Goal: Task Accomplishment & Management: Manage account settings

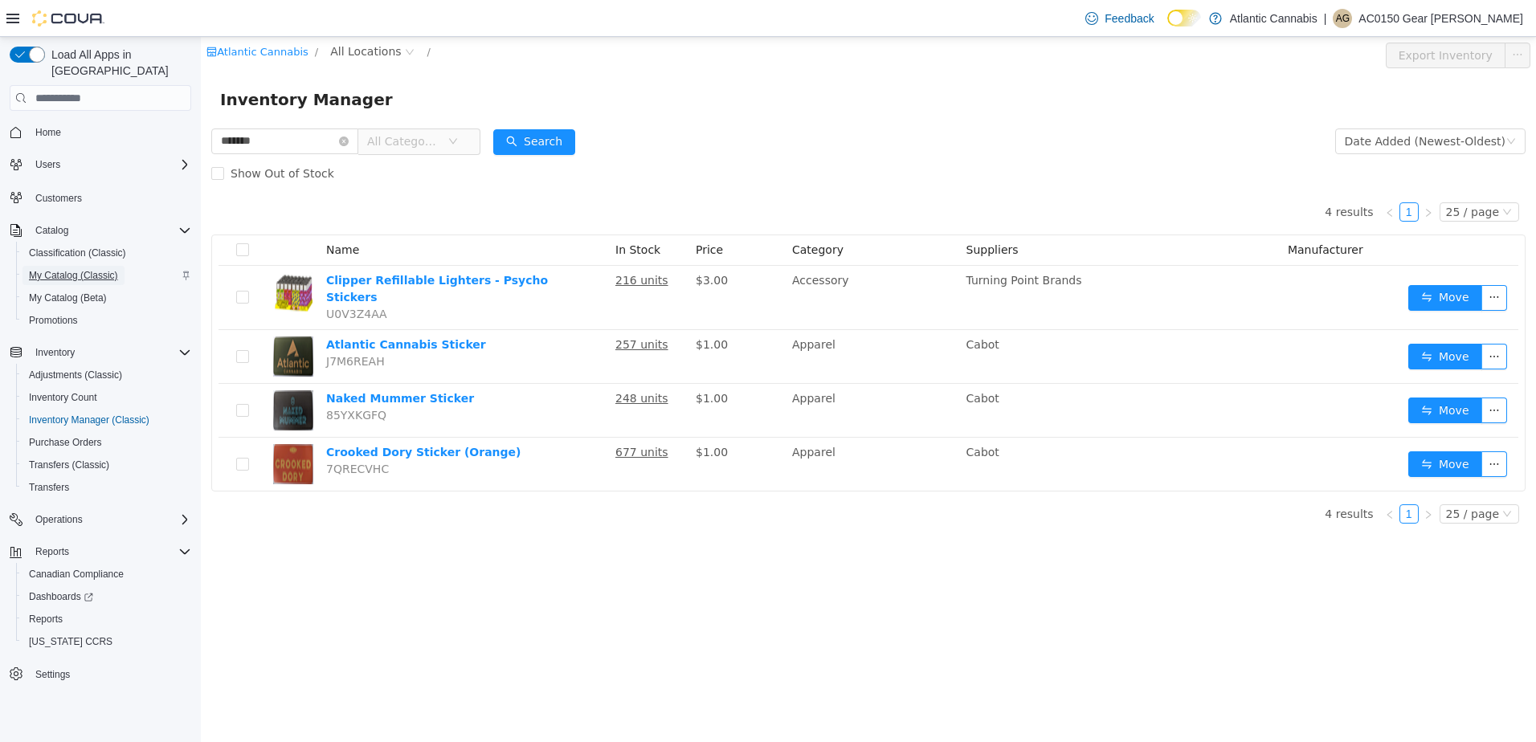
click at [49, 269] on span "My Catalog (Classic)" at bounding box center [73, 275] width 89 height 13
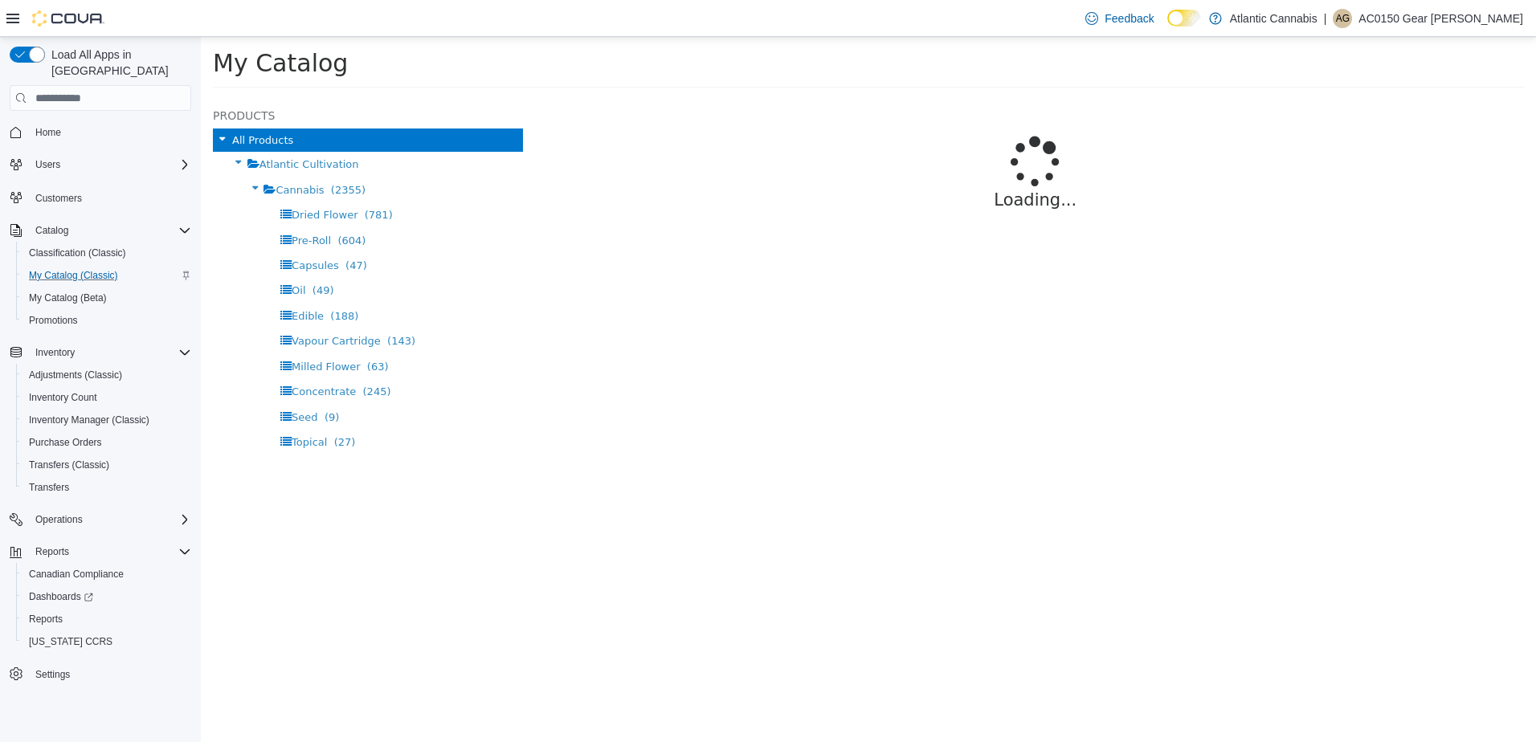
select select "**********"
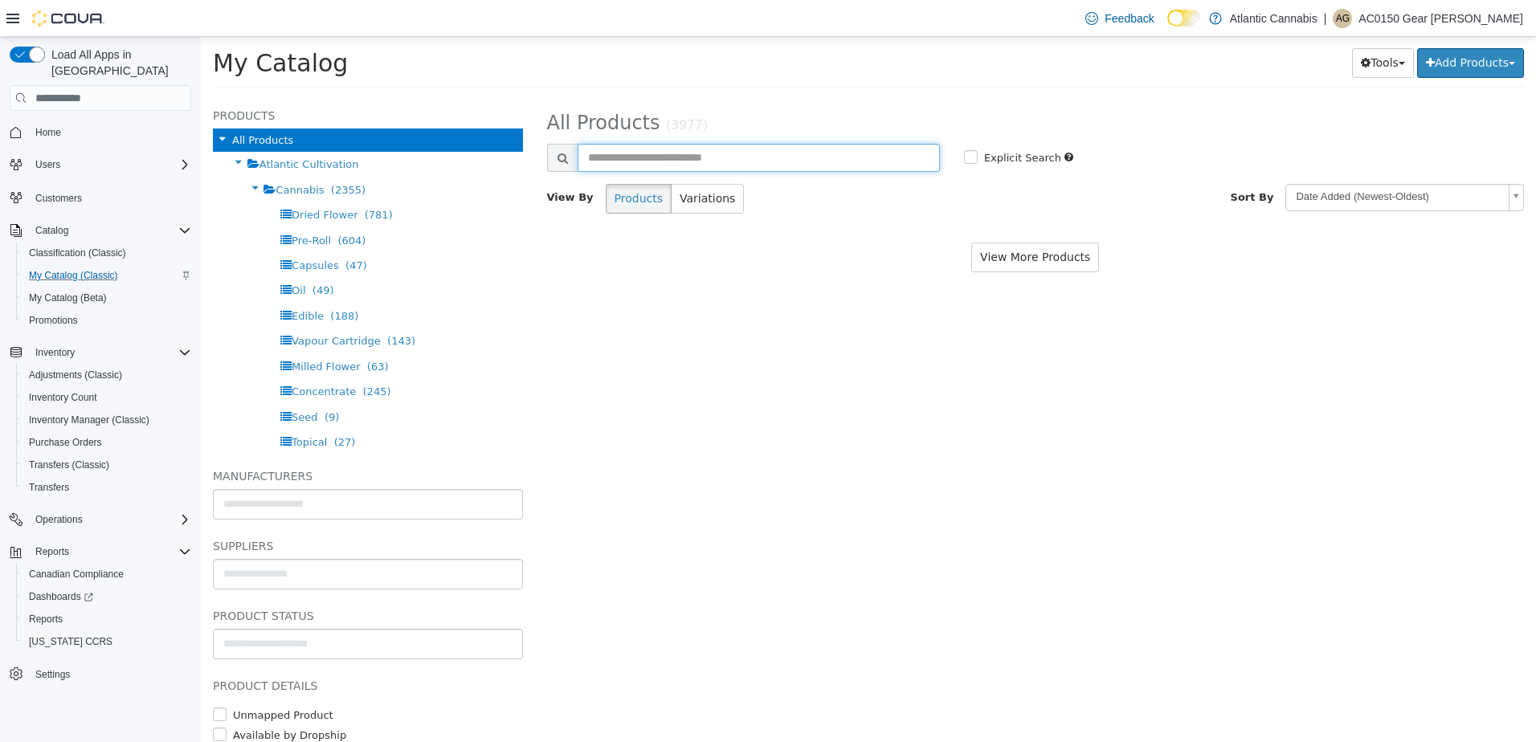
click at [655, 169] on input "text" at bounding box center [758, 158] width 362 height 28
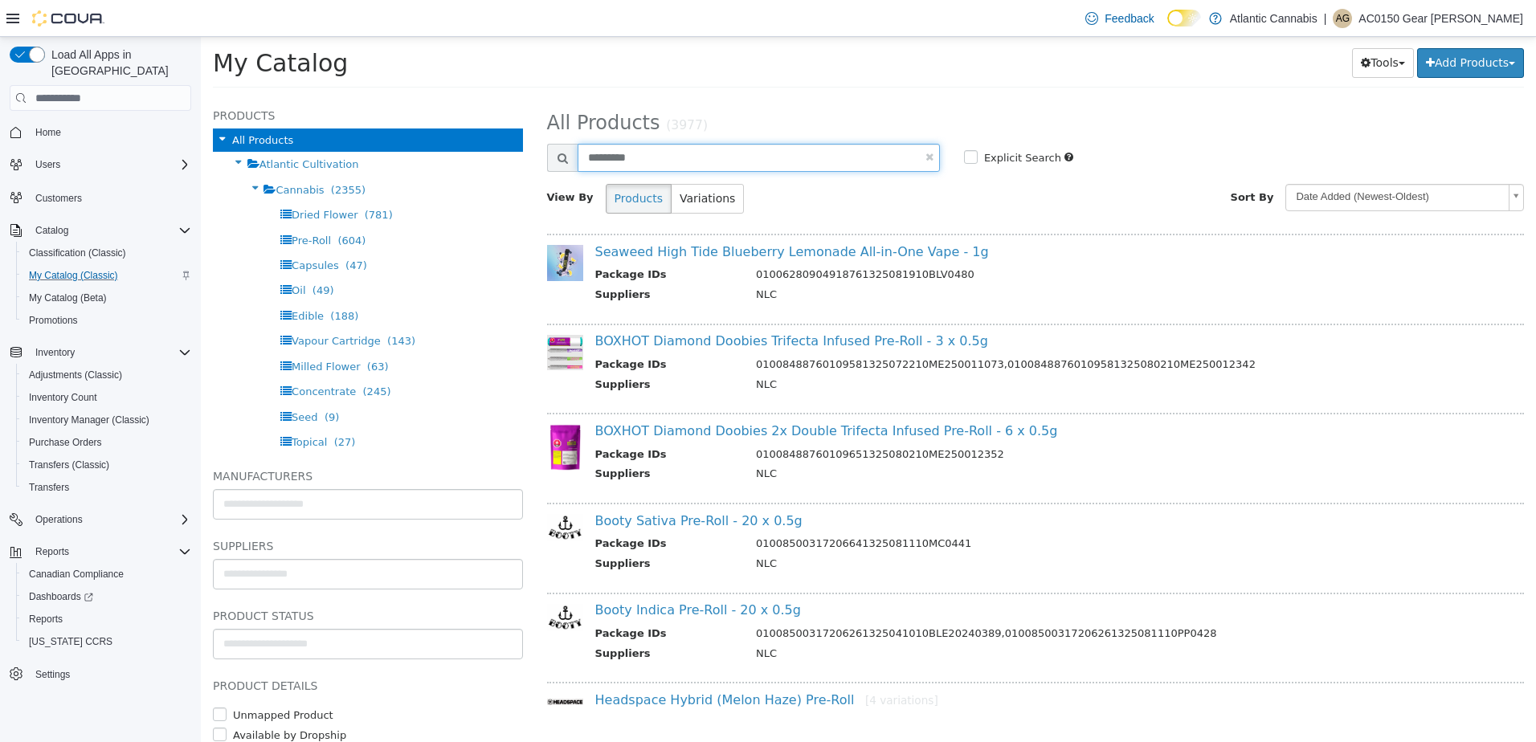
type input "*********"
select select "**********"
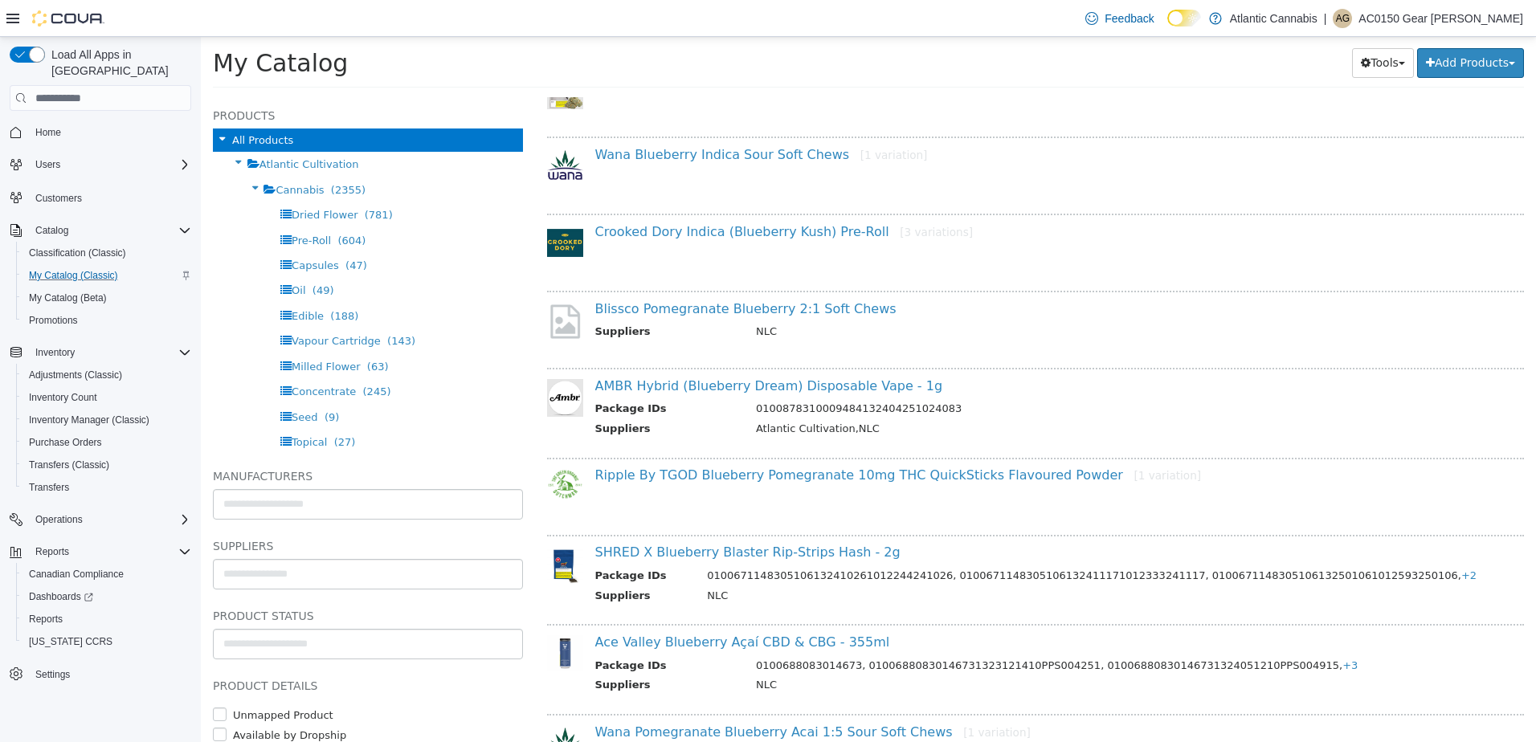
scroll to position [803, 0]
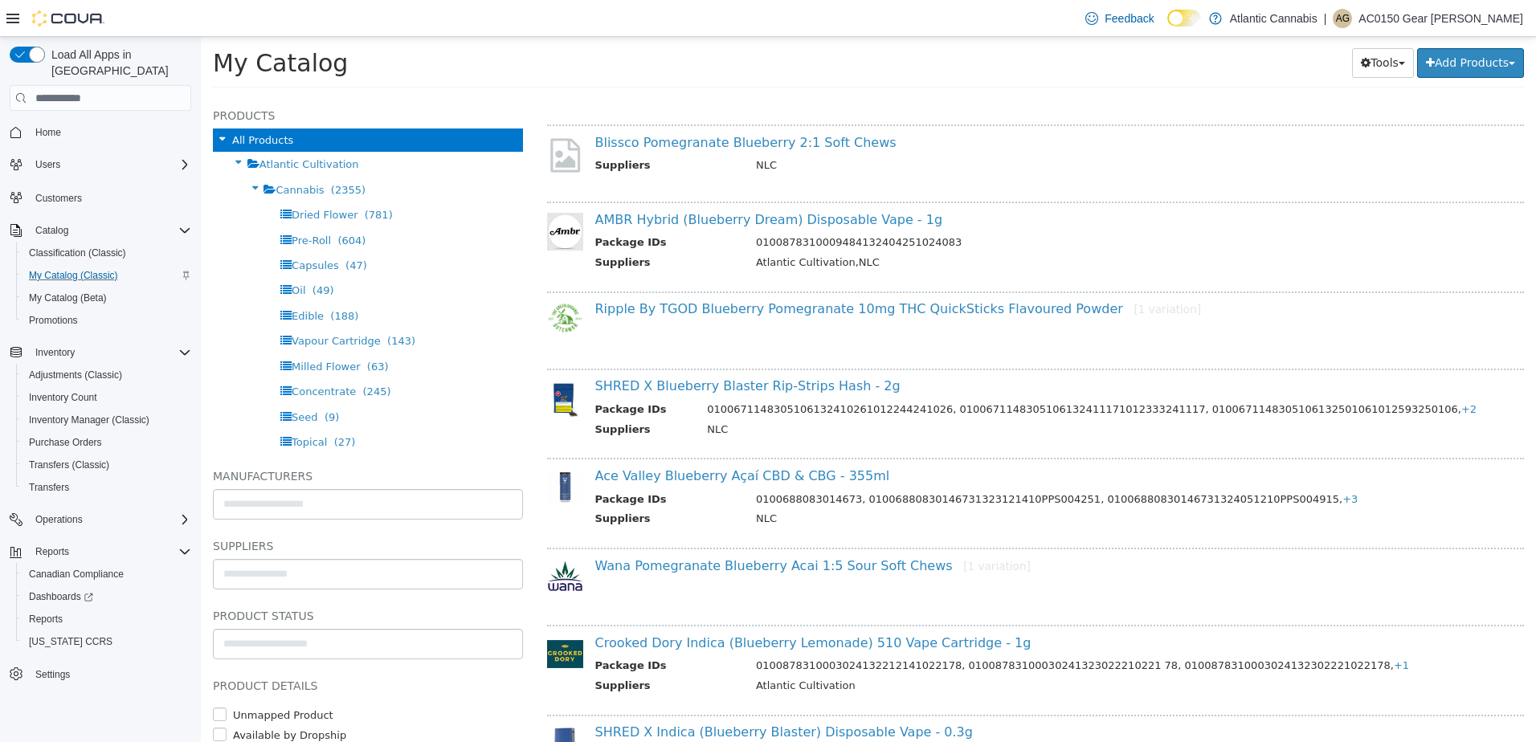
click at [724, 467] on div "Ace Valley Blueberry Açaí CBD & CBG - 355ml Package IDs 0100688083014673, 01006…" at bounding box center [1035, 498] width 977 height 81
click at [728, 477] on link "Ace Valley Blueberry Açaí CBD & CBG - 355ml" at bounding box center [742, 475] width 295 height 15
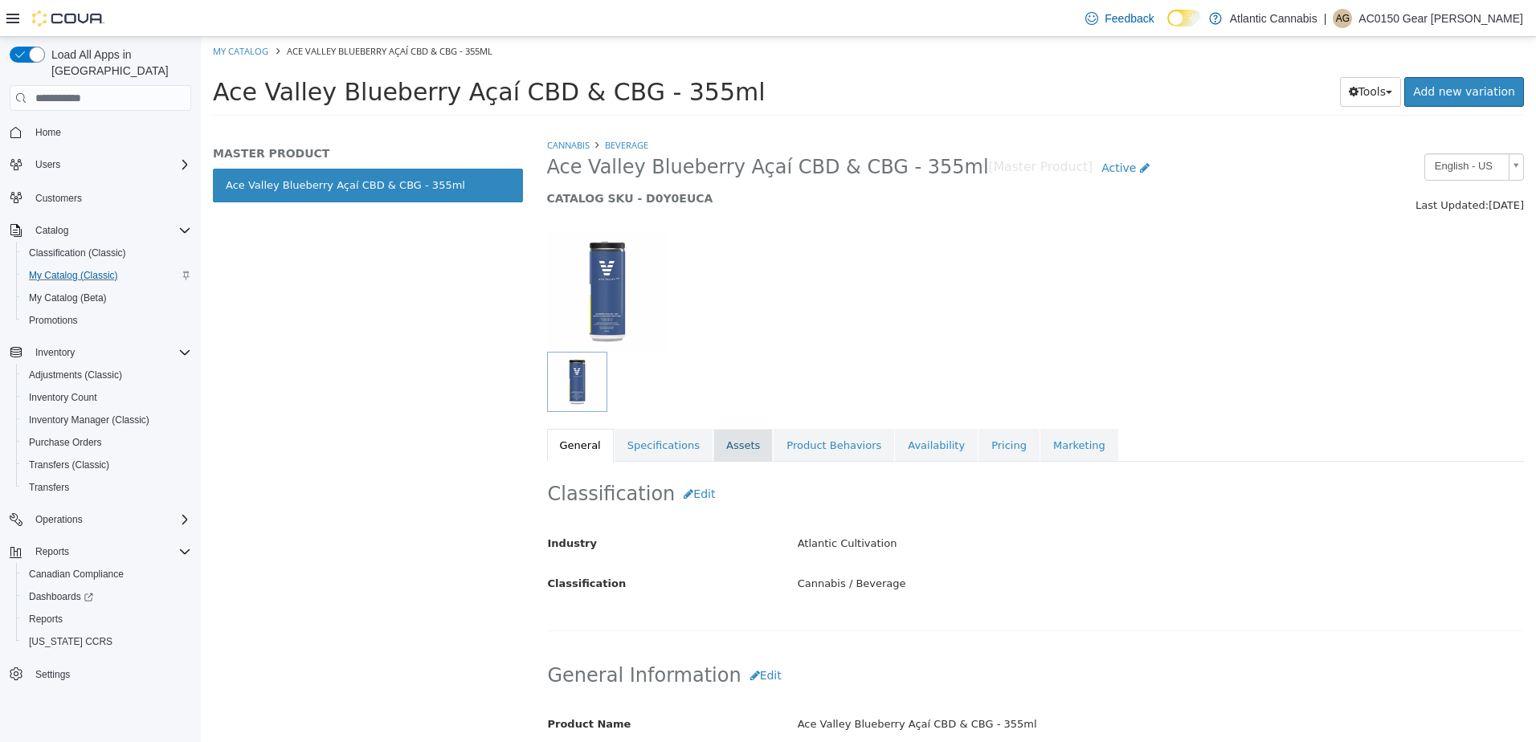
click at [744, 450] on link "Assets" at bounding box center [742, 446] width 59 height 34
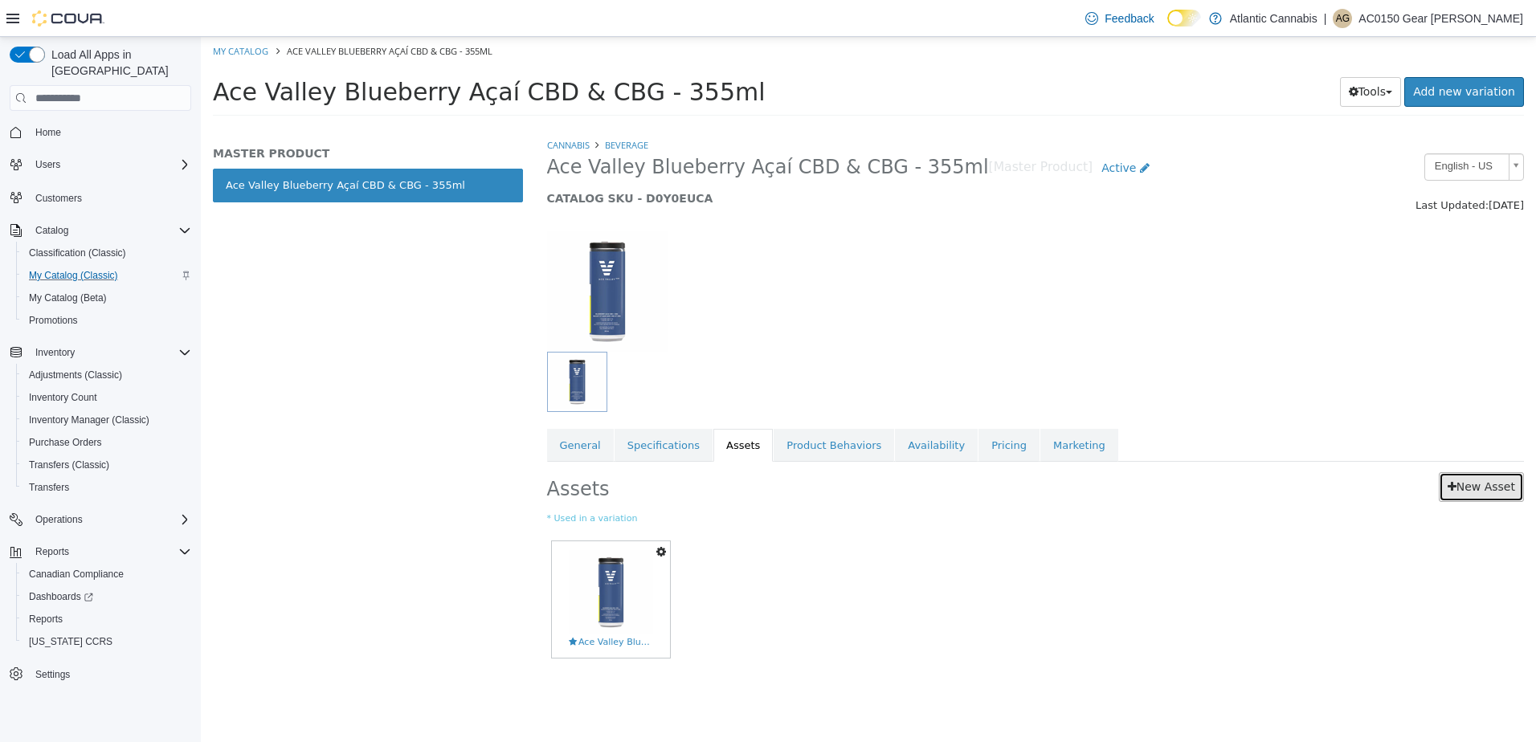
click at [1489, 494] on link "New Asset" at bounding box center [1481, 487] width 85 height 30
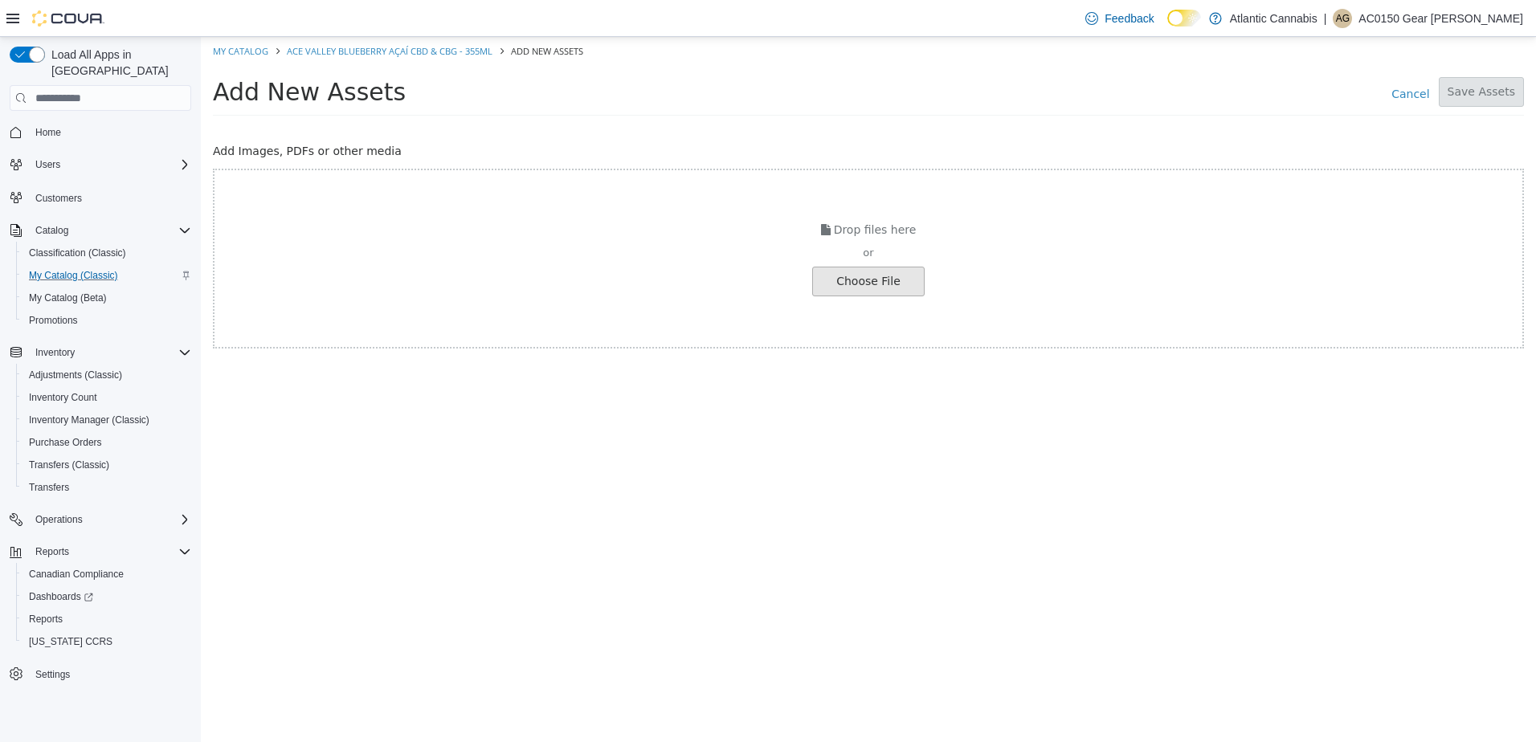
click at [841, 270] on input "file" at bounding box center [27, 281] width 1793 height 28
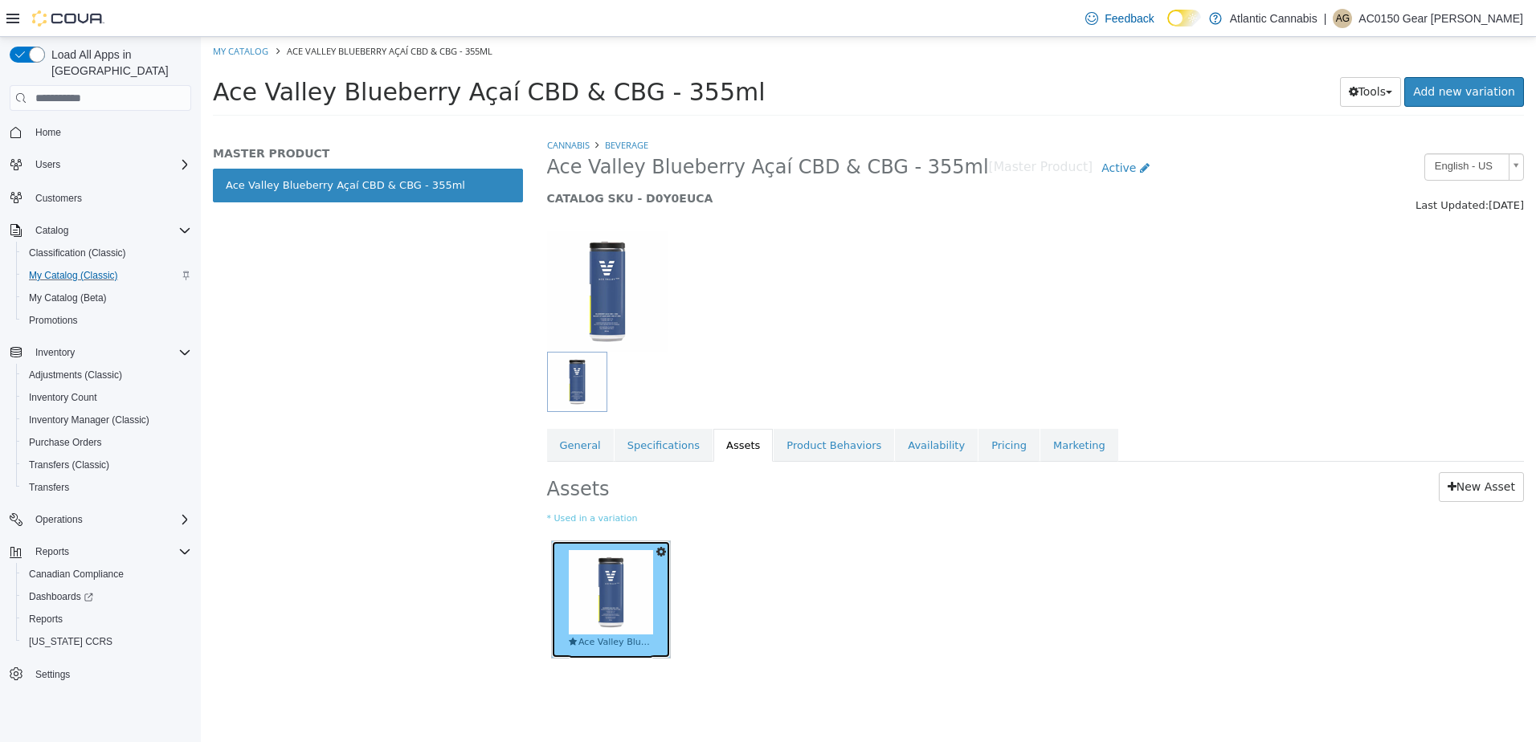
click at [620, 618] on img at bounding box center [611, 592] width 84 height 84
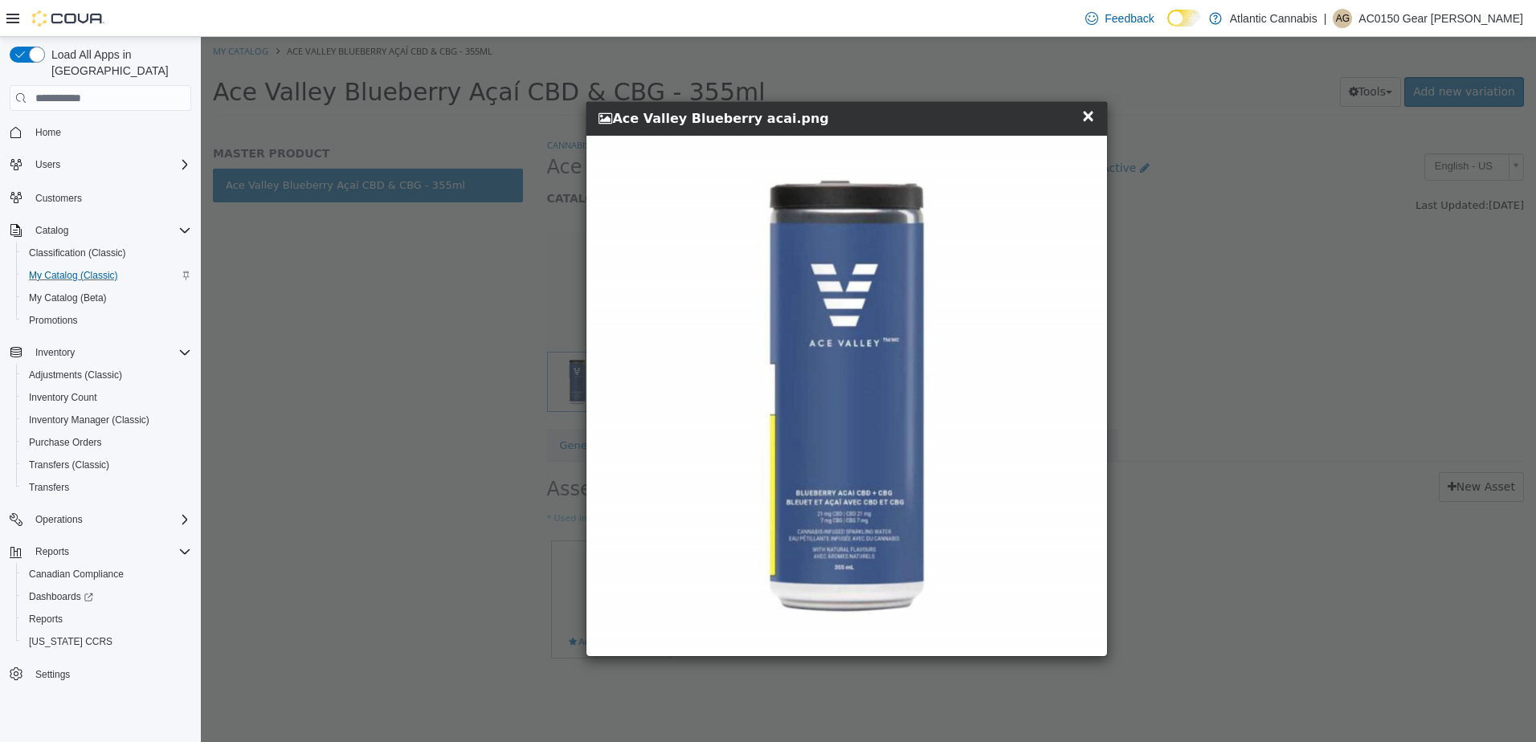
click at [1091, 115] on span "×" at bounding box center [1088, 115] width 14 height 19
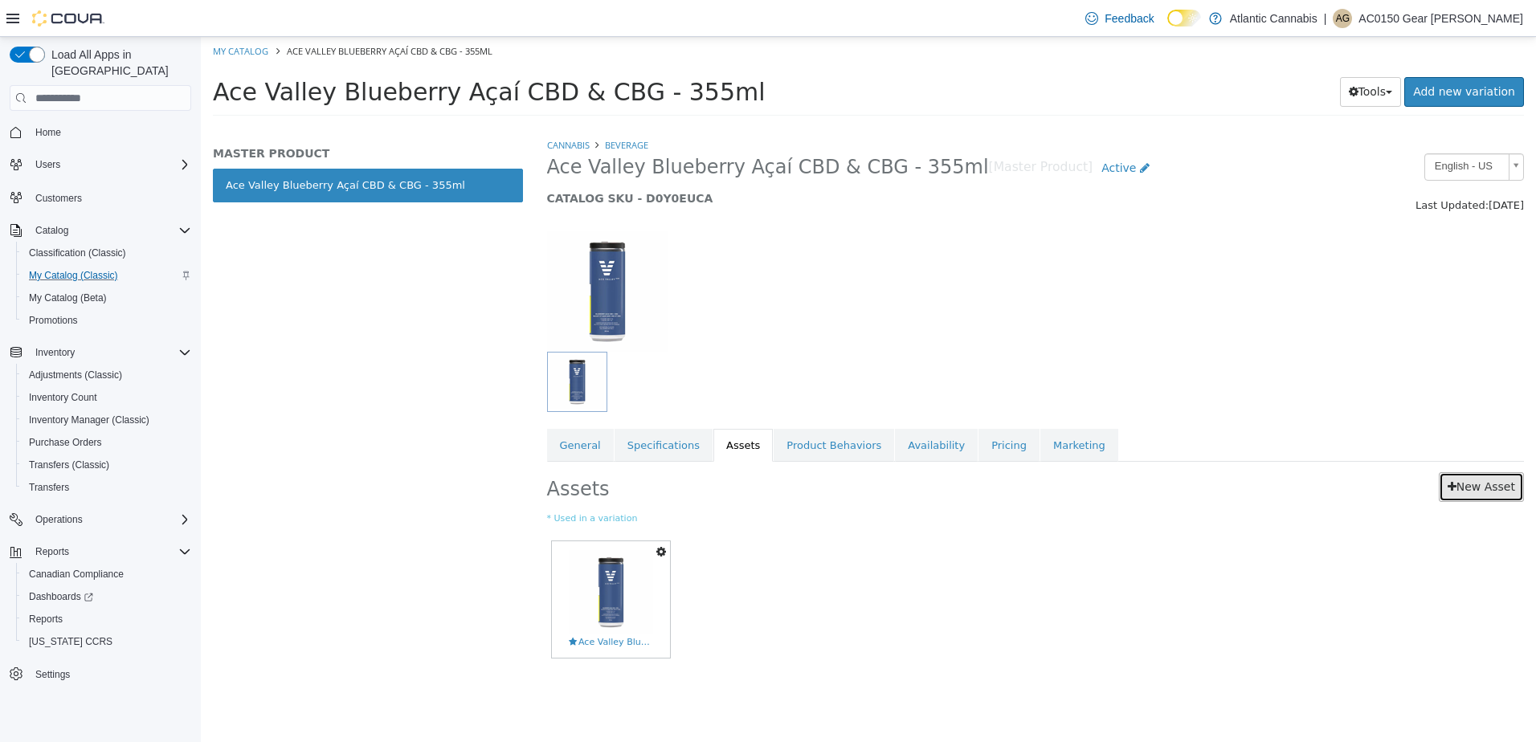
click at [1506, 493] on link "New Asset" at bounding box center [1481, 487] width 85 height 30
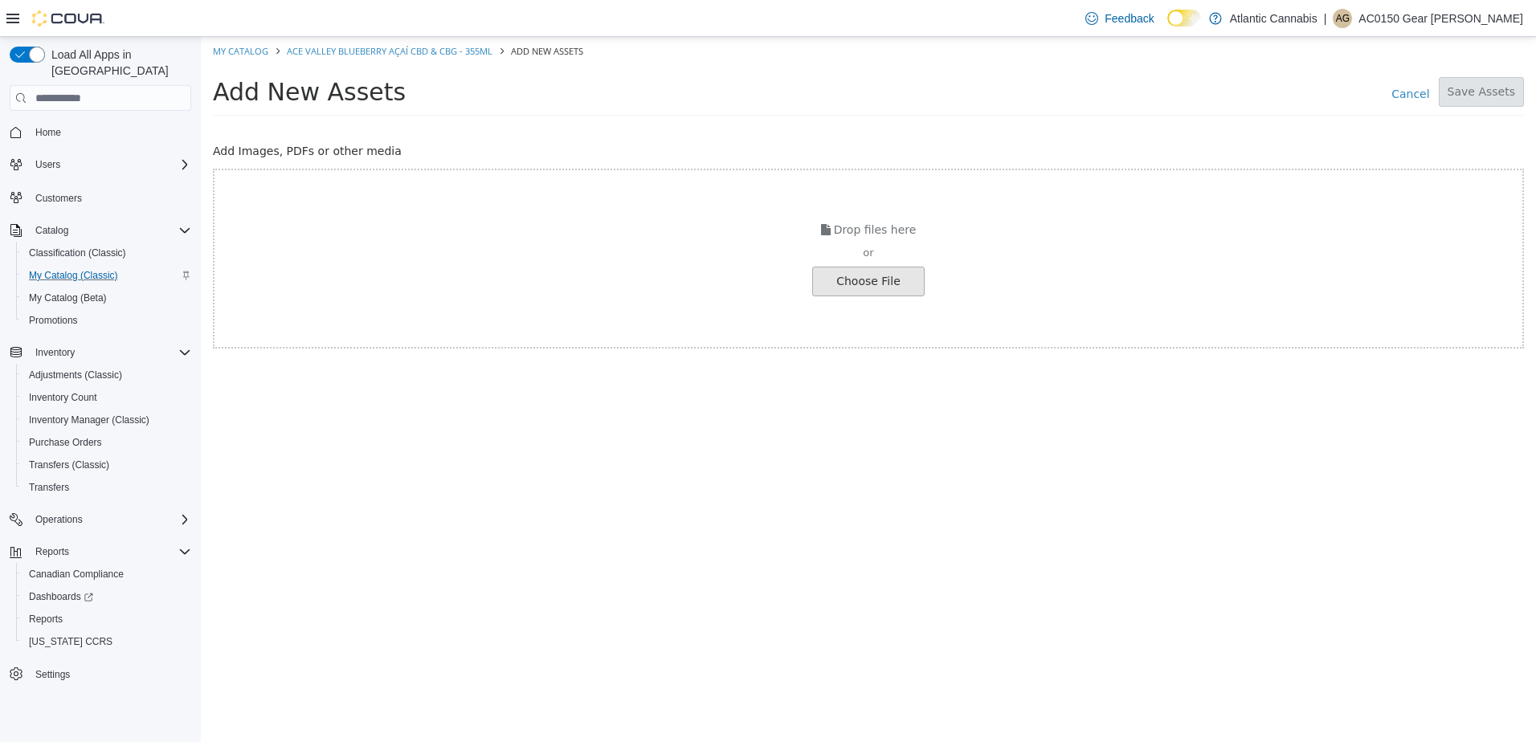
click at [843, 280] on input "file" at bounding box center [27, 281] width 1793 height 28
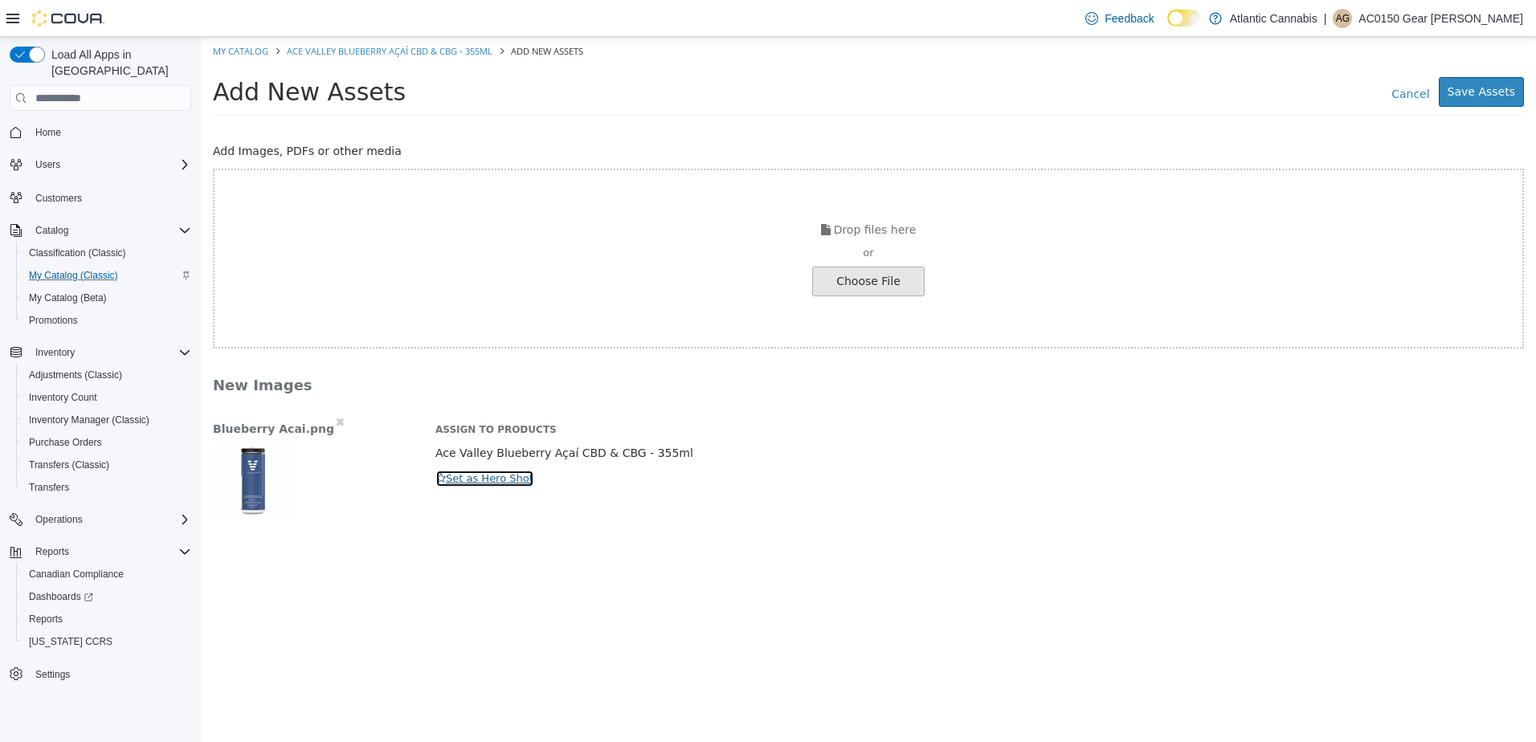
click at [449, 480] on button "Set as Hero Shot" at bounding box center [484, 479] width 99 height 18
click at [1508, 92] on button "Save Assets" at bounding box center [1481, 92] width 85 height 30
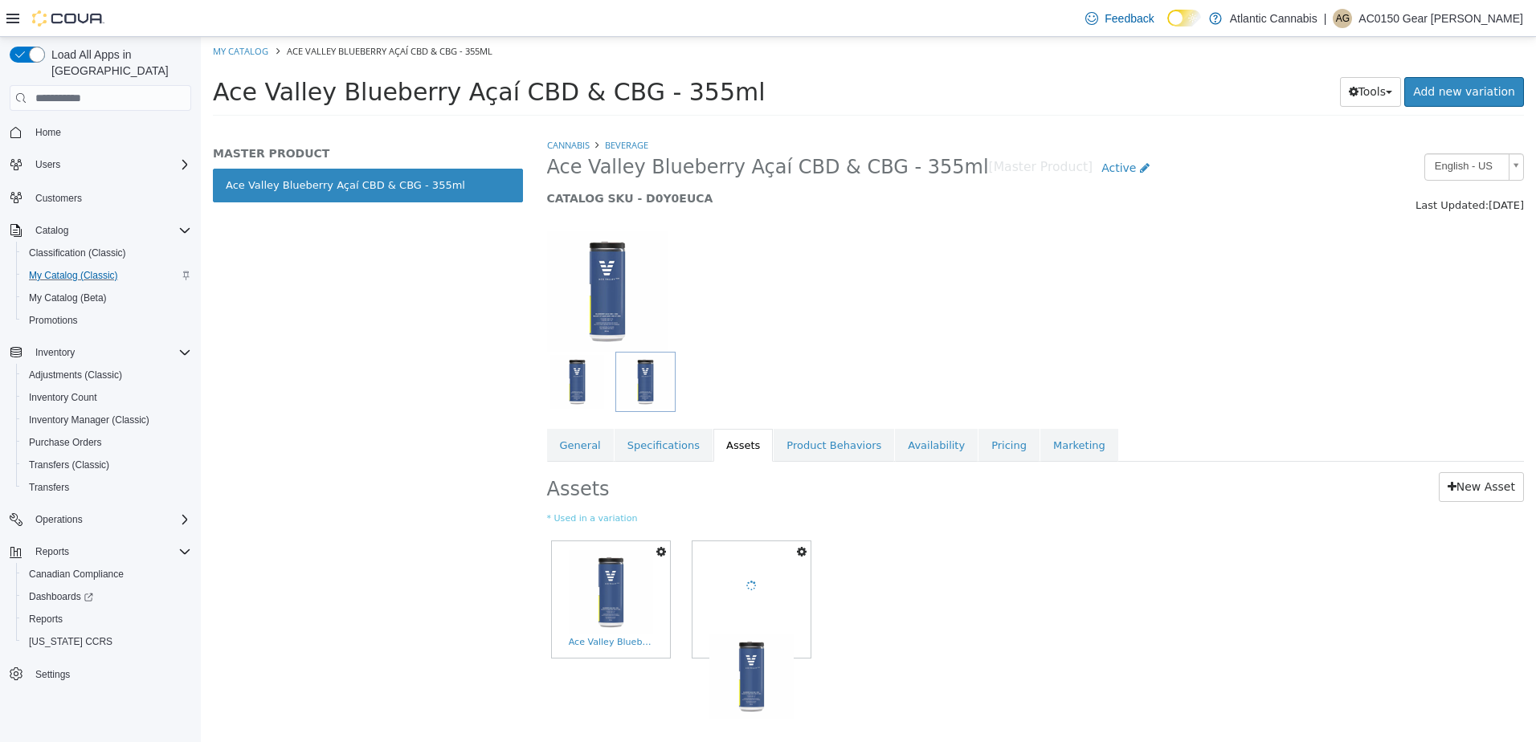
drag, startPoint x: 326, startPoint y: 40, endPoint x: 326, endPoint y: 91, distance: 50.6
click at [326, 91] on span "Ace Valley Blueberry Açaí CBD & CBG - 355ml" at bounding box center [489, 92] width 553 height 28
click at [252, 48] on link "My Catalog" at bounding box center [240, 51] width 55 height 12
select select "**********"
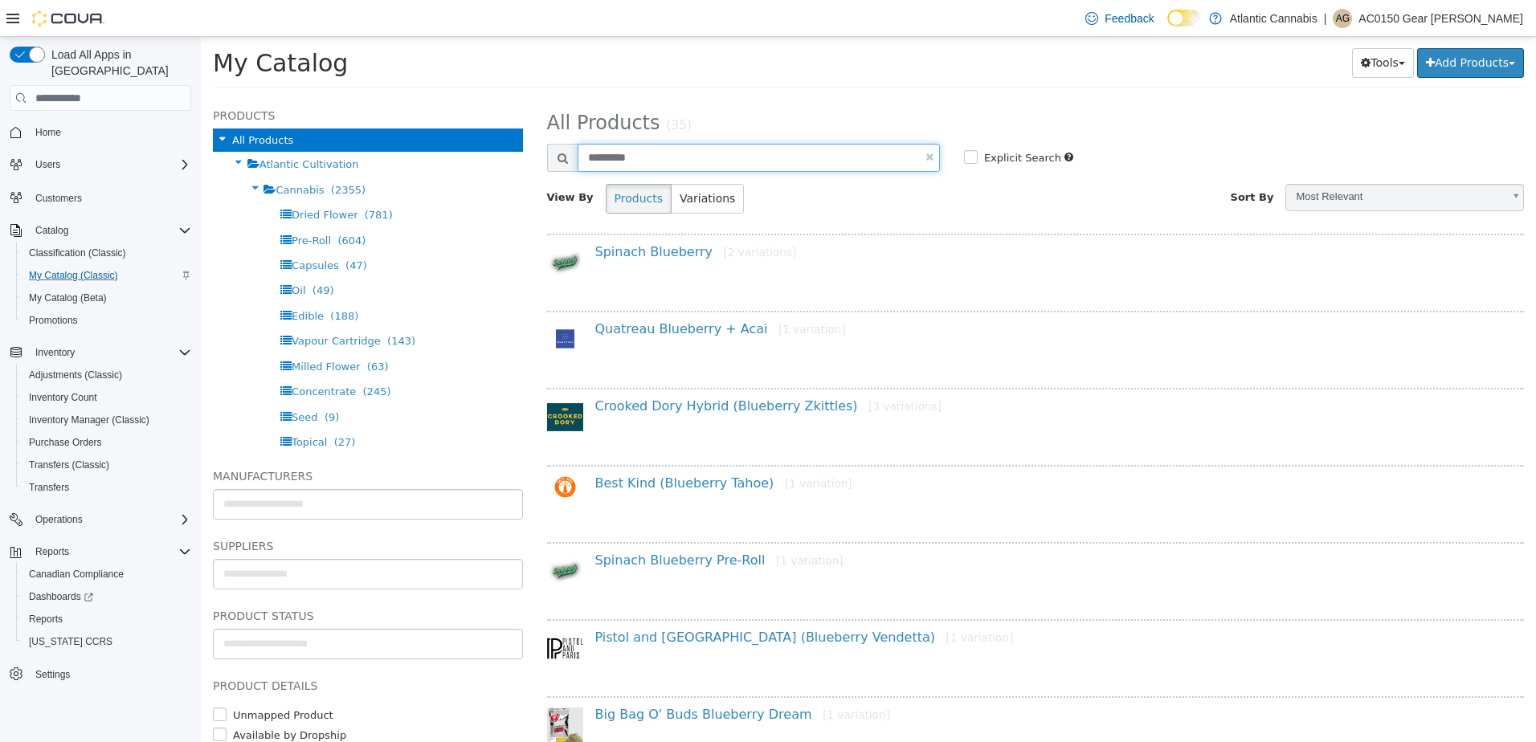
click at [654, 153] on input "*********" at bounding box center [758, 158] width 362 height 28
drag, startPoint x: 676, startPoint y: 153, endPoint x: 335, endPoint y: 145, distance: 341.4
click at [335, 98] on div "**********" at bounding box center [868, 98] width 1335 height 0
type input "**********"
select select "**********"
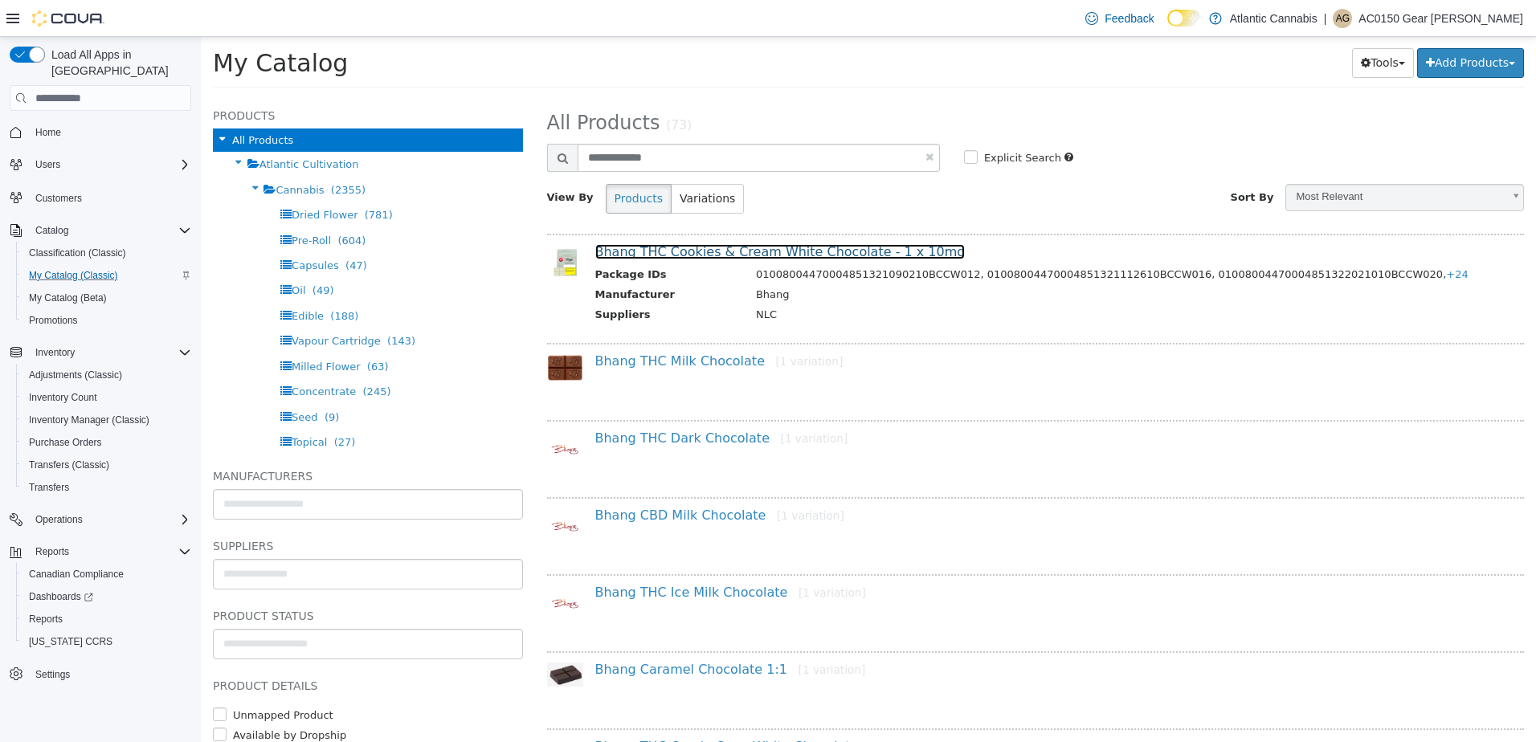
click at [786, 256] on link "Bhang THC Cookies & Cream White Chocolate - 1 x 10mg" at bounding box center [780, 251] width 370 height 15
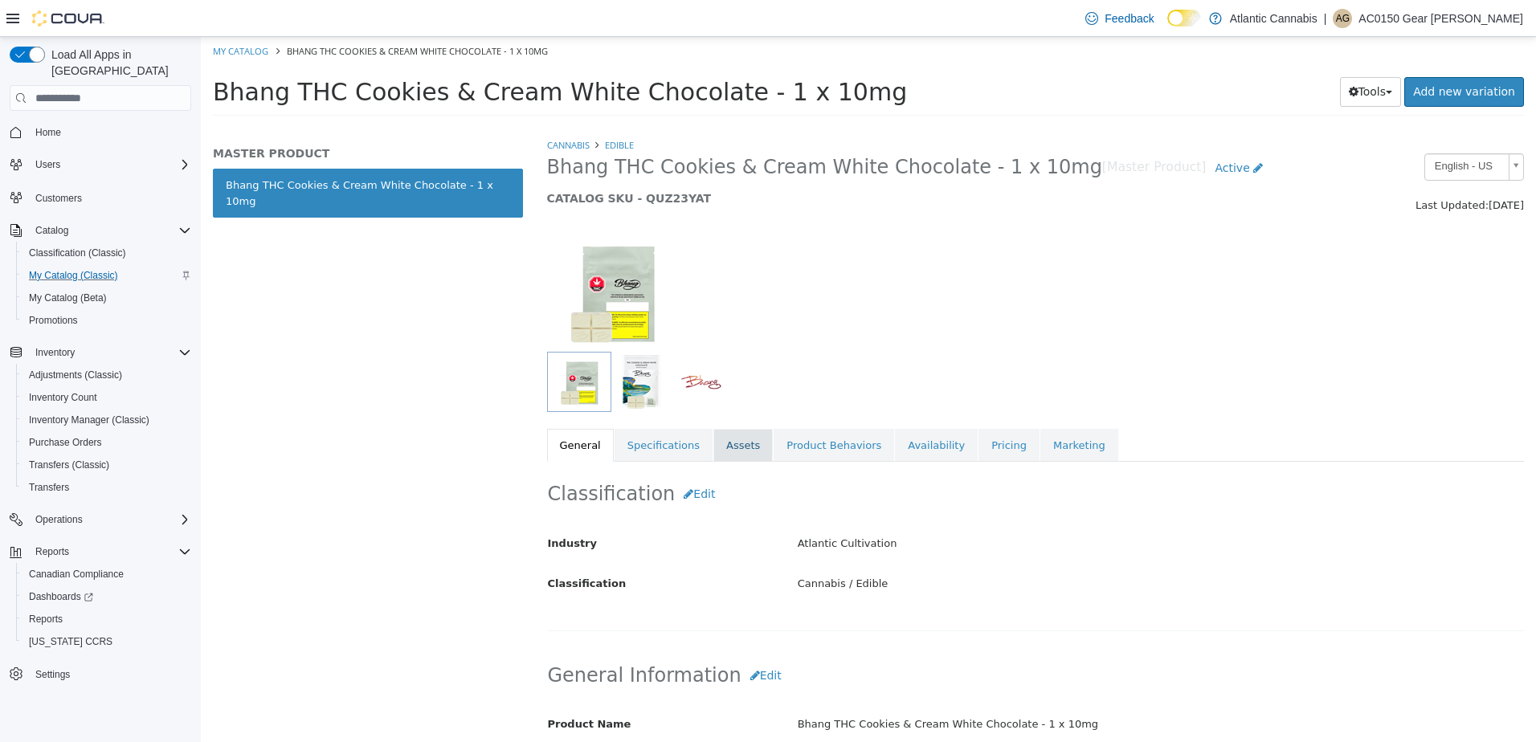
click at [729, 440] on link "Assets" at bounding box center [742, 446] width 59 height 34
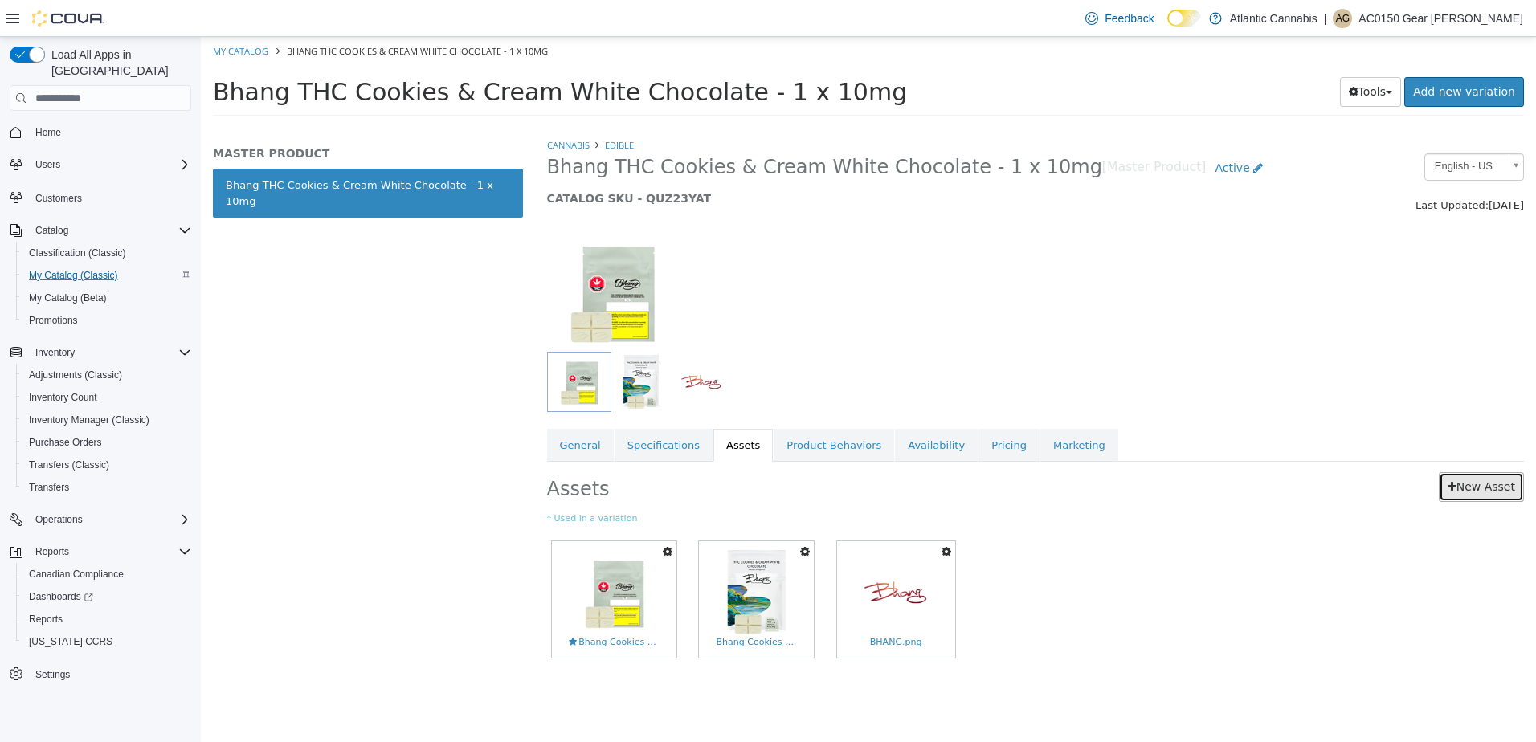
click at [1471, 500] on link "New Asset" at bounding box center [1481, 487] width 85 height 30
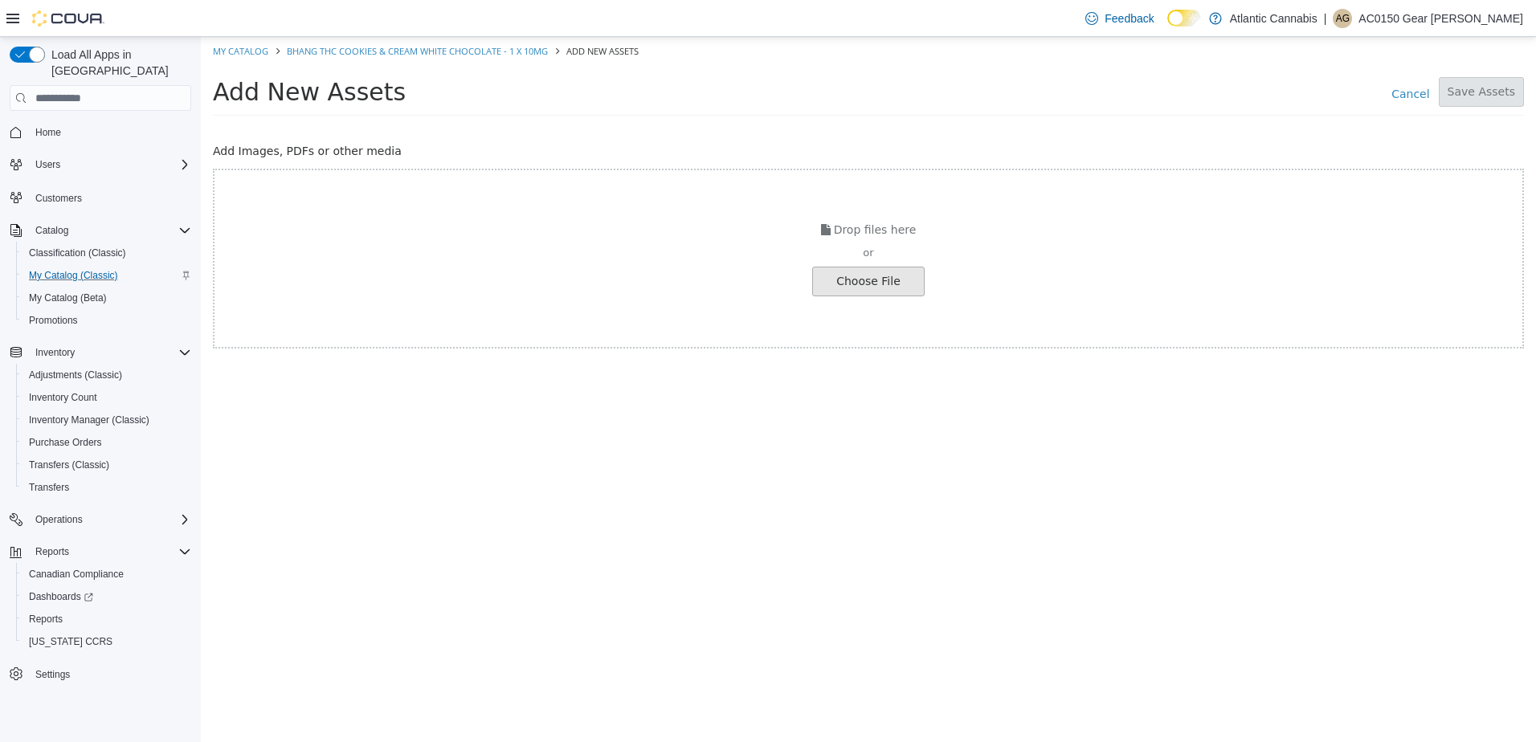
click at [884, 295] on div "Choose File" at bounding box center [868, 282] width 112 height 30
click at [885, 289] on input "file" at bounding box center [27, 281] width 1793 height 28
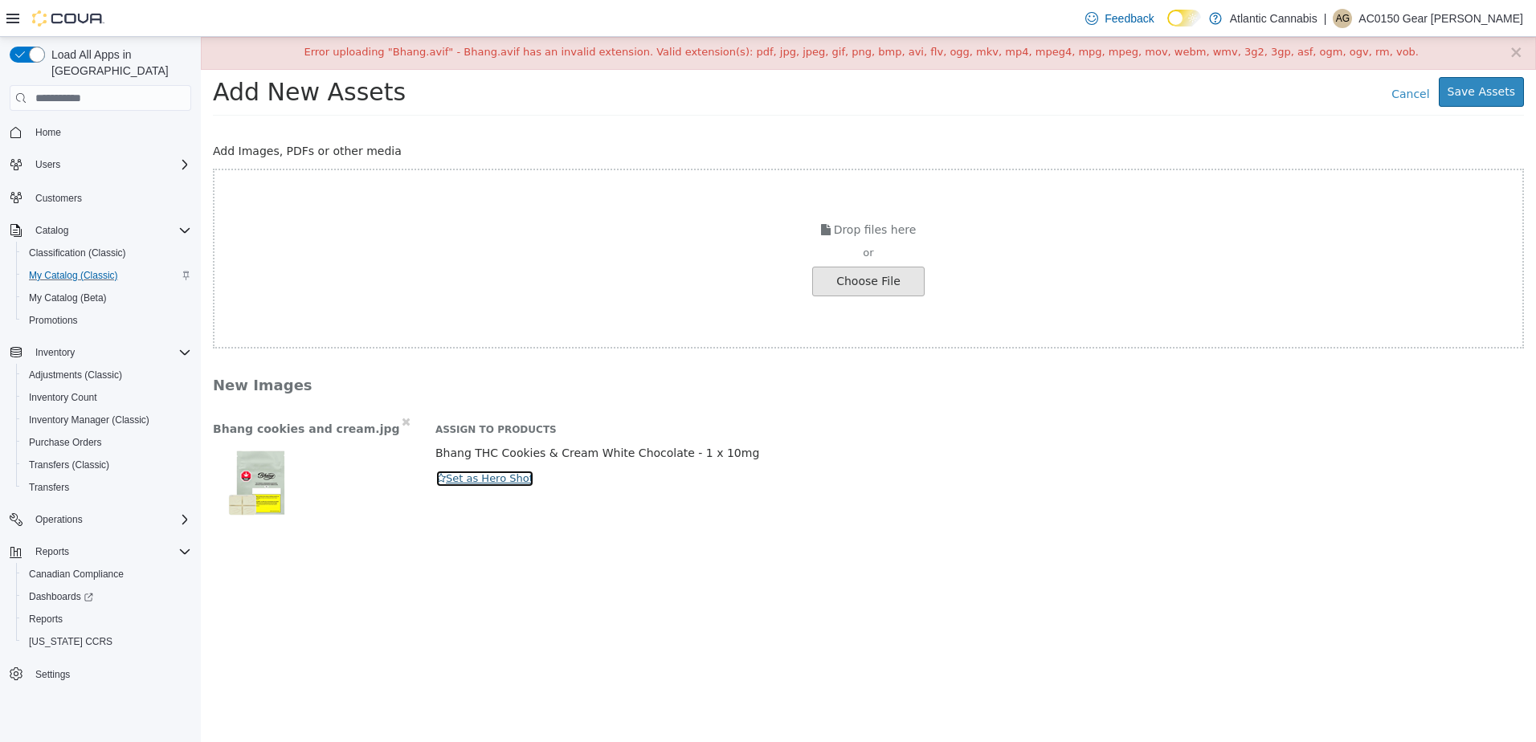
click at [473, 484] on button "Set as Hero Shot" at bounding box center [484, 479] width 99 height 18
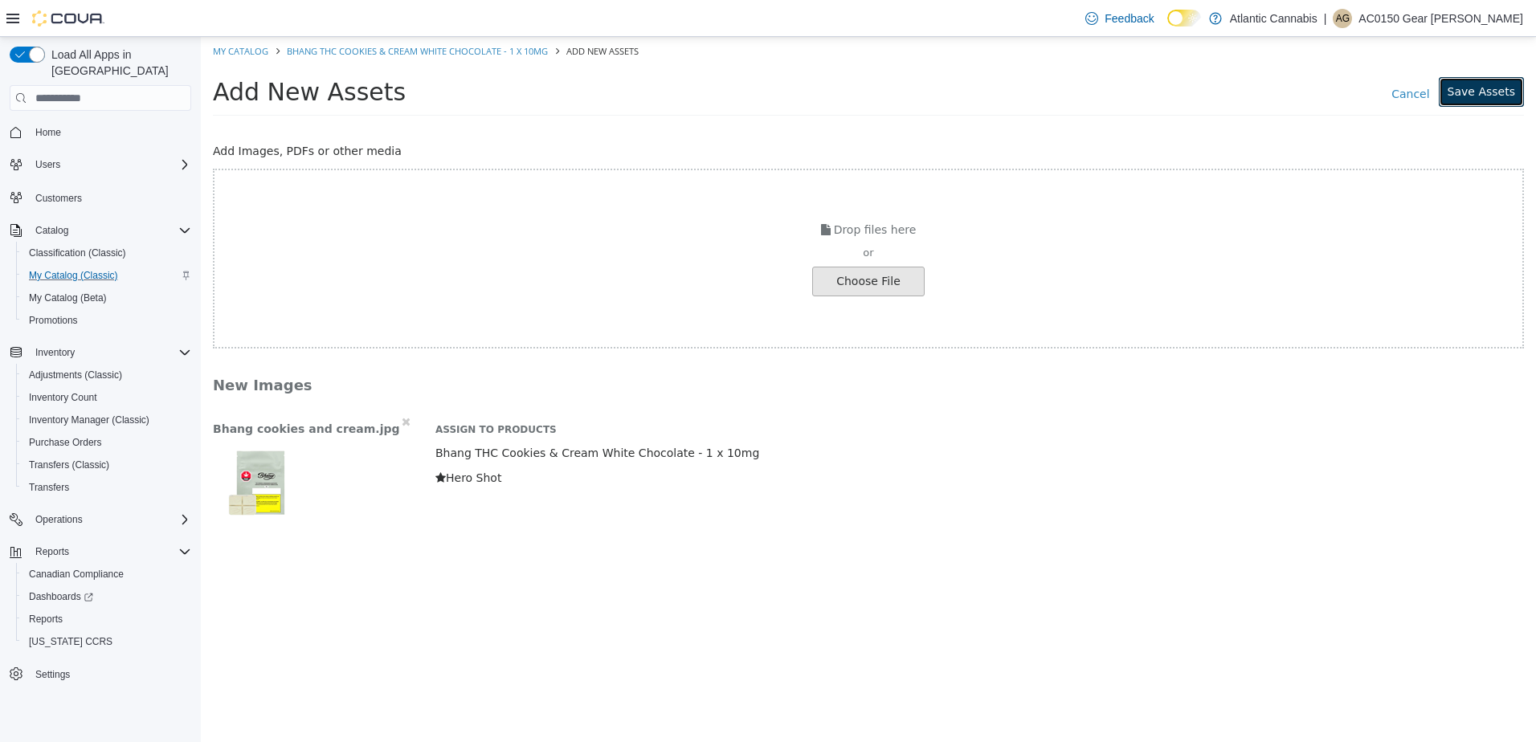
click at [1514, 95] on button "Save Assets" at bounding box center [1481, 92] width 85 height 30
click at [858, 478] on p "Hero Shot" at bounding box center [979, 478] width 1088 height 17
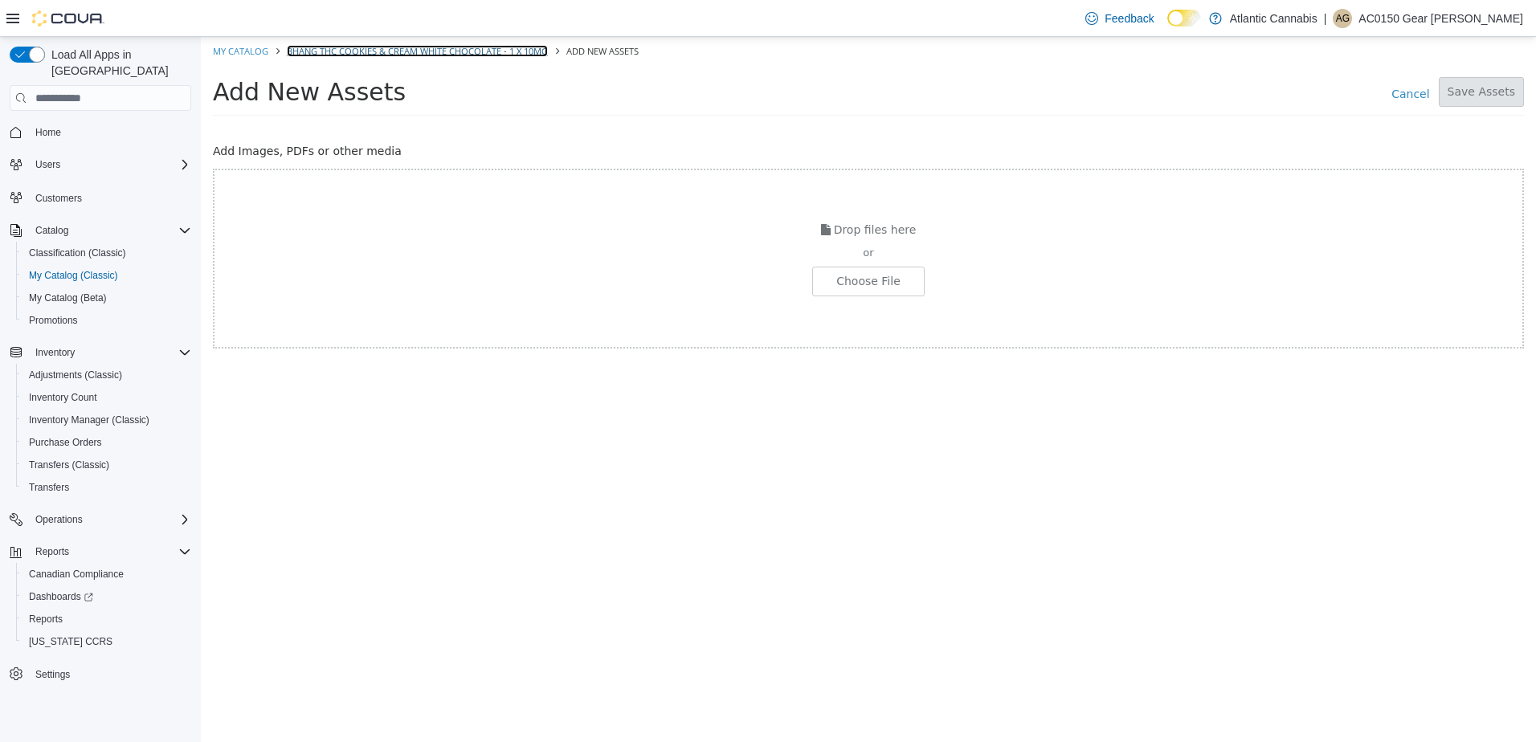
click at [531, 51] on link "Bhang THC Cookies & Cream White Chocolate - 1 x 10mg" at bounding box center [417, 51] width 261 height 12
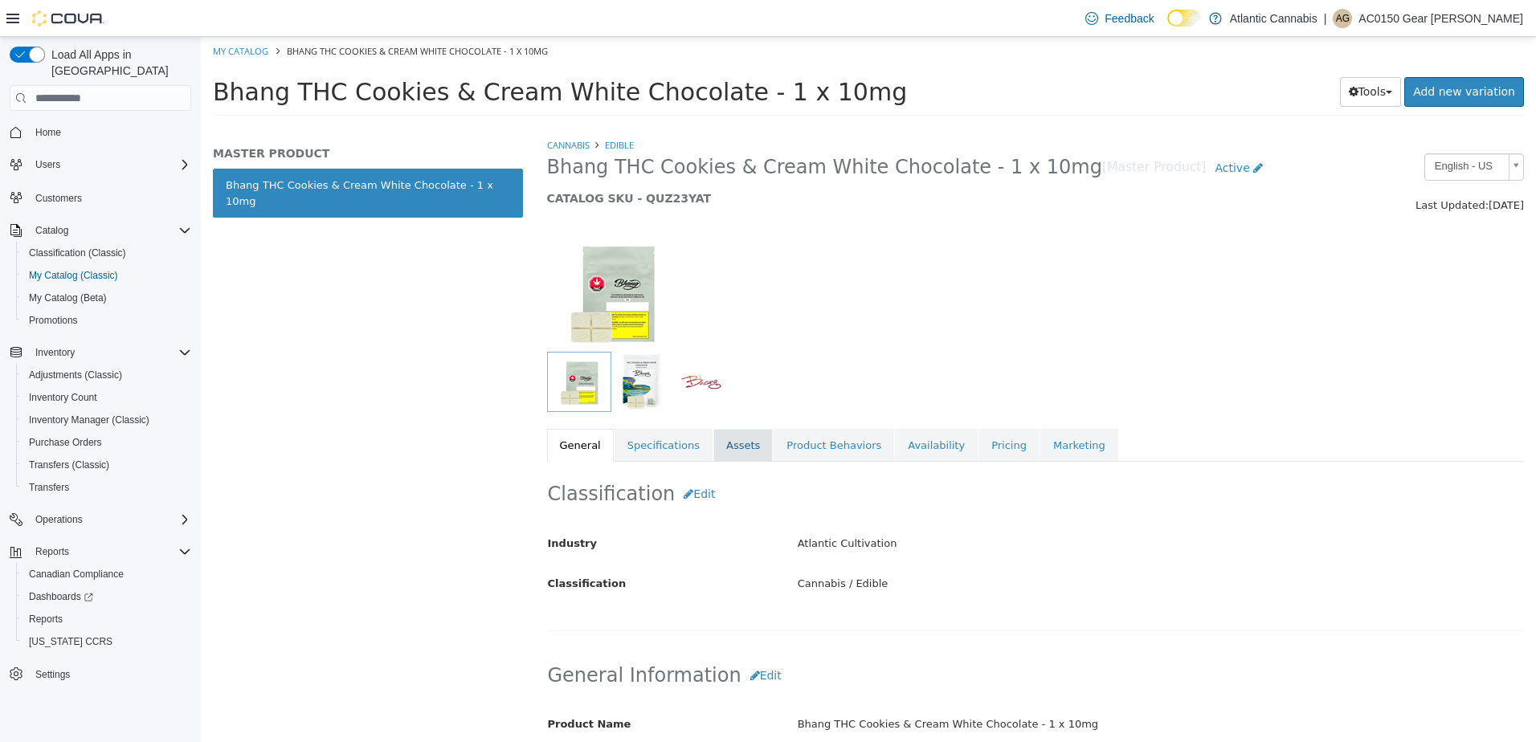
click at [731, 448] on link "Assets" at bounding box center [742, 446] width 59 height 34
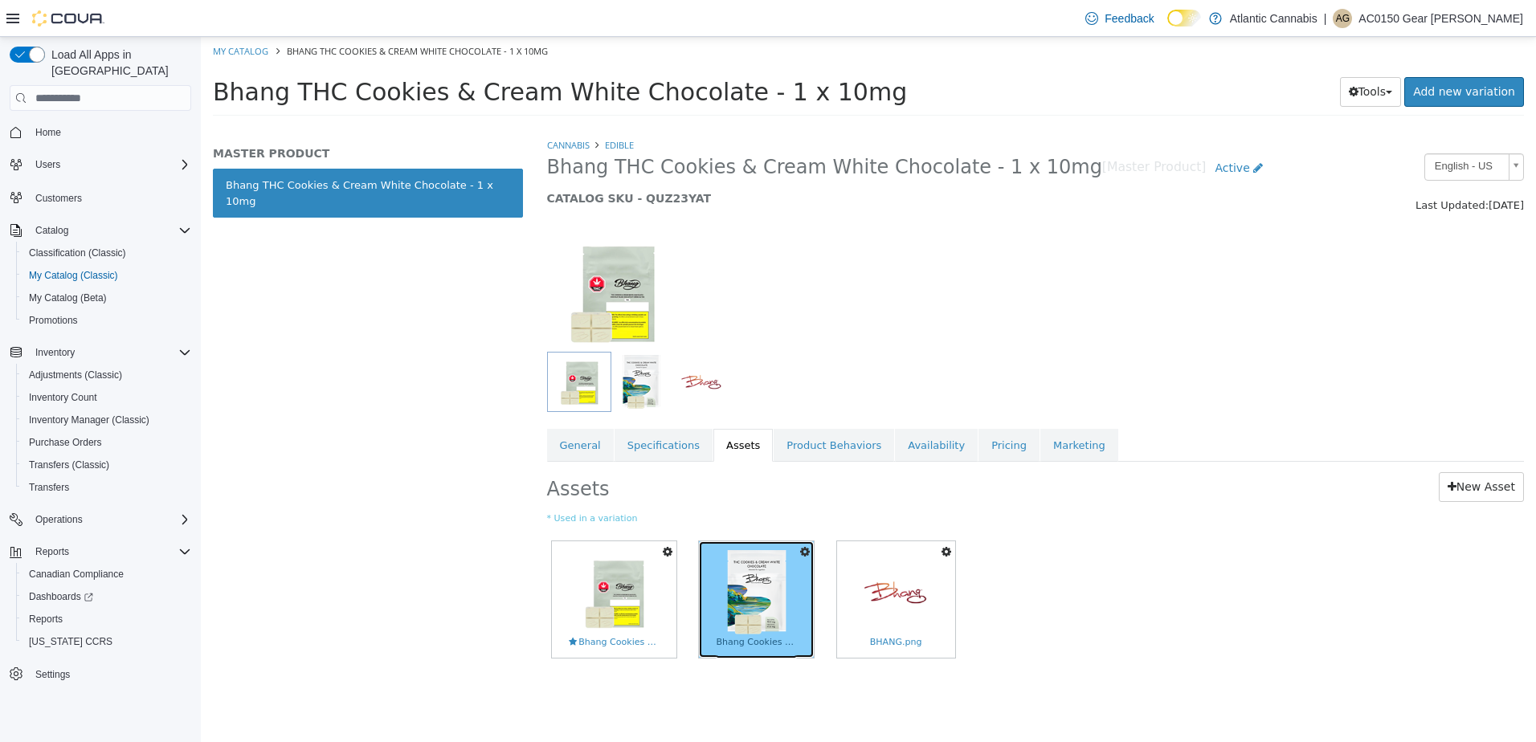
click at [773, 615] on img at bounding box center [756, 592] width 59 height 84
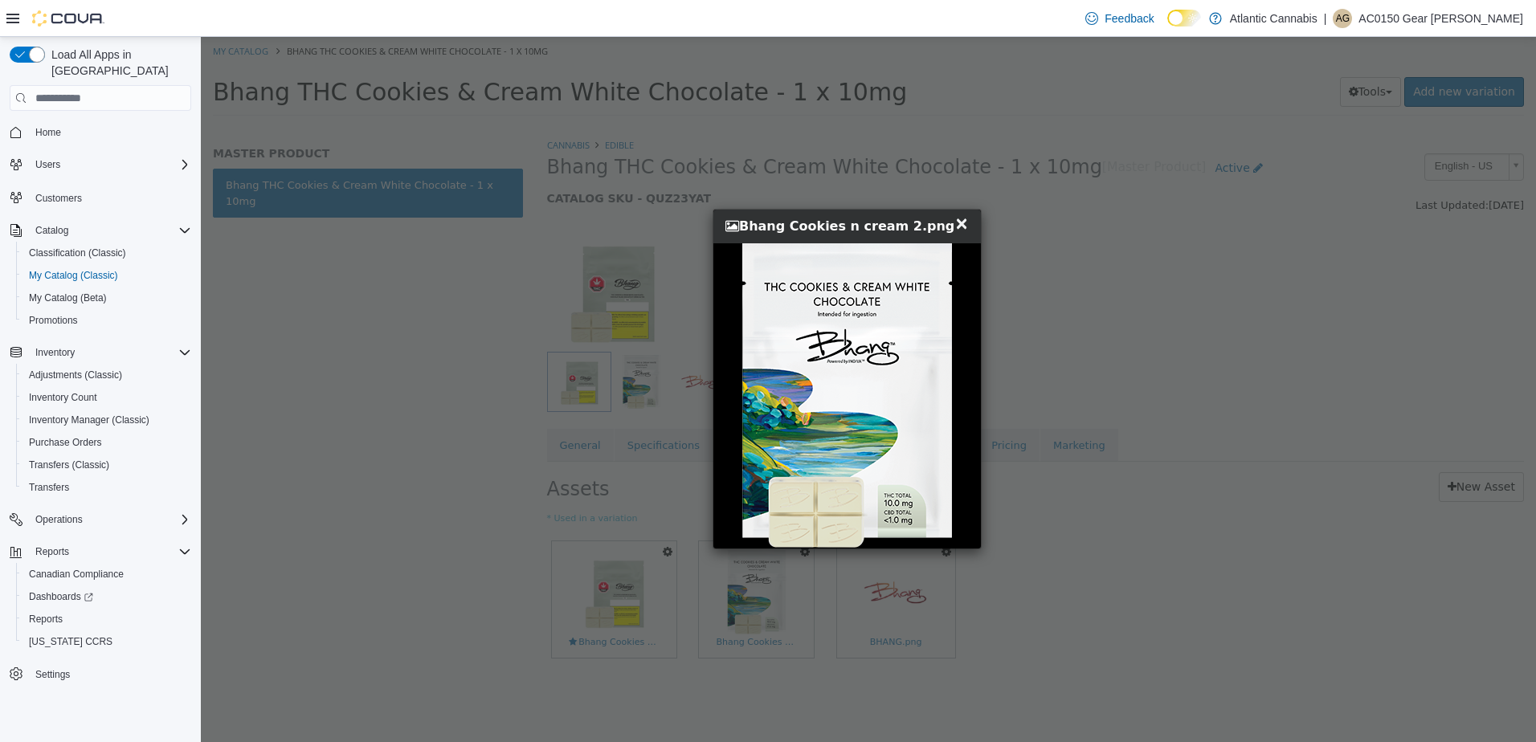
click at [954, 229] on span "×" at bounding box center [961, 223] width 14 height 19
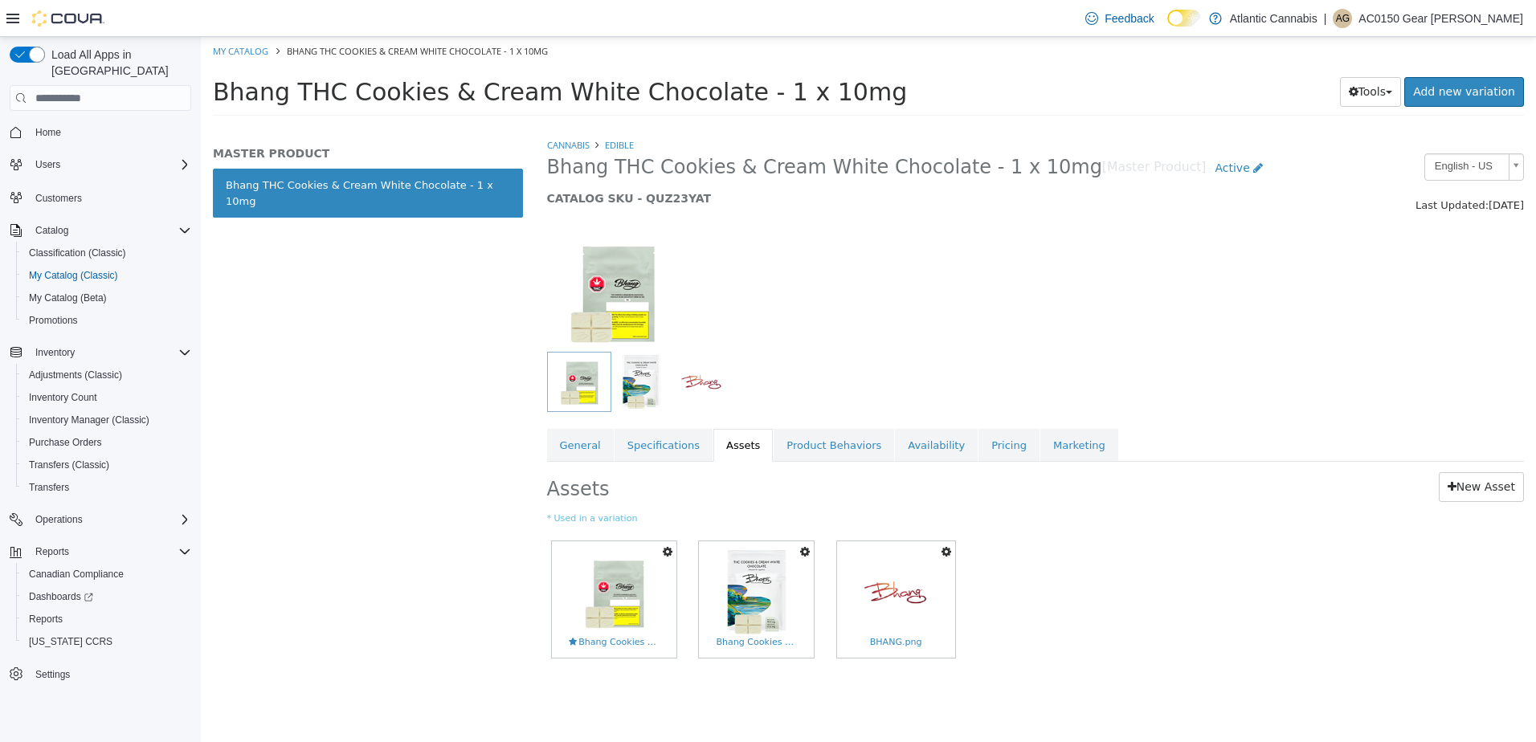
click at [802, 553] on icon "button" at bounding box center [805, 551] width 10 height 11
click at [737, 638] on link "Delete" at bounding box center [749, 646] width 127 height 22
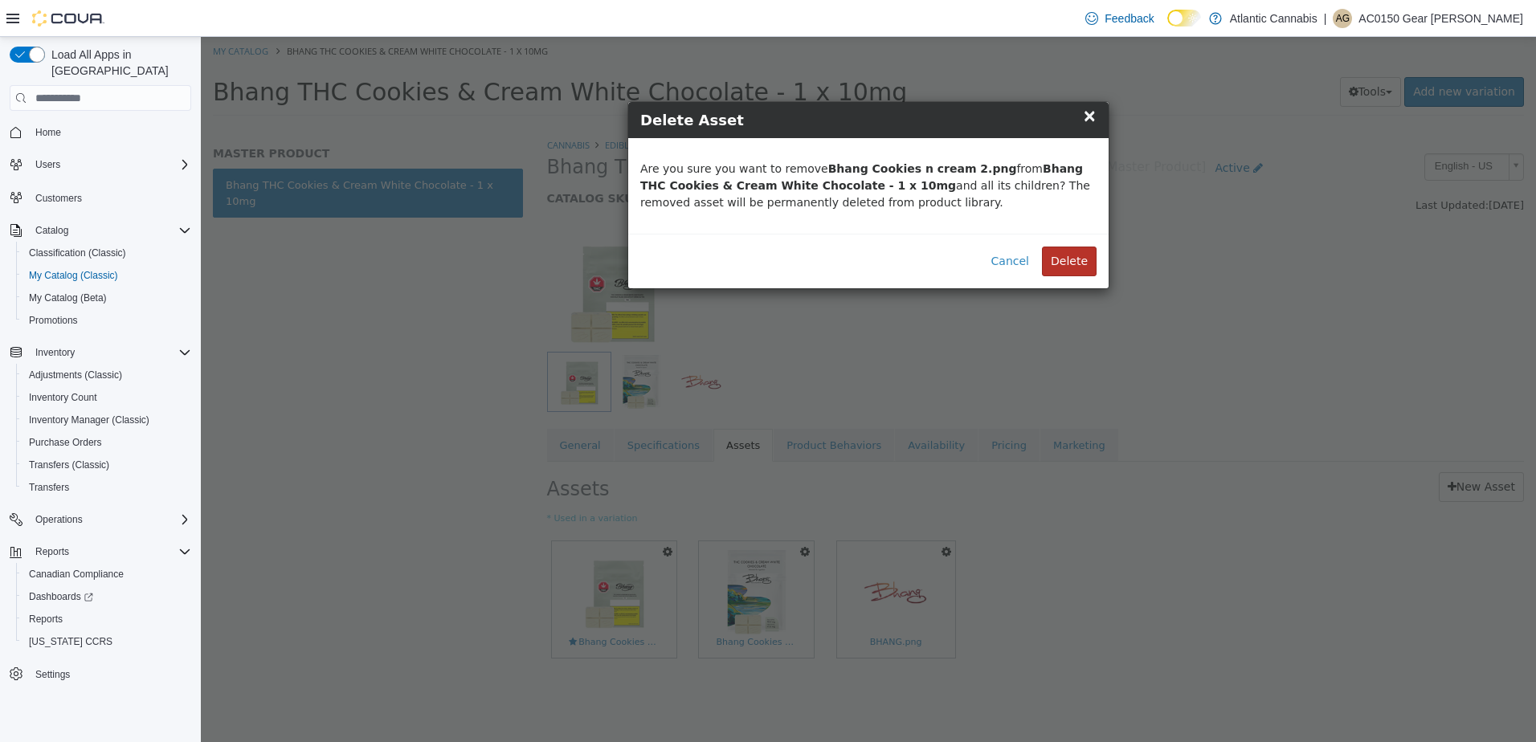
click at [1066, 260] on button "Delete" at bounding box center [1069, 262] width 55 height 30
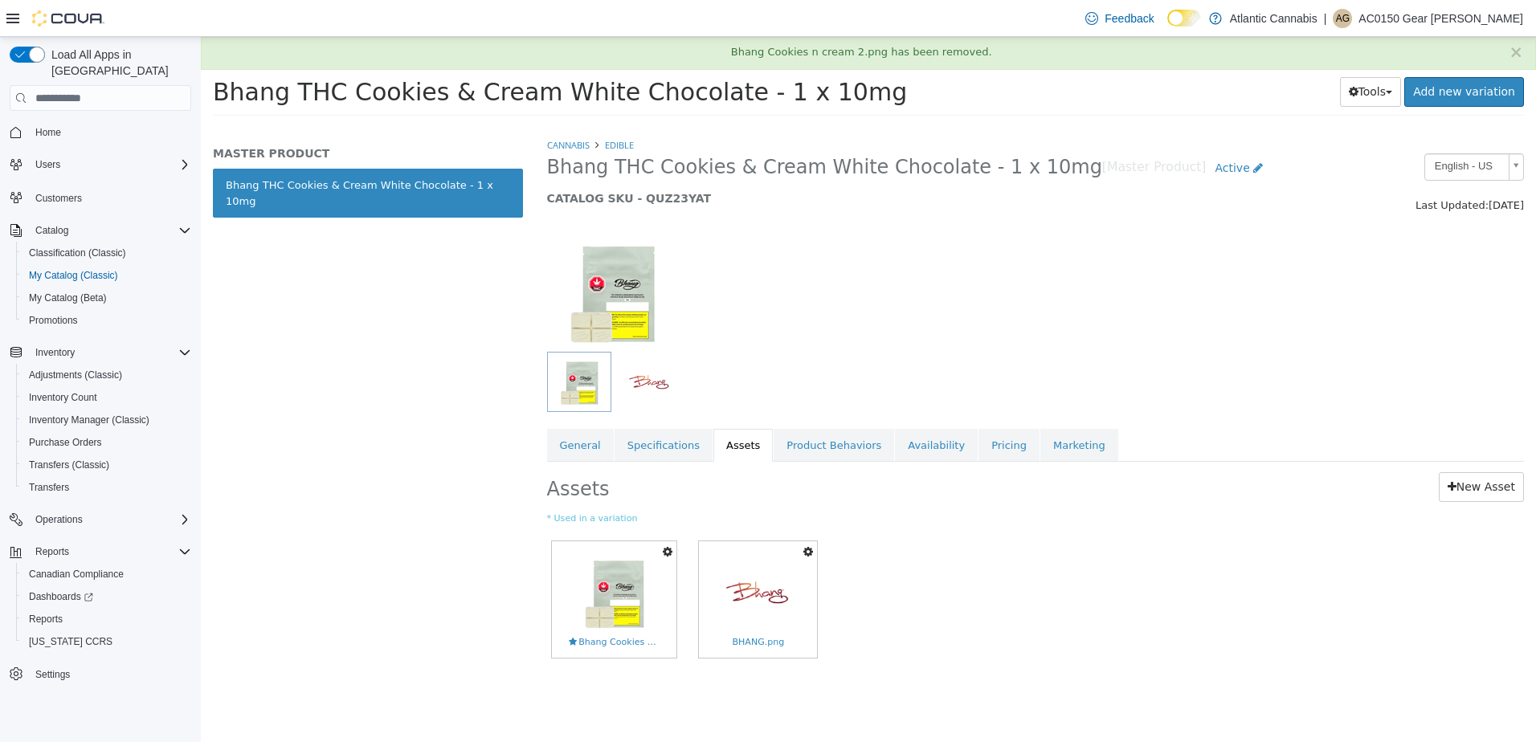
click at [810, 553] on icon "button" at bounding box center [808, 551] width 10 height 11
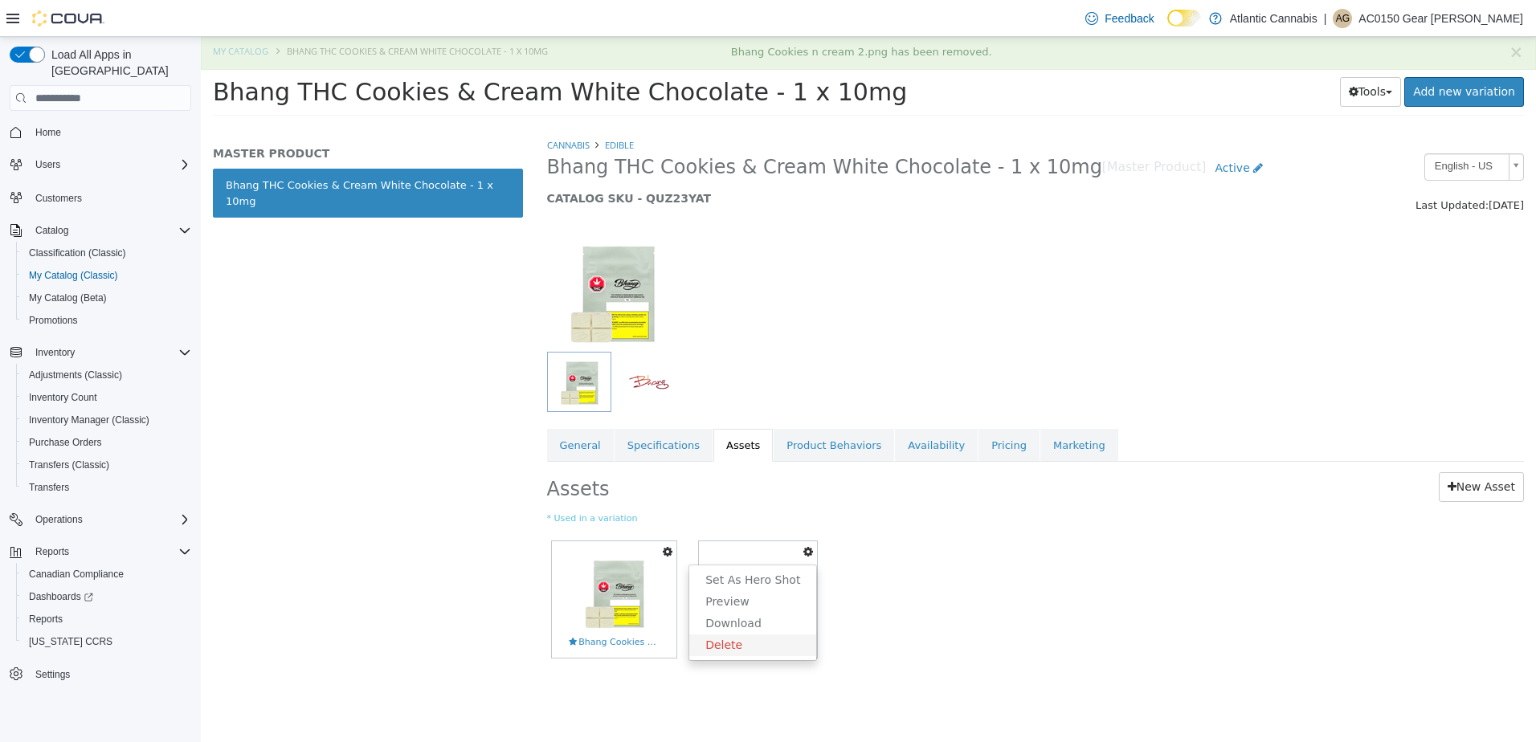
click at [745, 641] on link "Delete" at bounding box center [752, 646] width 127 height 22
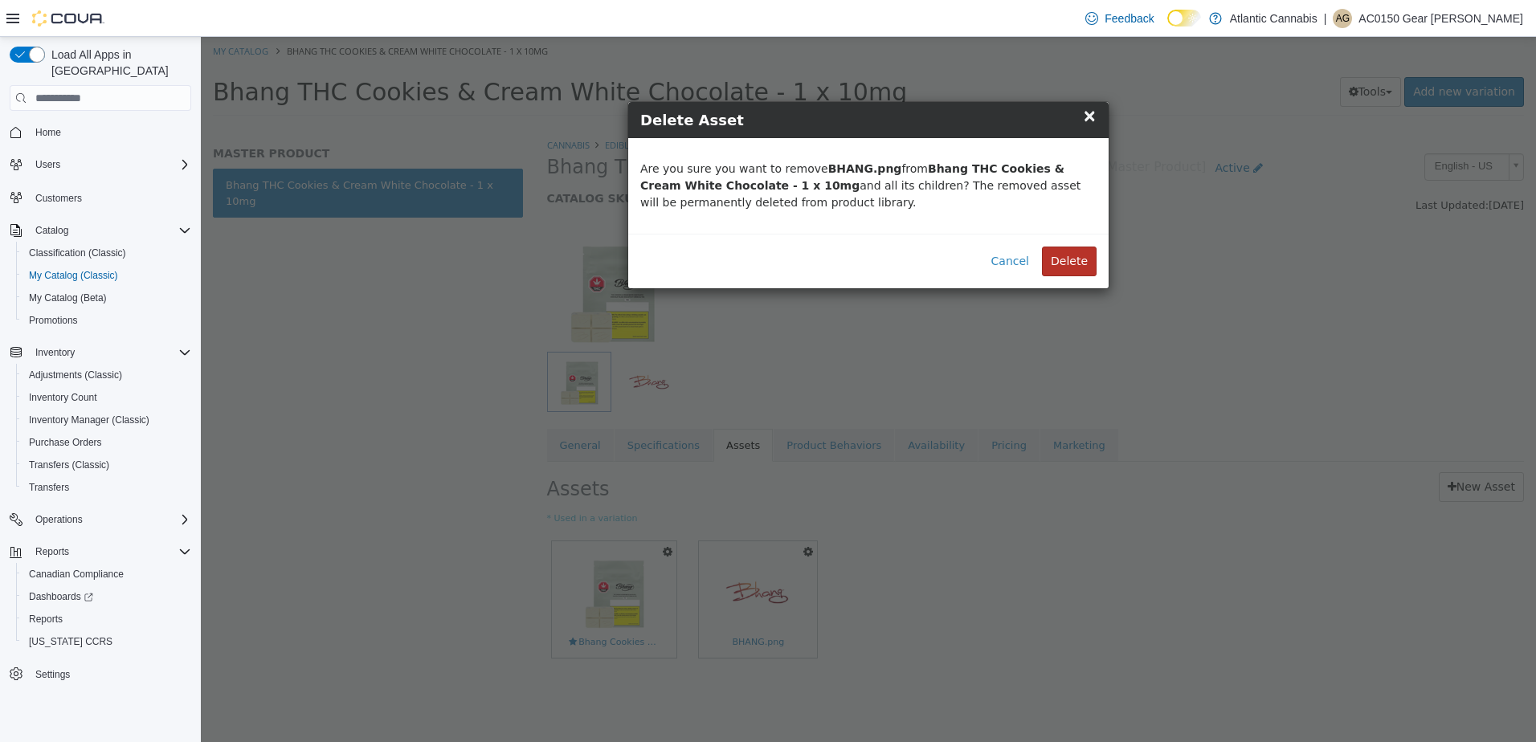
click at [1067, 265] on button "Delete" at bounding box center [1069, 262] width 55 height 30
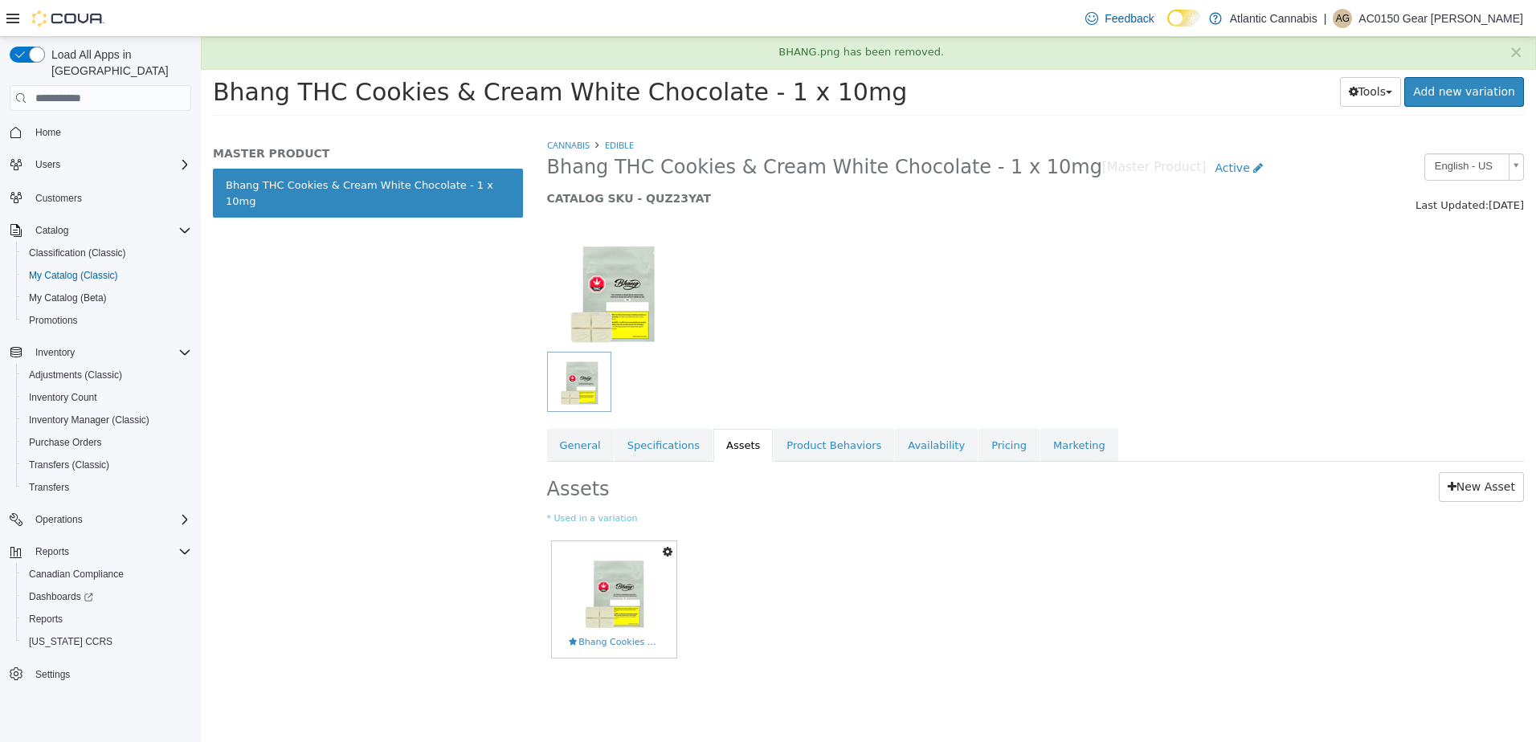
click at [671, 552] on icon "button" at bounding box center [668, 551] width 10 height 11
click at [588, 642] on link "Delete" at bounding box center [612, 646] width 127 height 22
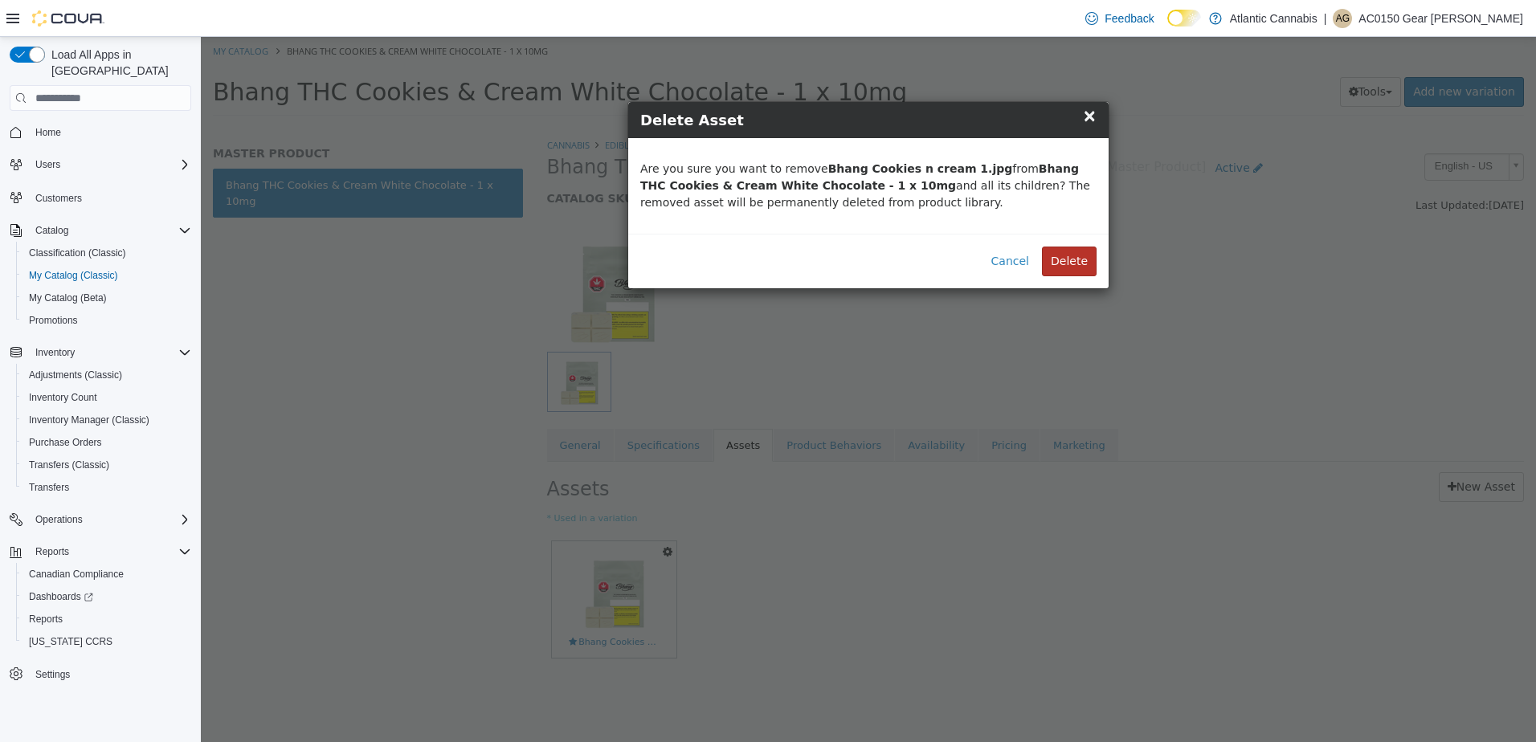
click at [1071, 264] on button "Delete" at bounding box center [1069, 262] width 55 height 30
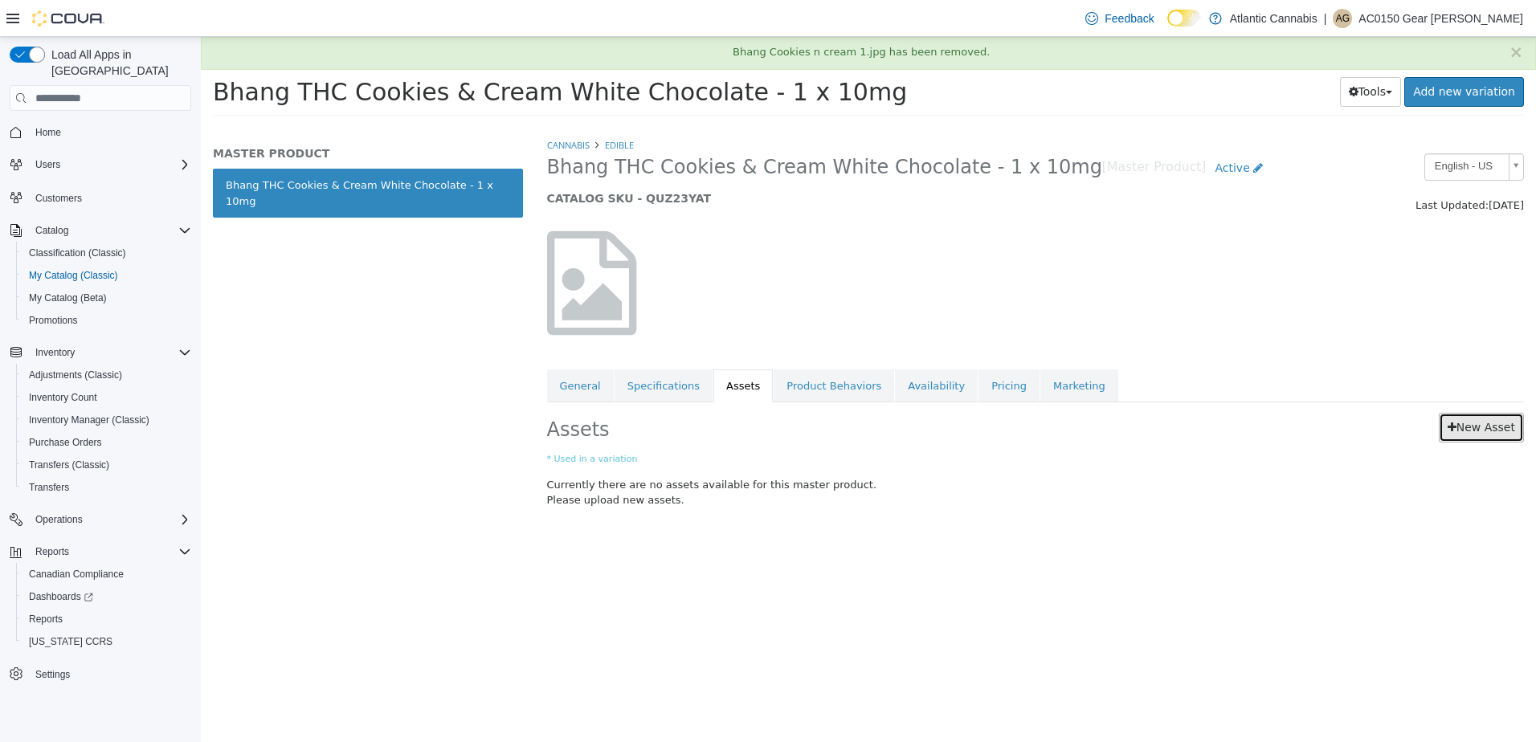
click at [1487, 426] on link "New Asset" at bounding box center [1481, 428] width 85 height 30
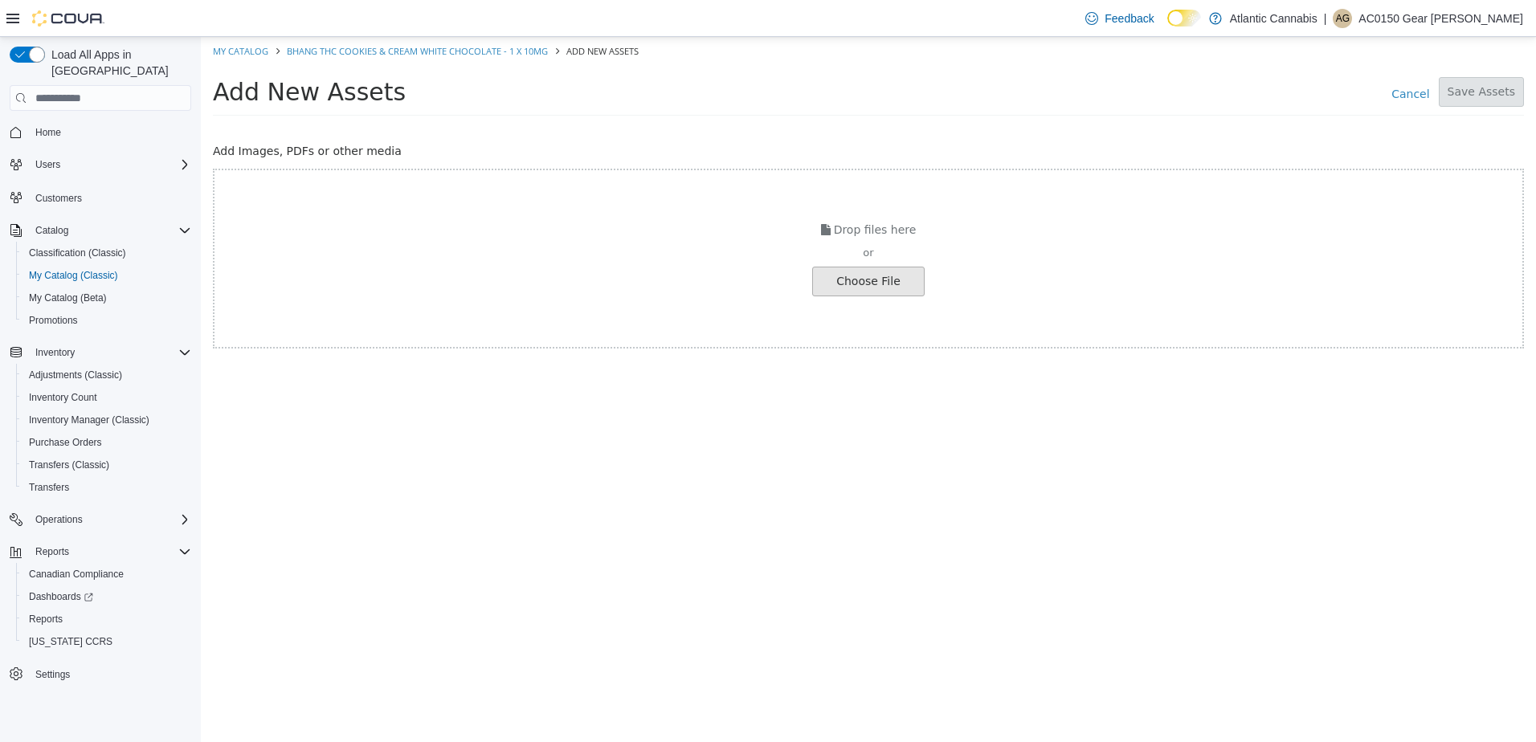
click at [835, 284] on input "file" at bounding box center [27, 281] width 1793 height 28
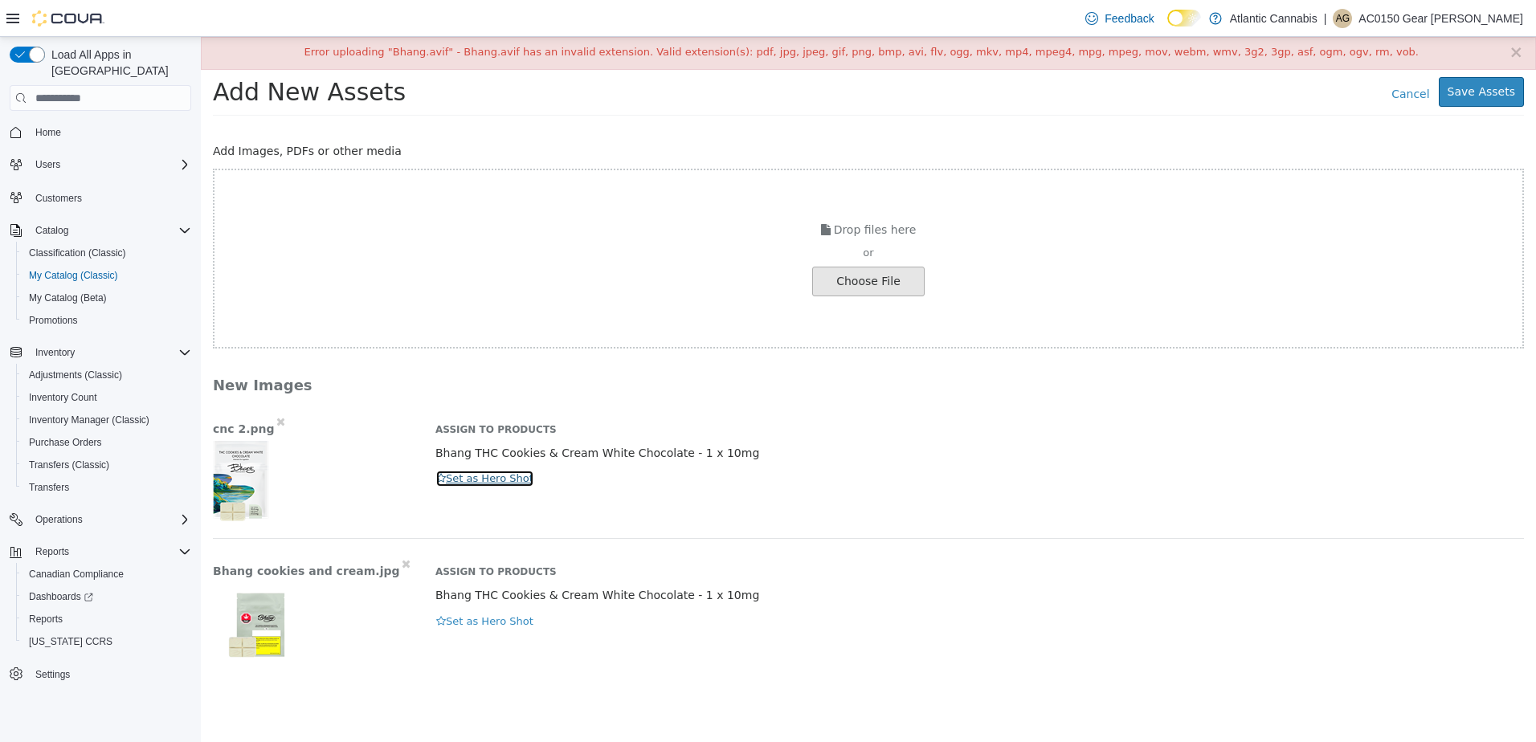
click at [512, 482] on button "Set as Hero Shot" at bounding box center [484, 479] width 99 height 18
click at [479, 615] on button "Set as Hero Shot" at bounding box center [484, 622] width 99 height 18
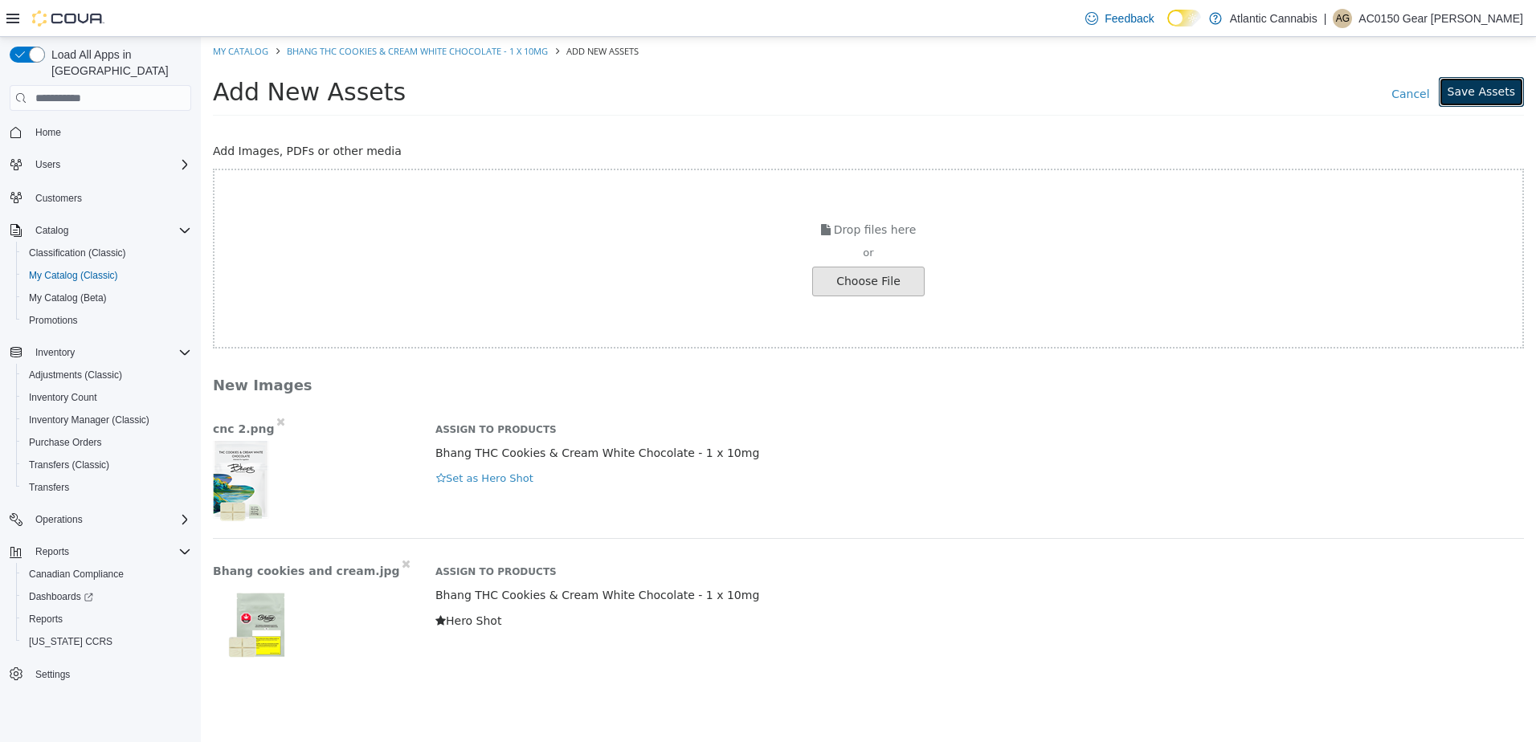
click at [1483, 89] on button "Save Assets" at bounding box center [1481, 92] width 85 height 30
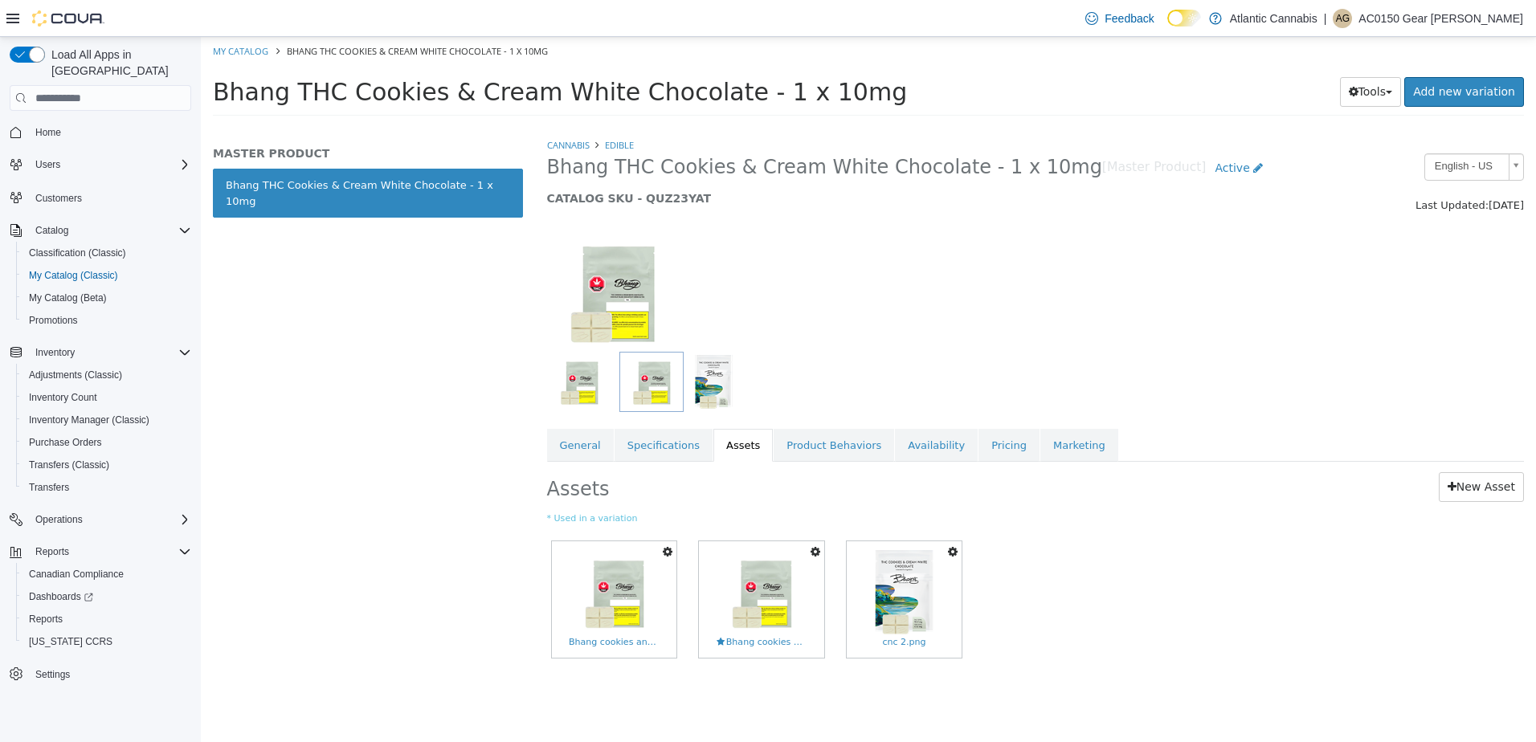
click at [667, 553] on icon "button" at bounding box center [668, 551] width 10 height 11
click at [585, 644] on link "Delete" at bounding box center [612, 646] width 127 height 22
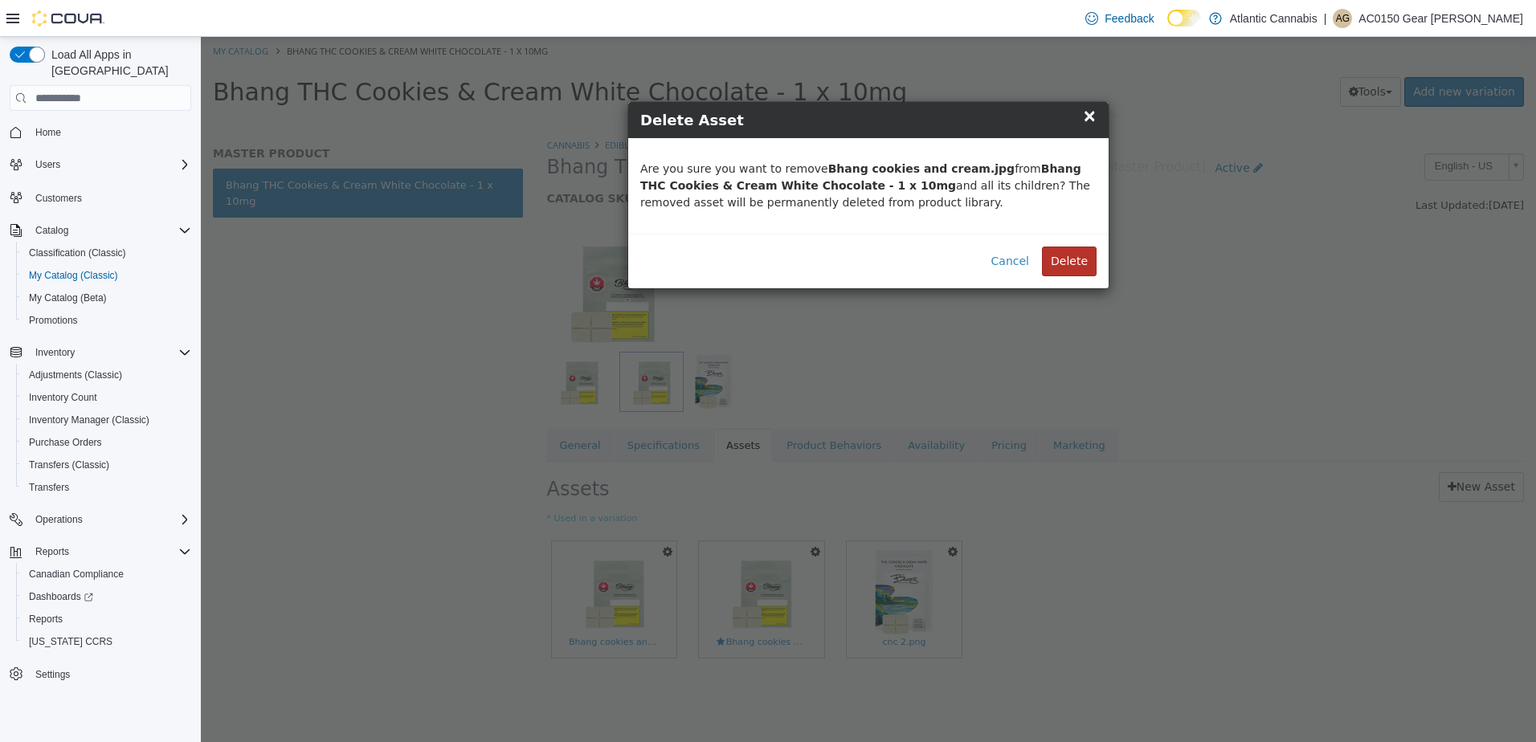
click at [1088, 267] on button "Delete" at bounding box center [1069, 262] width 55 height 30
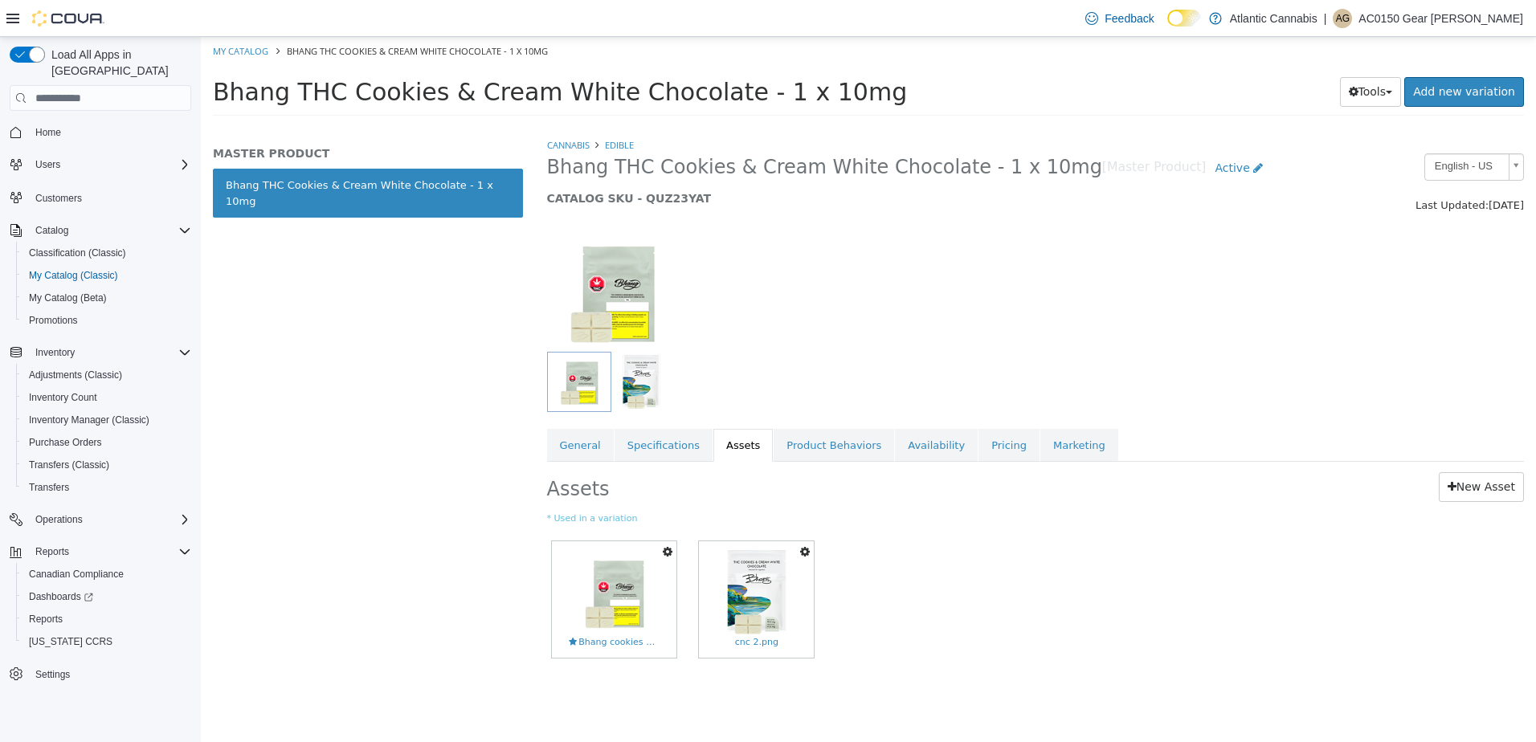
click at [1225, 357] on div at bounding box center [910, 382] width 727 height 60
click at [244, 54] on link "My Catalog" at bounding box center [240, 51] width 55 height 12
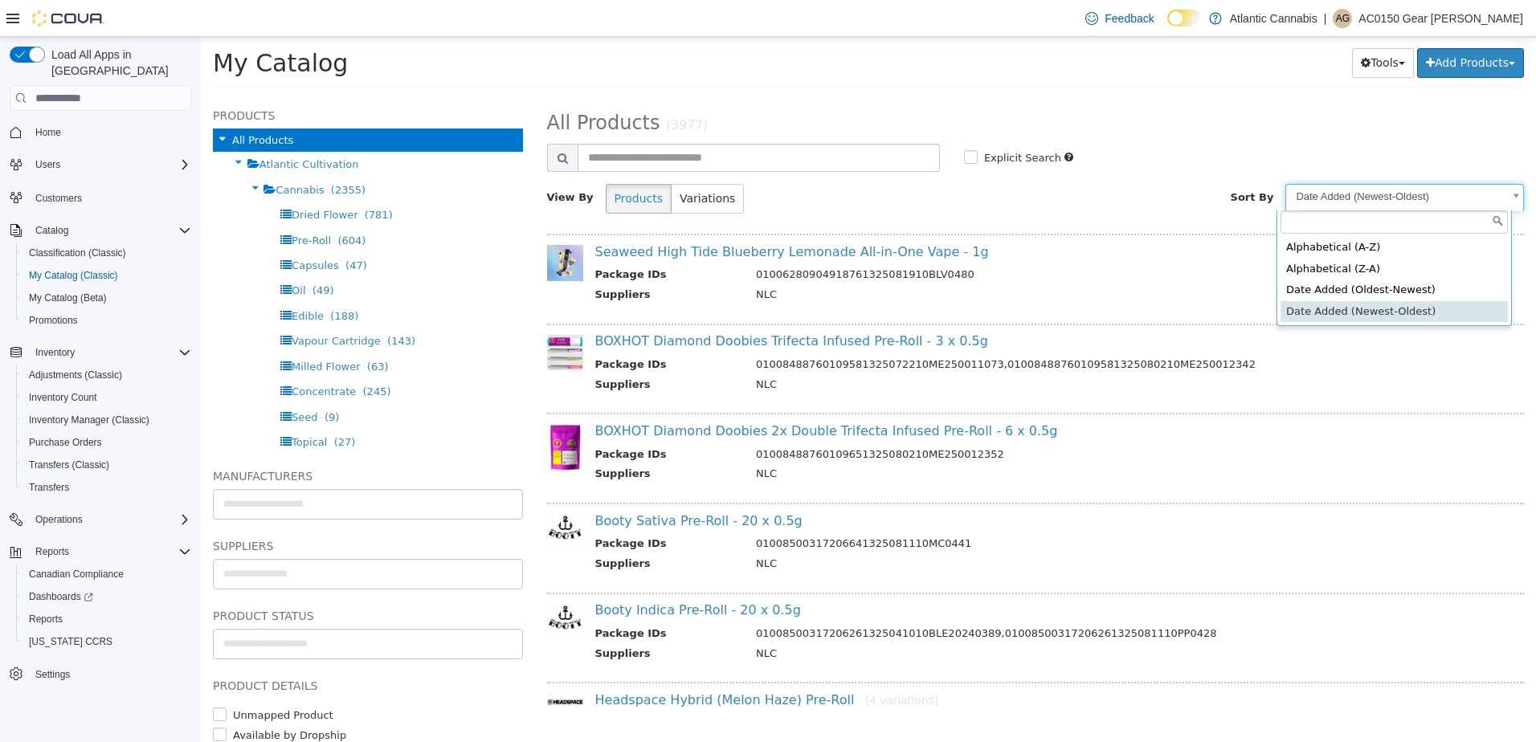
click at [1345, 98] on body "**********" at bounding box center [868, 67] width 1335 height 61
select select "********"
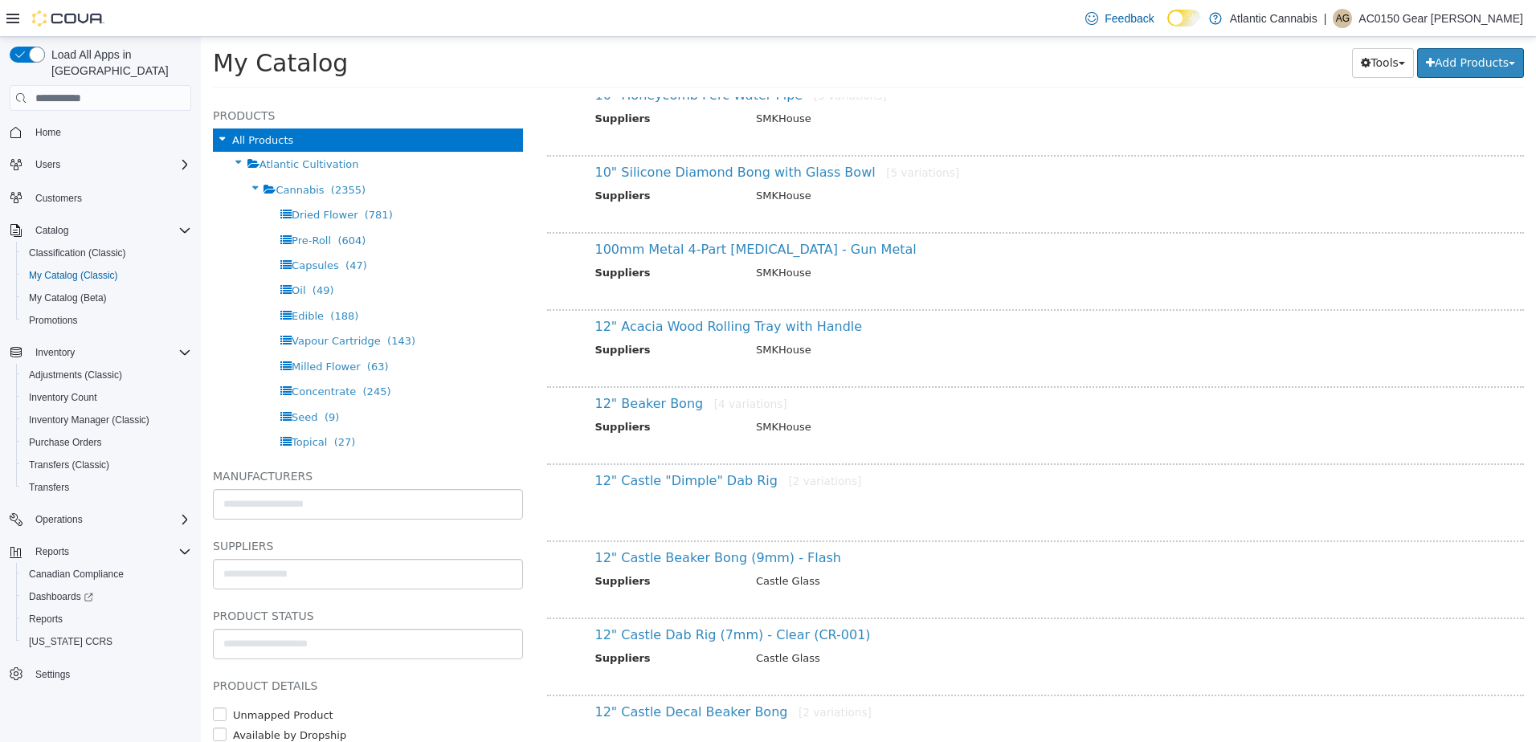
scroll to position [749, 0]
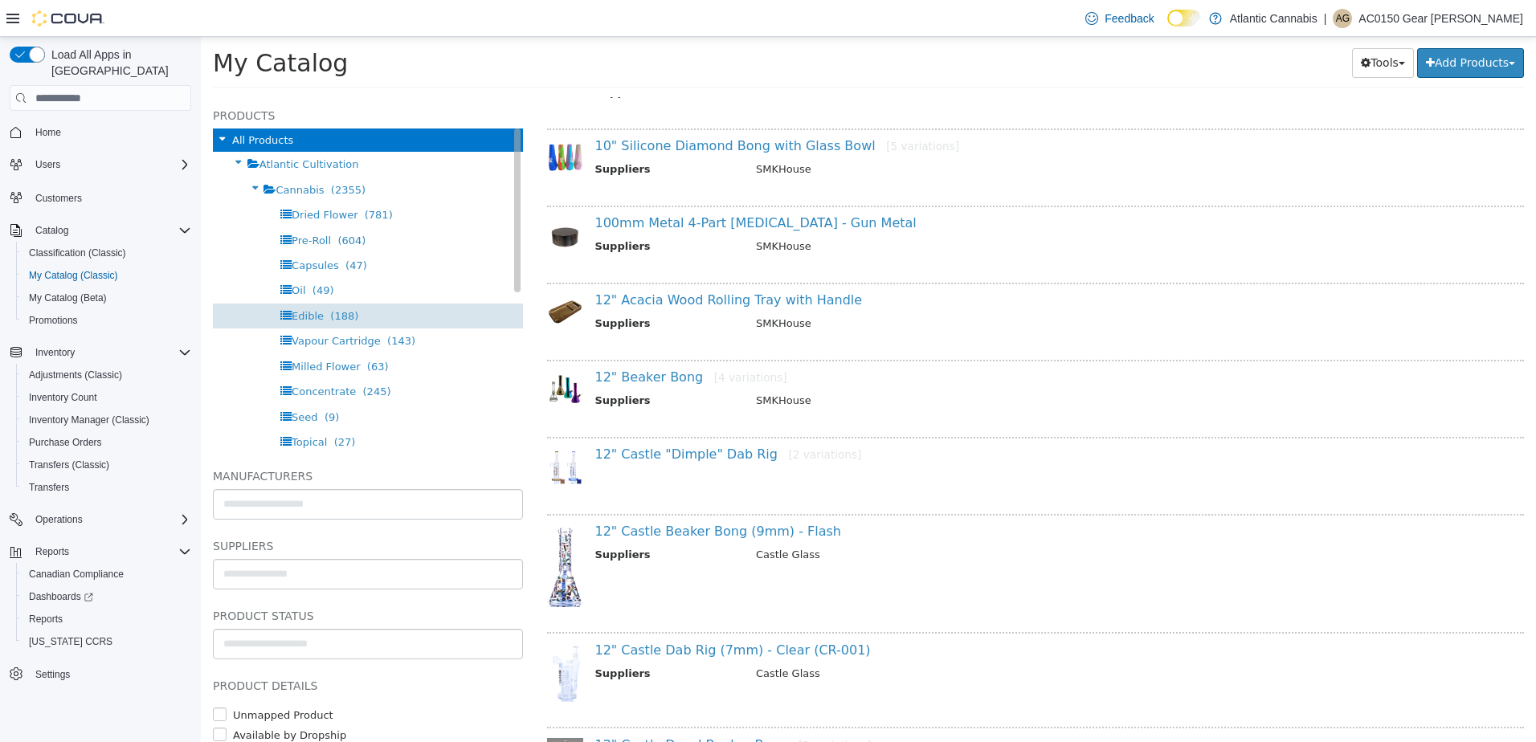
click at [310, 315] on span "Edible" at bounding box center [308, 316] width 32 height 12
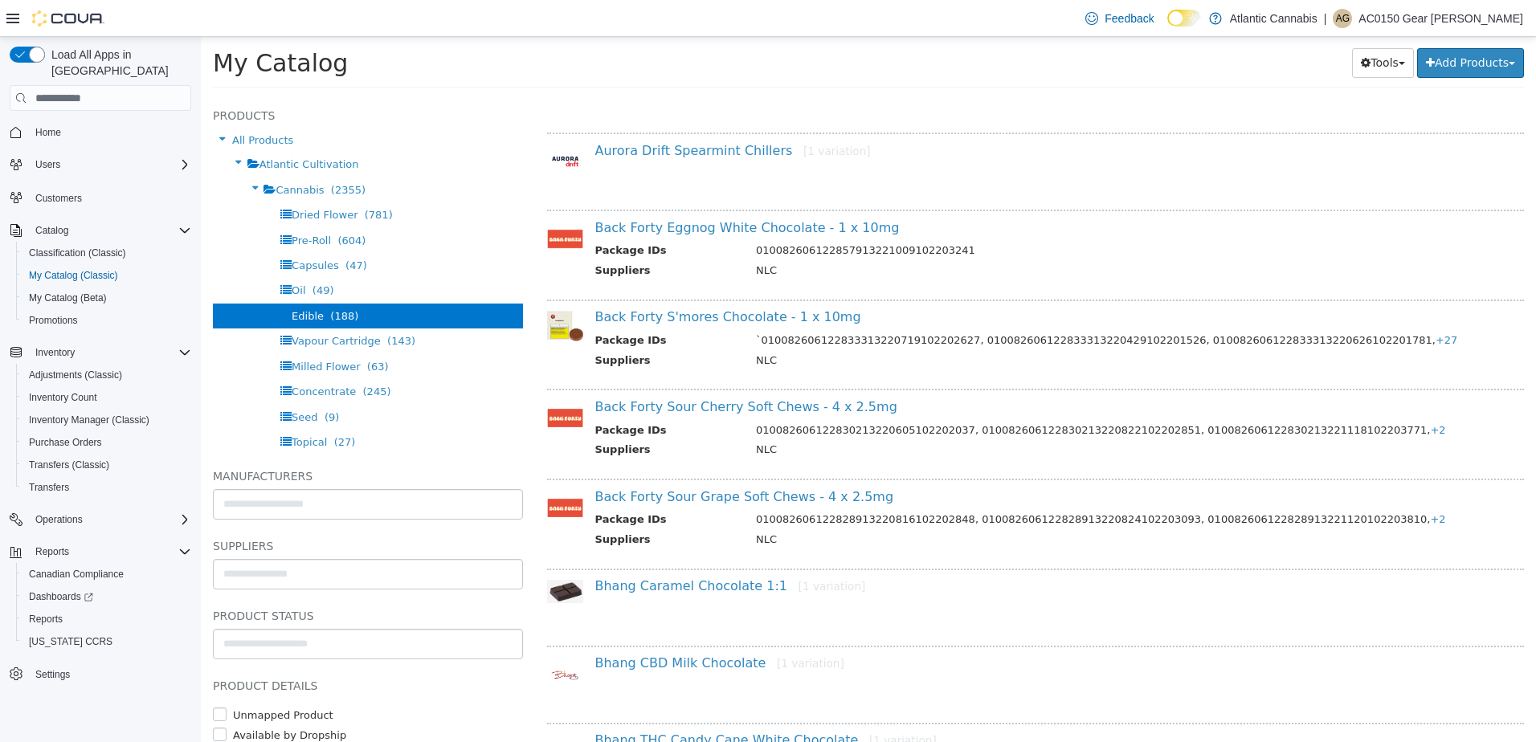
scroll to position [1198, 0]
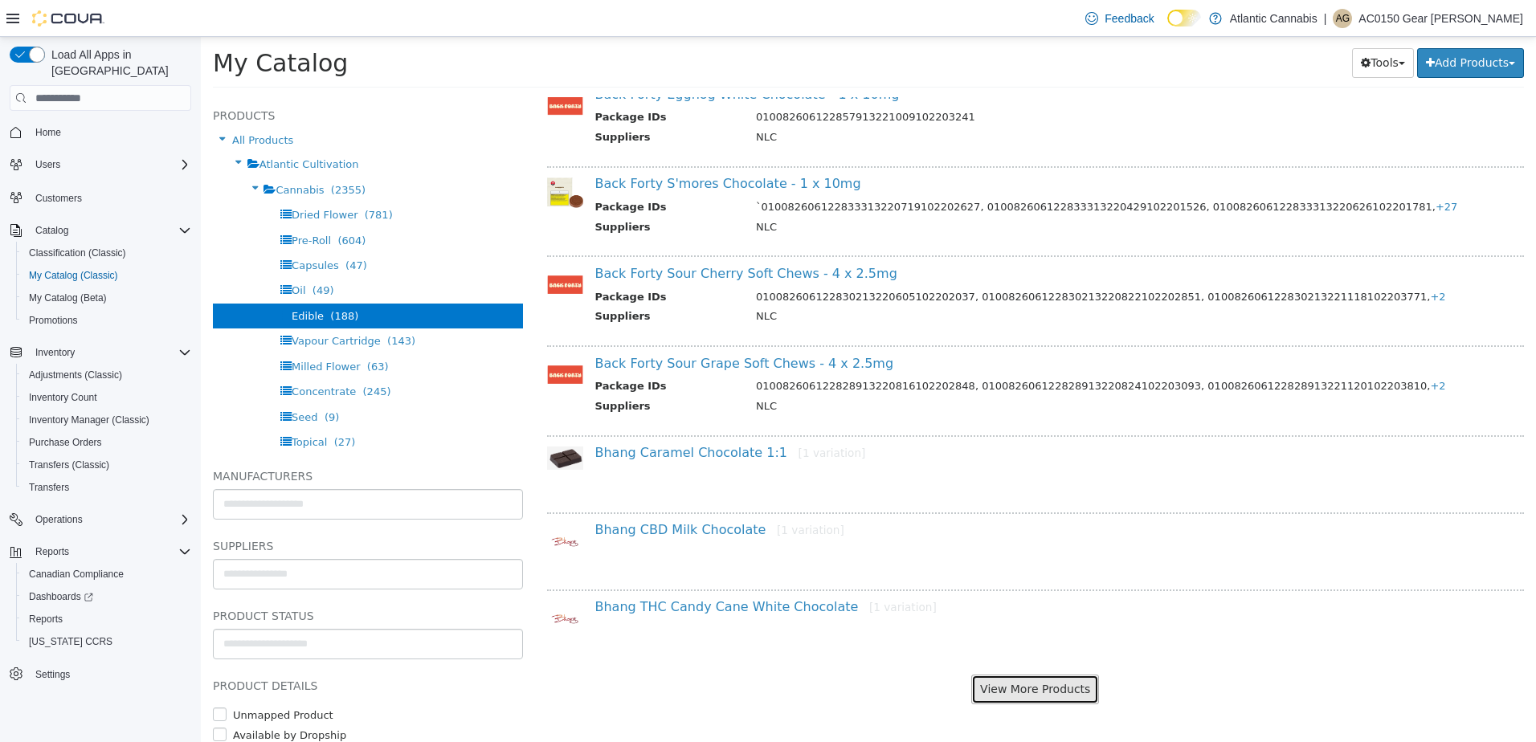
click at [1063, 686] on button "View More Products" at bounding box center [1035, 690] width 128 height 30
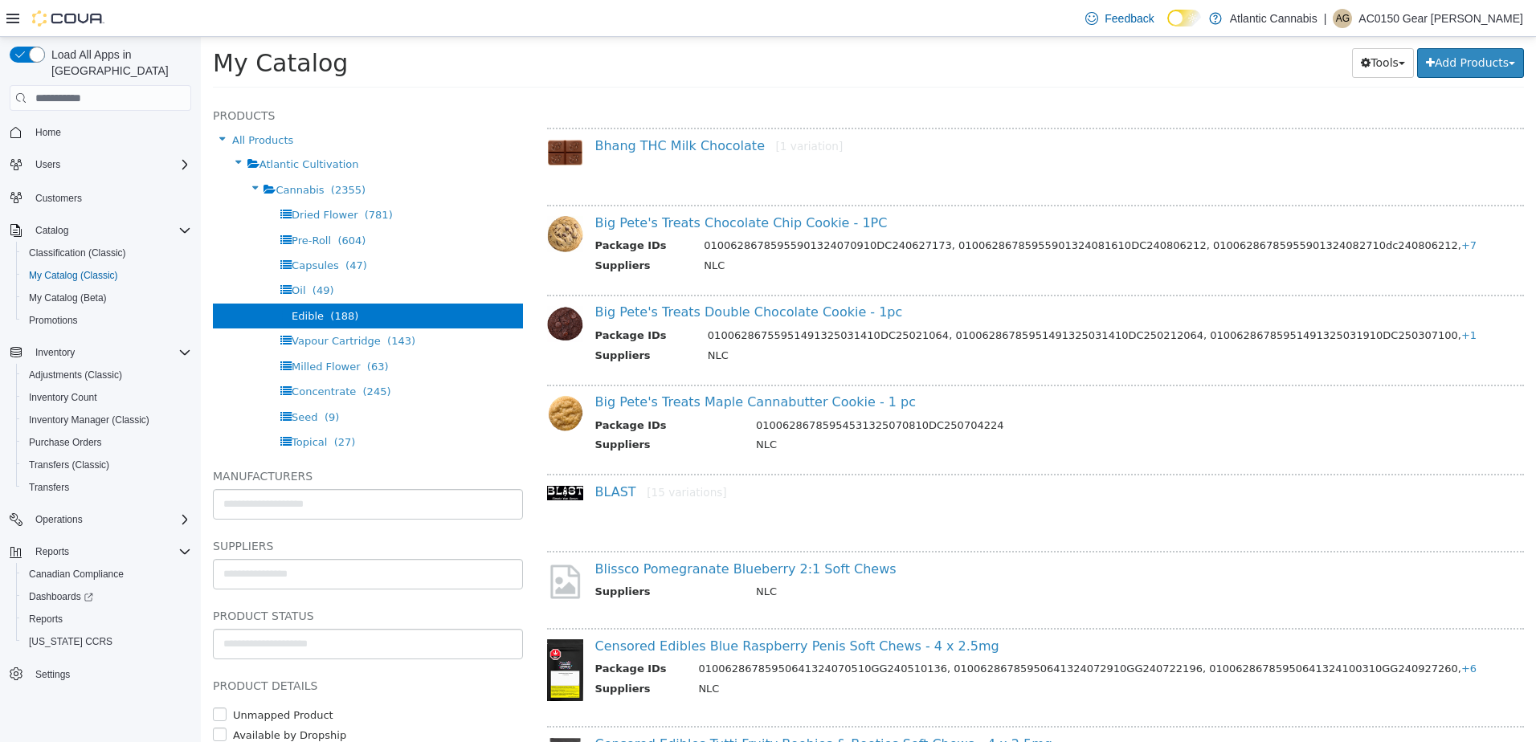
scroll to position [2039, 0]
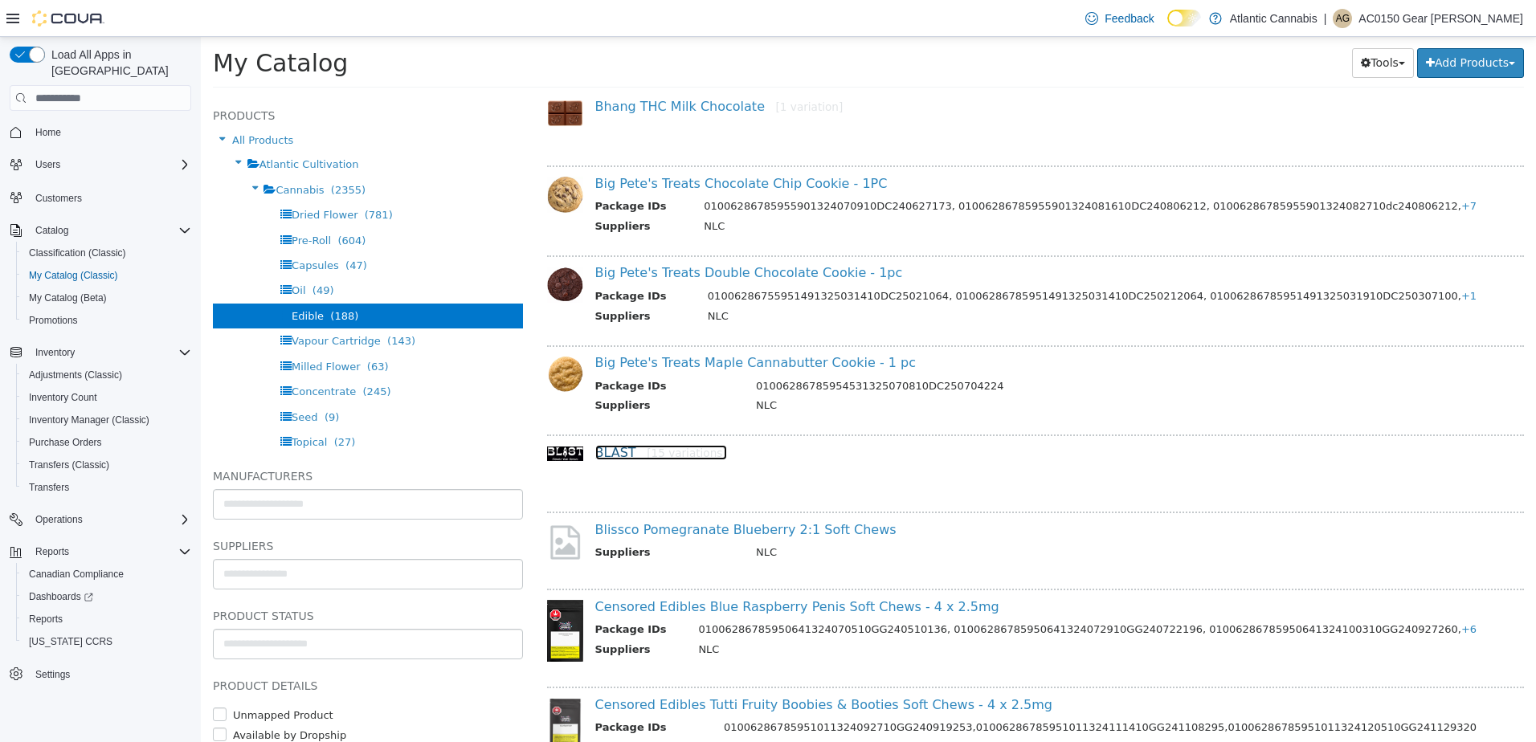
click at [610, 450] on link "BLAST [15 variations]" at bounding box center [661, 452] width 132 height 15
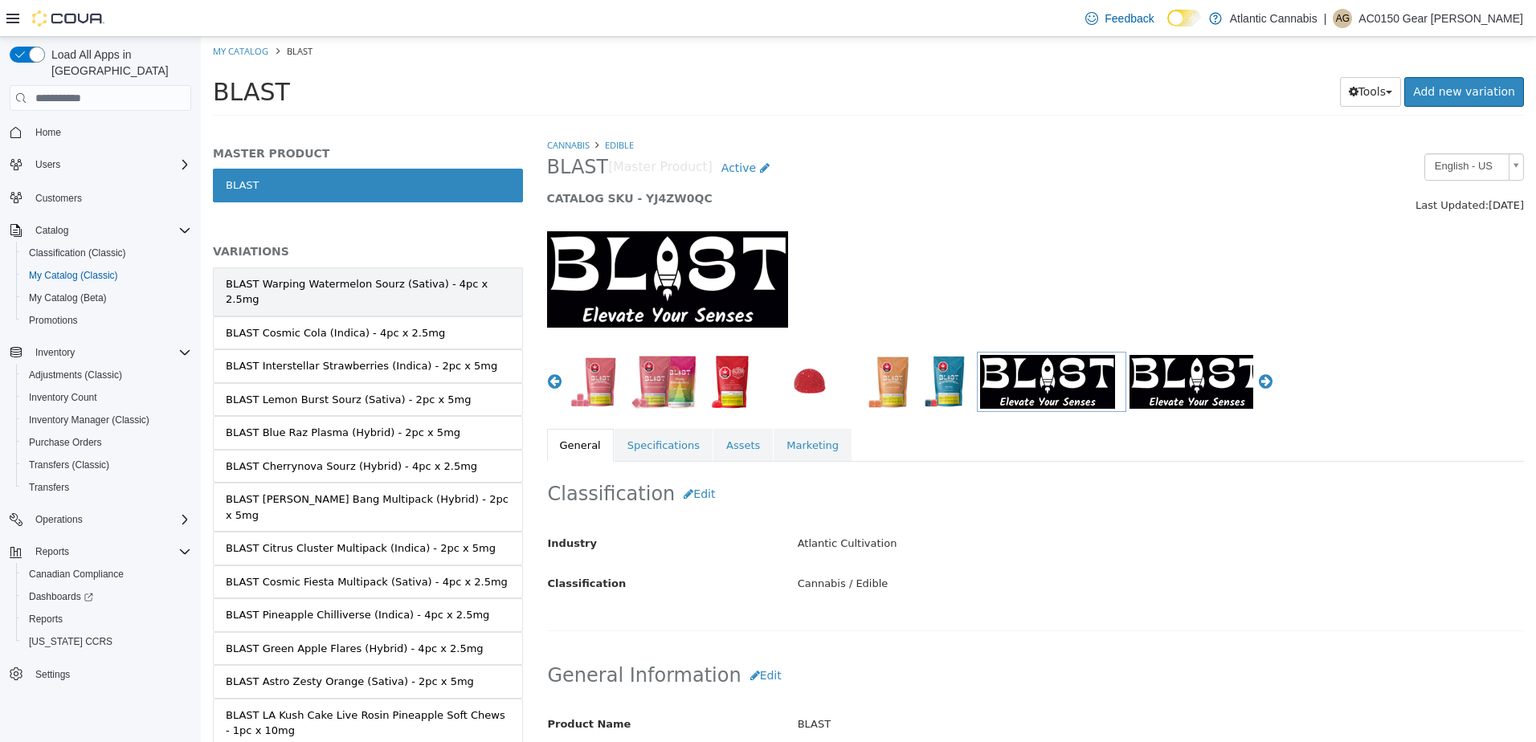
click at [284, 288] on div "BLAST Warping Watermelon Sourz (Sativa) - 4pc x 2.5mg" at bounding box center [368, 291] width 284 height 31
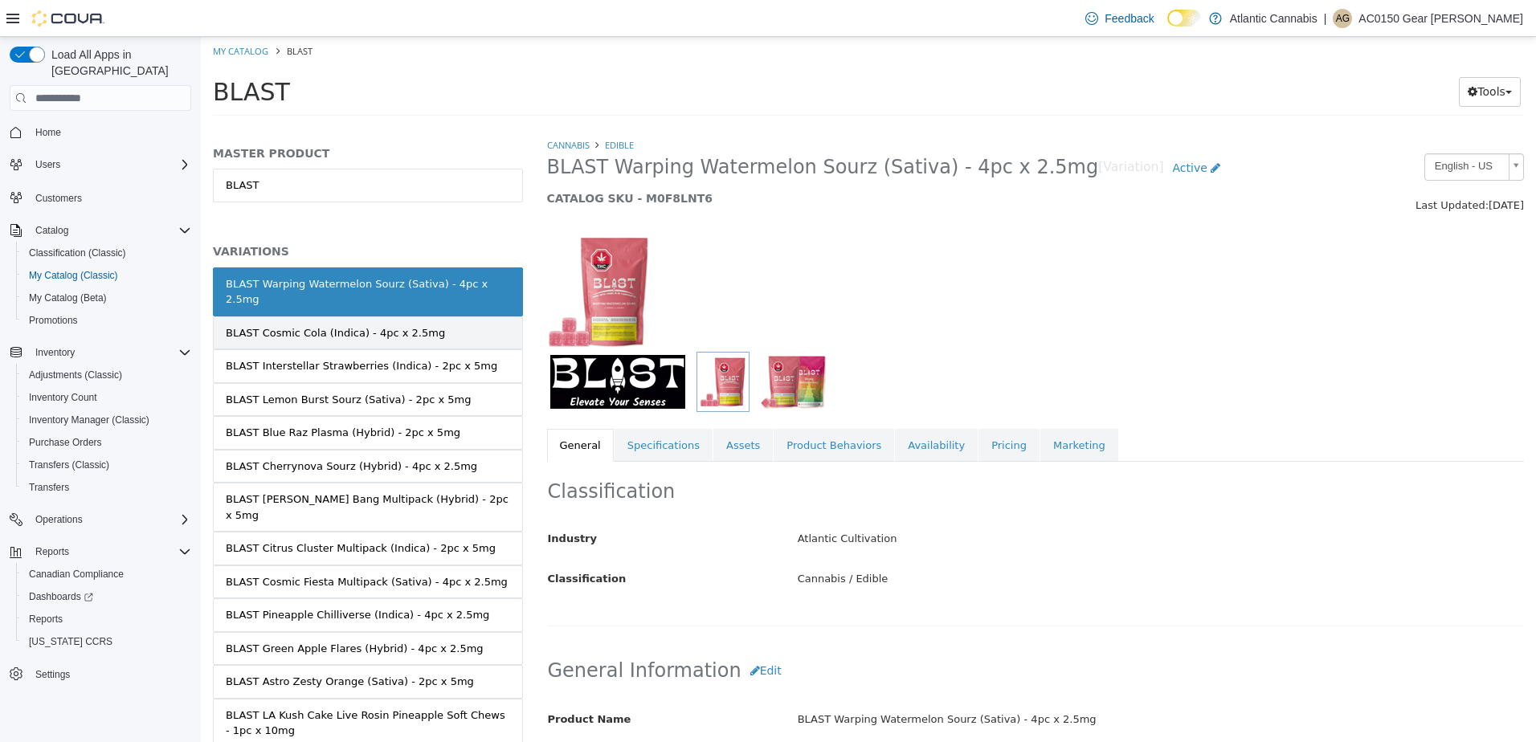
click at [260, 325] on div "BLAST Cosmic Cola (Indica) - 4pc x 2.5mg" at bounding box center [335, 333] width 219 height 16
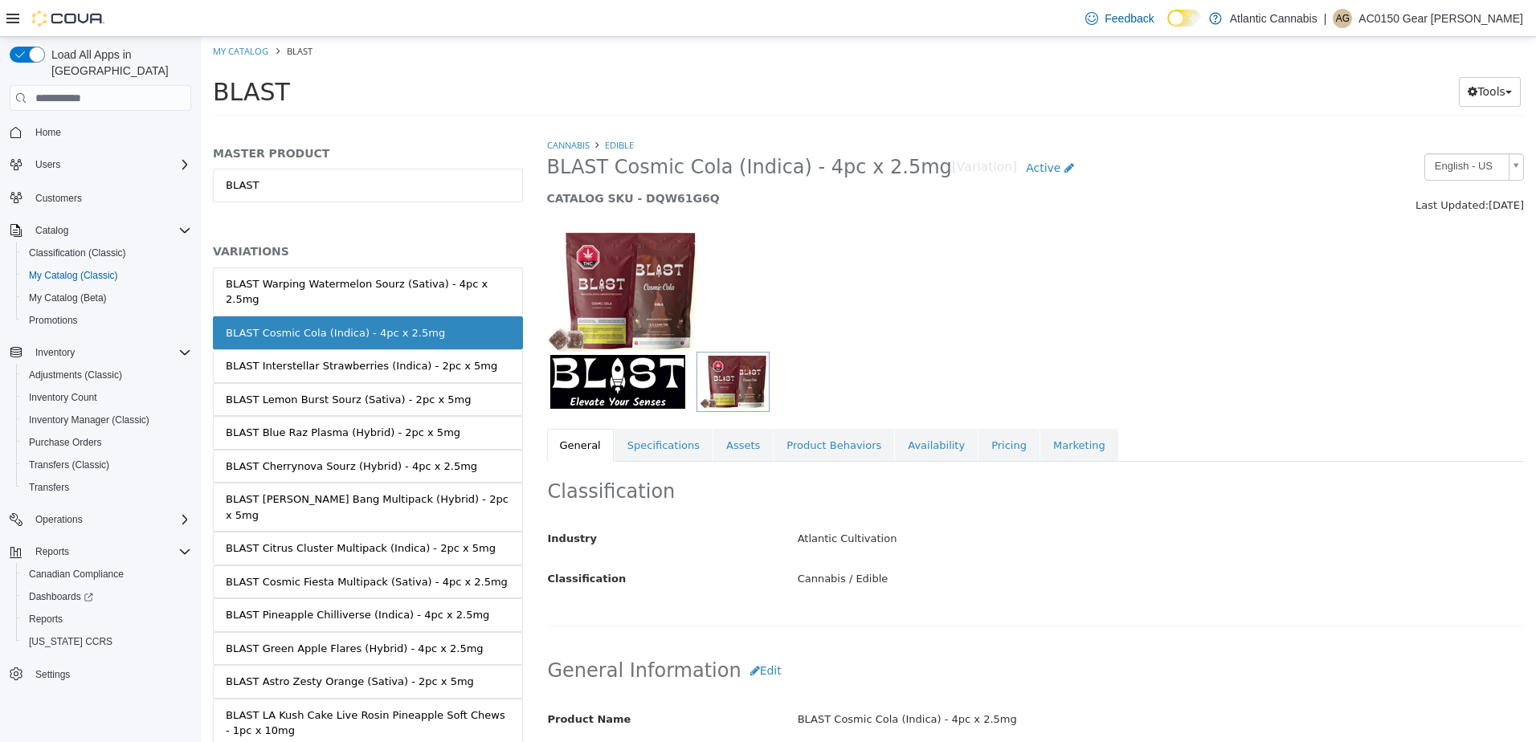
click at [261, 358] on div "BLAST Interstellar Strawberries (Indica) - 2pc x 5mg" at bounding box center [361, 366] width 271 height 16
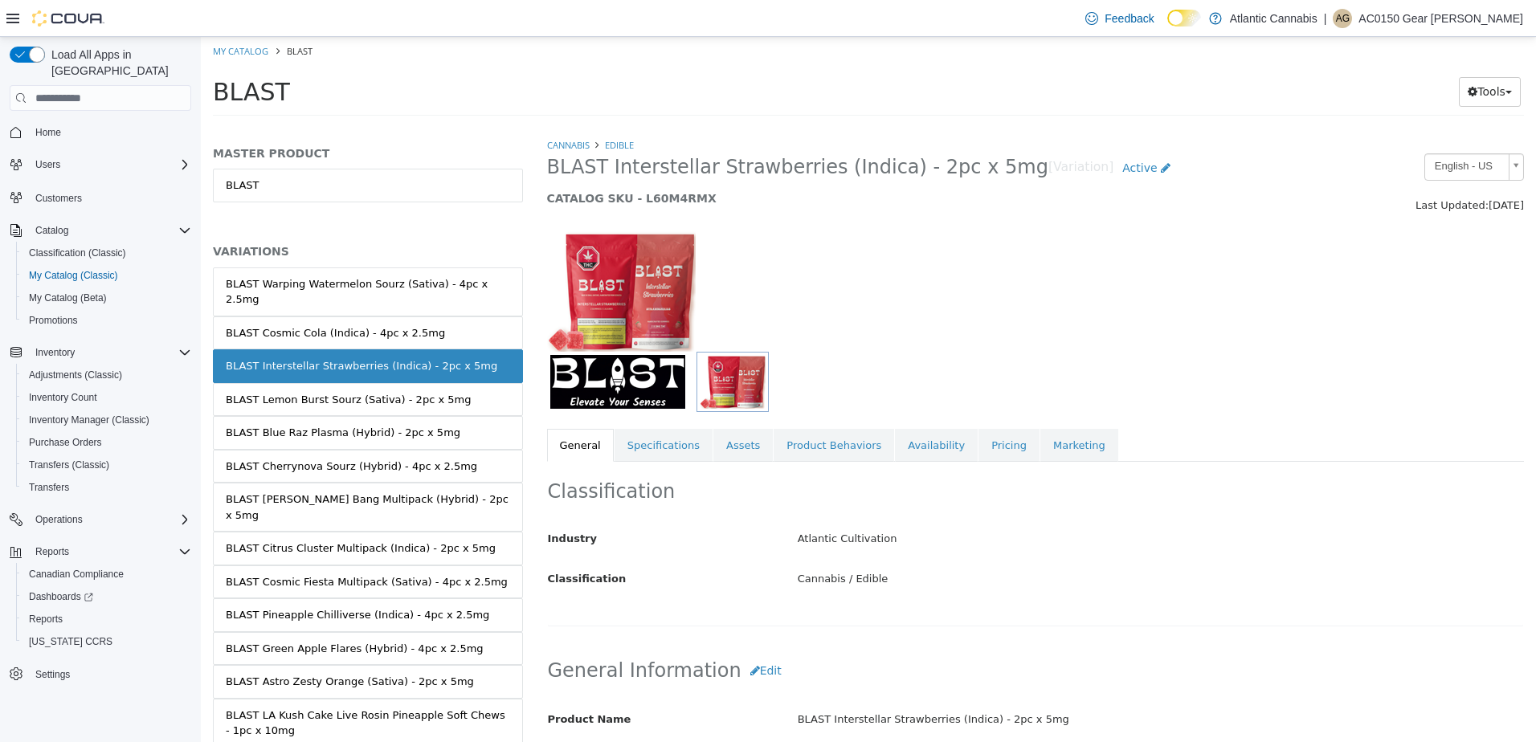
click at [265, 392] on div "BLAST Lemon Burst Sourz (Sativa) - 2pc x 5mg" at bounding box center [348, 400] width 245 height 16
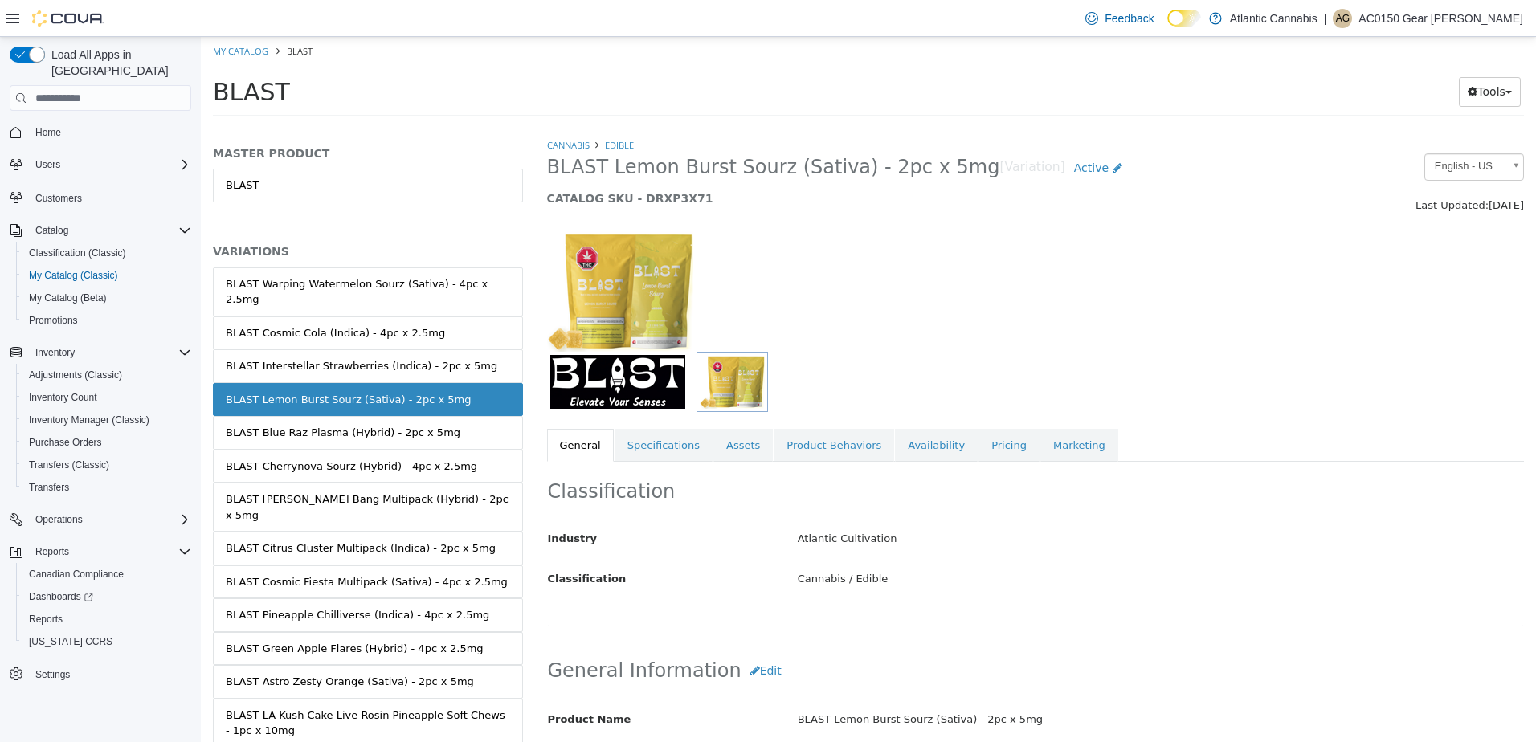
click at [271, 429] on link "BLAST Blue Raz Plasma (Hybrid) - 2pc x 5mg" at bounding box center [368, 433] width 310 height 34
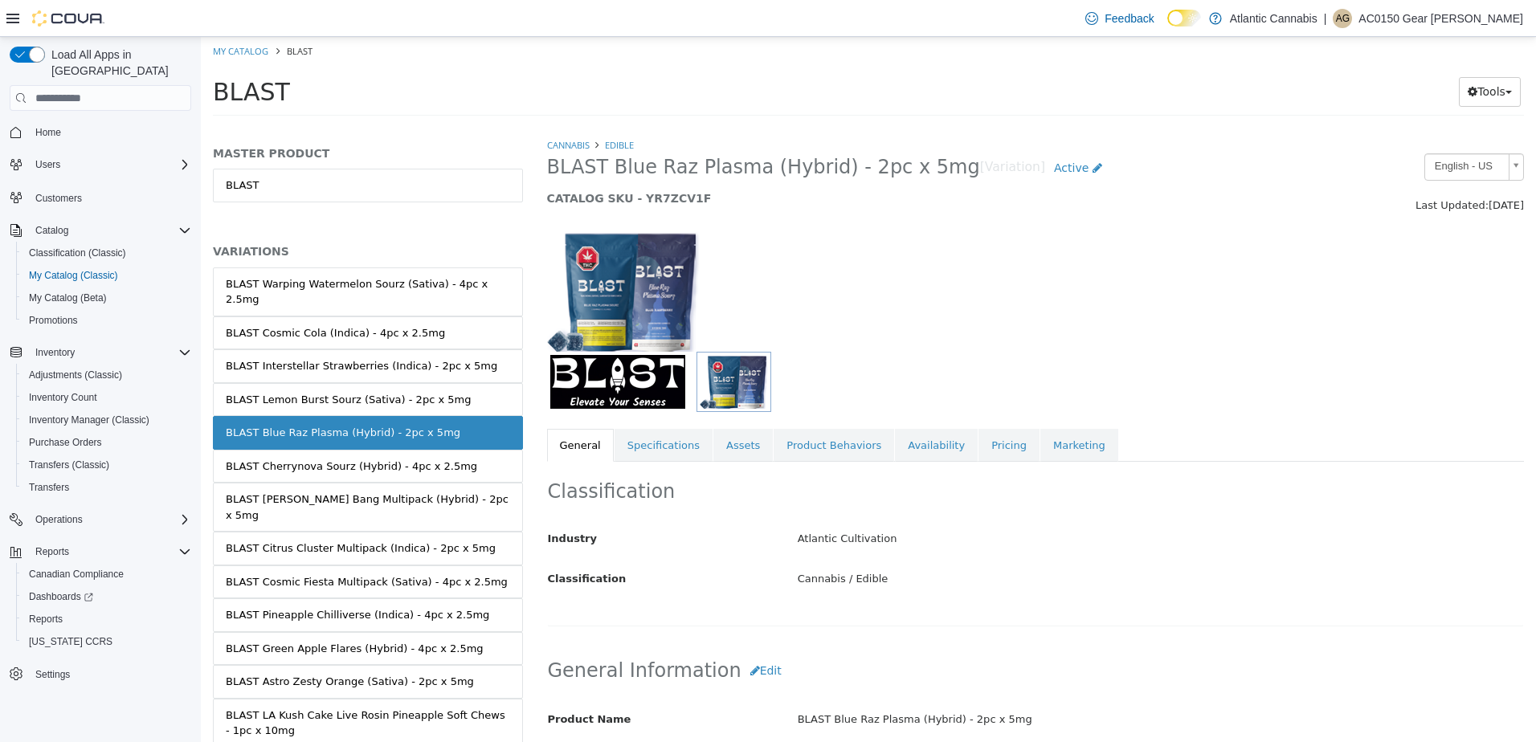
click at [277, 459] on div "BLAST Cherrynova Sourz (Hybrid) - 4pc x 2.5mg" at bounding box center [351, 467] width 251 height 16
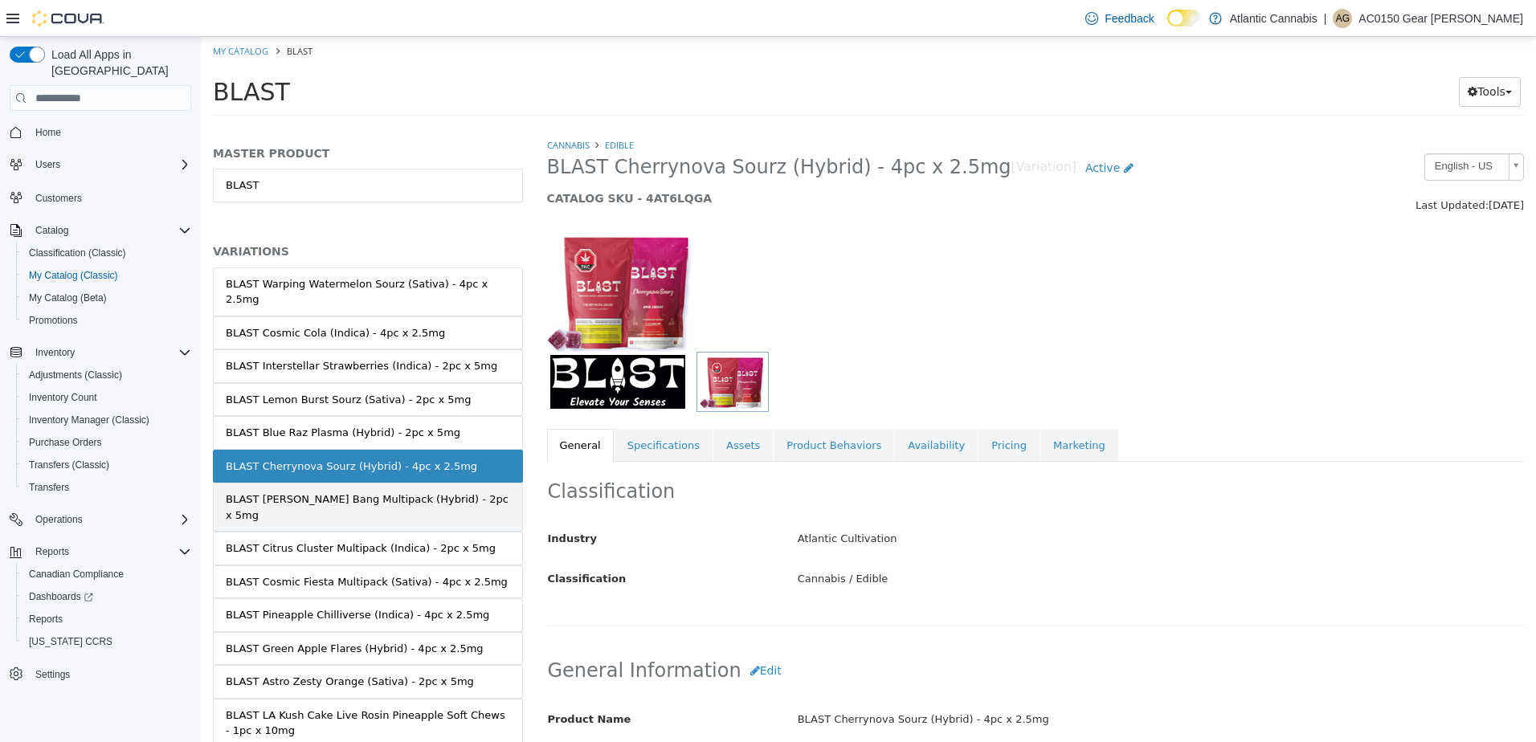
click at [298, 492] on div "BLAST Berry Bang Multipack (Hybrid) - 2pc x 5mg" at bounding box center [368, 507] width 284 height 31
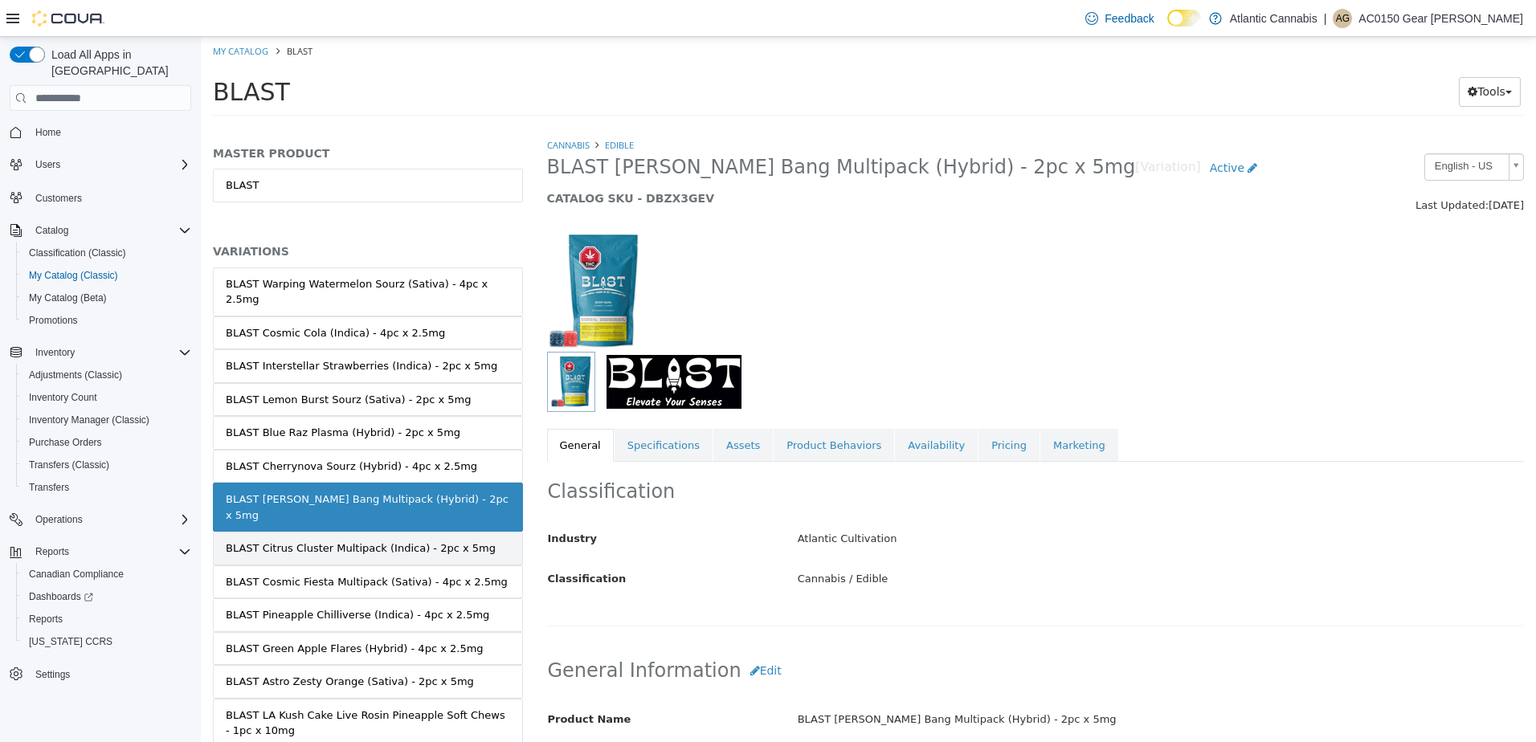
click at [345, 541] on div "BLAST Citrus Cluster Multipack (Indica) - 2pc x 5mg" at bounding box center [361, 549] width 270 height 16
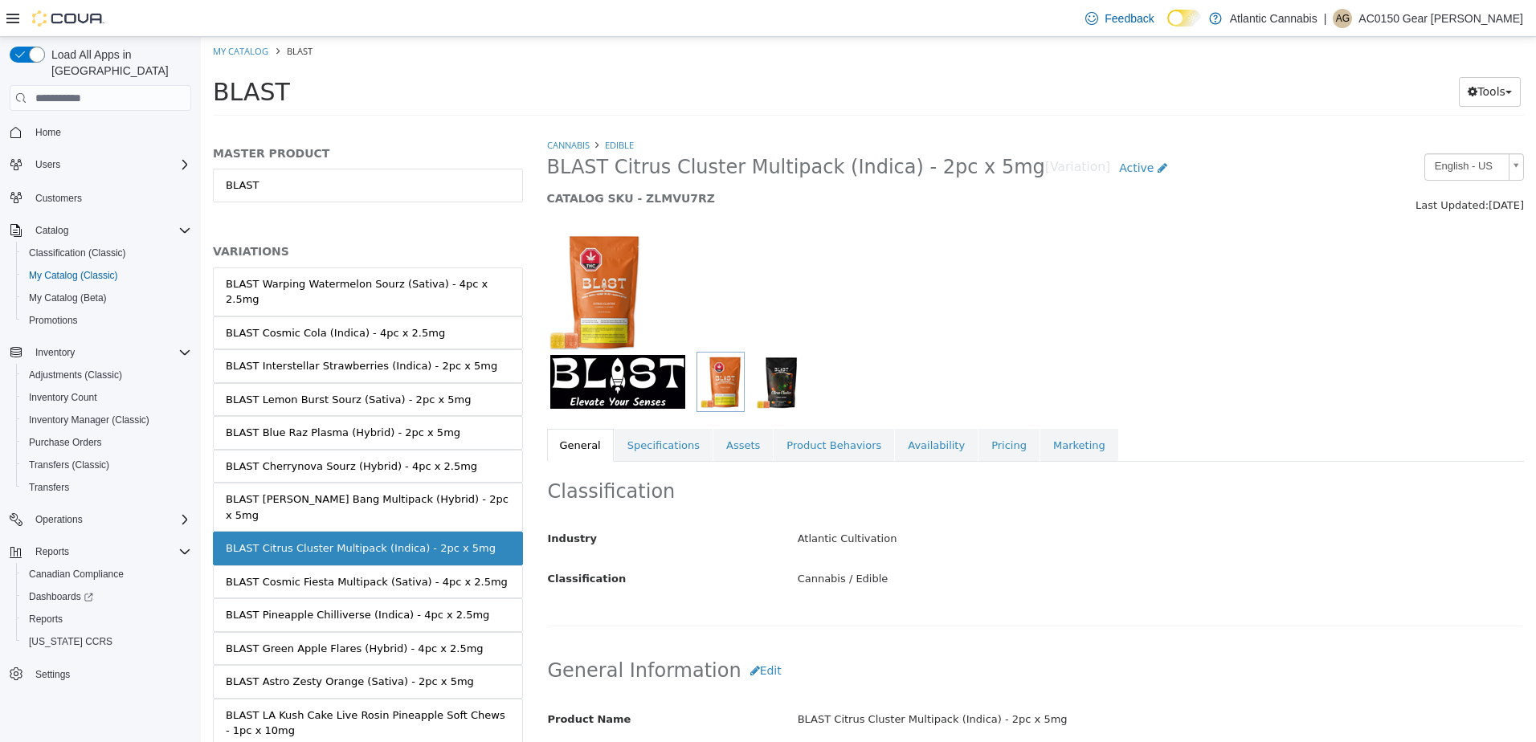
click at [782, 383] on img "button" at bounding box center [778, 382] width 44 height 54
click at [737, 457] on link "Assets" at bounding box center [742, 446] width 59 height 34
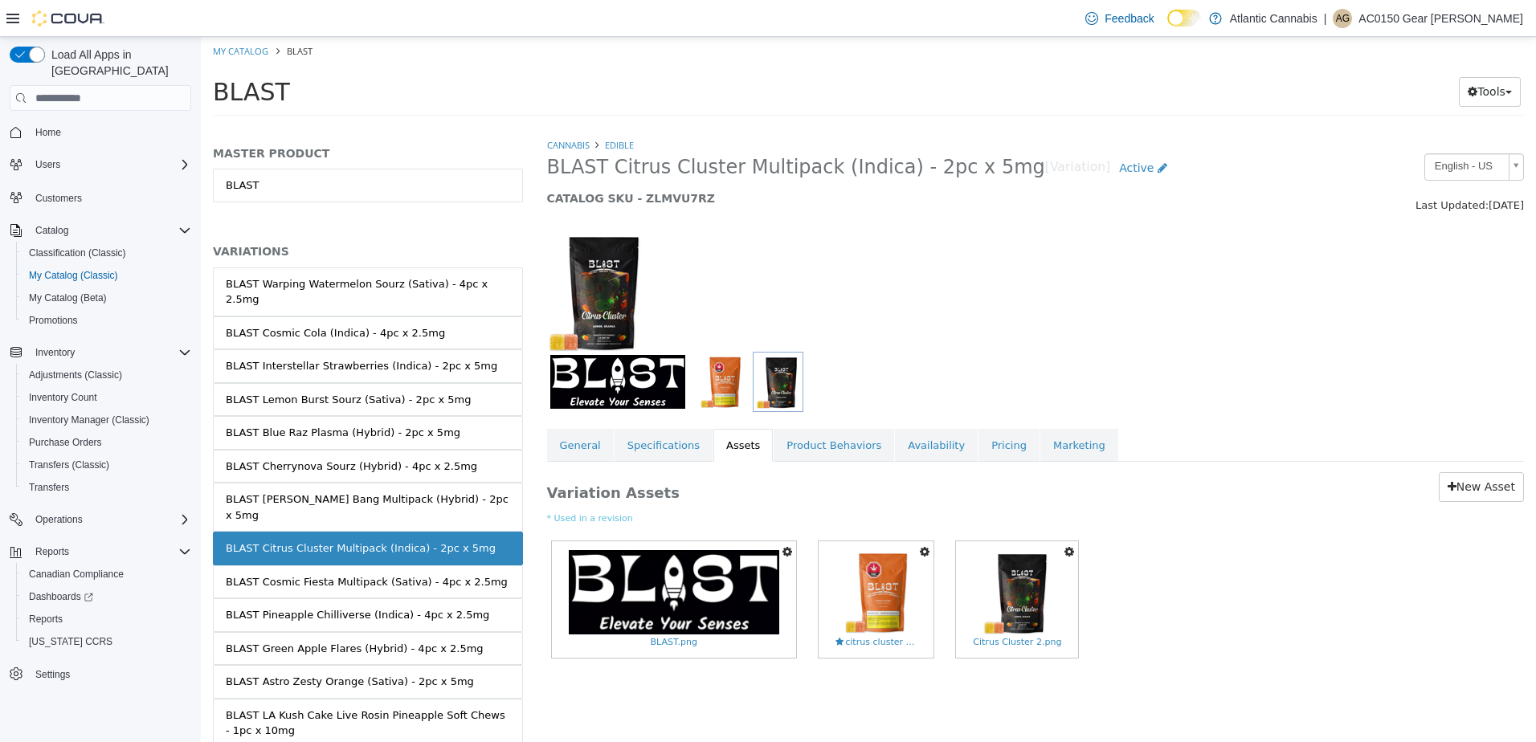
click at [1064, 554] on icon "button" at bounding box center [1069, 551] width 10 height 11
click at [1039, 586] on link "Set As Hero Shot" at bounding box center [1013, 580] width 127 height 22
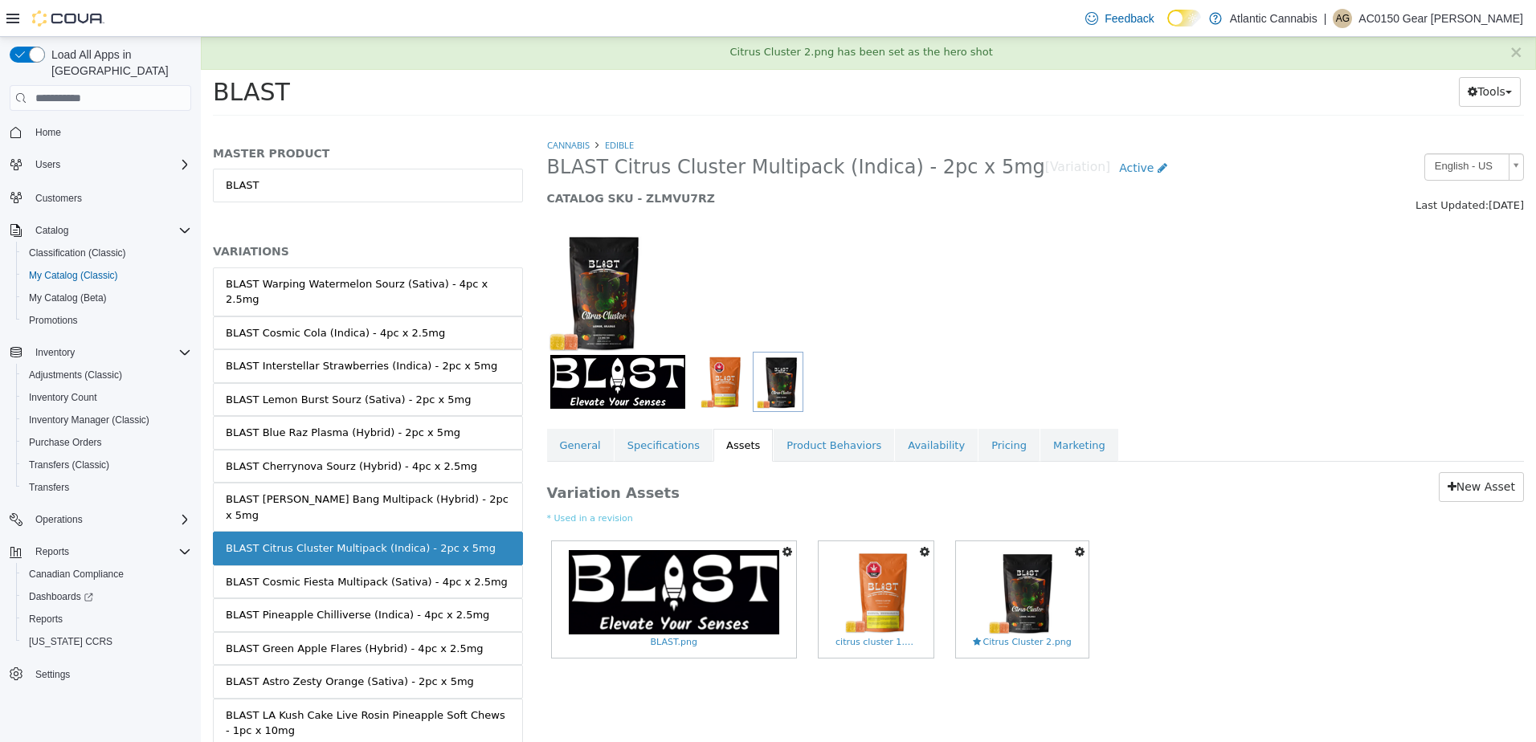
click at [1158, 569] on div "Set As Hero Shot Preview Download Delete BLAST.png Set As Hero Shot Preview Dow…" at bounding box center [1035, 607] width 977 height 140
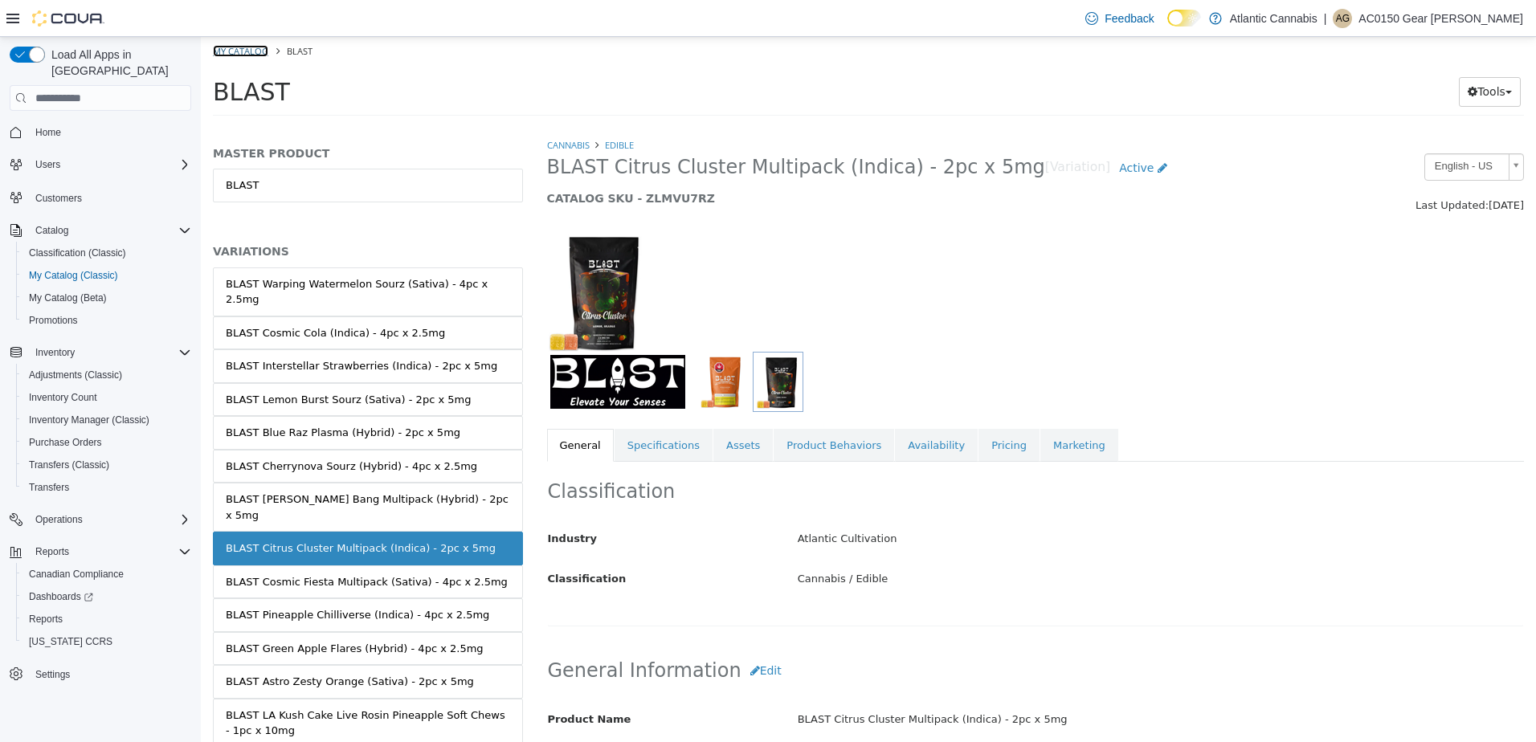
click at [251, 53] on link "My Catalog" at bounding box center [240, 51] width 55 height 12
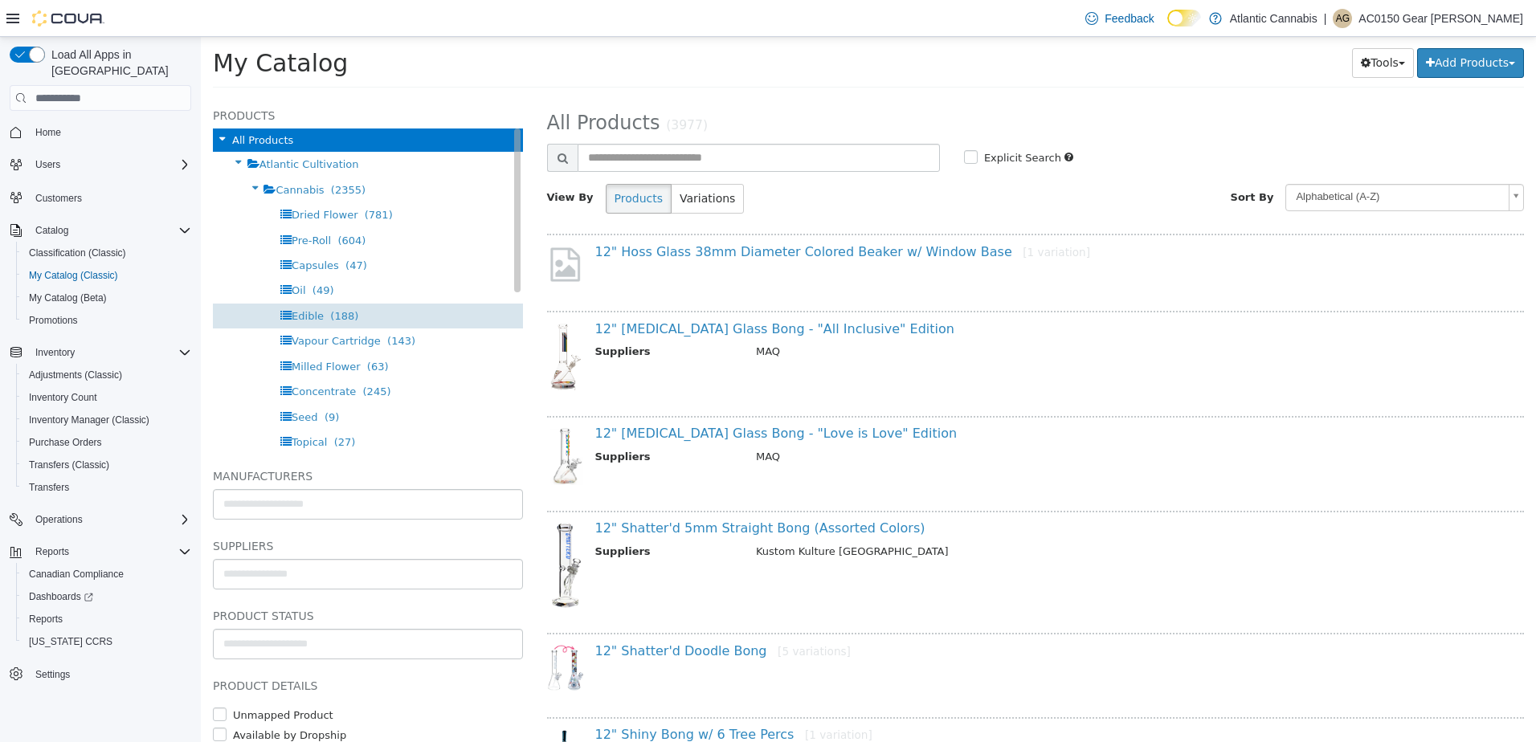
click at [318, 304] on div "Edible (188)" at bounding box center [368, 316] width 310 height 25
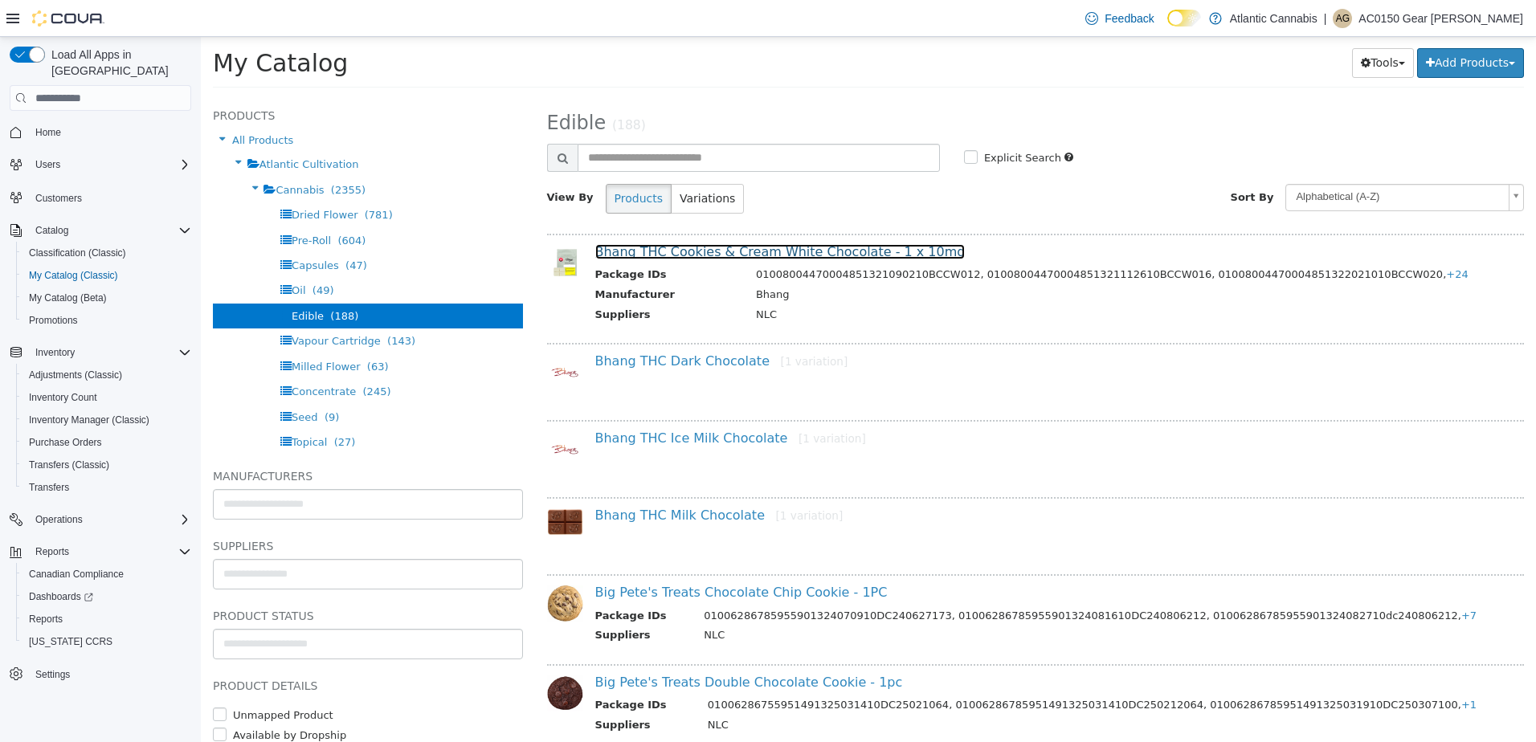
click at [720, 250] on link "Bhang THC Cookies & Cream White Chocolate - 1 x 10mg" at bounding box center [780, 251] width 370 height 15
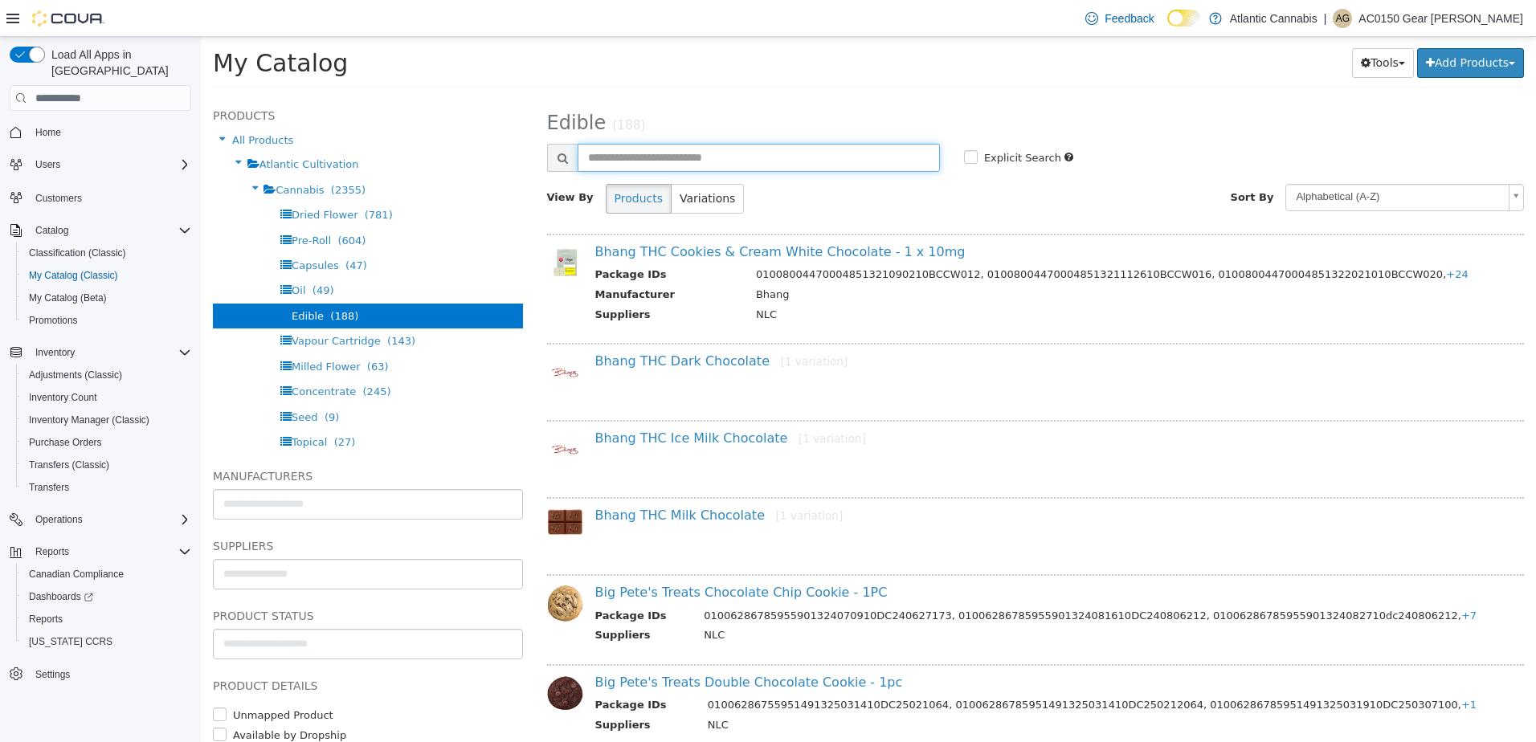
click at [678, 163] on input "text" at bounding box center [758, 158] width 362 height 28
type input "*******"
select select "**********"
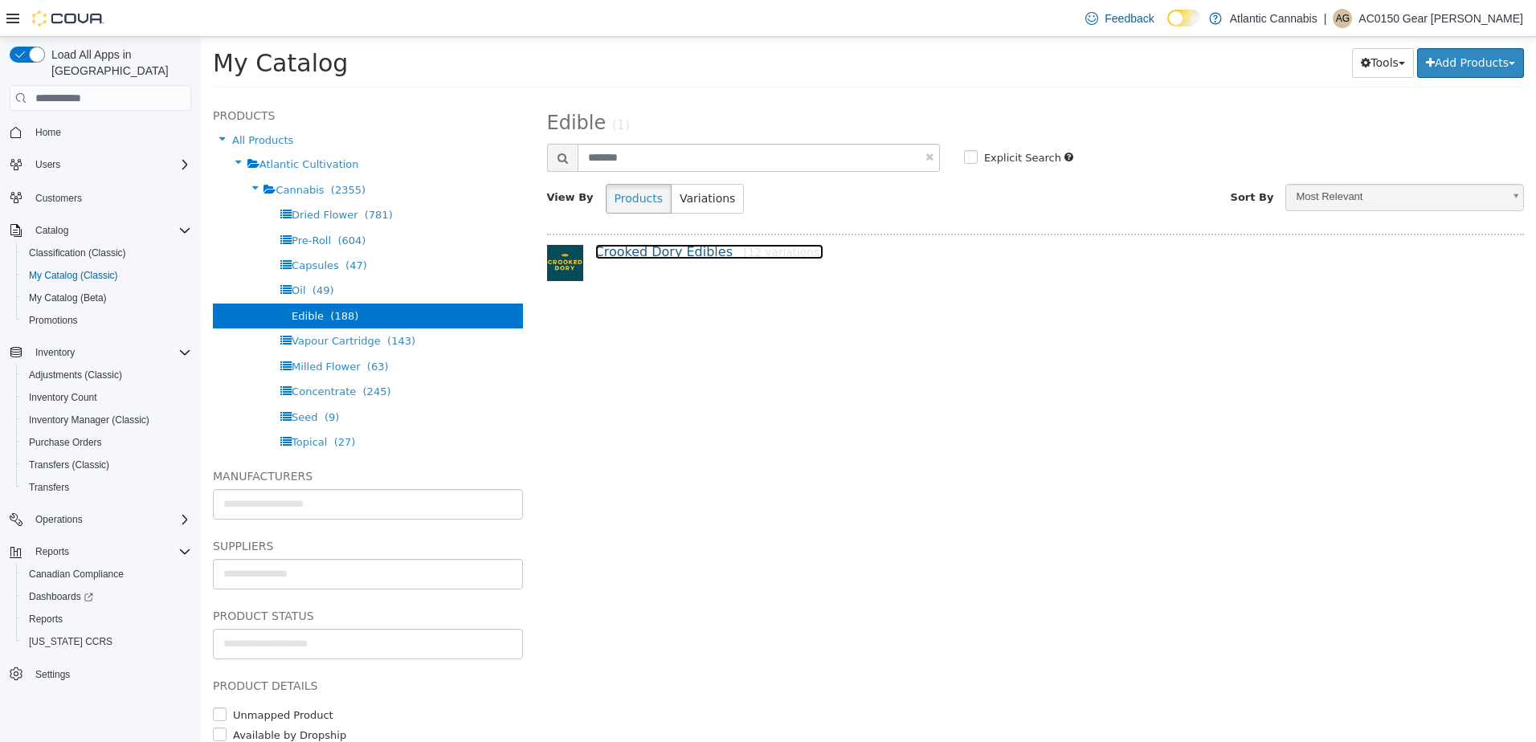
click at [700, 246] on link "Crooked Dory Edibles [12 variations]" at bounding box center [709, 251] width 229 height 15
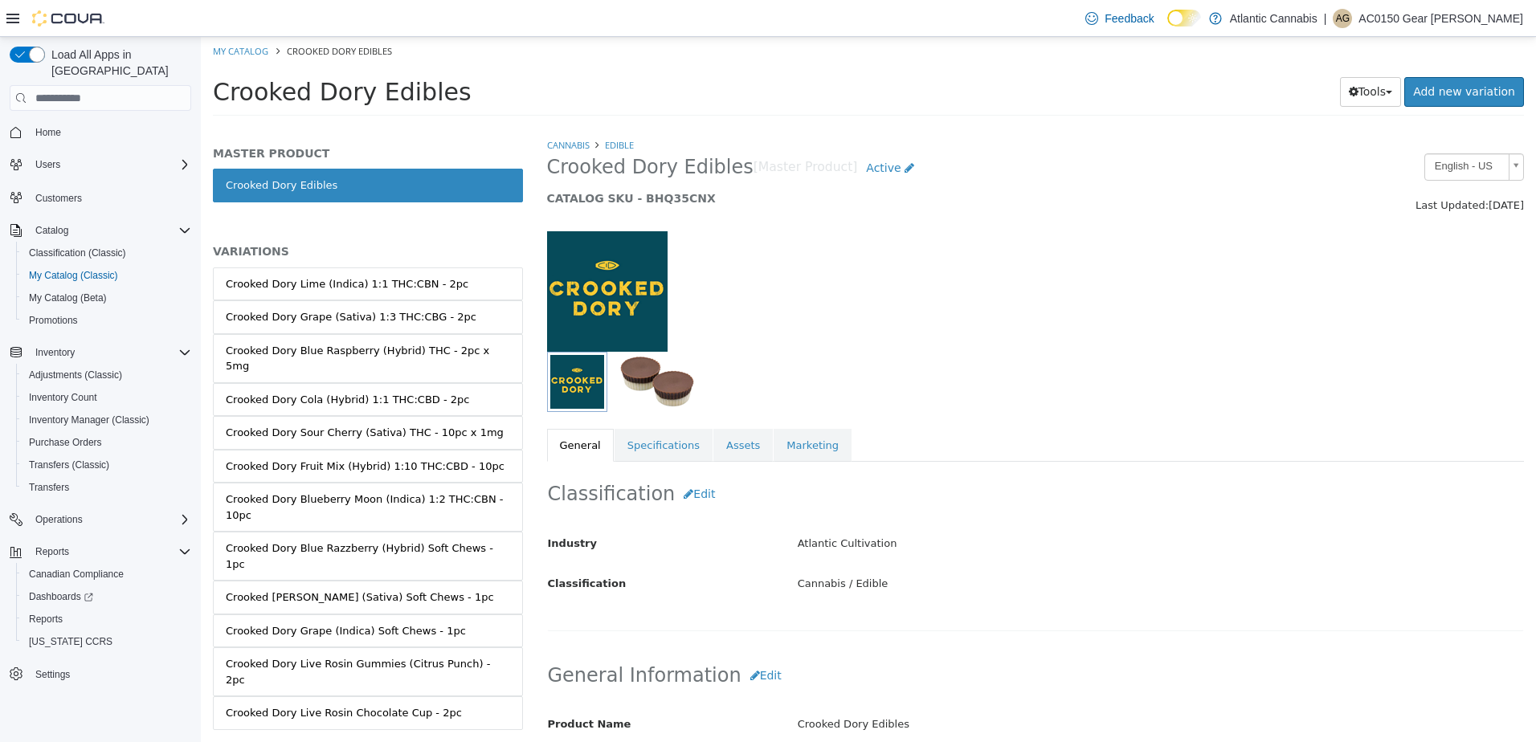
click at [329, 171] on link "Crooked Dory Edibles" at bounding box center [368, 186] width 310 height 34
click at [330, 287] on div "Crooked Dory Lime (Indica) 1:1 THC:CBN - 2pc" at bounding box center [347, 284] width 243 height 16
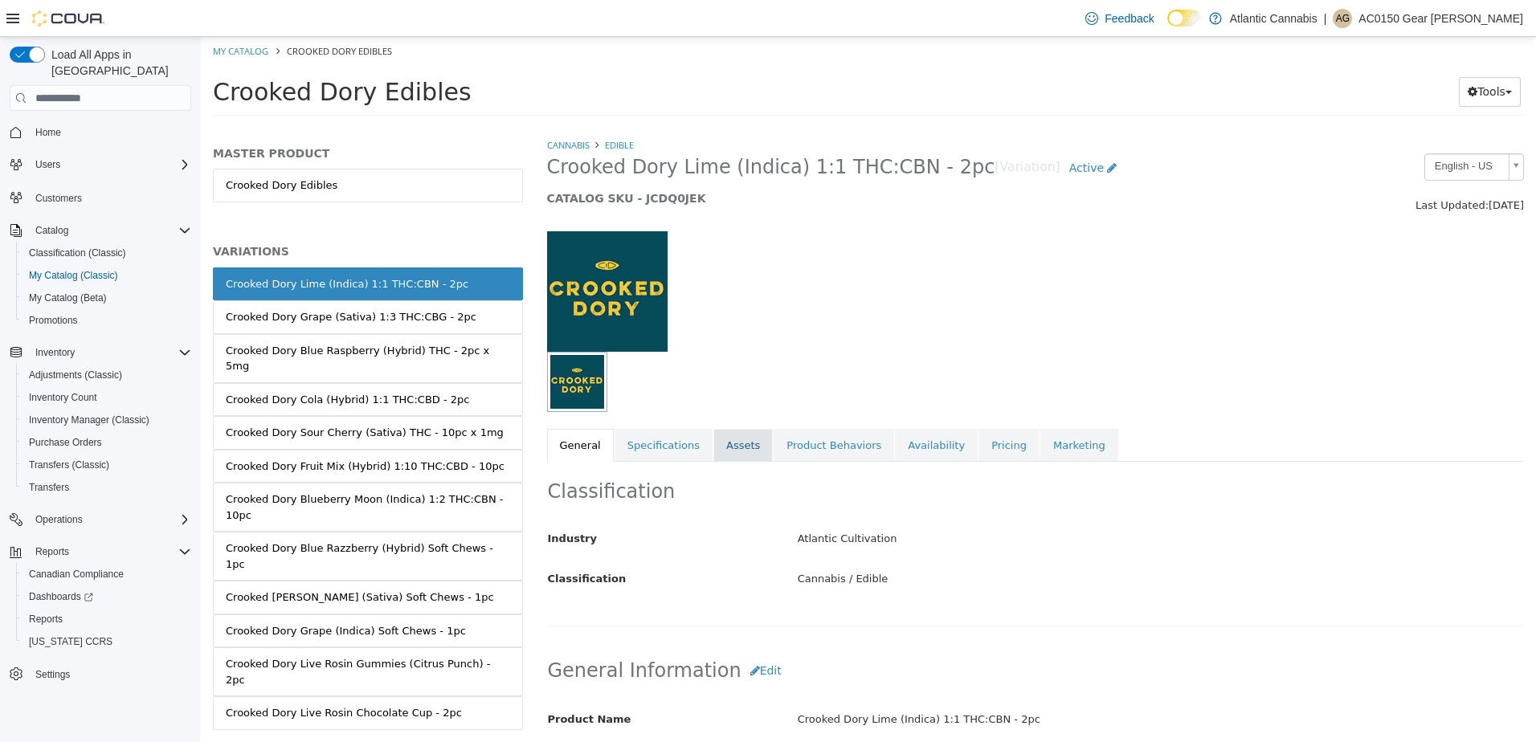
click at [732, 447] on link "Assets" at bounding box center [742, 446] width 59 height 34
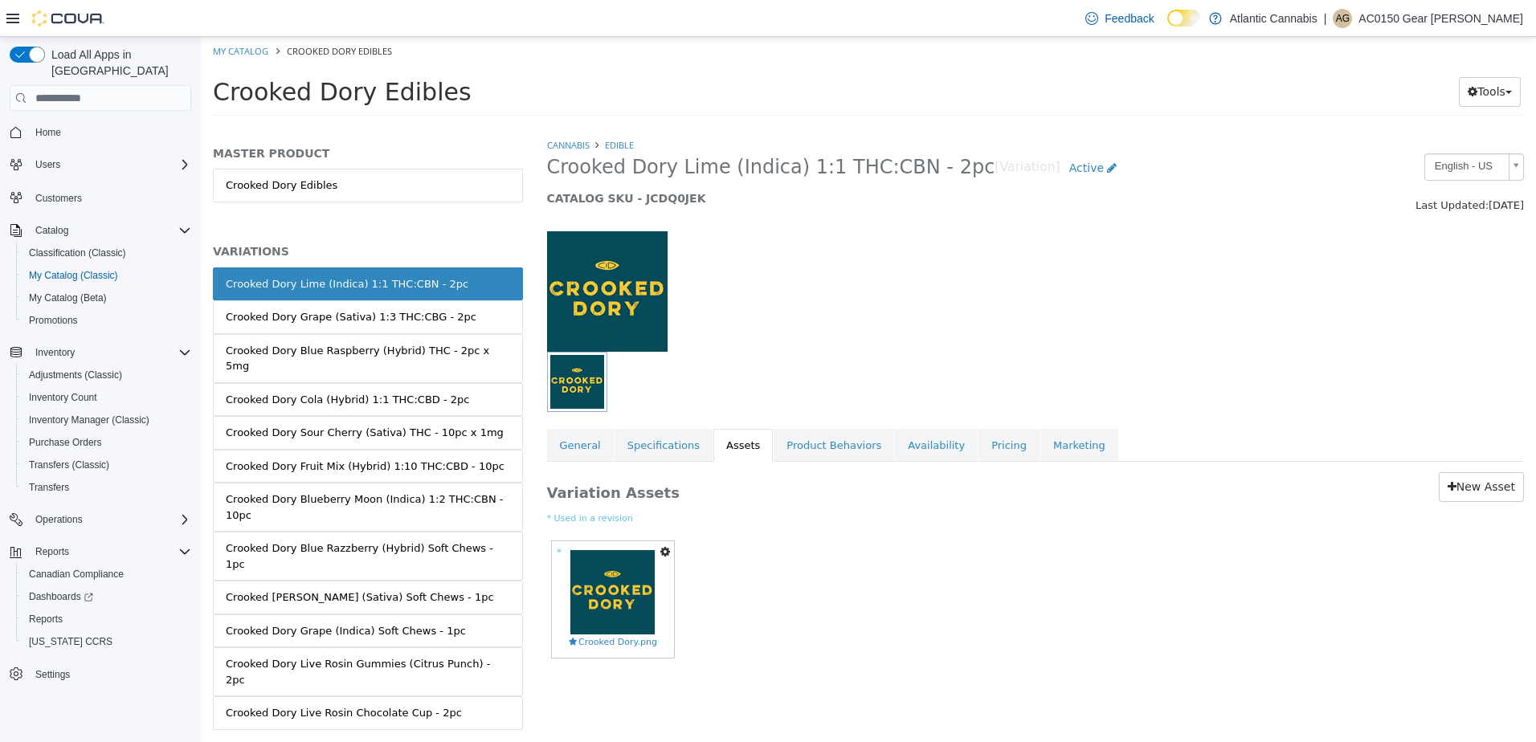
click at [662, 550] on icon "button" at bounding box center [665, 551] width 10 height 11
click at [607, 640] on link "Delete" at bounding box center [609, 646] width 127 height 22
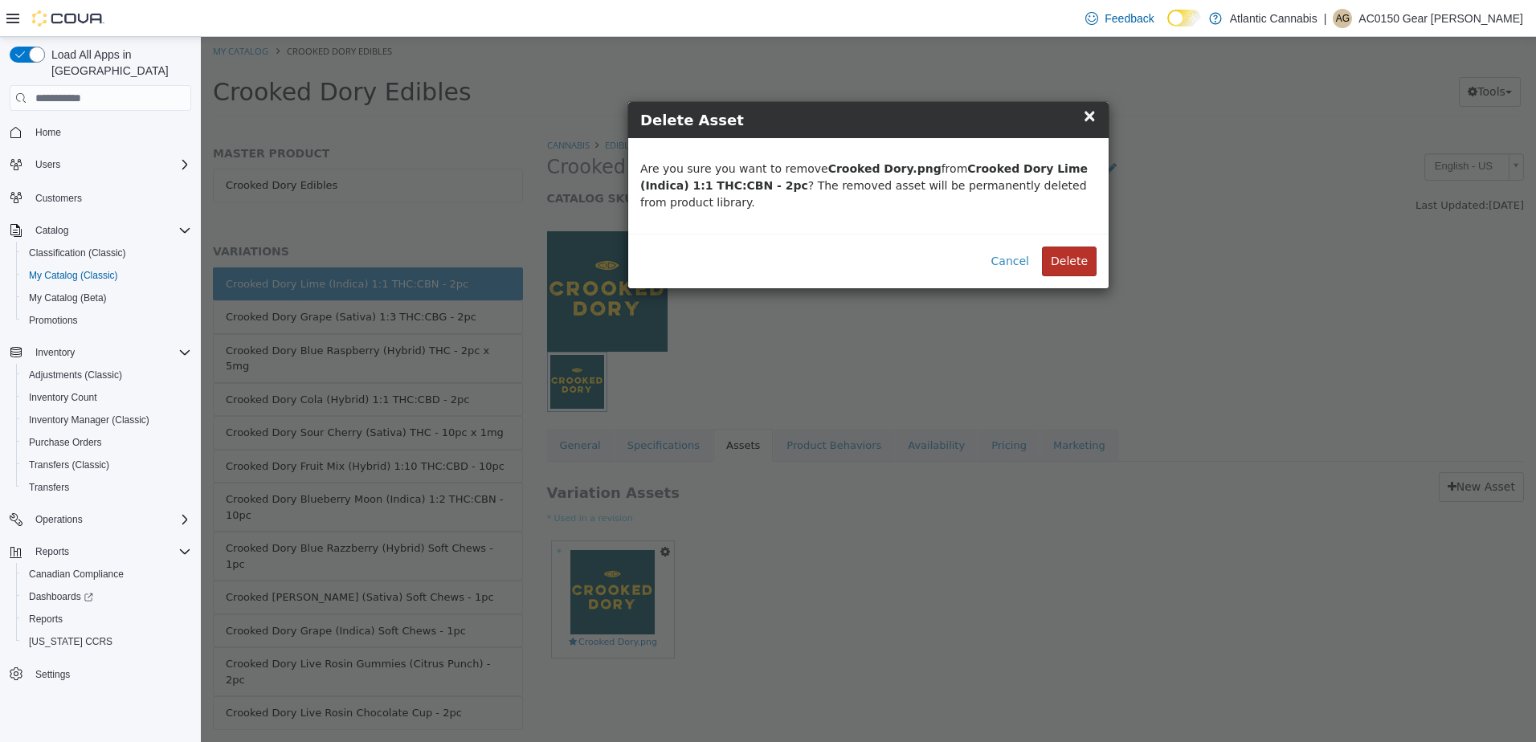
click at [1079, 247] on button "Delete" at bounding box center [1069, 262] width 55 height 30
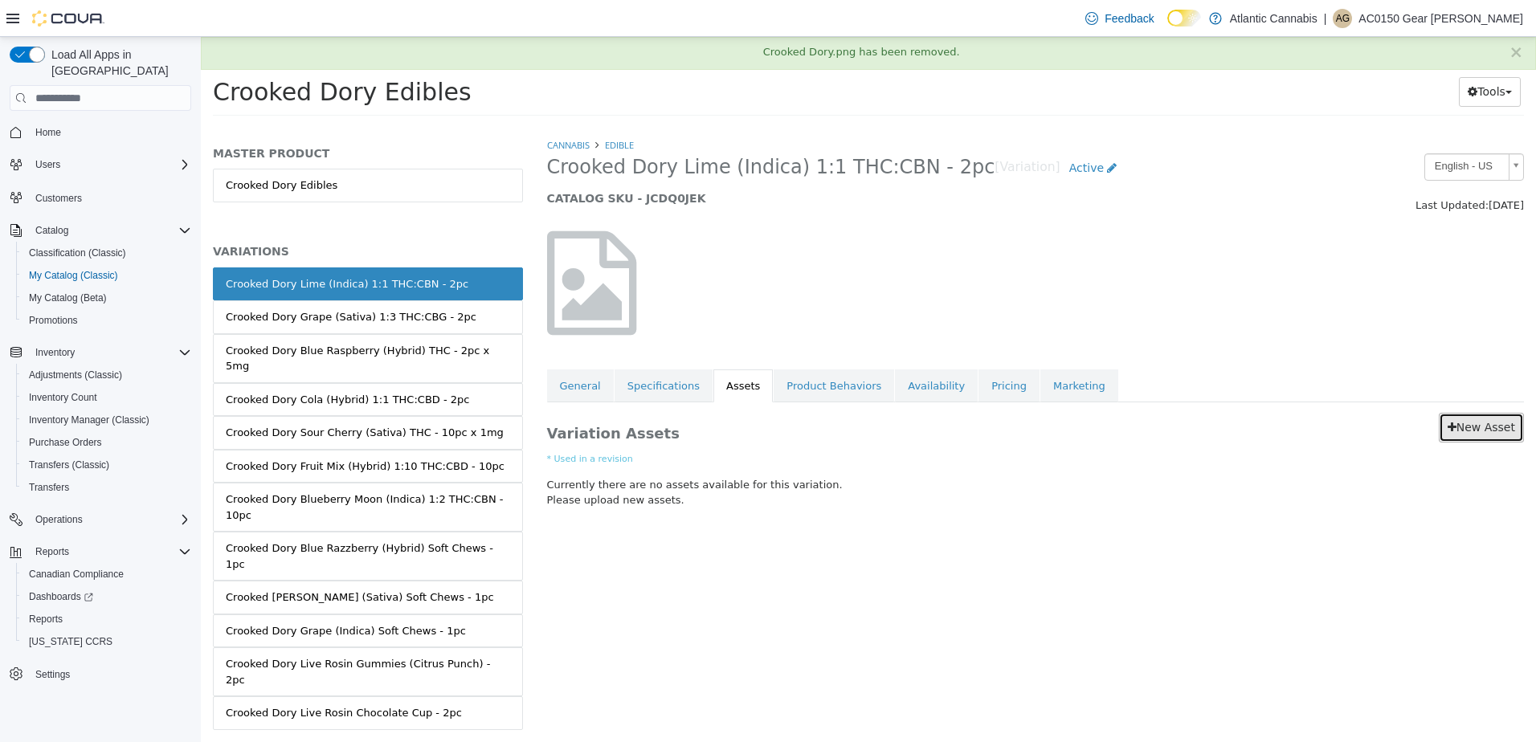
click at [1480, 426] on link "New Asset" at bounding box center [1481, 428] width 85 height 30
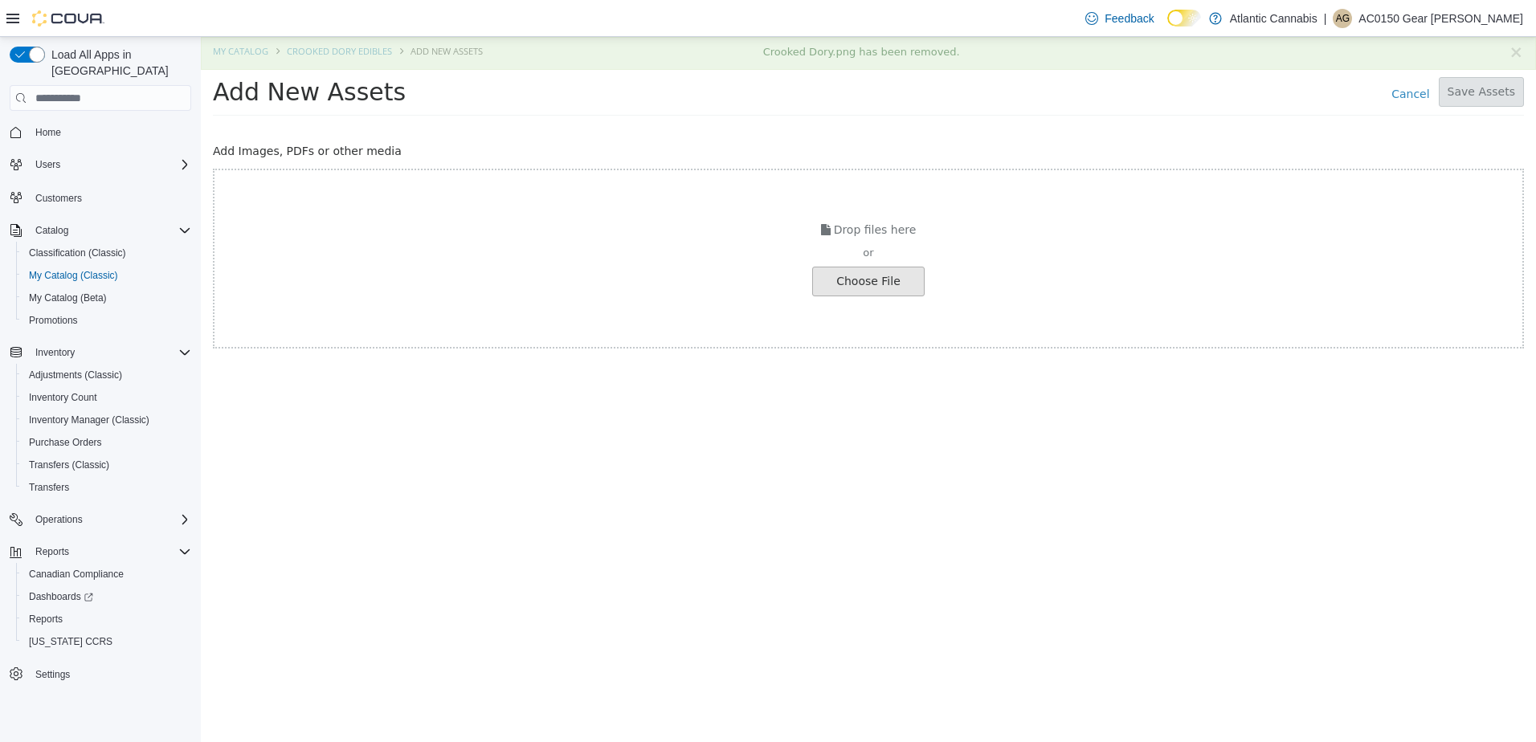
click at [897, 287] on input "file" at bounding box center [27, 281] width 1793 height 28
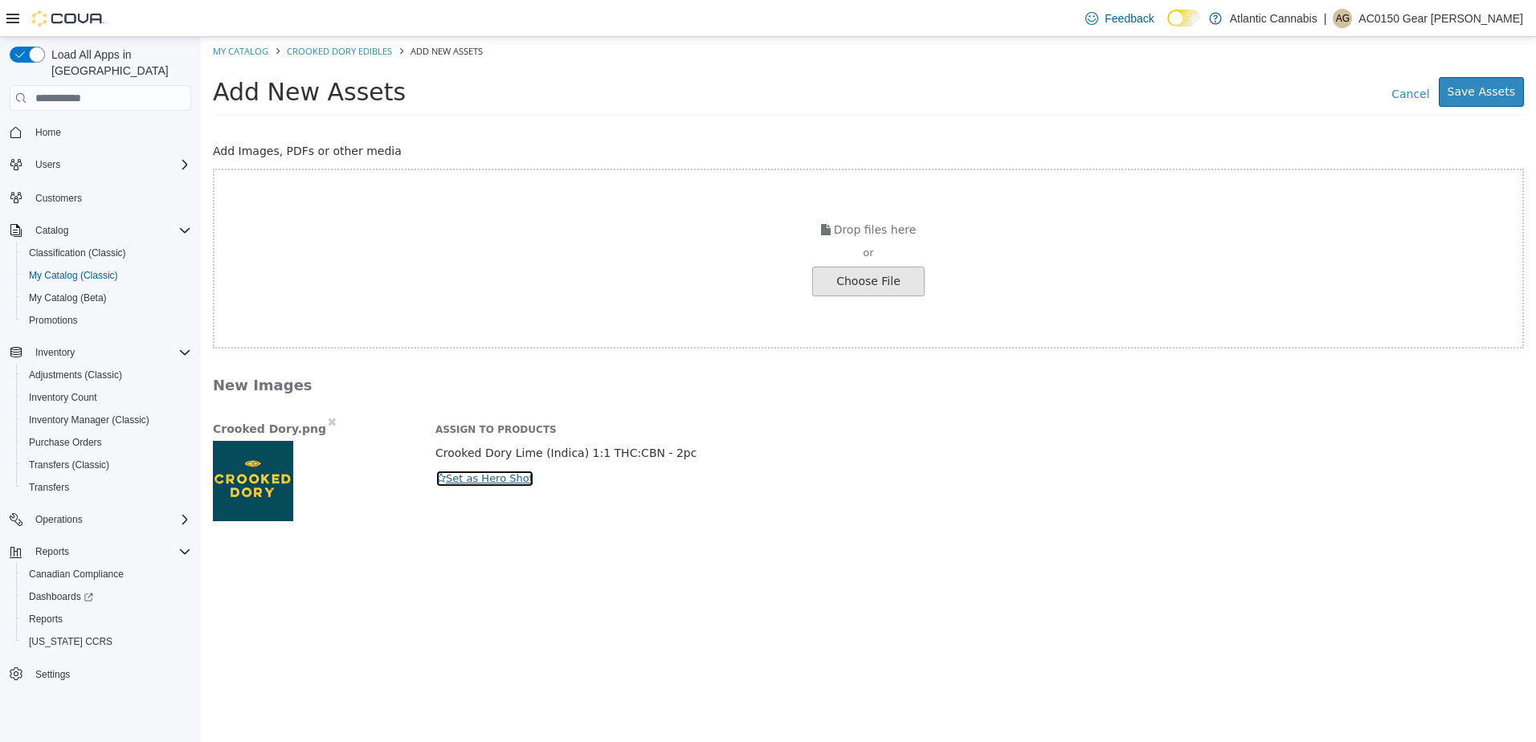
click at [515, 480] on button "Set as Hero Shot" at bounding box center [484, 479] width 99 height 18
click at [1472, 100] on button "Save Assets" at bounding box center [1481, 92] width 85 height 30
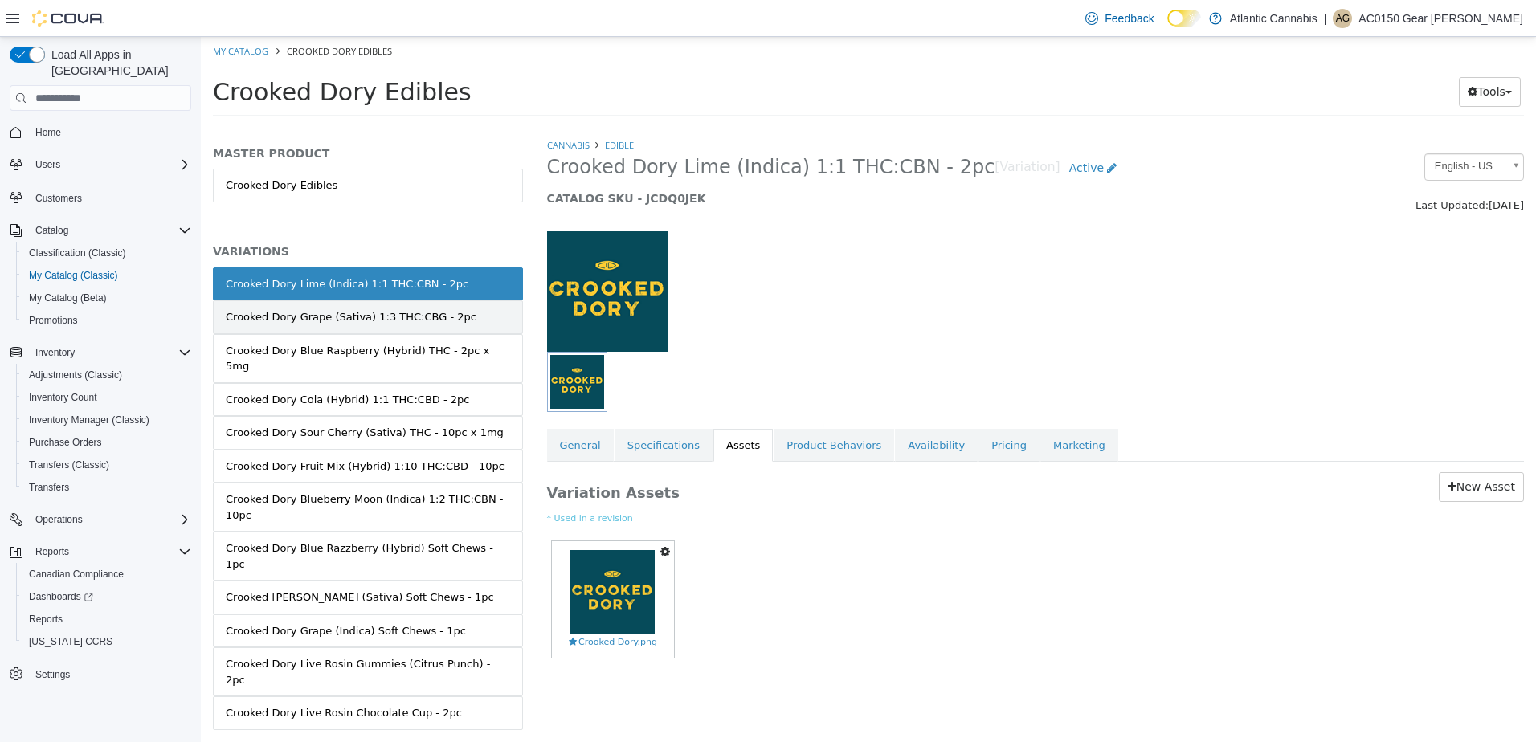
click at [435, 321] on div "Crooked Dory Grape (Sativa) 1:3 THC:CBG - 2pc" at bounding box center [351, 317] width 251 height 16
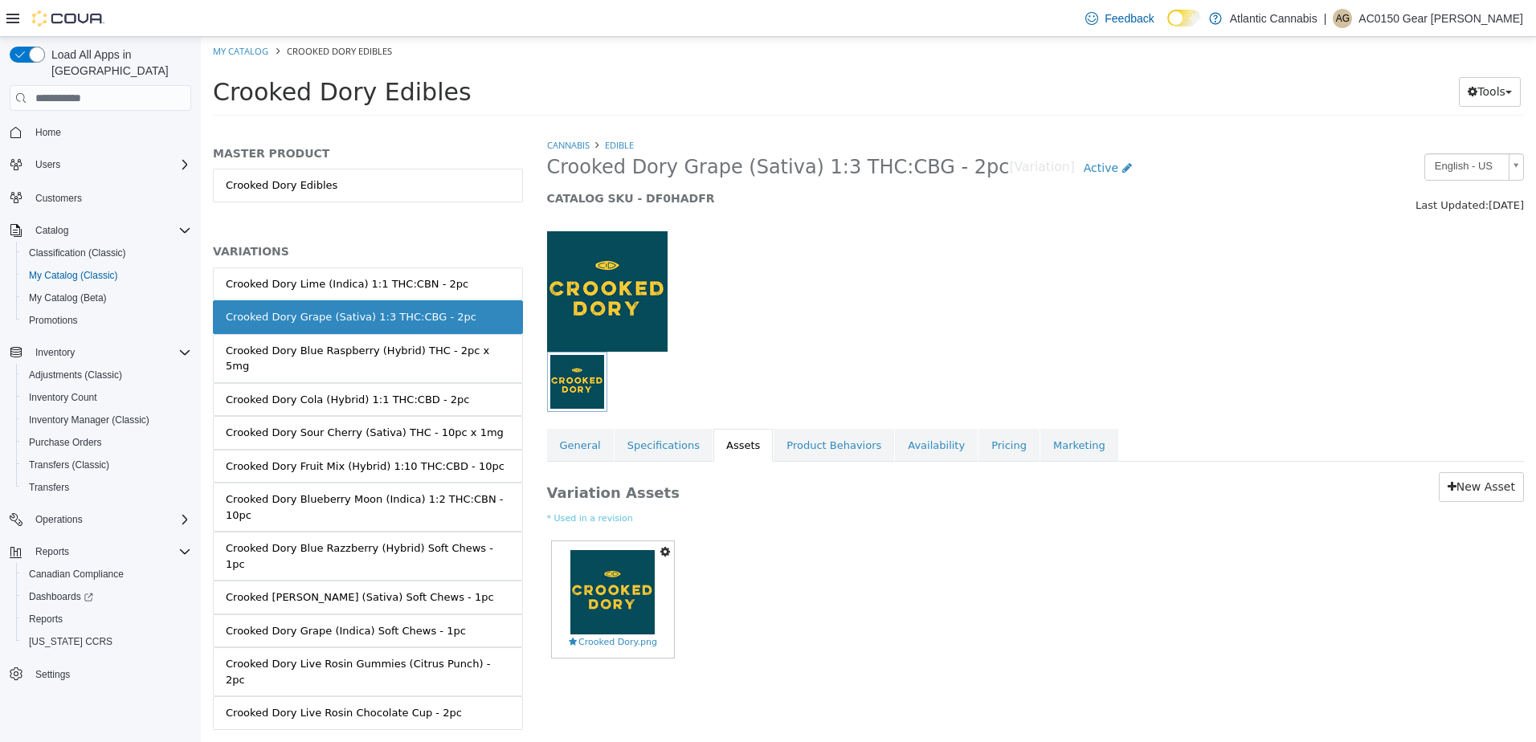
click at [663, 553] on icon "button" at bounding box center [665, 551] width 10 height 11
click at [610, 643] on link "Delete" at bounding box center [609, 646] width 127 height 22
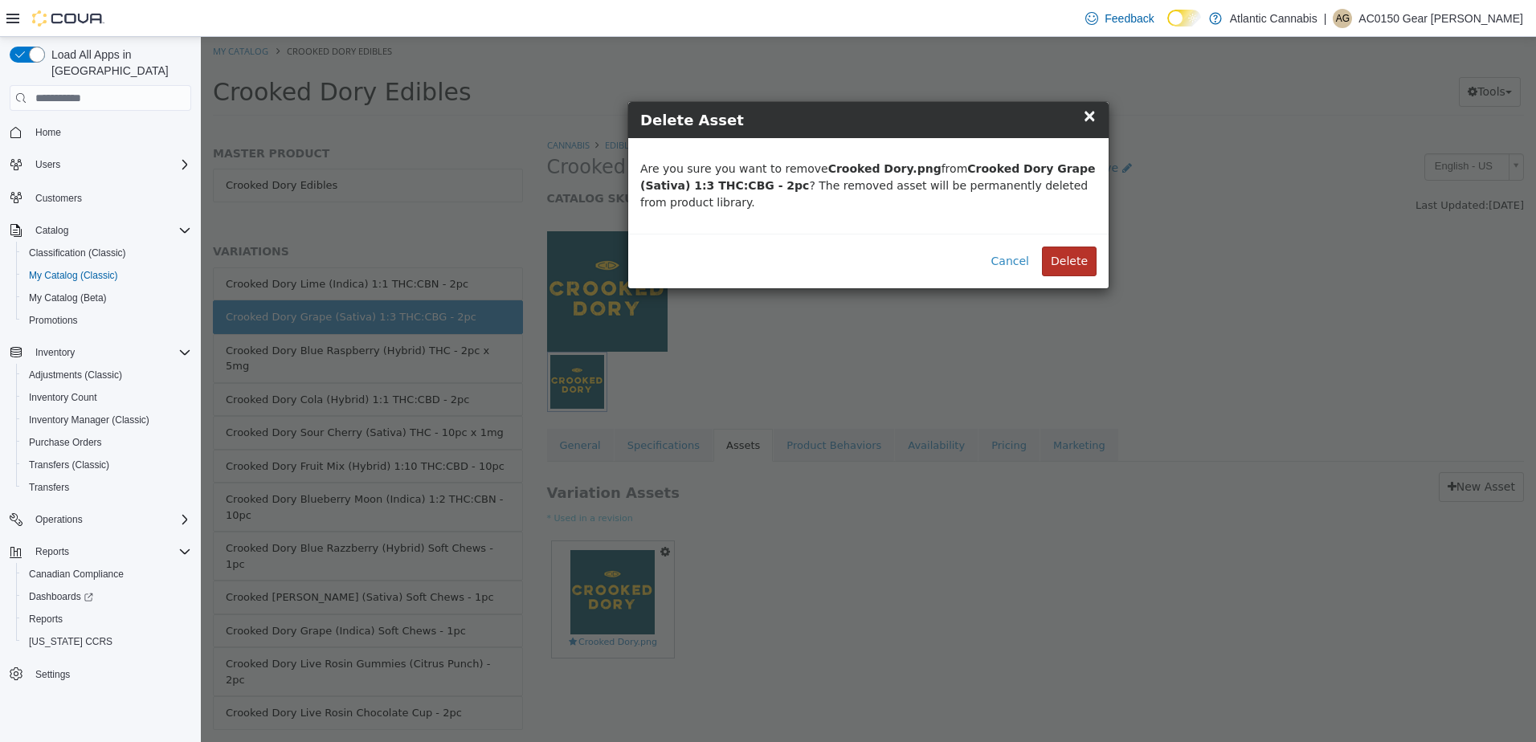
click at [1081, 247] on button "Delete" at bounding box center [1069, 262] width 55 height 30
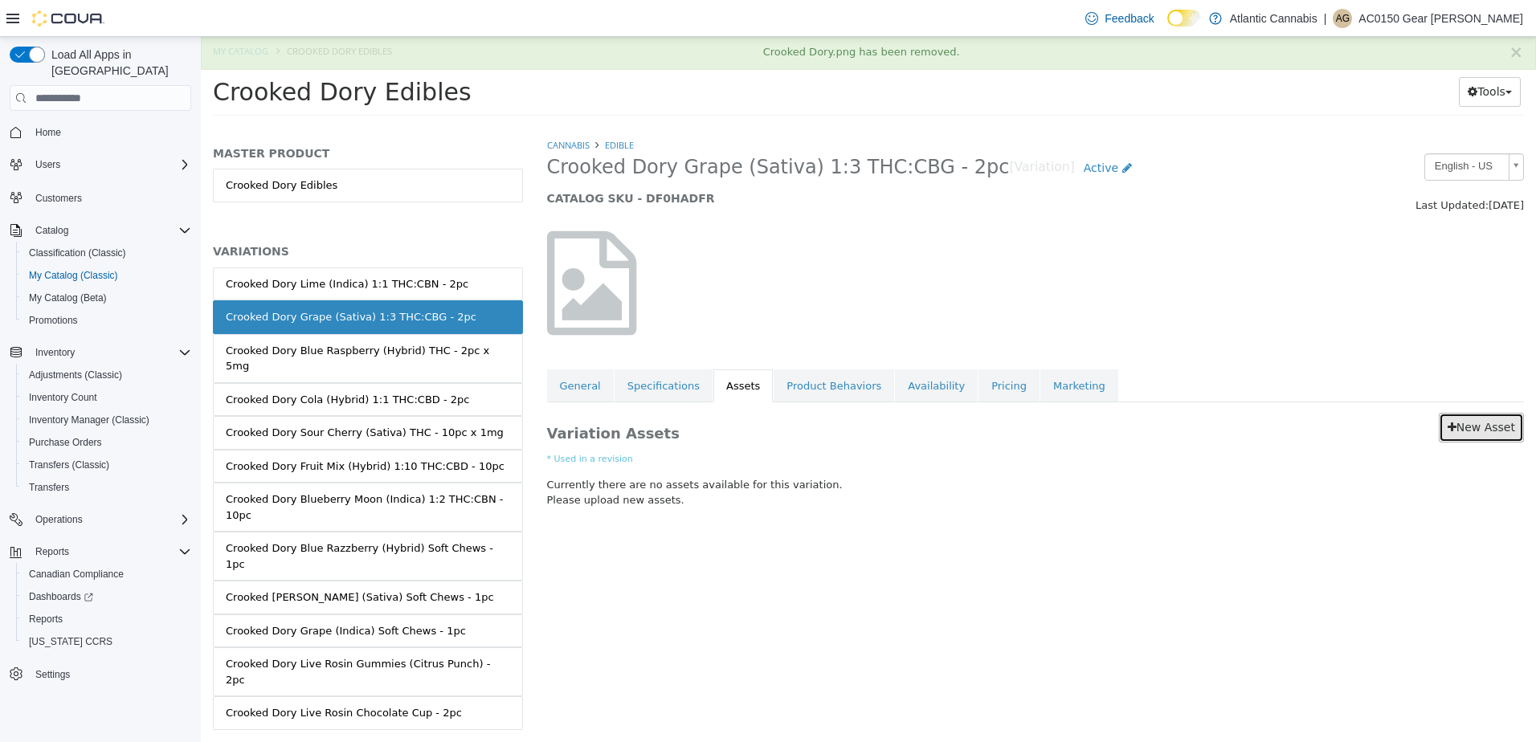
click at [1499, 441] on link "New Asset" at bounding box center [1481, 428] width 85 height 30
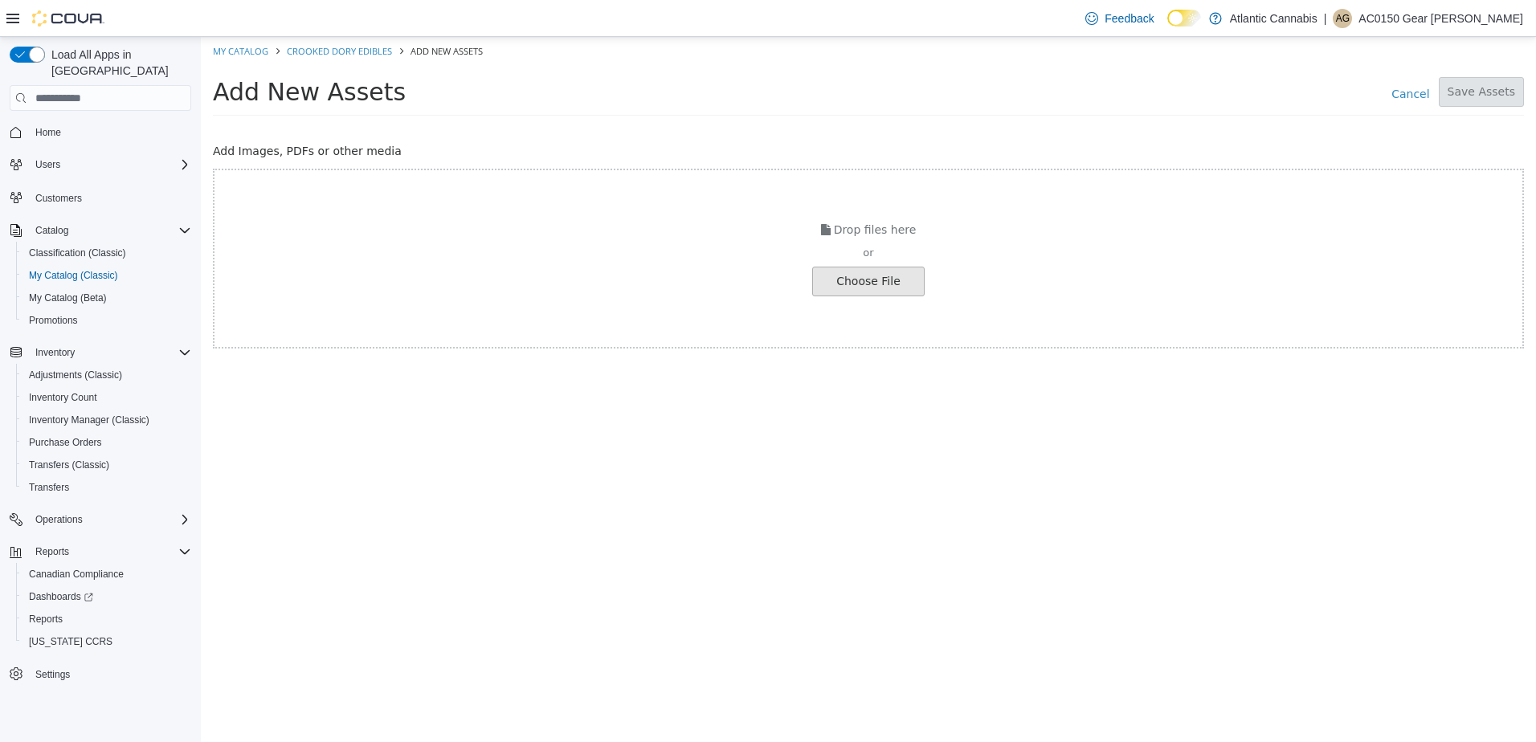
click at [900, 281] on input "file" at bounding box center [27, 281] width 1793 height 28
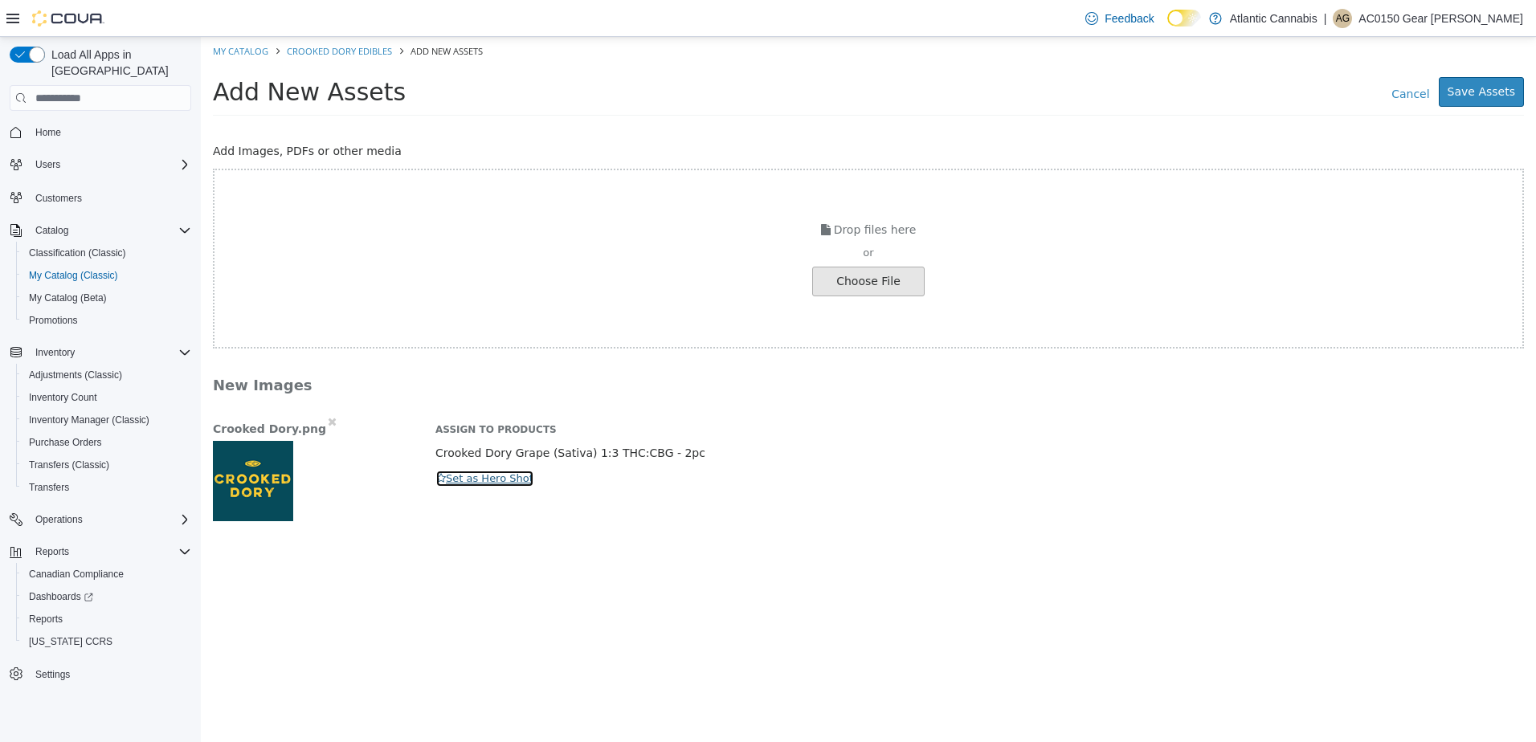
click at [451, 480] on button "Set as Hero Shot" at bounding box center [484, 479] width 99 height 18
click at [1503, 104] on button "Save Assets" at bounding box center [1481, 92] width 85 height 30
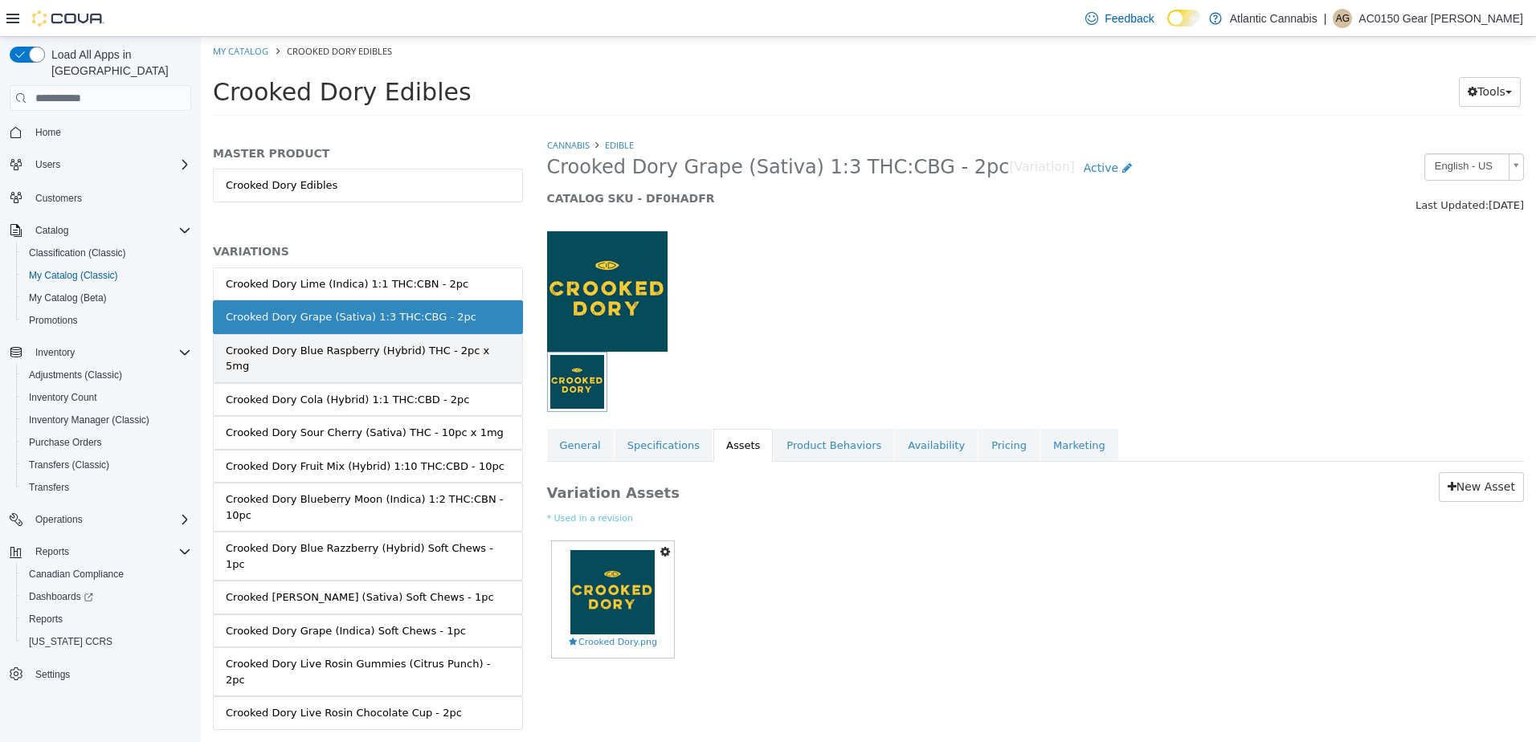
click at [438, 351] on div "Crooked Dory Blue Raspberry (Hybrid) THC - 2pc x 5mg" at bounding box center [368, 358] width 284 height 31
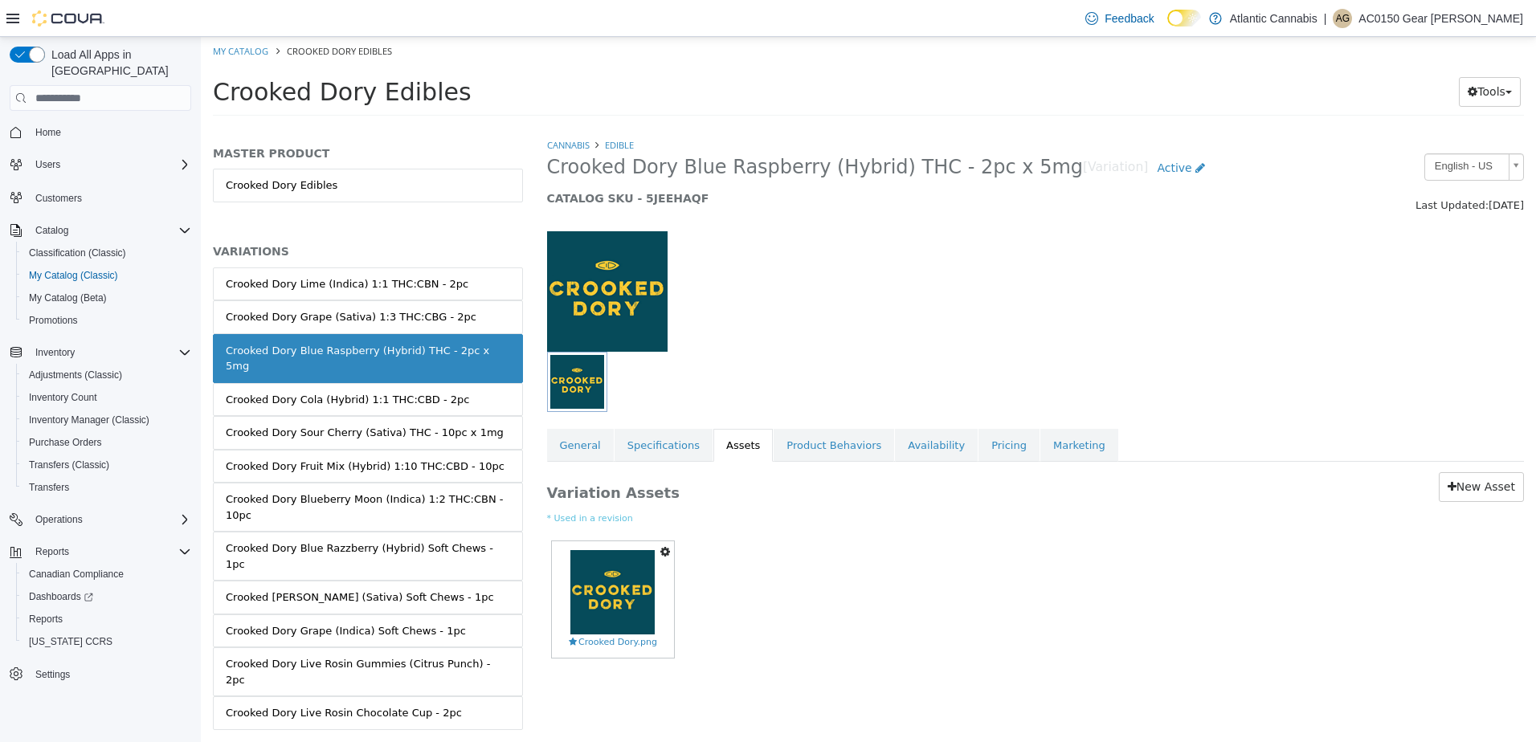
click at [665, 554] on icon "button" at bounding box center [665, 551] width 10 height 11
click at [614, 652] on link "Delete" at bounding box center [609, 646] width 127 height 22
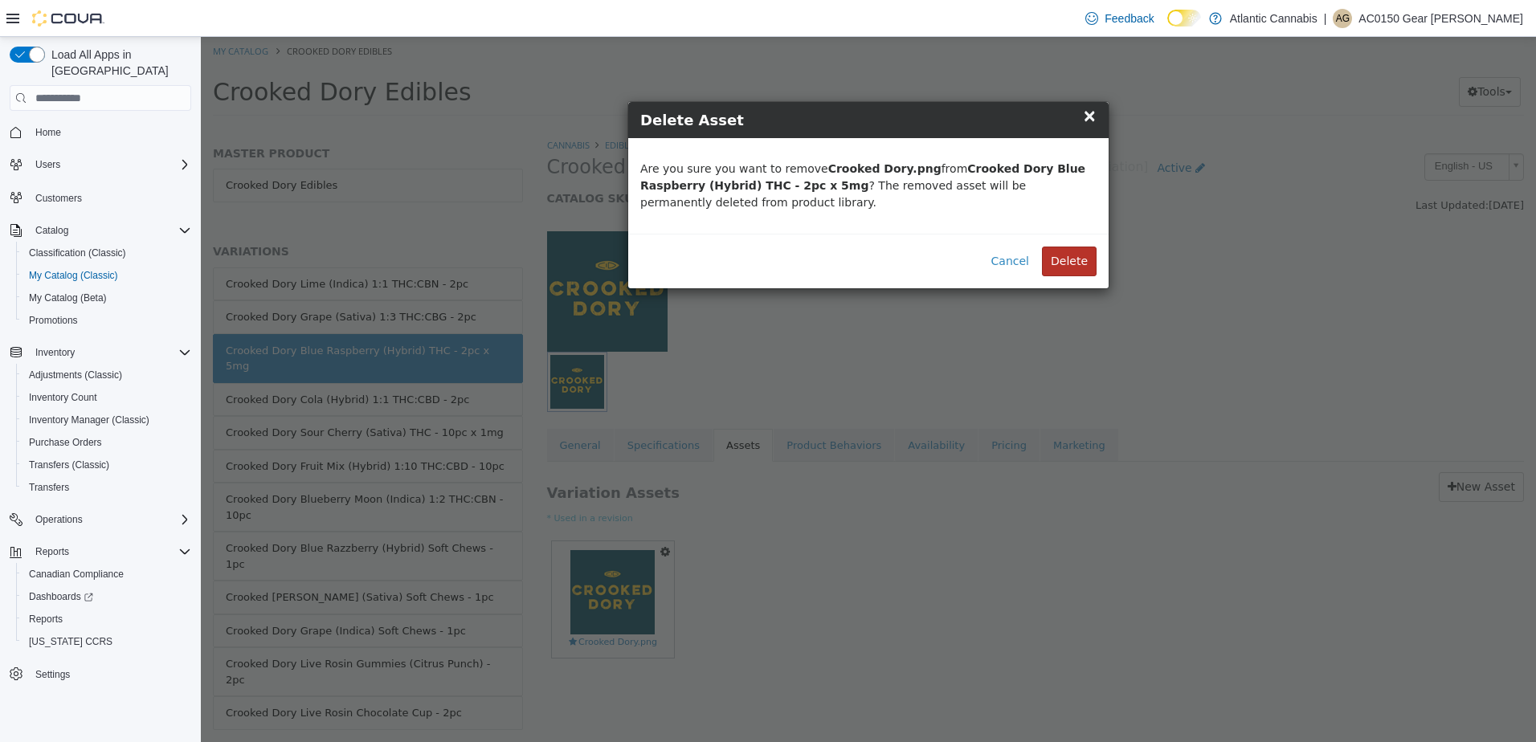
click at [1083, 256] on button "Delete" at bounding box center [1069, 262] width 55 height 30
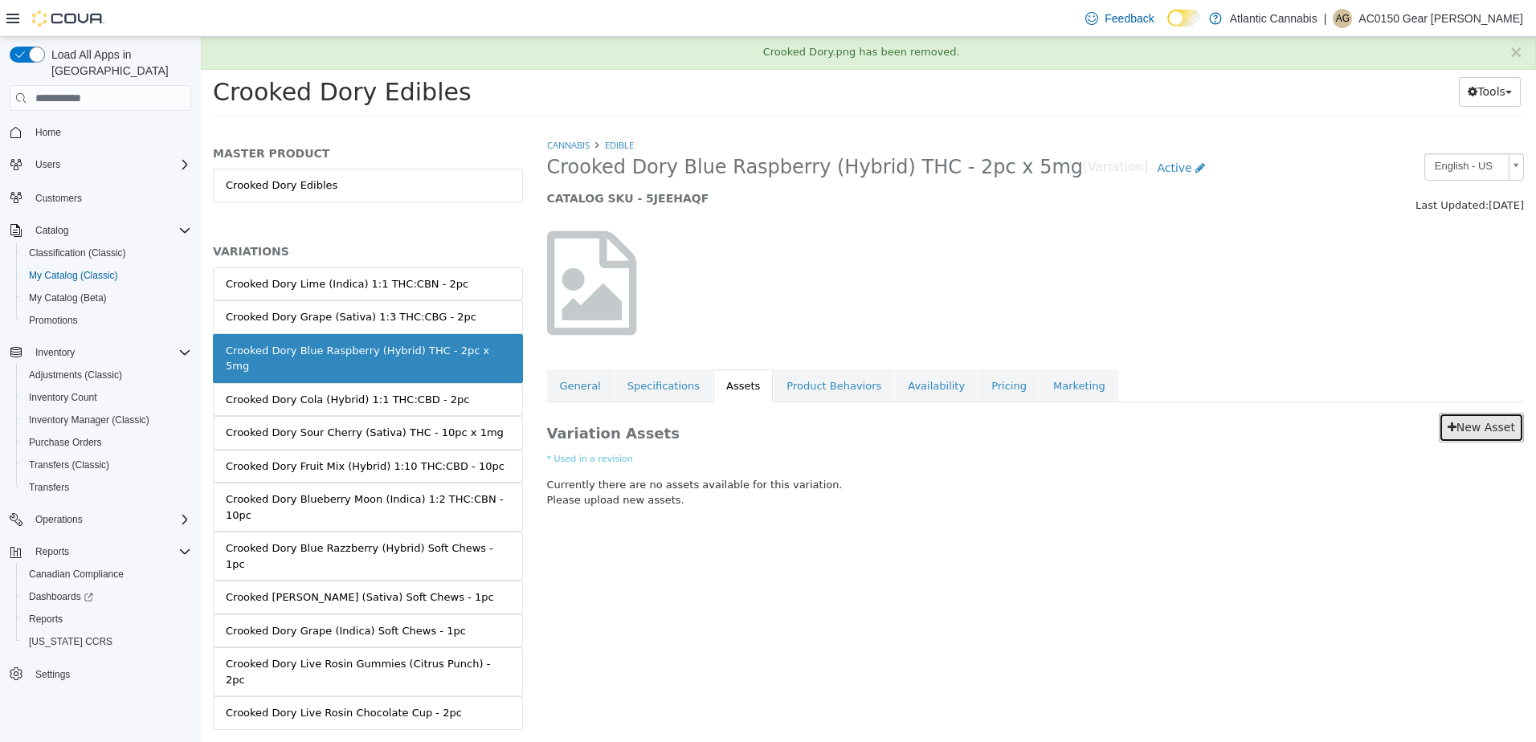
click at [1480, 437] on link "New Asset" at bounding box center [1481, 428] width 85 height 30
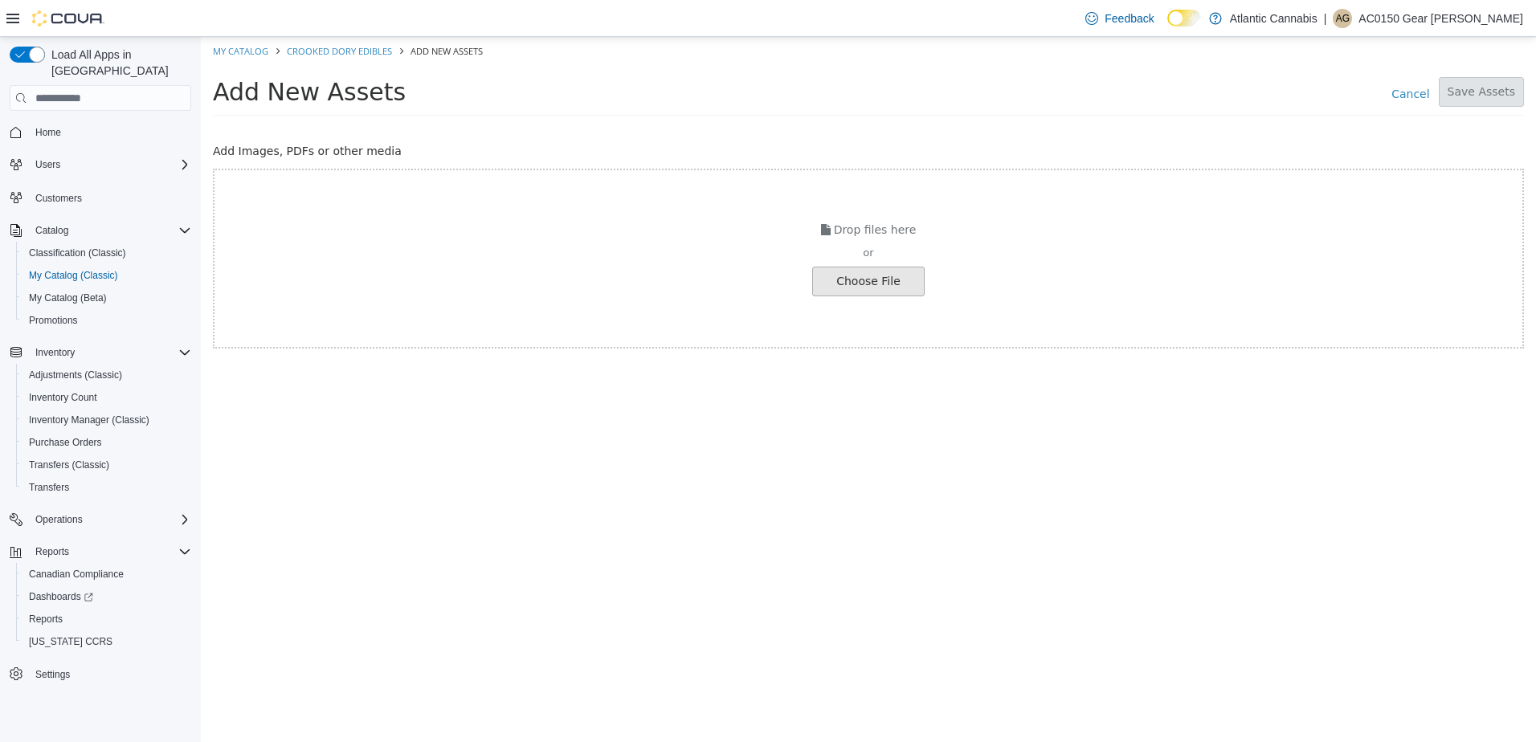
click at [837, 286] on input "file" at bounding box center [27, 281] width 1793 height 28
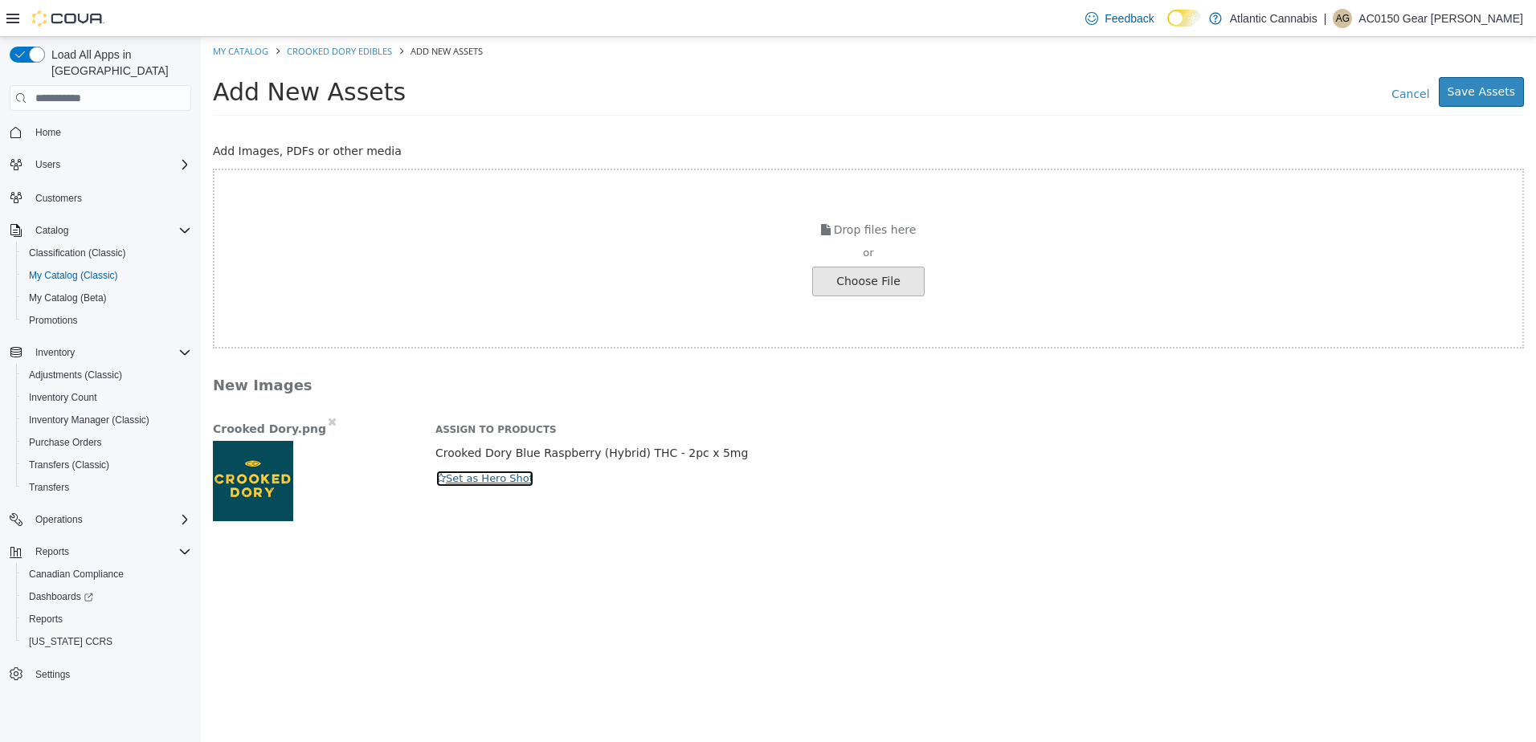
click at [469, 481] on button "Set as Hero Shot" at bounding box center [484, 479] width 99 height 18
click at [1487, 97] on button "Save Assets" at bounding box center [1481, 92] width 85 height 30
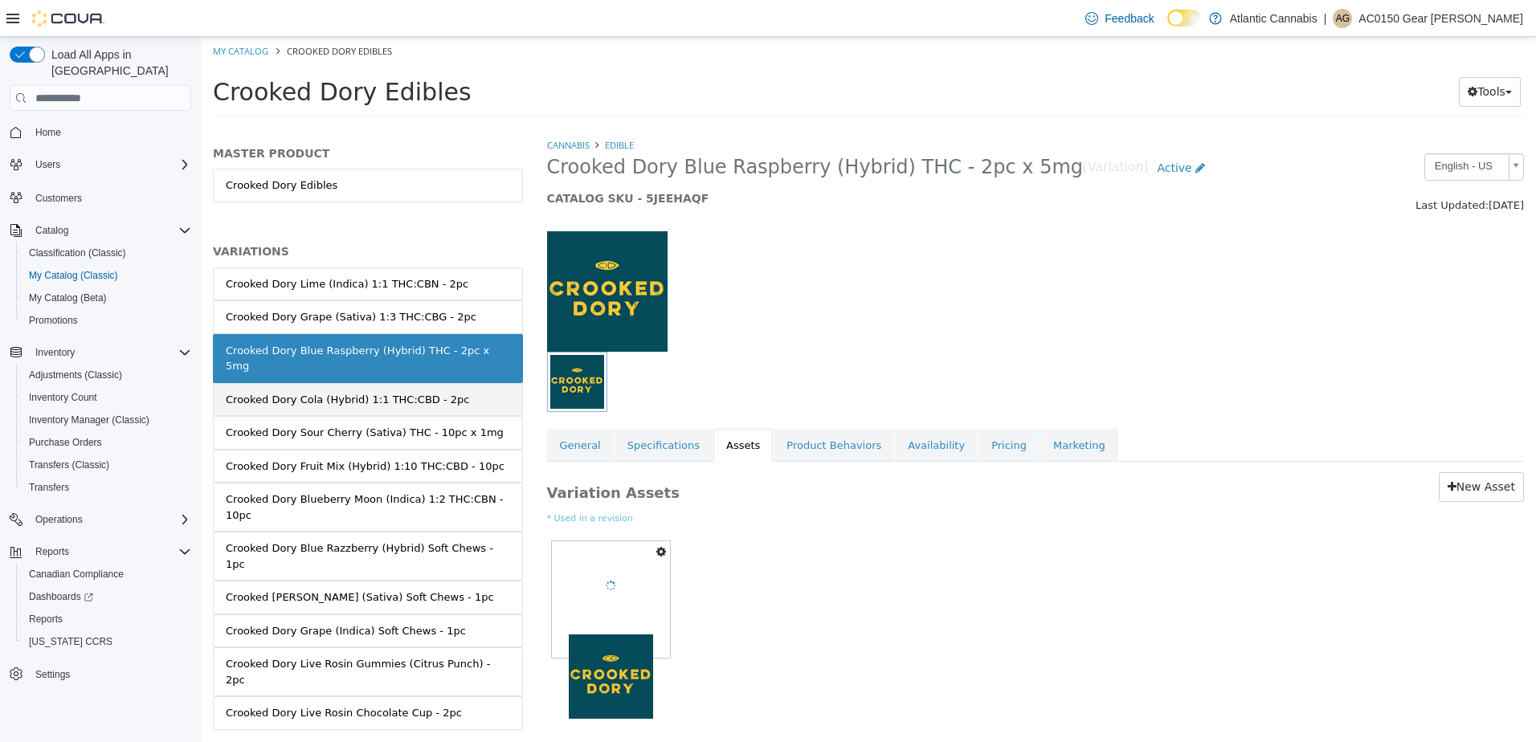
click at [443, 383] on link "Crooked Dory Cola (Hybrid) 1:1 THC:CBD - 2pc" at bounding box center [368, 400] width 310 height 34
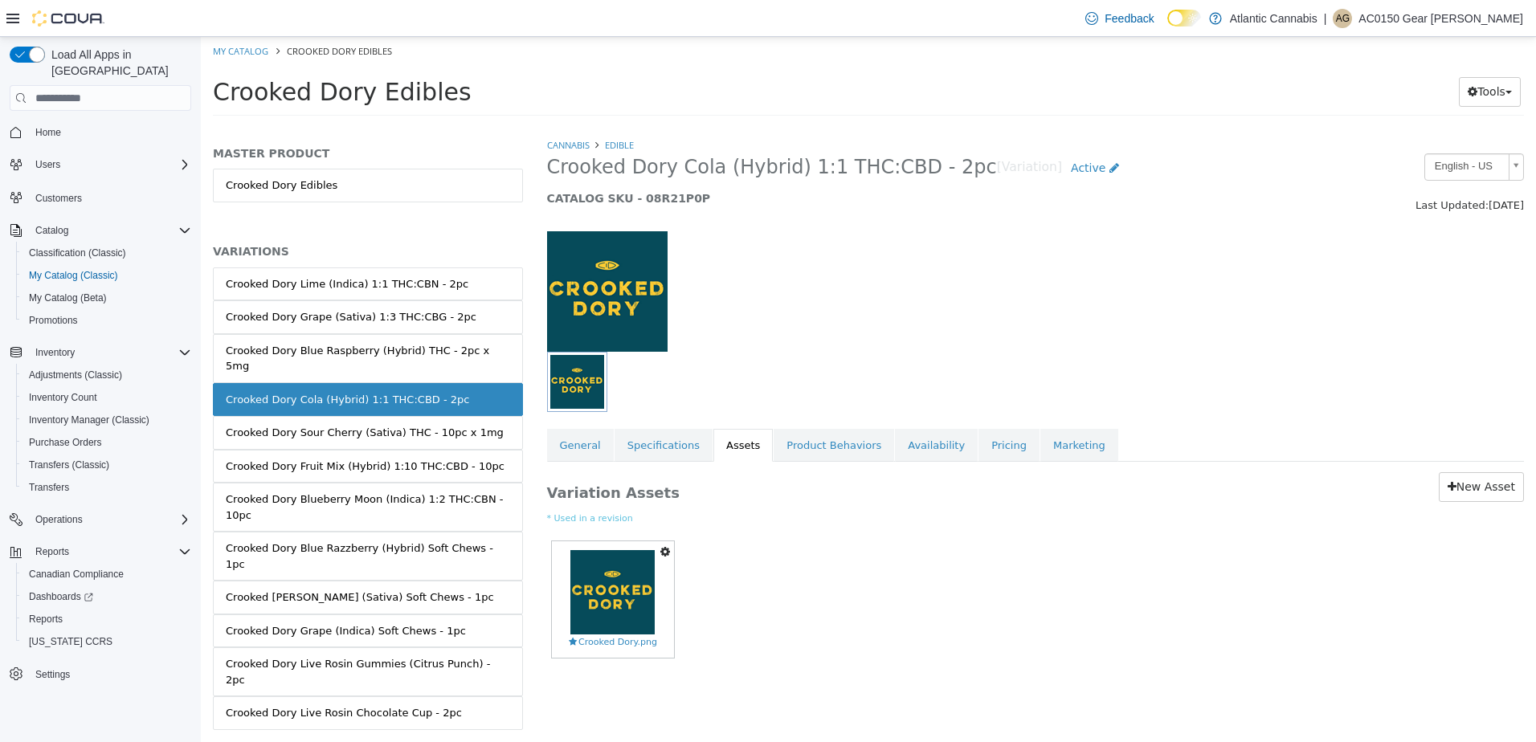
click at [663, 552] on icon "button" at bounding box center [665, 551] width 10 height 11
click at [613, 638] on link "Delete" at bounding box center [609, 646] width 127 height 22
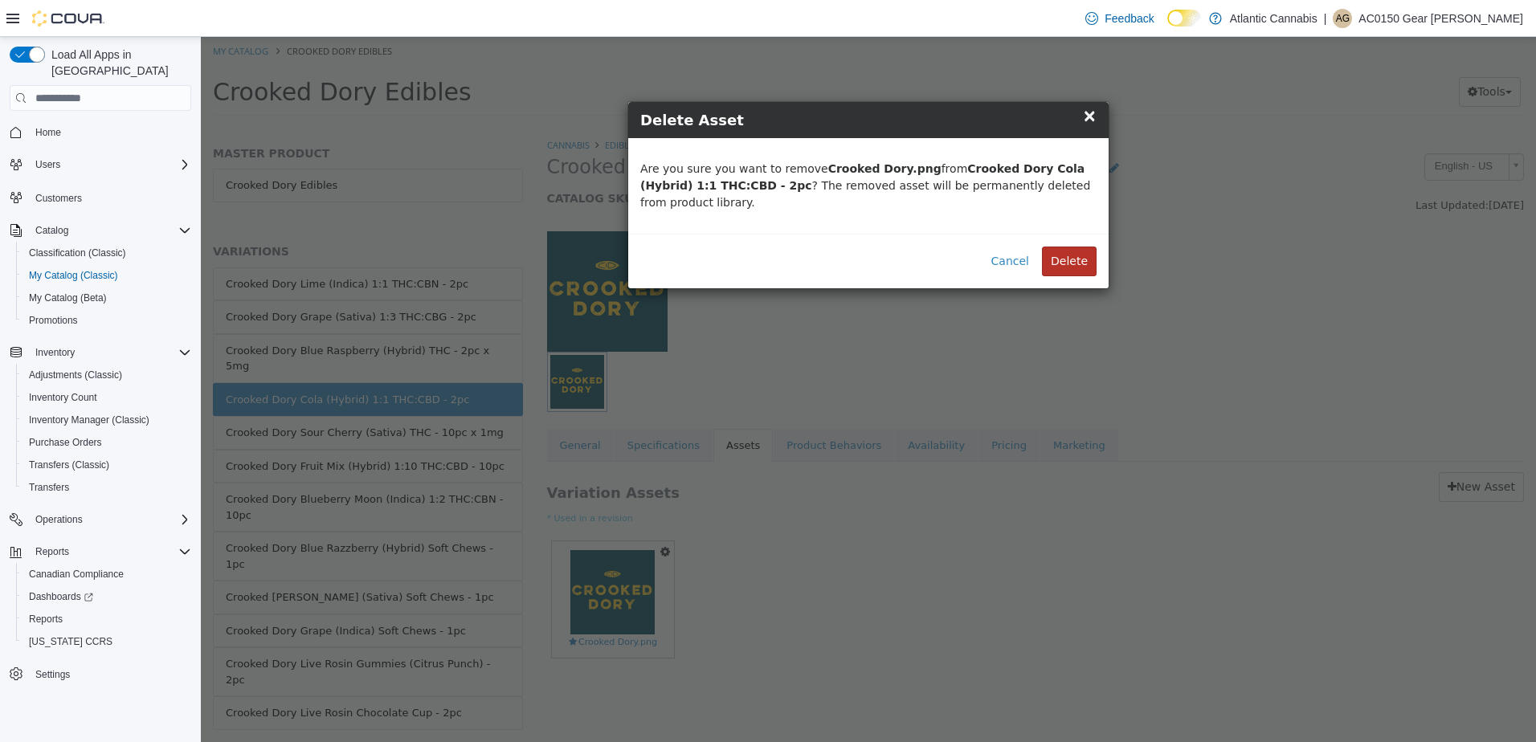
click at [1083, 247] on button "Delete" at bounding box center [1069, 262] width 55 height 30
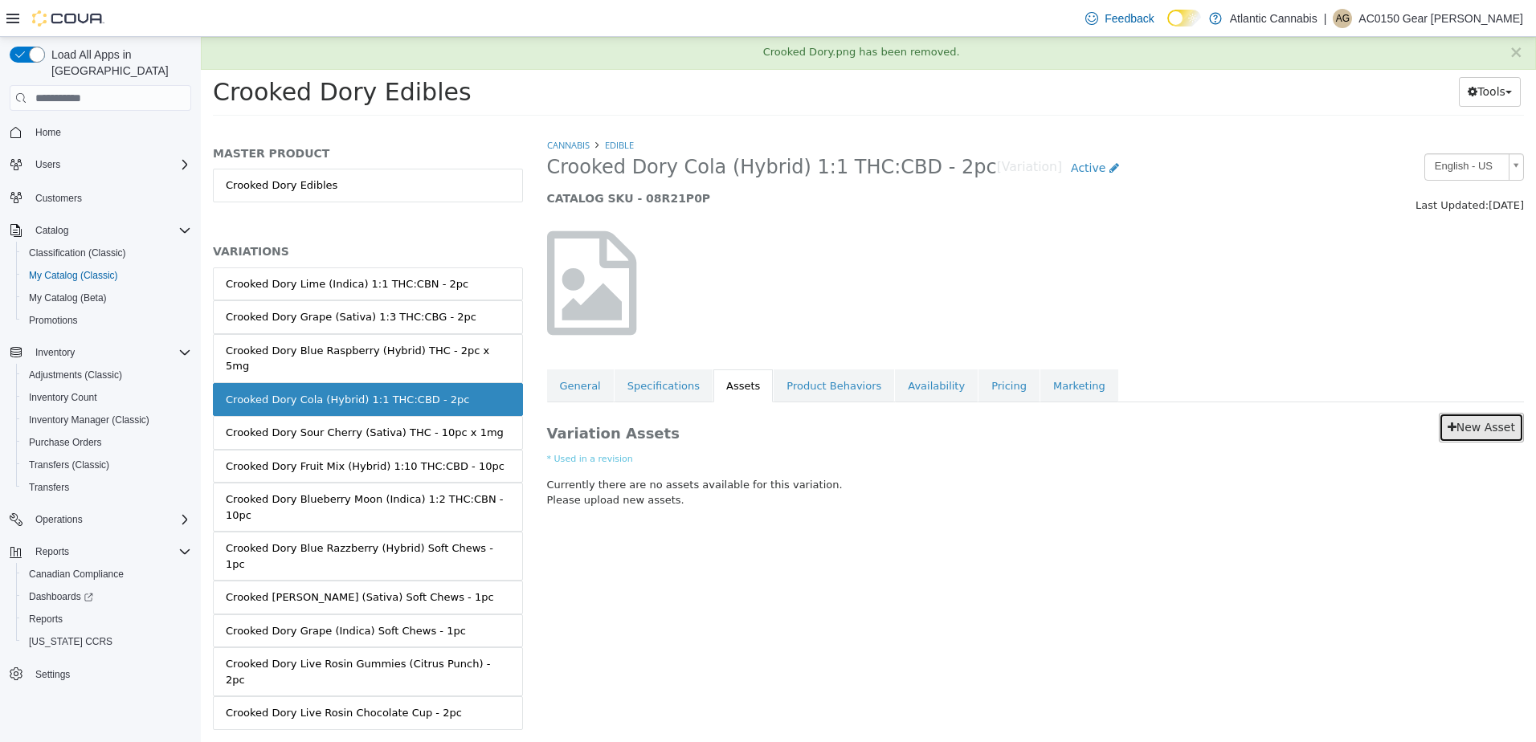
click at [1476, 424] on link "New Asset" at bounding box center [1481, 428] width 85 height 30
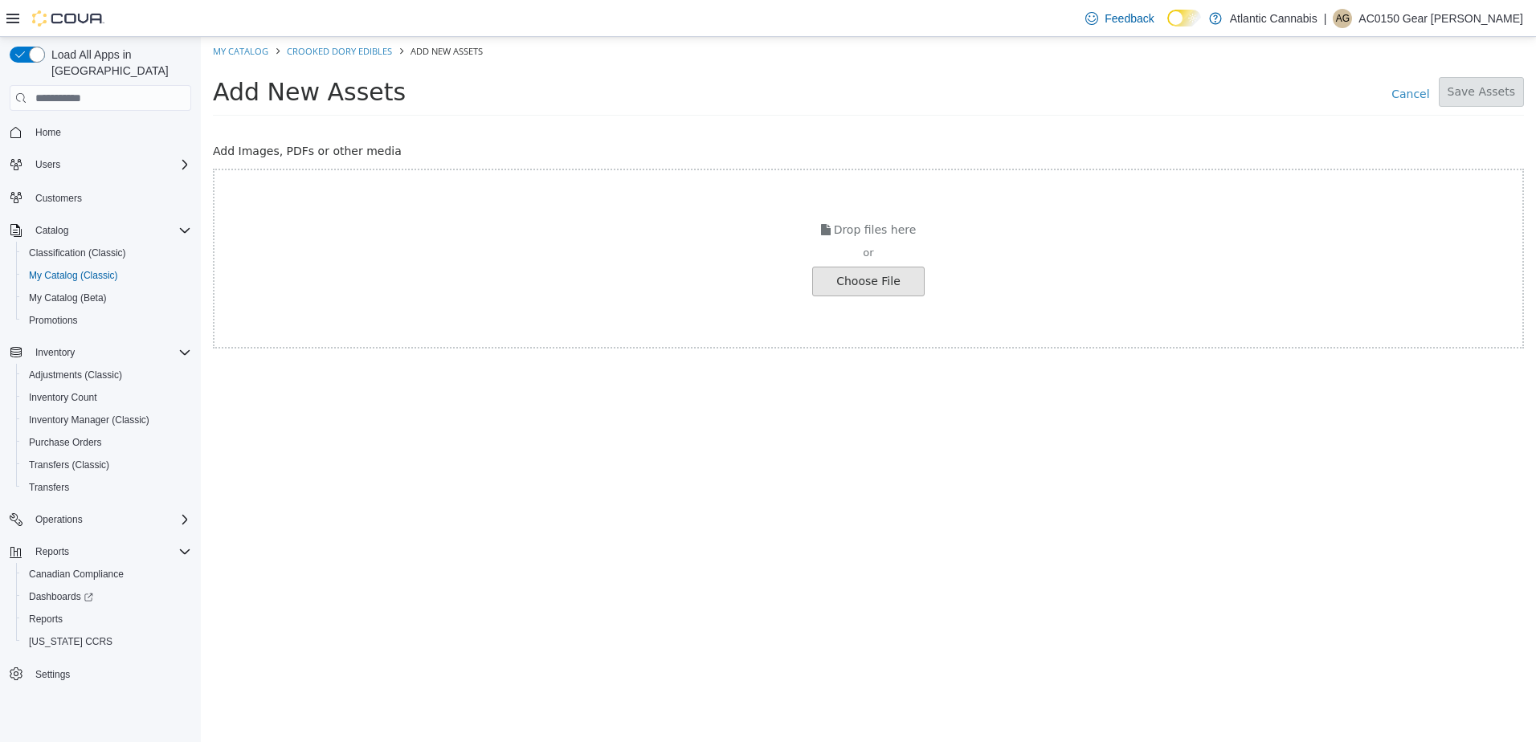
click at [847, 284] on input "file" at bounding box center [27, 281] width 1793 height 28
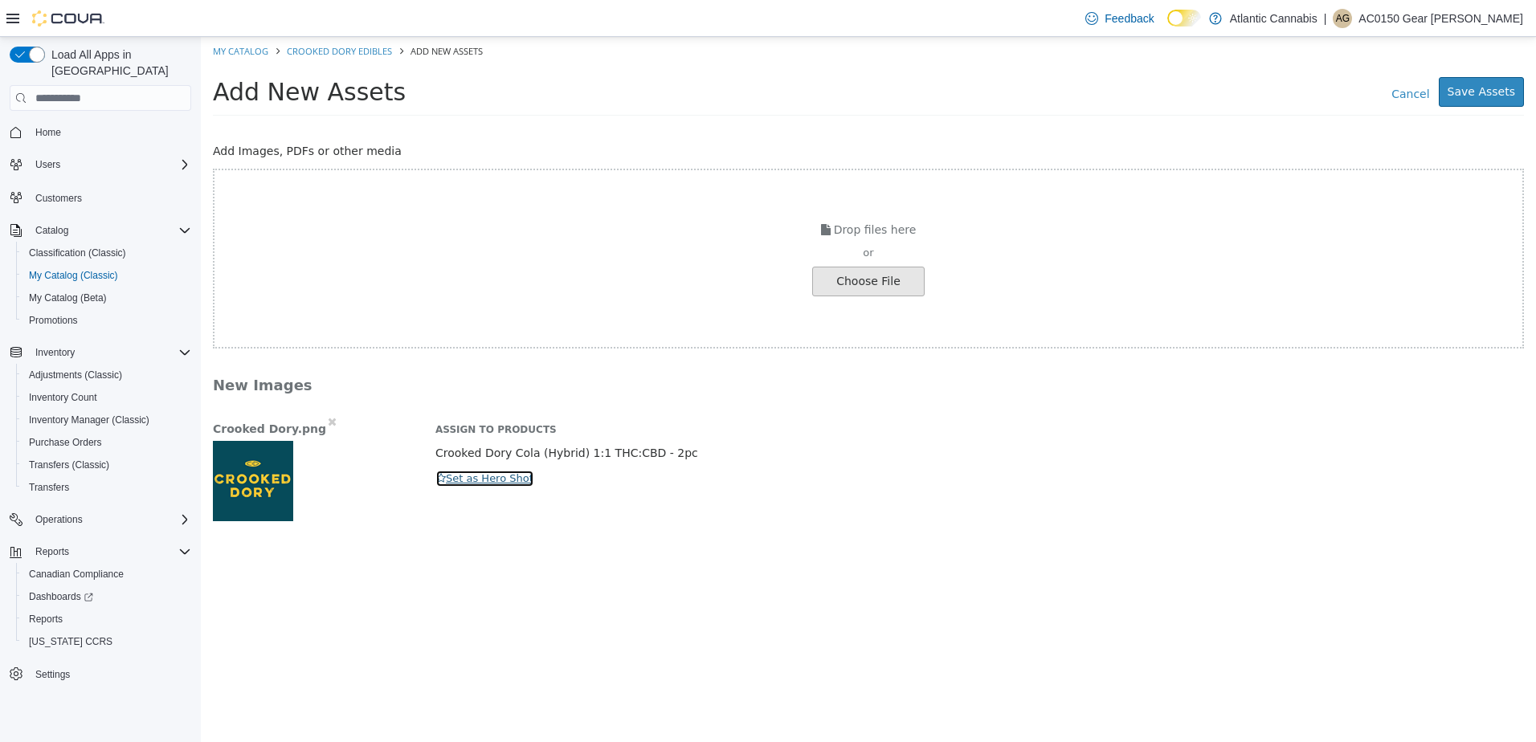
click at [483, 475] on button "Set as Hero Shot" at bounding box center [484, 479] width 99 height 18
click at [1514, 102] on button "Save Assets" at bounding box center [1481, 92] width 85 height 30
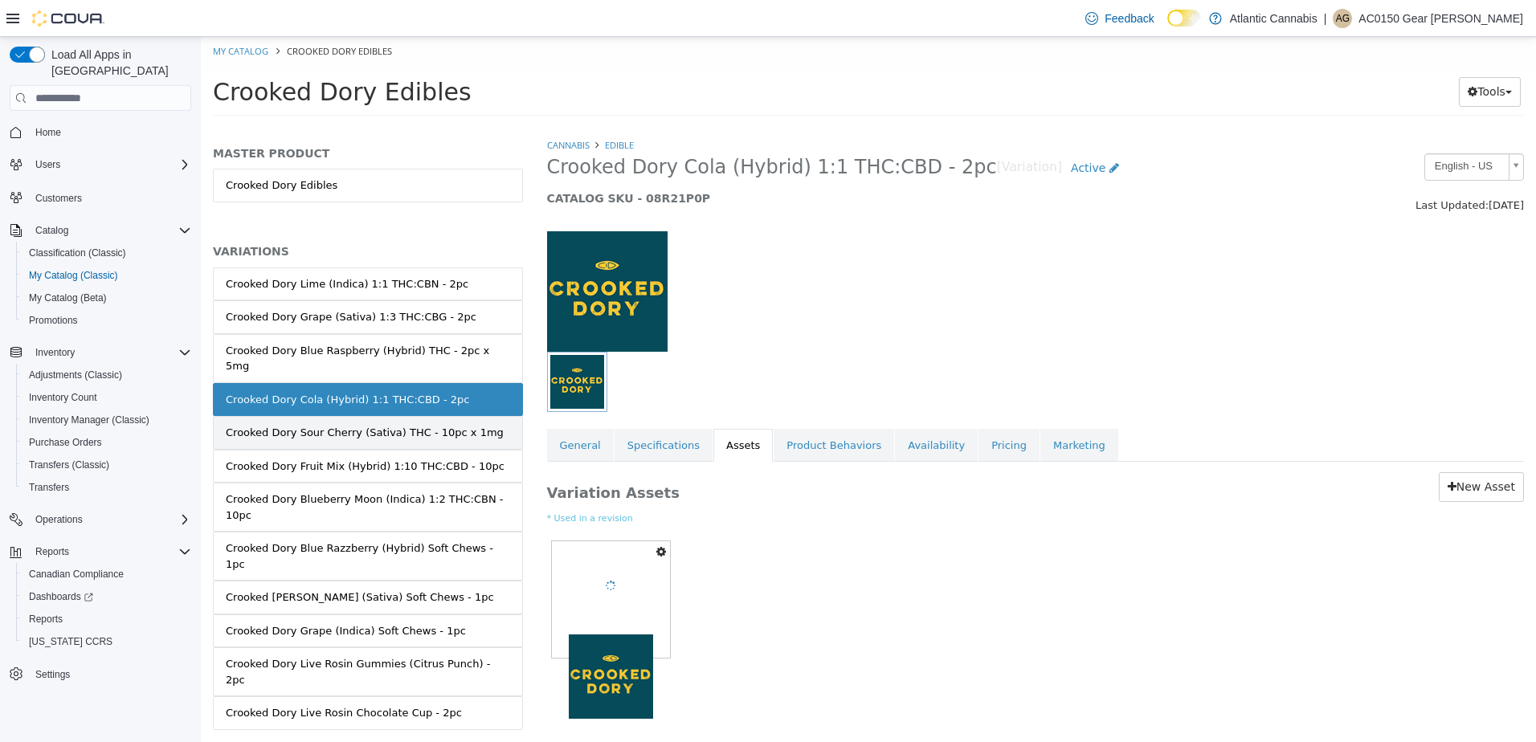
click at [418, 425] on div "Crooked Dory Sour Cherry (Sativa) THC - 10pc x 1mg" at bounding box center [365, 433] width 278 height 16
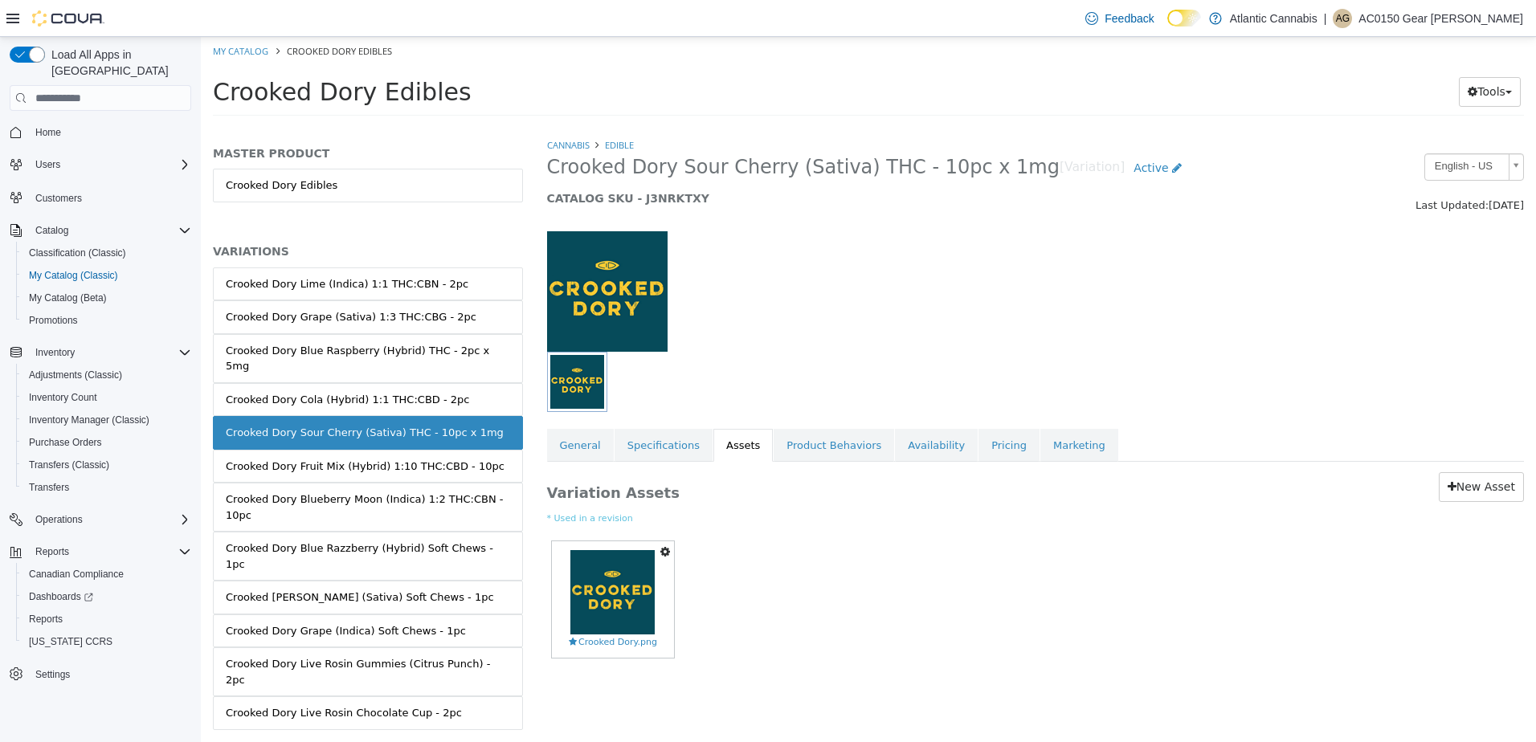
click at [660, 553] on icon "button" at bounding box center [665, 551] width 10 height 11
click at [598, 644] on link "Delete" at bounding box center [609, 646] width 127 height 22
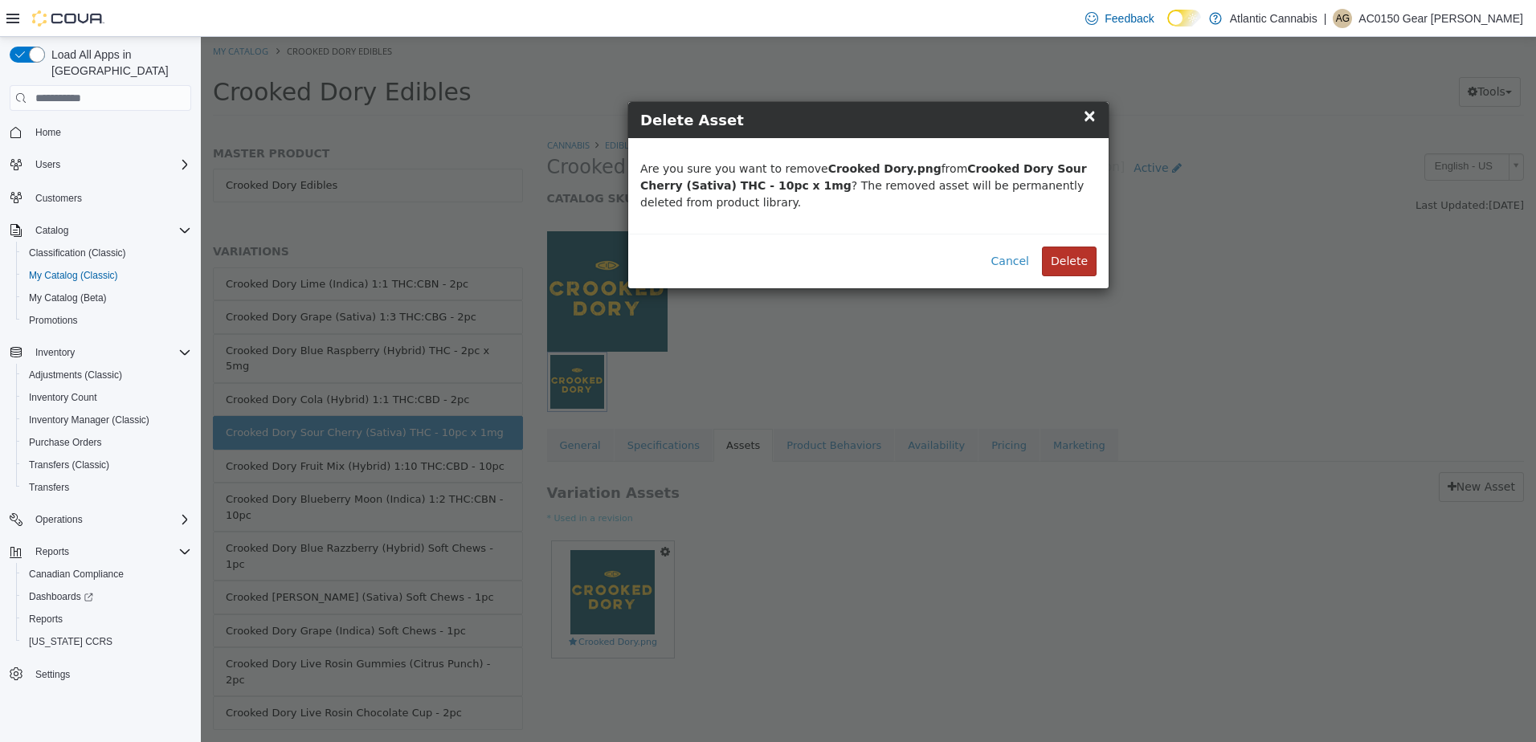
click at [1070, 263] on button "Delete" at bounding box center [1069, 262] width 55 height 30
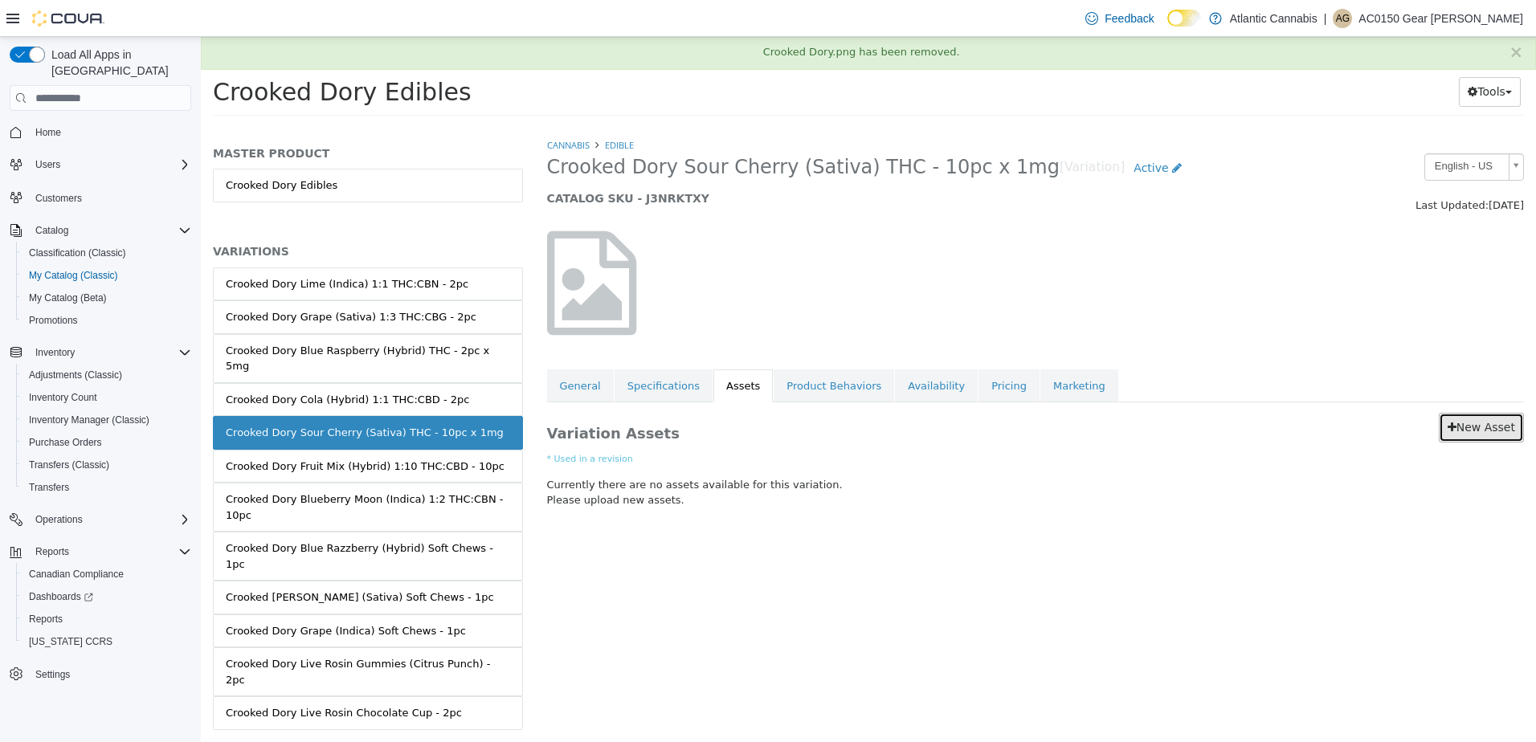
click at [1463, 438] on link "New Asset" at bounding box center [1481, 428] width 85 height 30
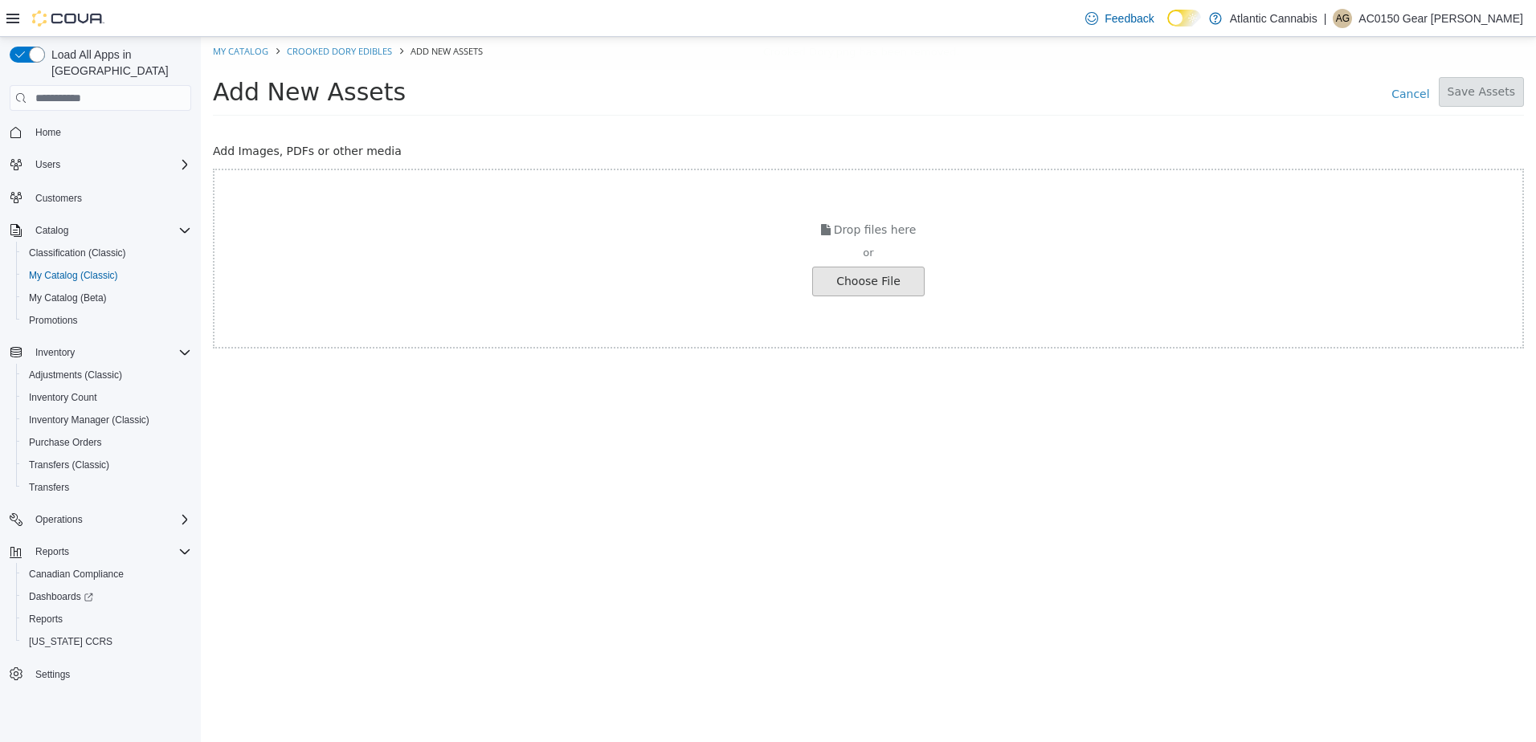
click at [883, 278] on input "file" at bounding box center [27, 281] width 1793 height 28
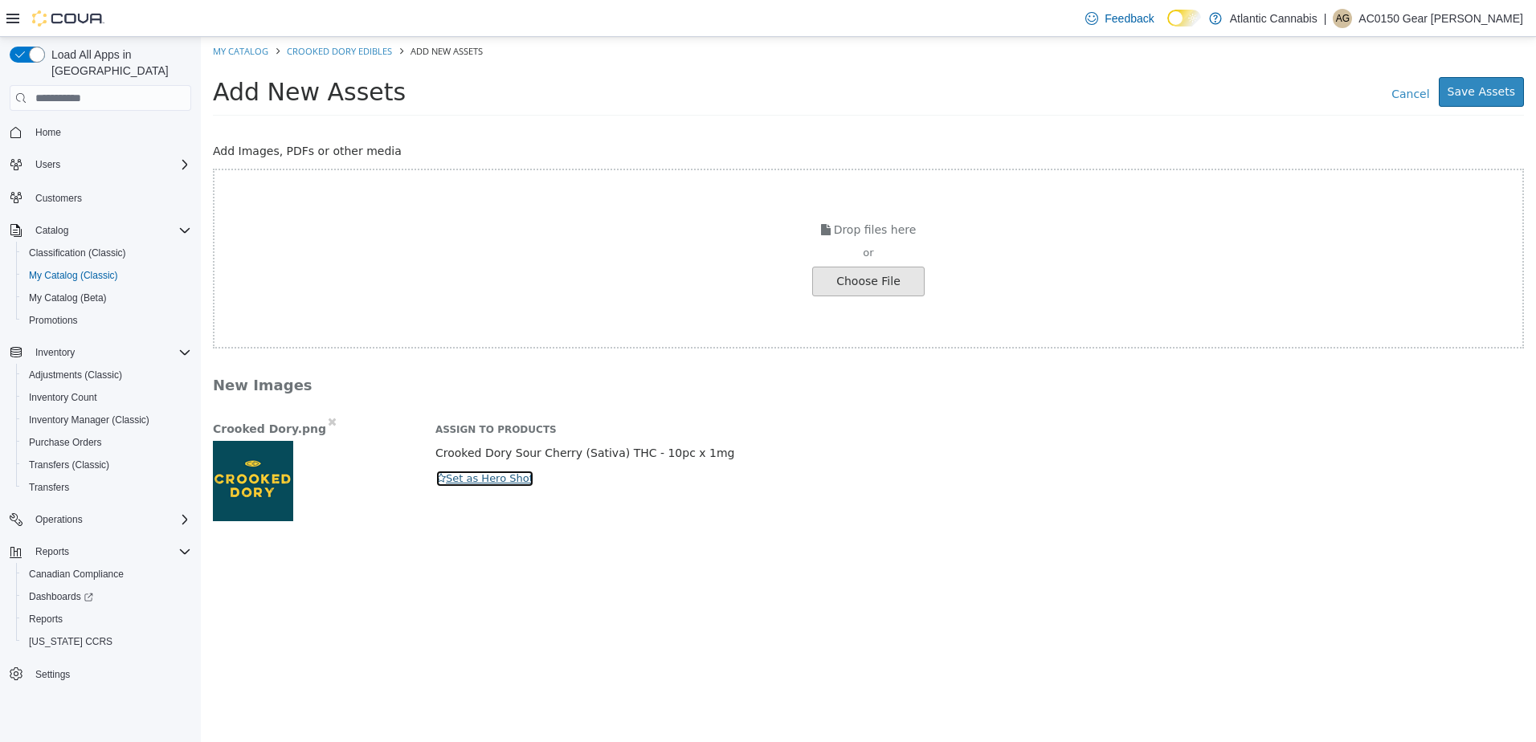
click at [514, 476] on button "Set as Hero Shot" at bounding box center [484, 479] width 99 height 18
click at [1520, 85] on button "Save Assets" at bounding box center [1481, 92] width 85 height 30
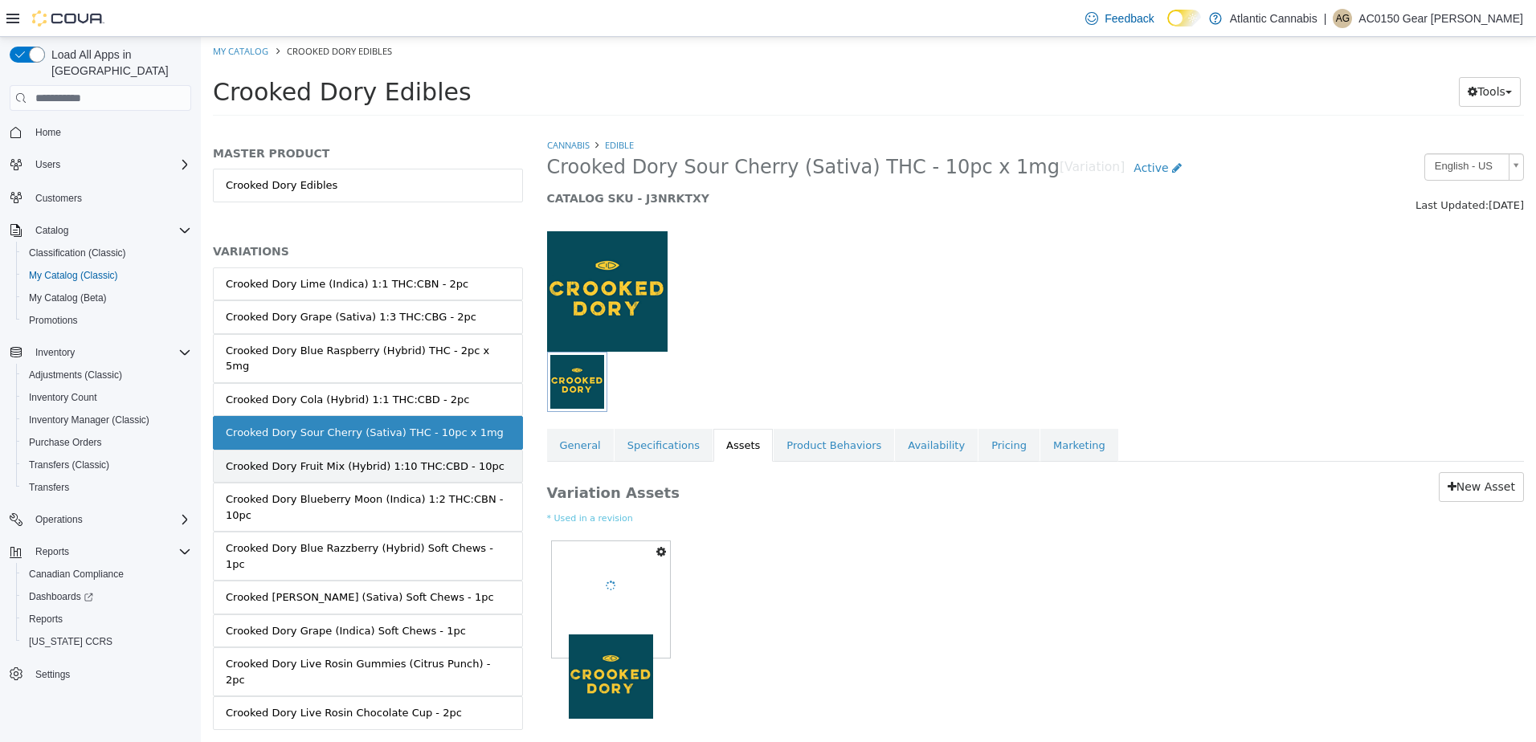
click at [299, 459] on div "Crooked Dory Fruit Mix (Hybrid) 1:10 THC:CBD - 10pc" at bounding box center [365, 467] width 279 height 16
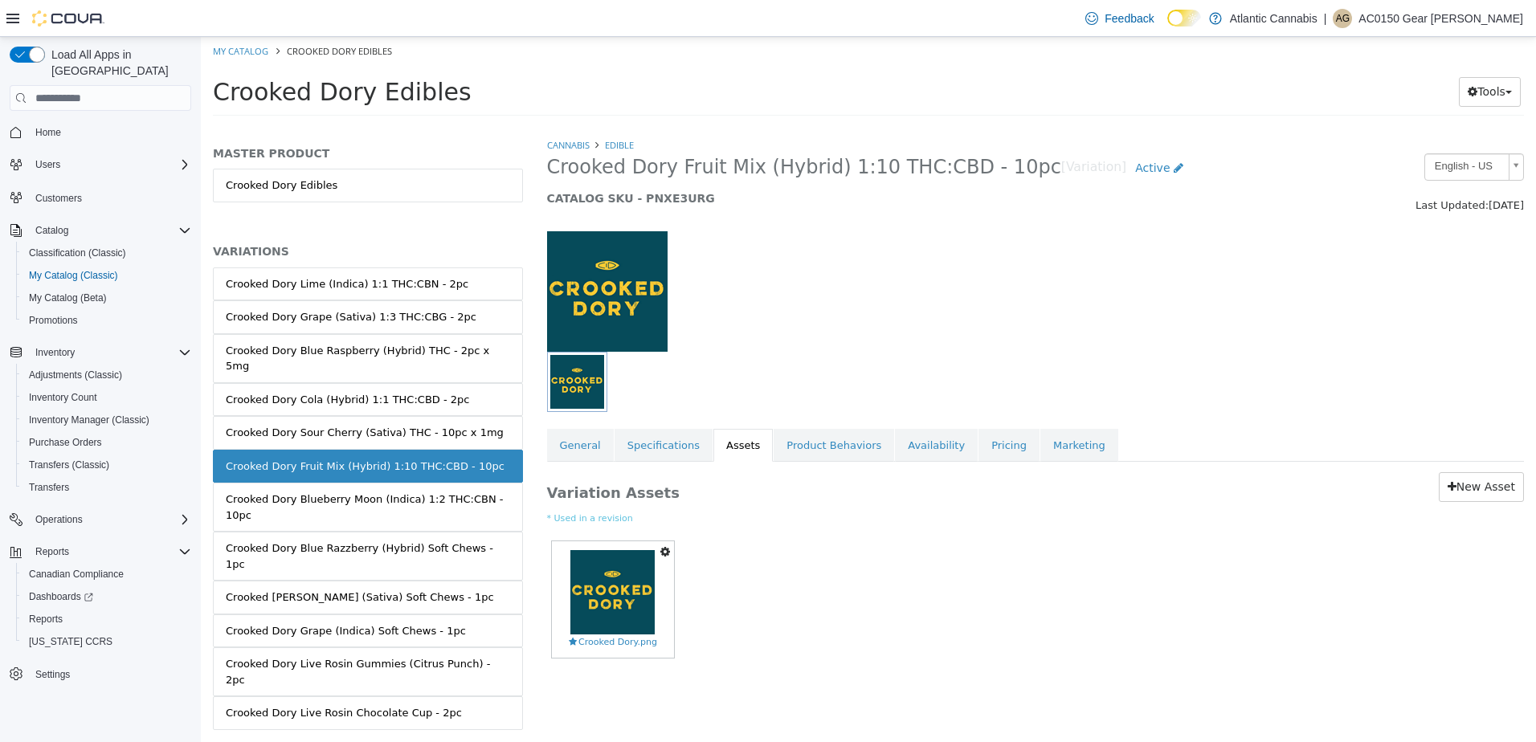
click at [665, 553] on icon "button" at bounding box center [665, 551] width 10 height 11
click at [605, 640] on link "Delete" at bounding box center [609, 646] width 127 height 22
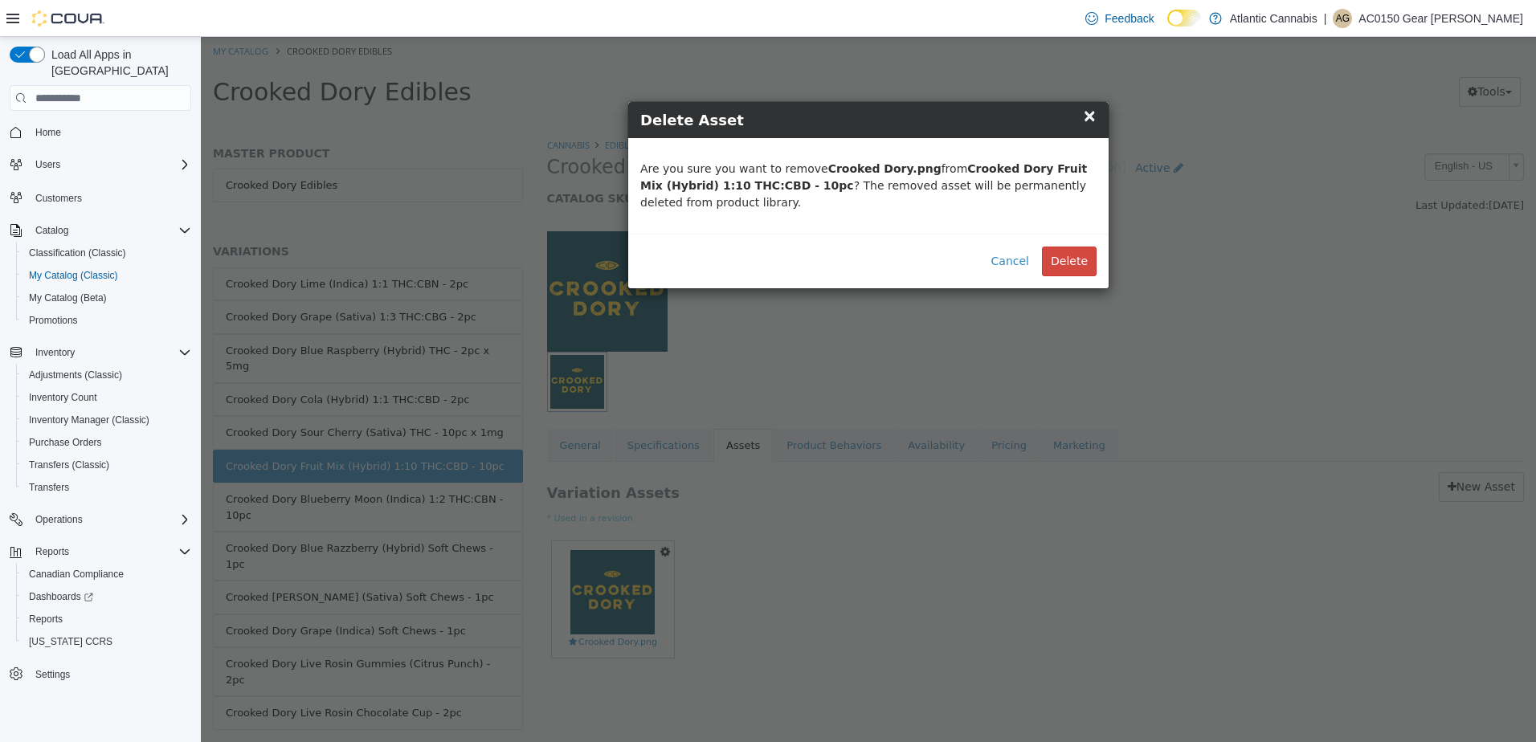
click at [1096, 264] on div "Cancel Delete" at bounding box center [868, 261] width 480 height 55
click at [1079, 258] on button "Delete" at bounding box center [1069, 262] width 55 height 30
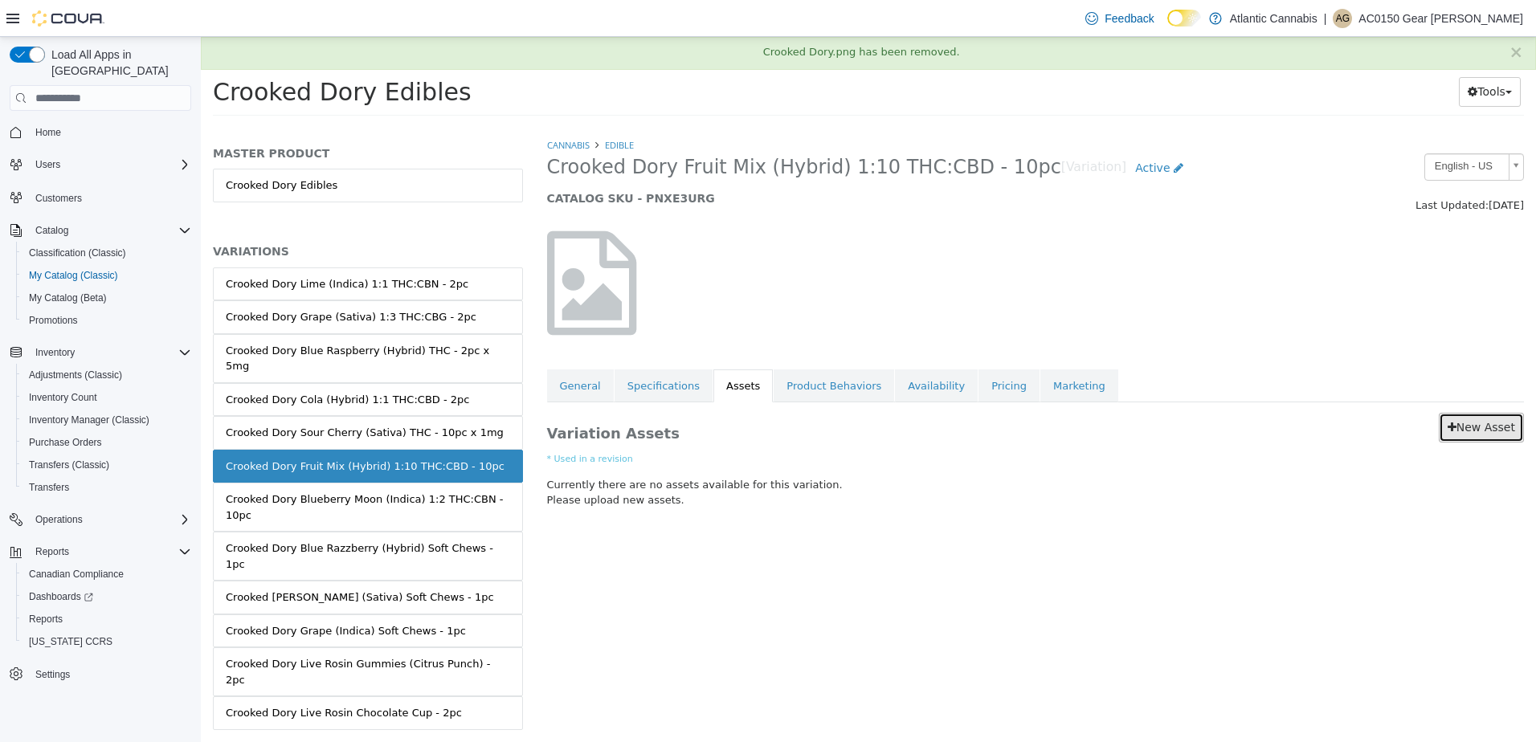
click at [1489, 429] on link "New Asset" at bounding box center [1481, 428] width 85 height 30
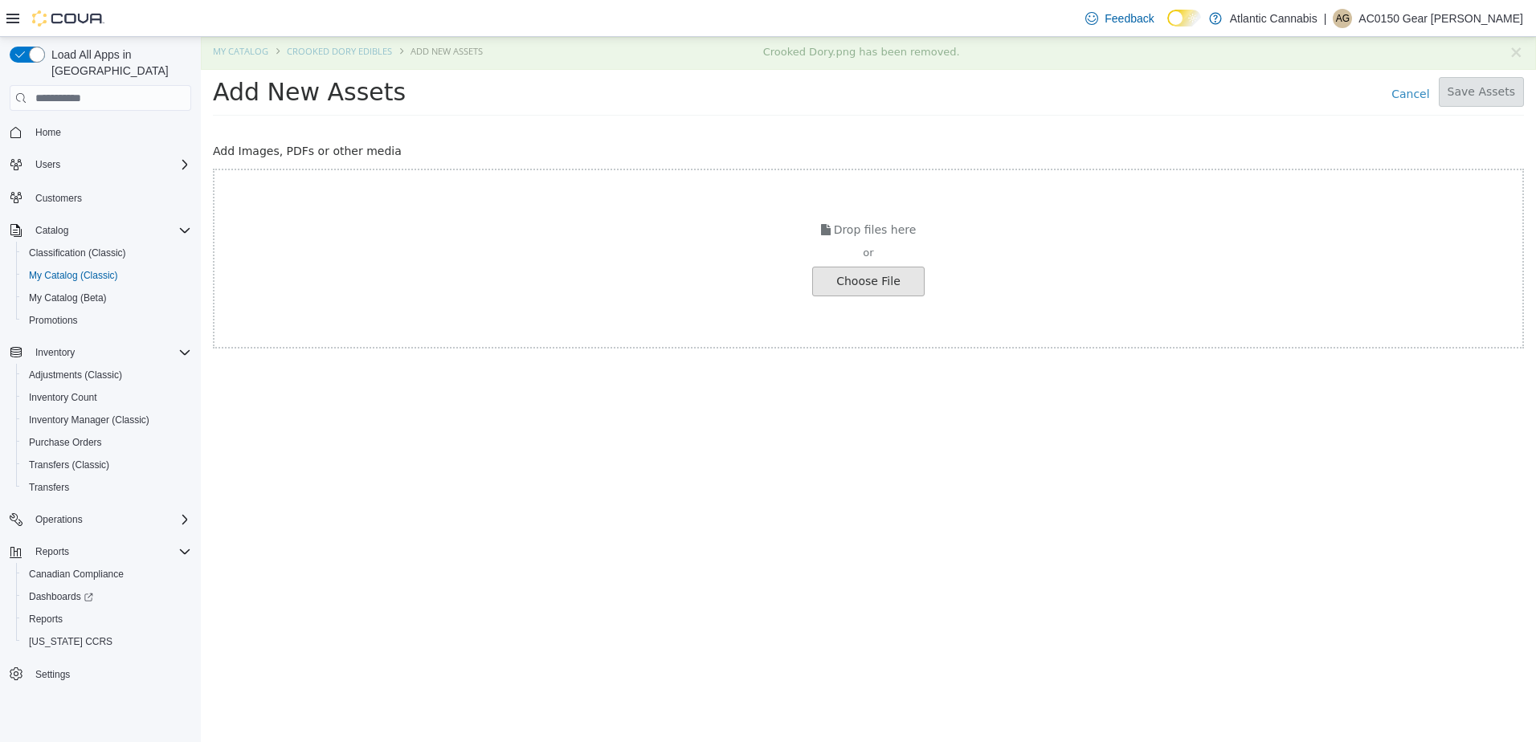
click at [826, 272] on input "file" at bounding box center [27, 281] width 1793 height 28
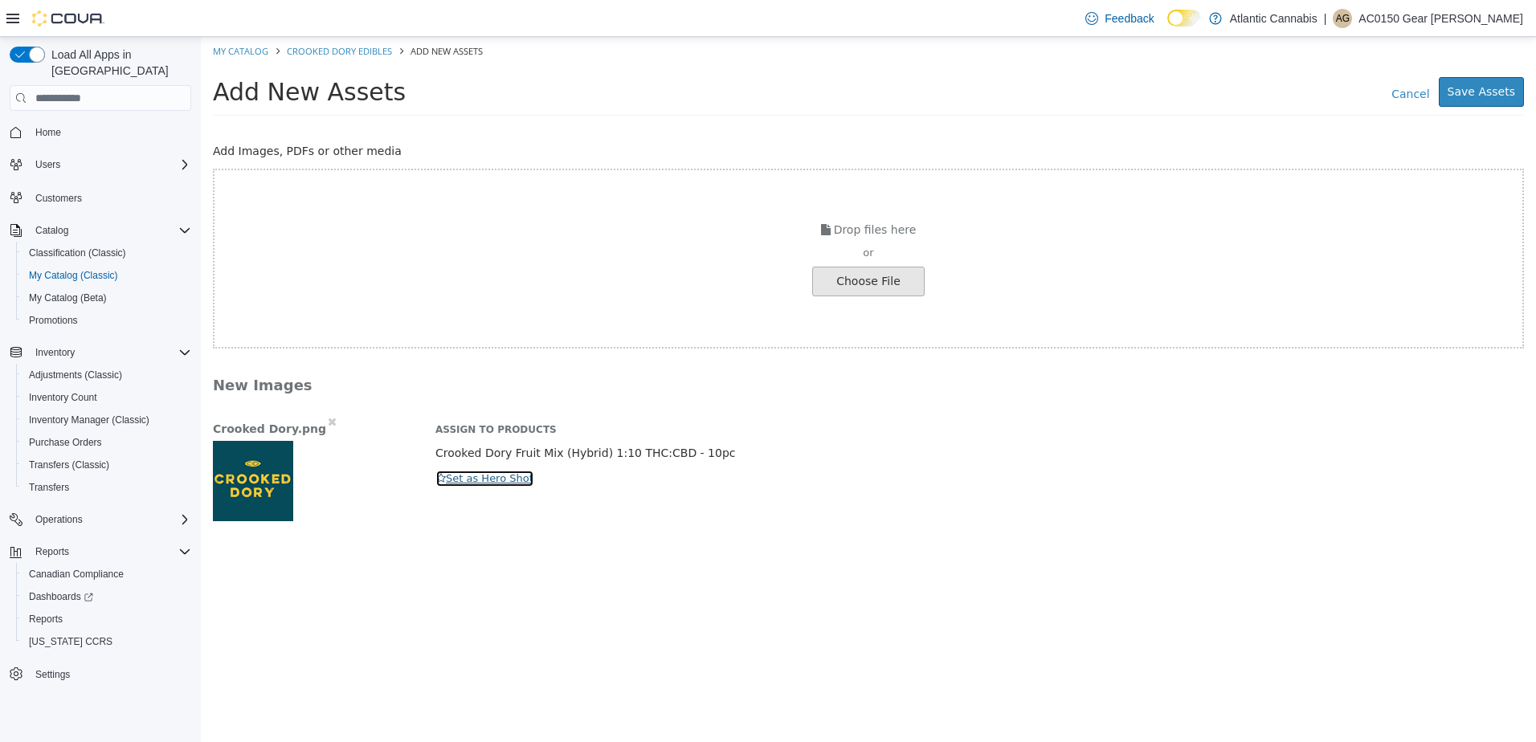
click at [444, 472] on button "Set as Hero Shot" at bounding box center [484, 479] width 99 height 18
click at [1505, 82] on button "Save Assets" at bounding box center [1481, 92] width 85 height 30
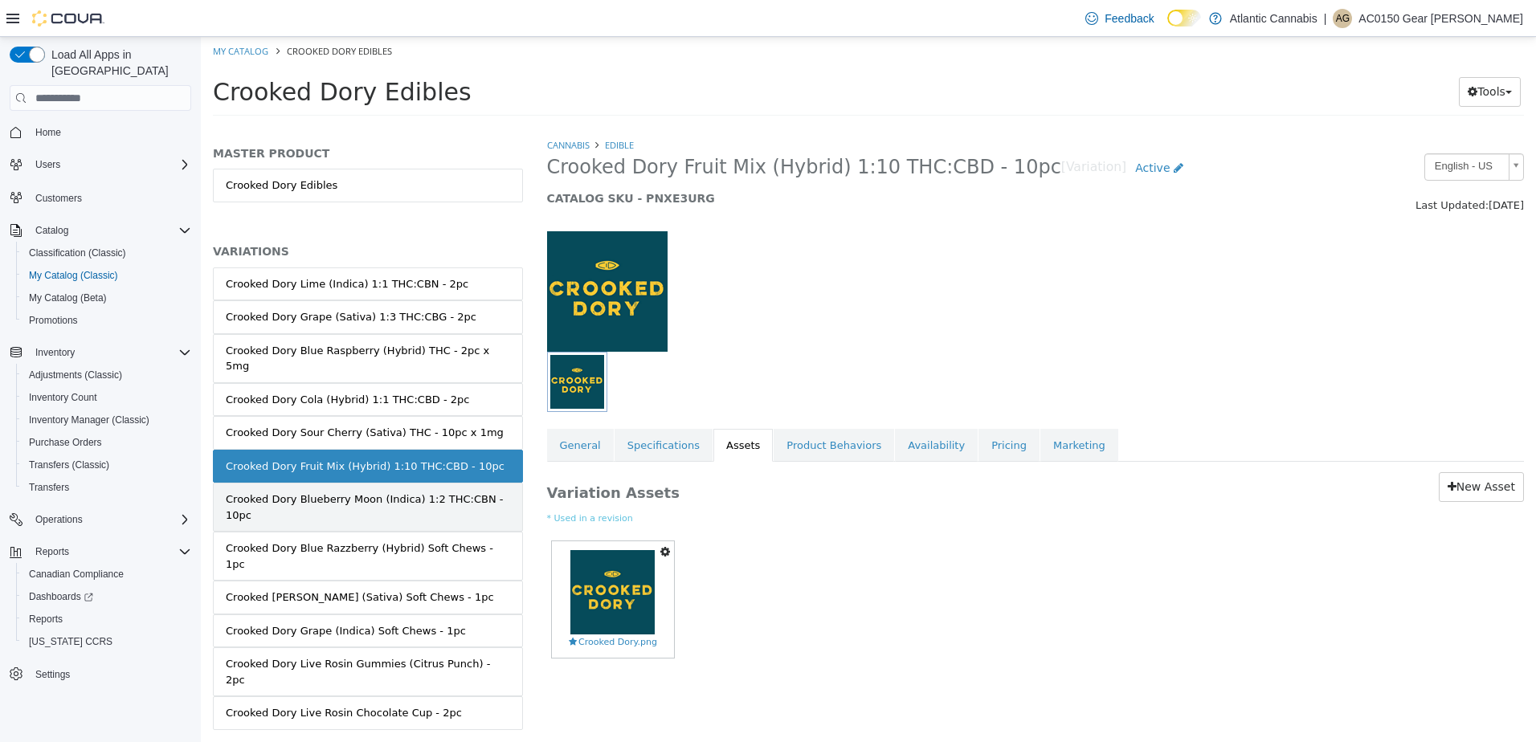
click at [357, 492] on div "Crooked Dory Blueberry Moon (Indica) 1:2 THC:CBN - 10pc" at bounding box center [368, 507] width 284 height 31
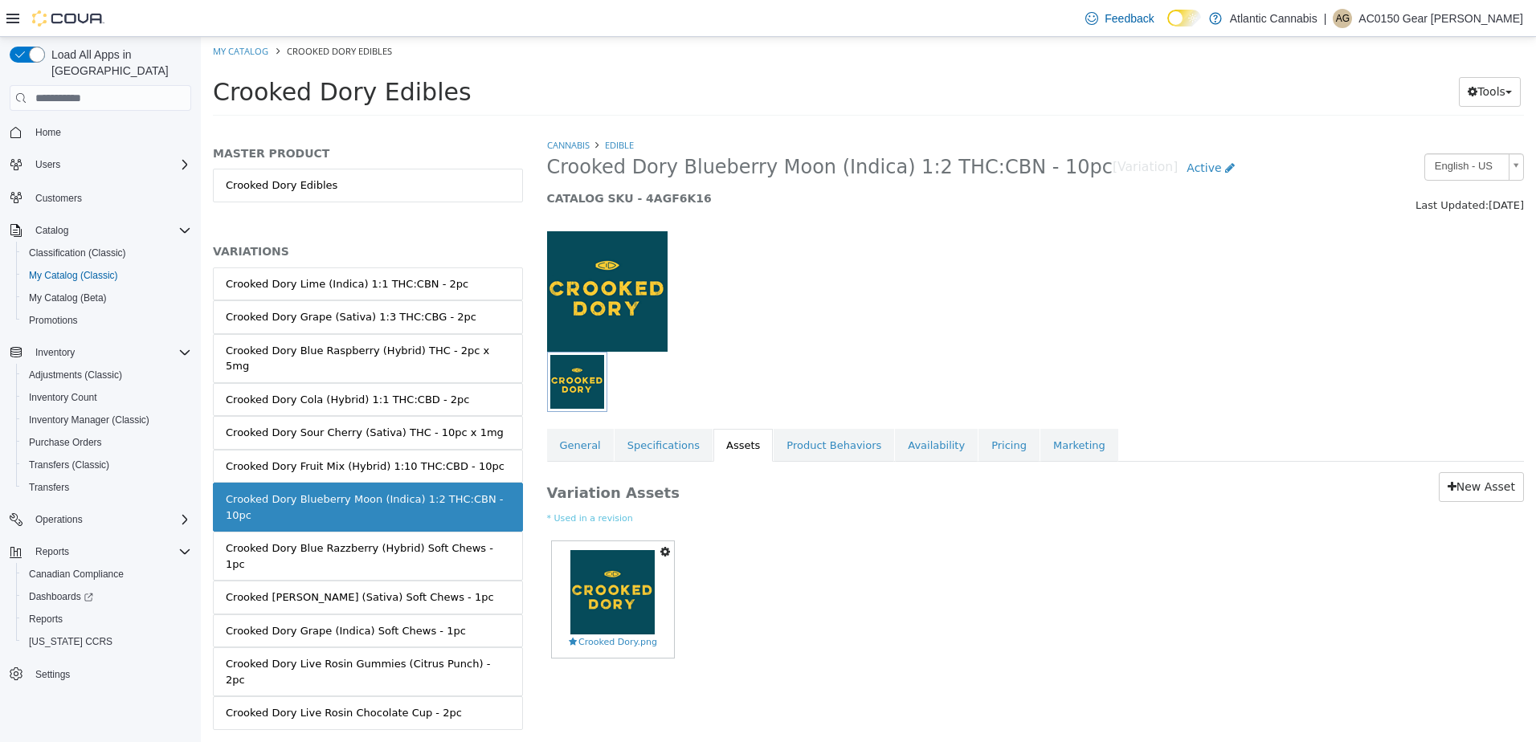
click at [663, 553] on icon "button" at bounding box center [665, 551] width 10 height 11
click at [600, 638] on link "Delete" at bounding box center [609, 646] width 127 height 22
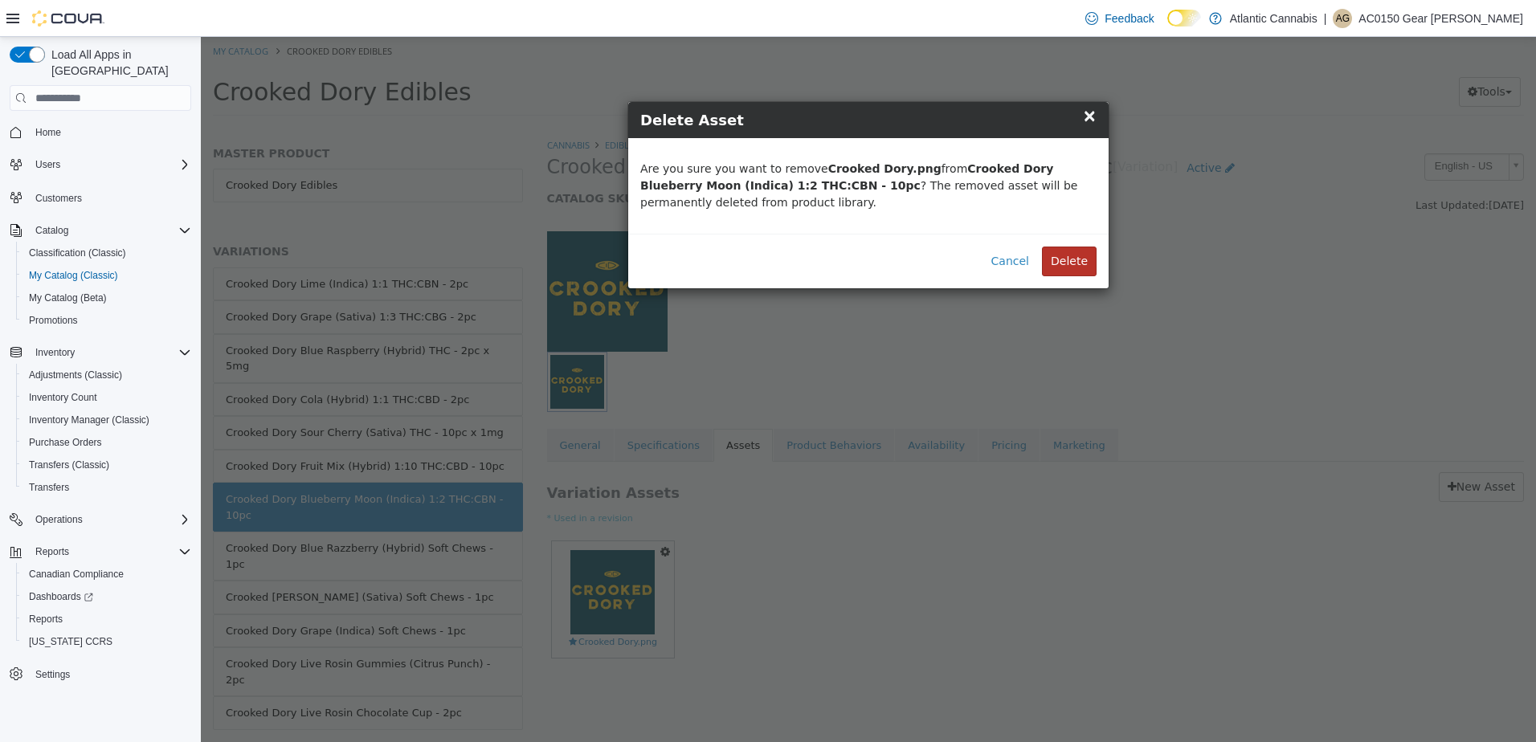
click at [1085, 263] on button "Delete" at bounding box center [1069, 262] width 55 height 30
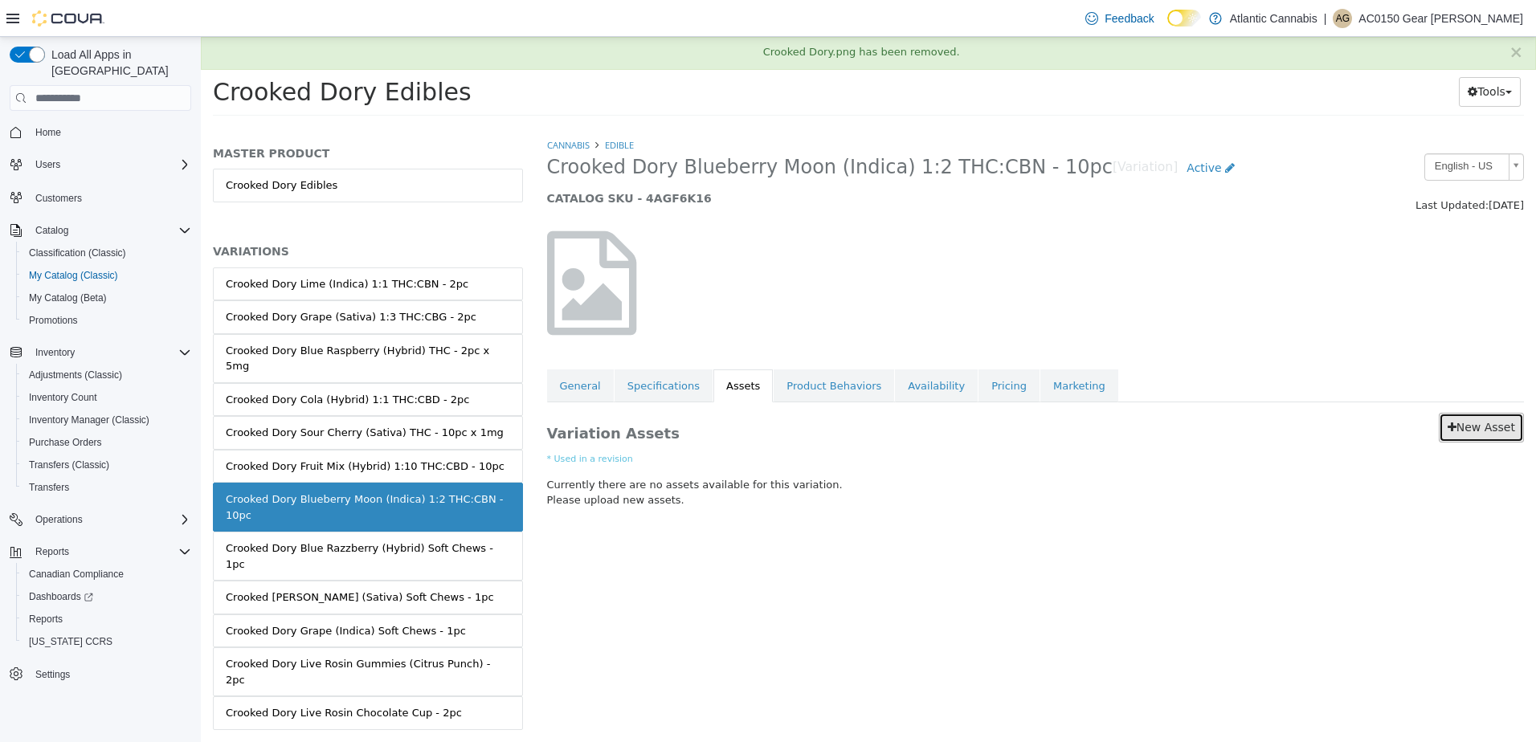
click at [1467, 431] on link "New Asset" at bounding box center [1481, 428] width 85 height 30
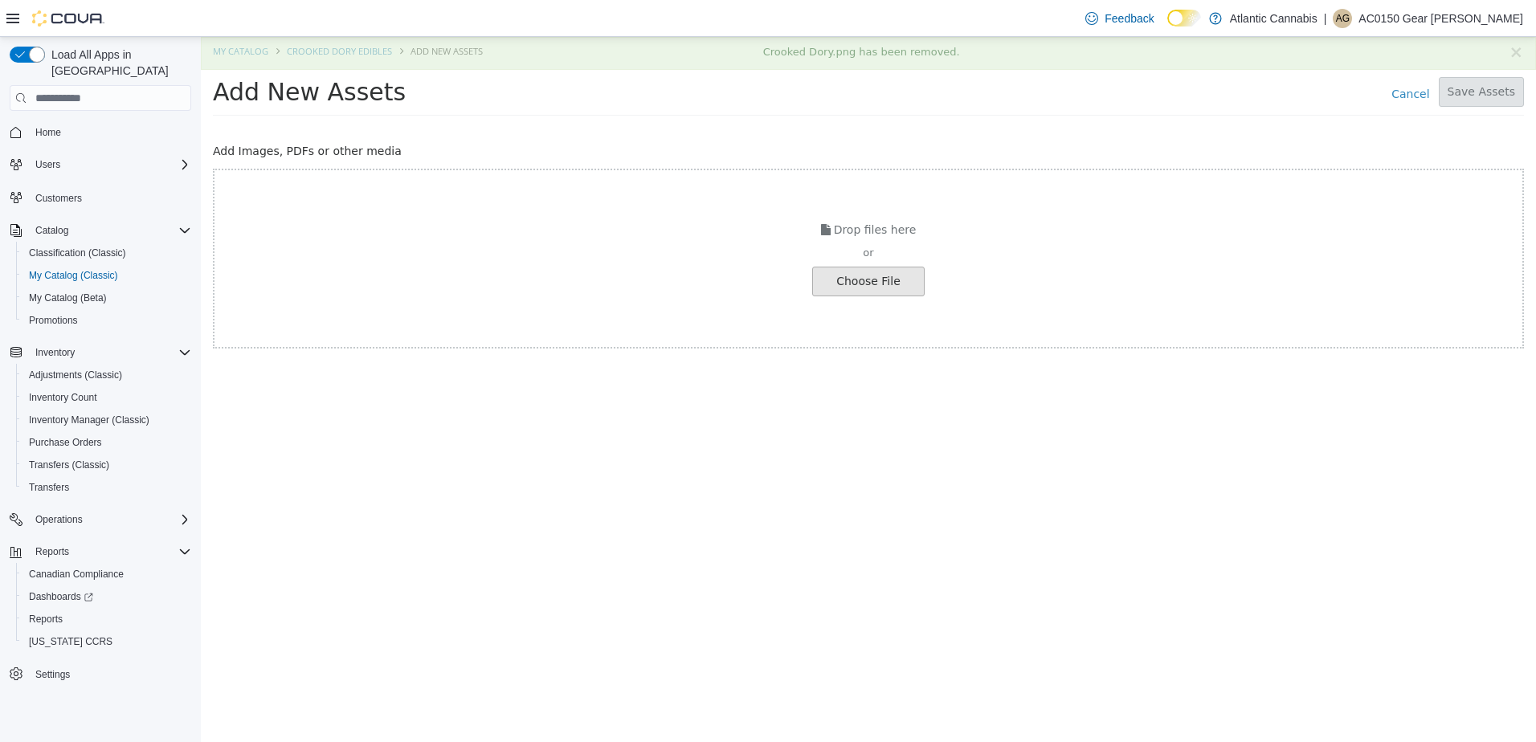
click at [902, 284] on input "file" at bounding box center [27, 281] width 1793 height 28
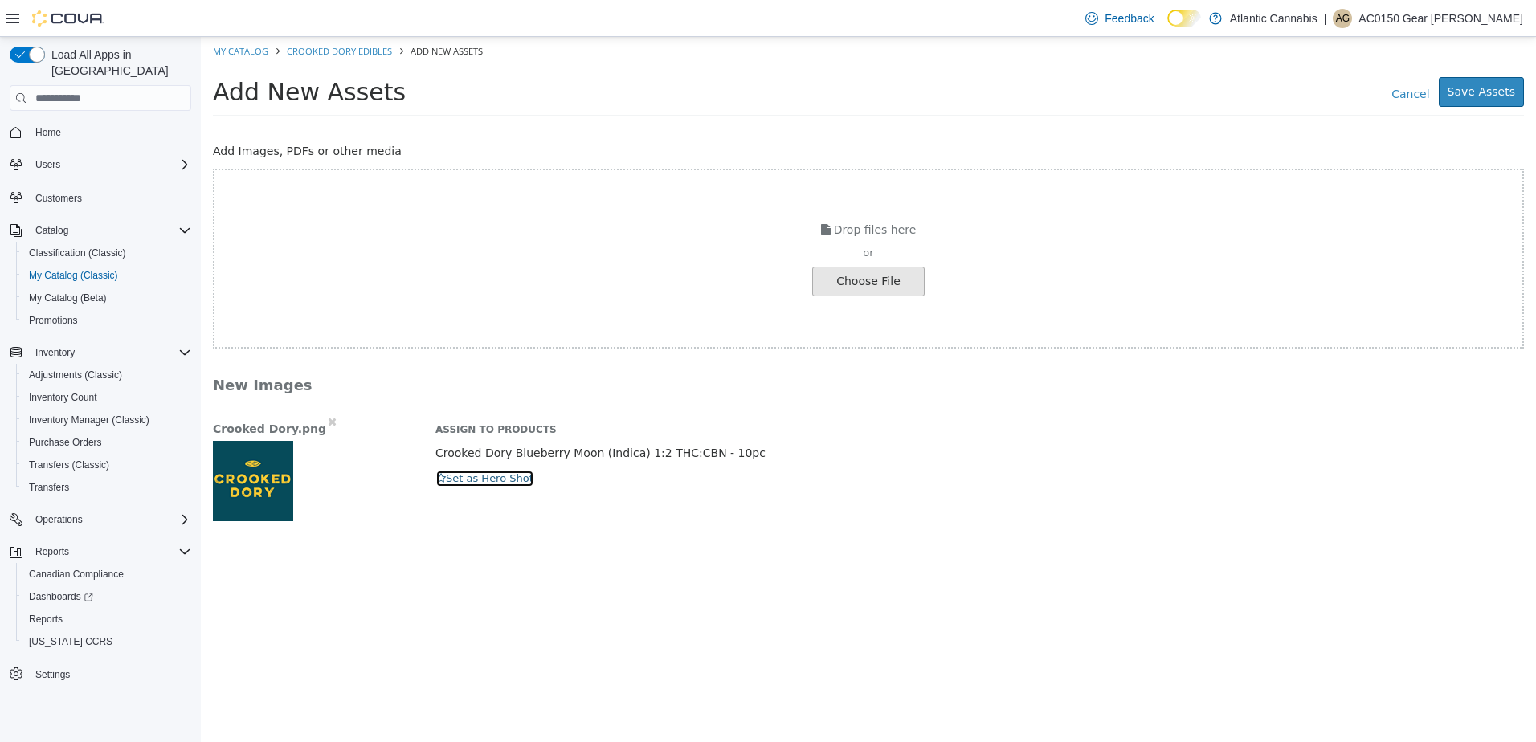
click at [521, 475] on button "Set as Hero Shot" at bounding box center [484, 479] width 99 height 18
click at [1498, 82] on button "Save Assets" at bounding box center [1481, 92] width 85 height 30
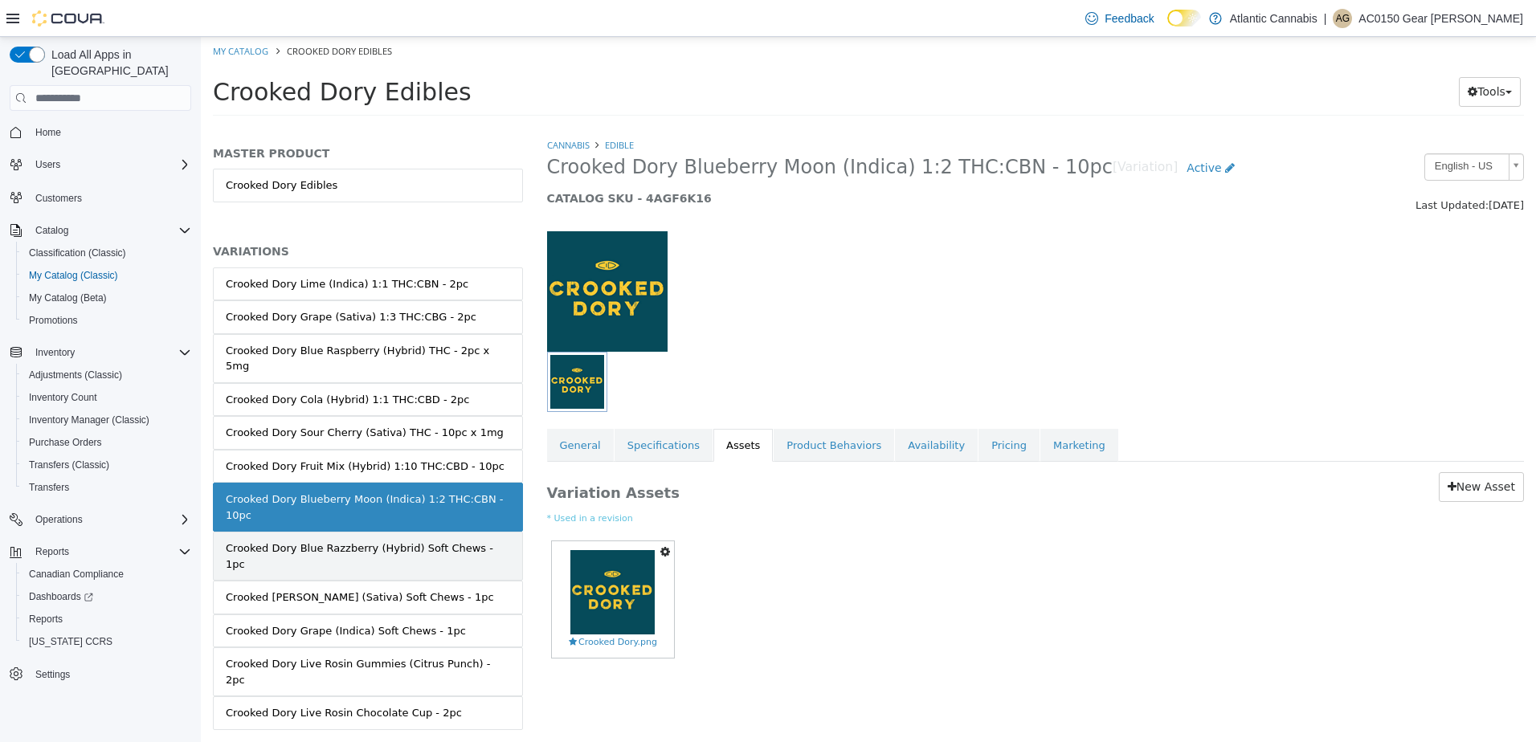
click at [408, 541] on div "Crooked Dory Blue Razzberry (Hybrid) Soft Chews - 1pc" at bounding box center [368, 556] width 284 height 31
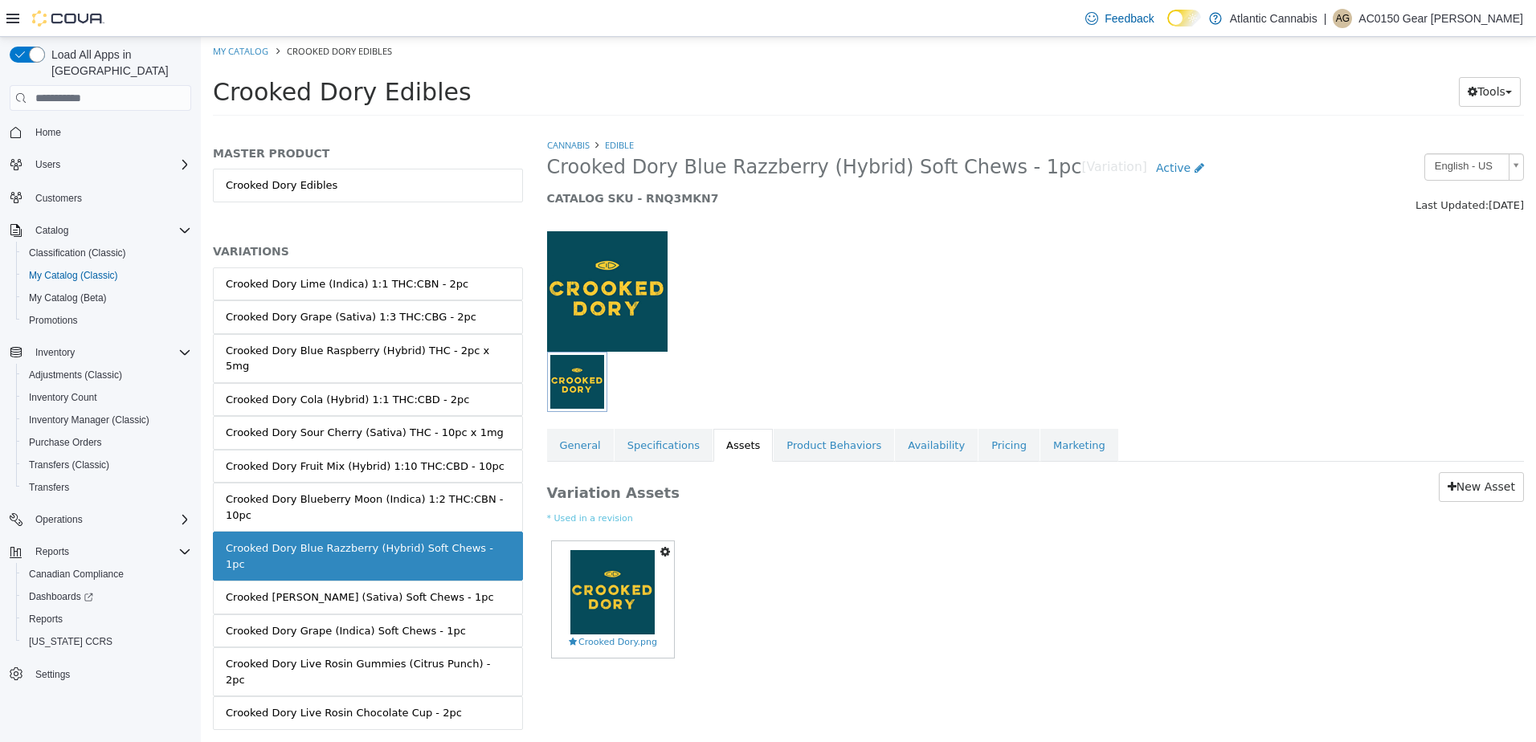
click at [661, 548] on icon "button" at bounding box center [665, 551] width 10 height 11
click at [596, 643] on link "Delete" at bounding box center [609, 646] width 127 height 22
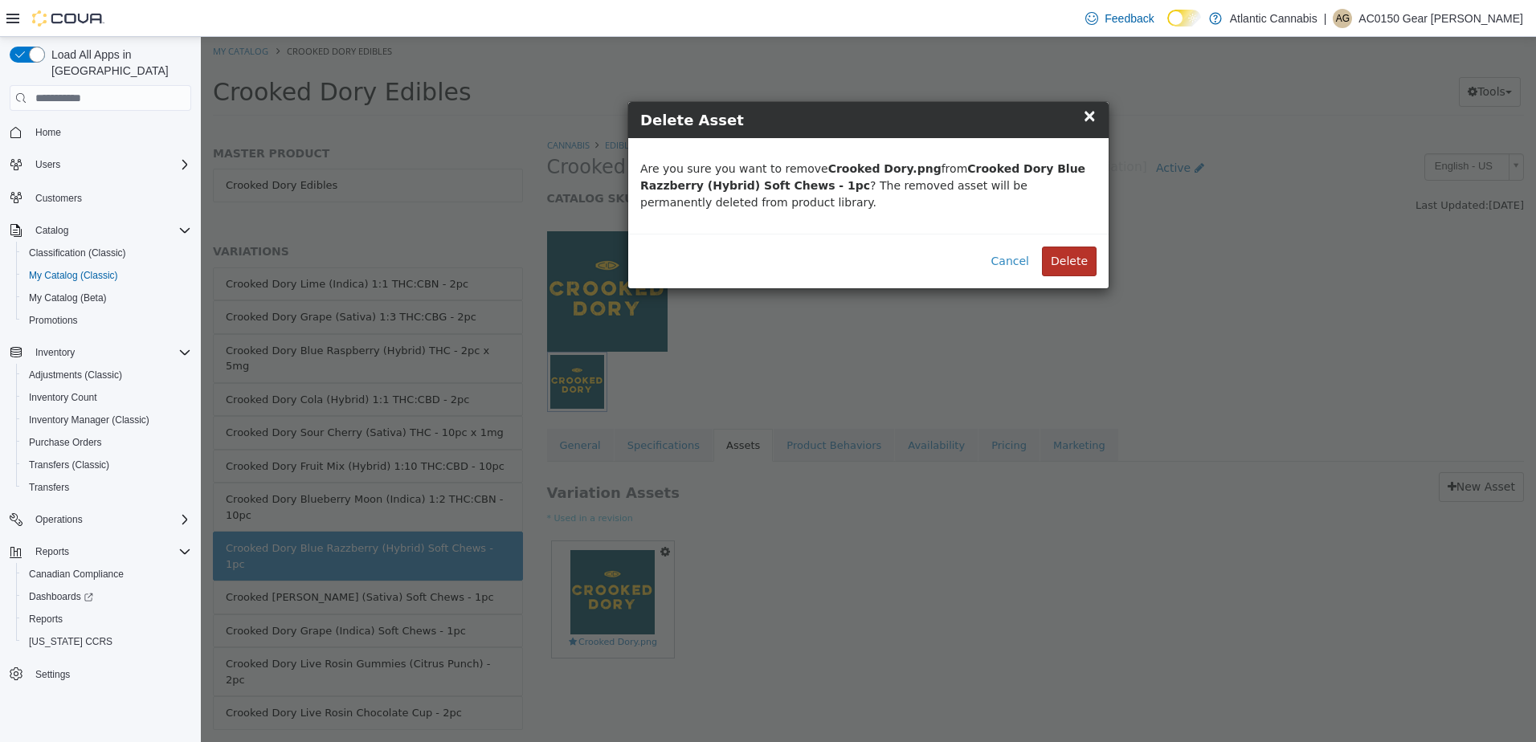
click at [1084, 263] on button "Delete" at bounding box center [1069, 262] width 55 height 30
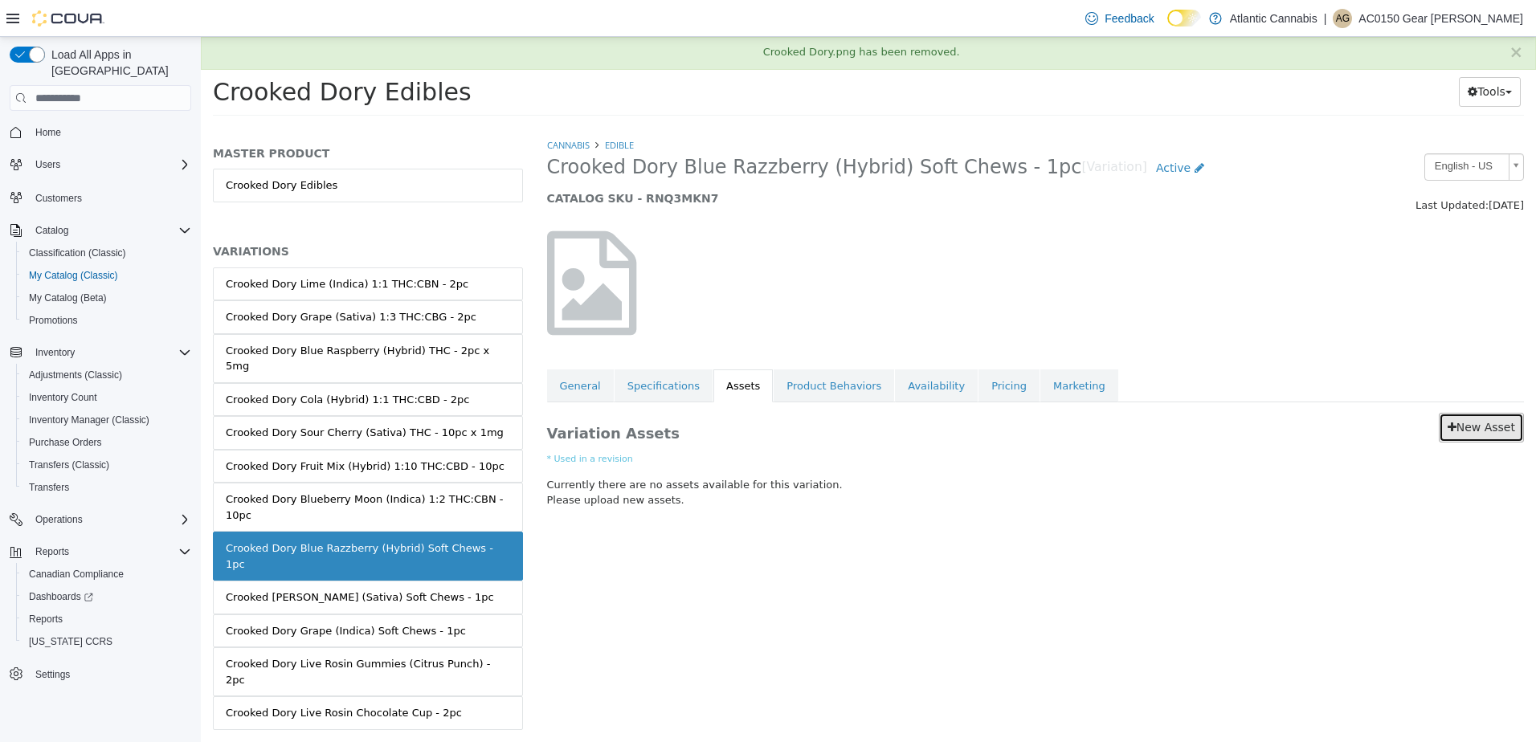
click at [1470, 436] on link "New Asset" at bounding box center [1481, 428] width 85 height 30
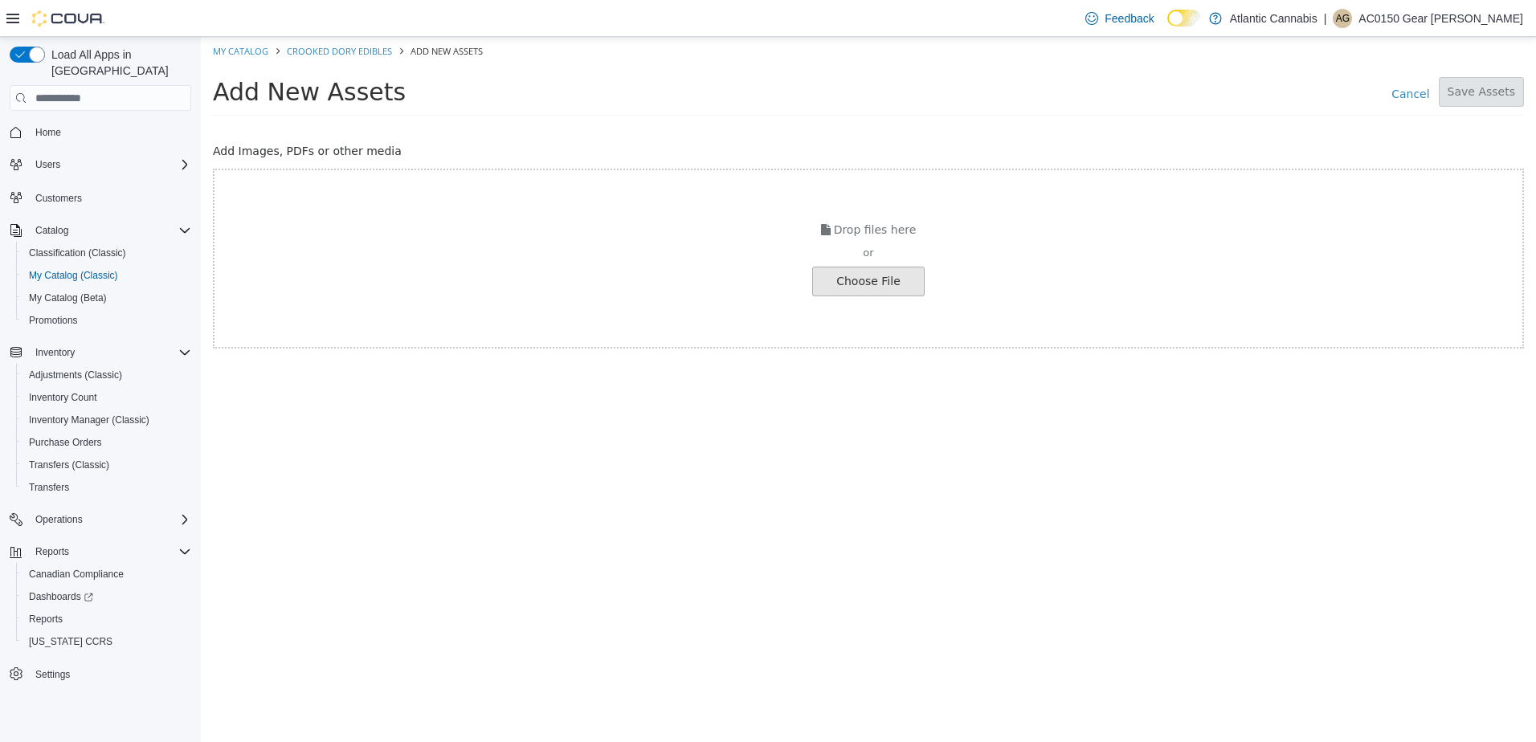
click at [839, 288] on input "file" at bounding box center [27, 281] width 1793 height 28
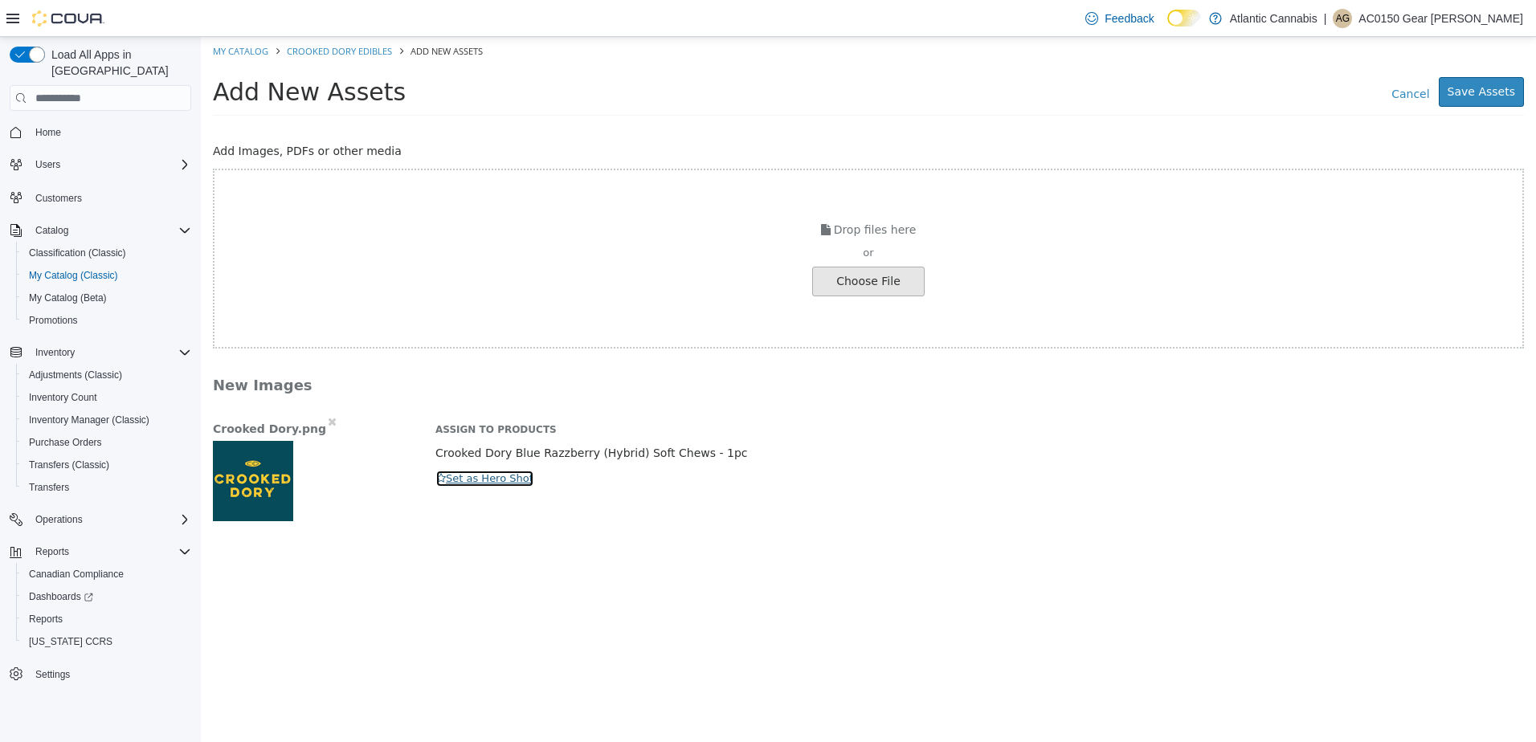
click at [503, 471] on button "Set as Hero Shot" at bounding box center [484, 479] width 99 height 18
click at [1487, 87] on button "Save Assets" at bounding box center [1481, 92] width 85 height 30
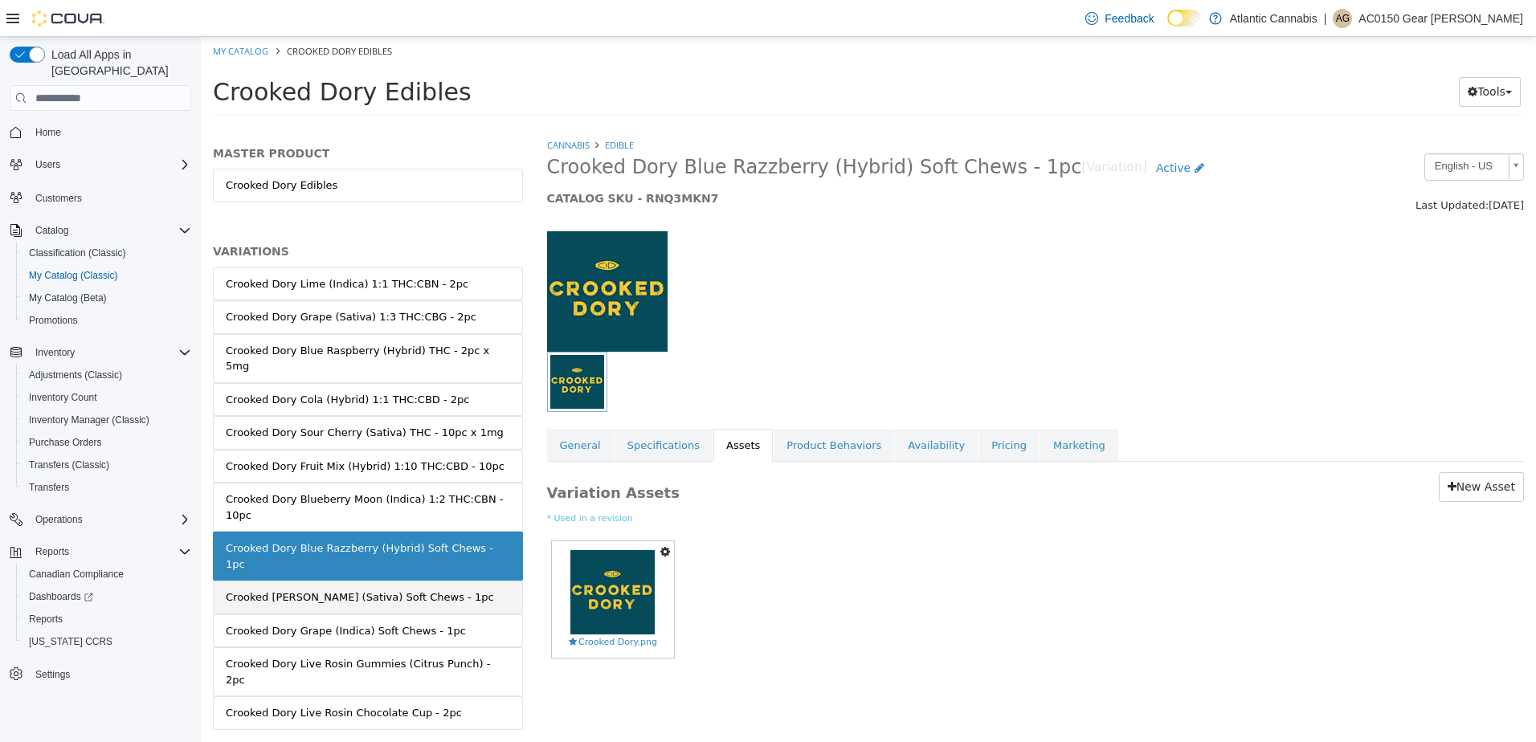
click at [468, 590] on div "Crooked Dory Kiwi Lemonade (Sativa) Soft Chews - 1pc" at bounding box center [360, 598] width 268 height 16
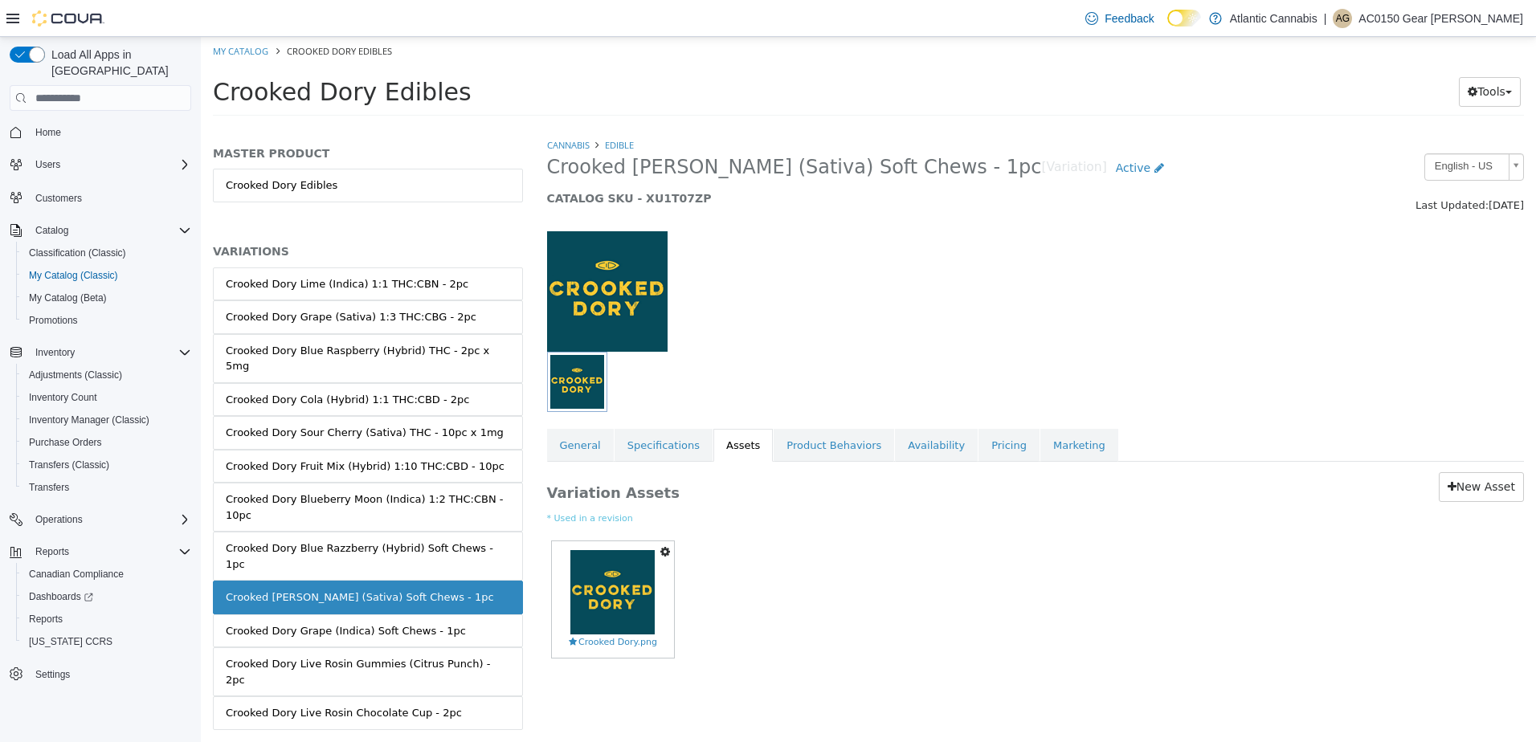
click at [663, 549] on icon "button" at bounding box center [665, 551] width 10 height 11
click at [578, 639] on link "Delete" at bounding box center [609, 646] width 127 height 22
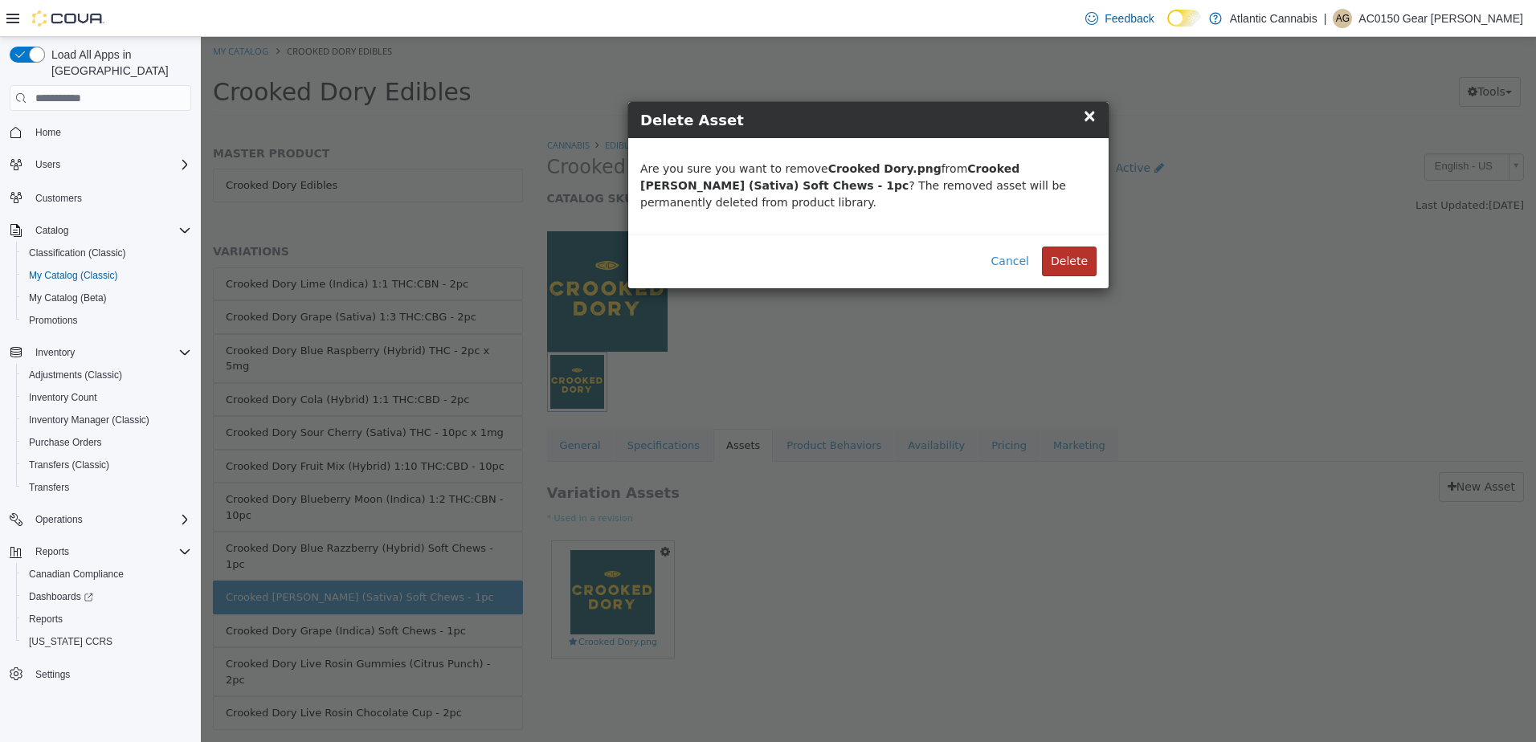
click at [1071, 256] on button "Delete" at bounding box center [1069, 262] width 55 height 30
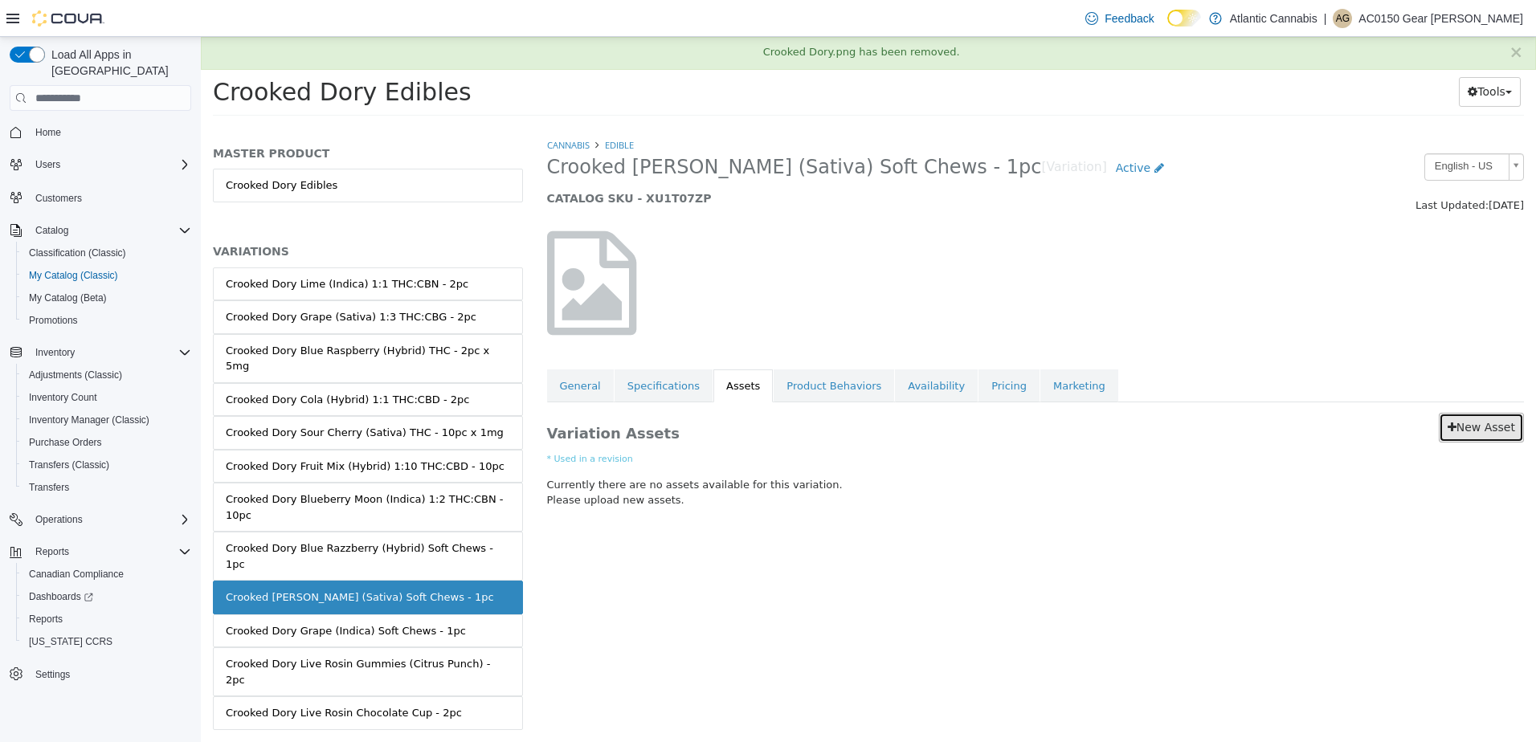
click at [1498, 422] on link "New Asset" at bounding box center [1481, 428] width 85 height 30
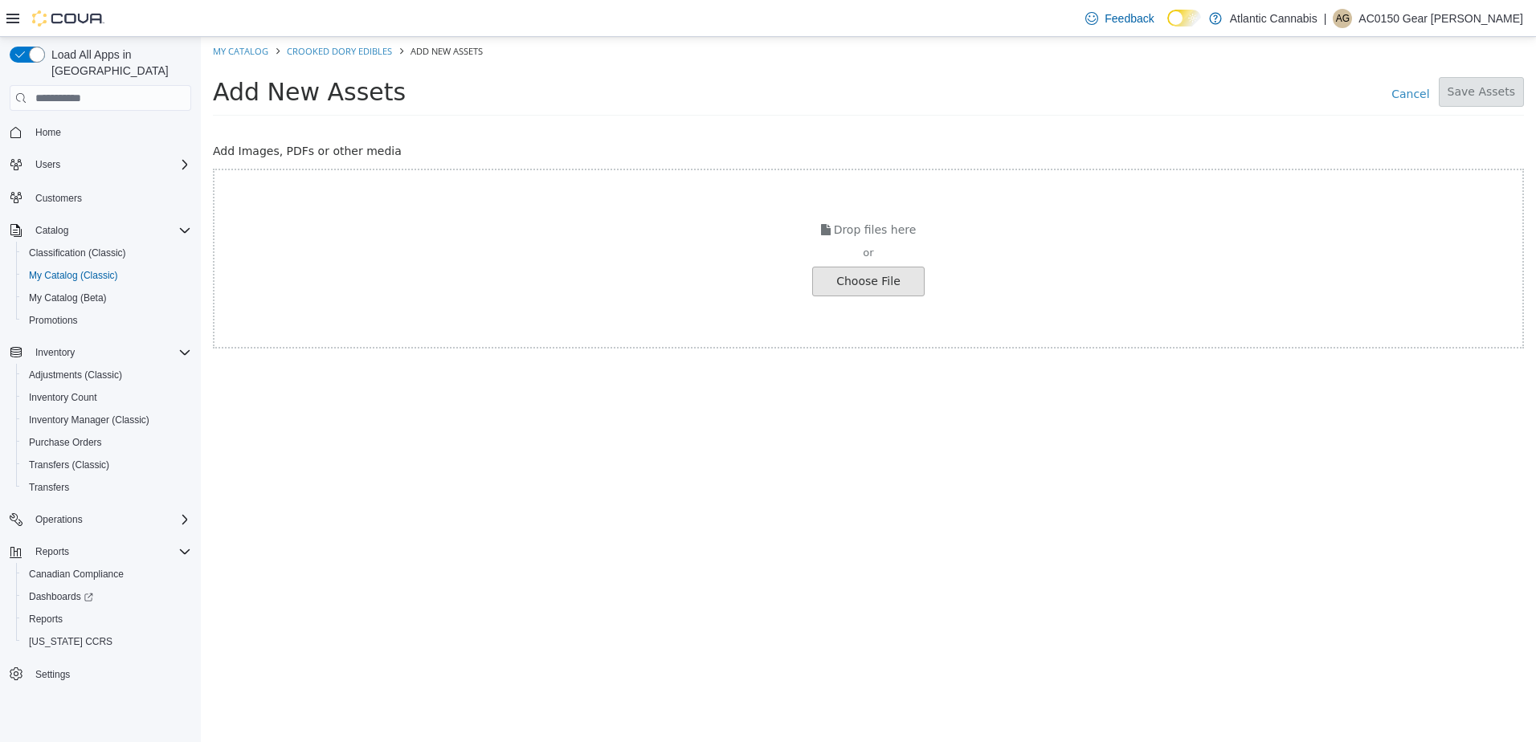
click at [876, 284] on input "file" at bounding box center [27, 281] width 1793 height 28
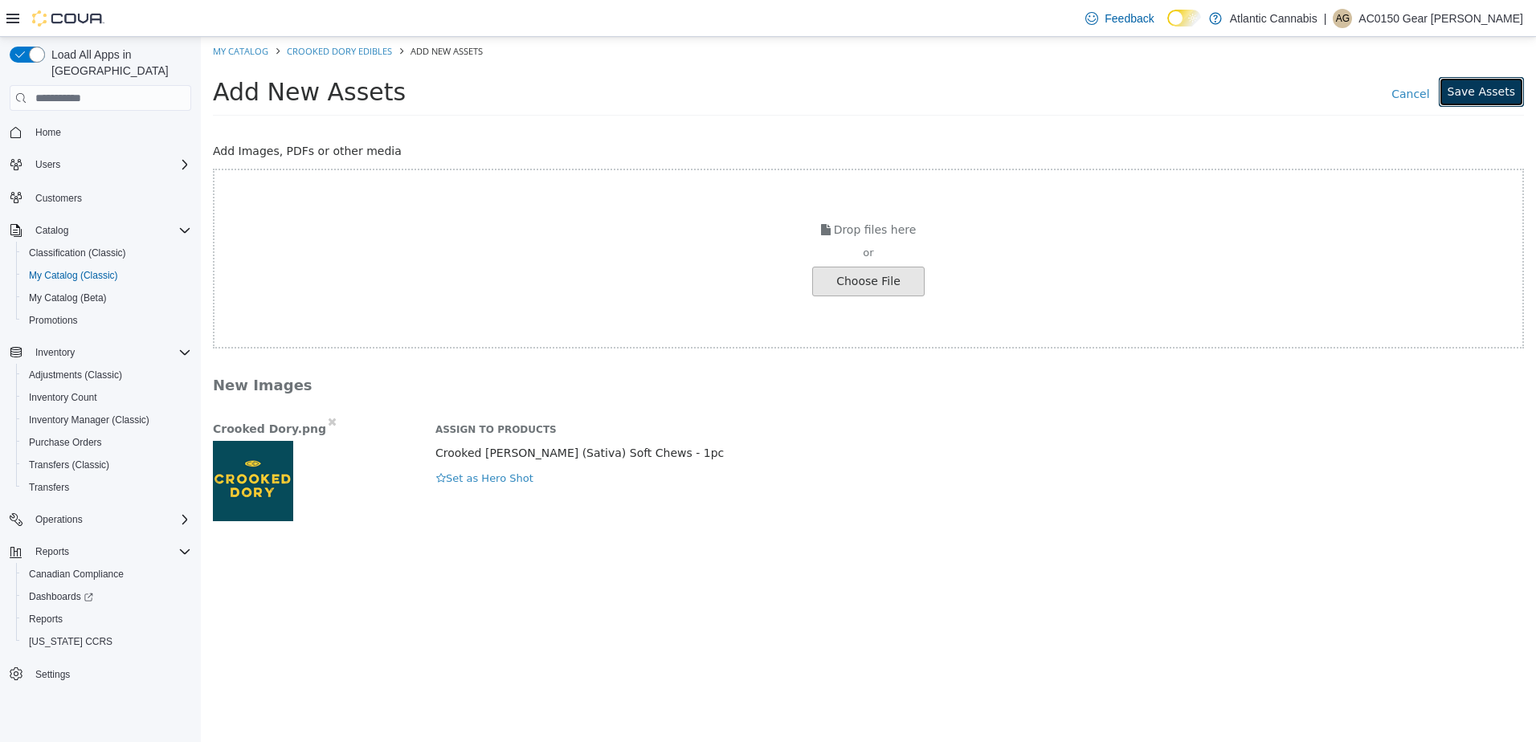
click at [1500, 96] on button "Save Assets" at bounding box center [1481, 92] width 85 height 30
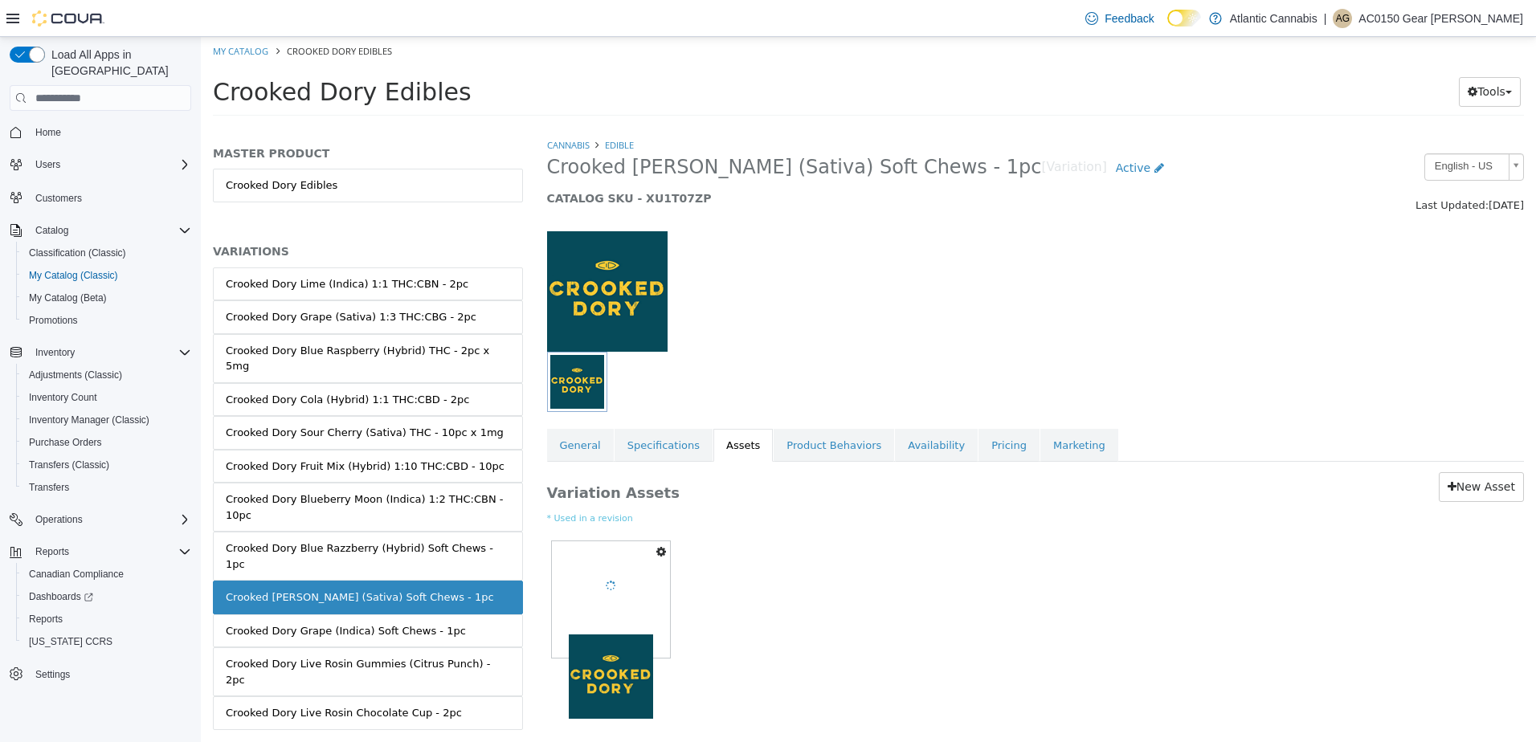
click at [666, 554] on icon "button" at bounding box center [661, 551] width 10 height 11
drag, startPoint x: 955, startPoint y: 569, endPoint x: 1075, endPoint y: 540, distance: 123.9
click at [977, 562] on div "Set As Hero Shot Preview Download Delete Crooked Dory.png" at bounding box center [1035, 607] width 977 height 140
click at [245, 623] on div "Crooked Dory Grape (Indica) Soft Chews - 1pc" at bounding box center [346, 631] width 240 height 16
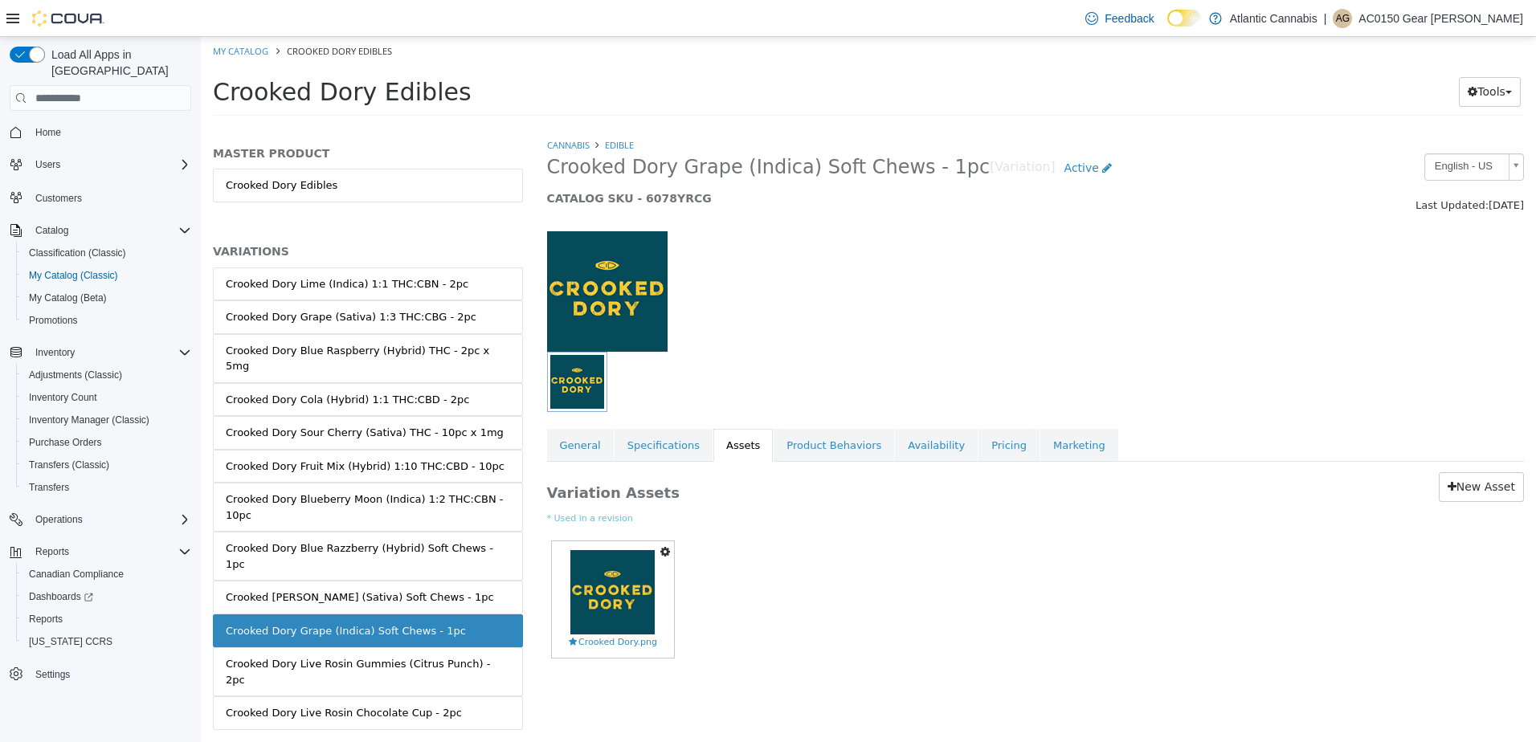
click at [660, 550] on icon "button" at bounding box center [665, 551] width 10 height 11
click at [597, 646] on link "Delete" at bounding box center [609, 646] width 127 height 22
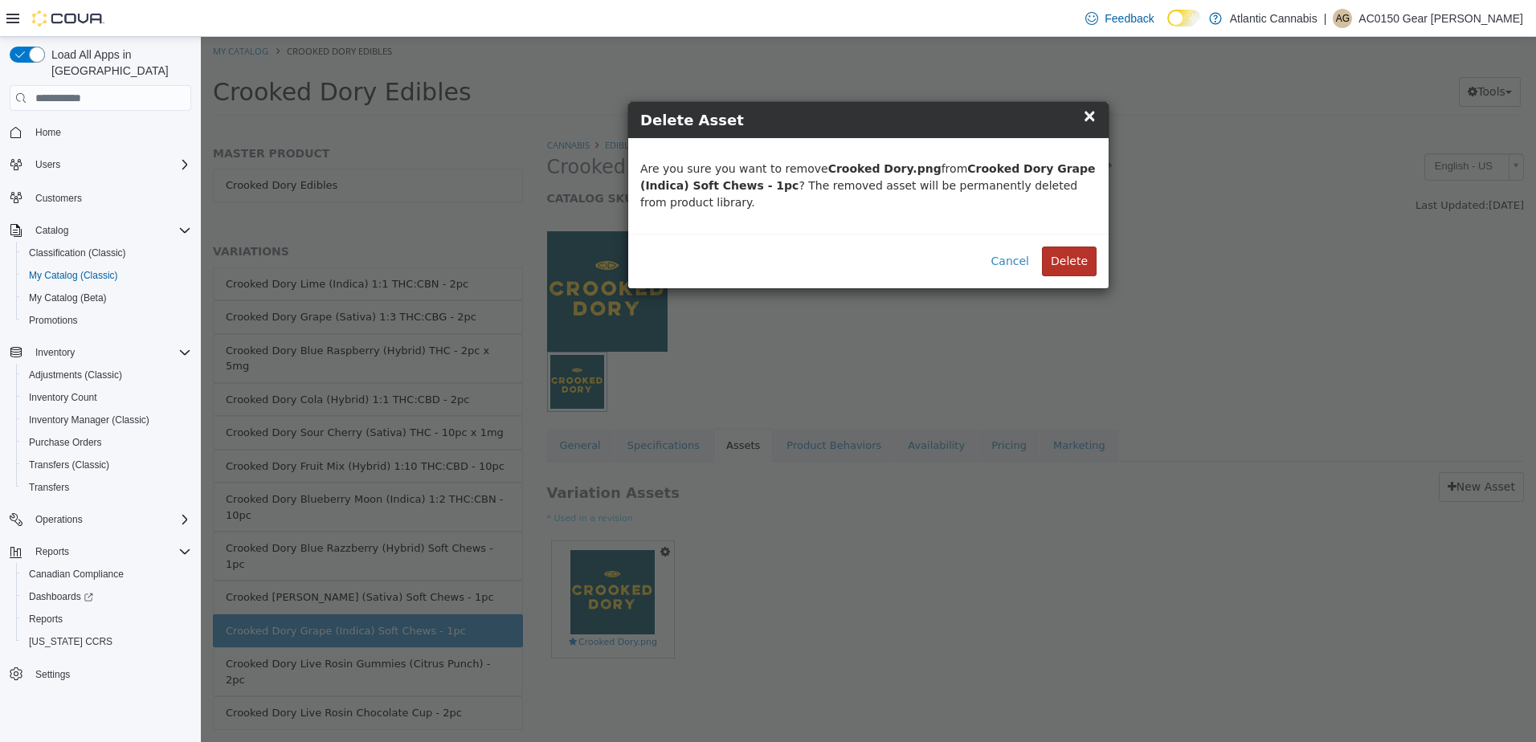
click at [1062, 247] on button "Delete" at bounding box center [1069, 262] width 55 height 30
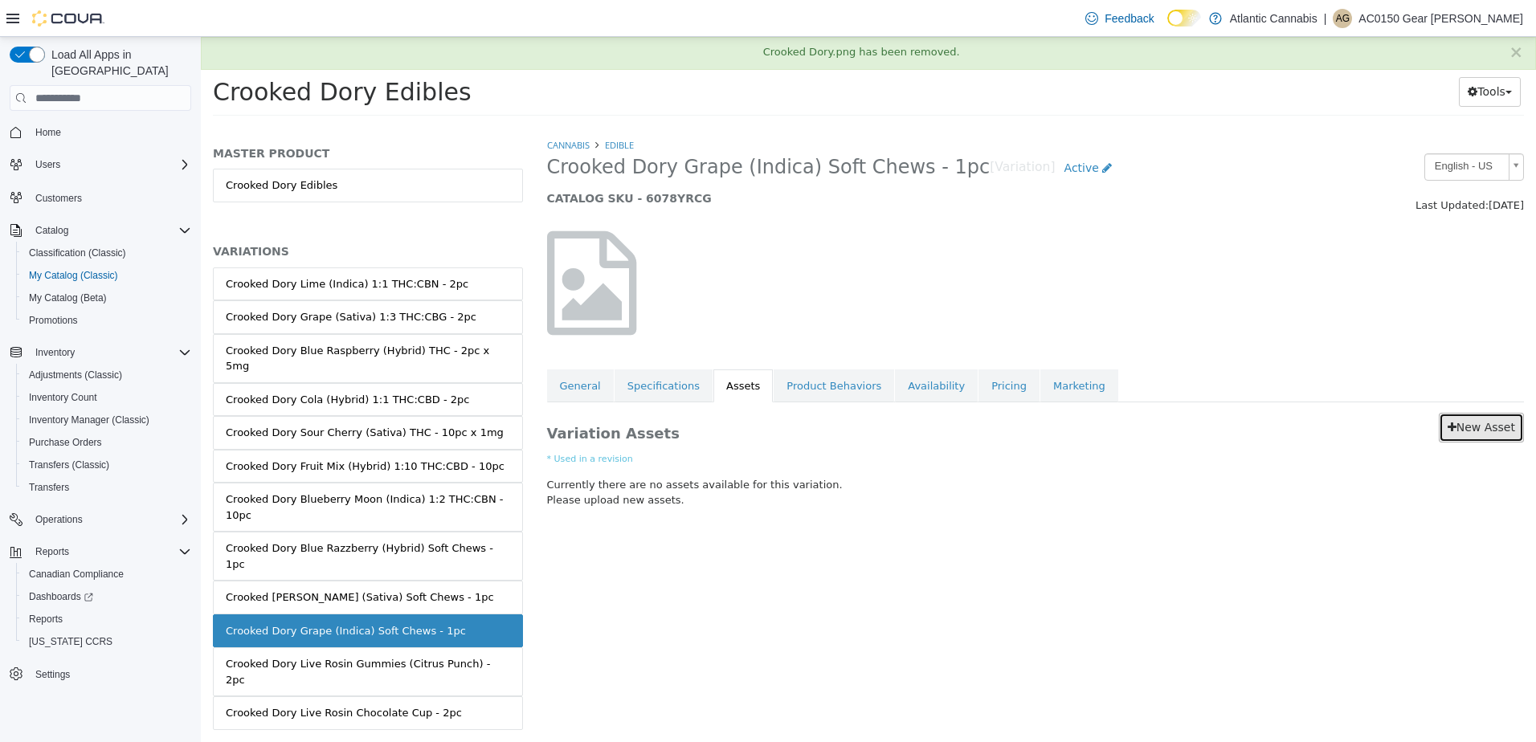
click at [1487, 429] on link "New Asset" at bounding box center [1481, 428] width 85 height 30
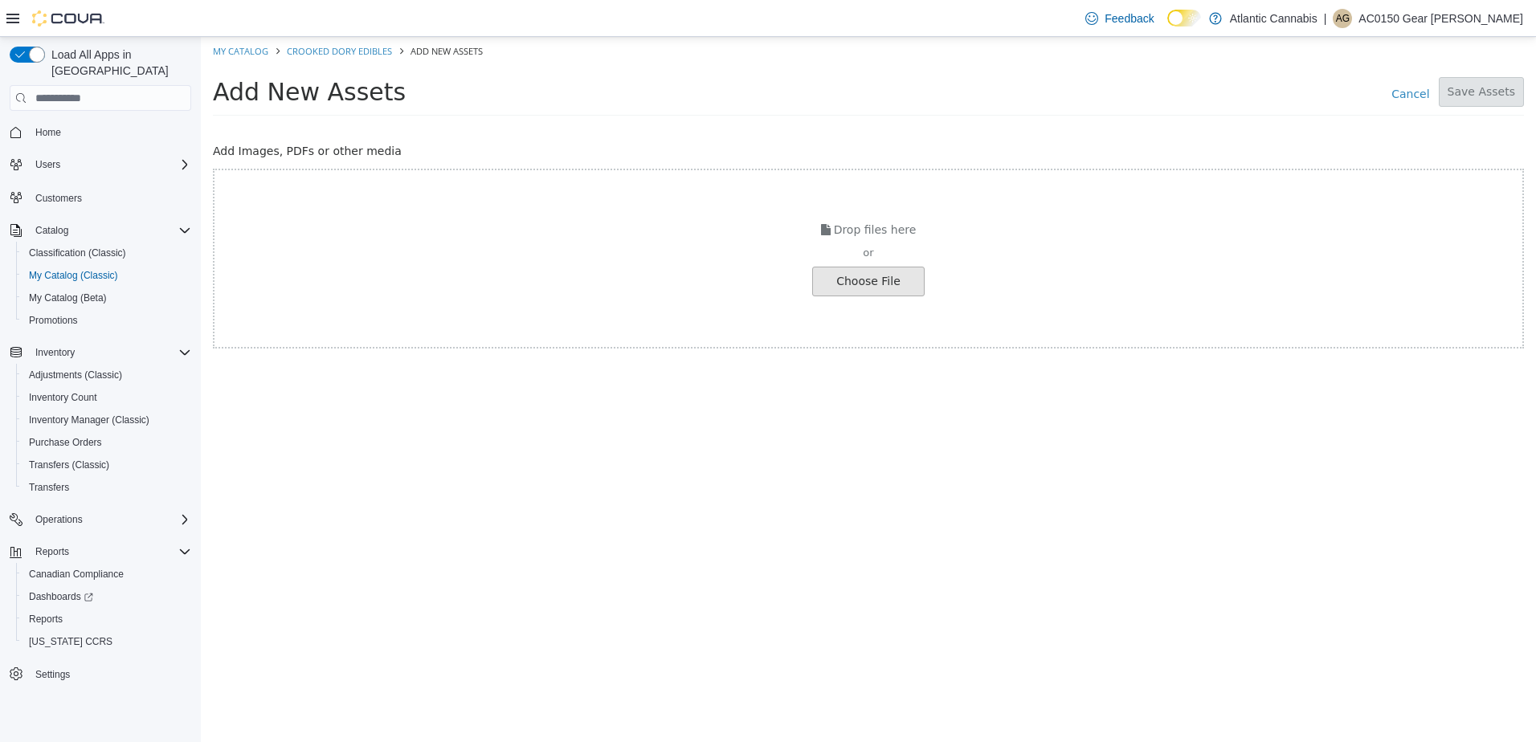
click at [864, 274] on input "file" at bounding box center [27, 281] width 1793 height 28
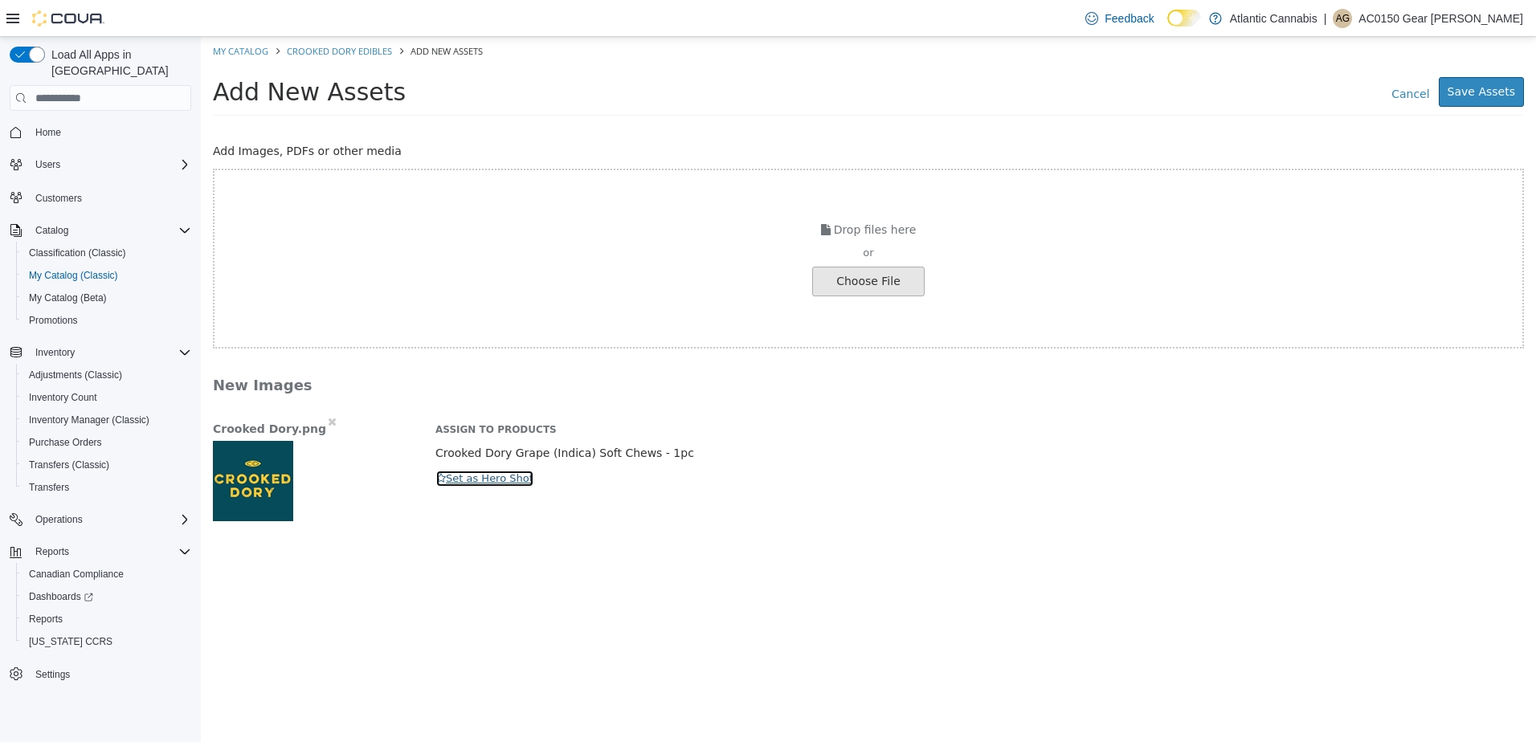
click at [439, 480] on icon "button" at bounding box center [441, 478] width 10 height 10
click at [1472, 100] on button "Save Assets" at bounding box center [1481, 92] width 85 height 30
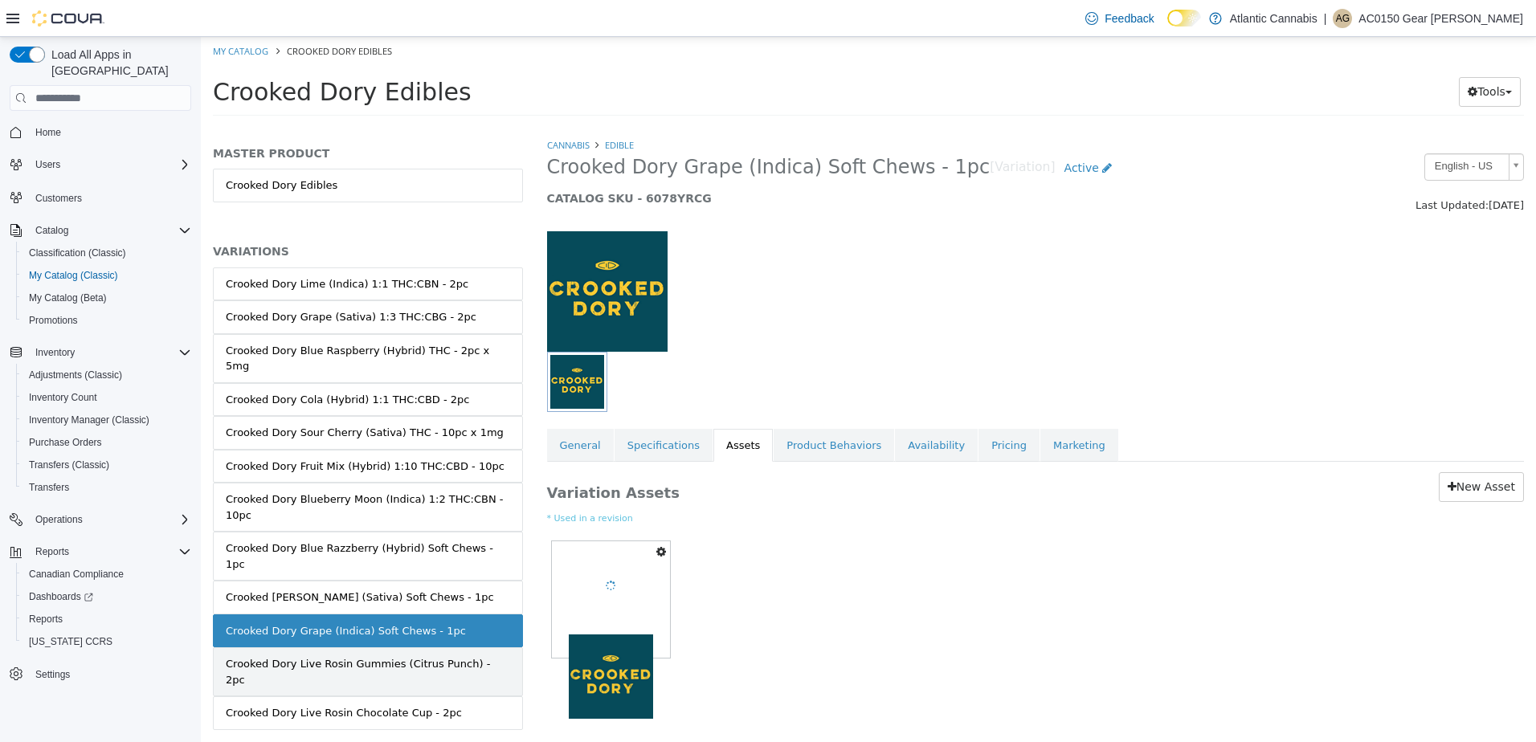
click at [348, 656] on div "Crooked Dory Live Rosin Gummies (Citrus Punch) - 2pc" at bounding box center [368, 671] width 284 height 31
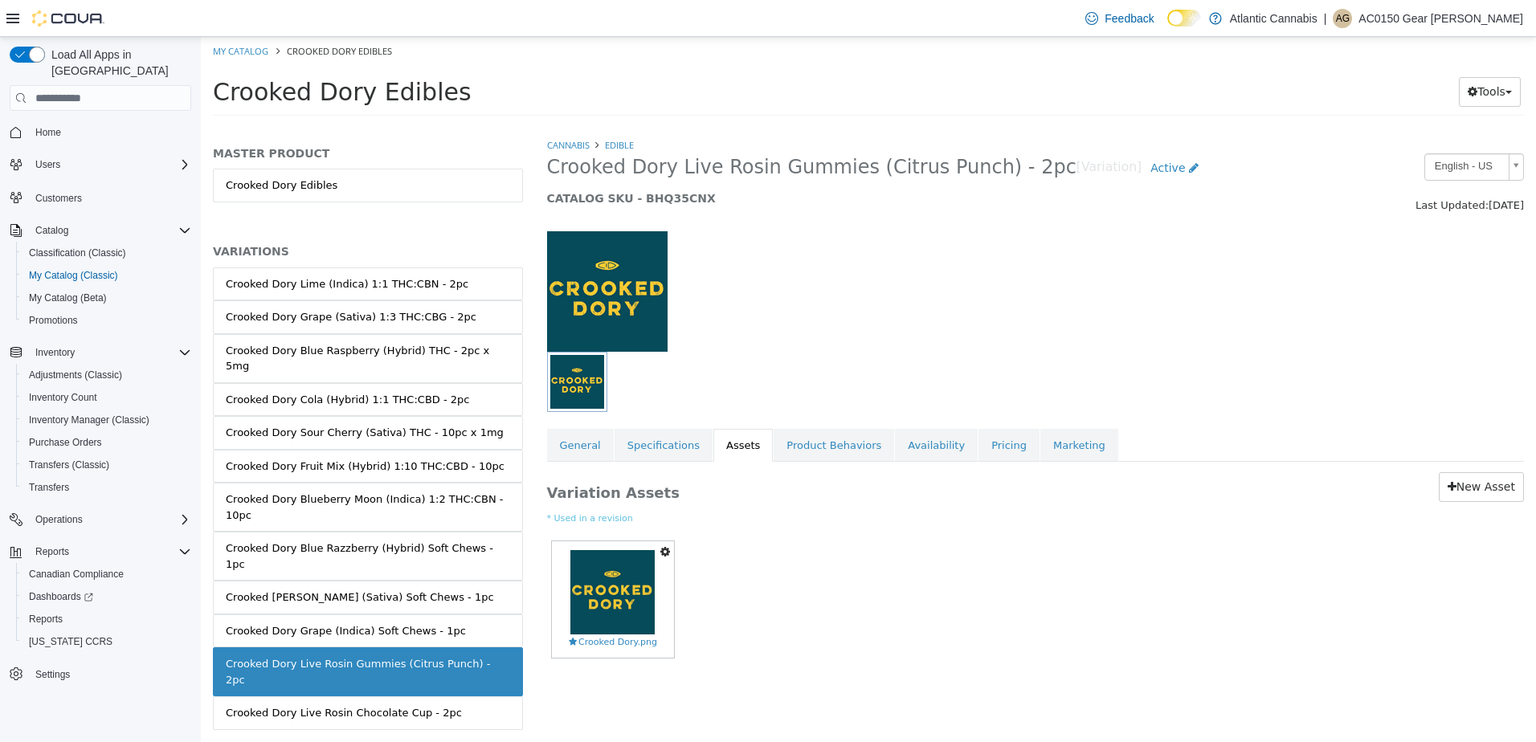
click at [662, 552] on icon "button" at bounding box center [665, 551] width 10 height 11
click at [580, 639] on link "Delete" at bounding box center [609, 646] width 127 height 22
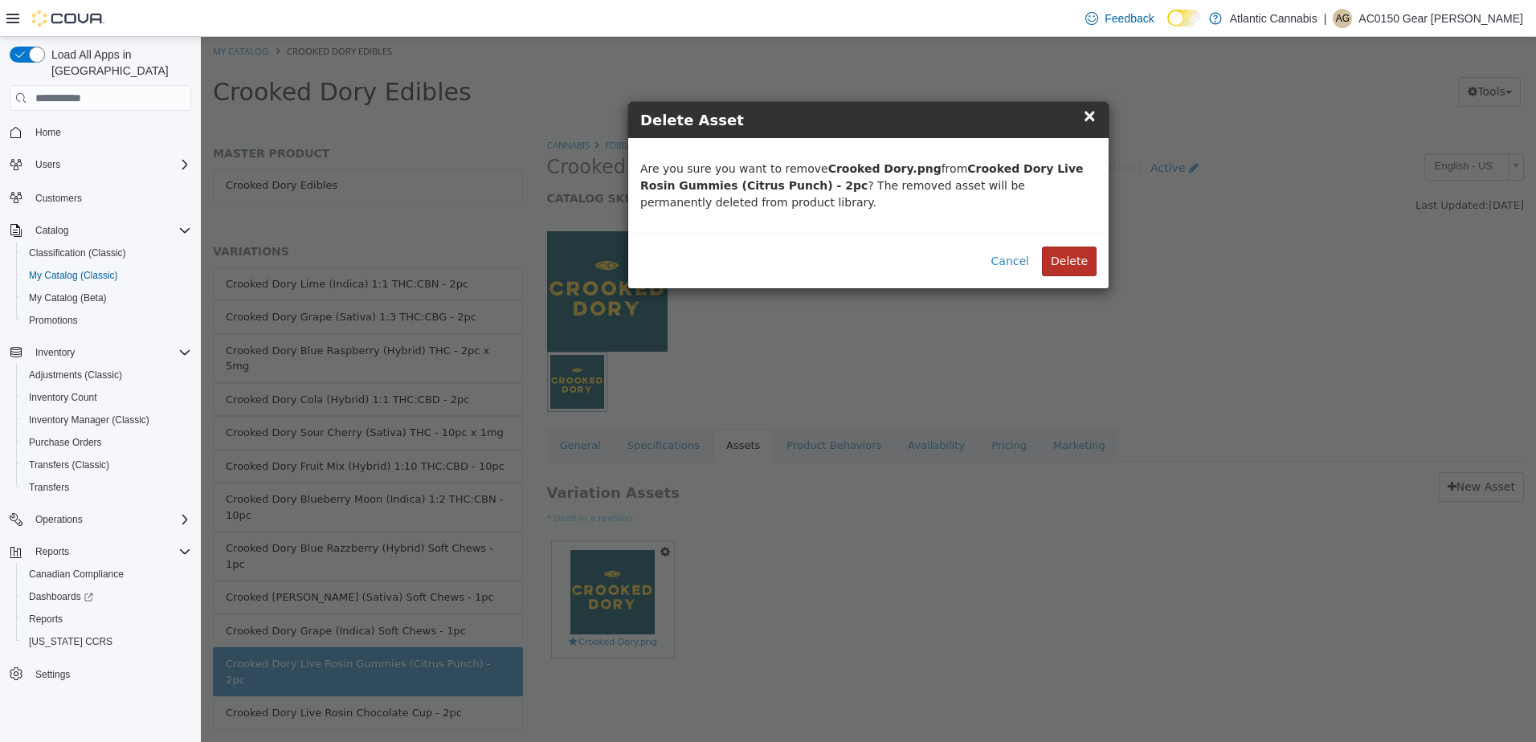
click at [1059, 254] on button "Delete" at bounding box center [1069, 262] width 55 height 30
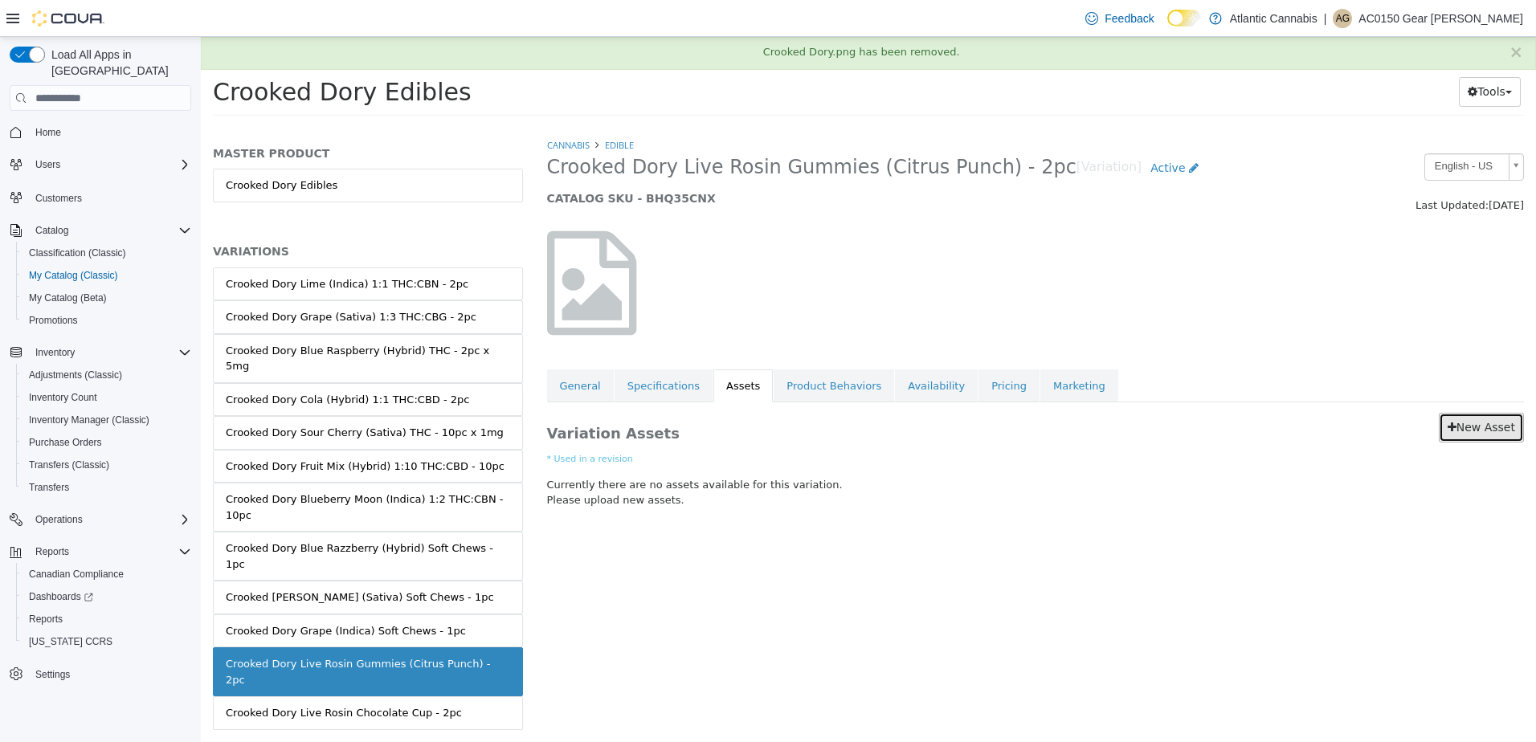
click at [1512, 435] on link "New Asset" at bounding box center [1481, 428] width 85 height 30
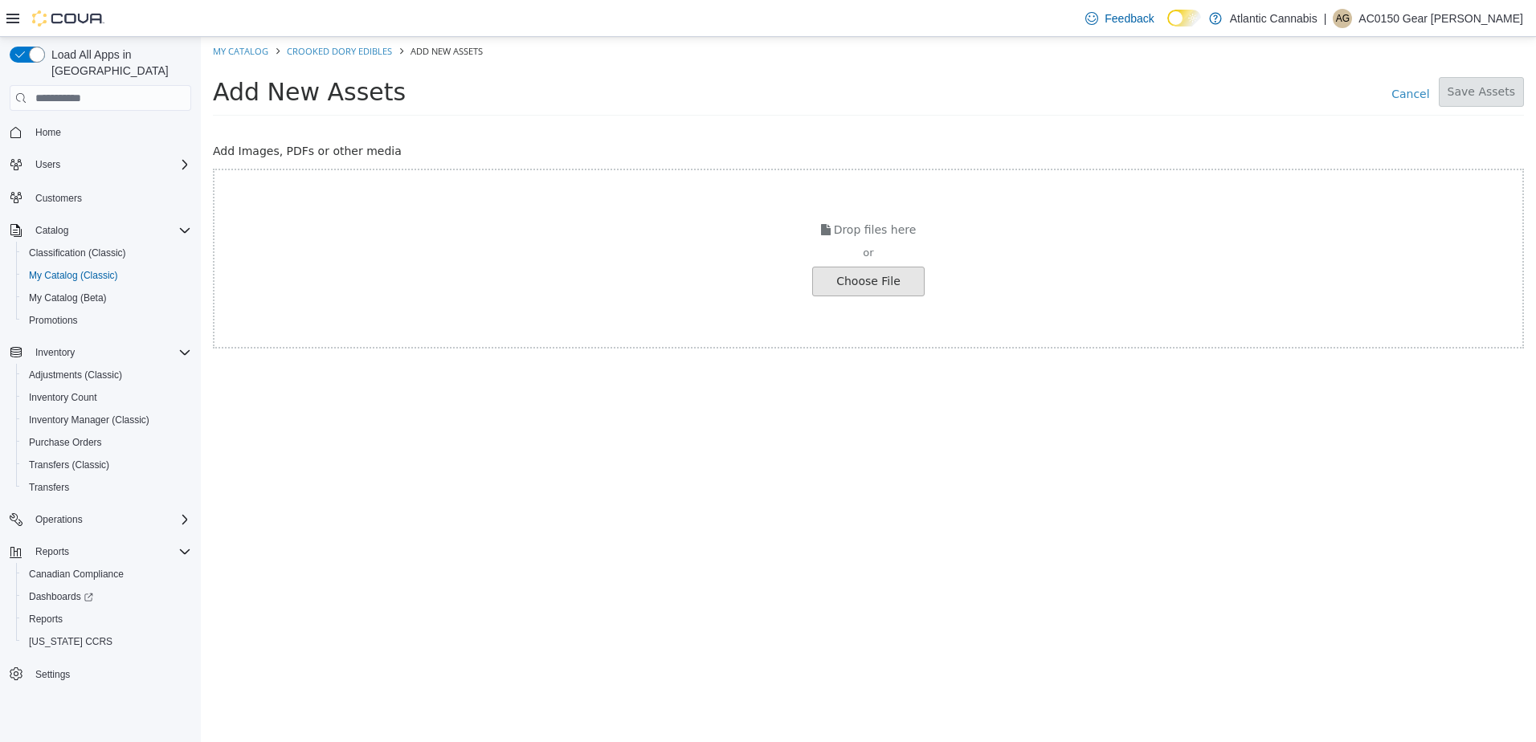
click at [852, 280] on input "file" at bounding box center [27, 281] width 1793 height 28
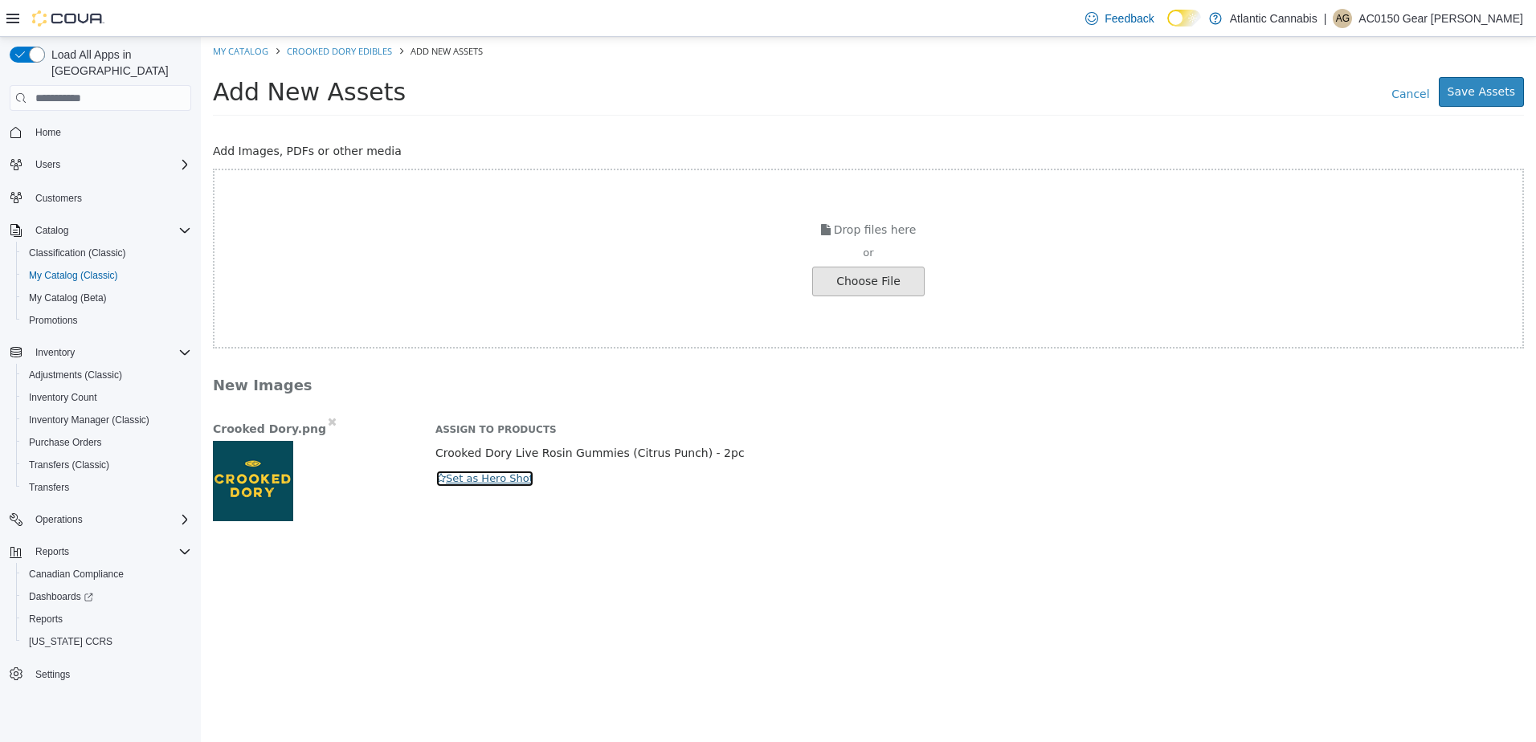
click at [459, 476] on button "Set as Hero Shot" at bounding box center [484, 479] width 99 height 18
click at [1500, 89] on button "Save Assets" at bounding box center [1481, 92] width 85 height 30
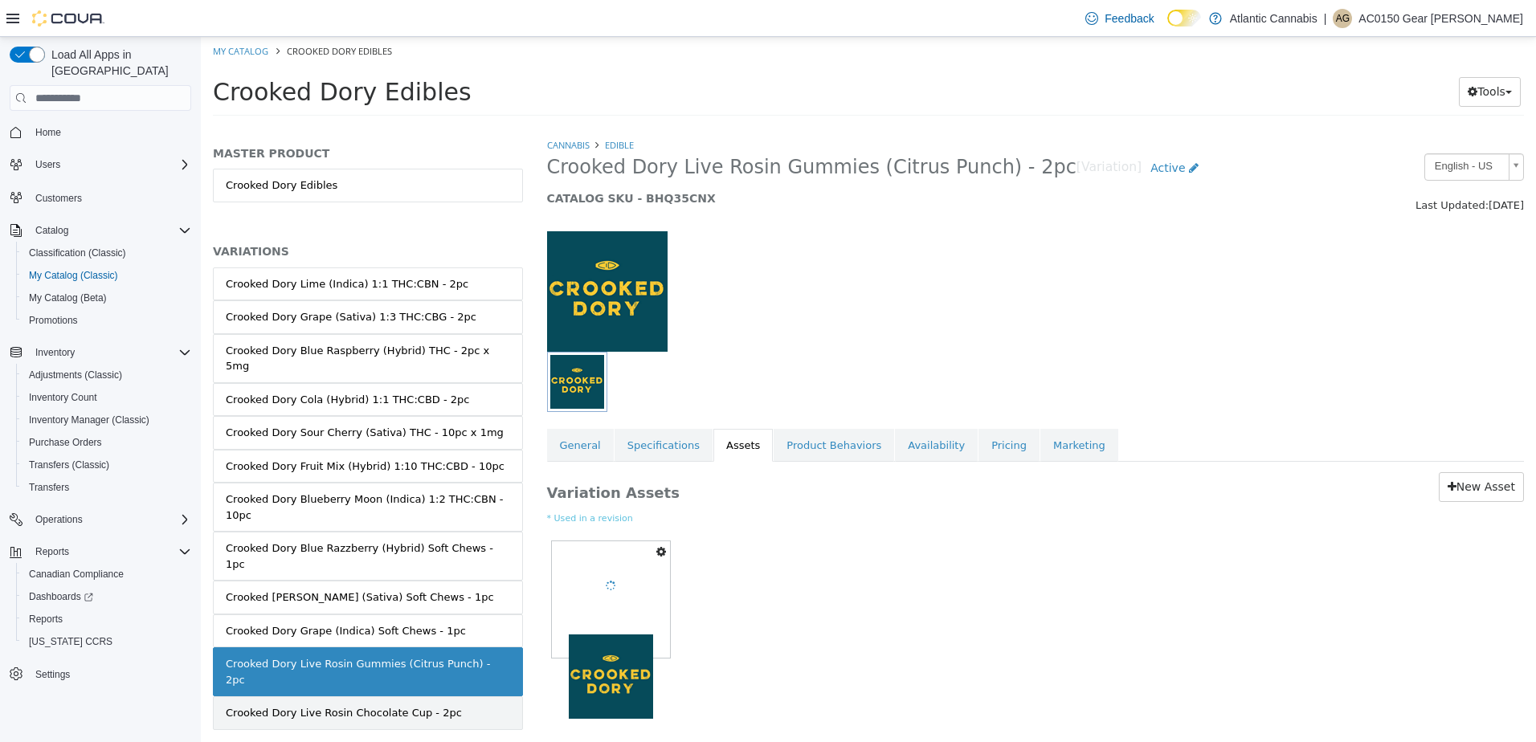
click at [354, 705] on div "Crooked Dory Live Rosin Chocolate Cup - 2pc" at bounding box center [344, 713] width 236 height 16
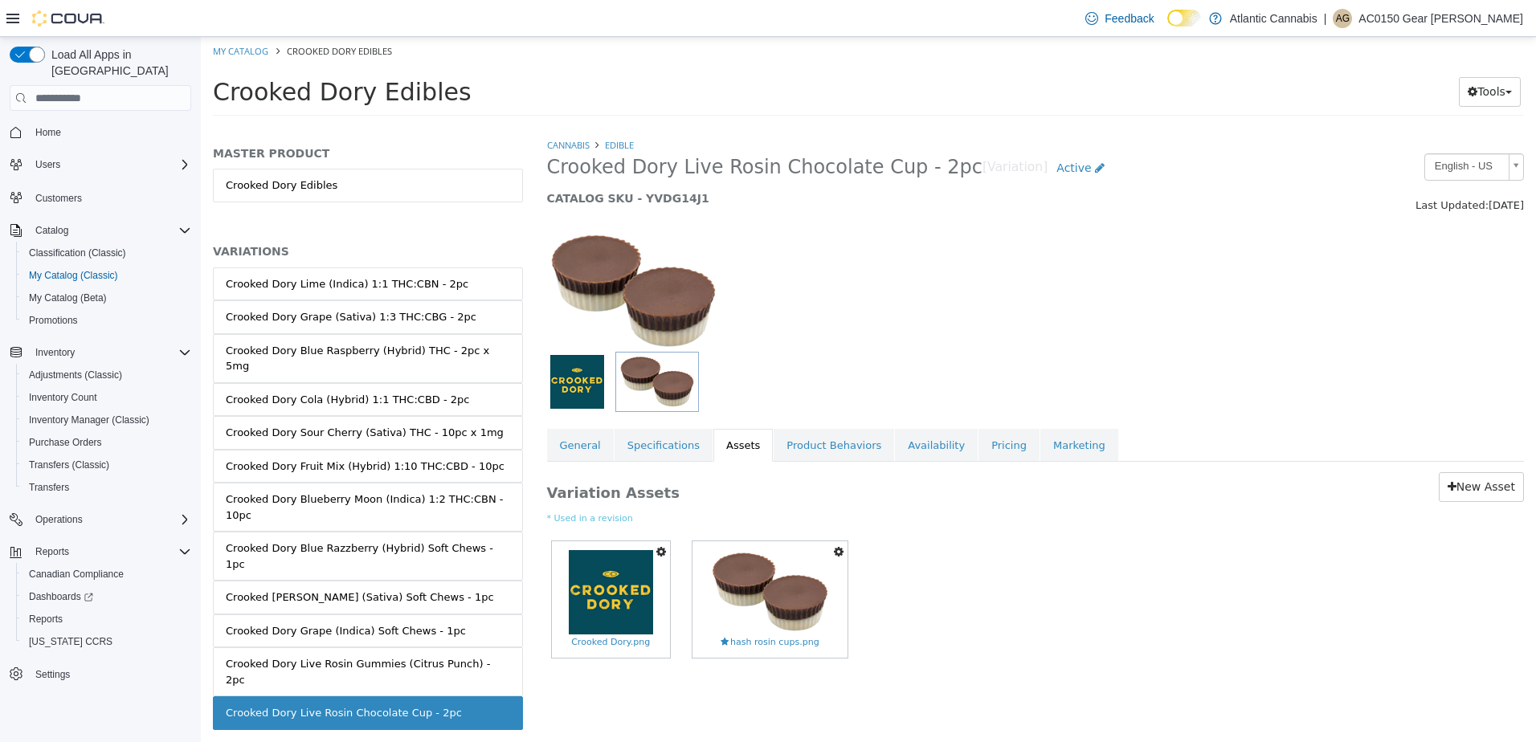
click at [663, 552] on icon "button" at bounding box center [661, 551] width 10 height 11
click at [604, 651] on link "Delete" at bounding box center [605, 646] width 127 height 22
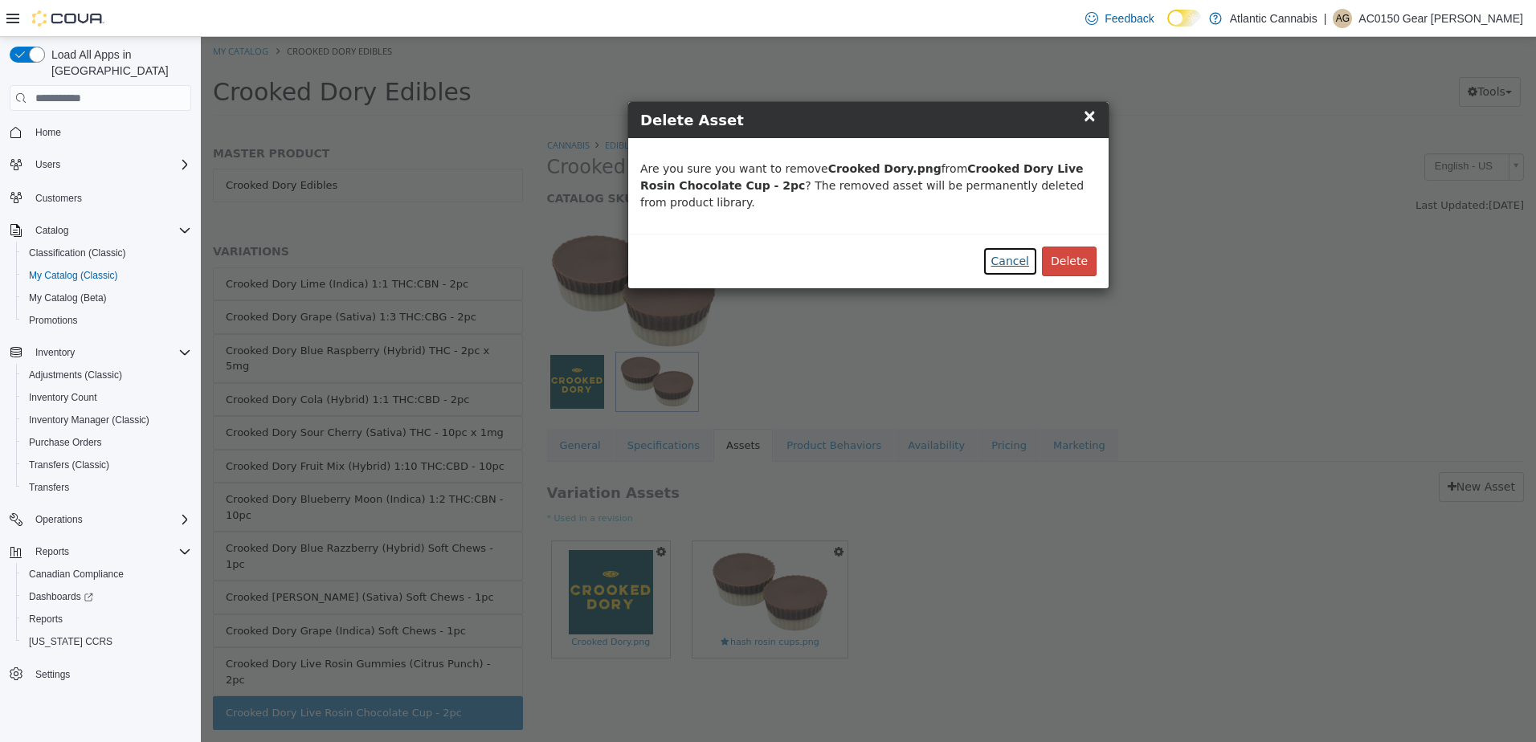
click at [1023, 247] on button "Cancel" at bounding box center [1009, 262] width 55 height 30
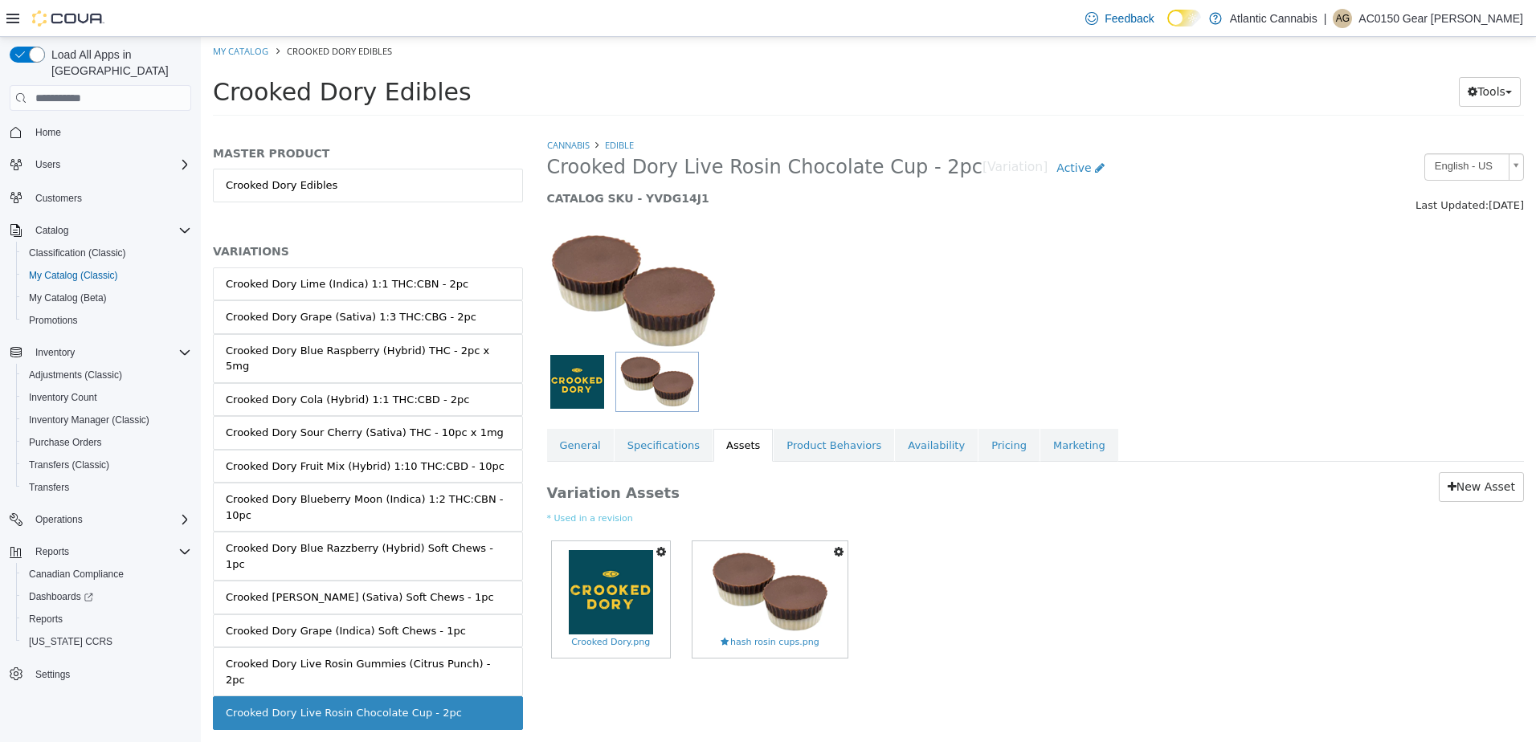
click at [659, 552] on icon "button" at bounding box center [661, 551] width 10 height 11
click at [627, 642] on link "Delete" at bounding box center [605, 646] width 127 height 22
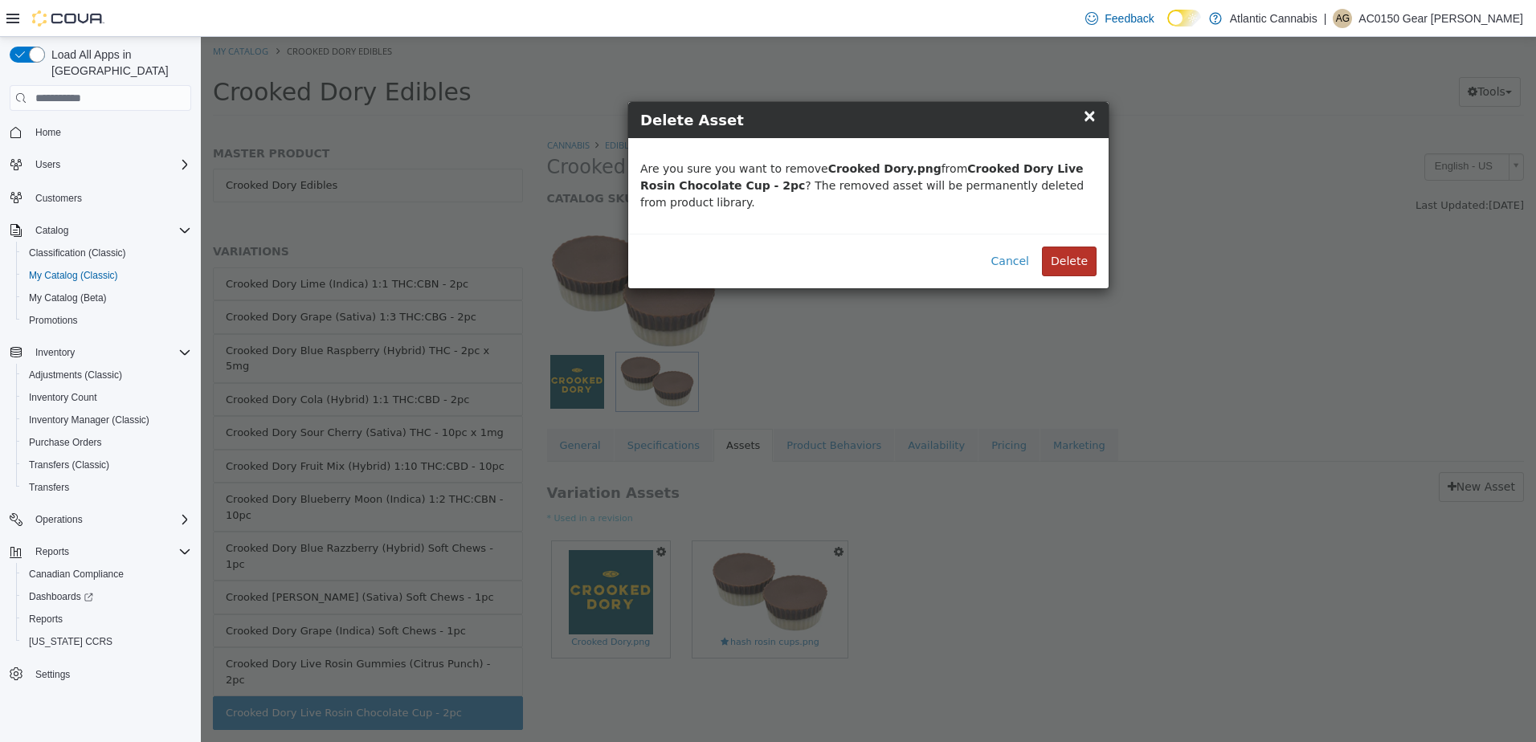
click at [1074, 249] on button "Delete" at bounding box center [1069, 262] width 55 height 30
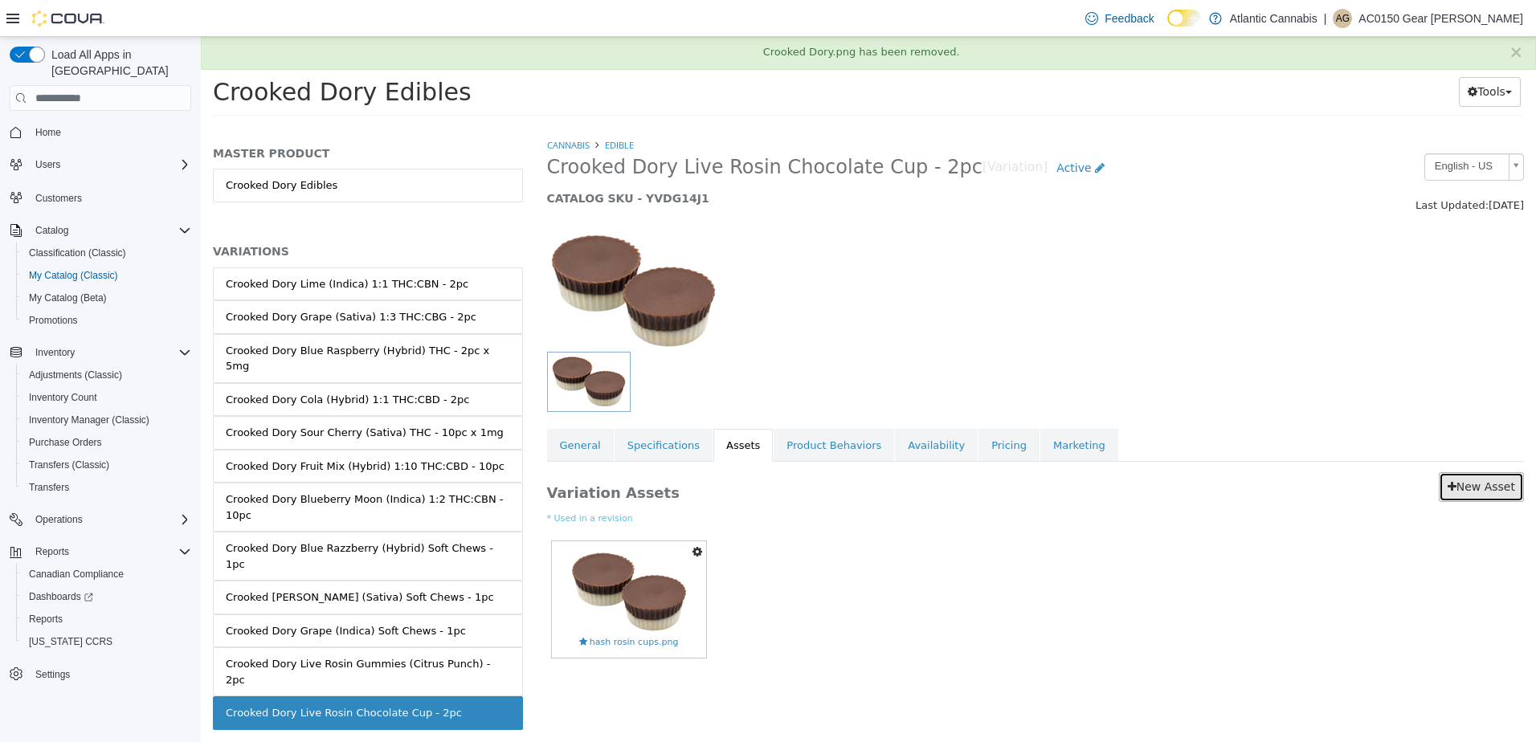
click at [1464, 493] on link "New Asset" at bounding box center [1481, 487] width 85 height 30
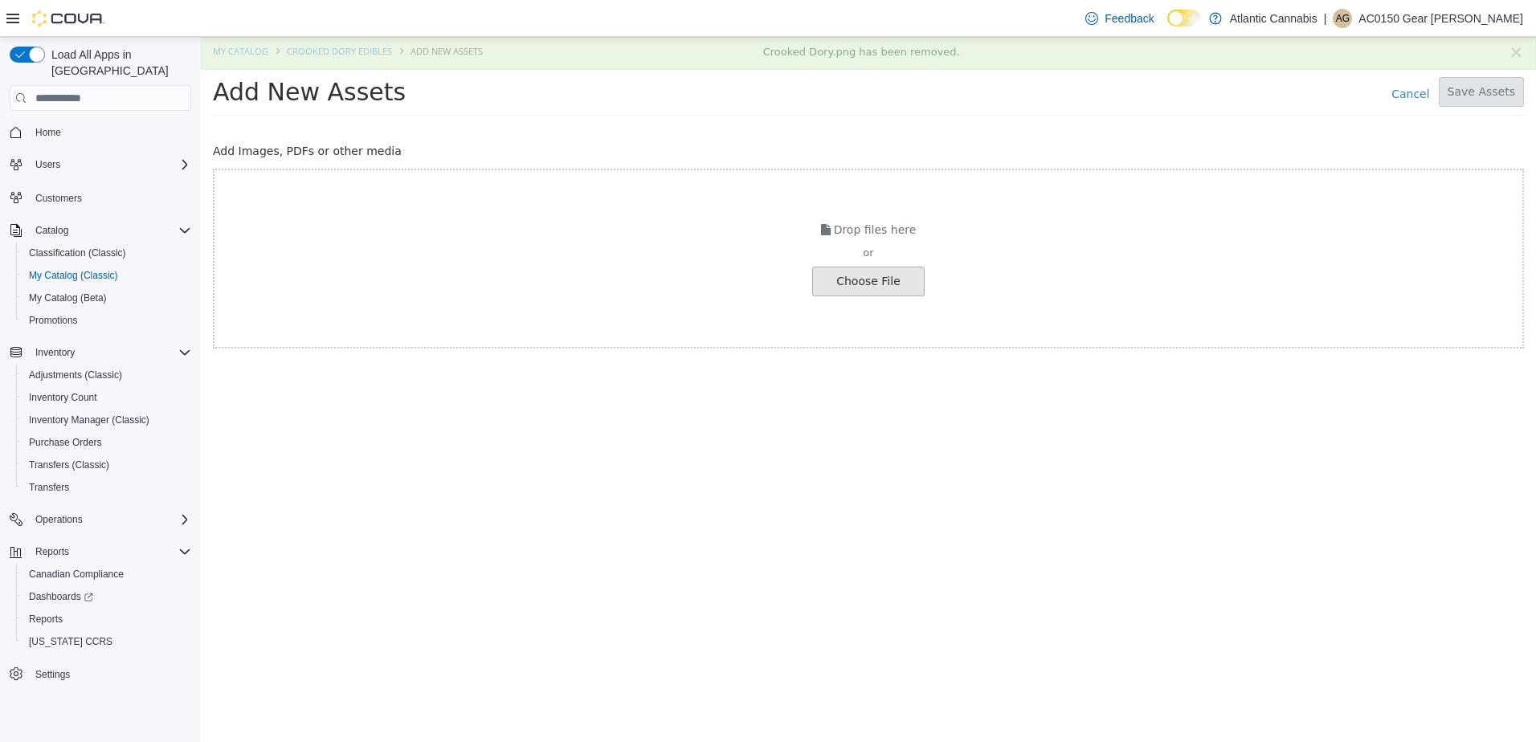
click at [831, 282] on input "file" at bounding box center [27, 281] width 1793 height 28
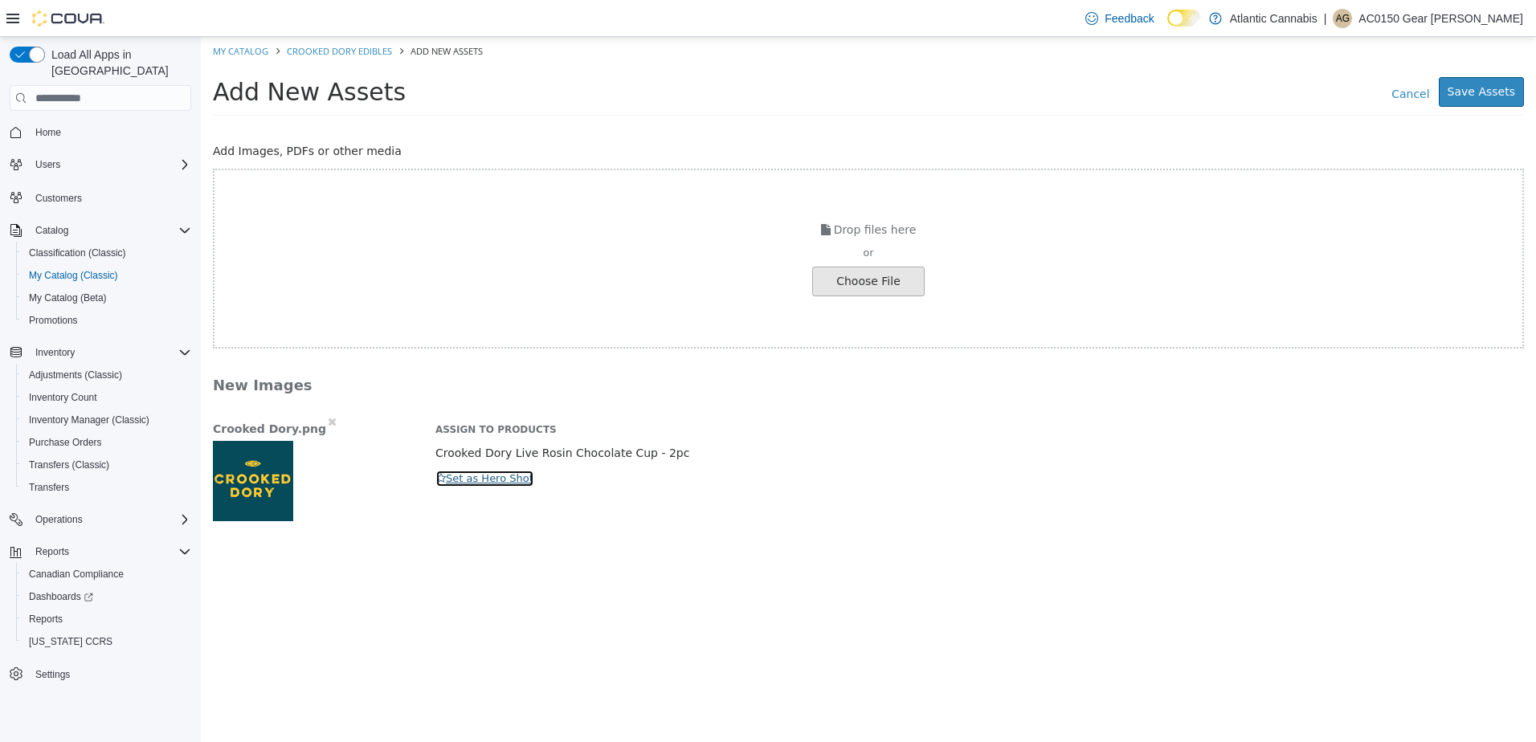
click at [492, 481] on button "Set as Hero Shot" at bounding box center [484, 479] width 99 height 18
click at [1505, 96] on button "Save Assets" at bounding box center [1481, 92] width 85 height 30
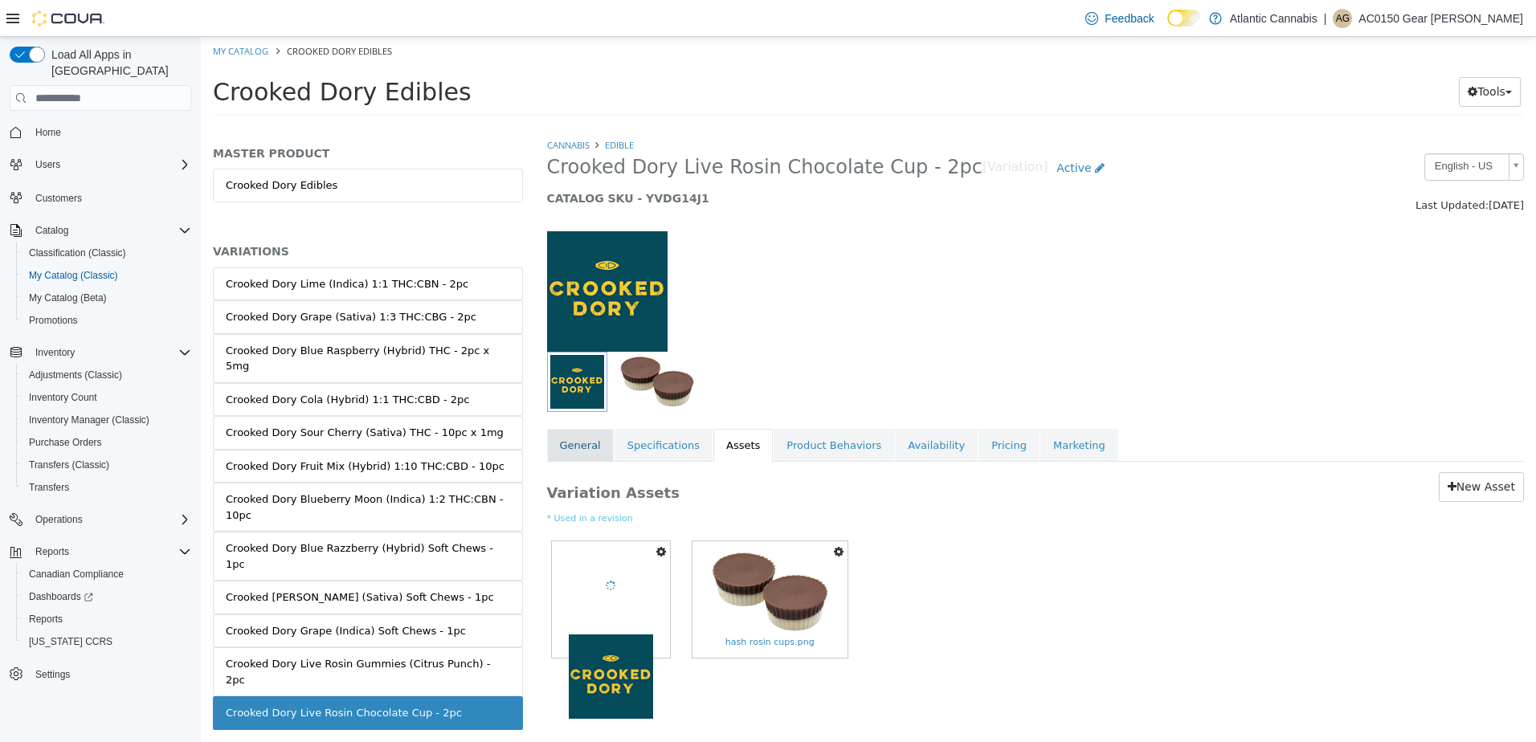
click at [590, 445] on link "General" at bounding box center [580, 446] width 67 height 34
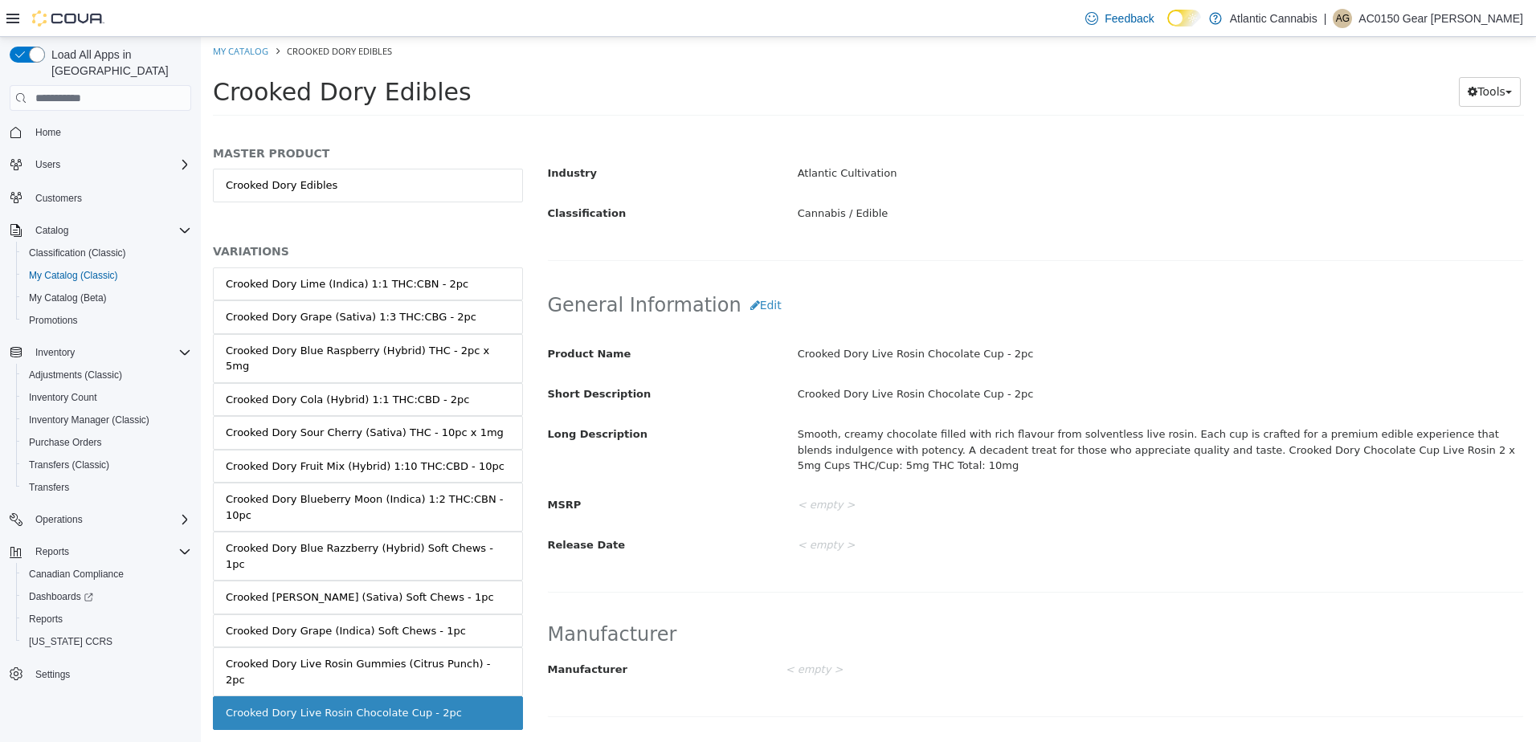
scroll to position [241, 0]
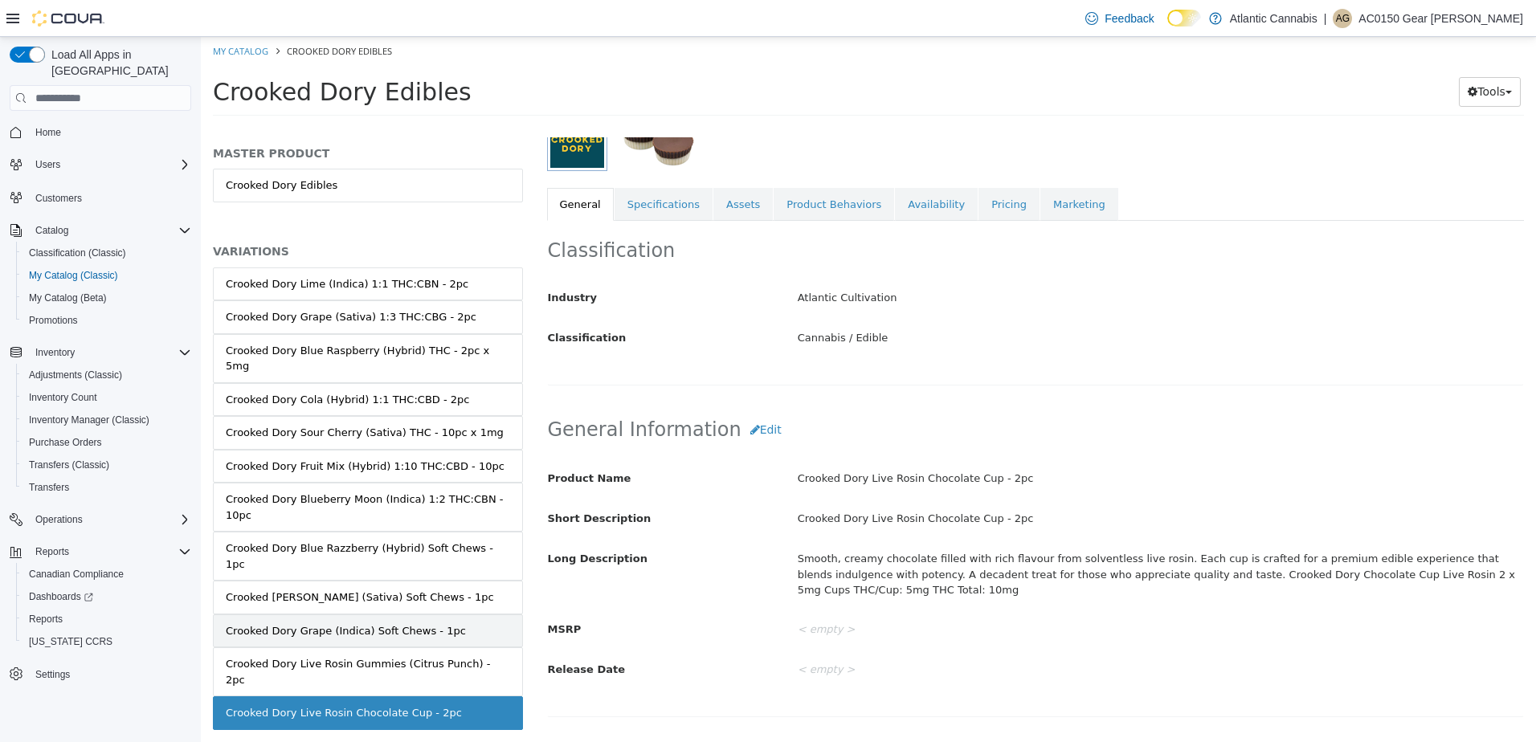
click at [382, 623] on div "Crooked Dory Grape (Indica) Soft Chews - 1pc" at bounding box center [346, 631] width 240 height 16
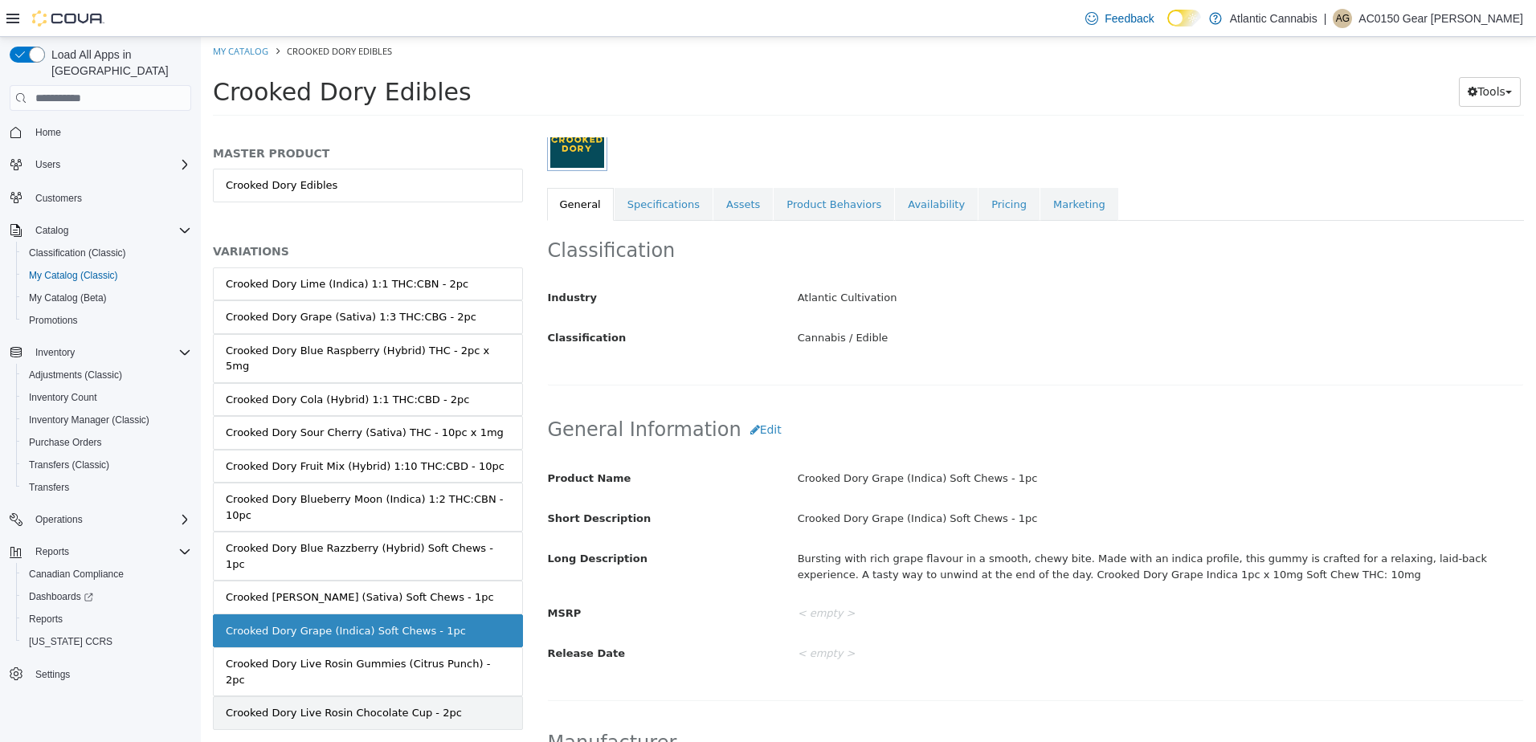
click at [417, 705] on div "Crooked Dory Live Rosin Chocolate Cup - 2pc" at bounding box center [344, 713] width 236 height 16
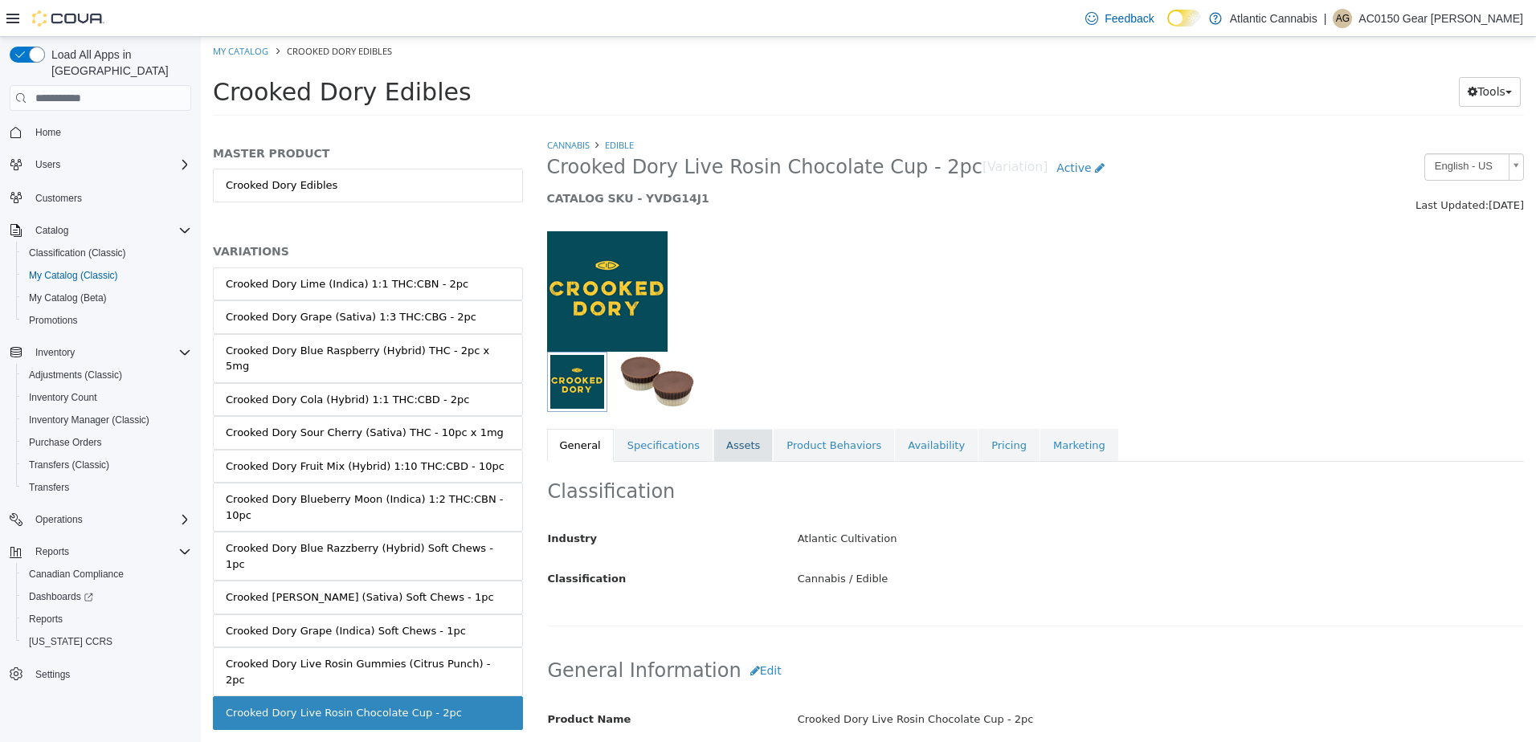
click at [727, 451] on link "Assets" at bounding box center [742, 446] width 59 height 34
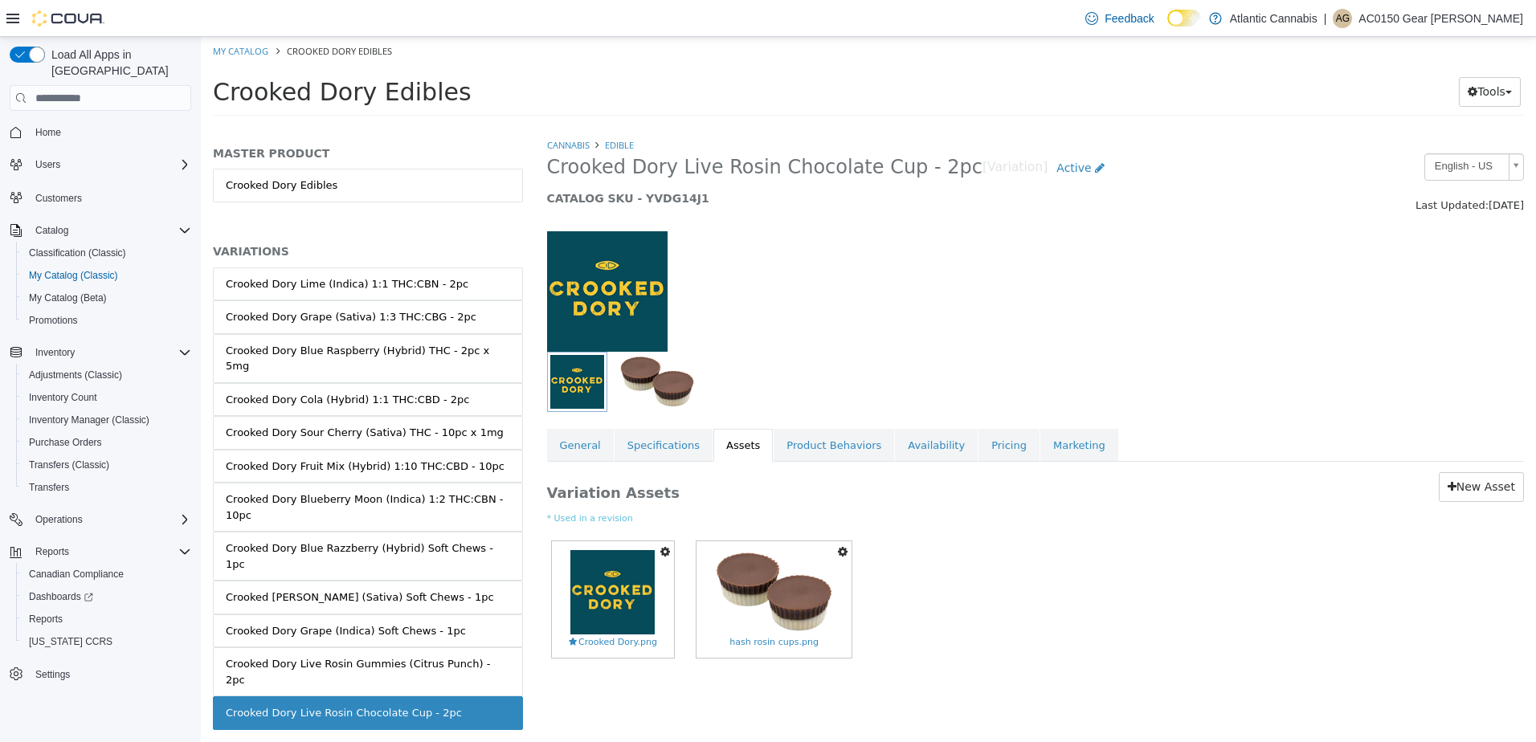
click at [839, 551] on icon "button" at bounding box center [843, 551] width 10 height 11
click at [794, 584] on link "Set As Hero Shot" at bounding box center [787, 580] width 127 height 22
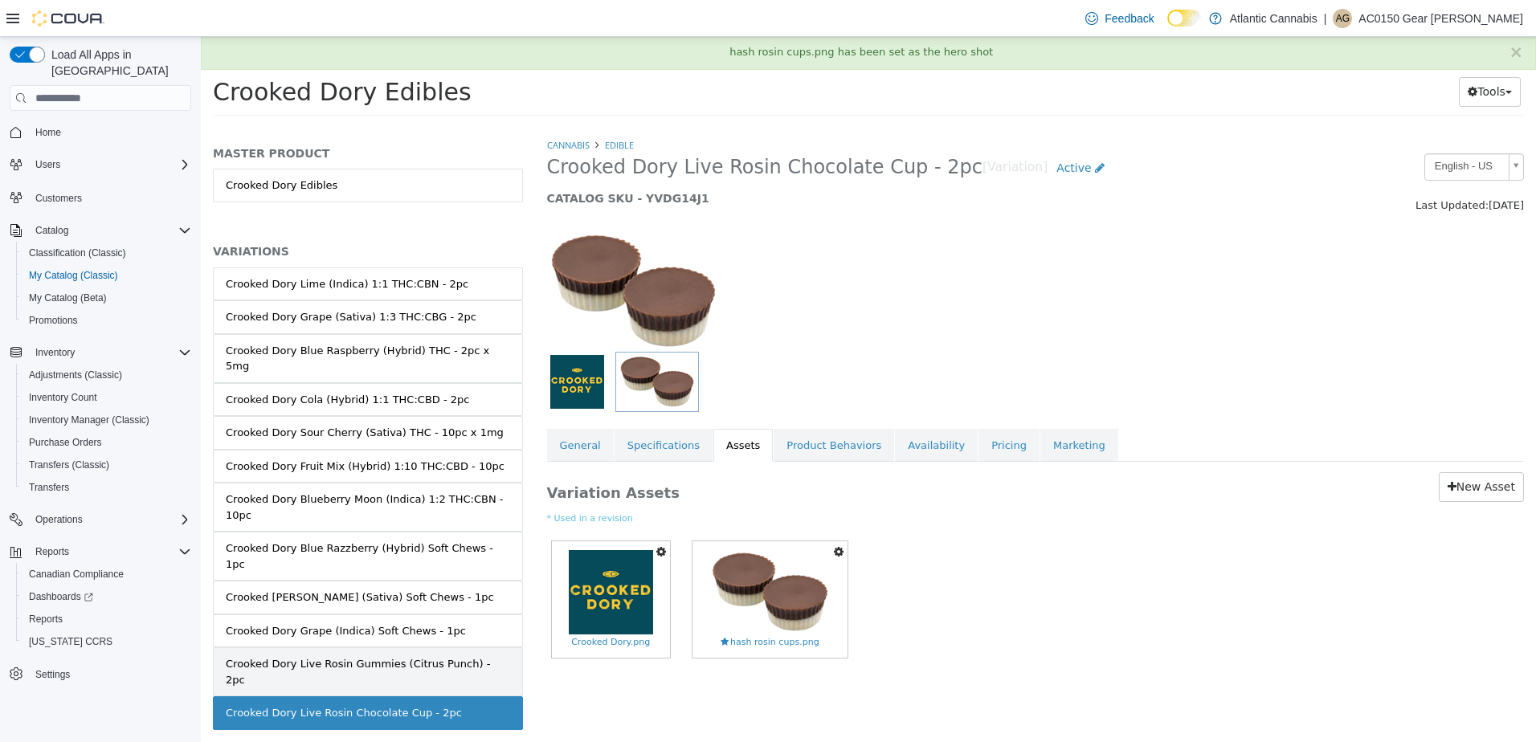
click at [396, 647] on link "Crooked Dory Live Rosin Gummies (Citrus Punch) - 2pc" at bounding box center [368, 671] width 310 height 49
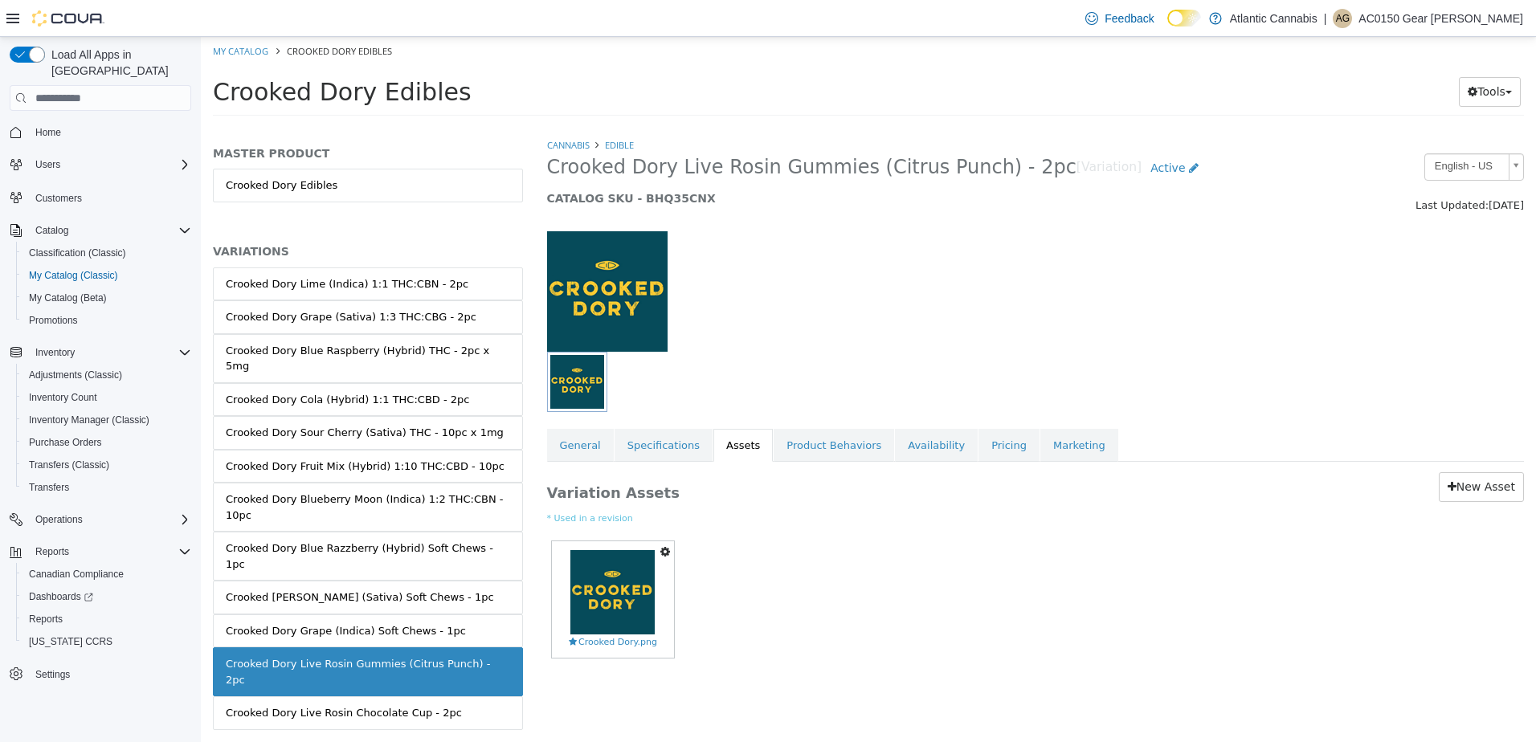
click at [663, 554] on icon "button" at bounding box center [665, 551] width 10 height 11
click at [636, 582] on link "Set As Hero Shot" at bounding box center [609, 580] width 127 height 22
click at [774, 584] on div "Set As Hero Shot Preview Download Delete Crooked Dory.png" at bounding box center [1035, 607] width 977 height 140
click at [590, 454] on link "General" at bounding box center [580, 446] width 67 height 34
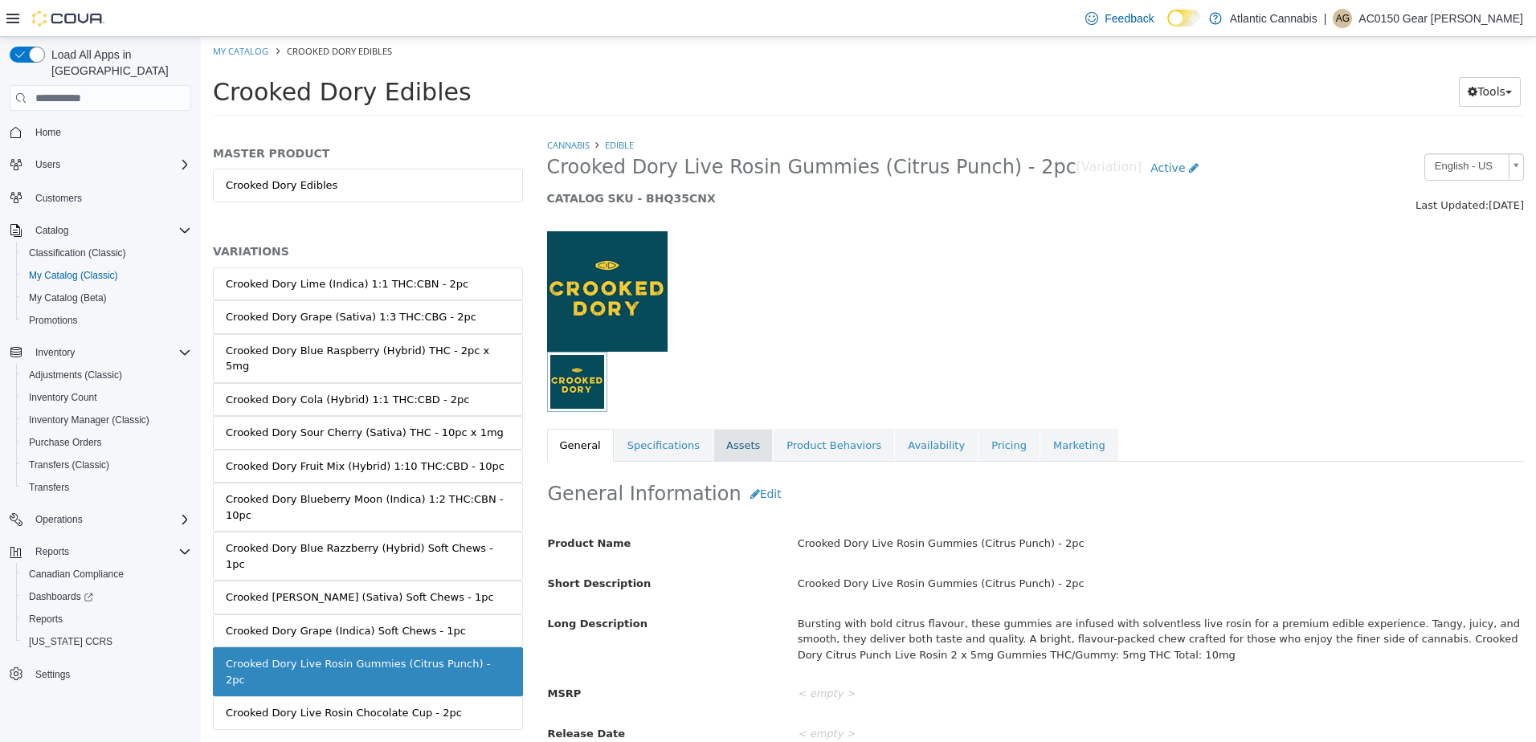
click at [713, 448] on link "Assets" at bounding box center [742, 446] width 59 height 34
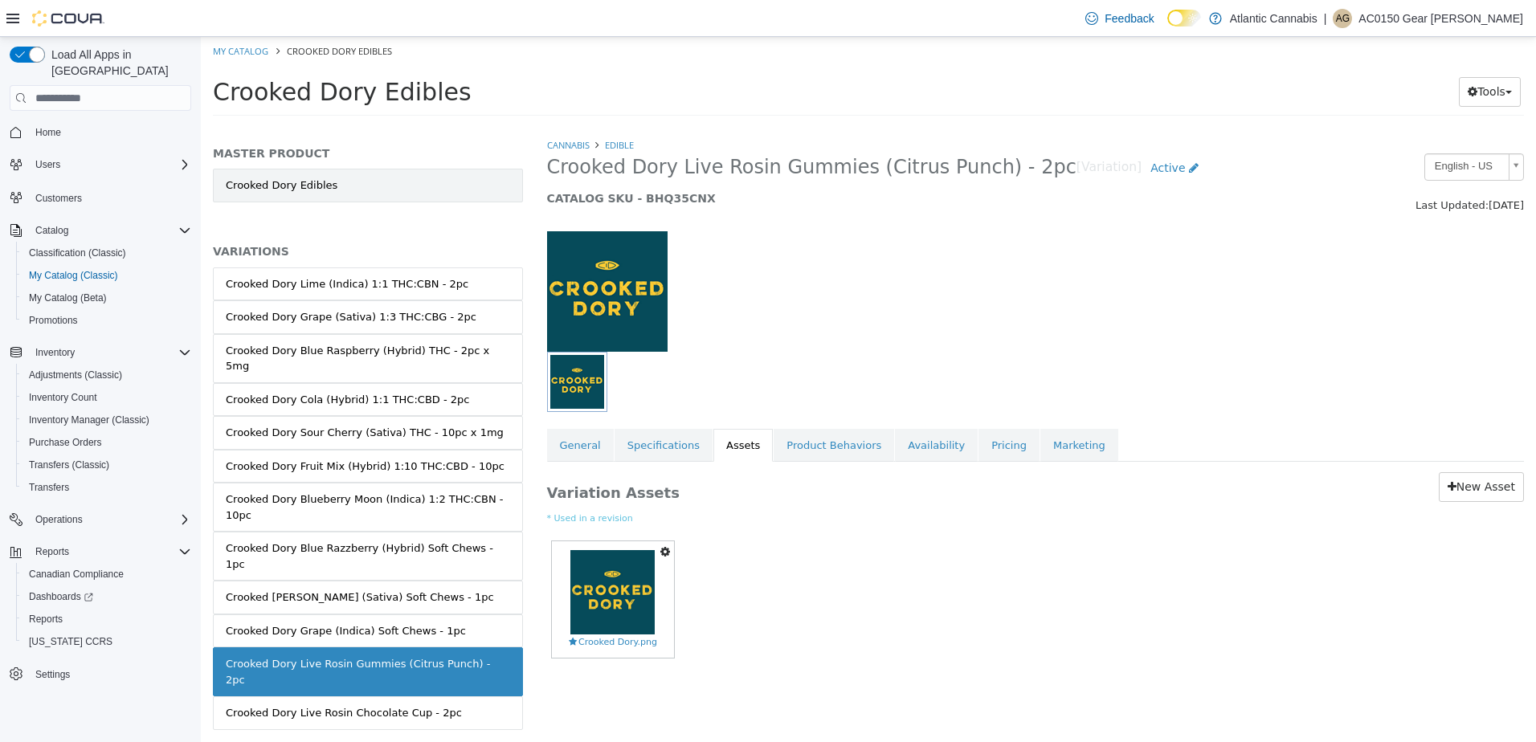
click at [281, 182] on link "Crooked Dory Edibles" at bounding box center [368, 186] width 310 height 34
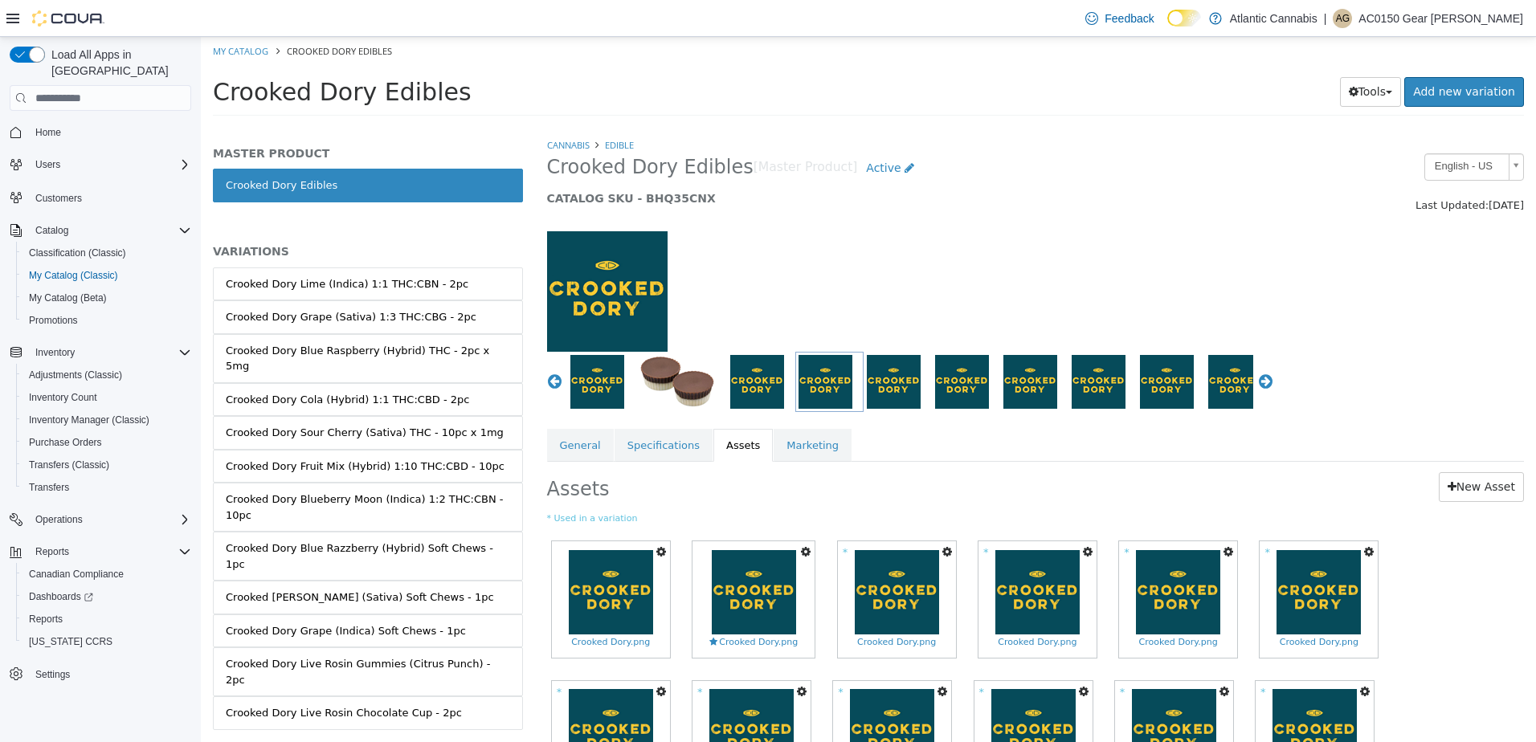
click at [588, 385] on img "button" at bounding box center [597, 382] width 54 height 54
click at [664, 550] on icon "button" at bounding box center [661, 551] width 10 height 11
click at [816, 520] on small "* Used in a variation" at bounding box center [1035, 519] width 977 height 14
click at [659, 551] on icon "button" at bounding box center [661, 551] width 10 height 11
click at [647, 577] on link "Copy to Variations" at bounding box center [601, 580] width 135 height 22
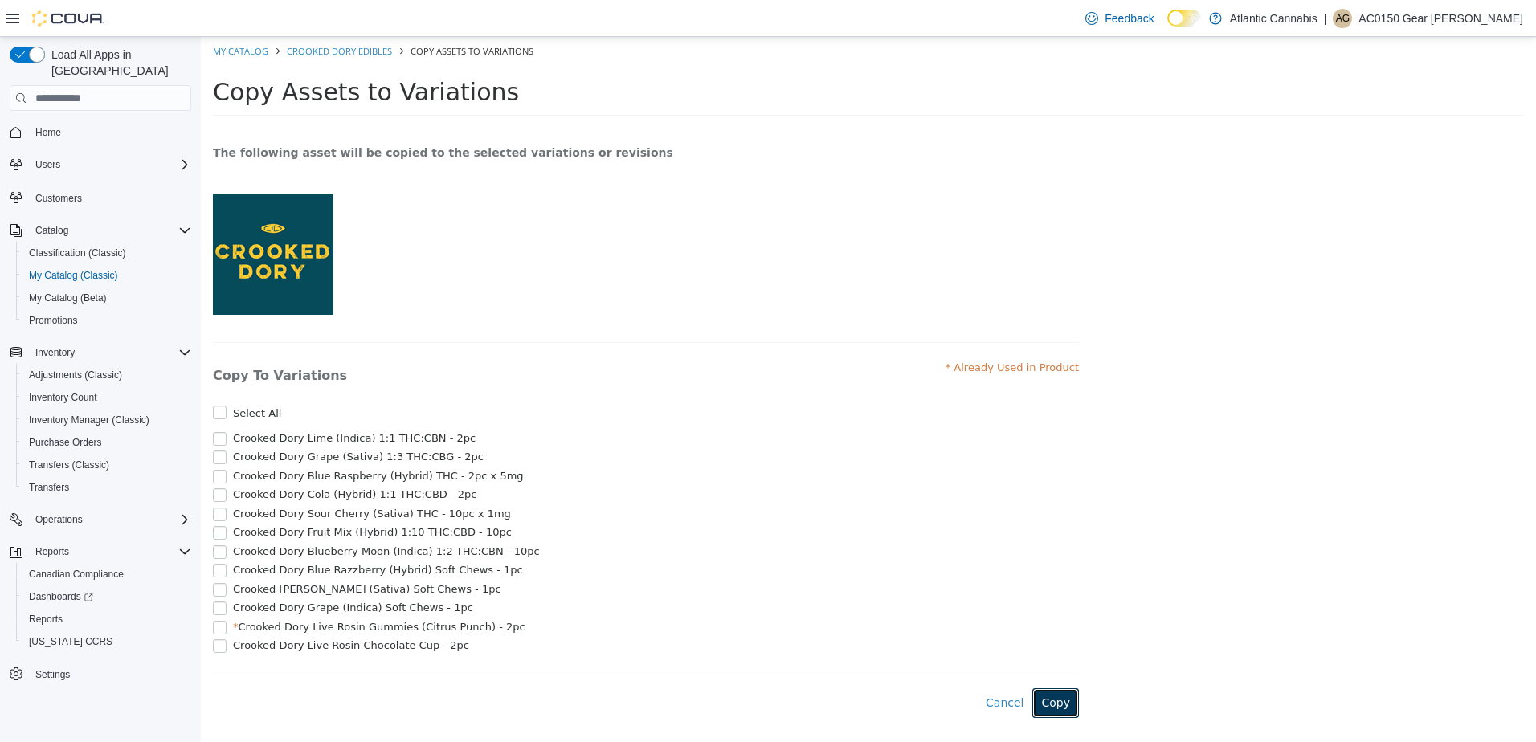
click at [1064, 706] on button "Copy" at bounding box center [1055, 703] width 47 height 30
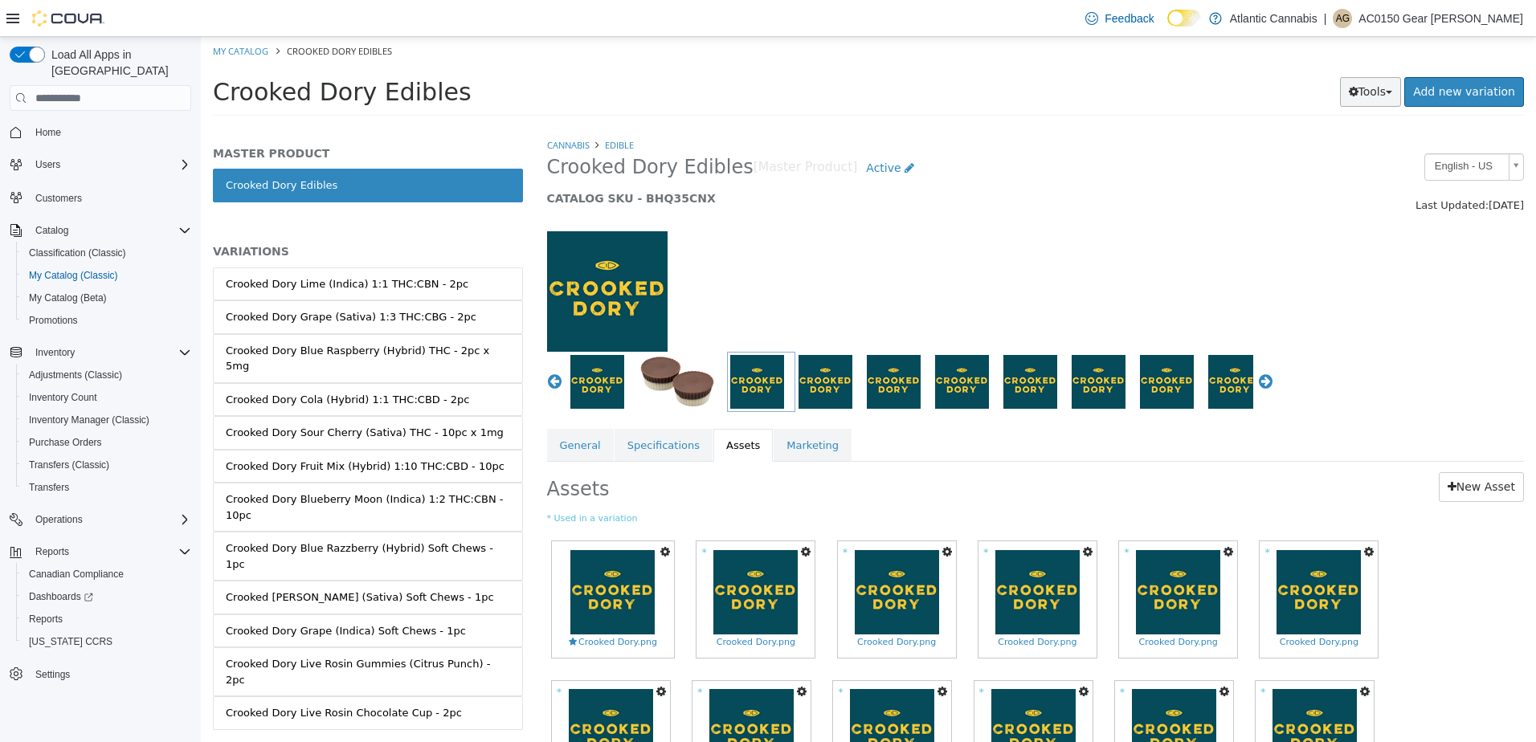
click at [1385, 92] on button "Tools" at bounding box center [1371, 92] width 62 height 30
click at [1203, 50] on ol "My Catalog Crooked Dory Edibles" at bounding box center [868, 51] width 1335 height 29
click at [262, 196] on link "Crooked Dory Edibles" at bounding box center [368, 186] width 310 height 34
click at [1389, 99] on button "Tools" at bounding box center [1371, 92] width 62 height 30
click at [1357, 140] on link "Print Labels" at bounding box center [1336, 146] width 127 height 22
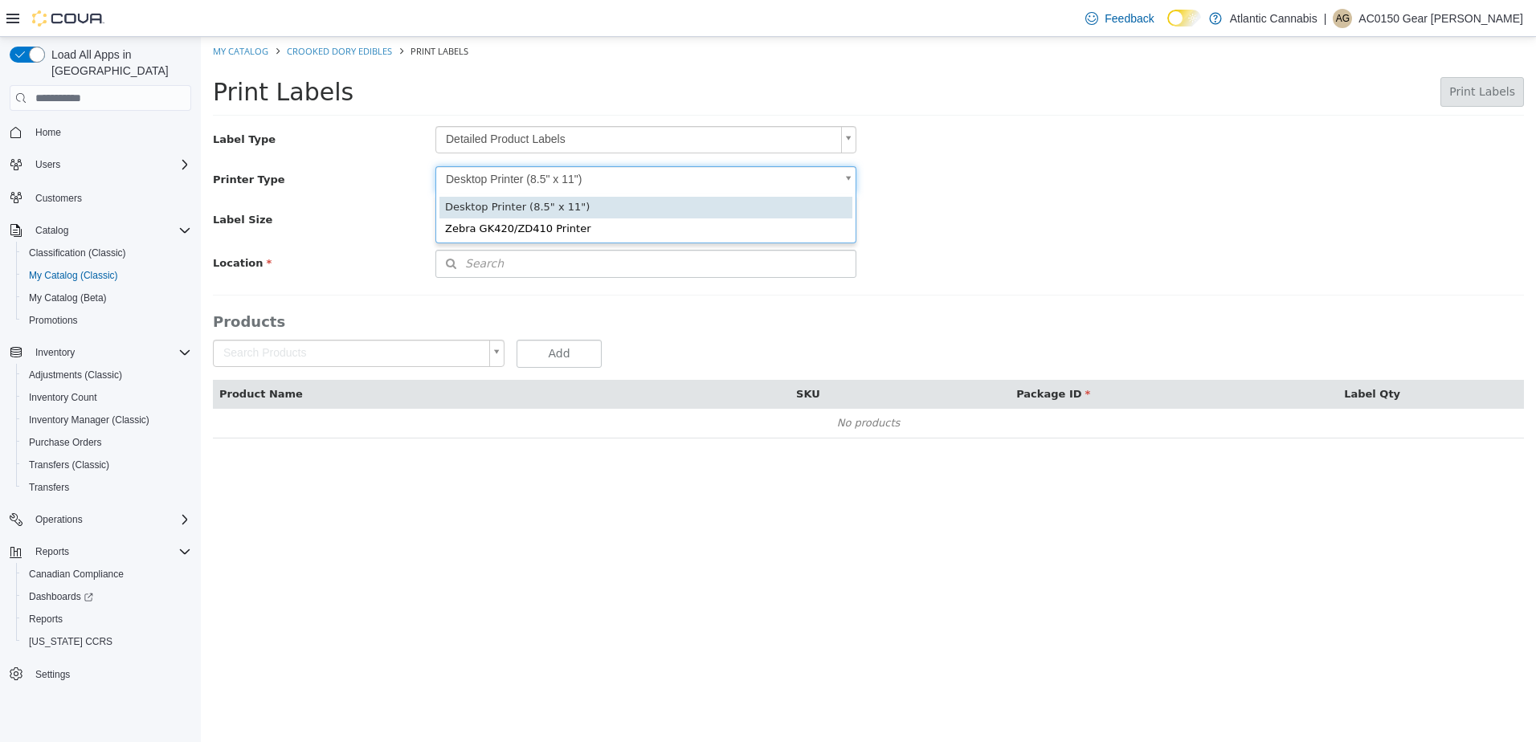
click at [500, 184] on body "Saving Bulk Changes... × Saved changes My Catalog Crooked Dory Edibles Print La…" at bounding box center [868, 246] width 1335 height 418
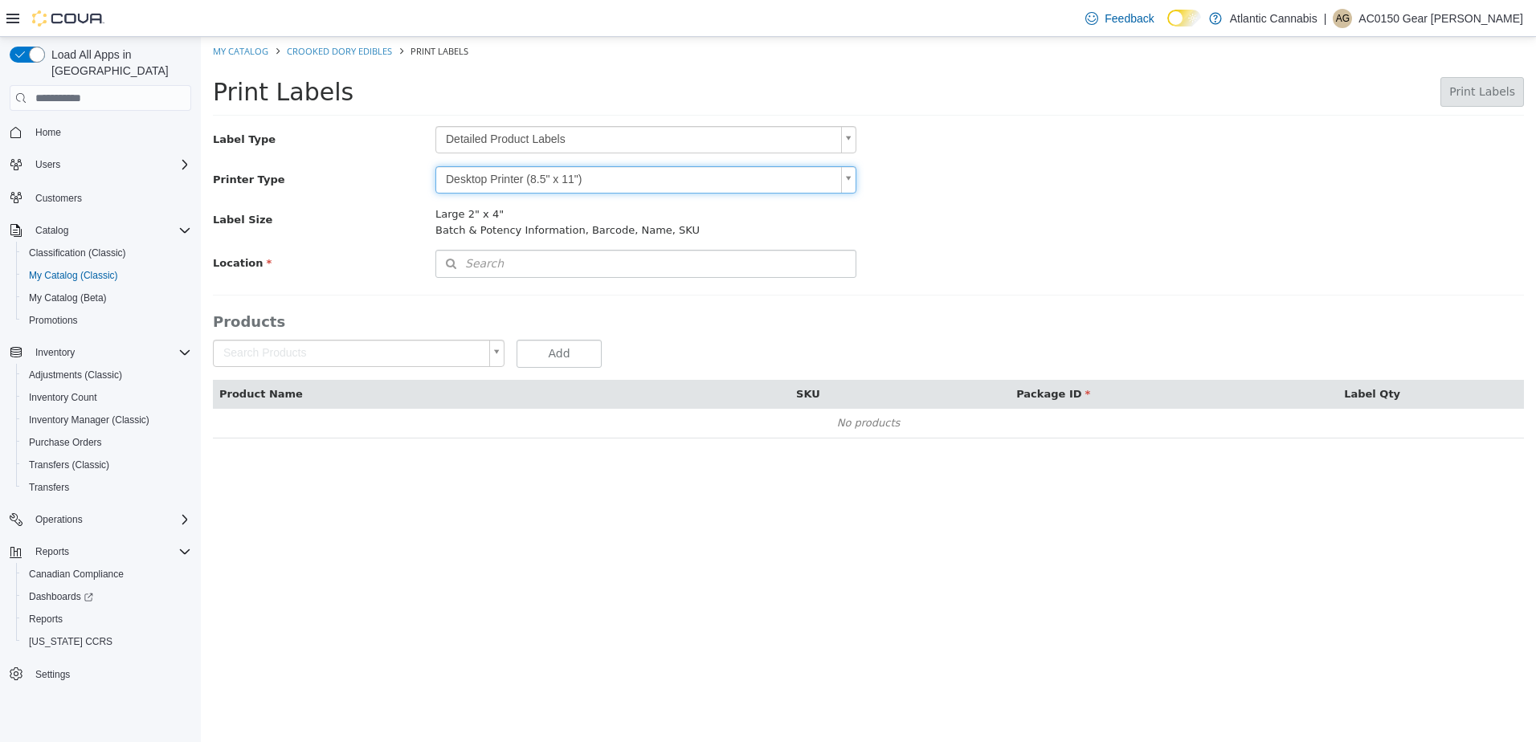
scroll to position [25, 0]
click at [543, 139] on body "Saving Bulk Changes... × Saved changes My Catalog Crooked Dory Edibles Print La…" at bounding box center [868, 246] width 1335 height 418
click at [558, 94] on body "Saving Bulk Changes... × Saved changes My Catalog Crooked Dory Edibles Print La…" at bounding box center [868, 246] width 1335 height 418
click at [399, 348] on body "Saving Bulk Changes... × Saved changes My Catalog Crooked Dory Edibles Print La…" at bounding box center [868, 246] width 1335 height 418
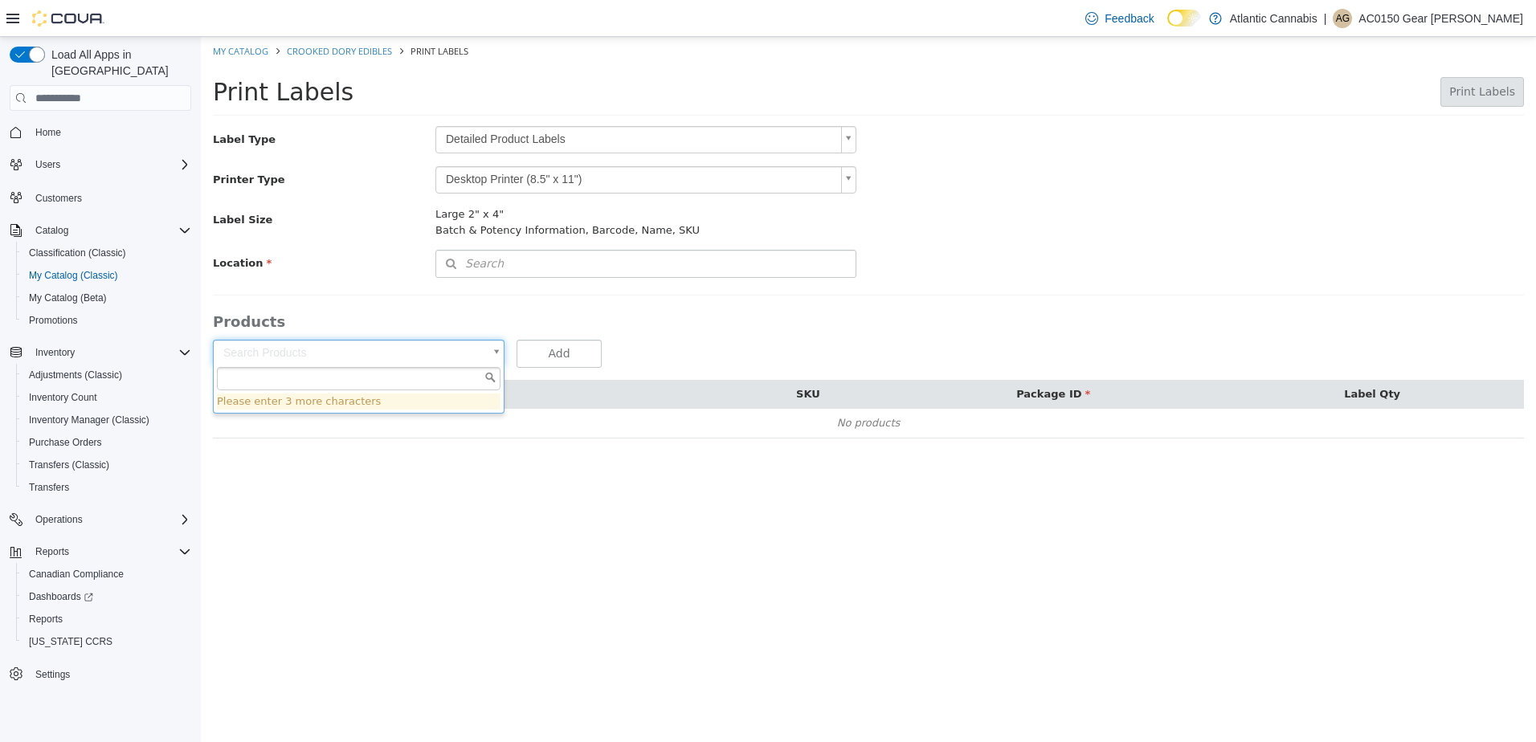
click at [354, 378] on input "text" at bounding box center [359, 379] width 284 height 24
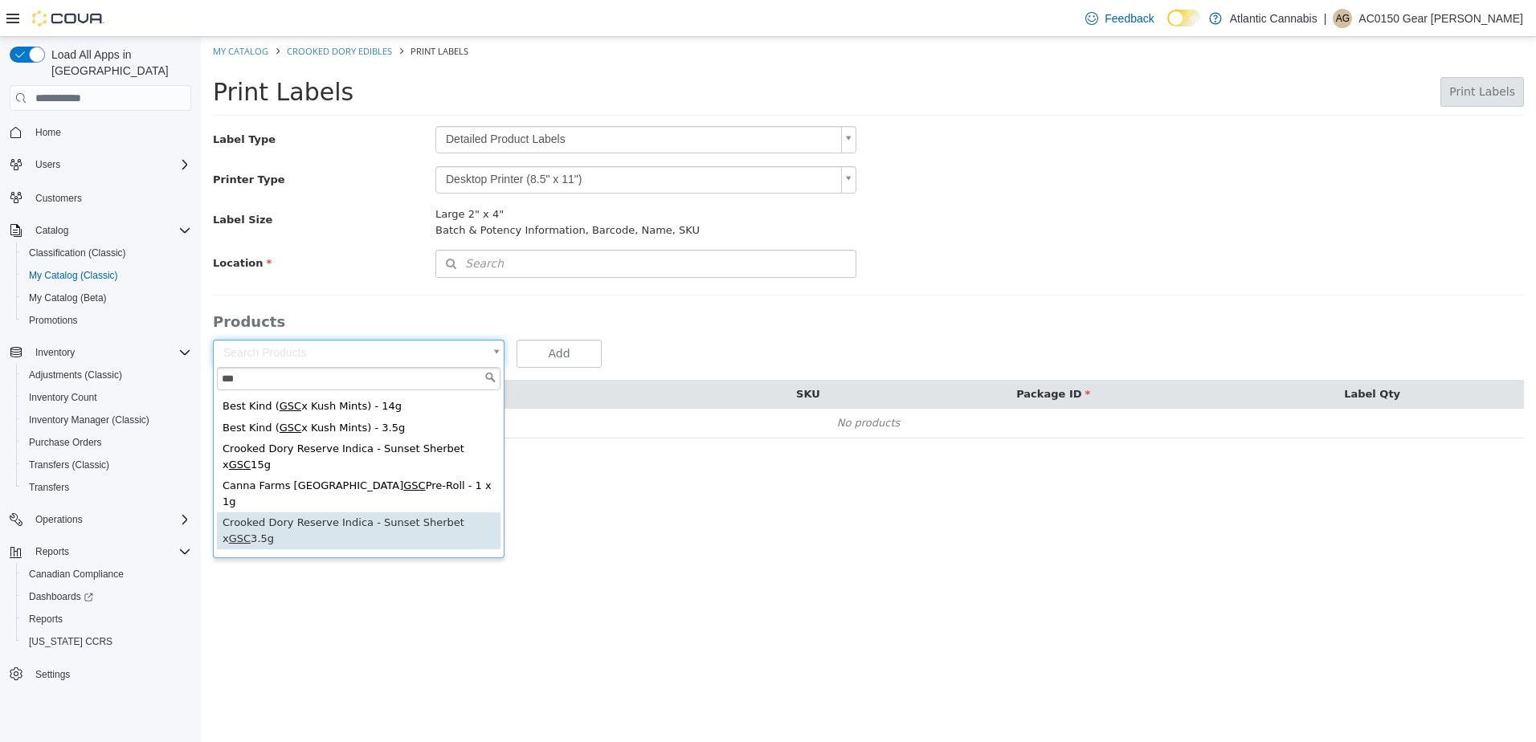
scroll to position [84, 0]
type input "***"
type input "**********"
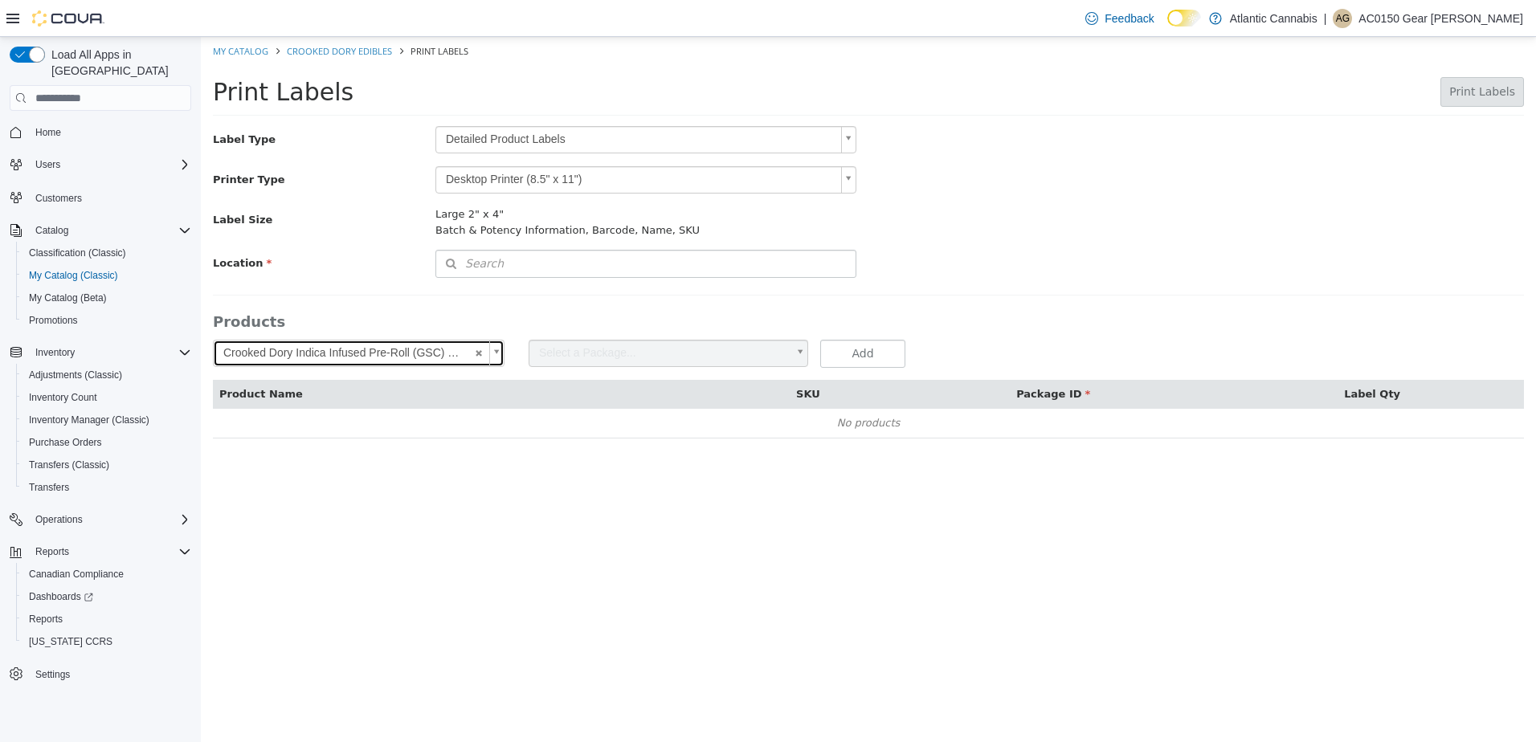
click at [760, 349] on span "Select a Package..." at bounding box center [657, 354] width 257 height 26
click at [885, 353] on button "Add" at bounding box center [862, 354] width 85 height 28
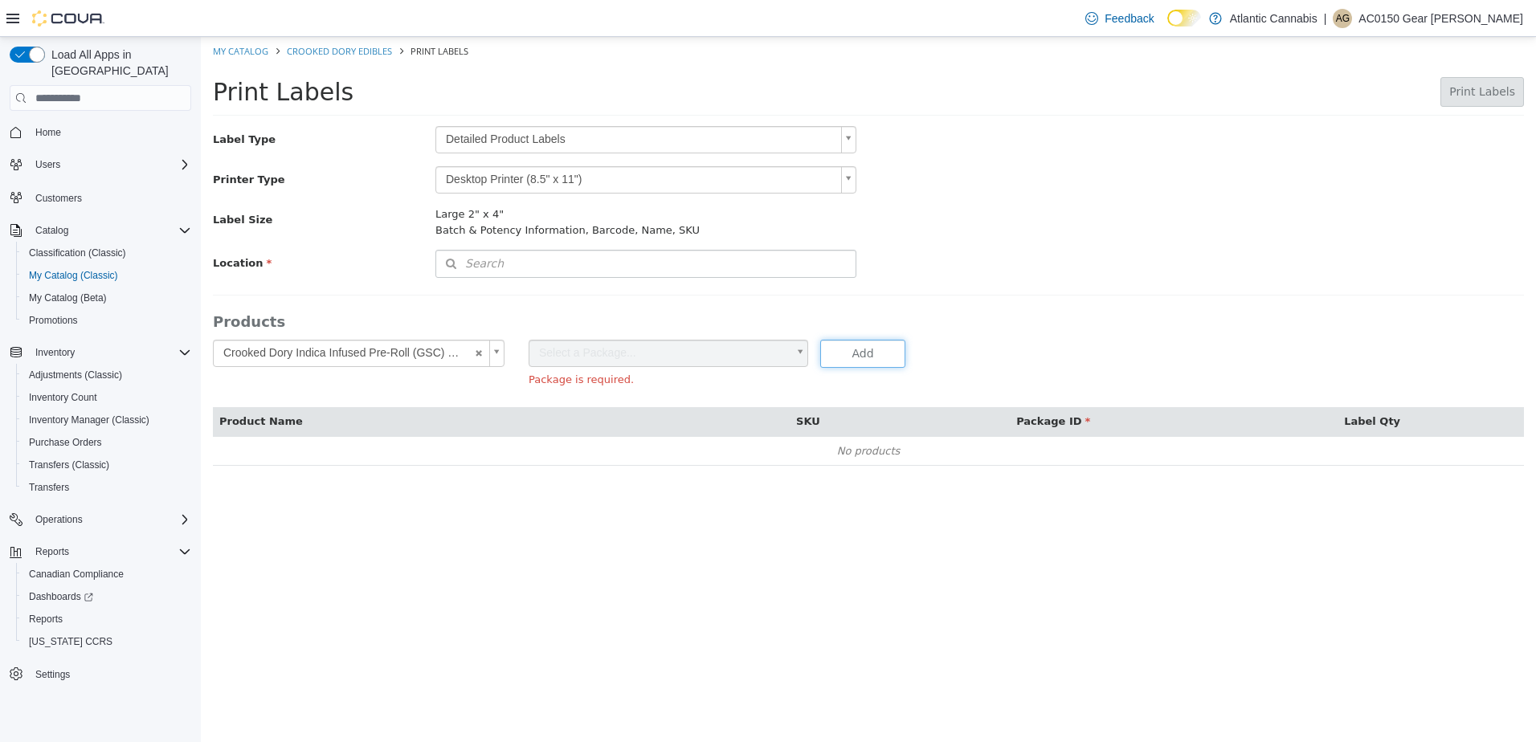
click at [777, 351] on span "Select a Package..." at bounding box center [657, 354] width 257 height 26
click at [574, 349] on span "Select a Package..." at bounding box center [657, 354] width 257 height 26
click at [565, 255] on button "Search" at bounding box center [645, 264] width 421 height 28
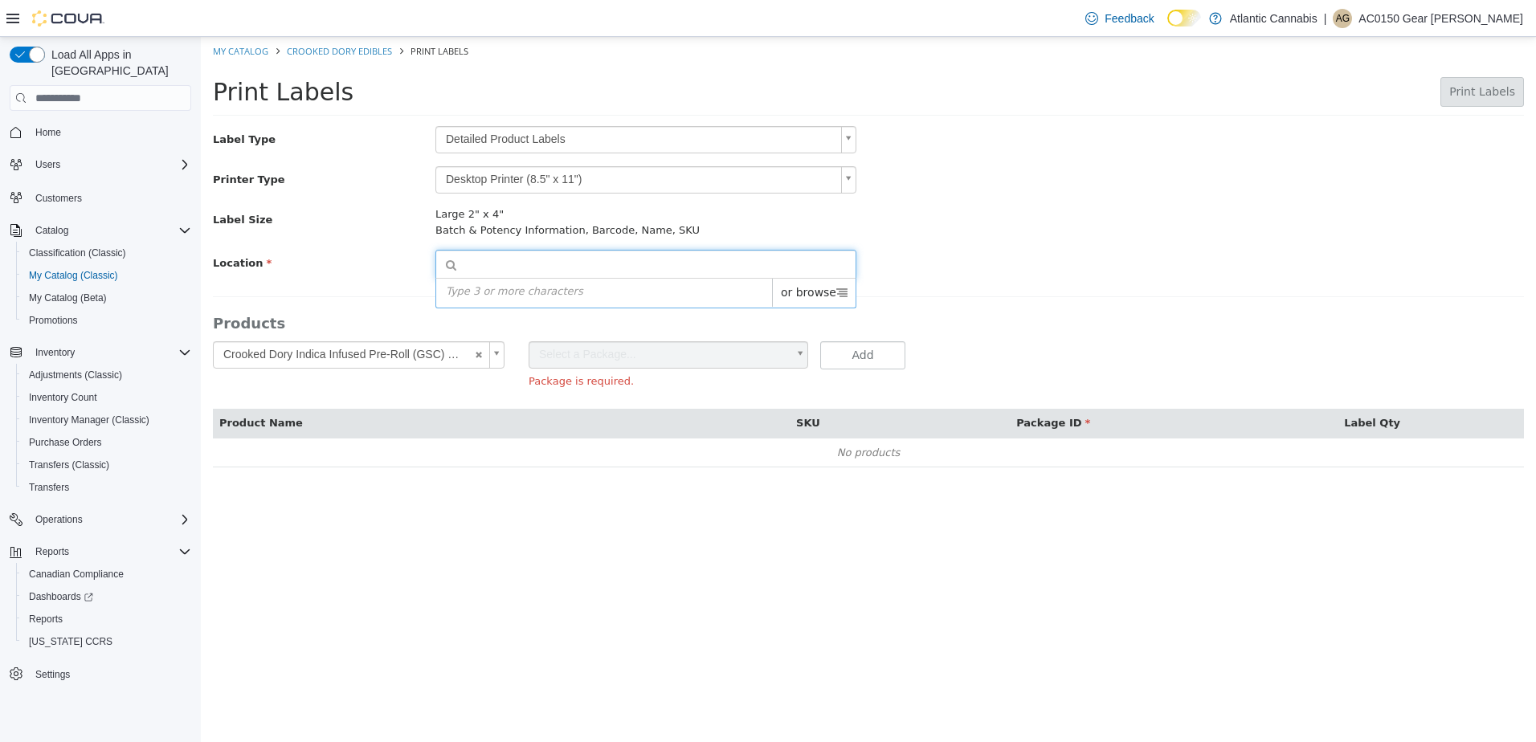
click at [559, 293] on div "Type 3 or more characters or browse" at bounding box center [645, 293] width 421 height 31
click at [596, 263] on input at bounding box center [660, 265] width 390 height 28
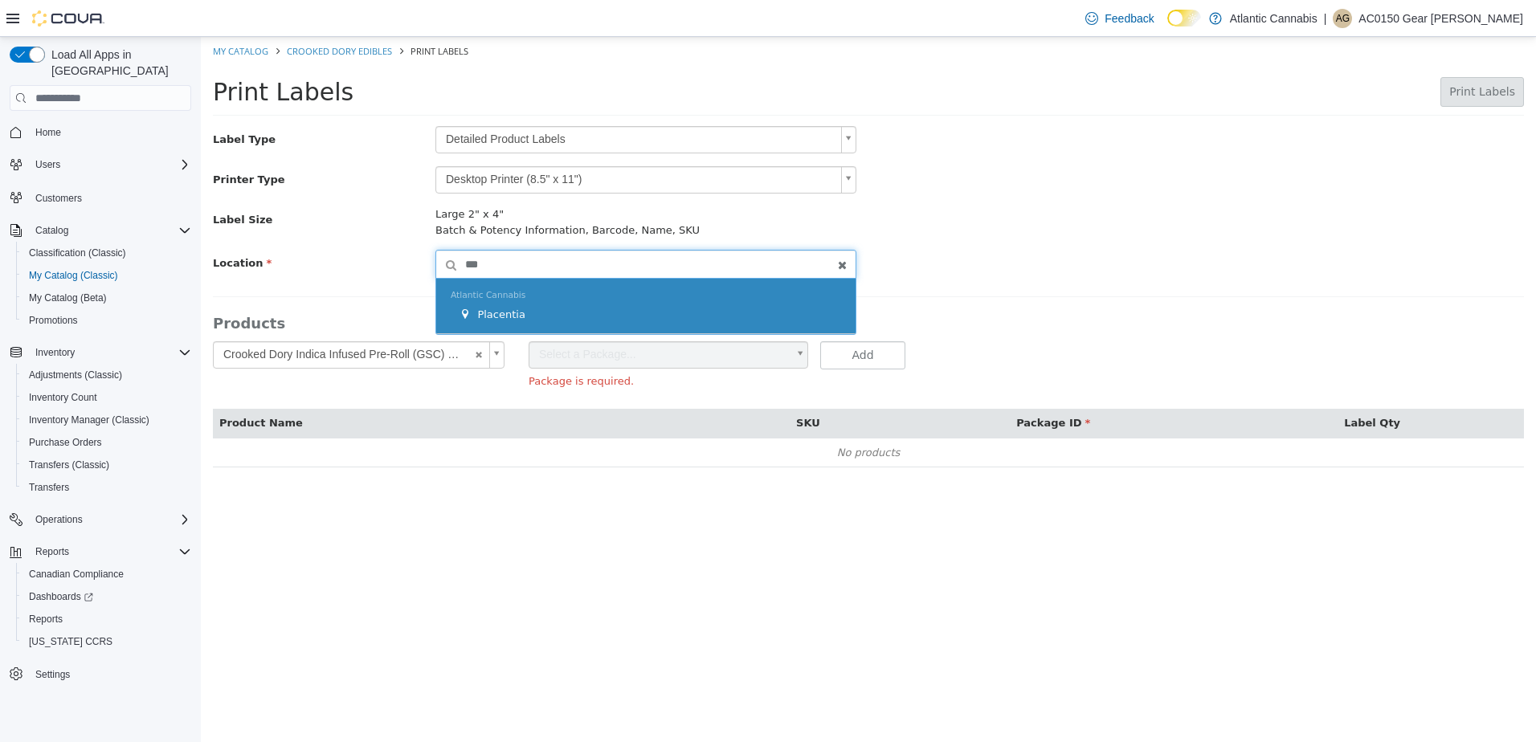
type input "***"
click at [480, 316] on span "Placentia" at bounding box center [500, 314] width 47 height 12
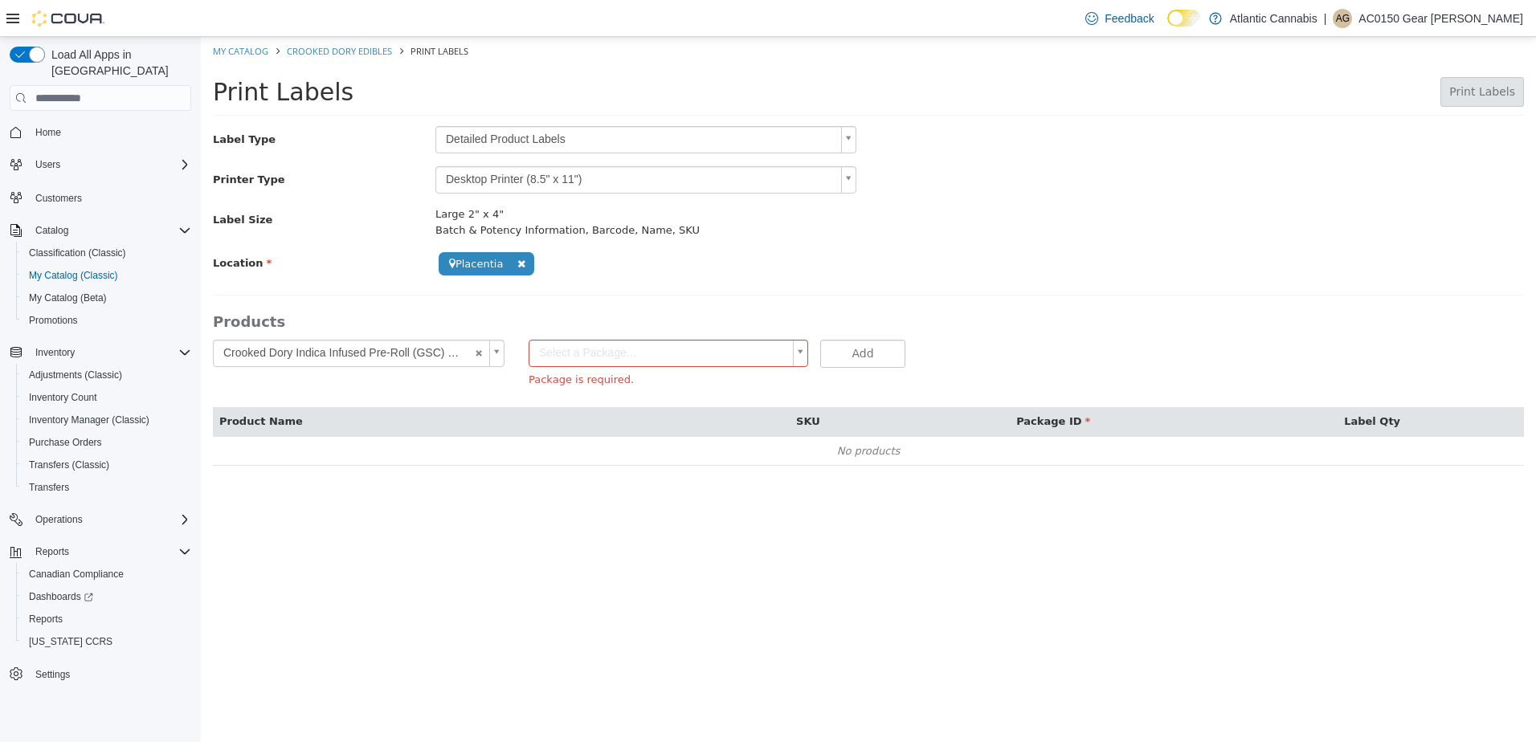
click at [594, 353] on body "**********" at bounding box center [868, 260] width 1335 height 446
type input "**********"
click at [851, 355] on button "Add" at bounding box center [862, 354] width 85 height 28
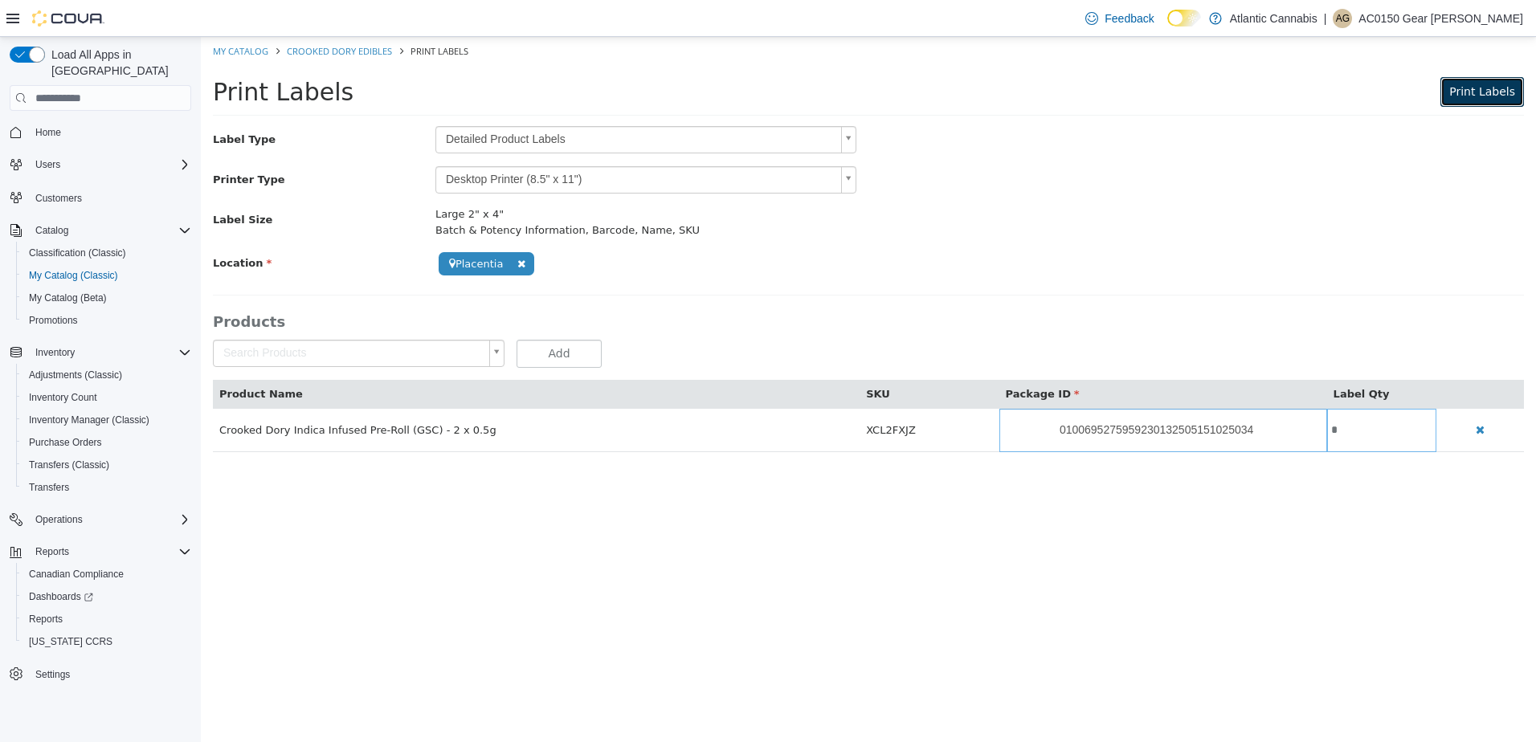
click at [1483, 92] on span "Print Labels" at bounding box center [1482, 91] width 66 height 13
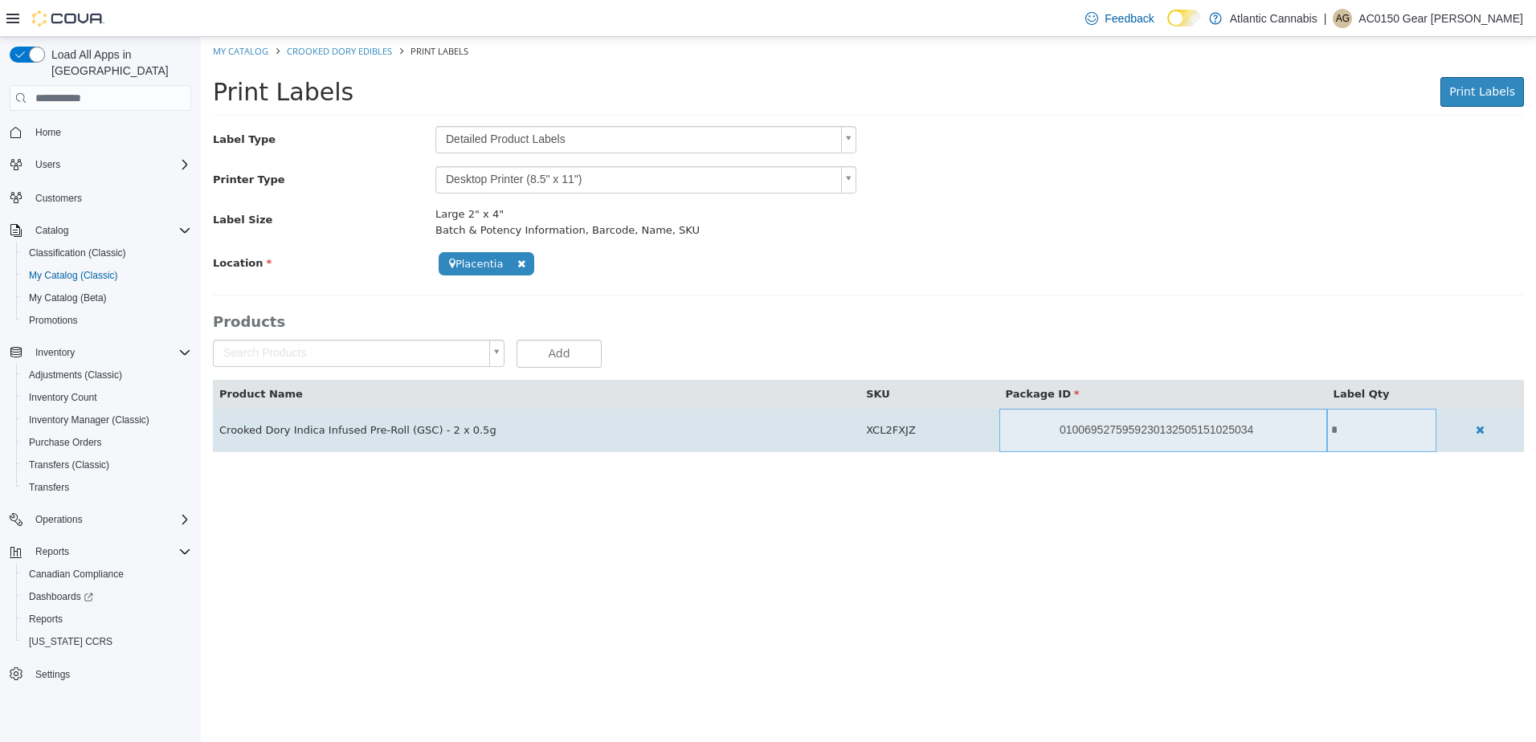
scroll to position [0, 0]
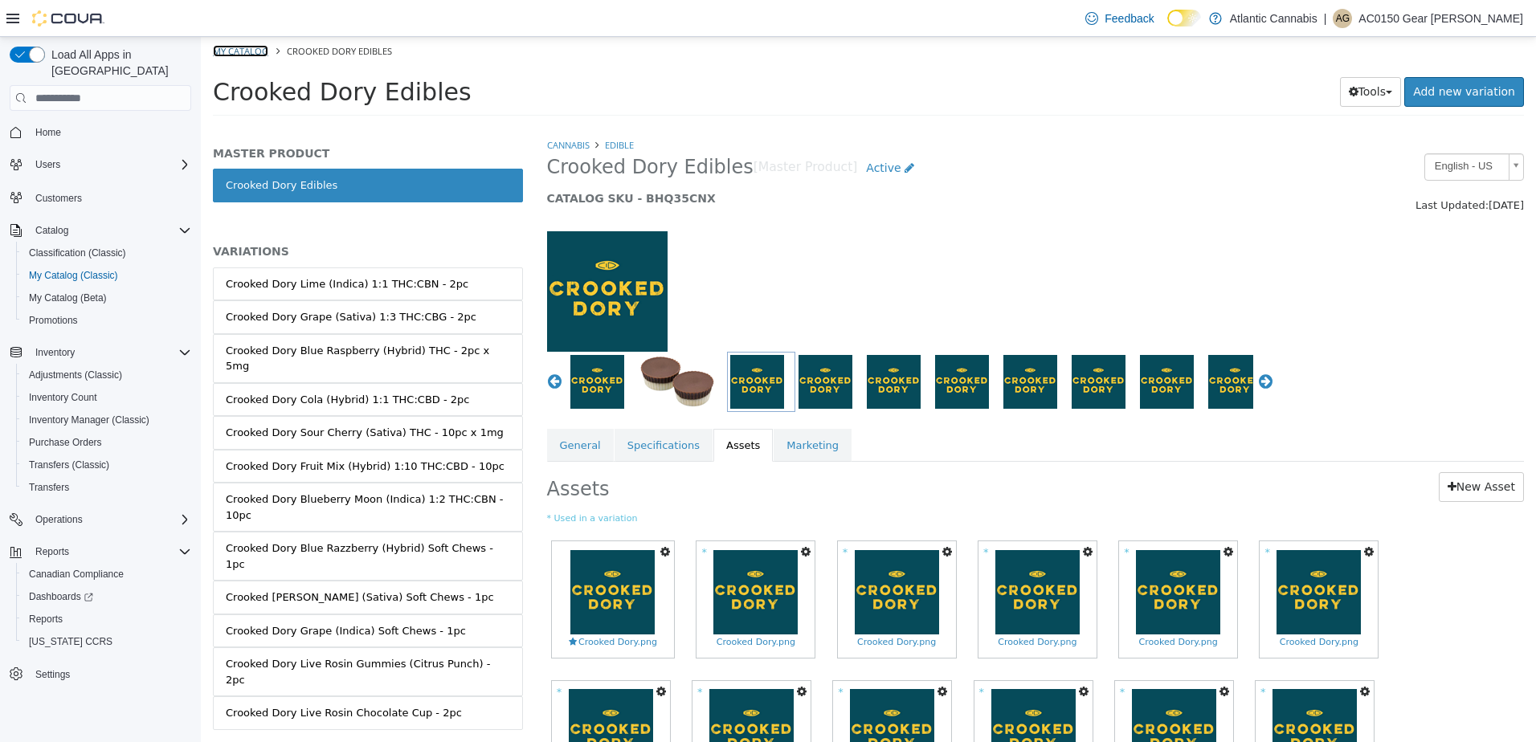
click at [246, 54] on link "My Catalog" at bounding box center [240, 51] width 55 height 12
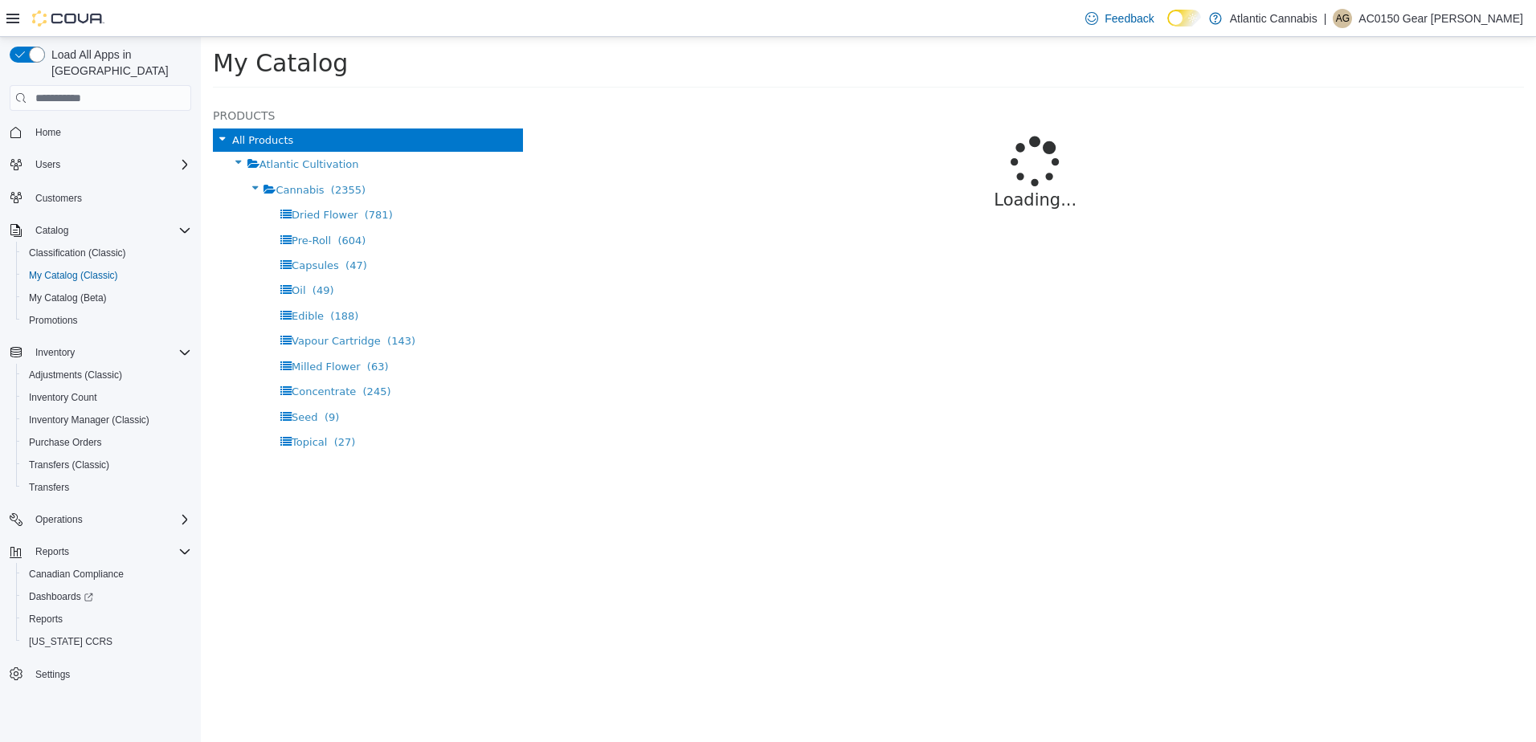
select select "**********"
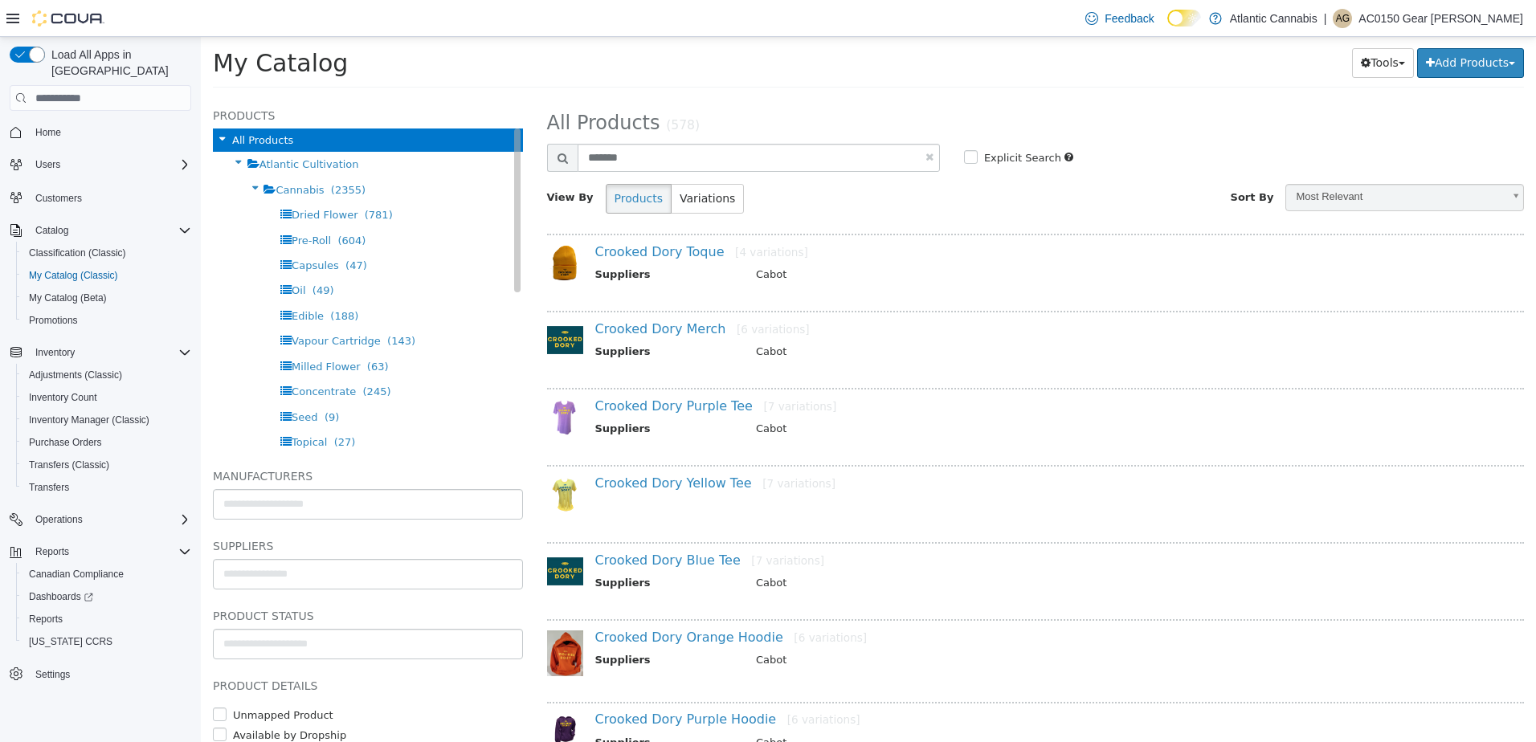
click at [246, 189] on icon at bounding box center [255, 188] width 18 height 21
click at [293, 509] on input "text" at bounding box center [368, 505] width 308 height 26
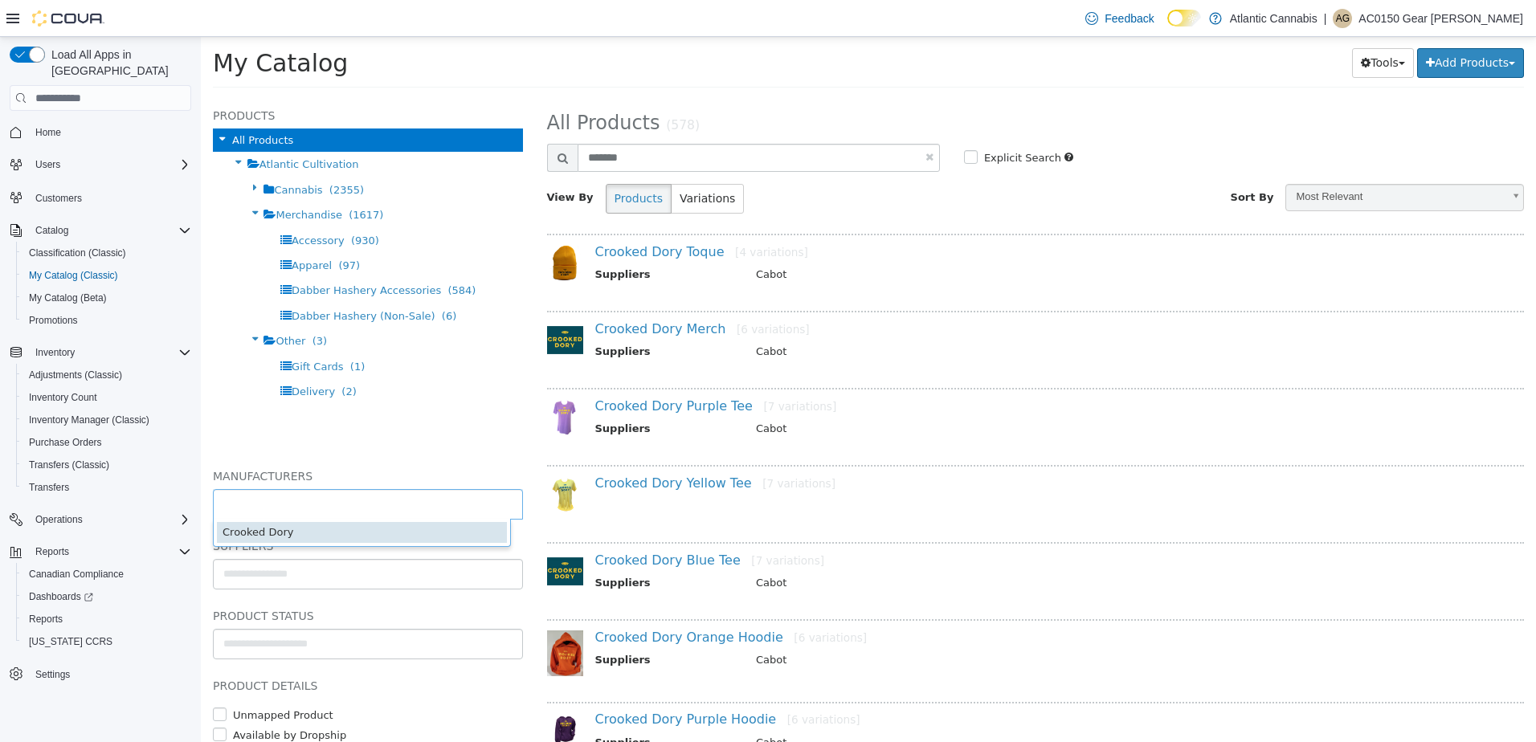
click at [243, 98] on body "**********" at bounding box center [868, 67] width 1335 height 61
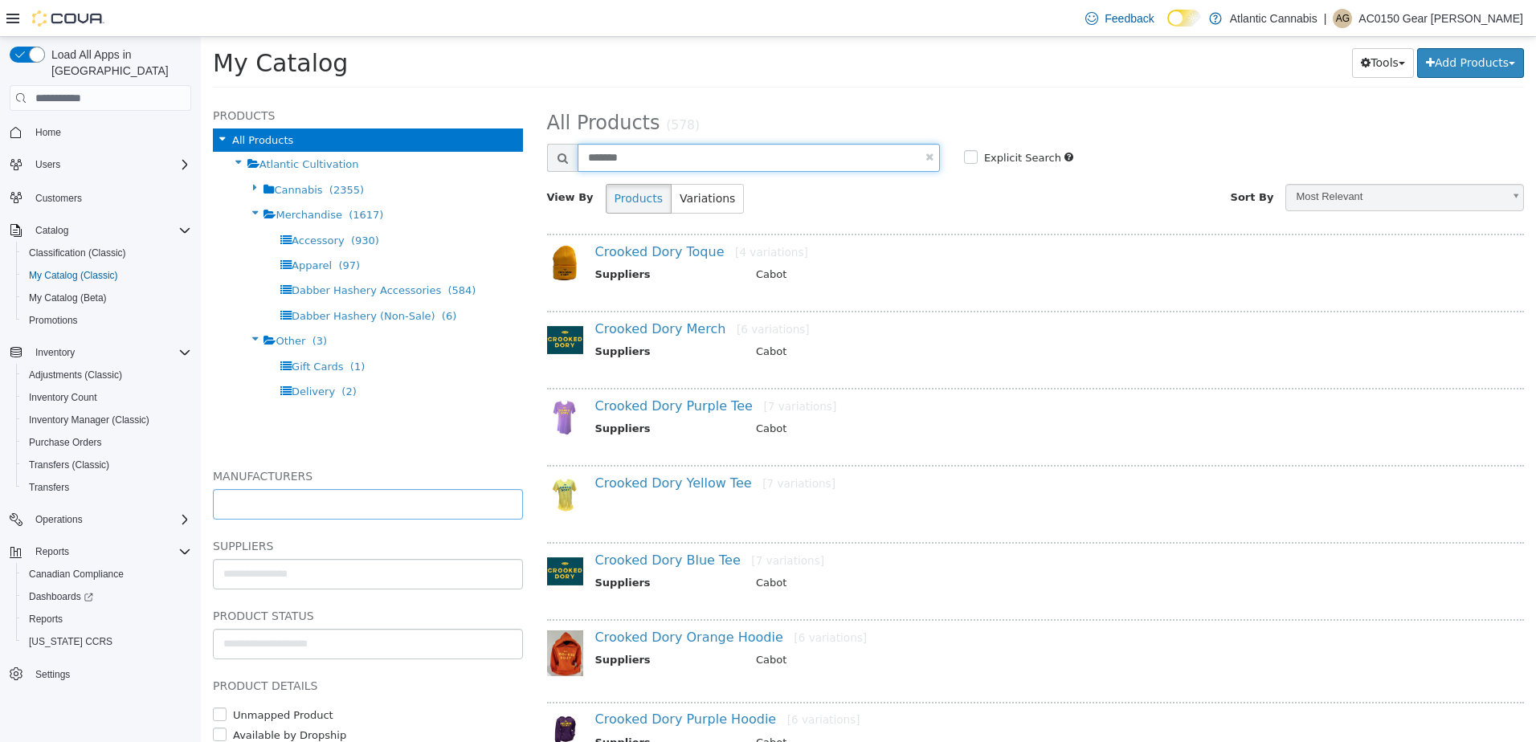
type input "**********"
click at [927, 150] on input "*******" at bounding box center [758, 158] width 362 height 28
click at [927, 153] on link at bounding box center [929, 157] width 8 height 10
select select "**********"
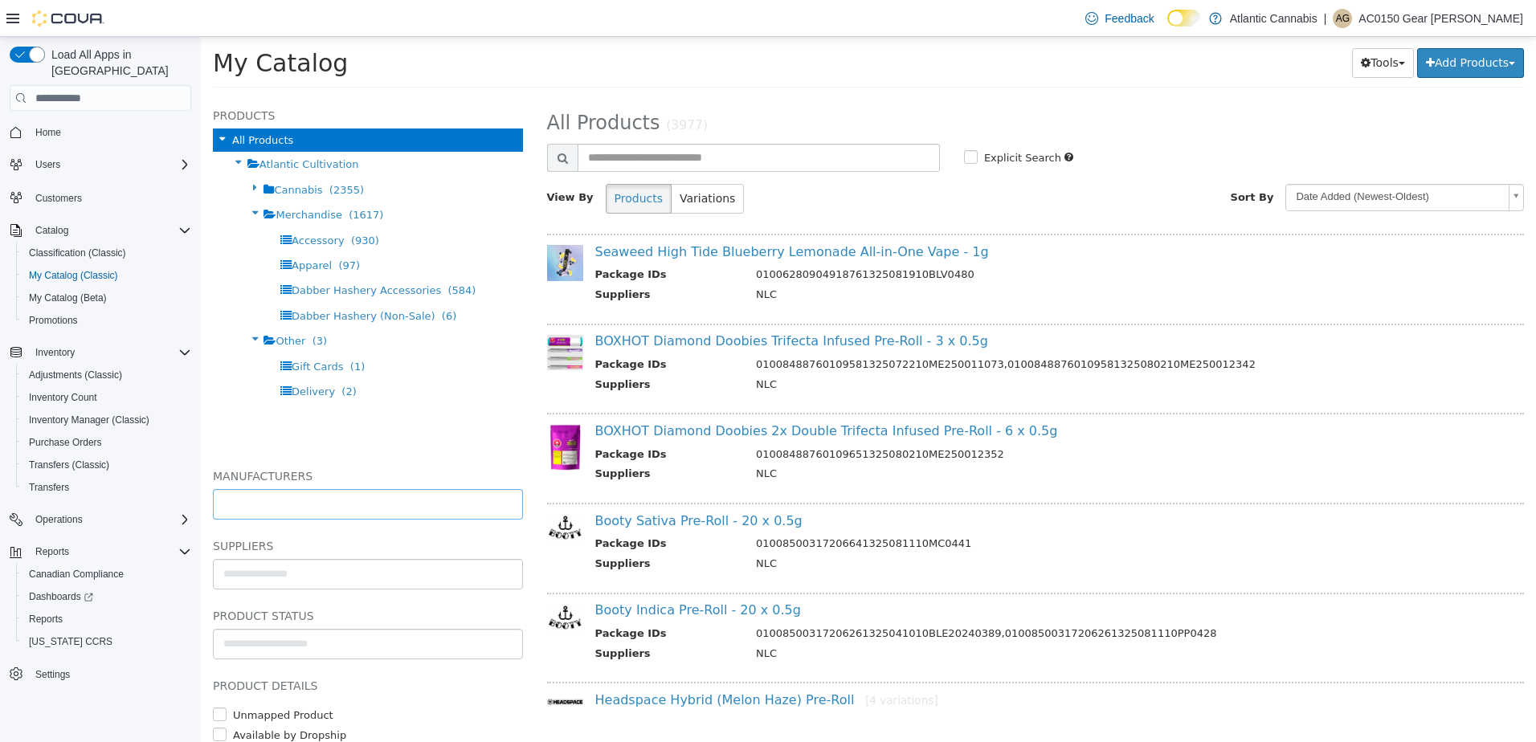
click at [308, 508] on input "text" at bounding box center [368, 505] width 308 height 26
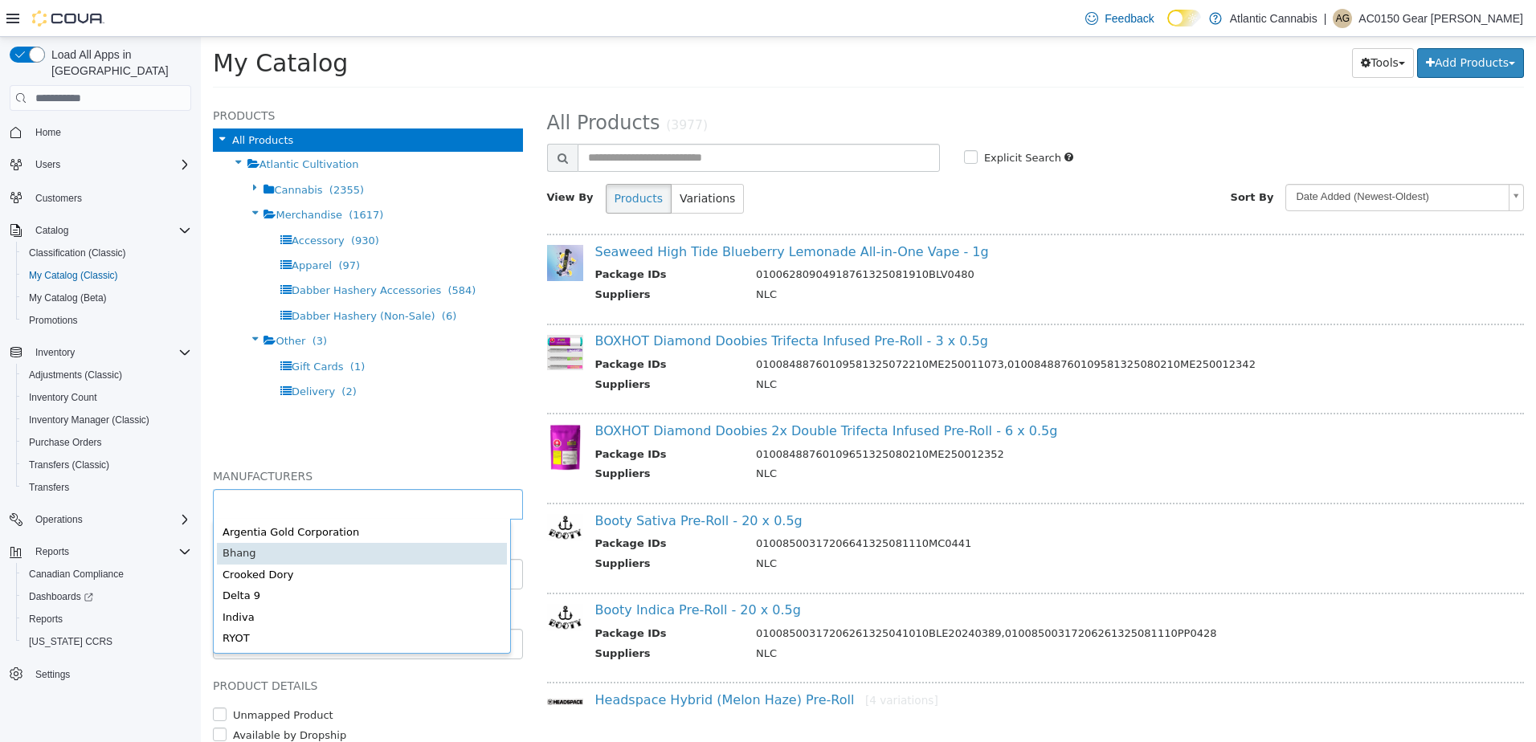
type input "******"
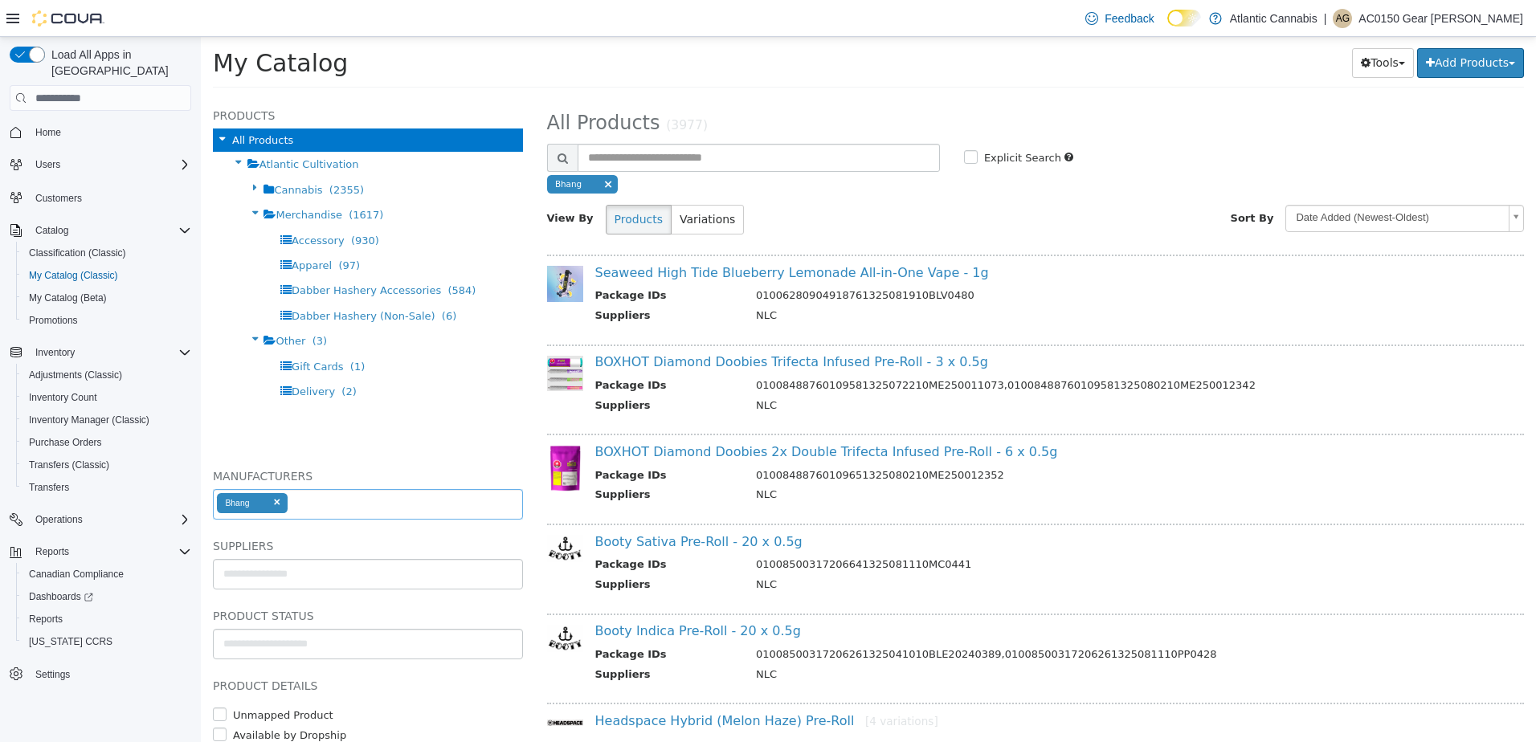
select select "**********"
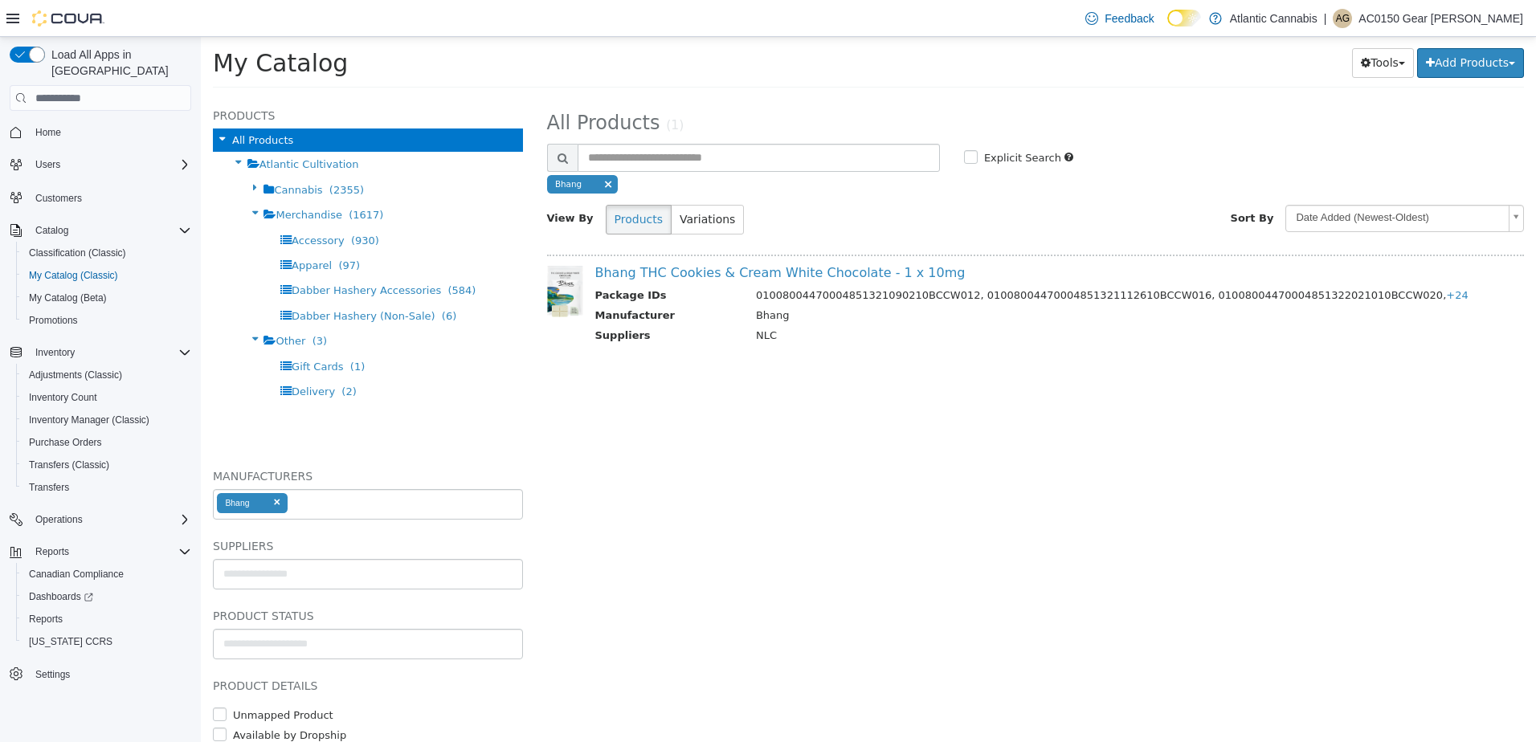
click at [278, 501] on link at bounding box center [279, 502] width 10 height 10
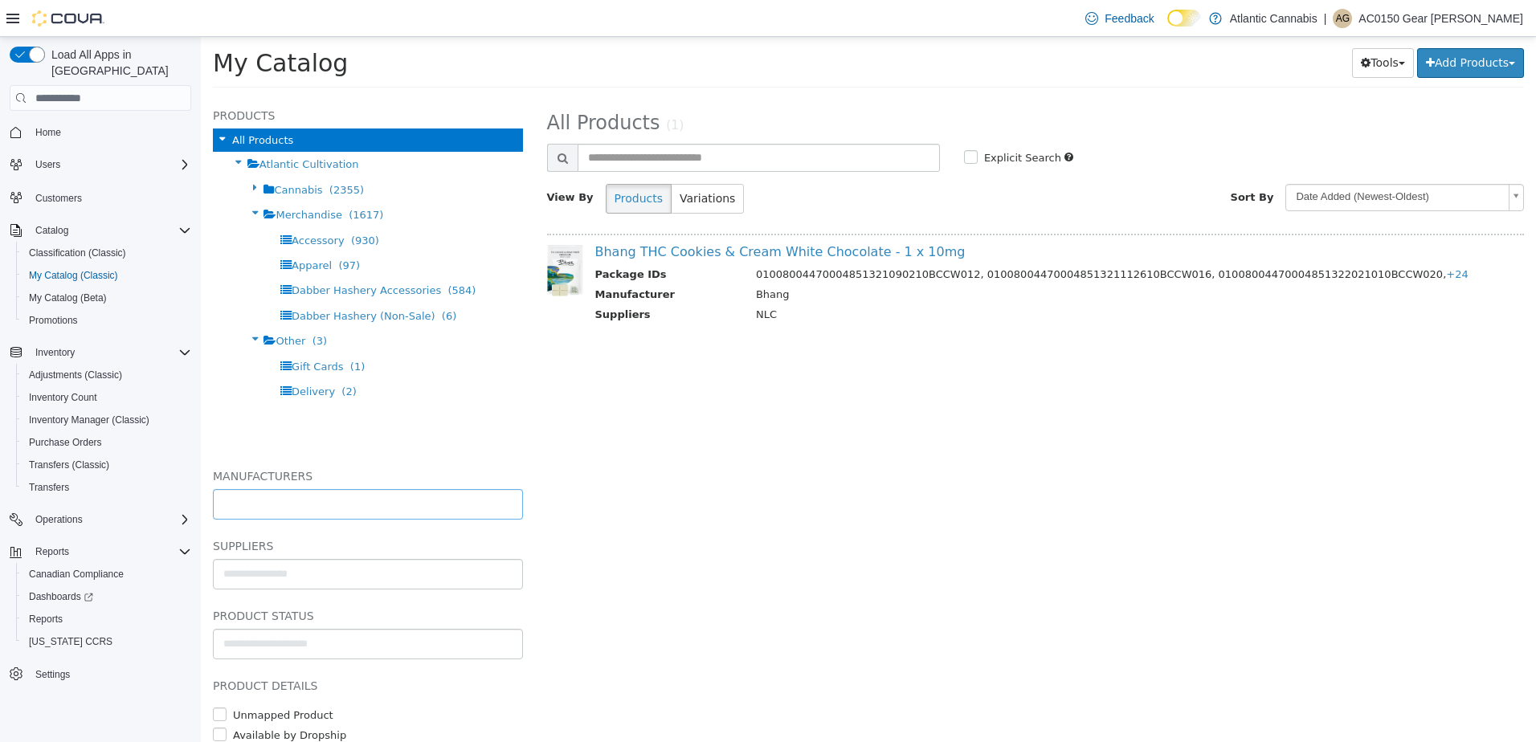
select select "**********"
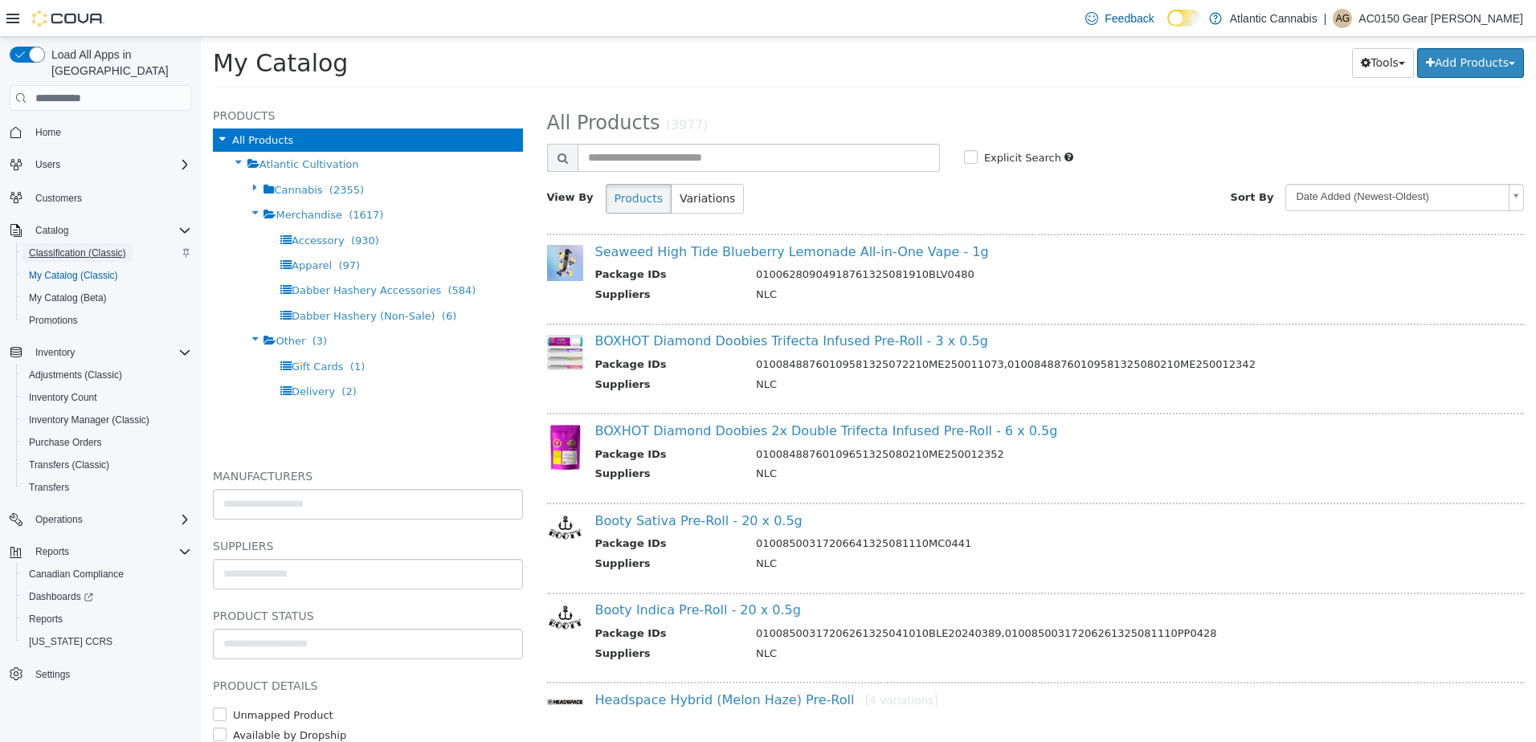
click at [84, 247] on span "Classification (Classic)" at bounding box center [77, 253] width 97 height 13
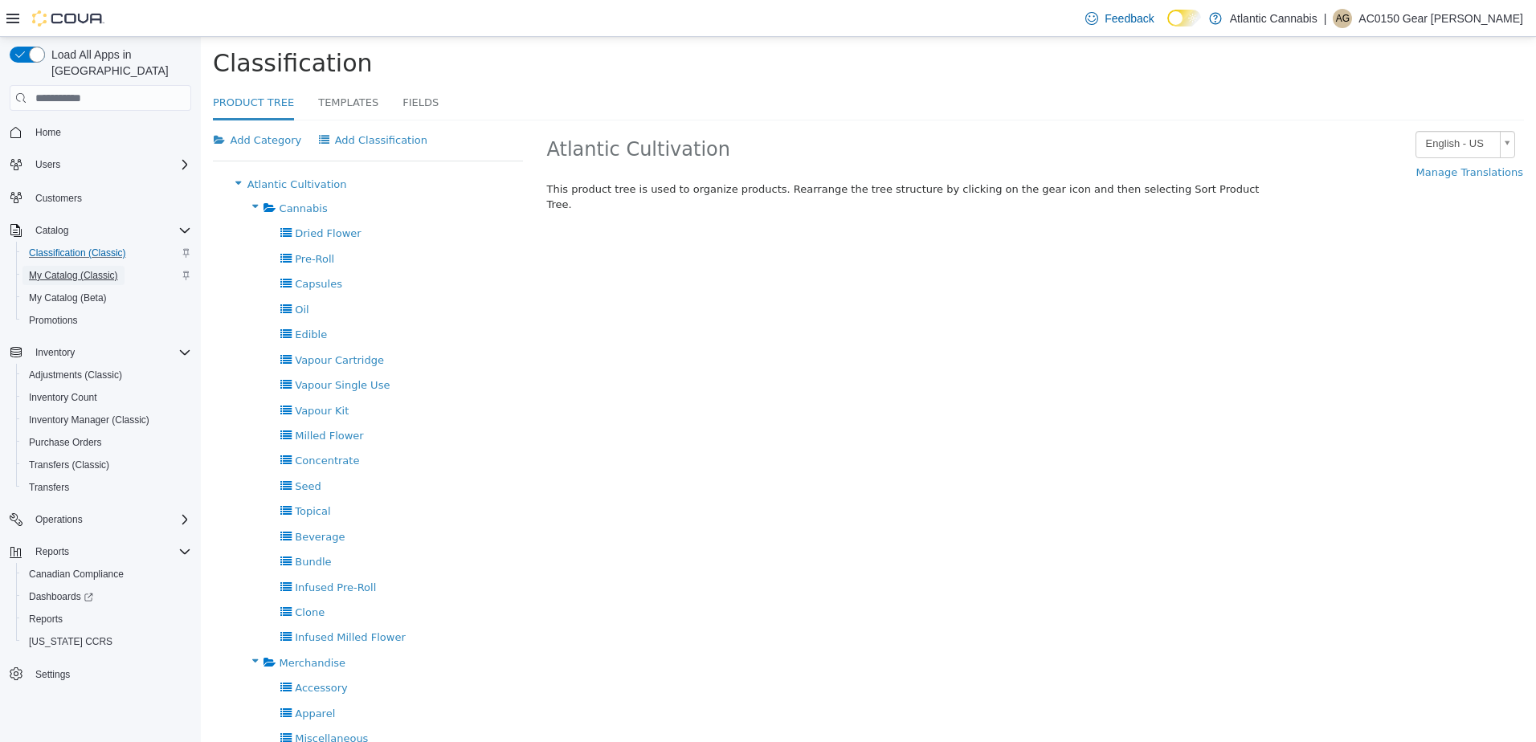
click at [49, 269] on span "My Catalog (Classic)" at bounding box center [73, 275] width 89 height 13
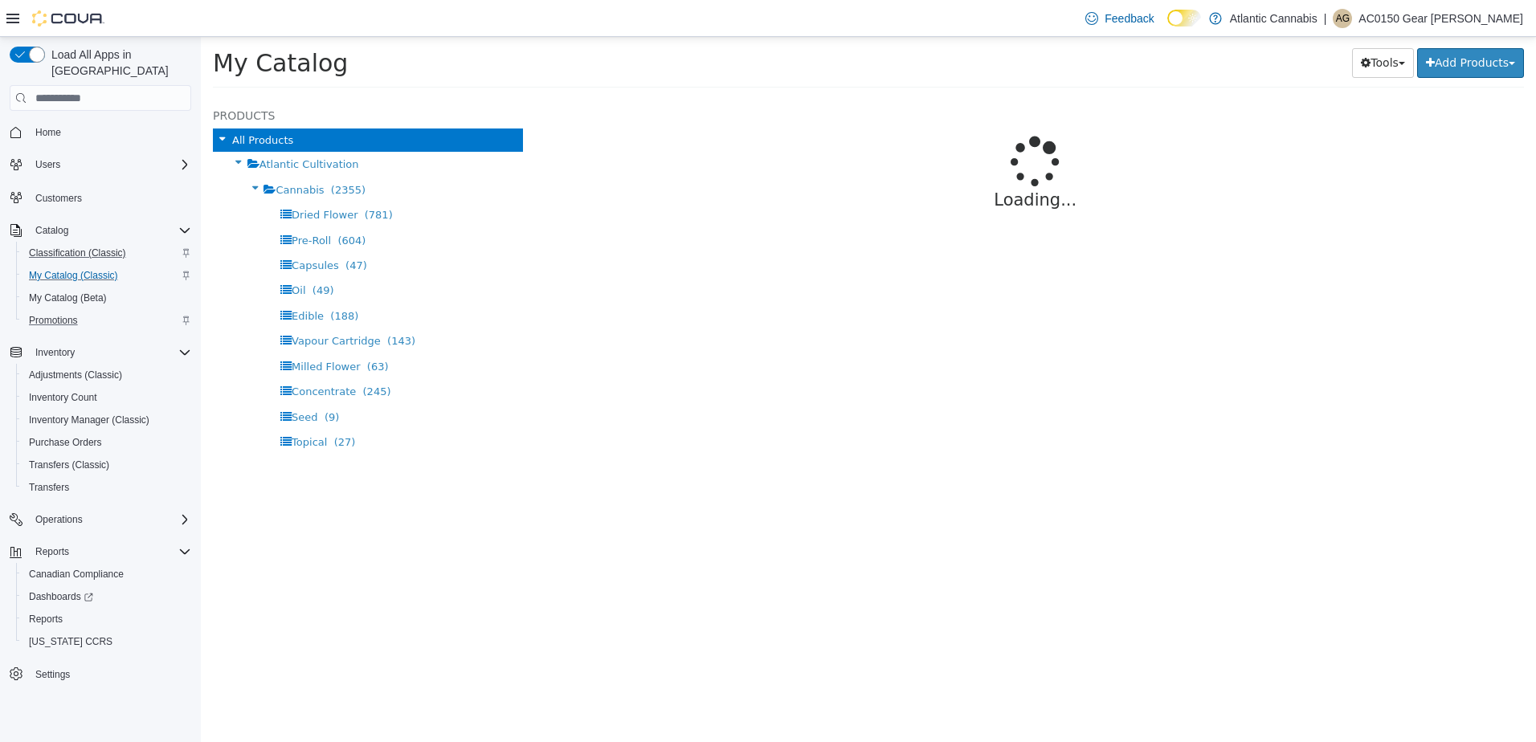
select select "**********"
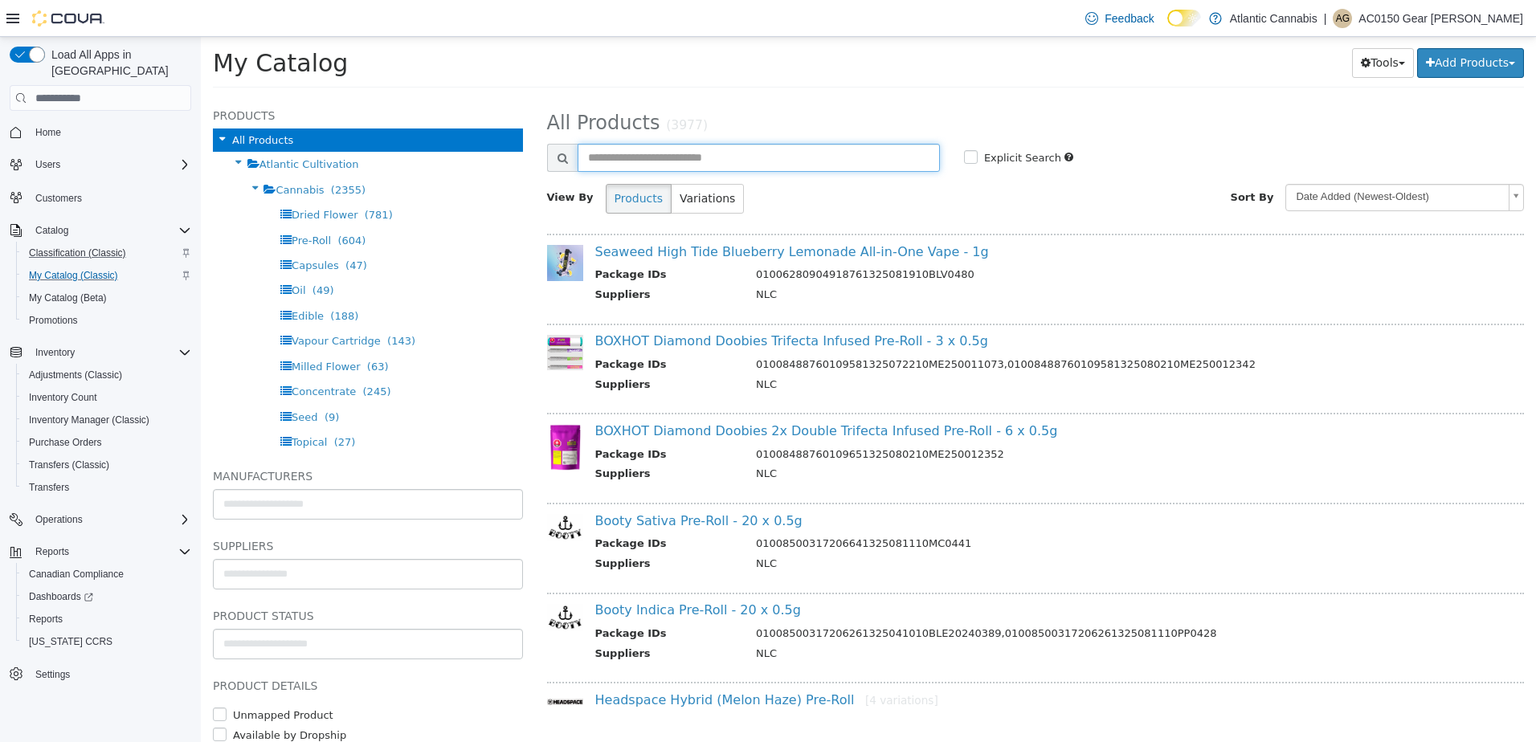
click at [692, 164] on input "text" at bounding box center [758, 158] width 362 height 28
type input "*****"
select select "**********"
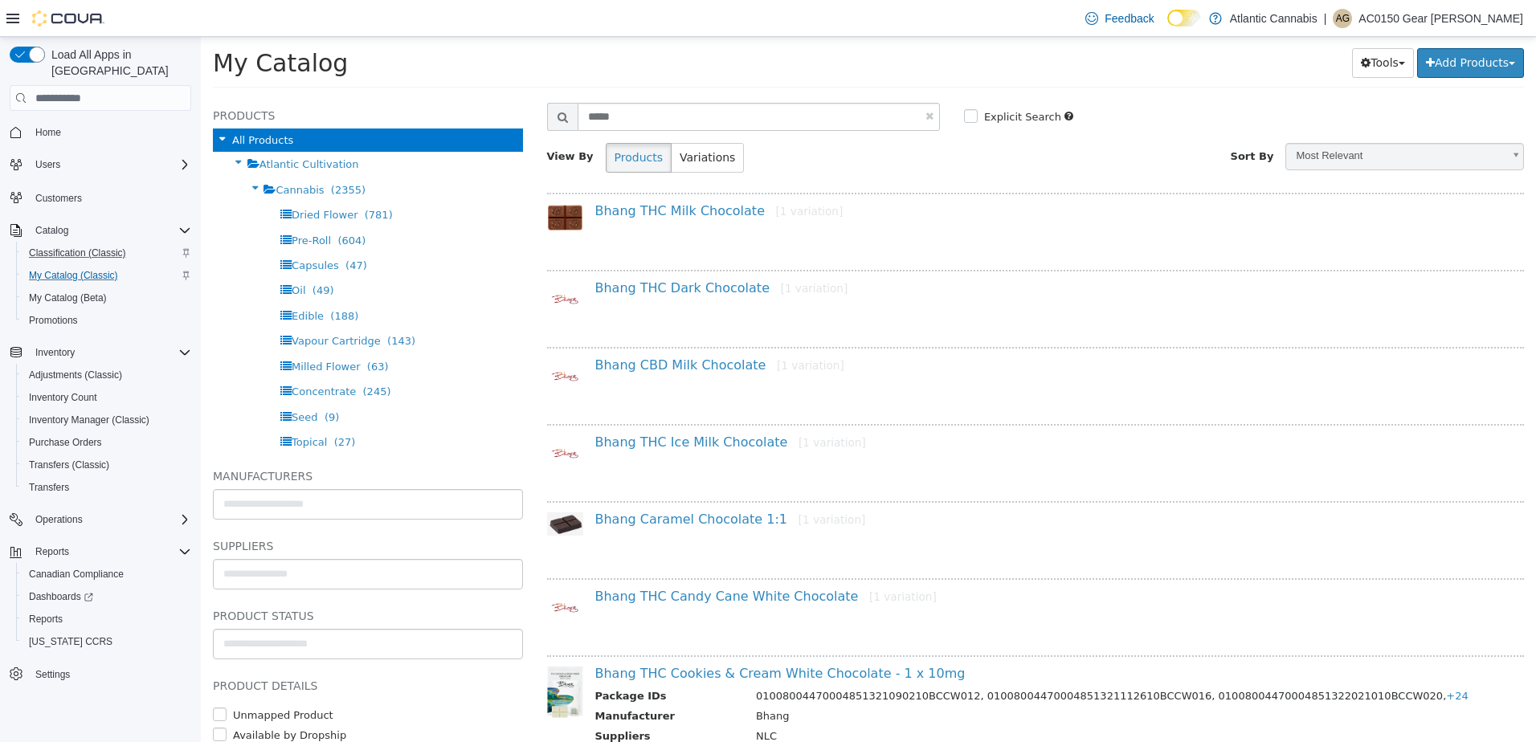
scroll to position [80, 0]
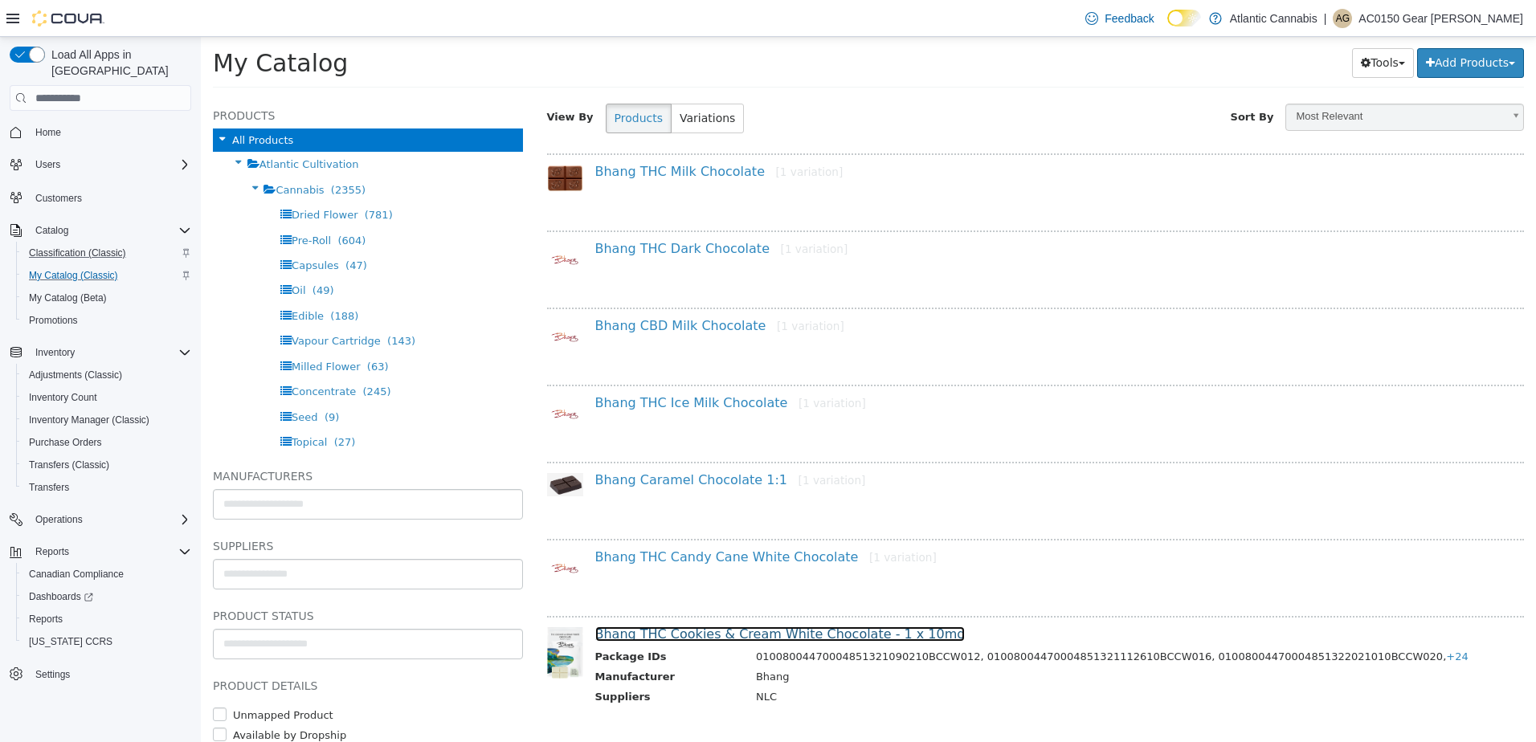
click at [704, 636] on link "Bhang THC Cookies & Cream White Chocolate - 1 x 10mg" at bounding box center [780, 633] width 370 height 15
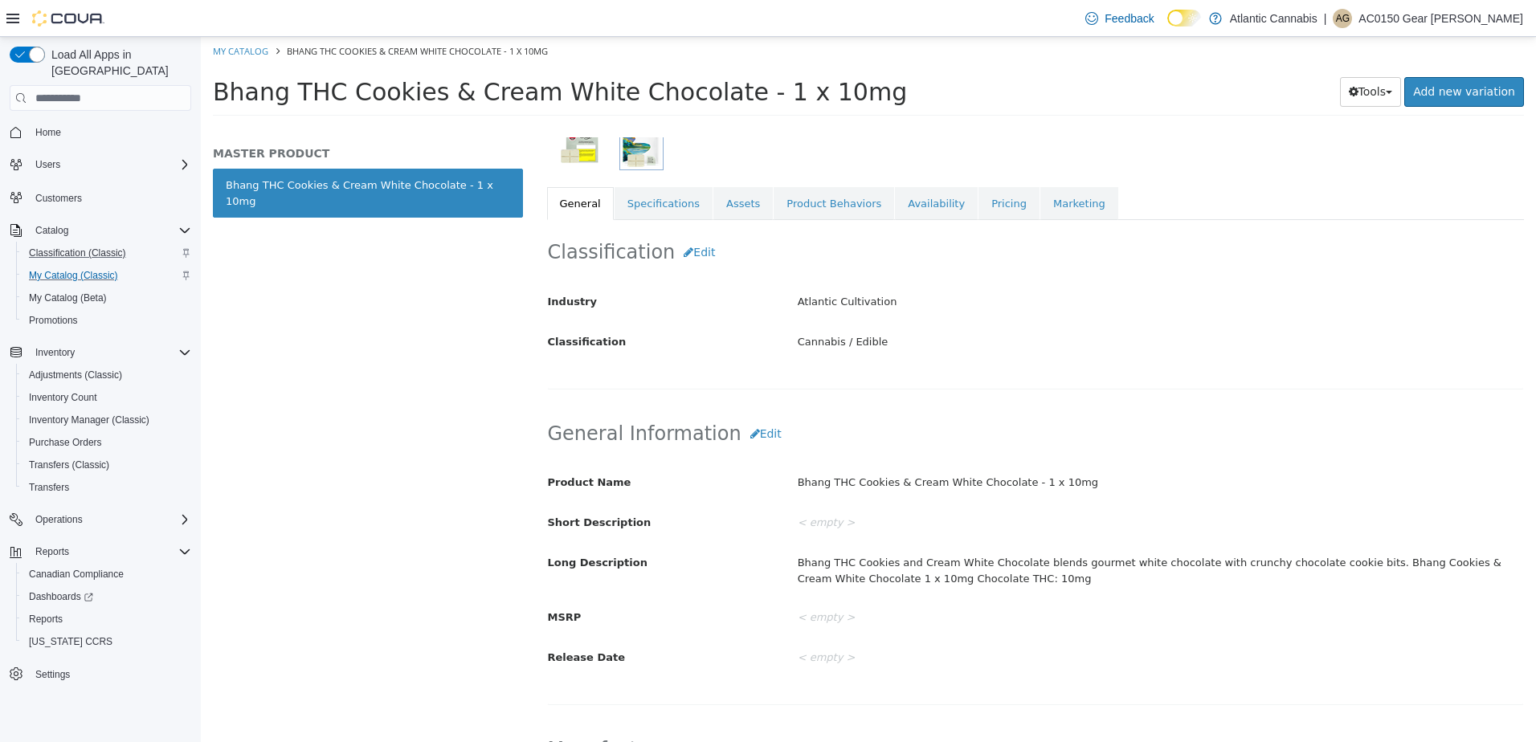
scroll to position [241, 0]
click at [664, 210] on link "Specifications" at bounding box center [663, 205] width 98 height 34
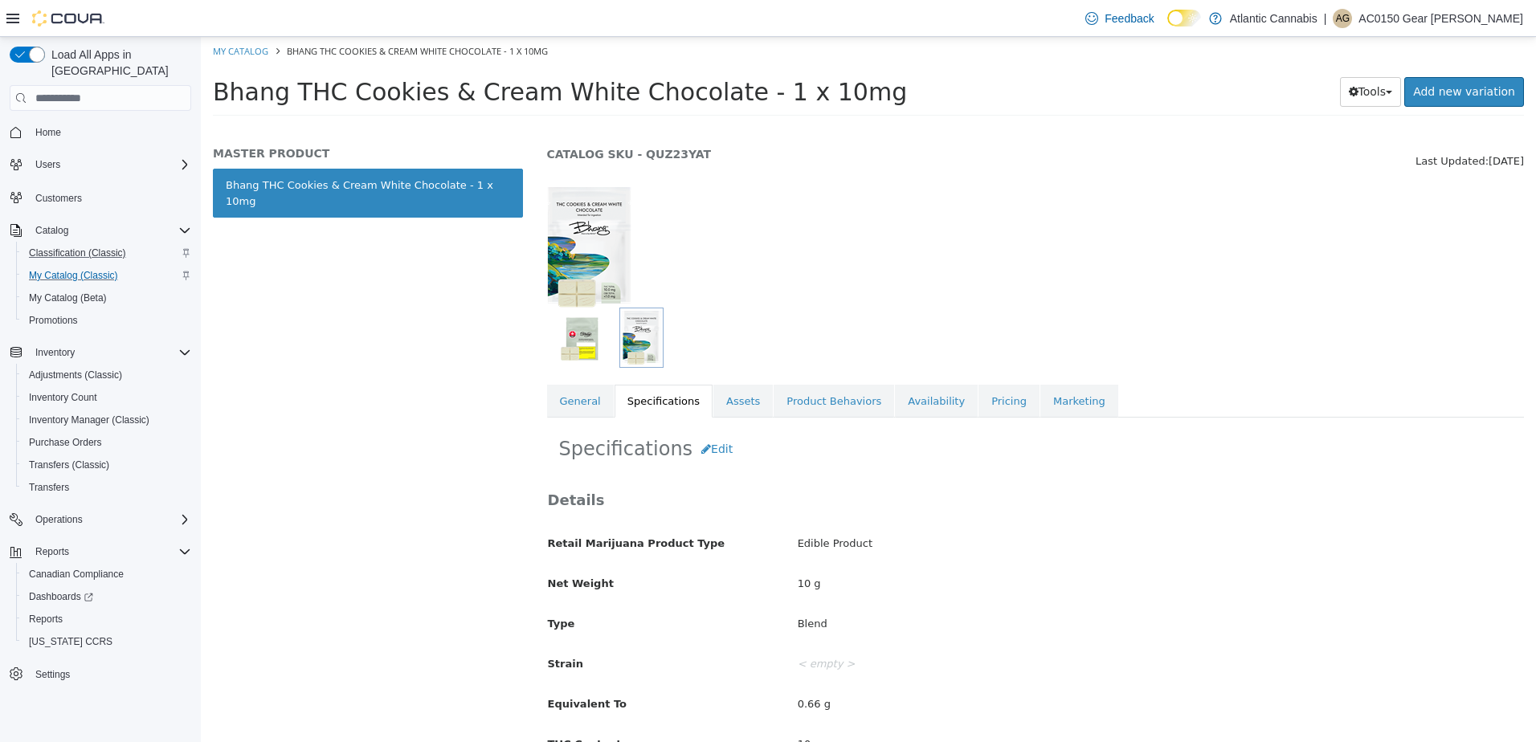
scroll to position [36, 0]
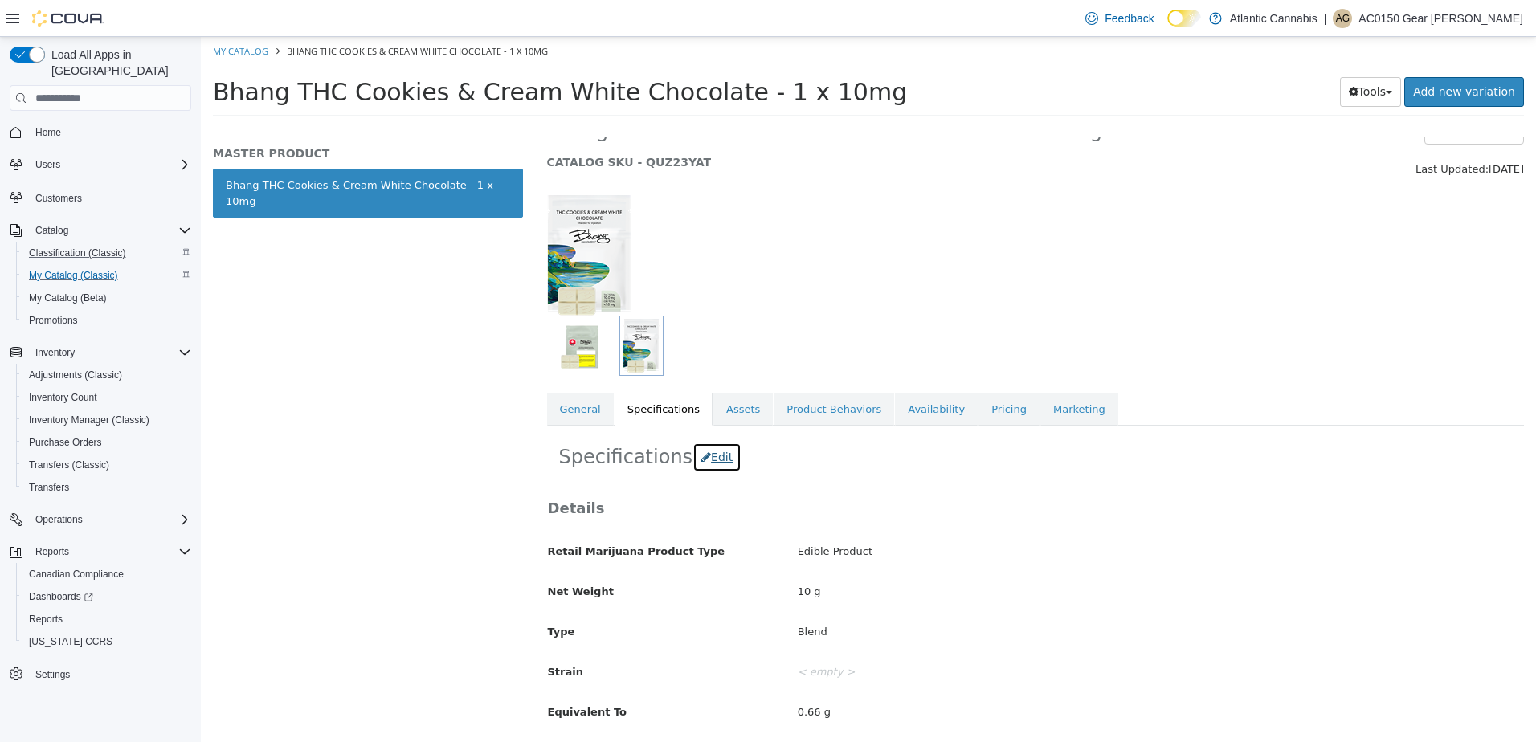
click at [695, 461] on button "Edit" at bounding box center [716, 458] width 49 height 30
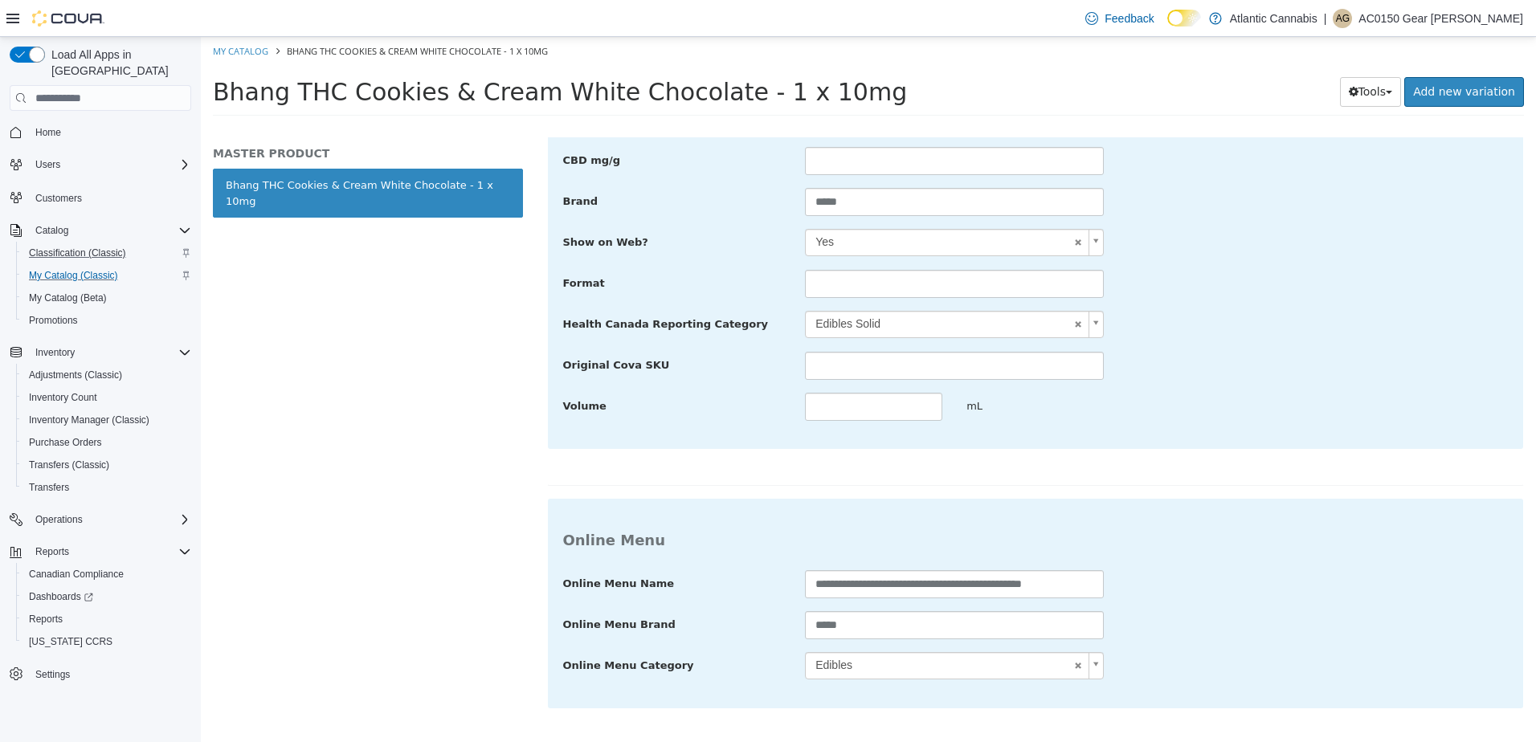
scroll to position [980, 0]
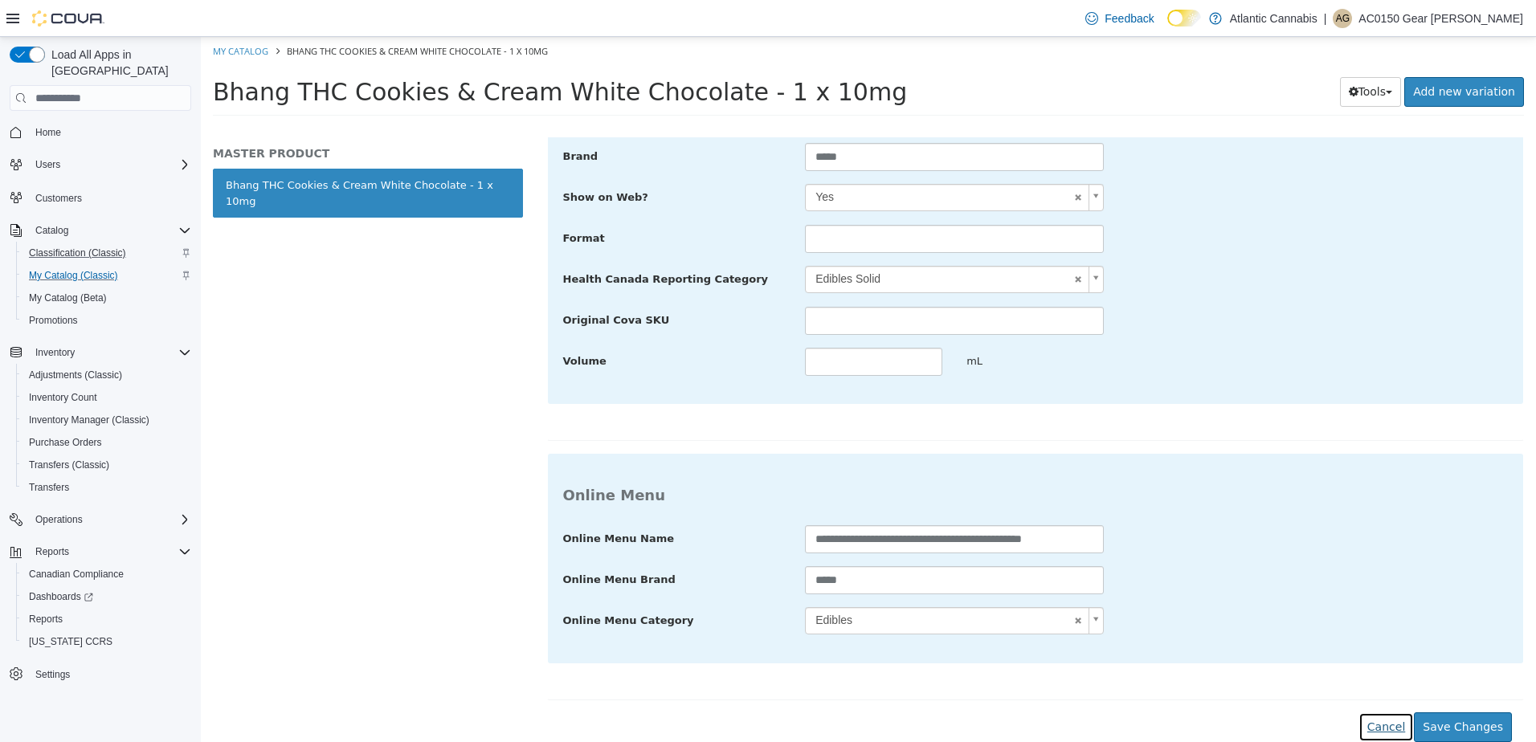
click at [1394, 733] on button "Cancel" at bounding box center [1385, 727] width 55 height 30
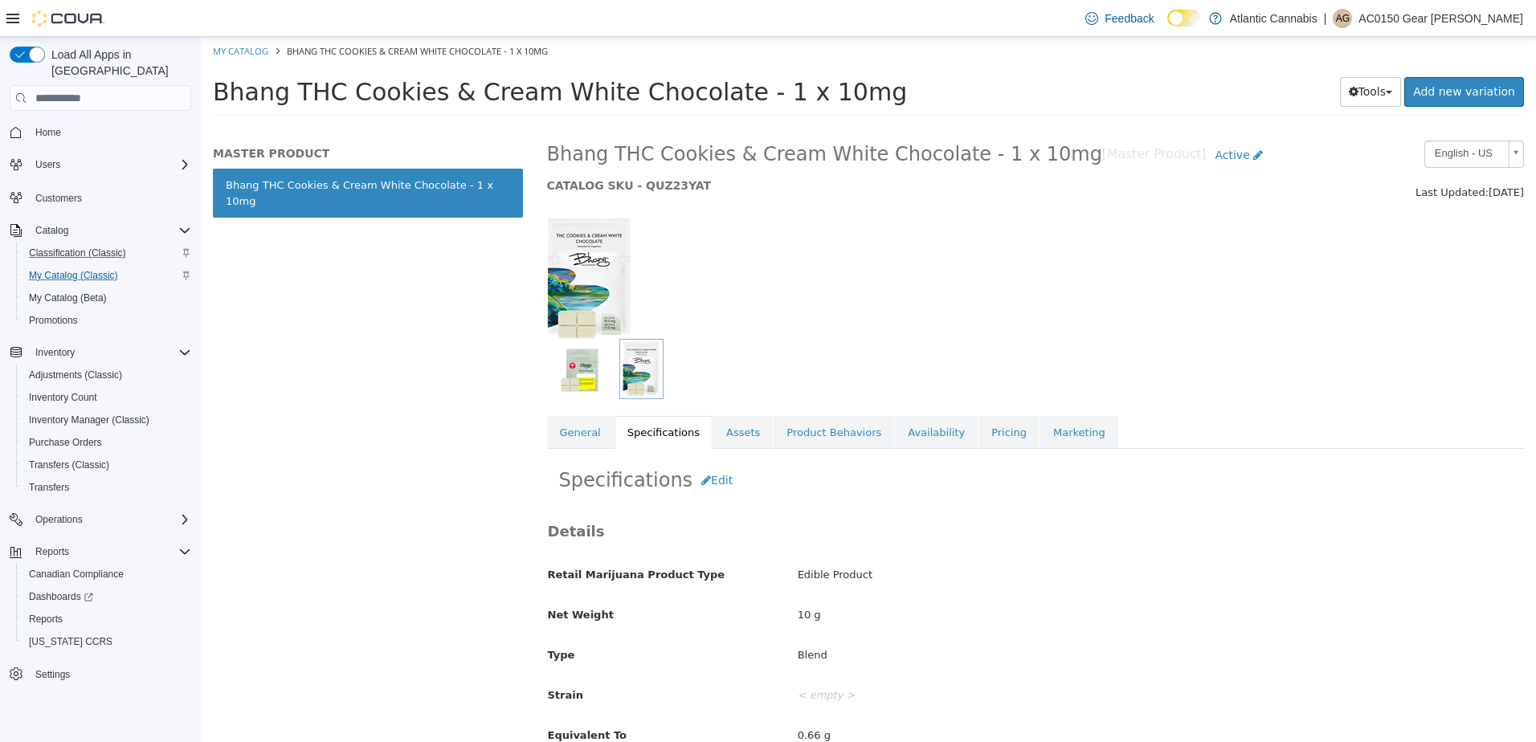
scroll to position [0, 0]
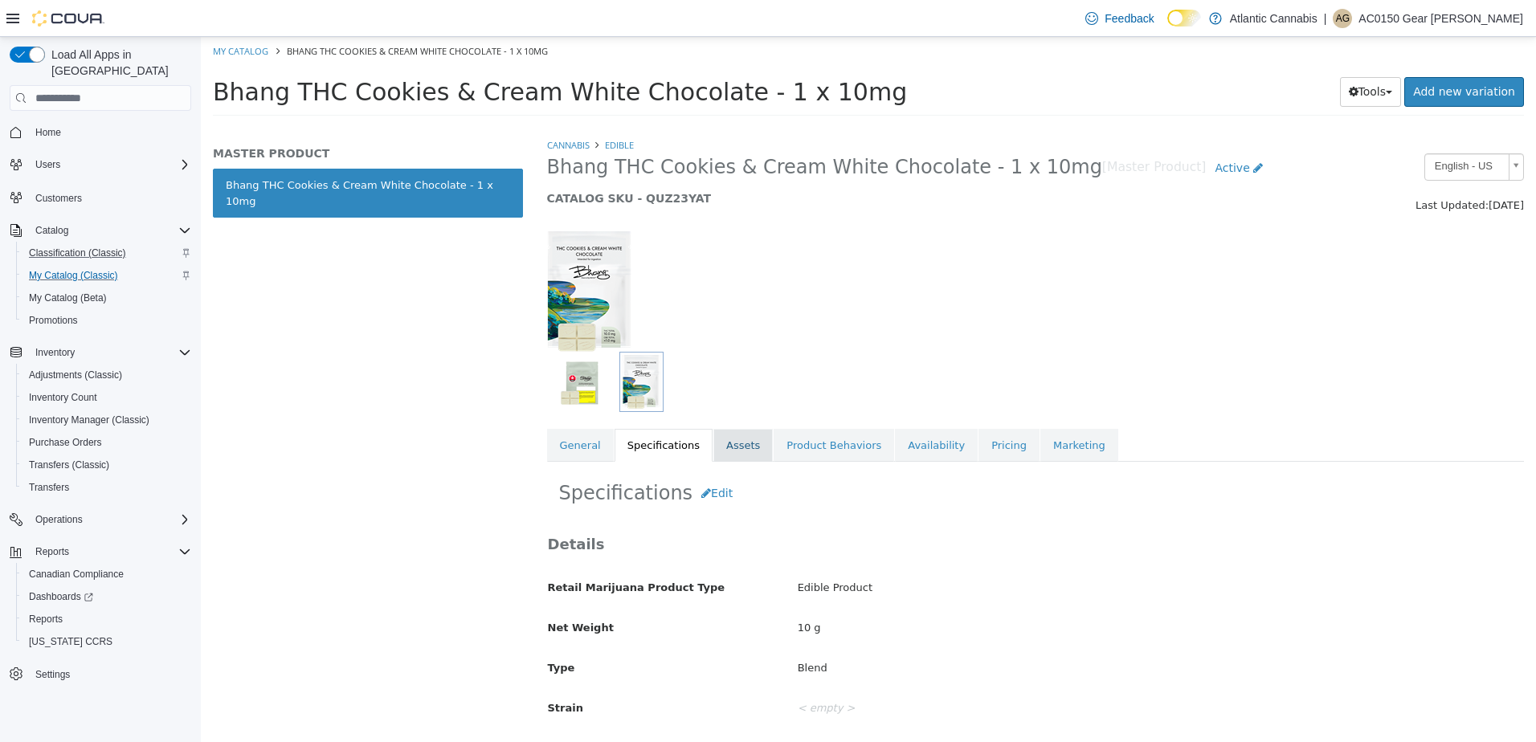
click at [735, 451] on link "Assets" at bounding box center [742, 446] width 59 height 34
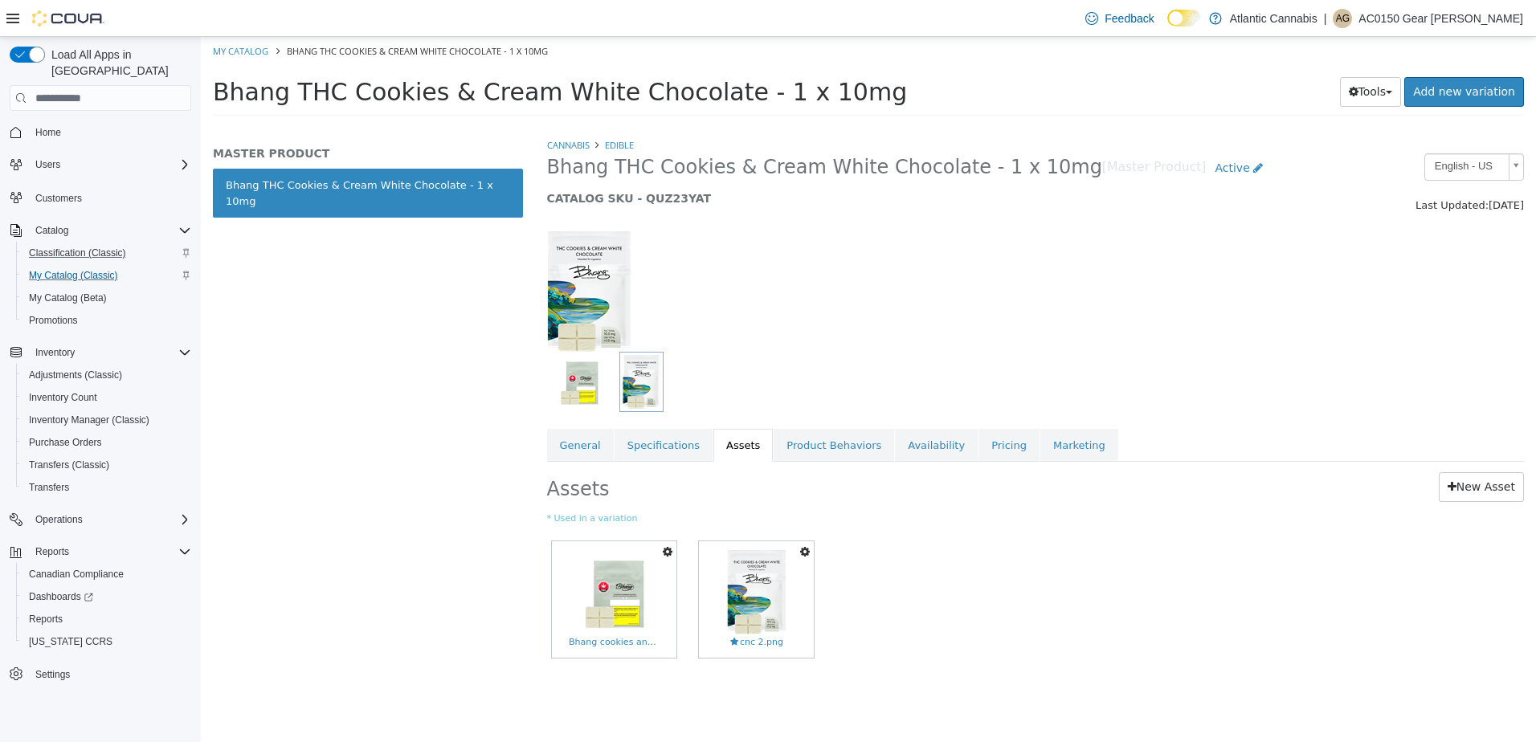
click at [671, 555] on icon "button" at bounding box center [668, 551] width 10 height 11
click at [626, 585] on link "Set As Hero Shot" at bounding box center [612, 580] width 127 height 22
click at [928, 455] on link "Availability" at bounding box center [936, 446] width 83 height 34
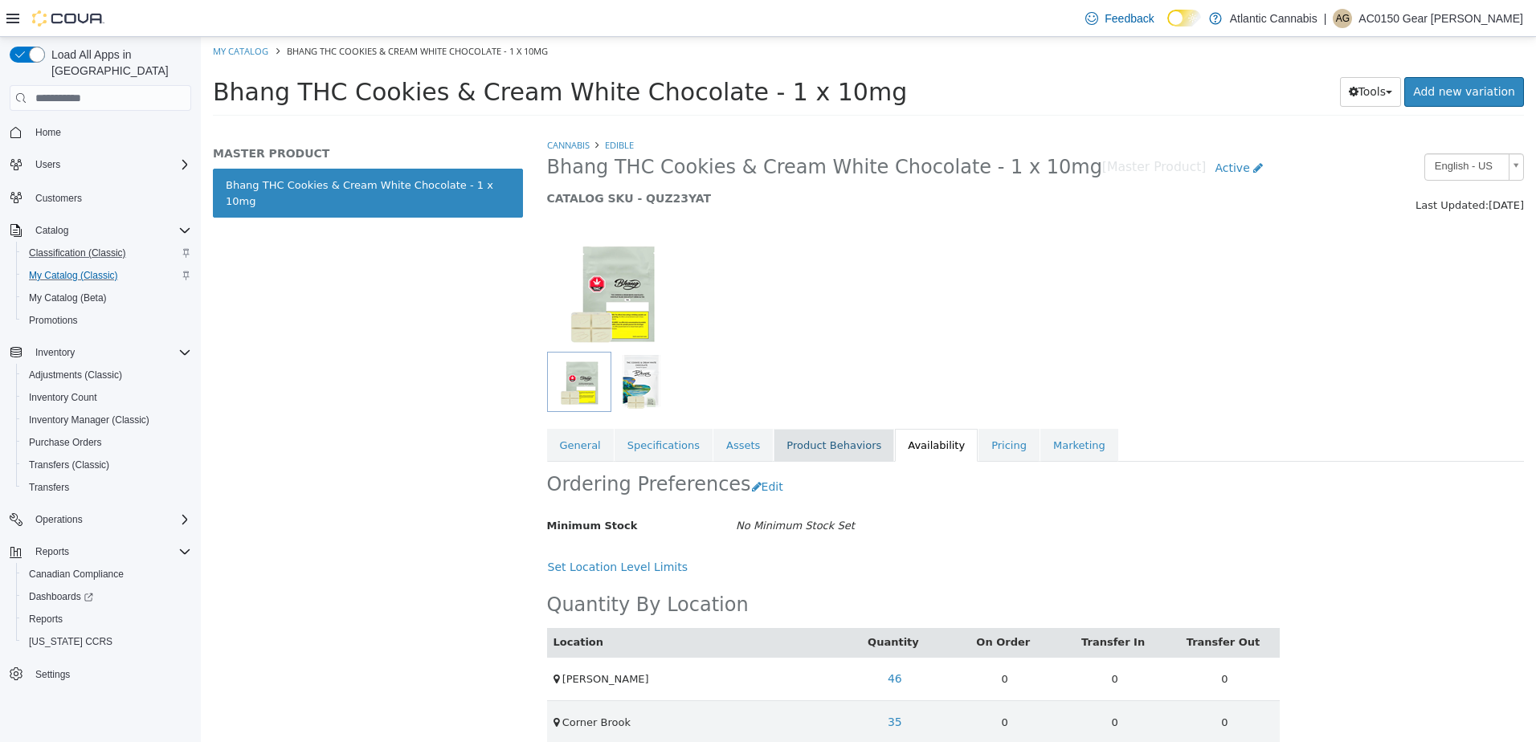
click at [790, 439] on link "Product Behaviors" at bounding box center [833, 446] width 120 height 34
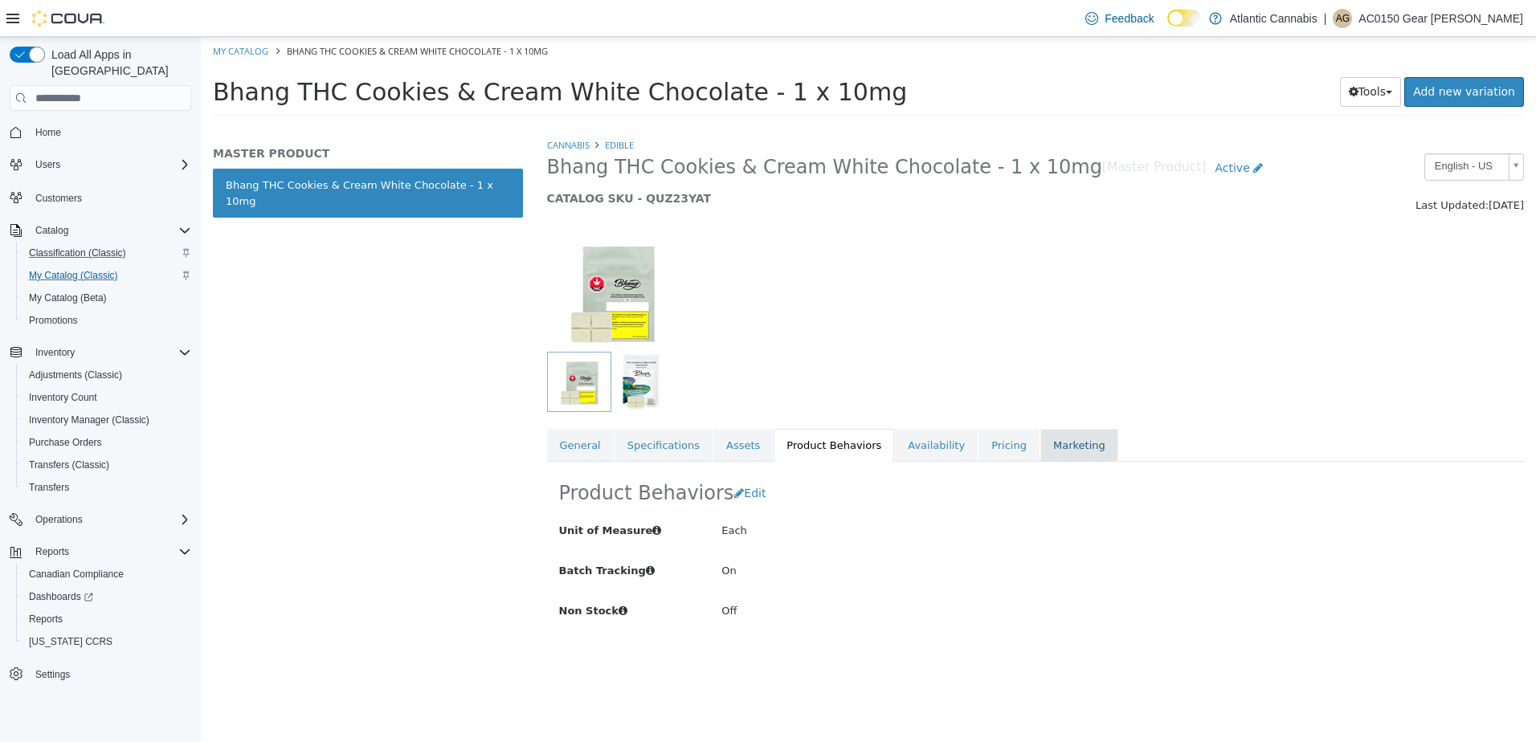
click at [1040, 453] on link "Marketing" at bounding box center [1079, 446] width 78 height 34
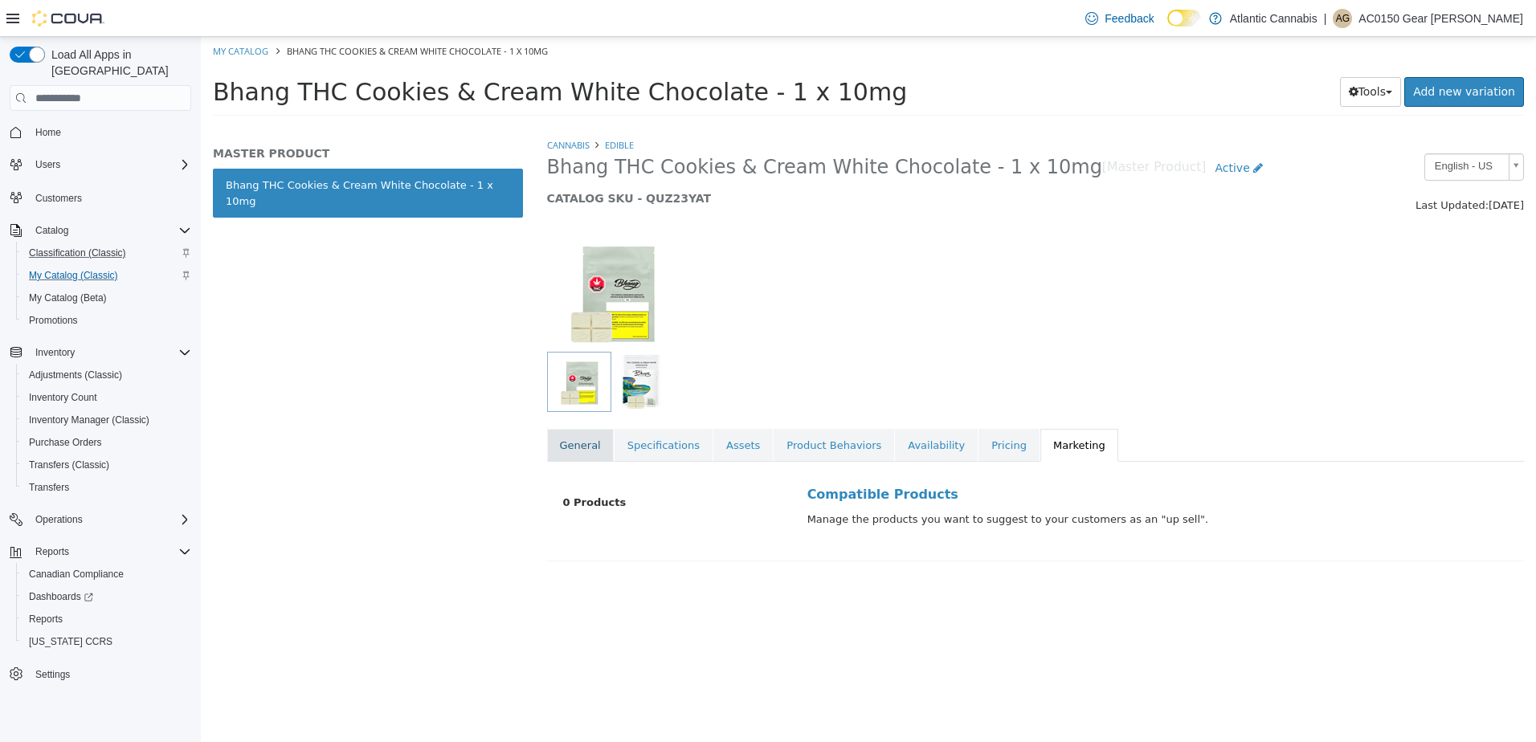
click at [591, 451] on link "General" at bounding box center [580, 446] width 67 height 34
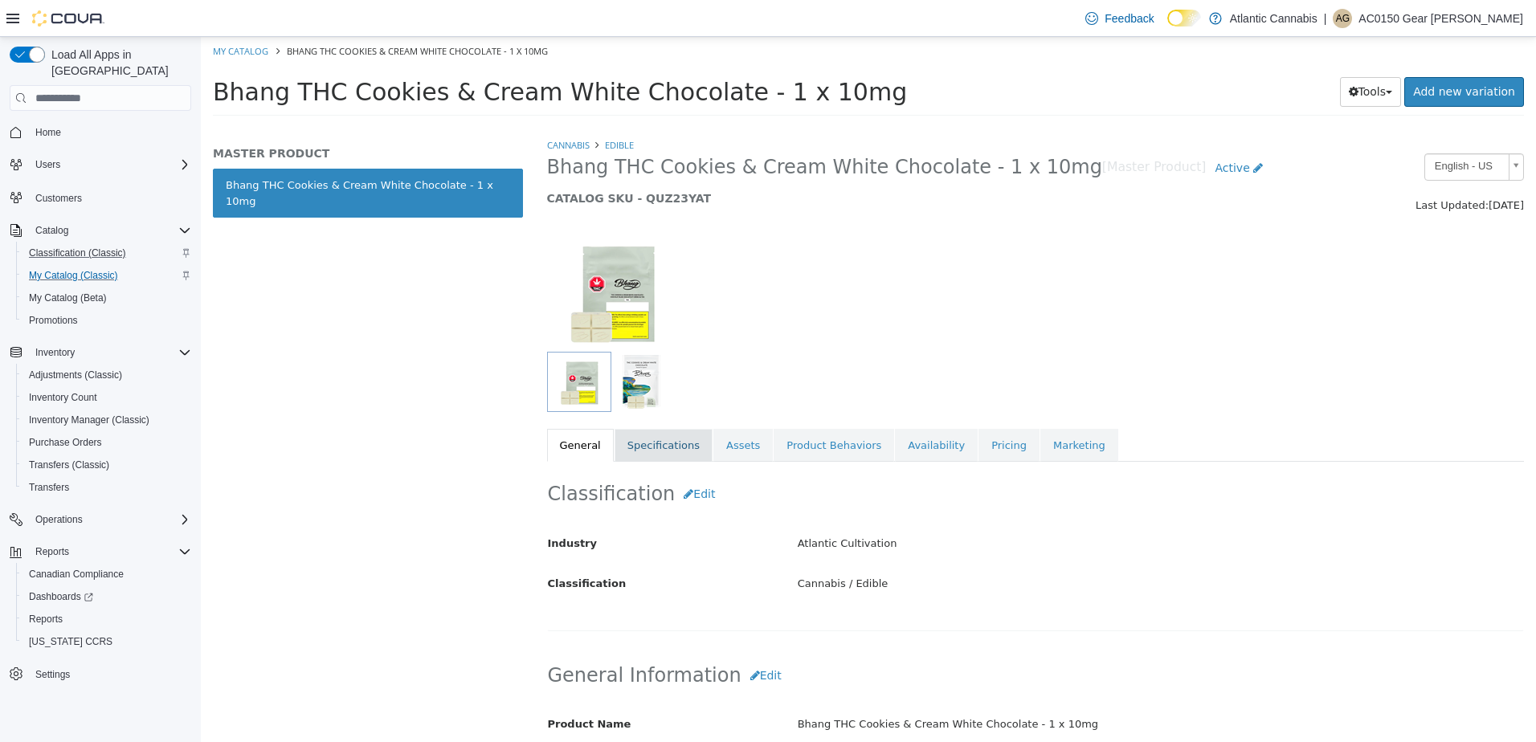
click at [654, 455] on link "Specifications" at bounding box center [663, 446] width 98 height 34
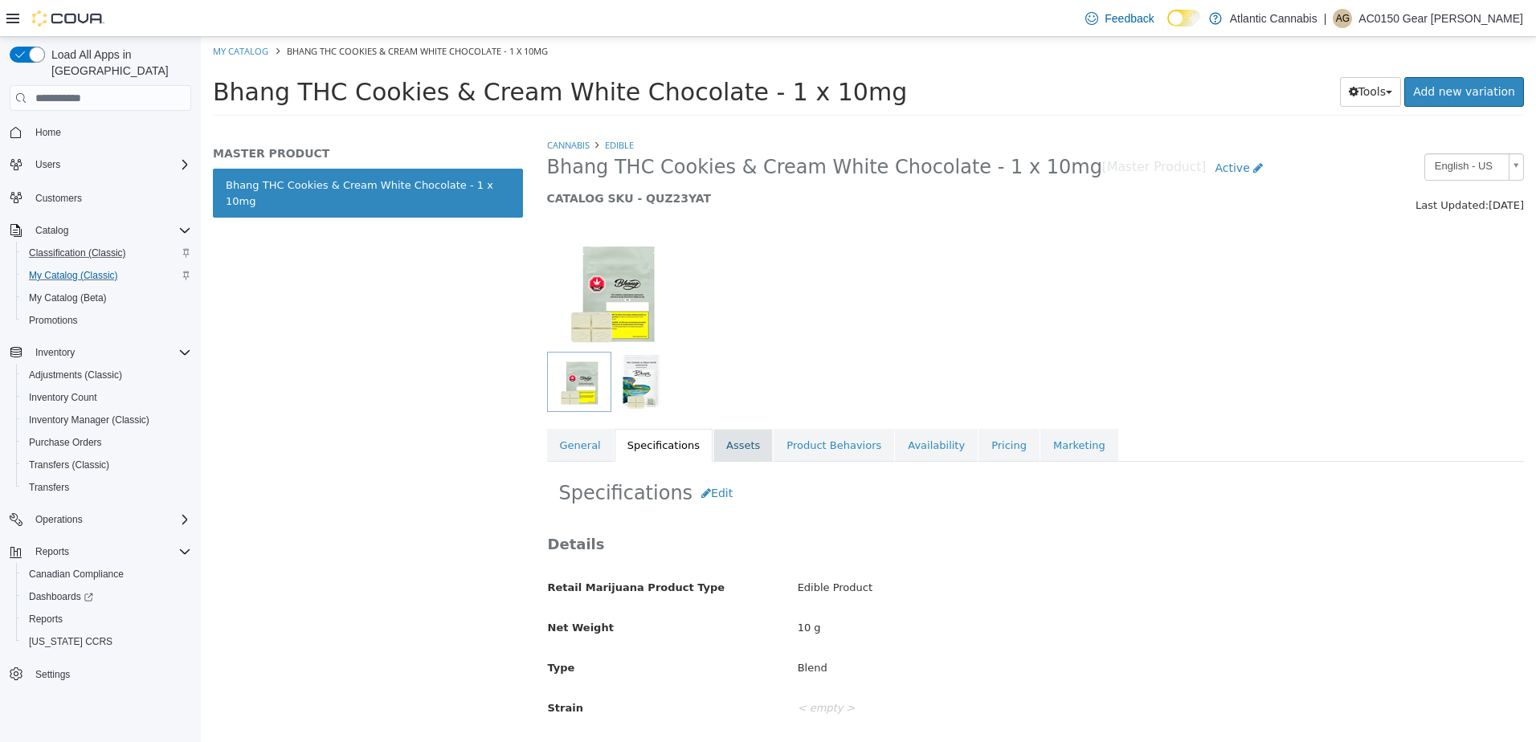
click at [732, 445] on link "Assets" at bounding box center [742, 446] width 59 height 34
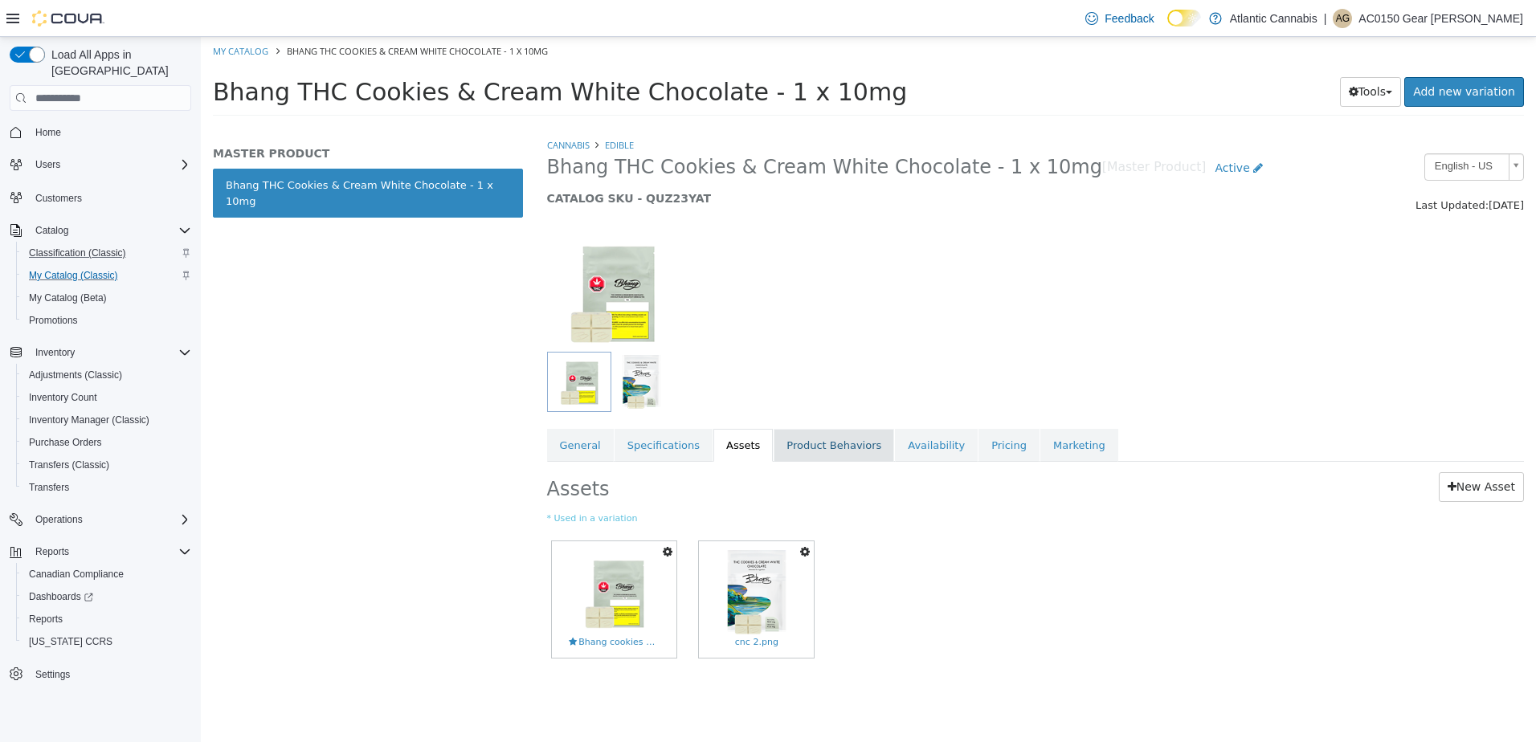
click at [787, 447] on link "Product Behaviors" at bounding box center [833, 446] width 120 height 34
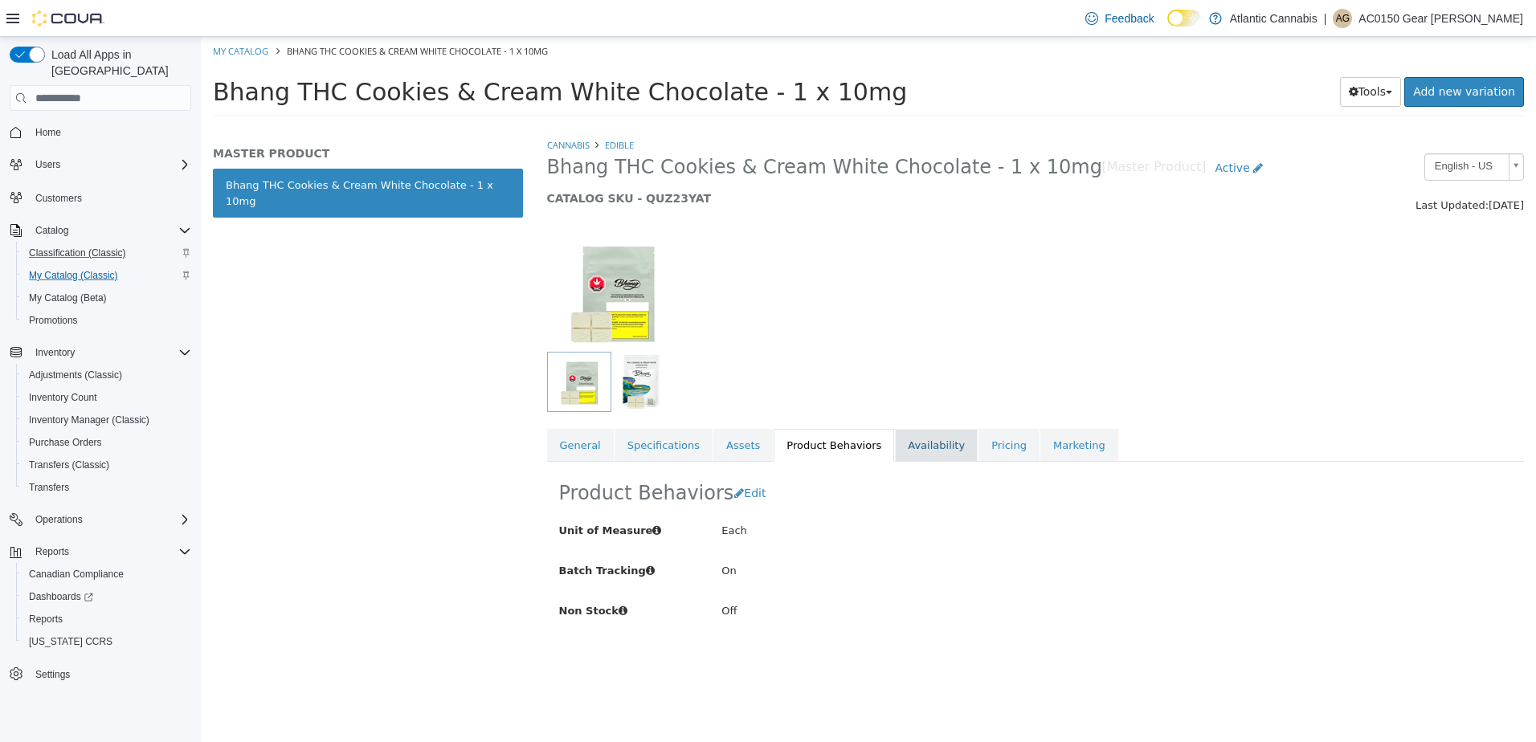
click at [895, 448] on link "Availability" at bounding box center [936, 446] width 83 height 34
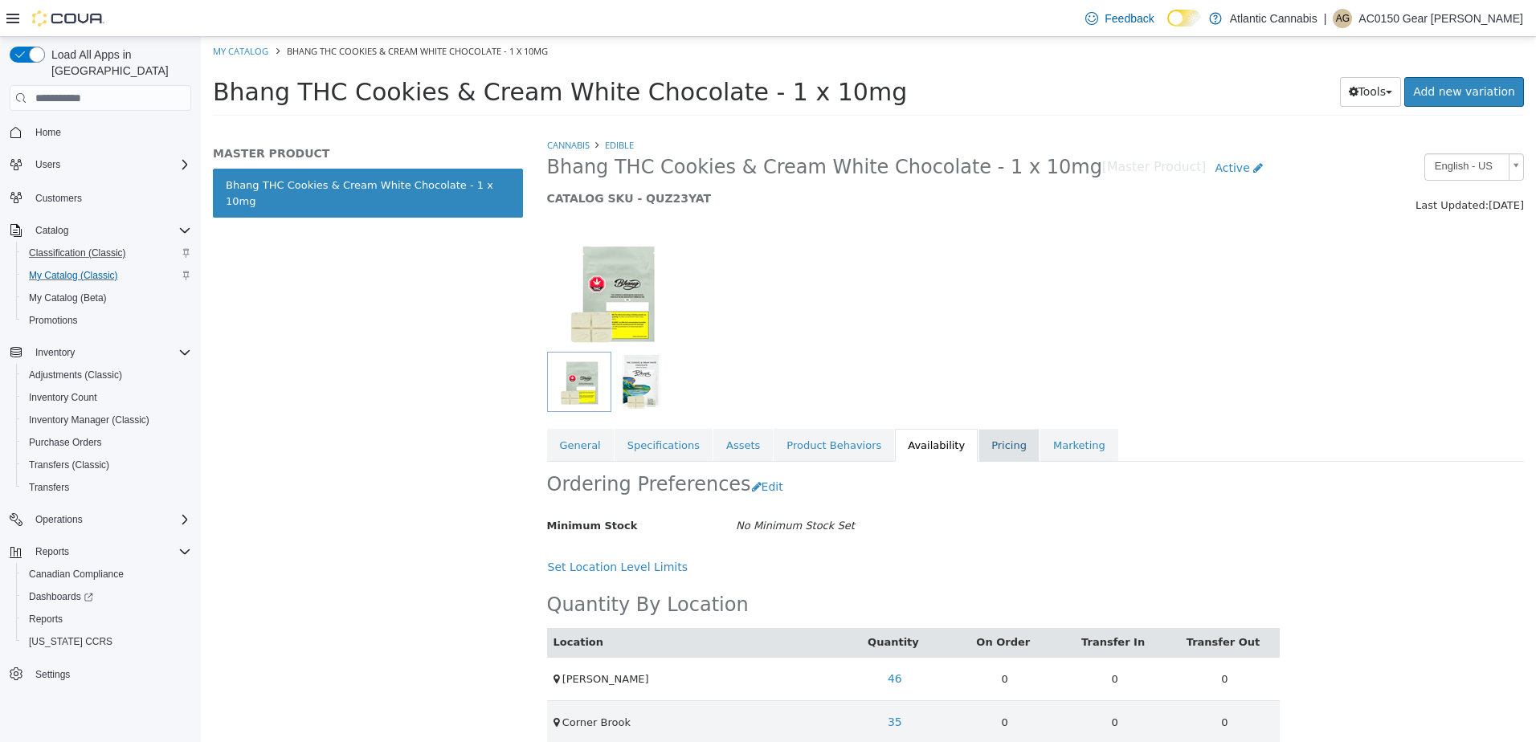
click at [978, 447] on link "Pricing" at bounding box center [1008, 446] width 61 height 34
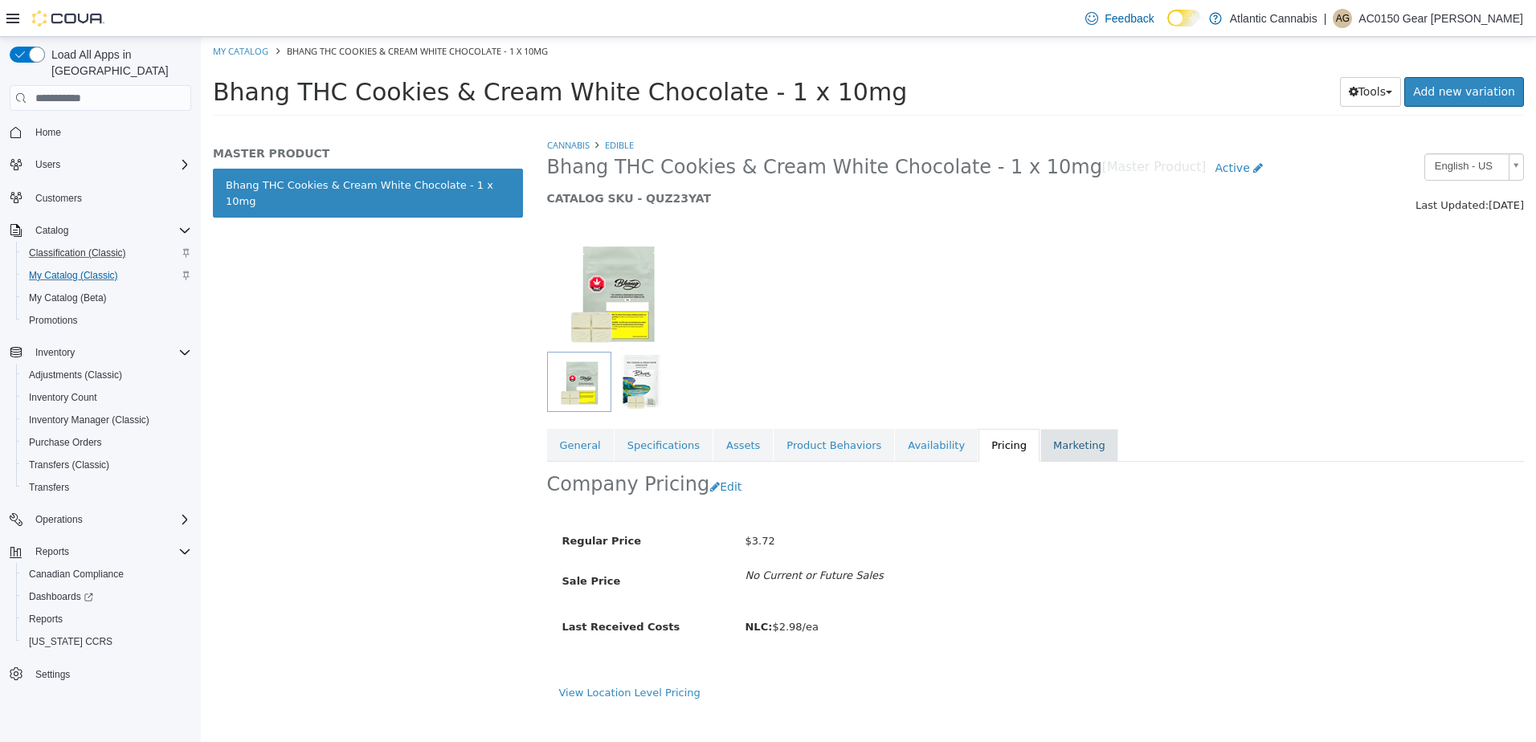
click at [1040, 447] on link "Marketing" at bounding box center [1079, 446] width 78 height 34
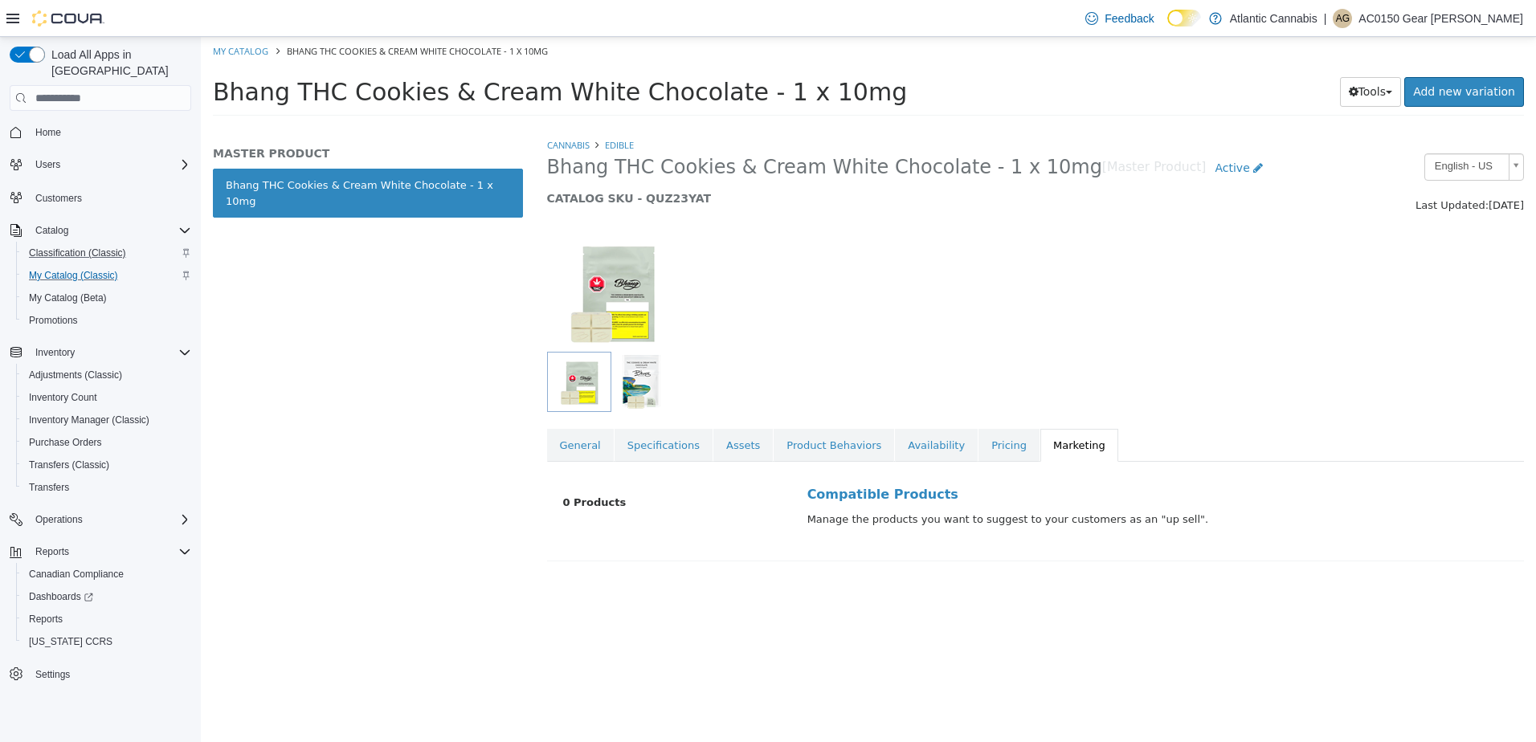
click at [918, 333] on div at bounding box center [1036, 282] width 1002 height 137
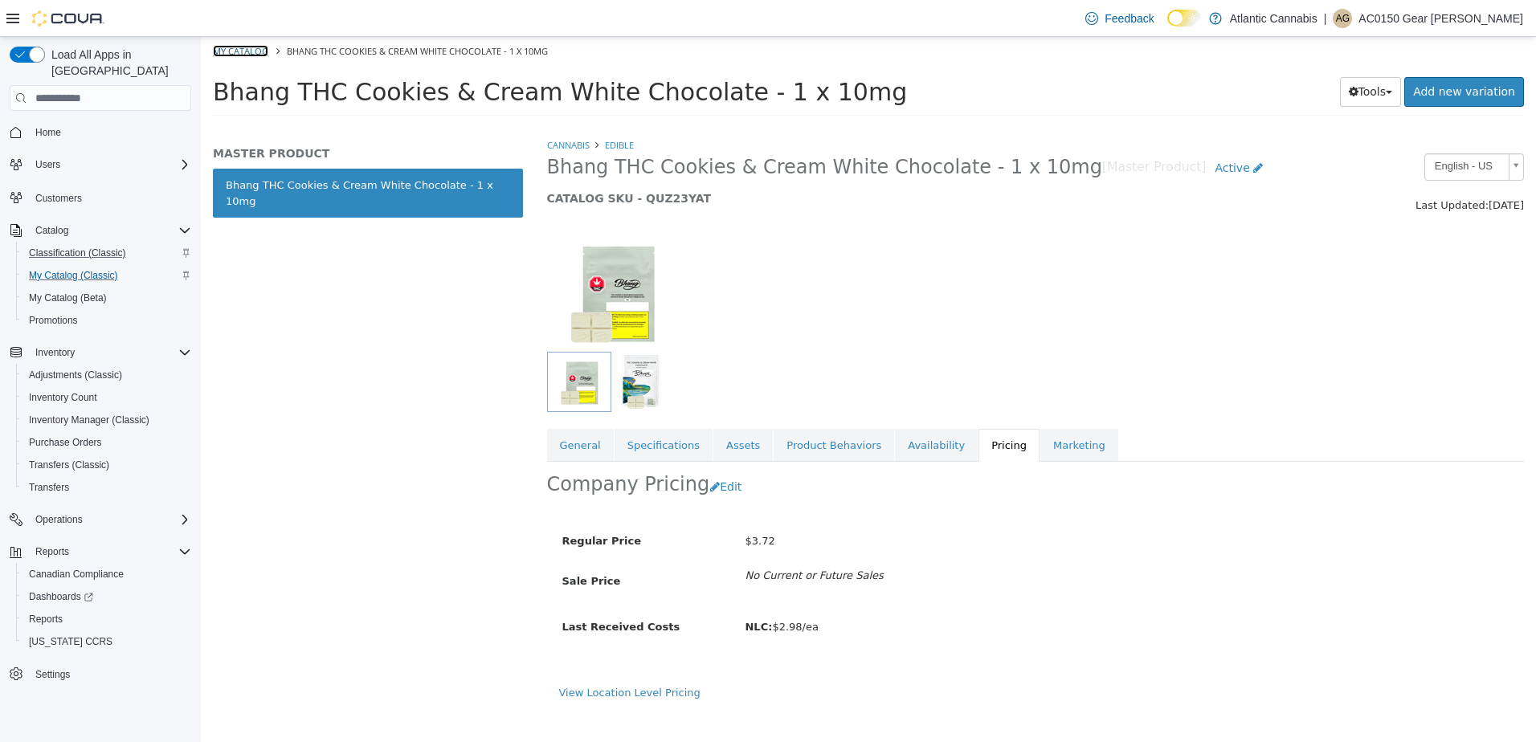
click at [243, 46] on link "My Catalog" at bounding box center [240, 51] width 55 height 12
select select "**********"
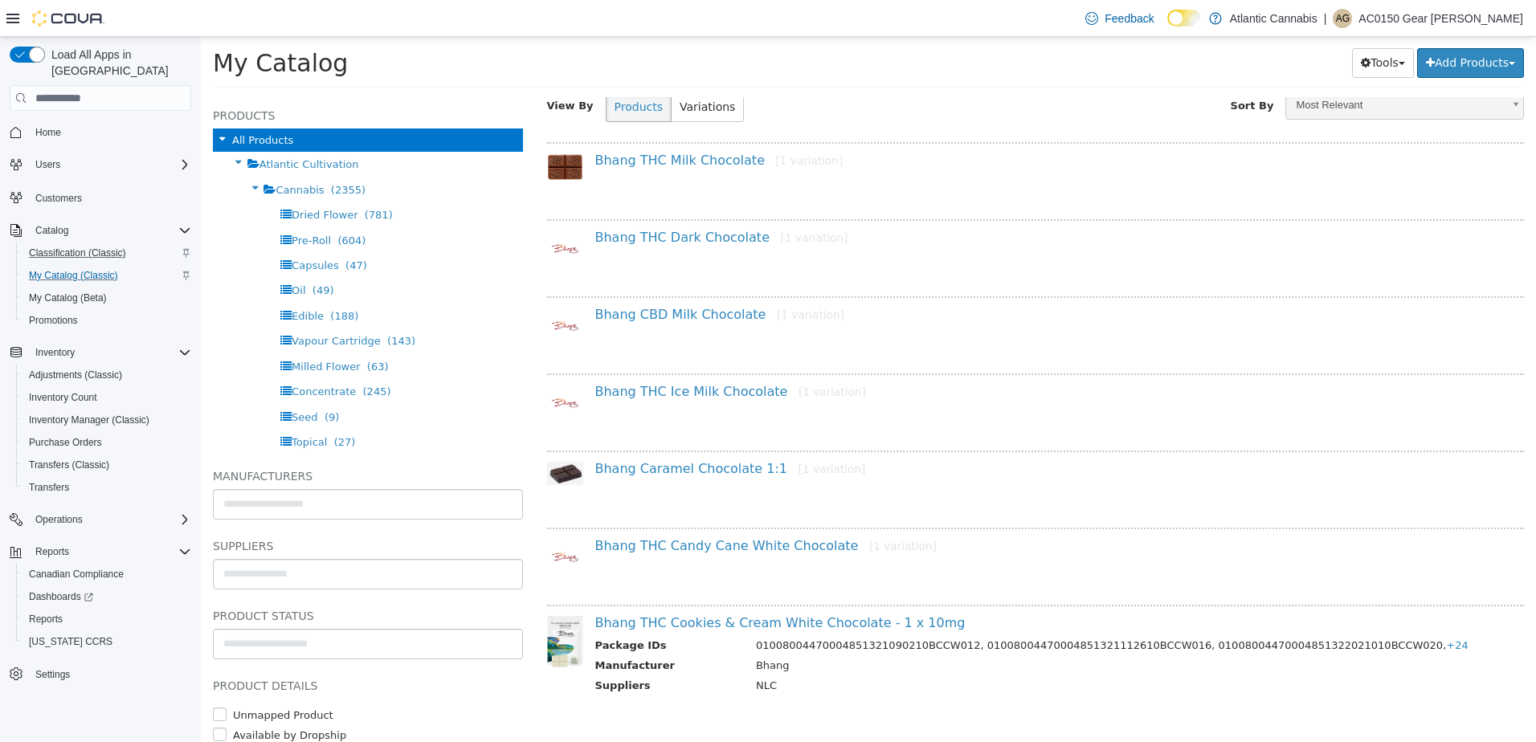
scroll to position [93, 0]
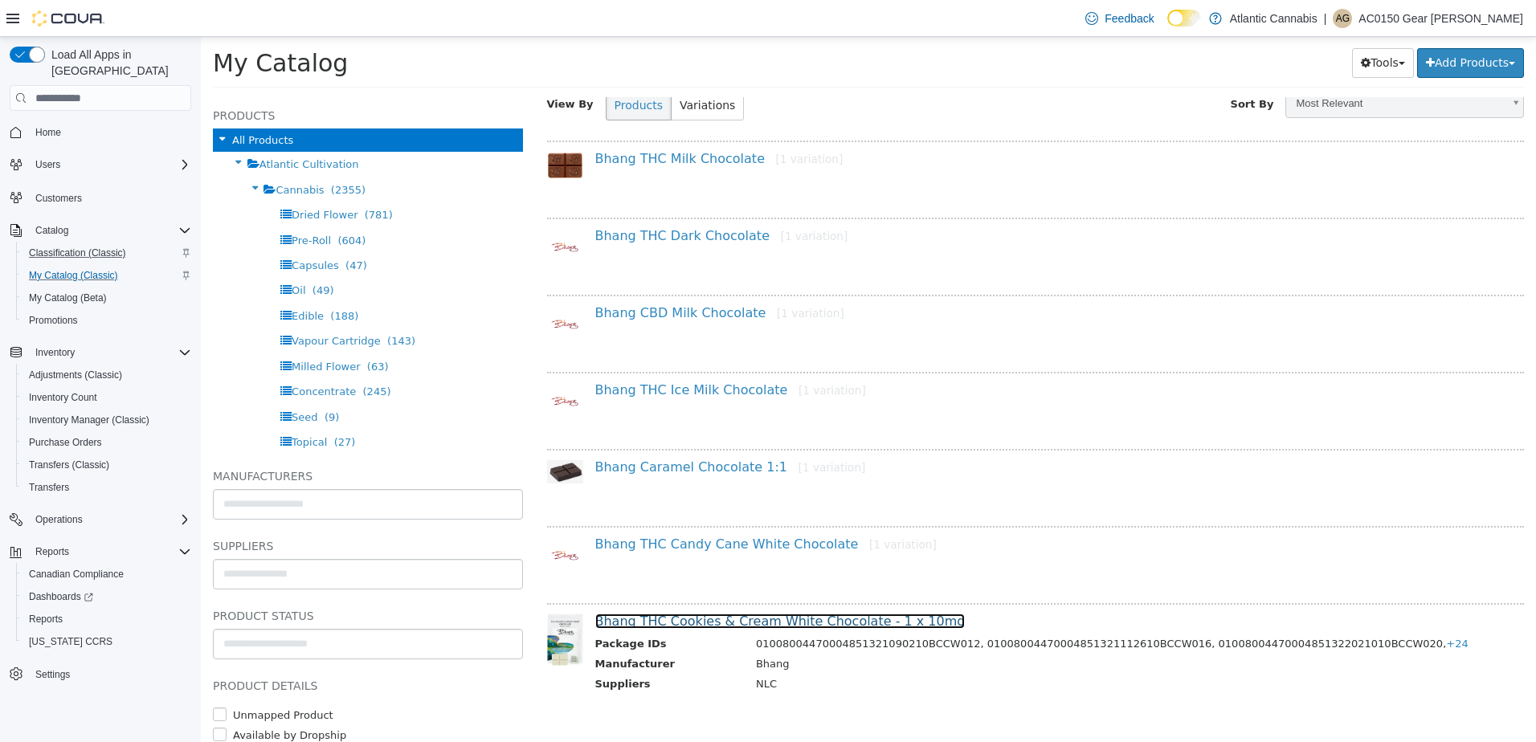
click at [716, 614] on link "Bhang THC Cookies & Cream White Chocolate - 1 x 10mg" at bounding box center [780, 621] width 370 height 15
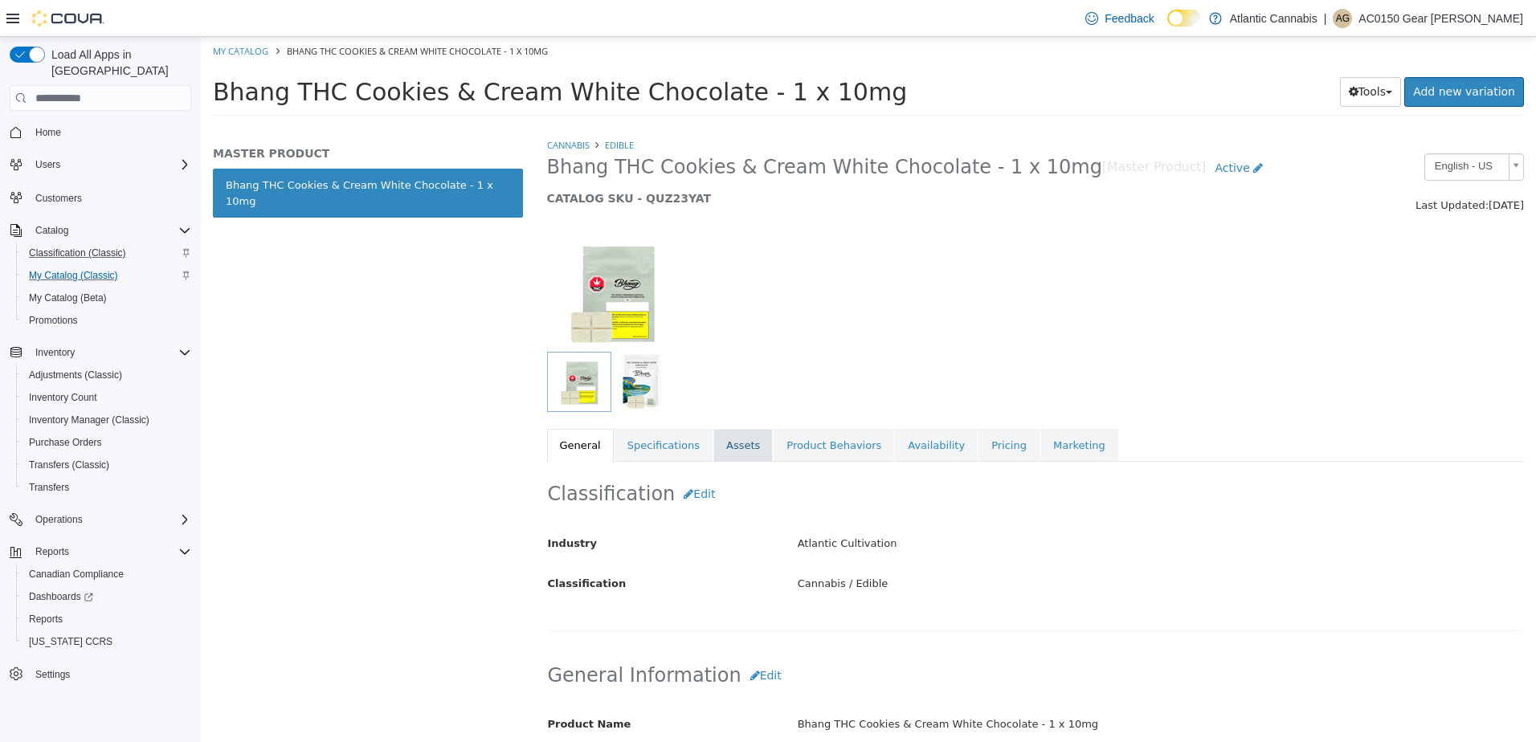
click at [715, 447] on link "Assets" at bounding box center [742, 446] width 59 height 34
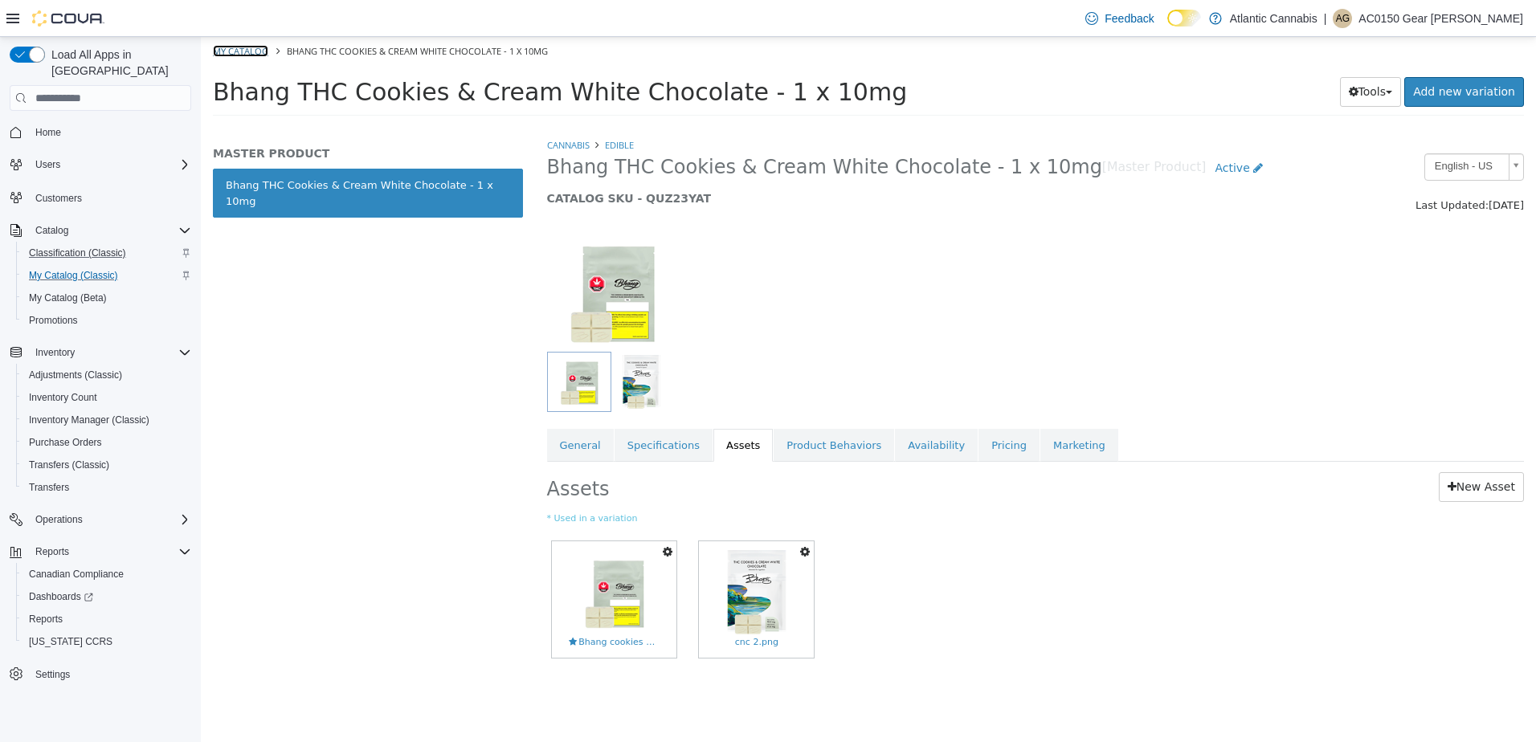
click at [237, 54] on link "My Catalog" at bounding box center [240, 51] width 55 height 12
select select "**********"
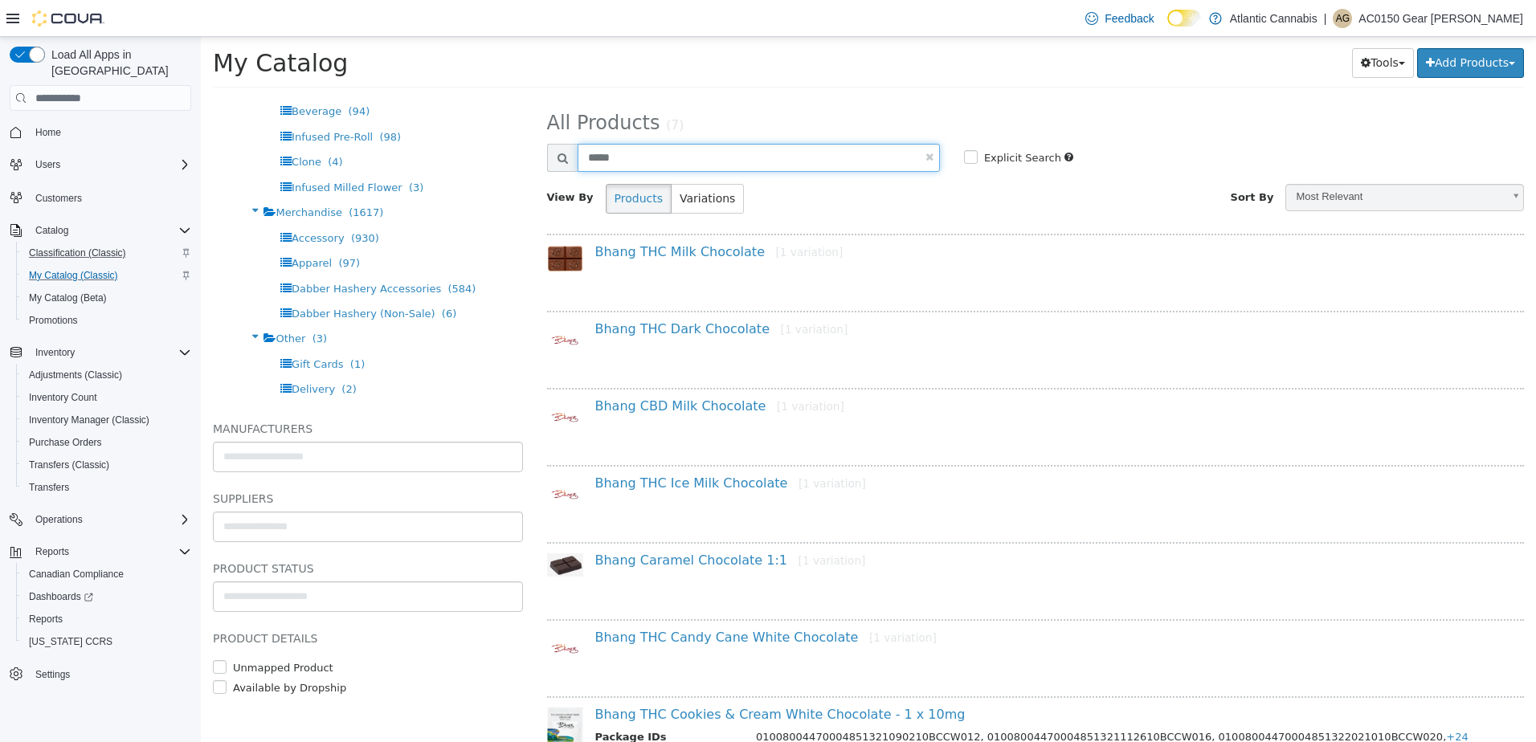
click at [611, 161] on input "*****" at bounding box center [758, 158] width 362 height 28
select select "**********"
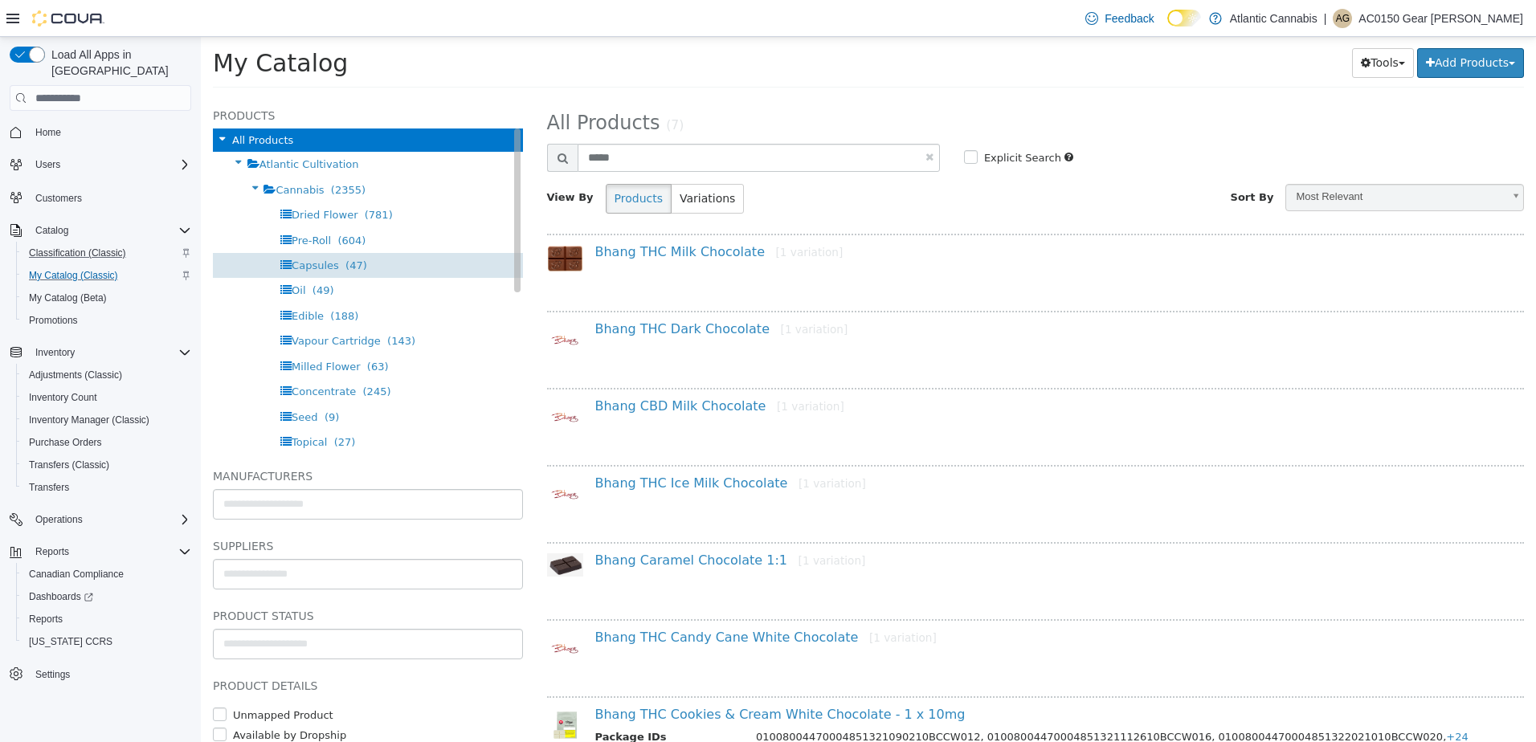
click at [345, 266] on span "(47)" at bounding box center [356, 265] width 22 height 12
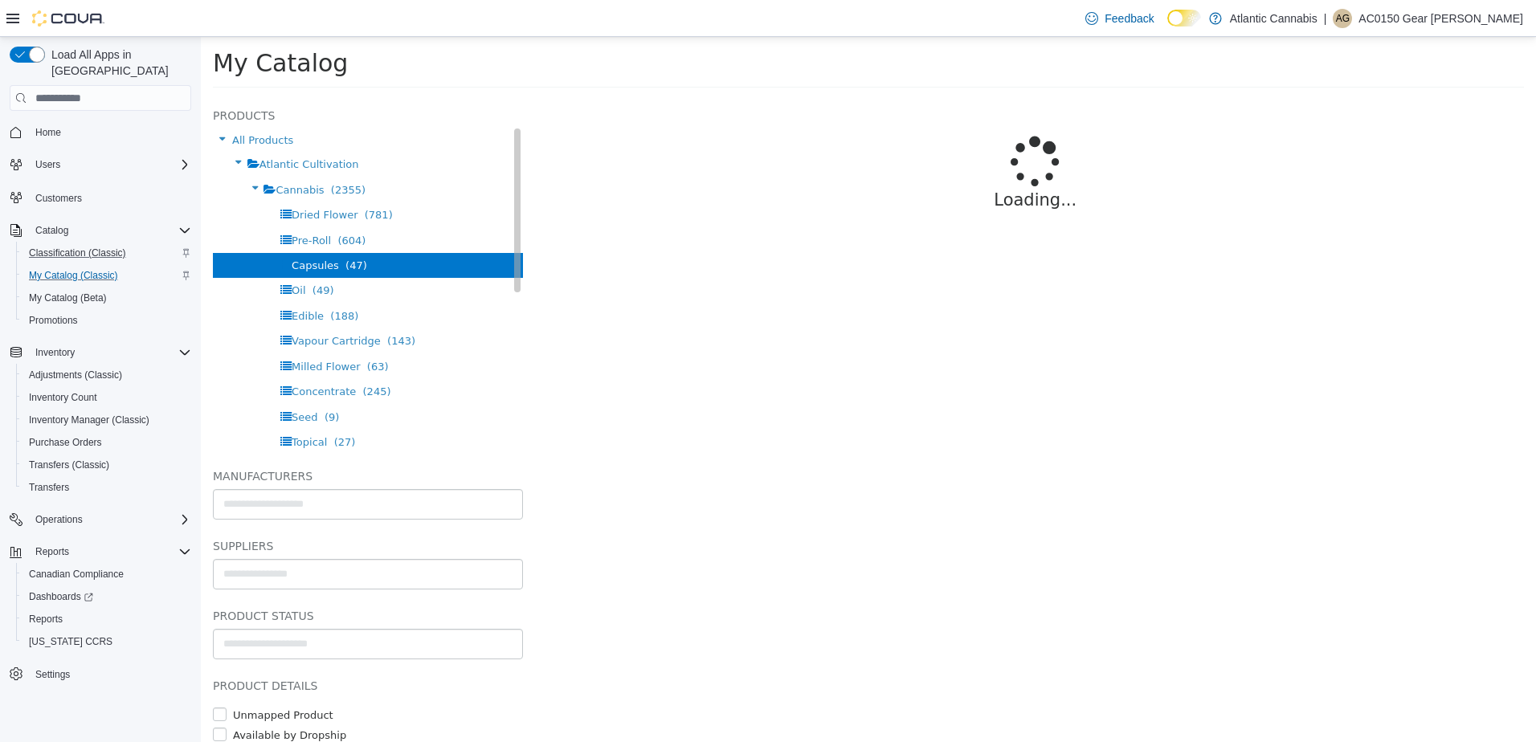
select select "**********"
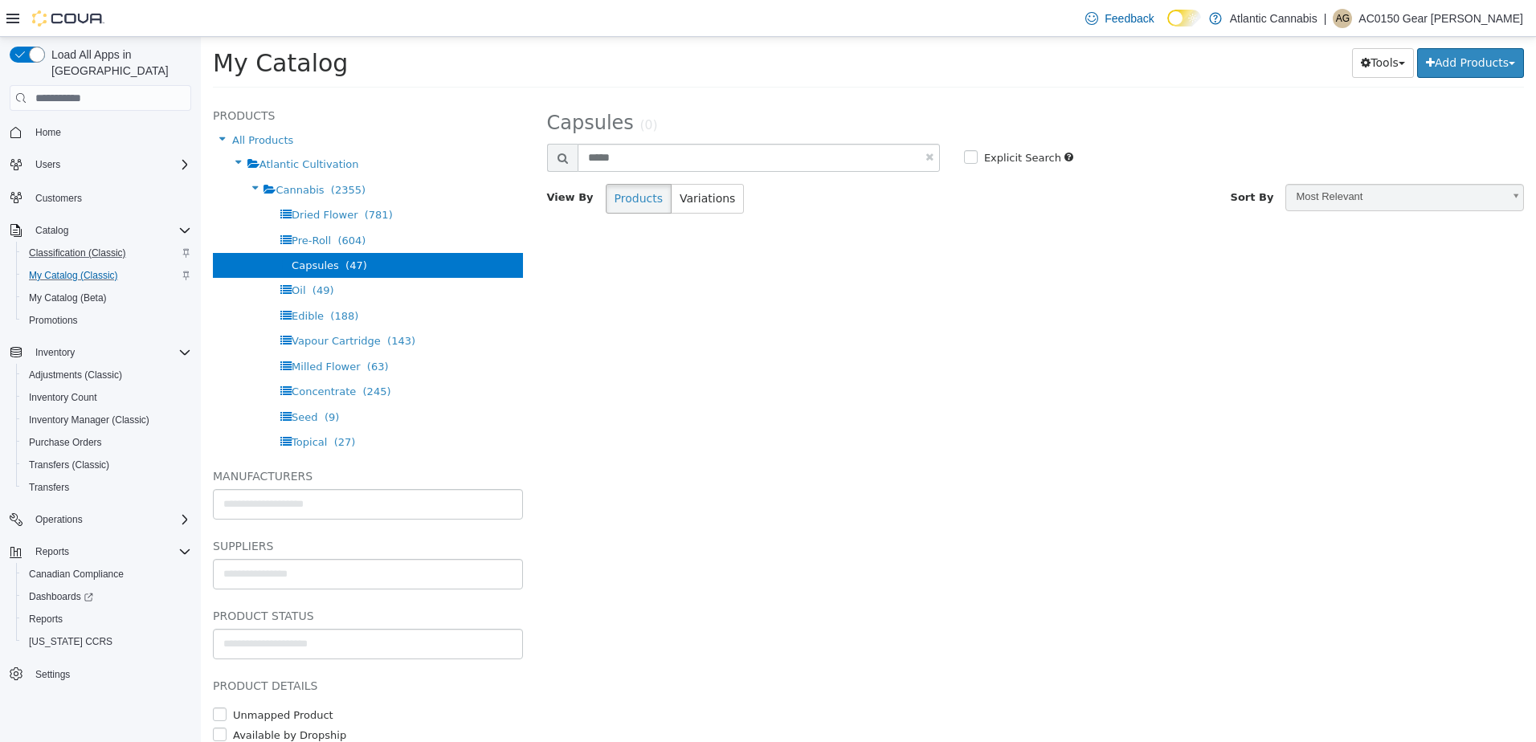
click at [928, 156] on link at bounding box center [929, 157] width 8 height 10
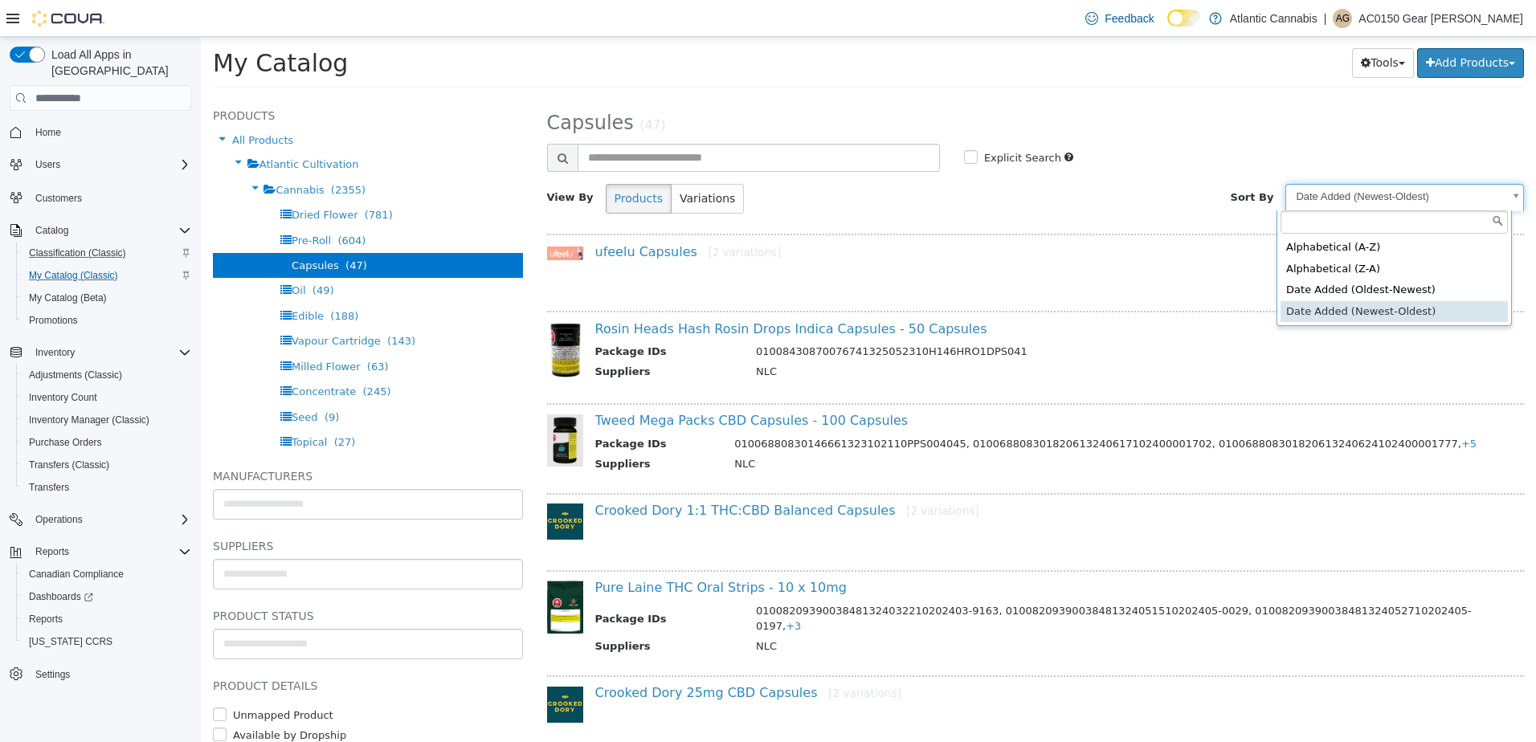
click at [1369, 98] on body "**********" at bounding box center [868, 67] width 1335 height 61
select select "********"
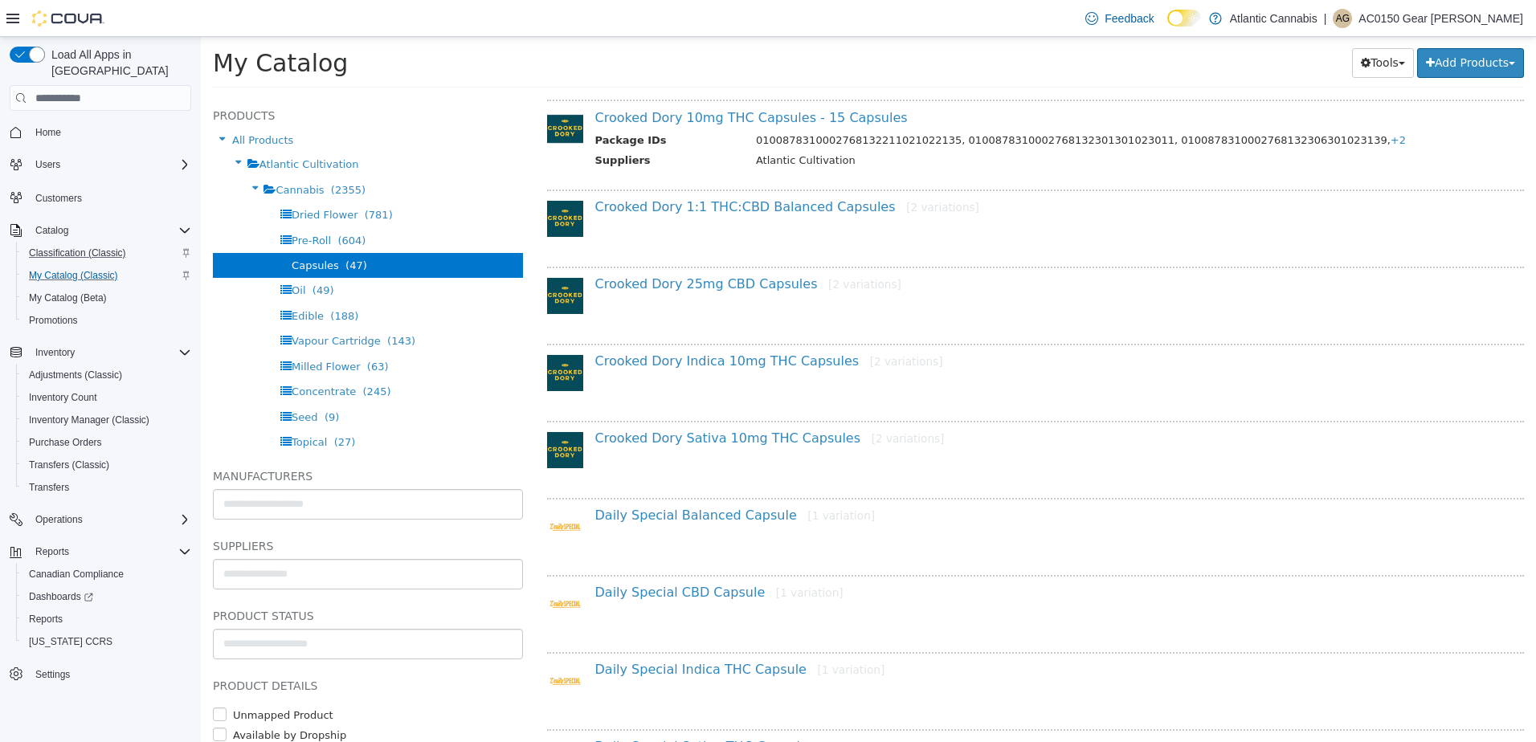
scroll to position [80, 0]
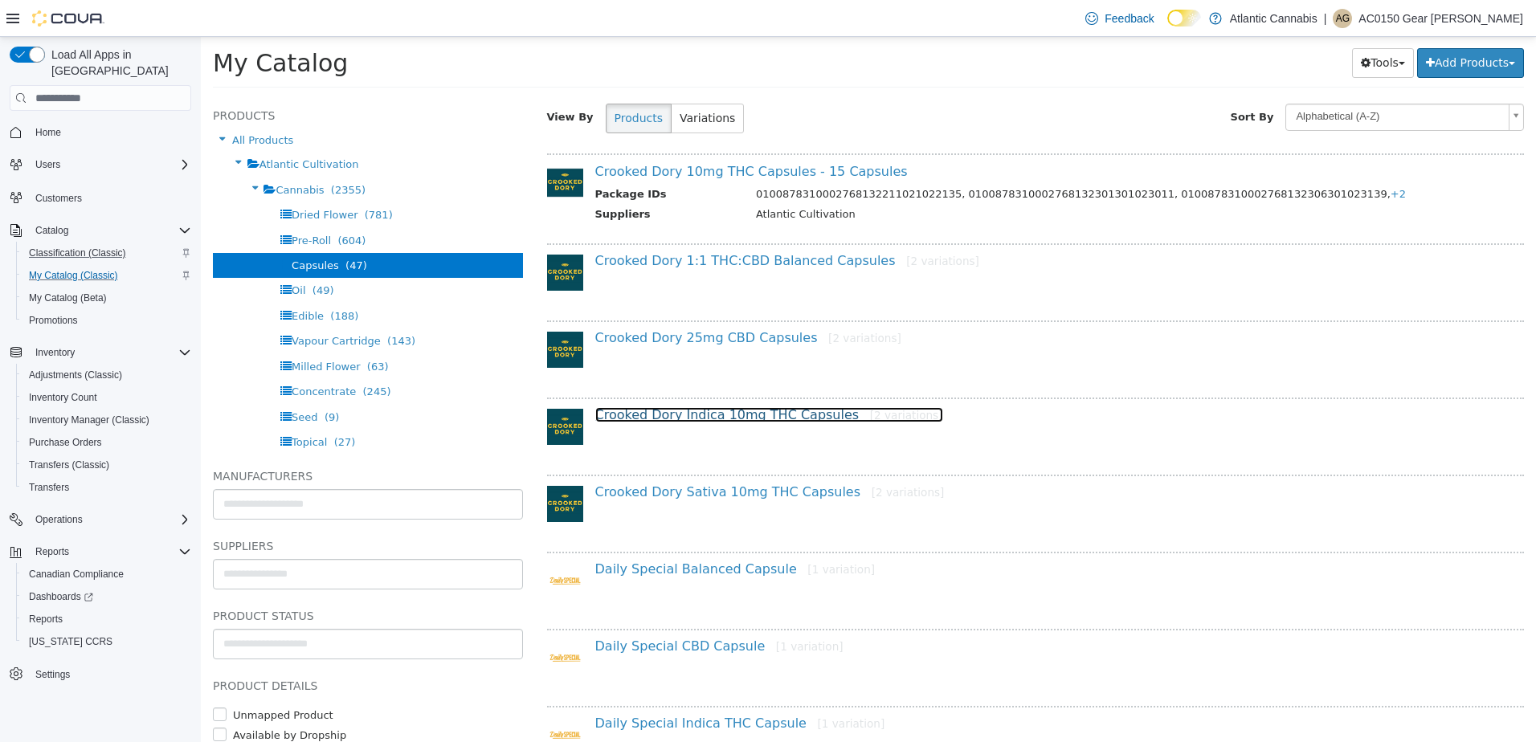
click at [680, 410] on link "Crooked Dory Indica 10mg THC Capsules [2 variations]" at bounding box center [769, 414] width 348 height 15
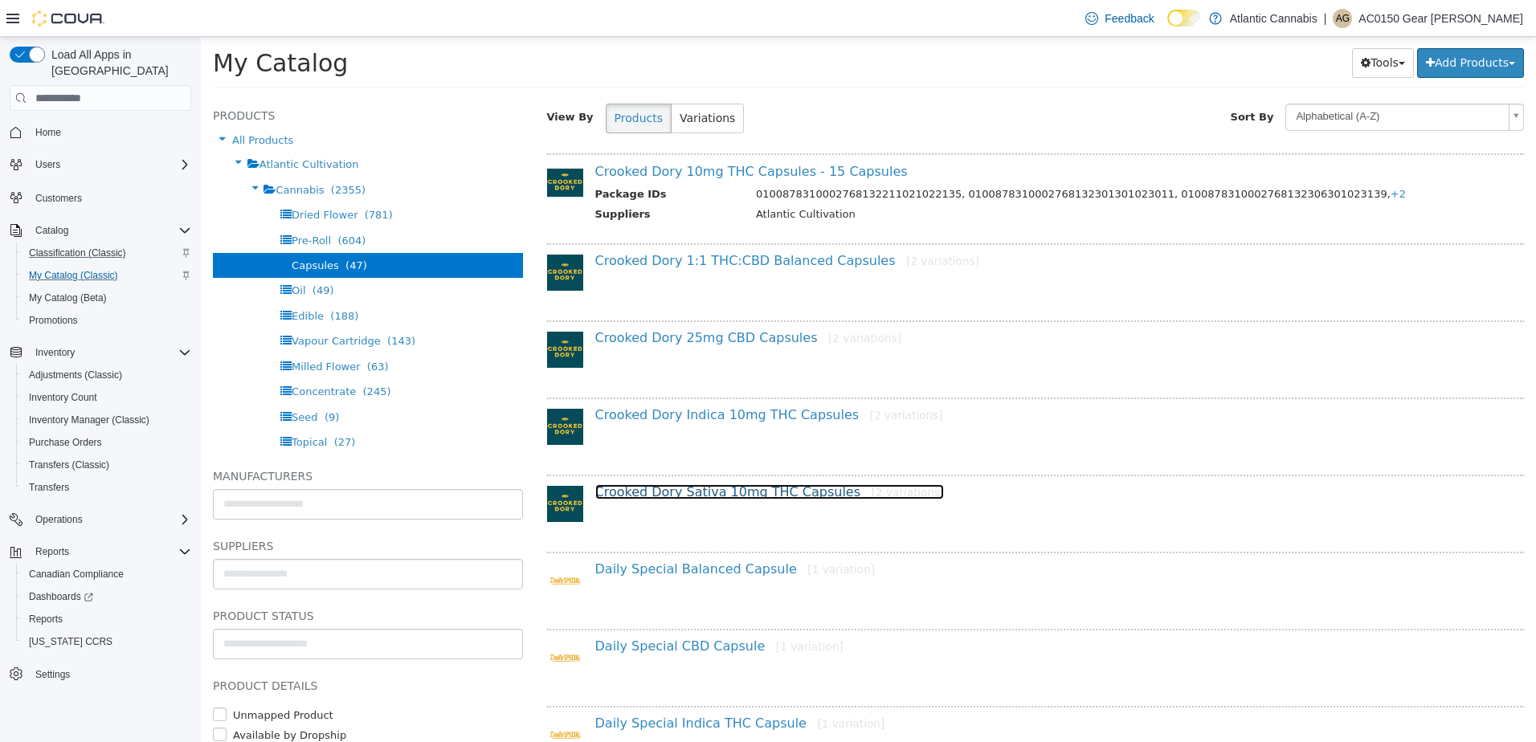
click at [745, 491] on link "Crooked Dory Sativa 10mg THC Capsules [2 variations]" at bounding box center [769, 491] width 349 height 15
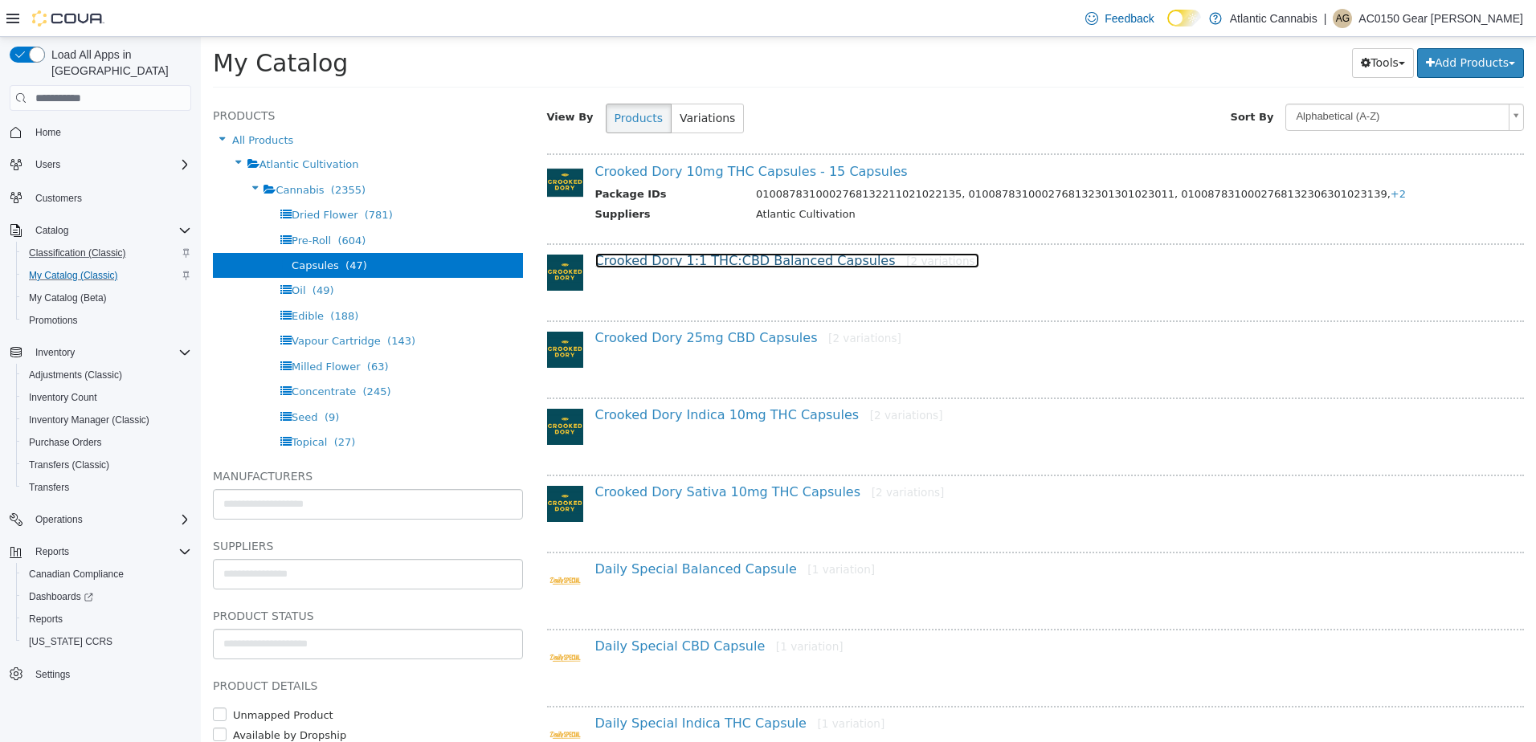
click at [727, 262] on link "Crooked Dory 1:1 THC:CBD Balanced Capsules [2 variations]" at bounding box center [787, 260] width 384 height 15
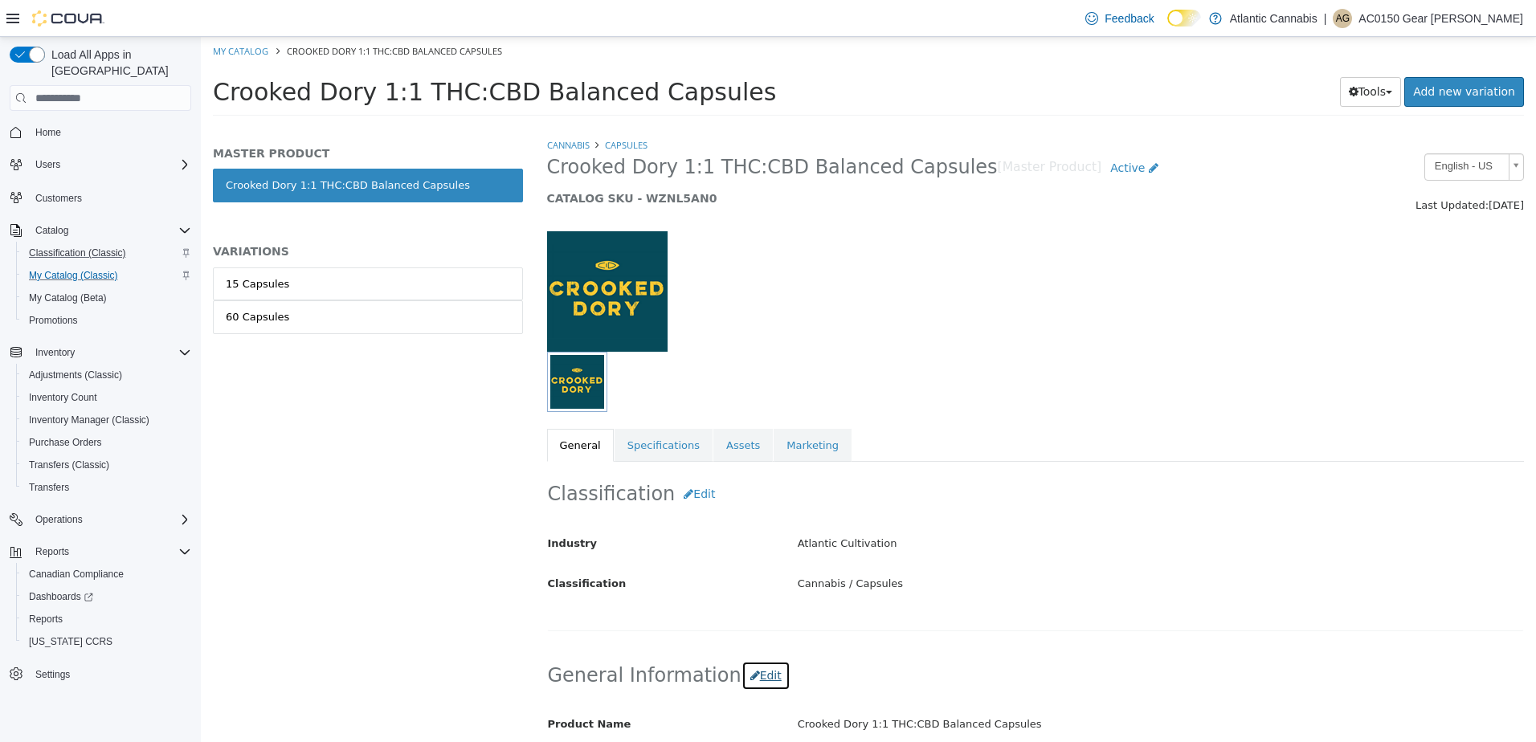
click at [759, 669] on button "Edit" at bounding box center [765, 676] width 49 height 30
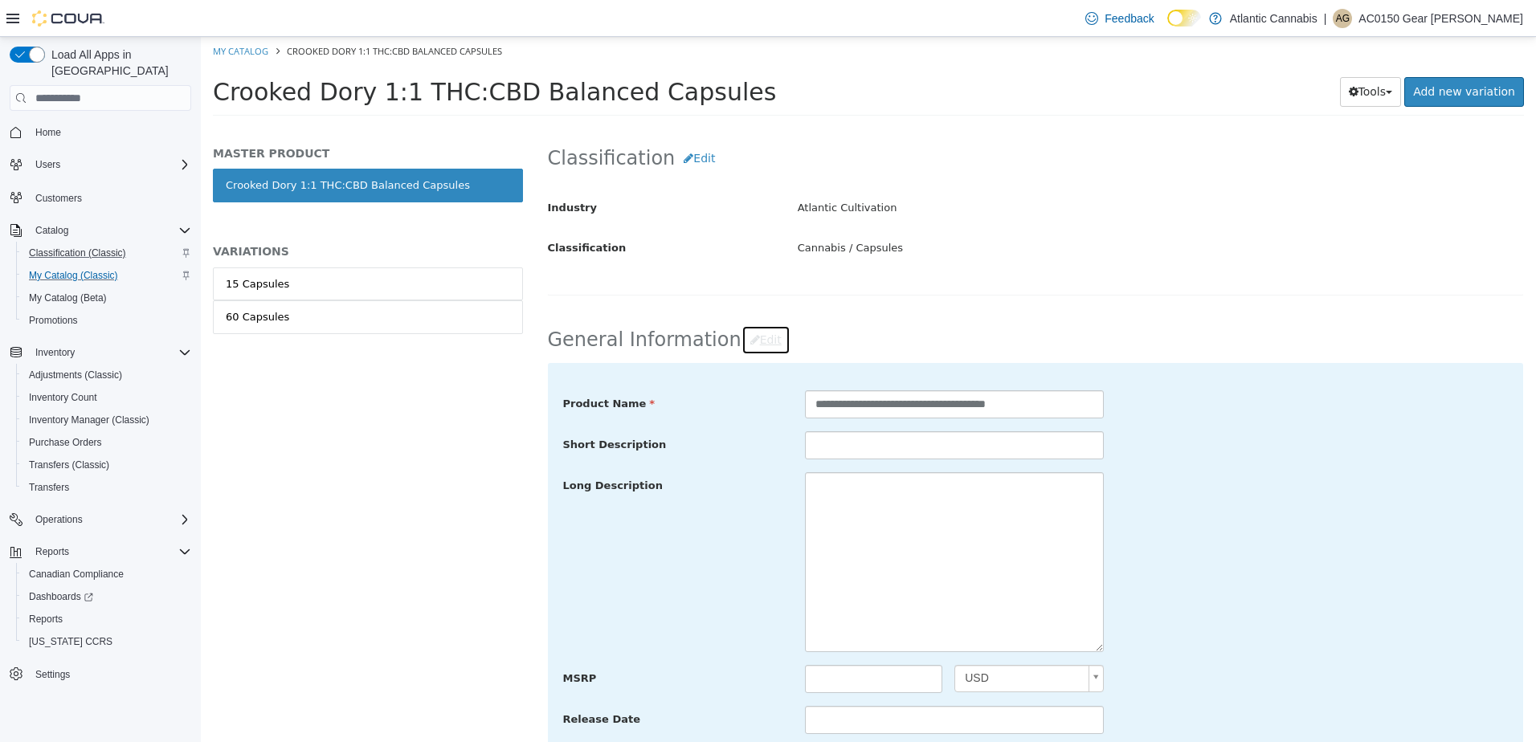
scroll to position [402, 0]
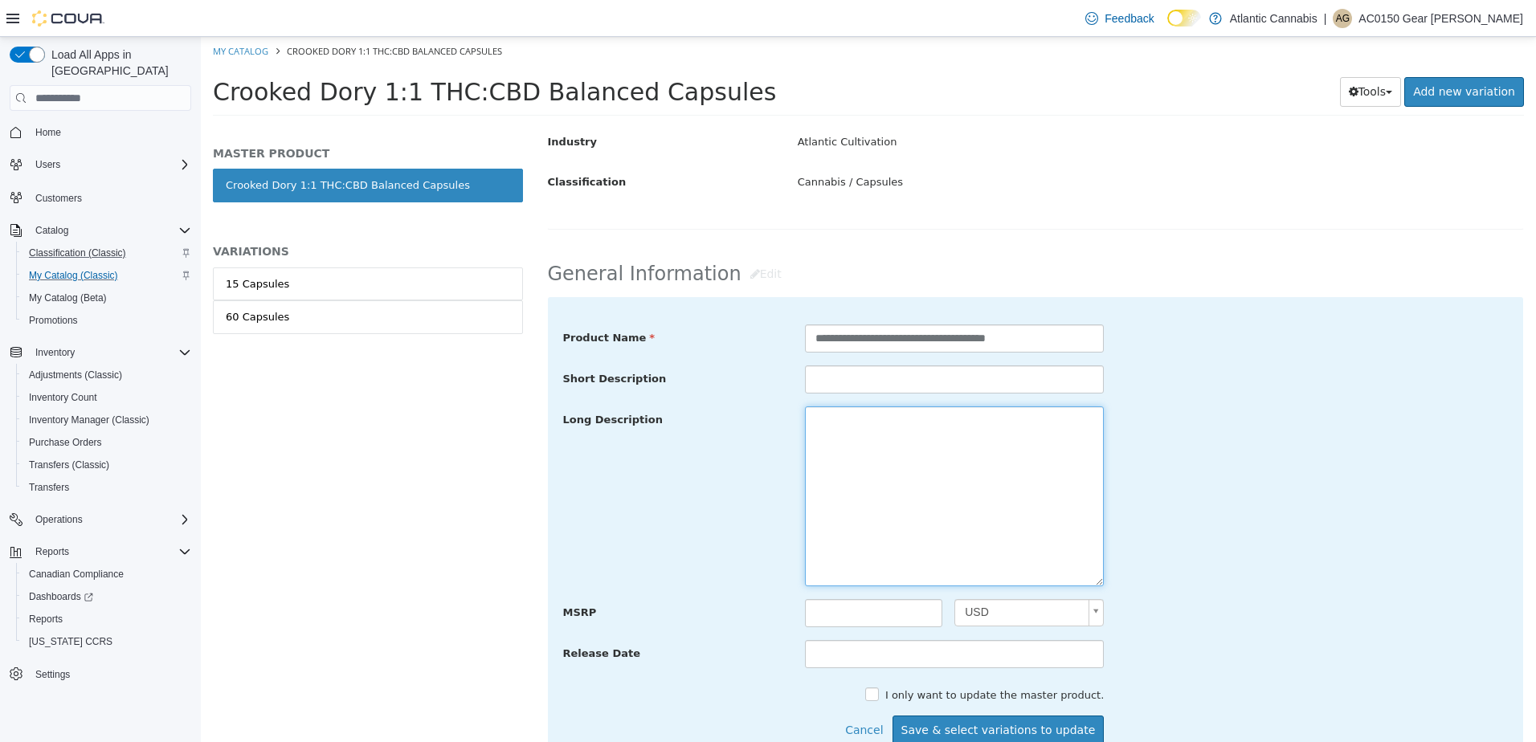
click at [851, 415] on textarea at bounding box center [954, 496] width 299 height 180
paste textarea "**********"
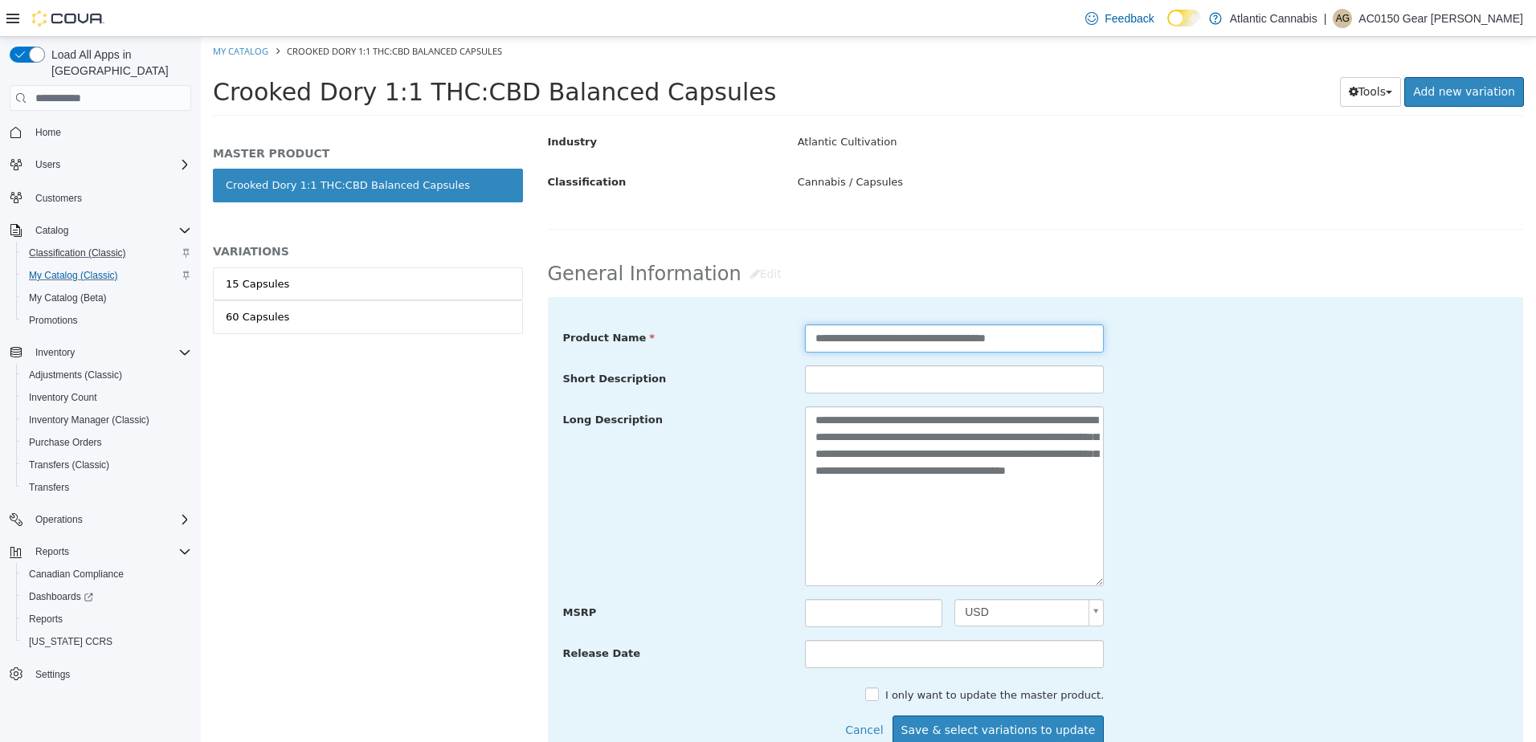
click at [937, 342] on input "**********" at bounding box center [954, 338] width 299 height 28
click at [921, 547] on textarea "**********" at bounding box center [954, 496] width 299 height 180
paste textarea "**********"
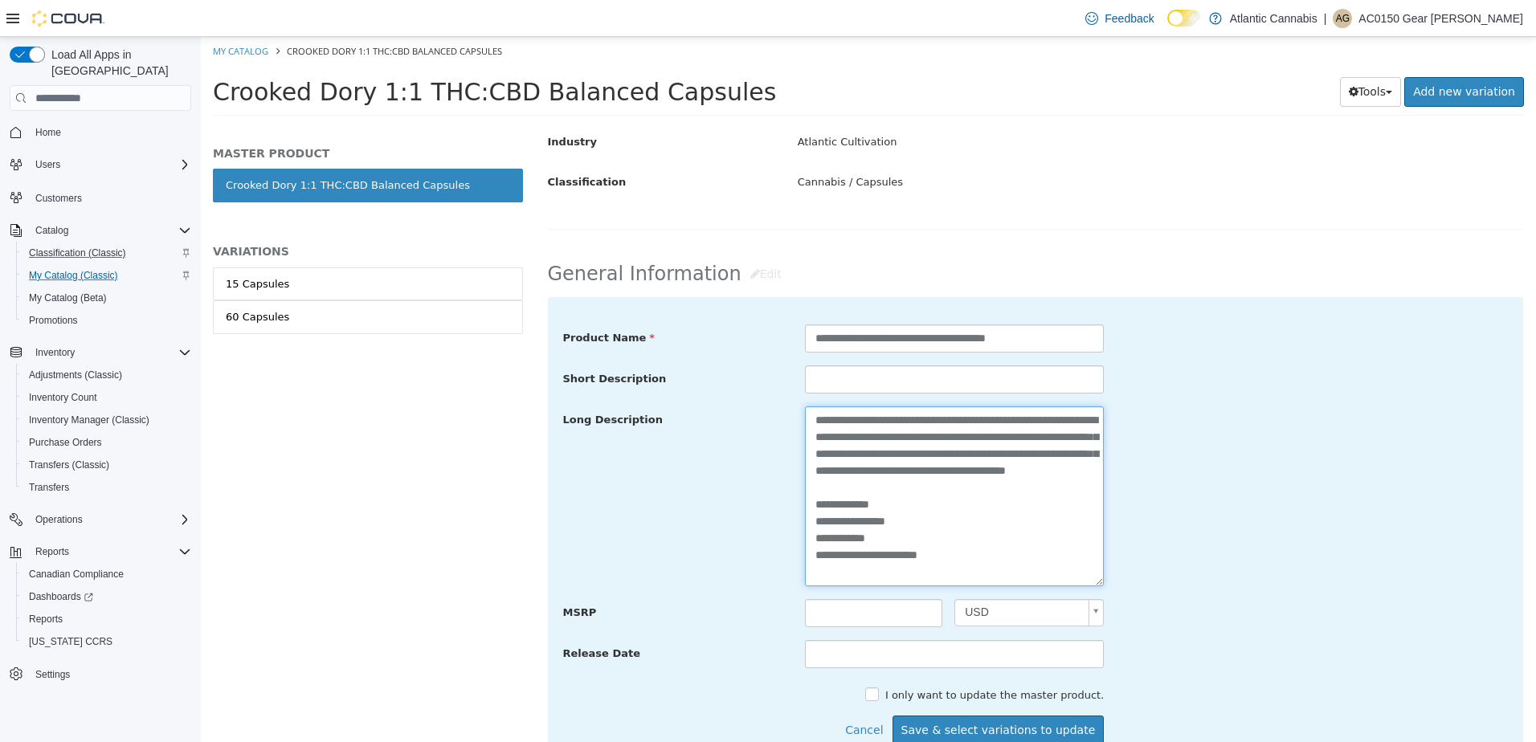
click at [916, 541] on textarea "**********" at bounding box center [954, 496] width 299 height 180
type textarea "**********"
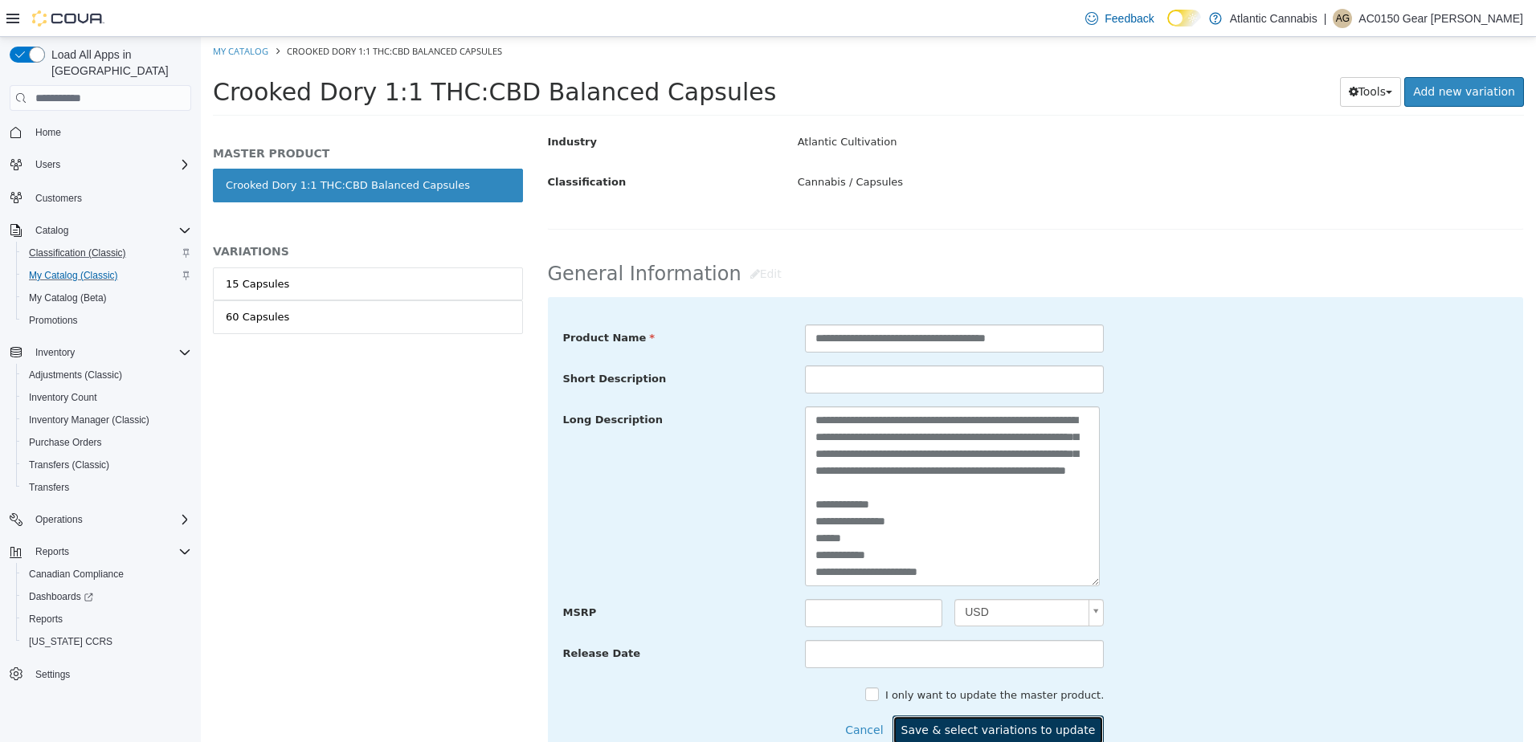
click at [1018, 721] on button "Save & select variations to update" at bounding box center [998, 731] width 212 height 30
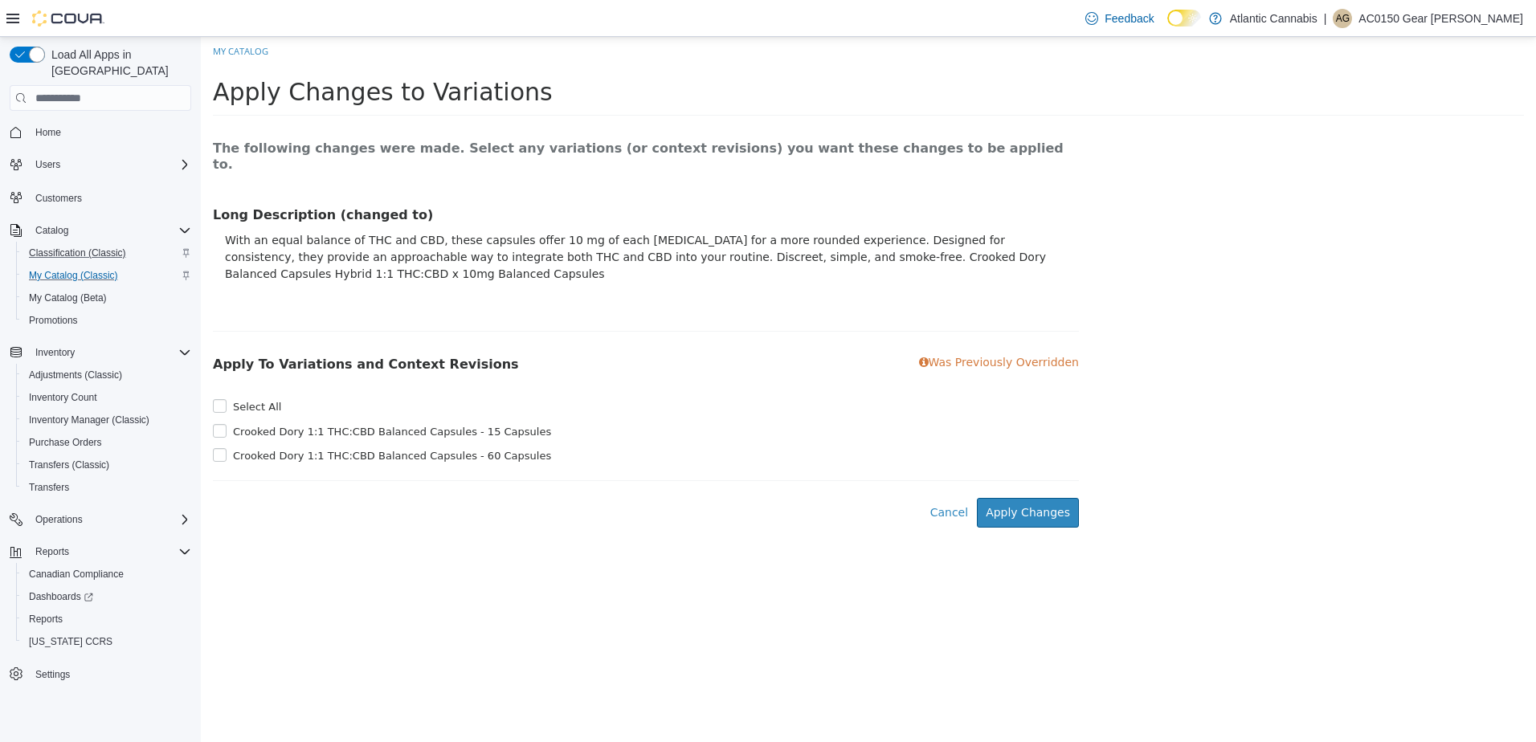
click at [260, 399] on label "Select All" at bounding box center [255, 407] width 52 height 16
click at [1071, 504] on button "Apply Changes" at bounding box center [1028, 513] width 102 height 30
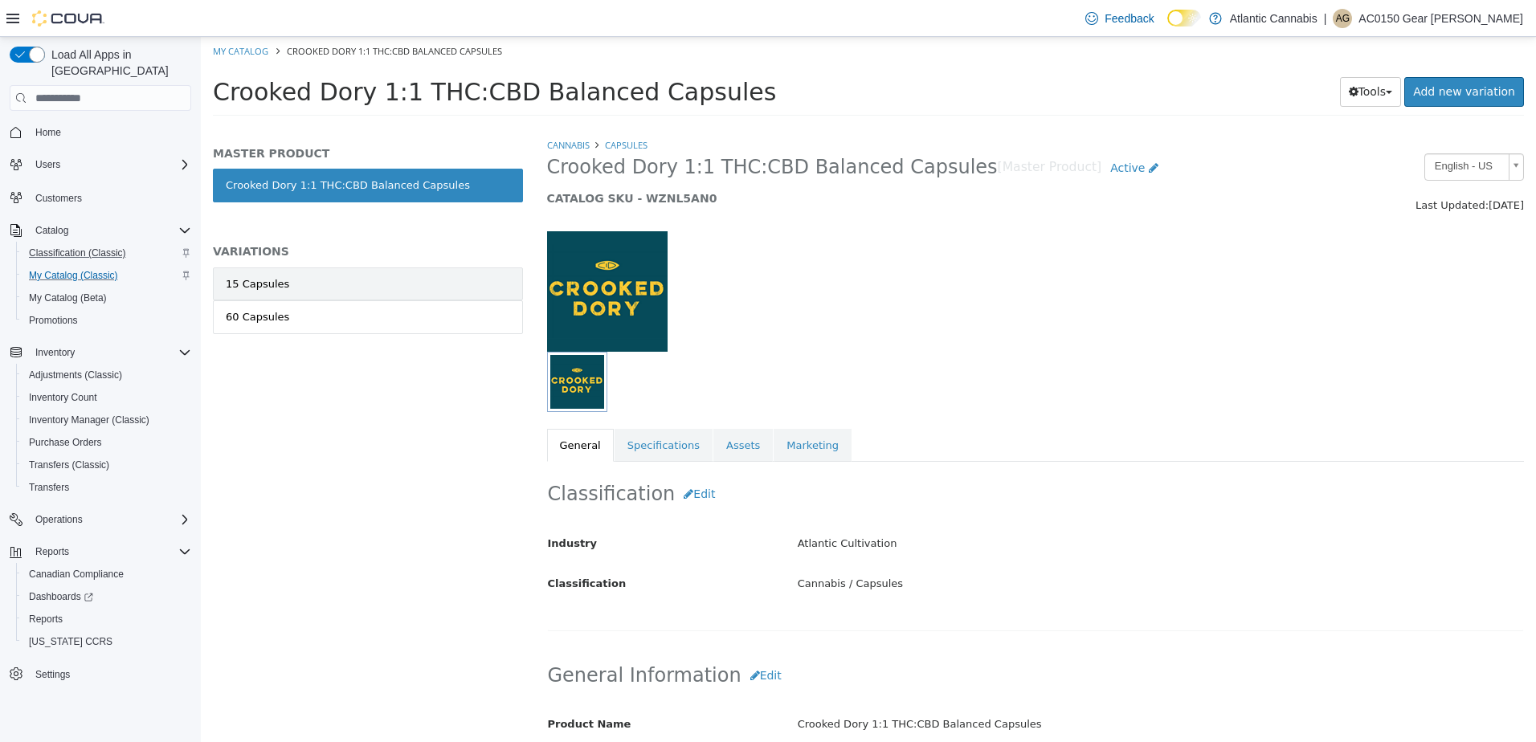
click at [239, 273] on link "15 Capsules" at bounding box center [368, 284] width 310 height 34
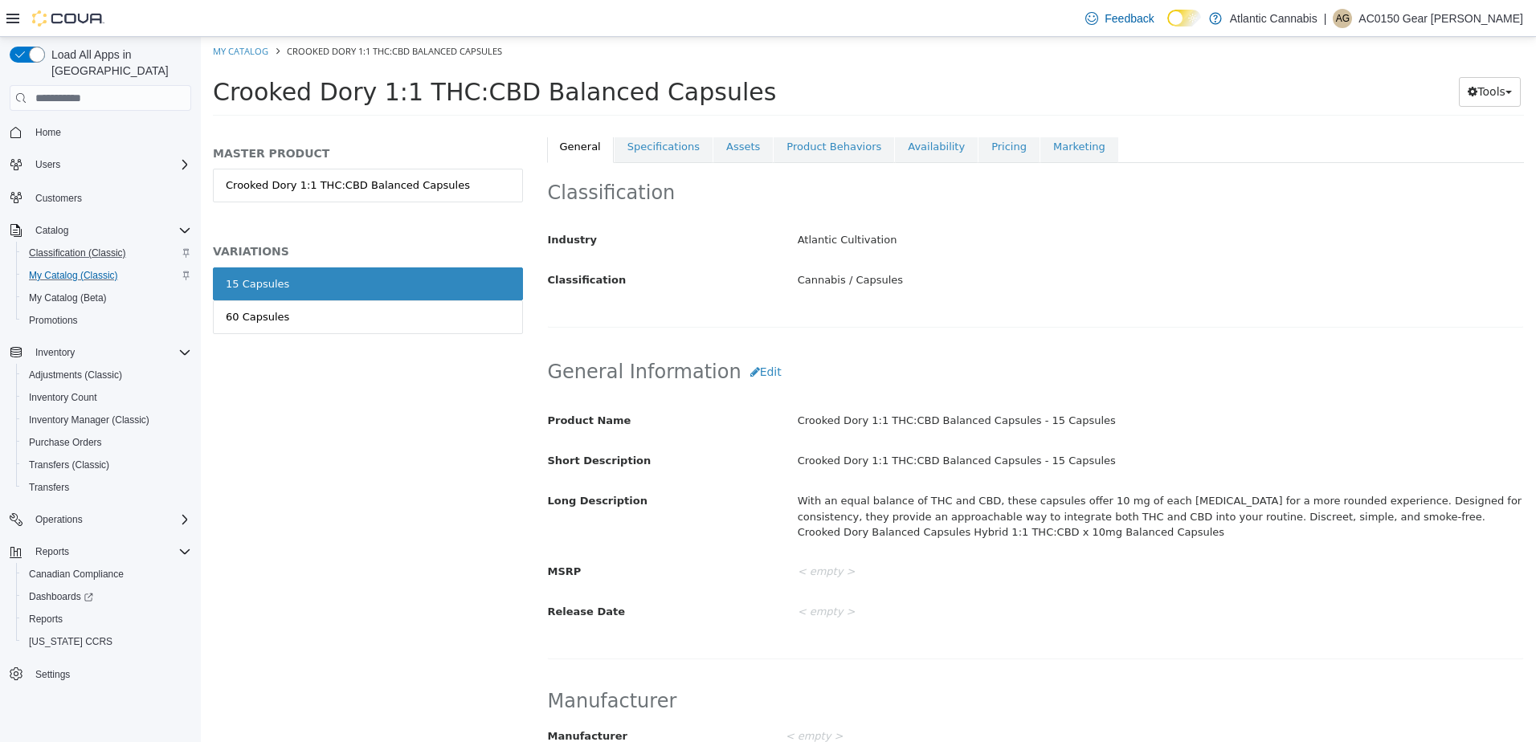
scroll to position [236, 0]
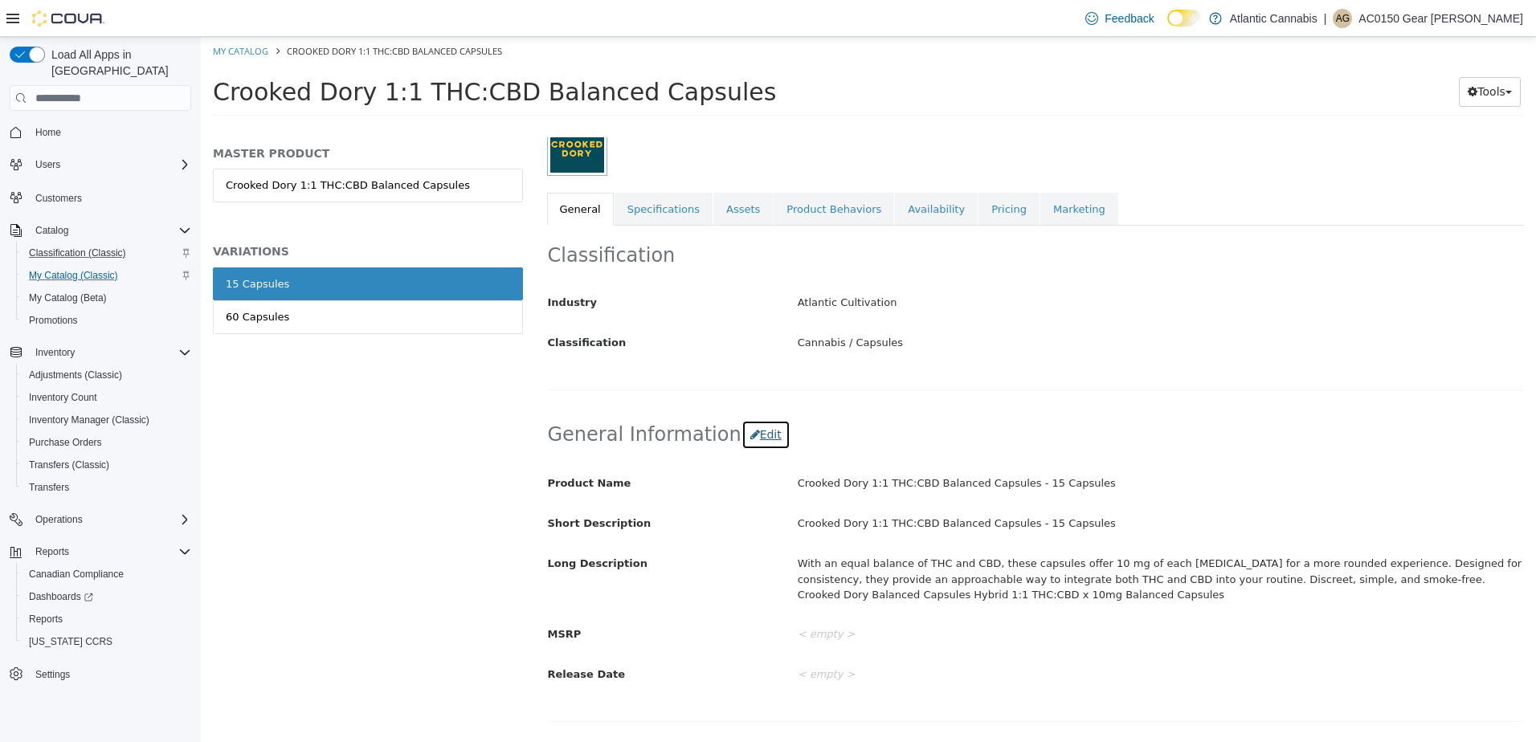
click at [753, 435] on button "Edit" at bounding box center [765, 435] width 49 height 30
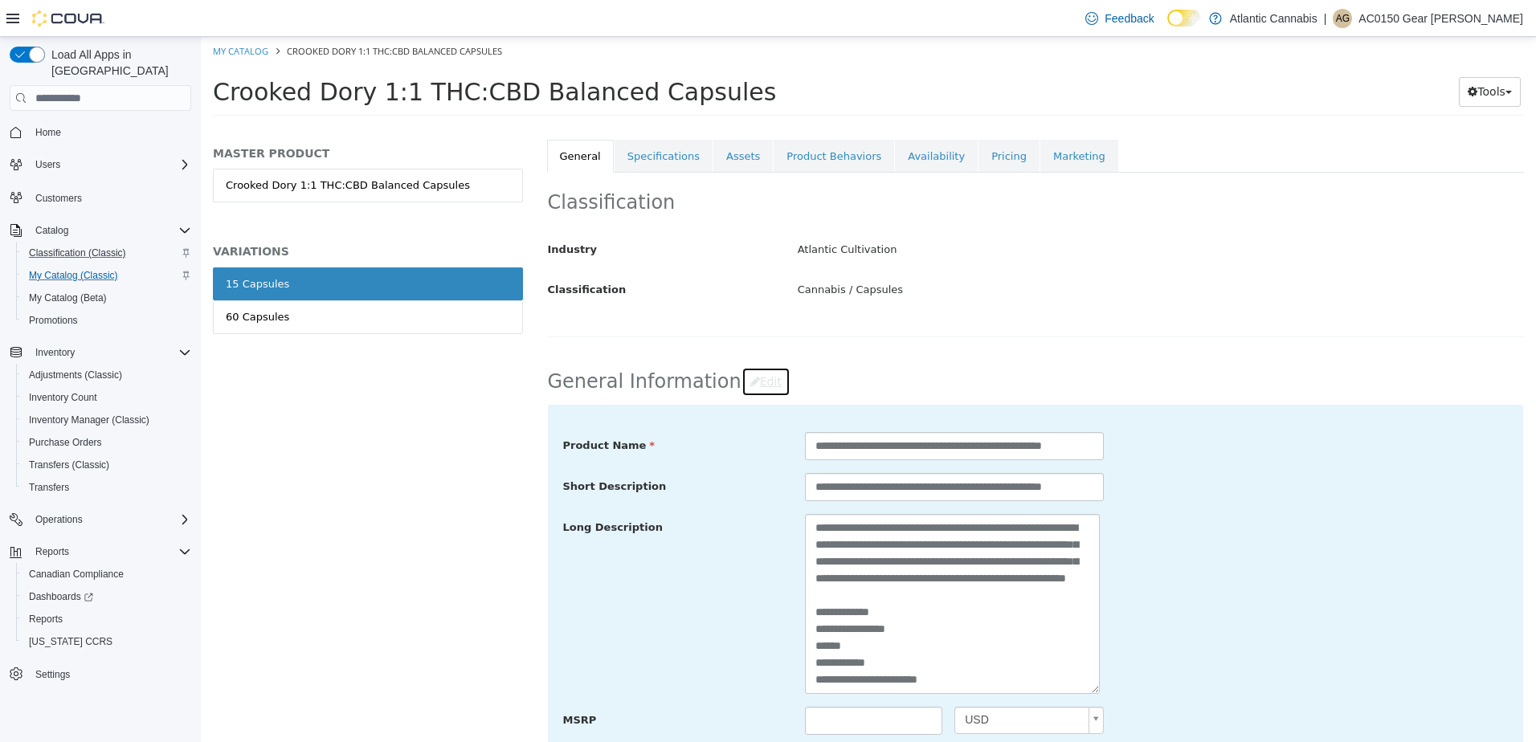
scroll to position [397, 0]
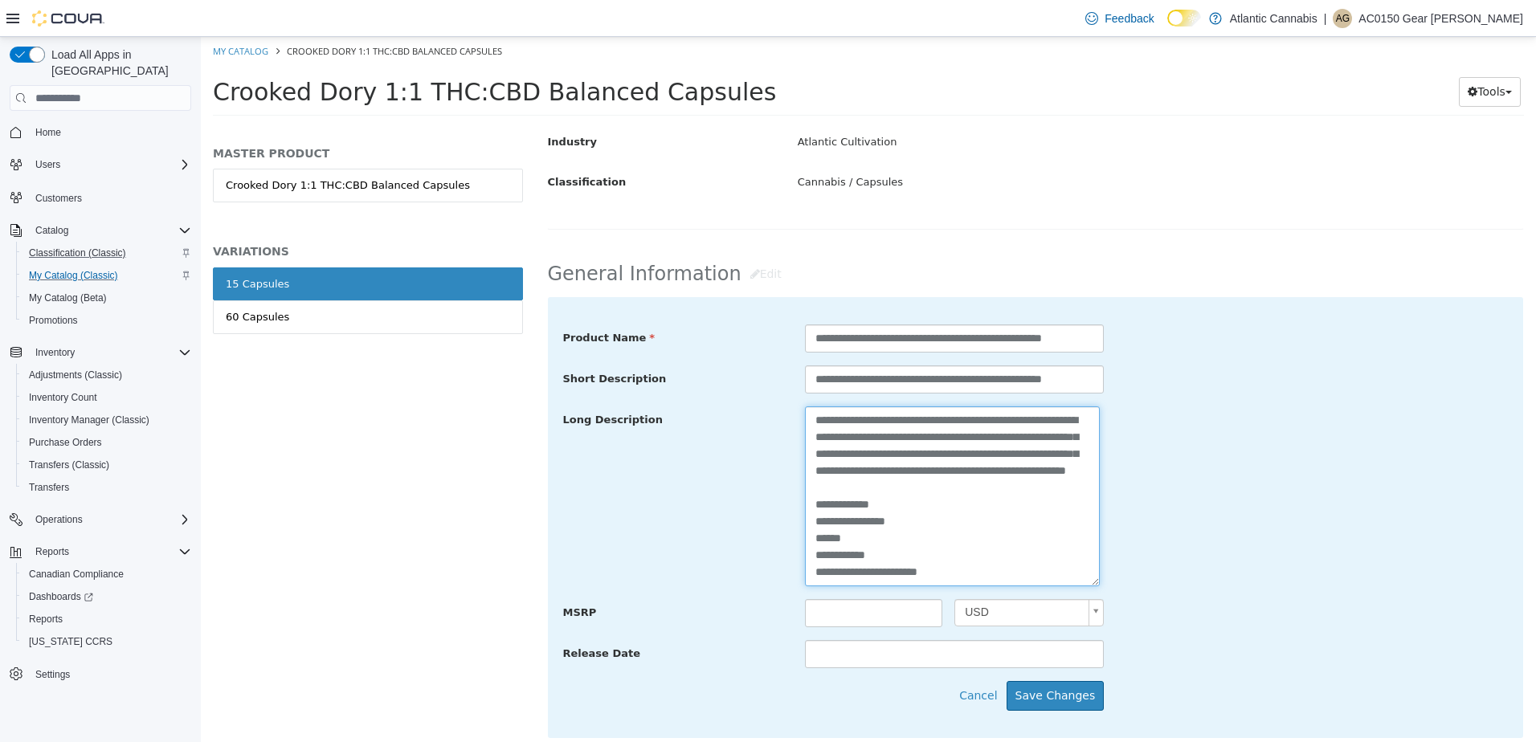
click at [812, 575] on textarea "**********" at bounding box center [952, 496] width 295 height 180
type textarea "**********"
click at [1058, 686] on button "Save Changes" at bounding box center [1055, 696] width 98 height 30
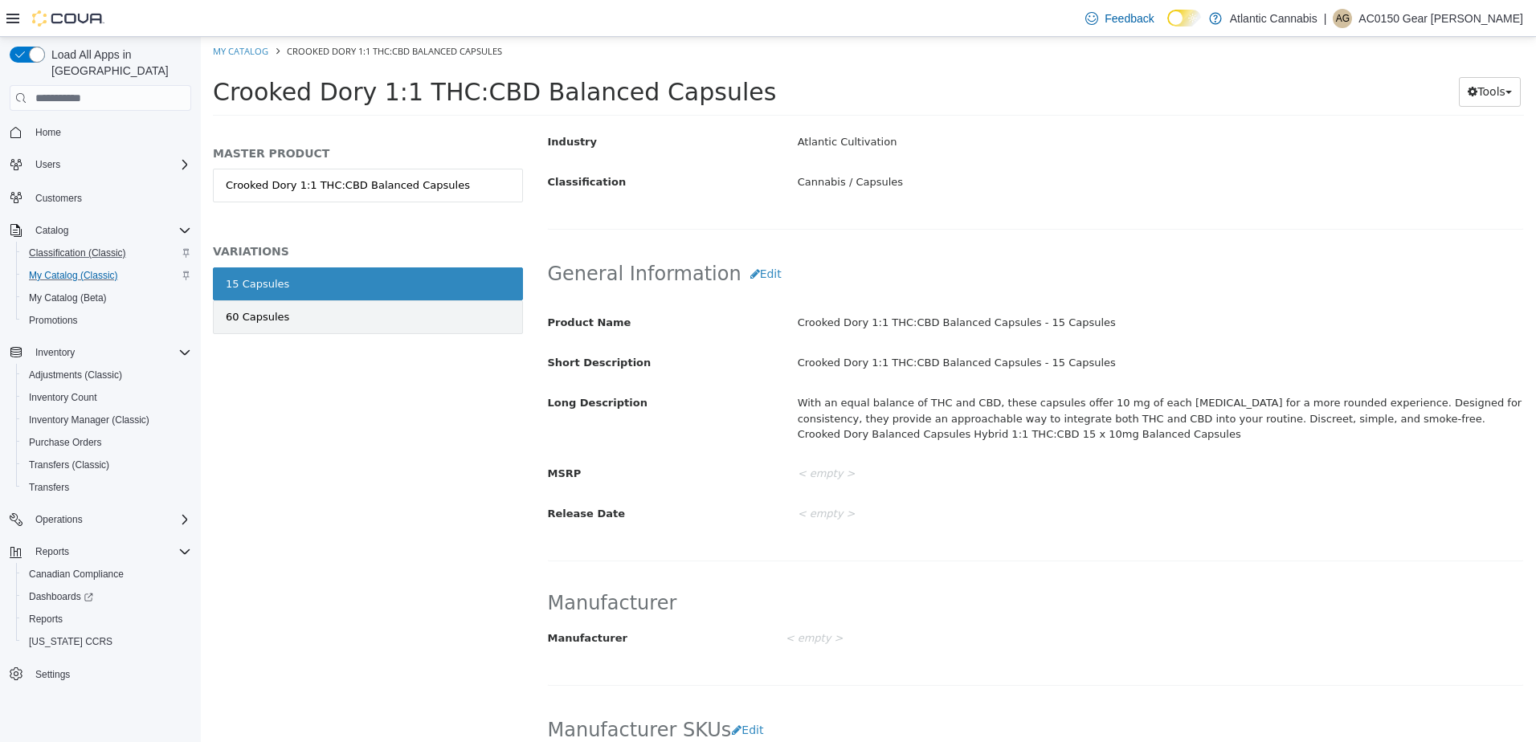
click at [288, 319] on link "60 Capsules" at bounding box center [368, 317] width 310 height 34
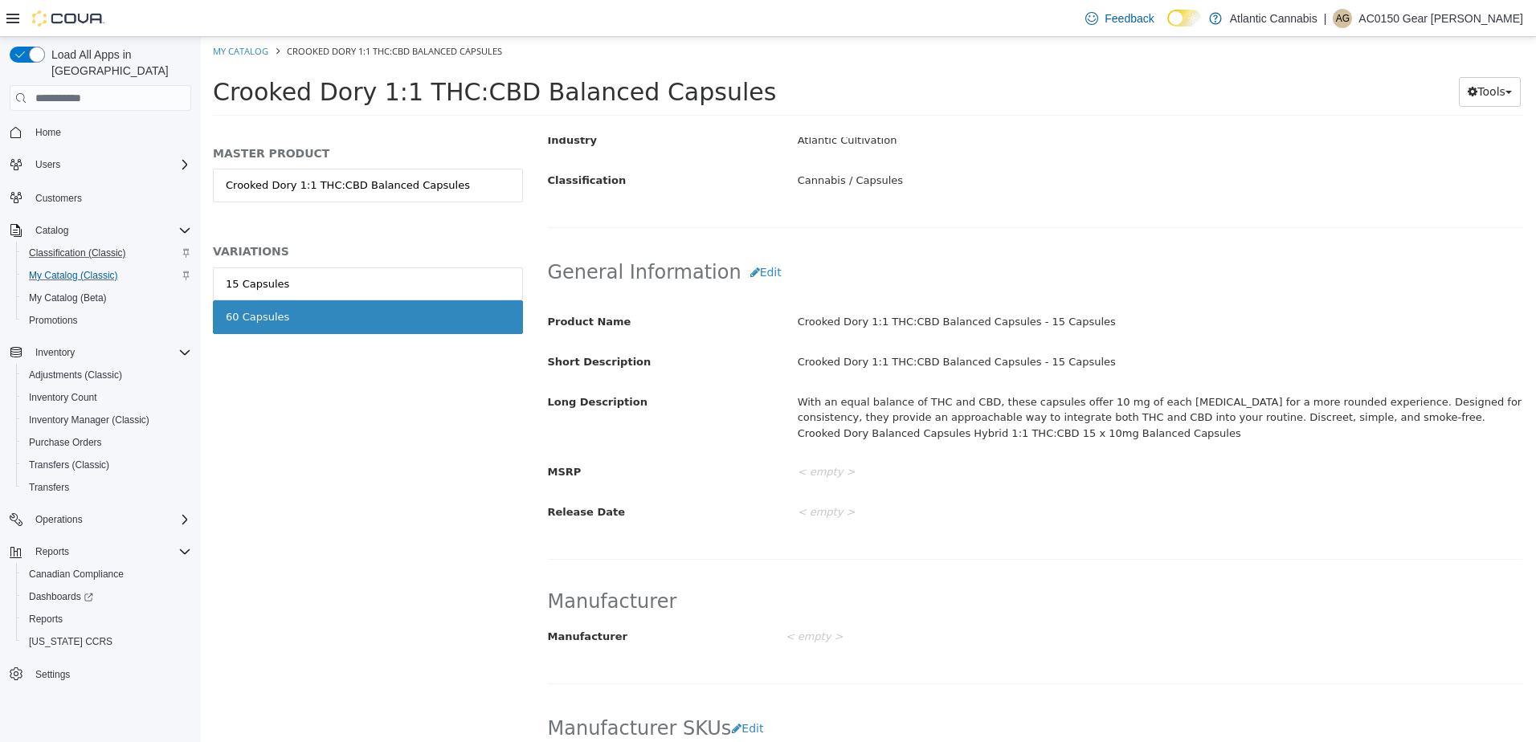
scroll to position [395, 0]
click at [748, 276] on button "Edit" at bounding box center [765, 276] width 49 height 30
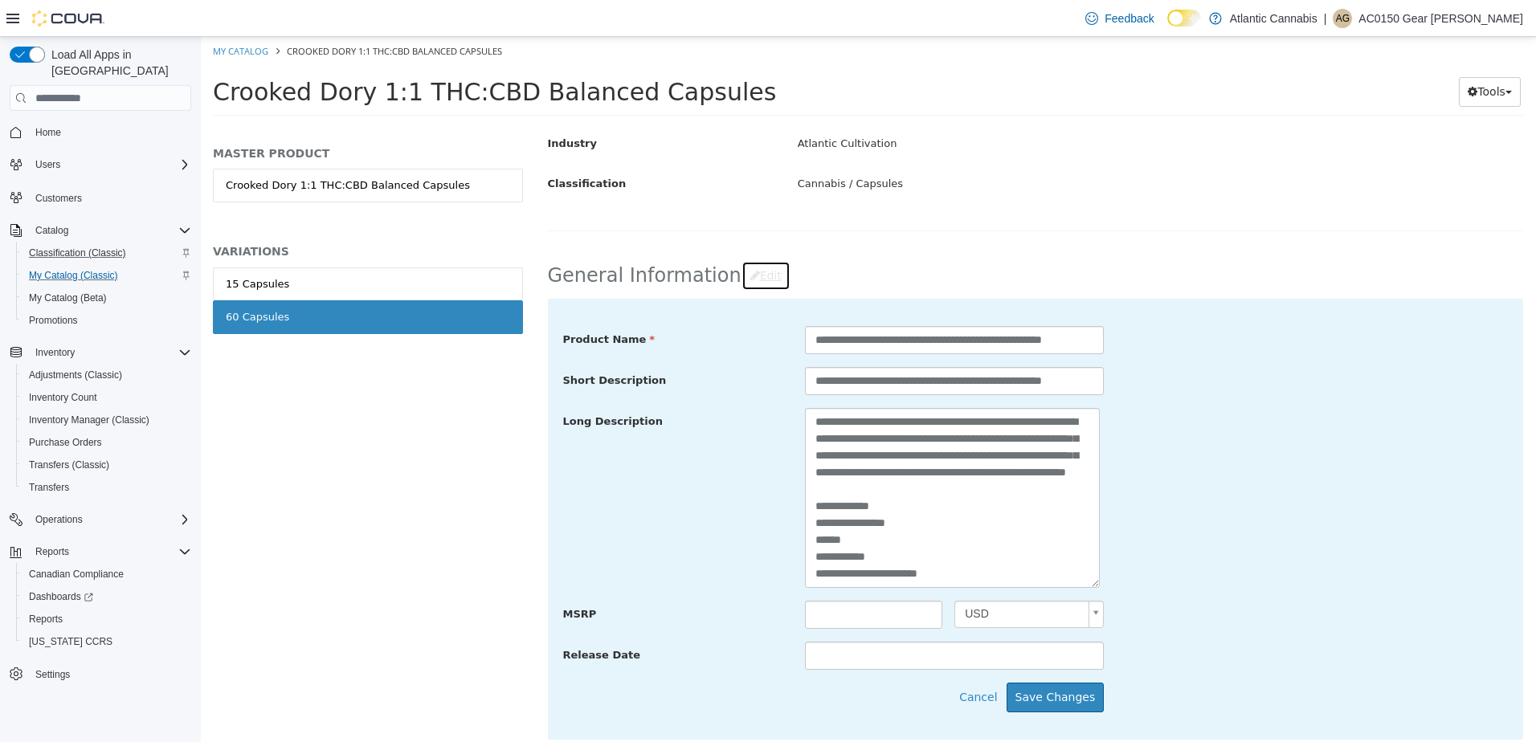
scroll to position [34, 0]
drag, startPoint x: 810, startPoint y: 577, endPoint x: 925, endPoint y: 575, distance: 115.7
click at [815, 577] on textarea "**********" at bounding box center [952, 498] width 295 height 180
type textarea "**********"
click at [1066, 700] on button "Save Changes" at bounding box center [1055, 698] width 98 height 30
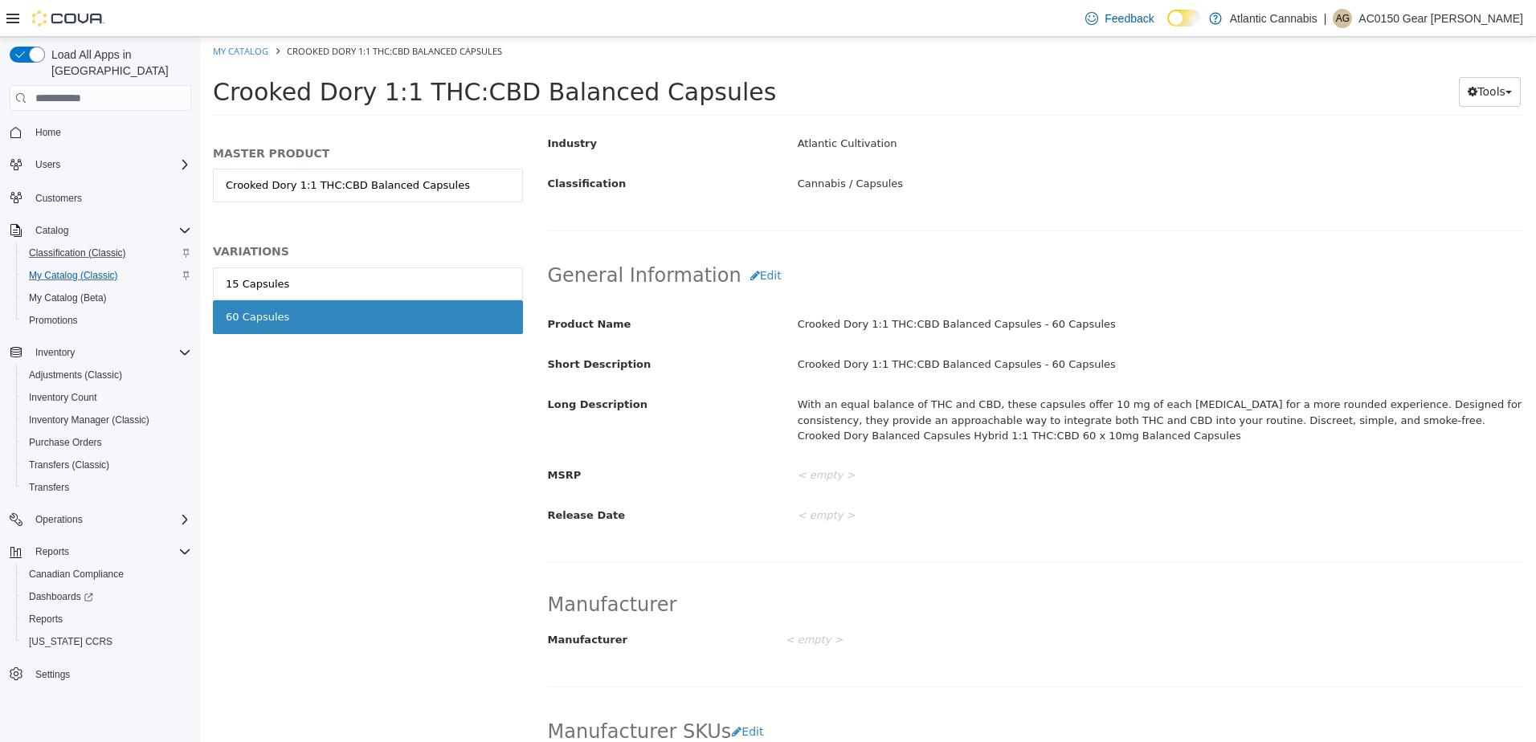
scroll to position [394, 0]
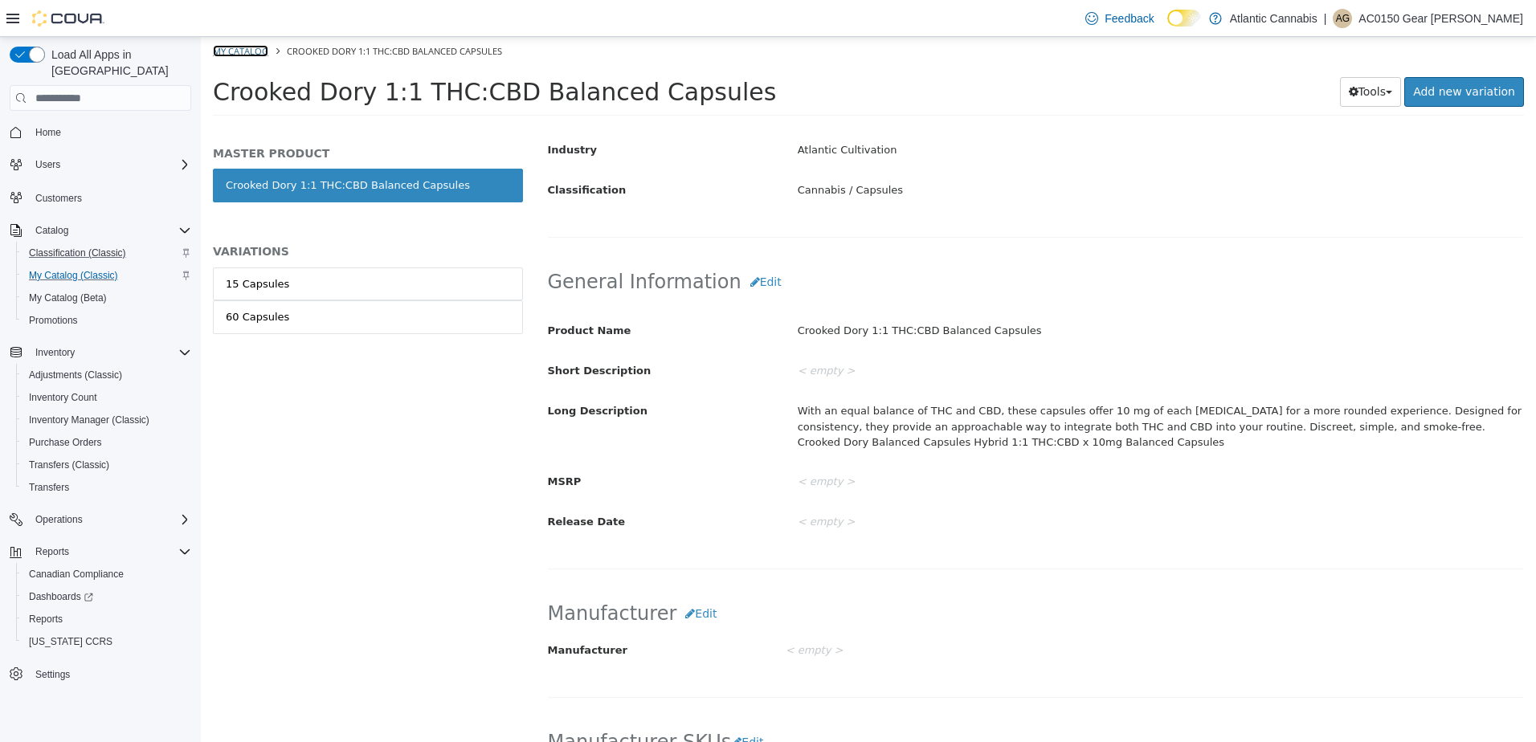
click at [228, 45] on link "My Catalog" at bounding box center [240, 51] width 55 height 12
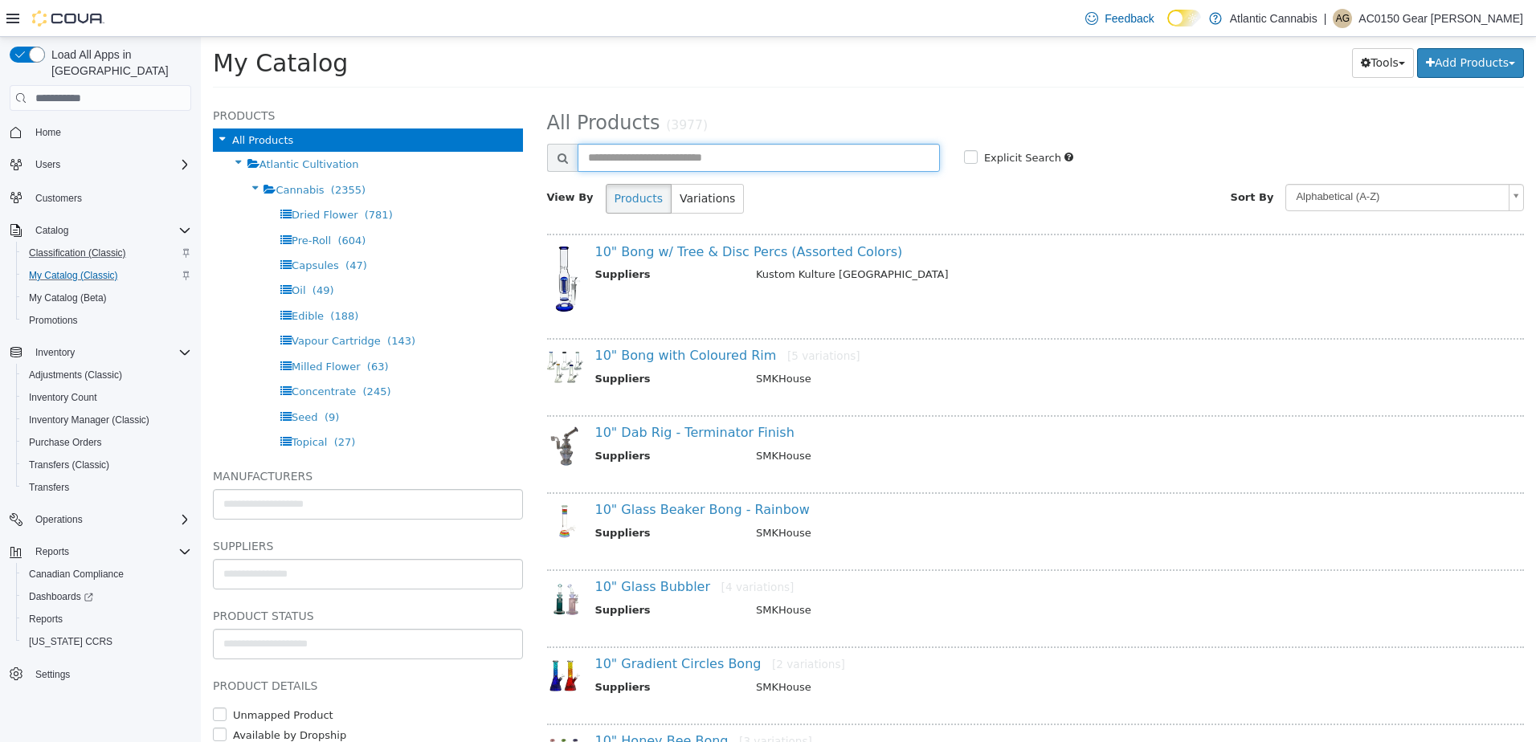
click at [642, 161] on input "text" at bounding box center [758, 158] width 362 height 28
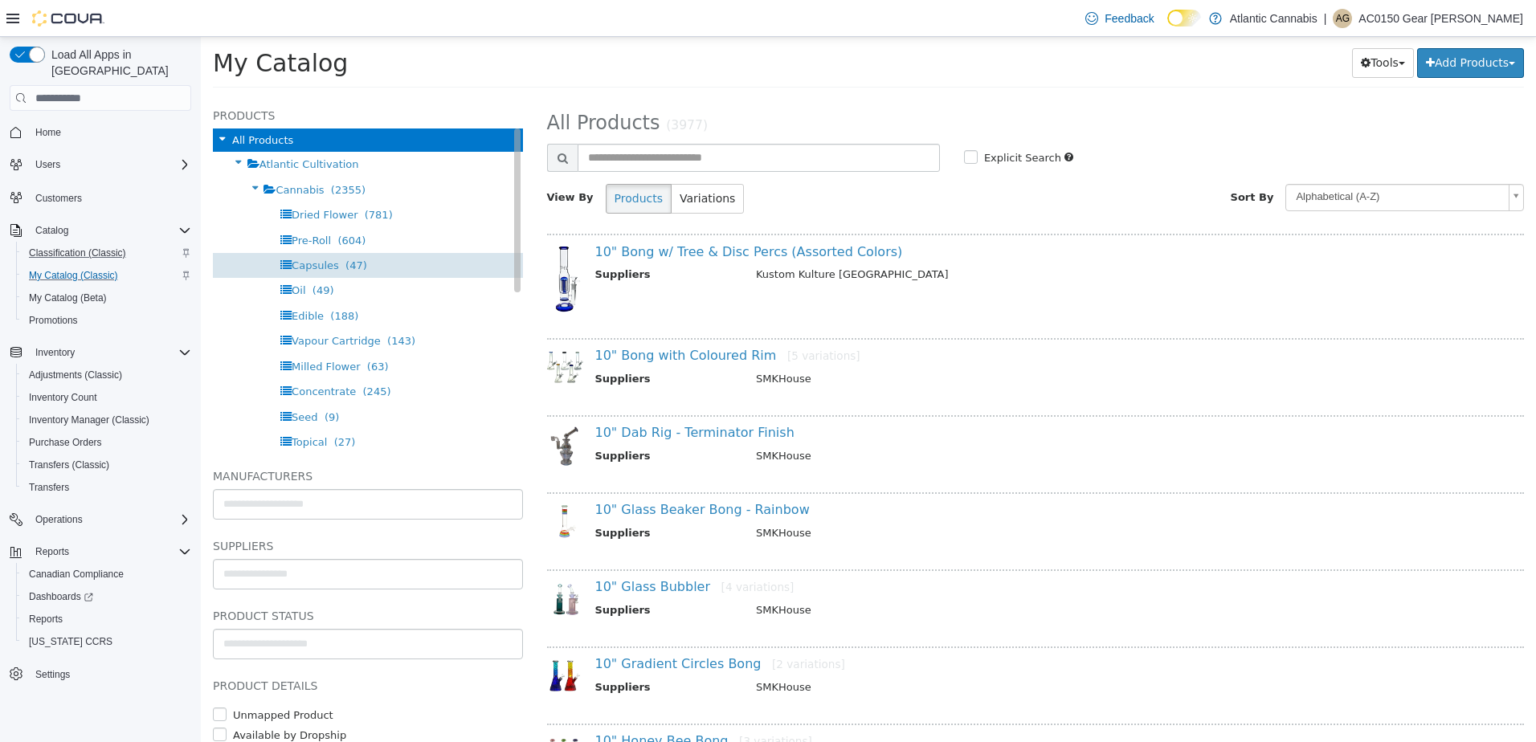
click at [375, 258] on div "Capsules (47)" at bounding box center [368, 265] width 310 height 25
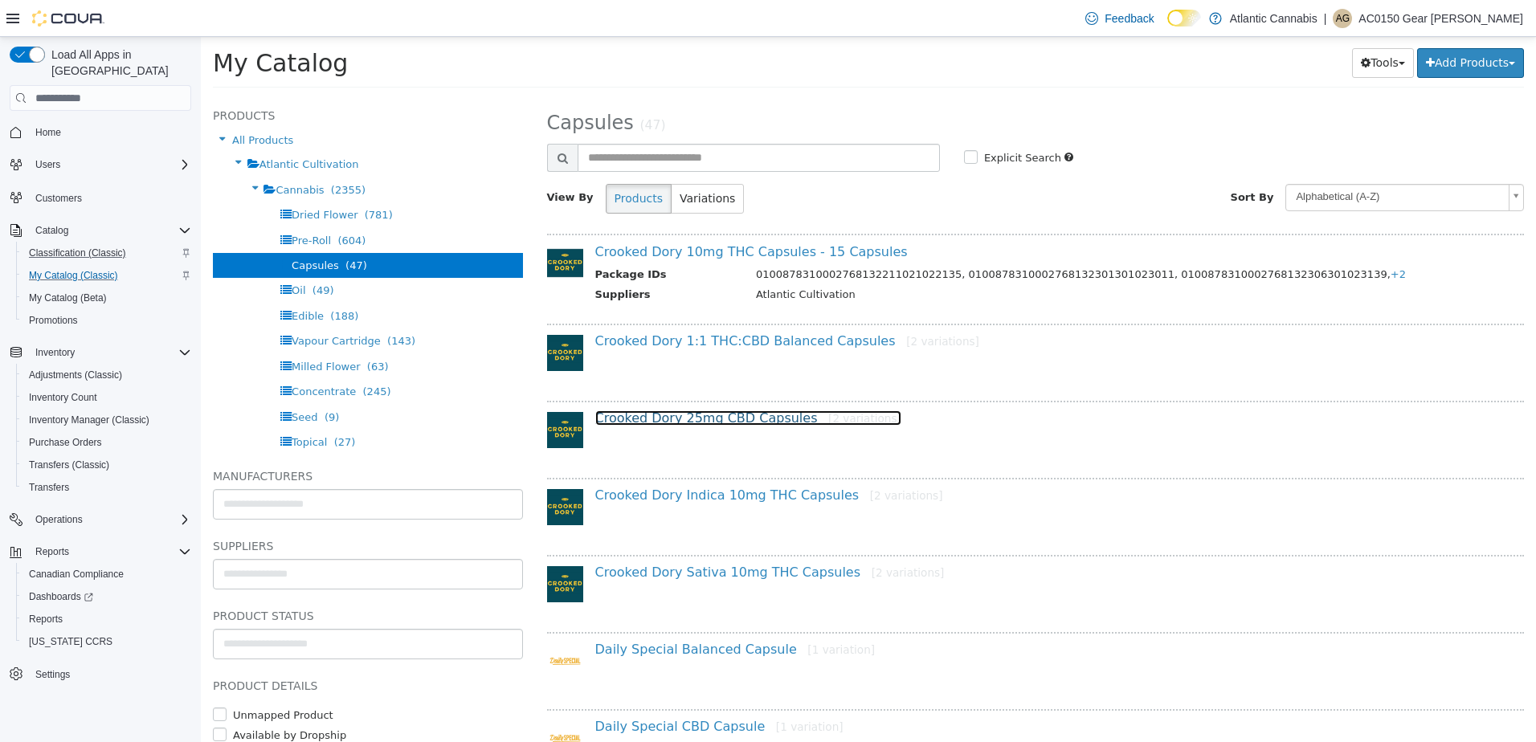
click at [755, 414] on link "Crooked Dory 25mg CBD Capsules [2 variations]" at bounding box center [748, 417] width 306 height 15
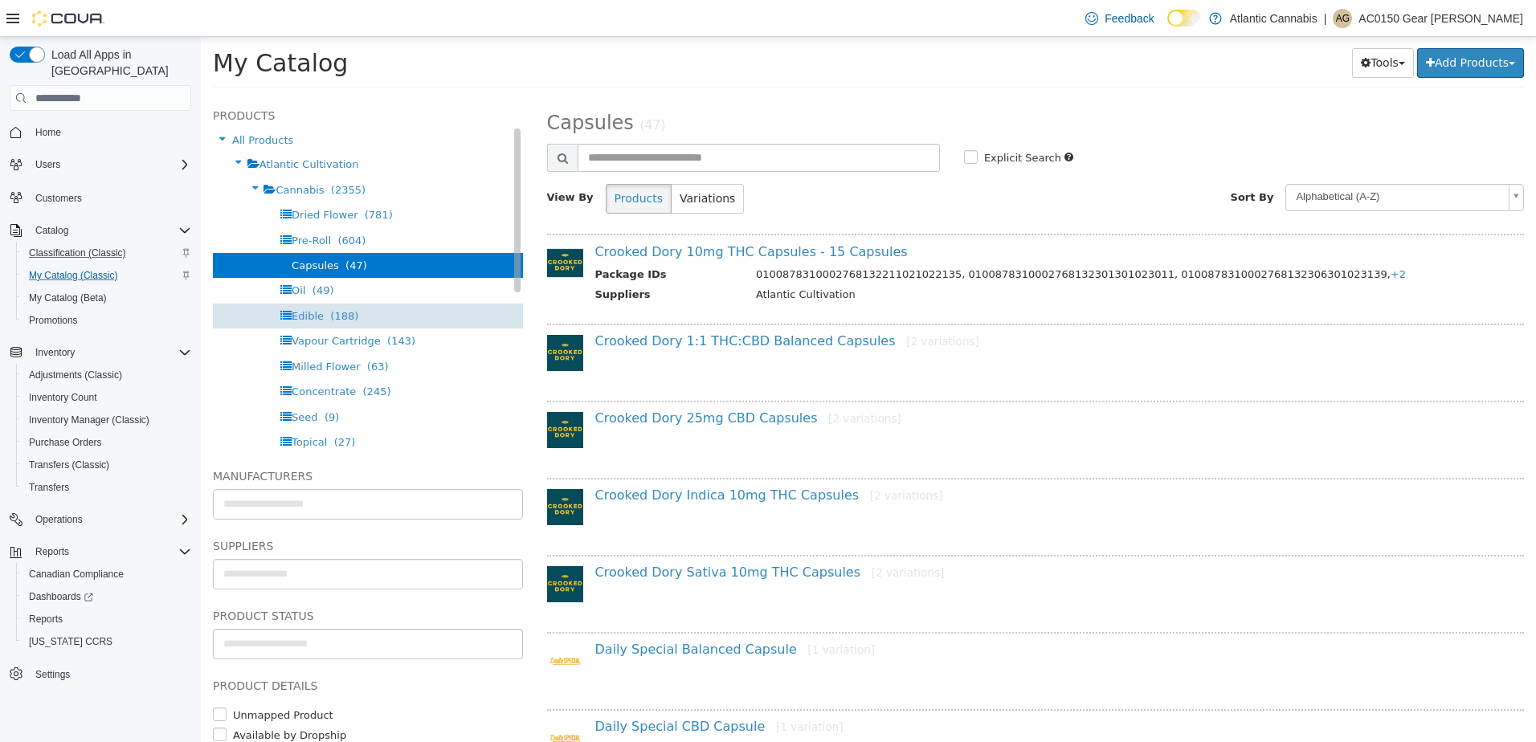
click at [316, 315] on span "Edible" at bounding box center [308, 316] width 32 height 12
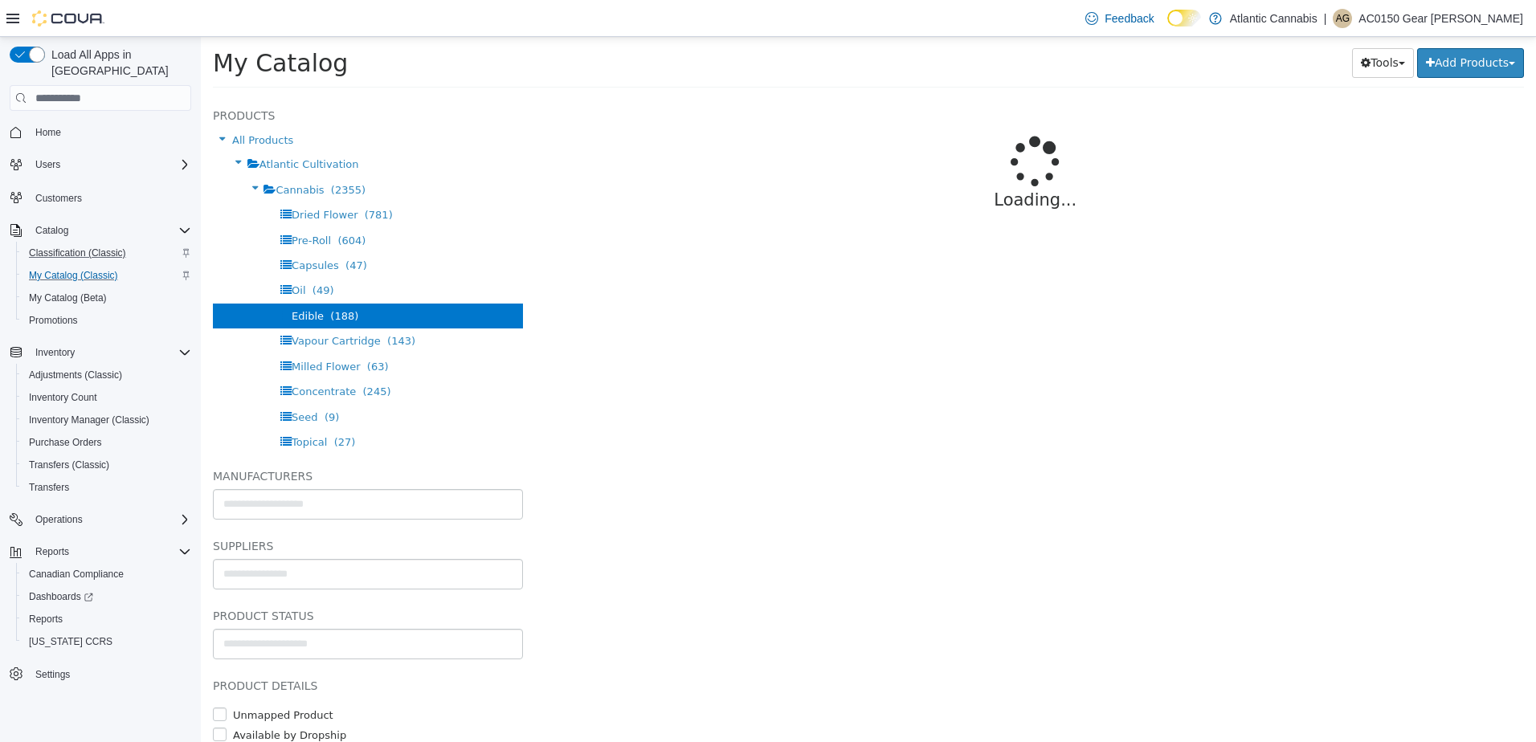
click at [696, 148] on div "Loading..." at bounding box center [1035, 180] width 977 height 167
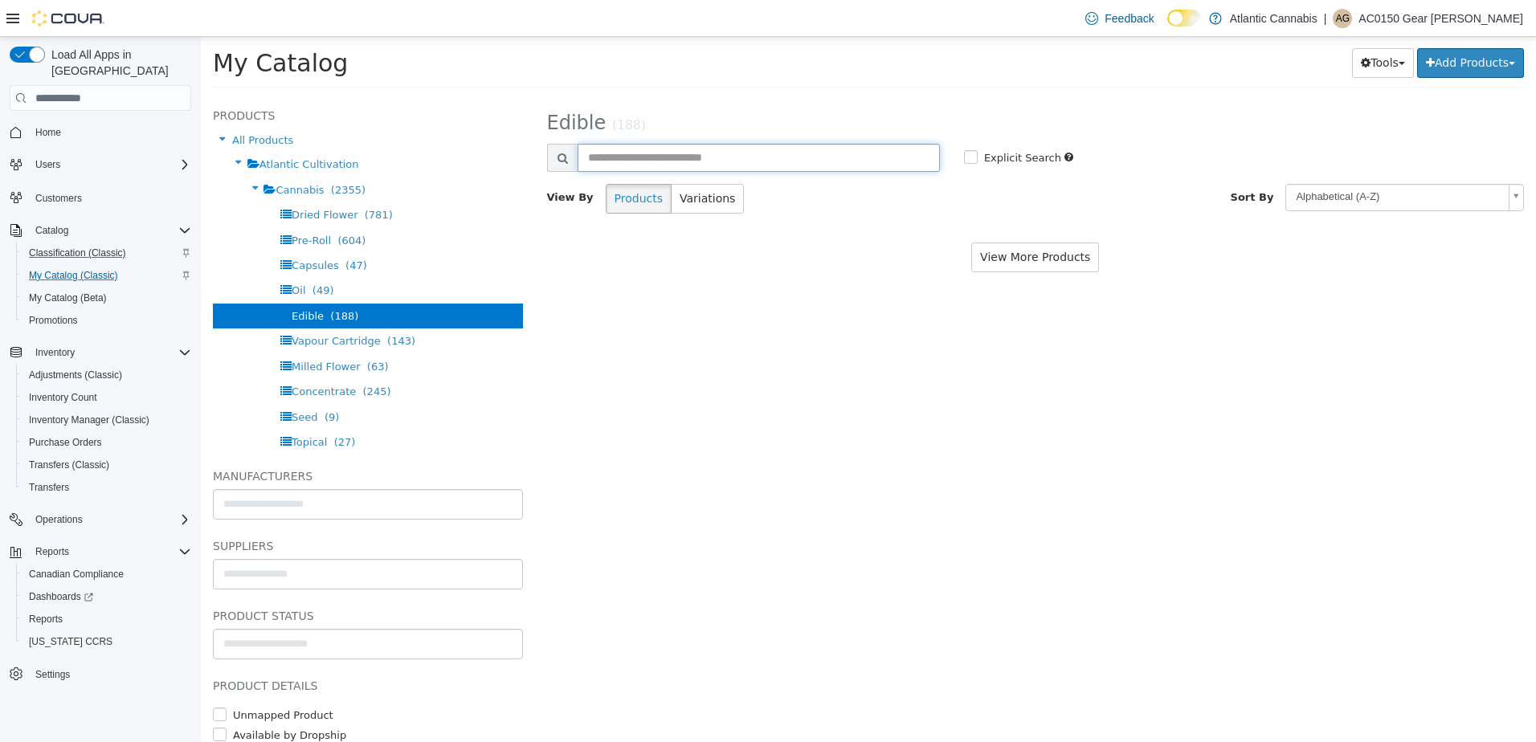
click at [696, 150] on input "text" at bounding box center [758, 158] width 362 height 28
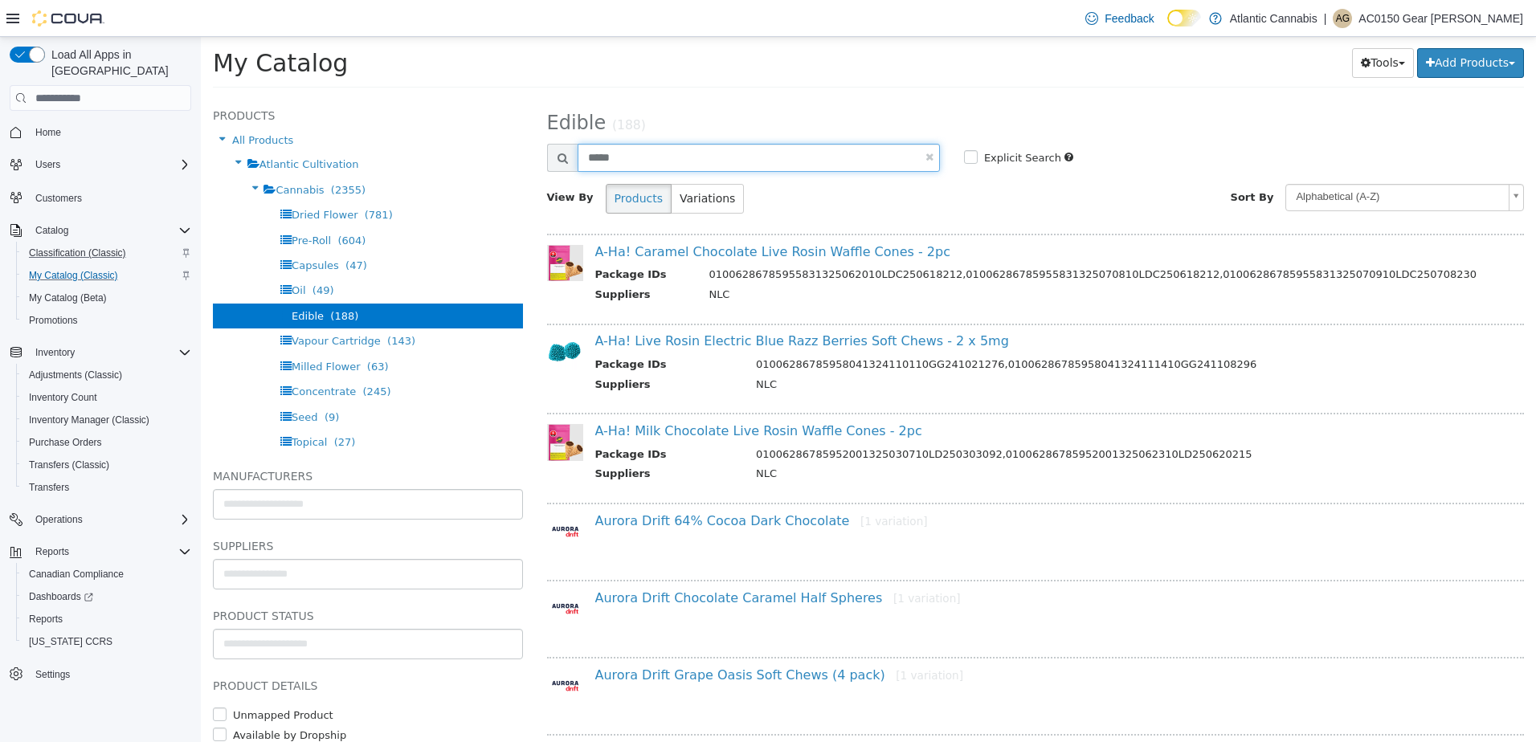
type input "*****"
select select "**********"
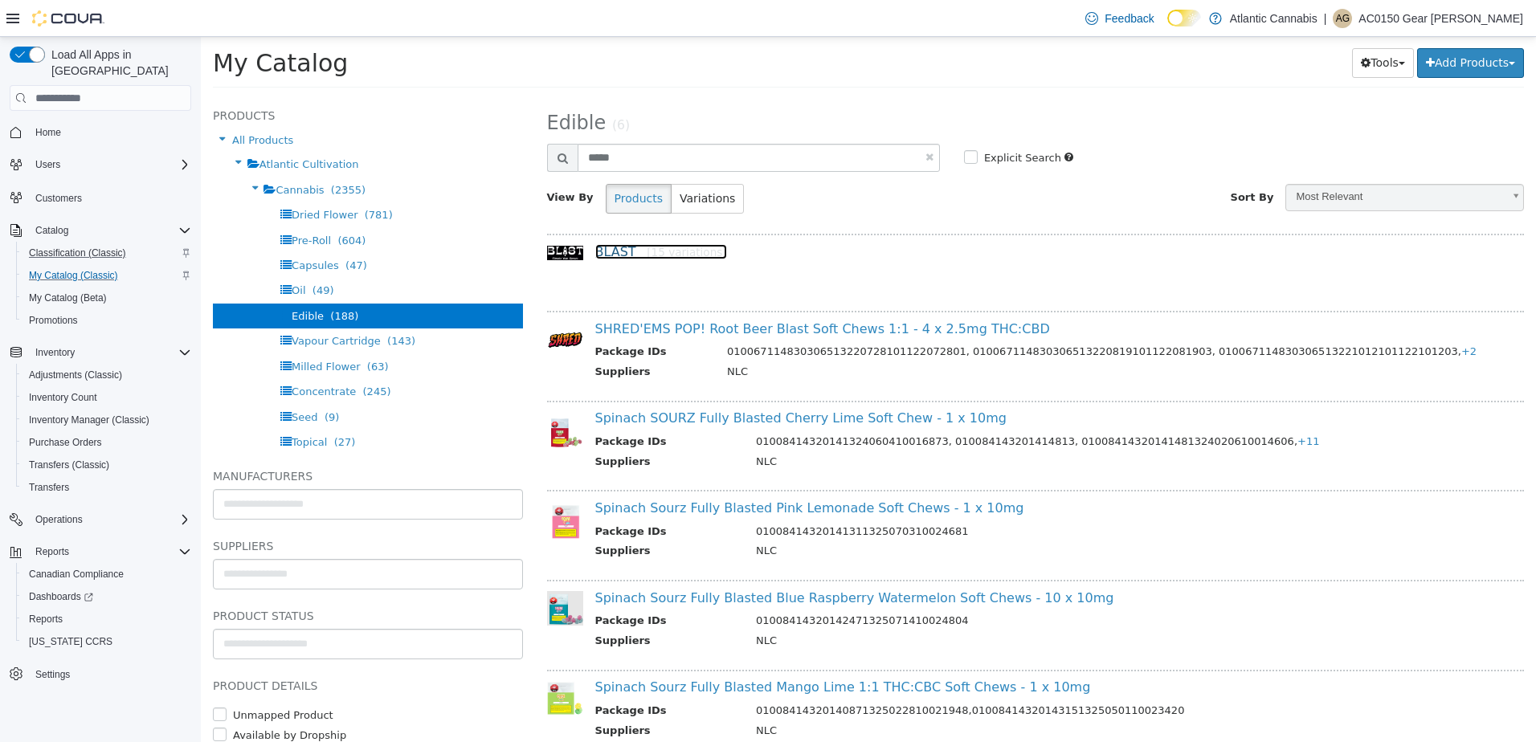
click at [603, 254] on link "BLAST [15 variations]" at bounding box center [661, 251] width 132 height 15
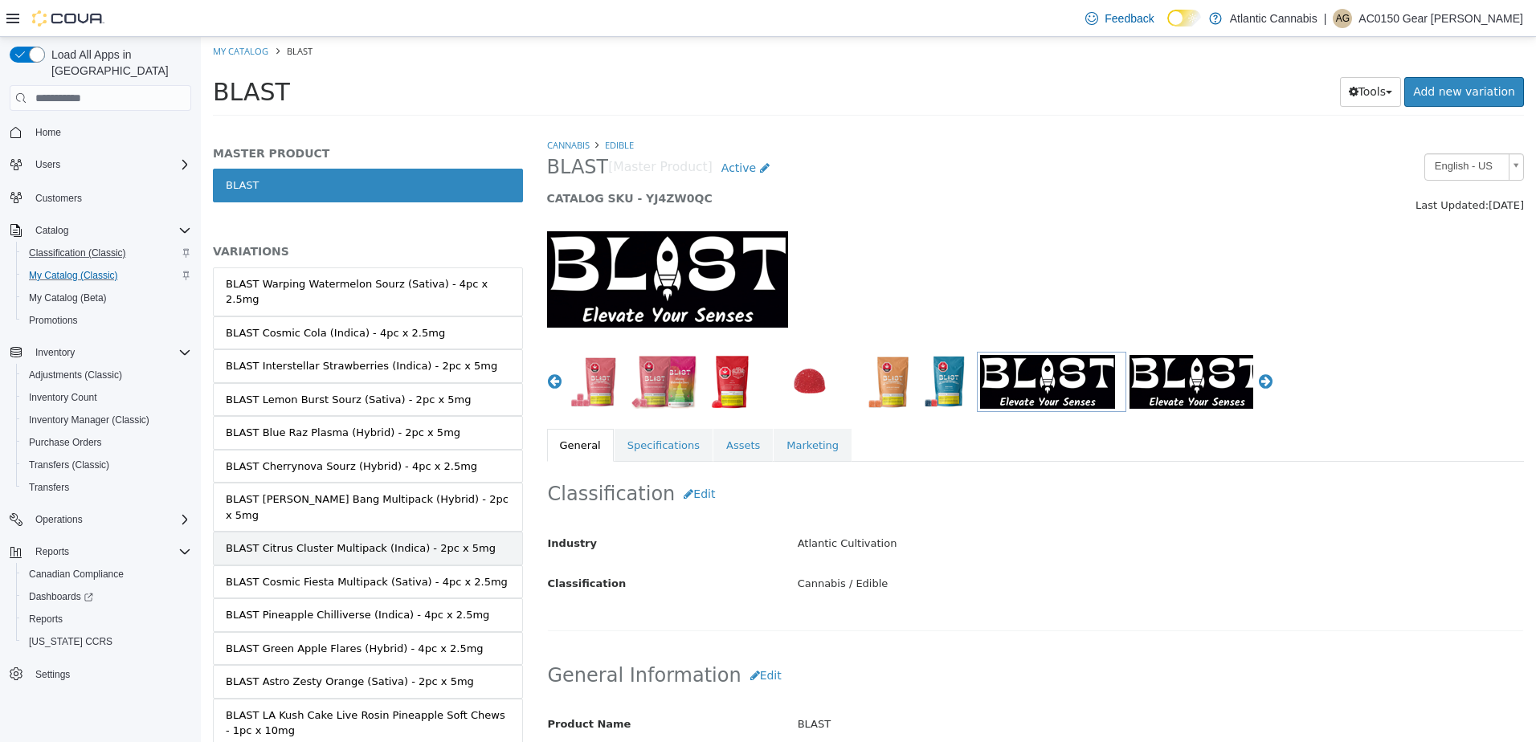
click at [325, 541] on div "BLAST Citrus Cluster Multipack (Indica) - 2pc x 5mg" at bounding box center [361, 549] width 270 height 16
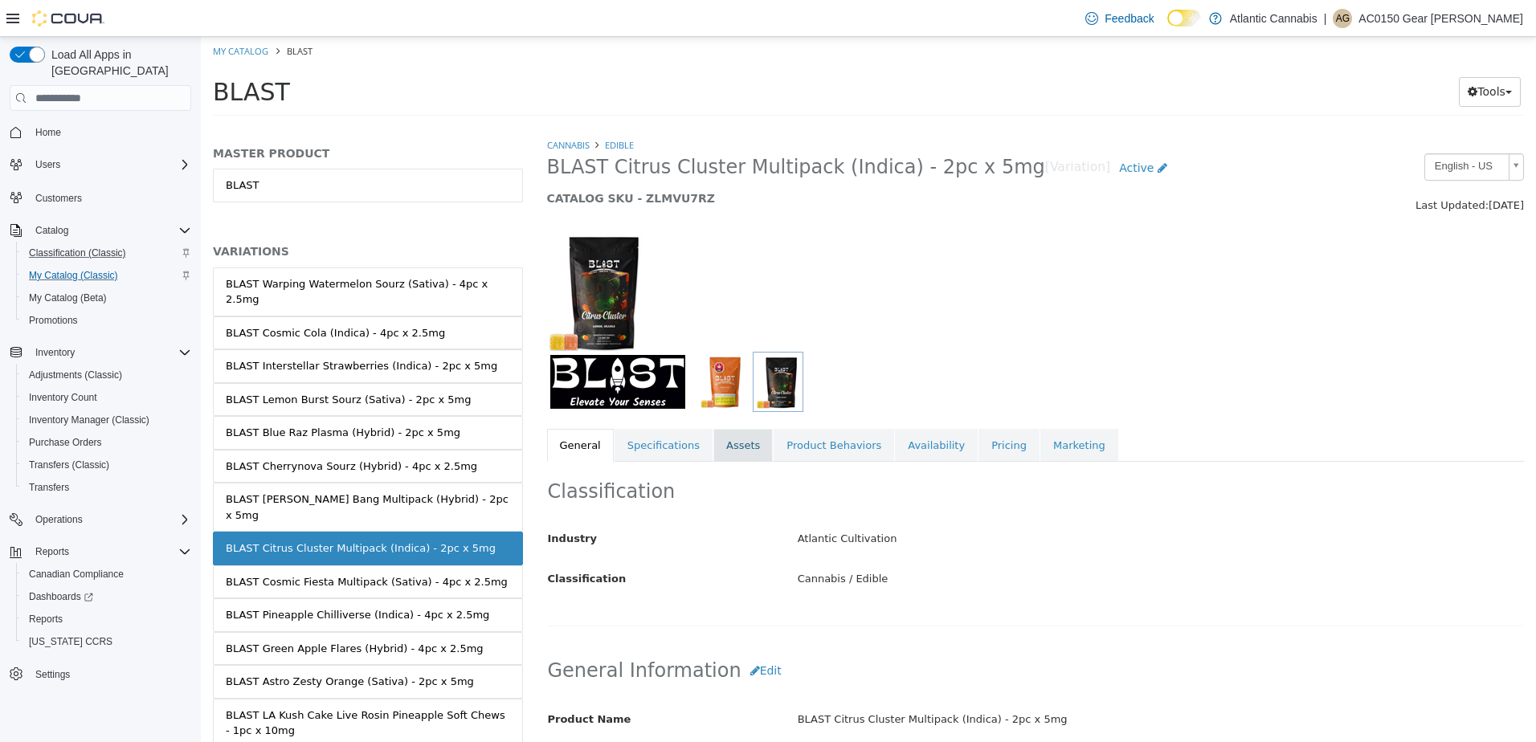
click at [747, 456] on link "Assets" at bounding box center [742, 446] width 59 height 34
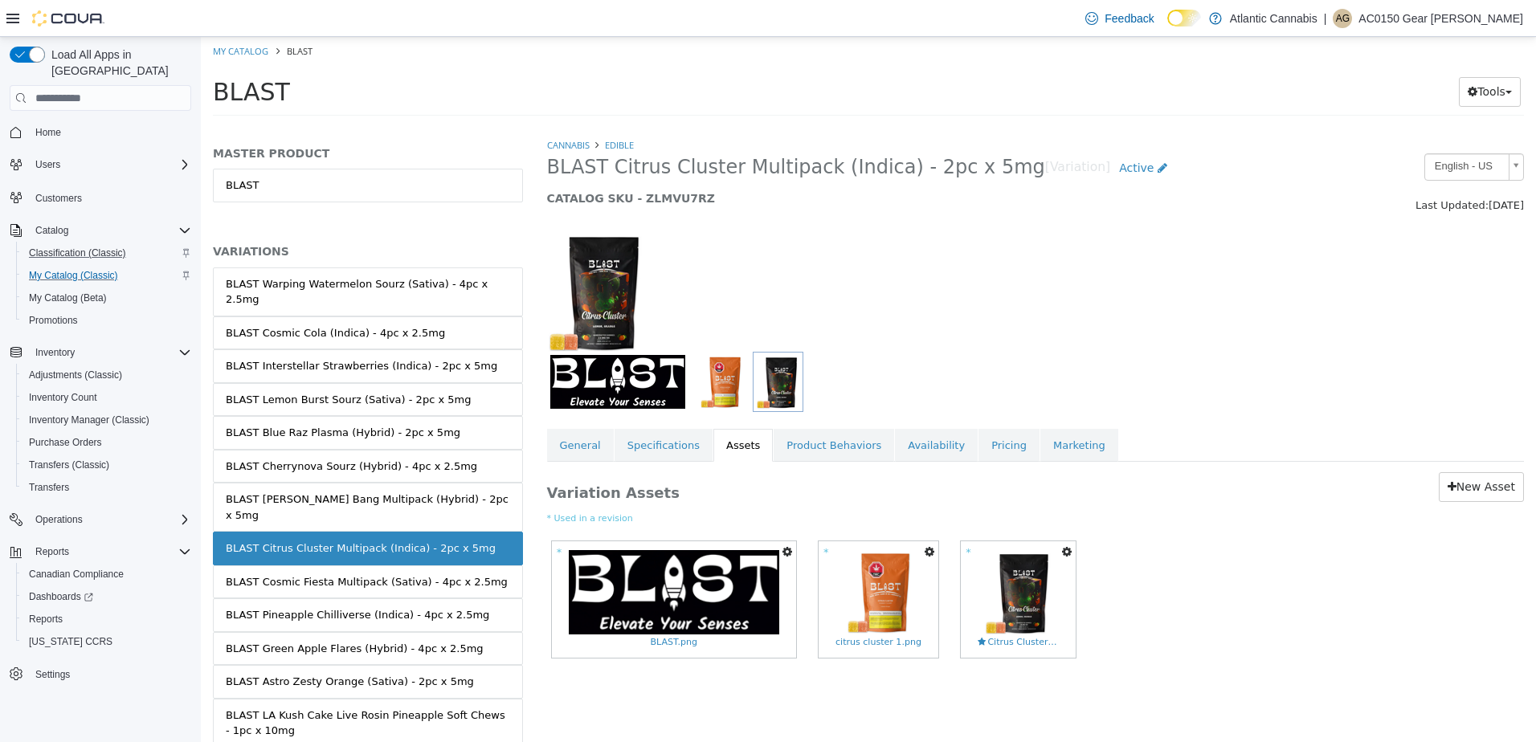
click at [924, 553] on icon "button" at bounding box center [929, 551] width 10 height 11
click at [880, 586] on link "Set As Hero Shot" at bounding box center [873, 580] width 127 height 22
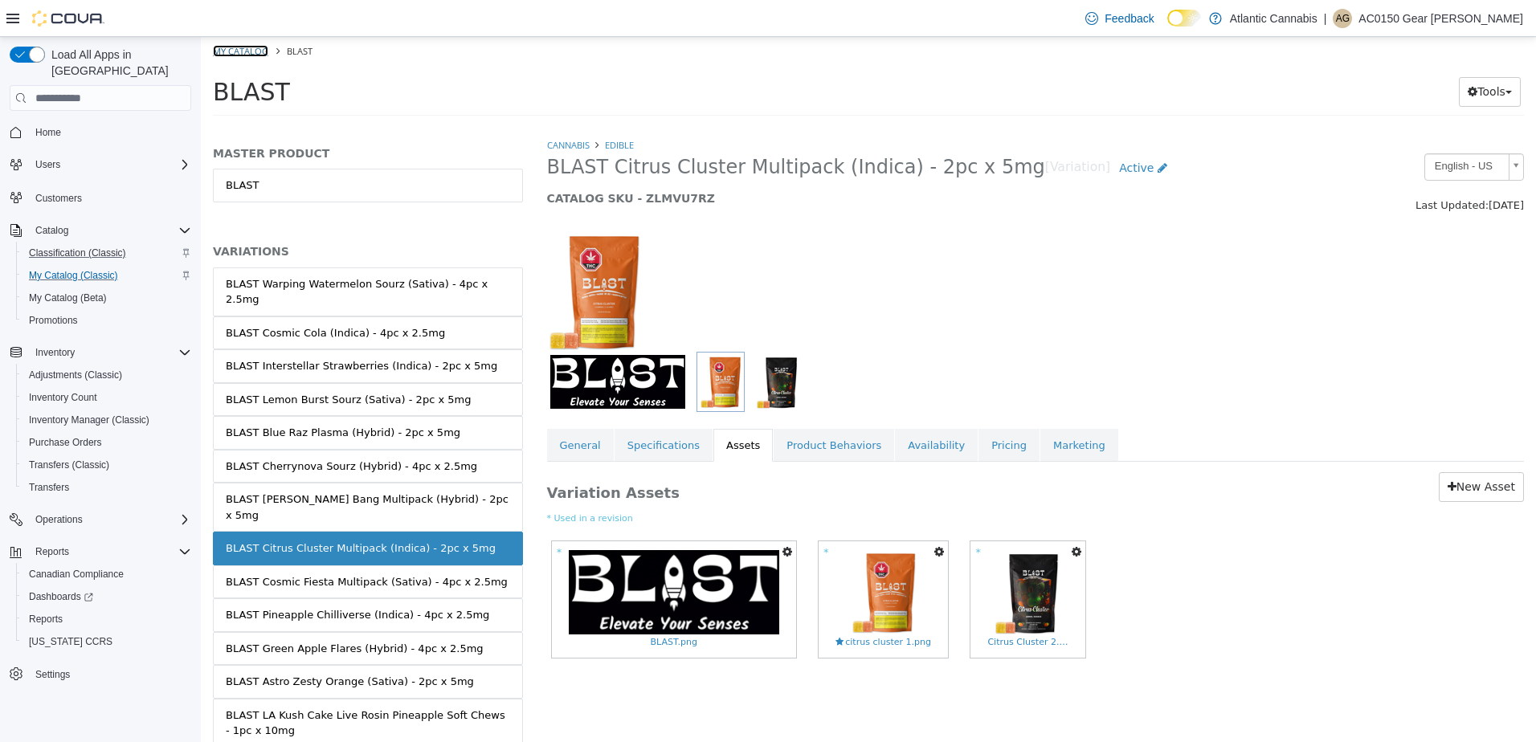
click at [228, 45] on link "My Catalog" at bounding box center [240, 51] width 55 height 12
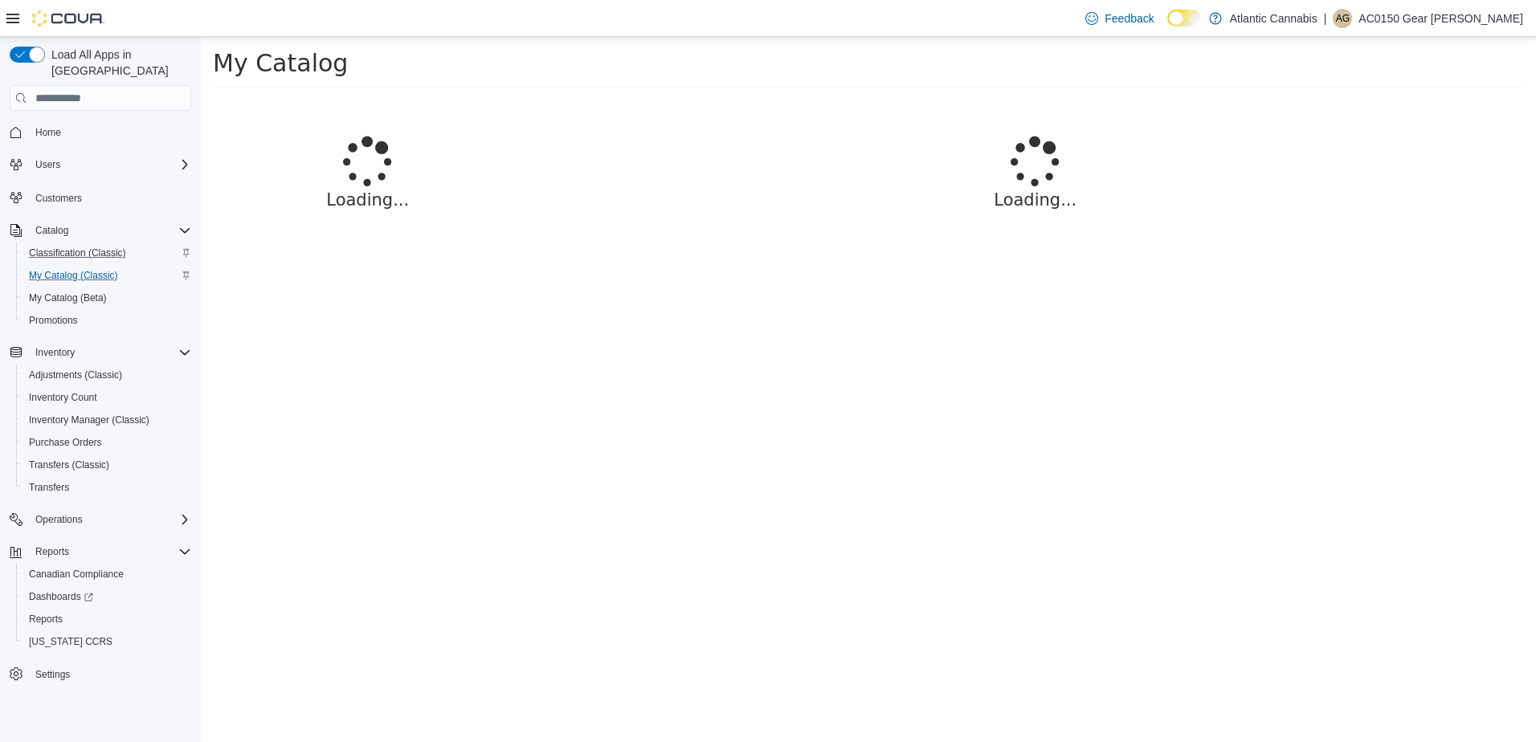
select select "**********"
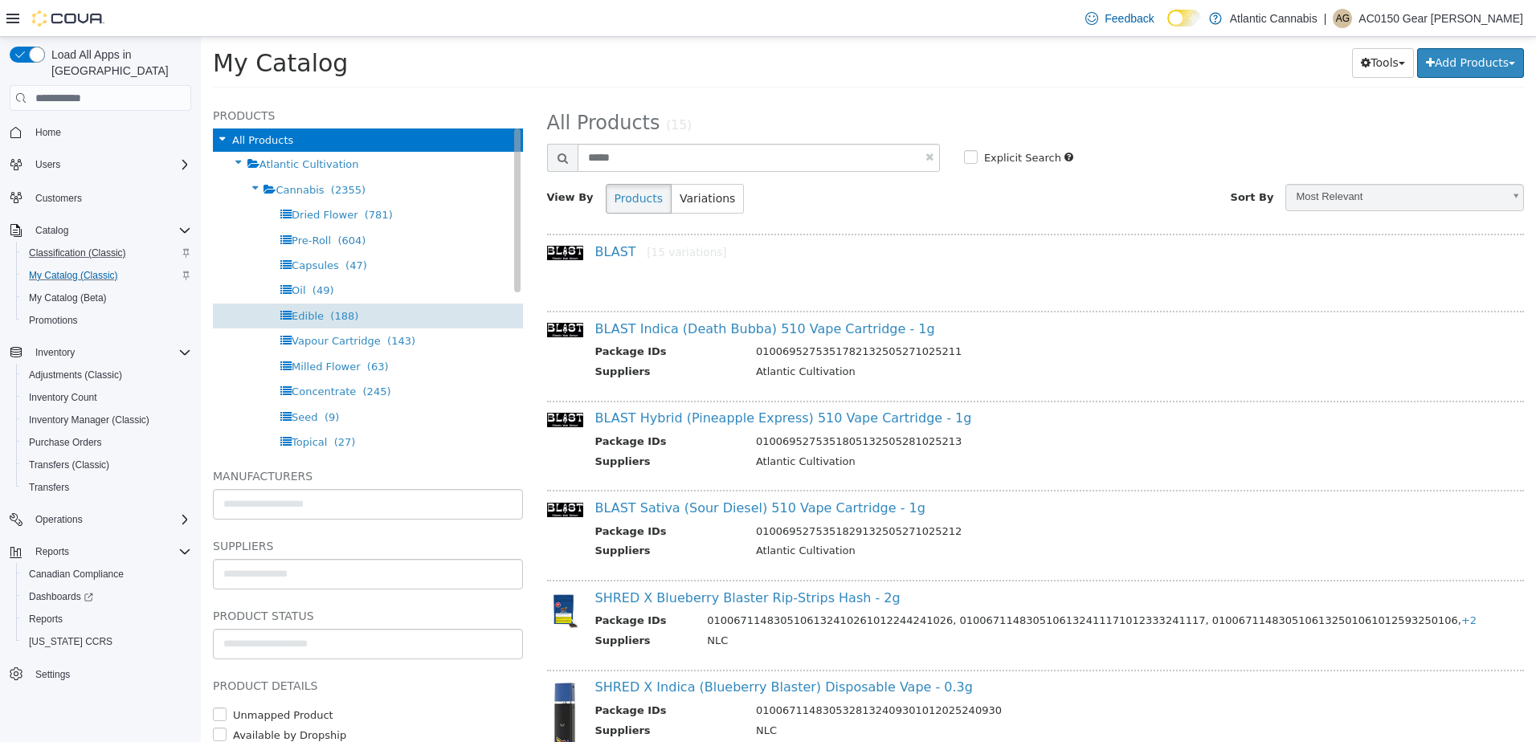
click at [342, 316] on span "(188)" at bounding box center [344, 316] width 28 height 12
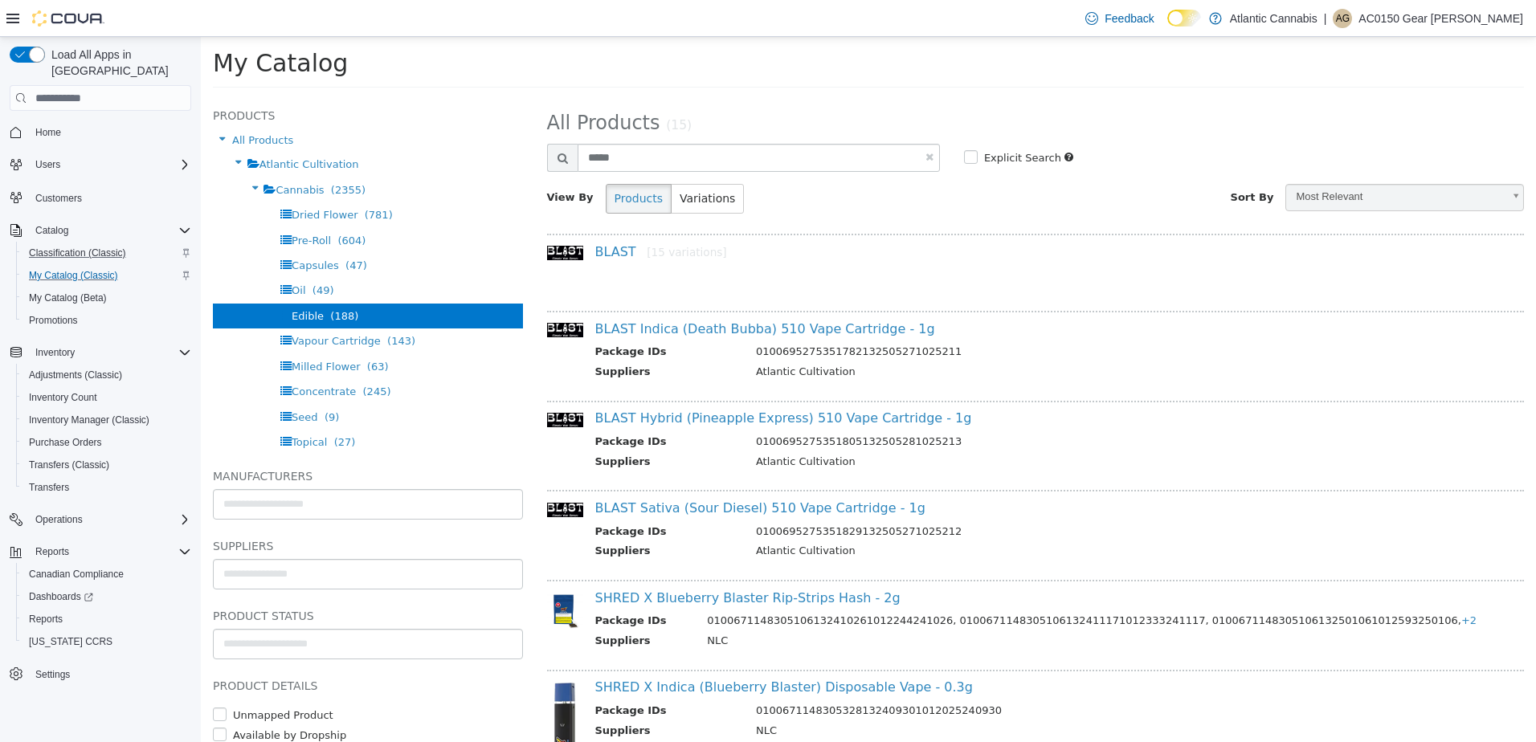
select select "**********"
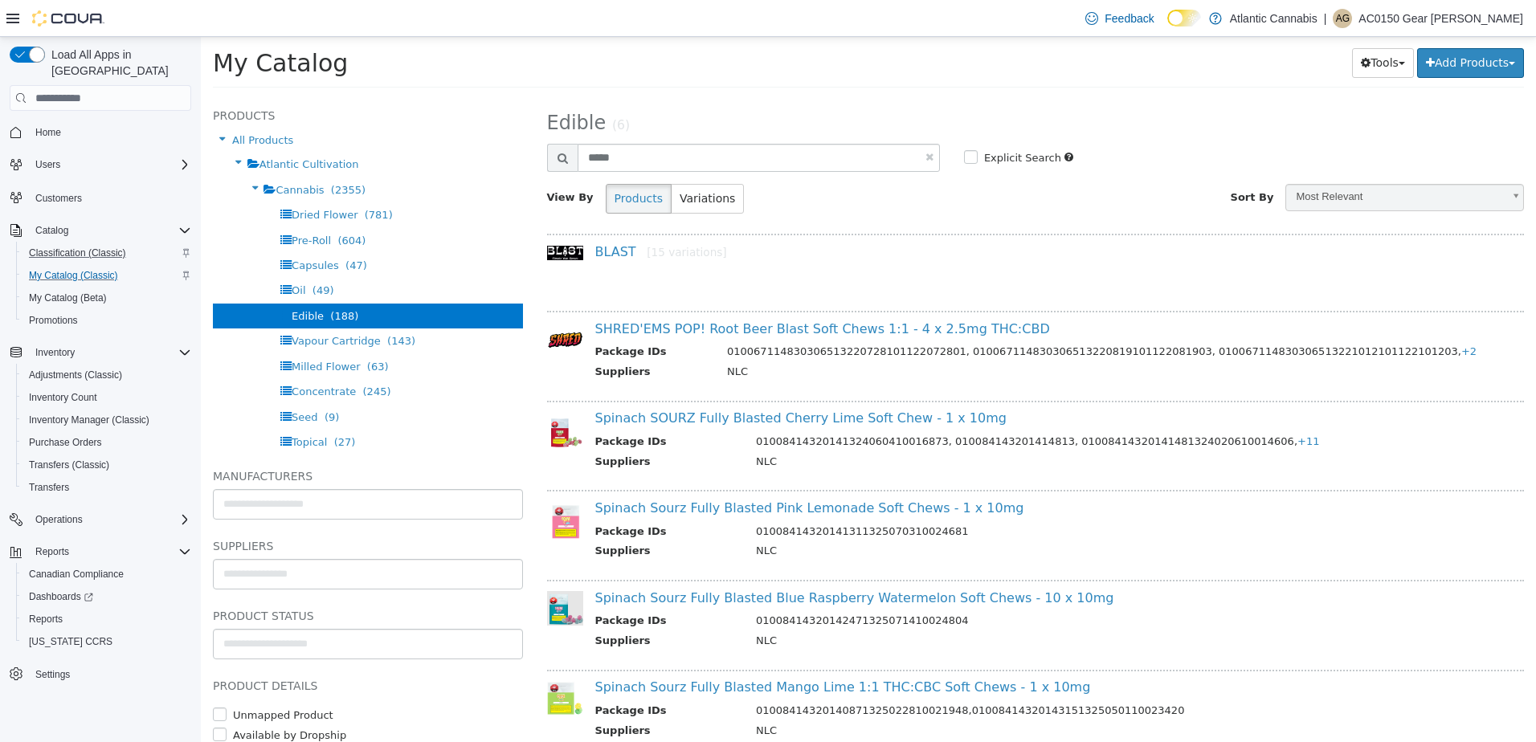
click at [1366, 210] on link "Most Relevant" at bounding box center [1404, 197] width 239 height 27
click at [852, 155] on input "*****" at bounding box center [758, 158] width 362 height 28
type input "****"
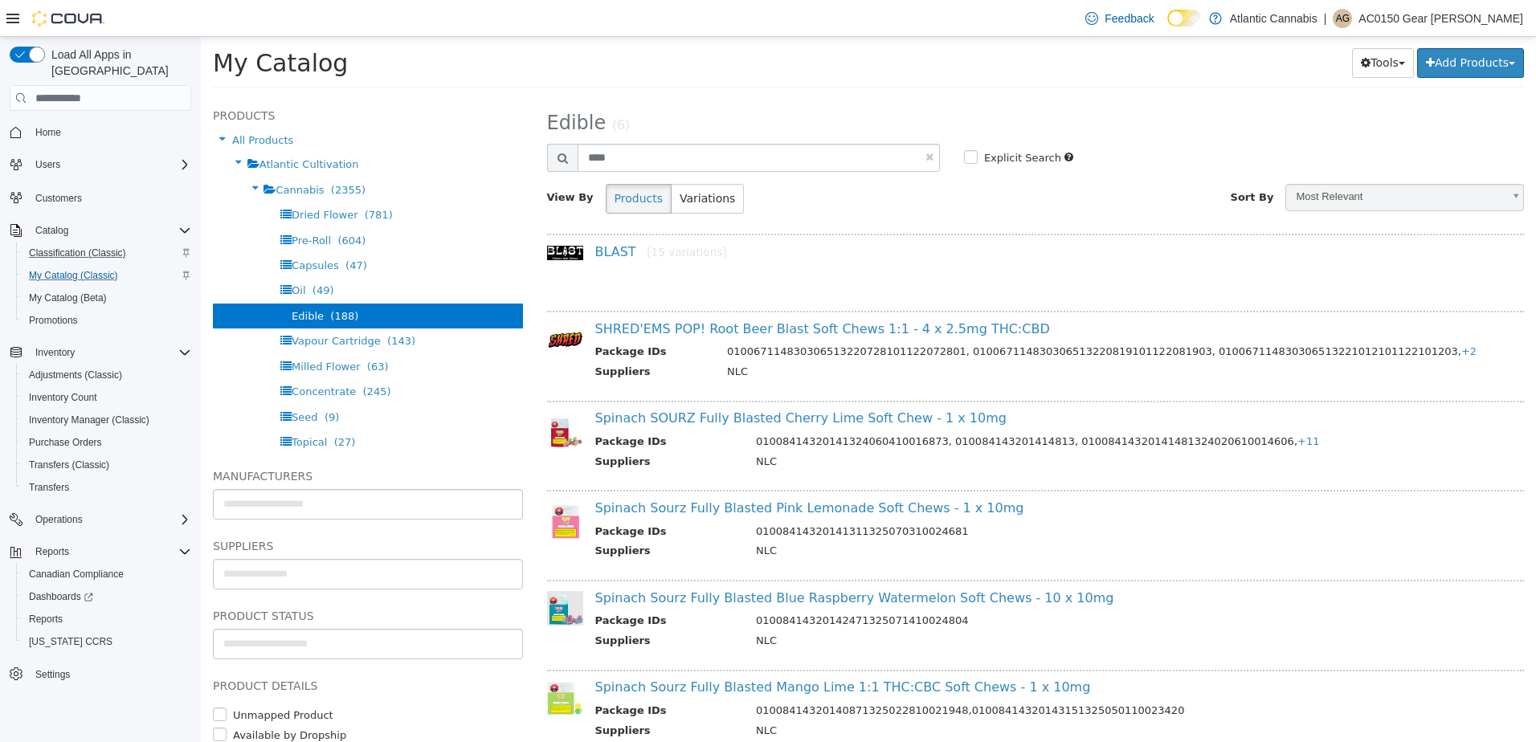
select select "**********"
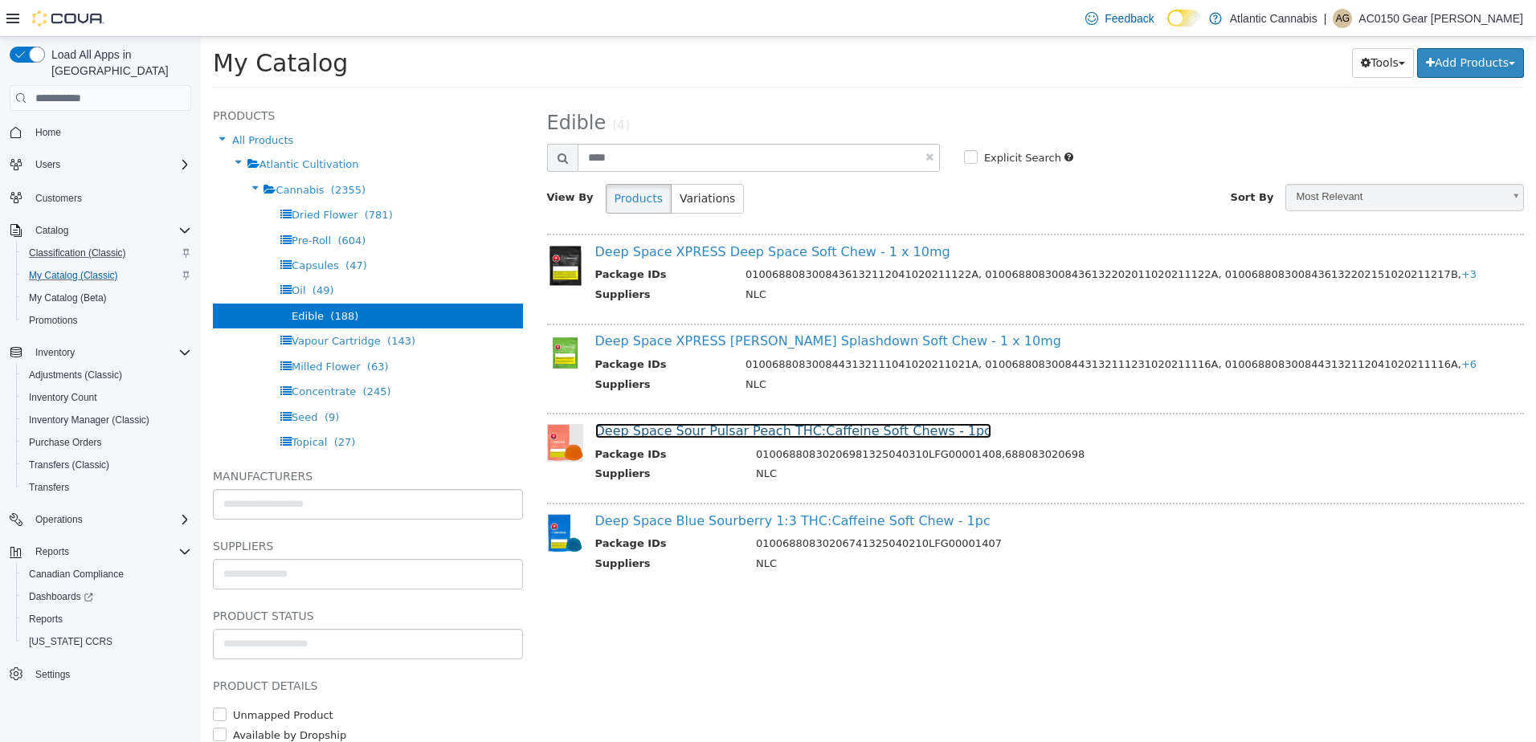
click at [726, 434] on link "Deep Space Sour Pulsar Peach THC:Caffeine Soft Chews - 1pc" at bounding box center [793, 430] width 396 height 15
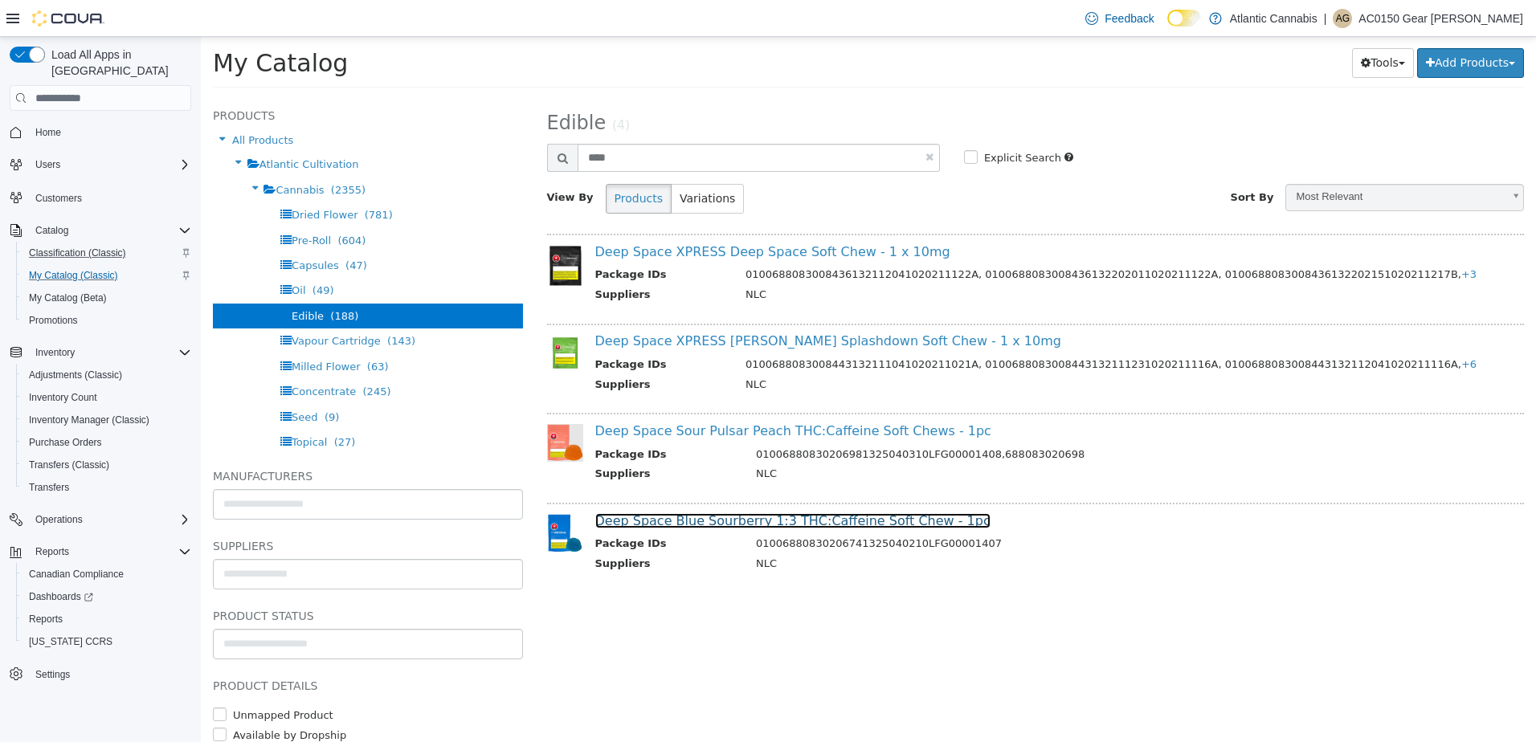
click at [696, 525] on link "Deep Space Blue Sourberry 1:3 THC:Caffeine Soft Chew - 1pc" at bounding box center [792, 520] width 395 height 15
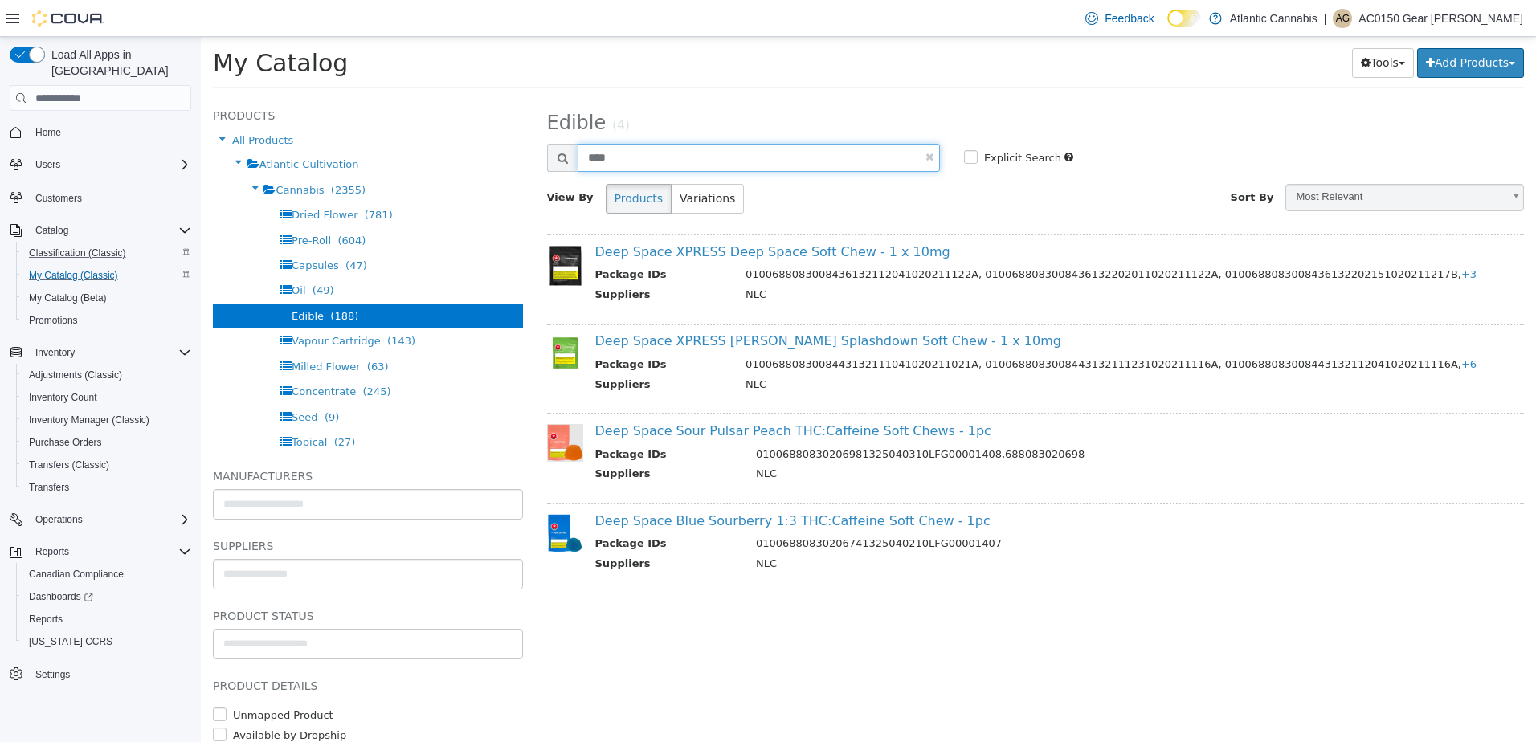
drag, startPoint x: 643, startPoint y: 155, endPoint x: 349, endPoint y: 124, distance: 296.4
click at [349, 98] on div "**********" at bounding box center [868, 98] width 1335 height 0
type input "*****"
select select "**********"
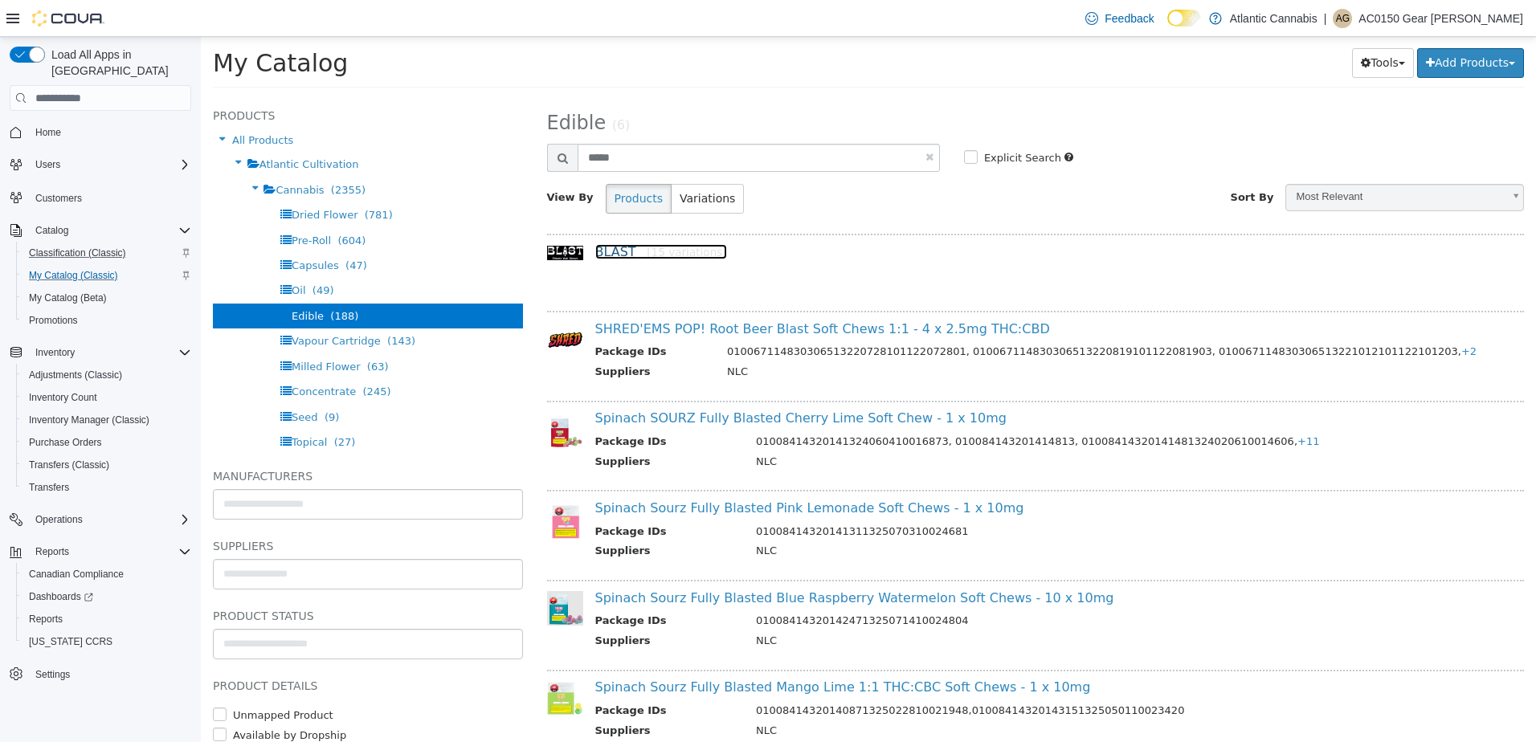
click at [608, 251] on link "BLAST [15 variations]" at bounding box center [661, 251] width 132 height 15
click at [708, 161] on input "*****" at bounding box center [758, 158] width 362 height 28
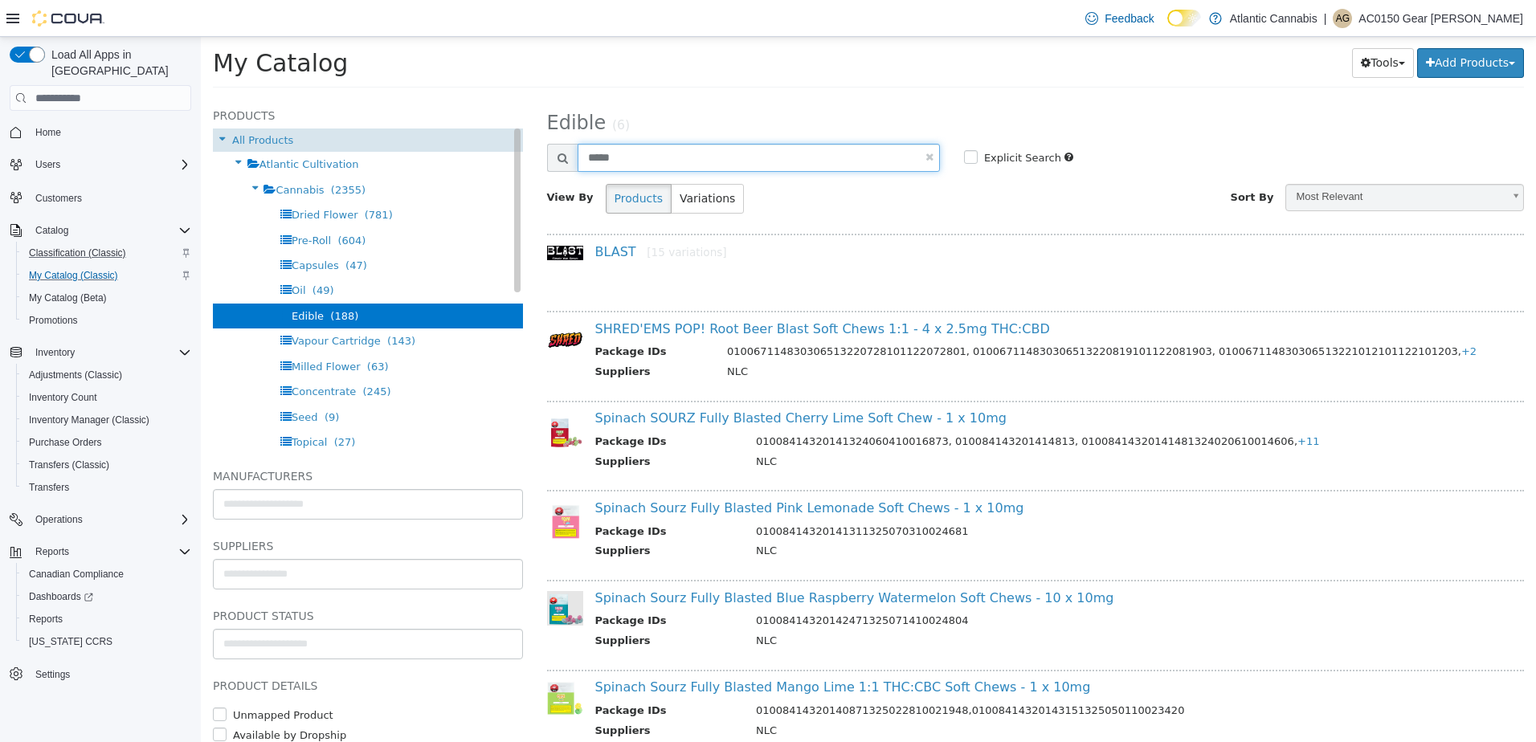
drag, startPoint x: 707, startPoint y: 165, endPoint x: 451, endPoint y: 142, distance: 256.5
click at [451, 98] on div "**********" at bounding box center [868, 98] width 1335 height 0
type input "******"
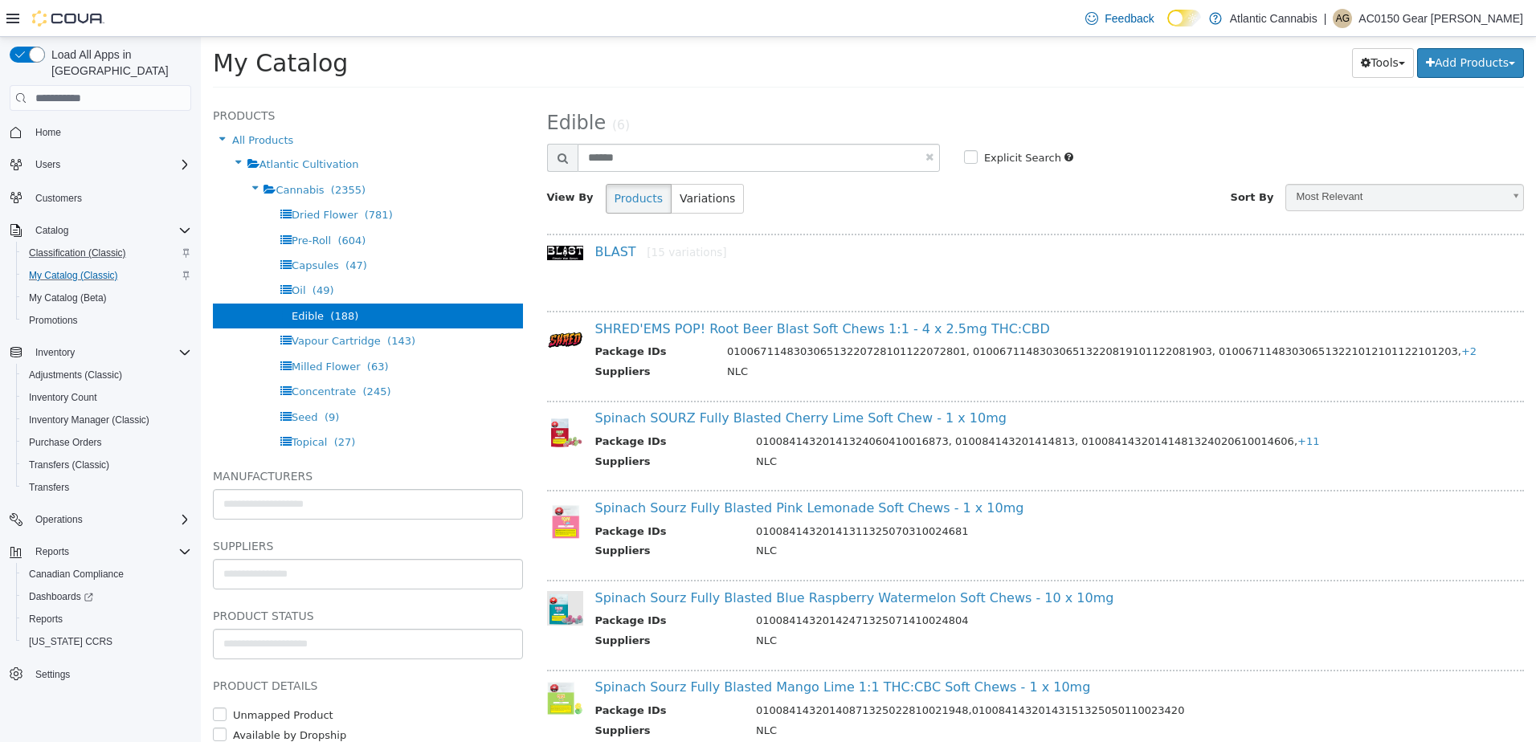
select select "**********"
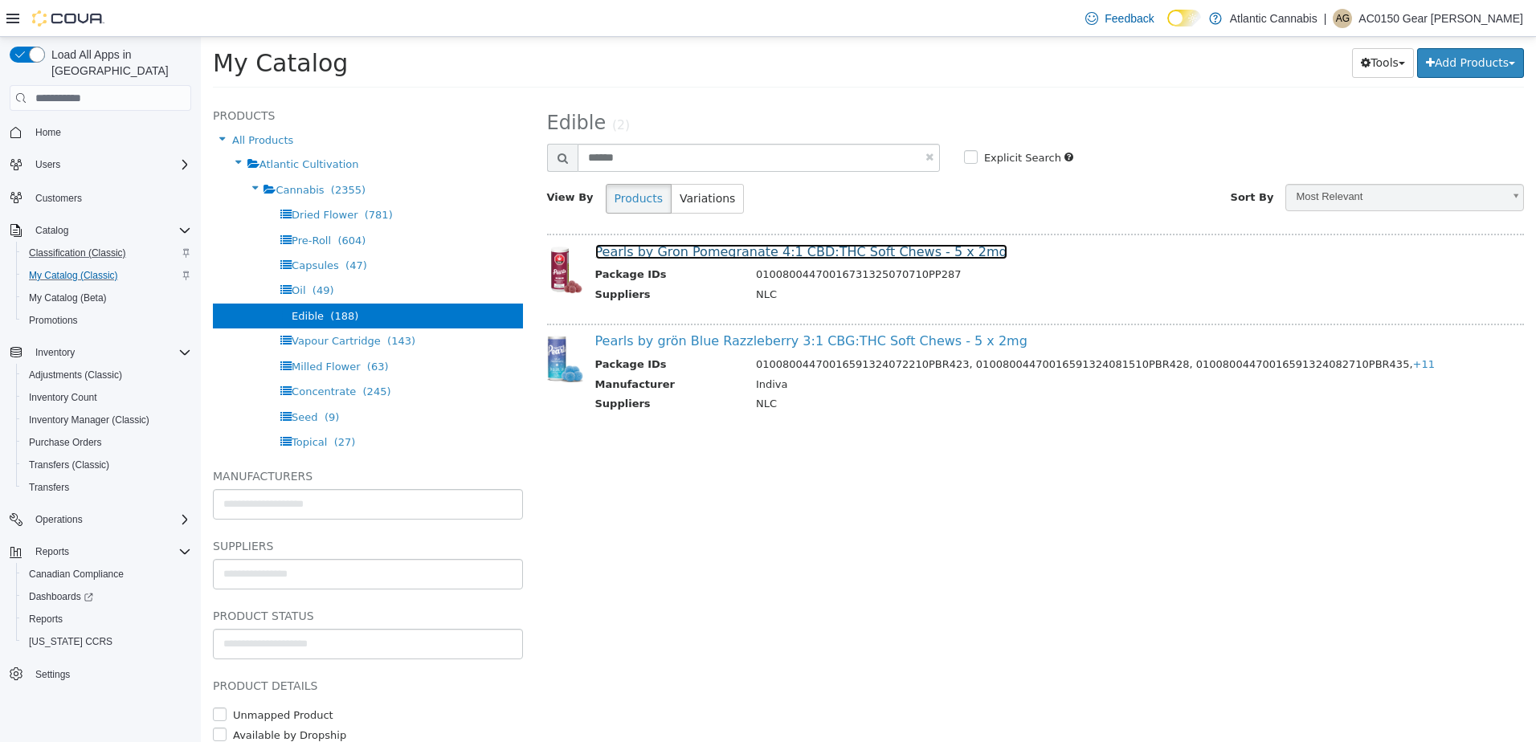
click at [759, 252] on link "Pearls by Gron Pomegranate 4:1 CBD:THC Soft Chews - 5 x 2mg" at bounding box center [801, 251] width 412 height 15
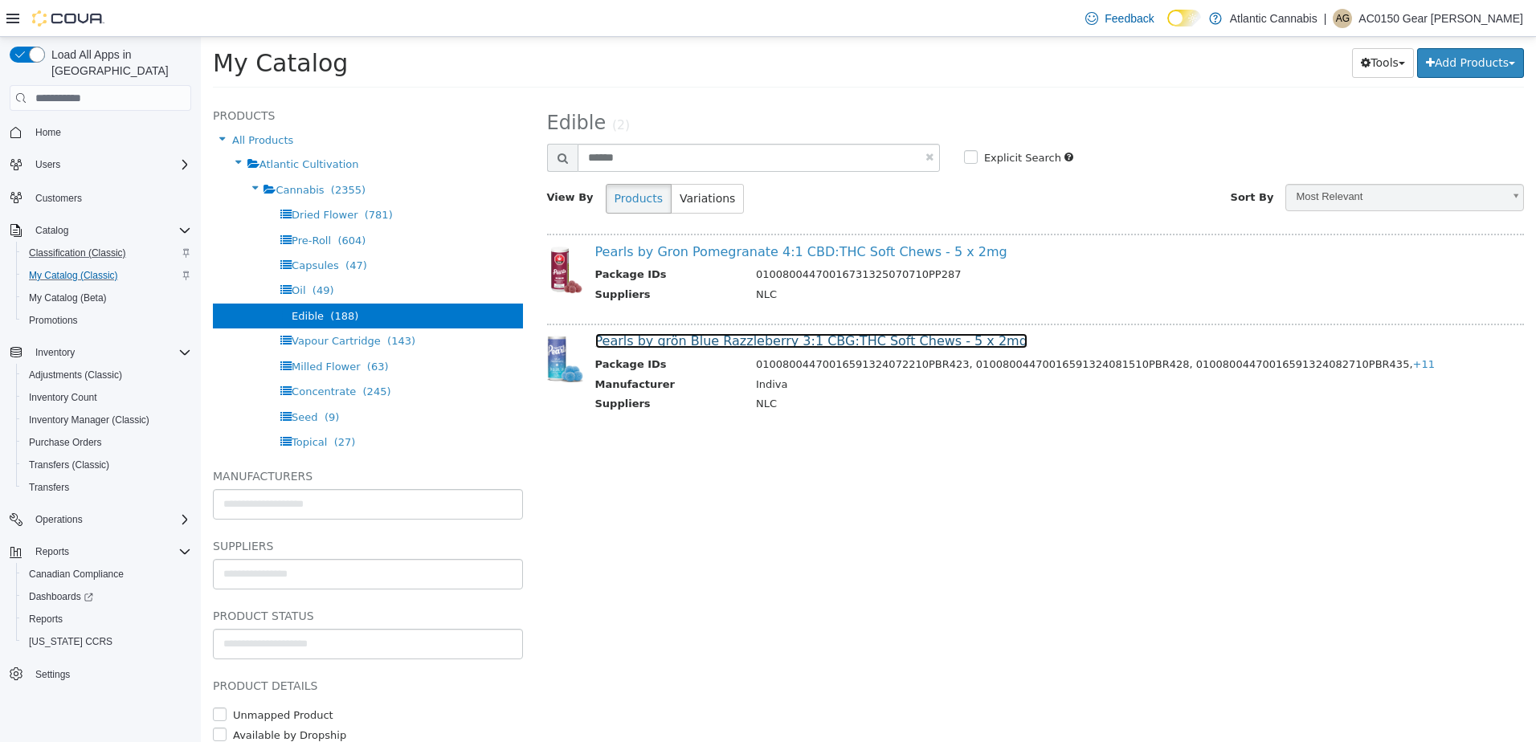
click at [707, 341] on link "Pearls by grön Blue Razzleberry 3:1 CBG:THC Soft Chews - 5 x 2mg" at bounding box center [811, 340] width 432 height 15
click at [97, 85] on input "search" at bounding box center [101, 98] width 182 height 26
click at [84, 414] on span "Inventory Manager (Classic)" at bounding box center [89, 420] width 120 height 13
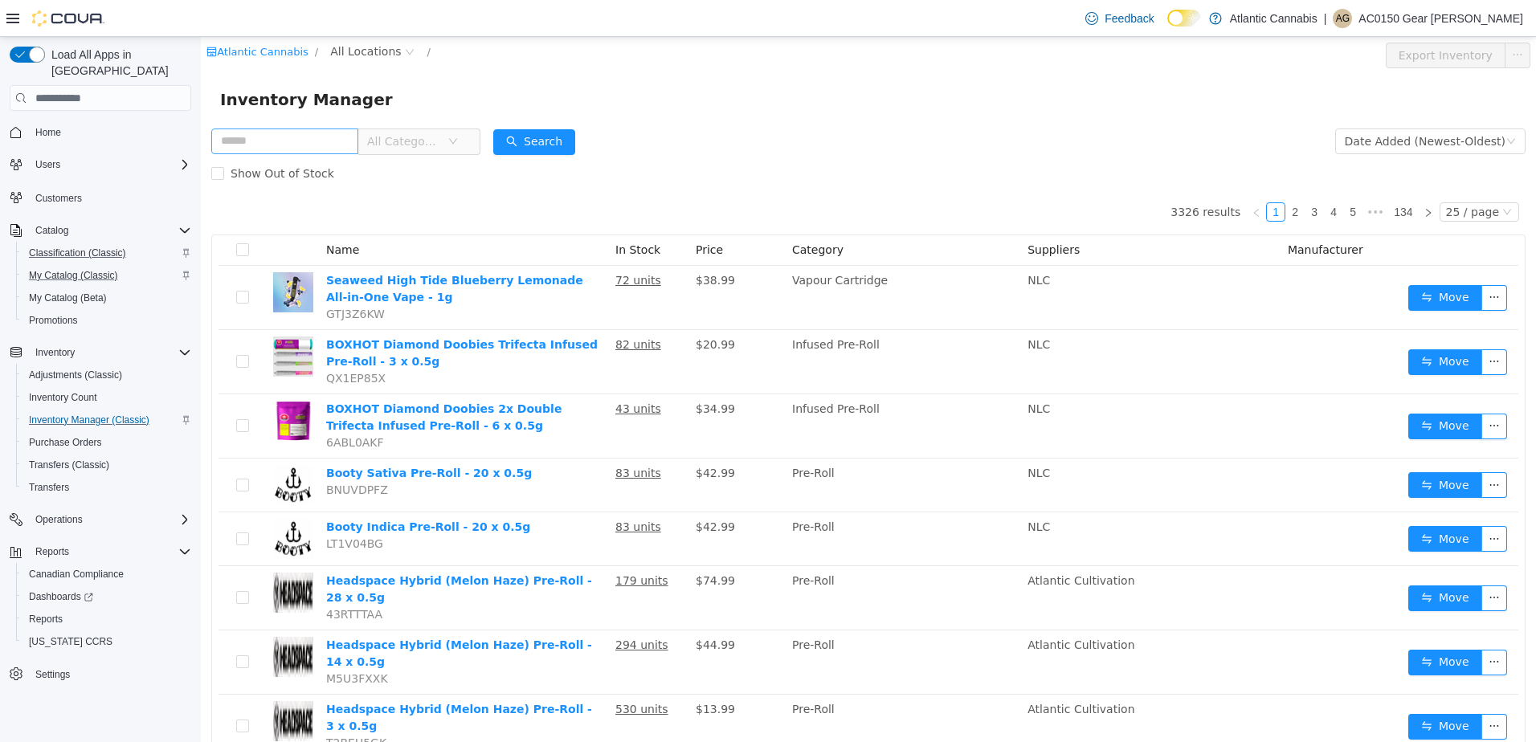
click at [337, 145] on input "text" at bounding box center [284, 142] width 147 height 26
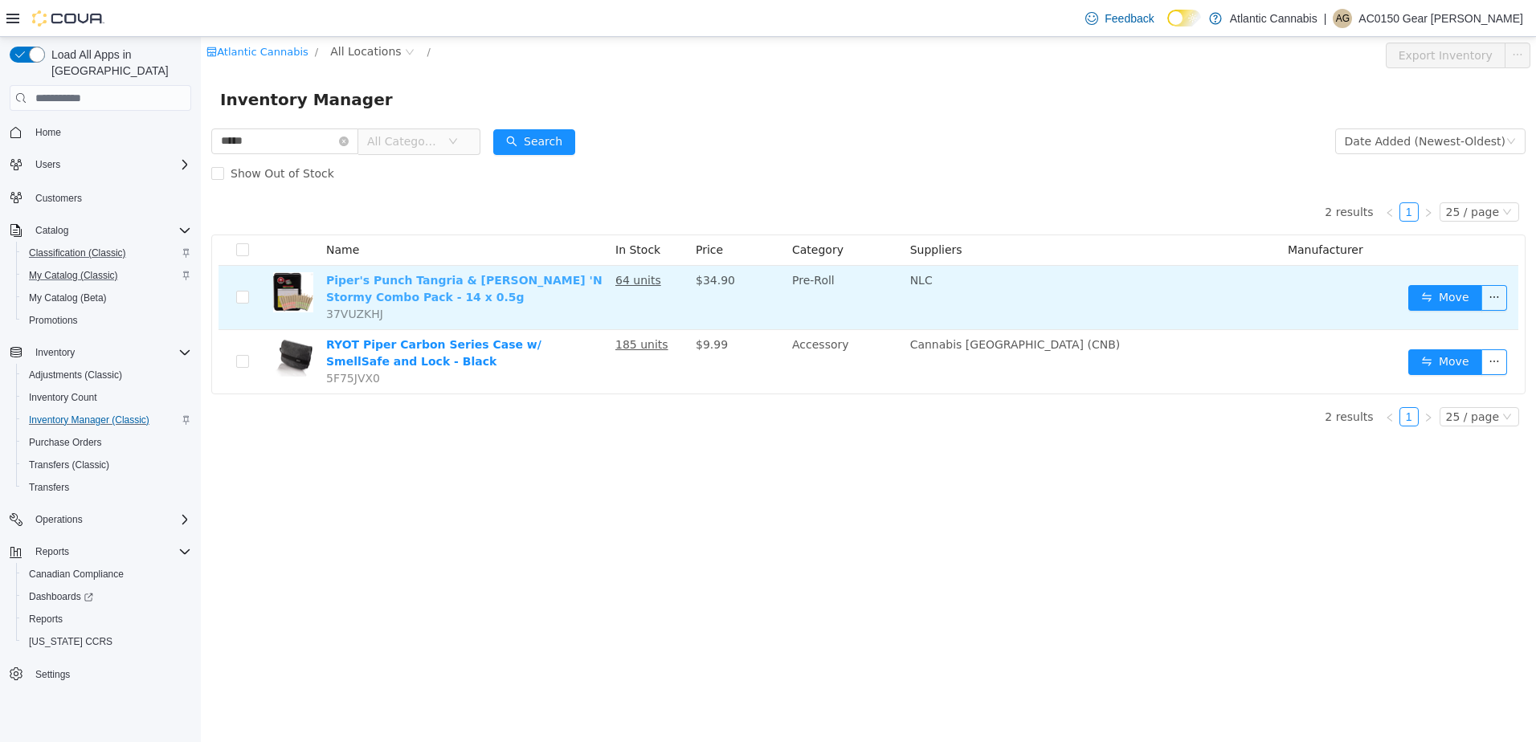
type input "*****"
click at [573, 280] on link "Piper's Punch Tangria & Dank 'N Stormy Combo Pack - 14 x 0.5g" at bounding box center [464, 289] width 276 height 30
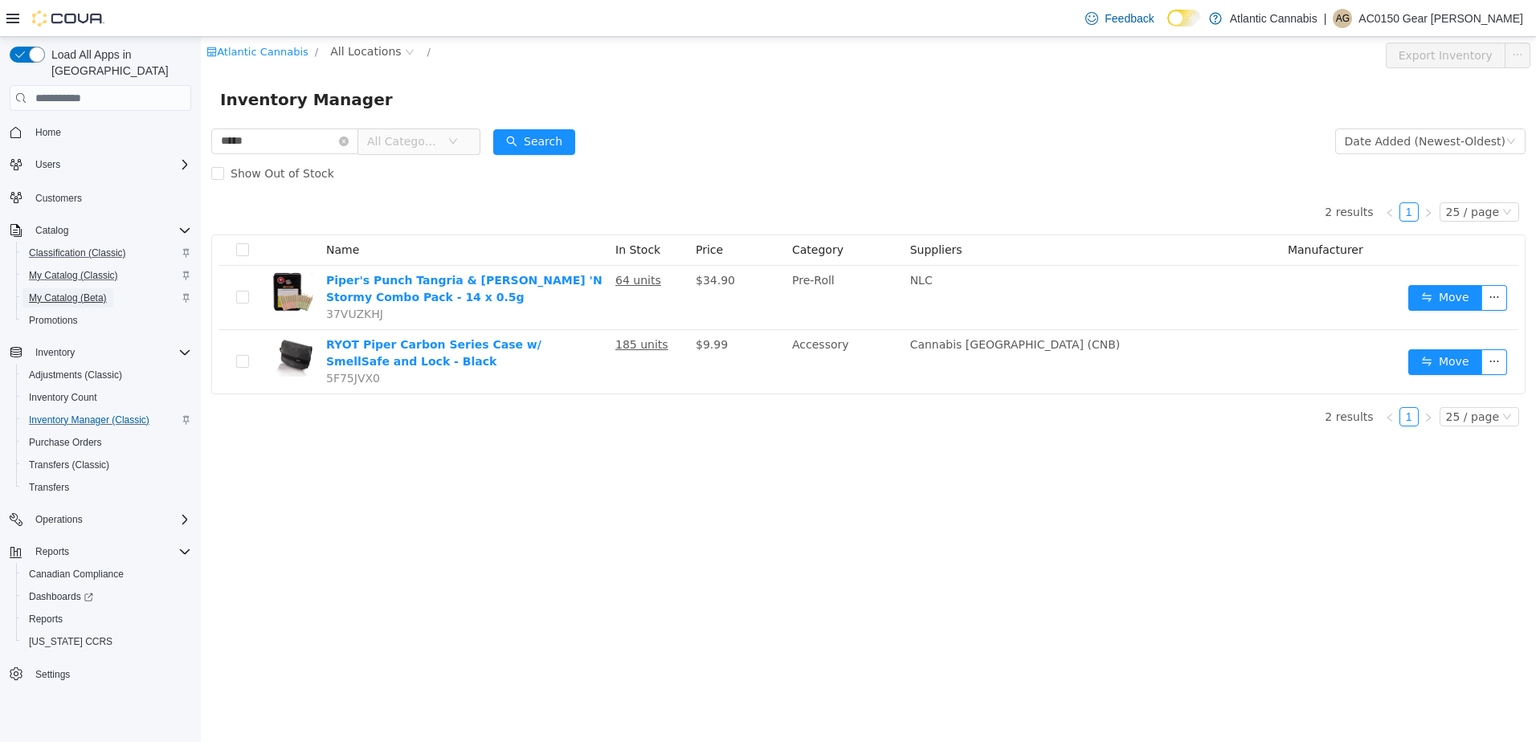
click at [76, 292] on span "My Catalog (Beta)" at bounding box center [68, 298] width 78 height 13
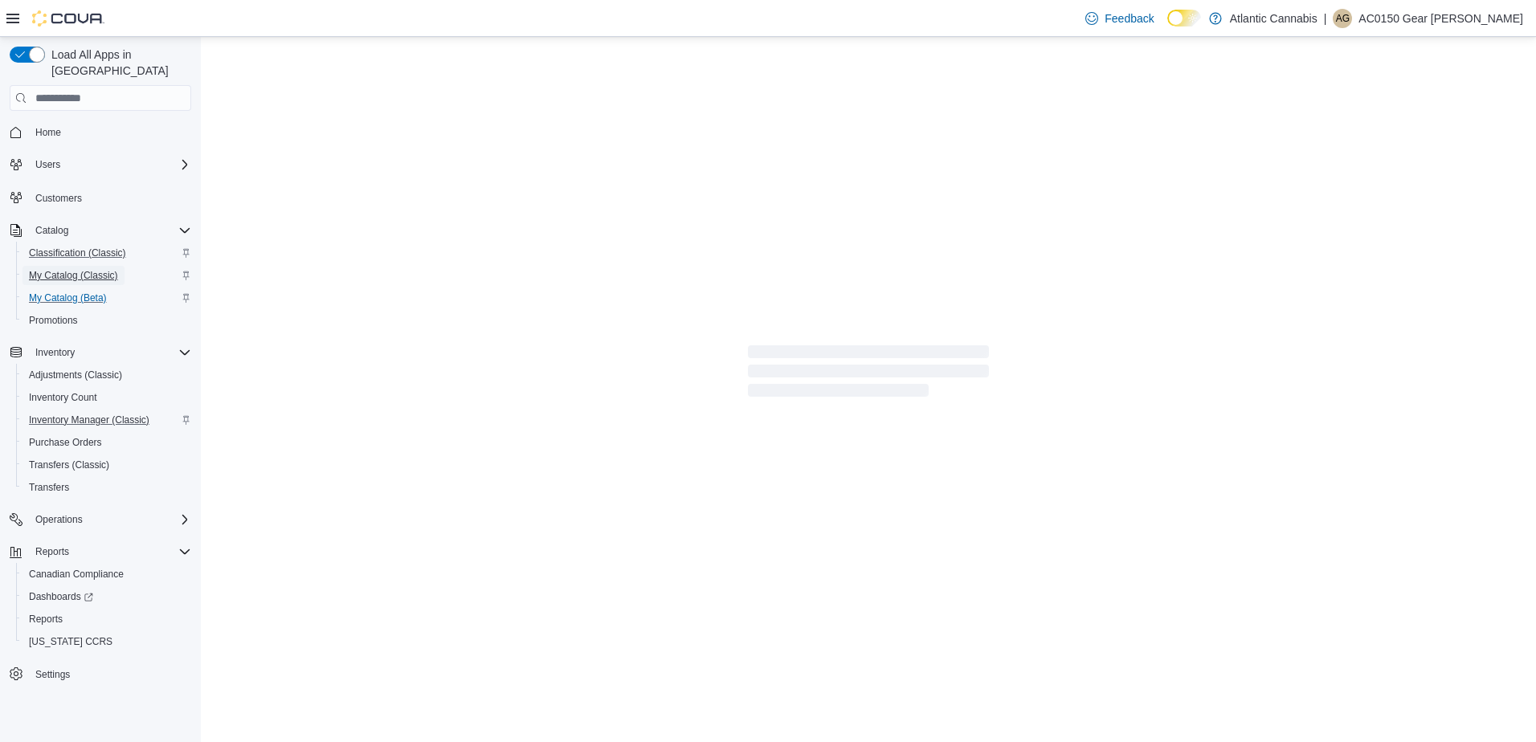
click at [84, 266] on span "My Catalog (Classic)" at bounding box center [73, 275] width 89 height 19
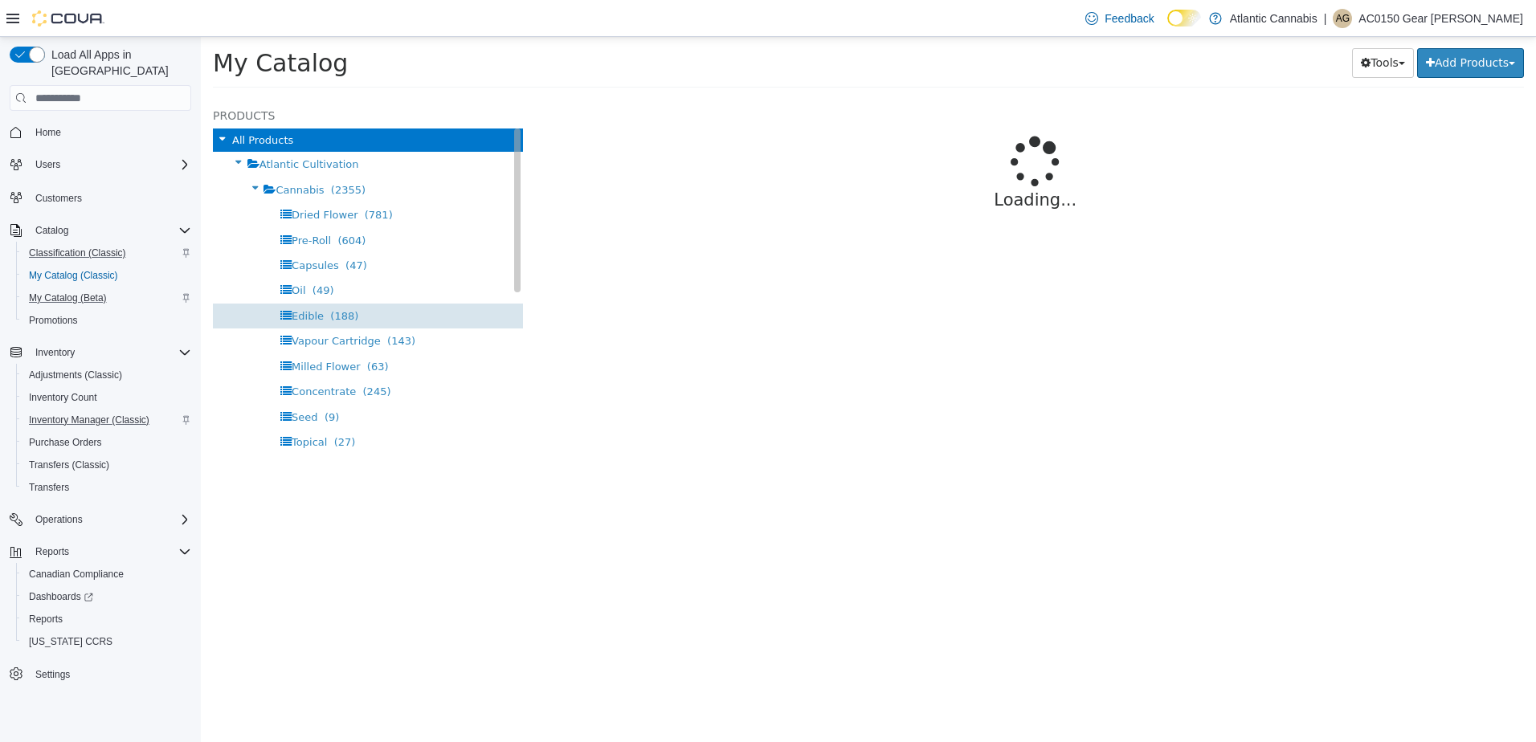
select select "**********"
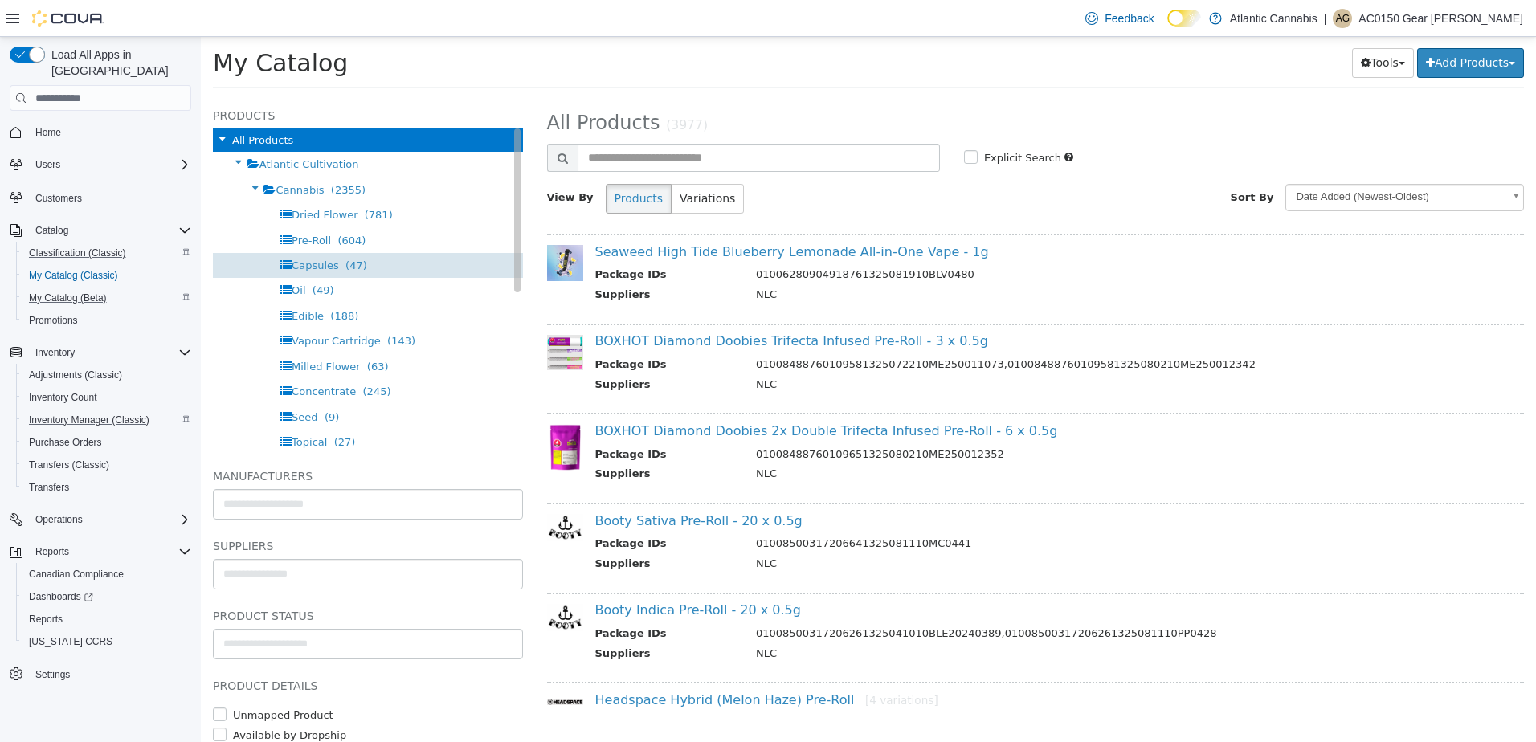
click at [326, 270] on span "Capsules" at bounding box center [315, 265] width 47 height 12
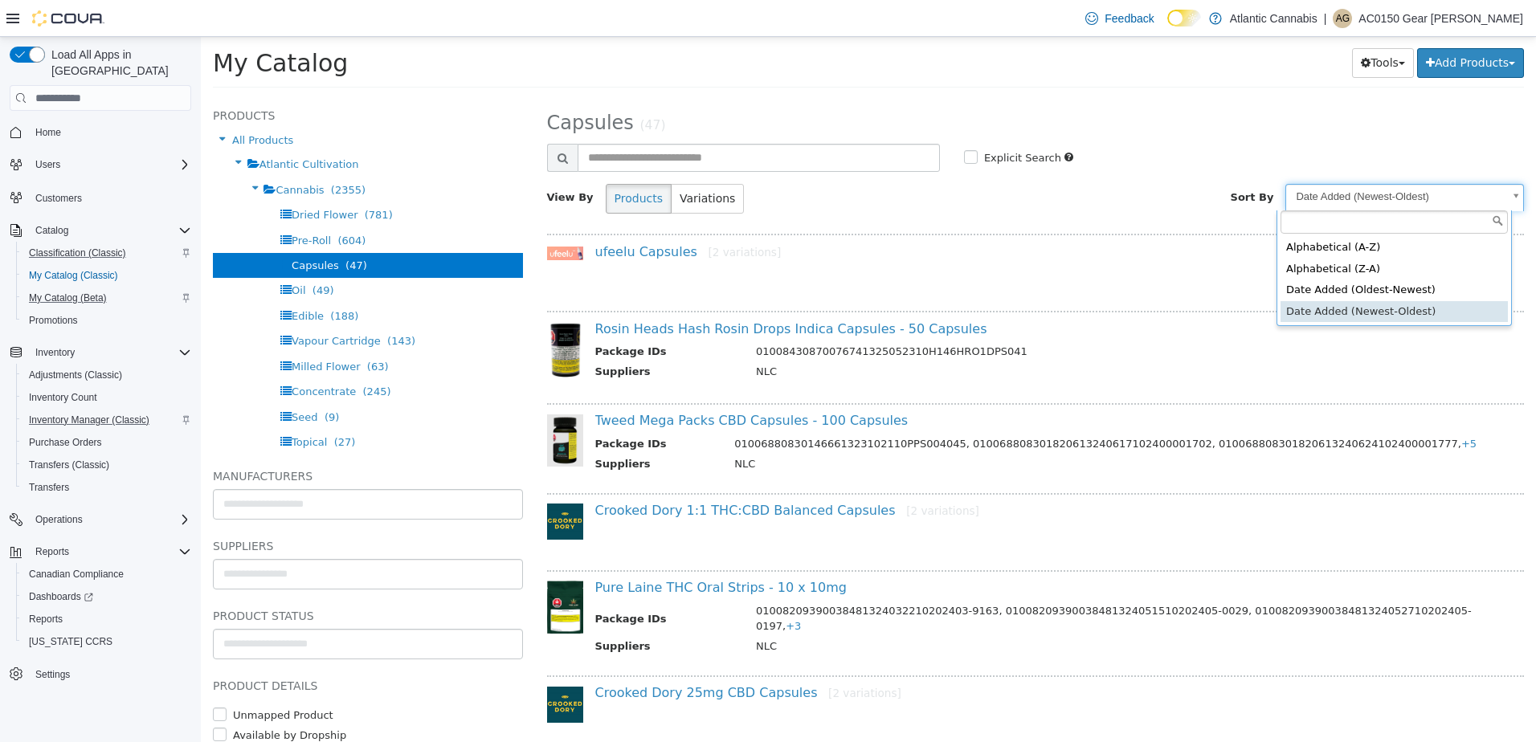
click at [1347, 98] on body "**********" at bounding box center [868, 67] width 1335 height 61
select select "********"
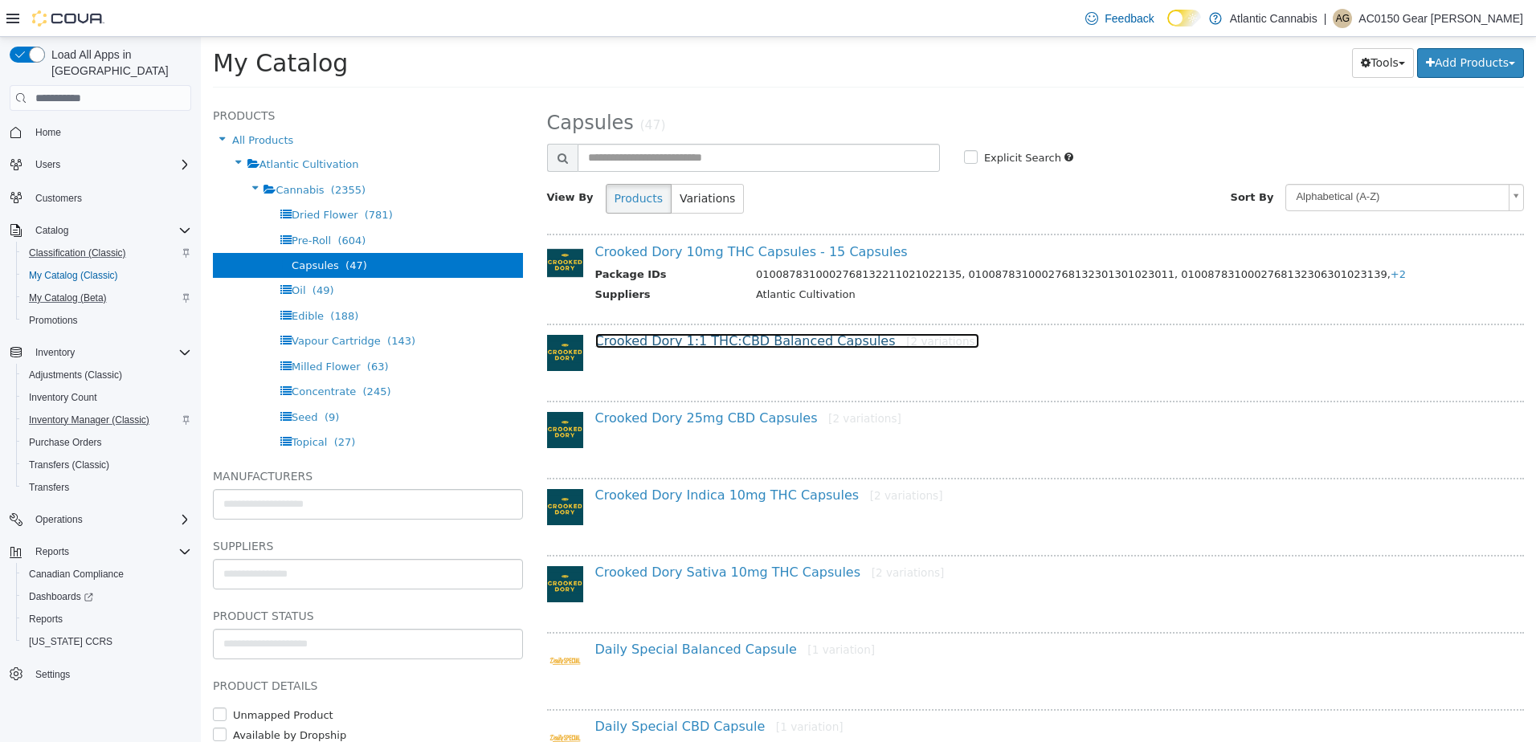
click at [711, 341] on link "Crooked Dory 1:1 THC:CBD Balanced Capsules [2 variations]" at bounding box center [787, 340] width 384 height 15
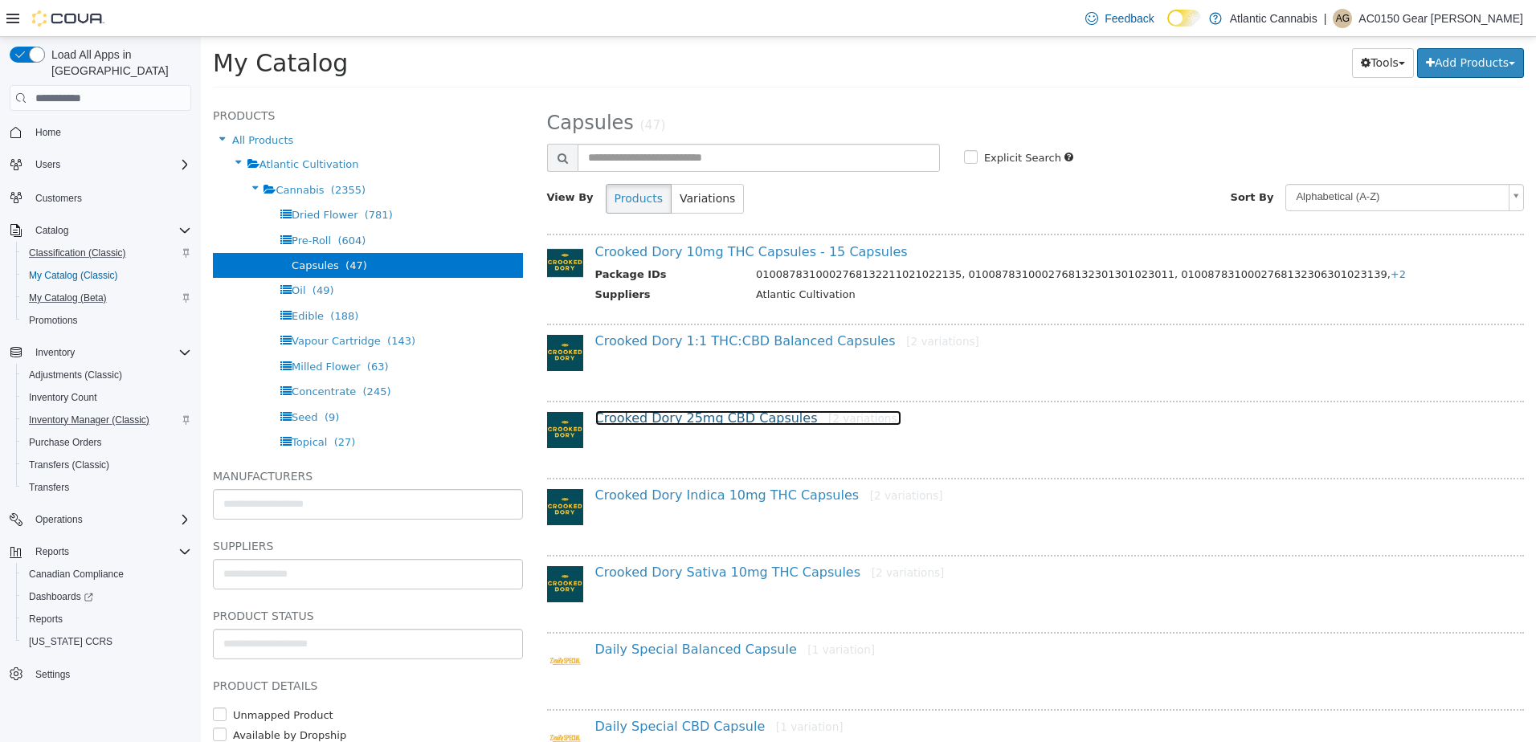
click at [697, 413] on link "Crooked Dory 25mg CBD Capsules [2 variations]" at bounding box center [748, 417] width 306 height 15
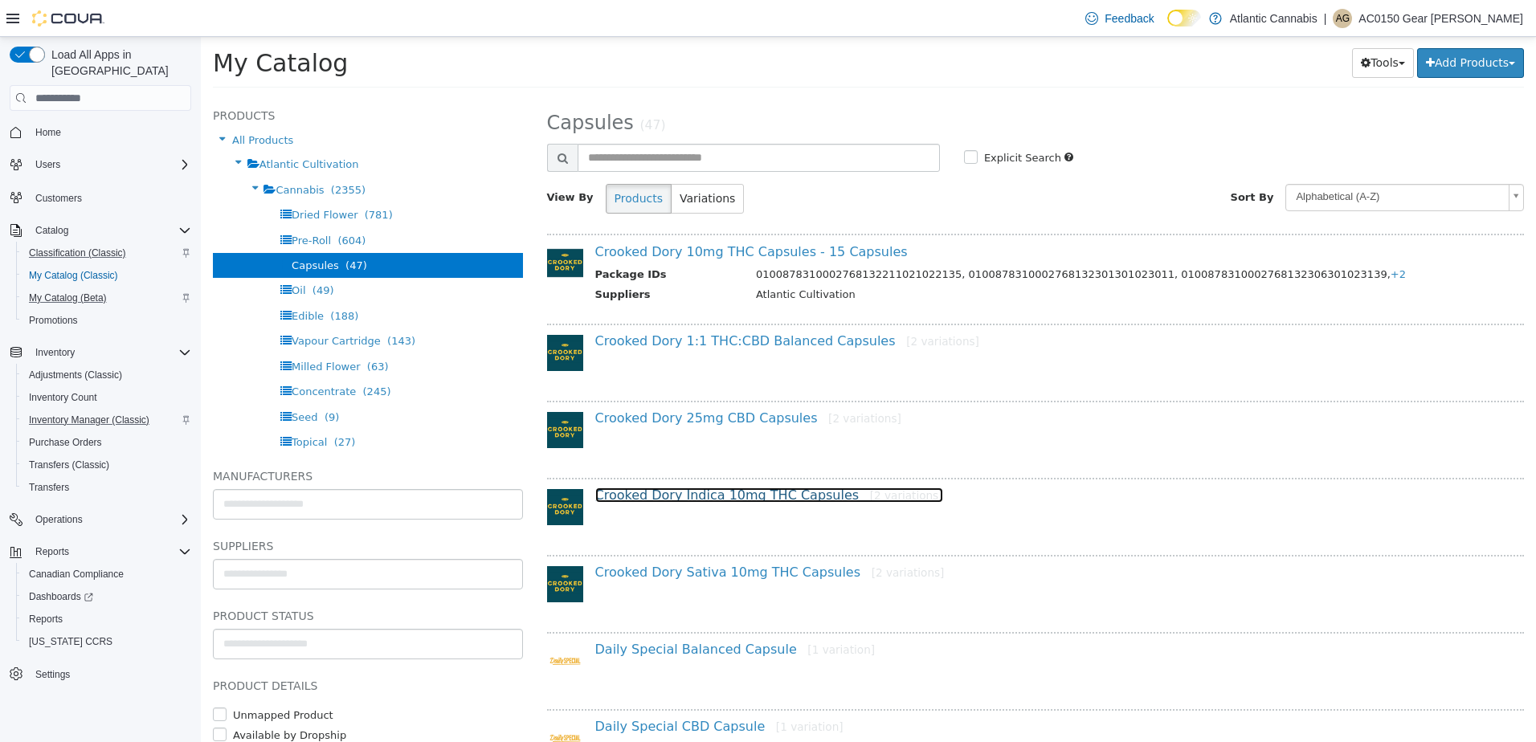
drag, startPoint x: 687, startPoint y: 498, endPoint x: 683, endPoint y: 532, distance: 34.0
click at [686, 498] on link "Crooked Dory Indica 10mg THC Capsules [2 variations]" at bounding box center [769, 495] width 348 height 15
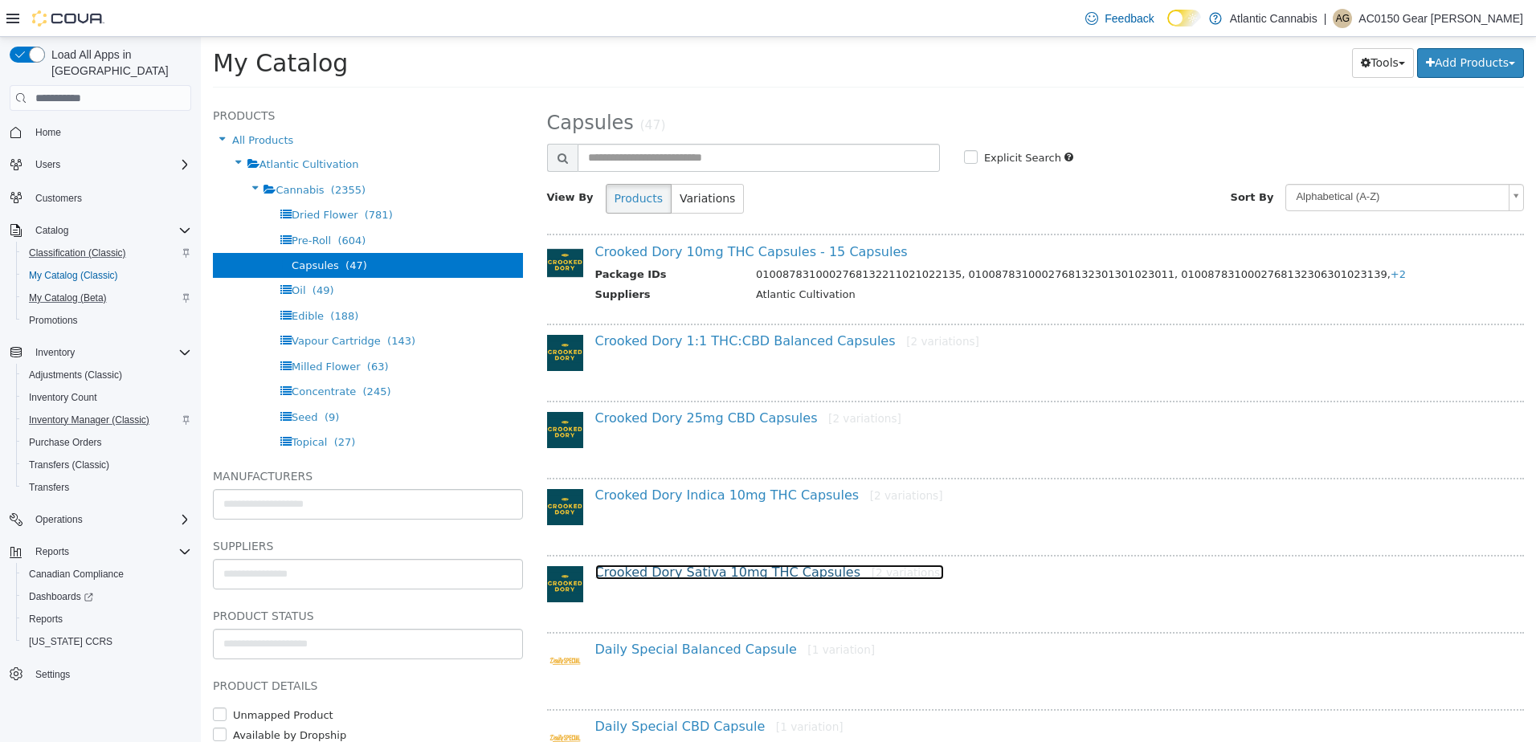
click at [677, 573] on link "Crooked Dory Sativa 10mg THC Capsules [2 variations]" at bounding box center [769, 572] width 349 height 15
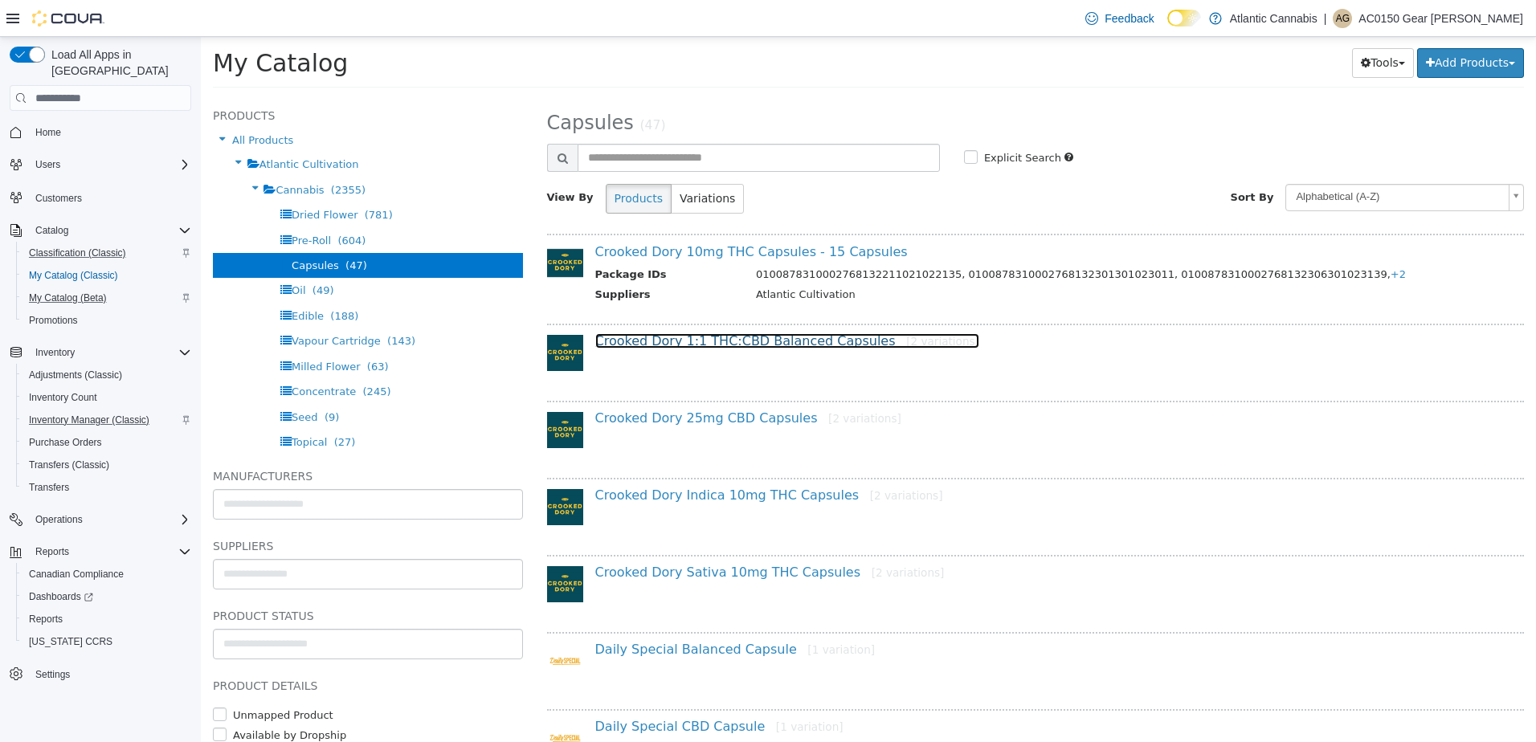
click at [727, 341] on link "Crooked Dory 1:1 THC:CBD Balanced Capsules [2 variations]" at bounding box center [787, 340] width 384 height 15
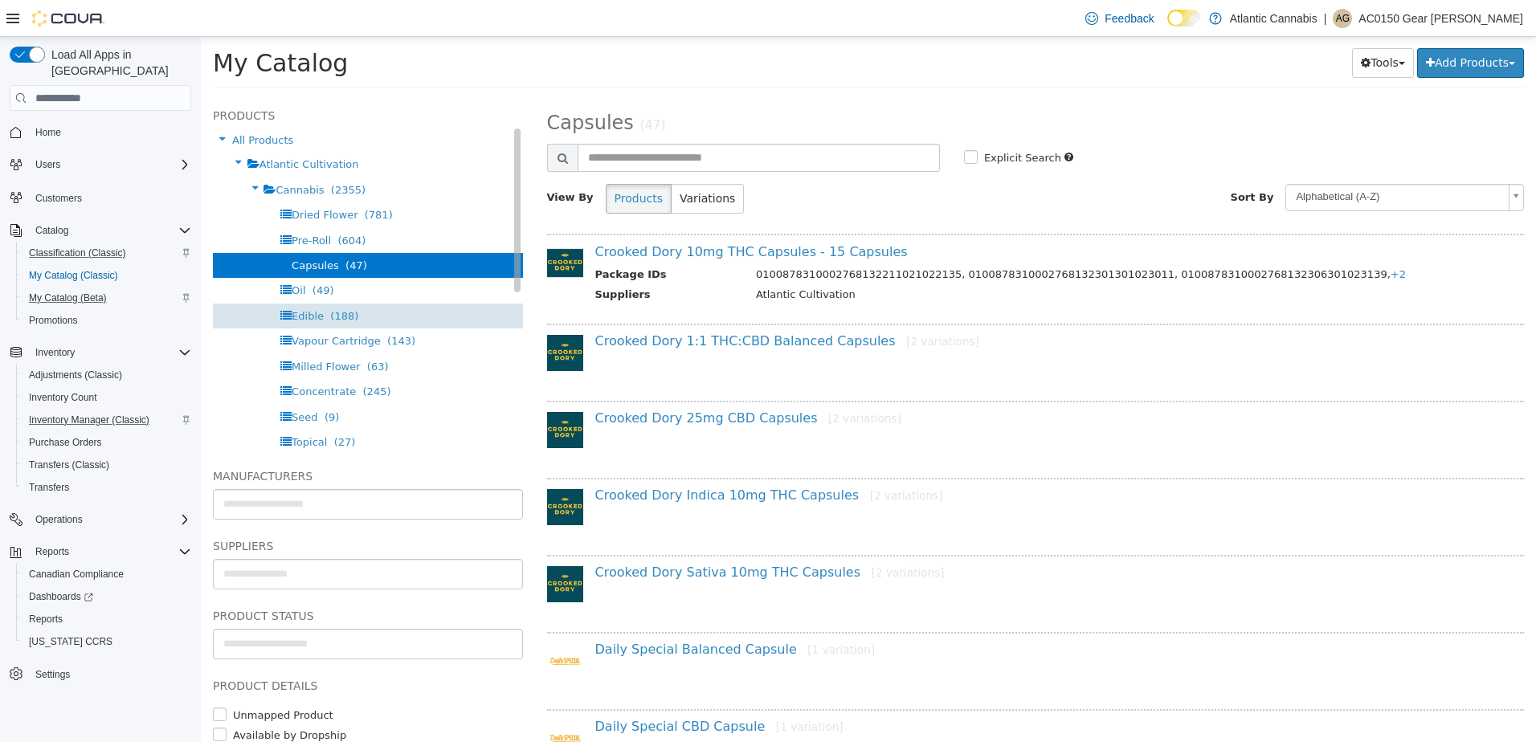
click at [331, 306] on div "Edible (188)" at bounding box center [368, 316] width 310 height 25
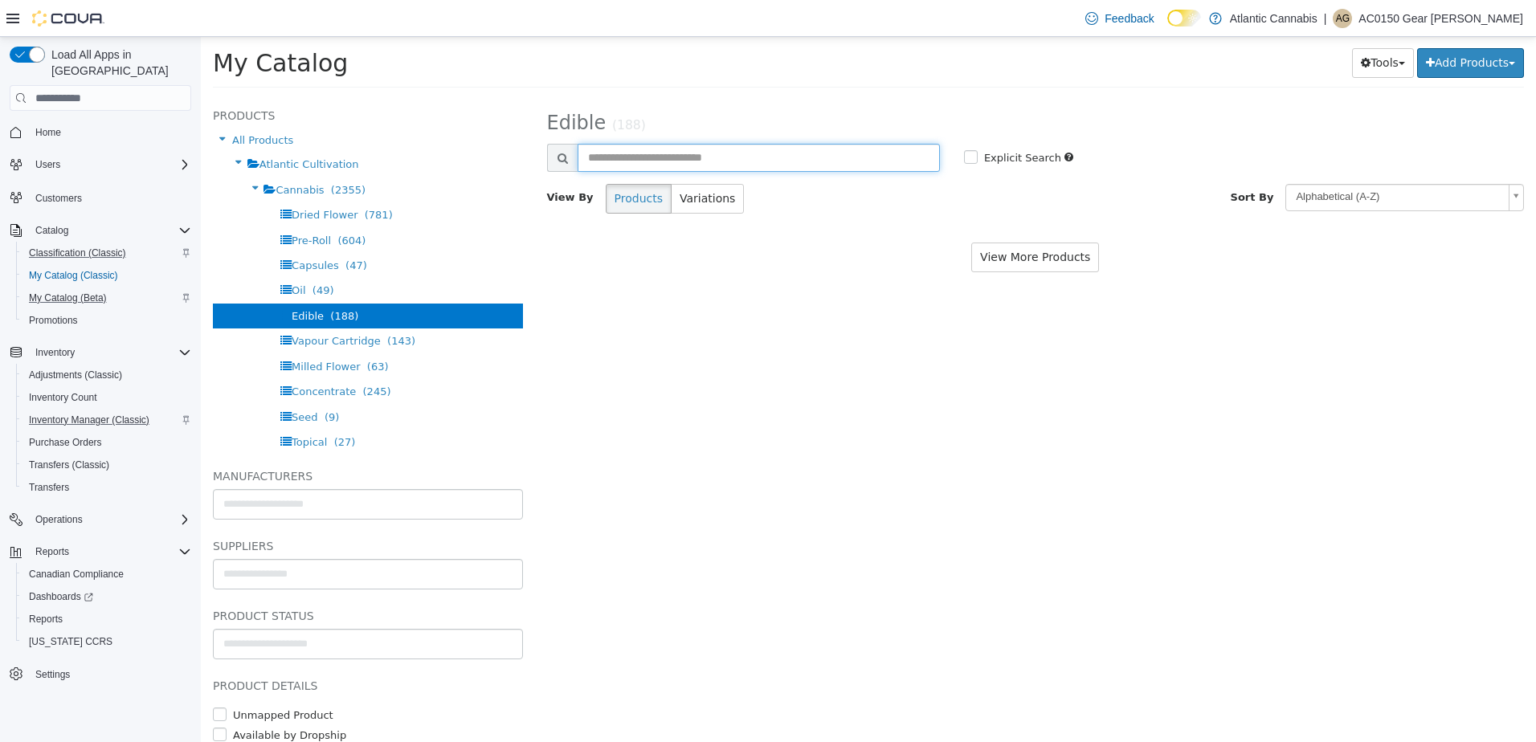
click at [670, 156] on input "text" at bounding box center [758, 158] width 362 height 28
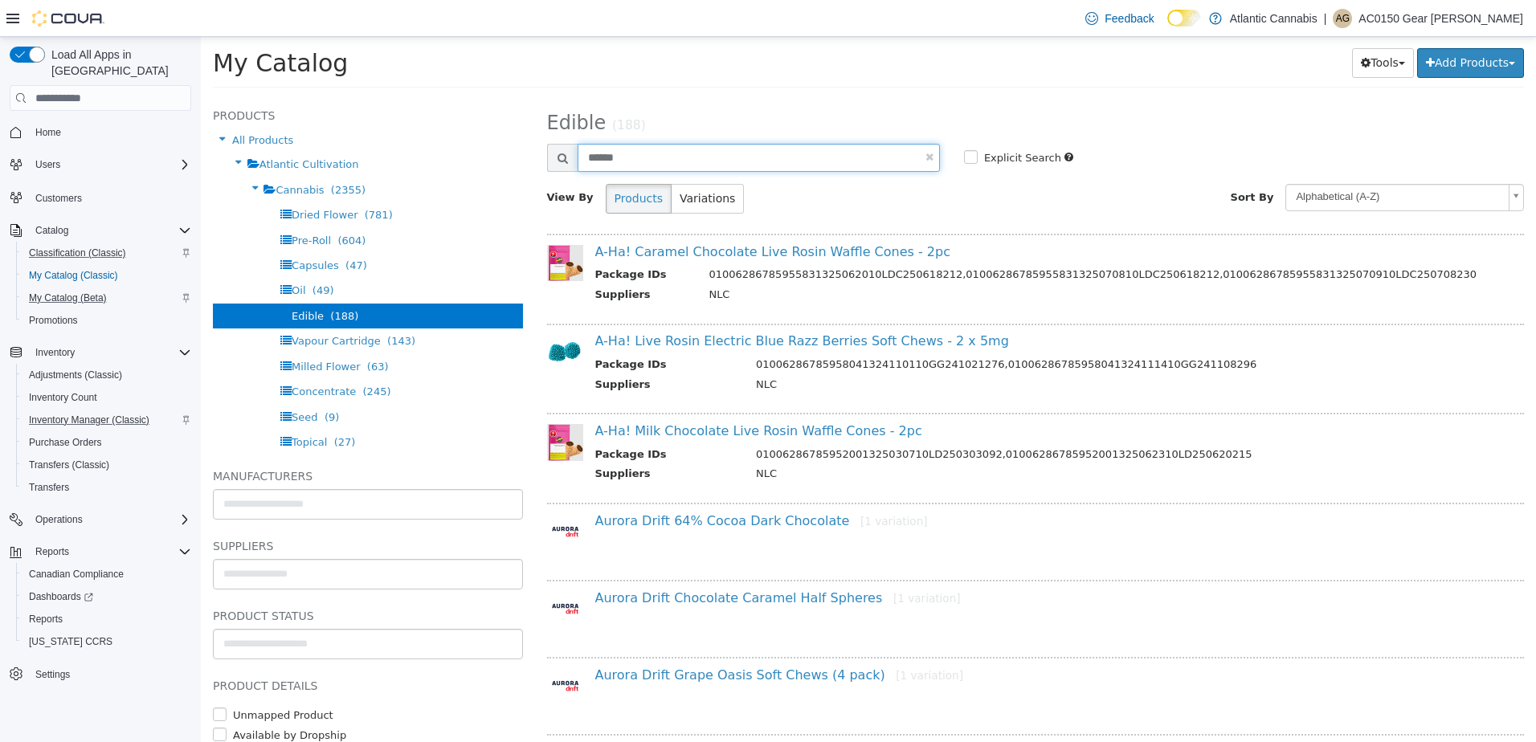
type input "******"
select select "**********"
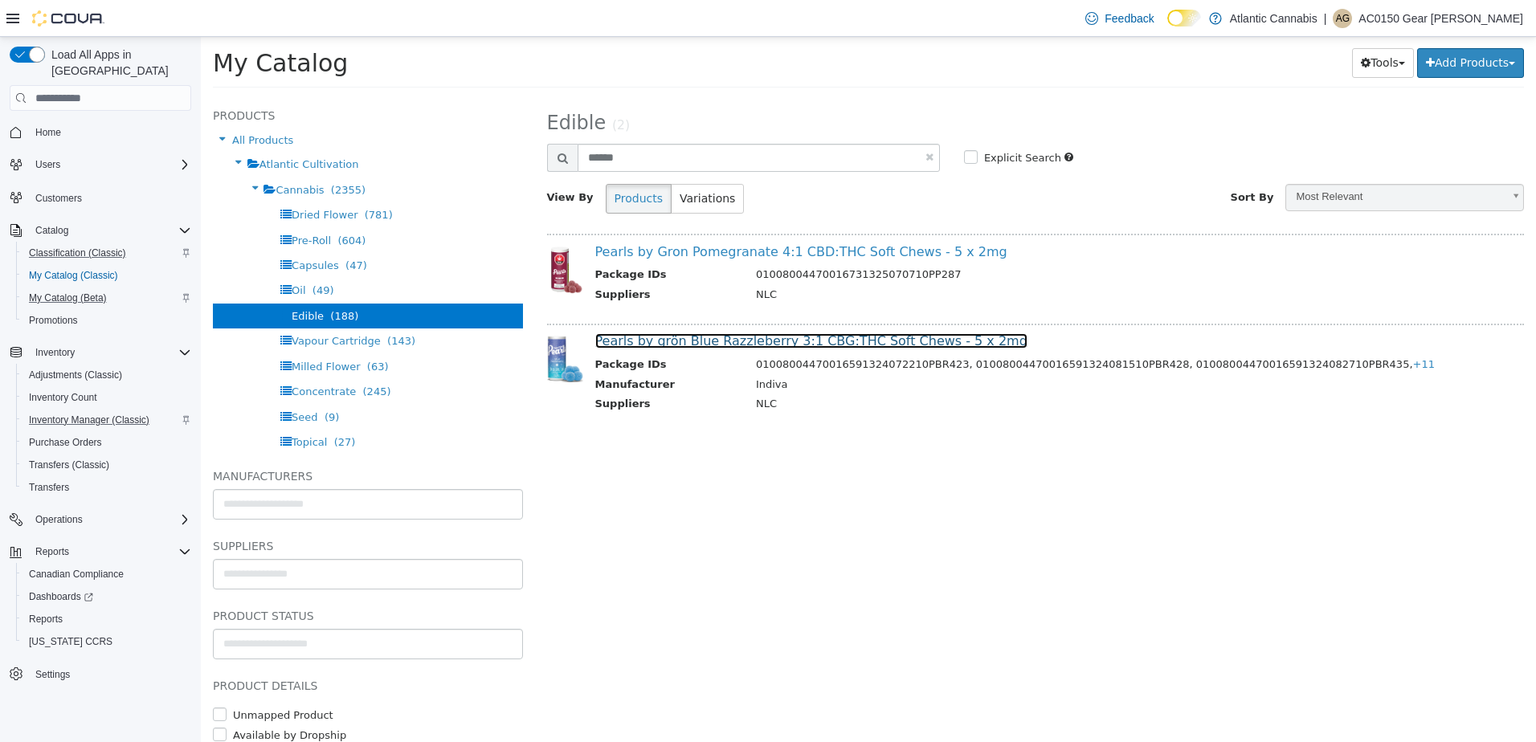
click at [763, 335] on link "Pearls by grön Blue Razzleberry 3:1 CBG:THC Soft Chews - 5 x 2mg" at bounding box center [811, 340] width 432 height 15
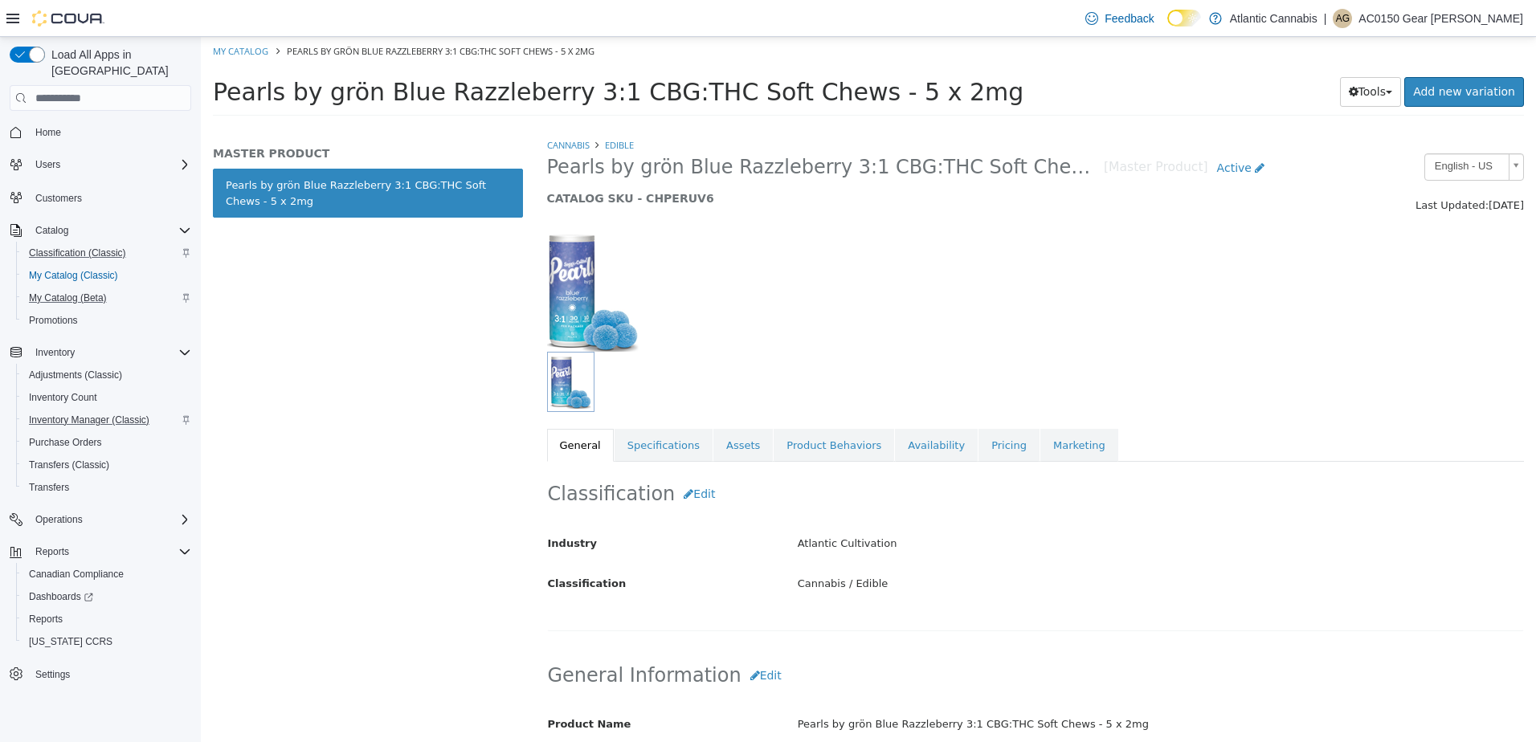
select select "**********"
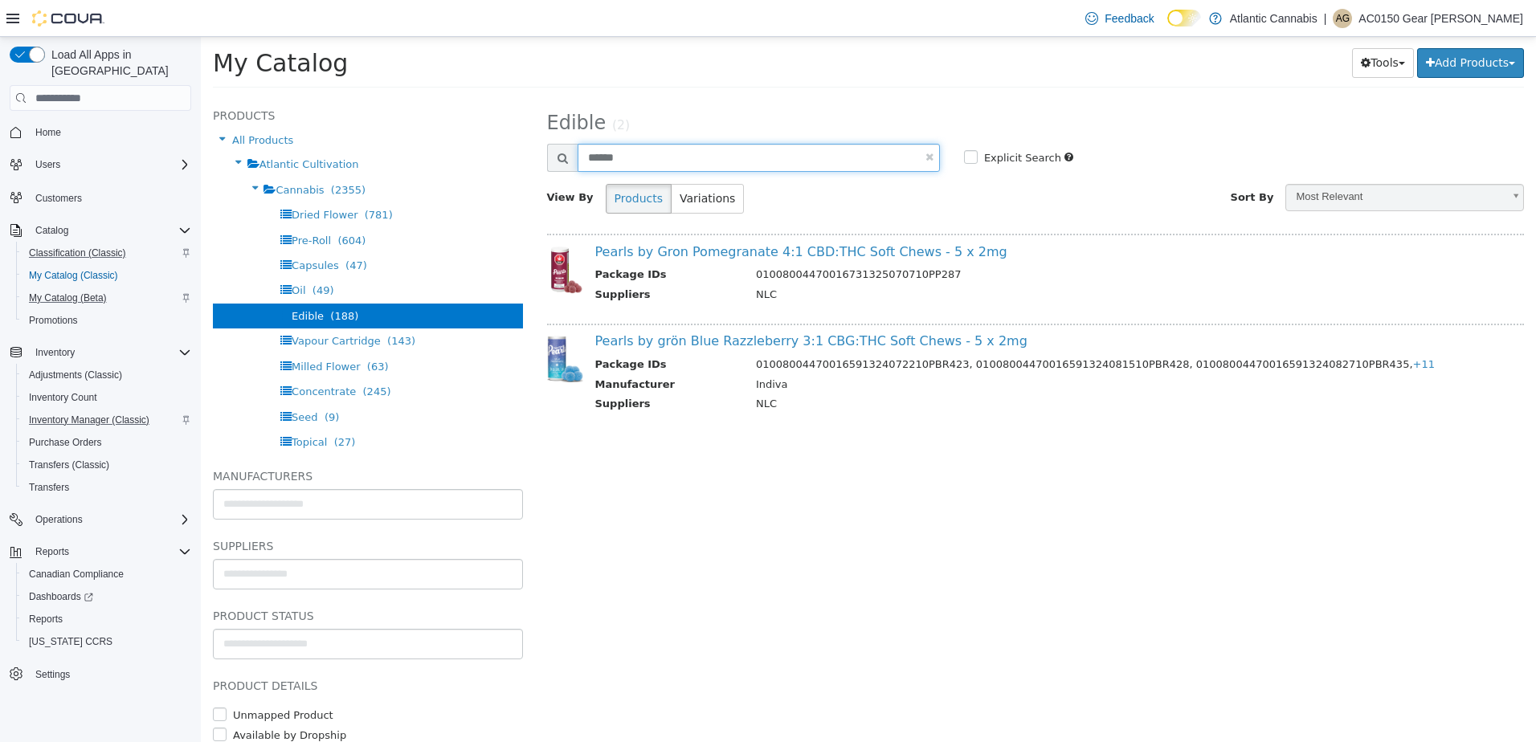
drag, startPoint x: 644, startPoint y: 161, endPoint x: 339, endPoint y: 103, distance: 310.6
click at [341, 98] on div "**********" at bounding box center [868, 98] width 1335 height 0
type input "*******"
select select "**********"
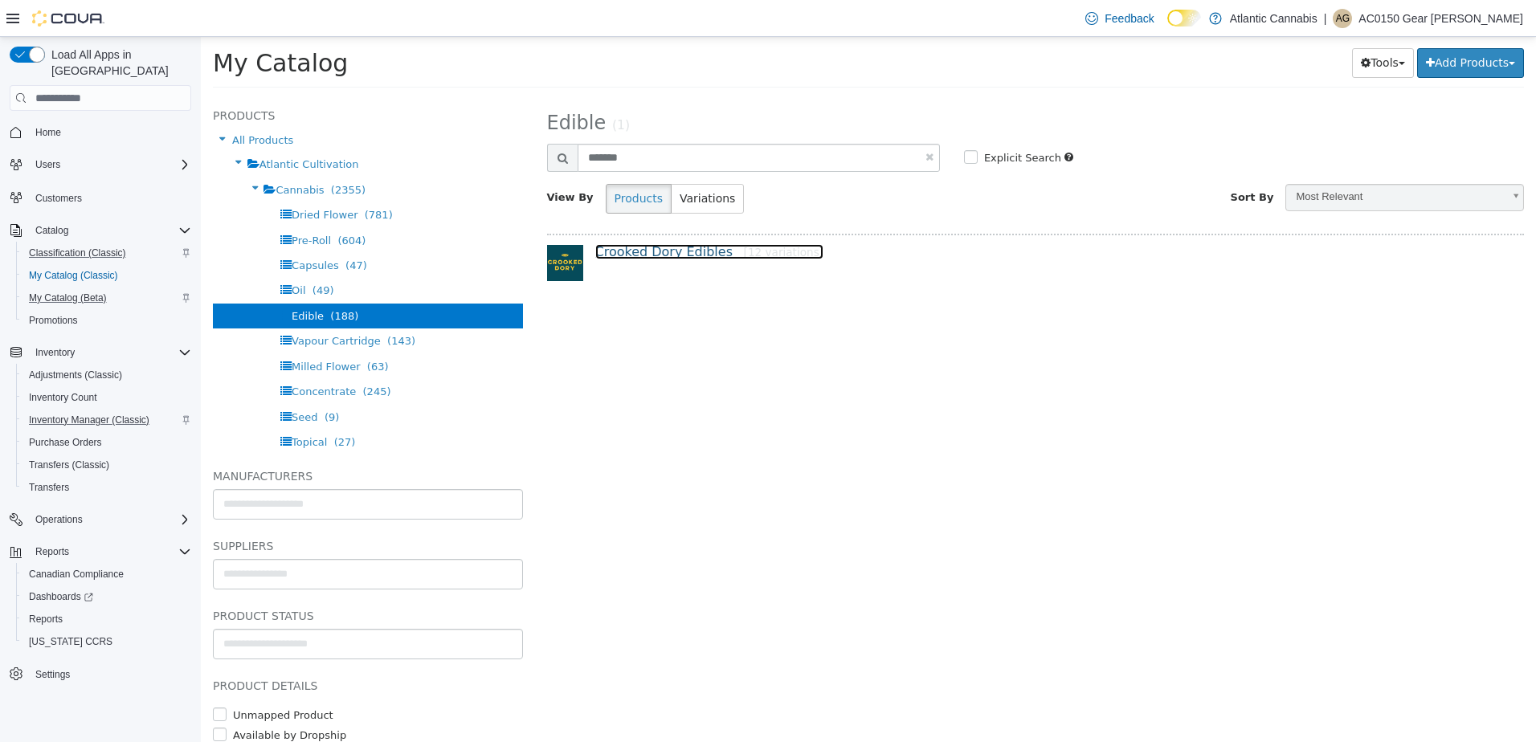
click at [666, 259] on link "Crooked Dory Edibles [12 variations]" at bounding box center [709, 251] width 229 height 15
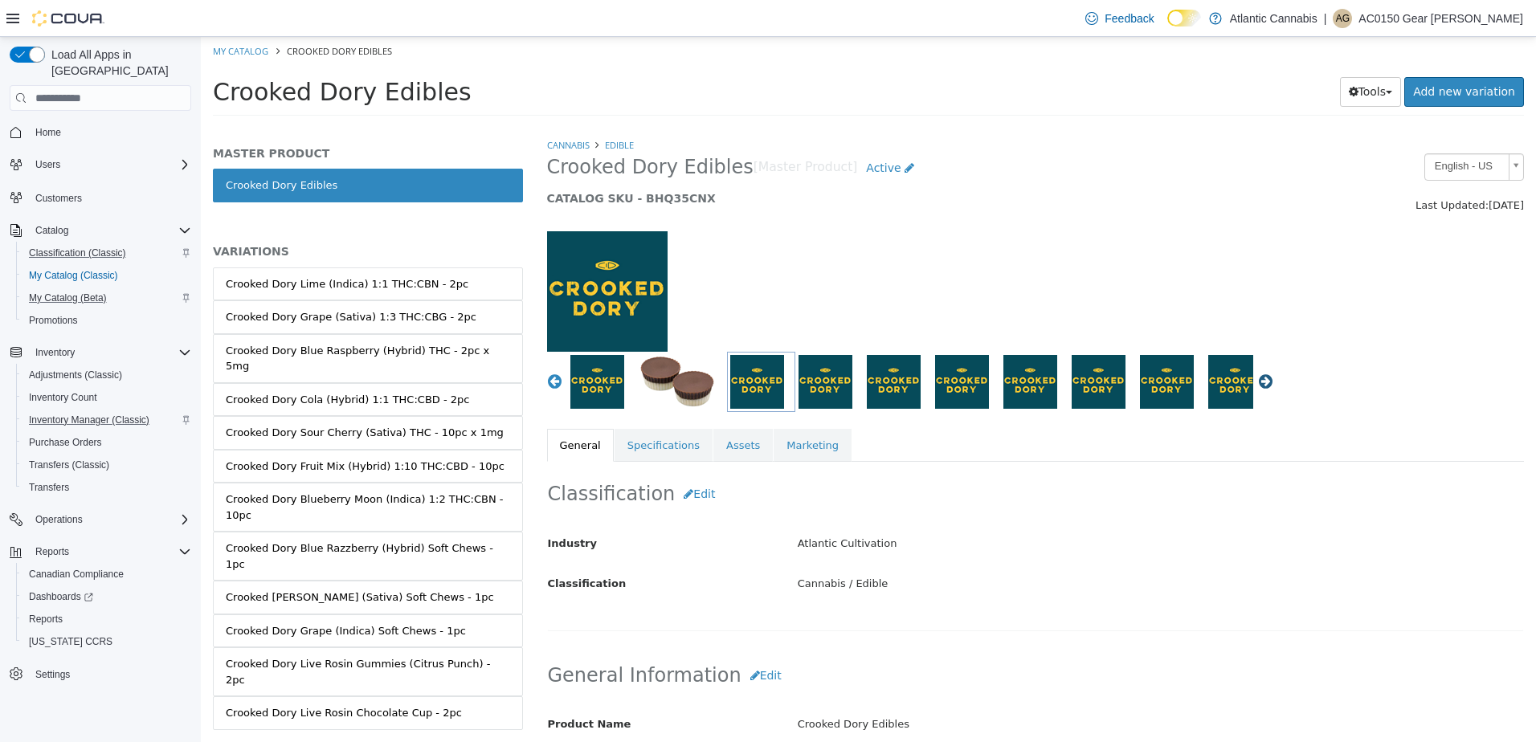
click at [1257, 379] on button "Next" at bounding box center [1265, 381] width 16 height 16
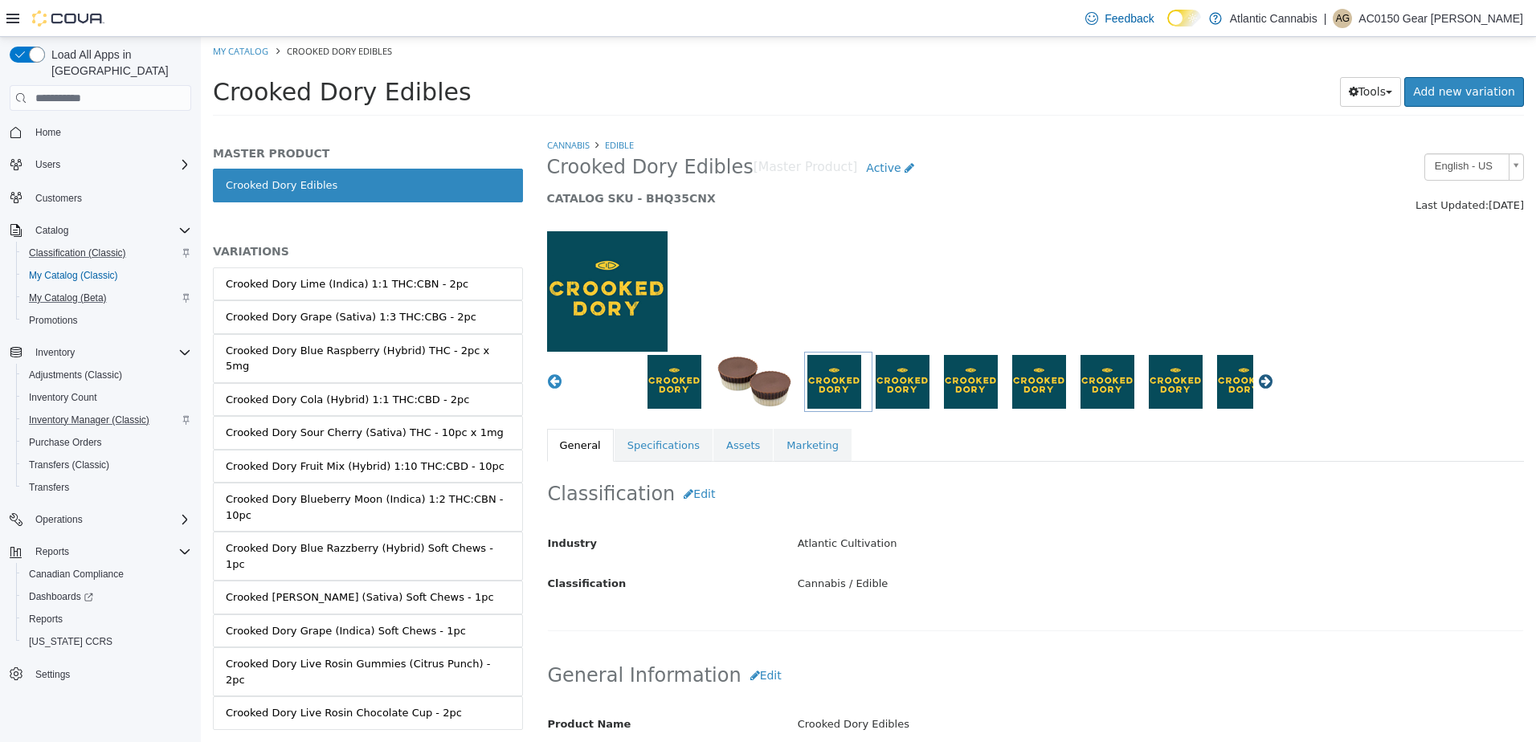
click at [1257, 379] on button "Next" at bounding box center [1265, 381] width 16 height 16
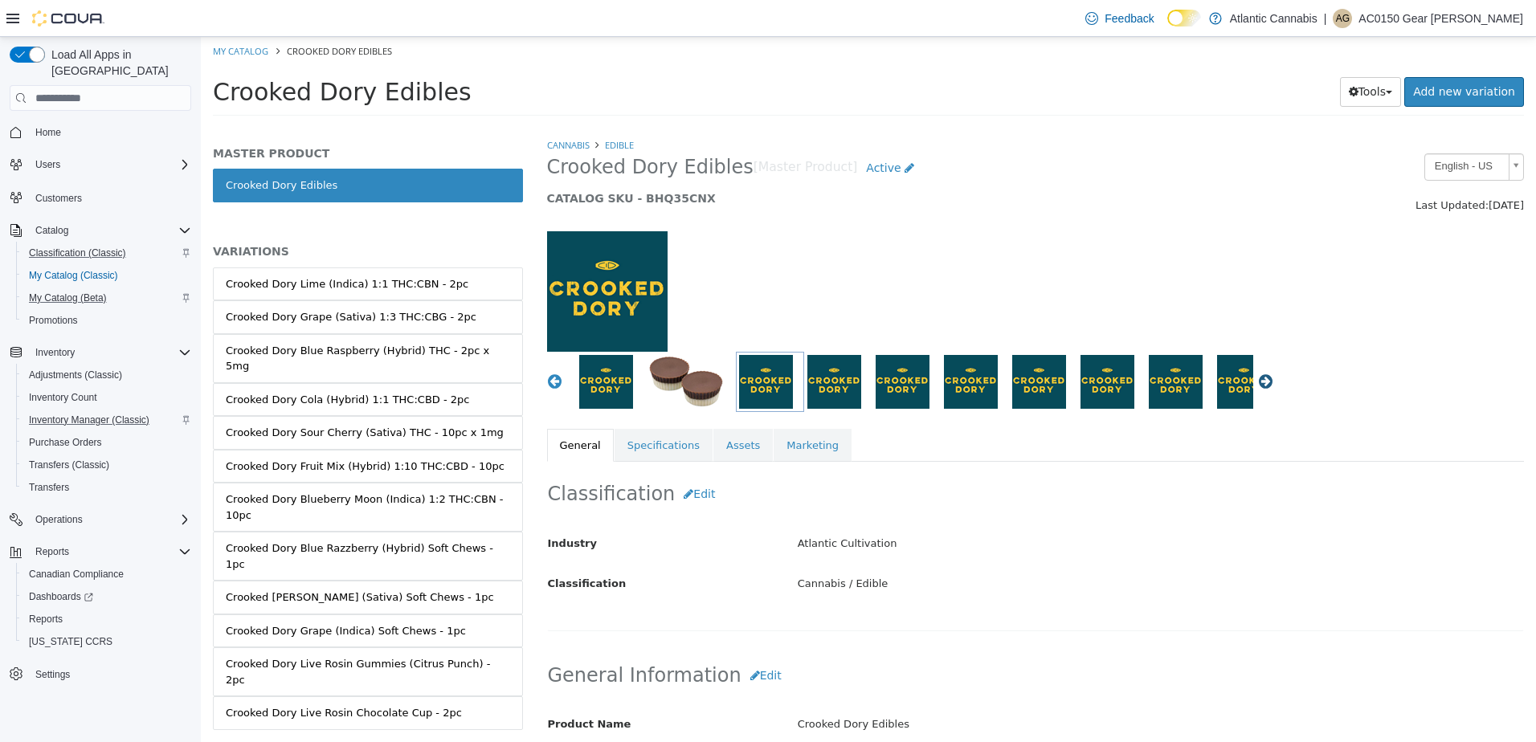
click at [1257, 379] on button "Next" at bounding box center [1265, 381] width 16 height 16
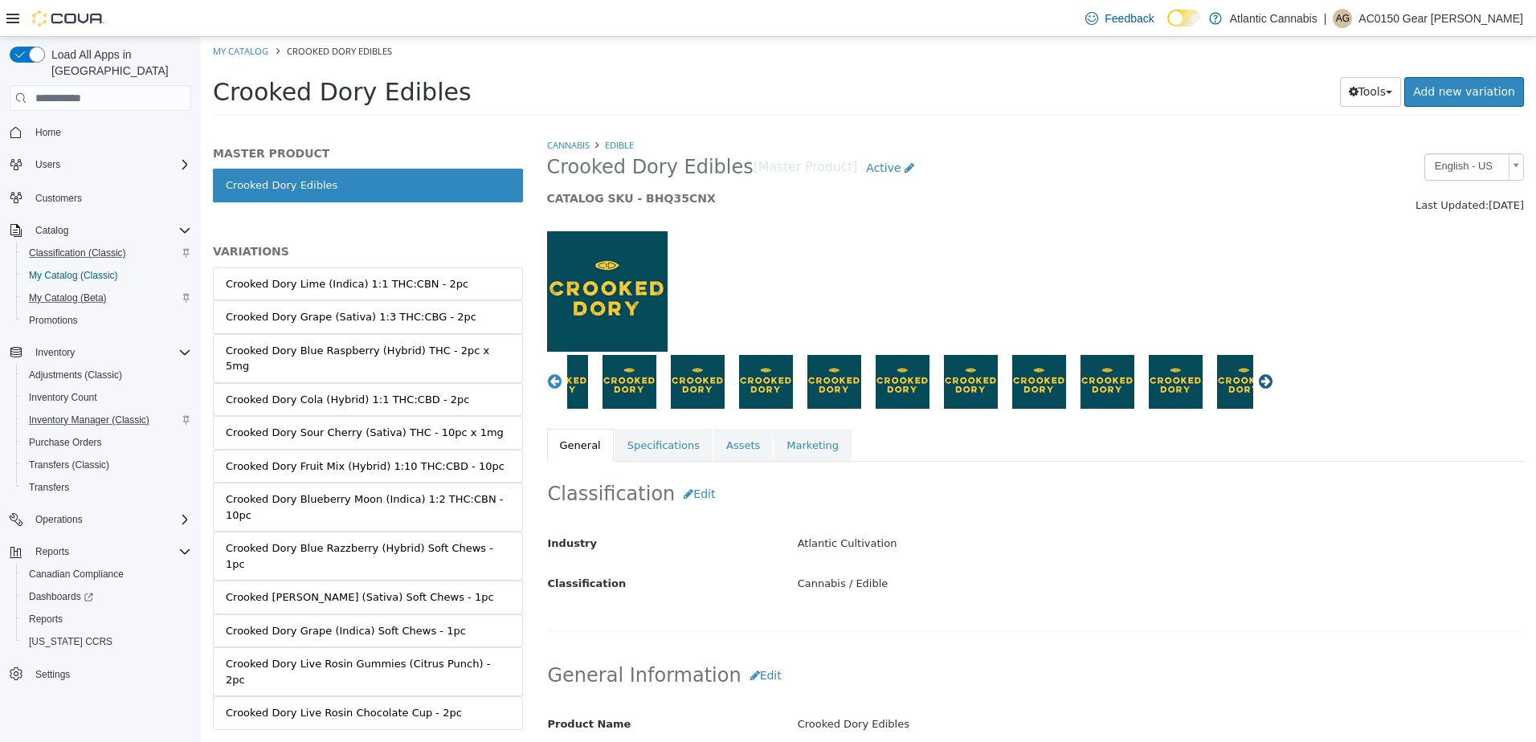
click at [1257, 379] on button "Next" at bounding box center [1265, 381] width 16 height 16
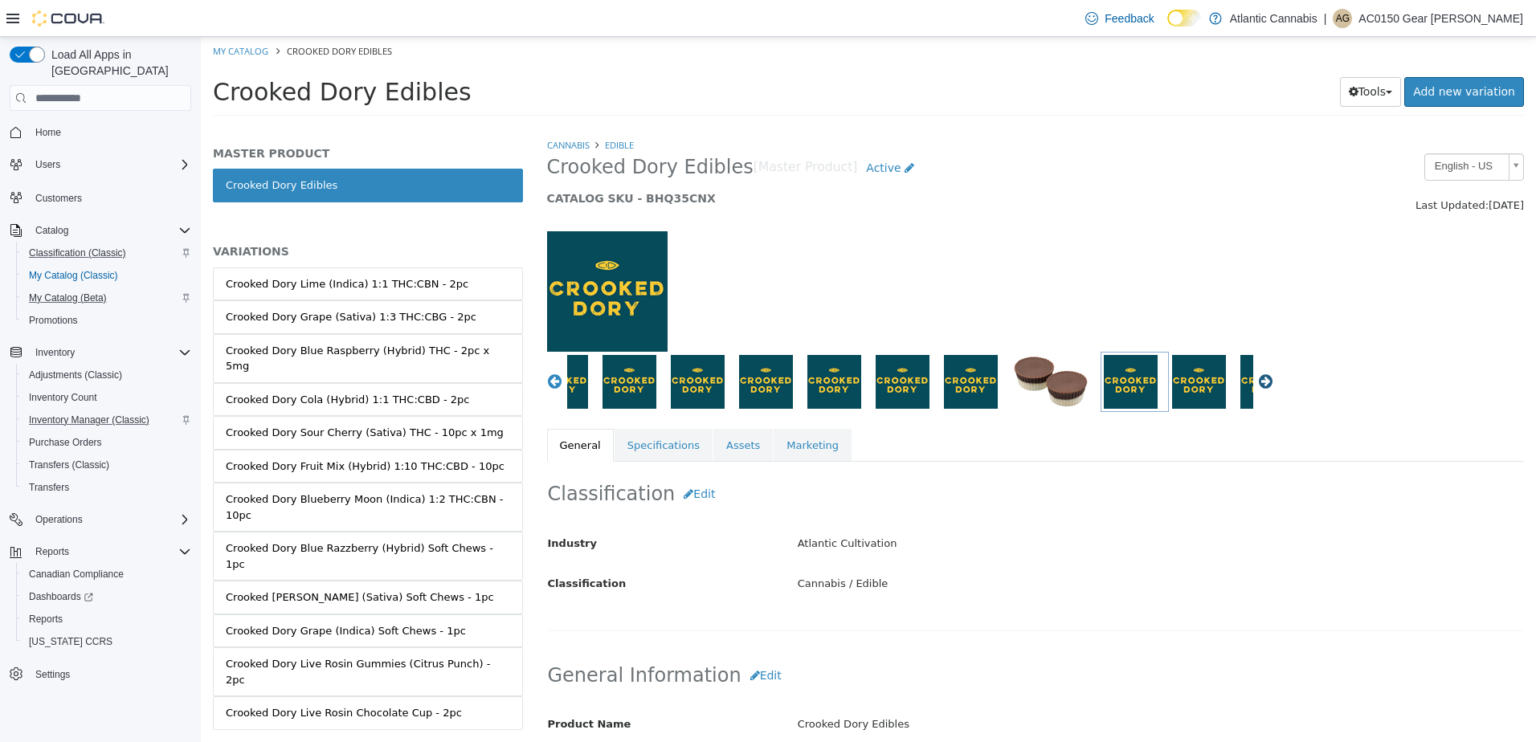
click at [1257, 379] on button "Next" at bounding box center [1265, 381] width 16 height 16
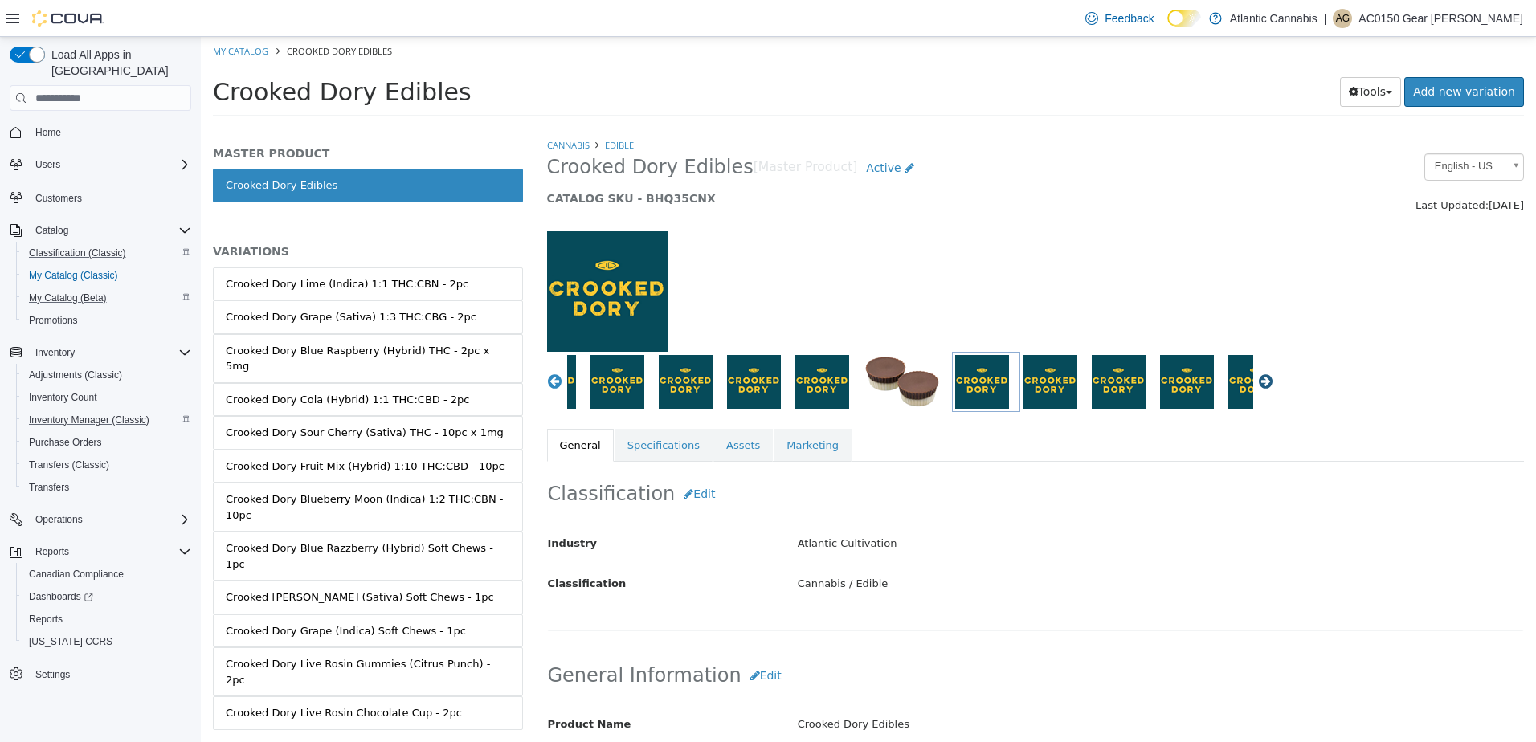
click at [1257, 379] on button "Next" at bounding box center [1265, 381] width 16 height 16
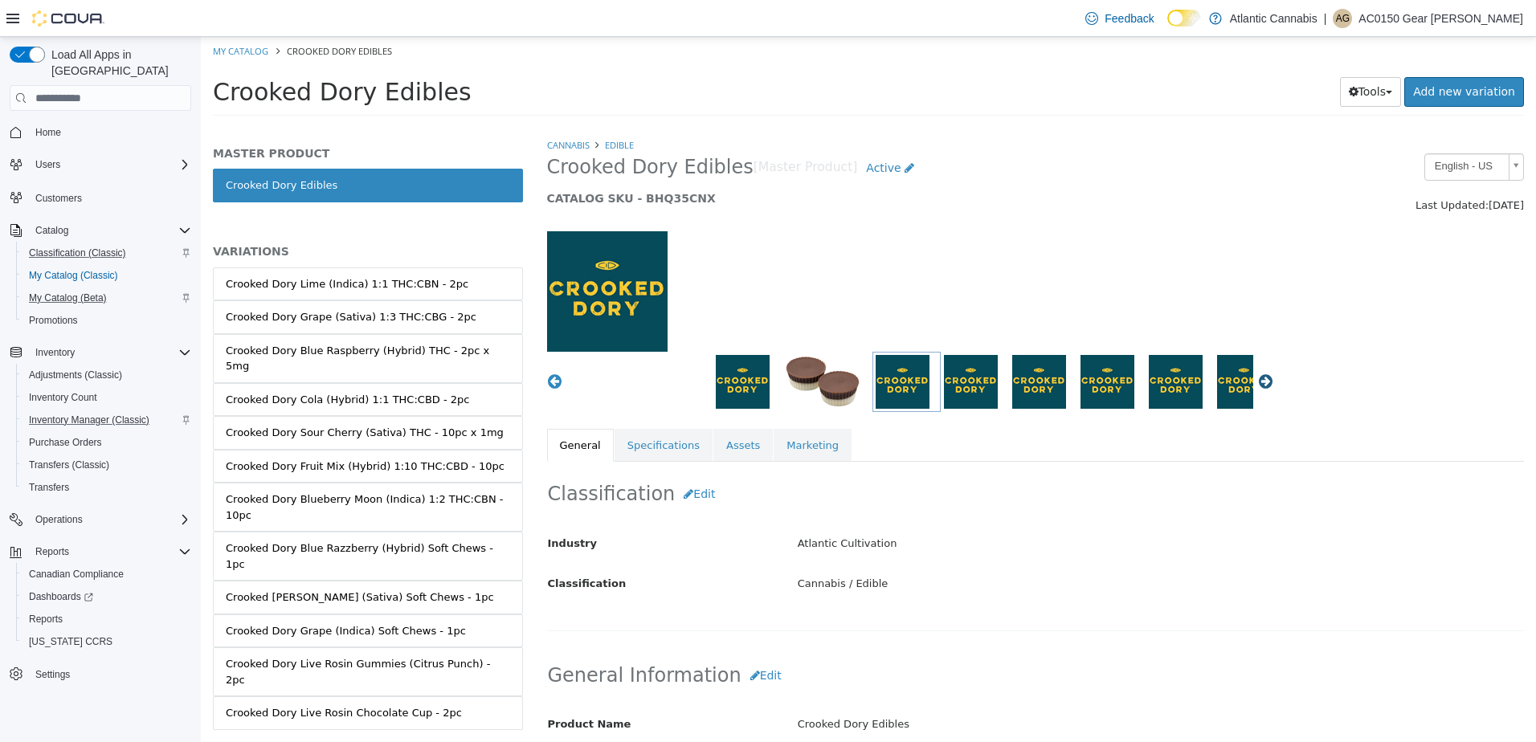
click at [1257, 379] on button "Next" at bounding box center [1265, 381] width 16 height 16
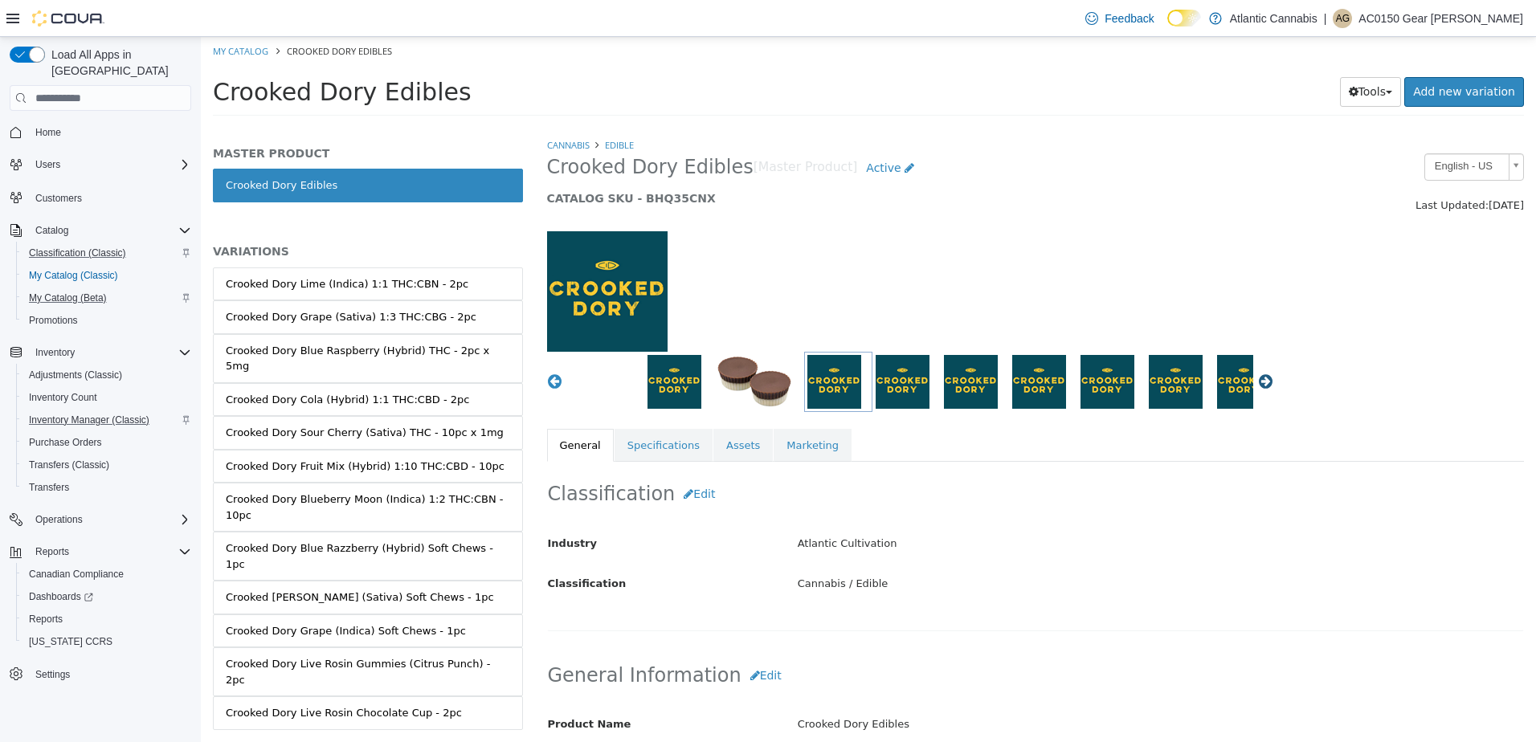
click at [1257, 379] on button "Next" at bounding box center [1265, 381] width 16 height 16
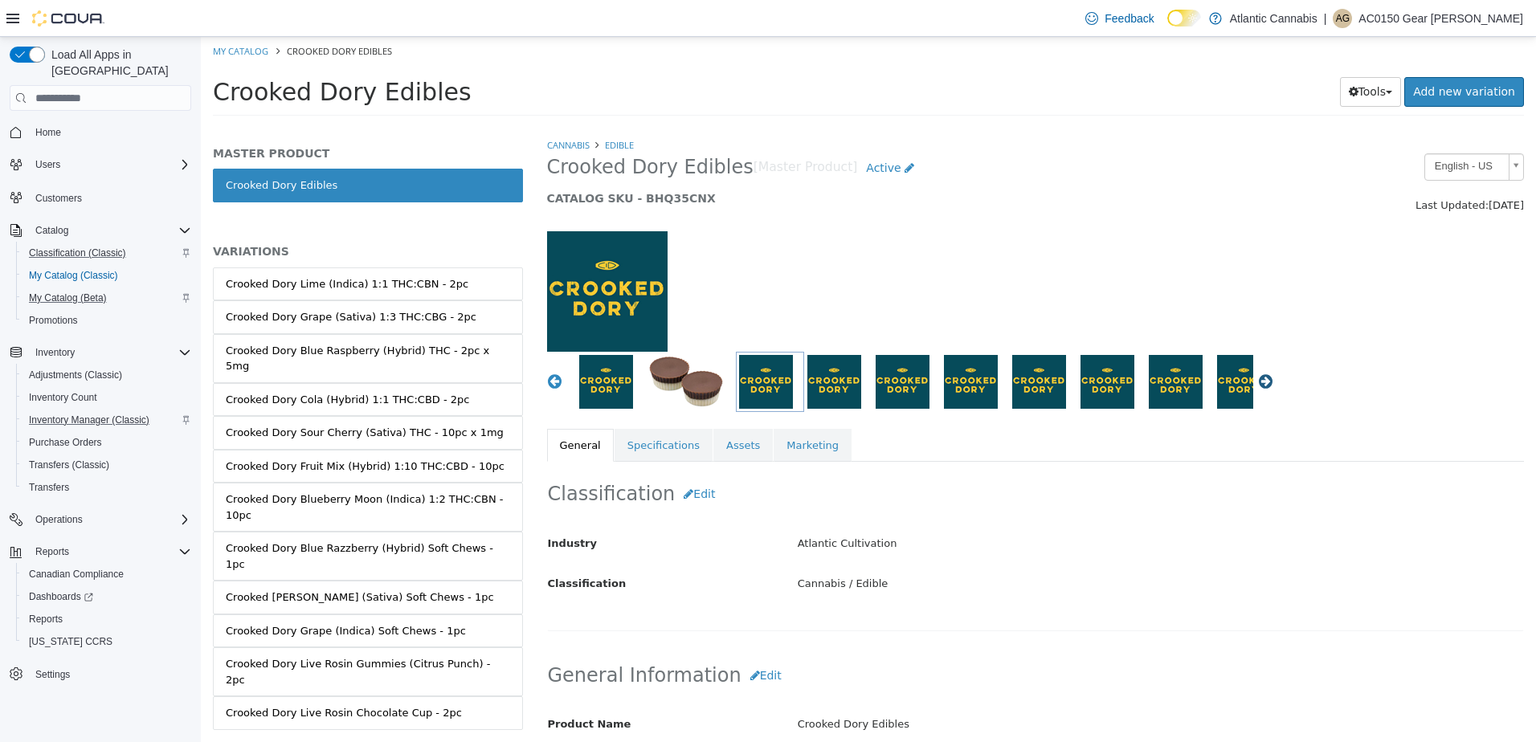
click at [1257, 379] on button "Next" at bounding box center [1265, 381] width 16 height 16
click at [1257, 381] on button "Next" at bounding box center [1265, 381] width 16 height 16
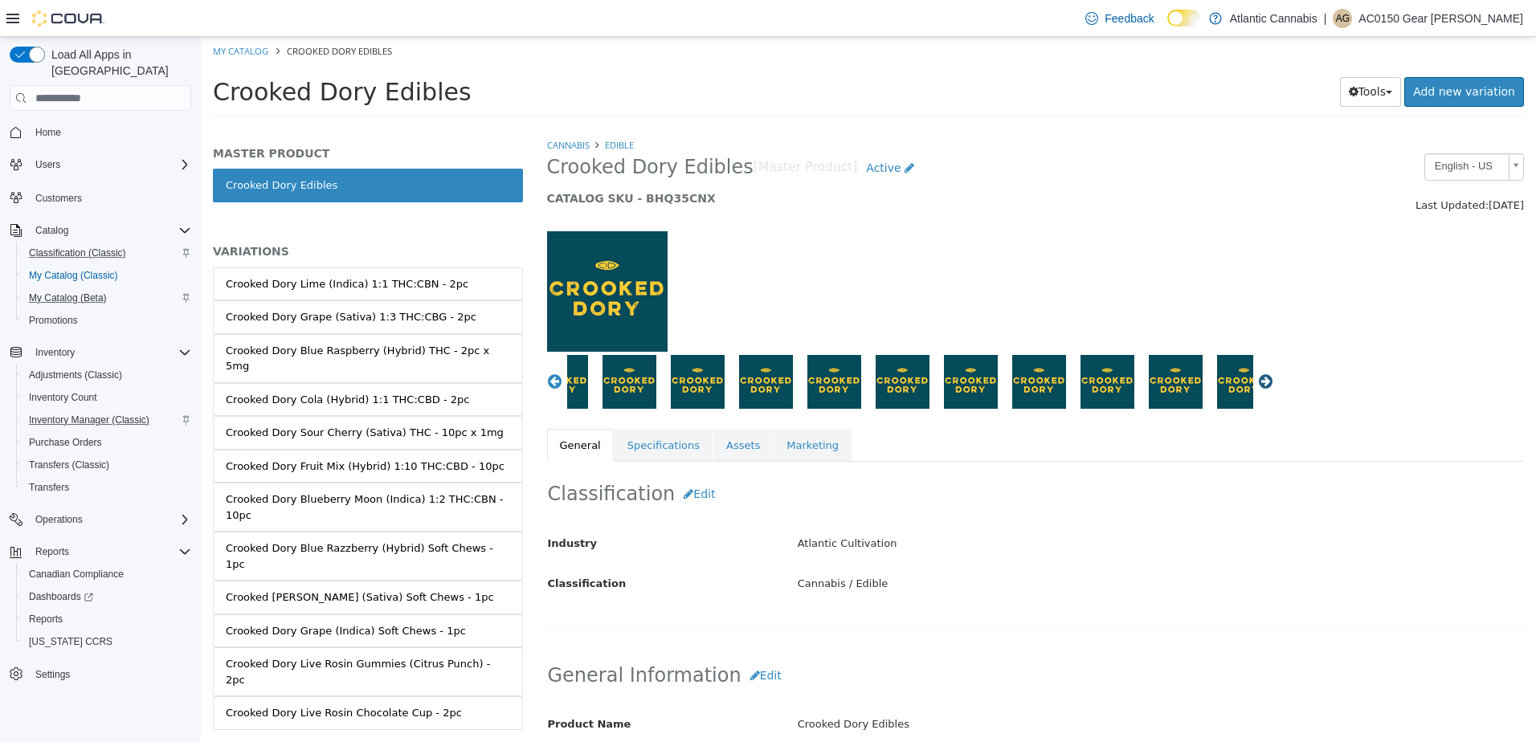
click at [1257, 381] on button "Next" at bounding box center [1265, 381] width 16 height 16
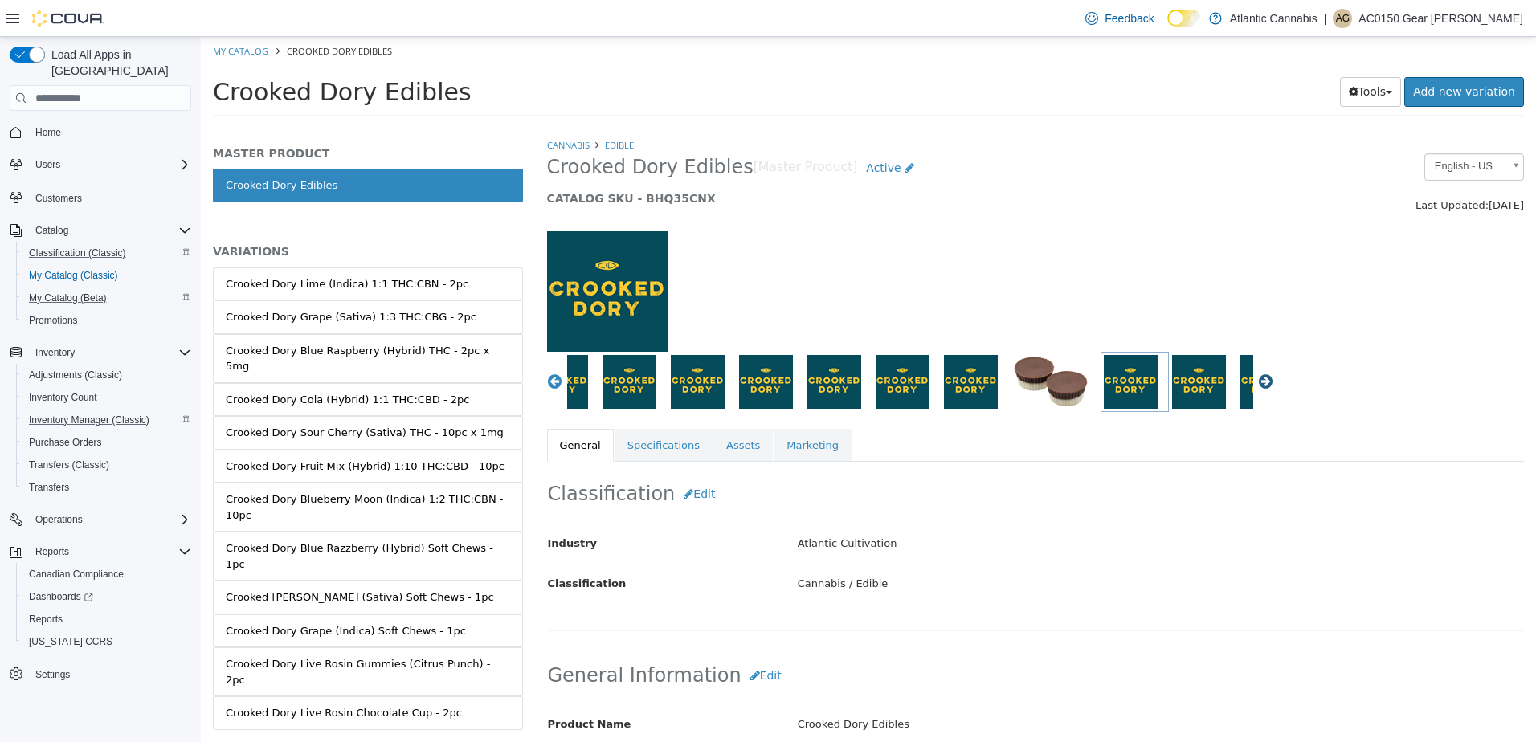
click at [1257, 381] on button "Next" at bounding box center [1265, 381] width 16 height 16
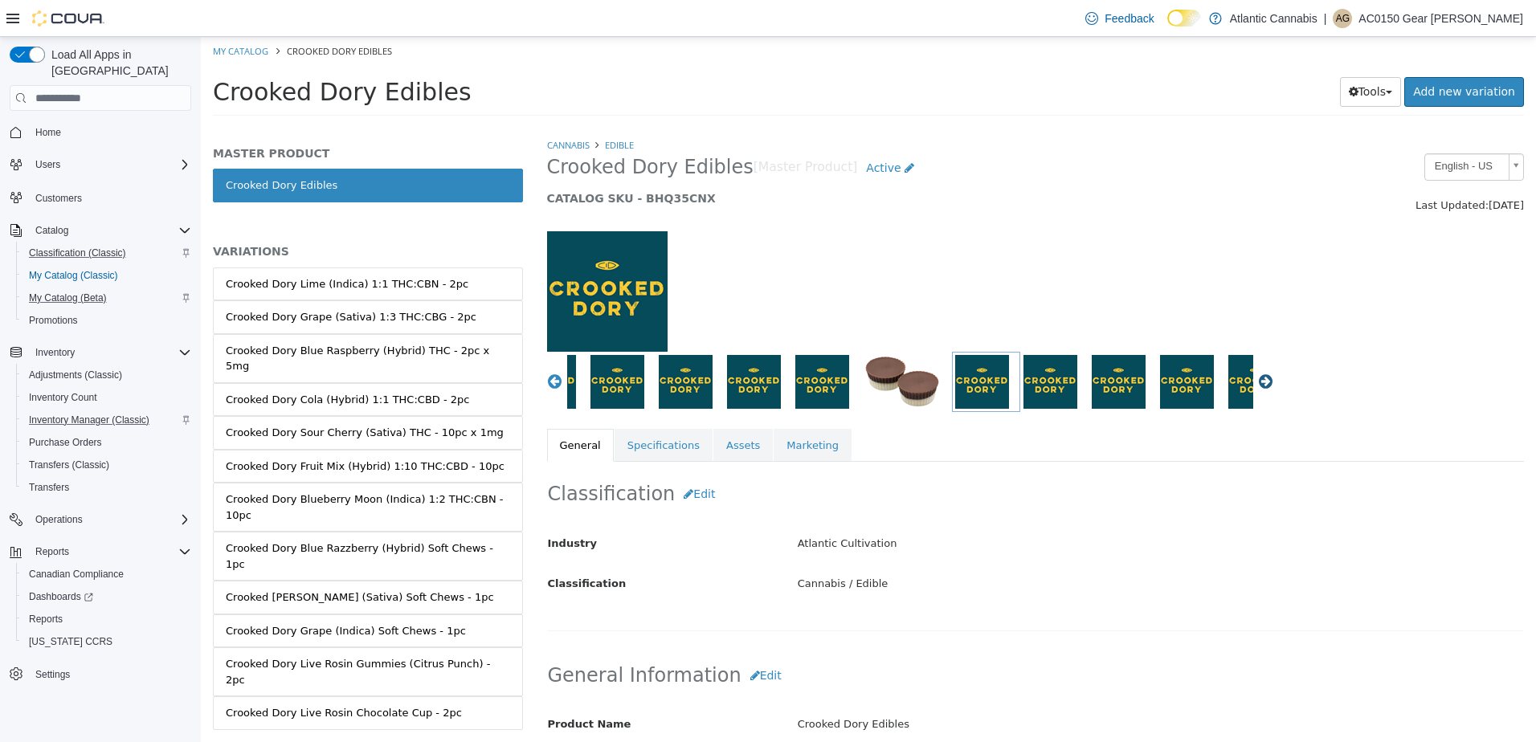
click at [1257, 381] on button "Next" at bounding box center [1265, 381] width 16 height 16
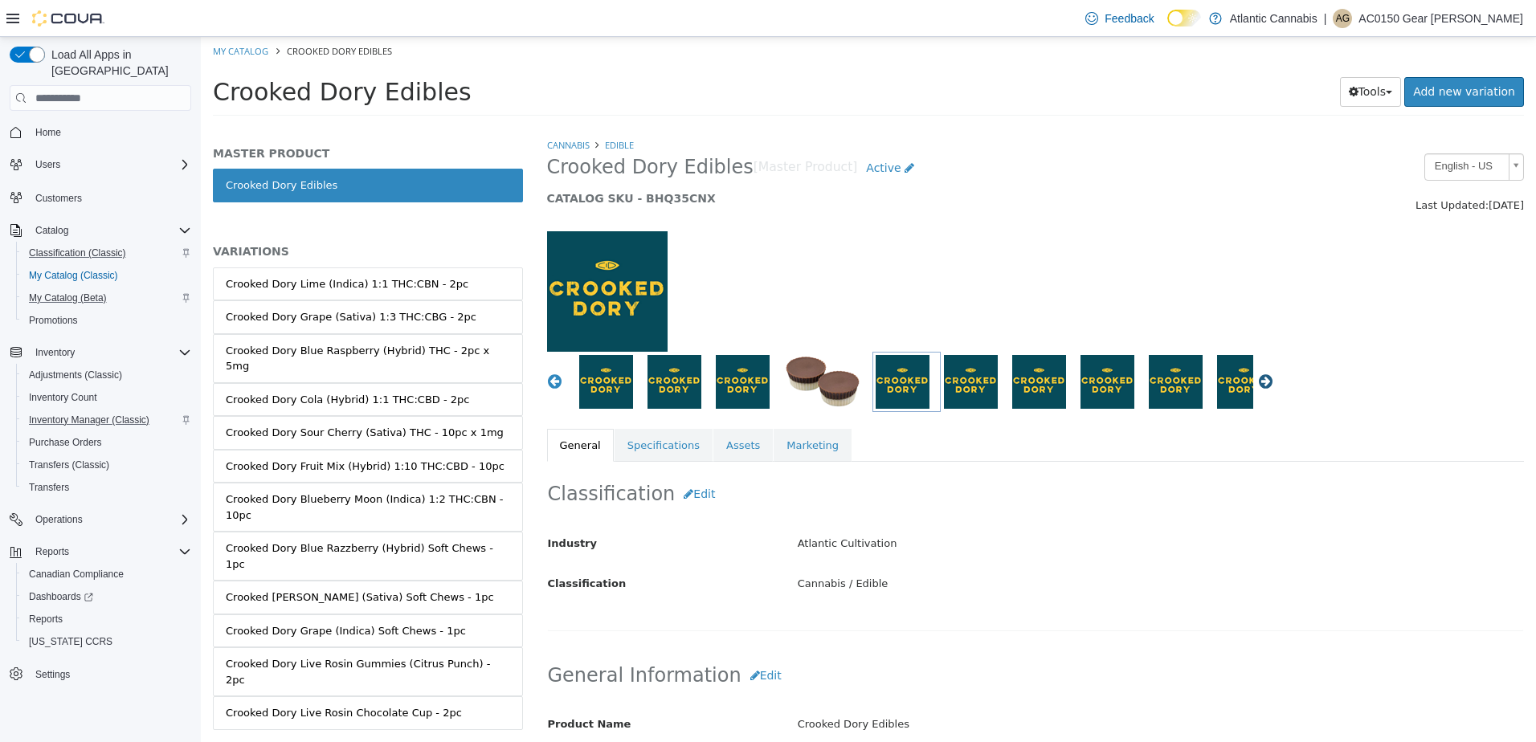
click at [1257, 381] on button "Next" at bounding box center [1265, 381] width 16 height 16
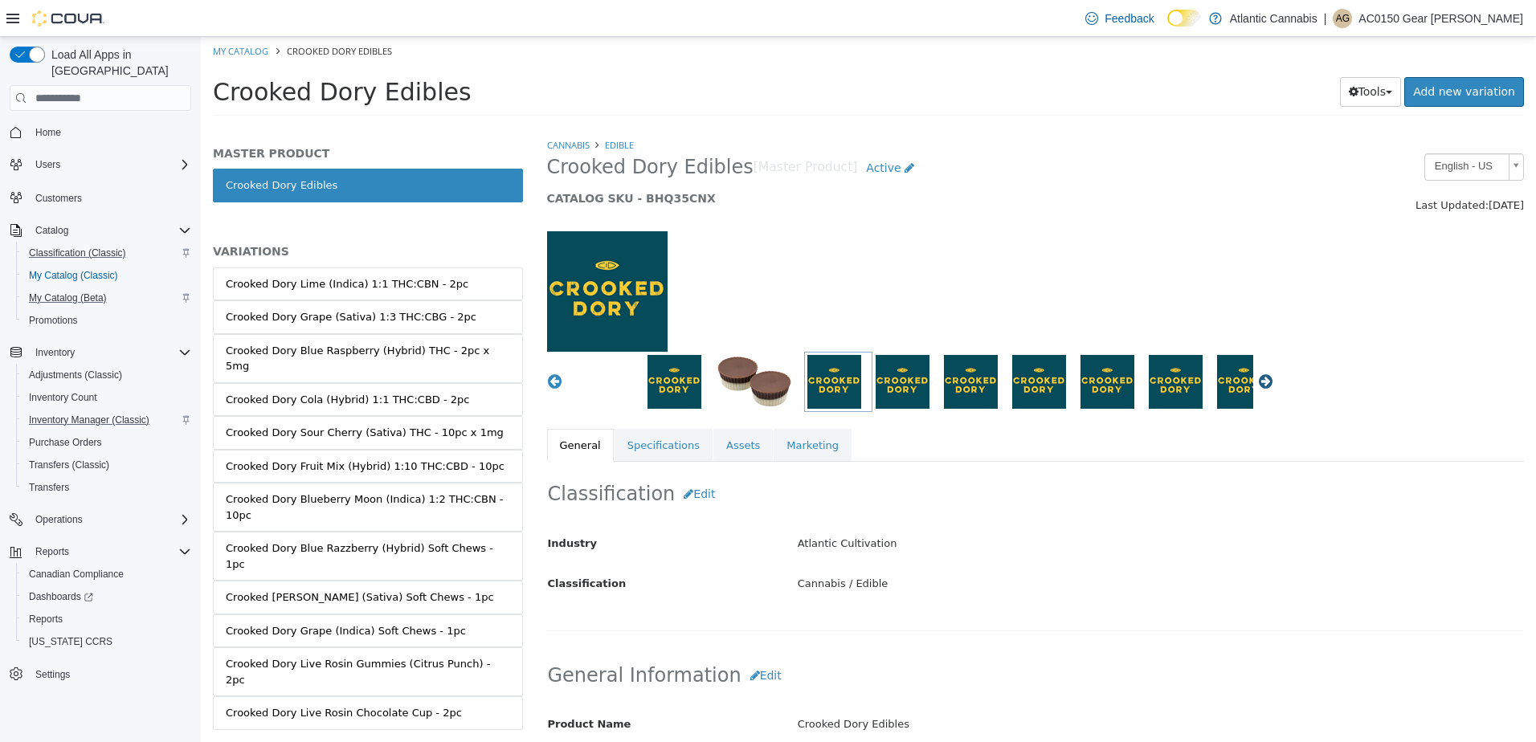
click at [1257, 381] on button "Next" at bounding box center [1265, 381] width 16 height 16
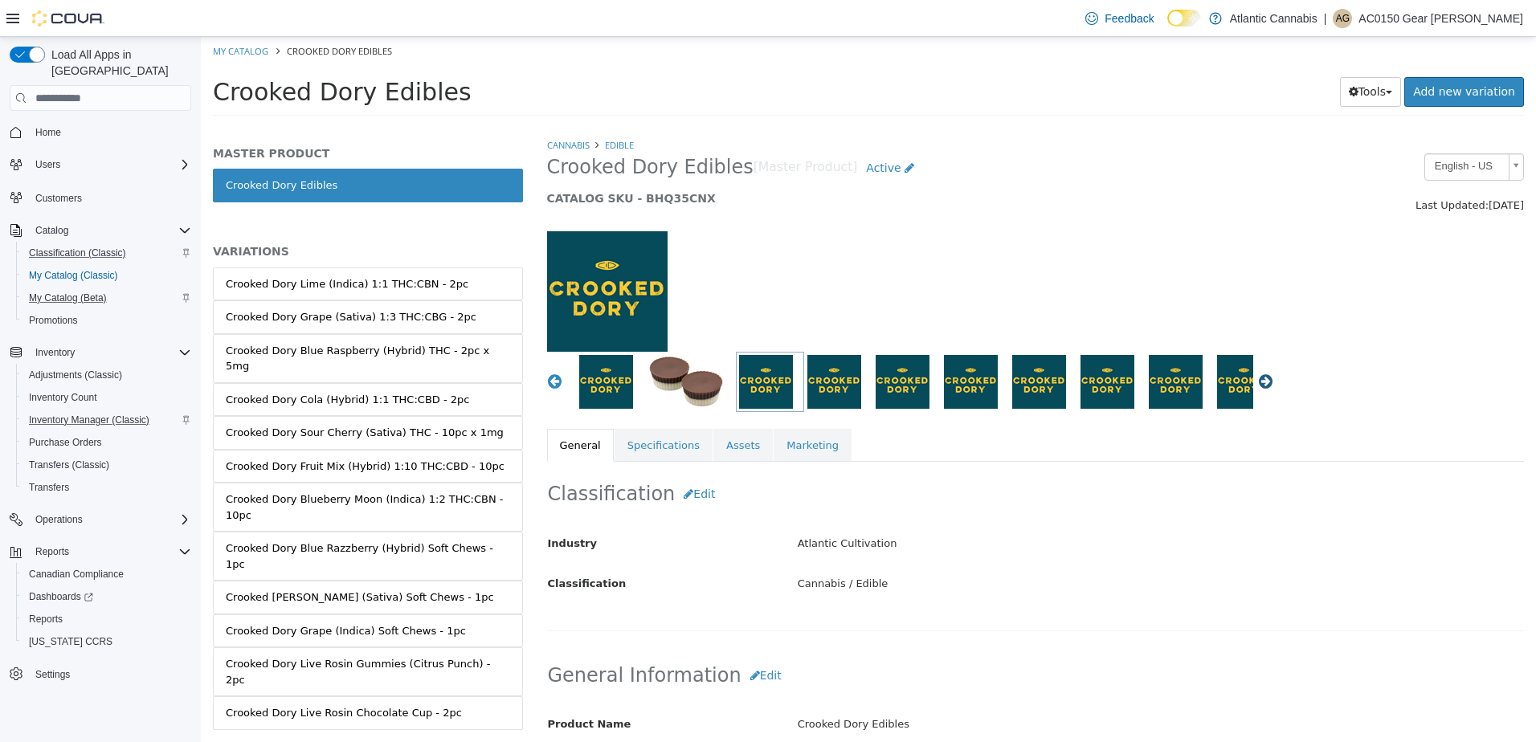
click at [1257, 381] on button "Next" at bounding box center [1265, 381] width 16 height 16
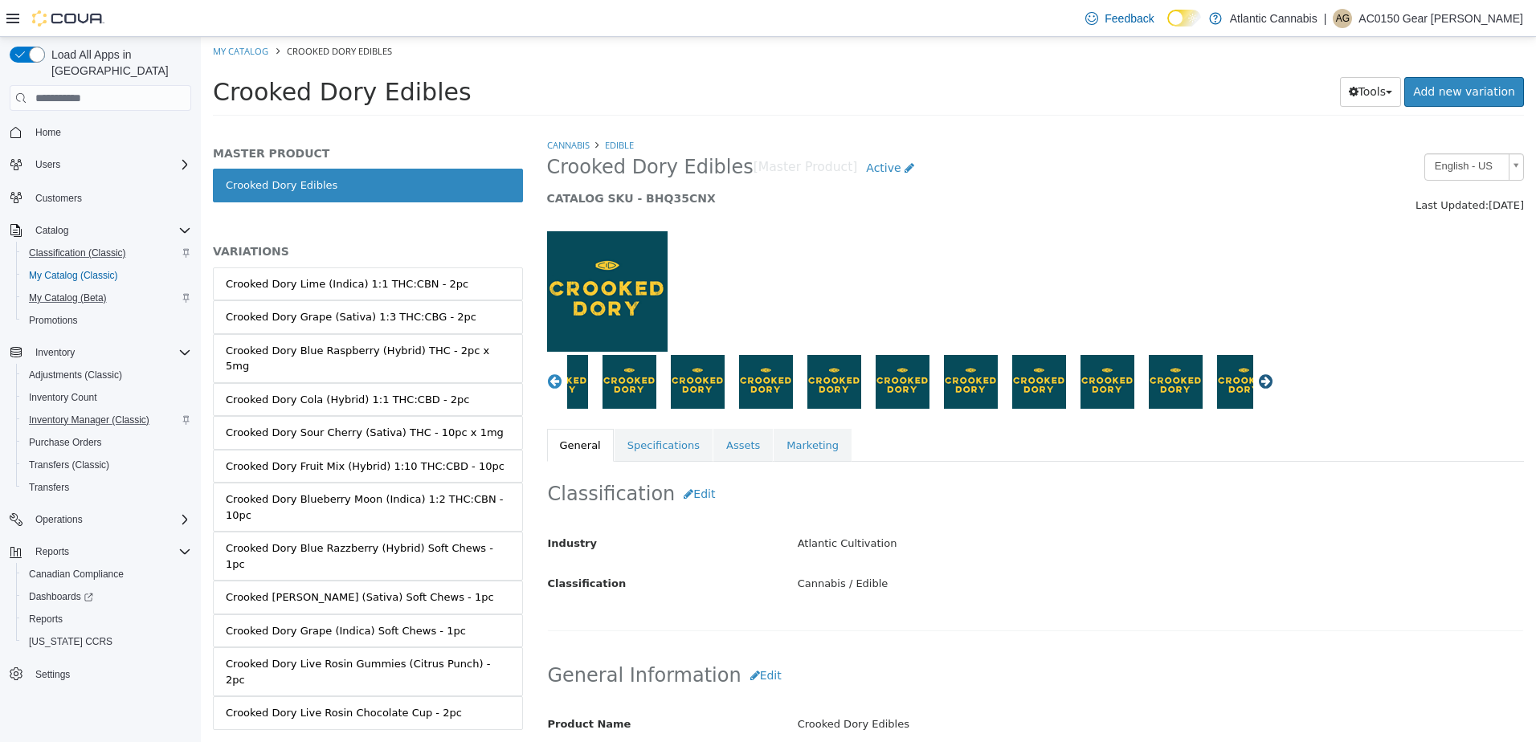
click at [1257, 381] on button "Next" at bounding box center [1265, 381] width 16 height 16
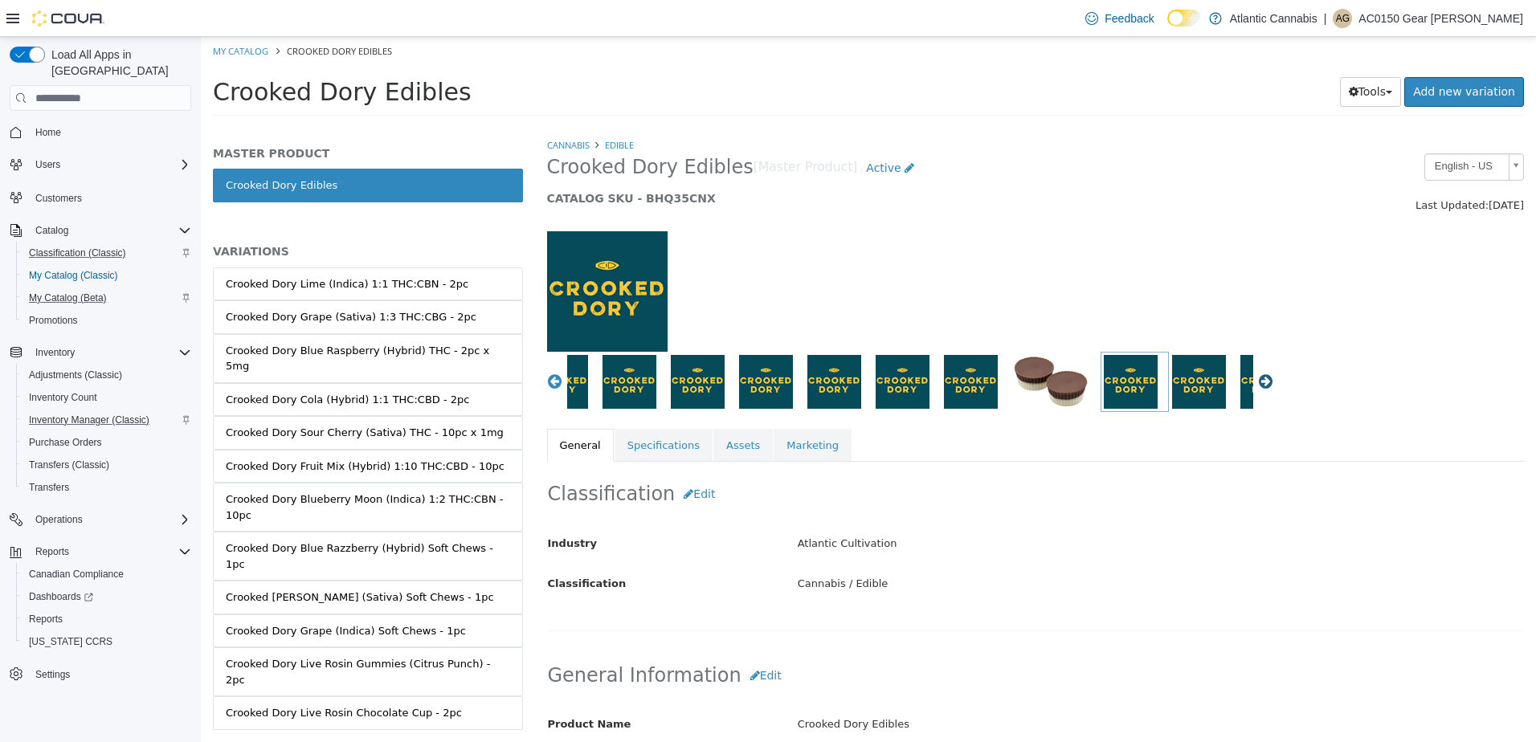
click at [1257, 381] on button "Next" at bounding box center [1265, 381] width 16 height 16
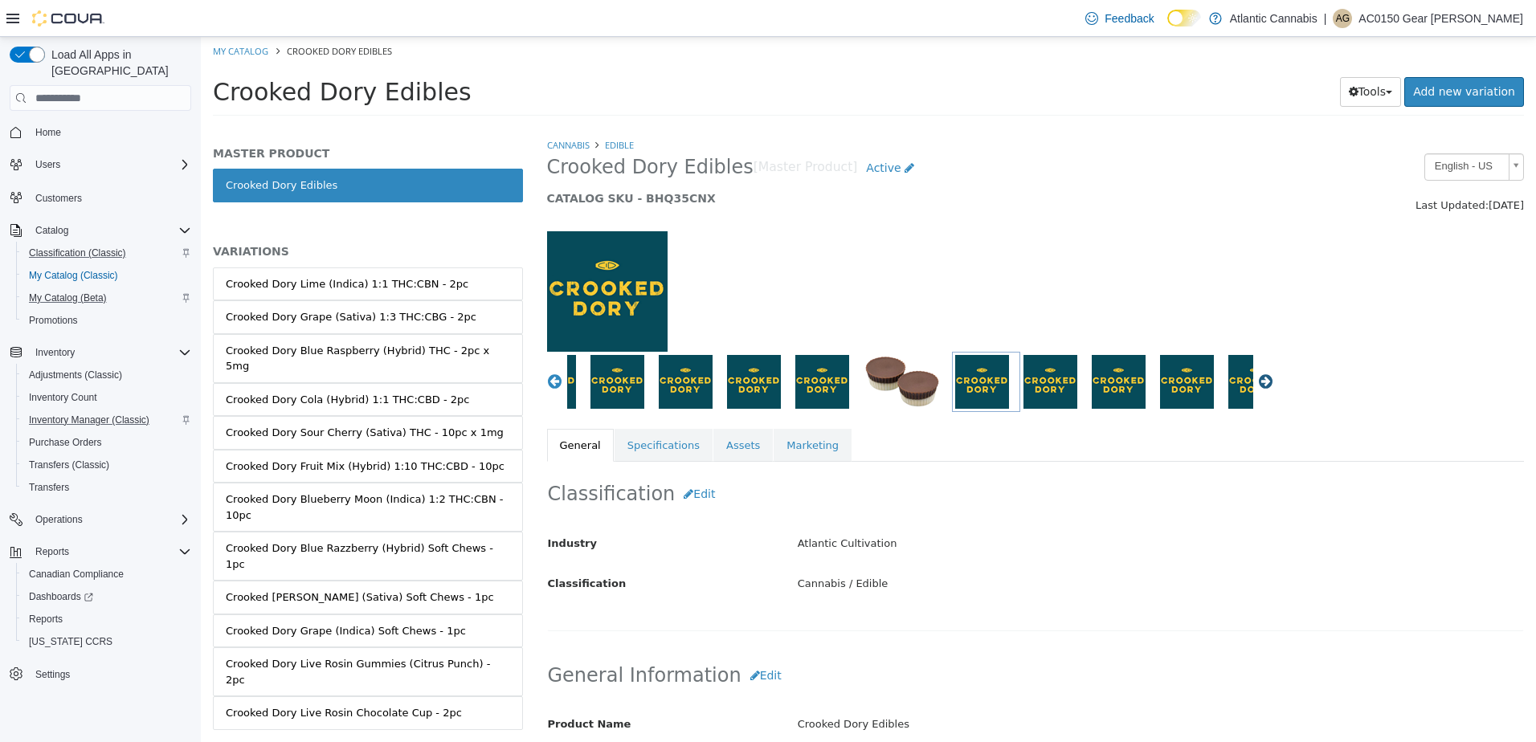
click at [1257, 381] on button "Next" at bounding box center [1265, 381] width 16 height 16
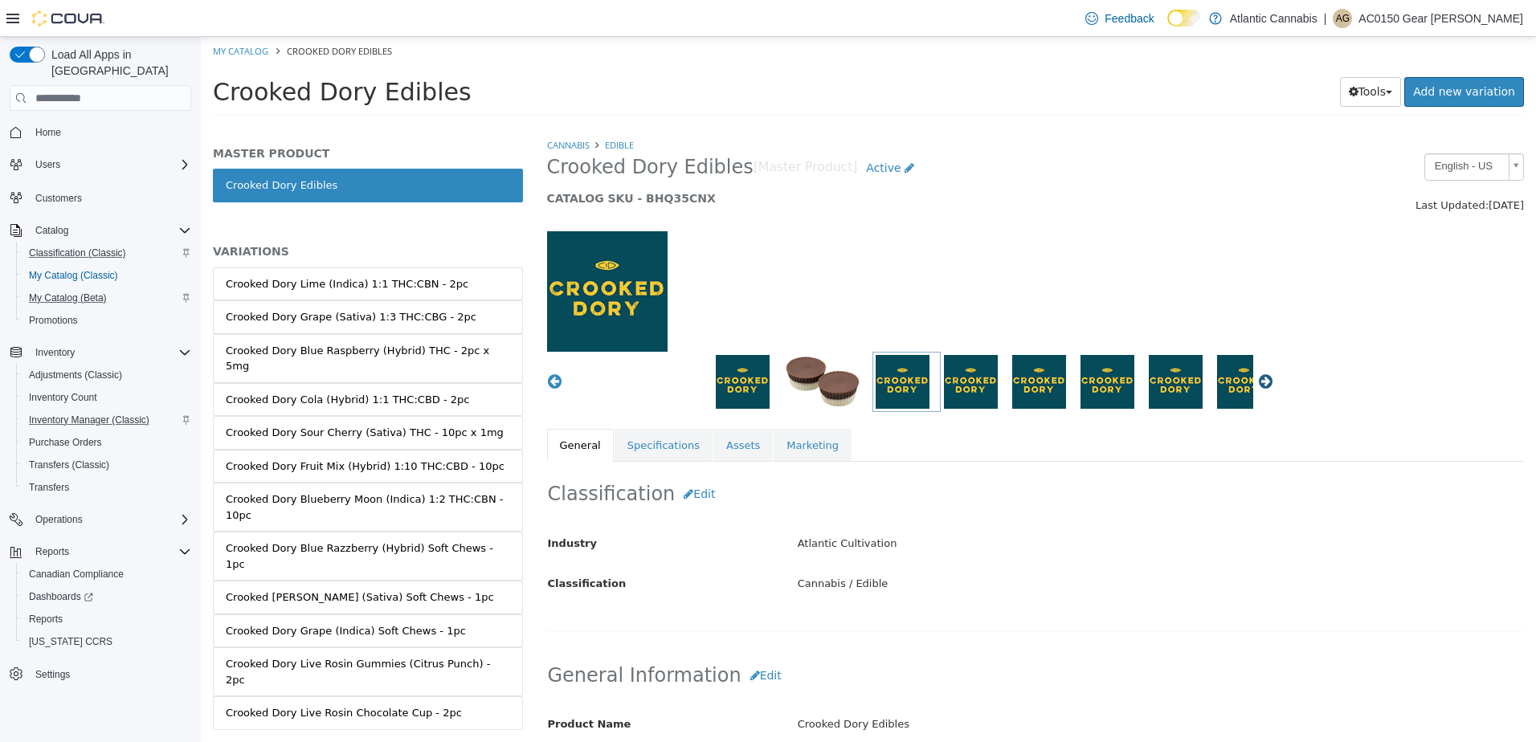
click at [1257, 381] on button "Next" at bounding box center [1265, 381] width 16 height 16
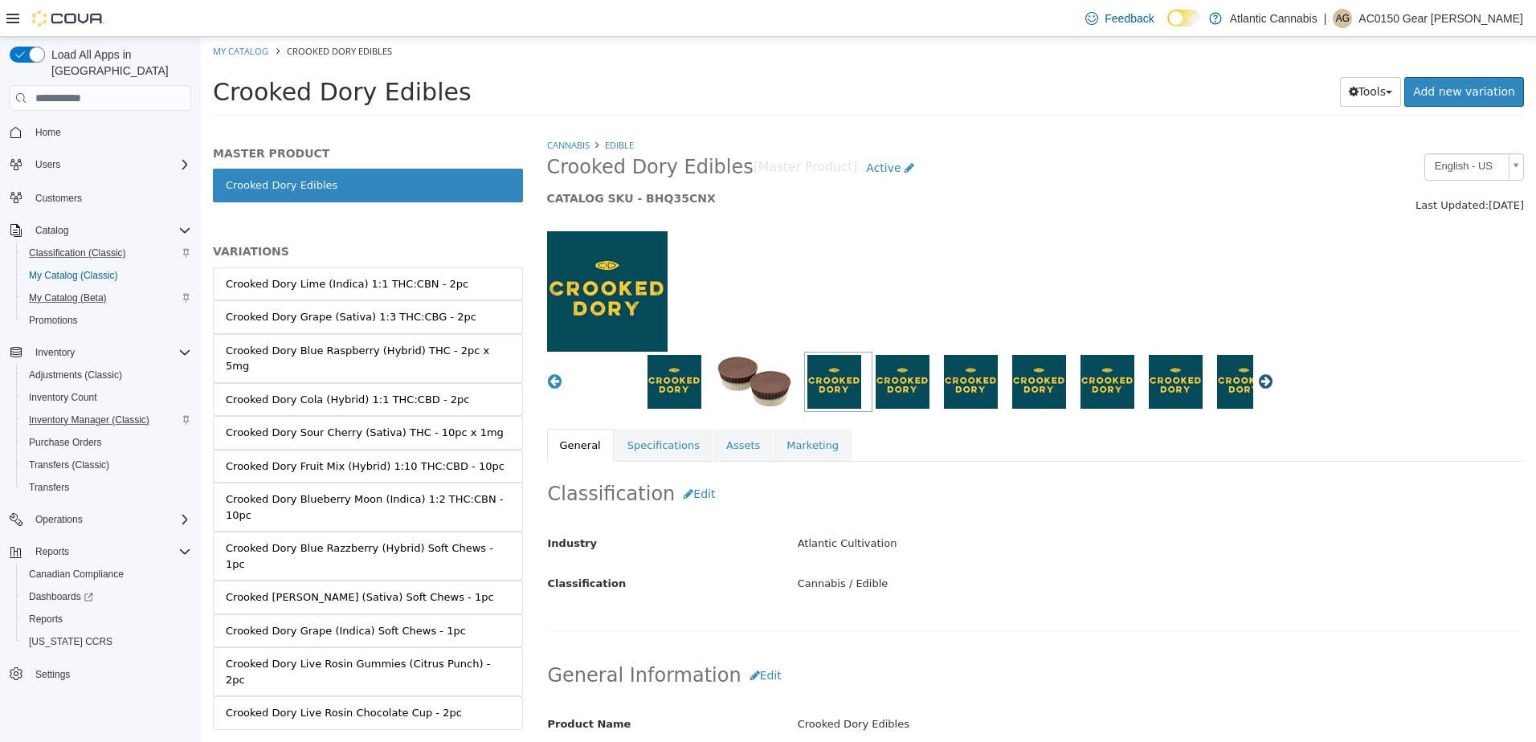
click at [1257, 381] on button "Next" at bounding box center [1265, 381] width 16 height 16
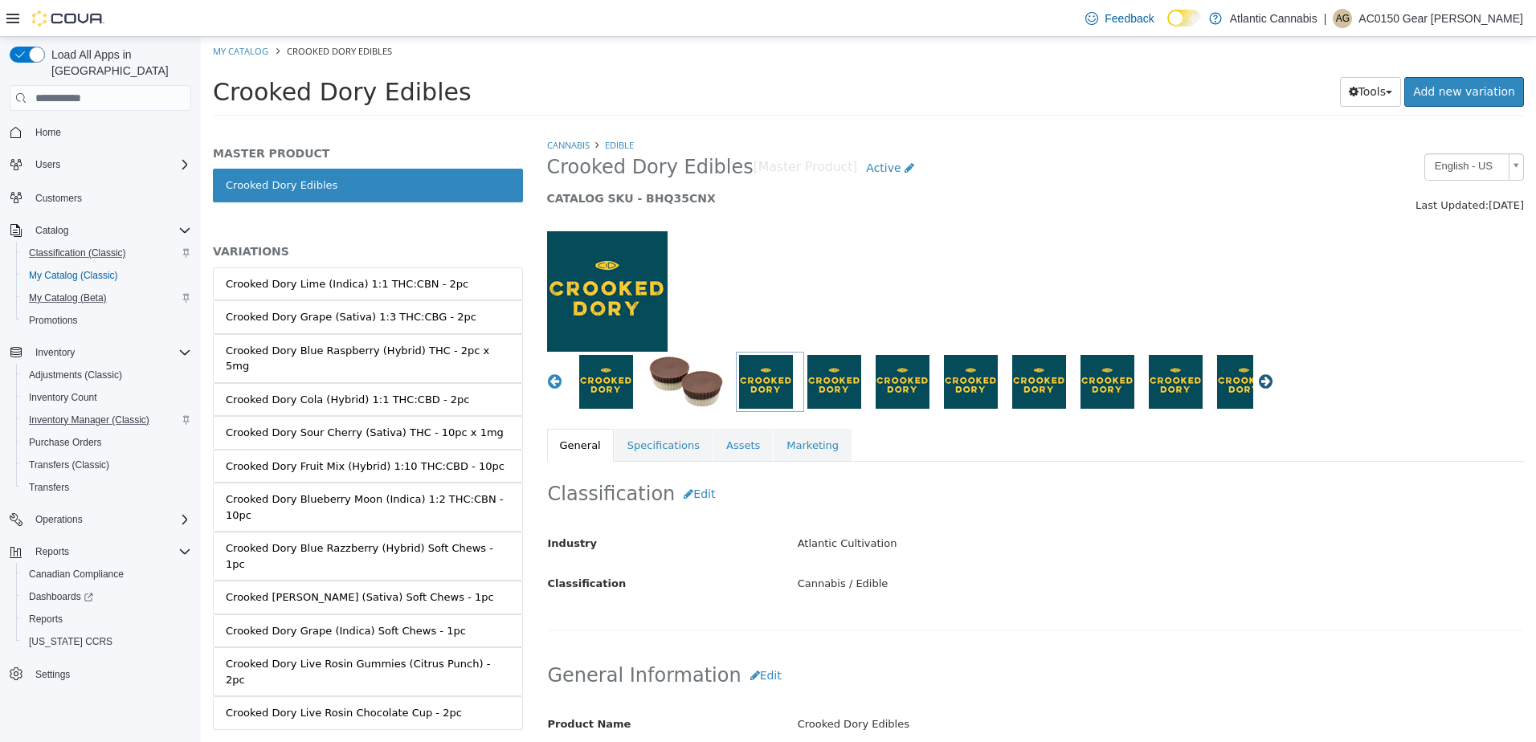
click at [1257, 377] on button "Next" at bounding box center [1265, 381] width 16 height 16
click at [1257, 378] on button "Next" at bounding box center [1265, 381] width 16 height 16
click at [1258, 378] on button "Next" at bounding box center [1265, 381] width 16 height 16
click at [1259, 380] on button "Next" at bounding box center [1265, 381] width 16 height 16
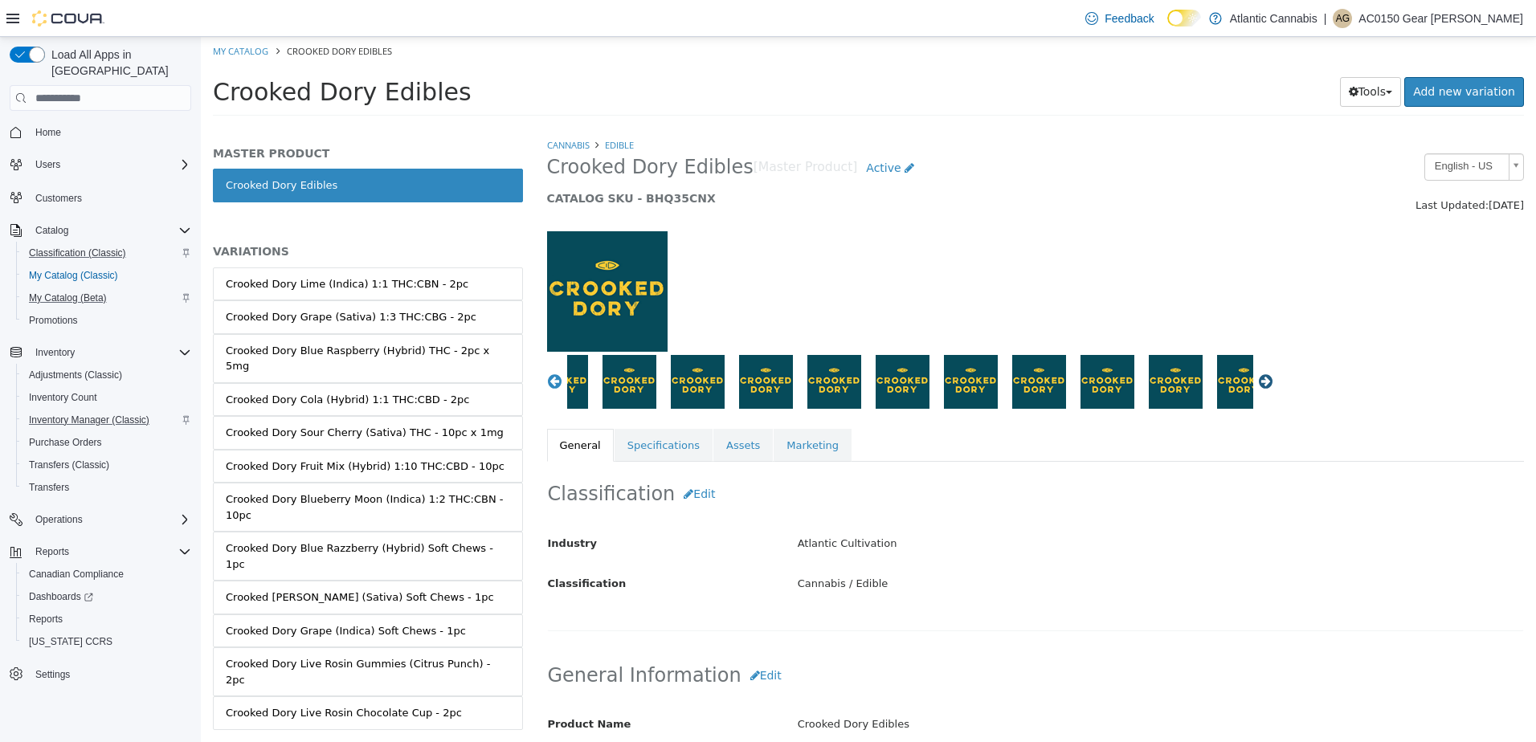
click at [1259, 380] on button "Next" at bounding box center [1265, 381] width 16 height 16
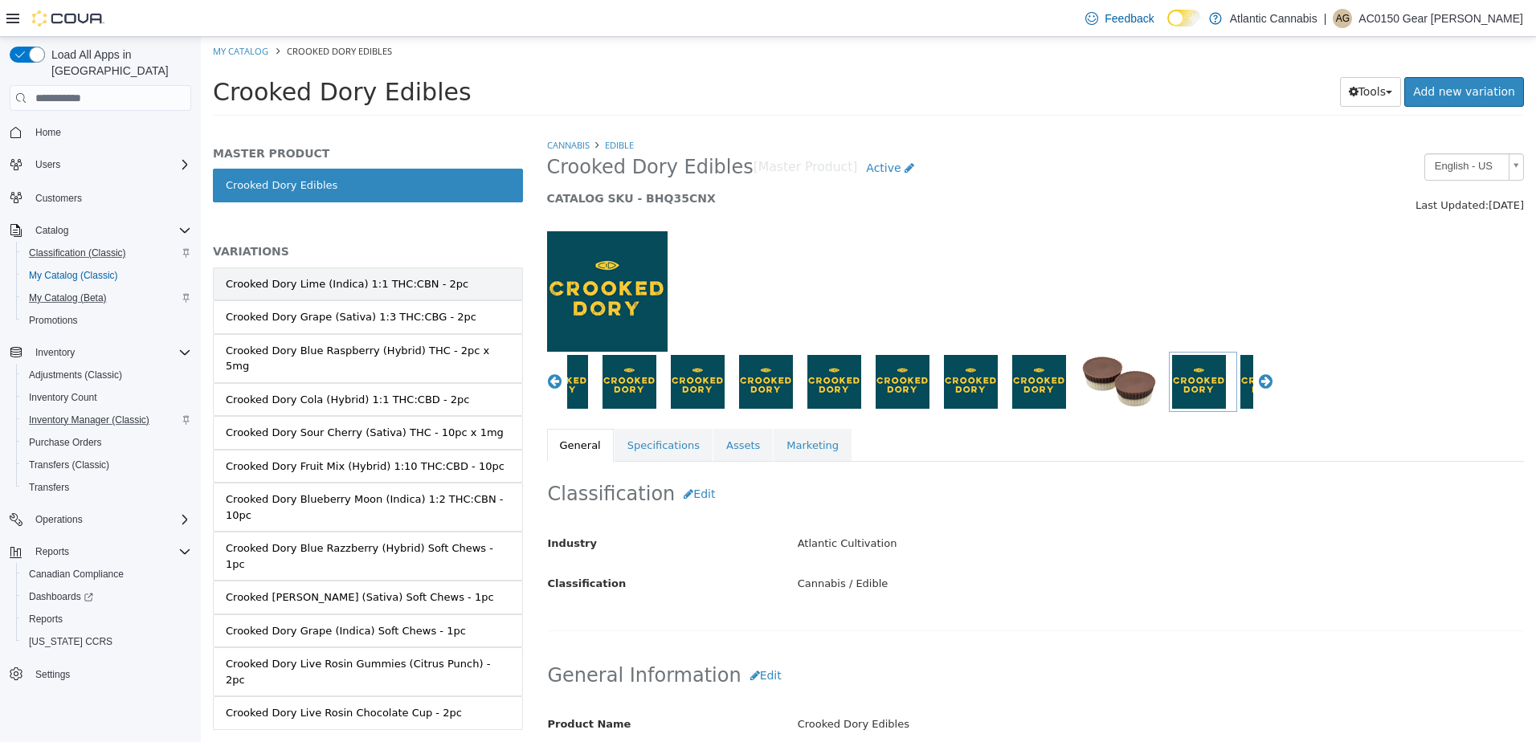
click at [342, 276] on div "Crooked Dory Lime (Indica) 1:1 THC:CBN - 2pc" at bounding box center [347, 284] width 243 height 16
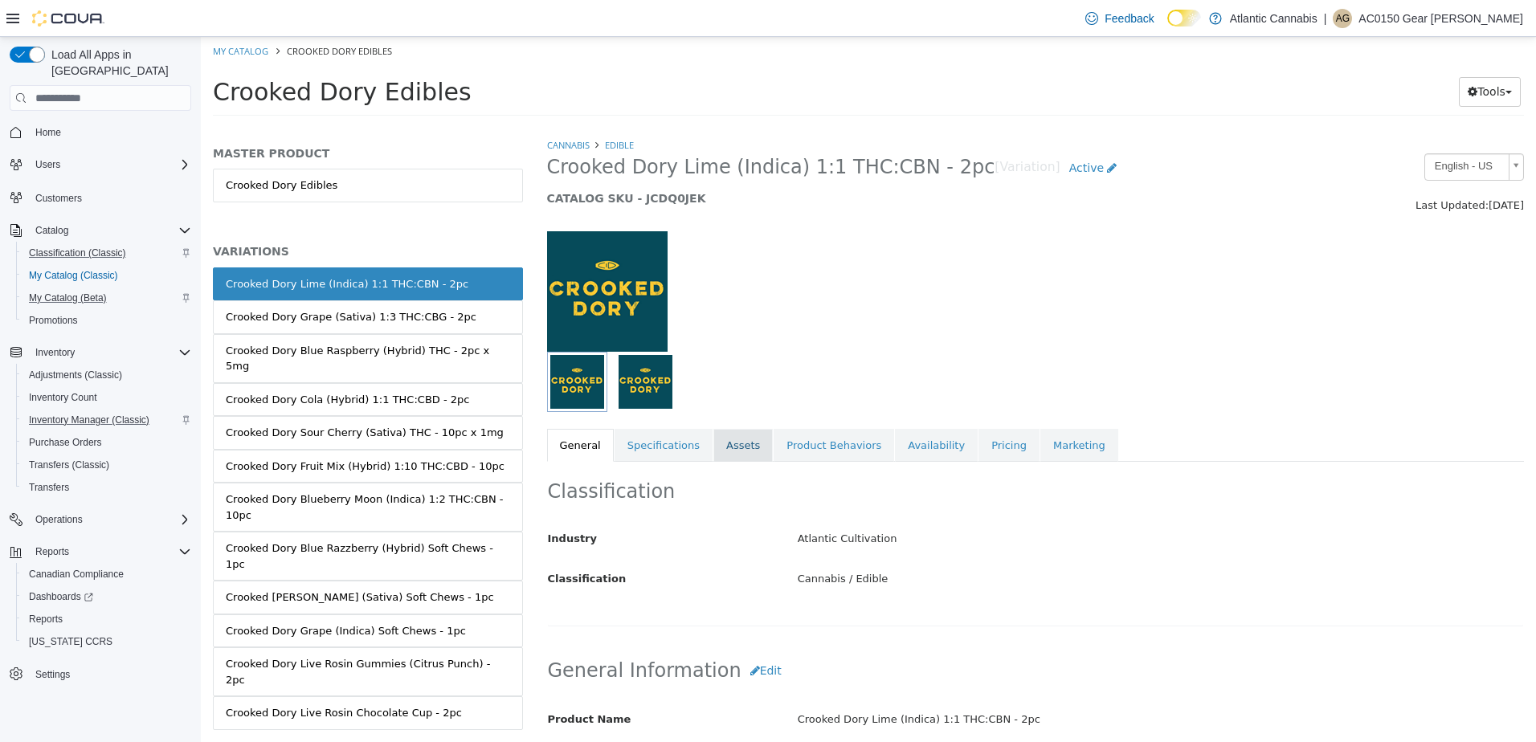
click at [749, 454] on link "Assets" at bounding box center [742, 446] width 59 height 34
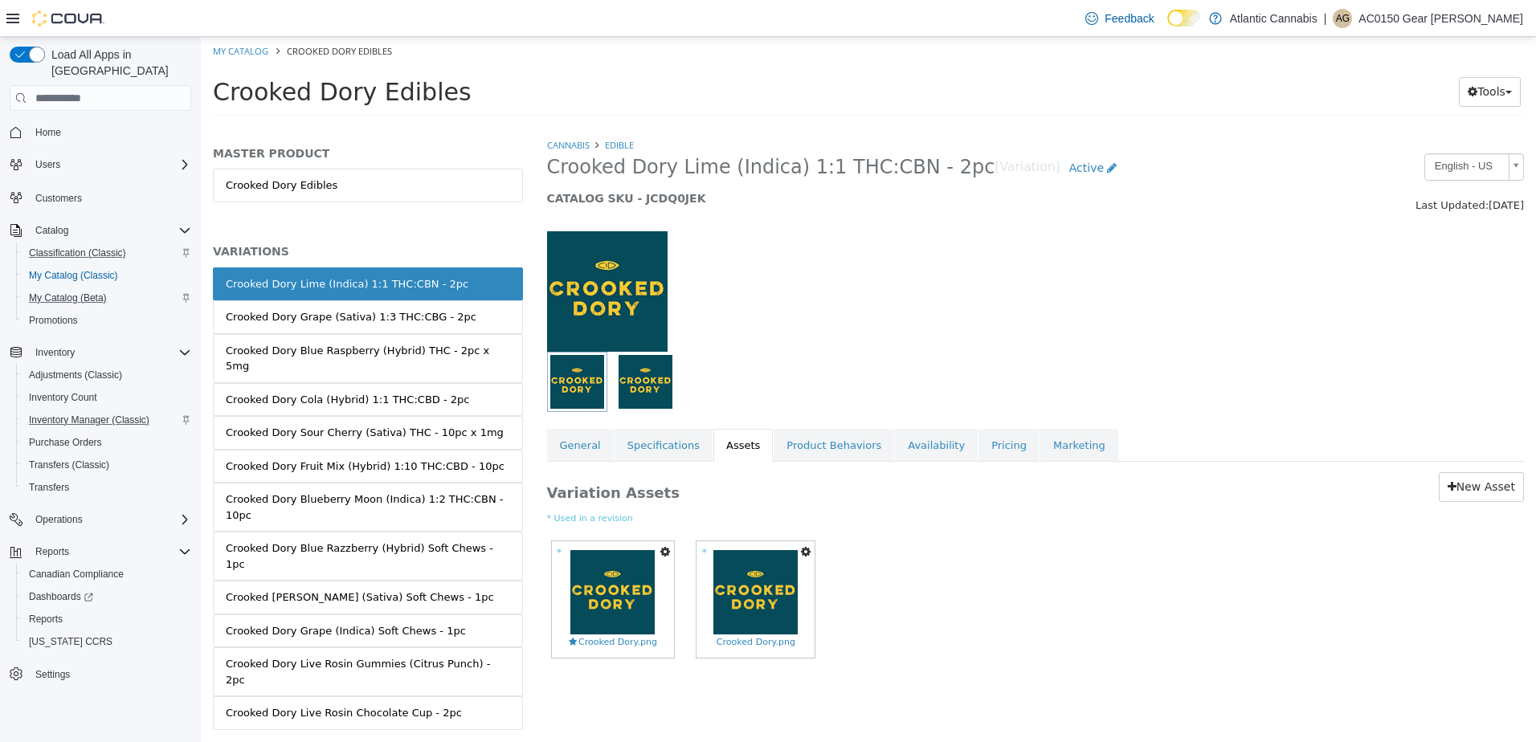
click at [802, 556] on icon "button" at bounding box center [806, 551] width 10 height 11
click at [762, 586] on link "Set As Hero Shot" at bounding box center [750, 580] width 127 height 22
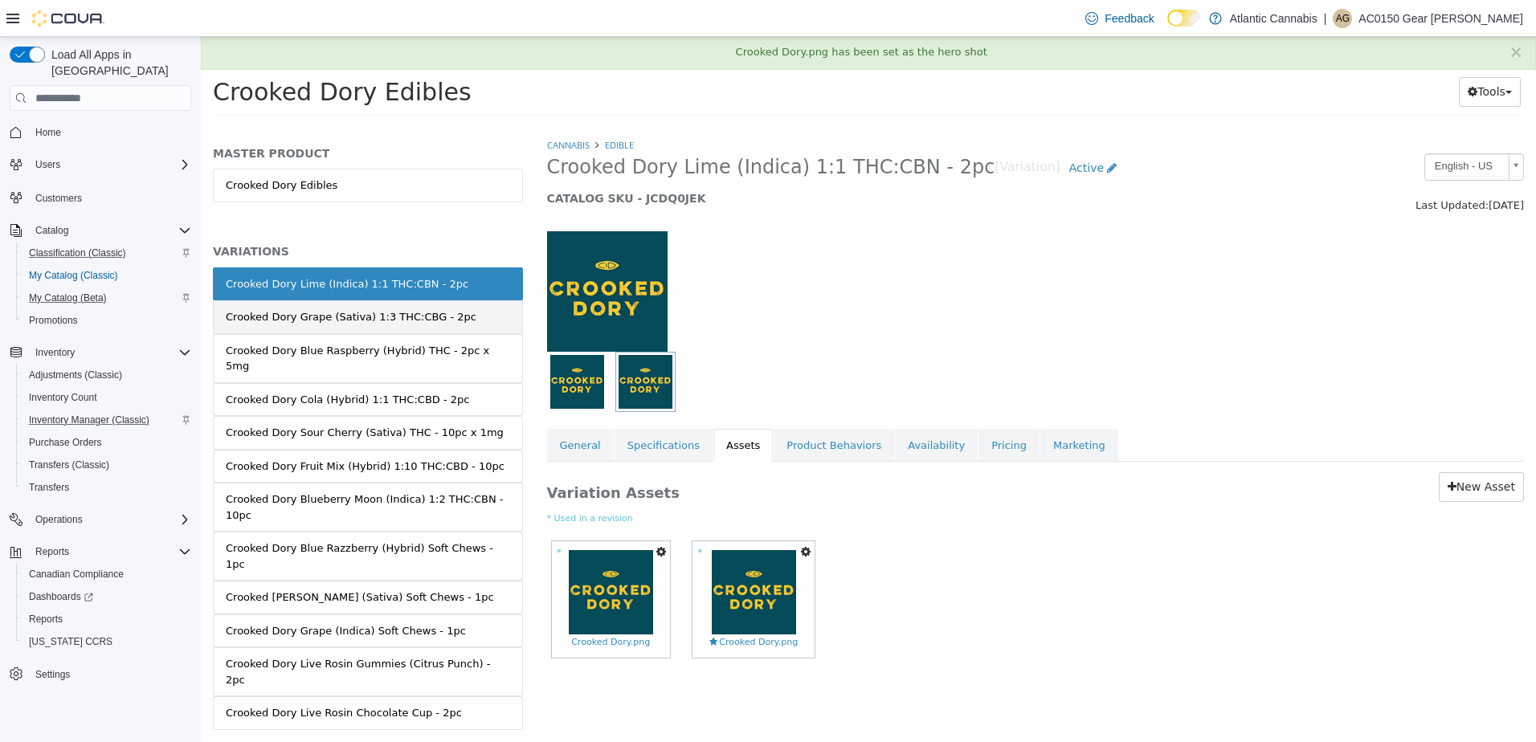
click at [437, 319] on div "Crooked Dory Grape (Sativa) 1:3 THC:CBG - 2pc" at bounding box center [351, 317] width 251 height 16
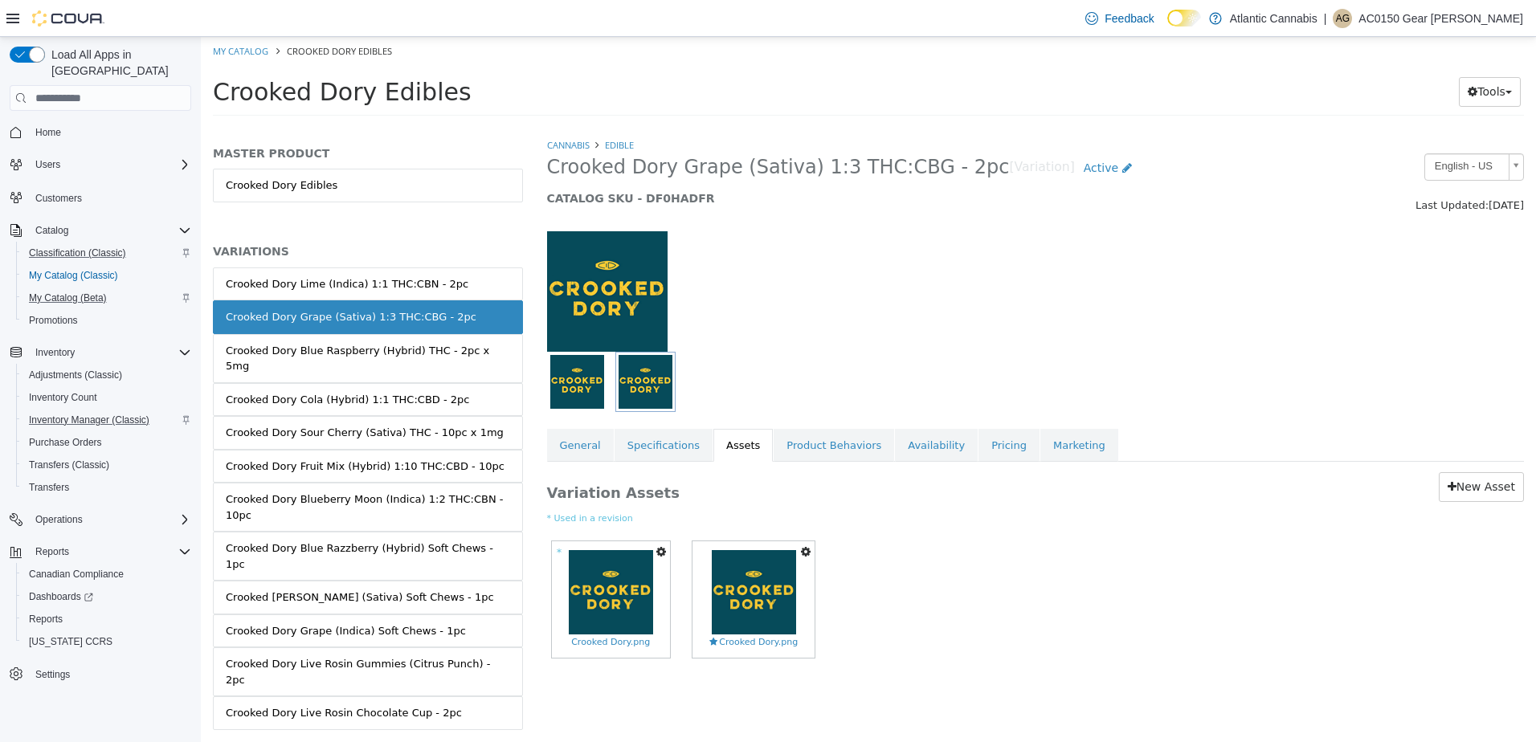
click at [664, 555] on icon "button" at bounding box center [661, 551] width 10 height 11
click at [634, 583] on link "Set As Hero Shot" at bounding box center [605, 580] width 127 height 22
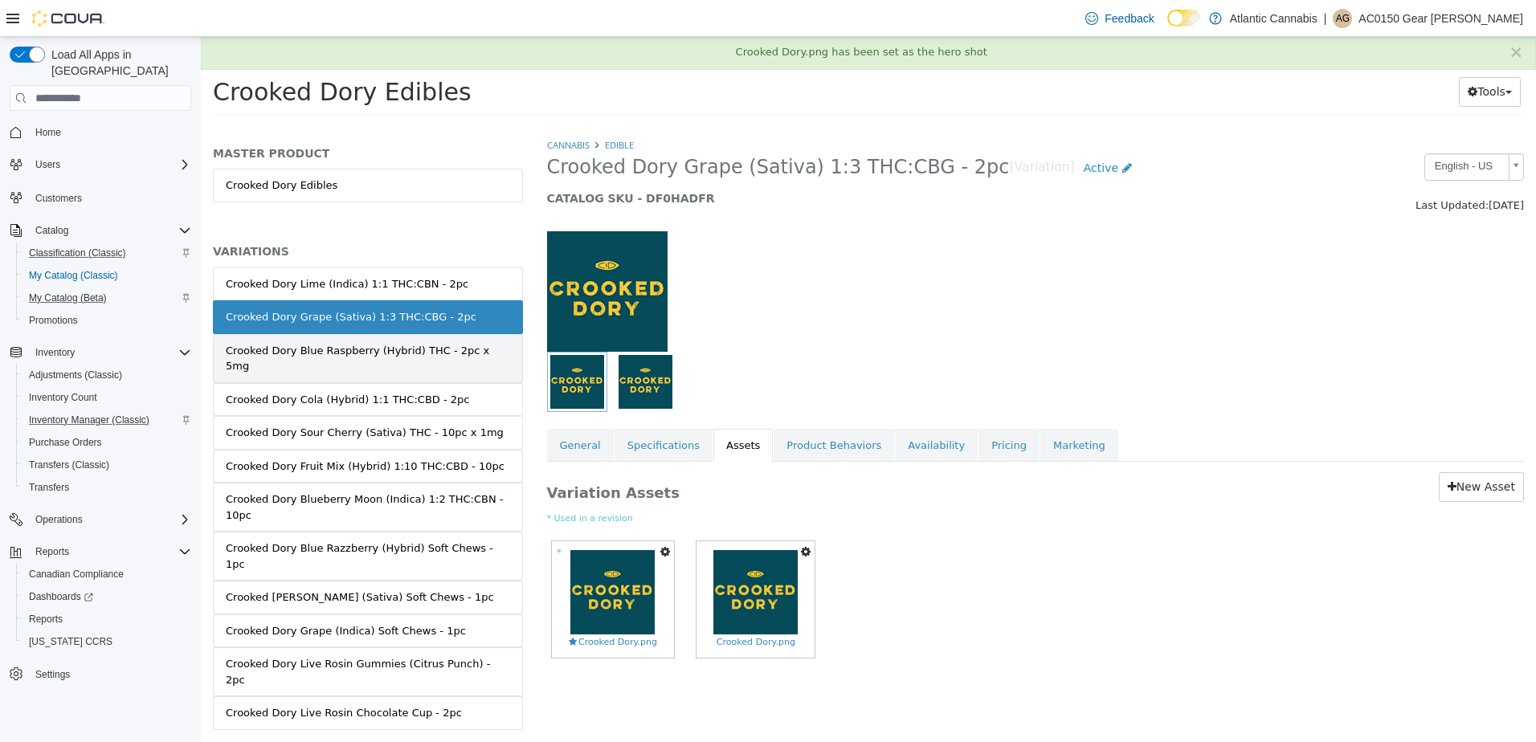
click at [470, 357] on div "Crooked Dory Blue Raspberry (Hybrid) THC - 2pc x 5mg" at bounding box center [368, 358] width 284 height 31
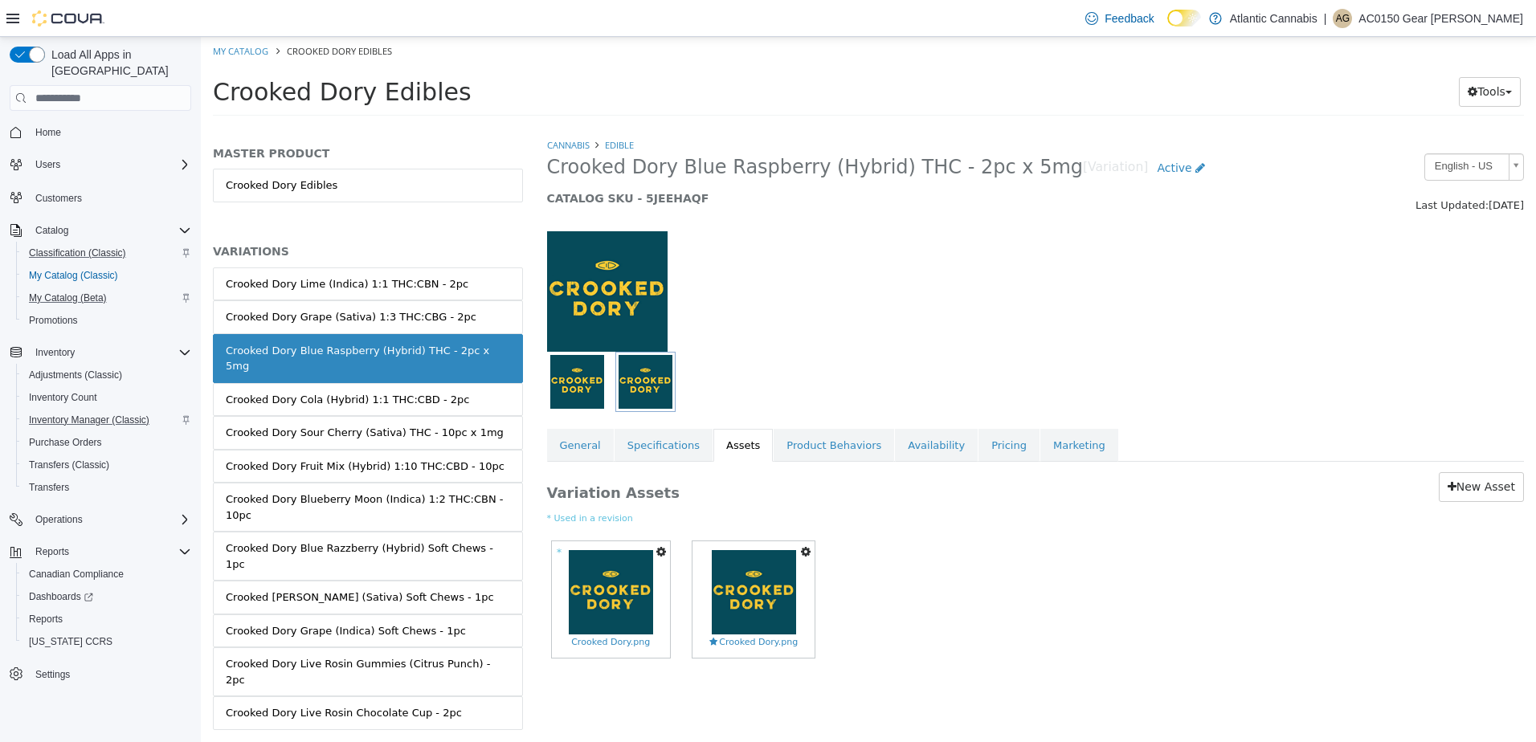
click at [659, 552] on icon "button" at bounding box center [661, 551] width 10 height 11
click at [624, 573] on link "Set As Hero Shot" at bounding box center [605, 580] width 127 height 22
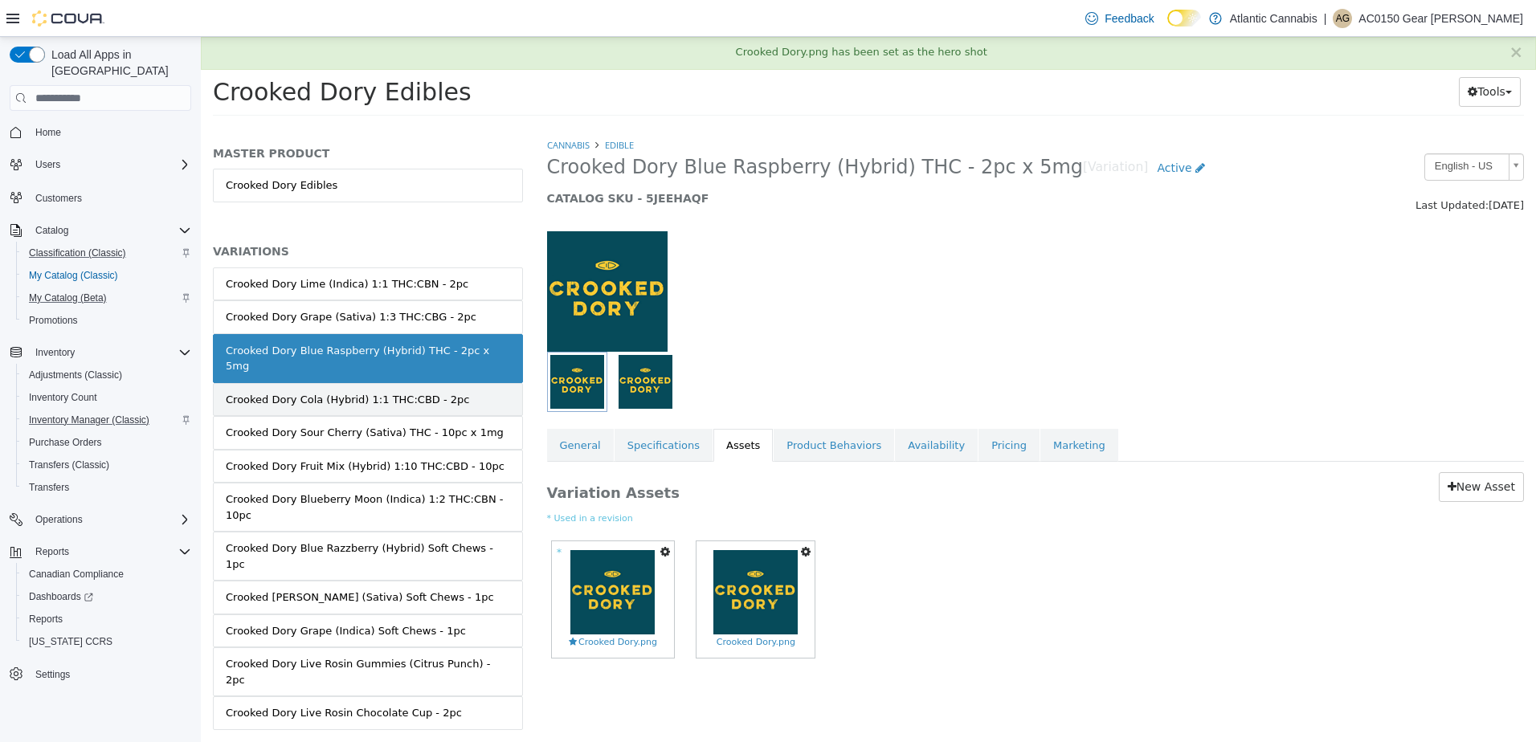
click at [480, 392] on link "Crooked Dory Cola (Hybrid) 1:1 THC:CBD - 2pc" at bounding box center [368, 400] width 310 height 34
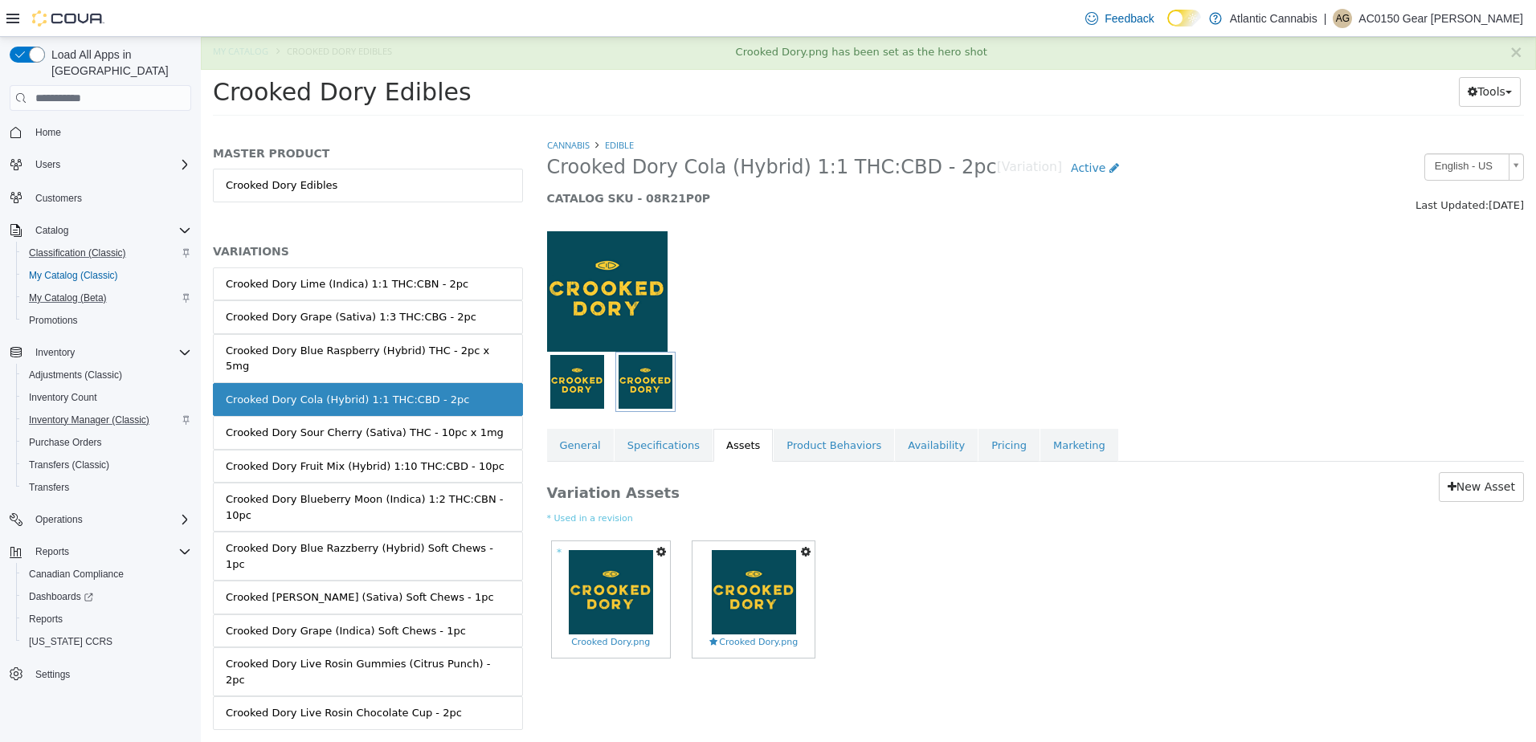
click at [663, 553] on icon "button" at bounding box center [661, 551] width 10 height 11
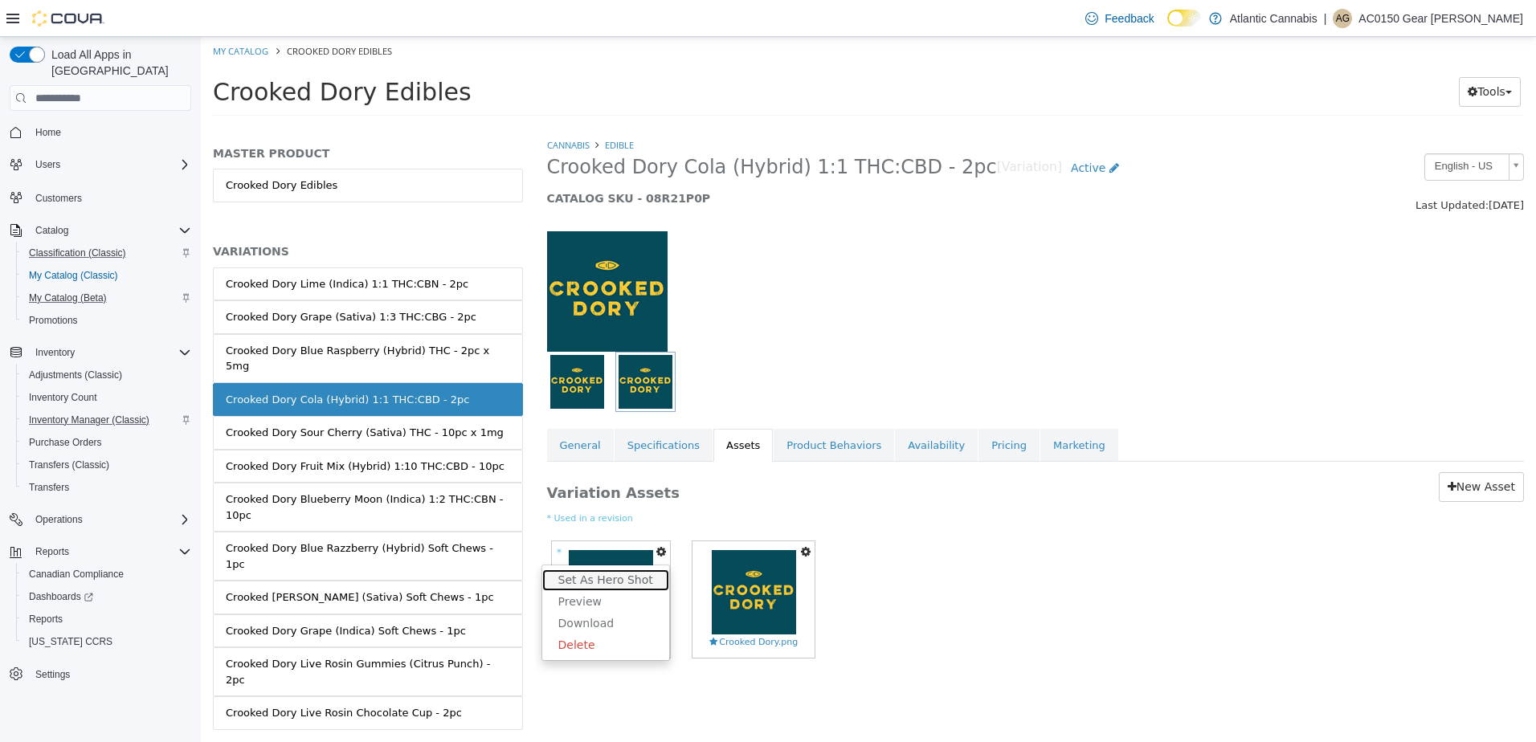
click at [622, 574] on link "Set As Hero Shot" at bounding box center [605, 580] width 127 height 22
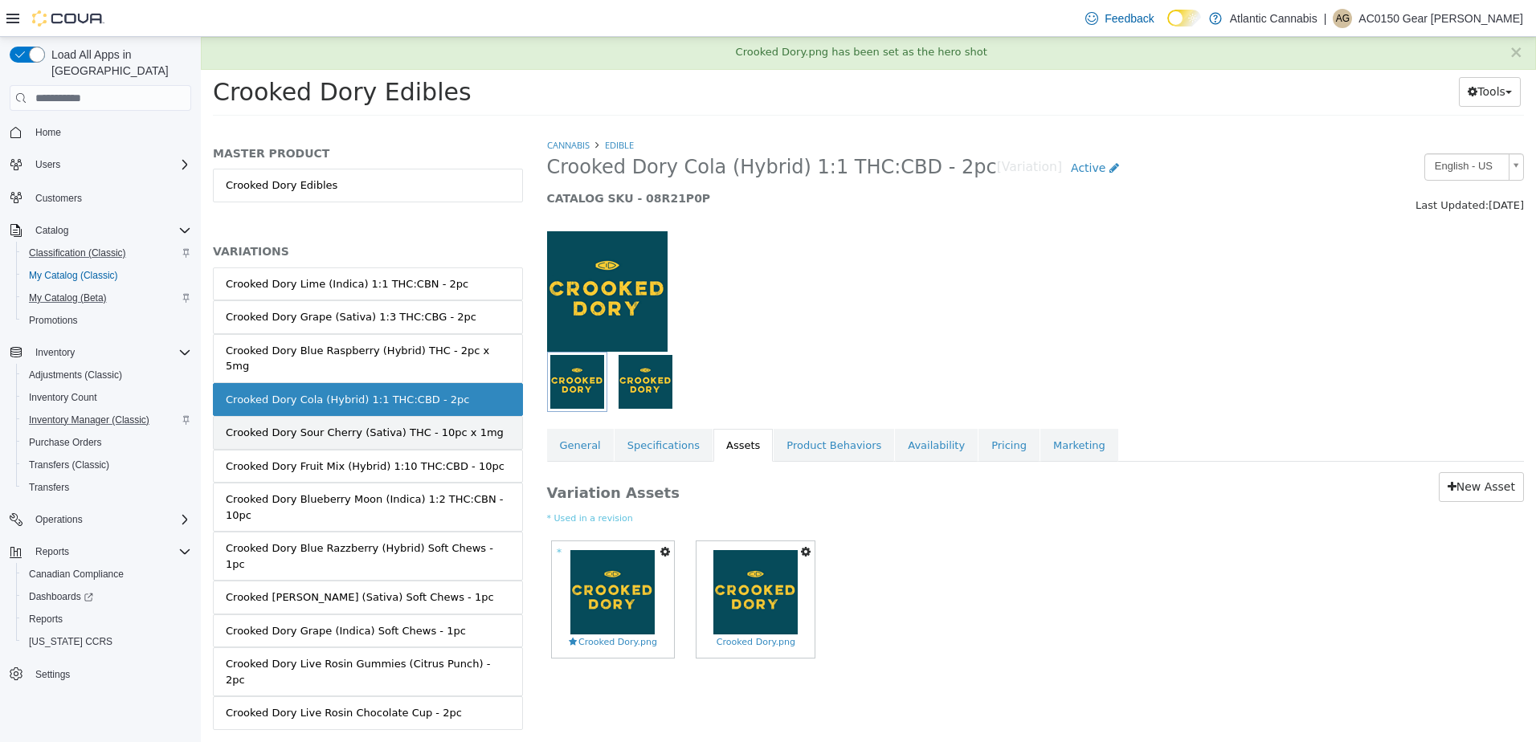
click at [488, 423] on link "Crooked Dory Sour Cherry (Sativa) THC - 10pc x 1mg" at bounding box center [368, 433] width 310 height 34
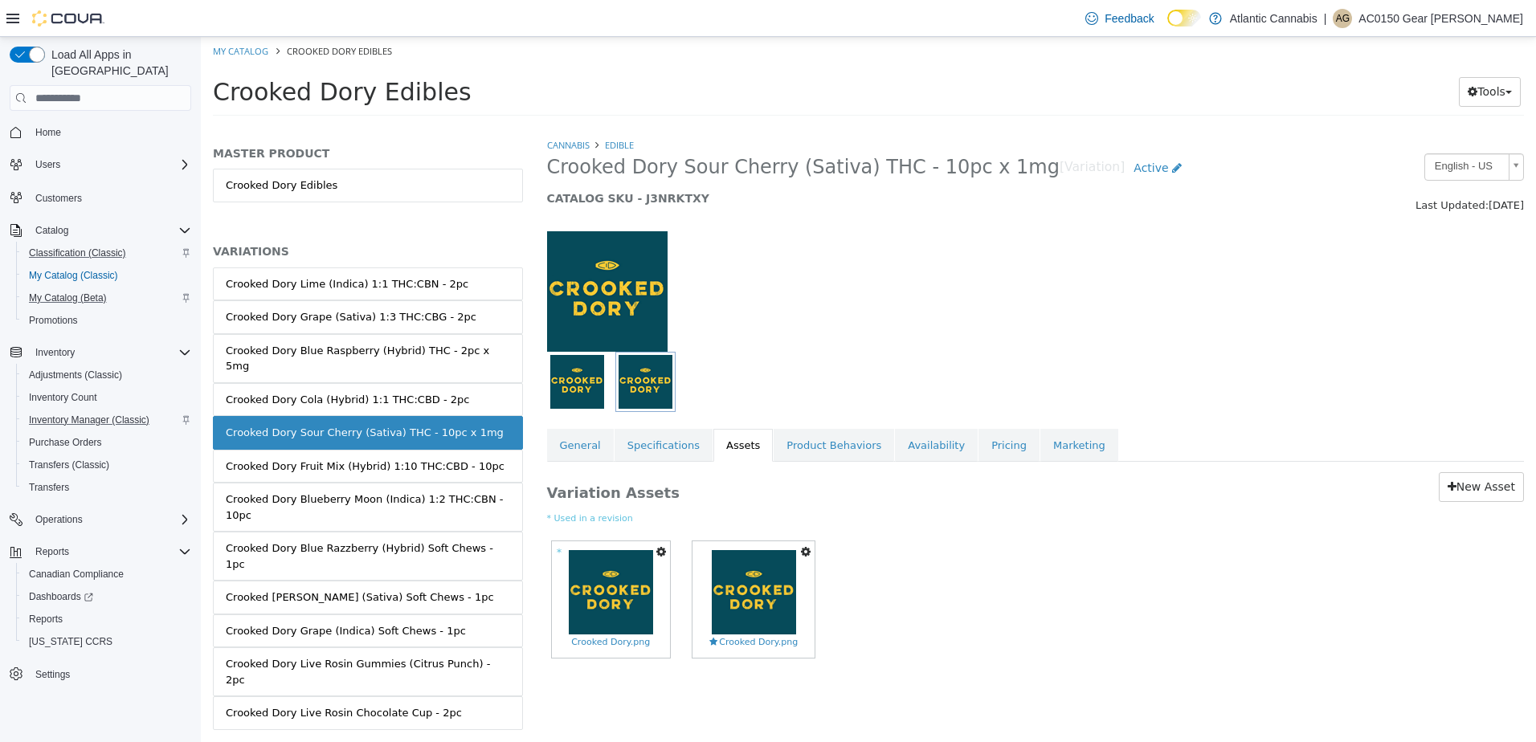
click at [666, 549] on button "button" at bounding box center [661, 552] width 18 height 22
click at [639, 572] on link "Set As Hero Shot" at bounding box center [605, 580] width 127 height 22
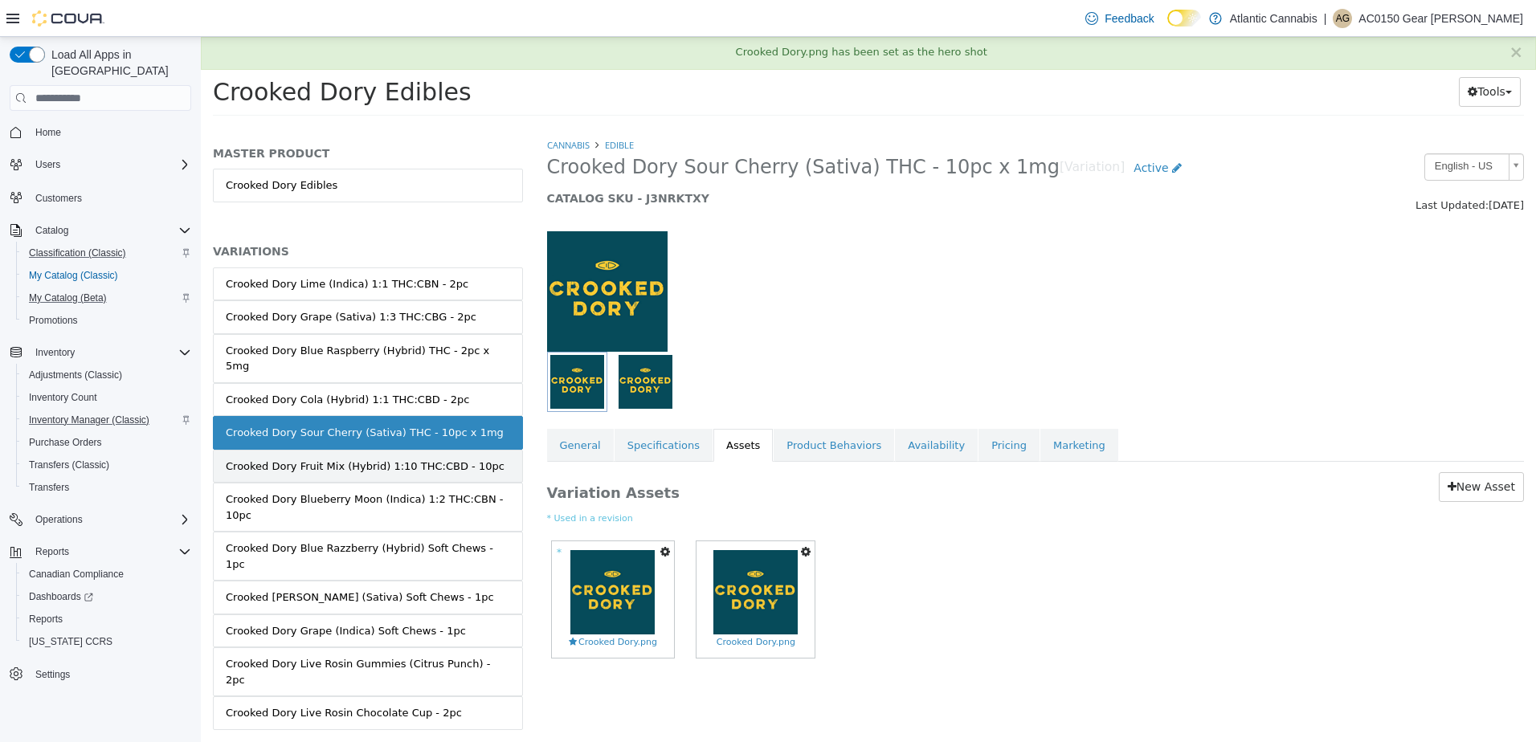
click at [498, 452] on link "Crooked Dory Fruit Mix (Hybrid) 1:10 THC:CBD - 10pc" at bounding box center [368, 467] width 310 height 34
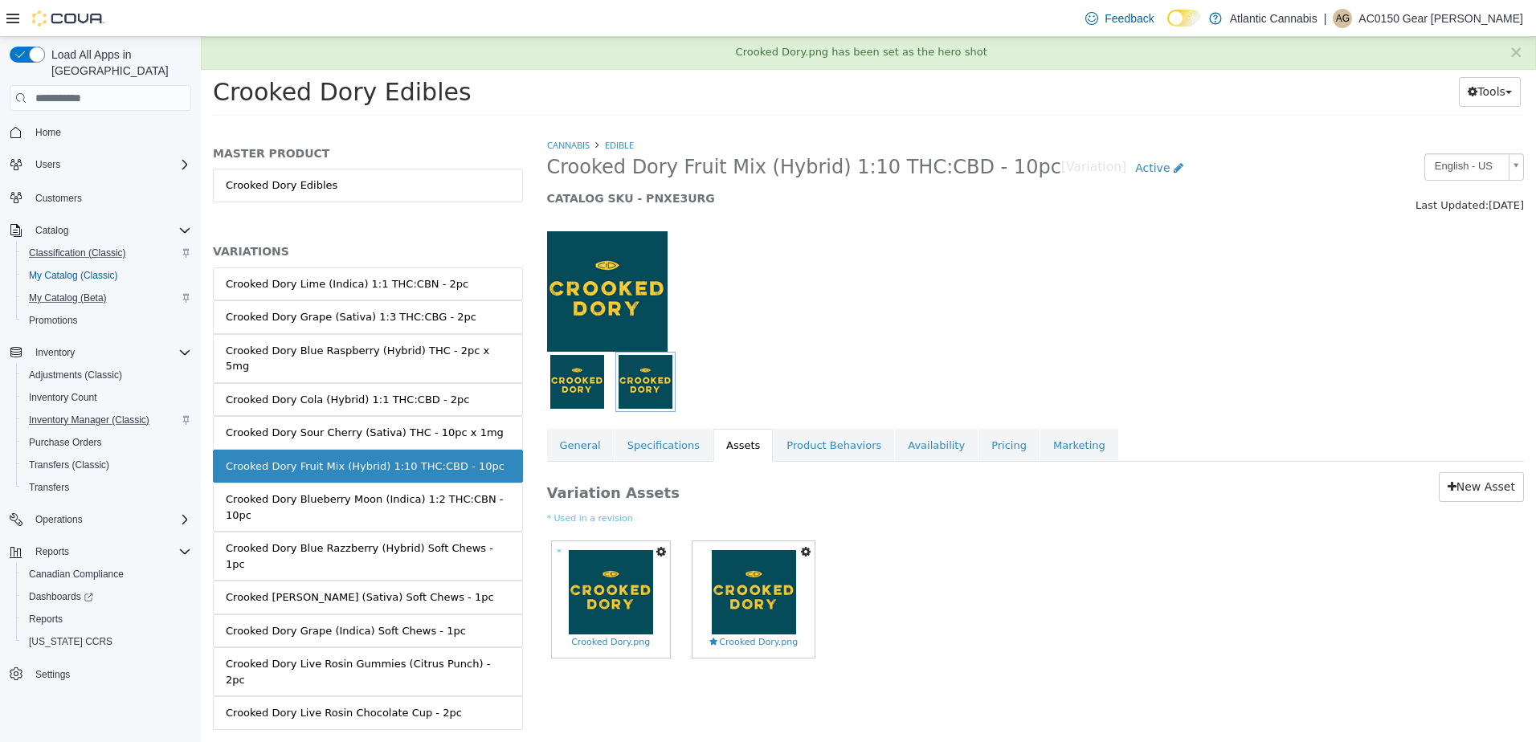
click at [664, 552] on icon "button" at bounding box center [661, 551] width 10 height 11
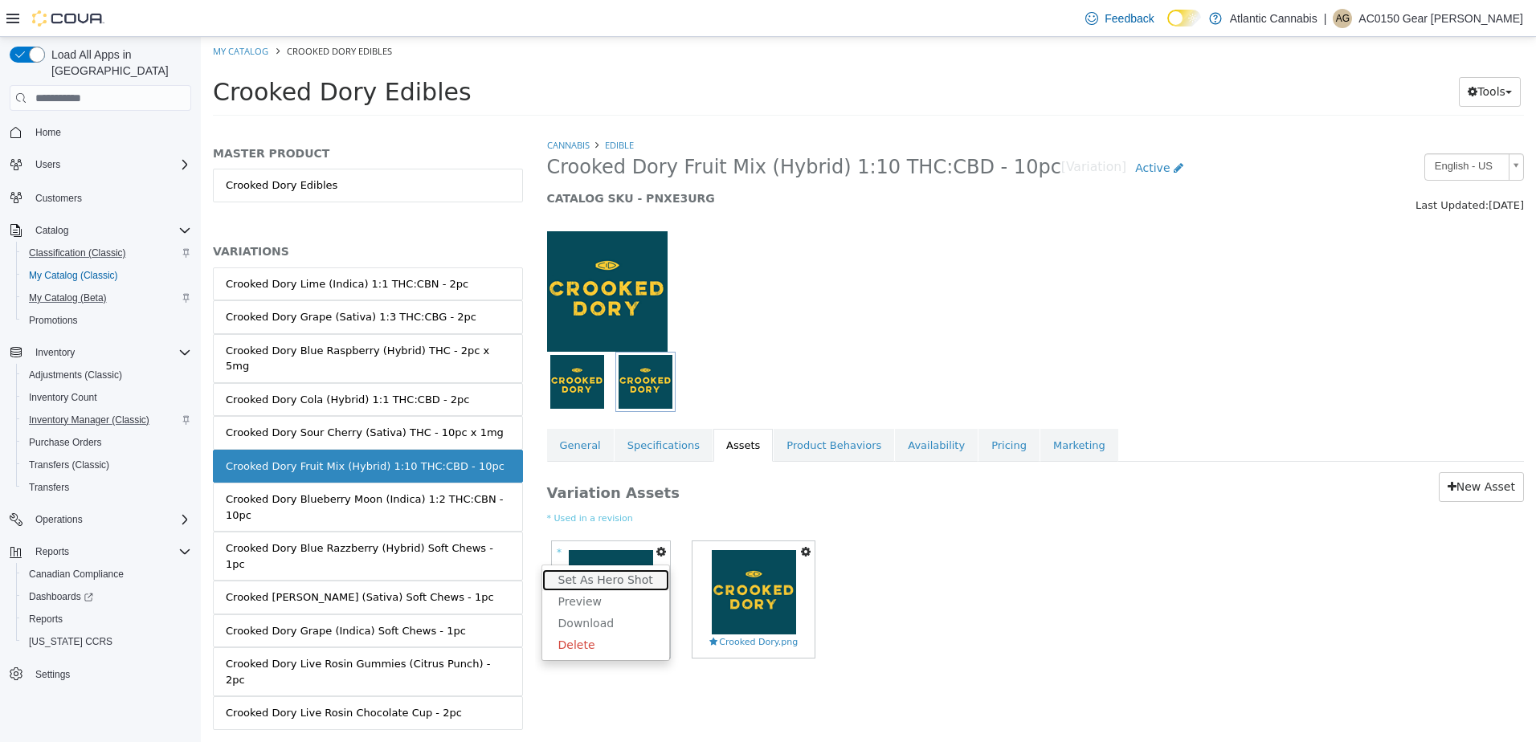
click at [631, 572] on link "Set As Hero Shot" at bounding box center [605, 580] width 127 height 22
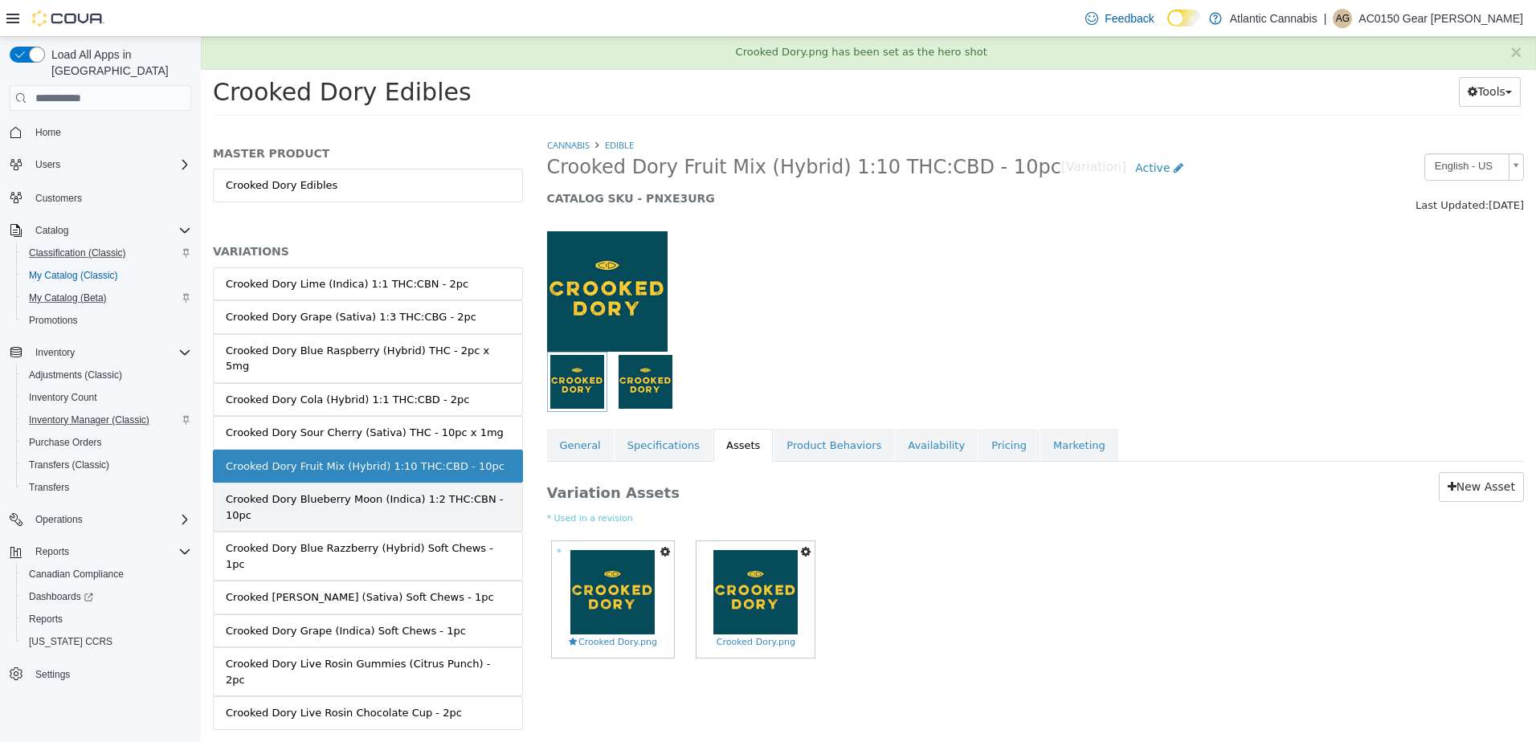
click at [481, 492] on div "Crooked Dory Blueberry Moon (Indica) 1:2 THC:CBN - 10pc" at bounding box center [368, 507] width 284 height 31
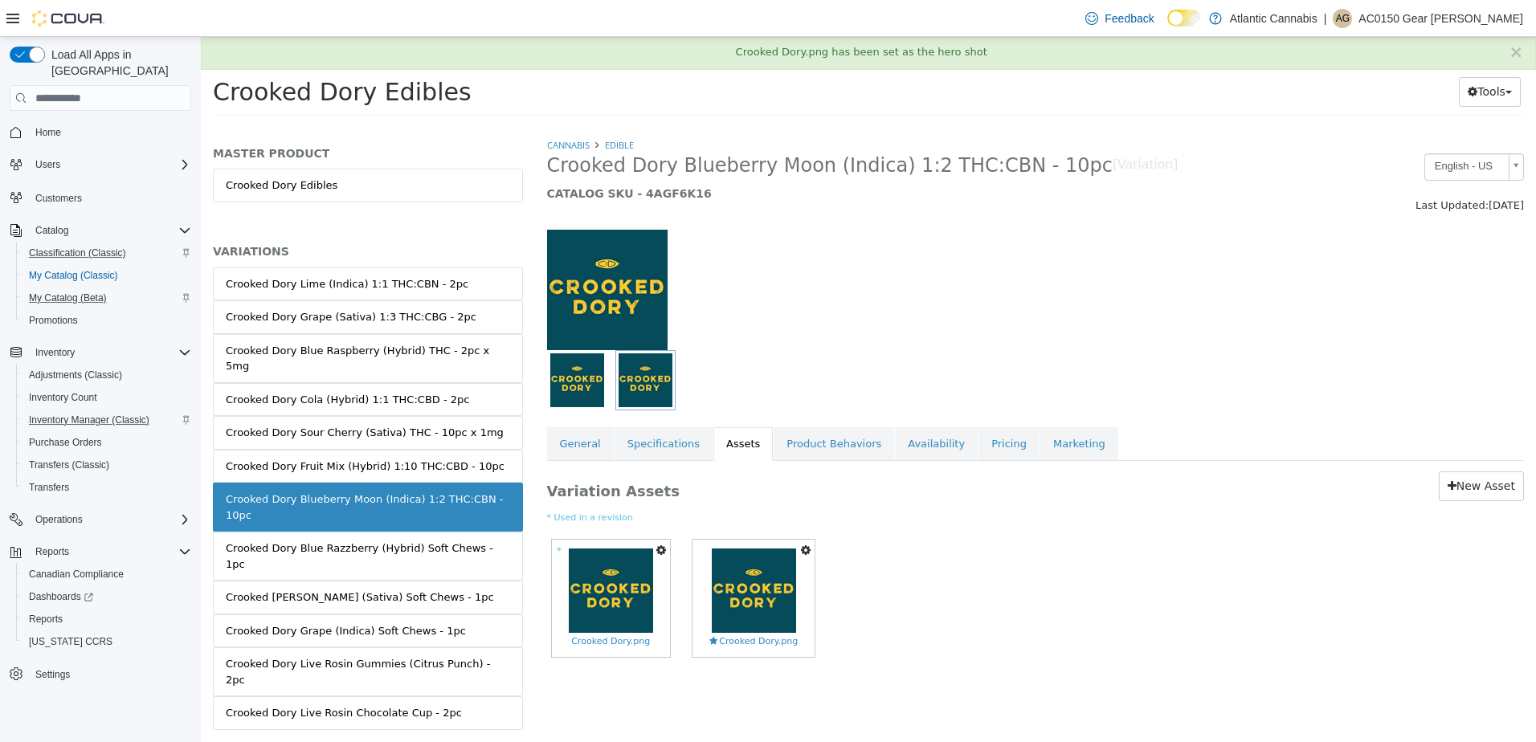
click at [661, 551] on icon "button" at bounding box center [661, 550] width 10 height 11
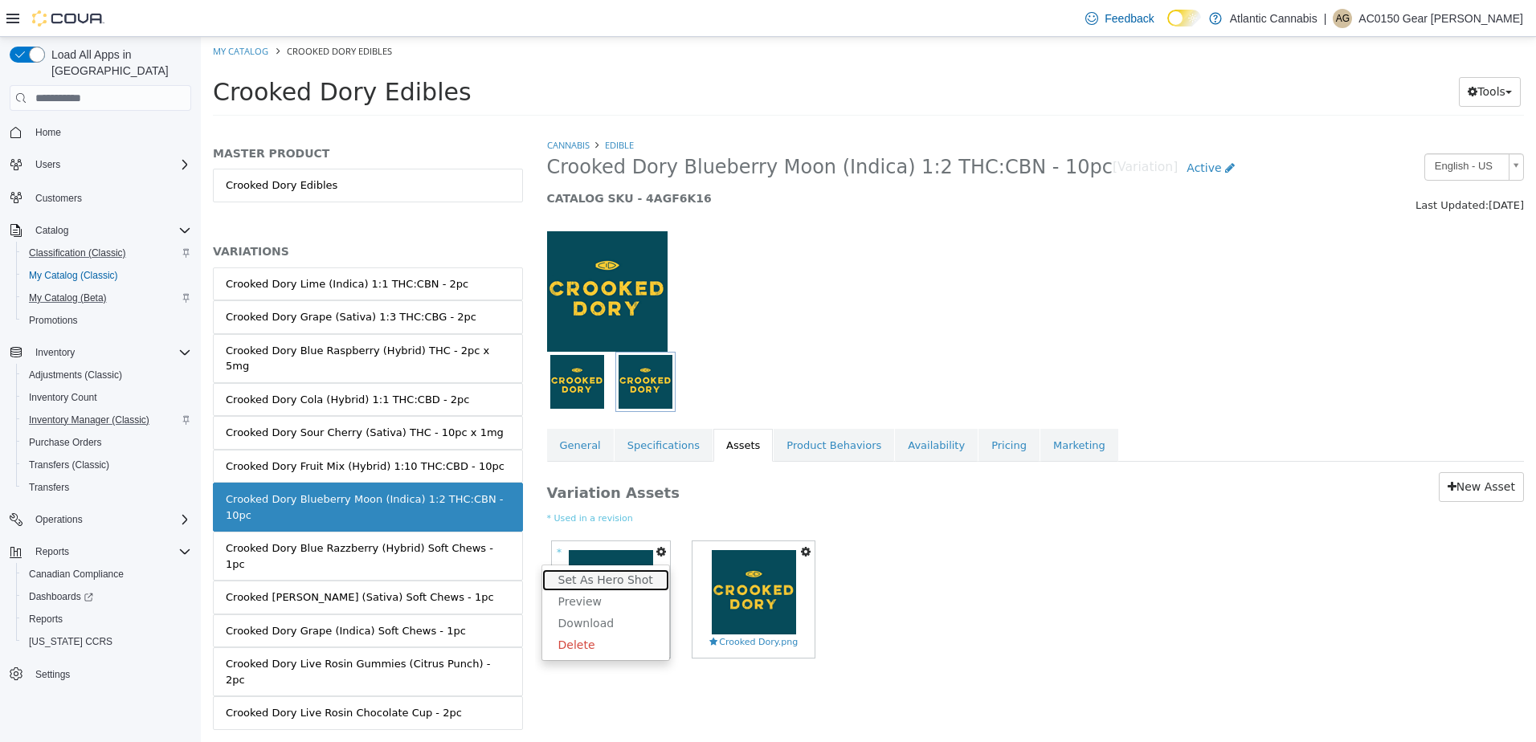
click at [630, 572] on link "Set As Hero Shot" at bounding box center [605, 580] width 127 height 22
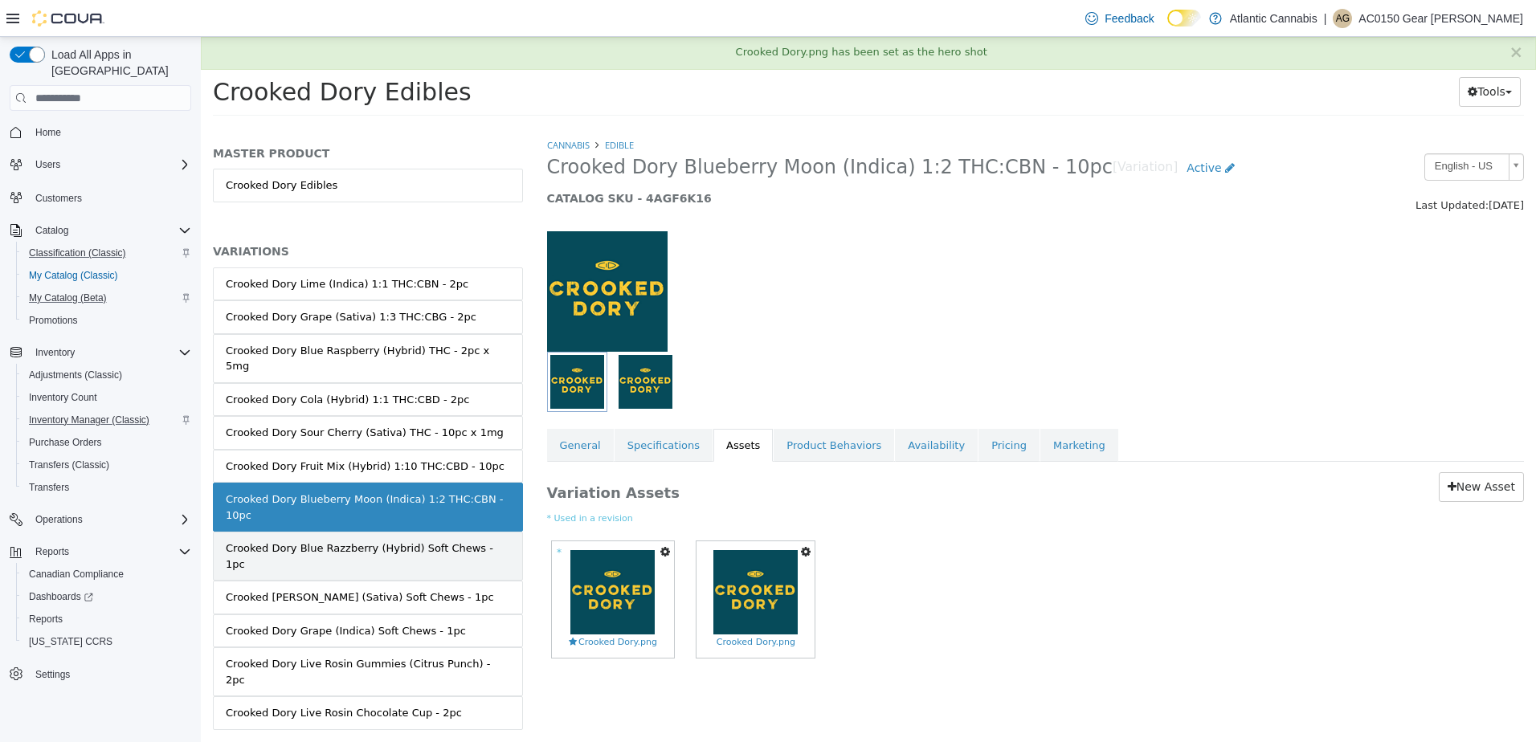
click at [470, 541] on div "Crooked Dory Blue Razzberry (Hybrid) Soft Chews - 1pc" at bounding box center [368, 556] width 284 height 31
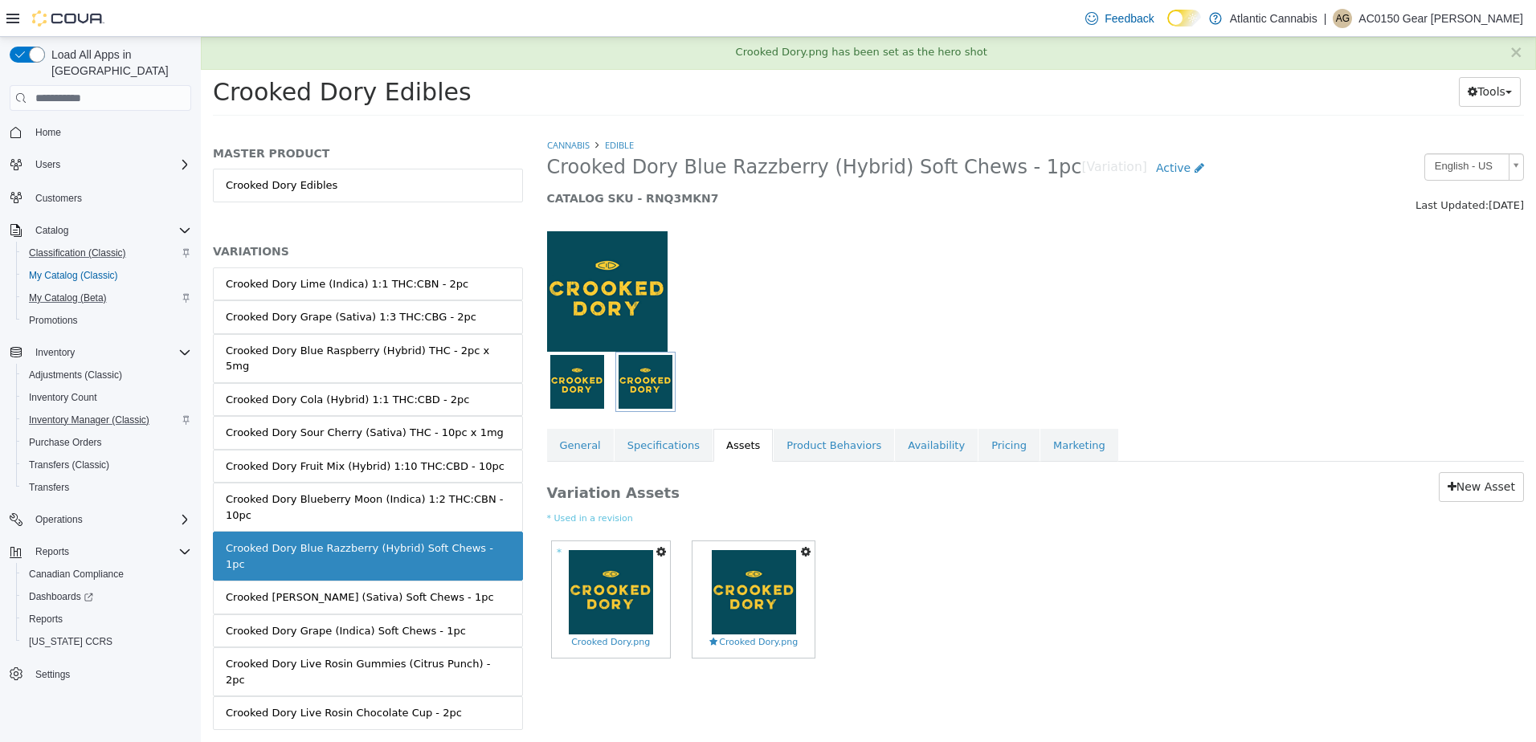
click at [664, 551] on icon "button" at bounding box center [661, 551] width 10 height 11
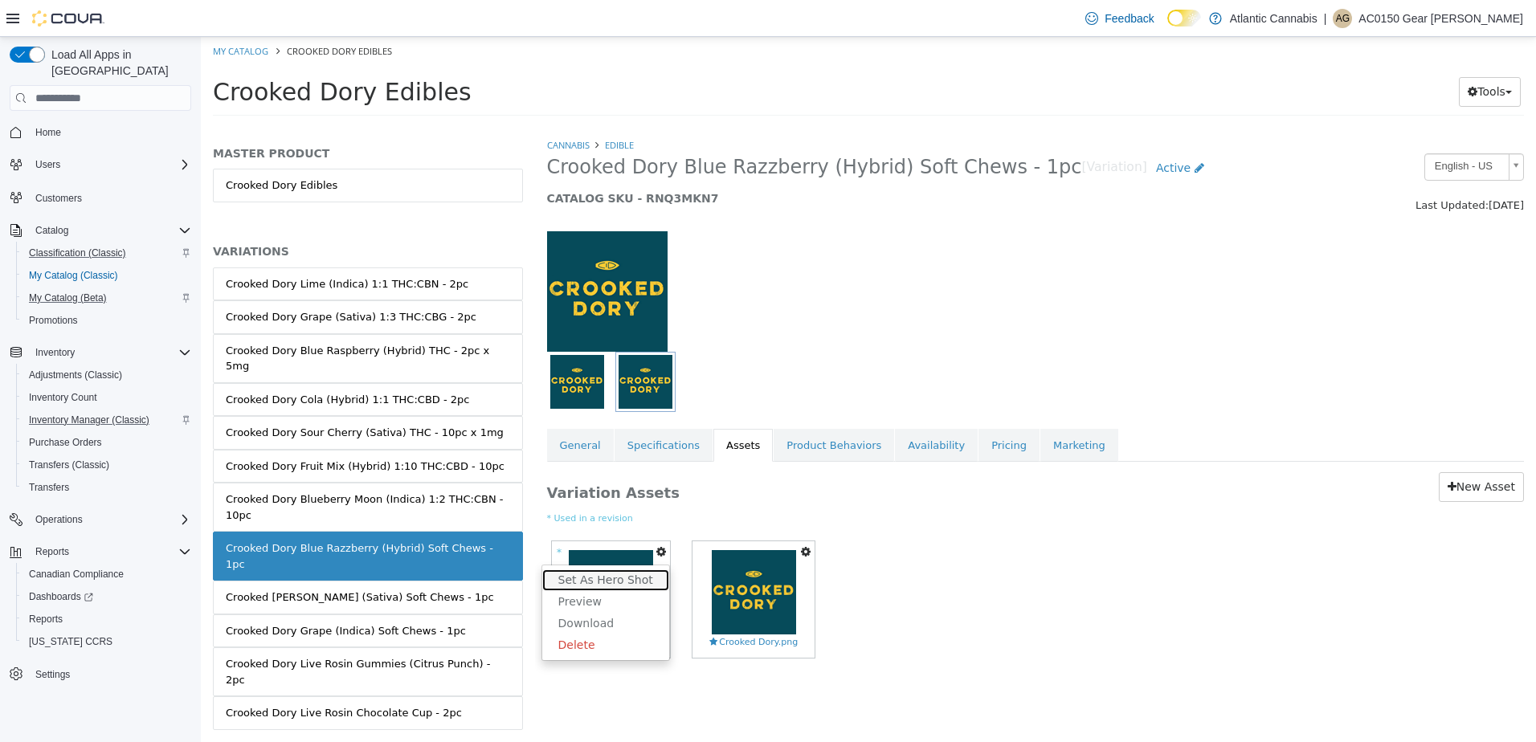
click at [626, 577] on link "Set As Hero Shot" at bounding box center [605, 580] width 127 height 22
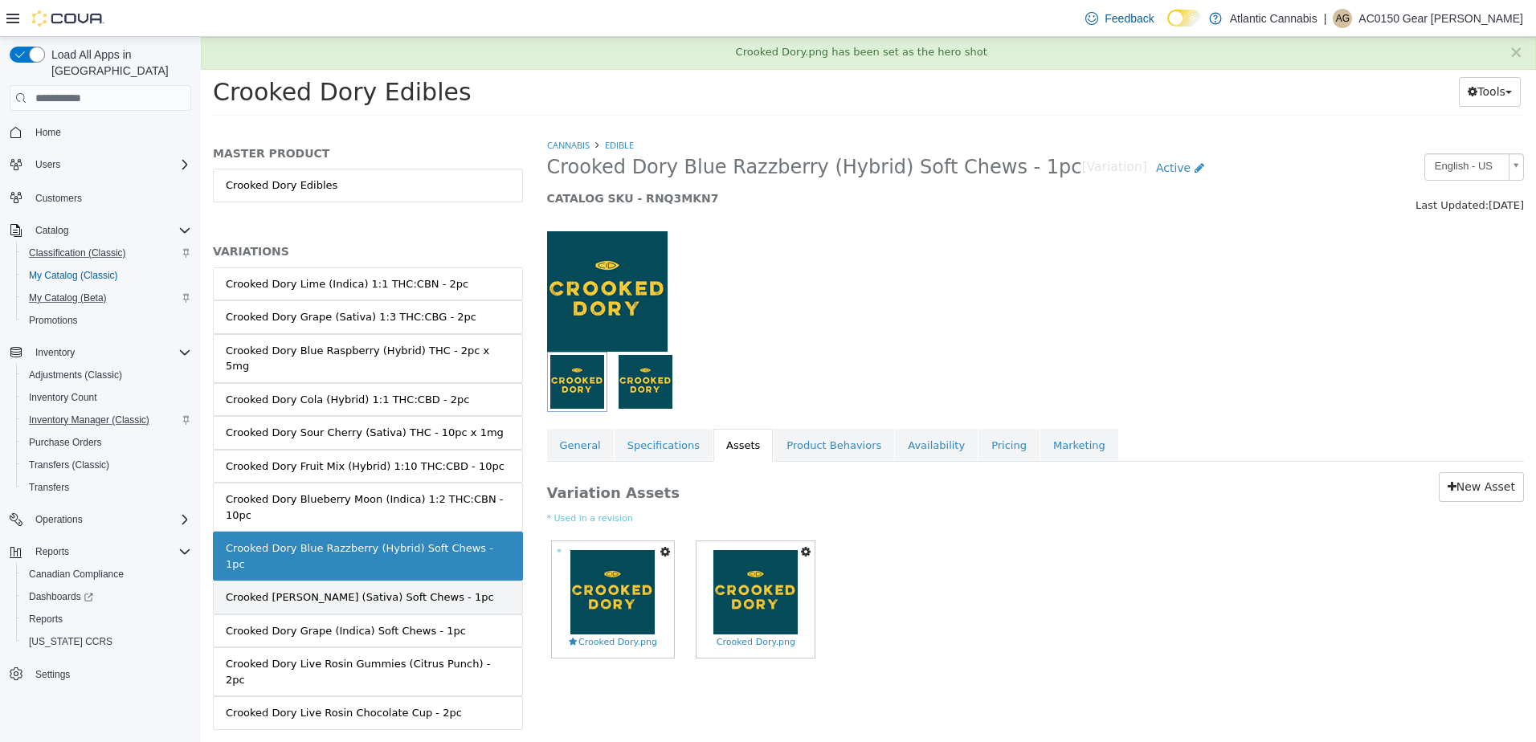
drag, startPoint x: 484, startPoint y: 543, endPoint x: 512, endPoint y: 542, distance: 28.9
click at [485, 581] on link "Crooked Dory Kiwi Lemonade (Sativa) Soft Chews - 1pc" at bounding box center [368, 598] width 310 height 34
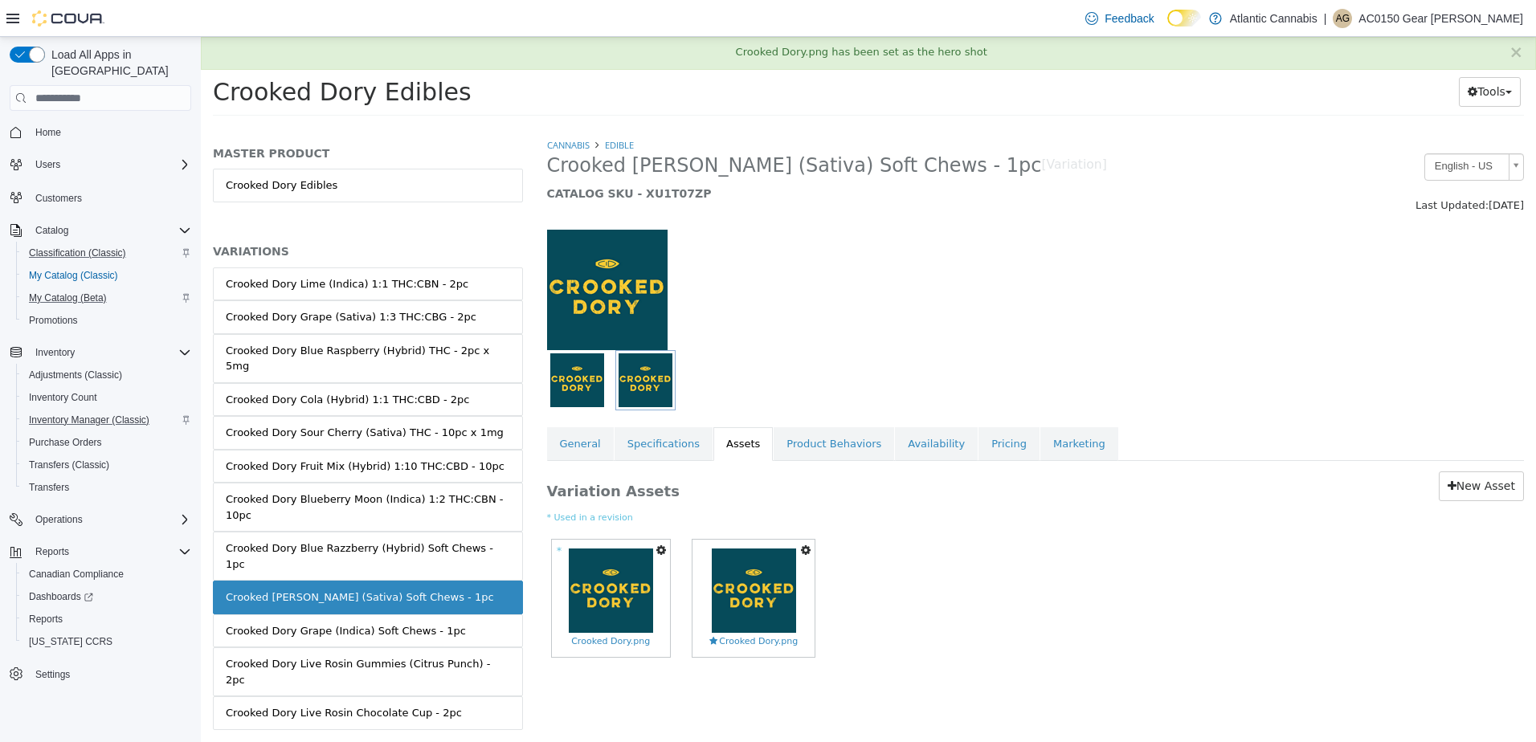
click at [661, 551] on icon "button" at bounding box center [661, 550] width 10 height 11
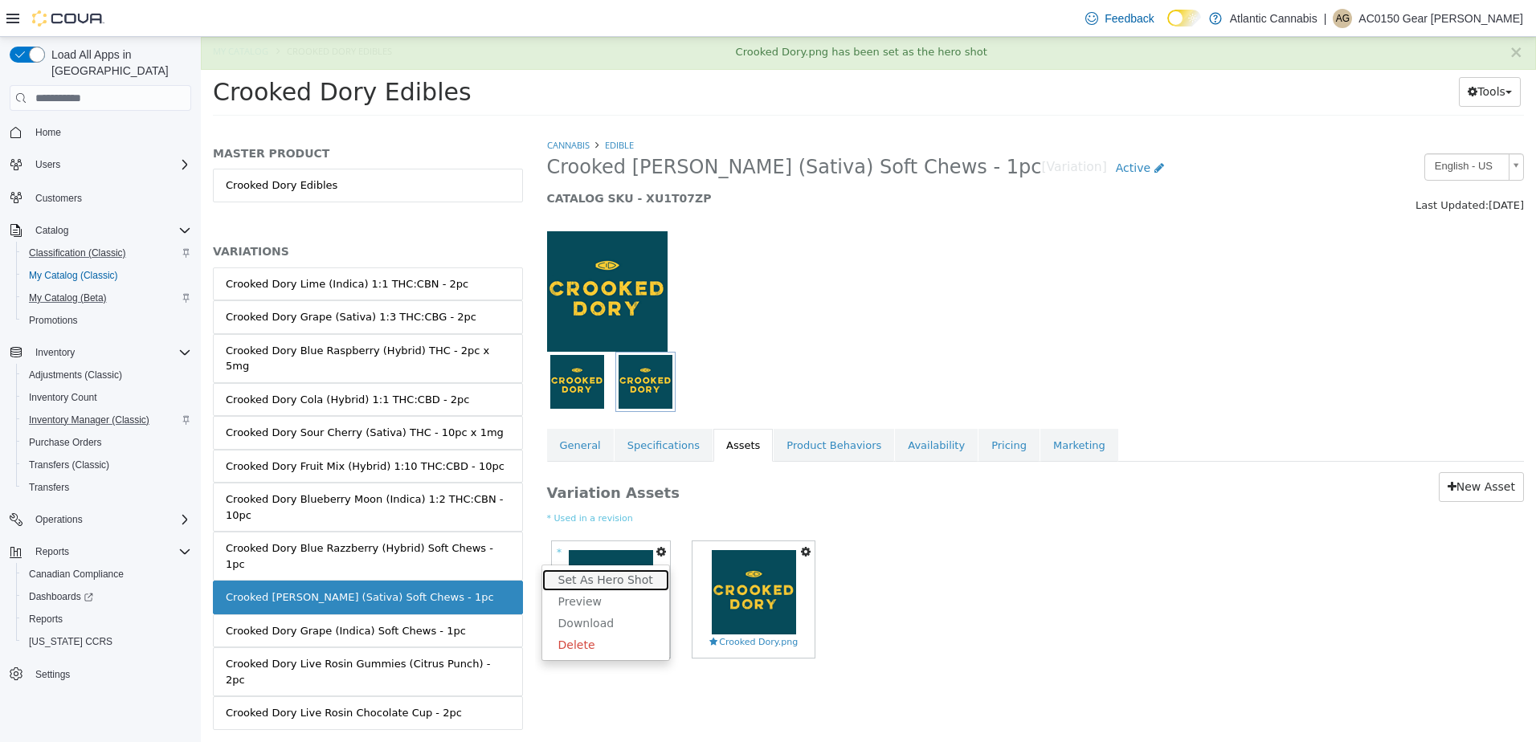
click at [639, 574] on link "Set As Hero Shot" at bounding box center [605, 580] width 127 height 22
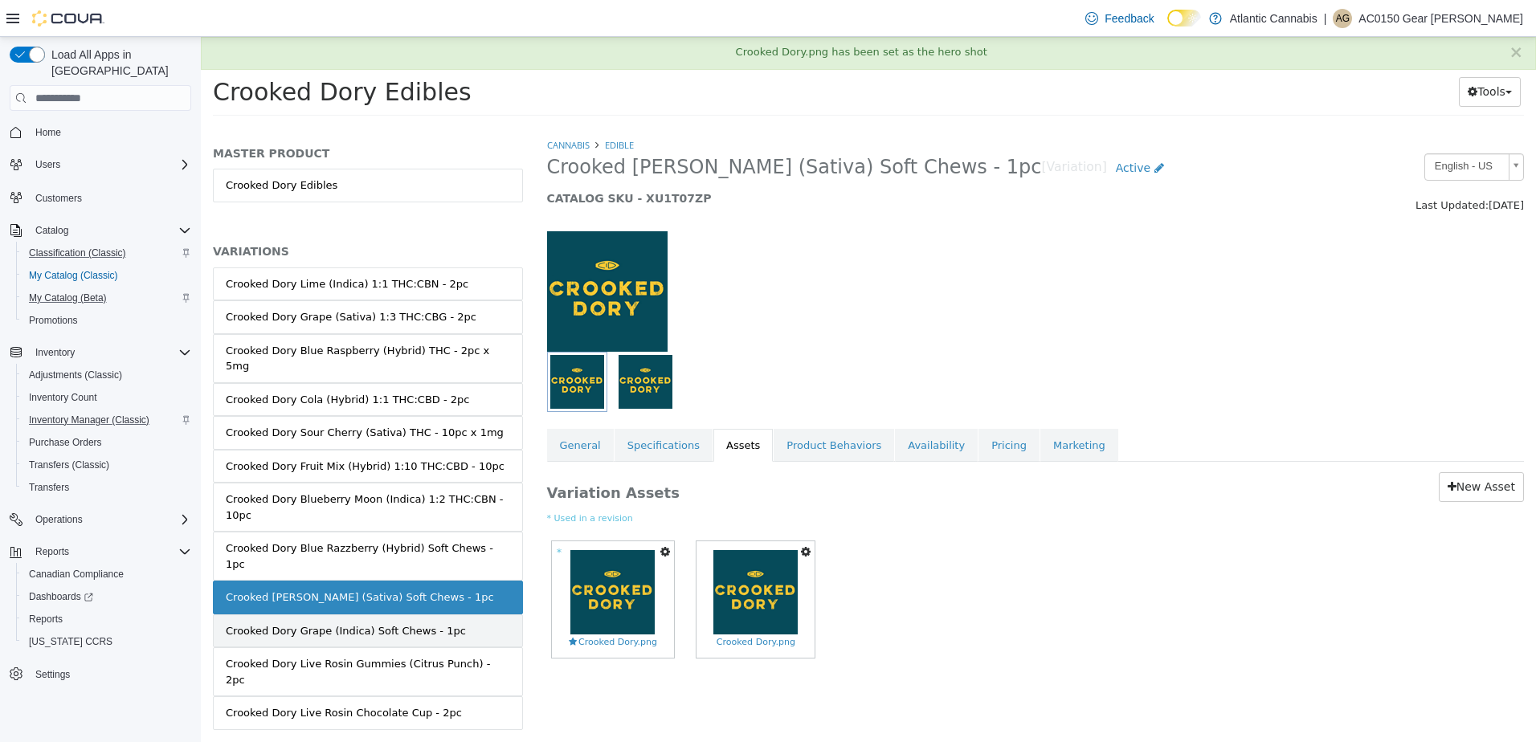
drag, startPoint x: 492, startPoint y: 582, endPoint x: 504, endPoint y: 581, distance: 12.9
click at [492, 614] on link "Crooked Dory Grape (Indica) Soft Chews - 1pc" at bounding box center [368, 631] width 310 height 34
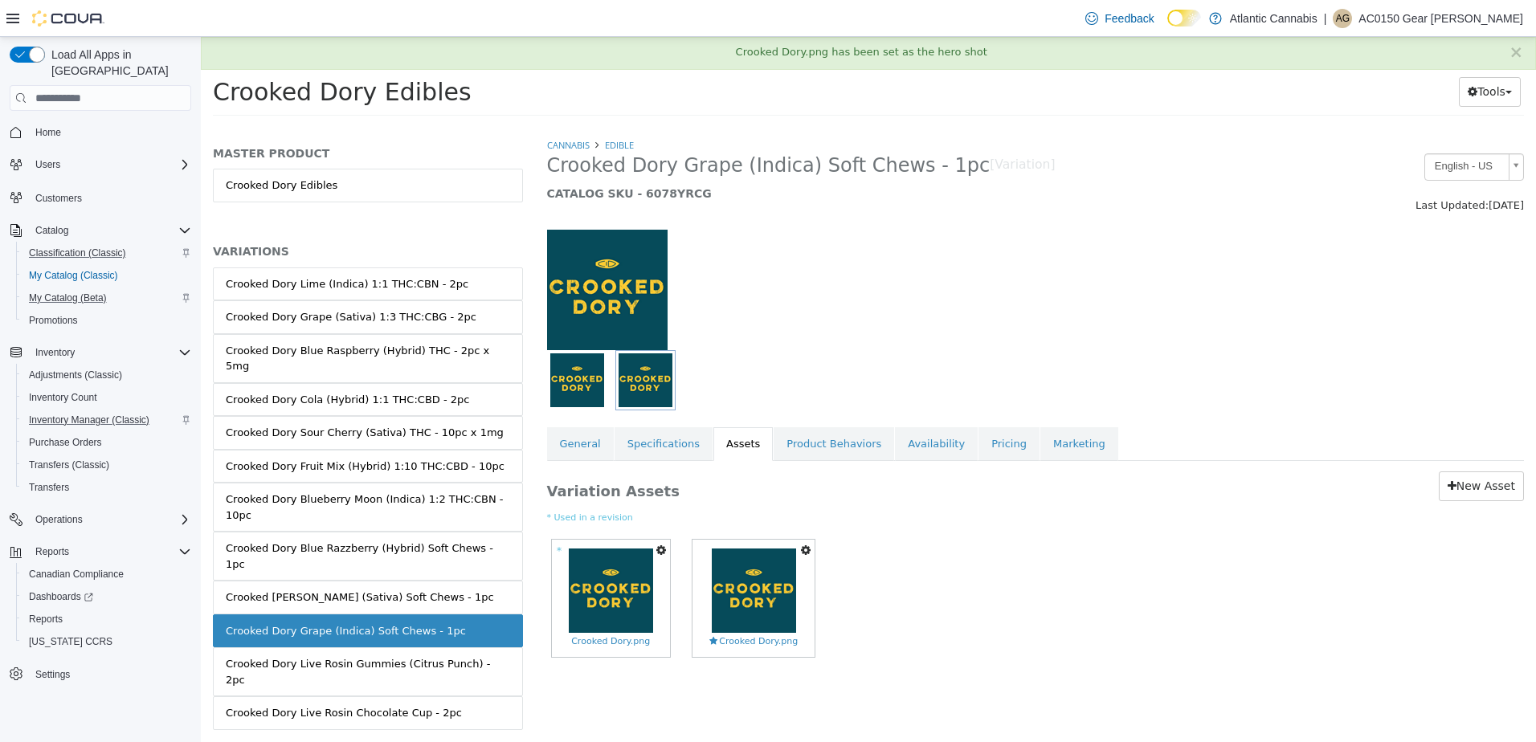
click at [663, 554] on icon "button" at bounding box center [661, 550] width 10 height 11
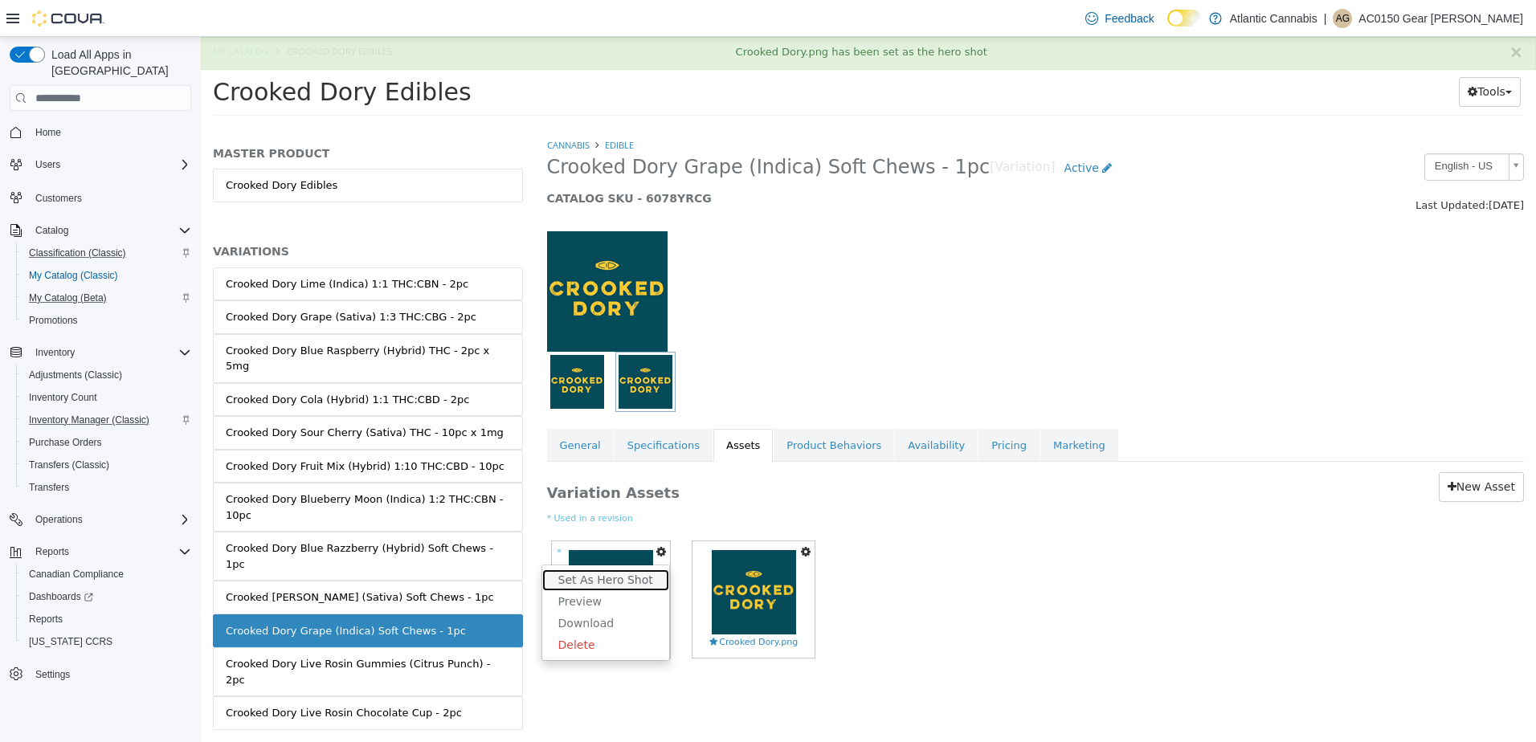
click at [633, 574] on link "Set As Hero Shot" at bounding box center [605, 580] width 127 height 22
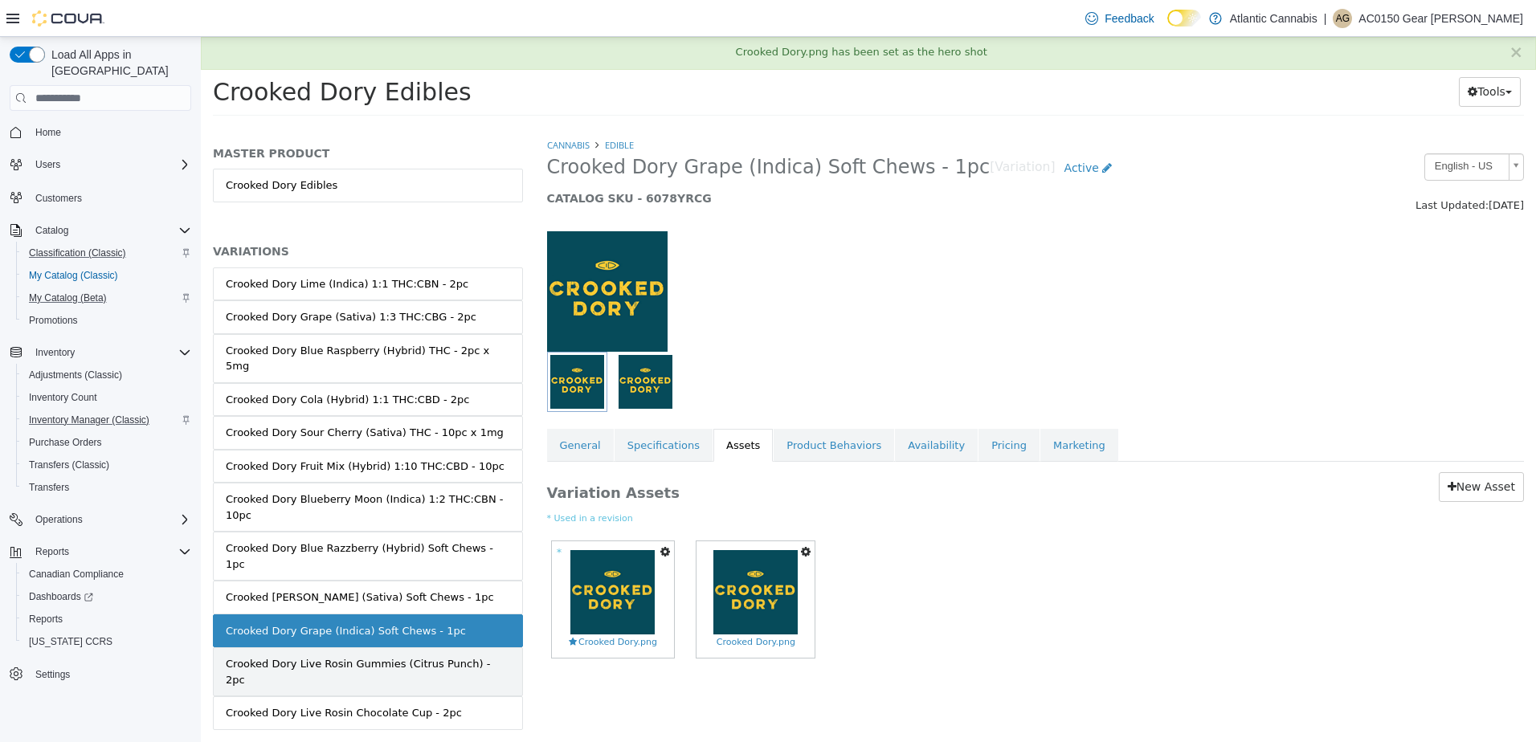
click at [480, 647] on link "Crooked Dory Live Rosin Gummies (Citrus Punch) - 2pc" at bounding box center [368, 671] width 310 height 49
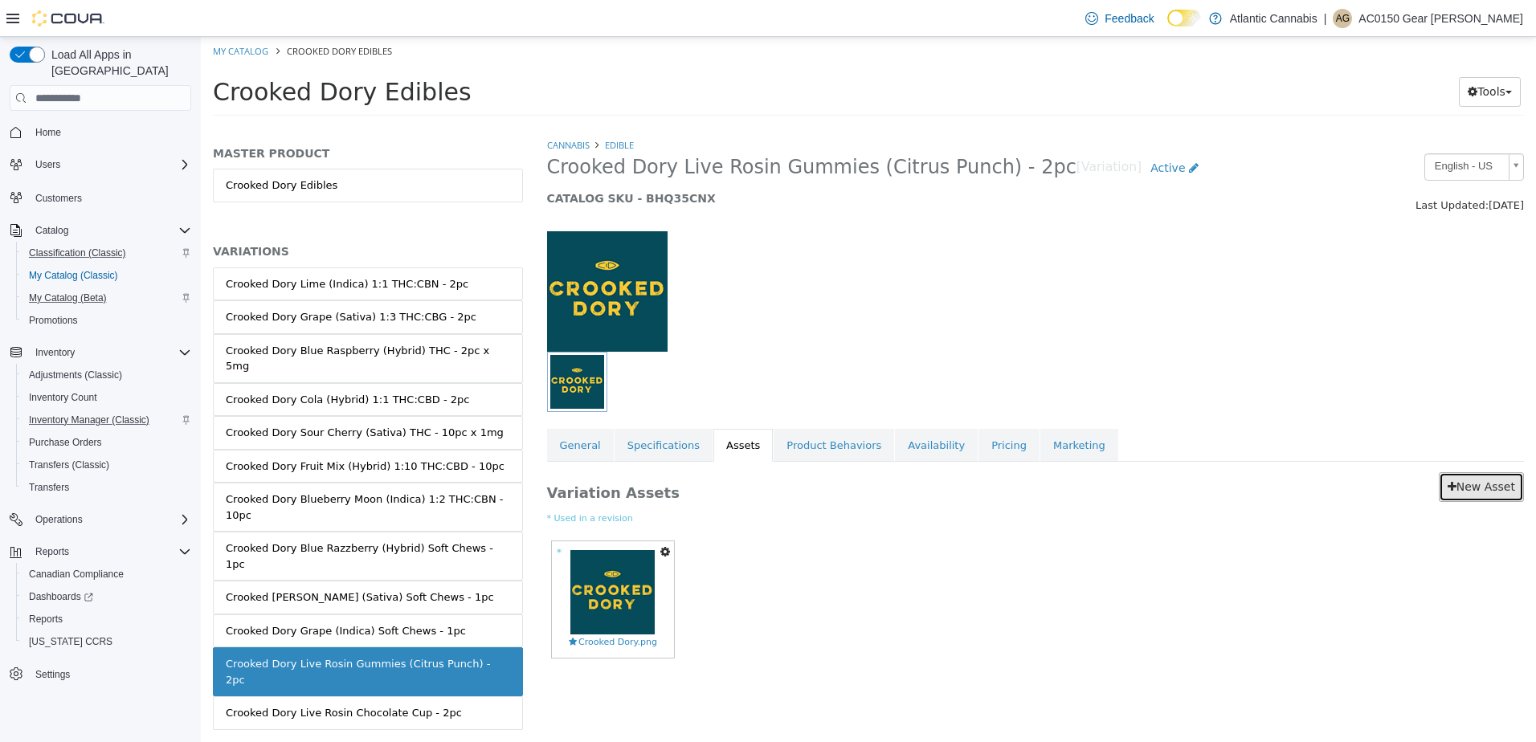
click at [1492, 488] on link "New Asset" at bounding box center [1481, 487] width 85 height 30
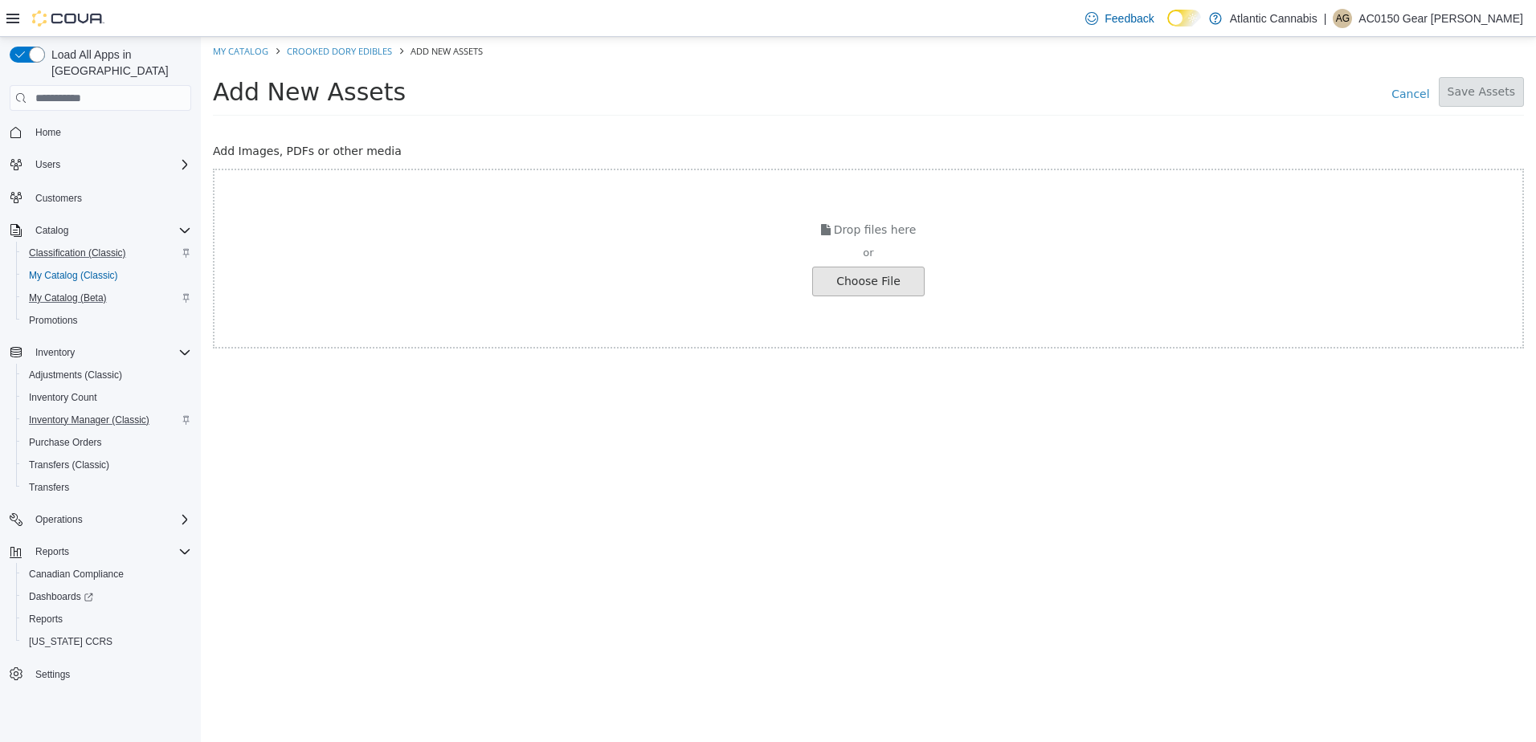
click at [895, 274] on input "file" at bounding box center [27, 281] width 1793 height 28
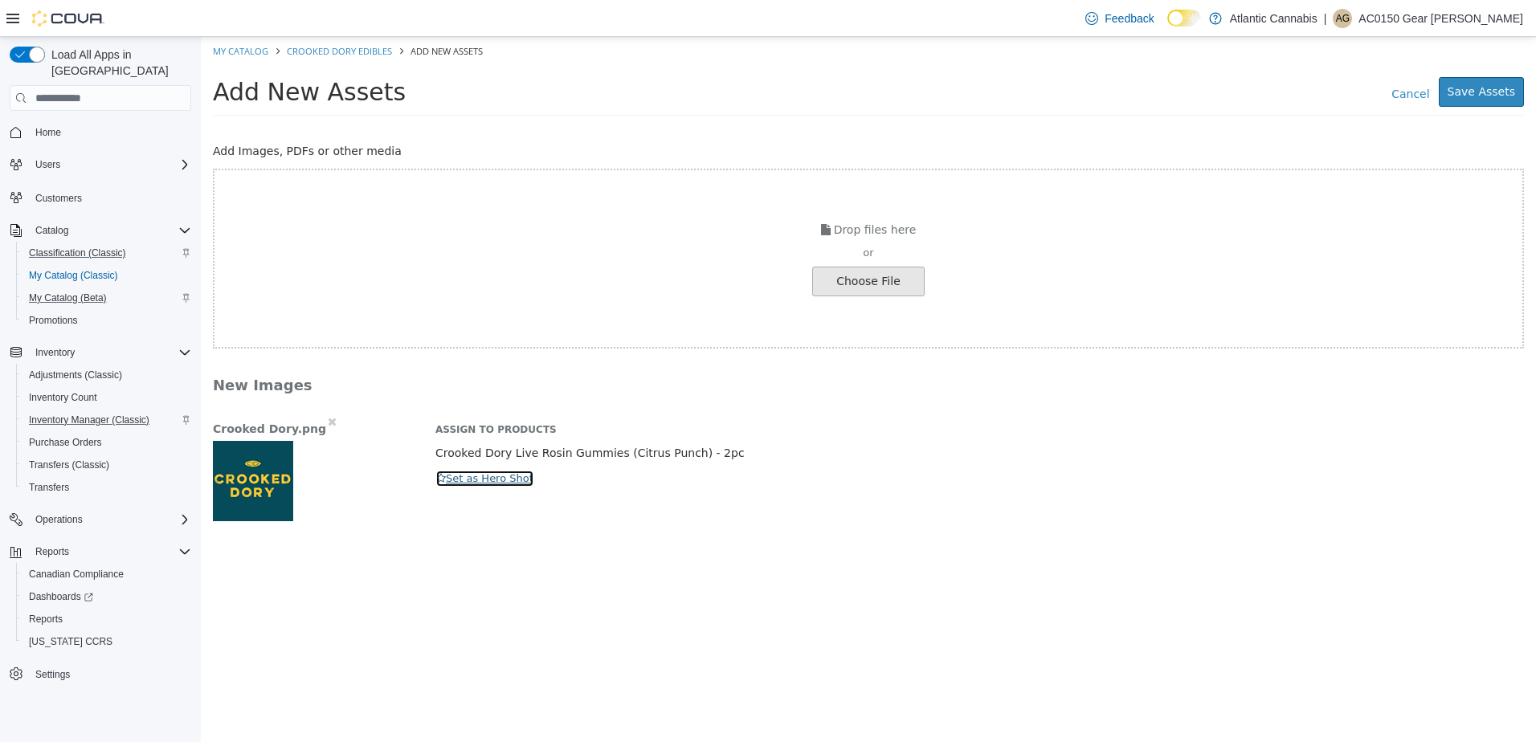
click at [493, 484] on button "Set as Hero Shot" at bounding box center [484, 479] width 99 height 18
click at [1492, 88] on button "Save Assets" at bounding box center [1481, 92] width 85 height 30
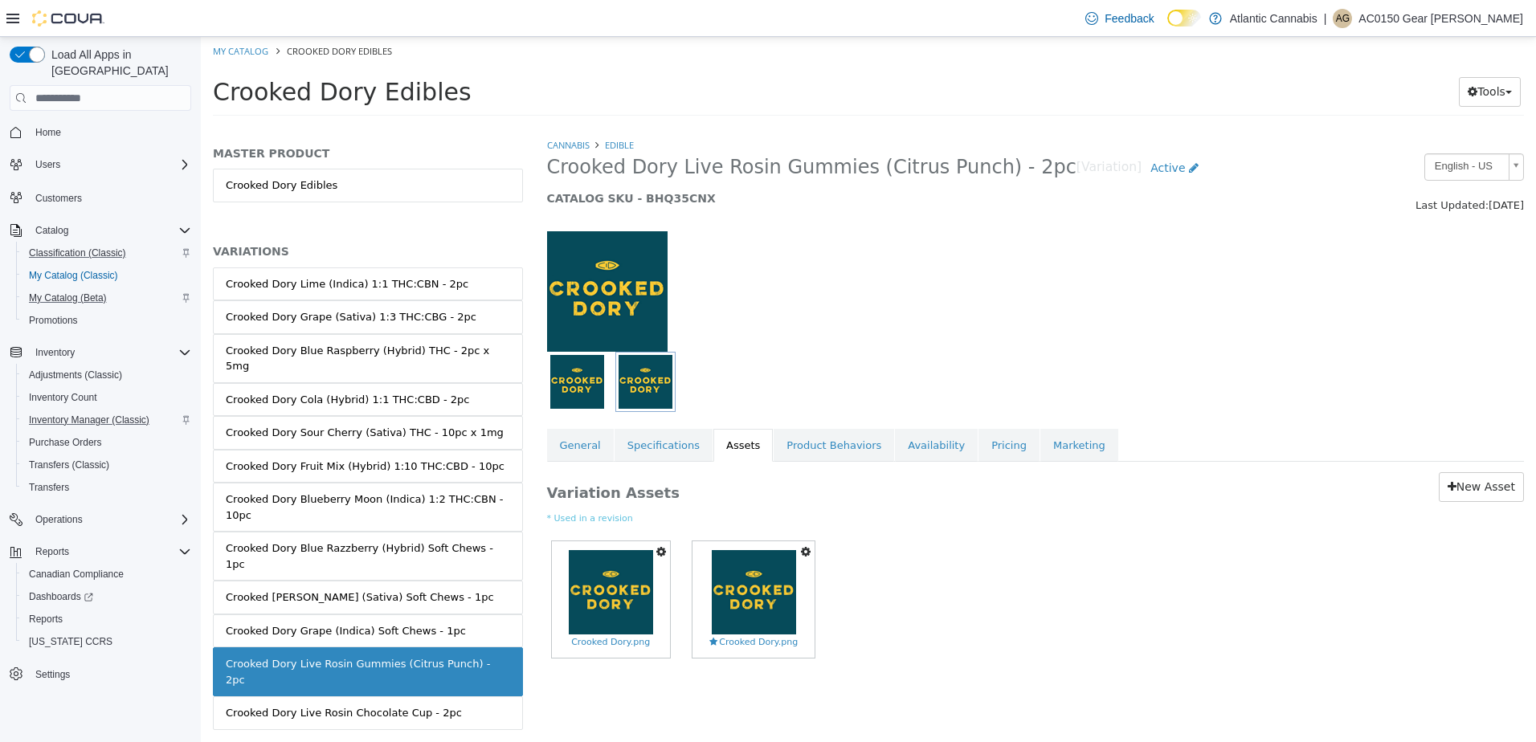
click at [660, 553] on icon "button" at bounding box center [661, 551] width 10 height 11
click at [641, 586] on link "Set As Hero Shot" at bounding box center [605, 580] width 127 height 22
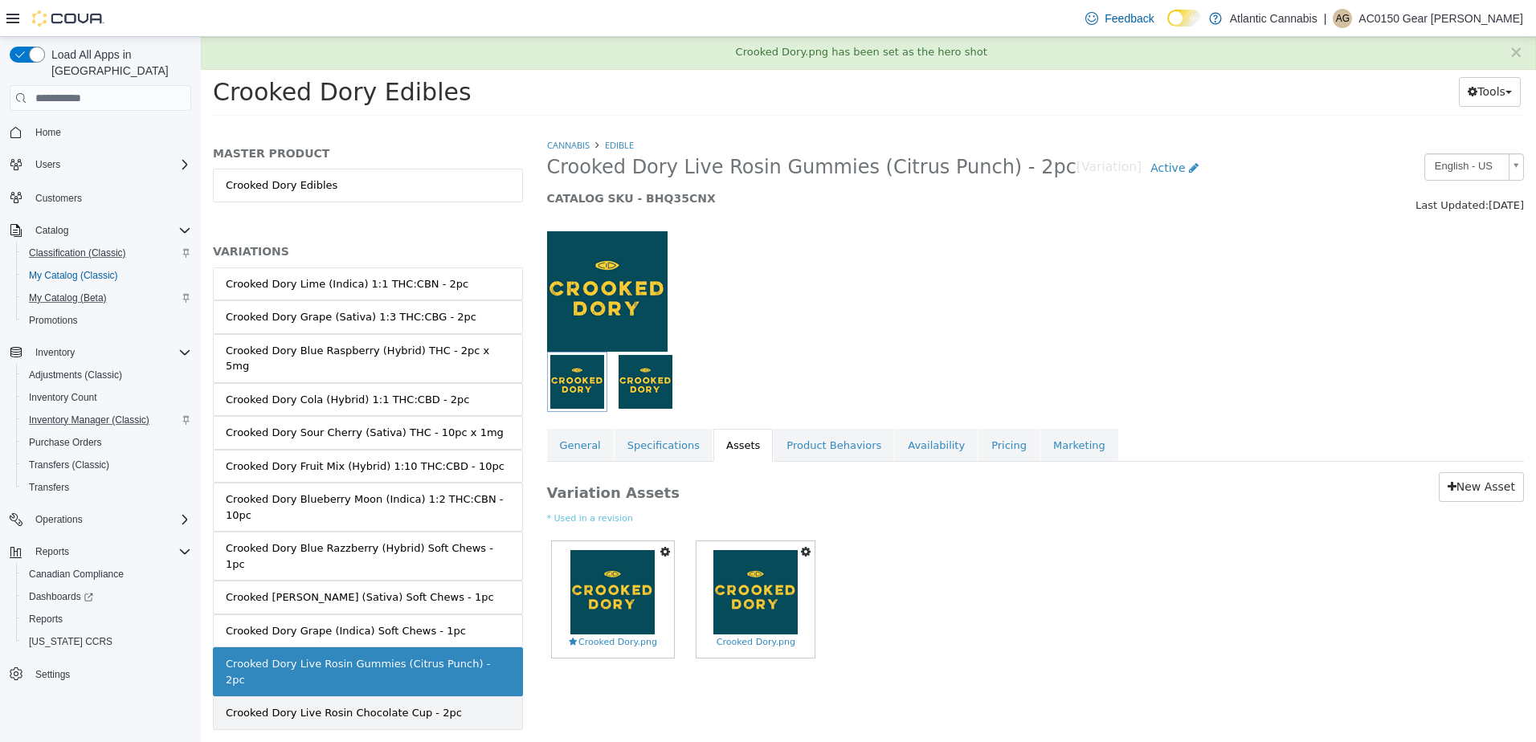
click at [382, 705] on div "Crooked Dory Live Rosin Chocolate Cup - 2pc" at bounding box center [344, 713] width 236 height 16
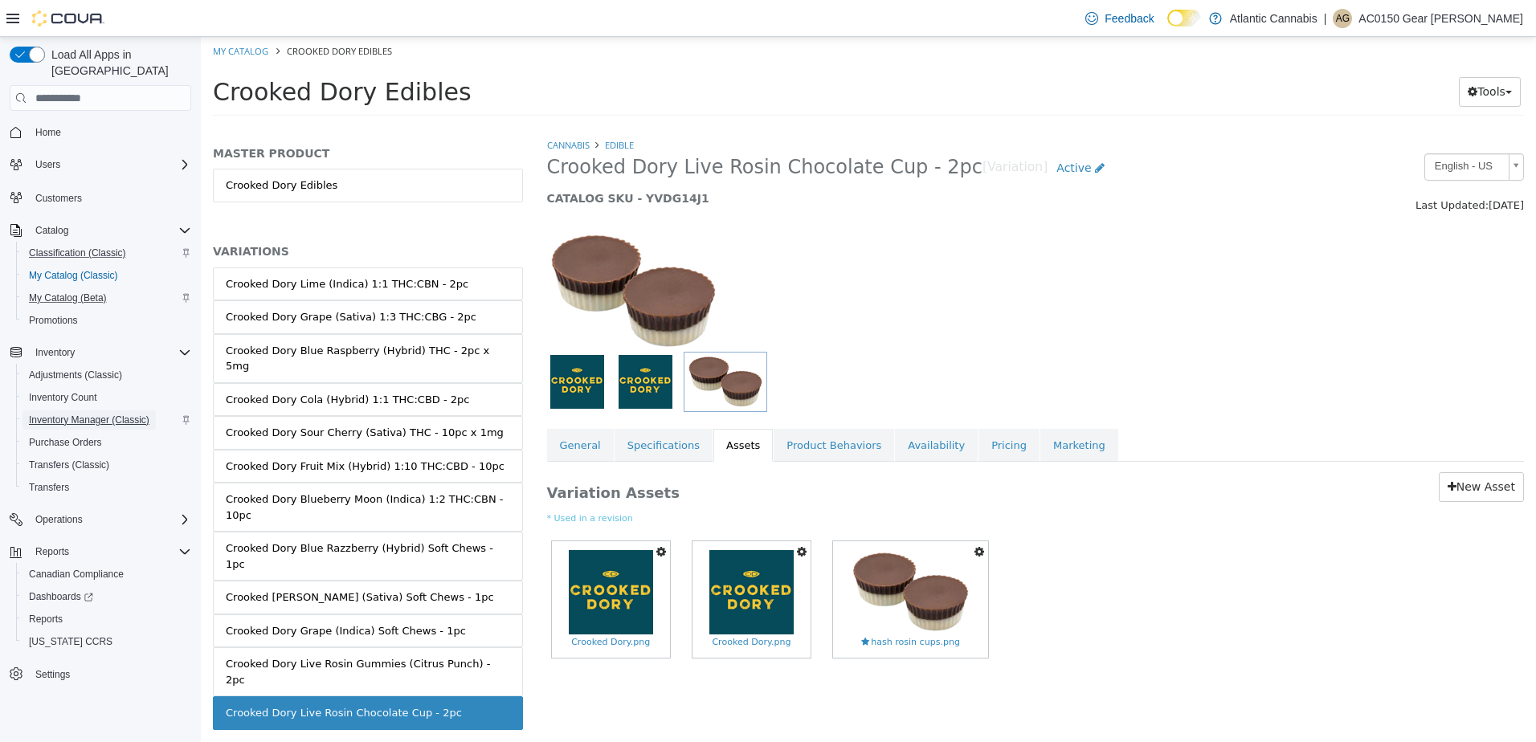
click at [110, 414] on span "Inventory Manager (Classic)" at bounding box center [89, 420] width 120 height 13
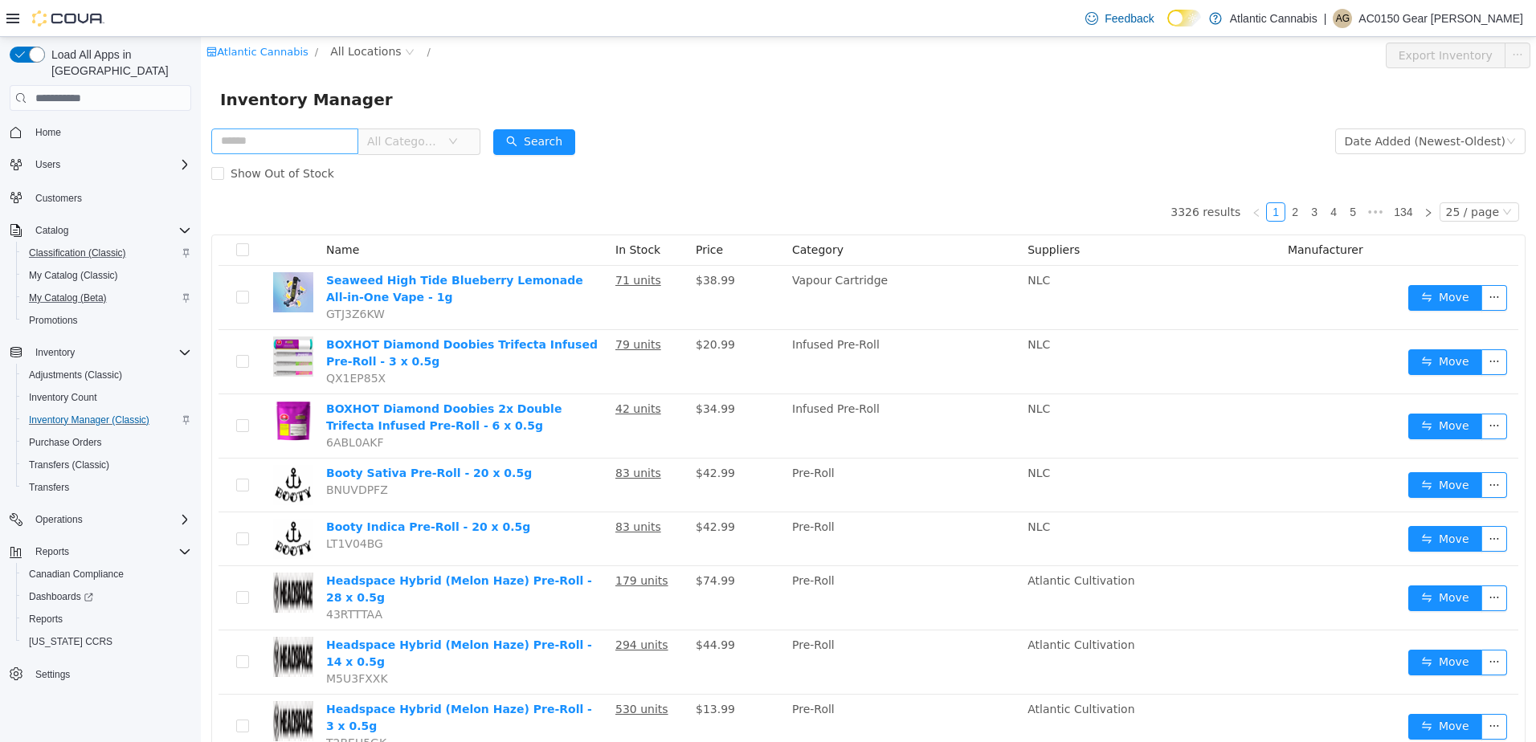
click at [303, 130] on input "text" at bounding box center [284, 142] width 147 height 26
type input "**********"
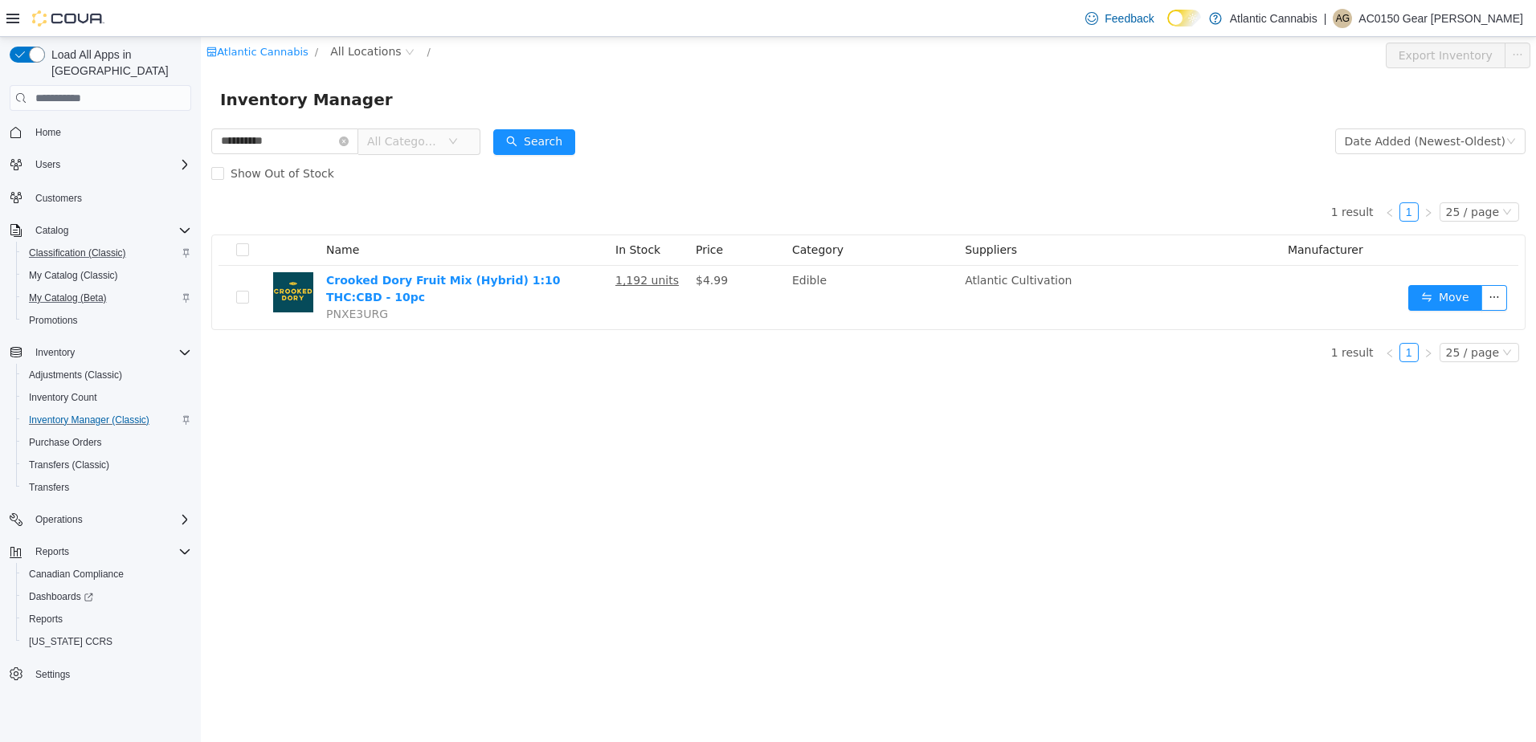
click at [467, 129] on span "All Categories" at bounding box center [412, 142] width 110 height 26
click at [377, 48] on span "All Locations" at bounding box center [365, 52] width 71 height 18
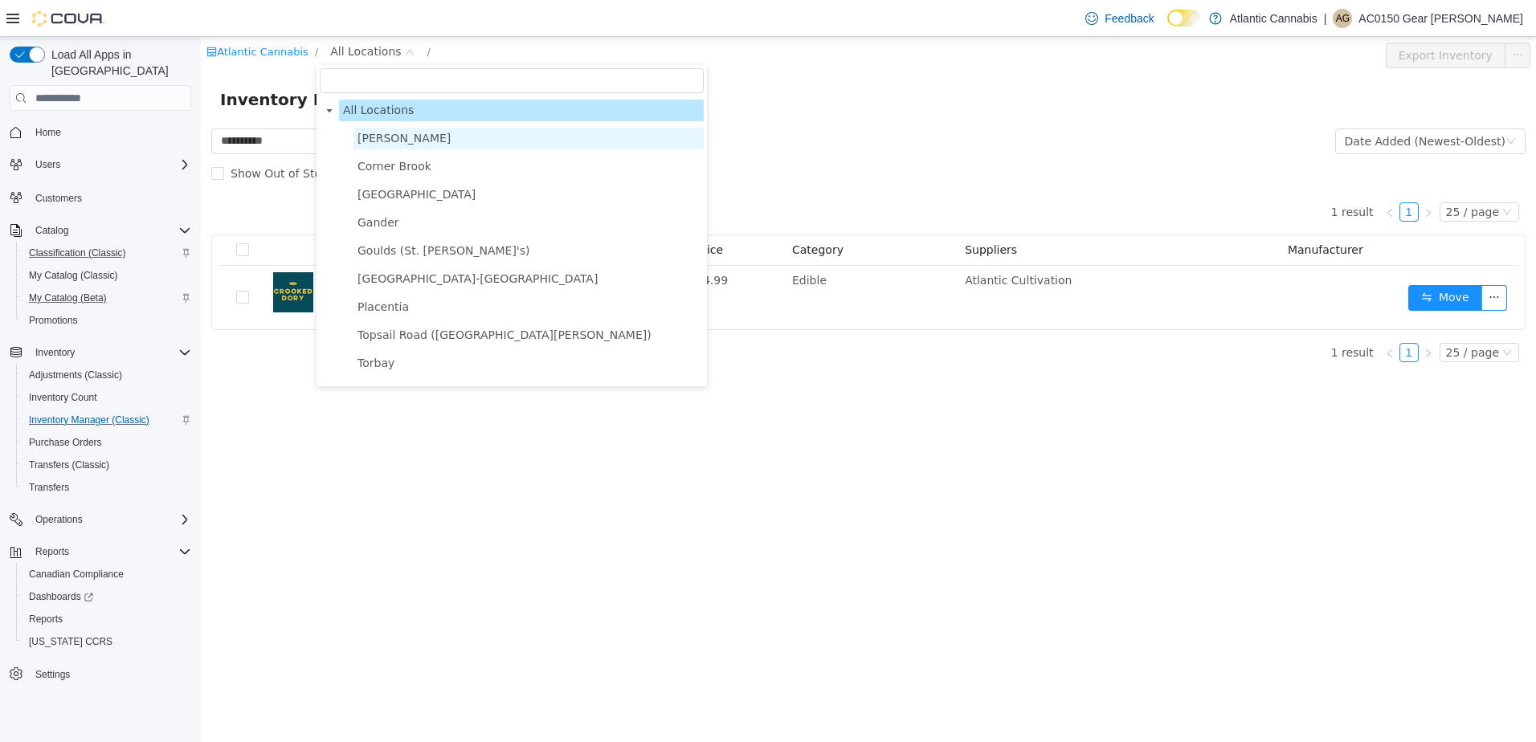
click at [403, 133] on span "Bay Roberts" at bounding box center [403, 138] width 93 height 13
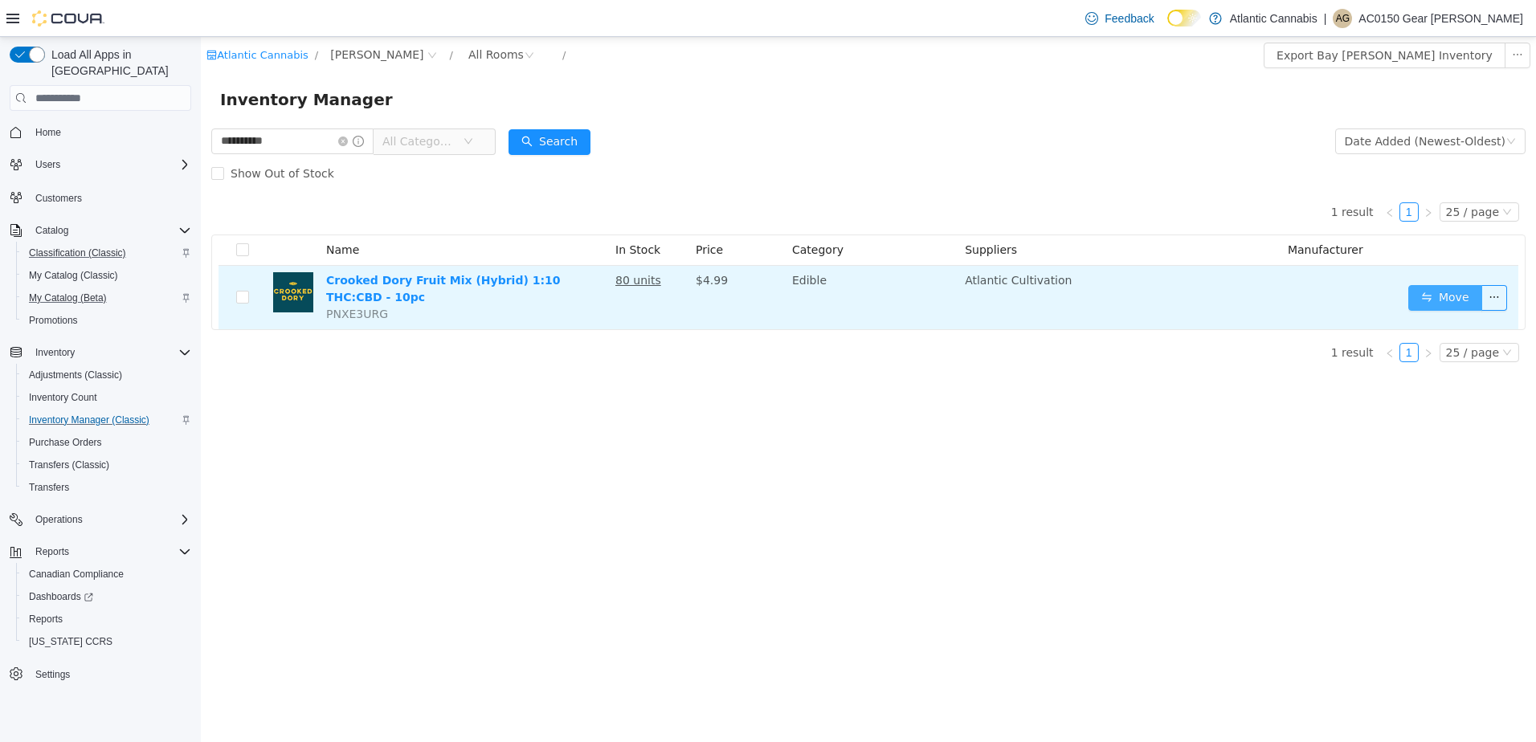
click at [1461, 292] on button "Move" at bounding box center [1445, 298] width 74 height 26
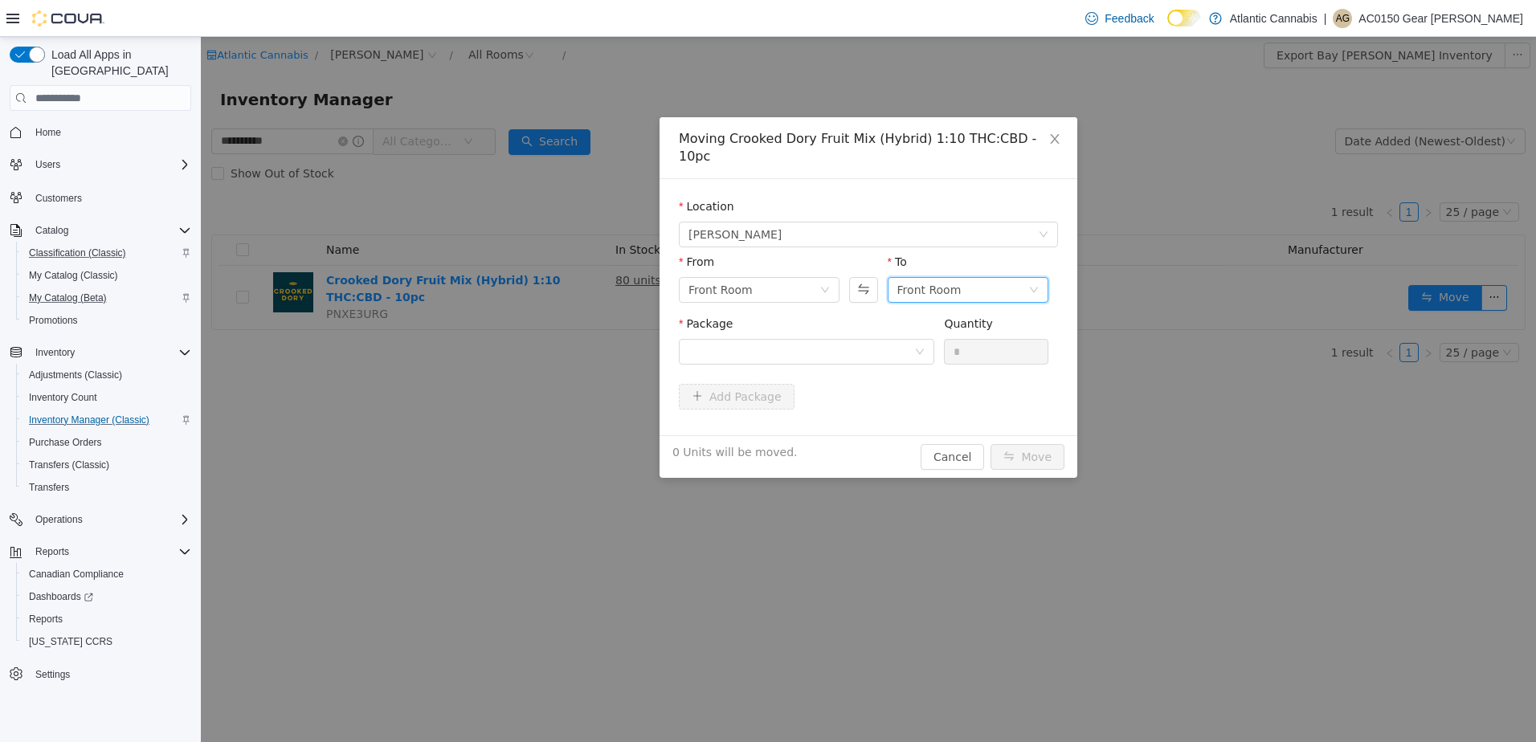
click at [1014, 278] on div "Front Room" at bounding box center [962, 290] width 131 height 24
click at [982, 350] on li "Back Room" at bounding box center [968, 356] width 161 height 26
click at [807, 340] on div at bounding box center [801, 352] width 226 height 24
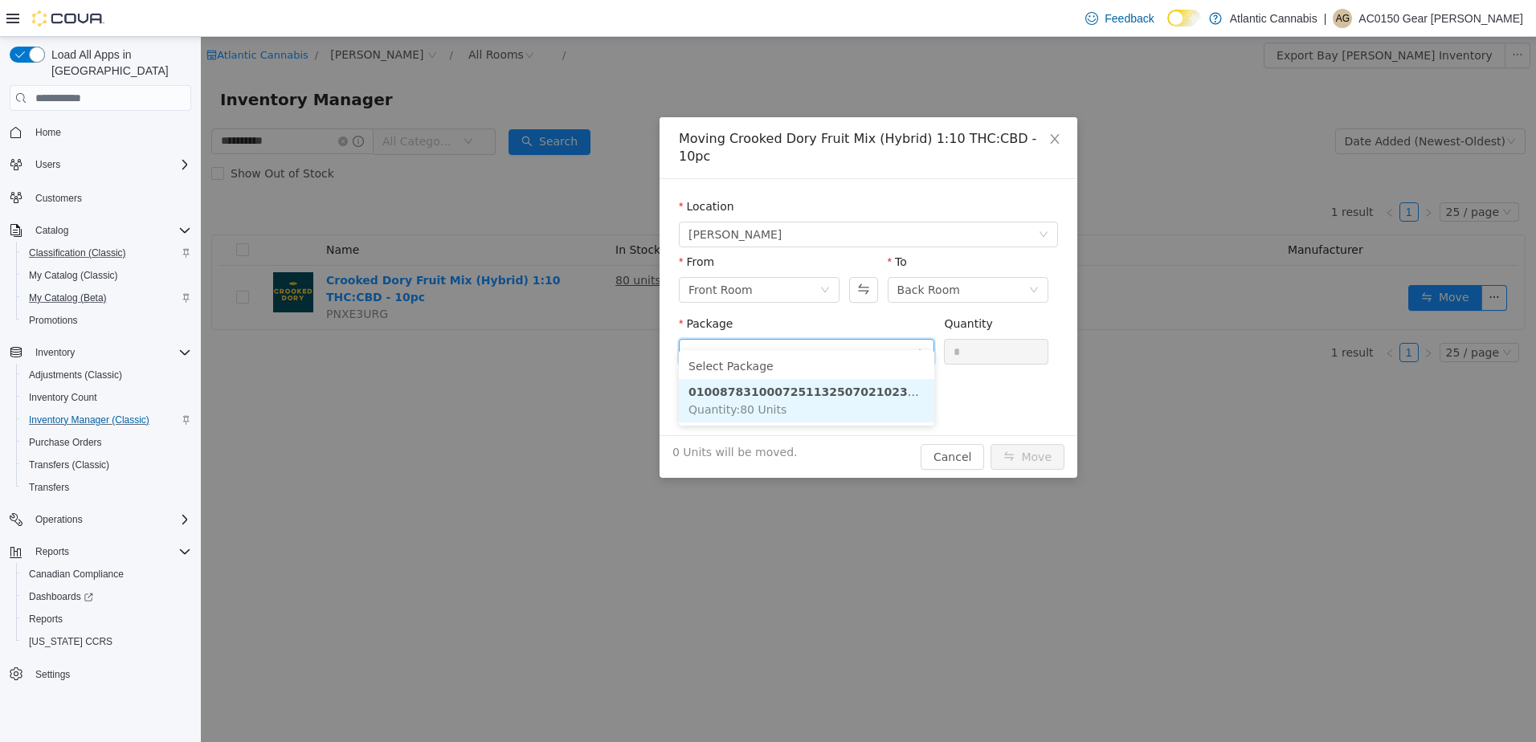
click at [792, 393] on strong "0100878310007251132507021023173" at bounding box center [809, 392] width 243 height 13
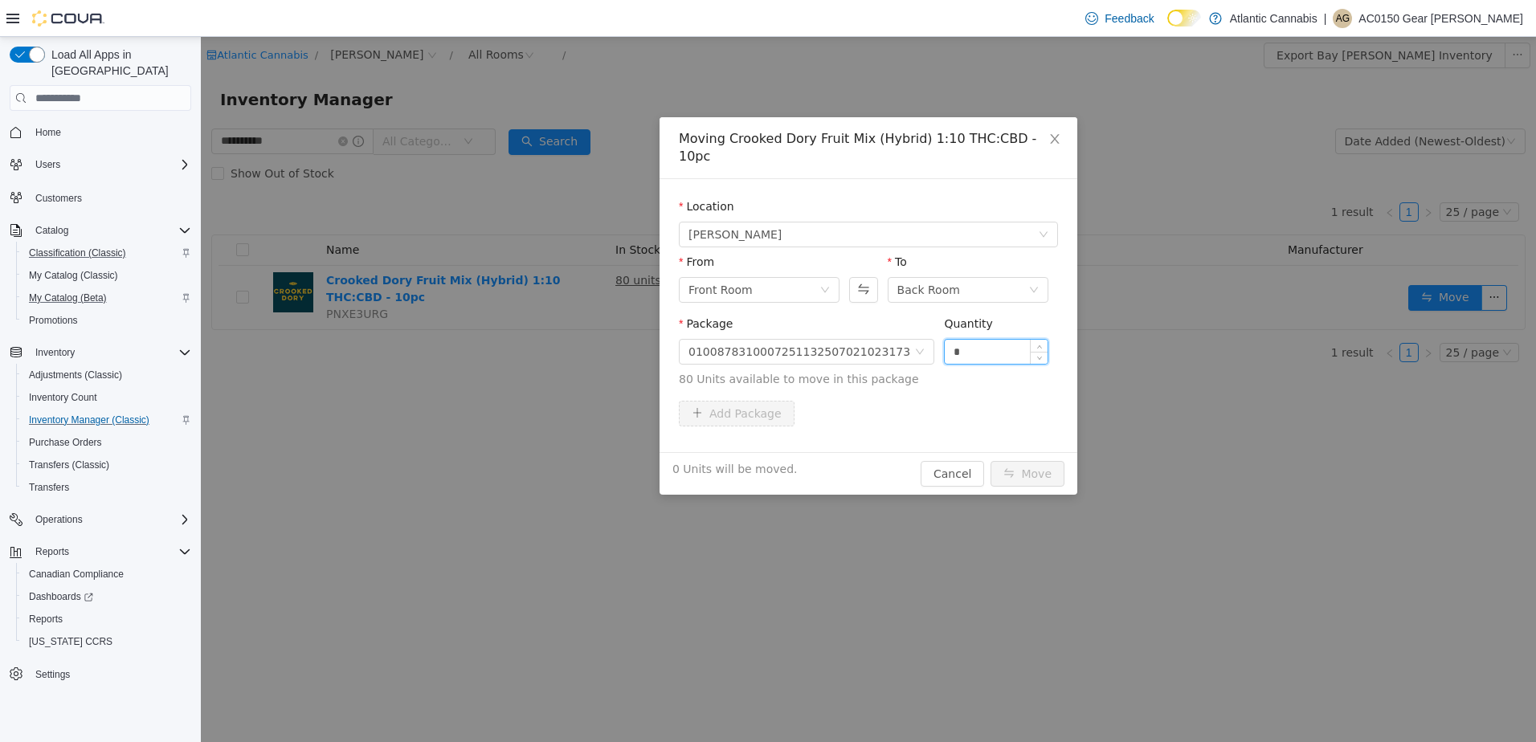
click at [994, 340] on input "*" at bounding box center [996, 352] width 103 height 24
click at [952, 340] on input "*" at bounding box center [996, 352] width 103 height 24
type input "**"
click at [1060, 136] on icon "icon: close" at bounding box center [1054, 139] width 13 height 13
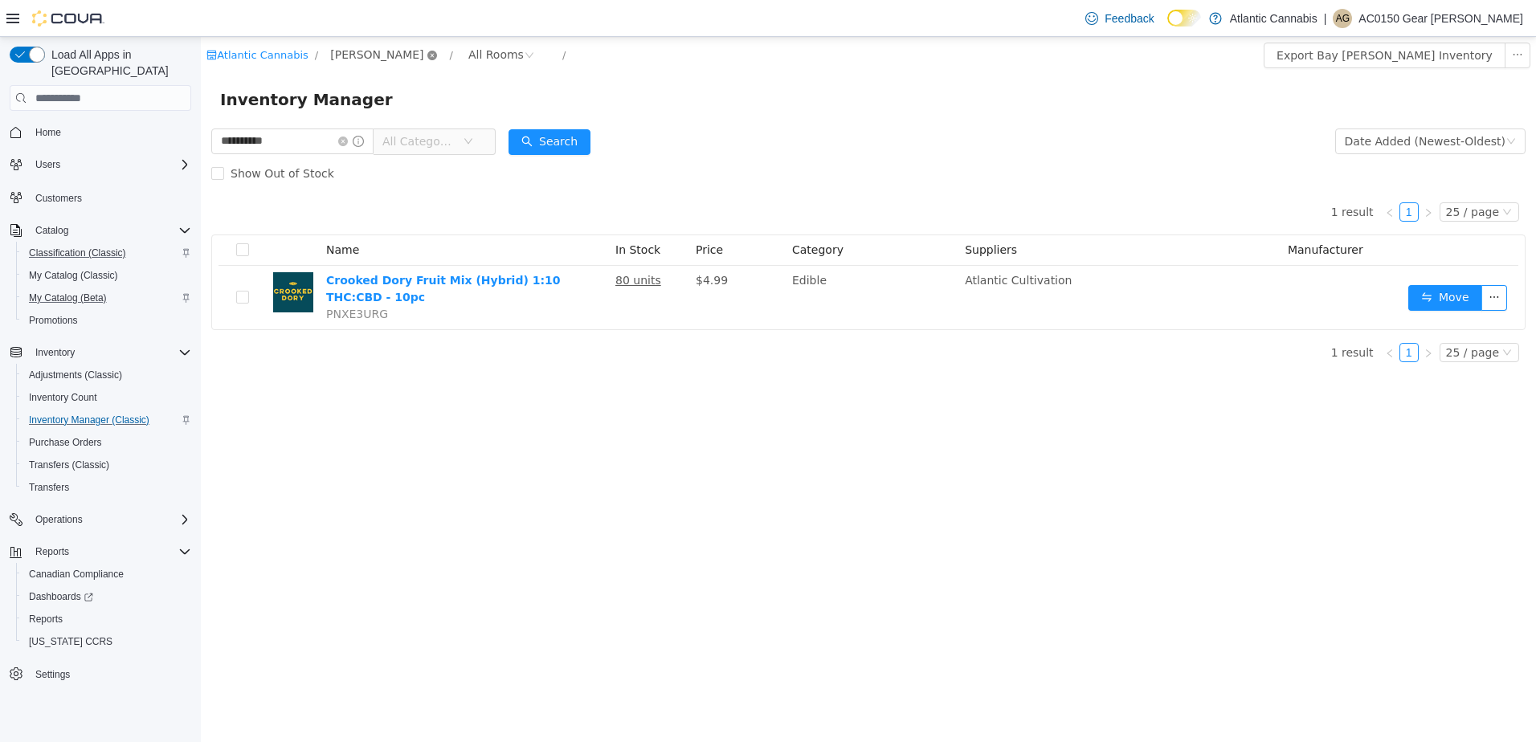
click at [427, 53] on icon "icon: close-circle" at bounding box center [432, 56] width 10 height 10
click at [400, 55] on span "All Locations" at bounding box center [372, 52] width 96 height 19
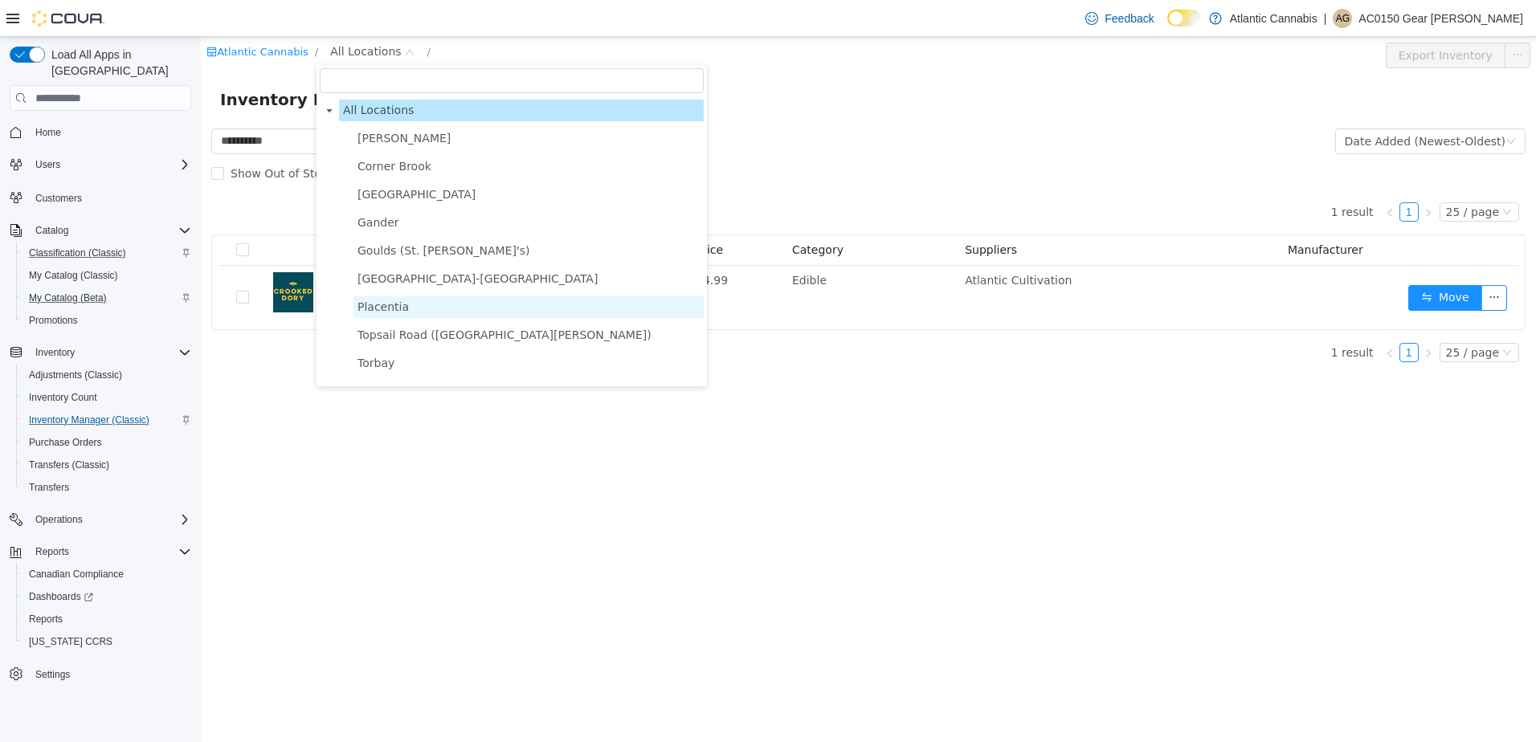
click at [405, 312] on span "Placentia" at bounding box center [528, 307] width 350 height 22
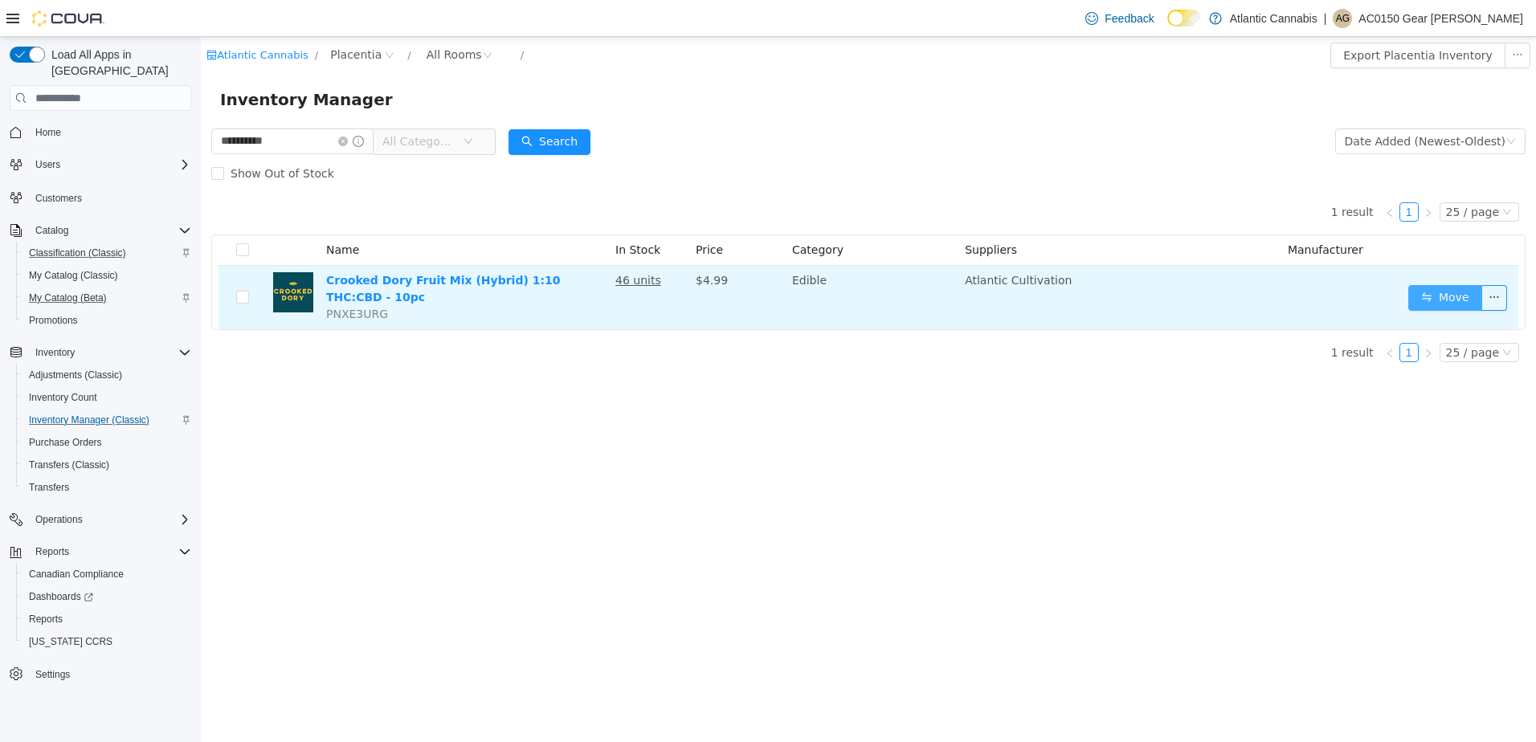
click at [1430, 297] on button "Move" at bounding box center [1445, 298] width 74 height 26
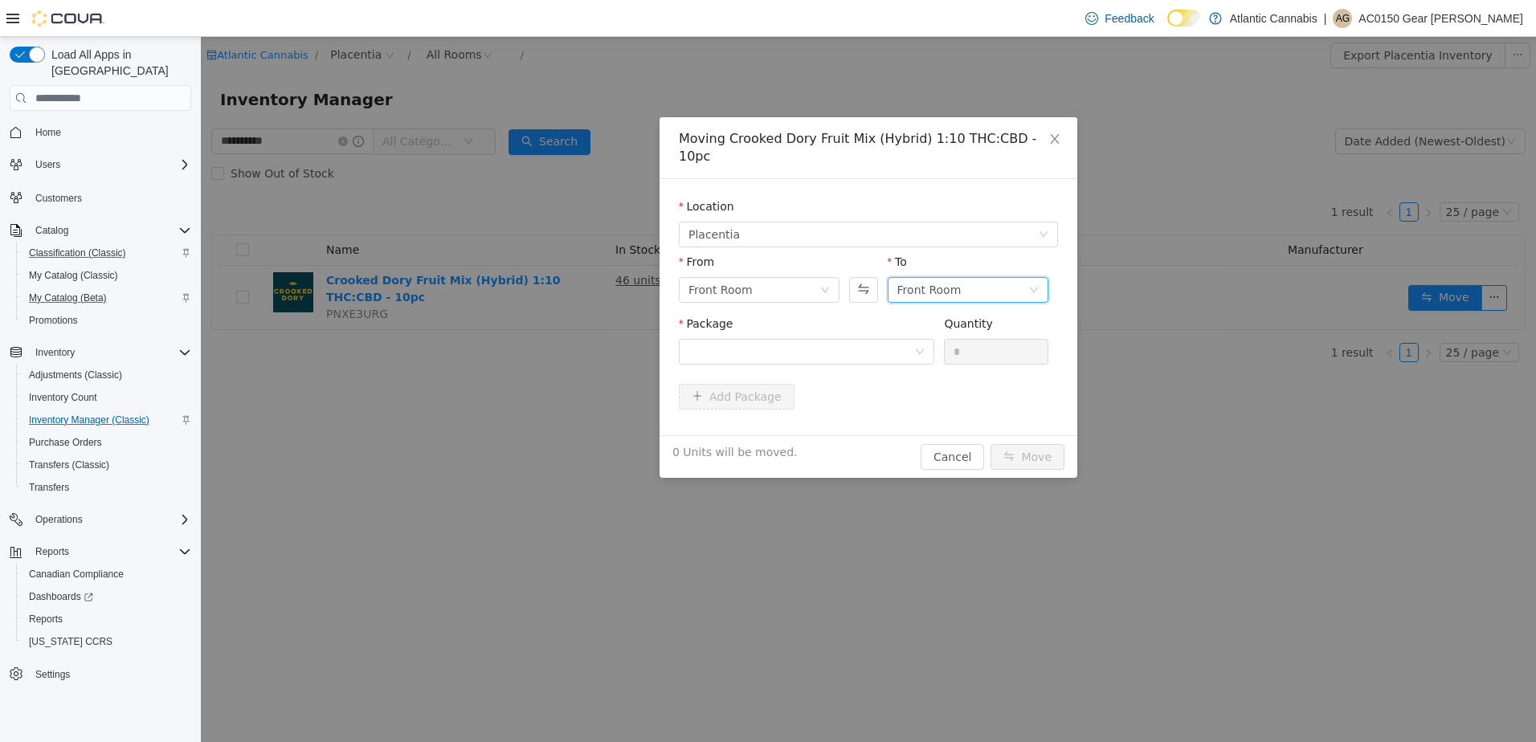
click at [949, 279] on div "Front Room" at bounding box center [929, 290] width 64 height 24
click at [950, 351] on li "Back Room" at bounding box center [968, 356] width 161 height 26
click at [877, 341] on div at bounding box center [801, 352] width 226 height 24
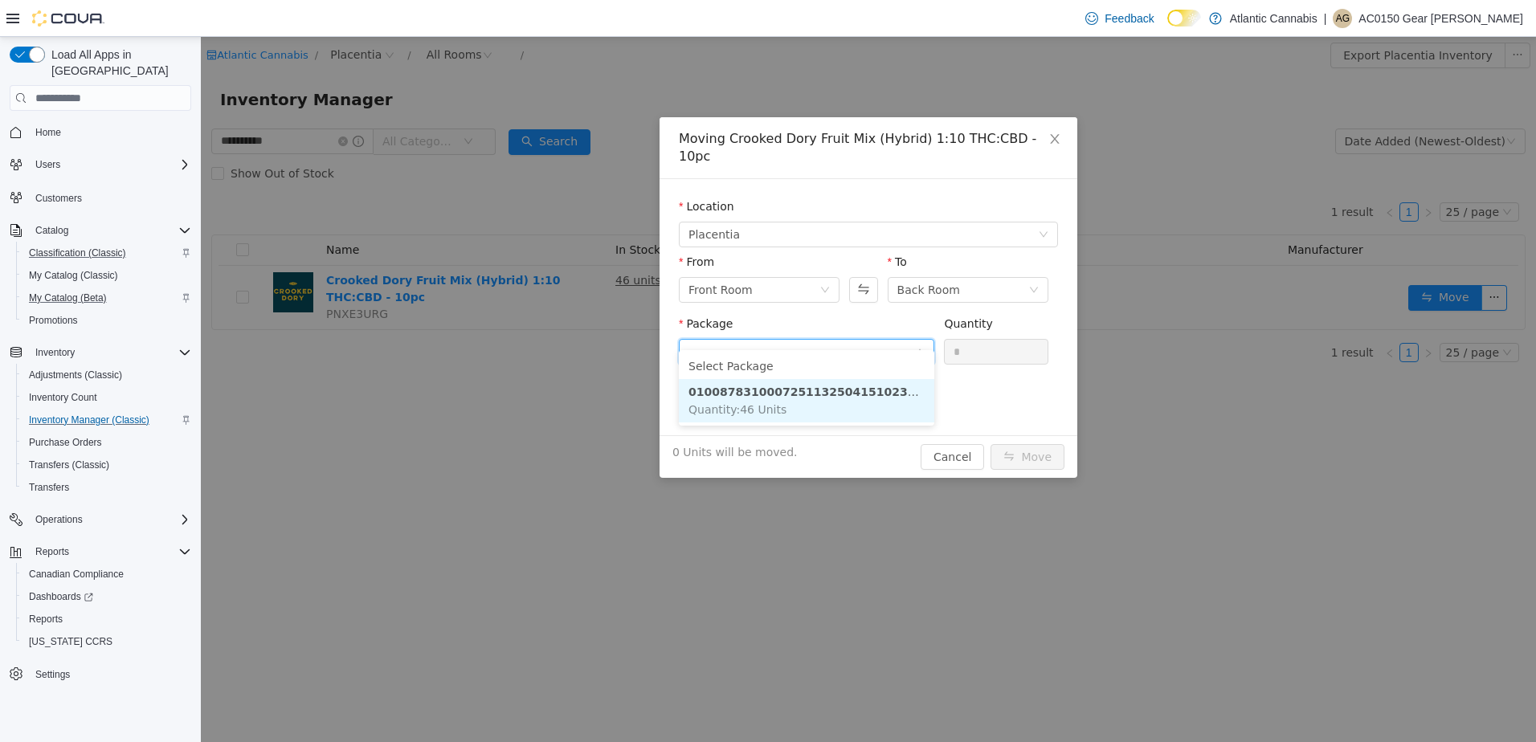
click at [865, 390] on strong "0100878310007251132504151023173" at bounding box center [809, 392] width 243 height 13
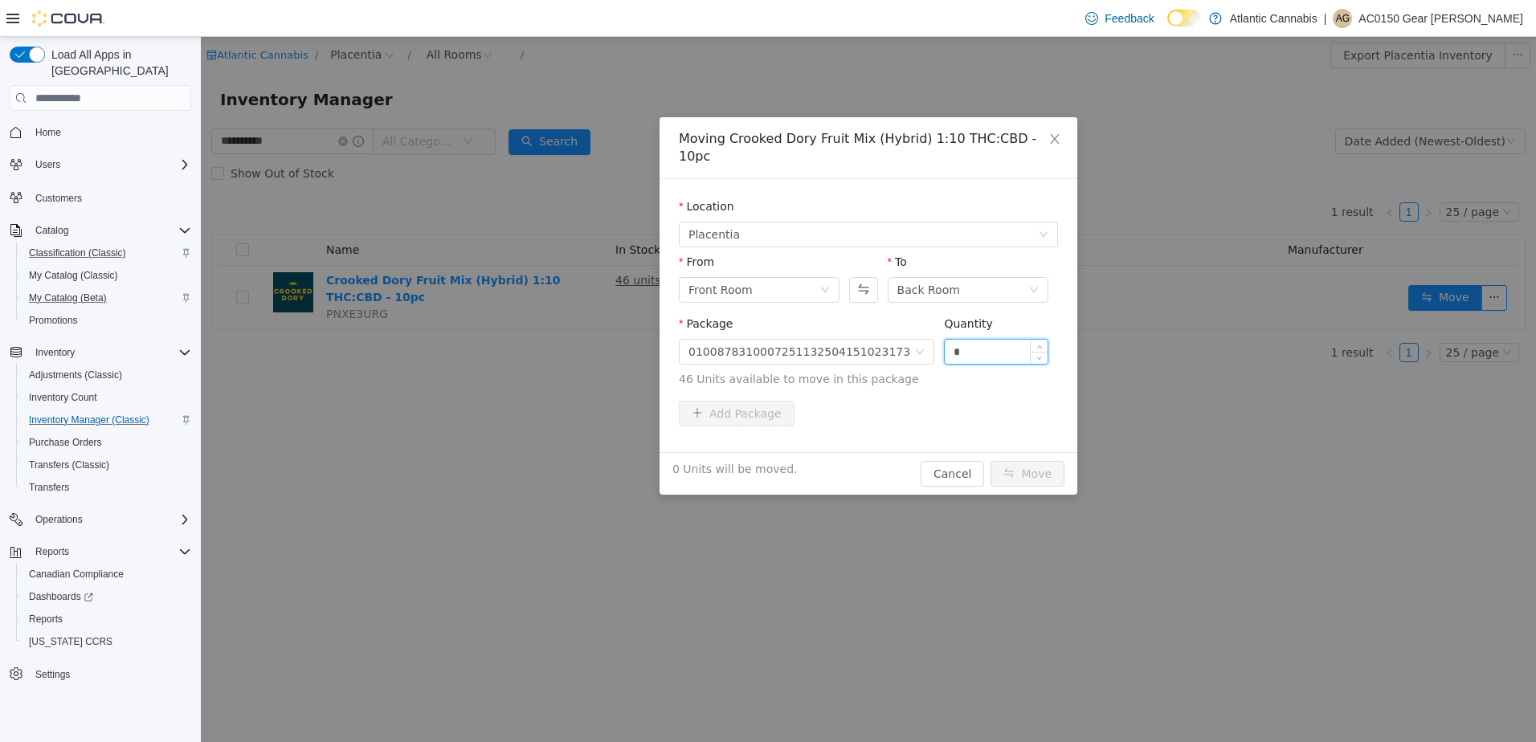
click at [990, 340] on input "*" at bounding box center [996, 352] width 103 height 24
type input "**"
click at [1051, 461] on button "Move" at bounding box center [1027, 474] width 74 height 26
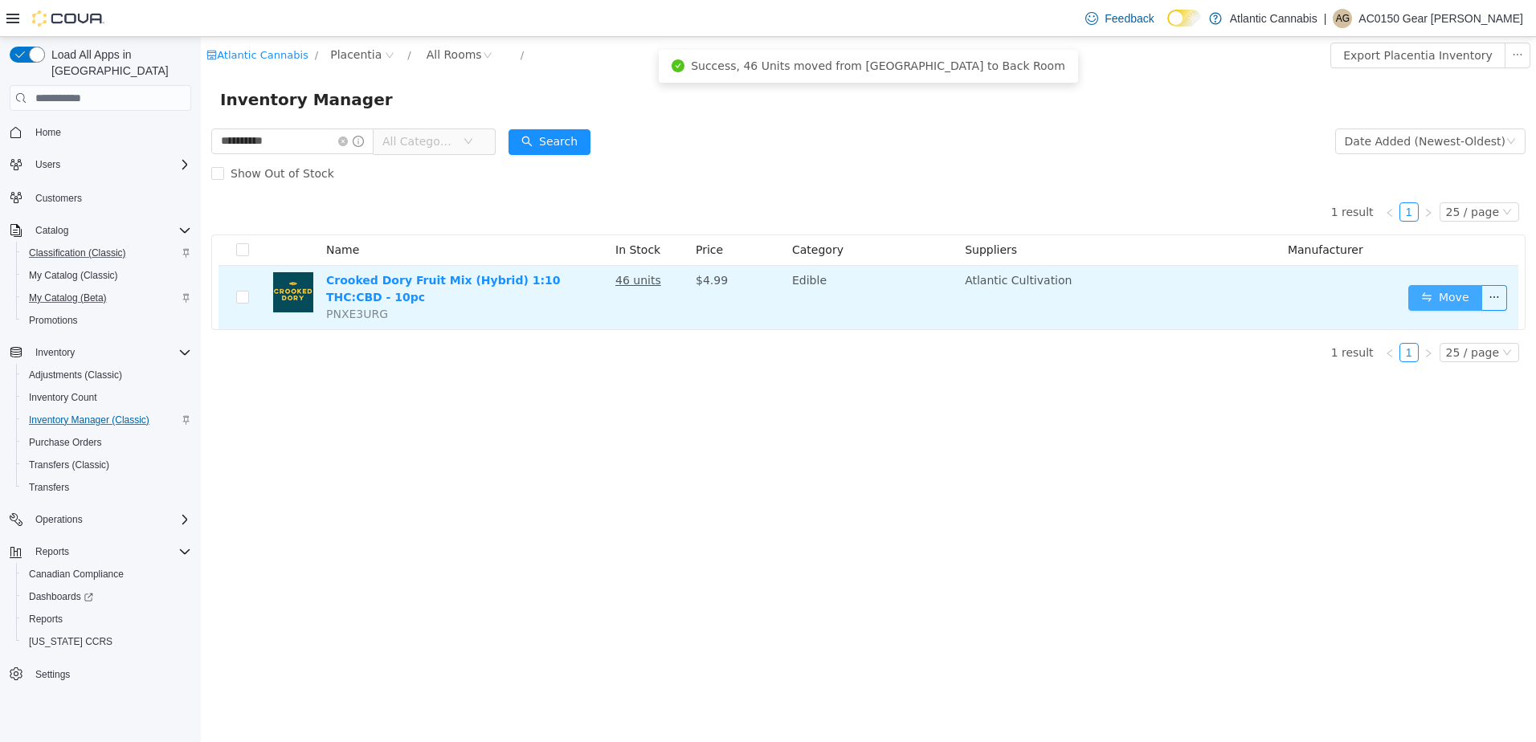
click at [1429, 294] on button "Move" at bounding box center [1445, 298] width 74 height 26
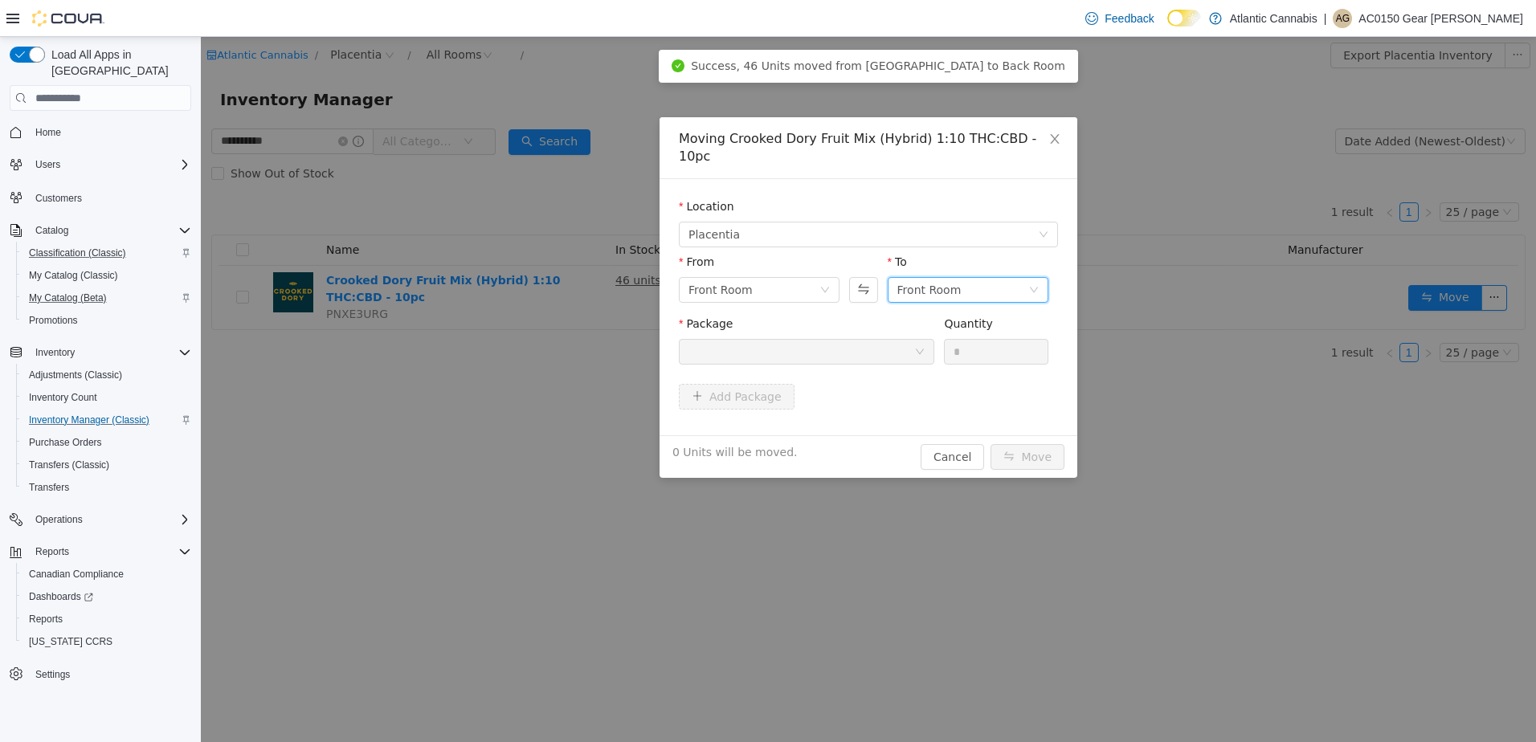
click at [932, 278] on div "Front Room" at bounding box center [929, 290] width 64 height 24
click at [786, 278] on div "Front Room" at bounding box center [753, 290] width 131 height 24
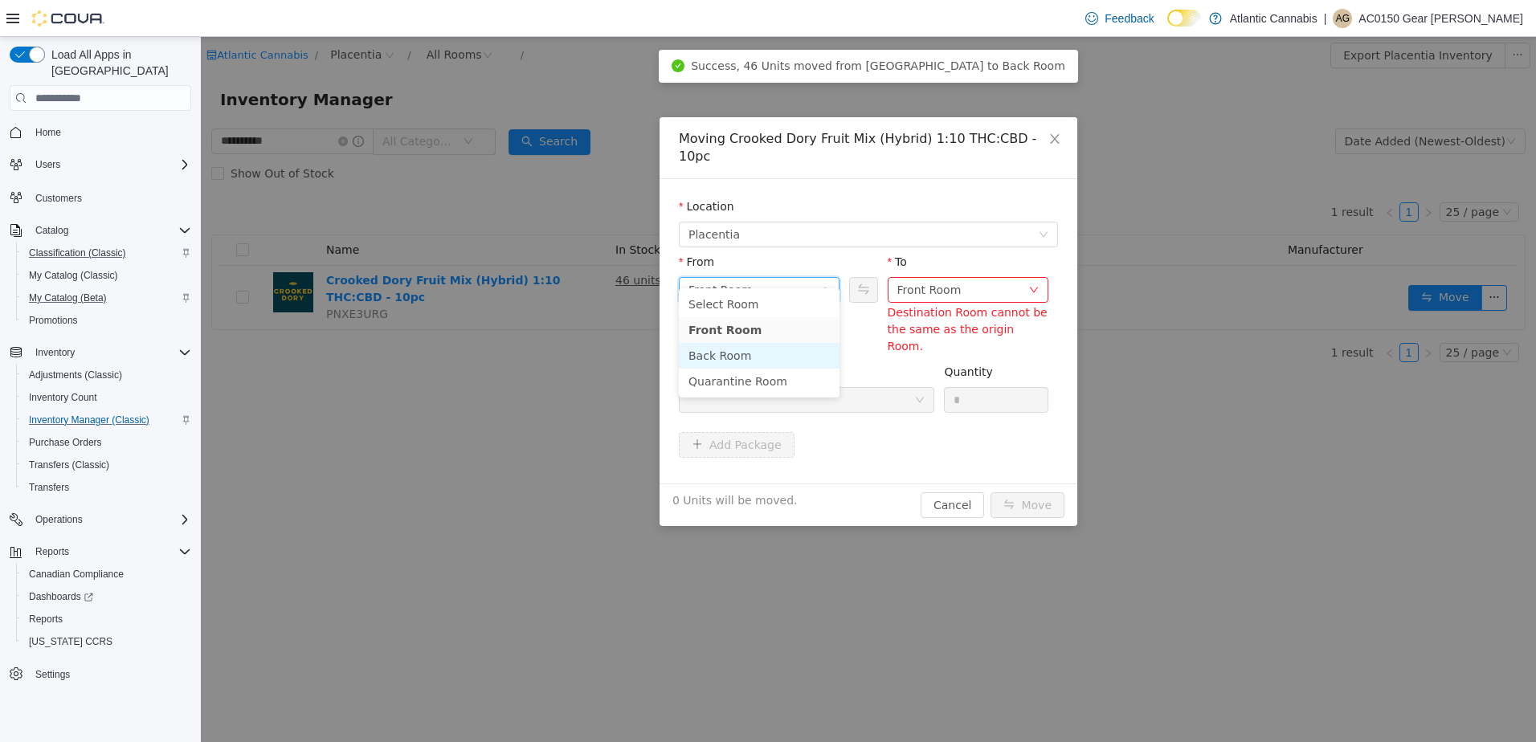
click at [737, 356] on li "Back Room" at bounding box center [759, 356] width 161 height 26
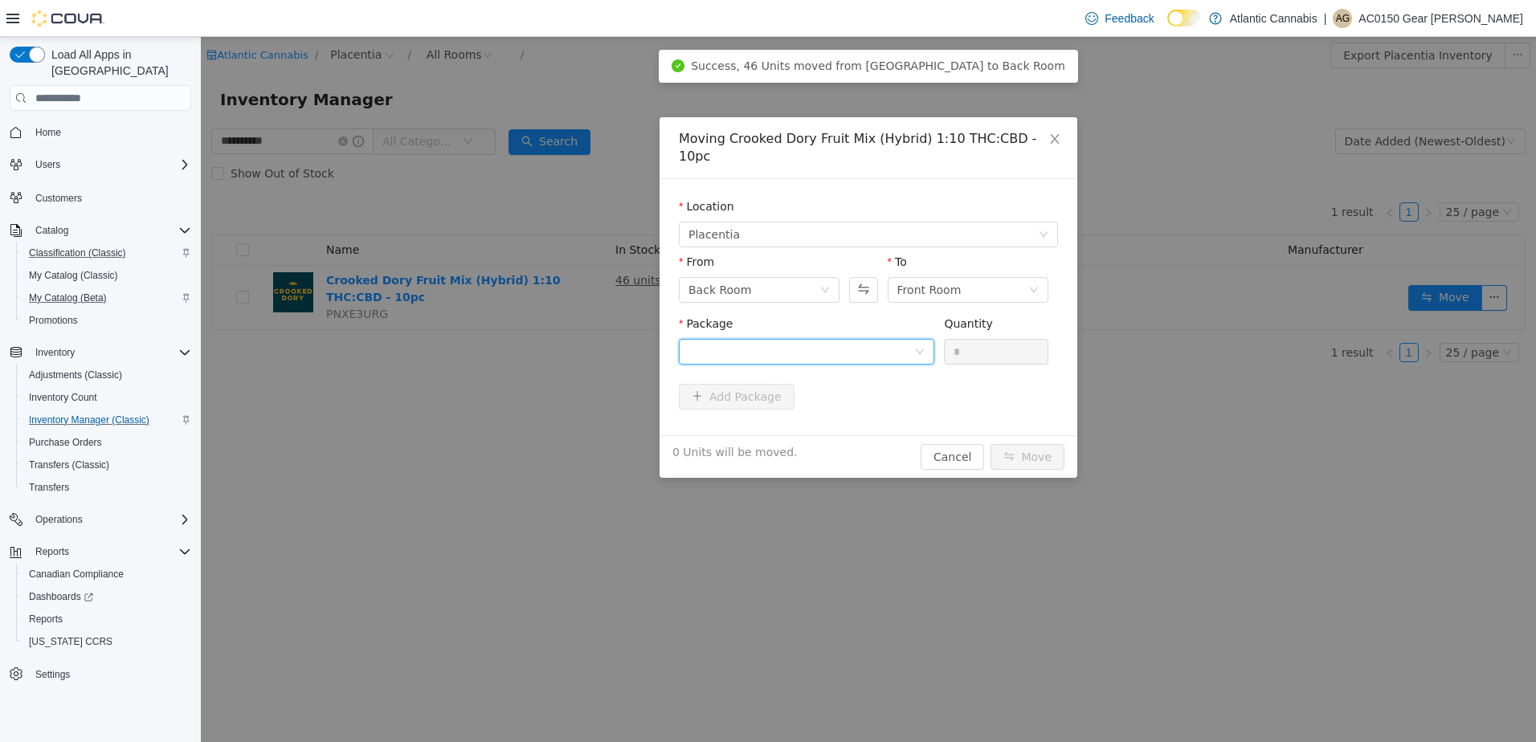
click at [806, 340] on div at bounding box center [801, 352] width 226 height 24
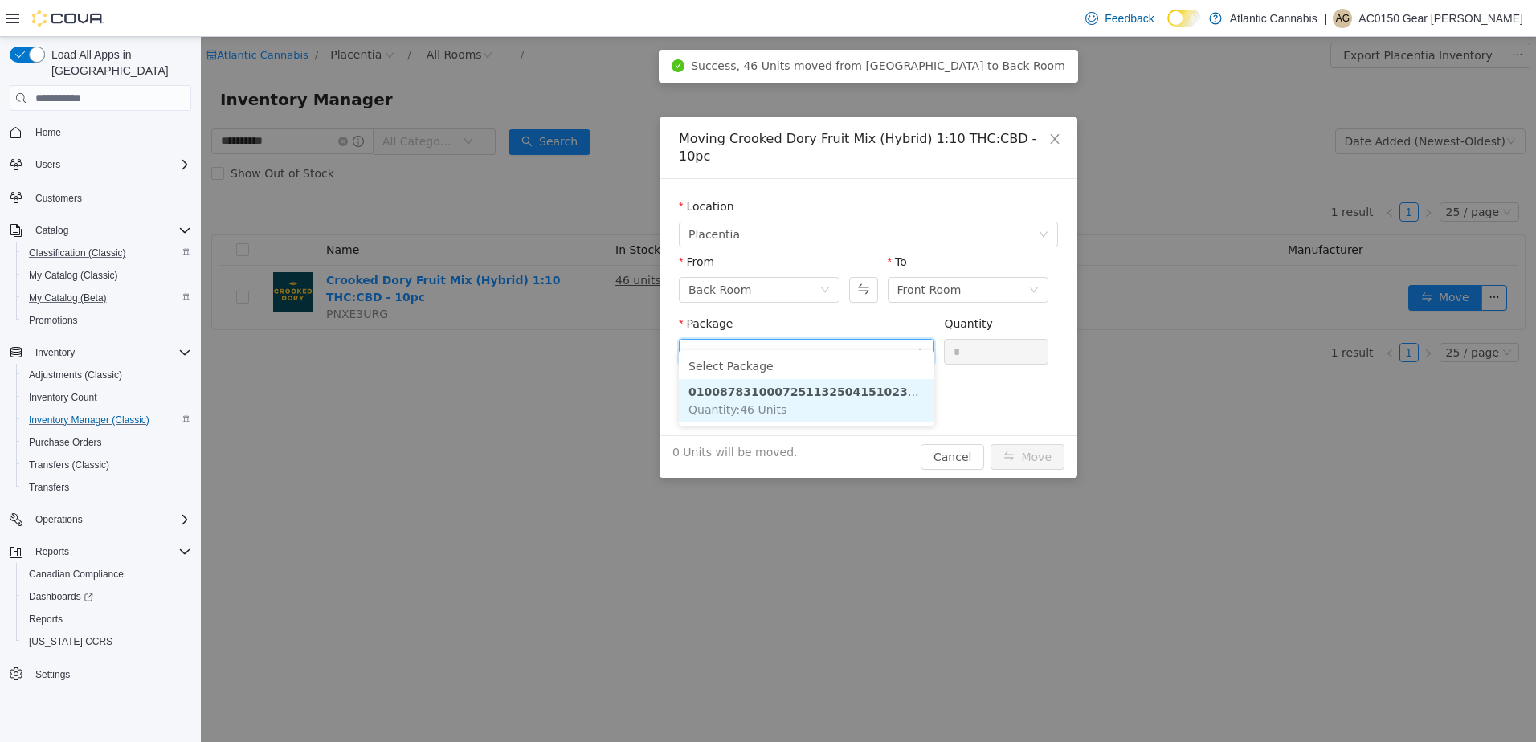
drag, startPoint x: 825, startPoint y: 397, endPoint x: 833, endPoint y: 393, distance: 9.0
click at [829, 394] on strong "0100878310007251132504151023173" at bounding box center [809, 392] width 243 height 13
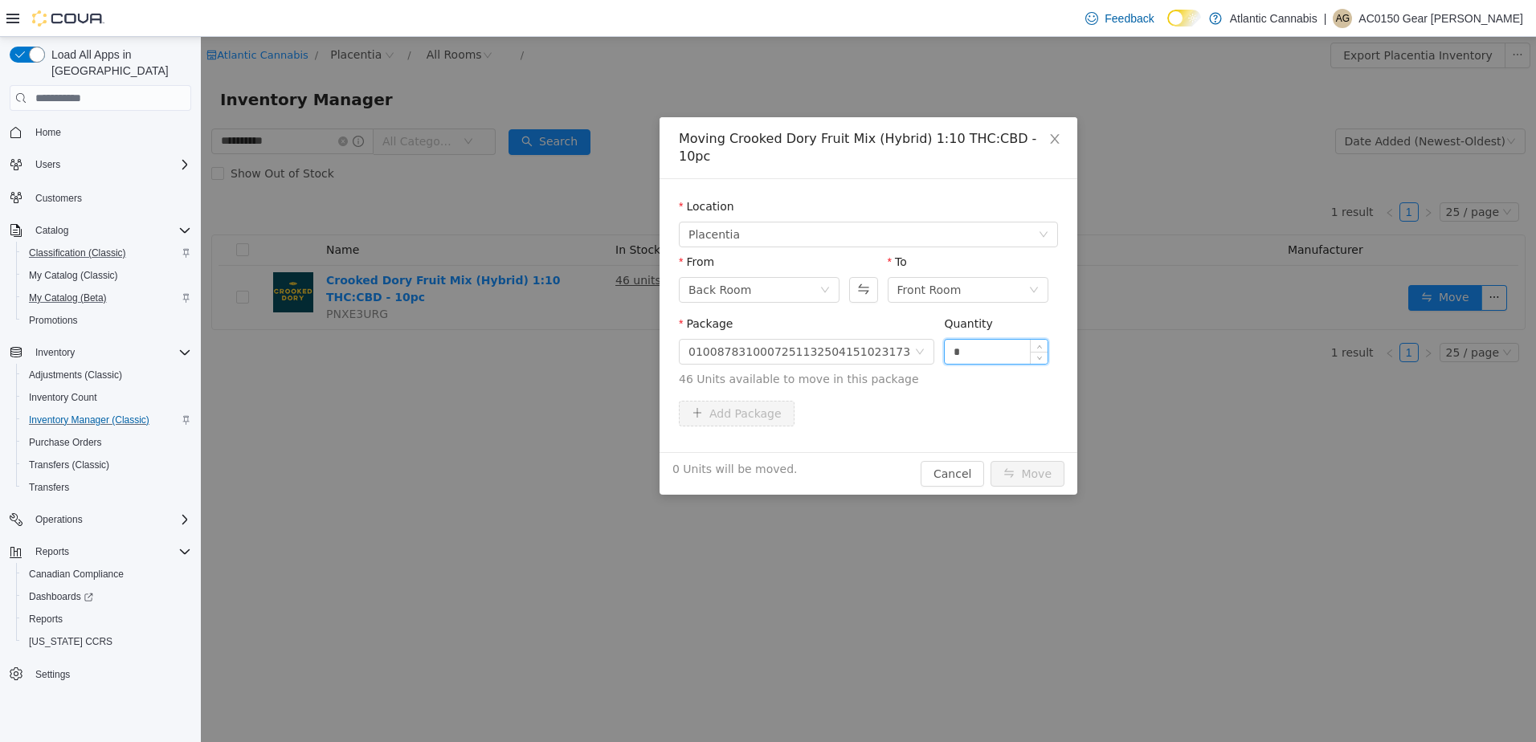
click at [998, 340] on input "*" at bounding box center [996, 352] width 103 height 24
type input "**"
click at [1043, 461] on button "Move" at bounding box center [1027, 474] width 74 height 26
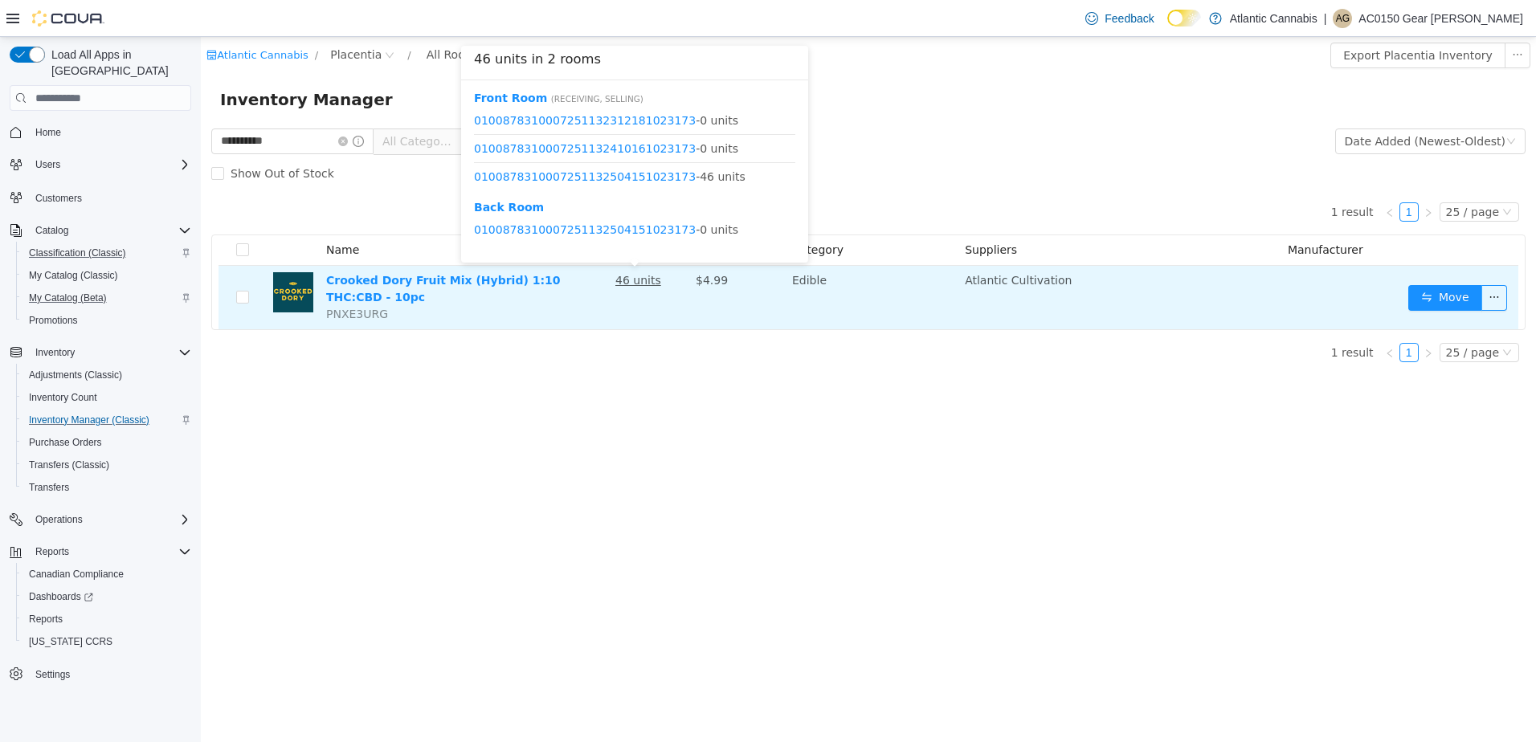
click at [641, 283] on u "46 units" at bounding box center [638, 280] width 46 height 13
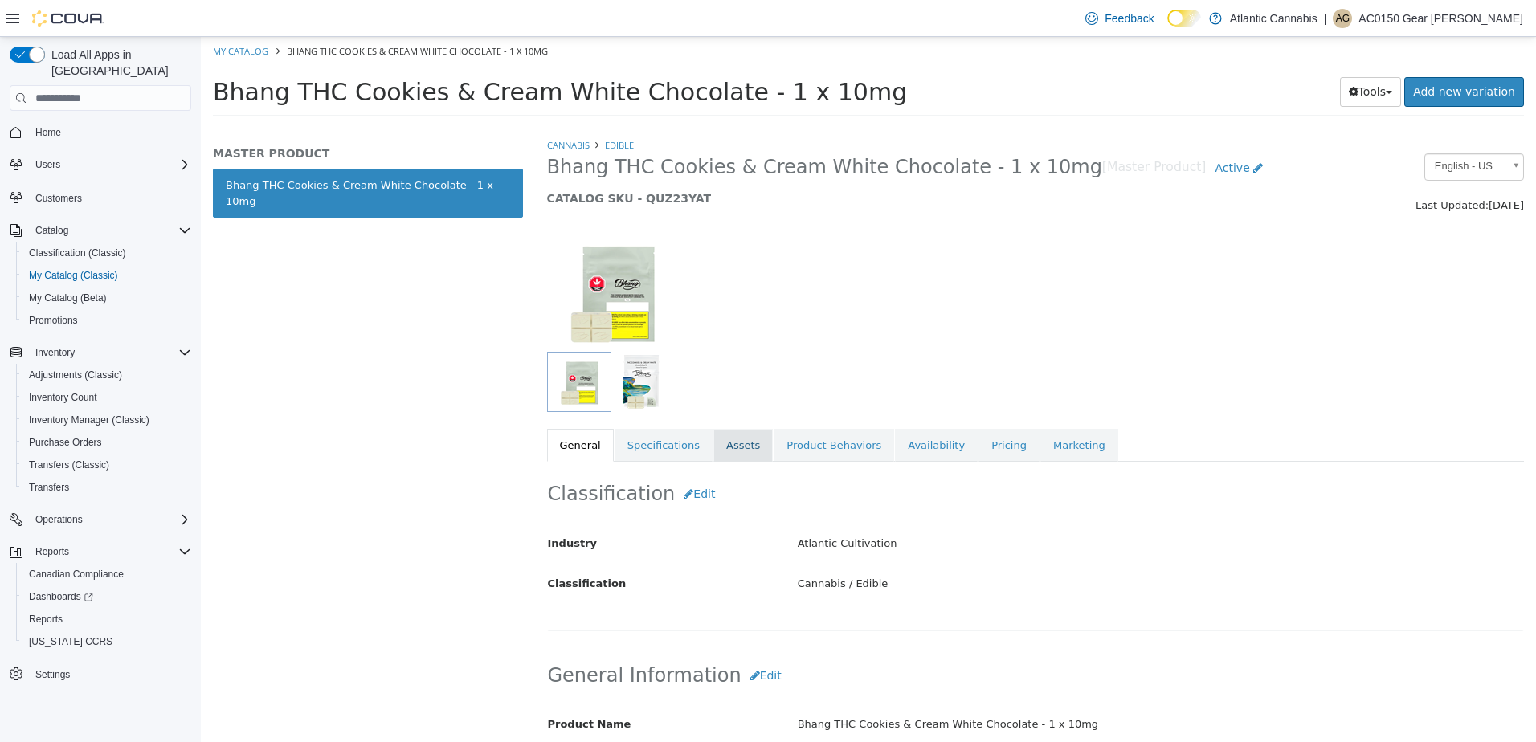
click at [728, 452] on link "Assets" at bounding box center [742, 446] width 59 height 34
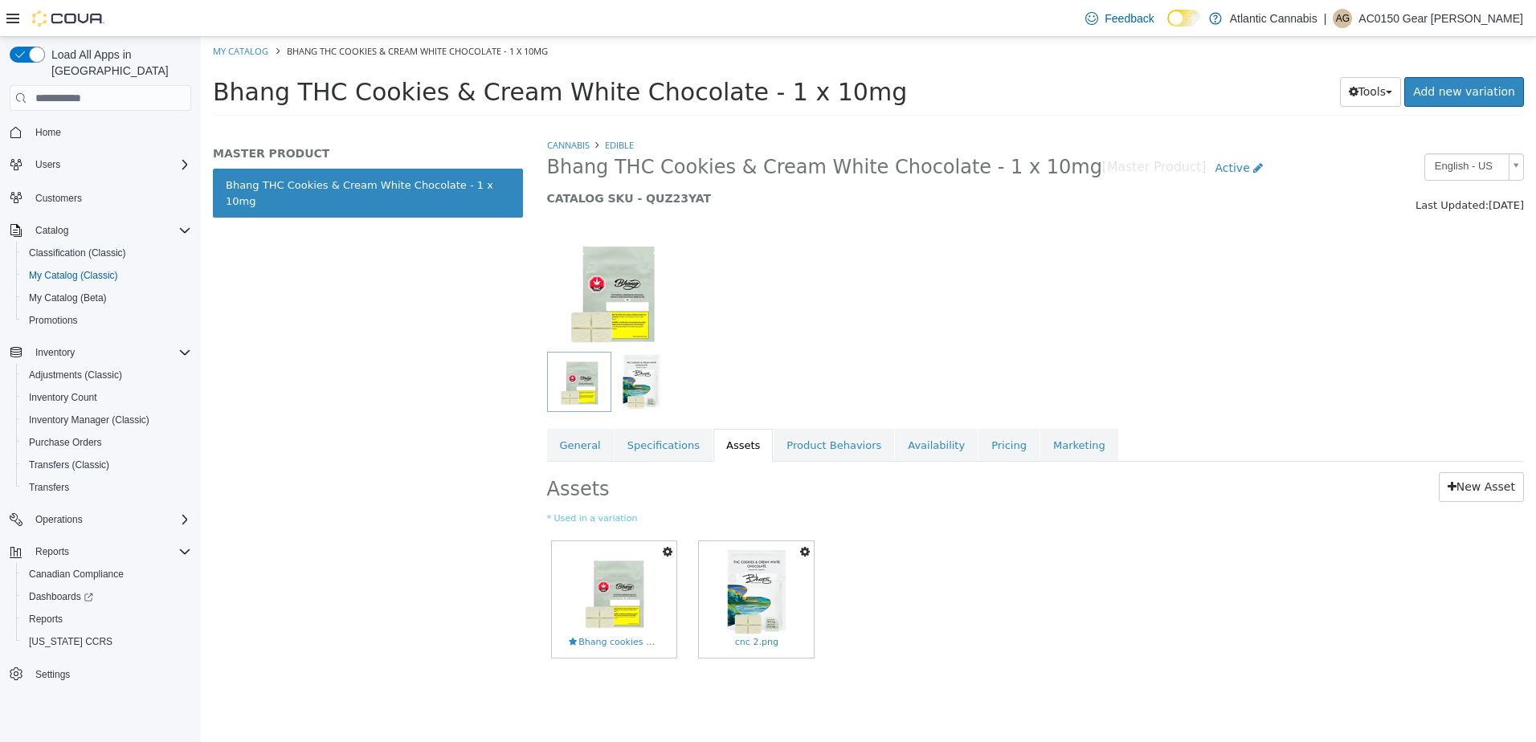
click at [801, 553] on icon "button" at bounding box center [805, 551] width 10 height 11
click at [757, 586] on link "Set As Hero Shot" at bounding box center [749, 580] width 127 height 22
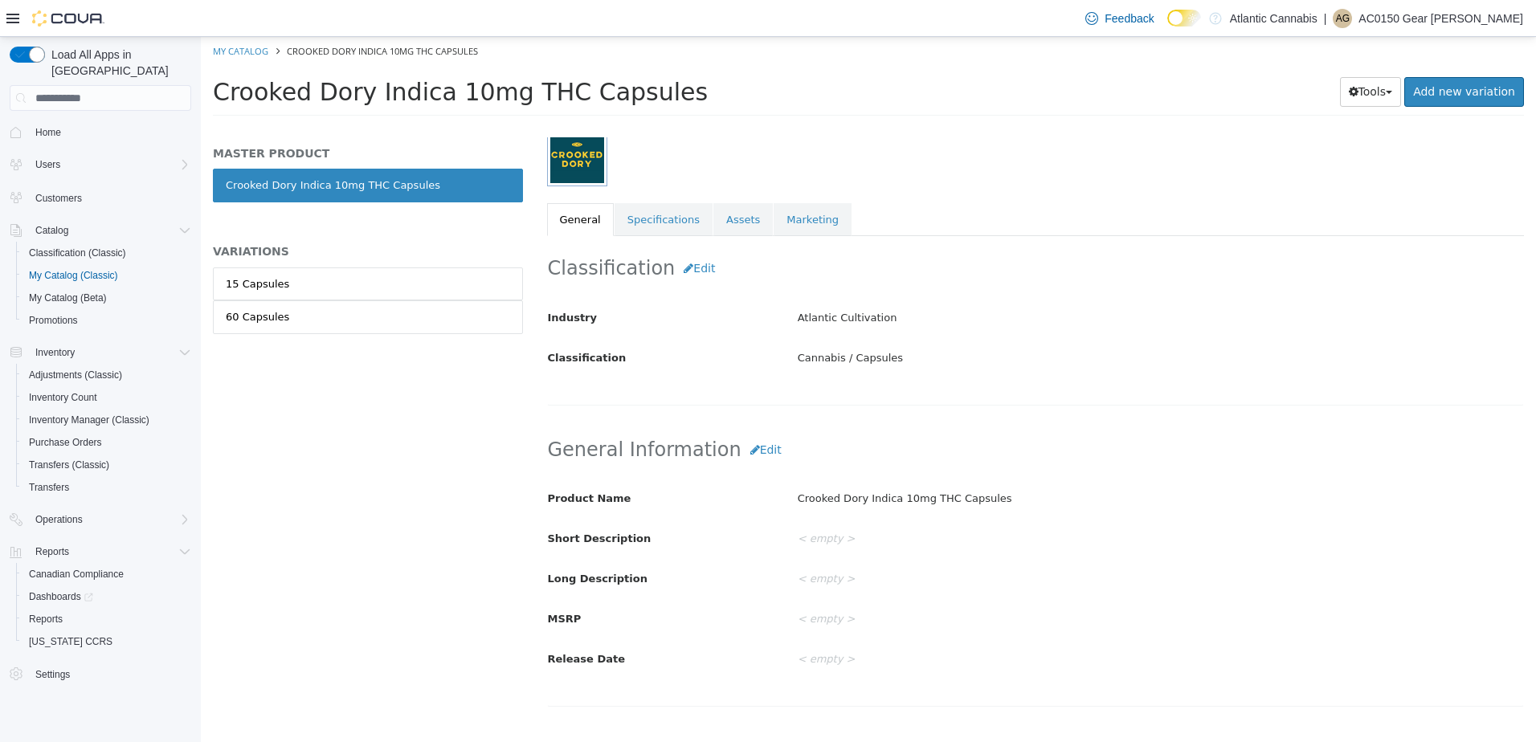
scroll to position [321, 0]
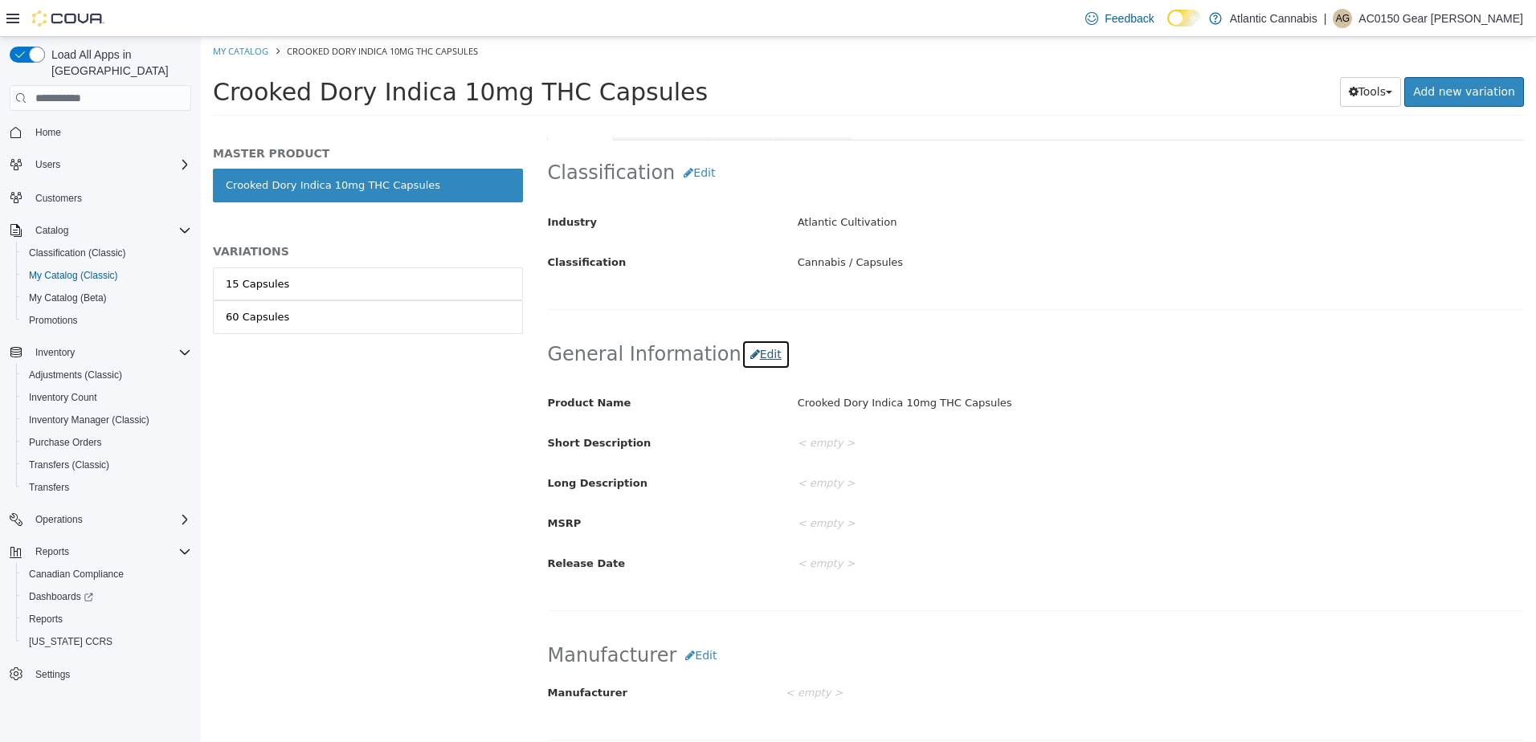
click at [750, 359] on button "Edit" at bounding box center [765, 355] width 49 height 30
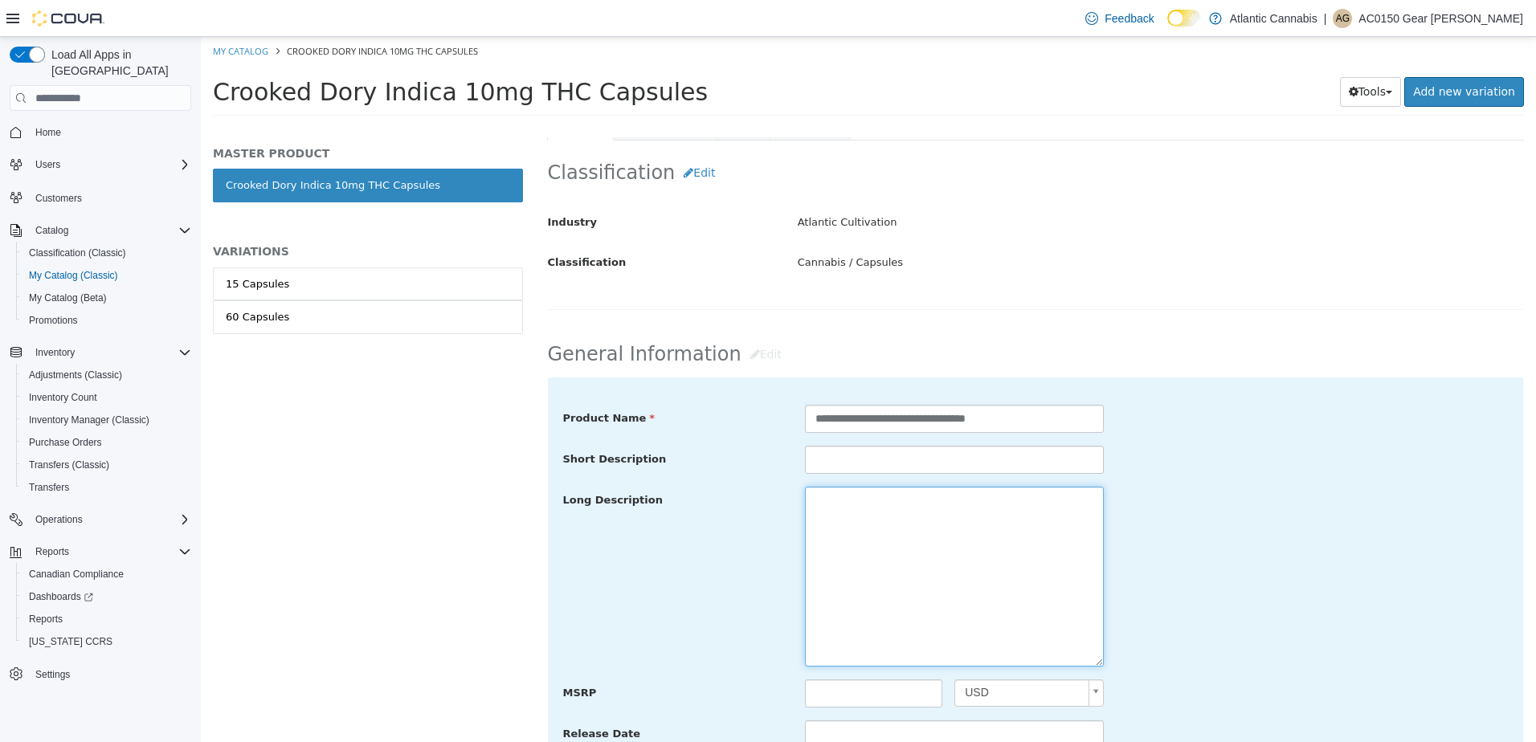
click at [853, 546] on textarea at bounding box center [954, 577] width 299 height 180
paste textarea "**********"
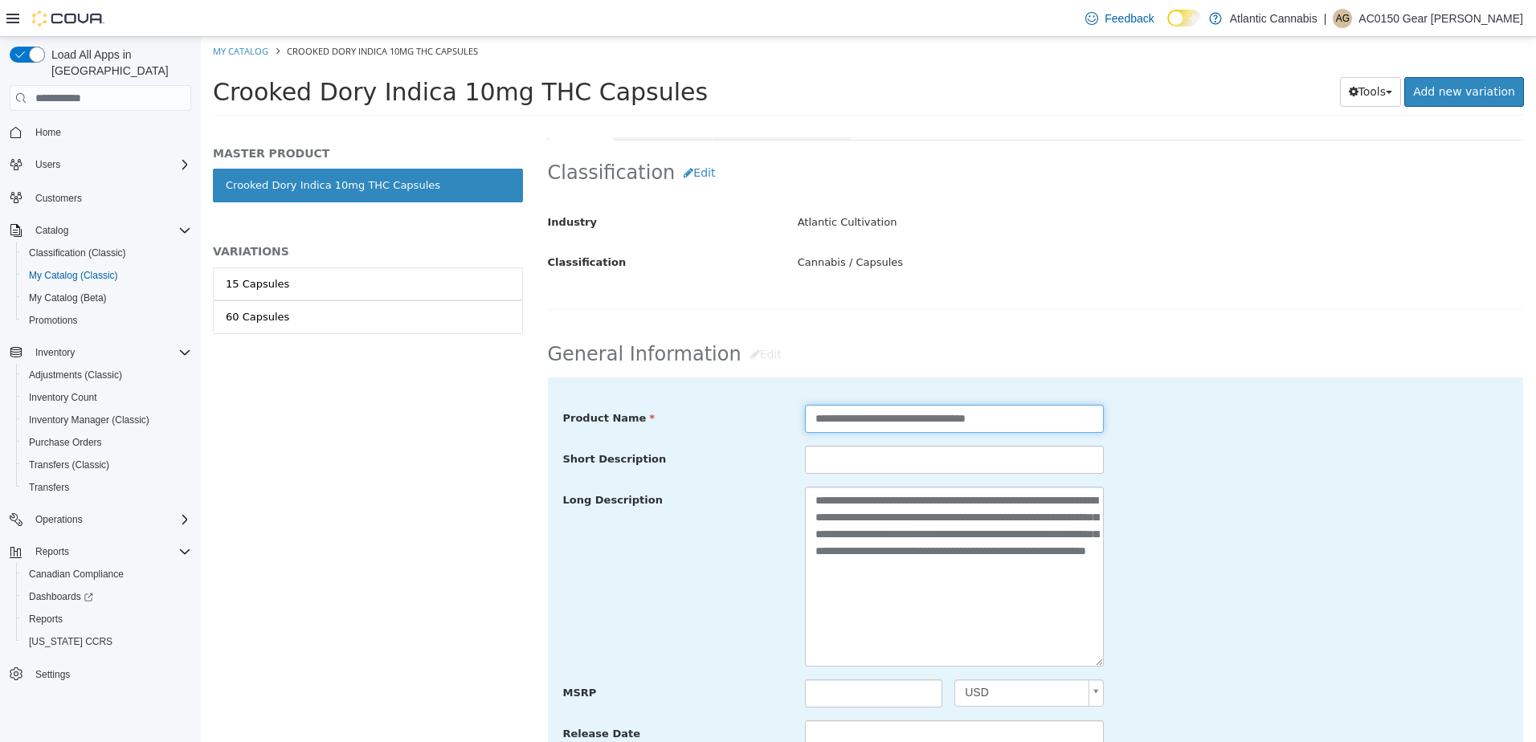
click at [962, 421] on input "**********" at bounding box center [954, 419] width 299 height 28
click at [927, 625] on textarea "**********" at bounding box center [954, 577] width 299 height 180
paste textarea "**********"
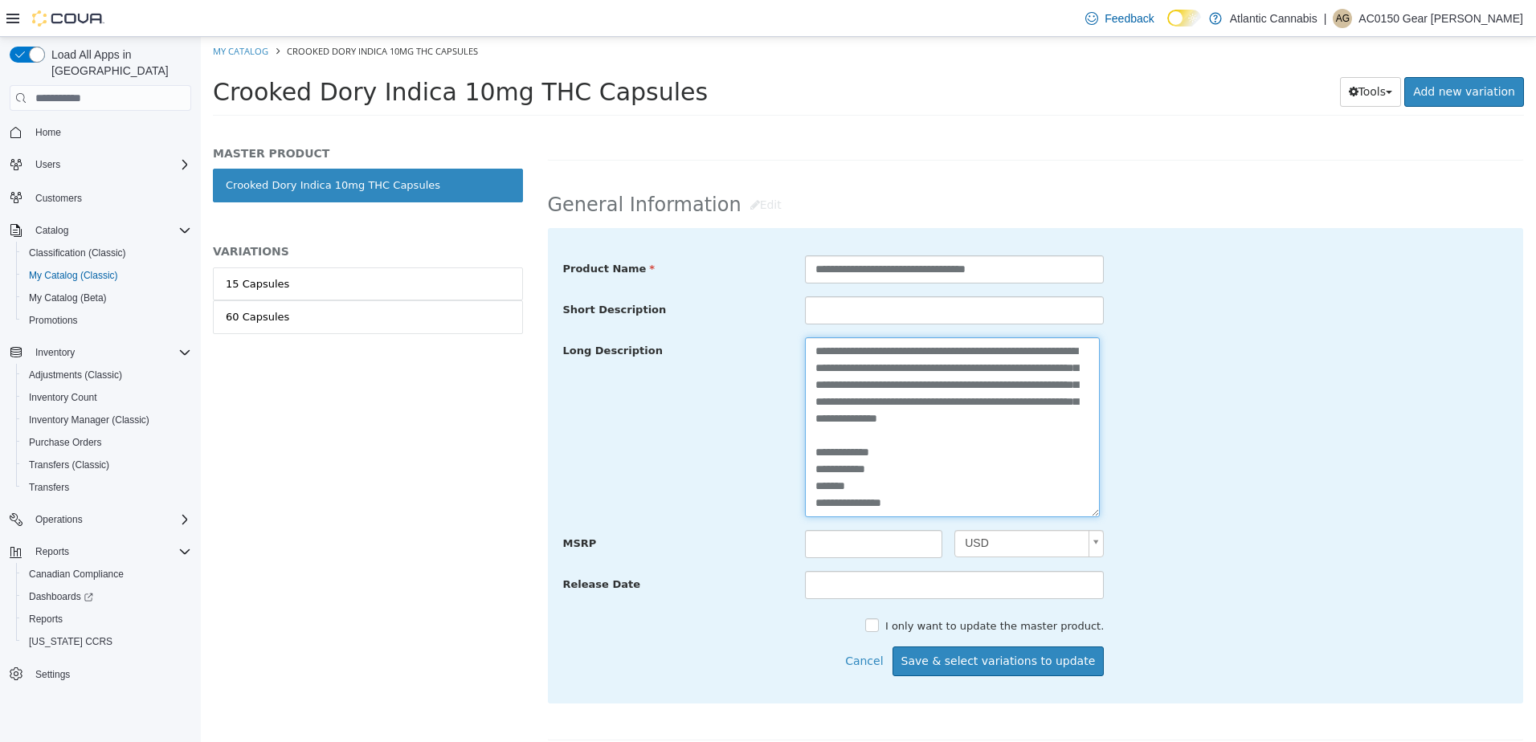
scroll to position [482, 0]
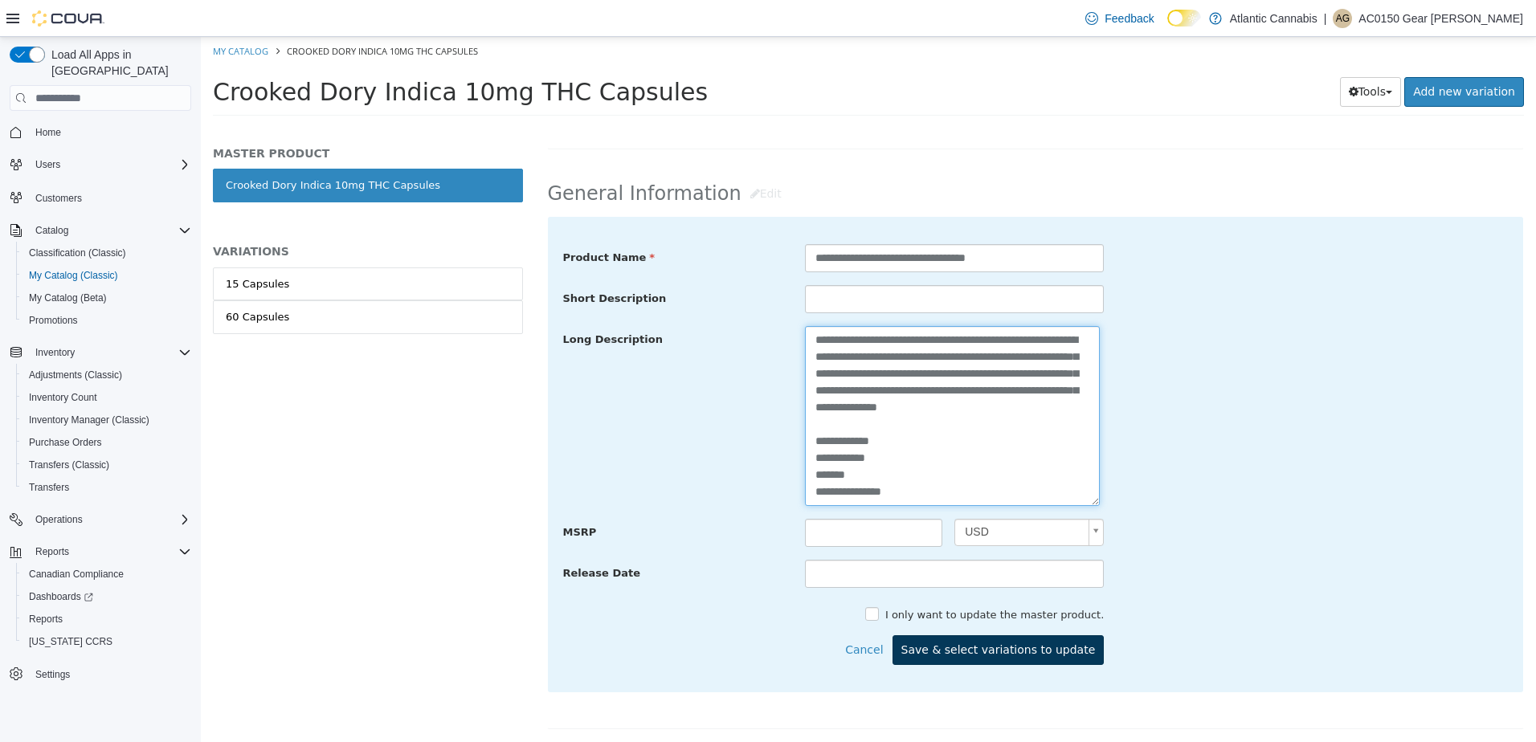
type textarea "**********"
click at [1071, 653] on button "Save & select variations to update" at bounding box center [998, 650] width 212 height 30
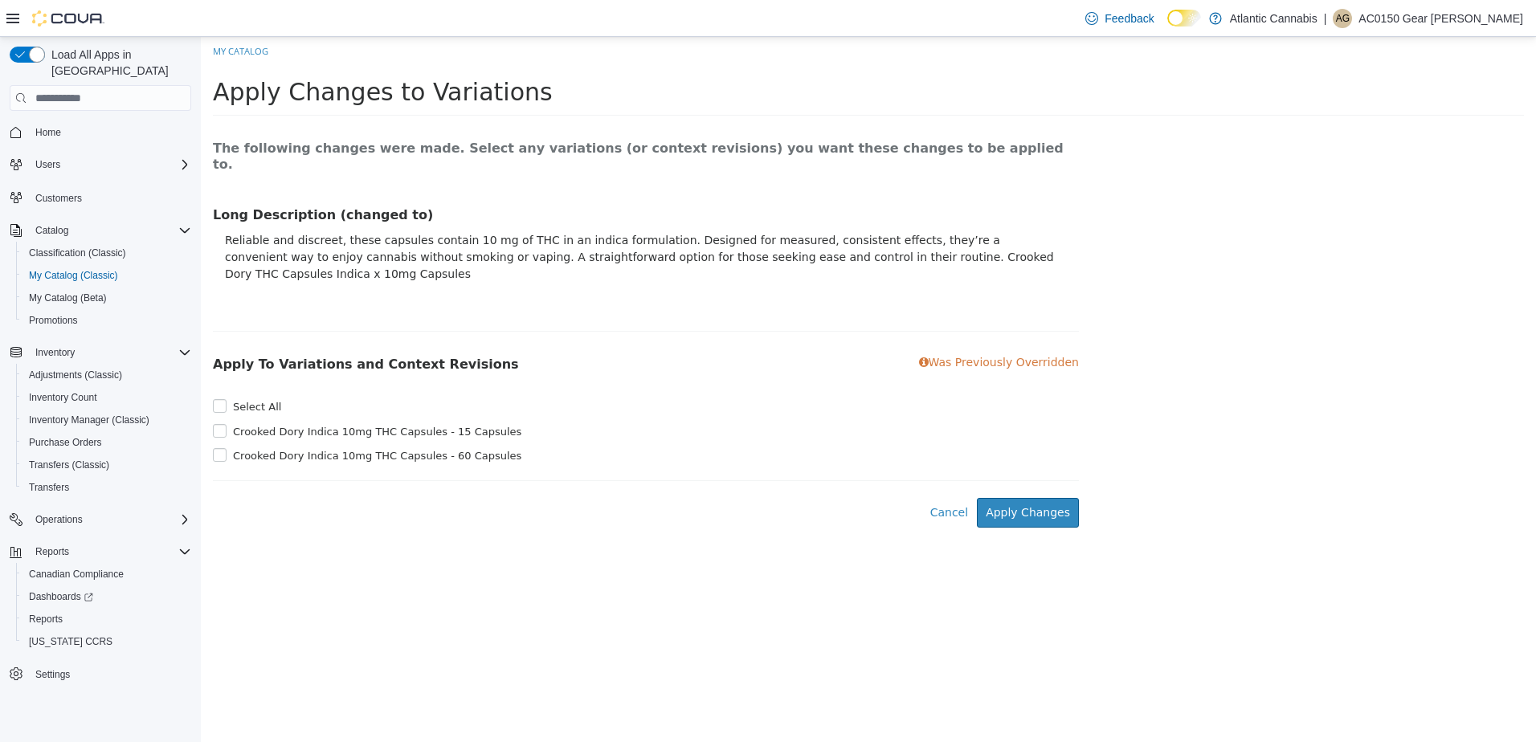
click at [229, 424] on label "Crooked Dory Indica 10mg THC Capsules - 15 Capsules" at bounding box center [375, 432] width 292 height 16
click at [229, 448] on label "Crooked Dory Indica 10mg THC Capsules - 60 Capsules" at bounding box center [375, 456] width 292 height 16
click at [1006, 498] on button "Apply Changes" at bounding box center [1028, 513] width 102 height 30
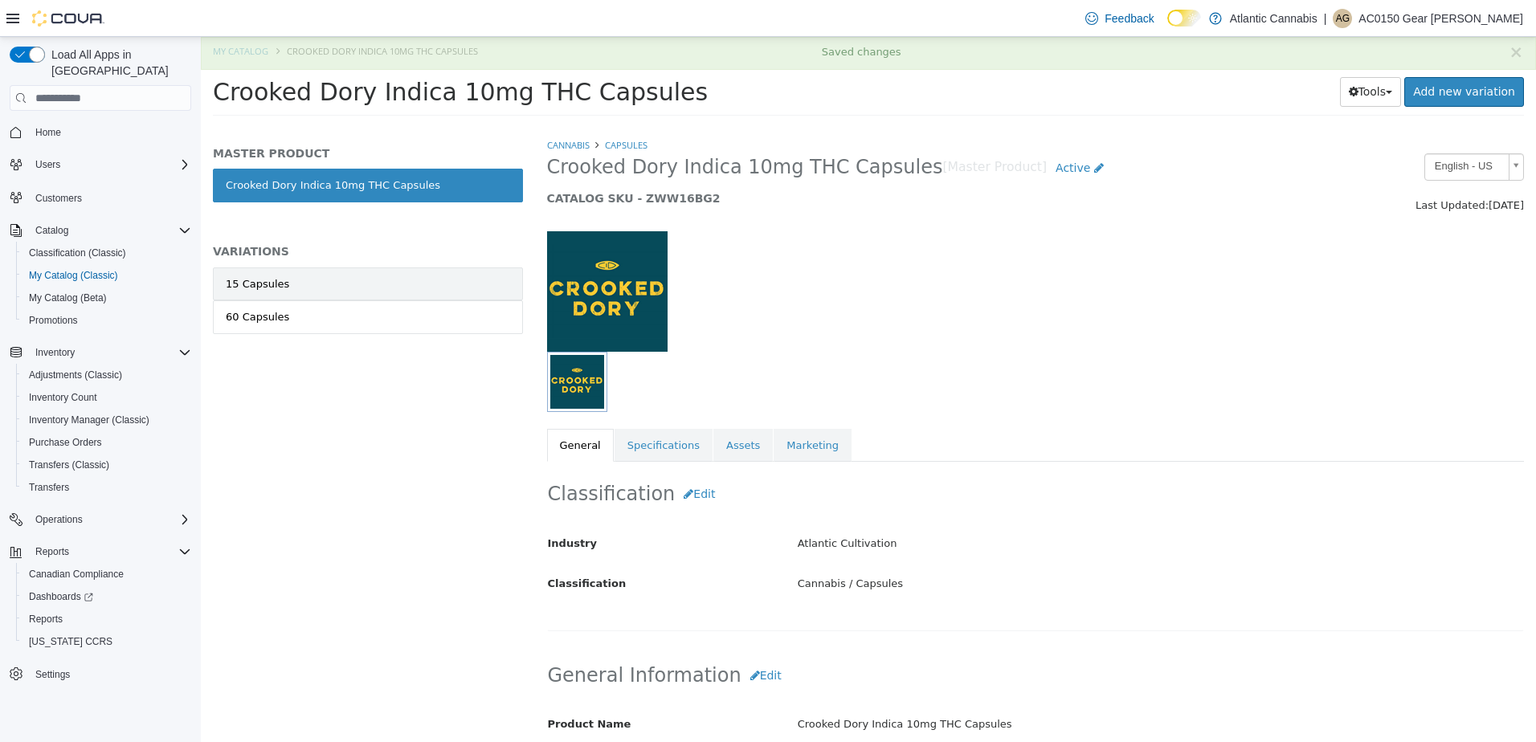
click at [340, 294] on link "15 Capsules" at bounding box center [368, 284] width 310 height 34
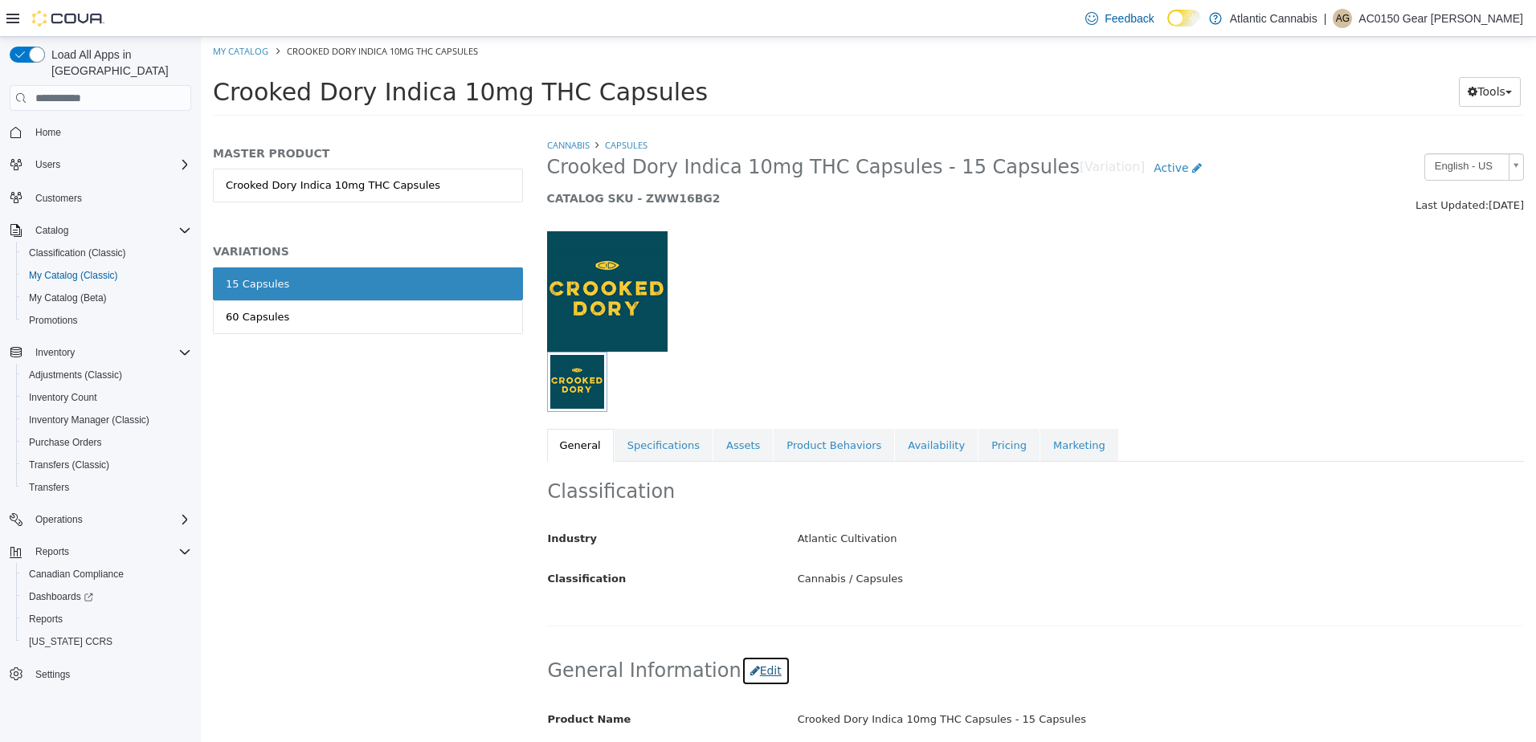
click at [755, 660] on button "Edit" at bounding box center [765, 671] width 49 height 30
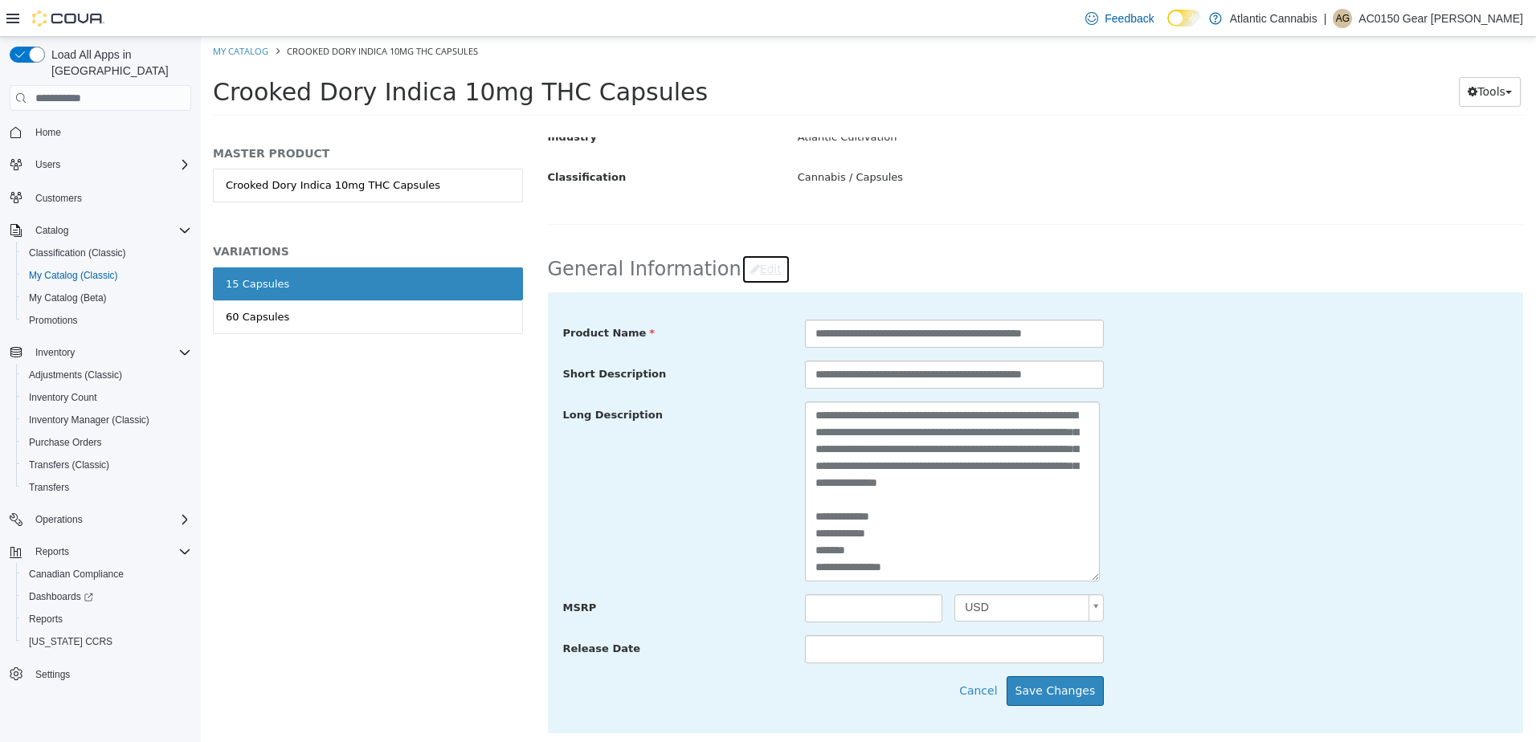
scroll to position [17, 0]
click at [813, 567] on textarea "**********" at bounding box center [952, 492] width 295 height 180
type textarea "**********"
click at [1043, 687] on button "Save Changes" at bounding box center [1055, 691] width 98 height 30
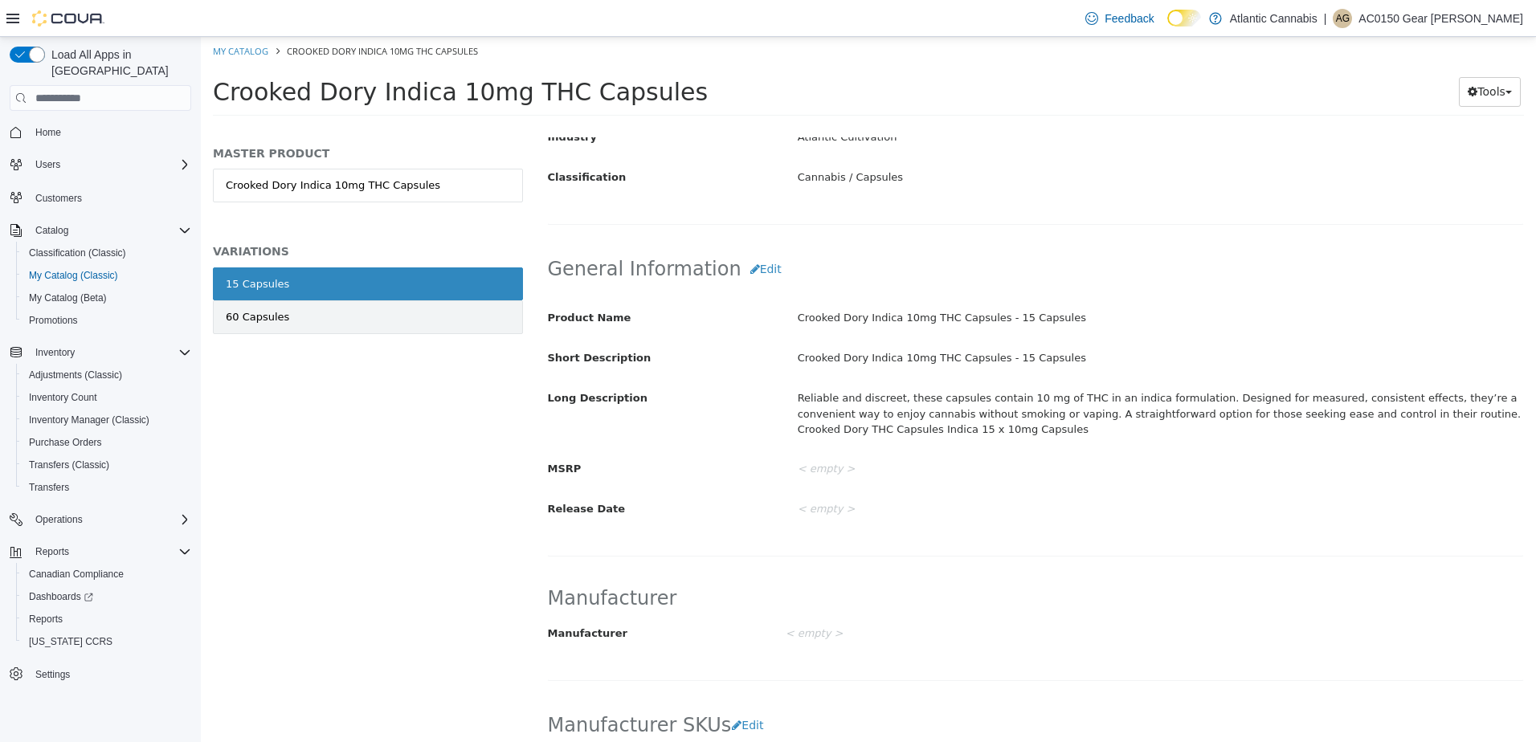
click at [306, 311] on link "60 Capsules" at bounding box center [368, 317] width 310 height 34
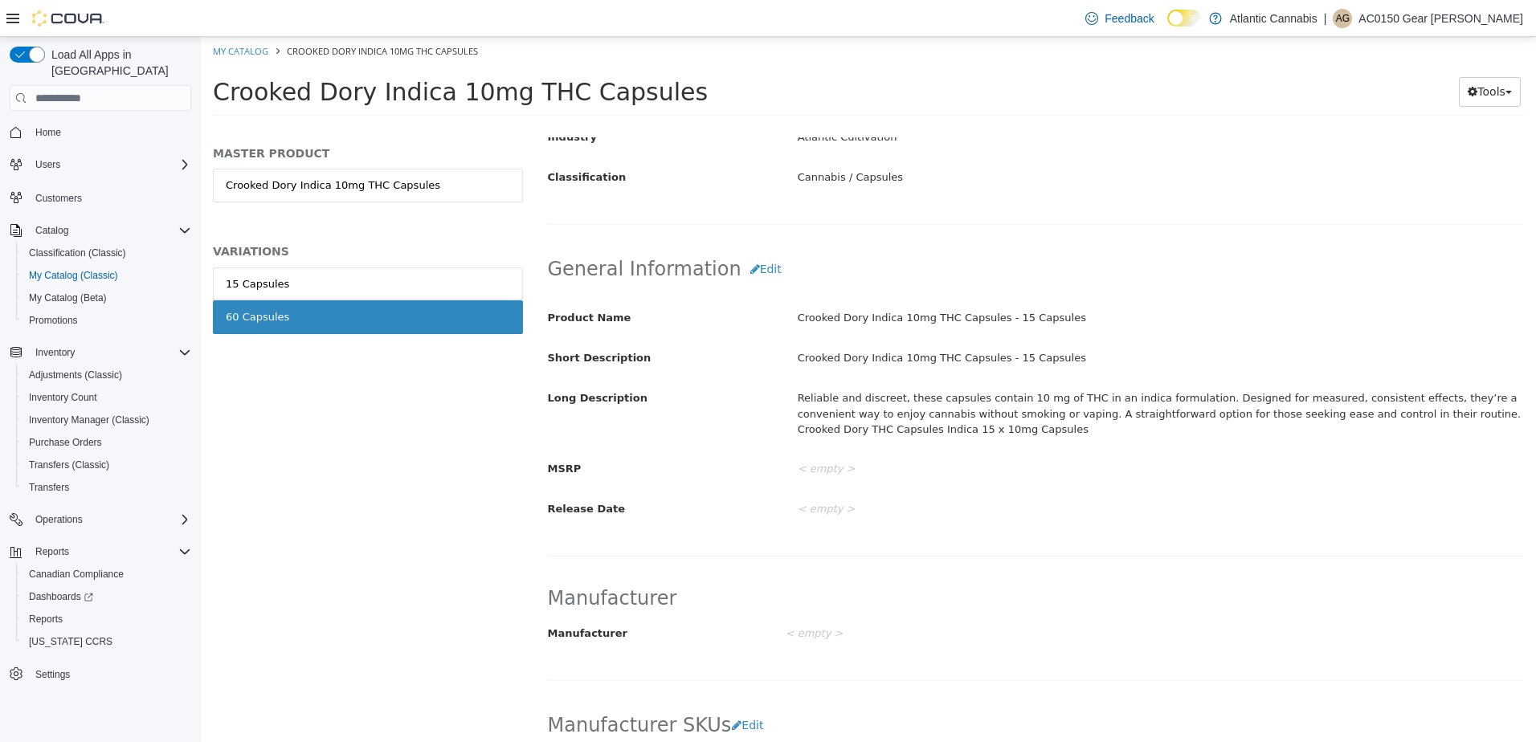
scroll to position [400, 0]
click at [753, 271] on button "Edit" at bounding box center [765, 271] width 49 height 30
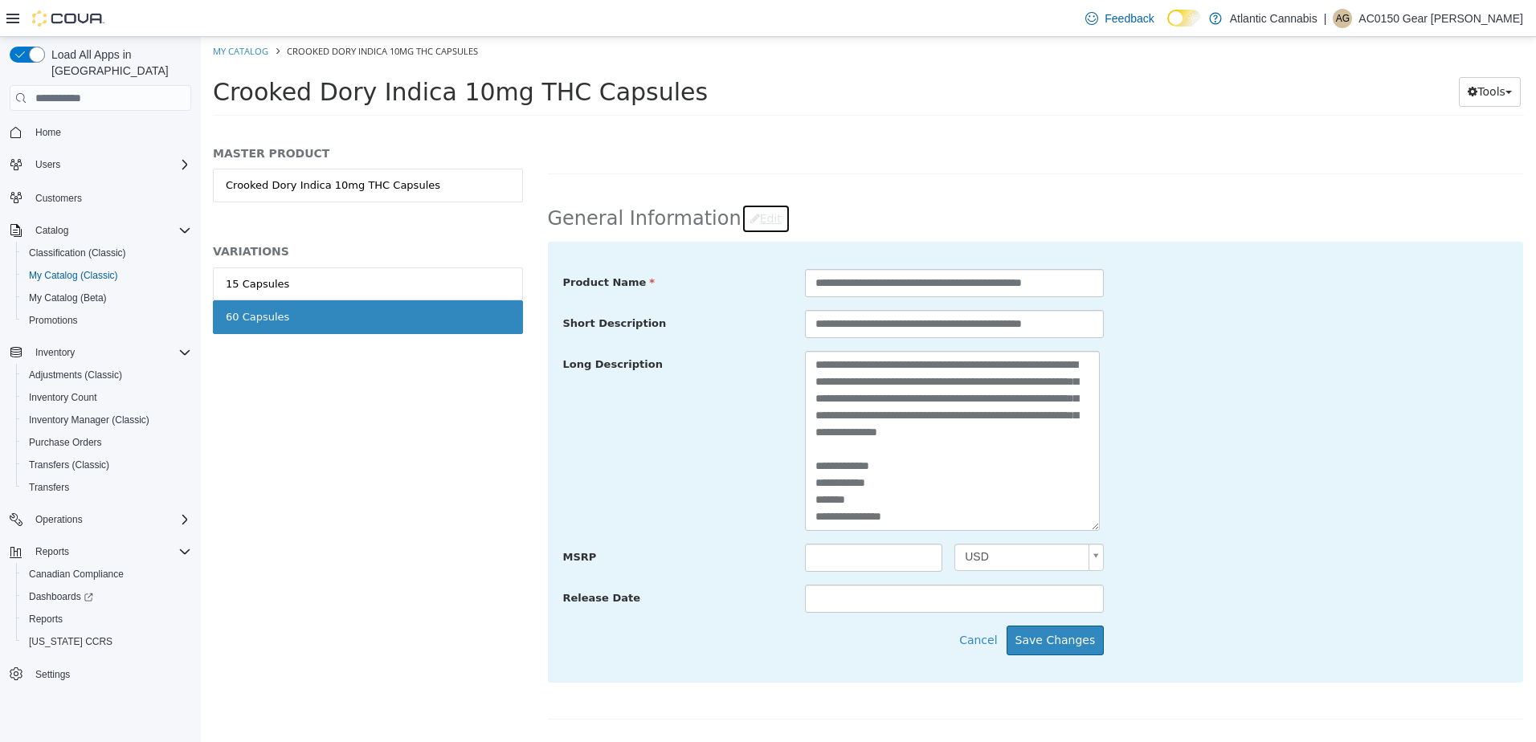
scroll to position [480, 0]
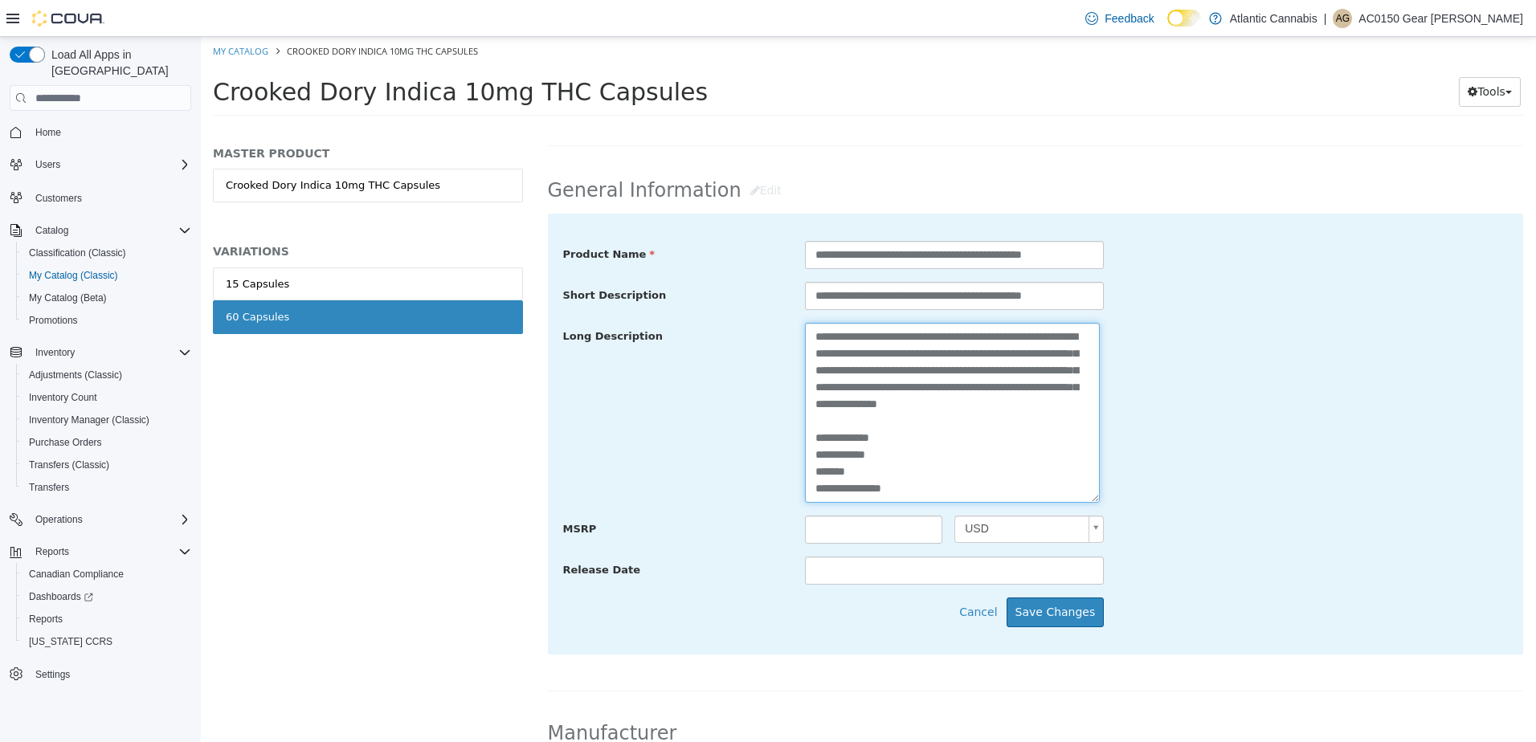
click at [808, 492] on textarea "**********" at bounding box center [952, 413] width 295 height 180
type textarea "**********"
click at [1065, 609] on button "Save Changes" at bounding box center [1055, 613] width 98 height 30
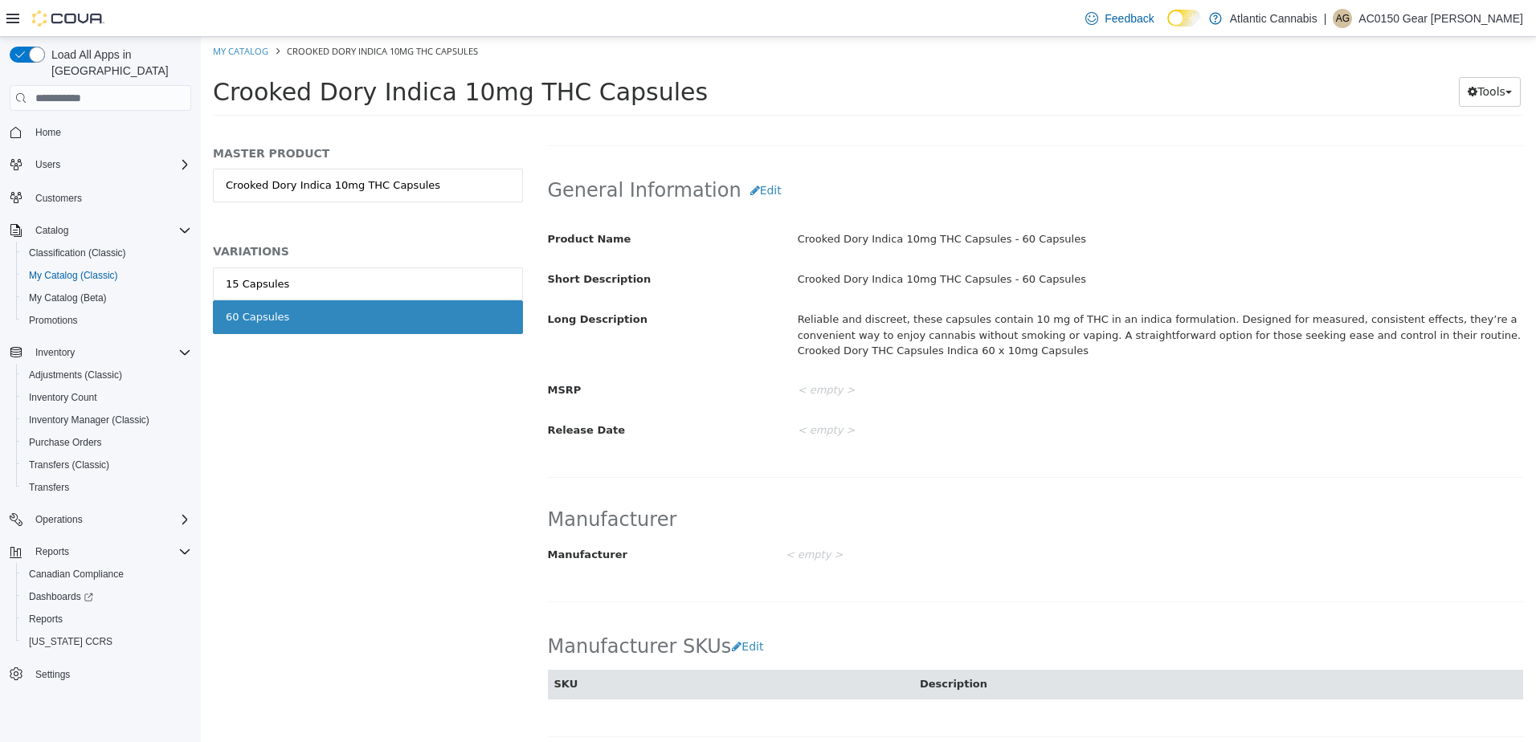
scroll to position [0, 0]
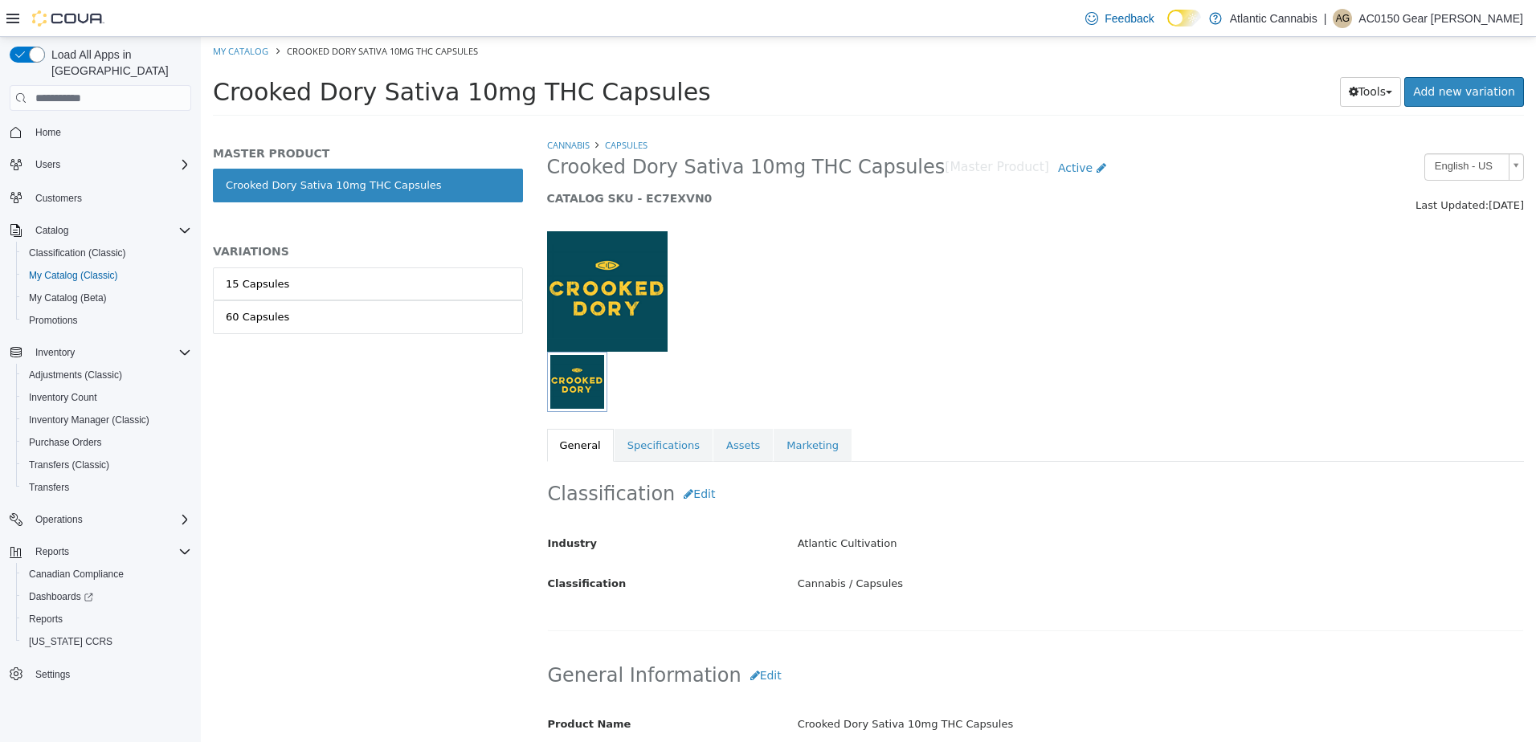
scroll to position [161, 0]
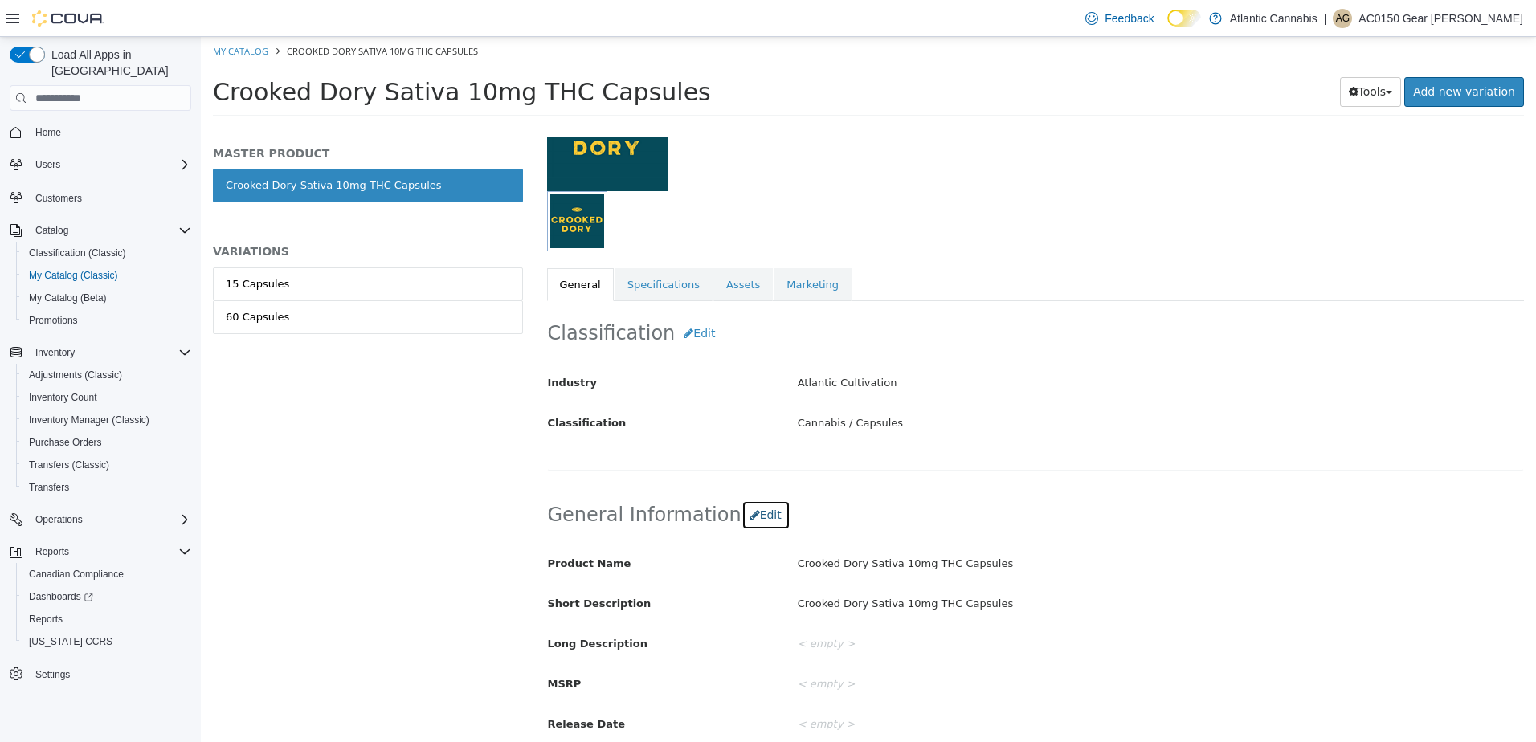
click at [758, 514] on button "Edit" at bounding box center [765, 515] width 49 height 30
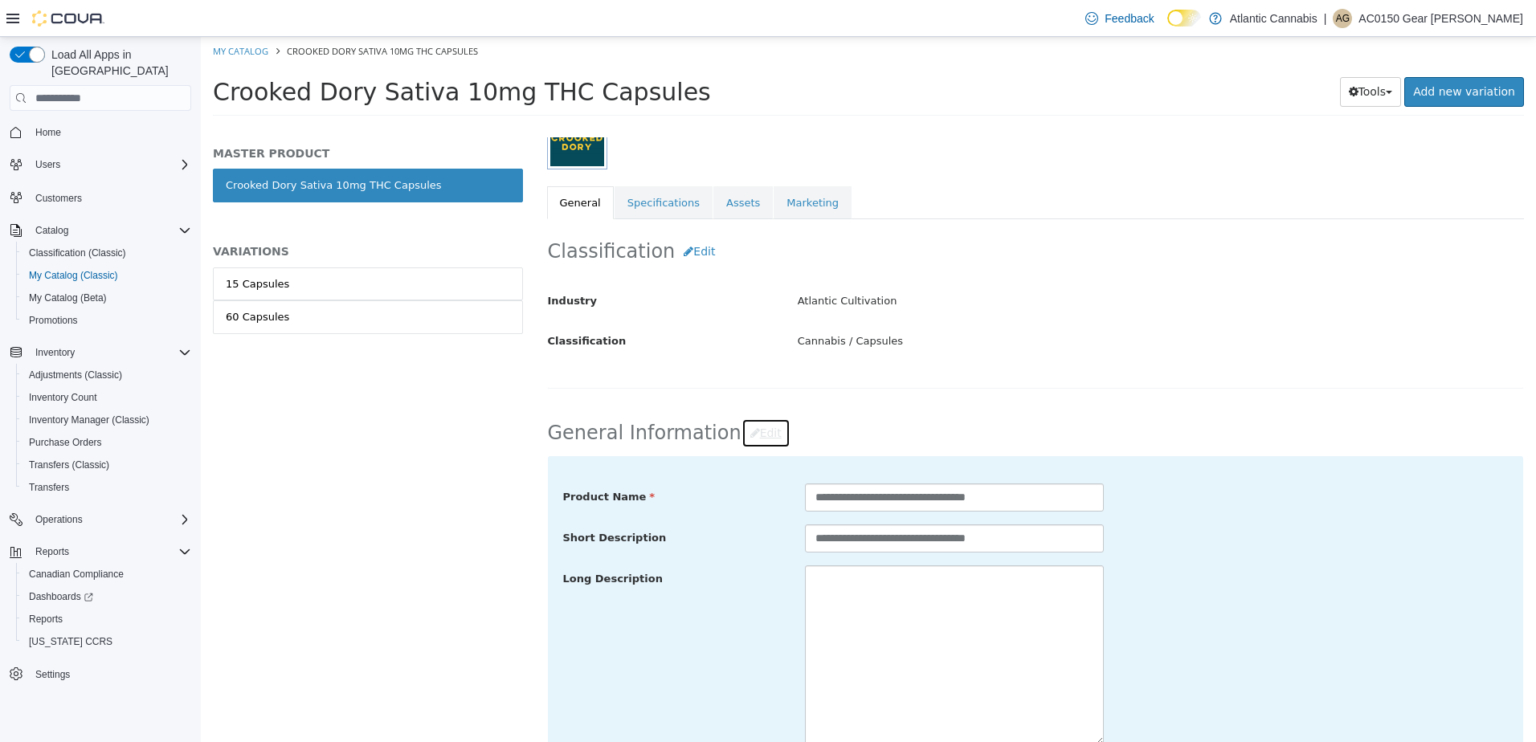
scroll to position [321, 0]
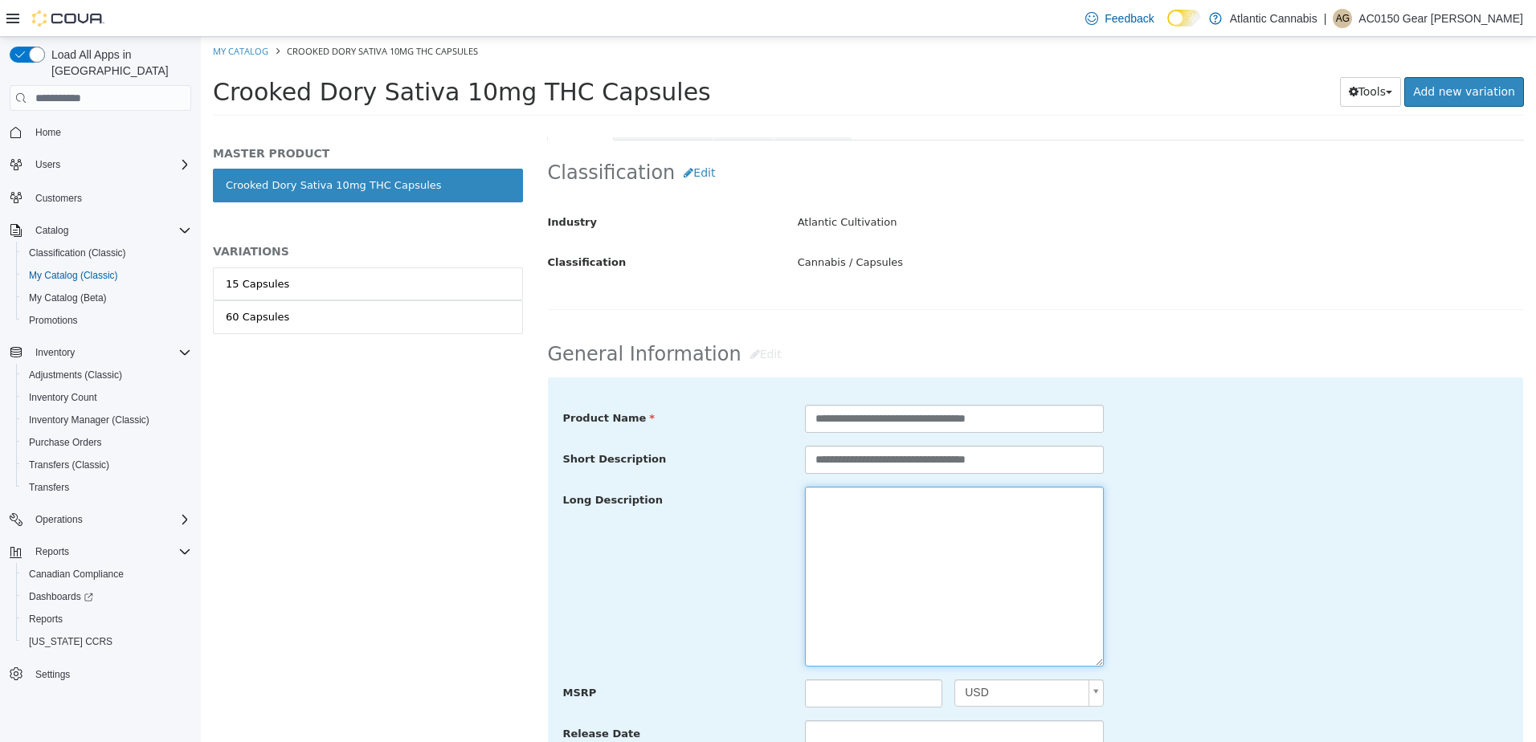
click at [857, 530] on textarea at bounding box center [954, 577] width 299 height 180
paste textarea "**********"
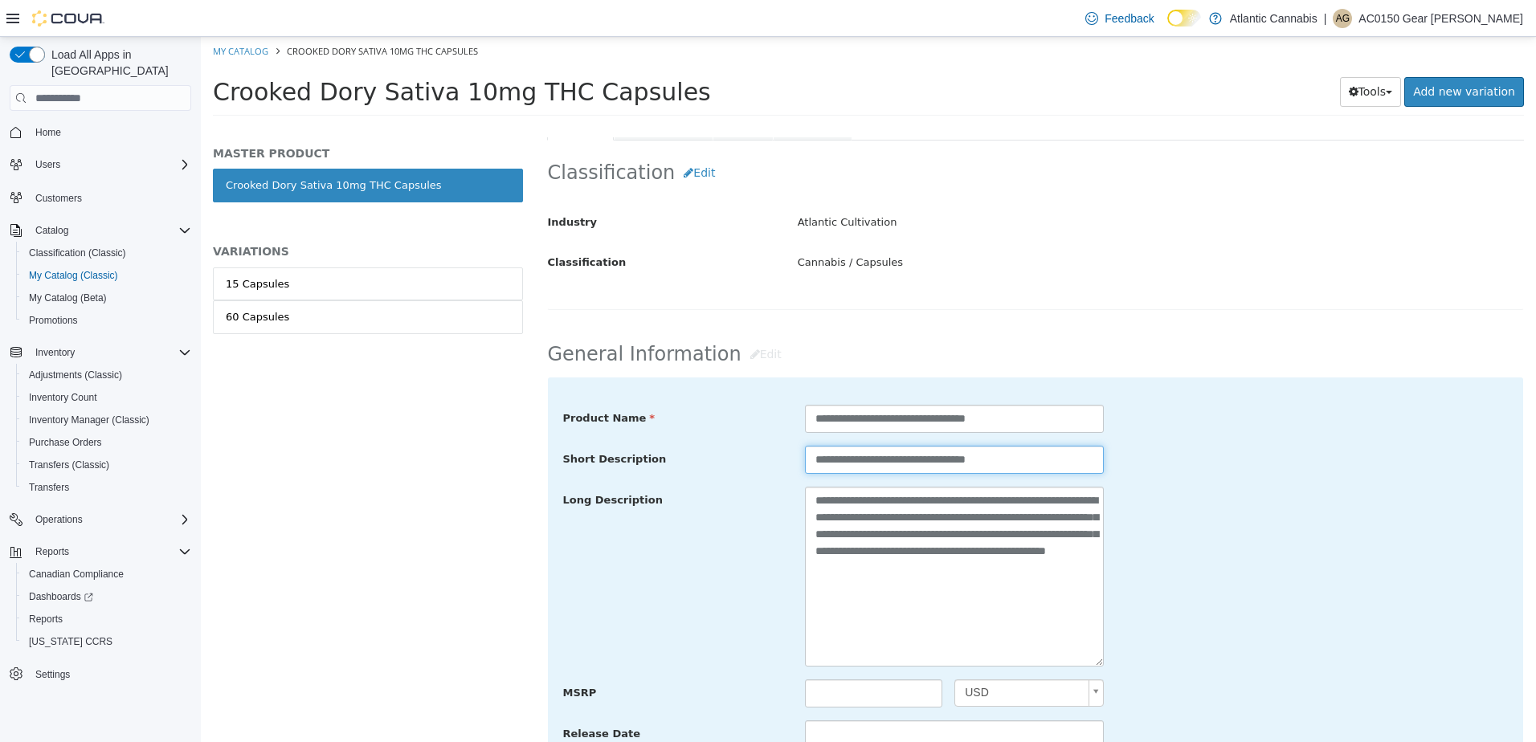
click at [984, 463] on input "**********" at bounding box center [954, 460] width 299 height 28
click at [896, 616] on textarea "**********" at bounding box center [954, 577] width 299 height 180
paste textarea "**********"
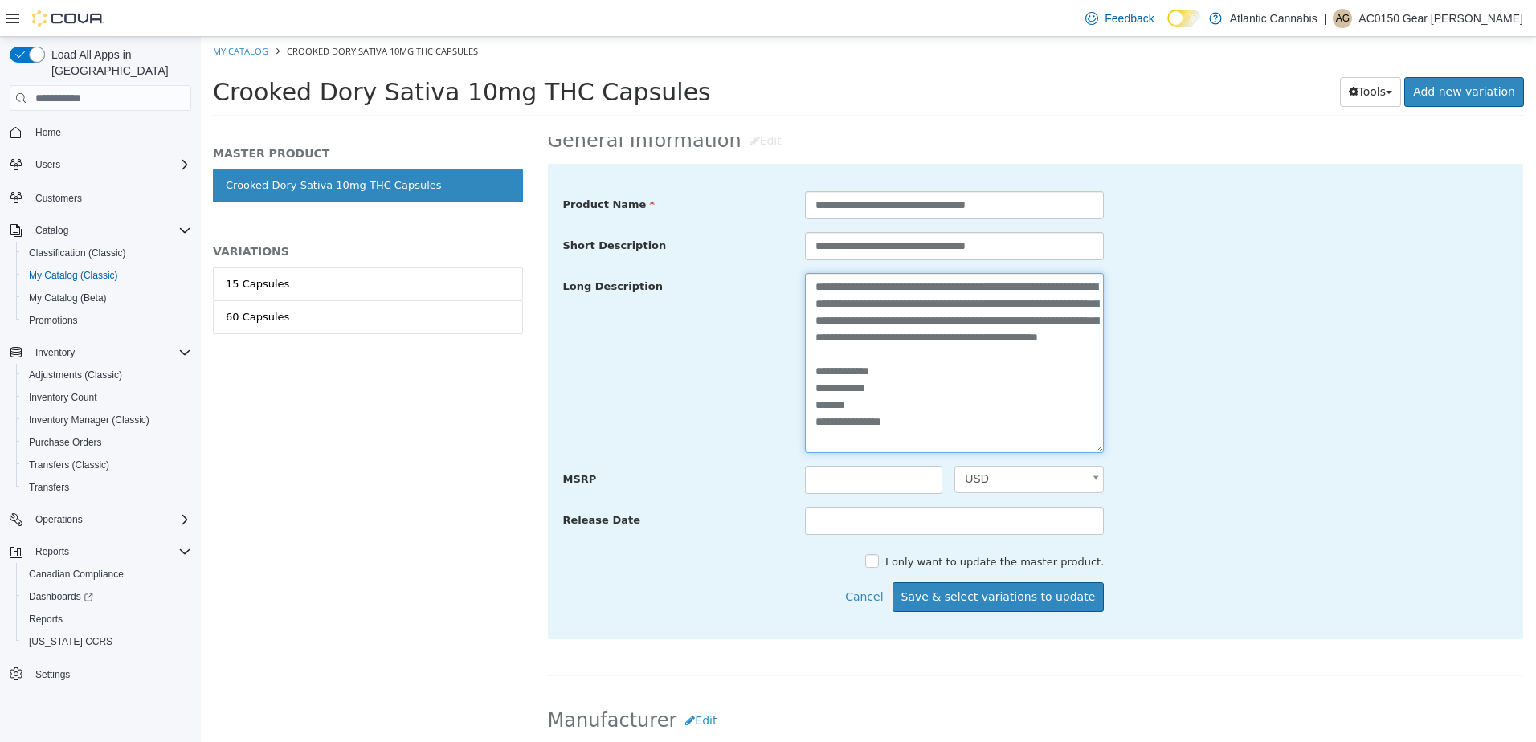
scroll to position [723, 0]
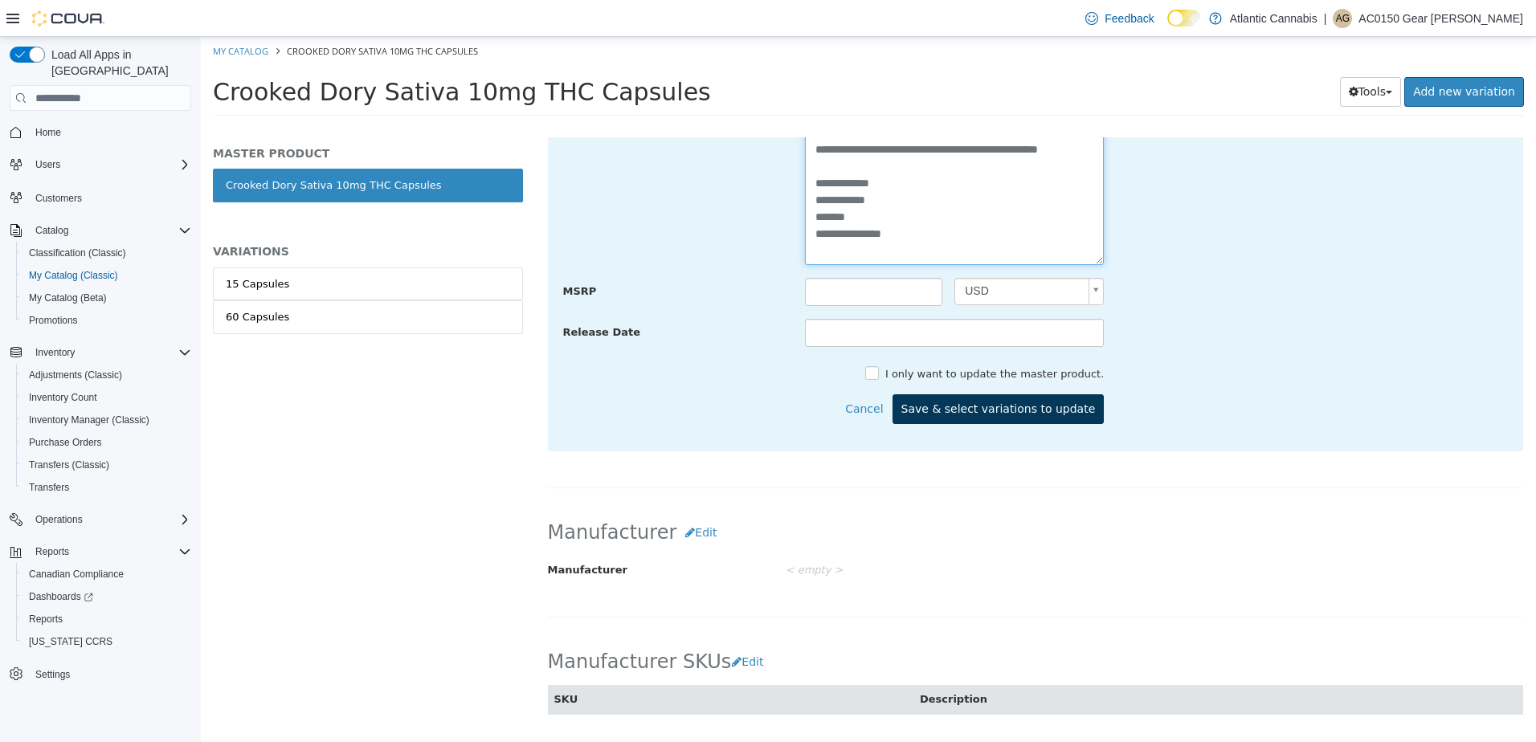
type textarea "**********"
click at [1046, 416] on button "Save & select variations to update" at bounding box center [998, 409] width 212 height 30
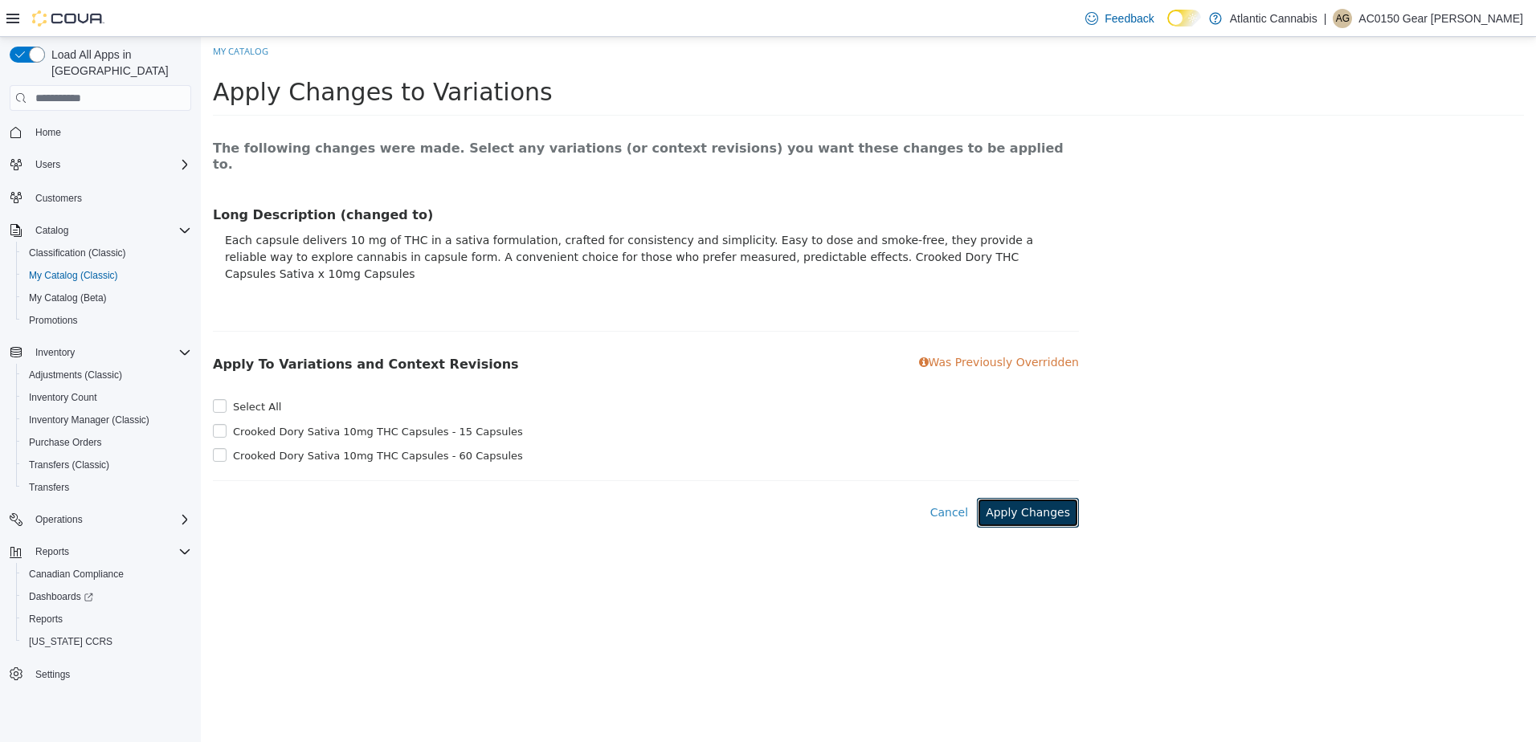
click at [1046, 498] on button "Apply Changes" at bounding box center [1028, 513] width 102 height 30
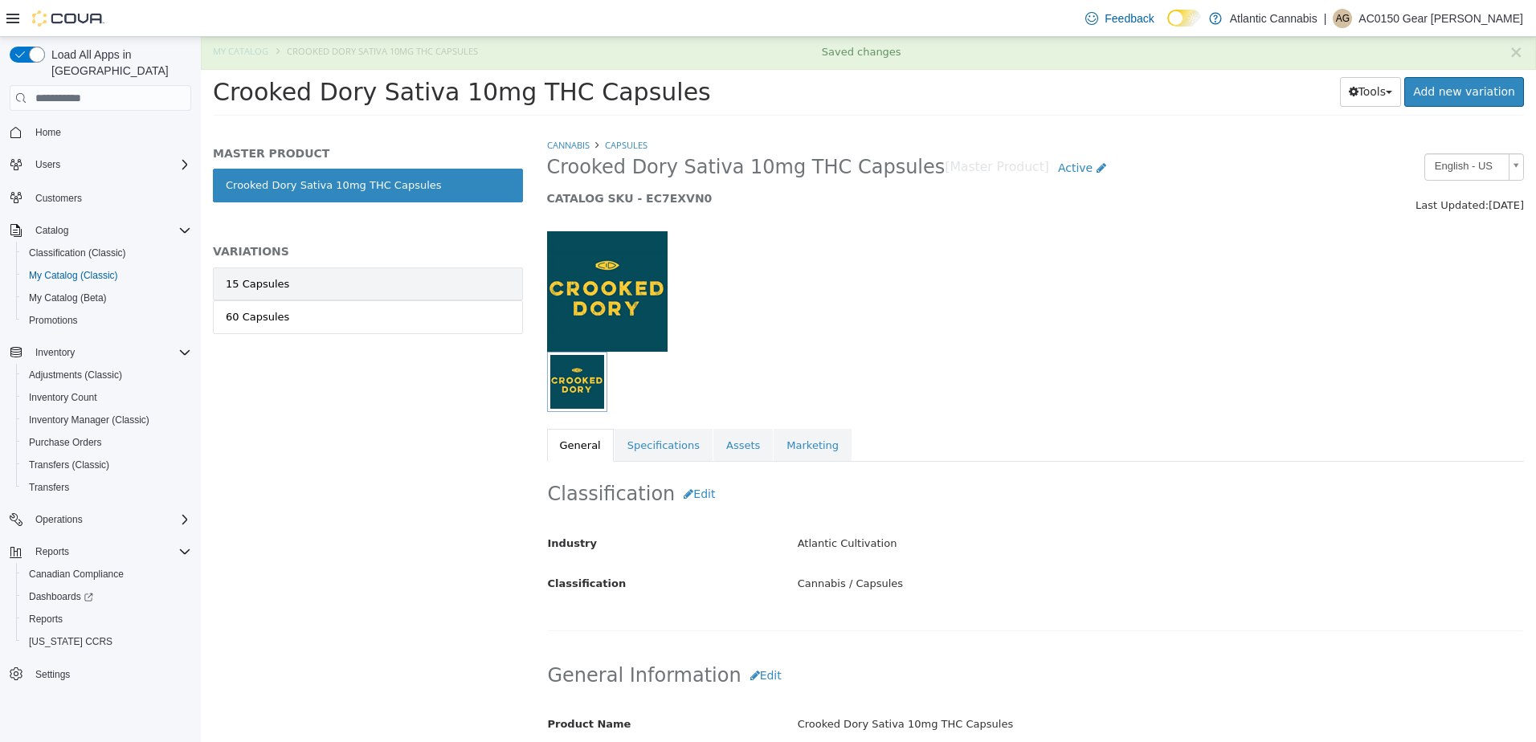
click at [292, 284] on link "15 Capsules" at bounding box center [368, 284] width 310 height 34
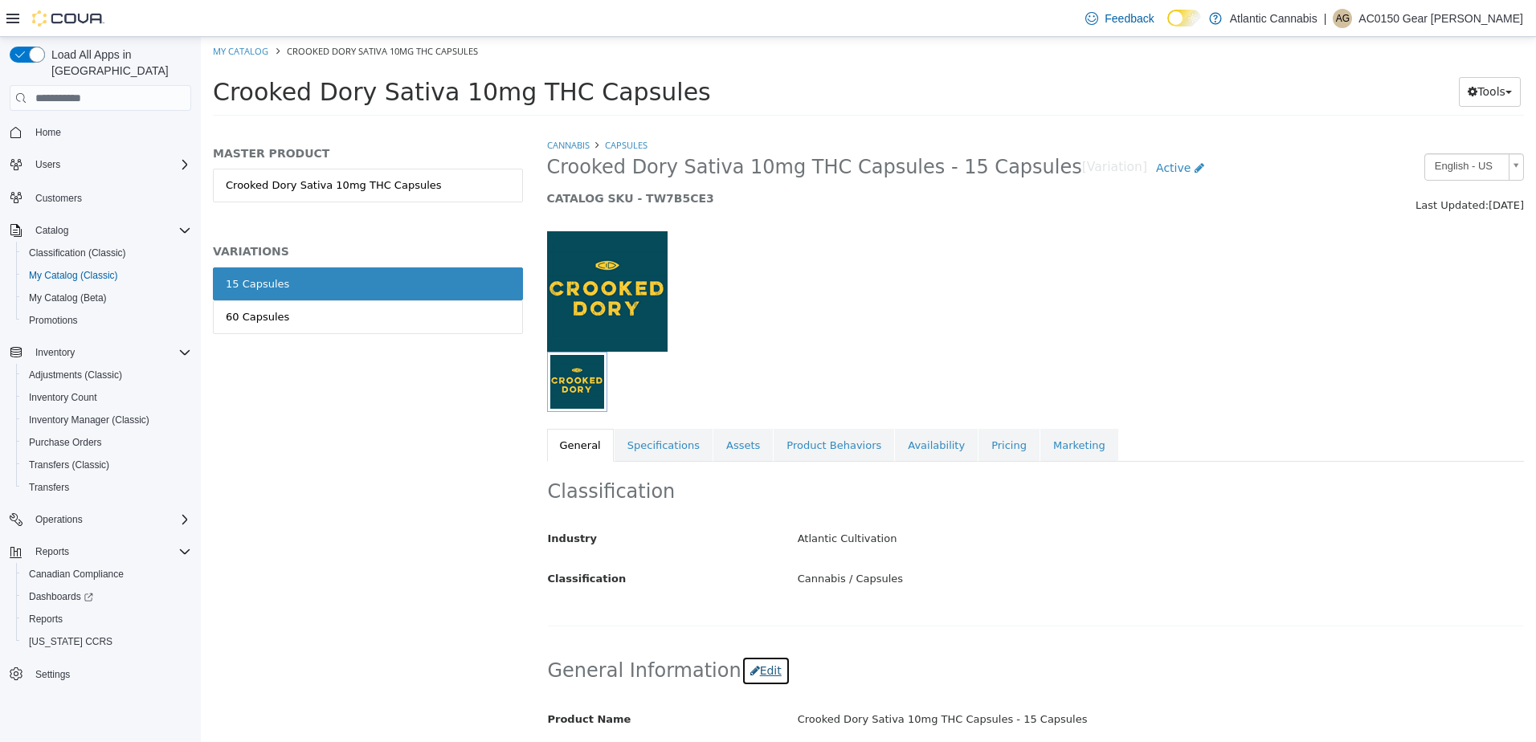
click at [761, 665] on button "Edit" at bounding box center [765, 671] width 49 height 30
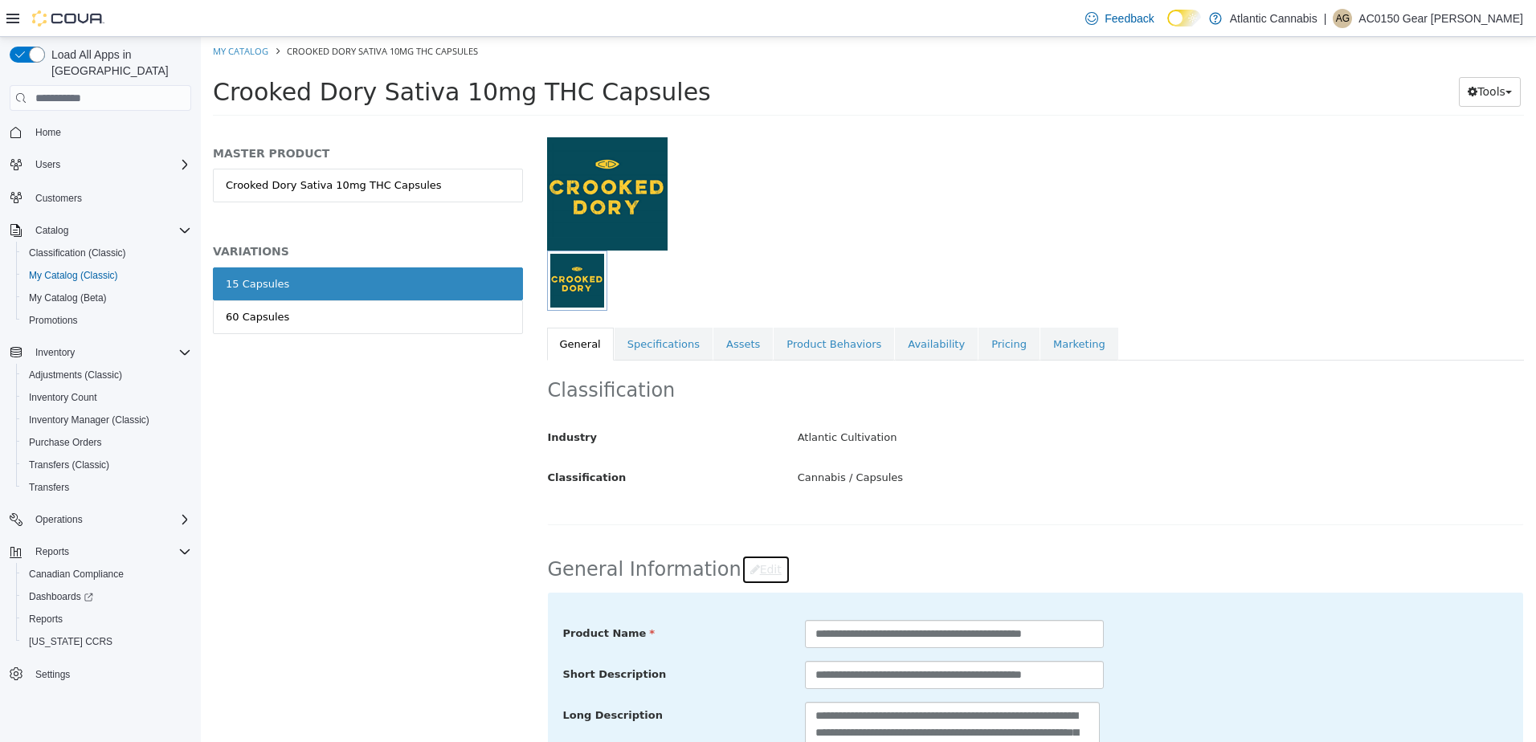
scroll to position [562, 0]
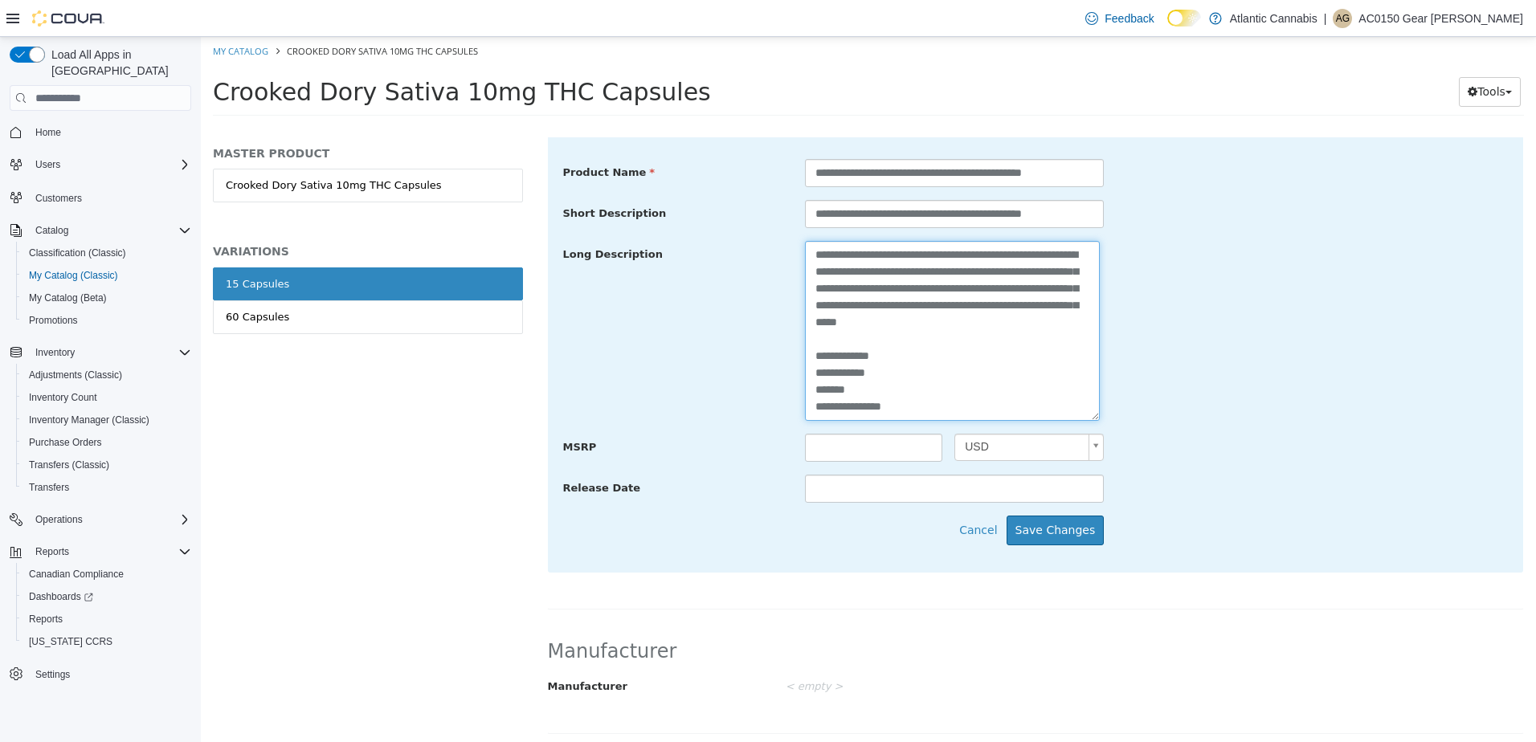
click at [813, 413] on textarea "**********" at bounding box center [952, 331] width 295 height 180
type textarea "**********"
click at [1098, 537] on div "Cancel Save Changes" at bounding box center [833, 531] width 565 height 30
click at [1084, 534] on button "Save Changes" at bounding box center [1055, 531] width 98 height 30
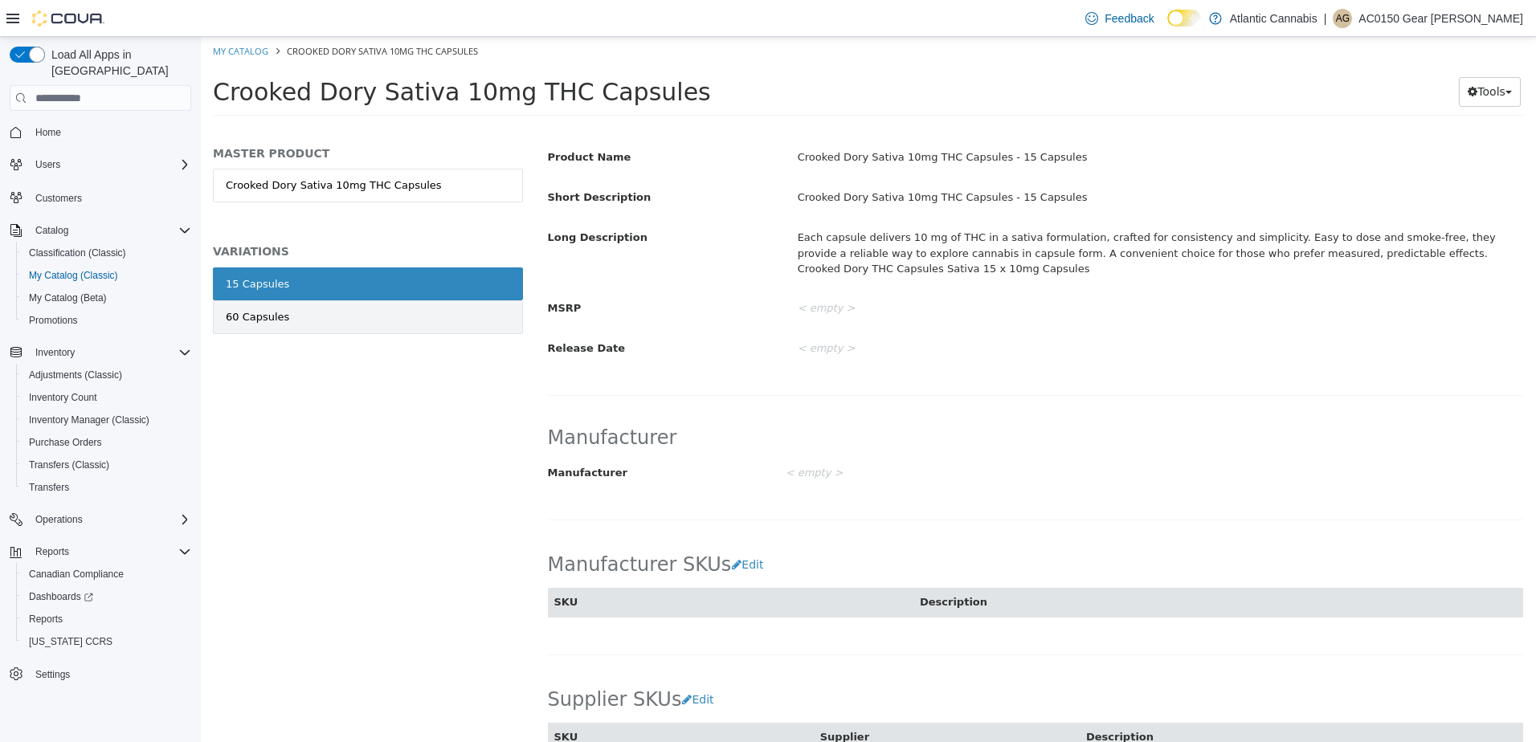
click at [275, 320] on div "60 Capsules" at bounding box center [257, 317] width 63 height 16
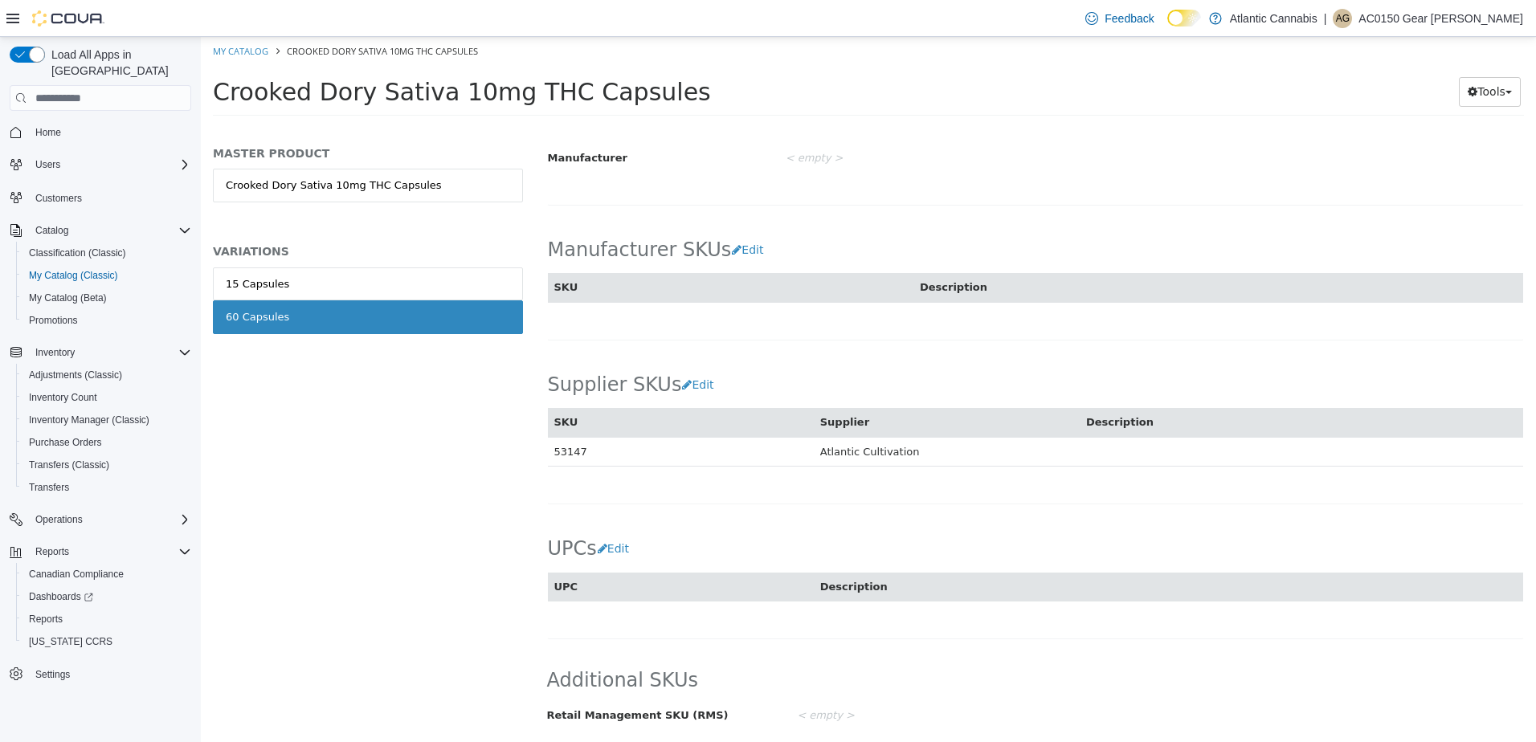
scroll to position [477, 0]
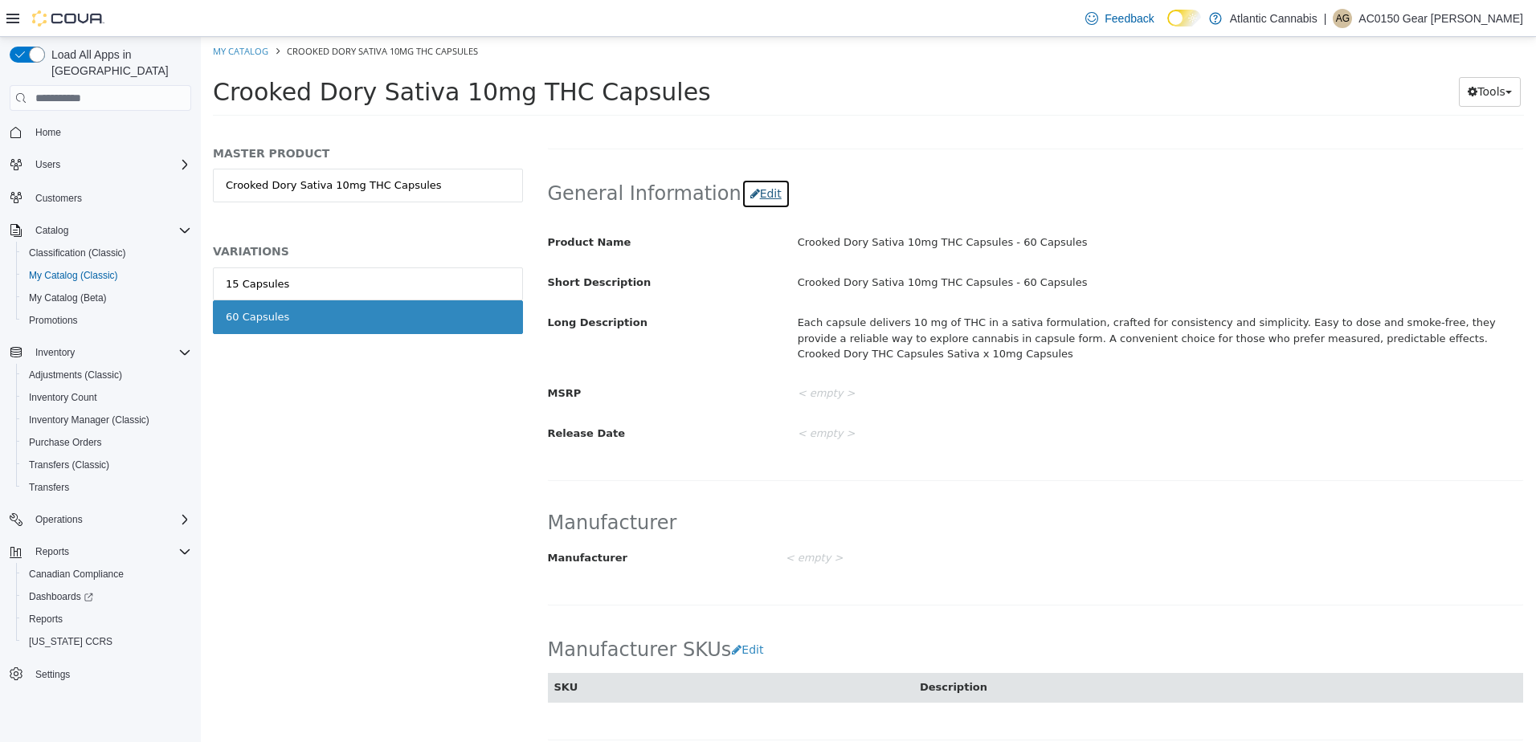
click at [745, 194] on button "Edit" at bounding box center [765, 194] width 49 height 30
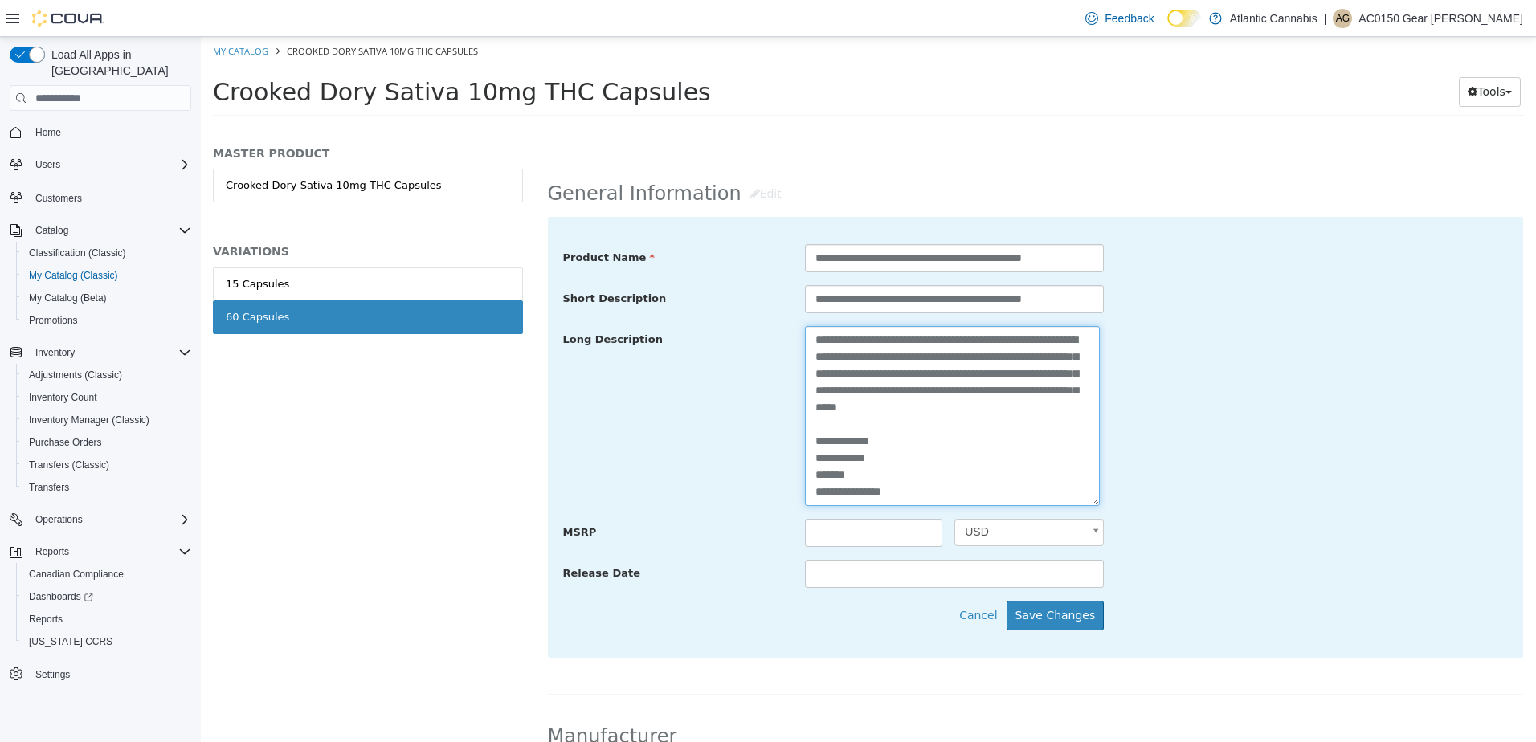
click at [814, 485] on textarea "**********" at bounding box center [952, 416] width 295 height 180
type textarea "**********"
click at [1070, 618] on button "Save Changes" at bounding box center [1055, 616] width 98 height 30
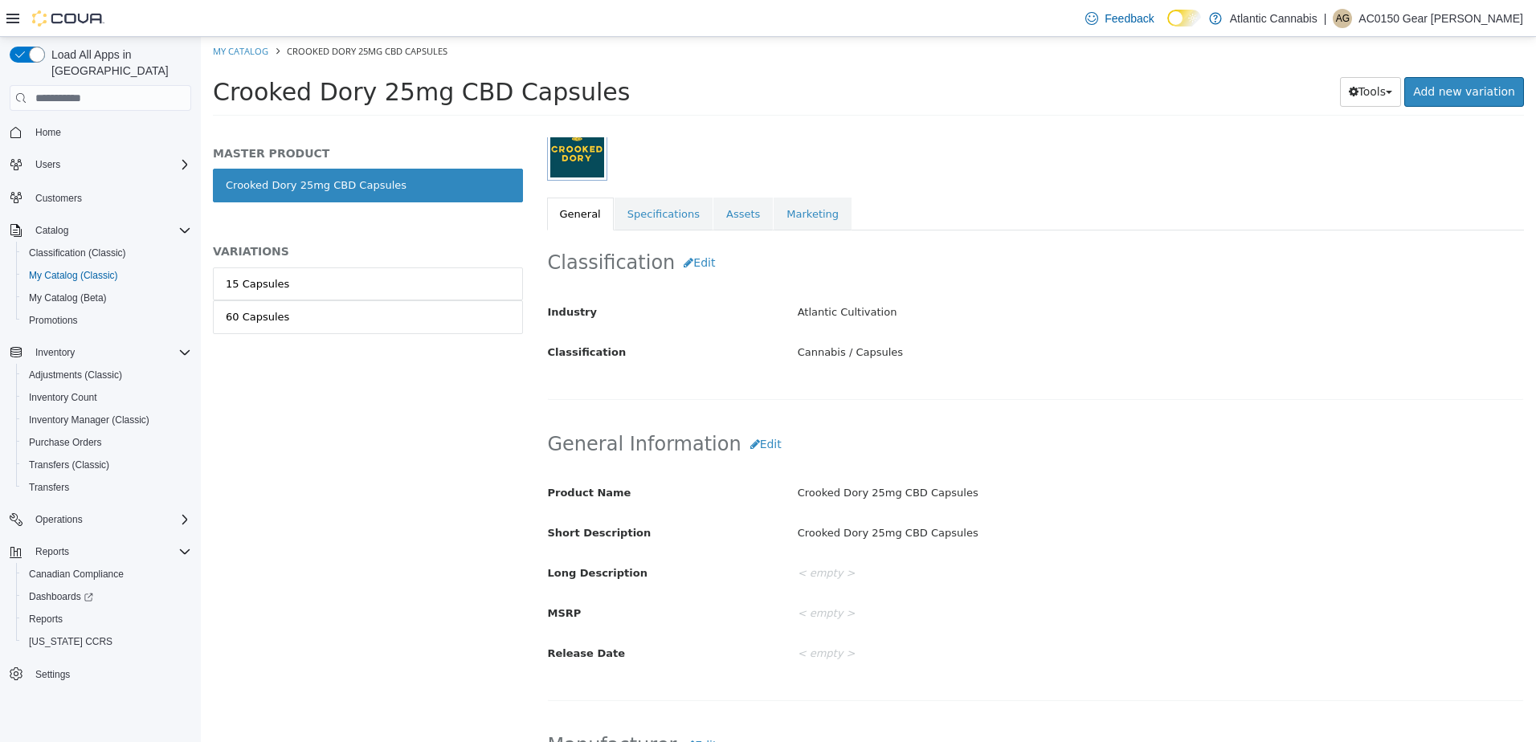
scroll to position [241, 0]
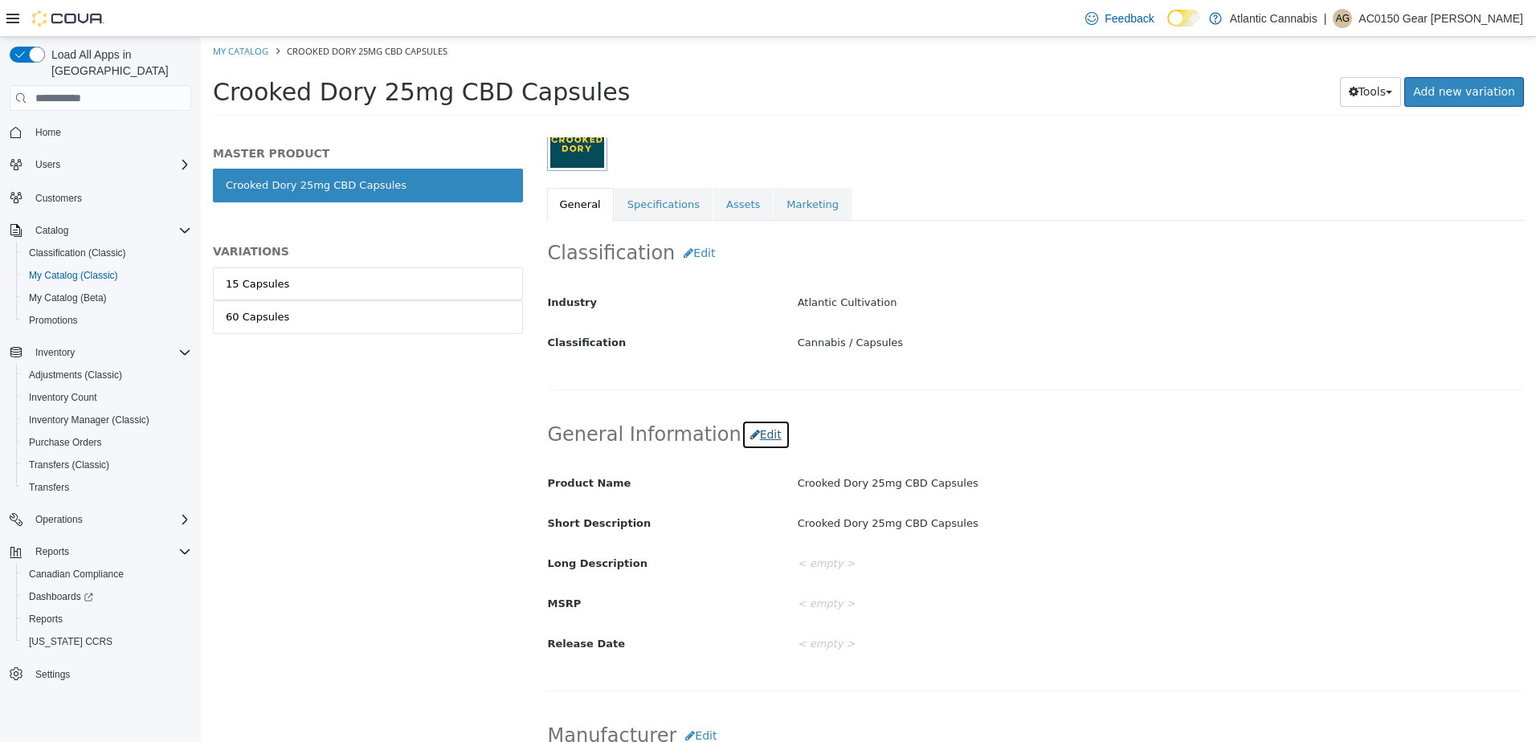
click at [757, 436] on button "Edit" at bounding box center [765, 435] width 49 height 30
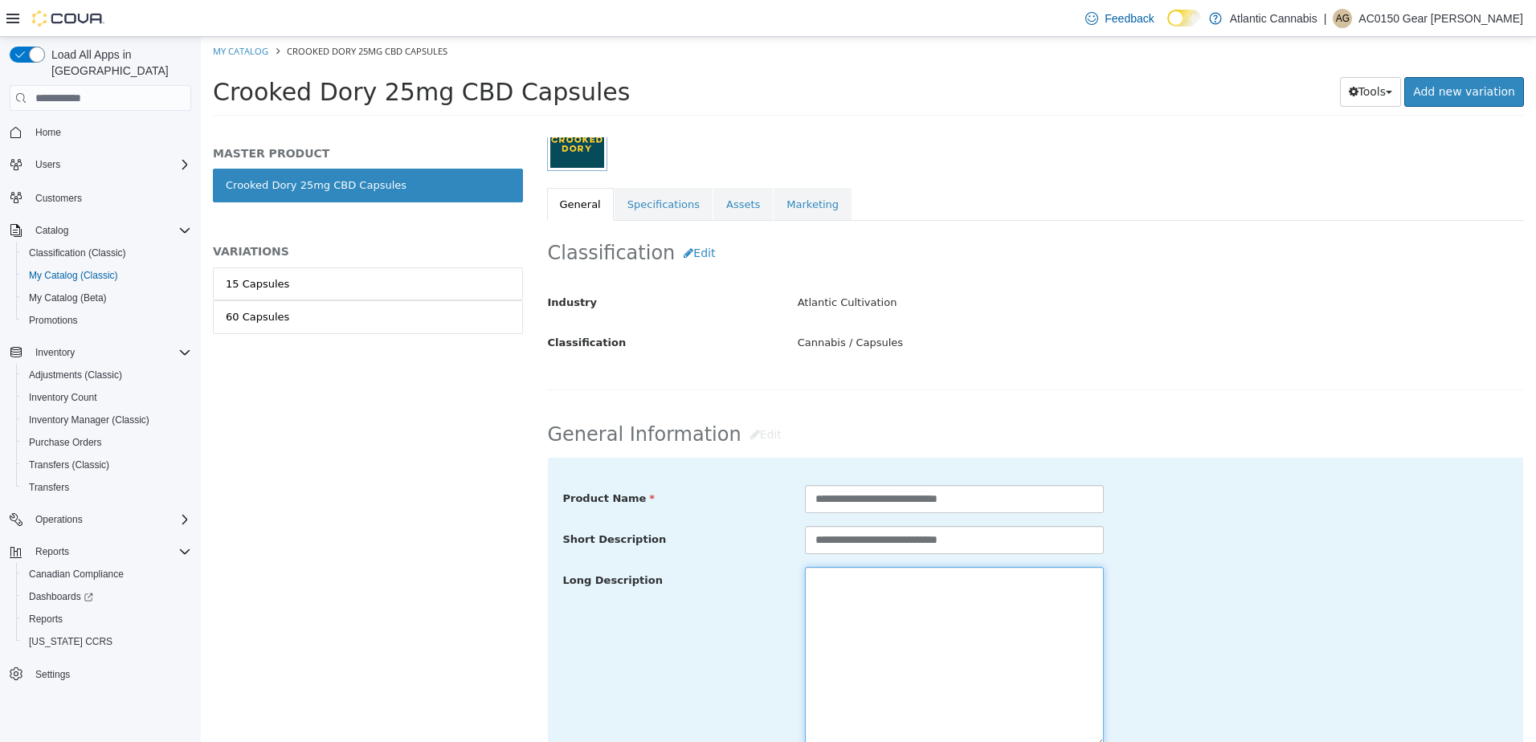
click at [849, 610] on textarea at bounding box center [954, 657] width 299 height 180
paste textarea "**********"
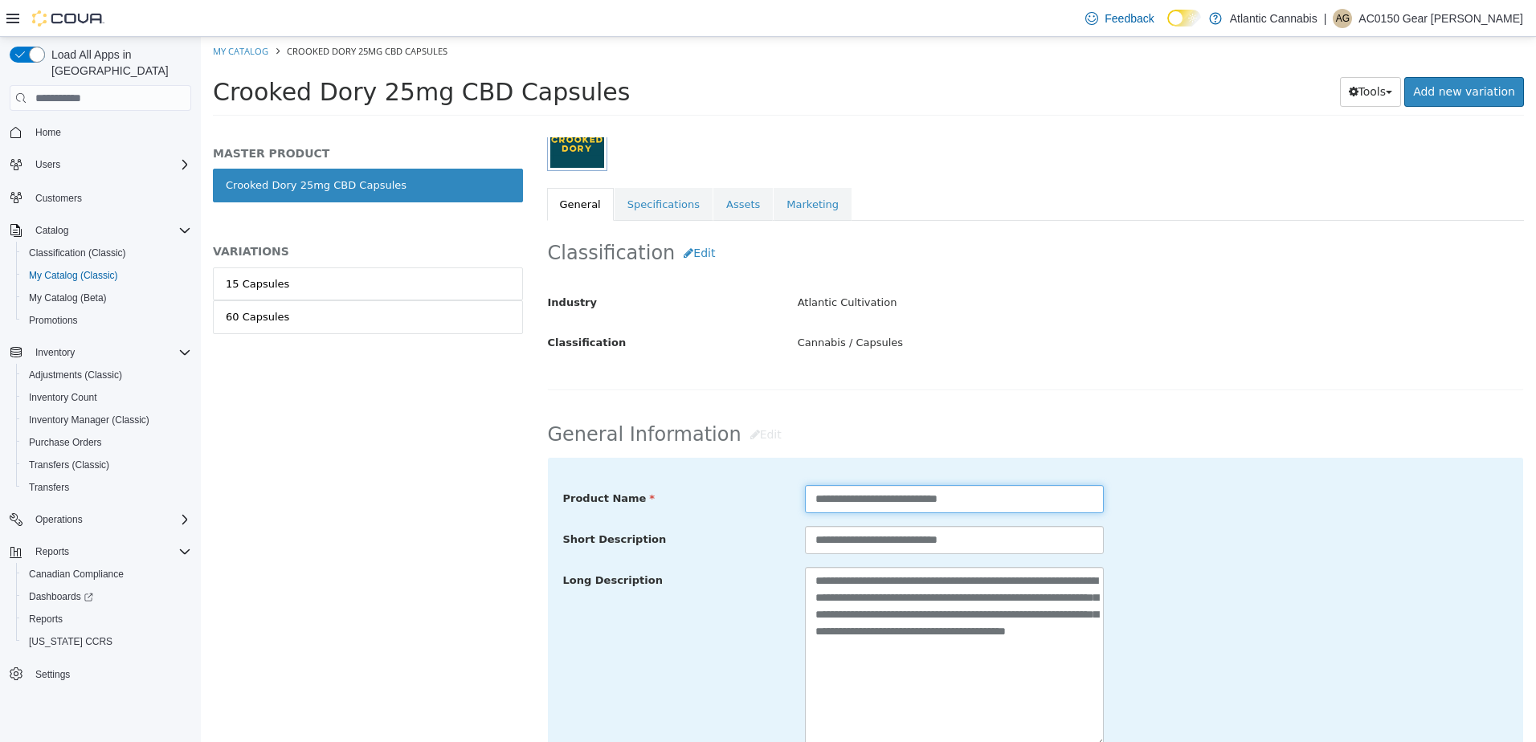
click at [936, 502] on input "**********" at bounding box center [954, 499] width 299 height 28
click at [1056, 664] on textarea "**********" at bounding box center [954, 657] width 299 height 180
paste textarea "**********"
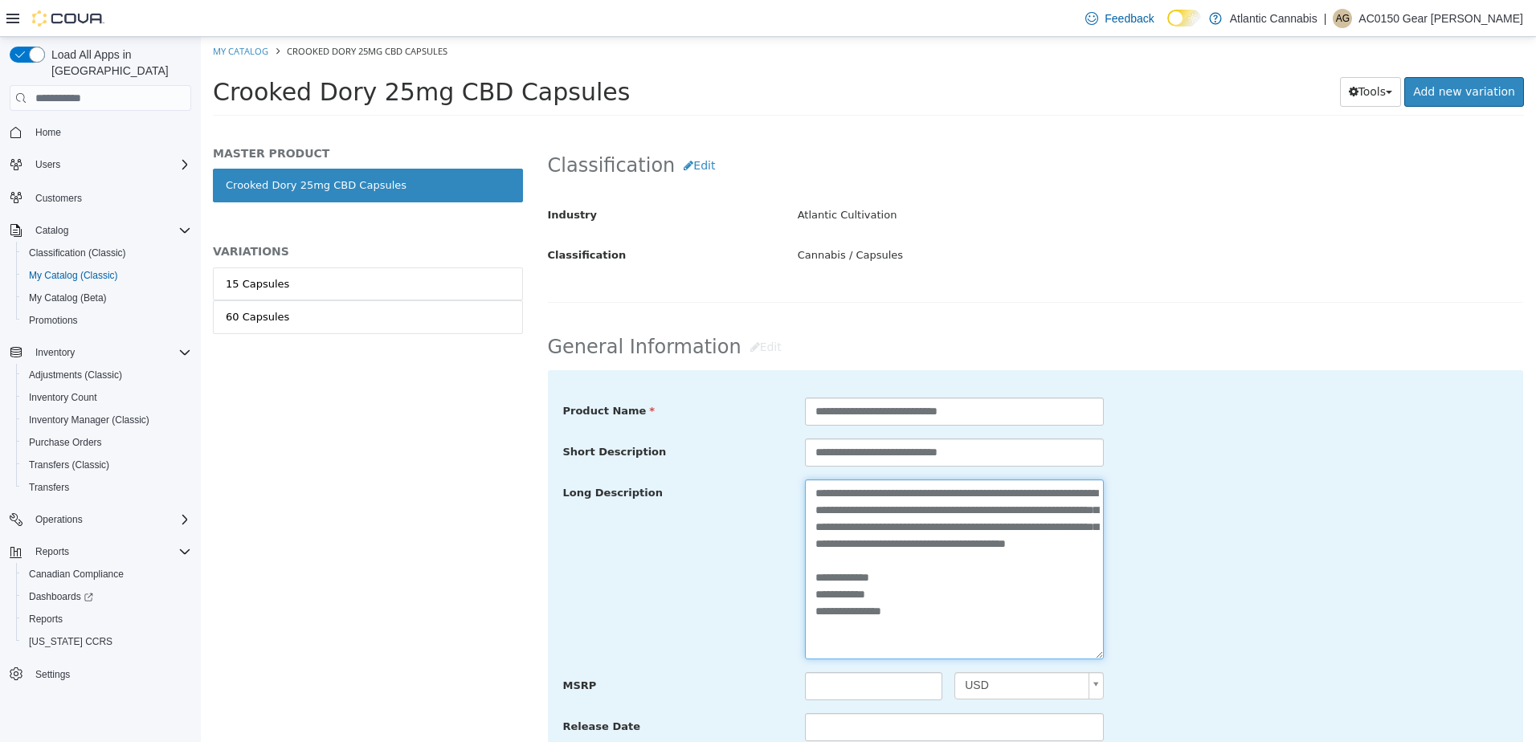
scroll to position [562, 0]
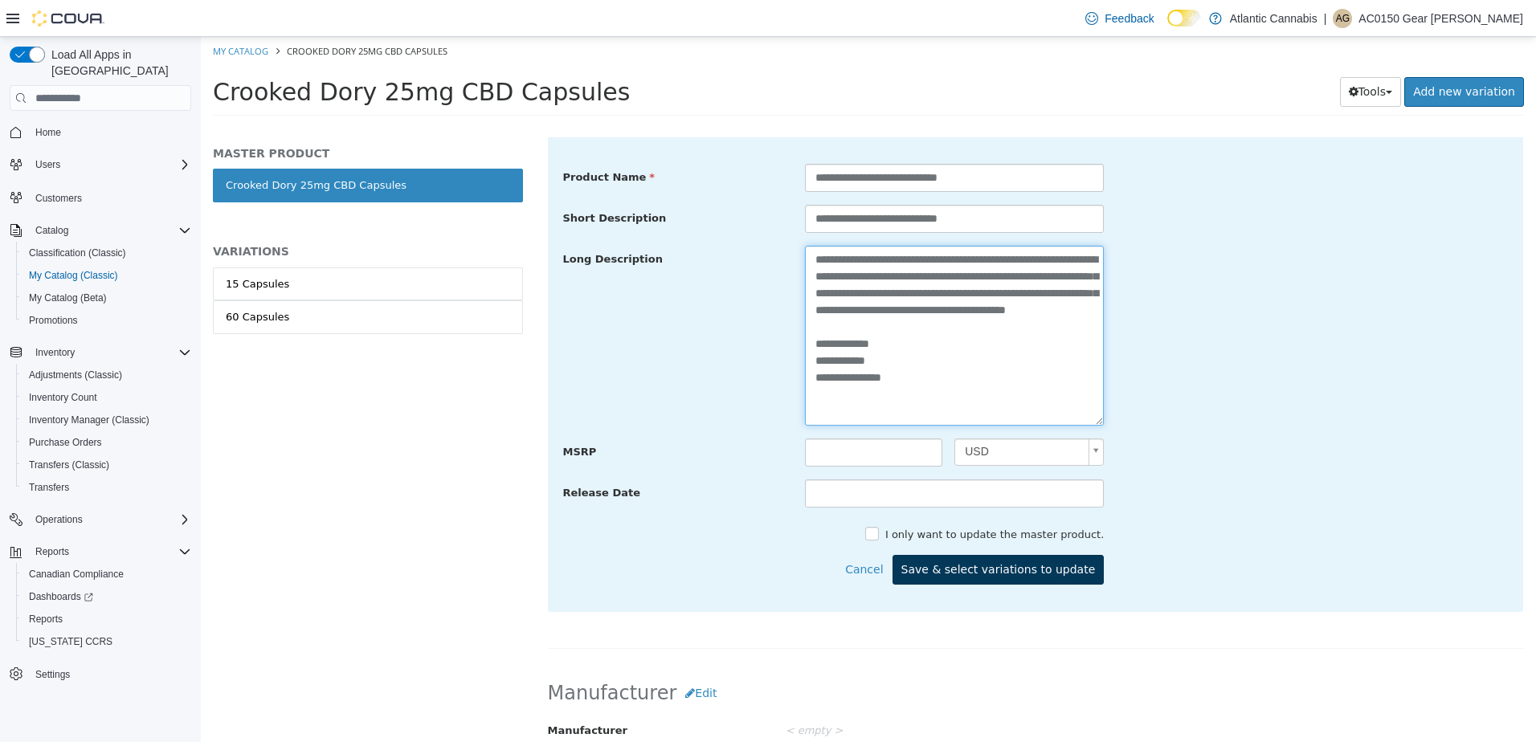
type textarea "**********"
click at [1040, 575] on button "Save & select variations to update" at bounding box center [998, 570] width 212 height 30
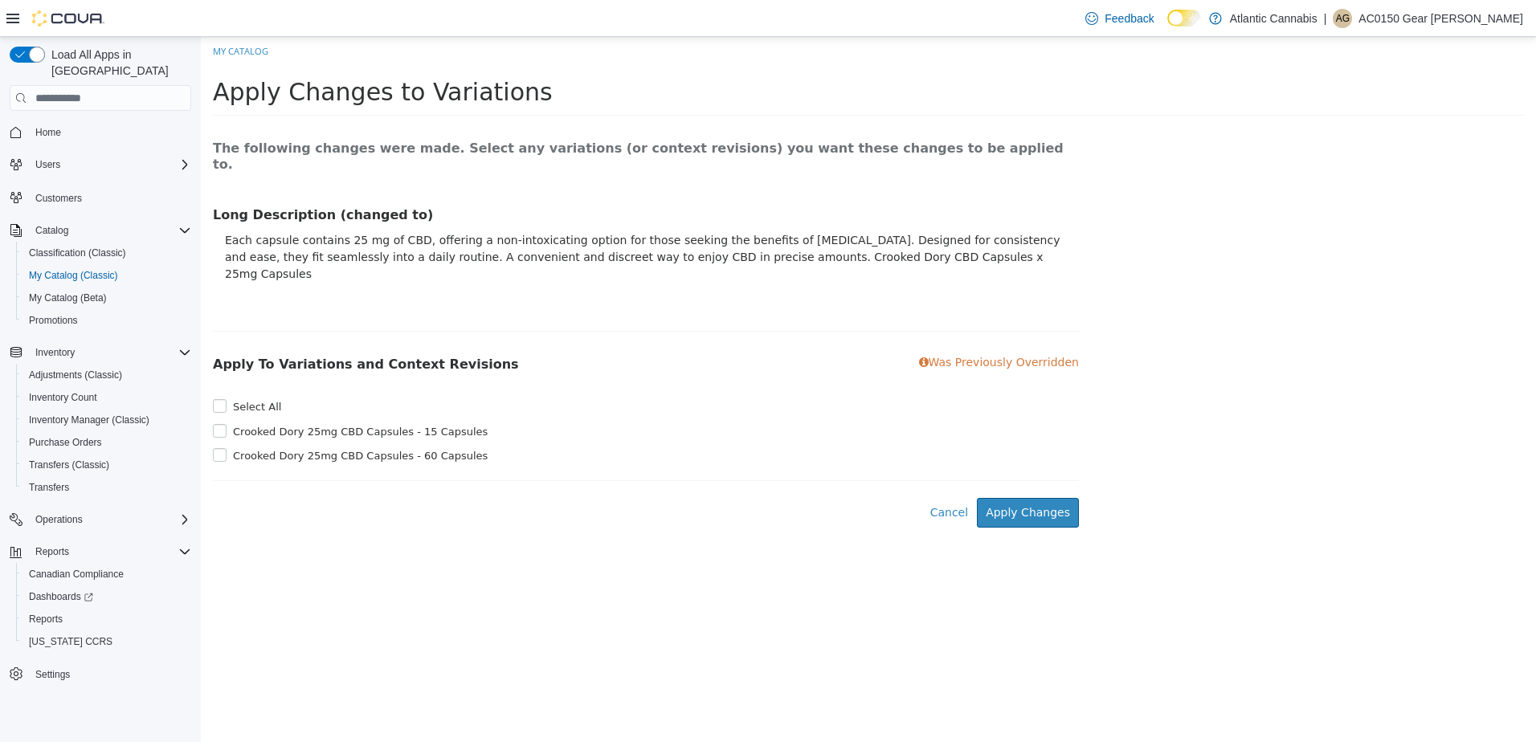
click at [231, 399] on label "Select All" at bounding box center [255, 407] width 52 height 16
click at [1043, 498] on button "Apply Changes" at bounding box center [1028, 513] width 102 height 30
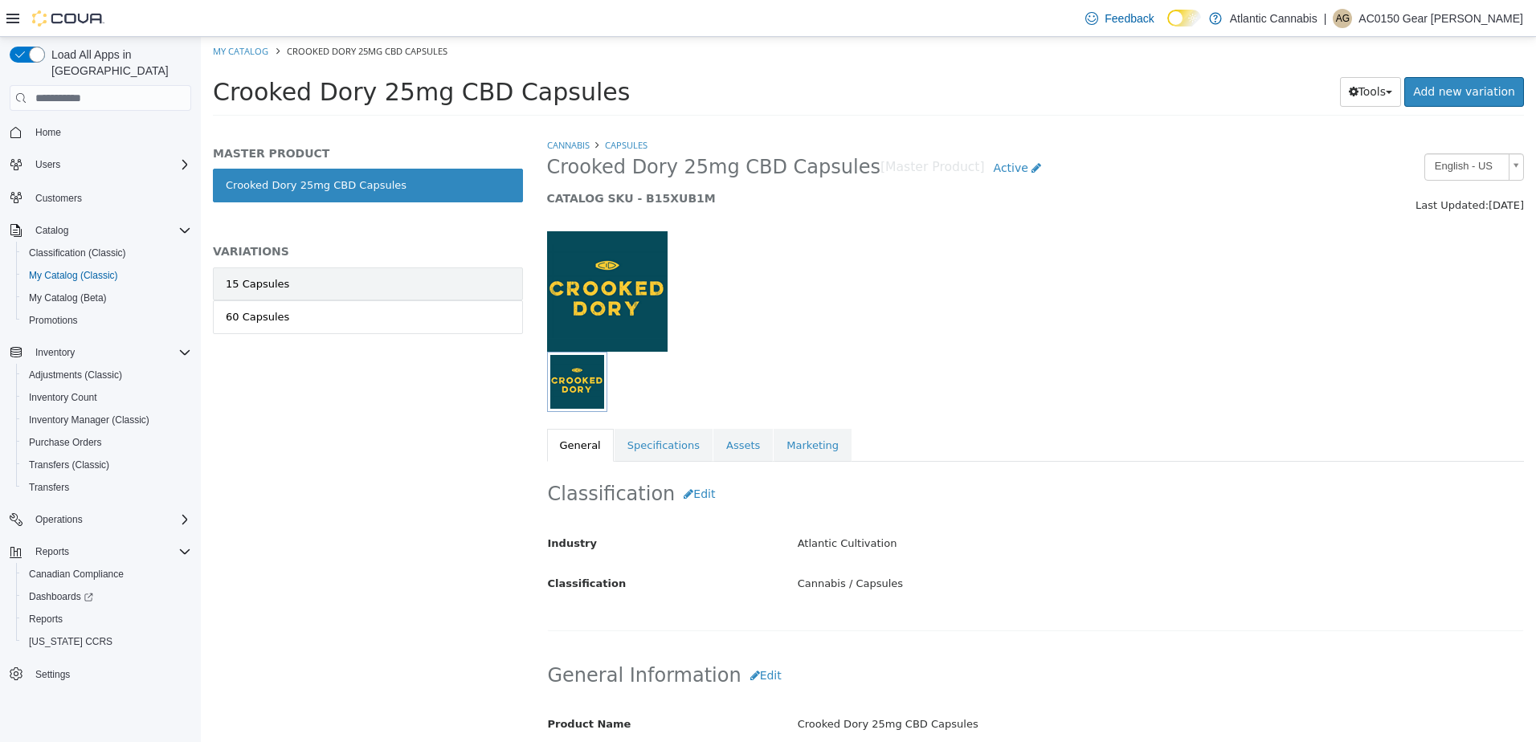
click at [320, 280] on link "15 Capsules" at bounding box center [368, 284] width 310 height 34
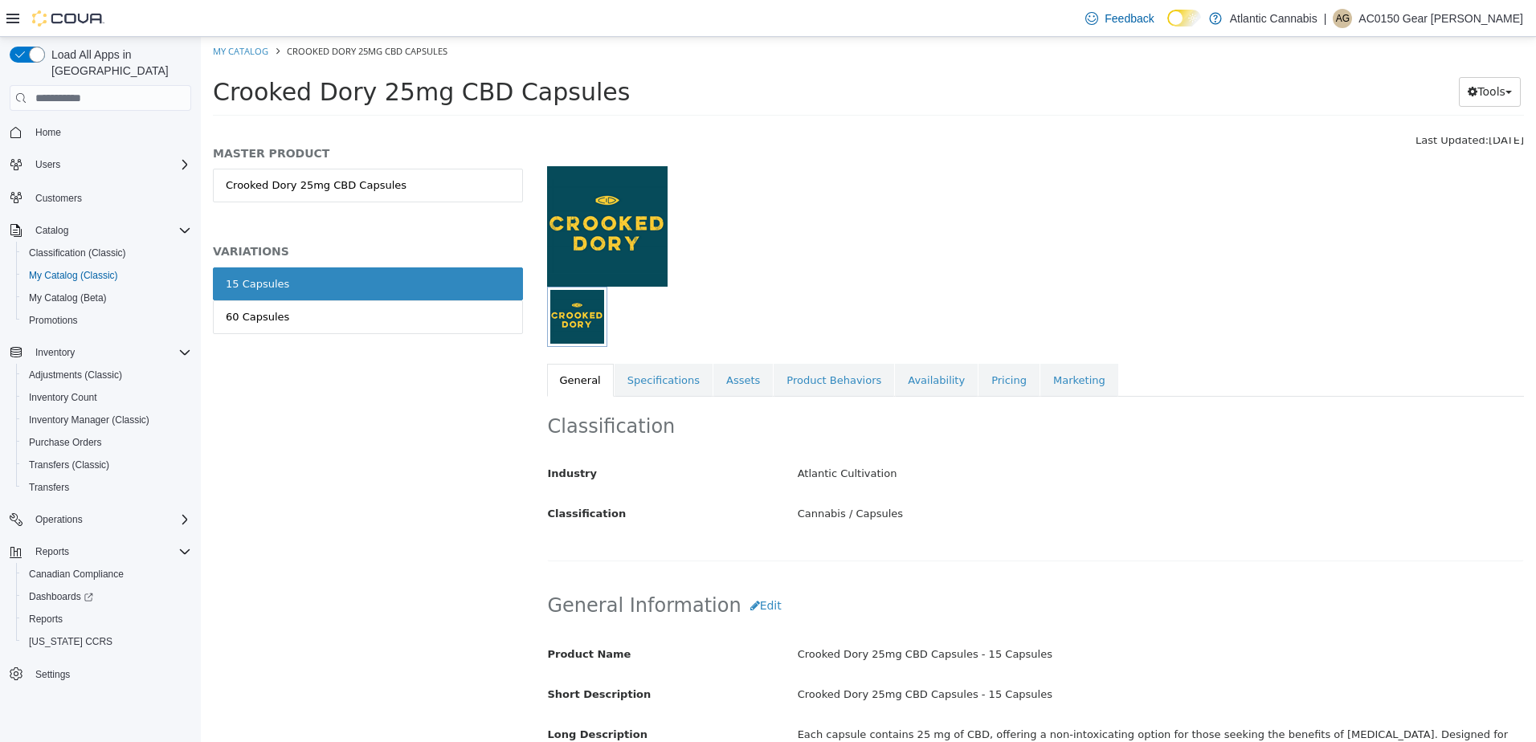
scroll to position [402, 0]
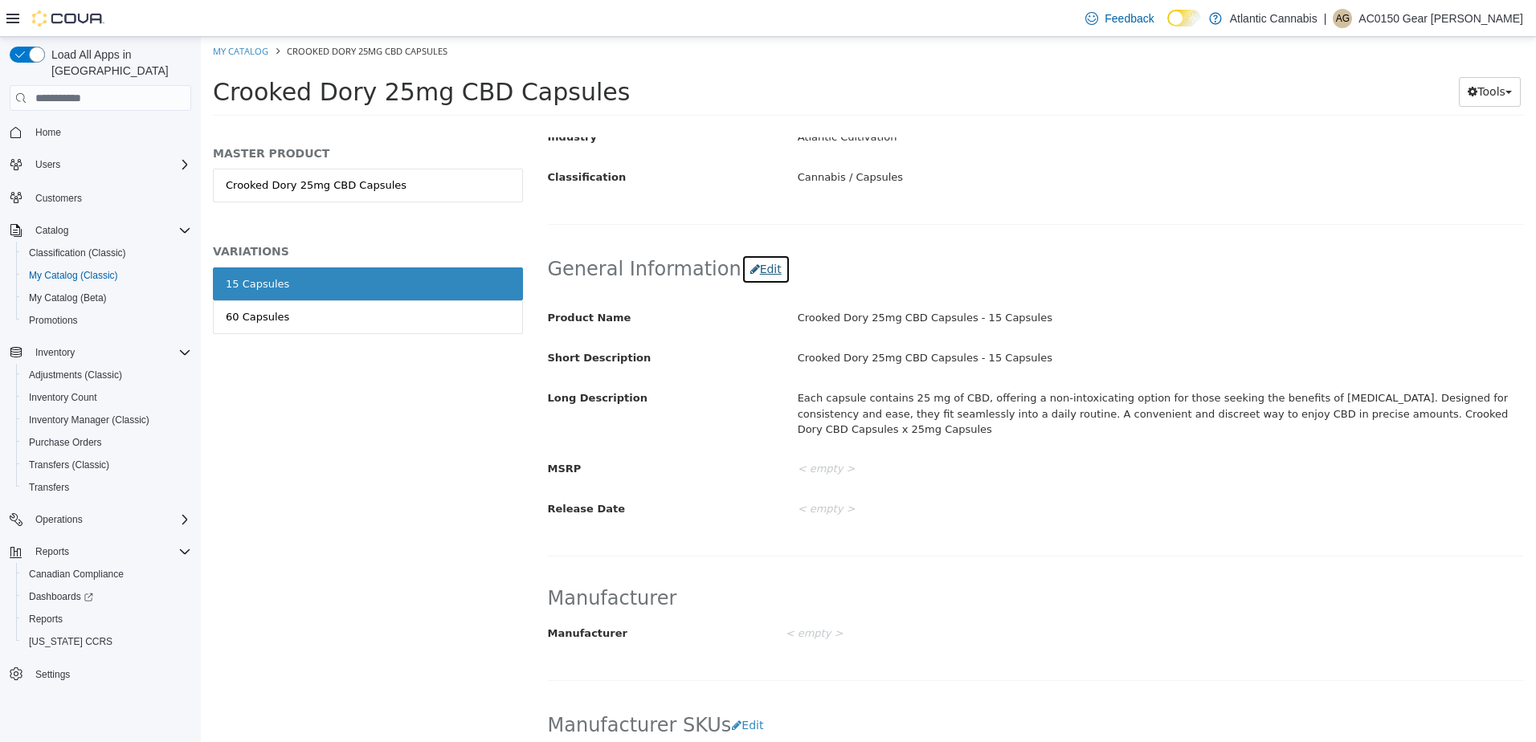
click at [749, 277] on button "Edit" at bounding box center [765, 270] width 49 height 30
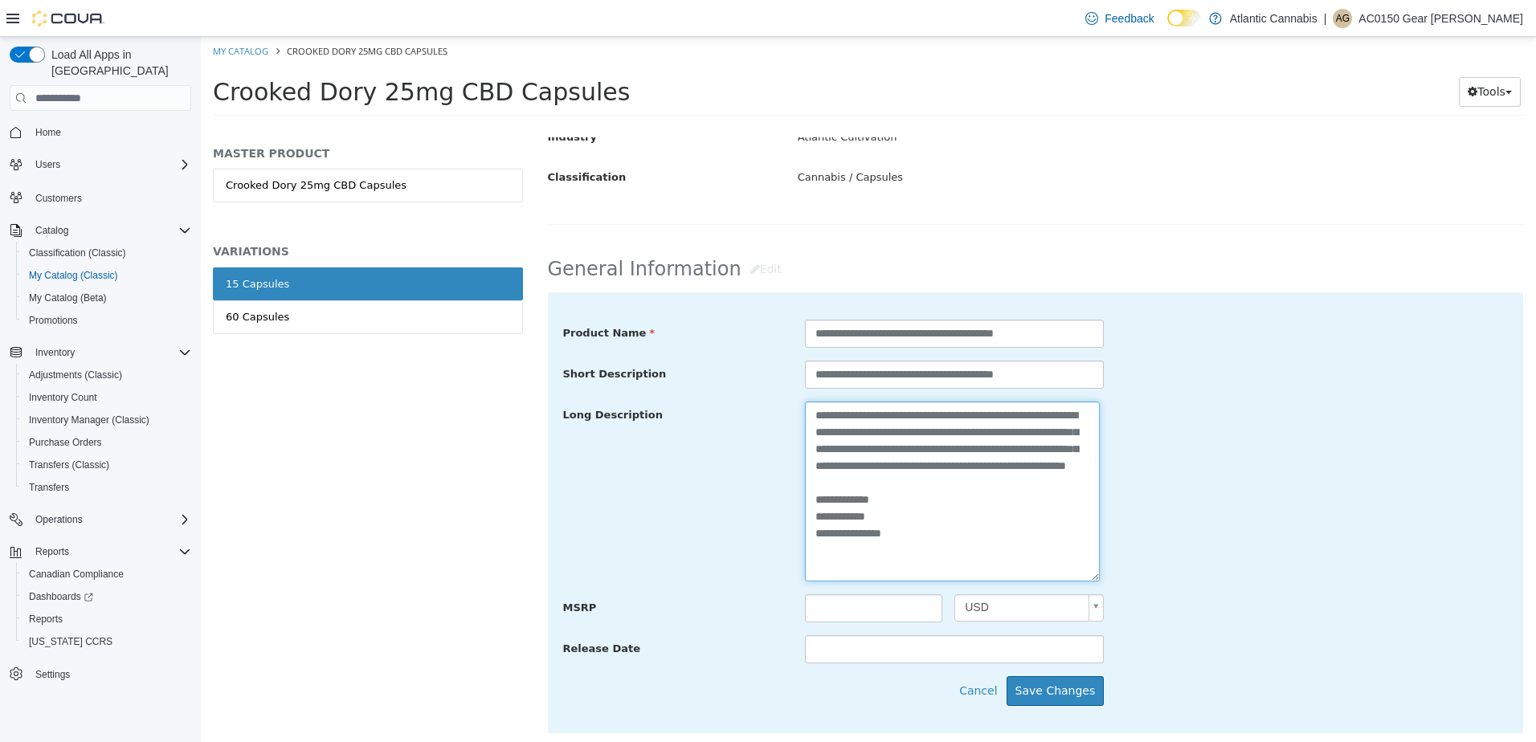
click at [808, 557] on textarea "**********" at bounding box center [952, 492] width 295 height 180
type textarea "**********"
click at [1057, 686] on button "Save Changes" at bounding box center [1055, 691] width 98 height 30
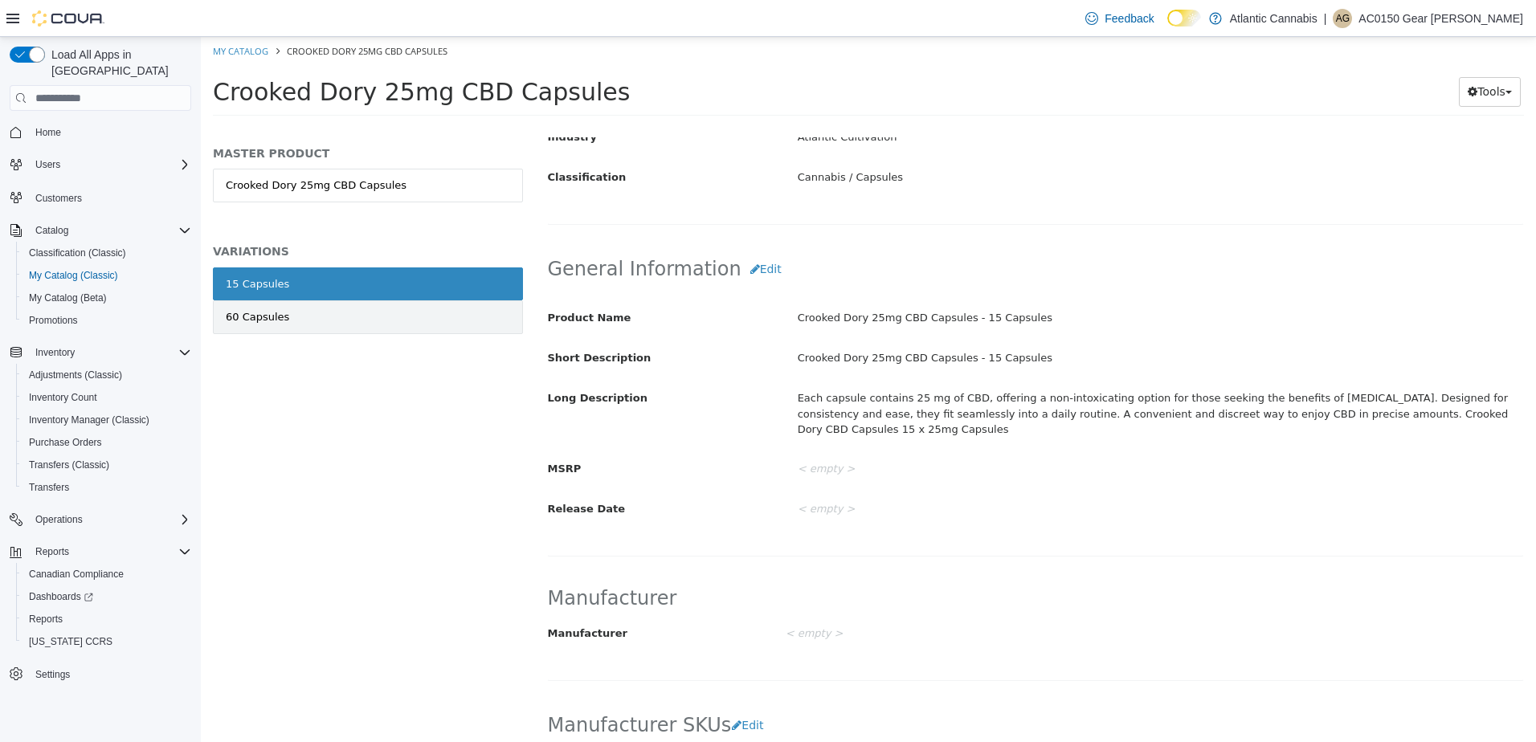
click at [288, 313] on link "60 Capsules" at bounding box center [368, 317] width 310 height 34
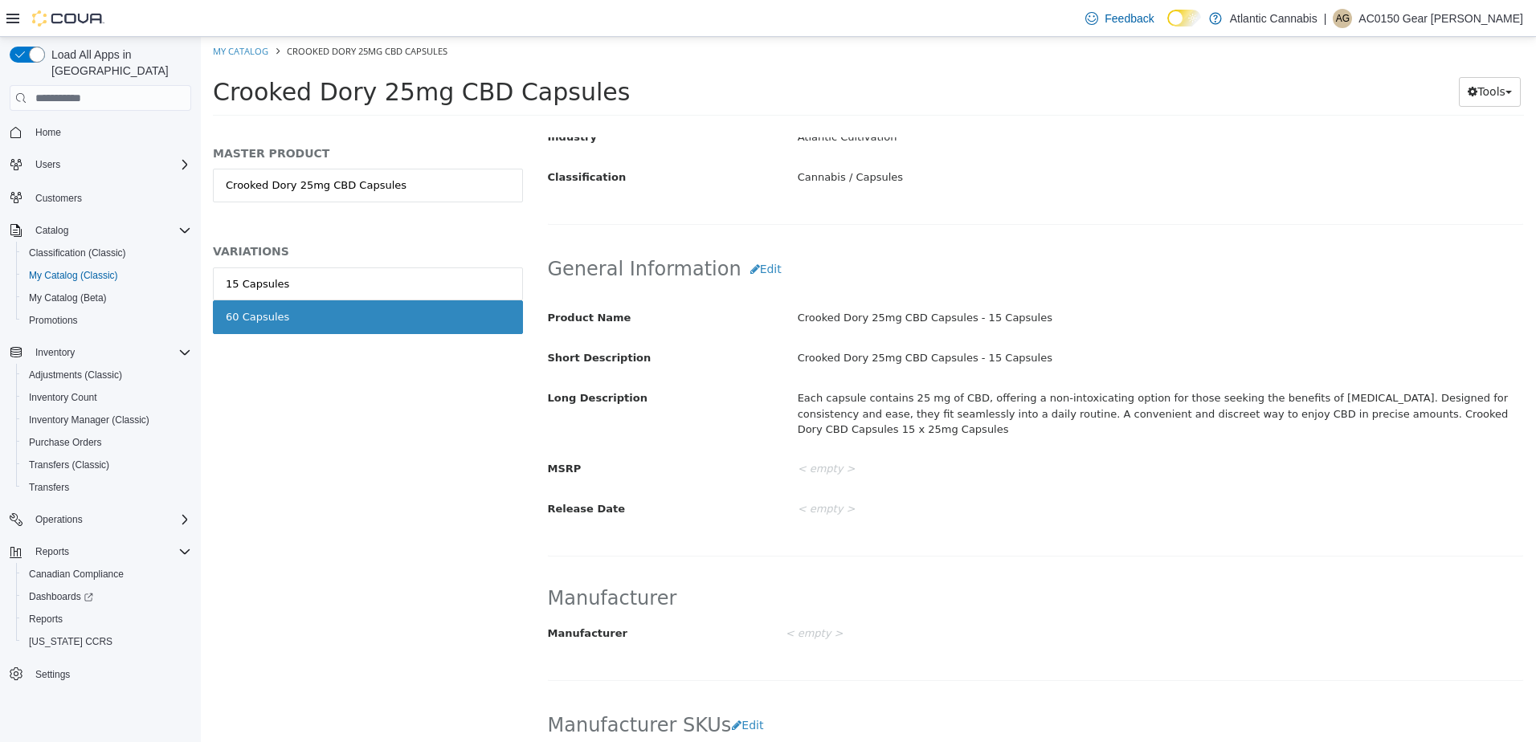
scroll to position [400, 0]
click at [757, 271] on button "Edit" at bounding box center [765, 271] width 49 height 30
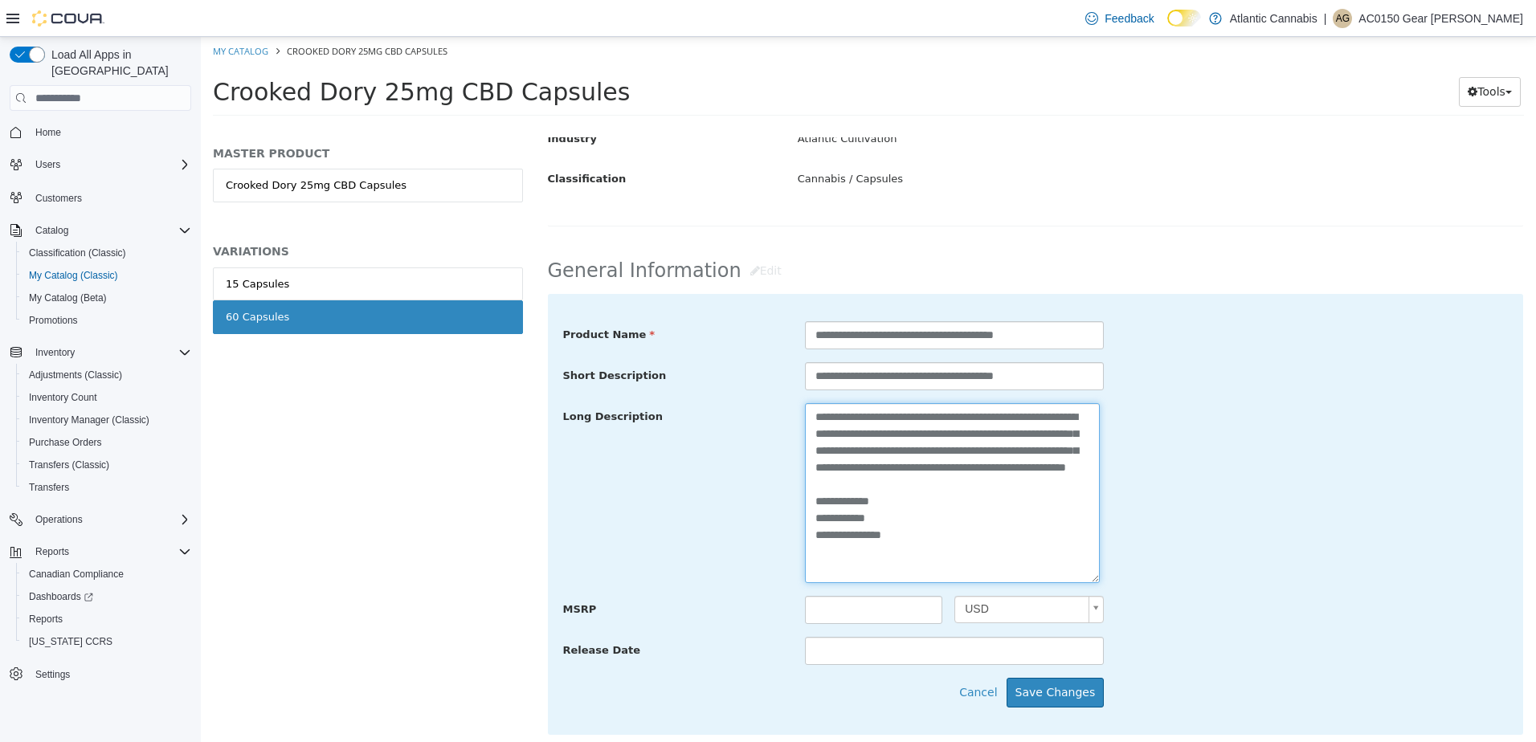
click at [810, 550] on textarea "**********" at bounding box center [952, 493] width 295 height 180
type textarea "**********"
click at [1059, 688] on button "Save Changes" at bounding box center [1055, 693] width 98 height 30
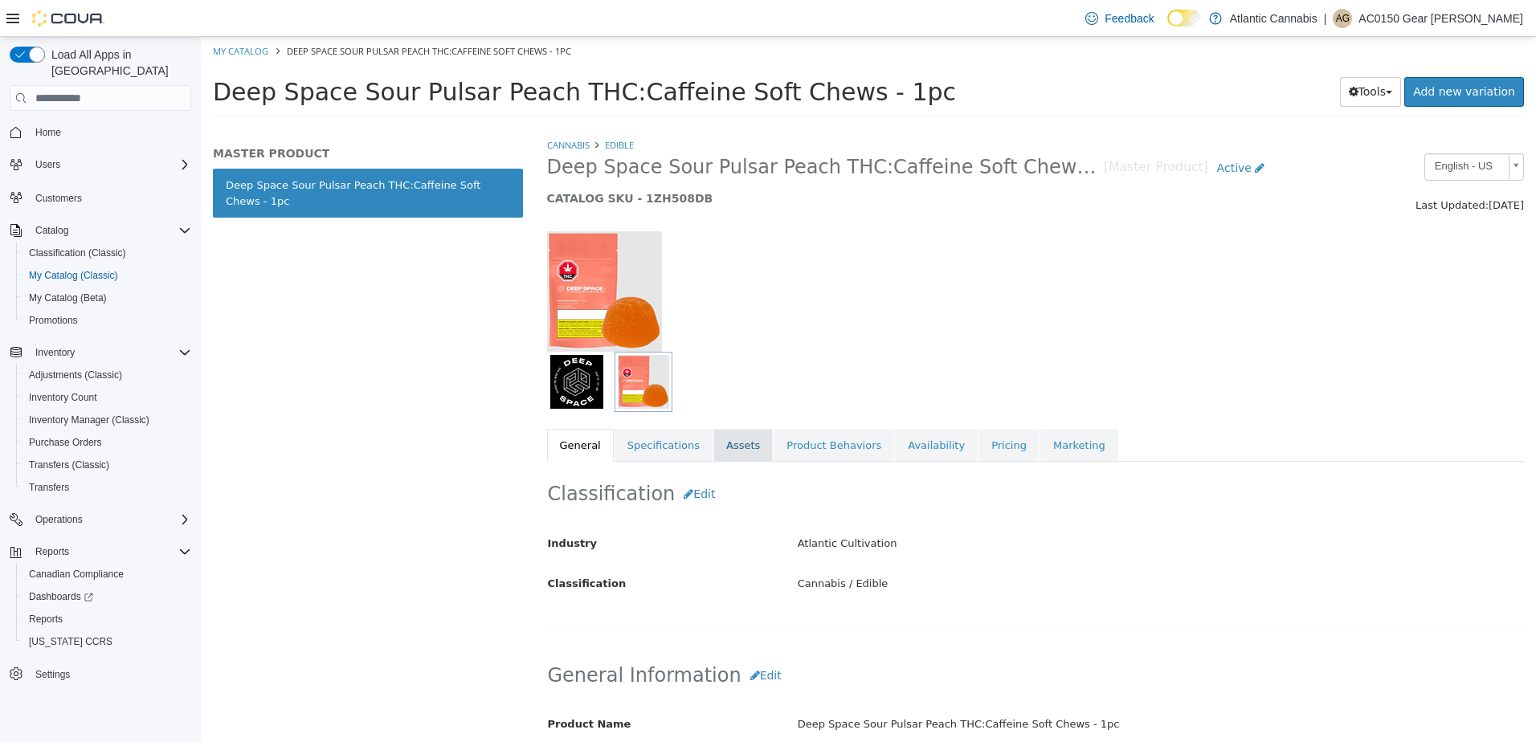
click at [733, 447] on link "Assets" at bounding box center [742, 446] width 59 height 34
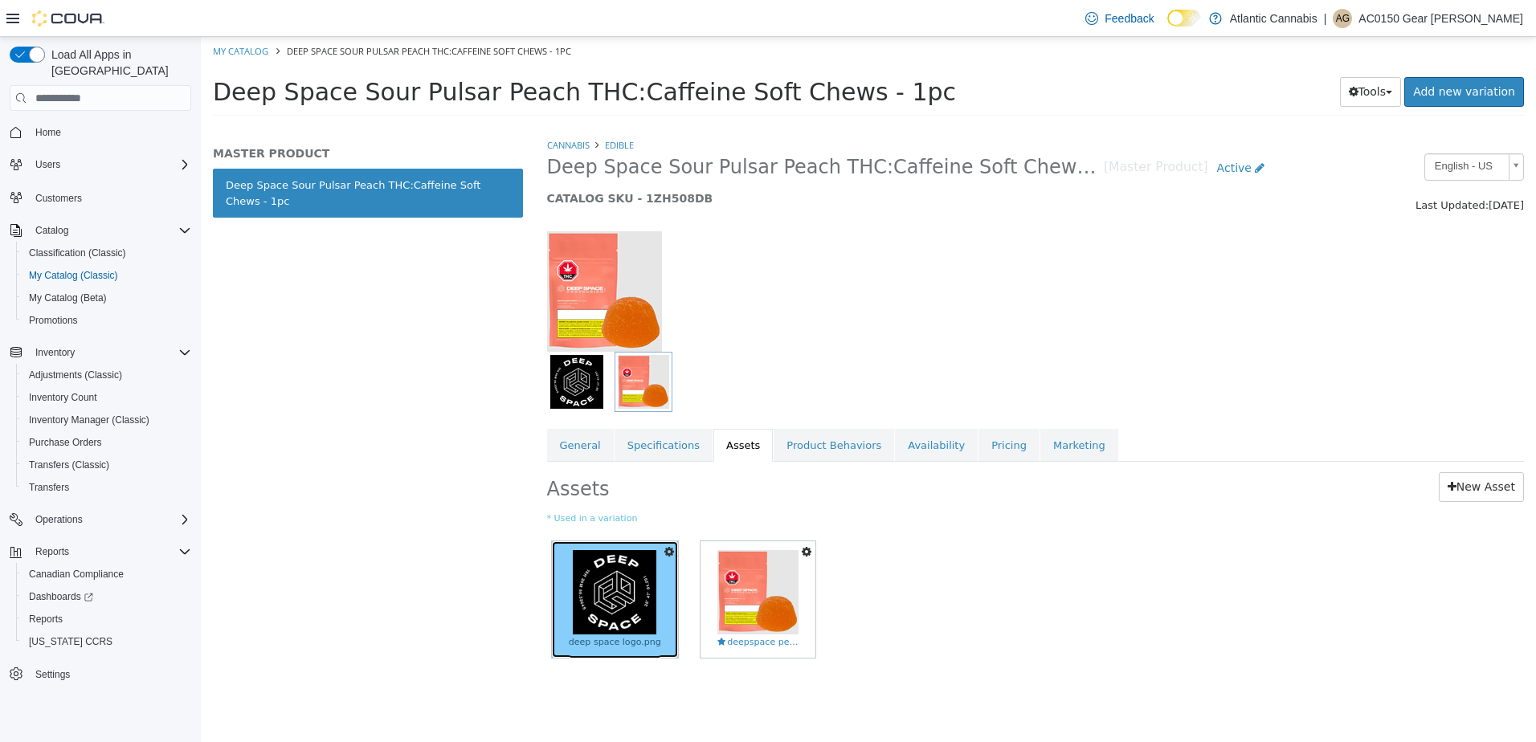
click at [621, 610] on img at bounding box center [615, 592] width 84 height 84
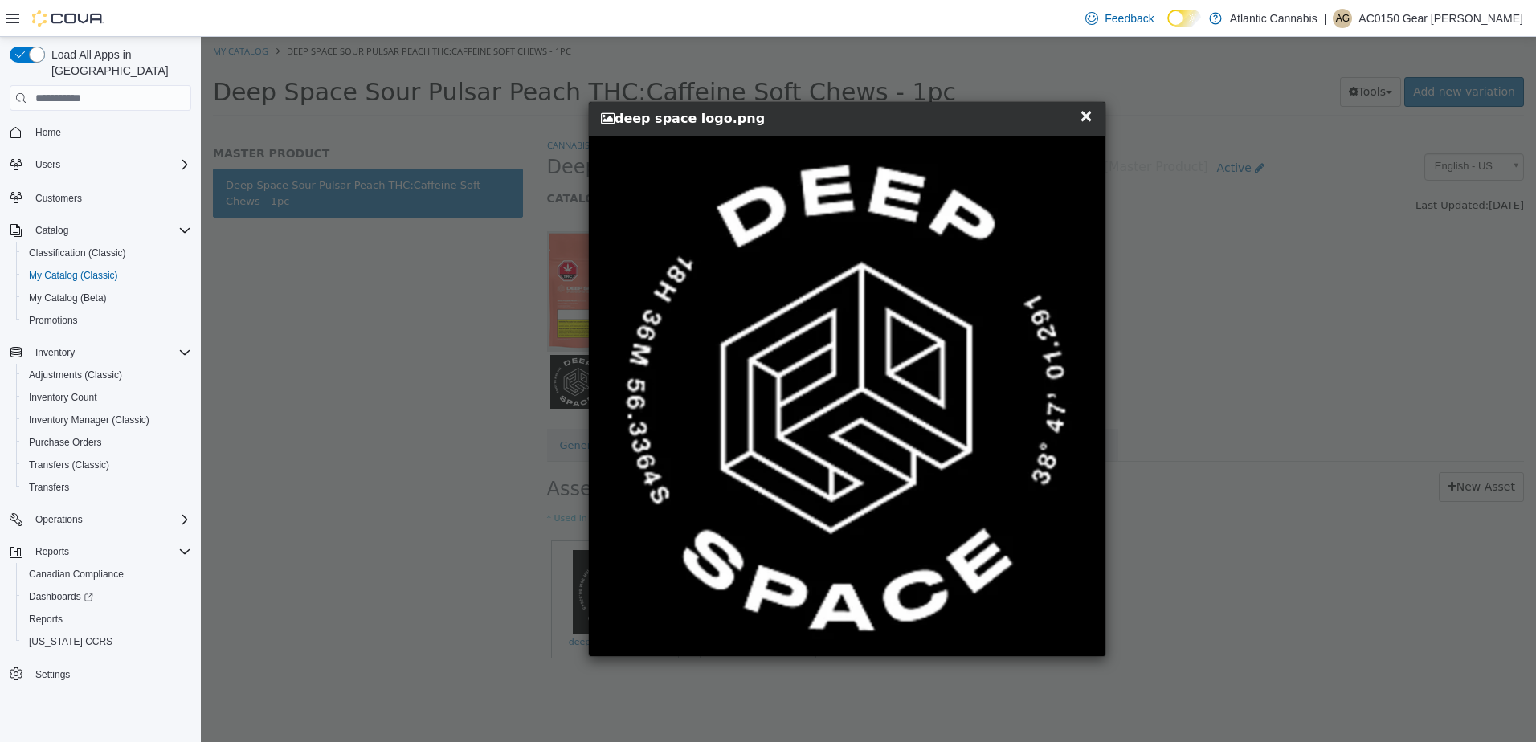
click at [1085, 119] on span "×" at bounding box center [1086, 115] width 14 height 19
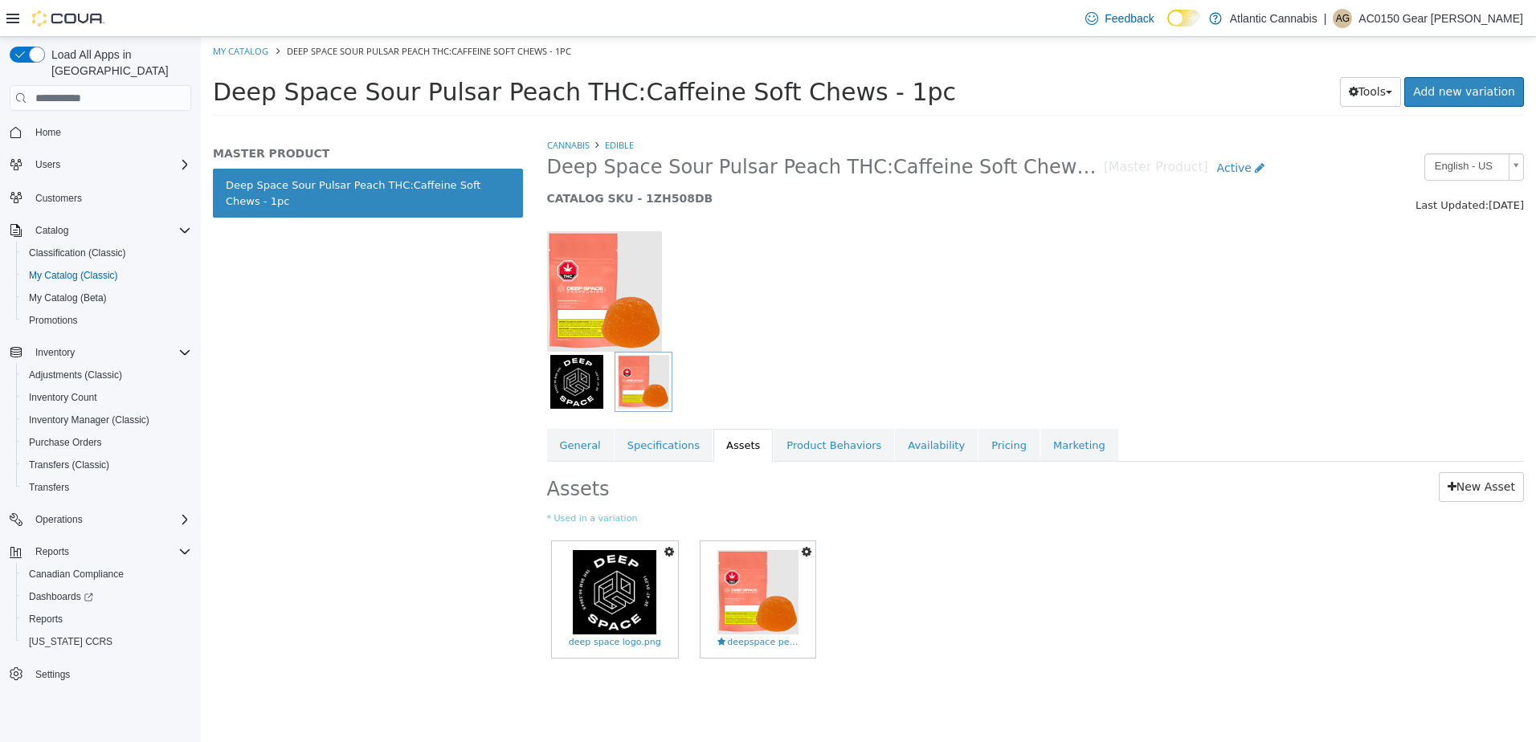
click at [664, 553] on icon "button" at bounding box center [669, 551] width 10 height 11
click at [598, 642] on link "Delete" at bounding box center [613, 646] width 127 height 22
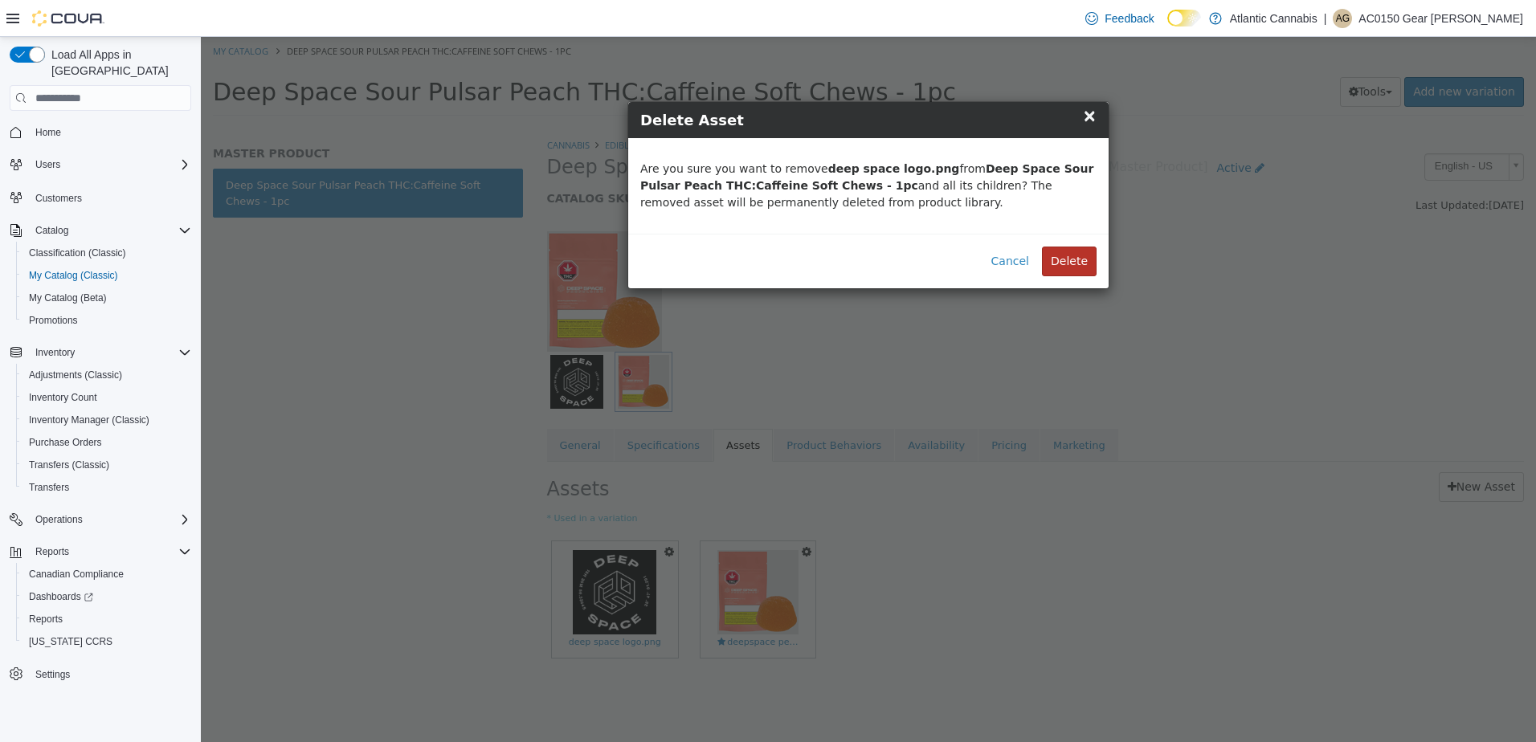
click at [1077, 259] on button "Delete" at bounding box center [1069, 262] width 55 height 30
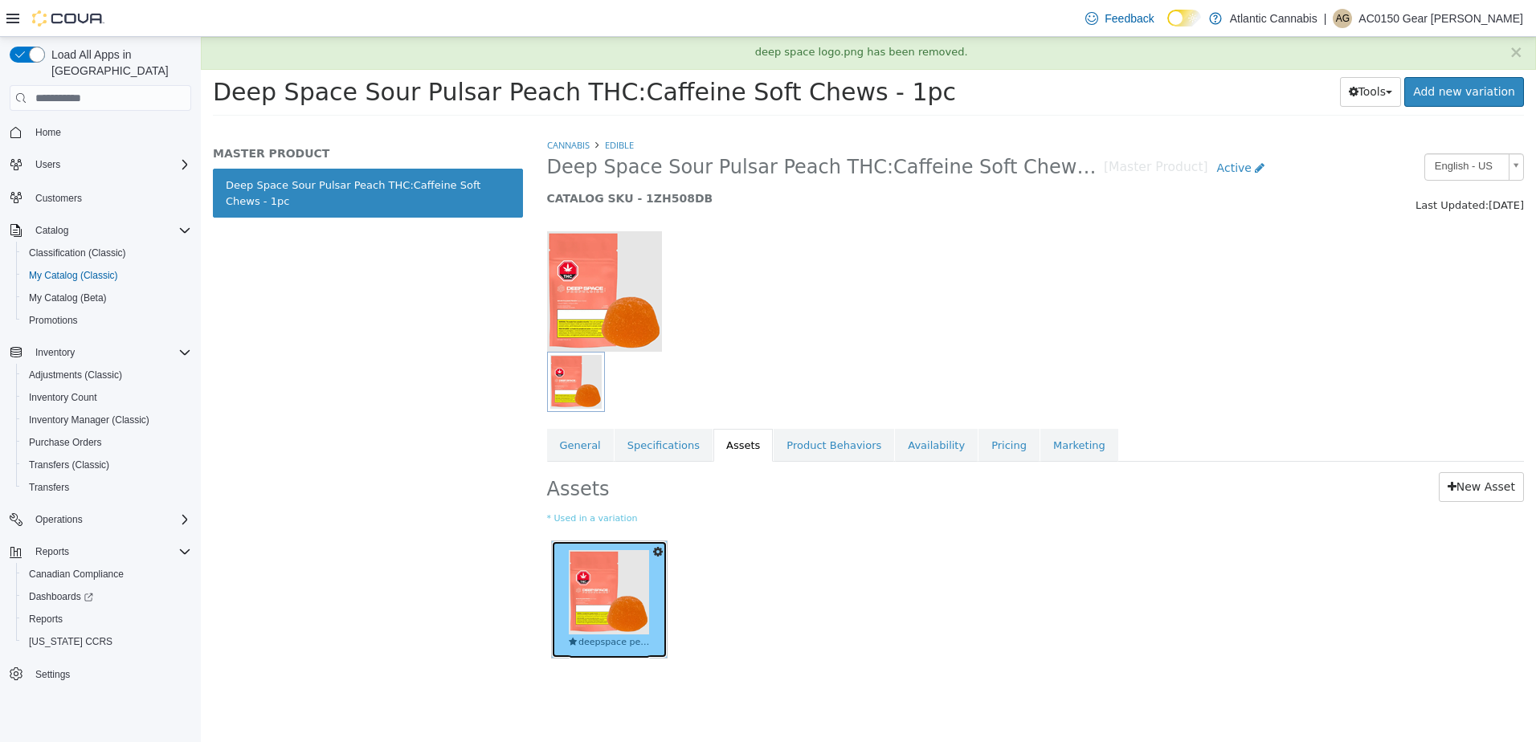
click at [622, 590] on img at bounding box center [609, 592] width 80 height 84
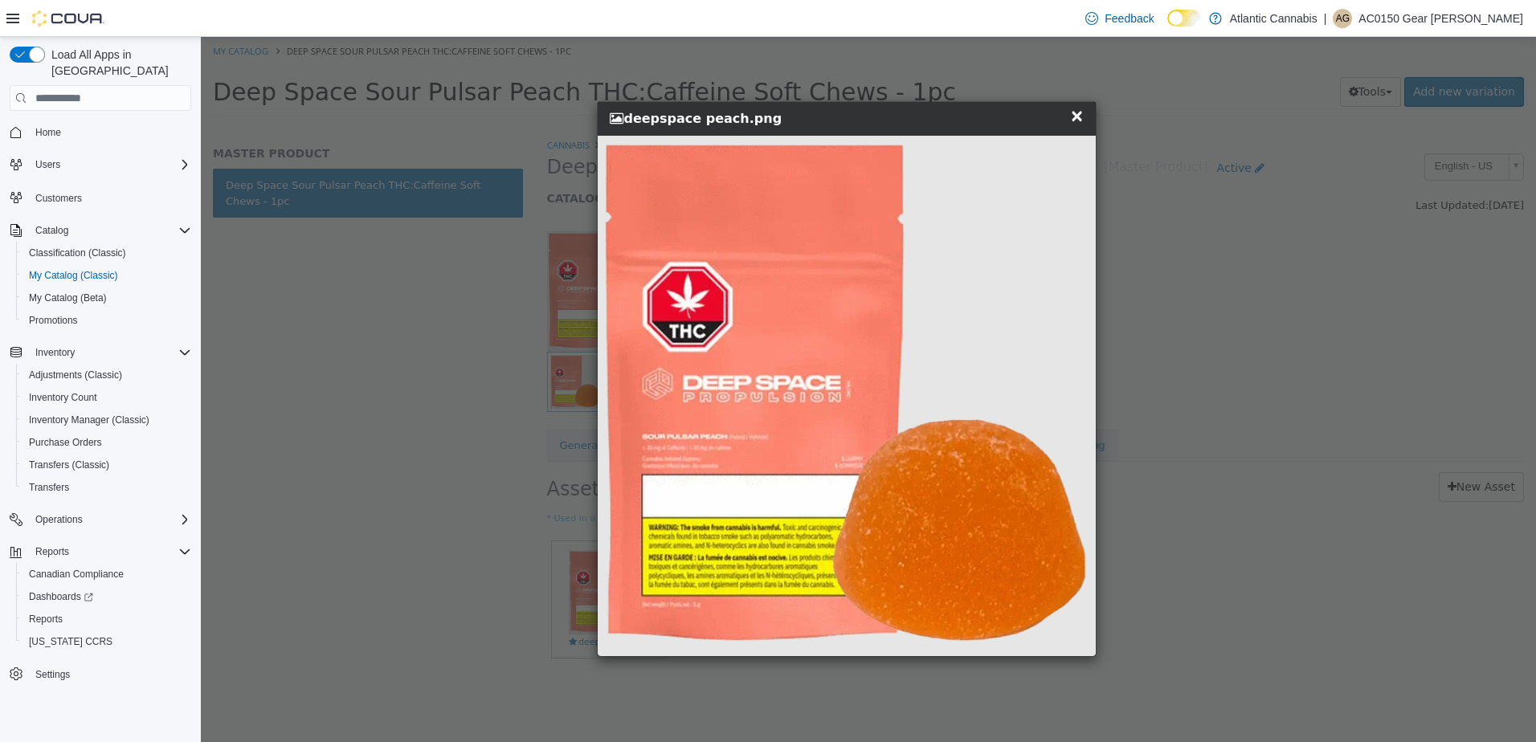
click at [1074, 122] on span "×" at bounding box center [1077, 115] width 14 height 19
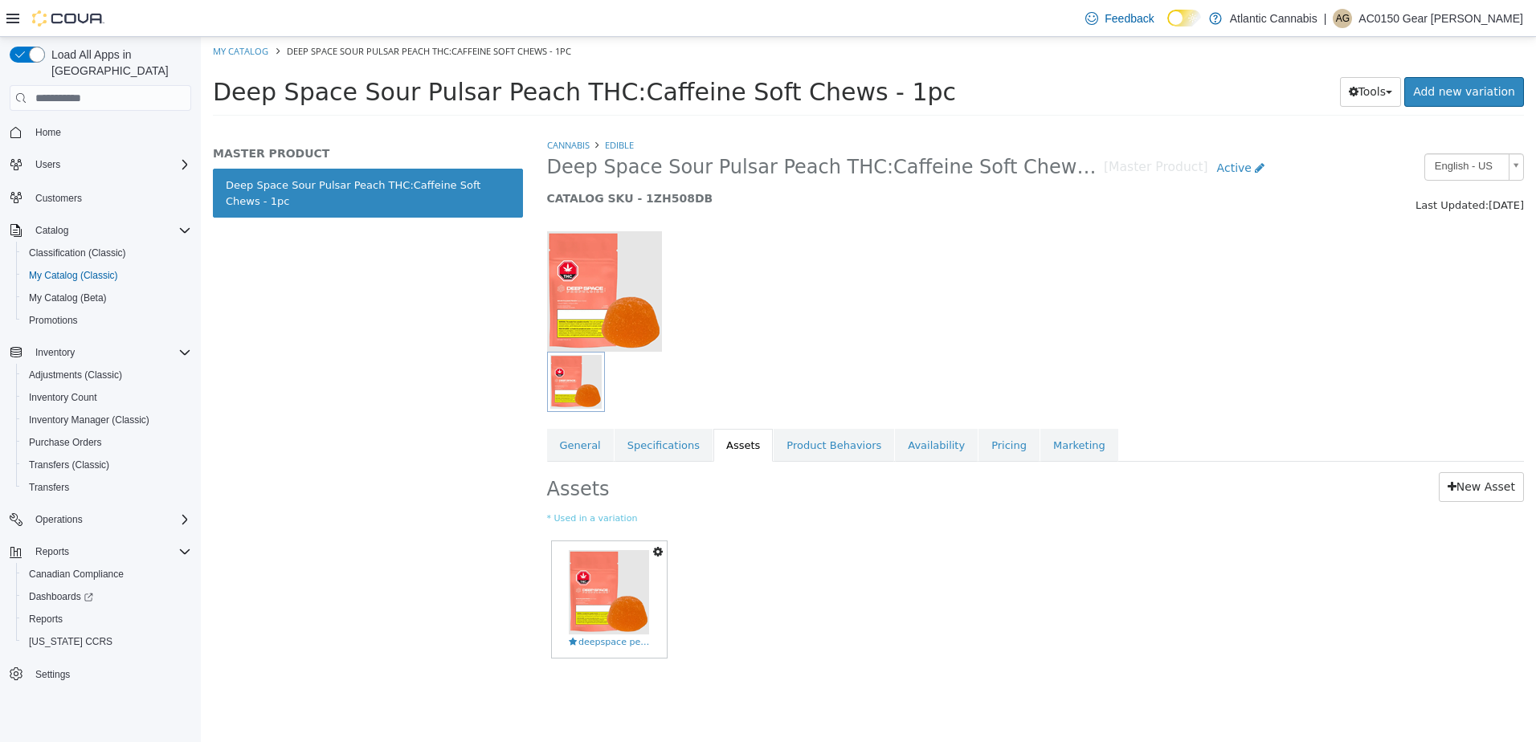
click at [659, 549] on icon "button" at bounding box center [658, 551] width 10 height 11
click at [586, 644] on link "Delete" at bounding box center [602, 646] width 127 height 22
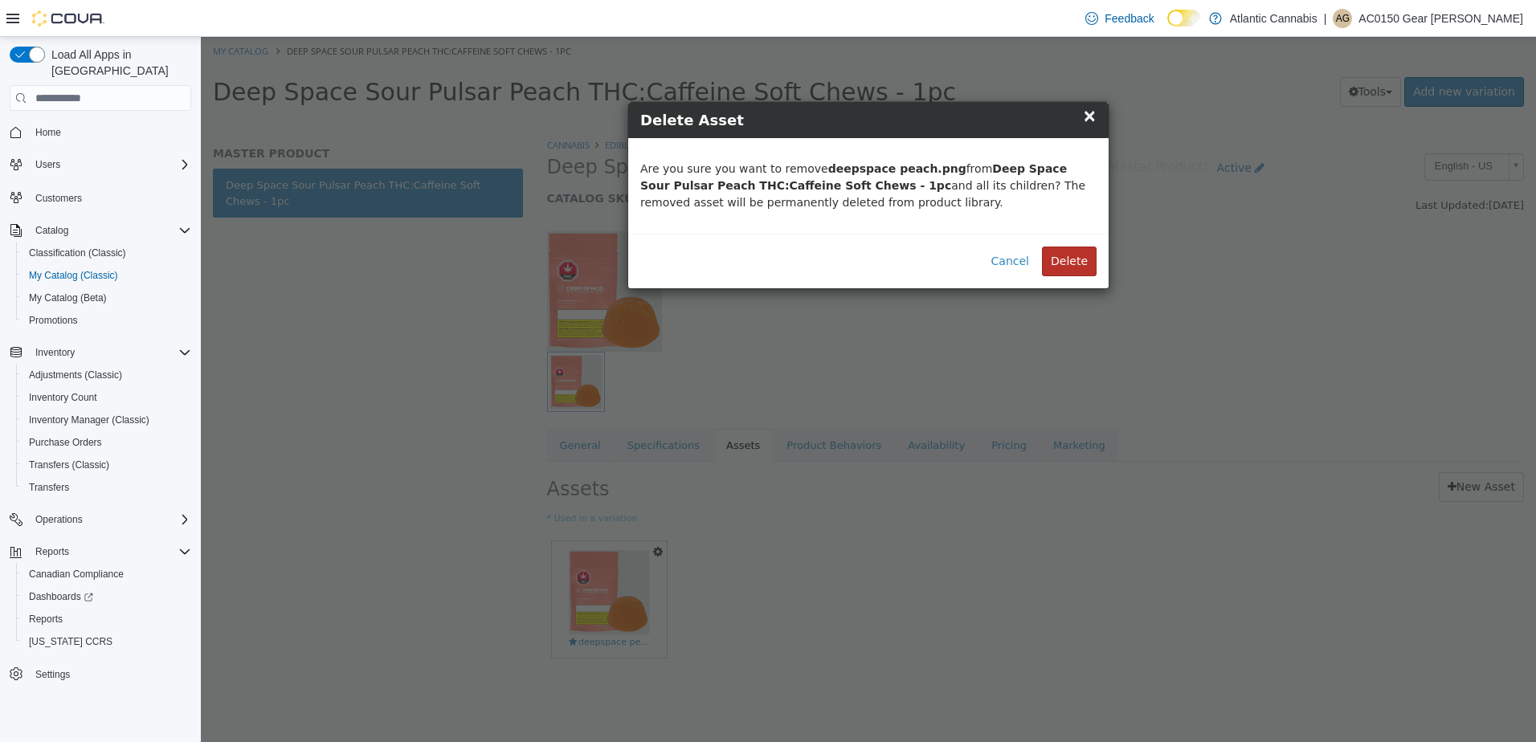
click at [1069, 271] on button "Delete" at bounding box center [1069, 262] width 55 height 30
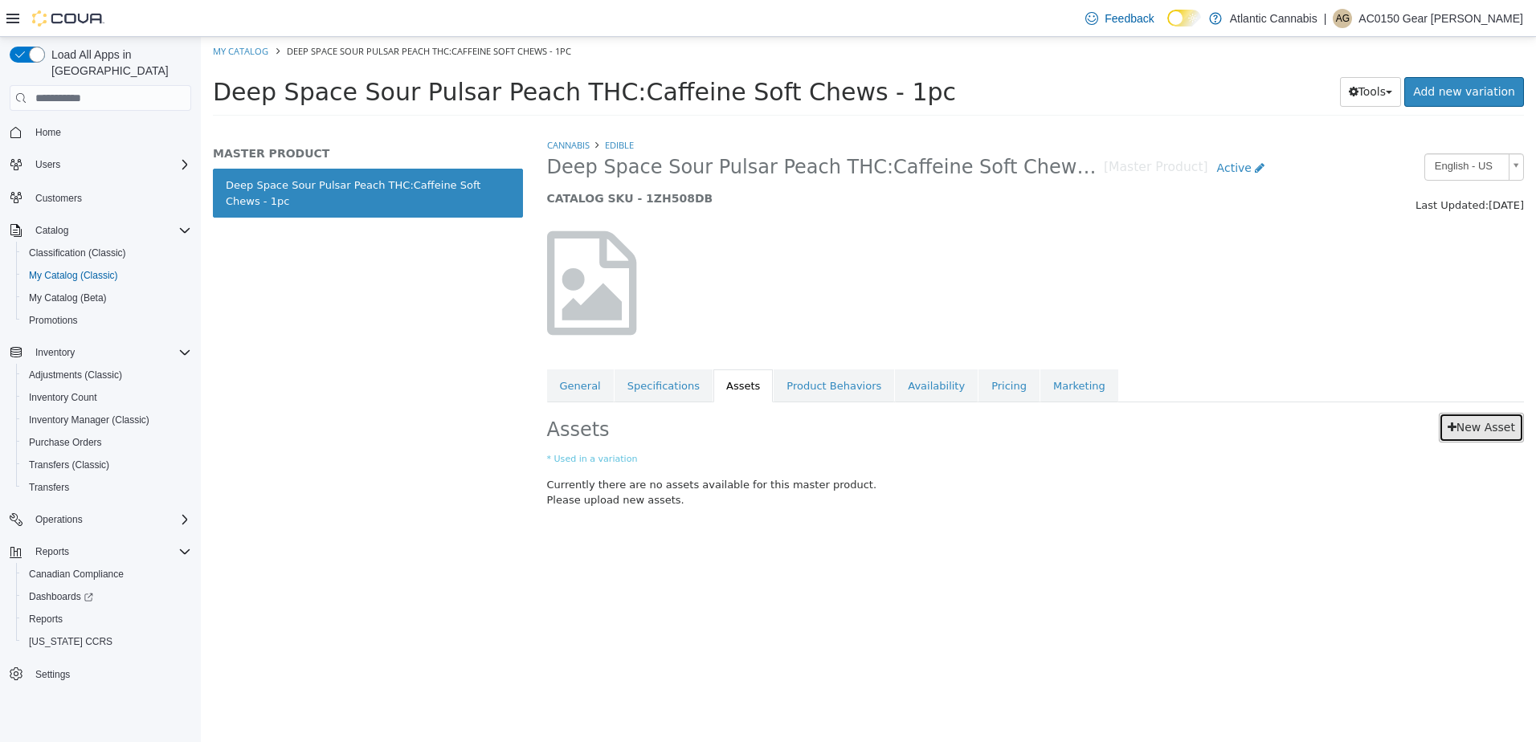
click at [1501, 435] on link "New Asset" at bounding box center [1481, 428] width 85 height 30
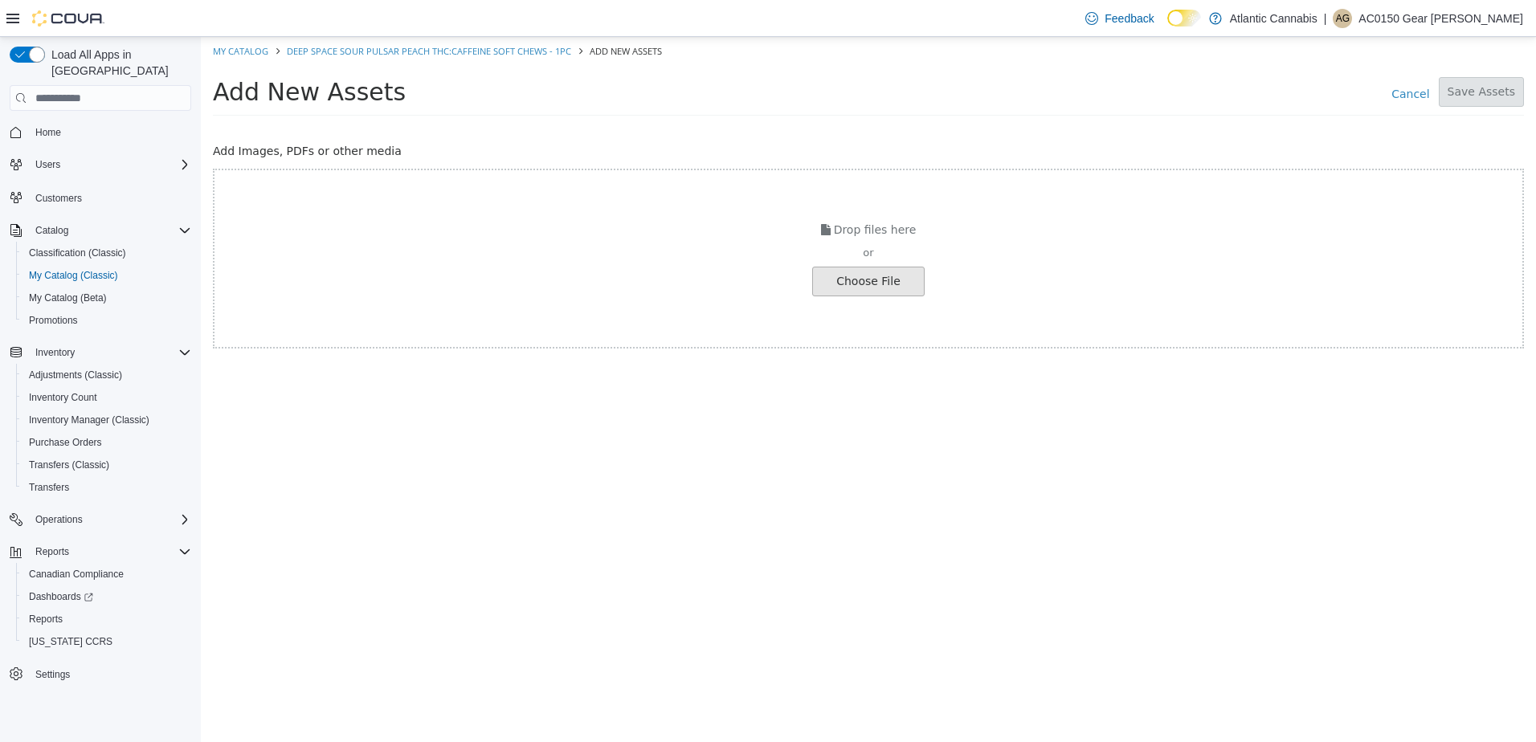
click at [898, 285] on input "file" at bounding box center [27, 281] width 1793 height 28
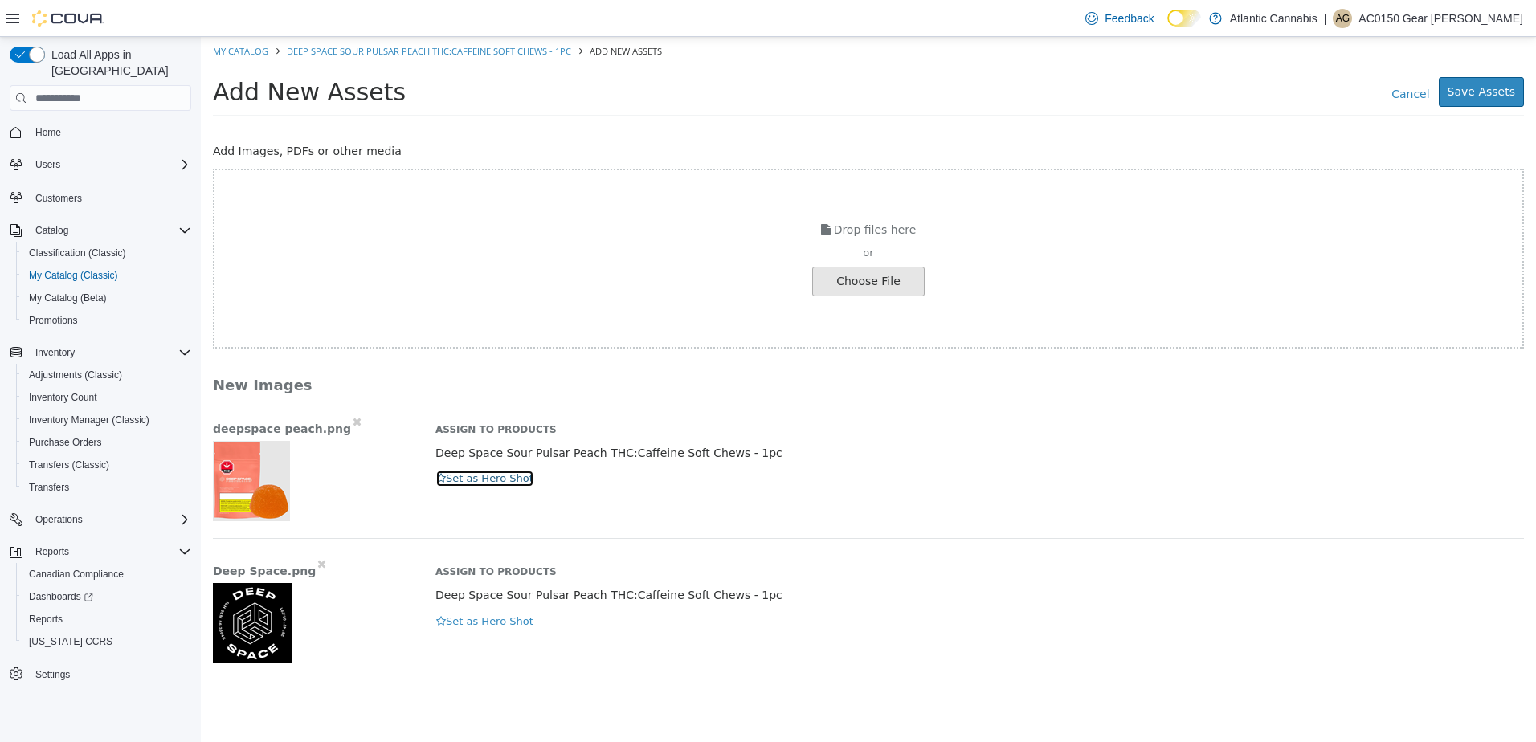
click at [448, 476] on button "Set as Hero Shot" at bounding box center [484, 479] width 99 height 18
click at [1500, 92] on button "Save Assets" at bounding box center [1481, 92] width 85 height 30
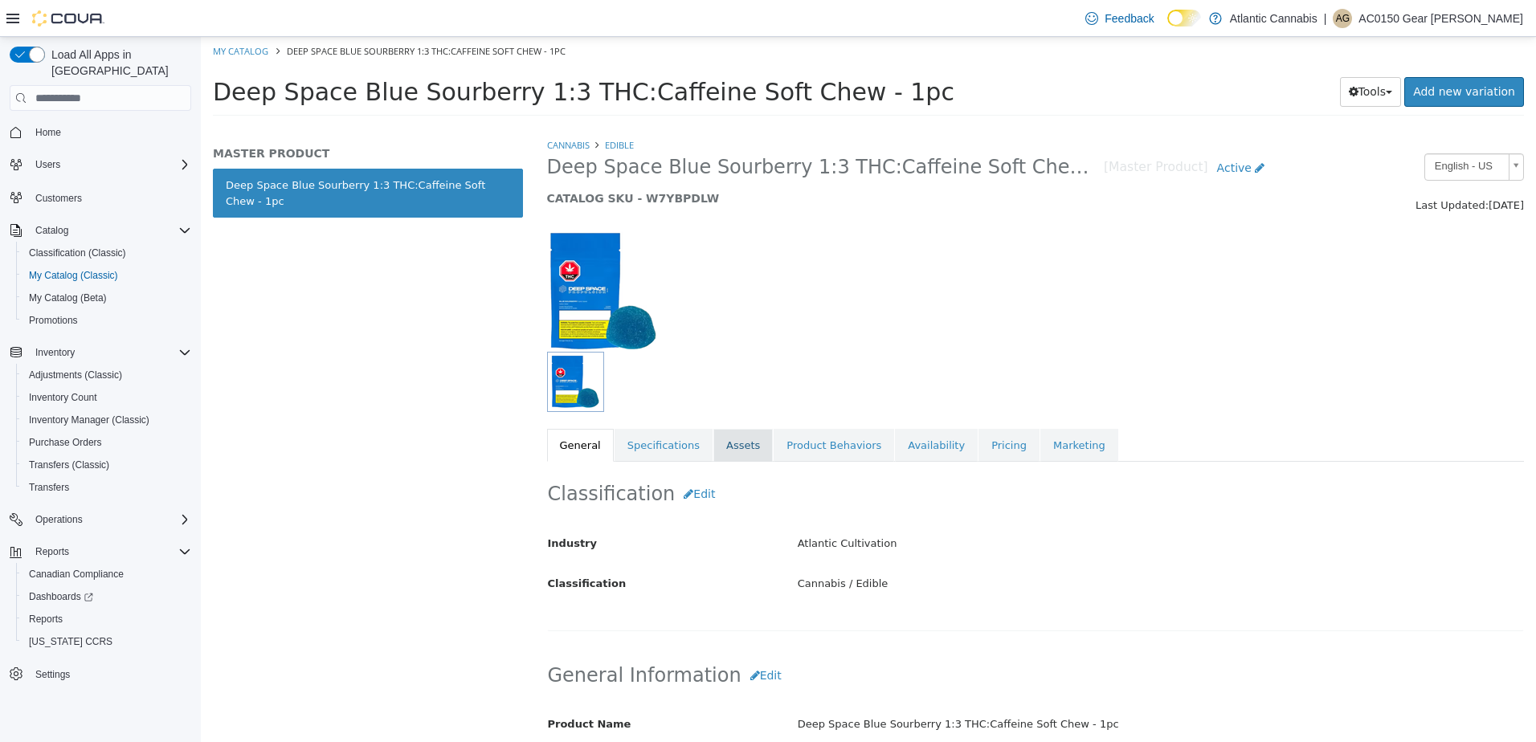
click at [713, 450] on link "Assets" at bounding box center [742, 446] width 59 height 34
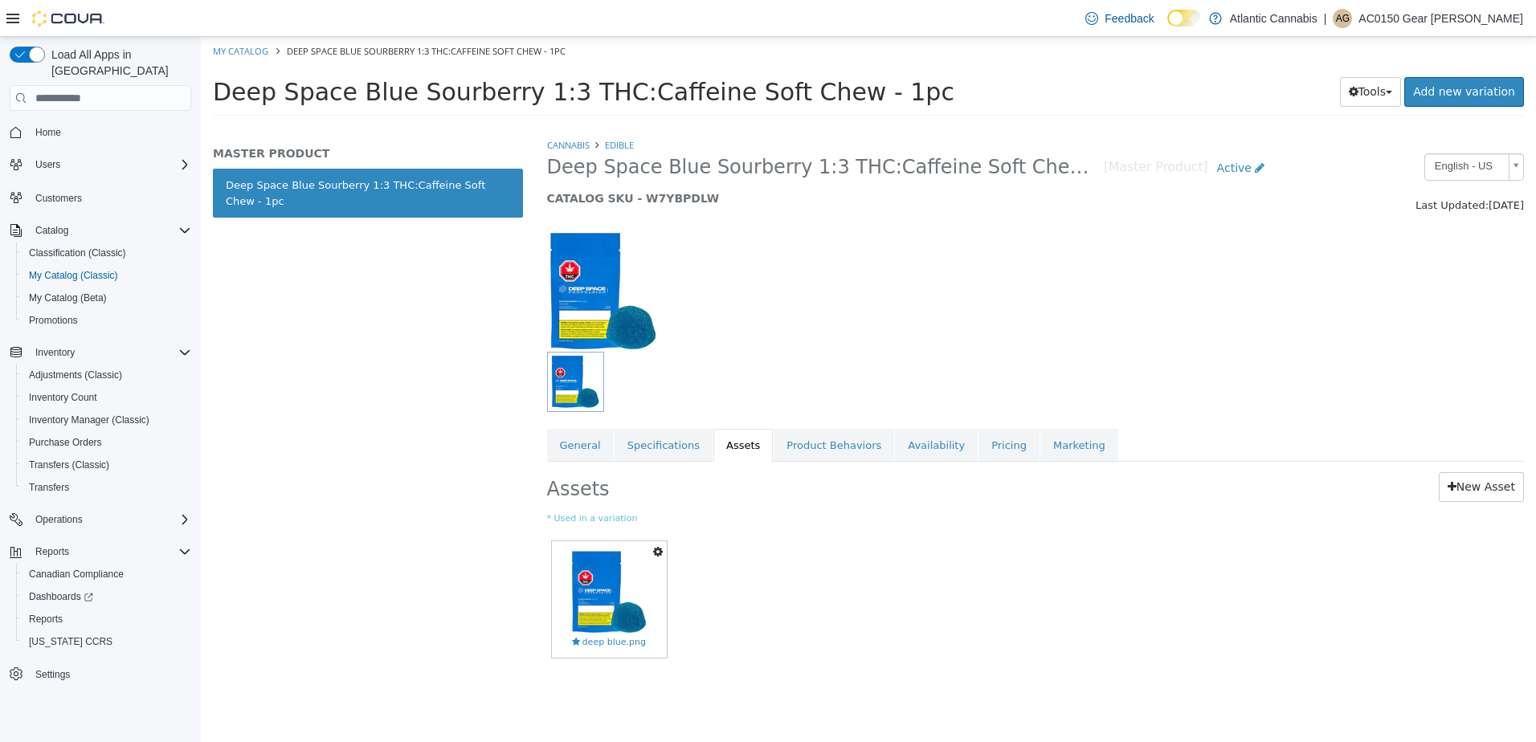
click at [657, 549] on icon "button" at bounding box center [658, 551] width 10 height 11
click at [595, 642] on link "Delete" at bounding box center [602, 646] width 127 height 22
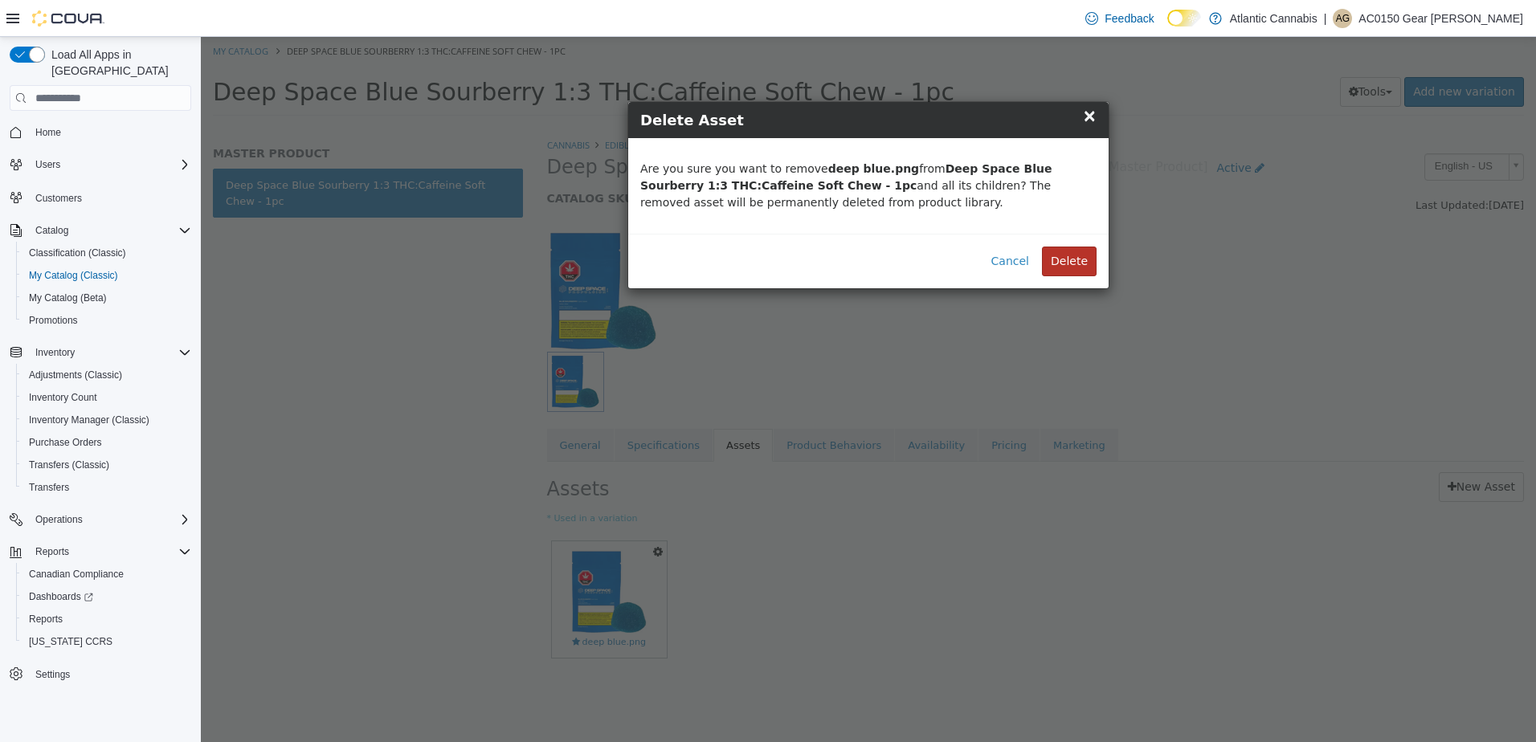
click at [1086, 260] on button "Delete" at bounding box center [1069, 262] width 55 height 30
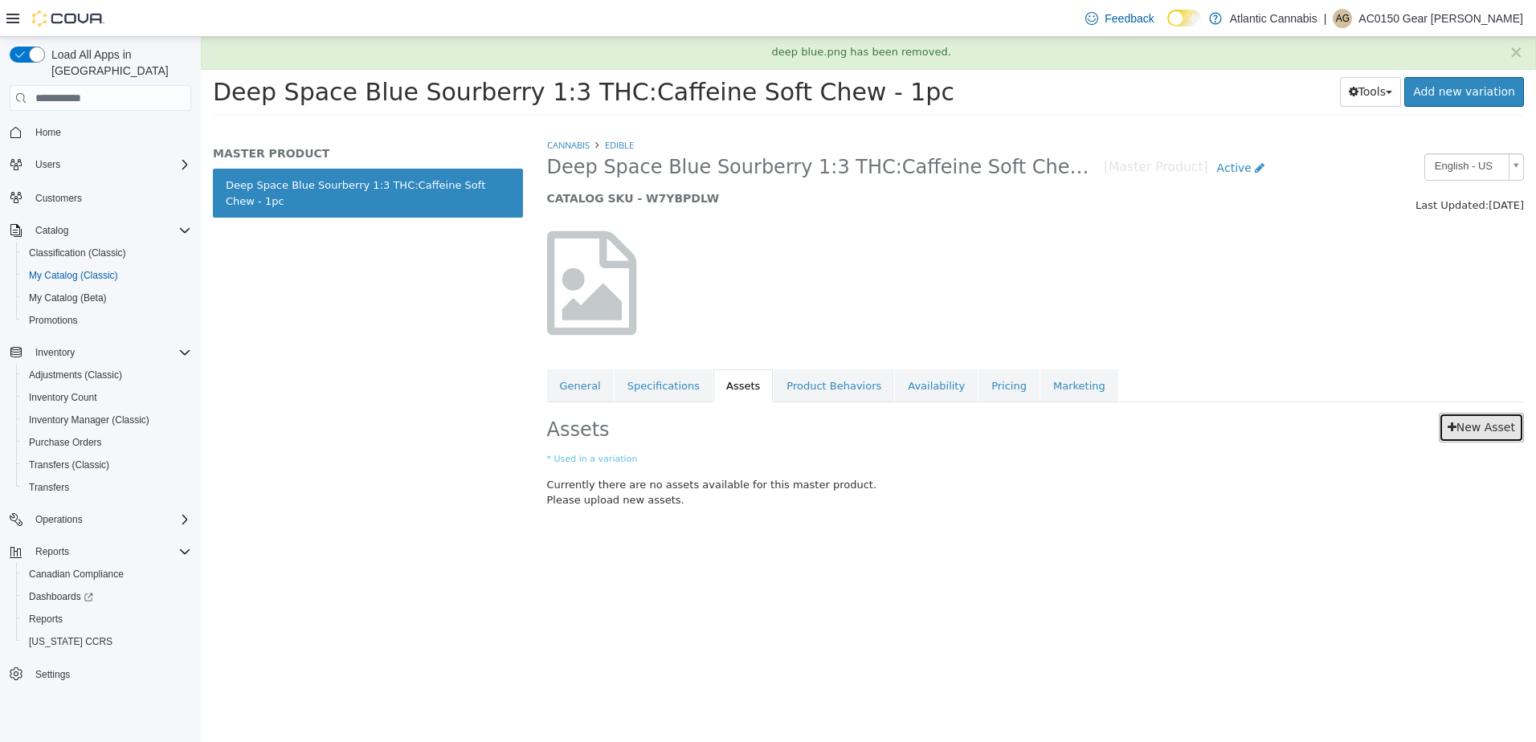
click at [1483, 438] on link "New Asset" at bounding box center [1481, 428] width 85 height 30
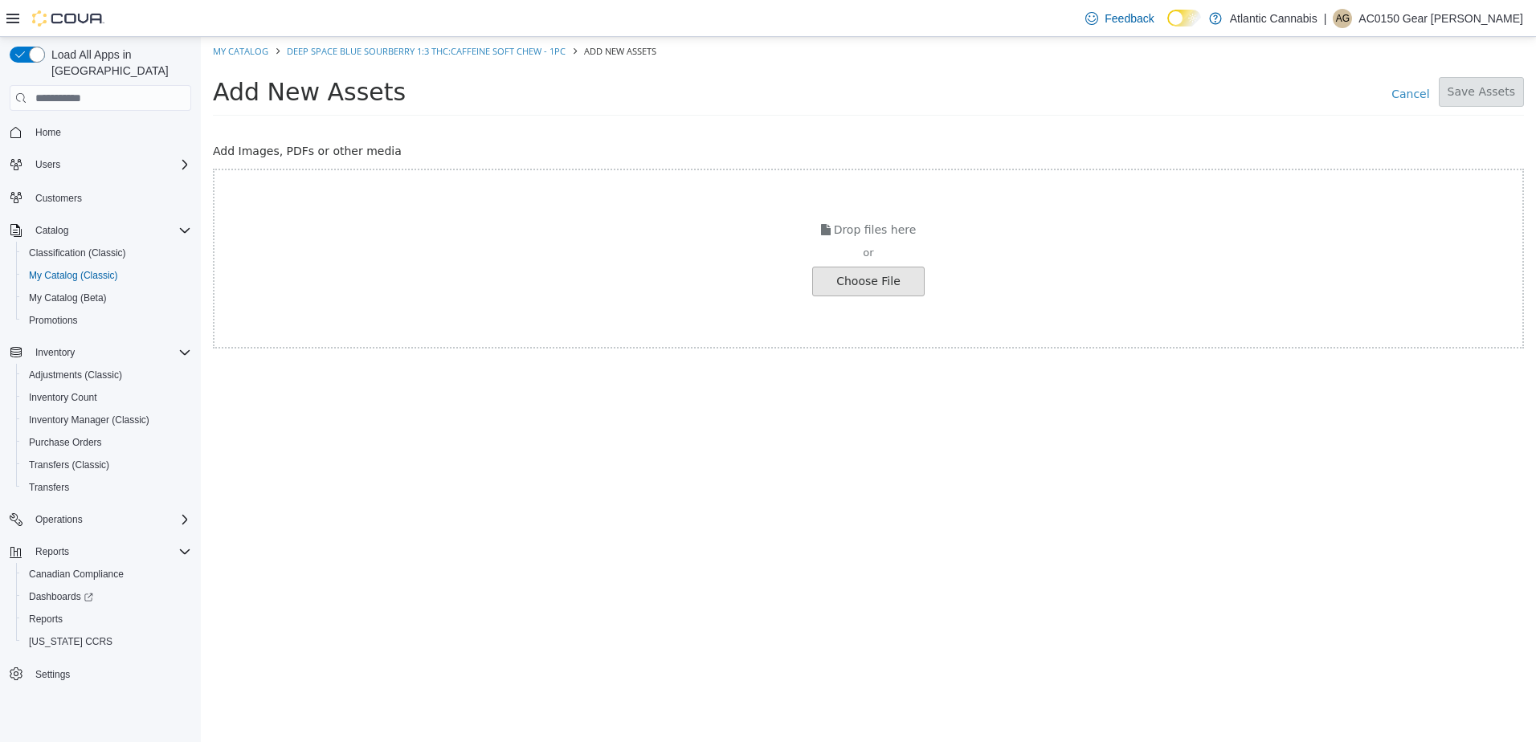
click at [900, 283] on input "file" at bounding box center [27, 281] width 1793 height 28
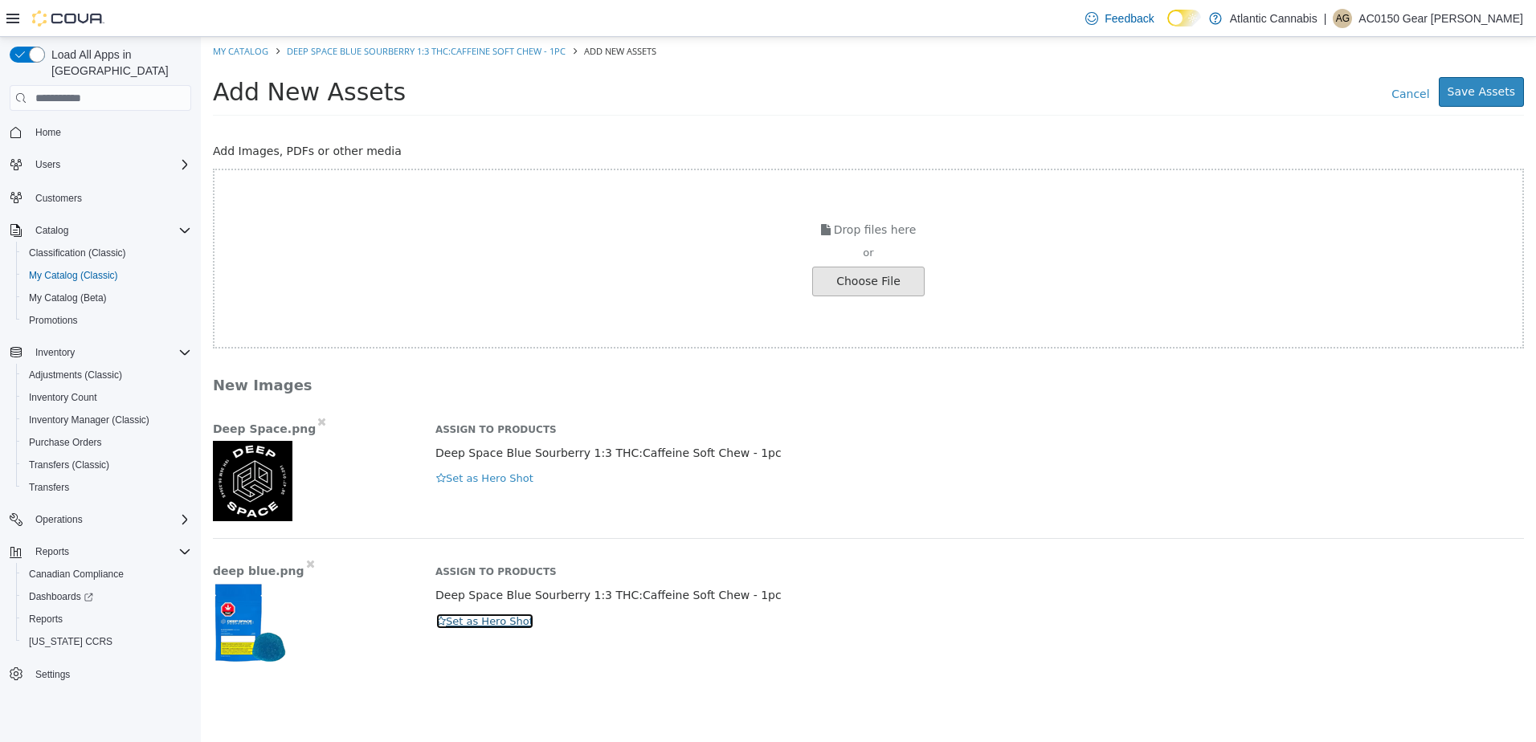
click at [492, 625] on button "Set as Hero Shot" at bounding box center [484, 622] width 99 height 18
click at [1500, 98] on button "Save Assets" at bounding box center [1481, 92] width 85 height 30
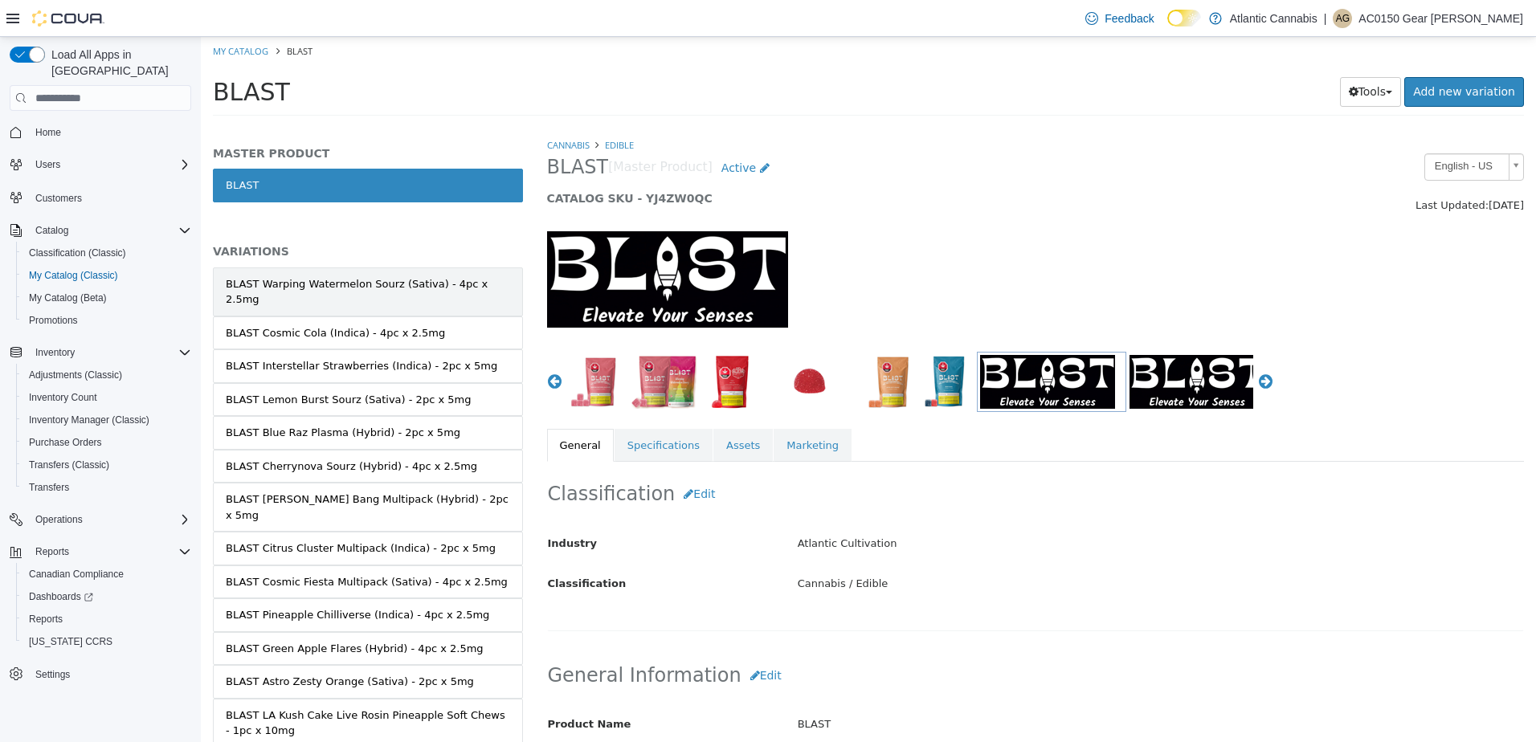
click at [341, 288] on div "BLAST Warping Watermelon Sourz (Sativa) - 4pc x 2.5mg" at bounding box center [368, 291] width 284 height 31
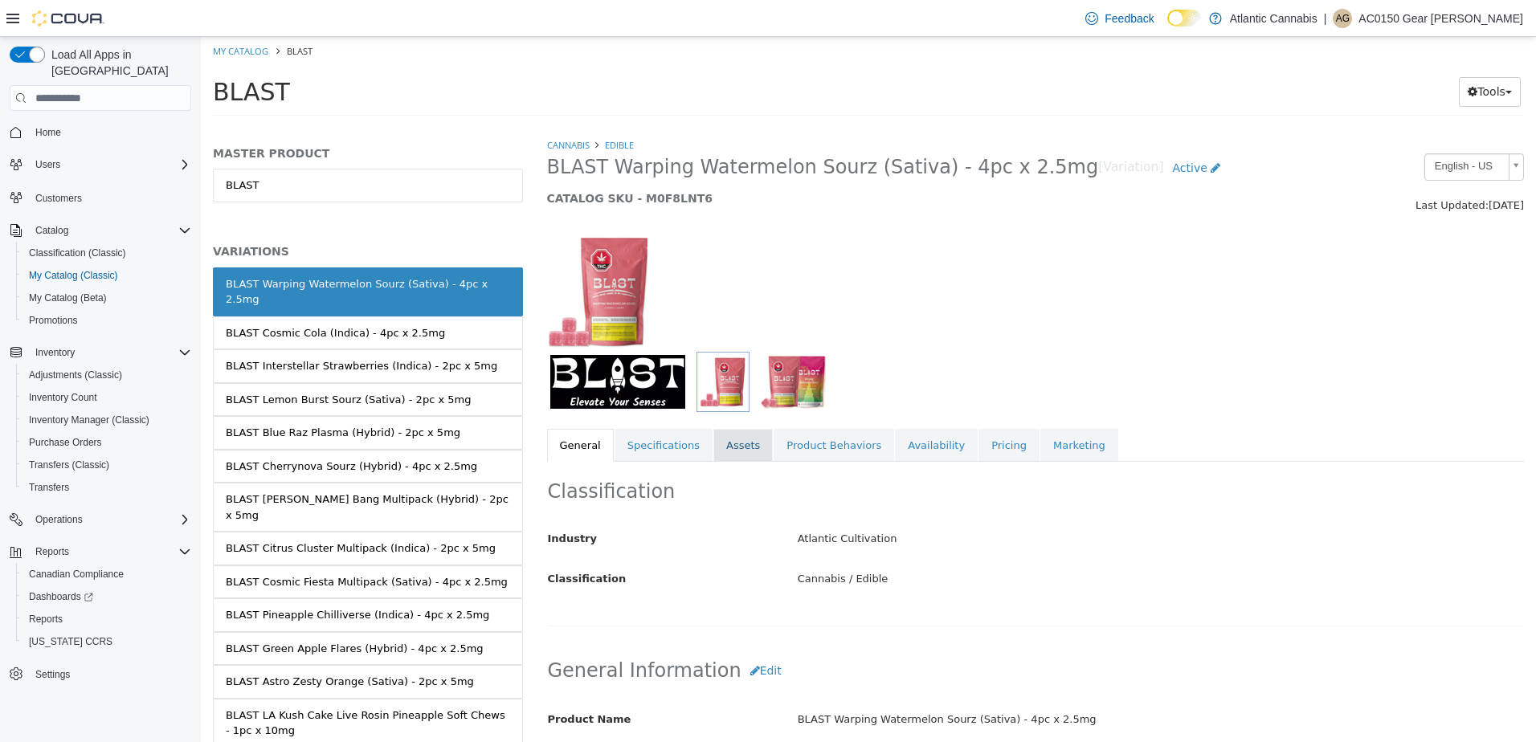
click at [720, 449] on link "Assets" at bounding box center [742, 446] width 59 height 34
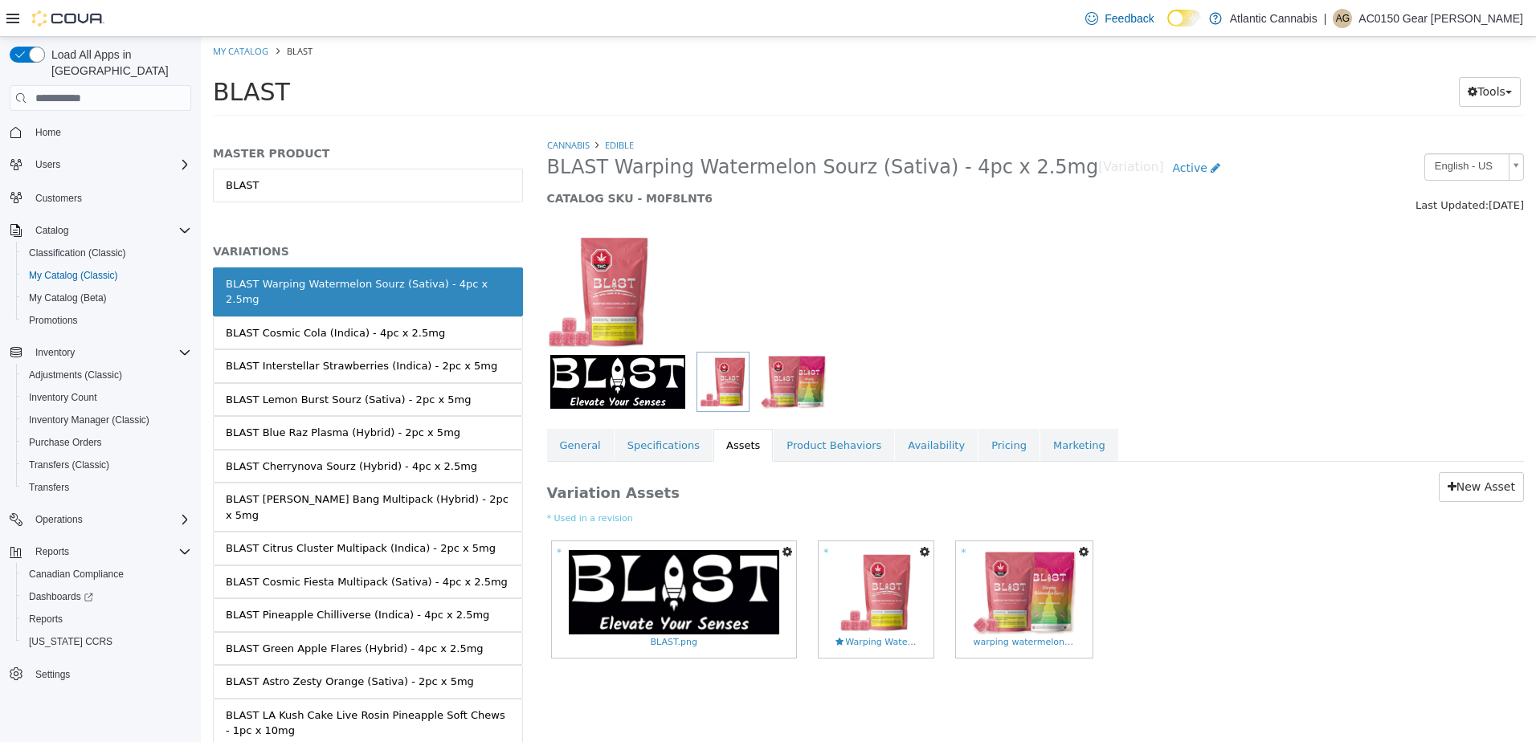
click at [198, 443] on div "Load All Apps in New Hub Home Users Customers Catalog Classification (Classic) …" at bounding box center [100, 393] width 201 height 712
click at [304, 463] on link "BLAST Cherrynova Sourz (Hybrid) - 4pc x 2.5mg" at bounding box center [368, 467] width 310 height 34
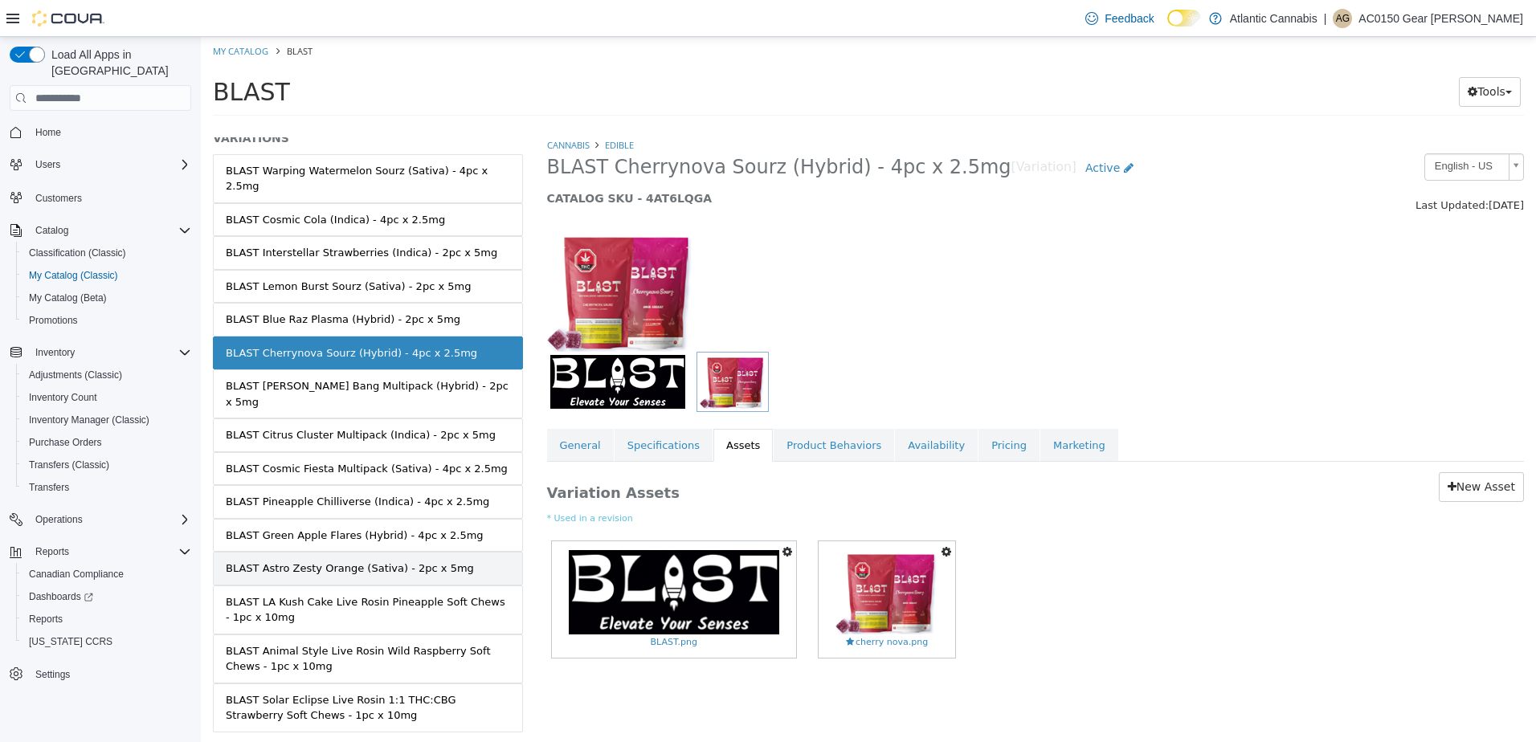
scroll to position [127, 0]
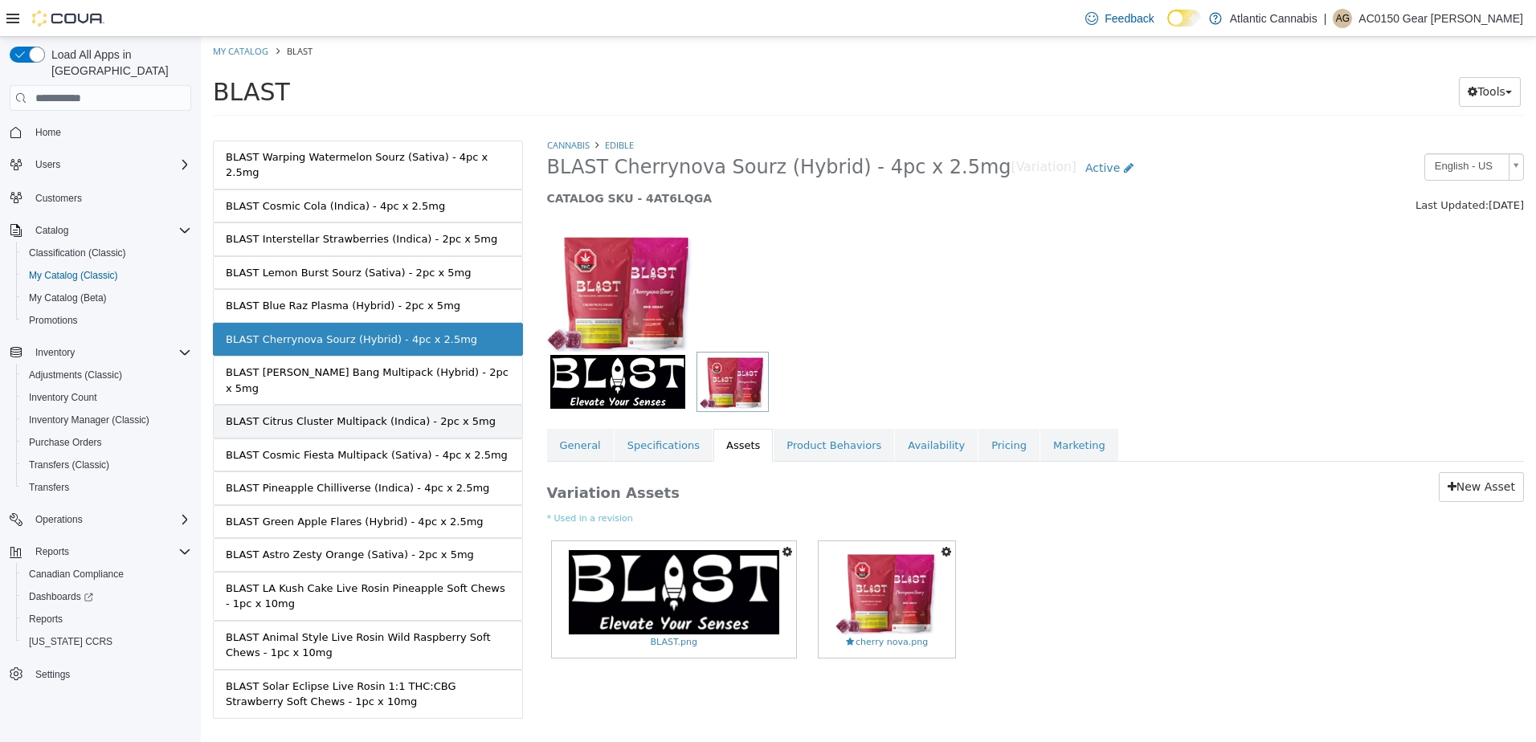
click at [354, 414] on div "BLAST Citrus Cluster Multipack (Indica) - 2pc x 5mg" at bounding box center [361, 422] width 270 height 16
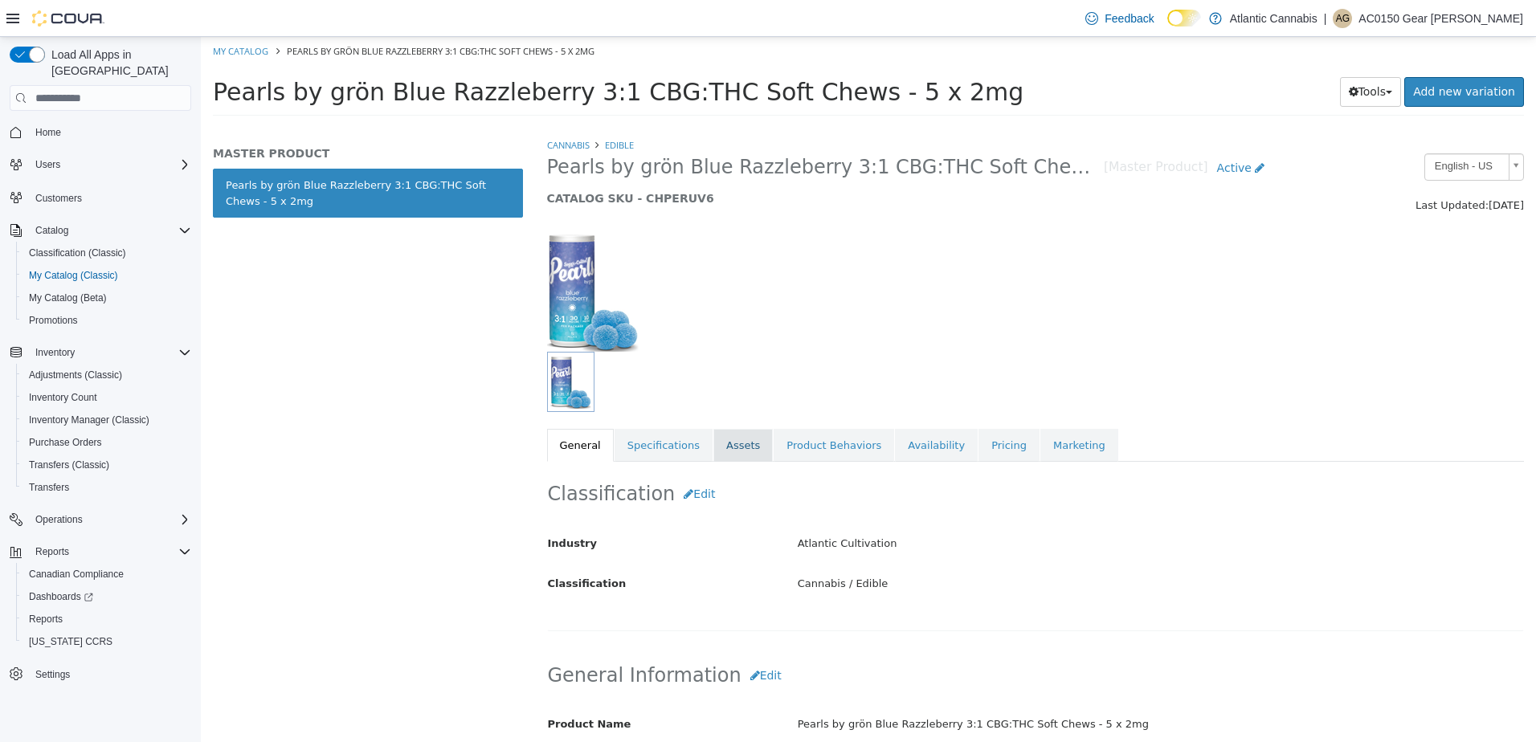
click at [741, 451] on link "Assets" at bounding box center [742, 446] width 59 height 34
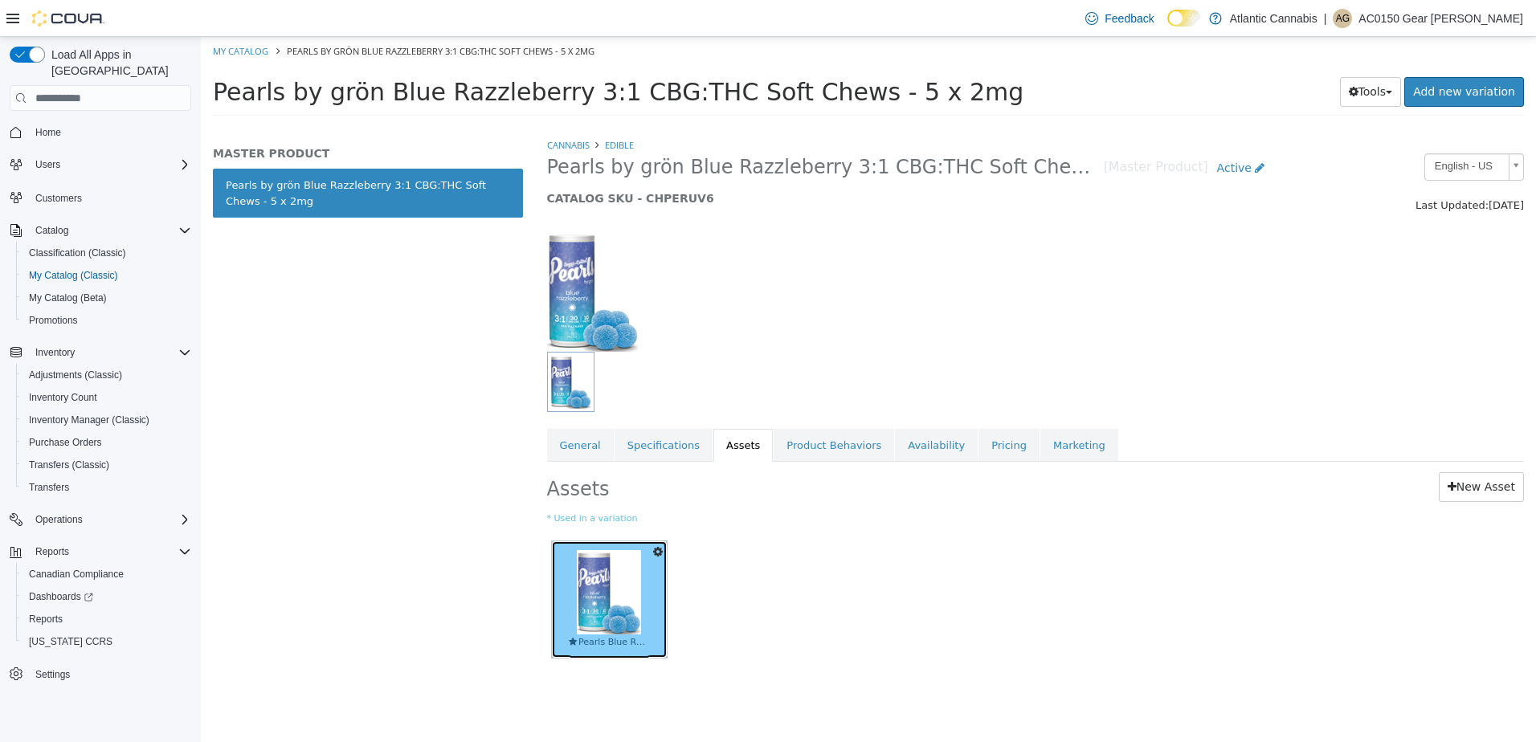
click at [618, 610] on img at bounding box center [609, 592] width 64 height 84
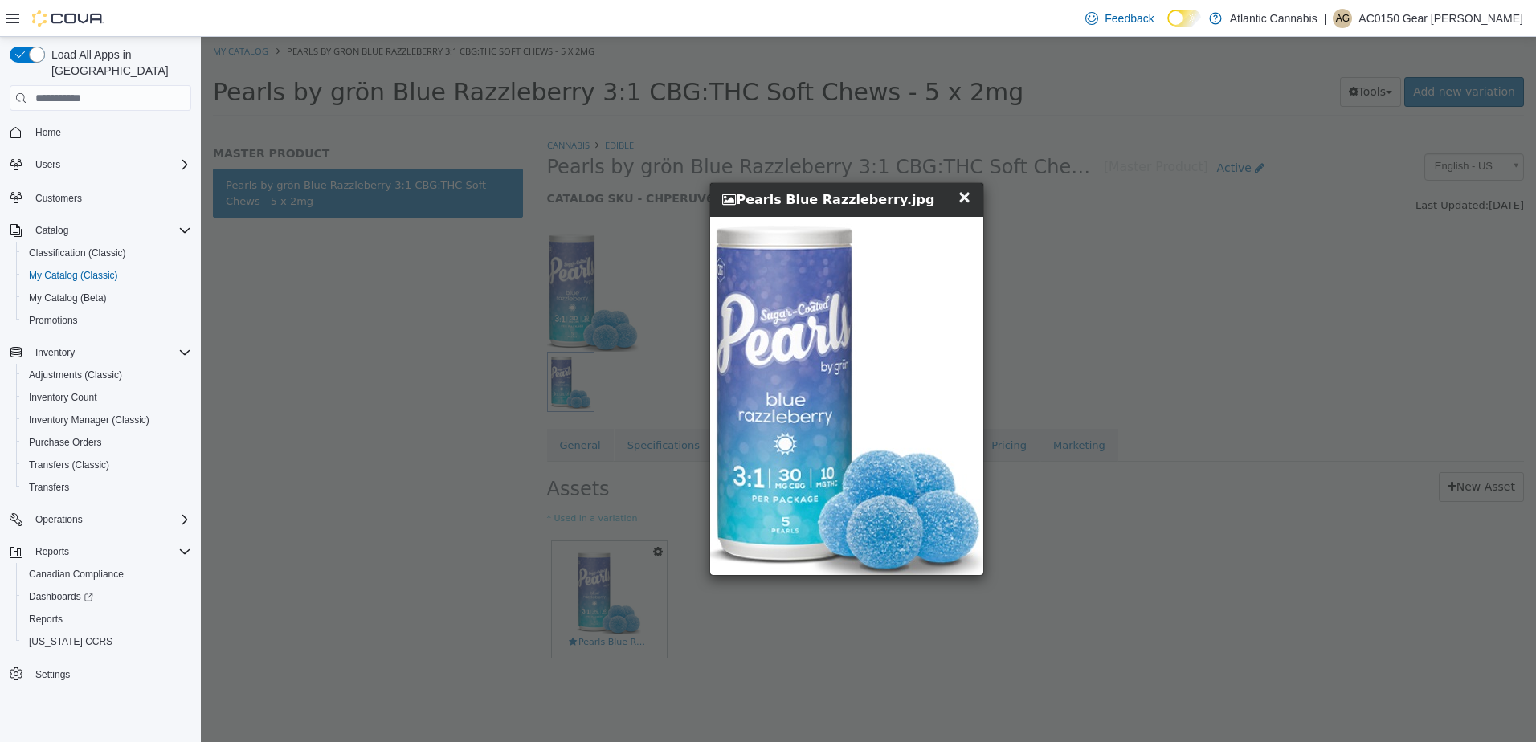
click at [963, 202] on span "×" at bounding box center [964, 196] width 14 height 19
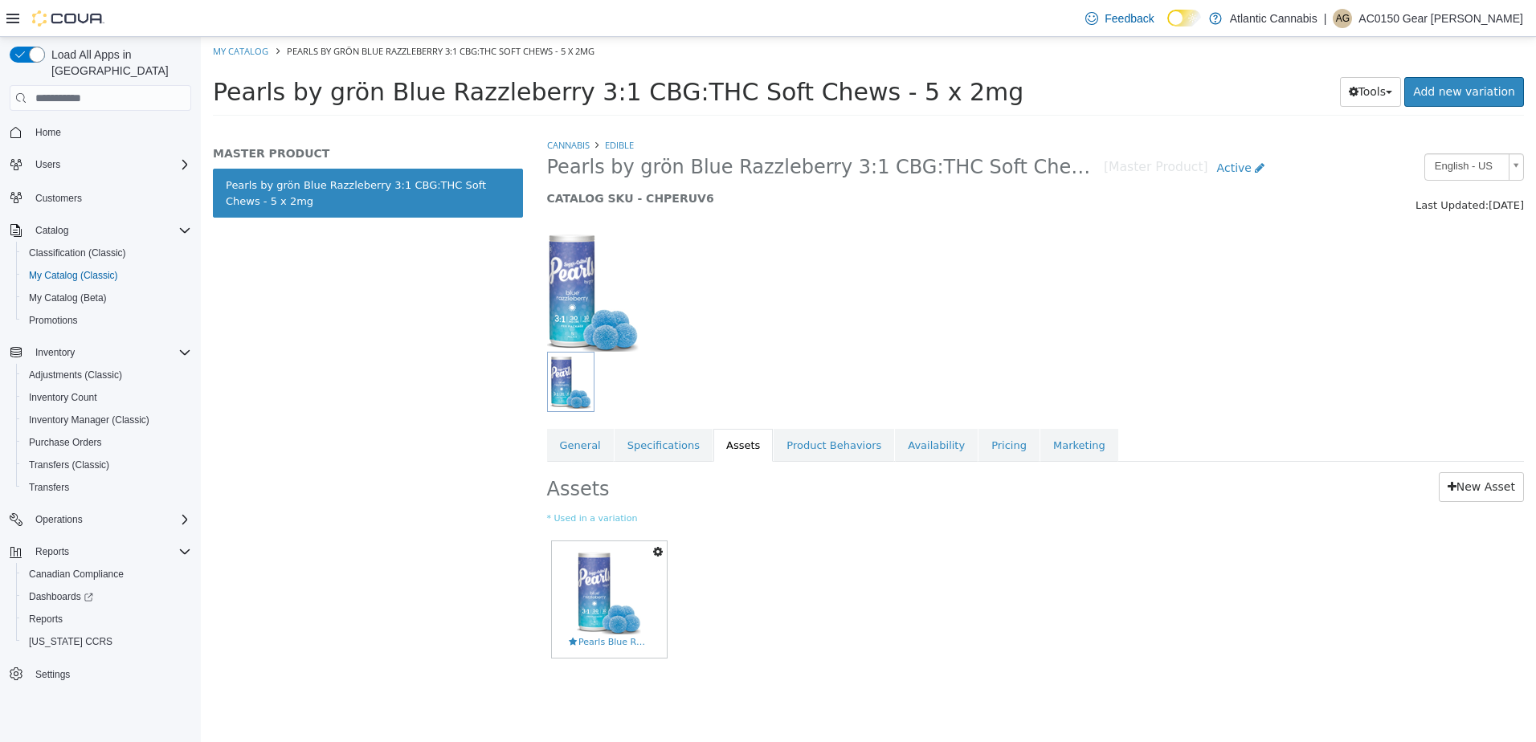
click at [654, 554] on icon "button" at bounding box center [658, 551] width 10 height 11
click at [583, 647] on link "Delete" at bounding box center [602, 646] width 127 height 22
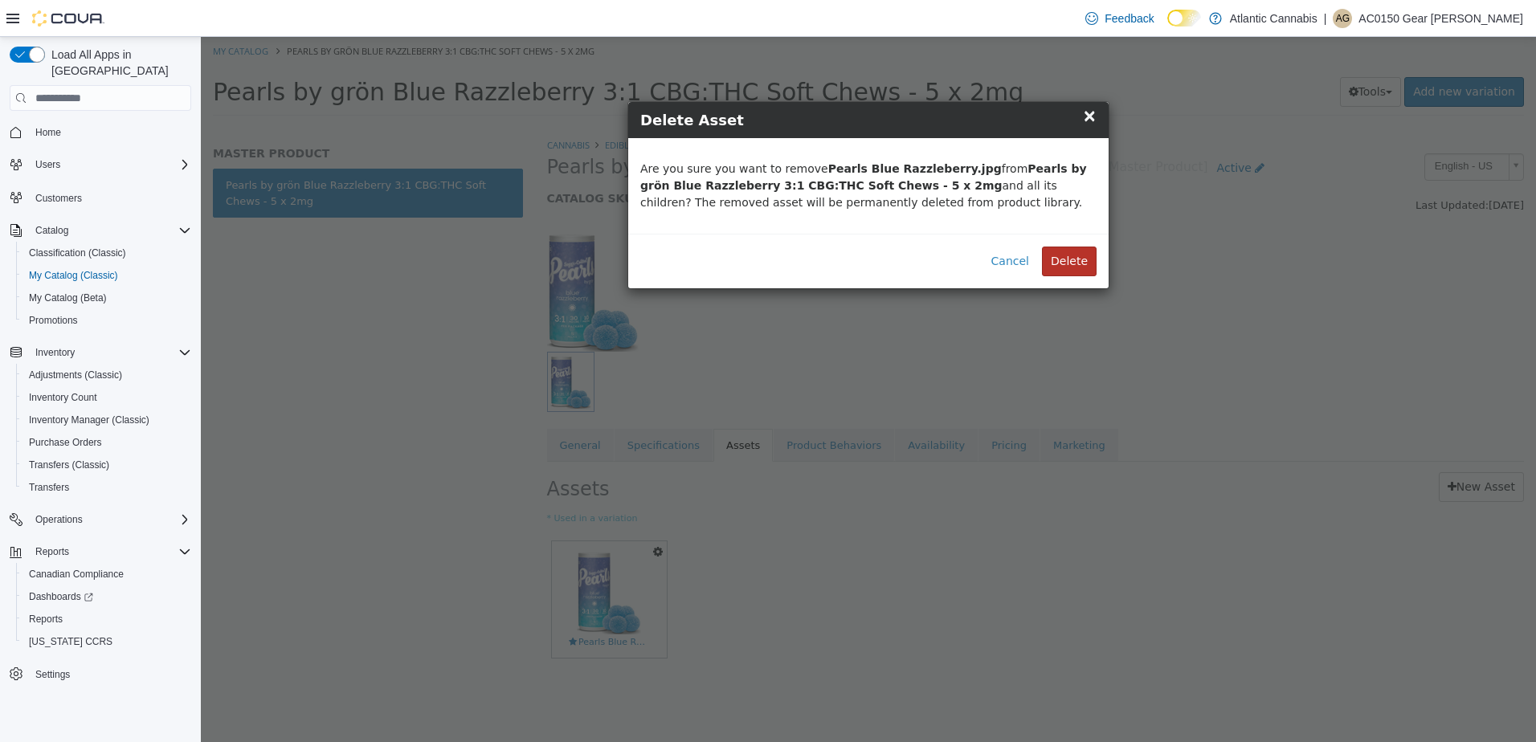
click at [1063, 247] on button "Delete" at bounding box center [1069, 262] width 55 height 30
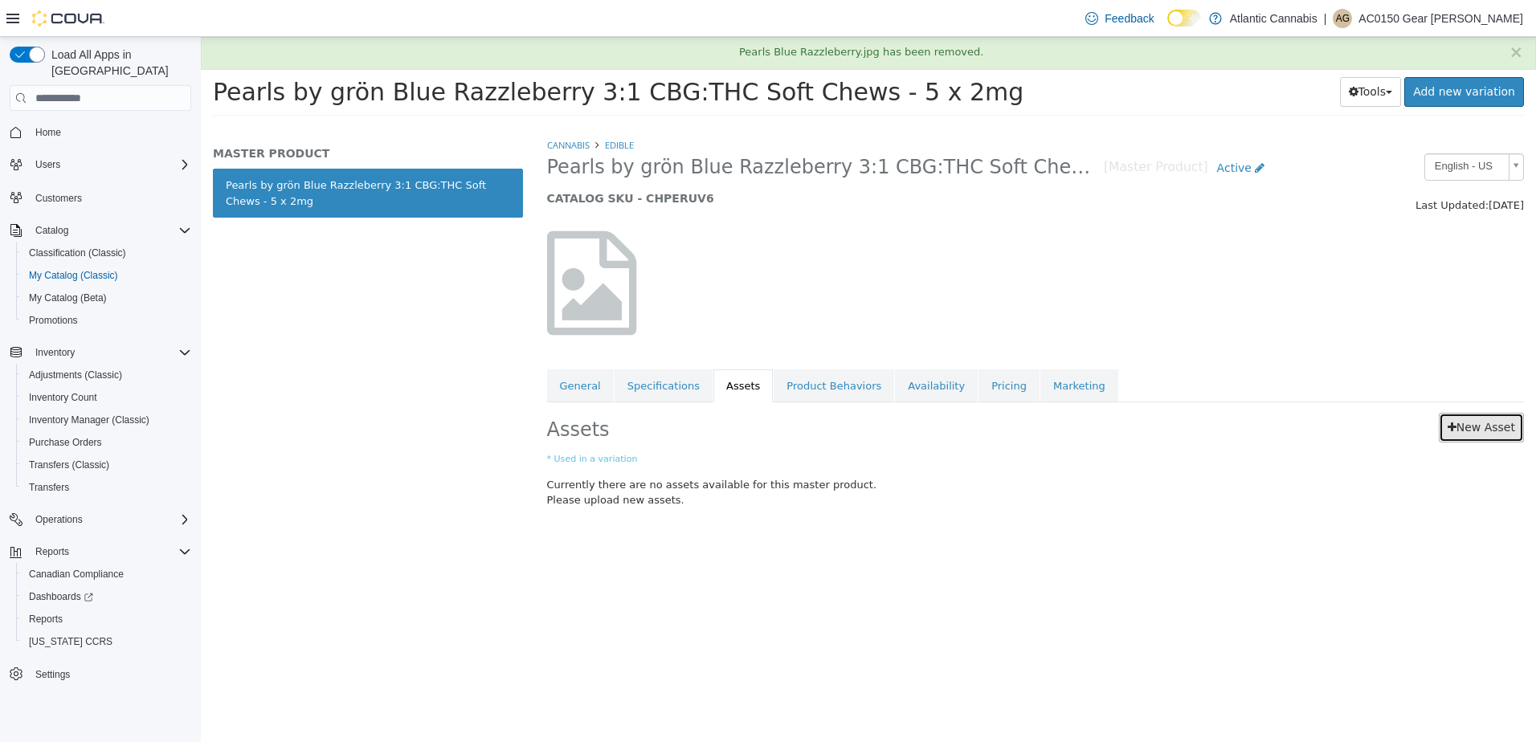
click at [1507, 426] on link "New Asset" at bounding box center [1481, 428] width 85 height 30
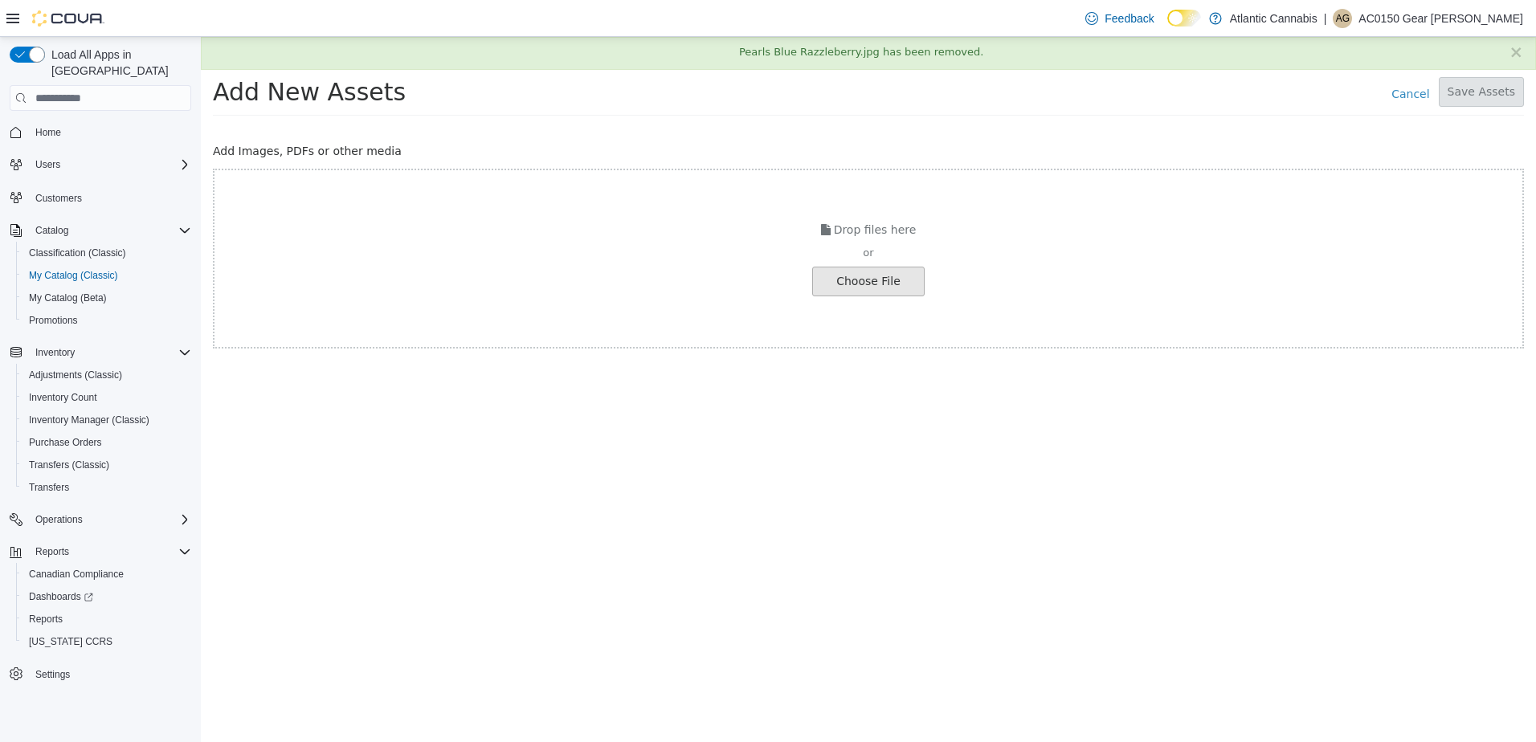
click at [875, 288] on input "file" at bounding box center [27, 281] width 1793 height 28
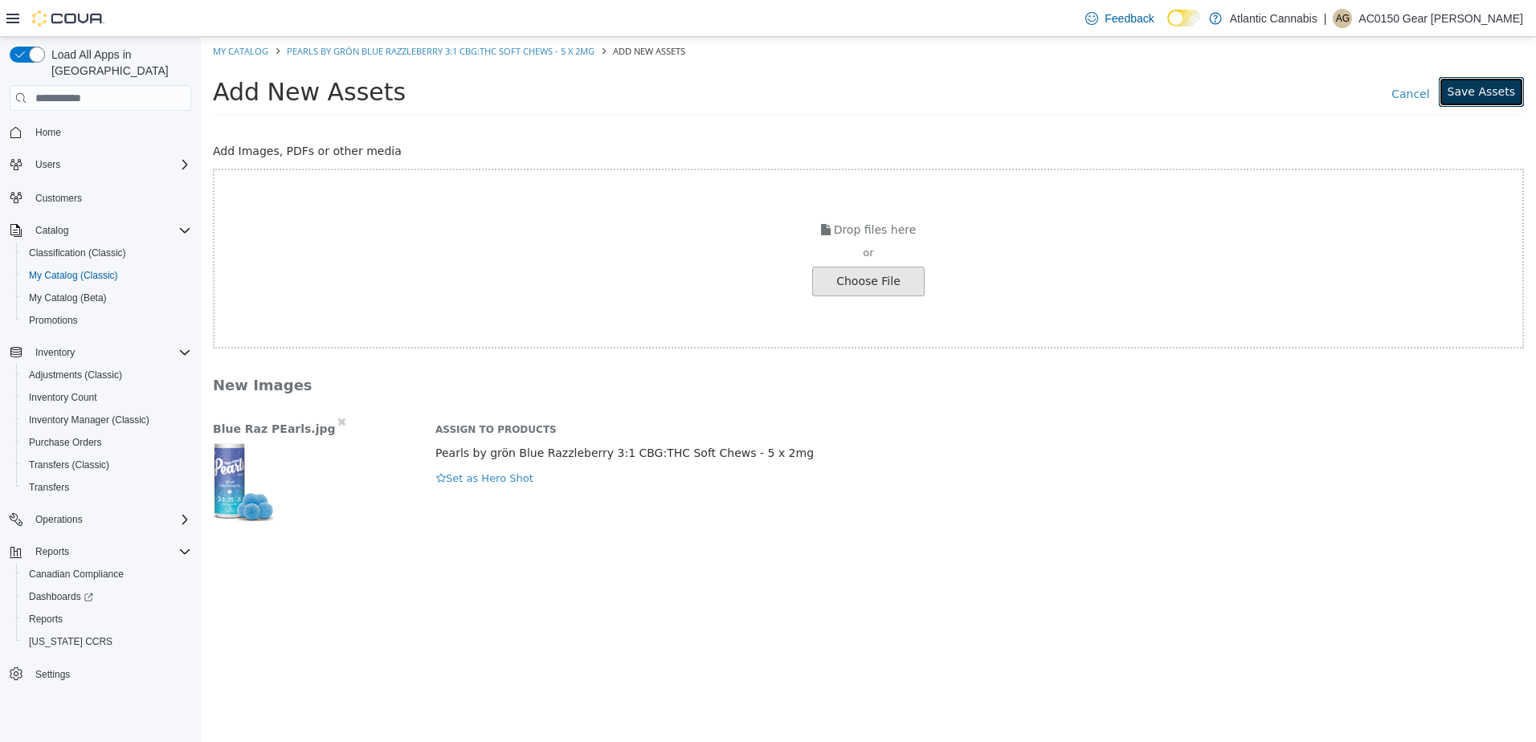
click at [1500, 105] on button "Save Assets" at bounding box center [1481, 92] width 85 height 30
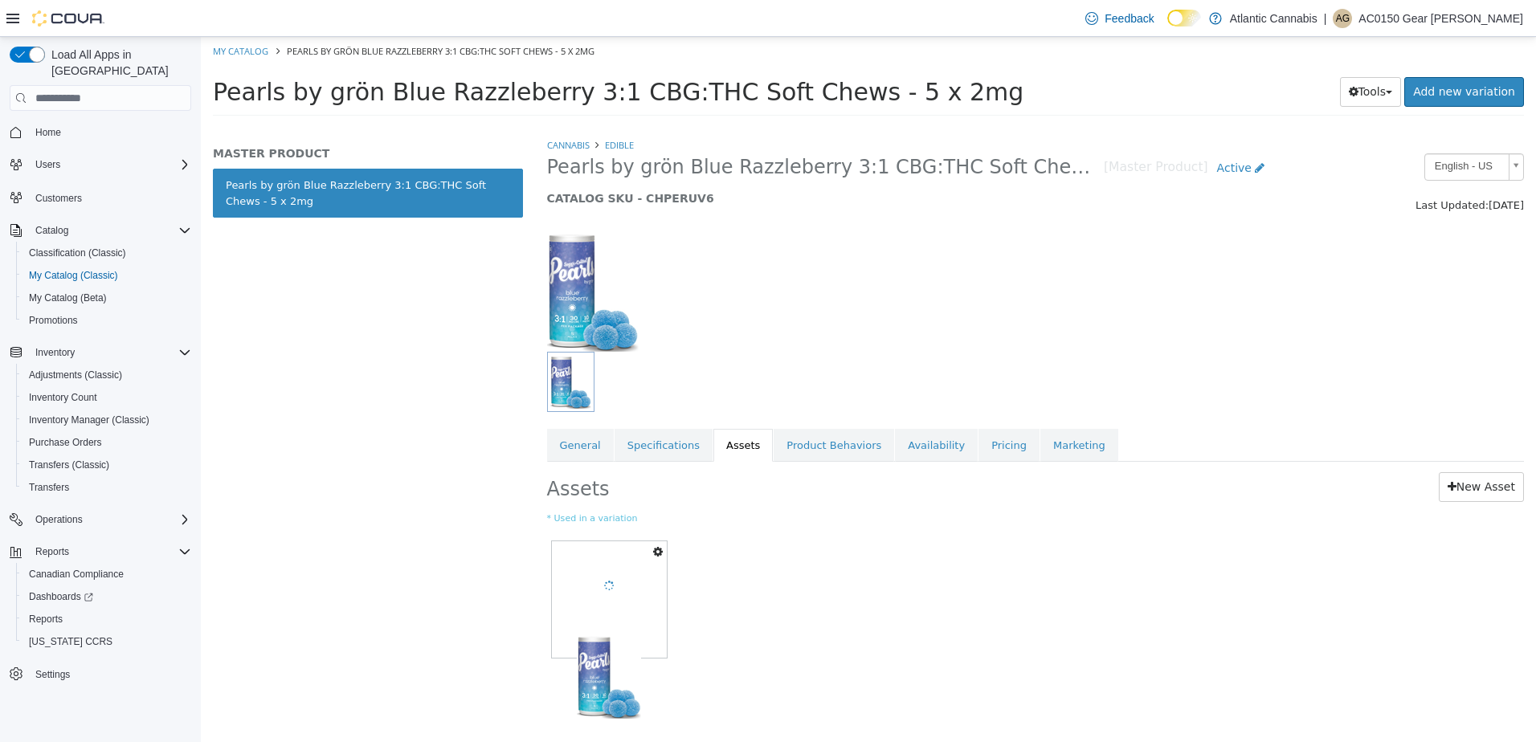
click at [663, 553] on icon "button" at bounding box center [658, 551] width 10 height 11
click at [653, 584] on link "Set As Hero Shot" at bounding box center [602, 580] width 127 height 22
click at [889, 572] on div "Set As Hero Shot Preview Download Delete Blue Raz PEarls.jpg" at bounding box center [1035, 607] width 977 height 140
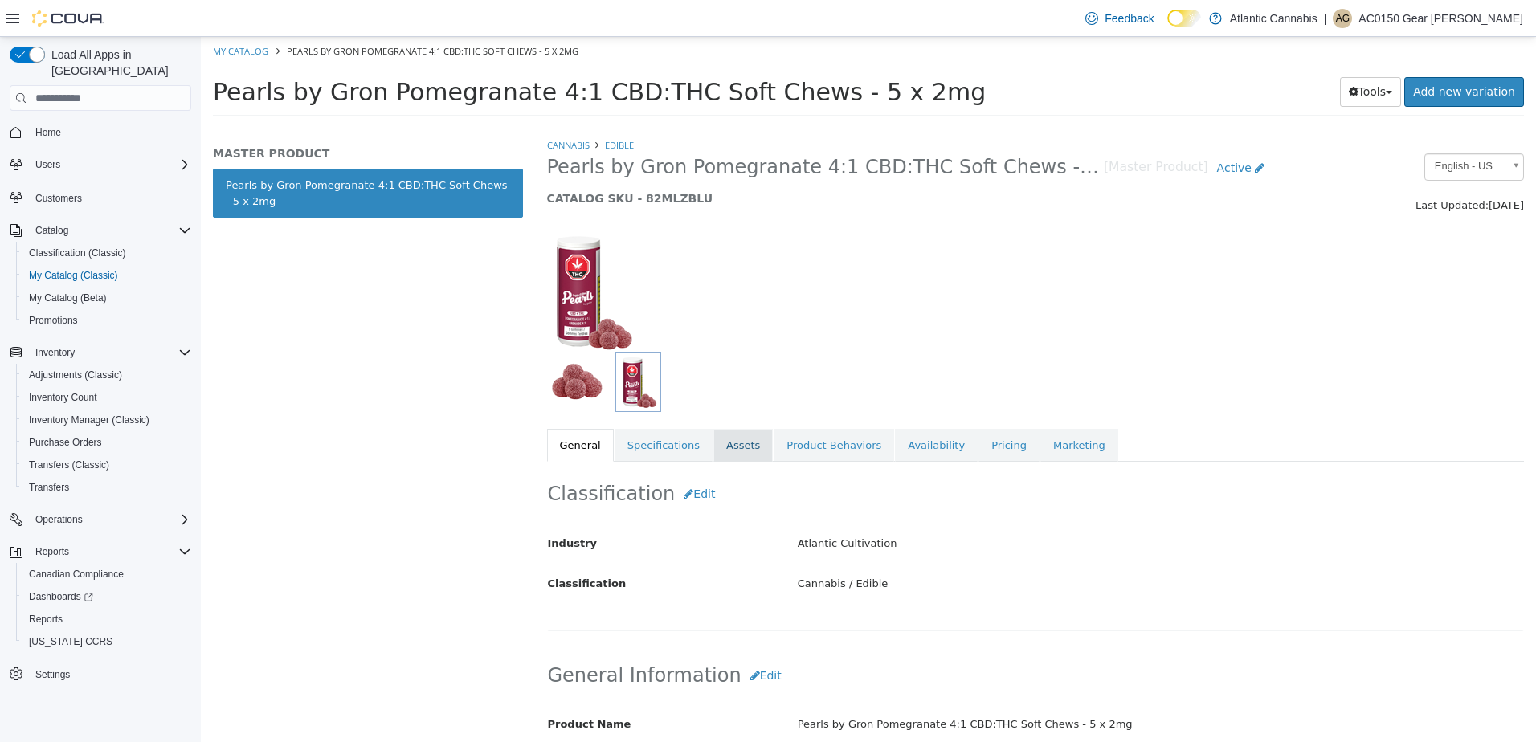
click at [737, 454] on link "Assets" at bounding box center [742, 446] width 59 height 34
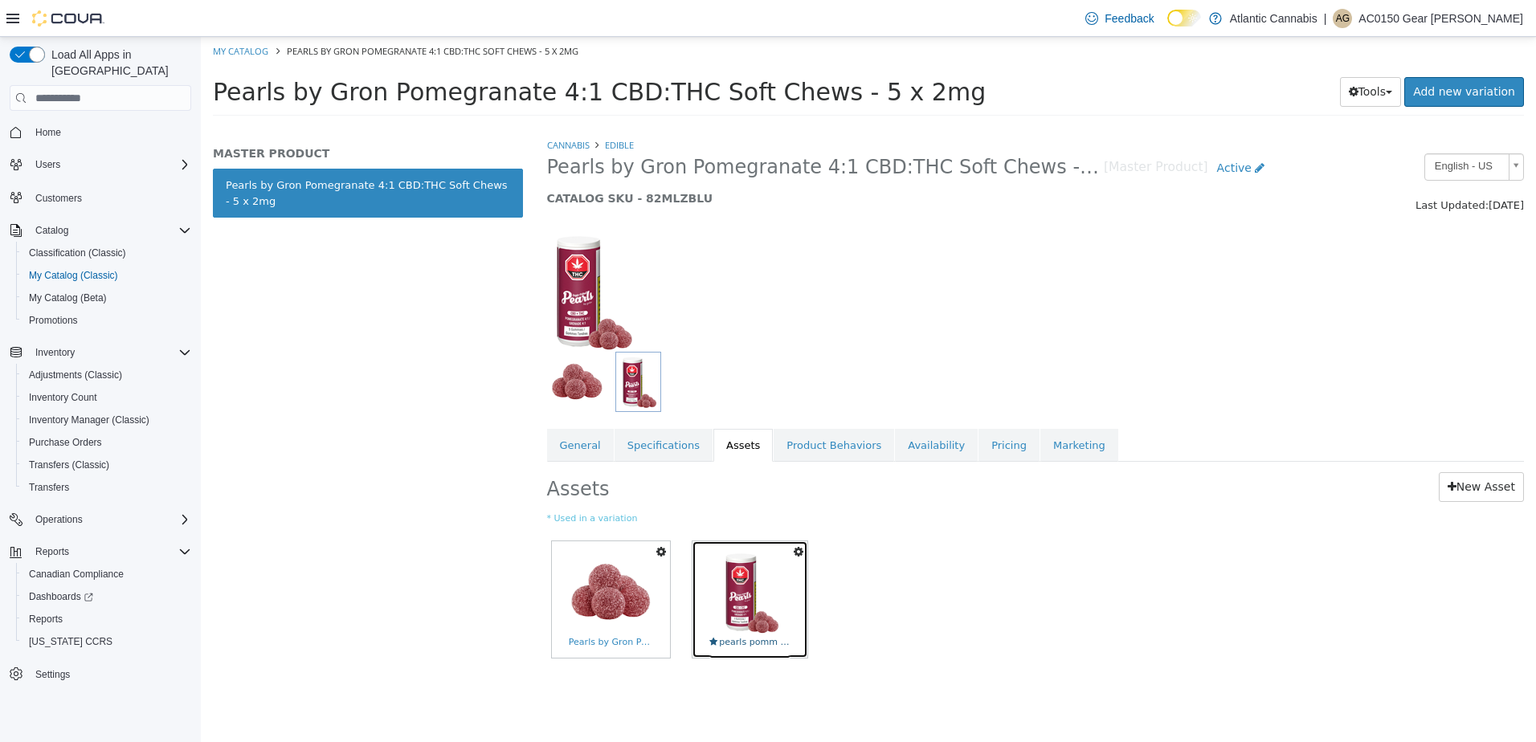
click at [748, 575] on img at bounding box center [750, 592] width 62 height 84
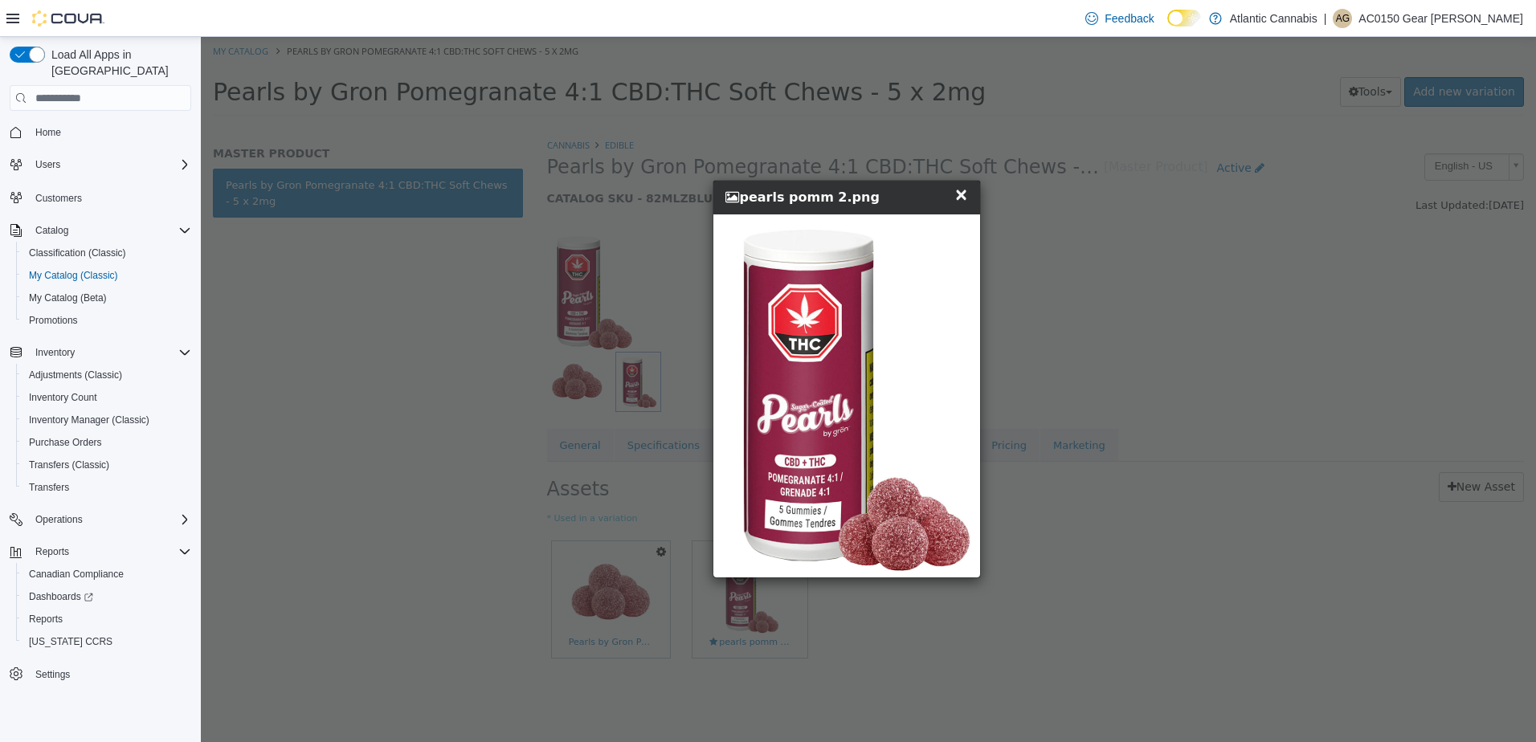
click at [971, 198] on div "× Close pearls pomm 2.png" at bounding box center [846, 198] width 267 height 34
click at [968, 197] on span "×" at bounding box center [961, 194] width 14 height 19
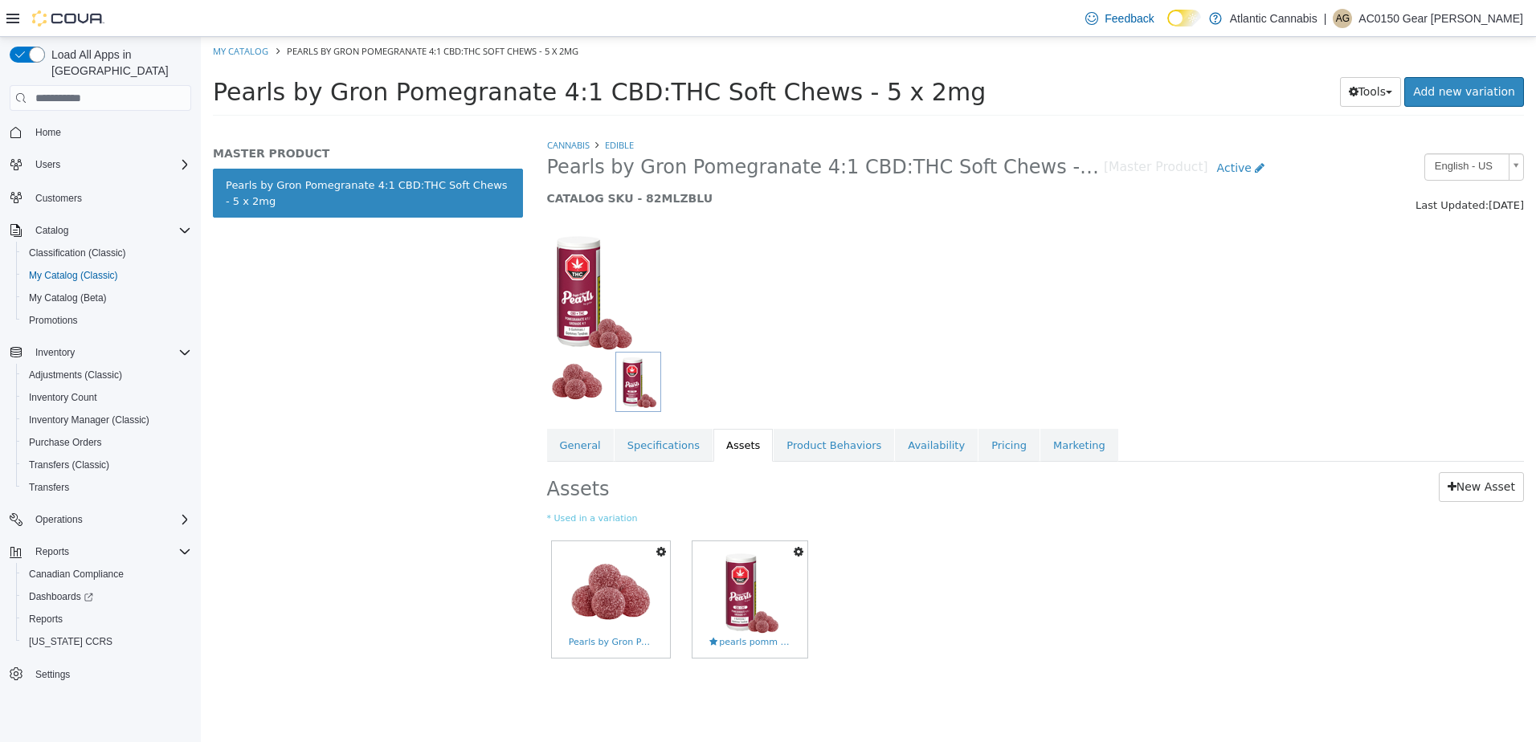
click at [799, 549] on icon "button" at bounding box center [799, 551] width 10 height 11
drag, startPoint x: 725, startPoint y: 647, endPoint x: 722, endPoint y: 635, distance: 12.5
click at [725, 647] on link "Delete" at bounding box center [742, 646] width 127 height 22
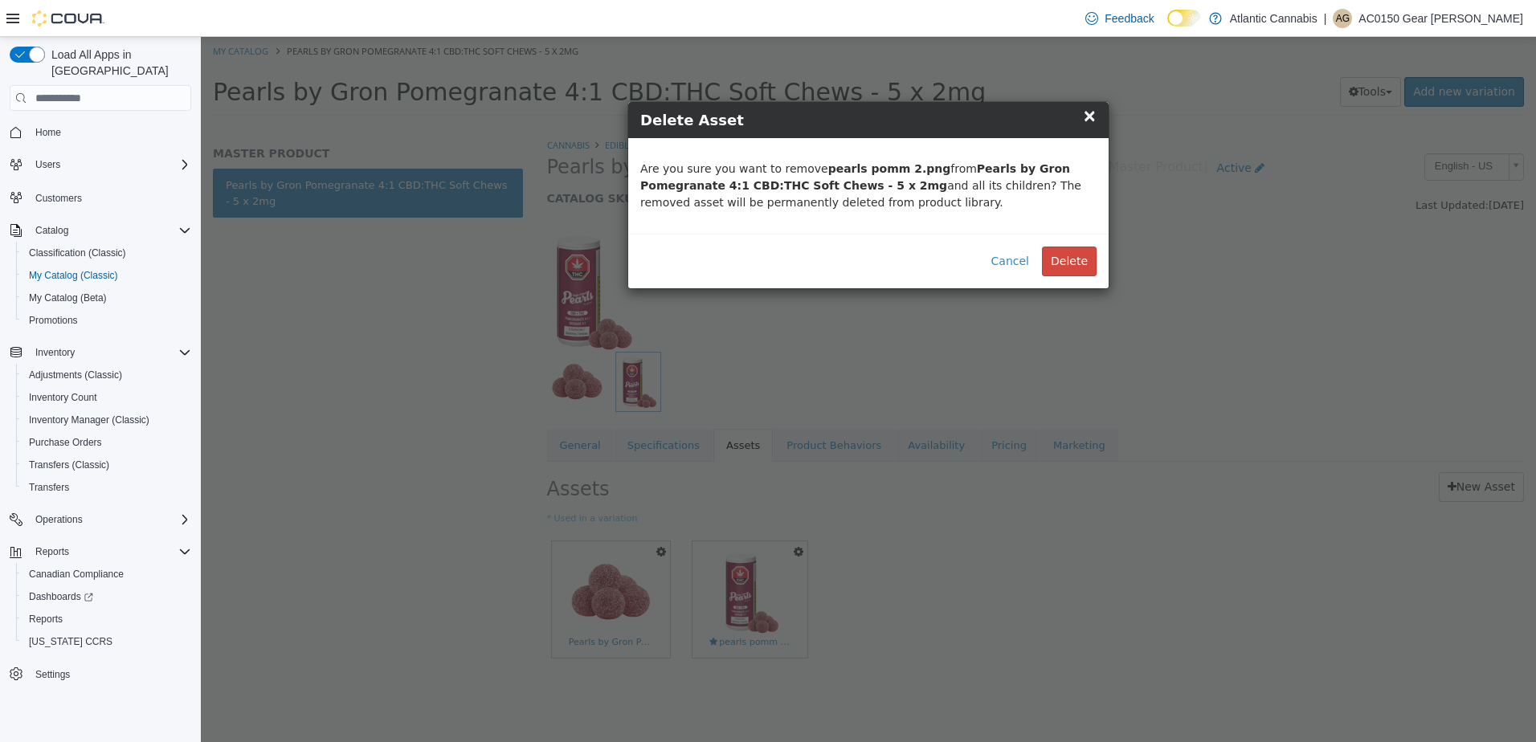
click at [1066, 262] on button "Delete" at bounding box center [1069, 262] width 55 height 30
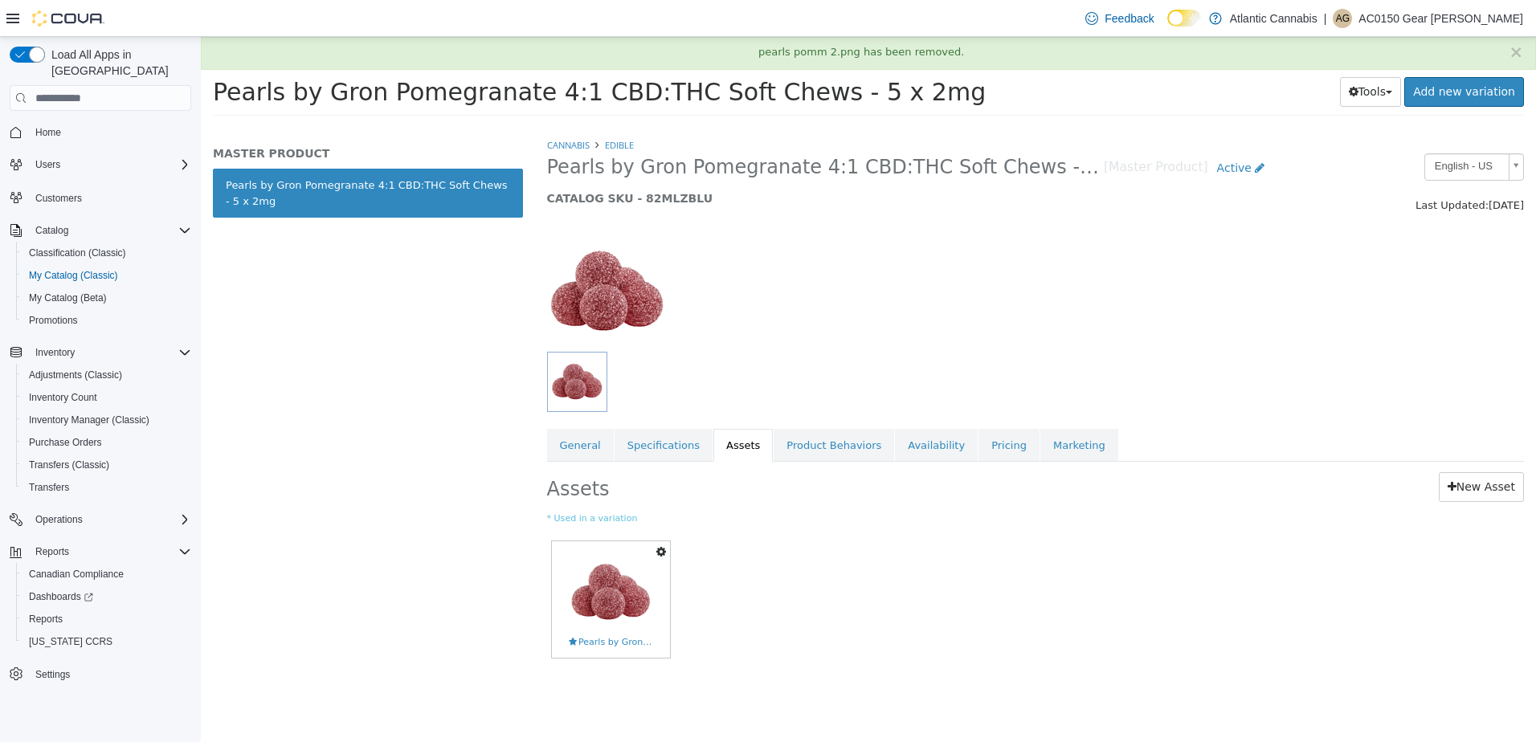
click at [659, 549] on icon "button" at bounding box center [661, 551] width 10 height 11
click at [582, 640] on link "Delete" at bounding box center [605, 646] width 127 height 22
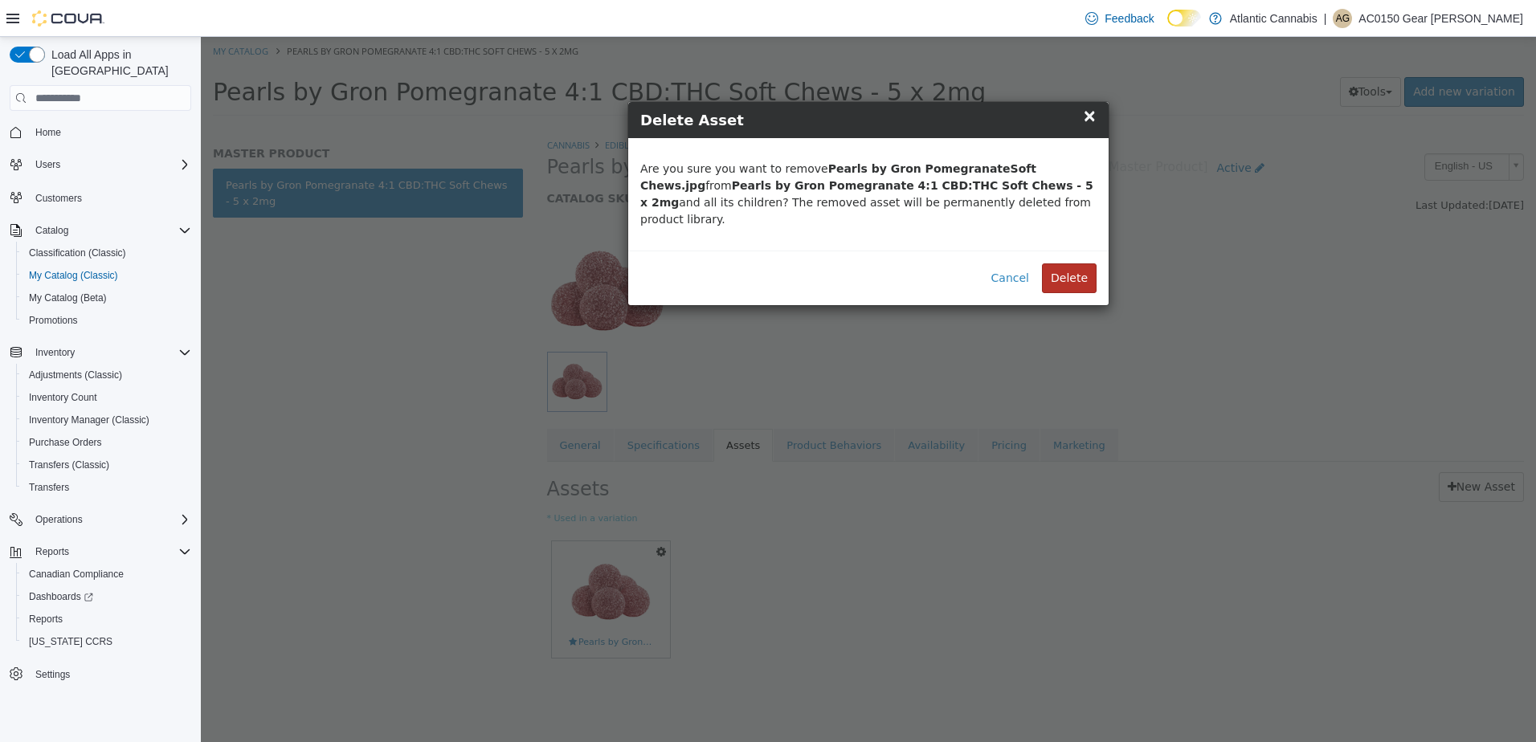
click at [1085, 263] on button "Delete" at bounding box center [1069, 278] width 55 height 30
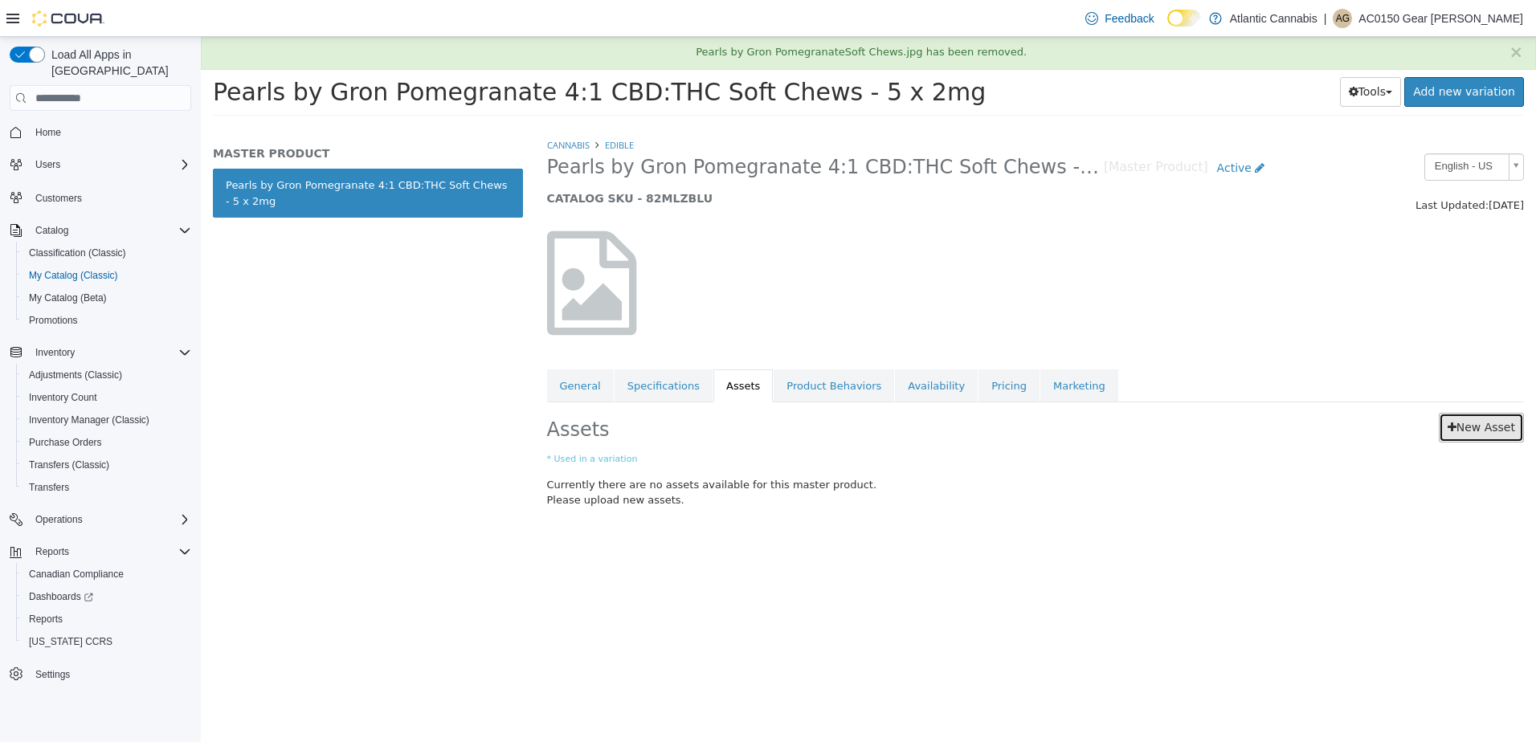
click at [1479, 426] on link "New Asset" at bounding box center [1481, 428] width 85 height 30
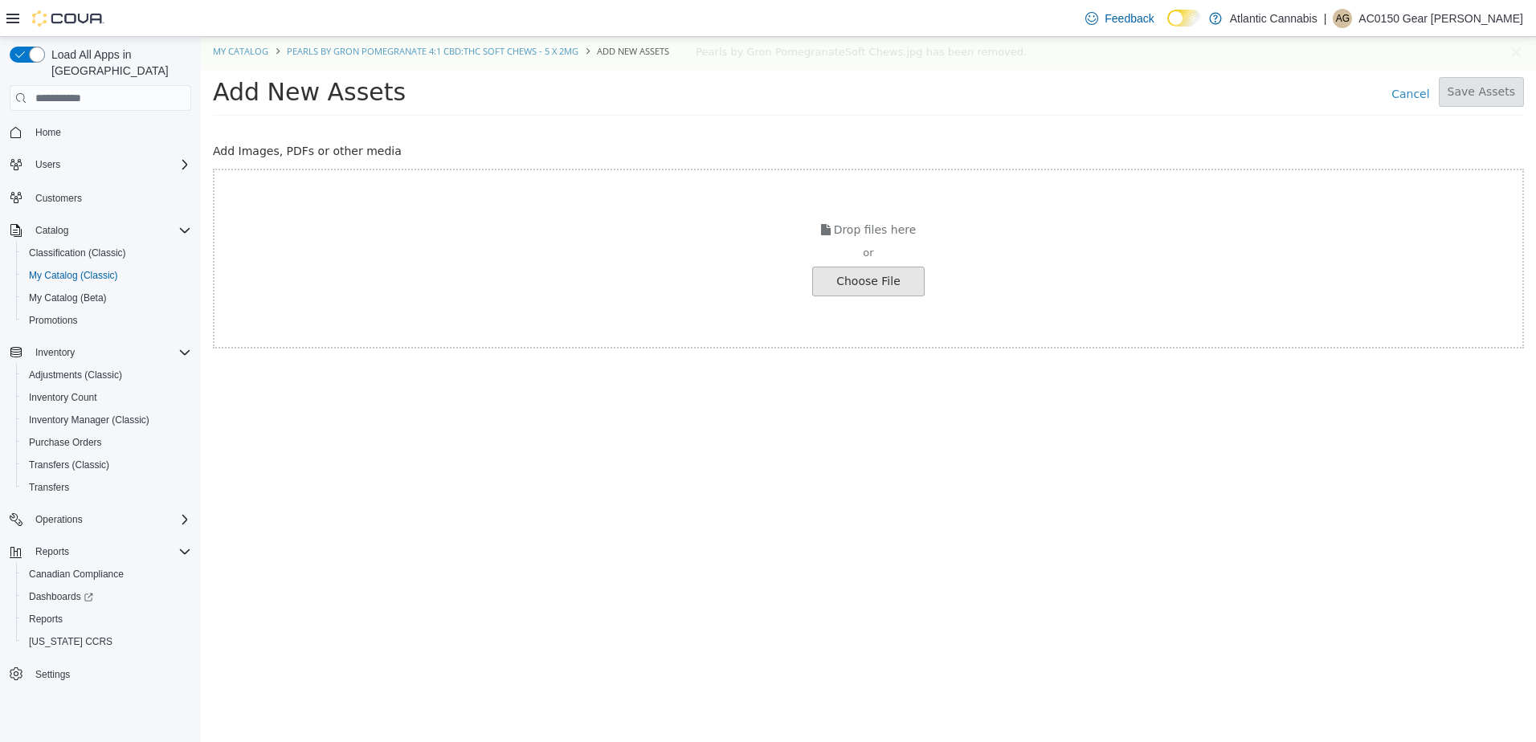
click at [875, 288] on input "file" at bounding box center [27, 281] width 1793 height 28
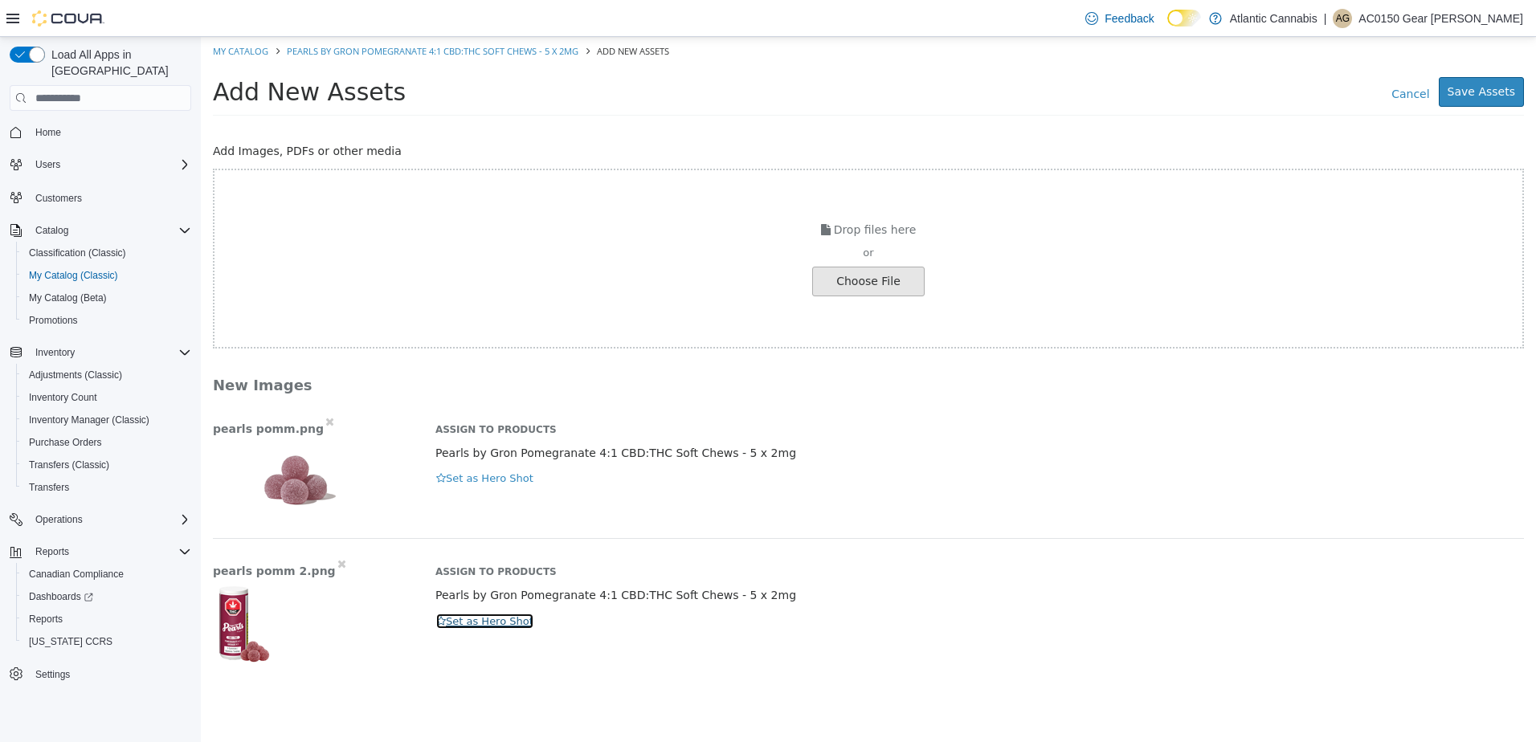
click at [475, 619] on button "Set as Hero Shot" at bounding box center [484, 622] width 99 height 18
click at [1498, 88] on button "Save Assets" at bounding box center [1481, 92] width 85 height 30
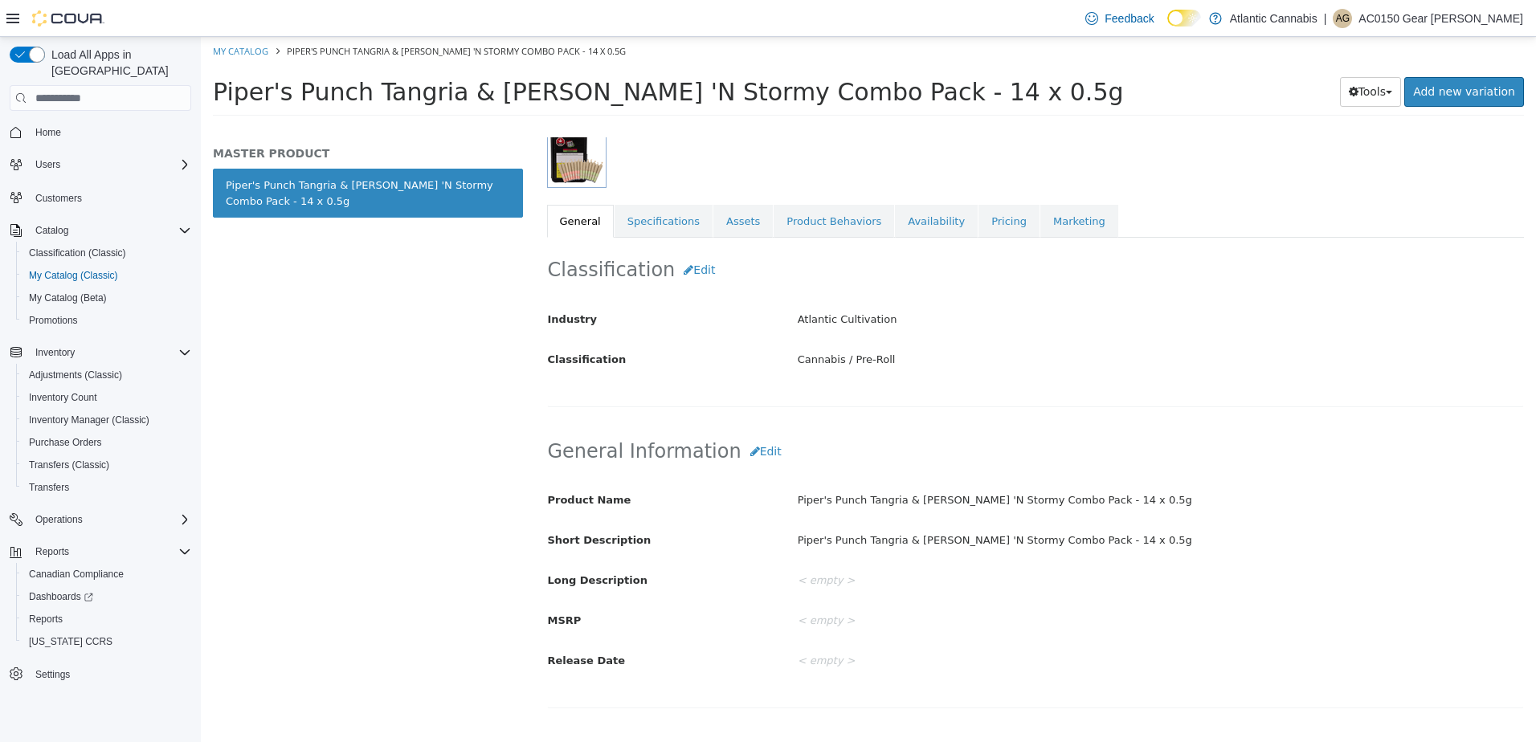
scroll to position [241, 0]
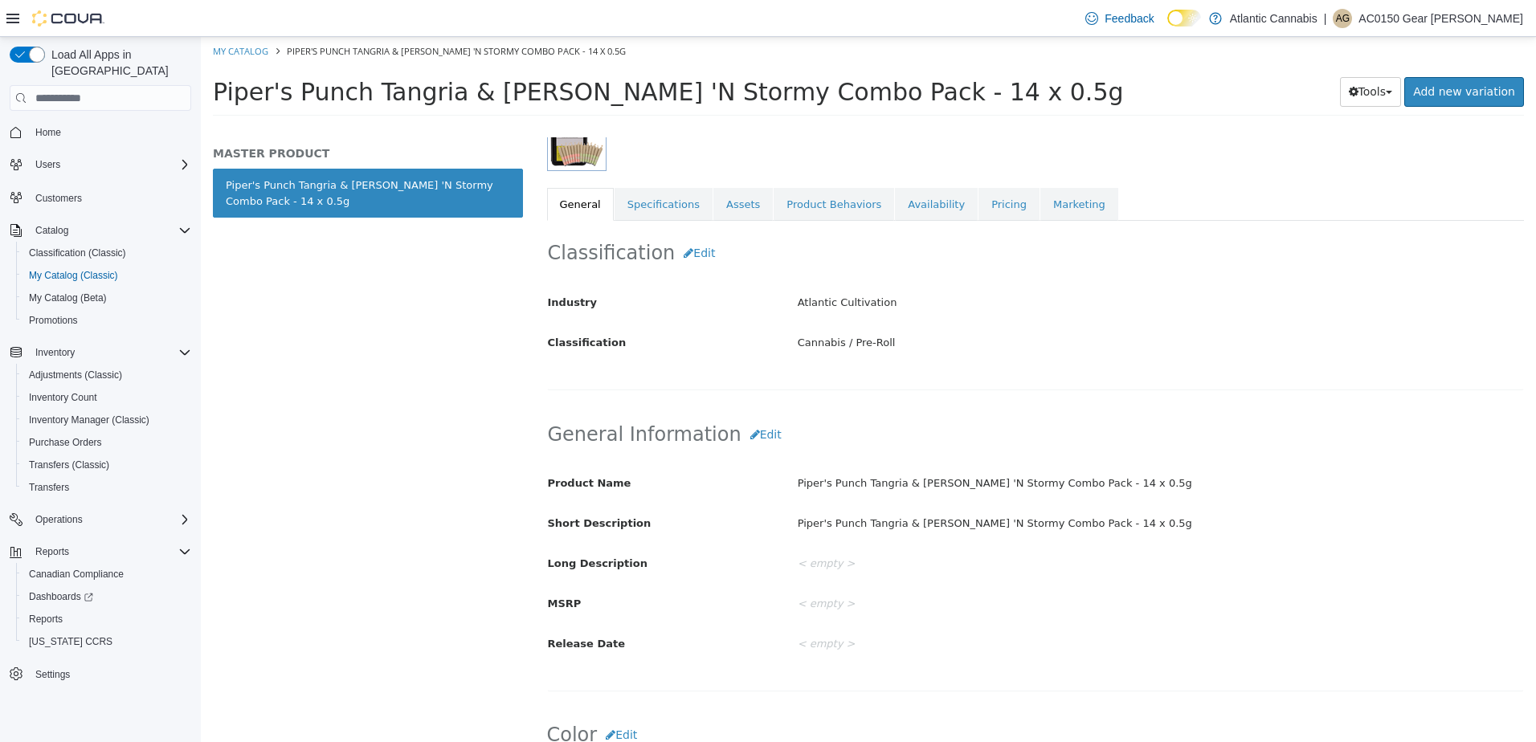
click at [1067, 520] on div "Piper's Punch Tangria & [PERSON_NAME] 'N Stormy Combo Pack - 14 x 0.5g" at bounding box center [1160, 524] width 749 height 28
drag, startPoint x: 1067, startPoint y: 520, endPoint x: 932, endPoint y: 523, distance: 135.8
click at [932, 523] on div "Piper's Punch Tangria & [PERSON_NAME] 'N Stormy Combo Pack - 14 x 0.5g" at bounding box center [1160, 524] width 749 height 28
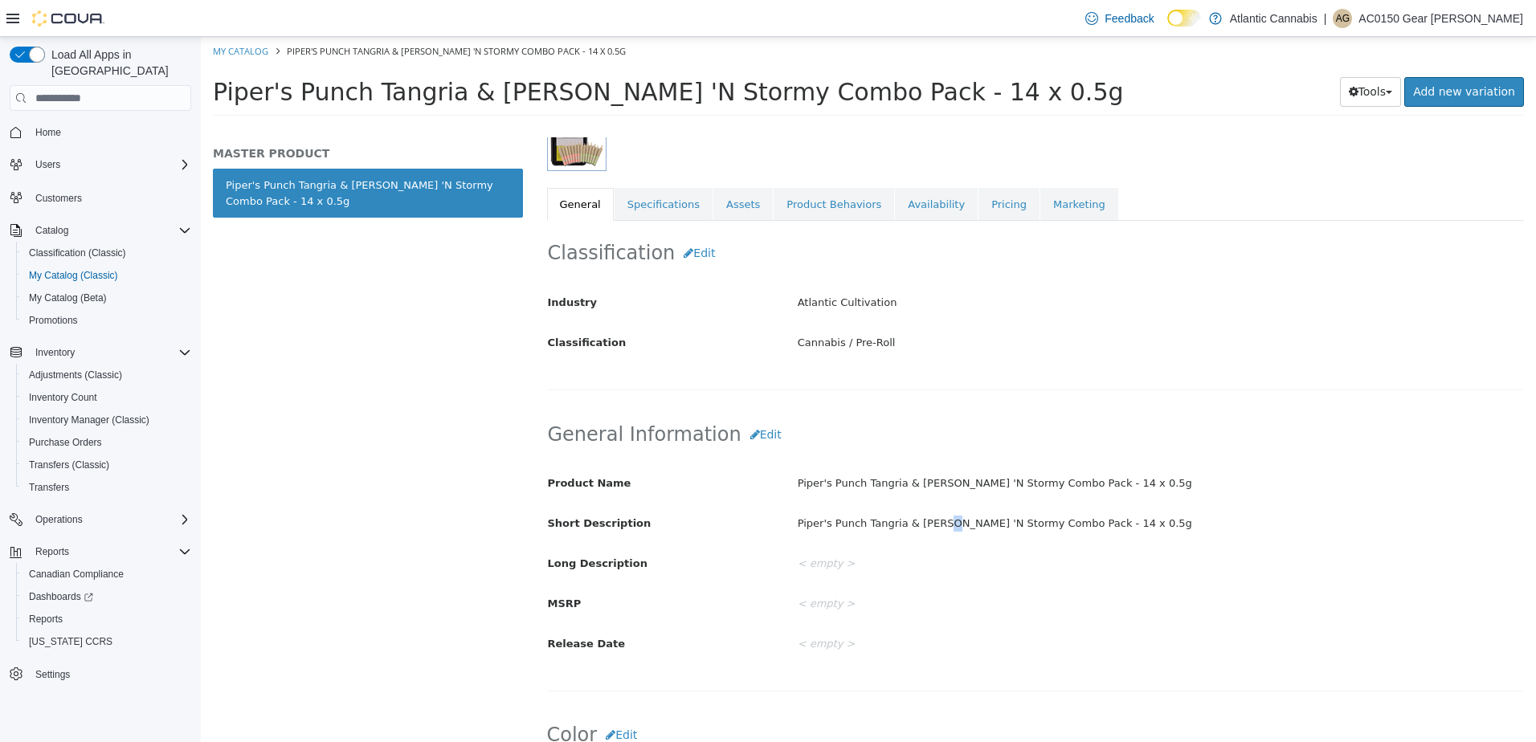
click at [932, 523] on div "Piper's Punch Tangria & Dank 'N Stormy Combo Pack - 14 x 0.5g" at bounding box center [1160, 524] width 749 height 28
click at [938, 527] on div "Piper's Punch Tangria & Dank 'N Stormy Combo Pack - 14 x 0.5g" at bounding box center [1160, 524] width 749 height 28
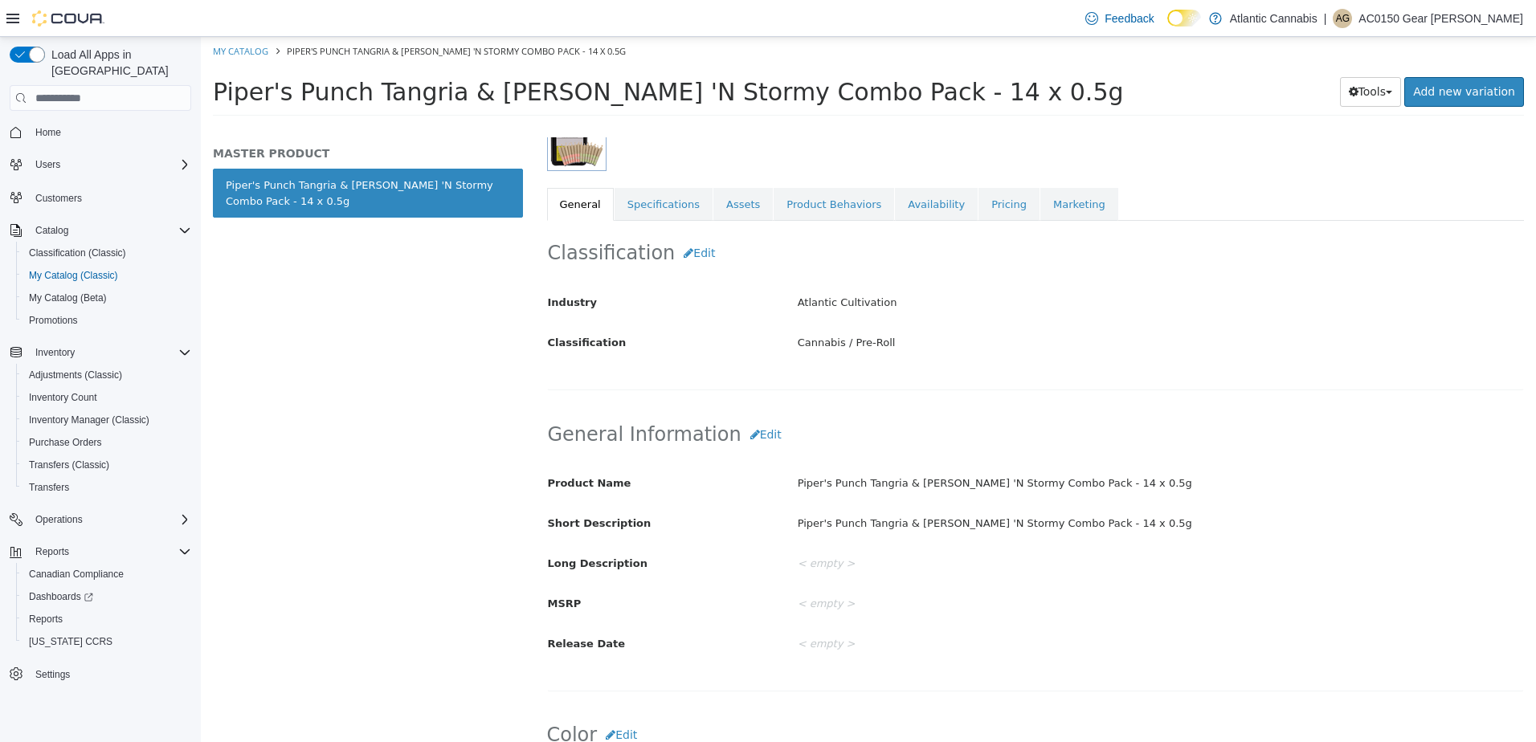
drag, startPoint x: 938, startPoint y: 527, endPoint x: 951, endPoint y: 557, distance: 33.1
click at [951, 557] on div "< empty >" at bounding box center [1160, 564] width 749 height 28
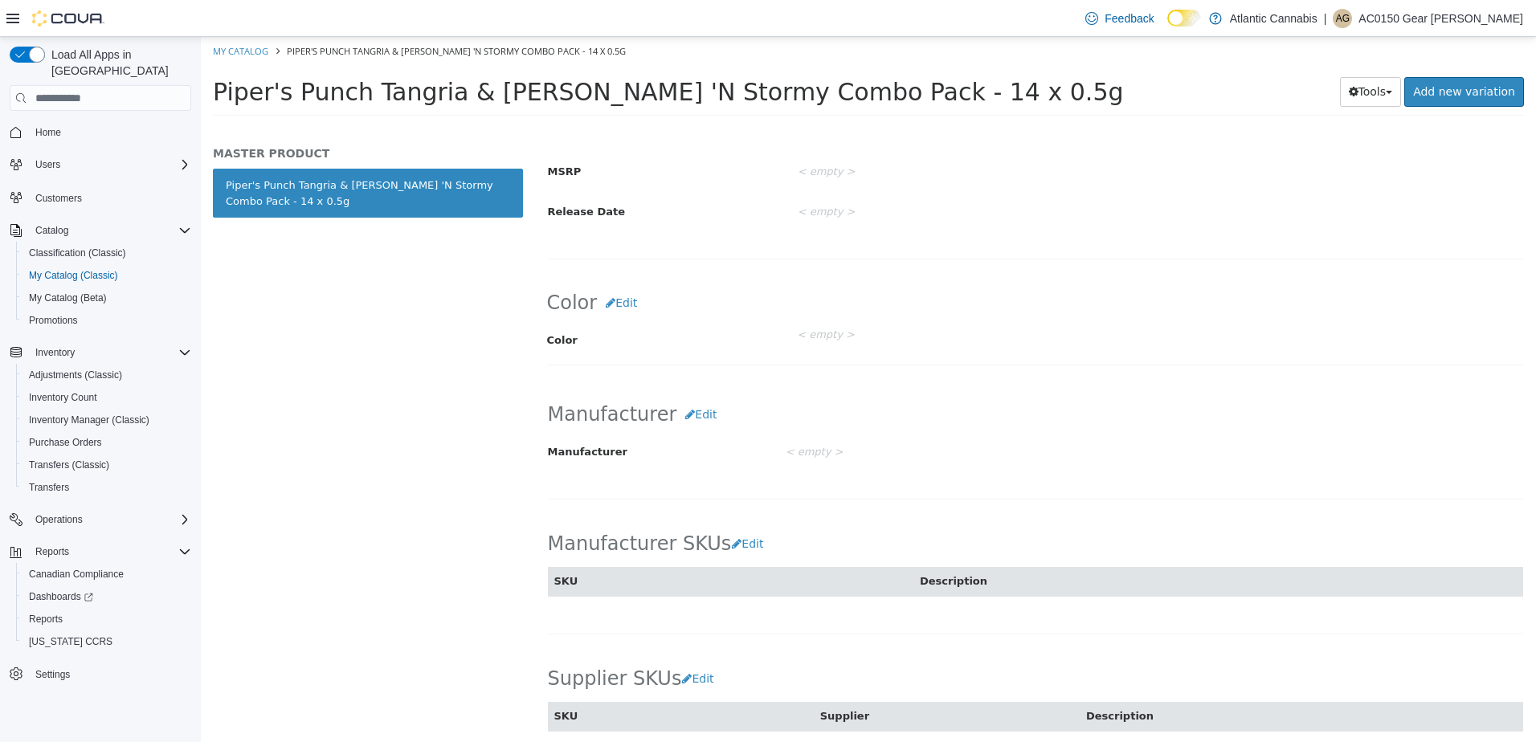
scroll to position [723, 0]
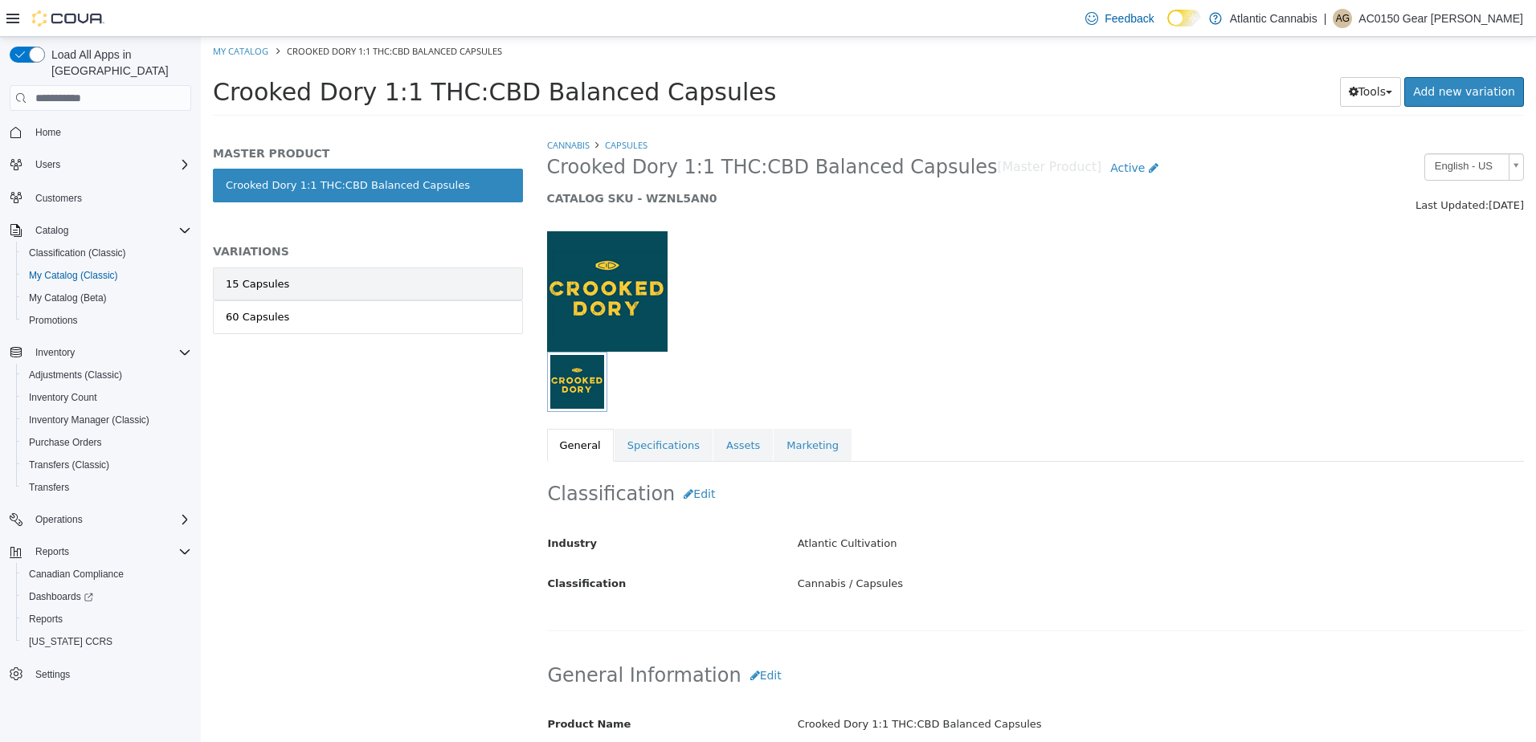
click at [345, 285] on link "15 Capsules" at bounding box center [368, 284] width 310 height 34
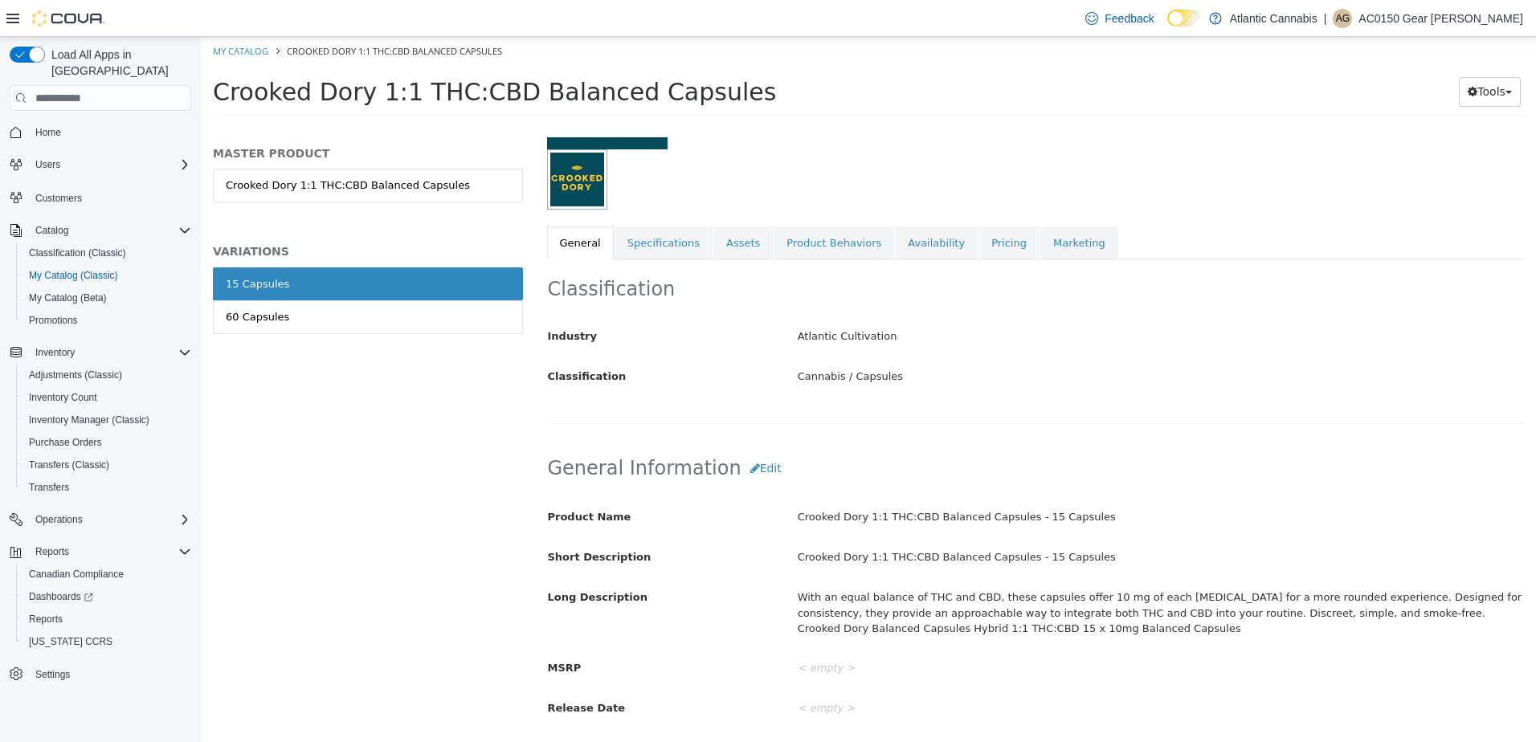
scroll to position [321, 0]
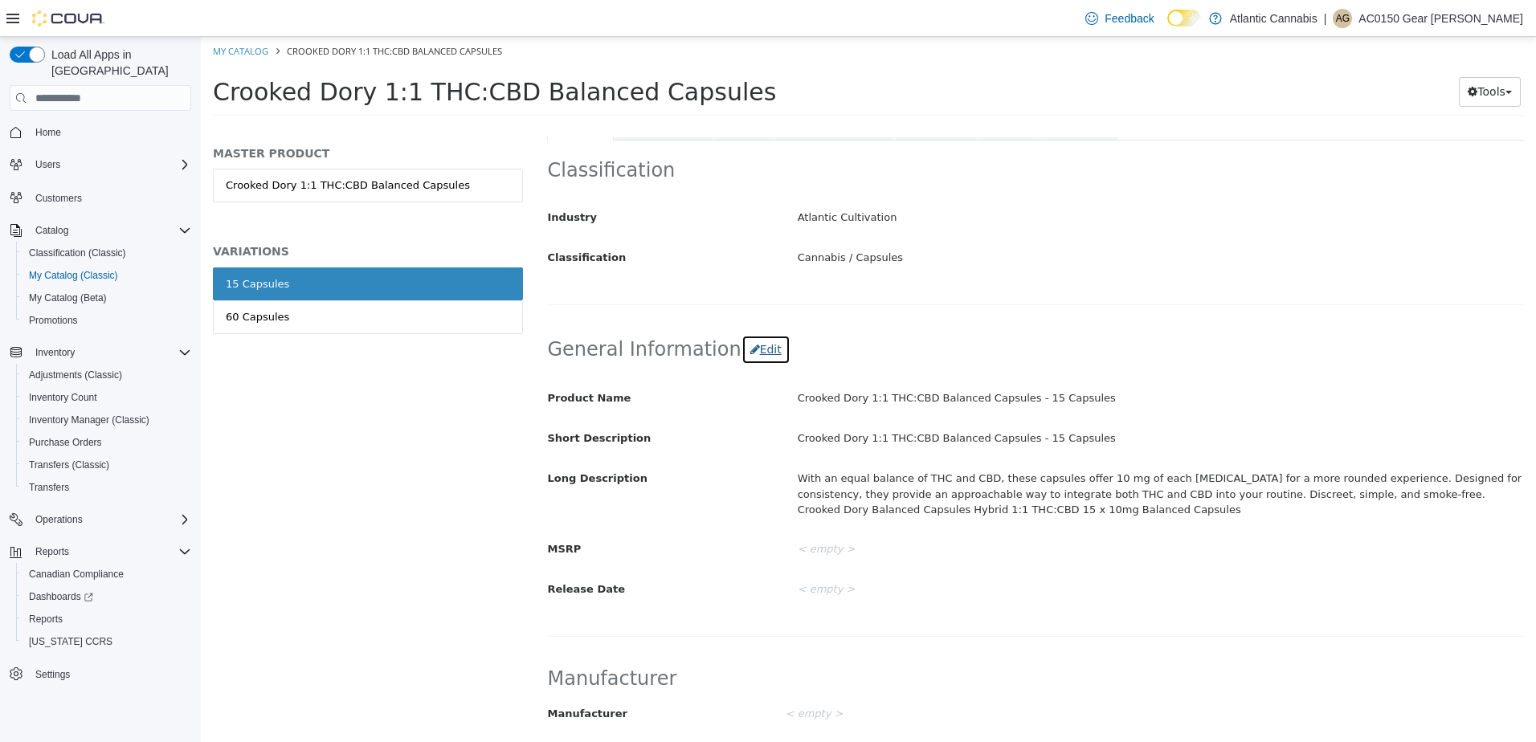
click at [756, 351] on button "Edit" at bounding box center [765, 350] width 49 height 30
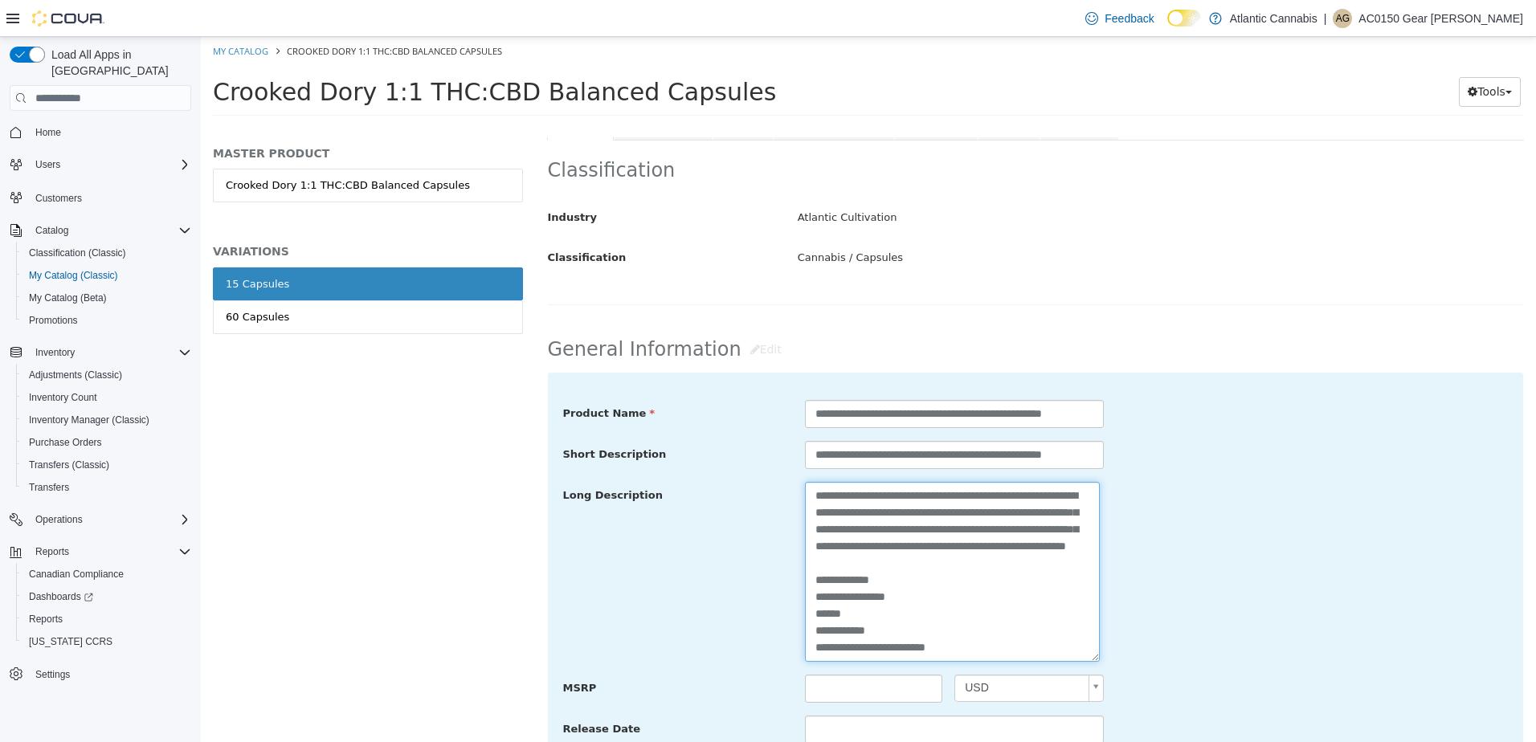
click at [931, 650] on textarea "**********" at bounding box center [952, 572] width 295 height 180
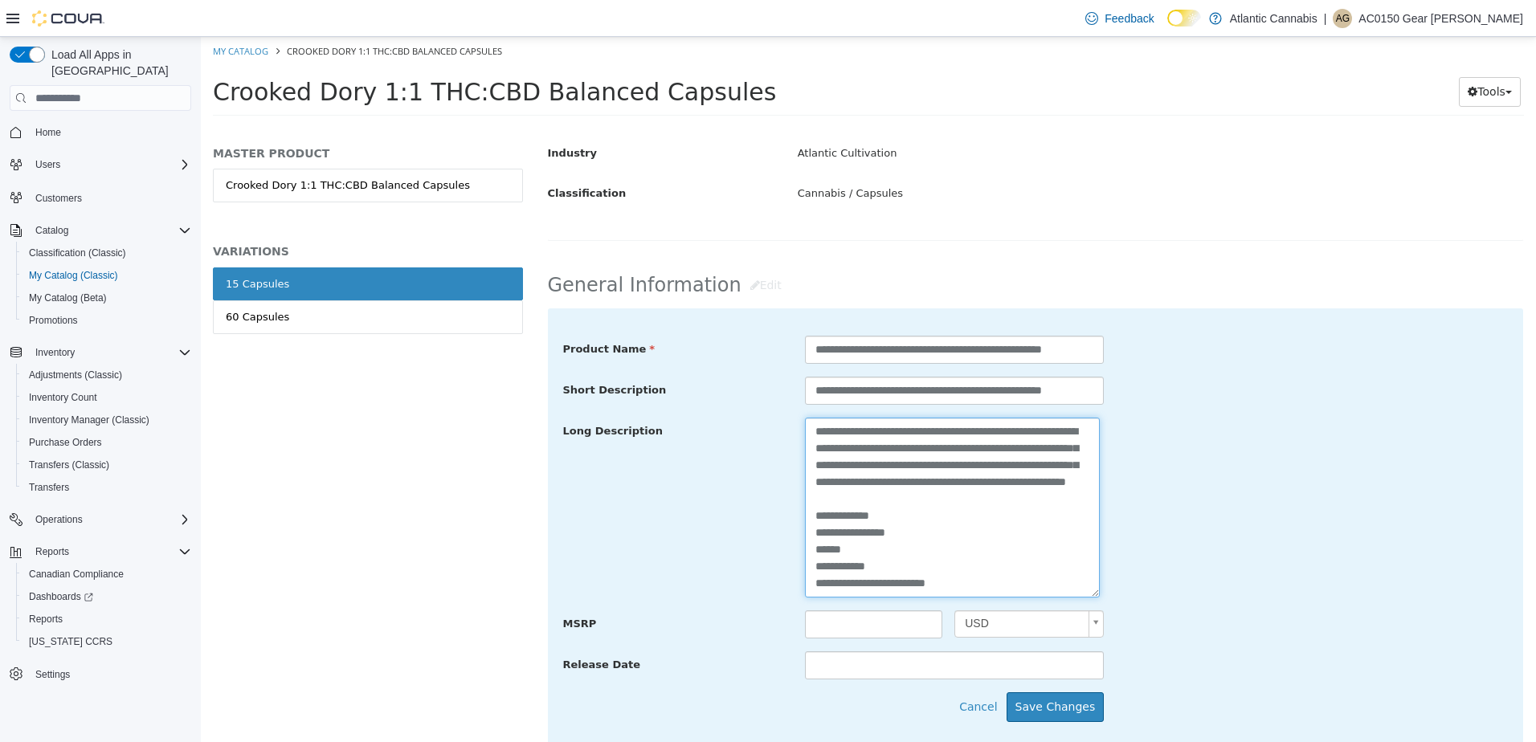
scroll to position [482, 0]
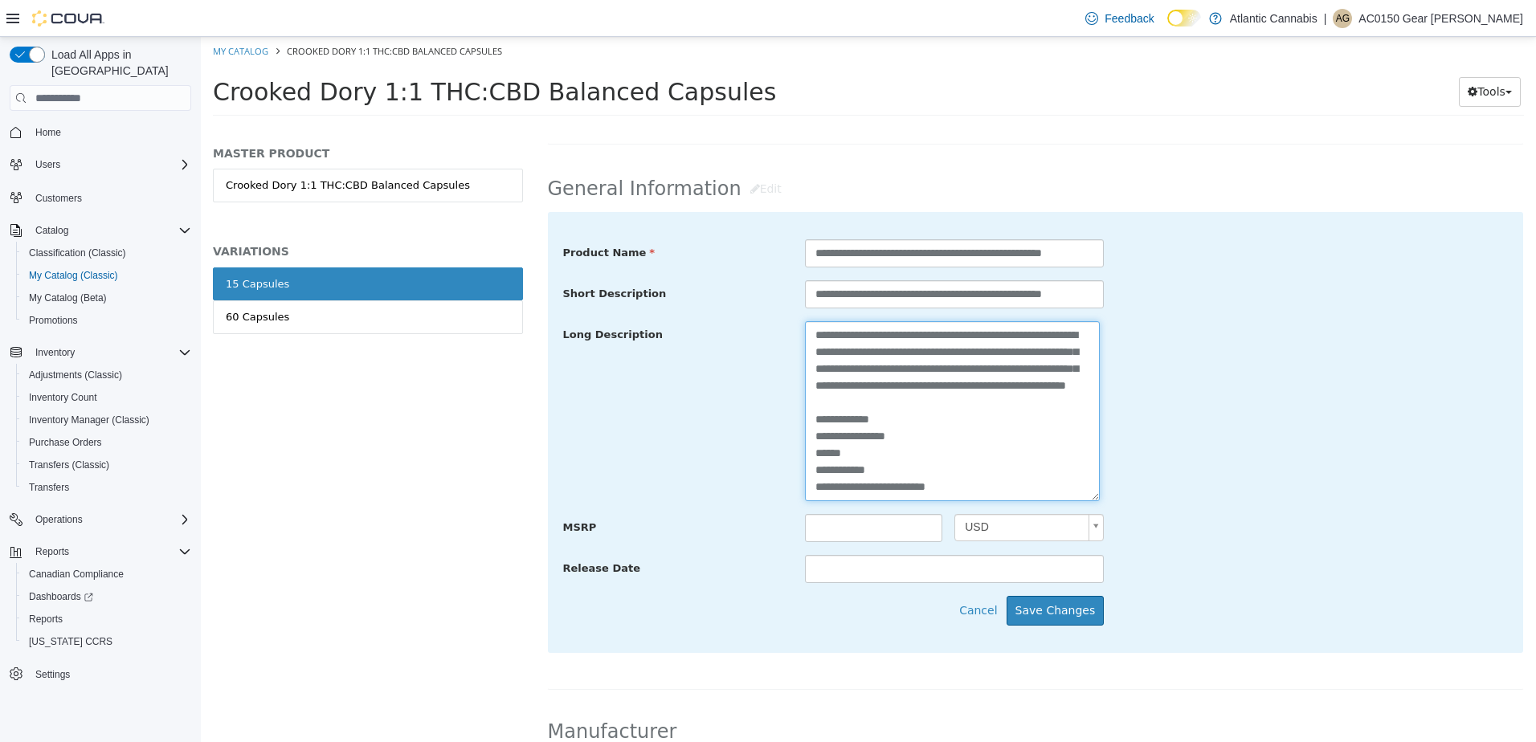
click at [1003, 488] on textarea "**********" at bounding box center [952, 411] width 295 height 180
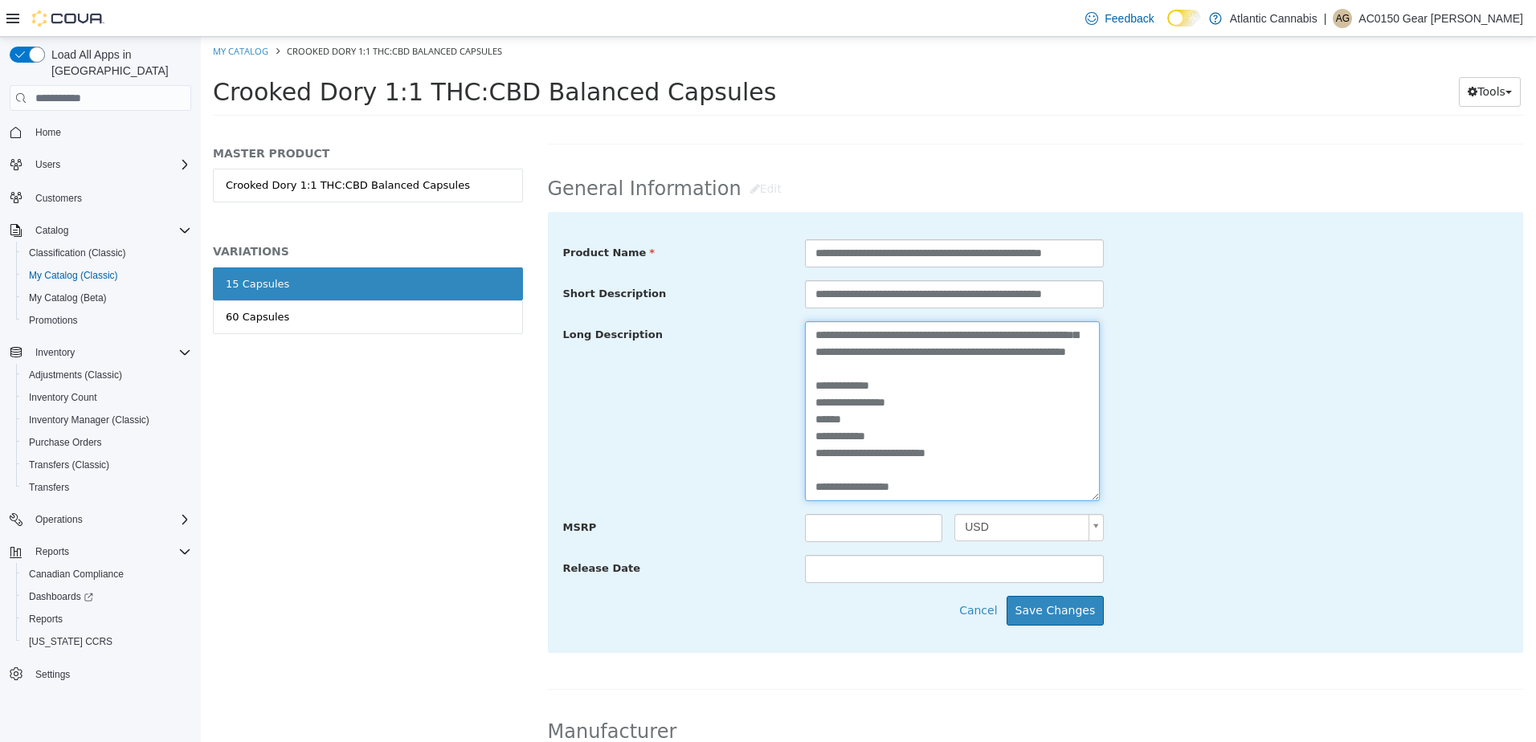
scroll to position [80, 0]
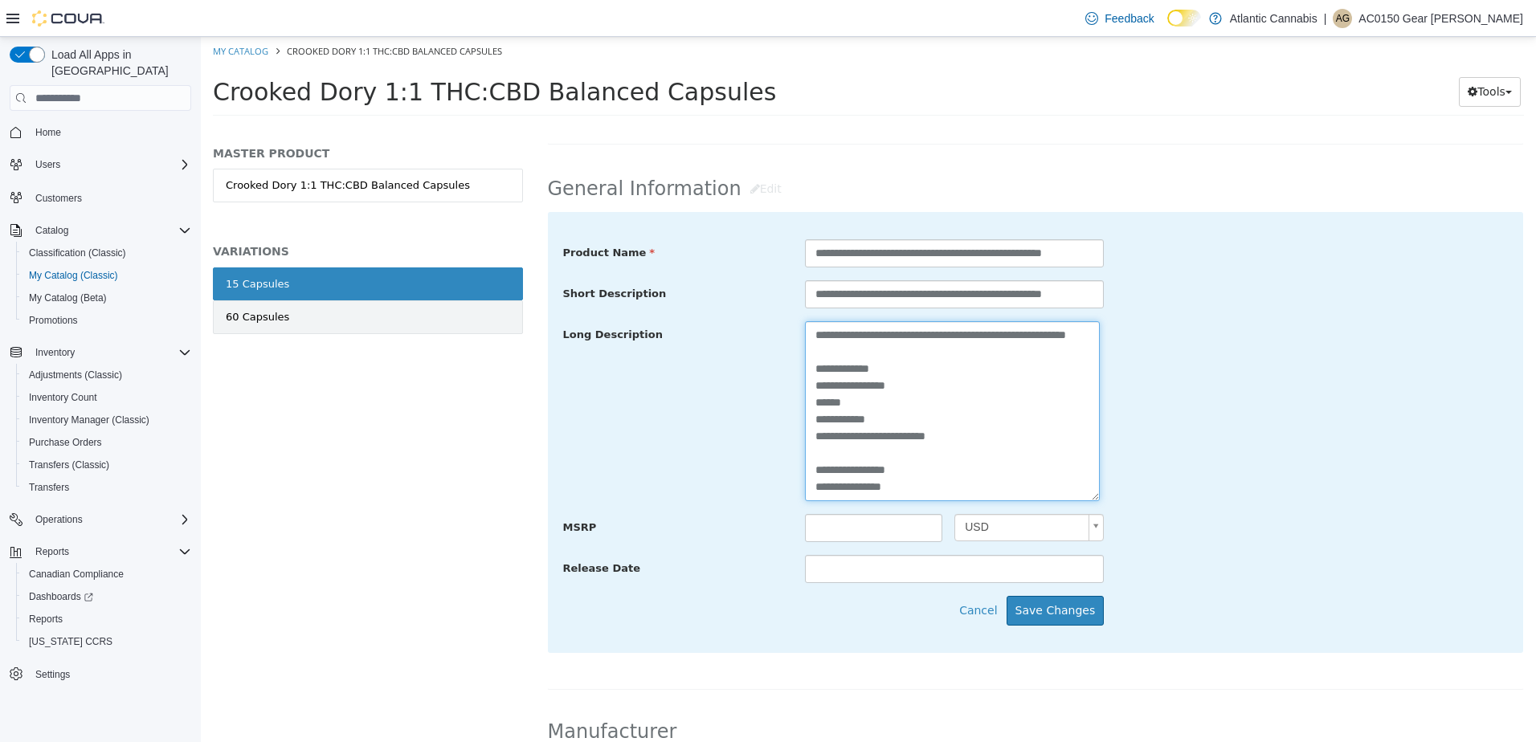
type textarea "**********"
click at [301, 328] on link "60 Capsules" at bounding box center [368, 317] width 310 height 34
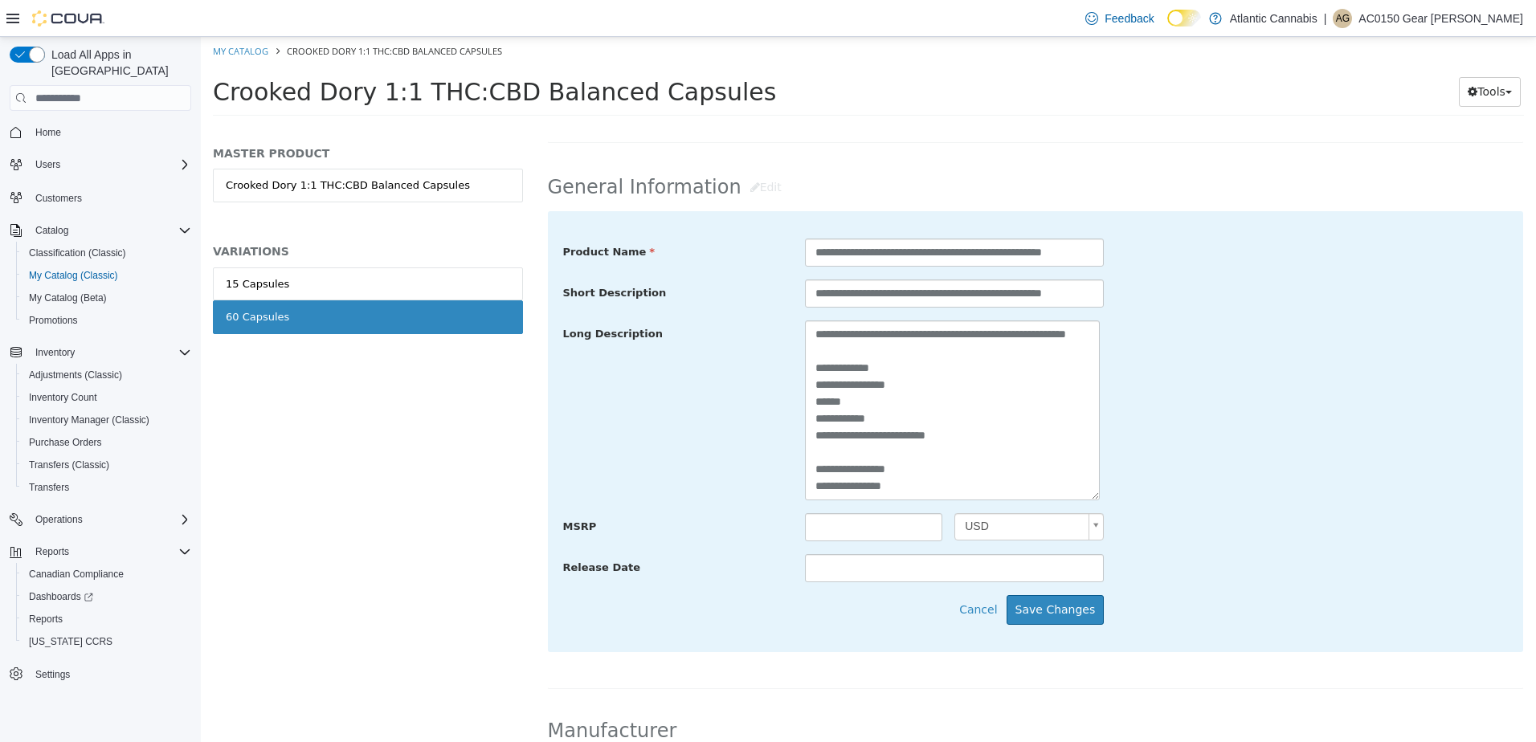
scroll to position [480, 0]
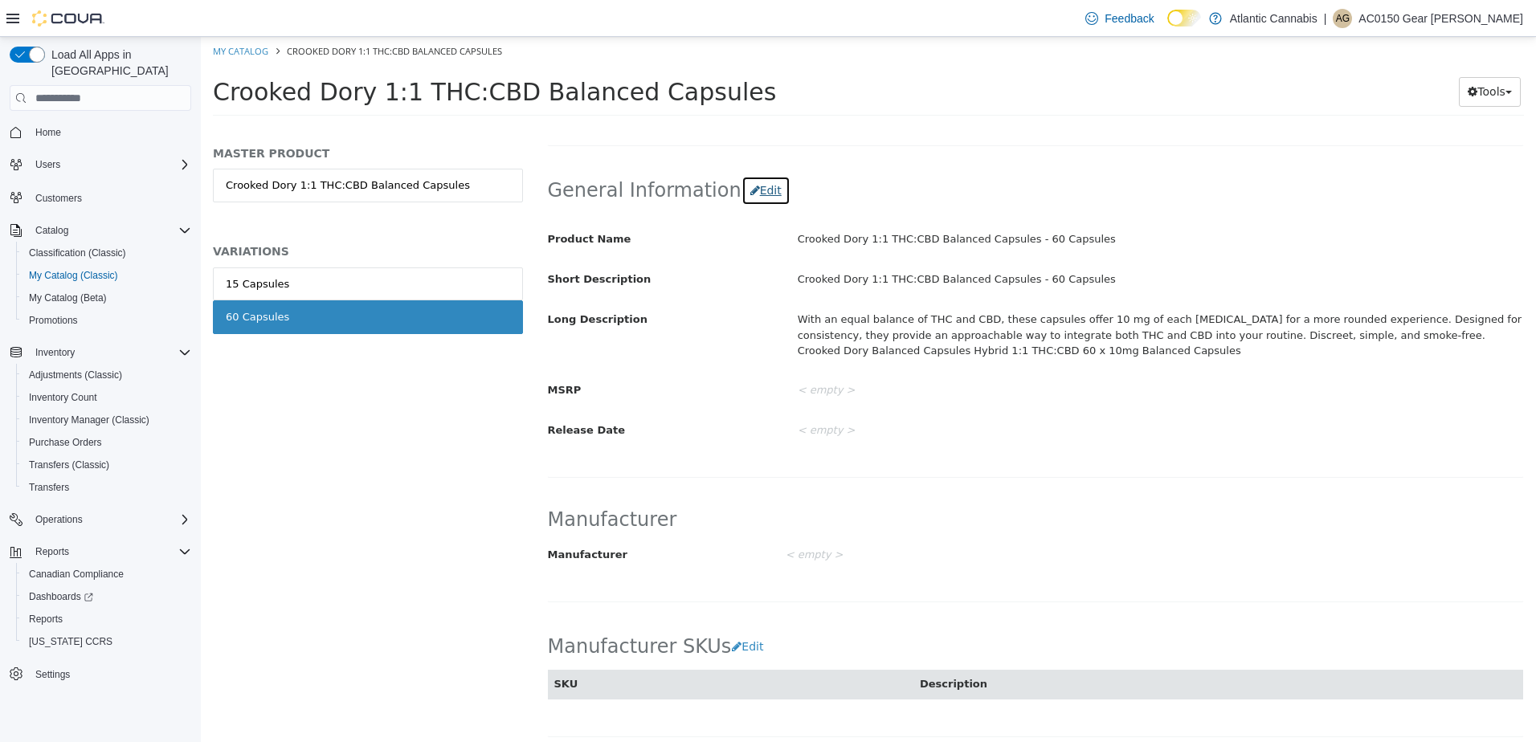
click at [758, 186] on button "Edit" at bounding box center [765, 191] width 49 height 30
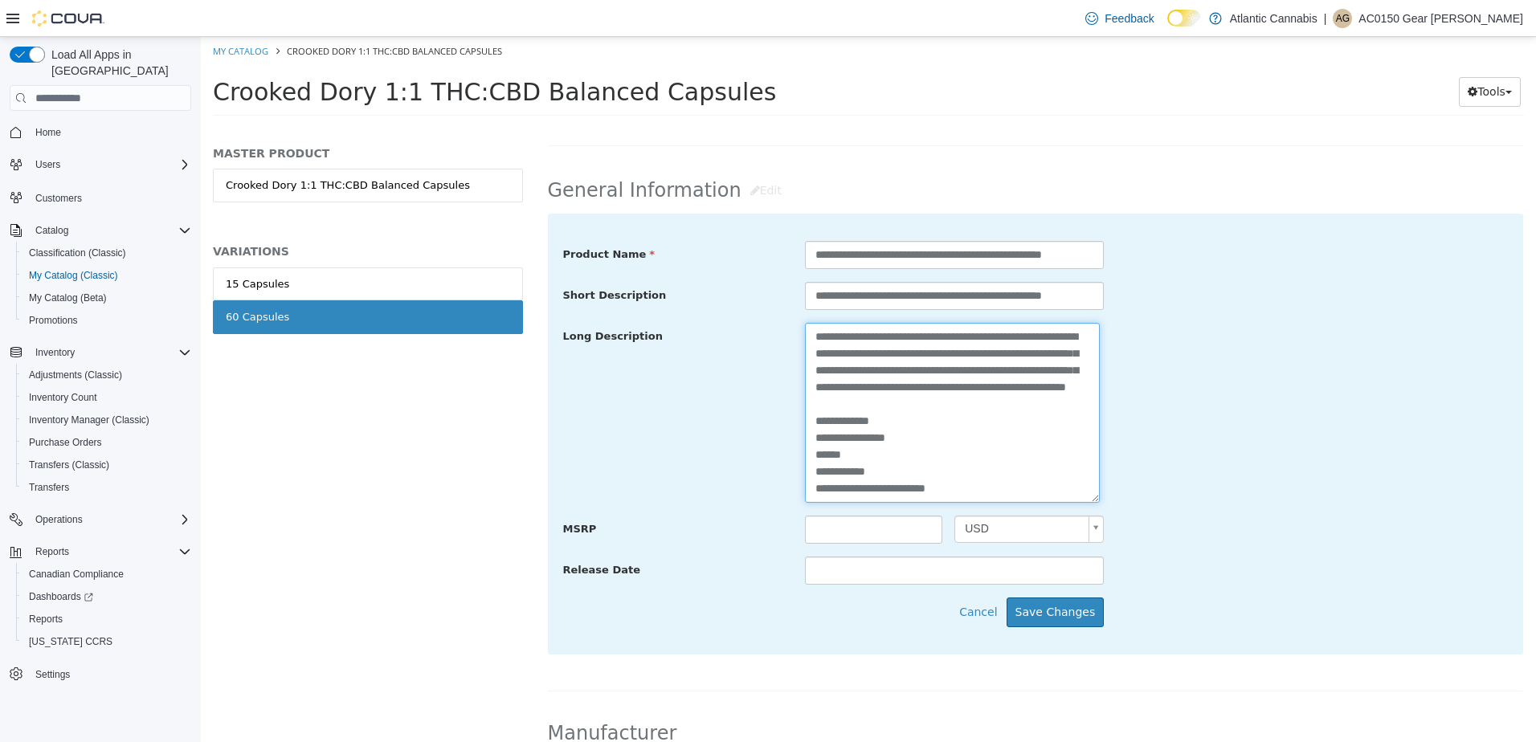
click at [973, 497] on textarea "**********" at bounding box center [952, 413] width 295 height 180
paste textarea "**********"
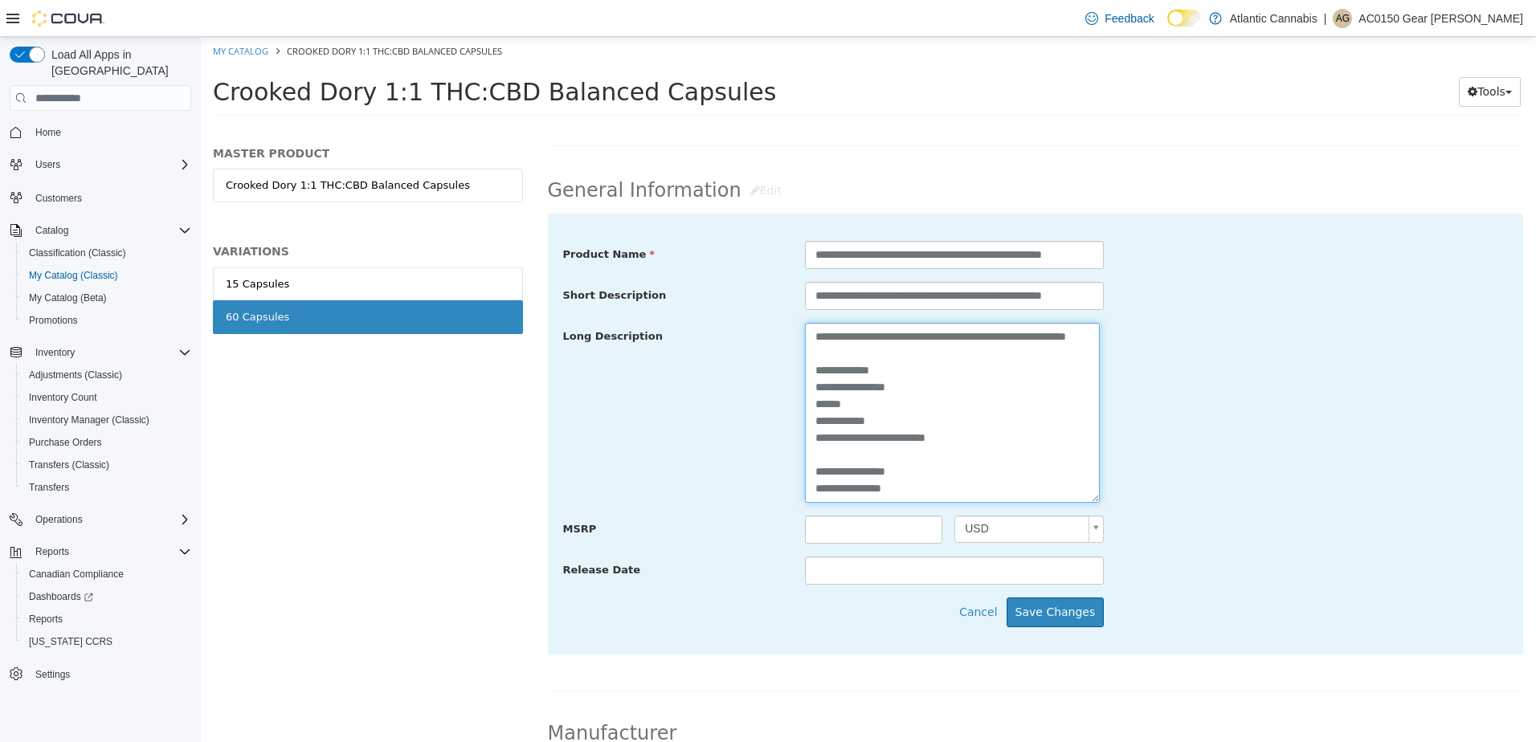
scroll to position [80, 0]
type textarea "**********"
click at [1079, 617] on button "Save Changes" at bounding box center [1055, 613] width 98 height 30
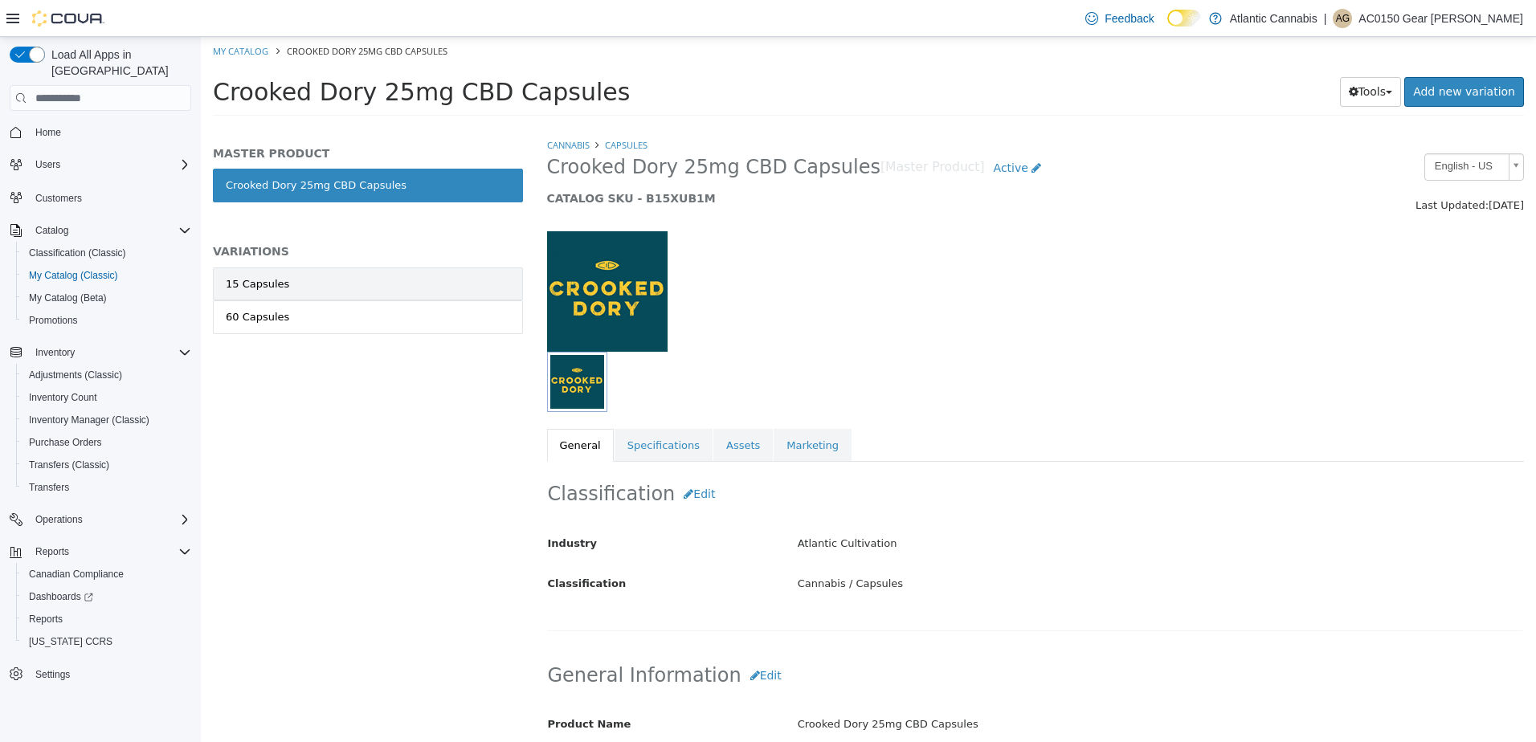
click at [345, 286] on link "15 Capsules" at bounding box center [368, 284] width 310 height 34
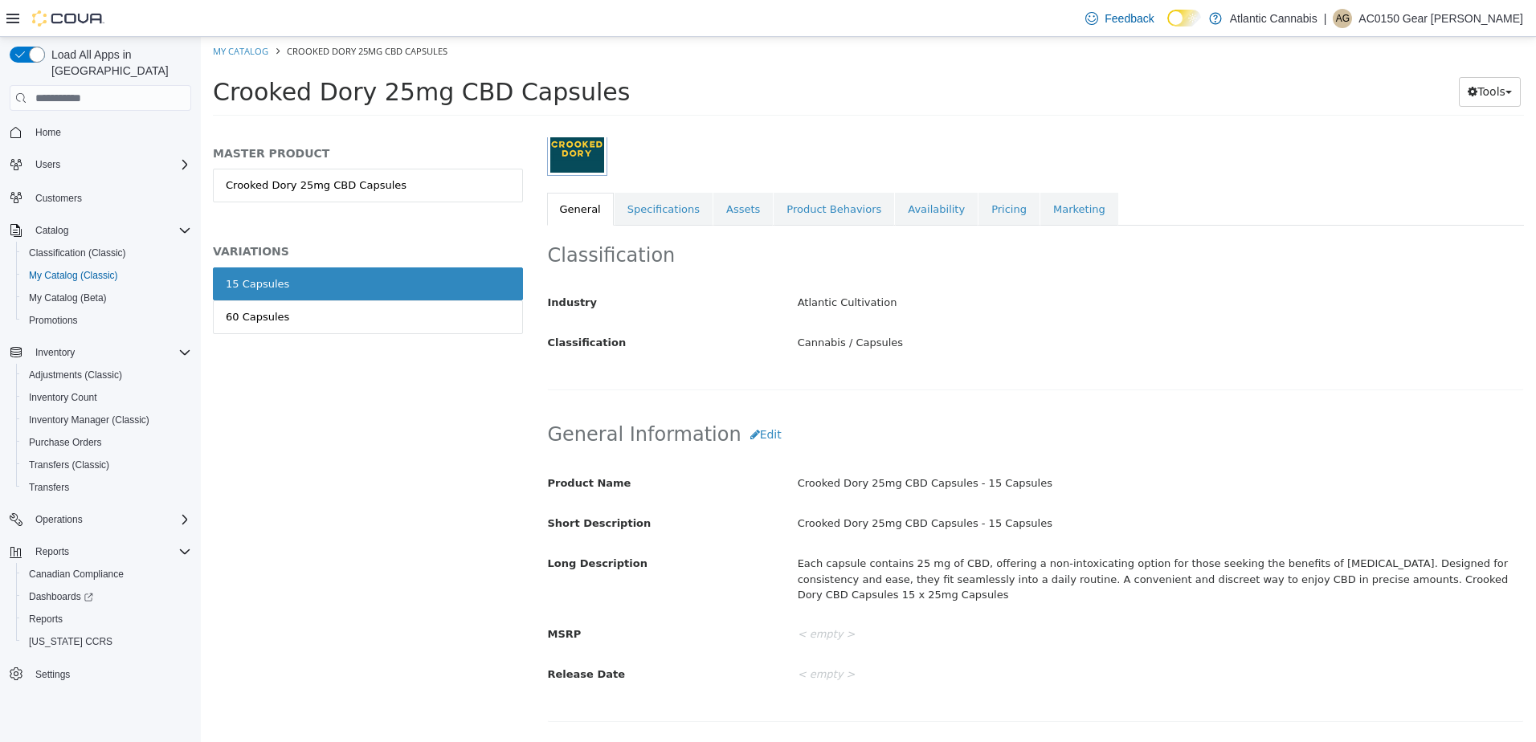
scroll to position [482, 0]
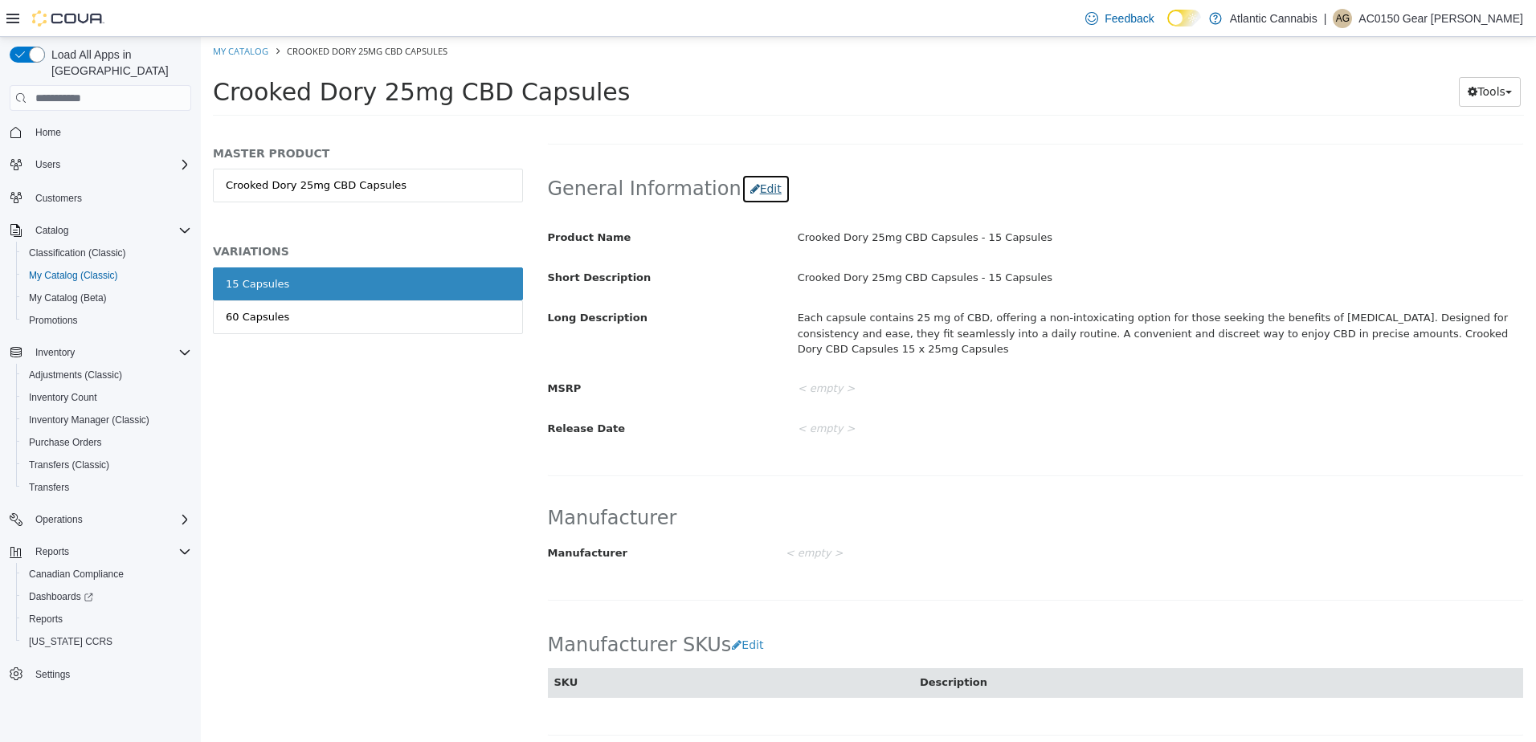
click at [754, 185] on button "Edit" at bounding box center [765, 189] width 49 height 30
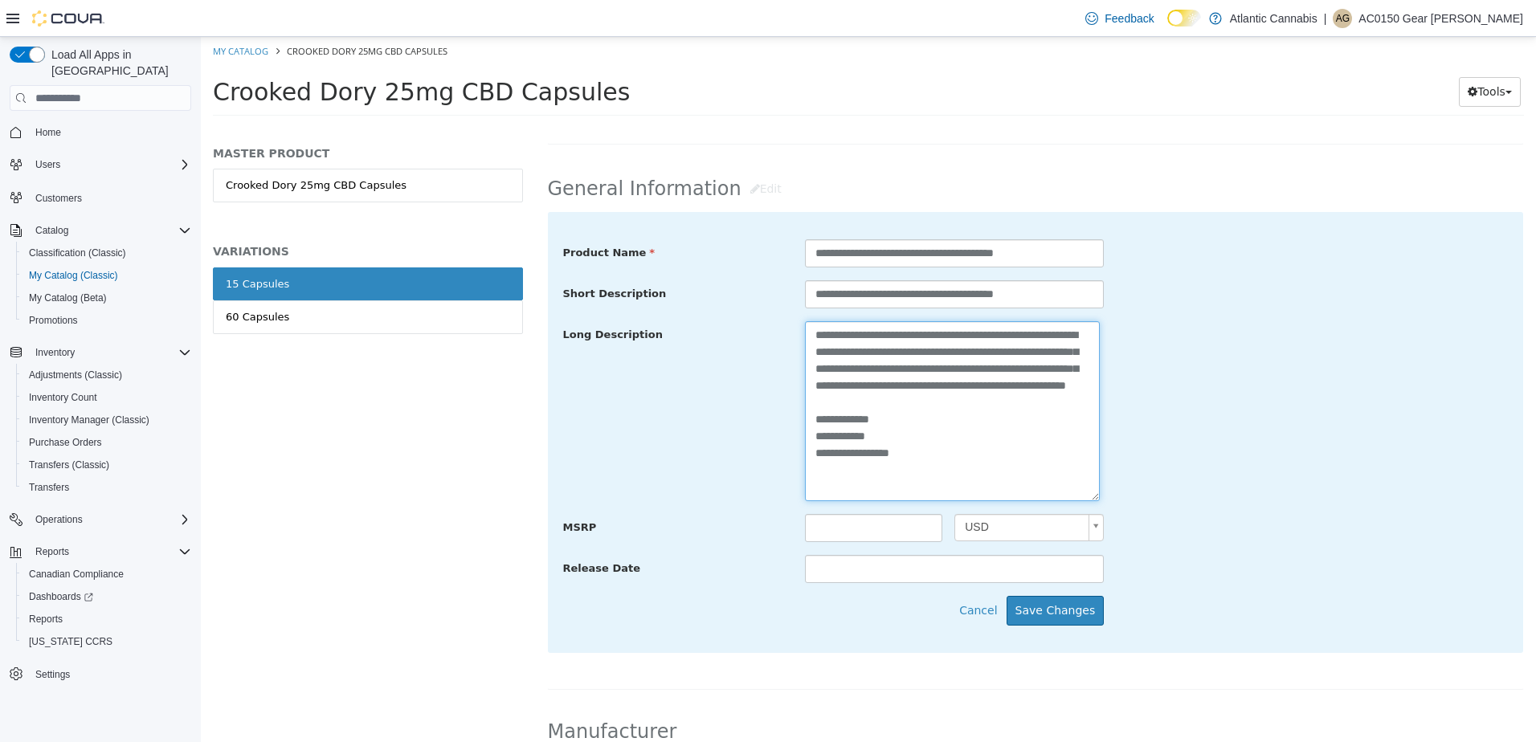
click at [983, 450] on textarea "**********" at bounding box center [952, 411] width 295 height 180
click at [994, 480] on textarea "**********" at bounding box center [952, 411] width 295 height 180
paste textarea "**********"
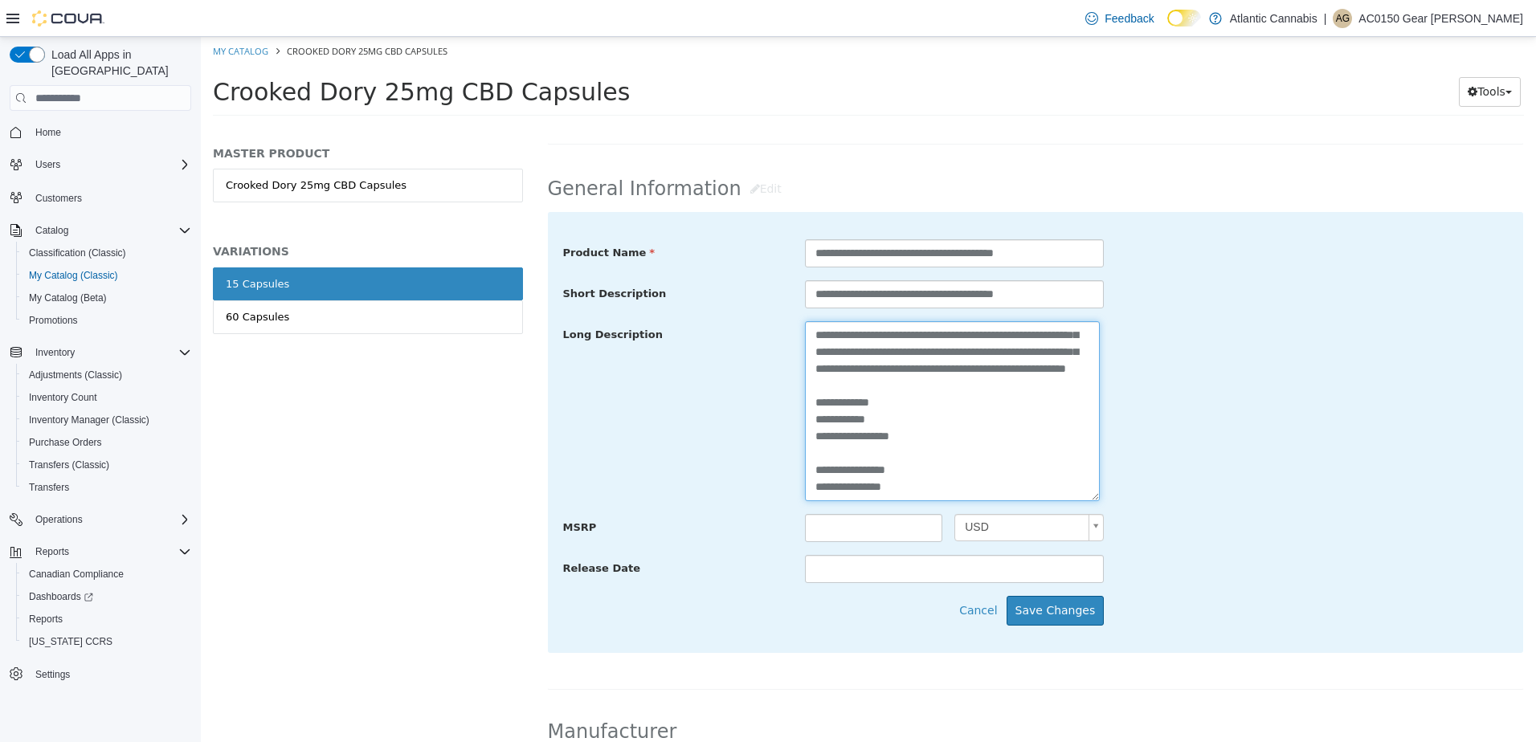
click at [893, 475] on textarea "**********" at bounding box center [952, 411] width 295 height 180
drag, startPoint x: 882, startPoint y: 488, endPoint x: 868, endPoint y: 492, distance: 14.0
click at [868, 492] on textarea "**********" at bounding box center [952, 411] width 295 height 180
click at [1036, 430] on textarea "**********" at bounding box center [952, 411] width 295 height 180
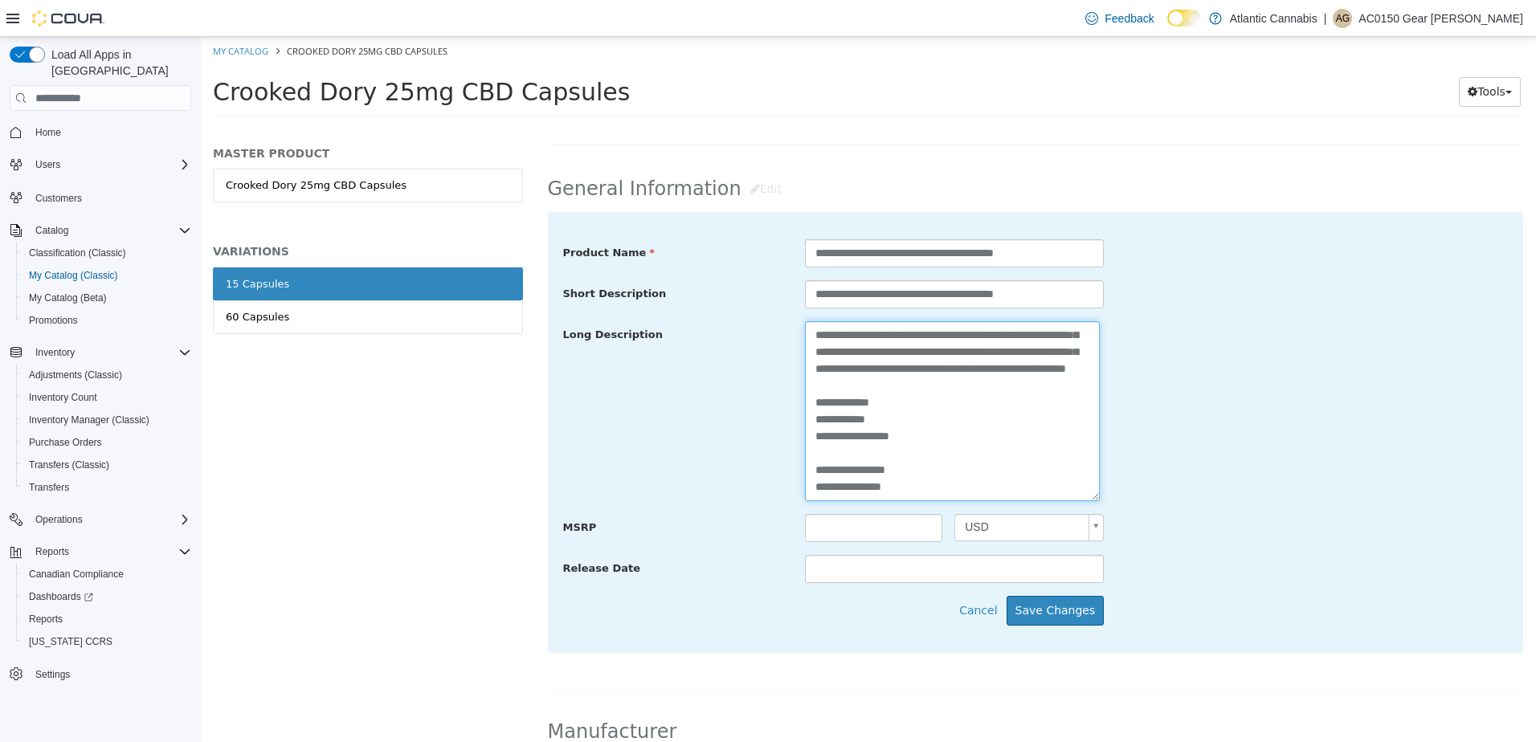
drag, startPoint x: 880, startPoint y: 488, endPoint x: 869, endPoint y: 488, distance: 11.2
click at [869, 488] on textarea "**********" at bounding box center [952, 411] width 295 height 180
click at [1256, 502] on div "**********" at bounding box center [1035, 411] width 969 height 181
drag, startPoint x: 835, startPoint y: 463, endPoint x: 797, endPoint y: 465, distance: 37.8
click at [806, 466] on textarea "**********" at bounding box center [952, 411] width 295 height 180
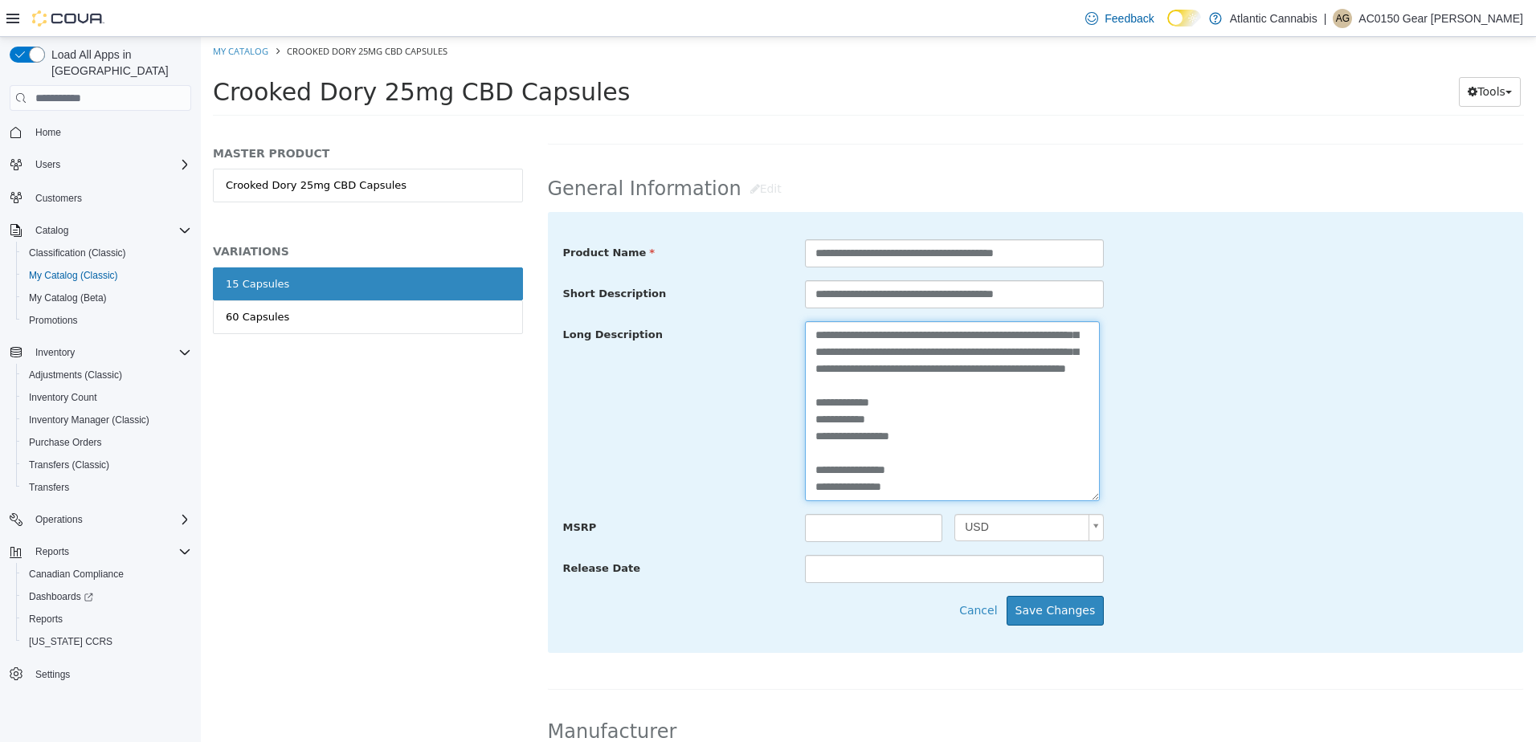
drag, startPoint x: 833, startPoint y: 483, endPoint x: 686, endPoint y: 478, distance: 147.1
click at [688, 475] on div "**********" at bounding box center [1035, 411] width 969 height 181
type textarea "**********"
click at [1052, 606] on button "Save Changes" at bounding box center [1055, 611] width 98 height 30
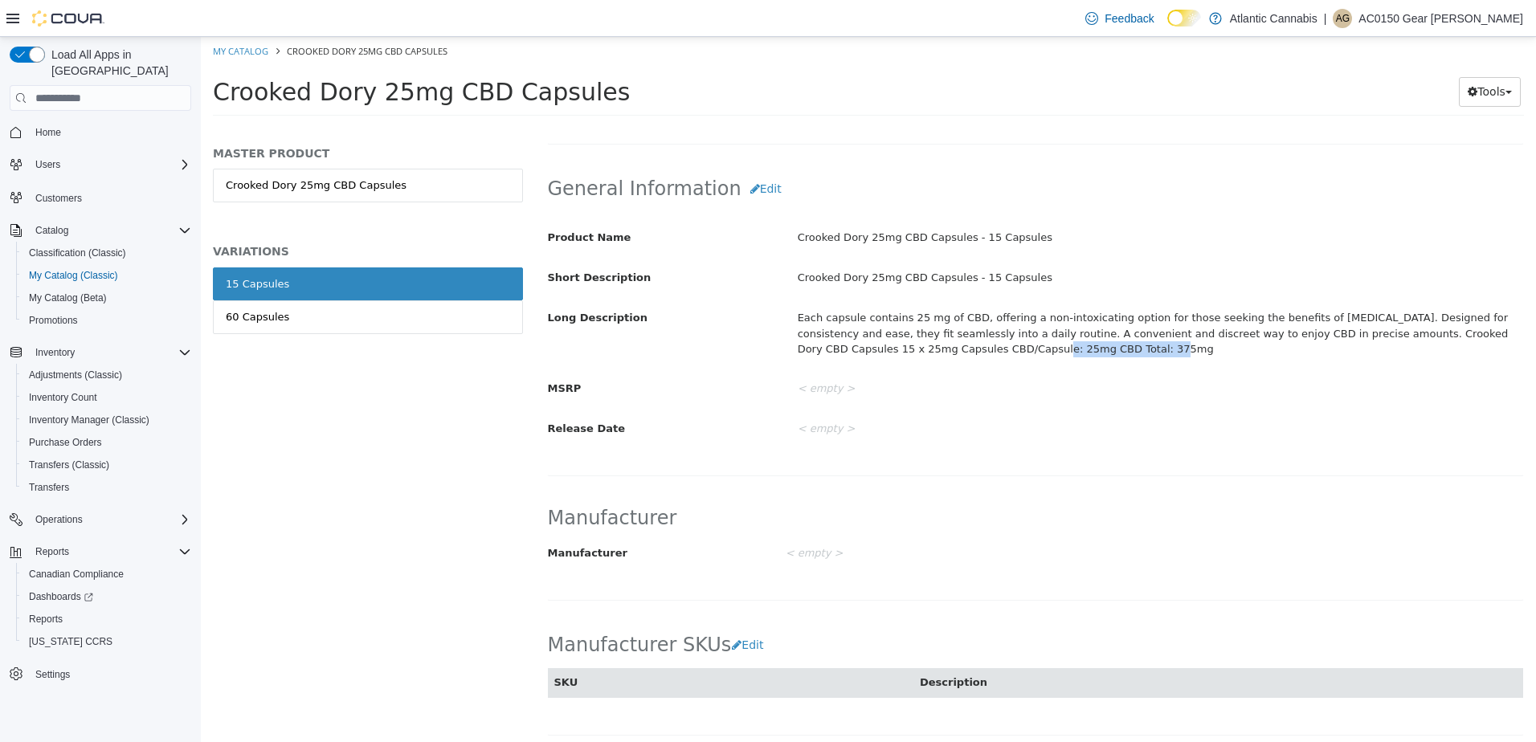
drag, startPoint x: 973, startPoint y: 352, endPoint x: 862, endPoint y: 361, distance: 112.0
click at [862, 361] on div "Each capsule contains 25 mg of CBD, offering a non-intoxicating option for thos…" at bounding box center [1160, 333] width 749 height 59
copy div "25mg CBD Total: 375mg"
click at [268, 312] on div "60 Capsules" at bounding box center [257, 317] width 63 height 16
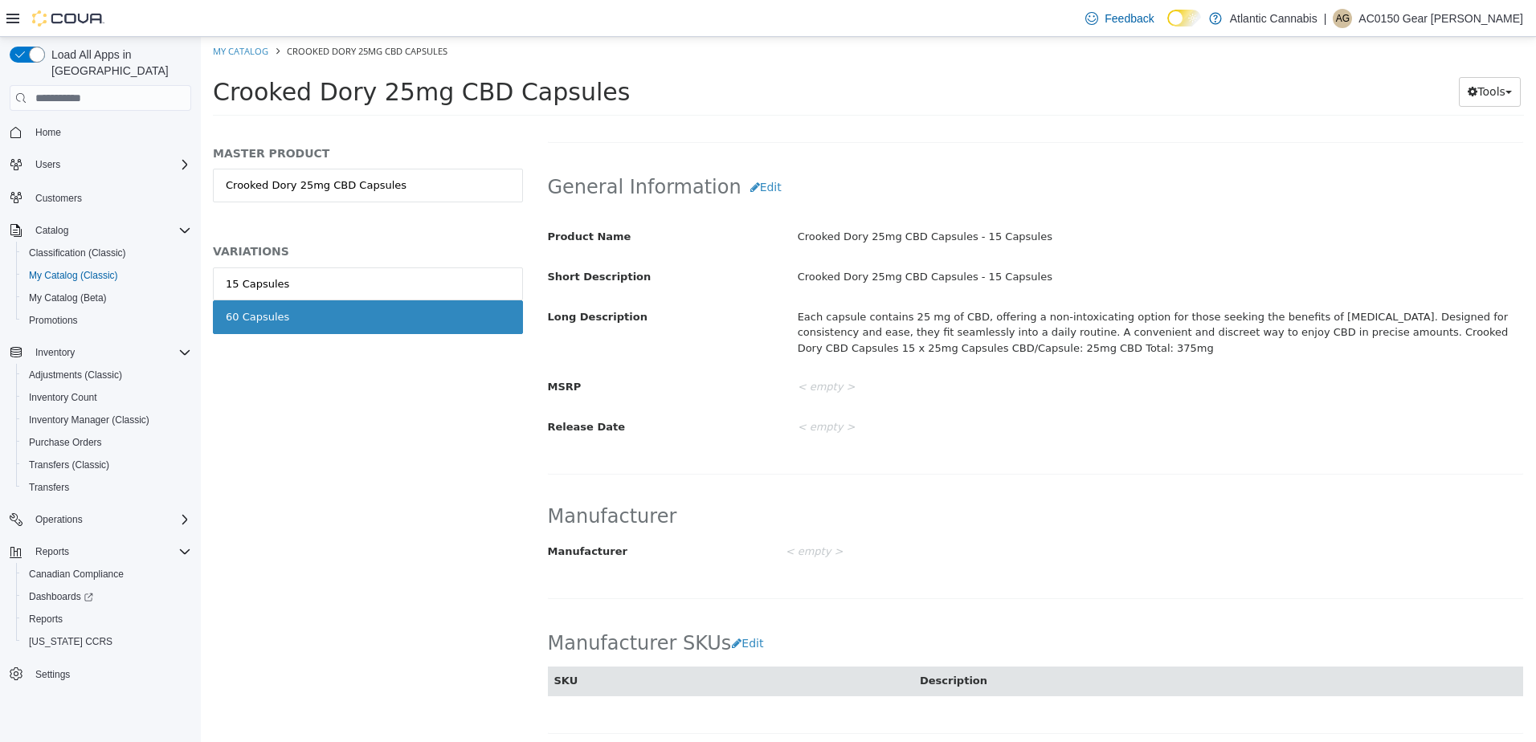
scroll to position [480, 0]
click at [744, 195] on button "Edit" at bounding box center [765, 191] width 49 height 30
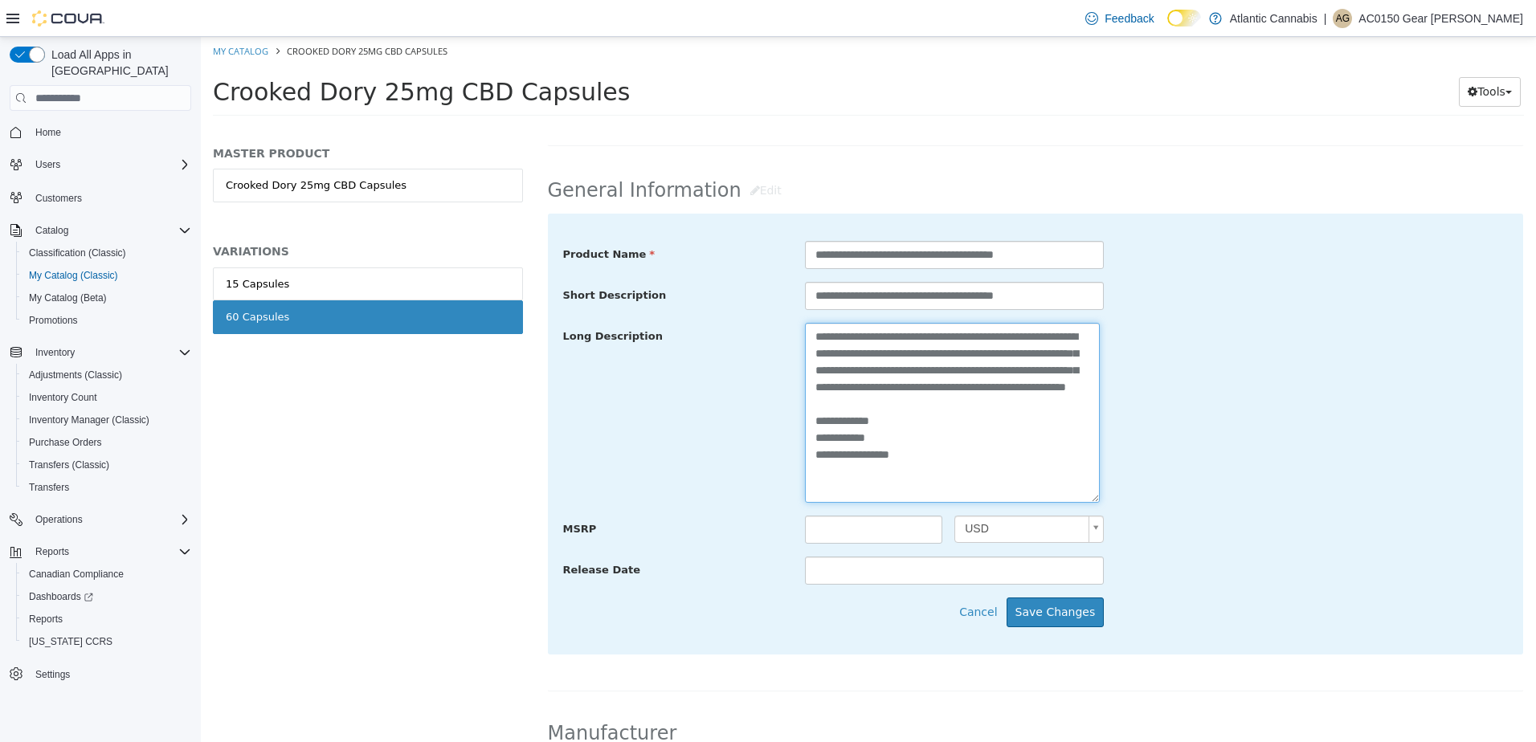
click at [954, 483] on textarea "**********" at bounding box center [952, 413] width 295 height 180
paste textarea "**********"
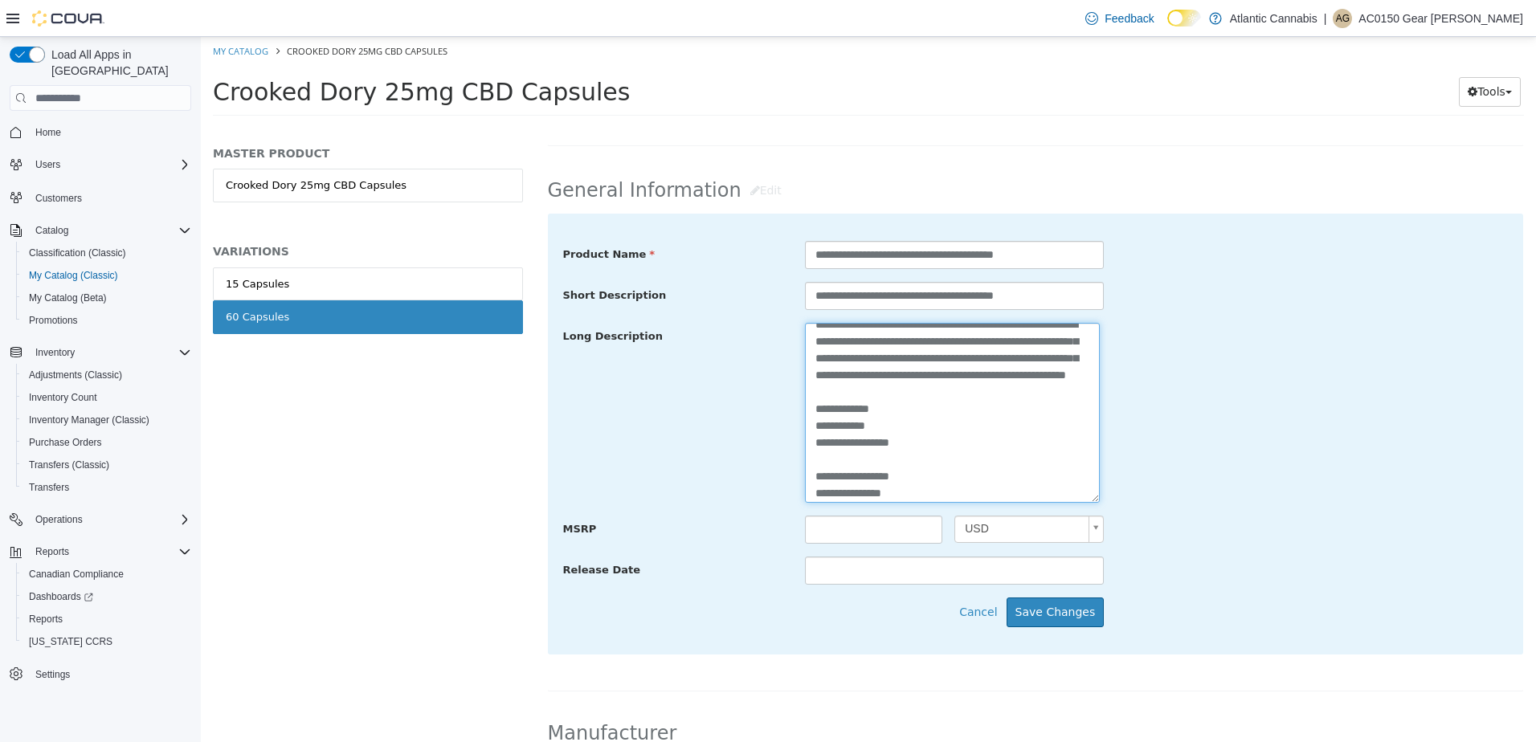
scroll to position [29, 0]
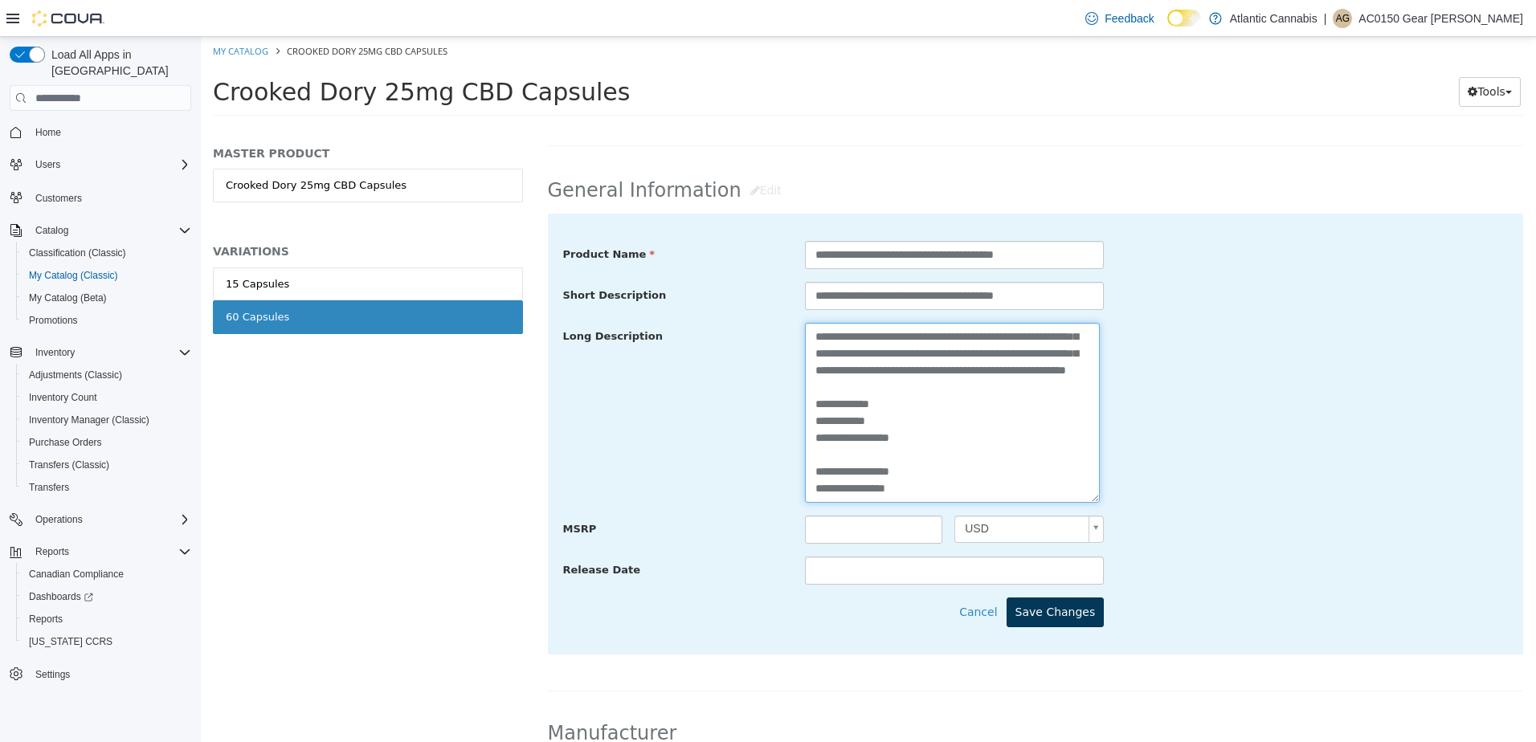
type textarea "**********"
click at [1073, 607] on button "Save Changes" at bounding box center [1055, 613] width 98 height 30
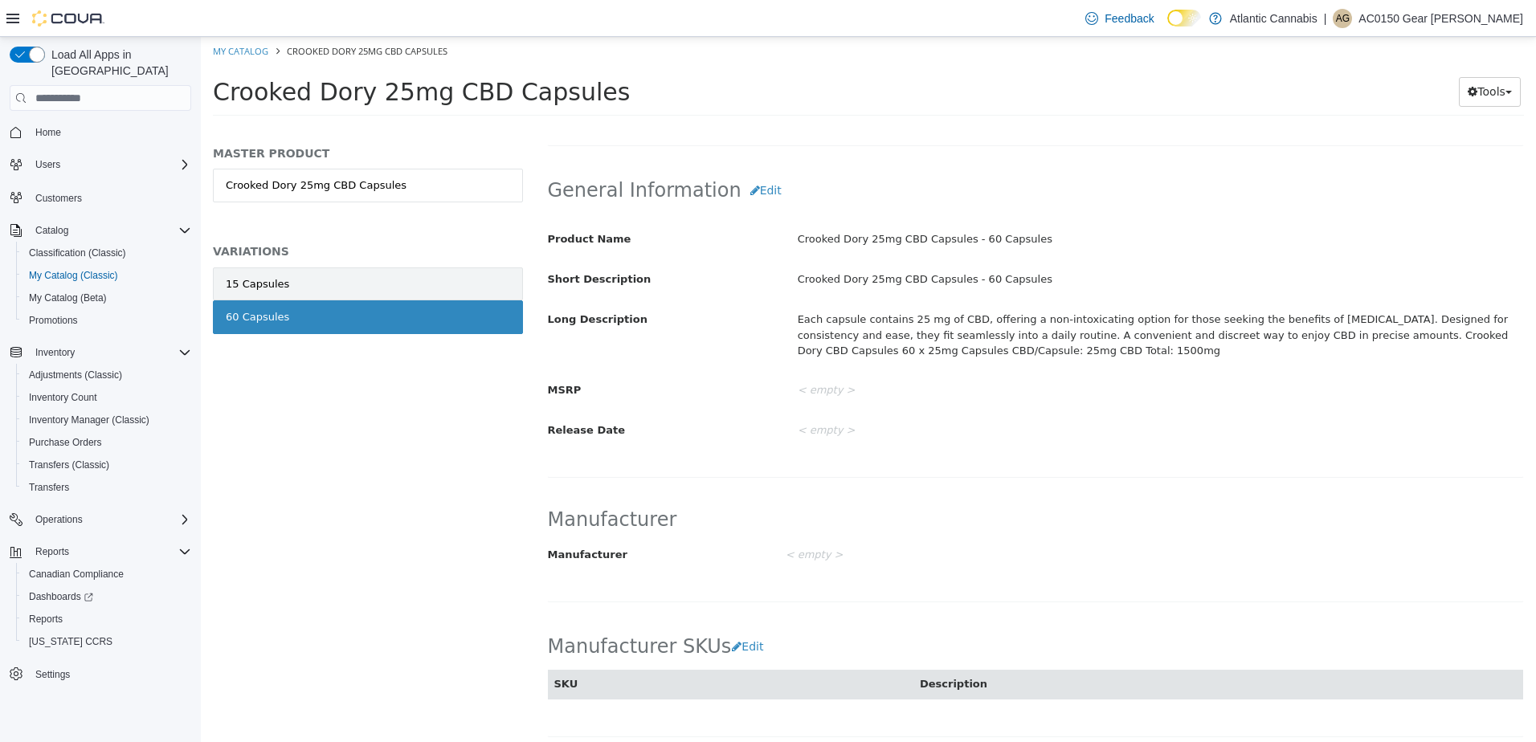
click at [329, 288] on link "15 Capsules" at bounding box center [368, 284] width 310 height 34
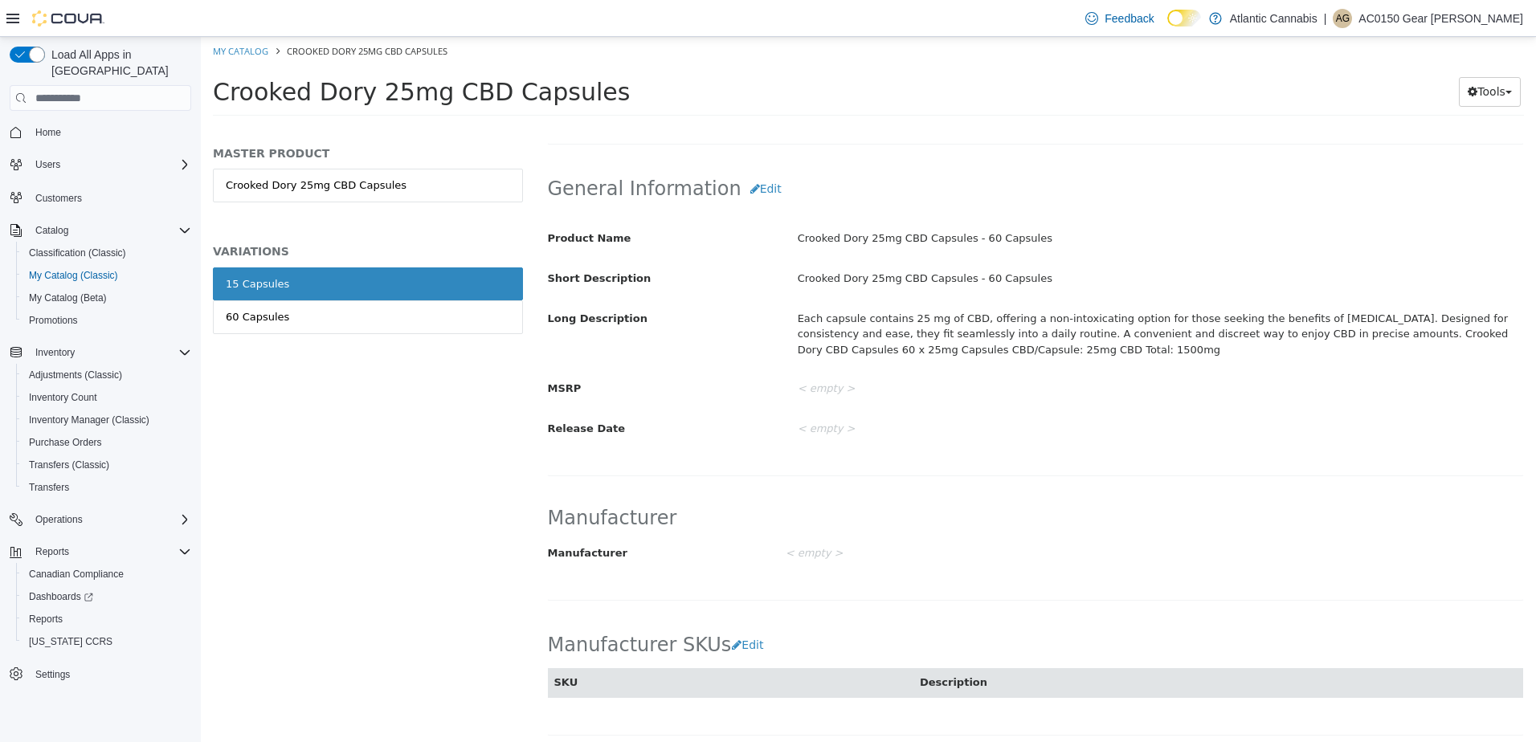
scroll to position [479, 0]
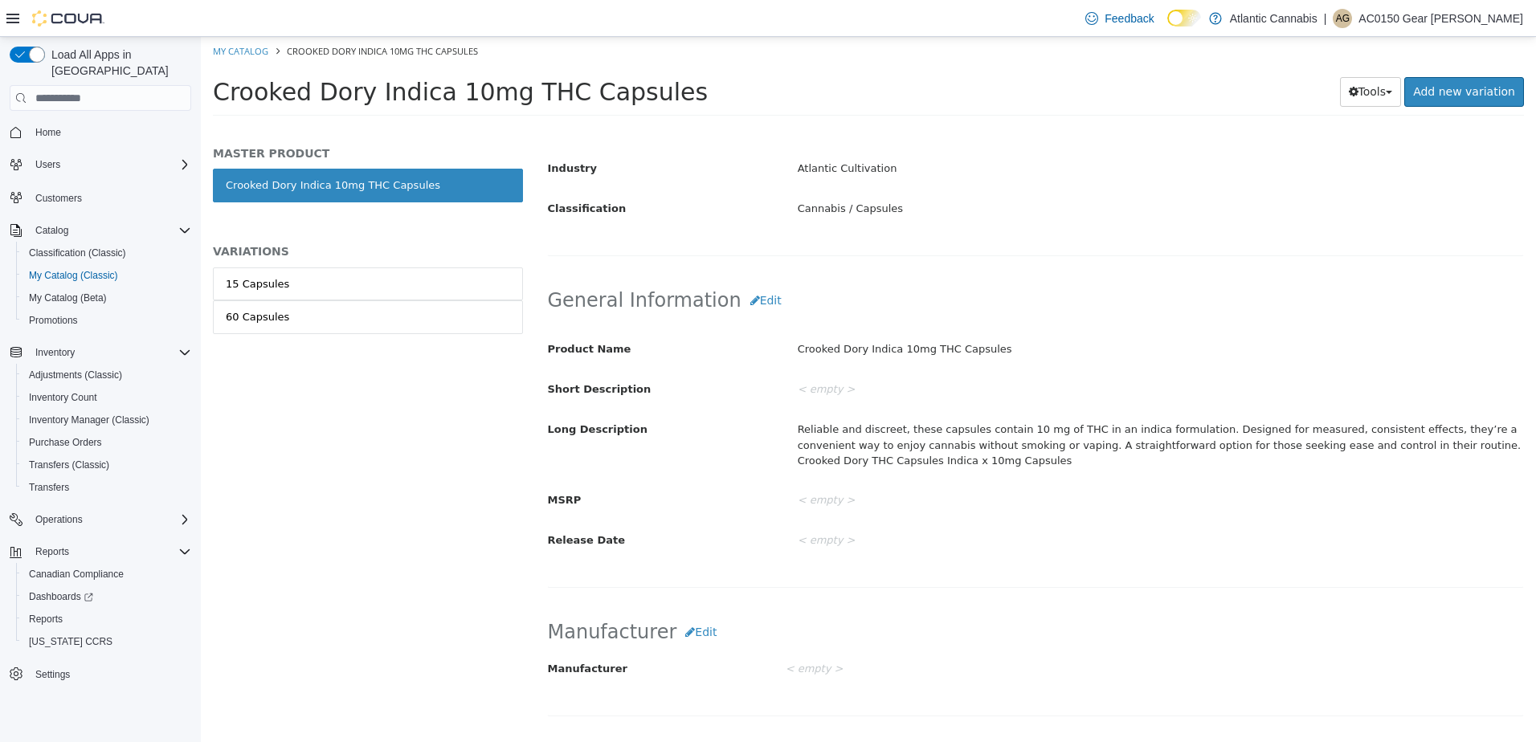
scroll to position [402, 0]
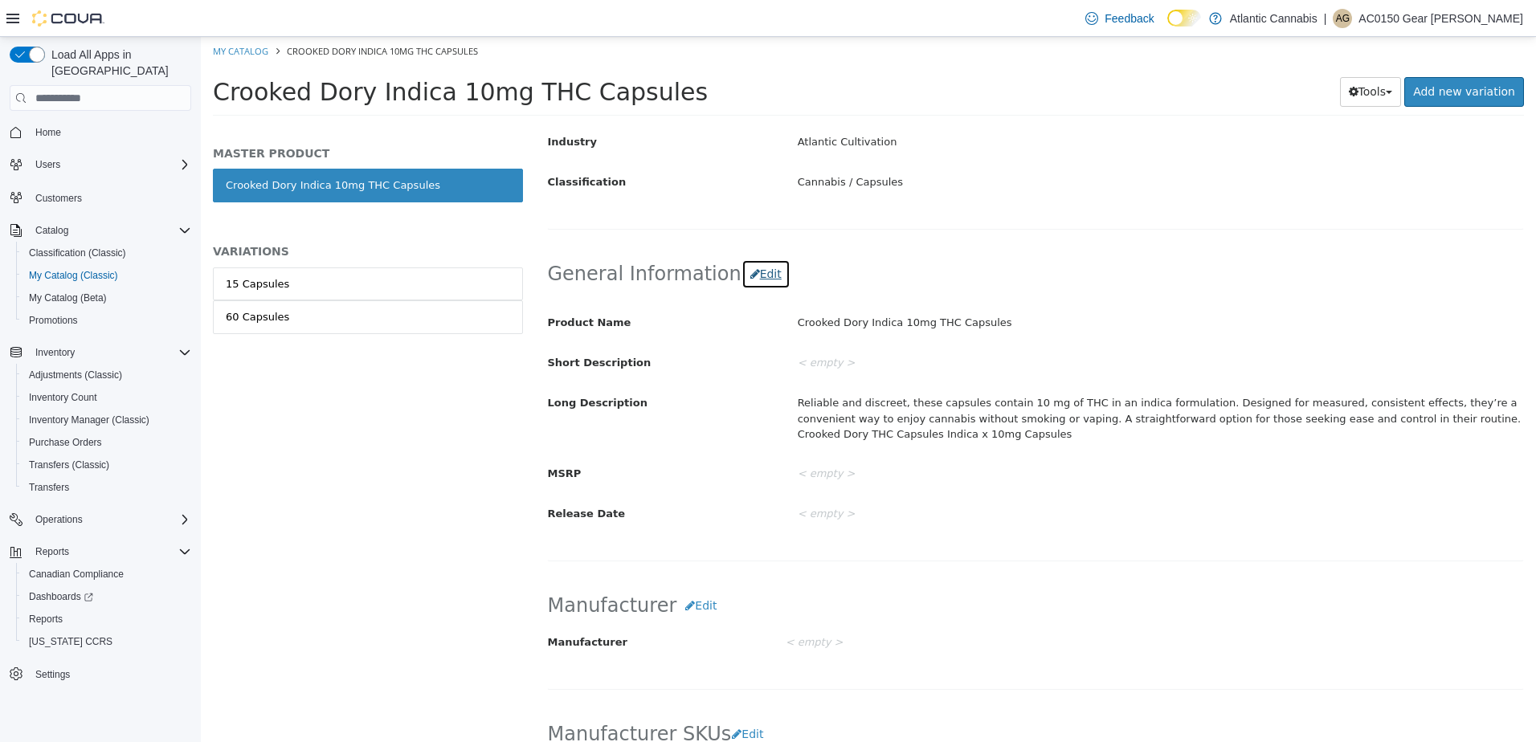
click at [758, 270] on button "Edit" at bounding box center [765, 274] width 49 height 30
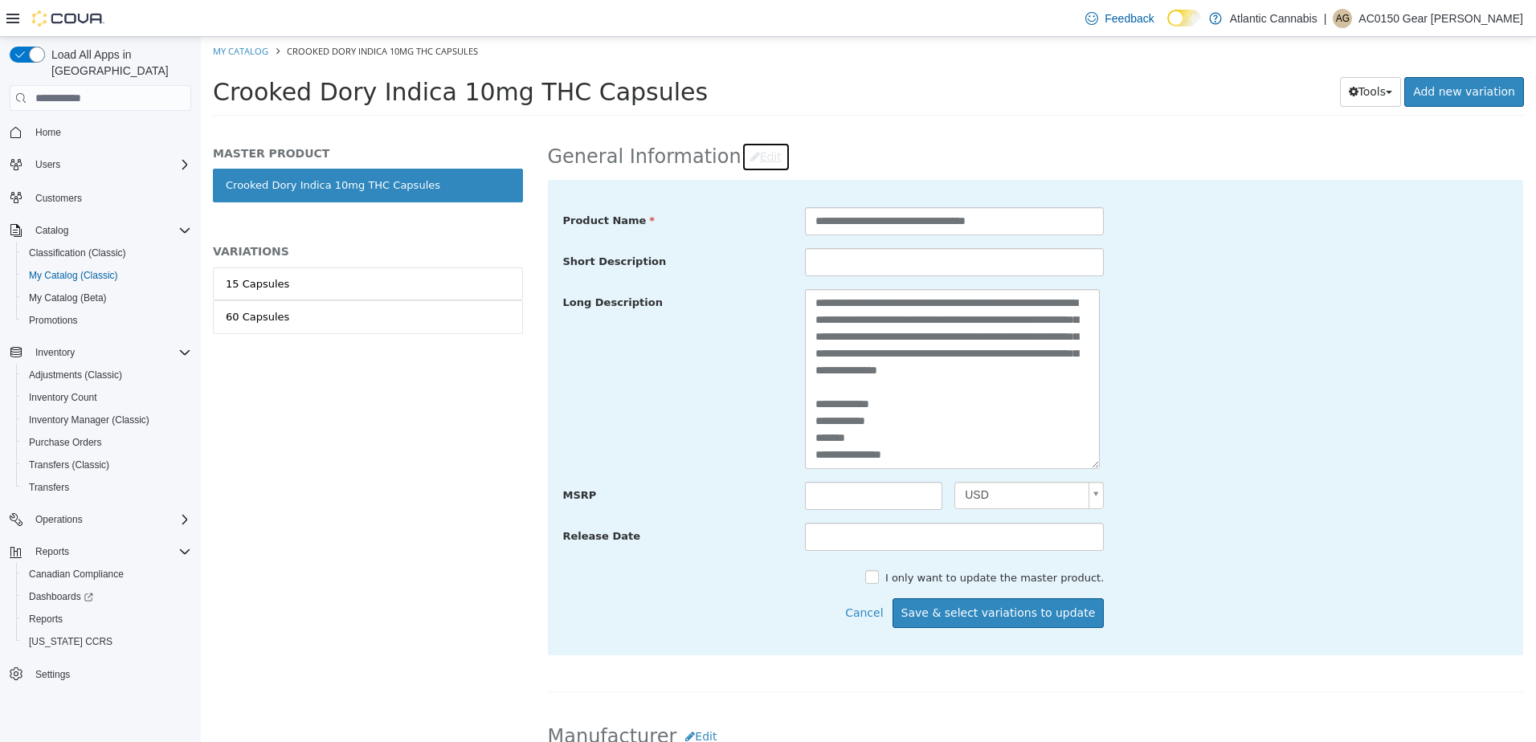
scroll to position [482, 0]
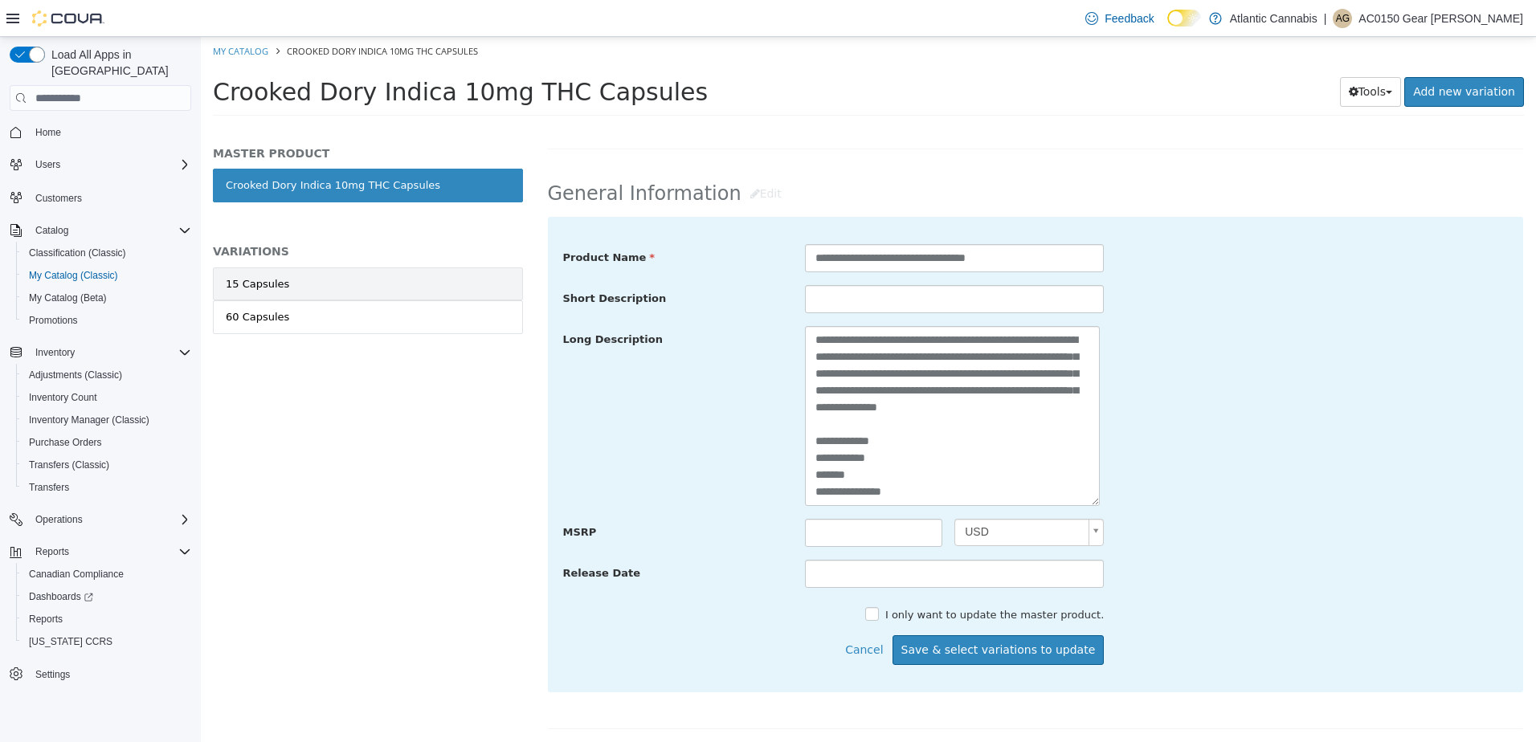
click at [354, 283] on link "15 Capsules" at bounding box center [368, 284] width 310 height 34
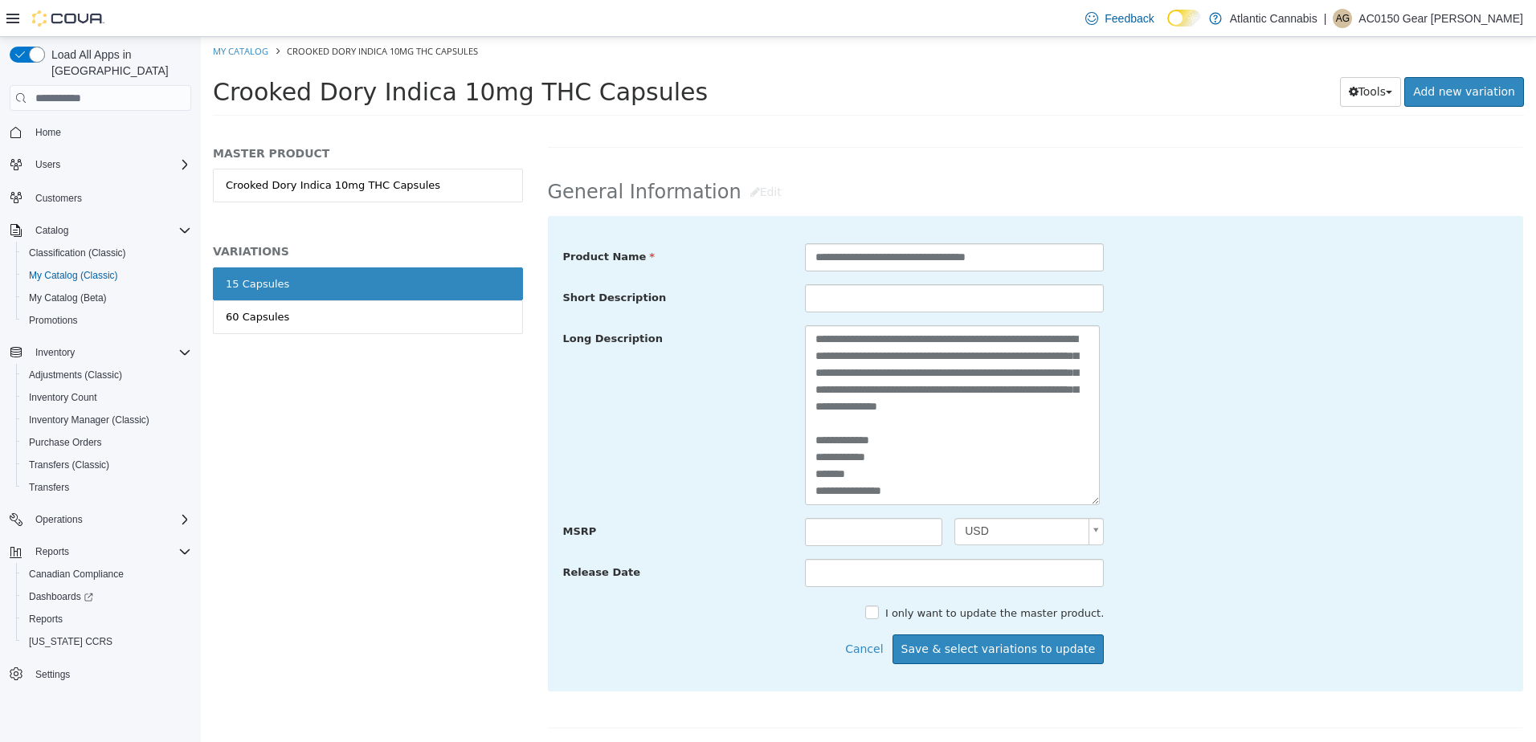
scroll to position [480, 0]
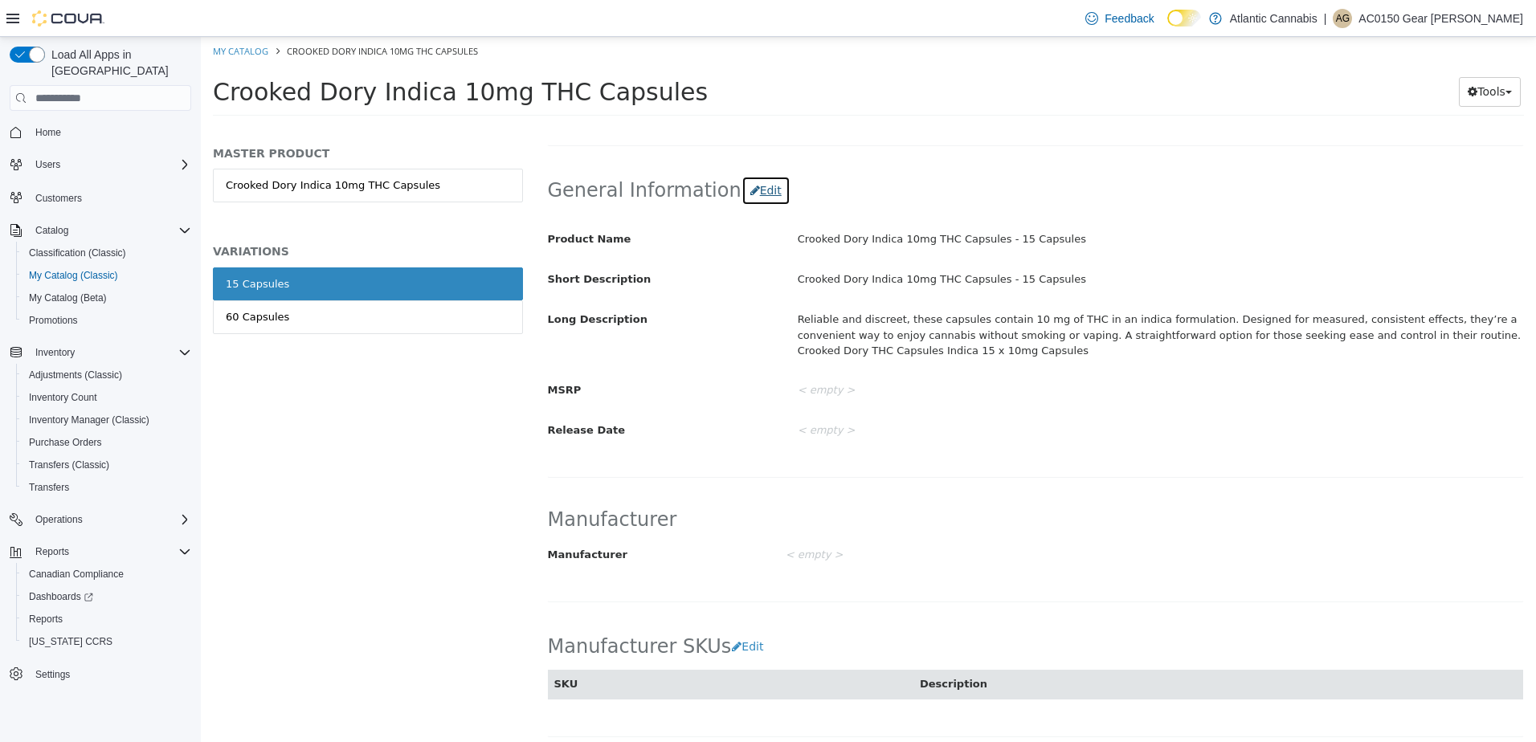
click at [749, 194] on button "Edit" at bounding box center [765, 191] width 49 height 30
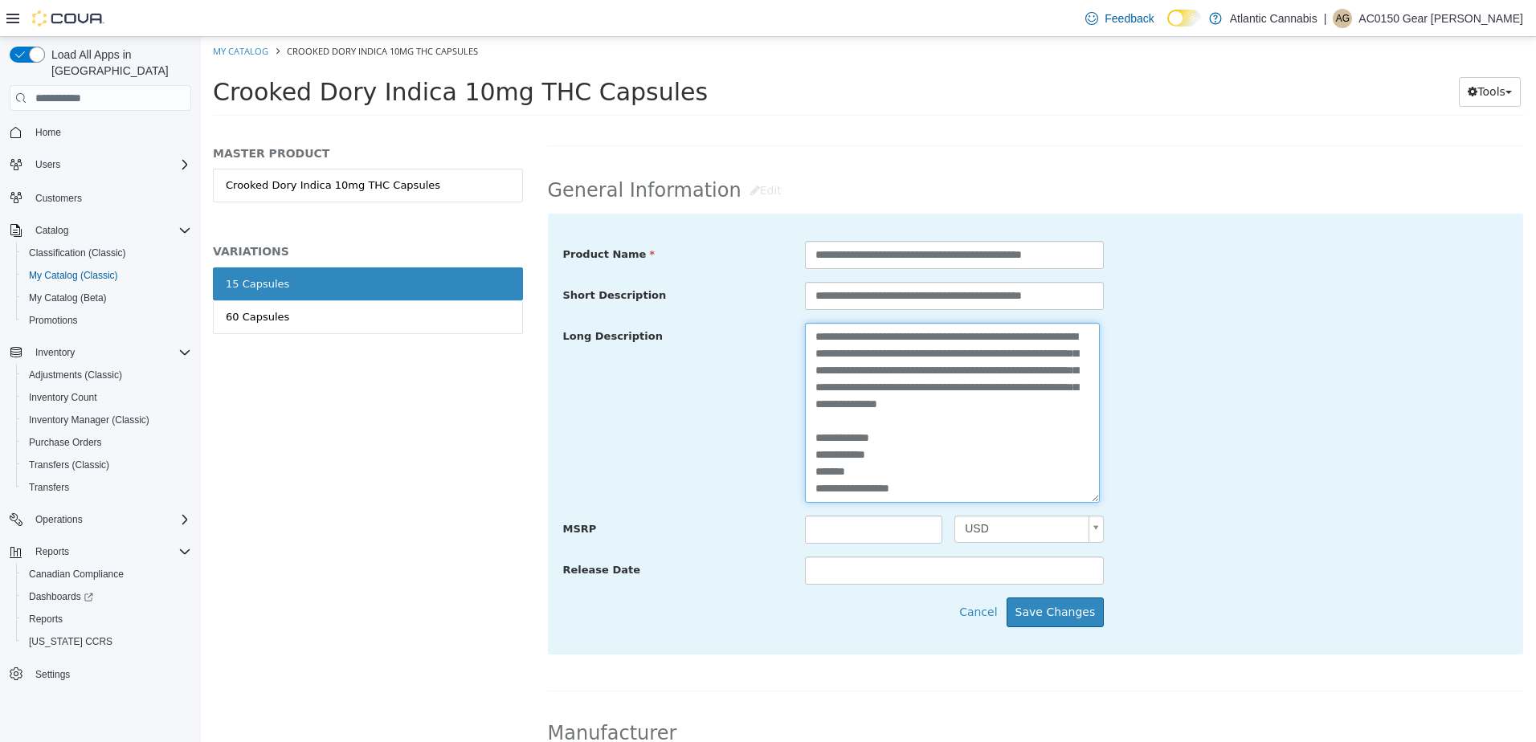
click at [933, 481] on textarea "**********" at bounding box center [952, 413] width 295 height 180
click at [940, 488] on textarea "**********" at bounding box center [952, 413] width 295 height 180
paste textarea "**********"
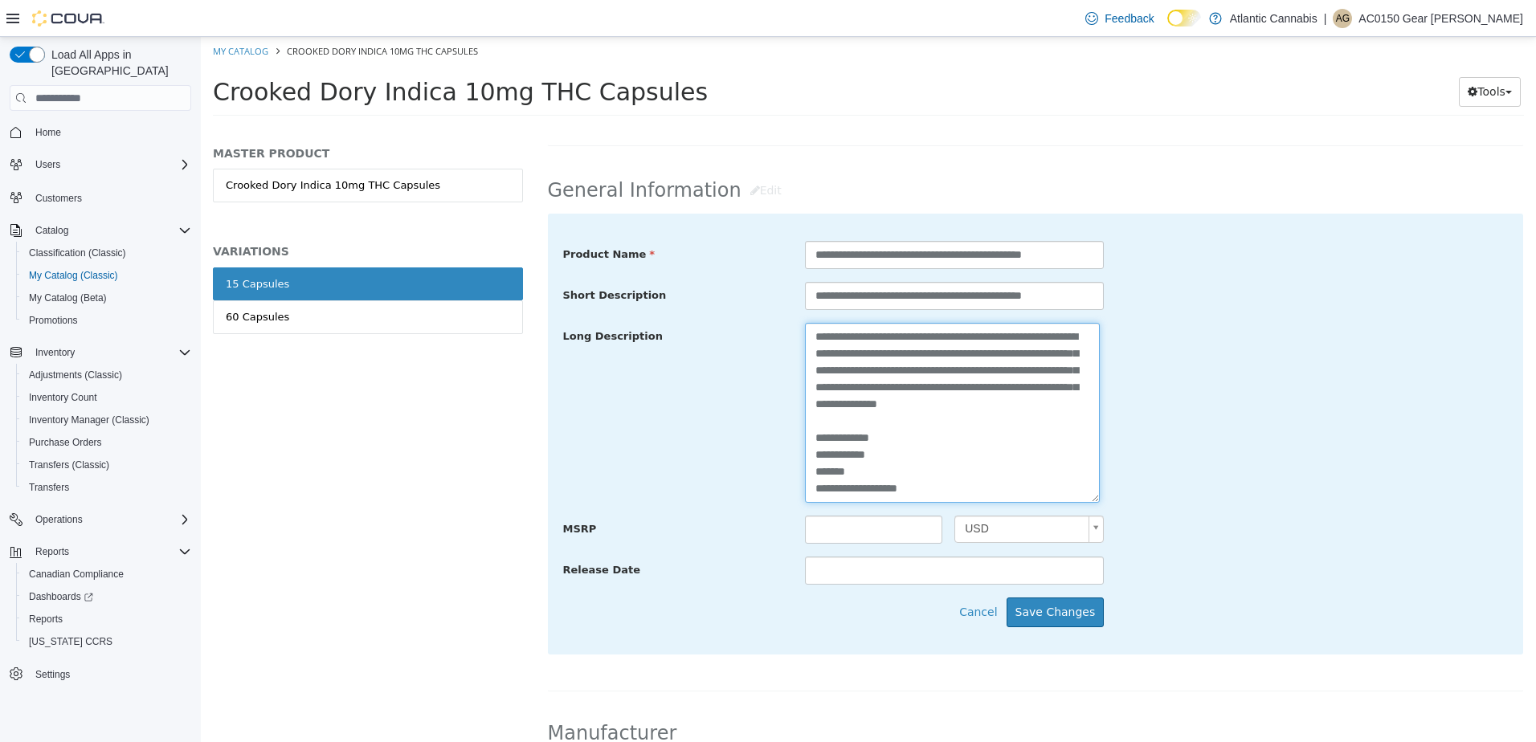
paste textarea "**********"
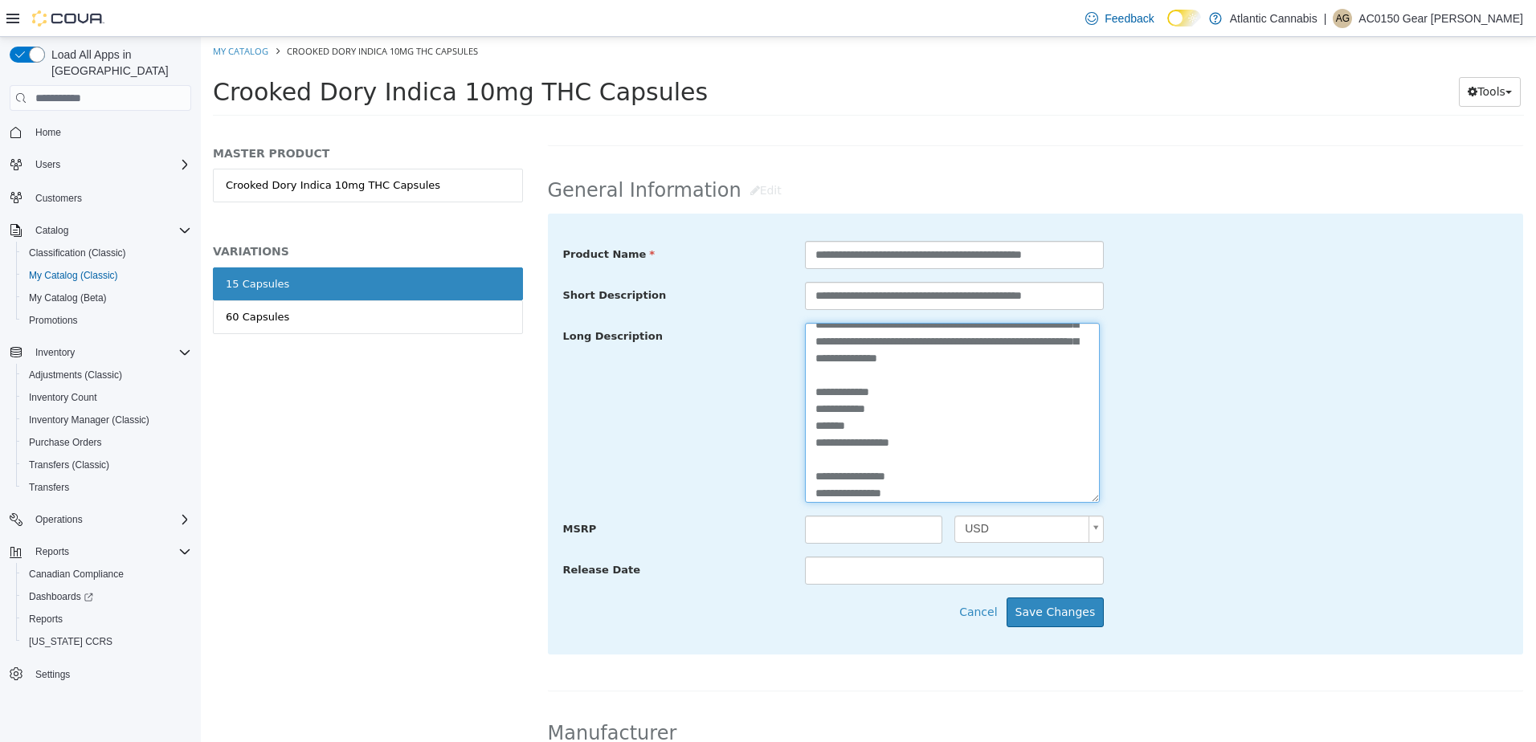
scroll to position [63, 0]
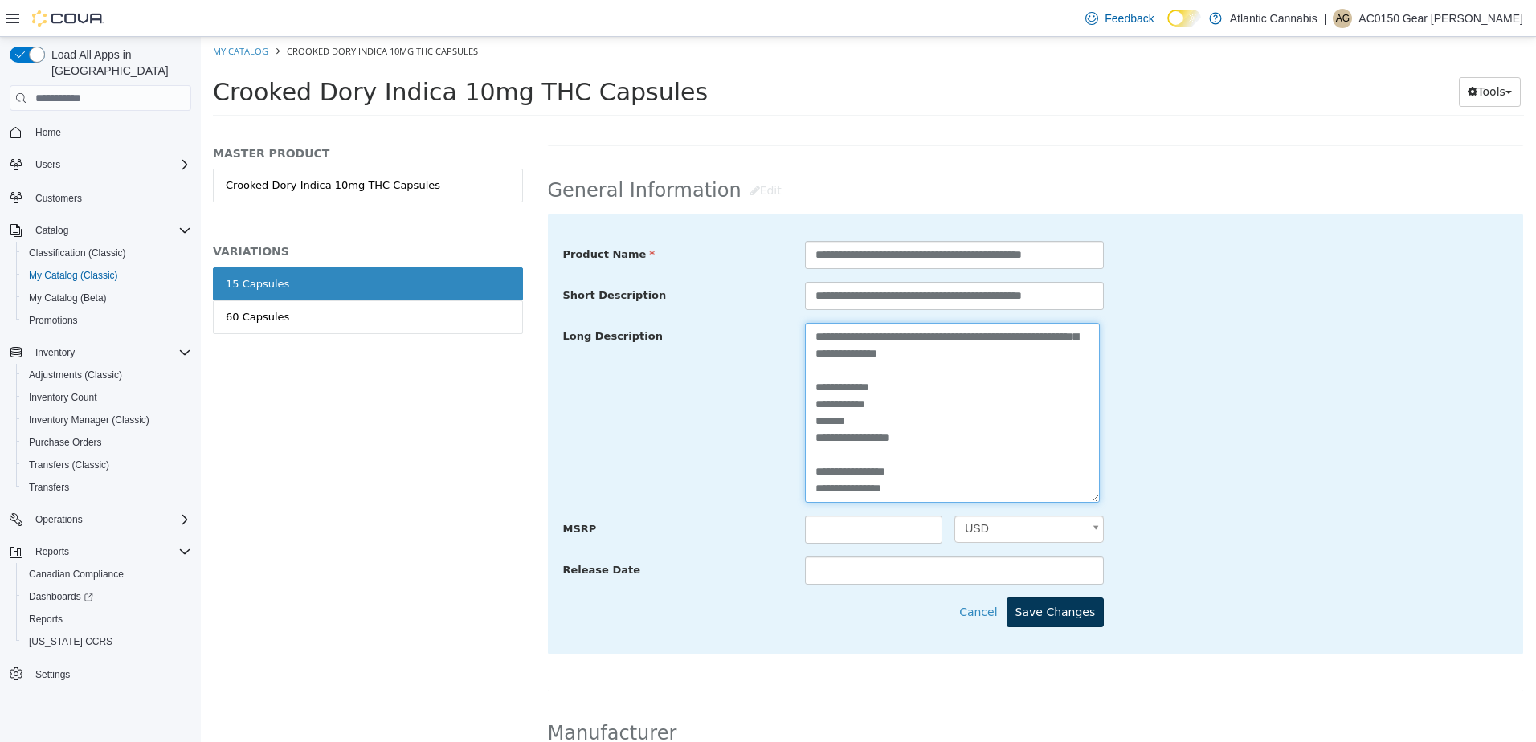
type textarea "**********"
click at [1054, 620] on button "Save Changes" at bounding box center [1055, 613] width 98 height 30
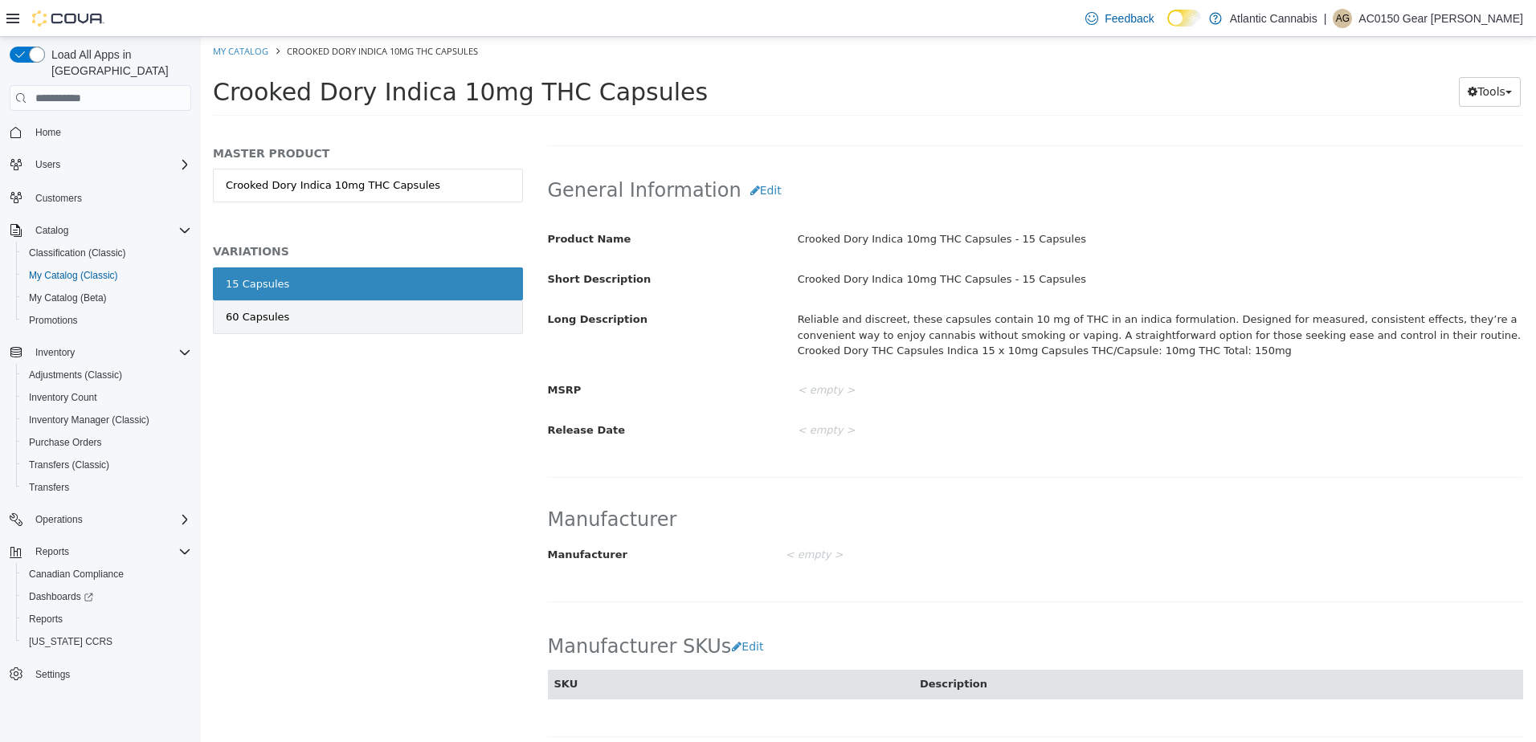
click at [324, 321] on link "60 Capsules" at bounding box center [368, 317] width 310 height 34
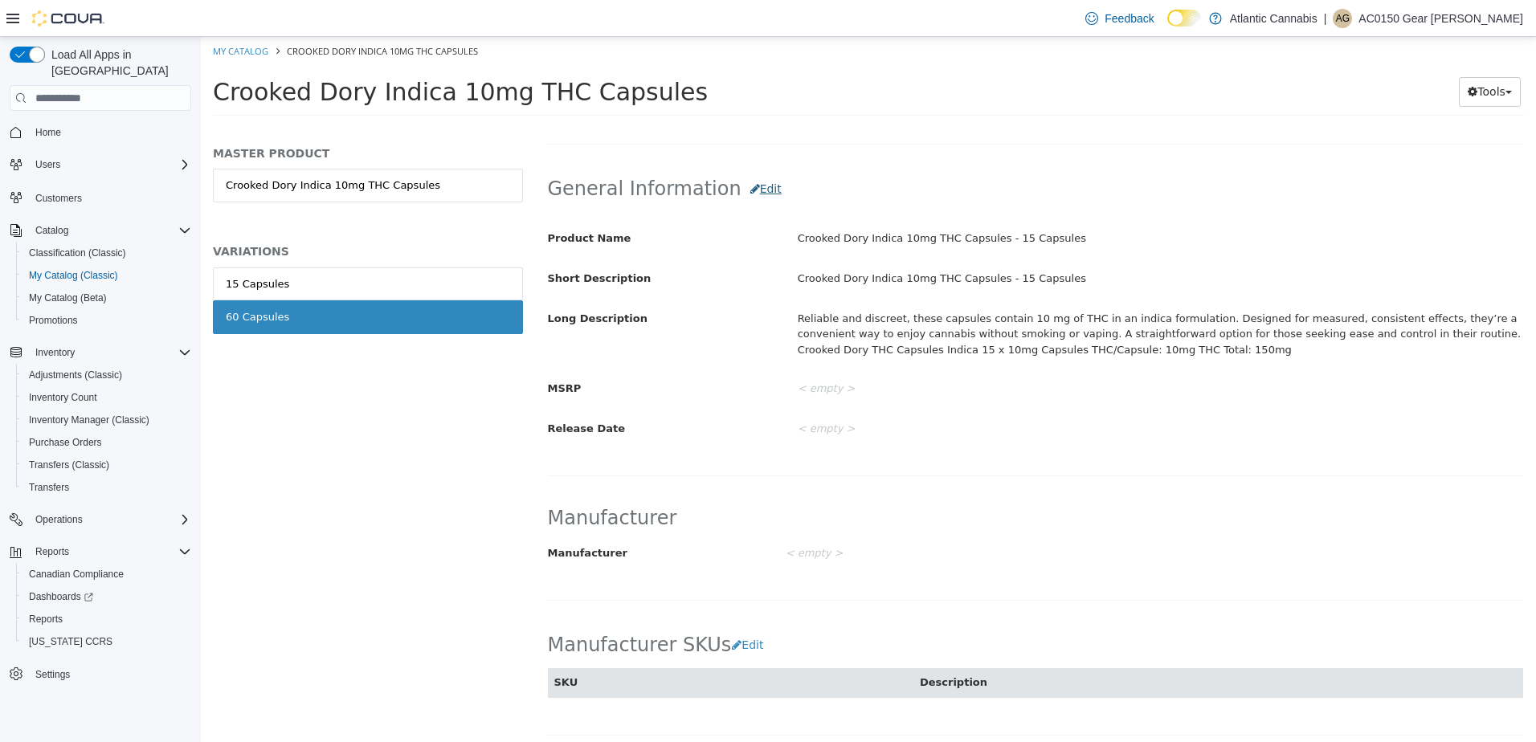
scroll to position [479, 0]
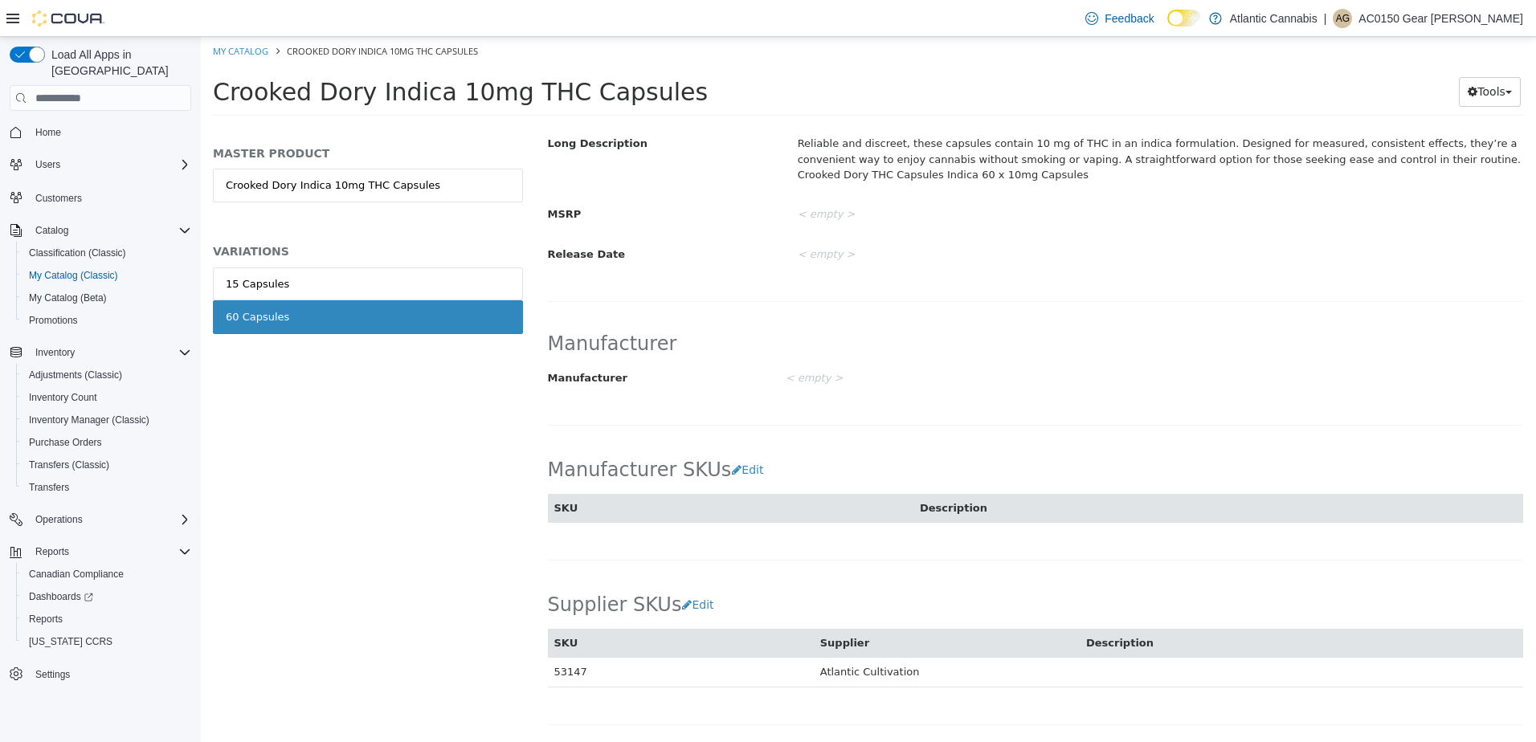
click at [749, 186] on div "General Information Edit Product Name Crooked Dory Indica 10mg THC Capsules - 6…" at bounding box center [1035, 142] width 977 height 320
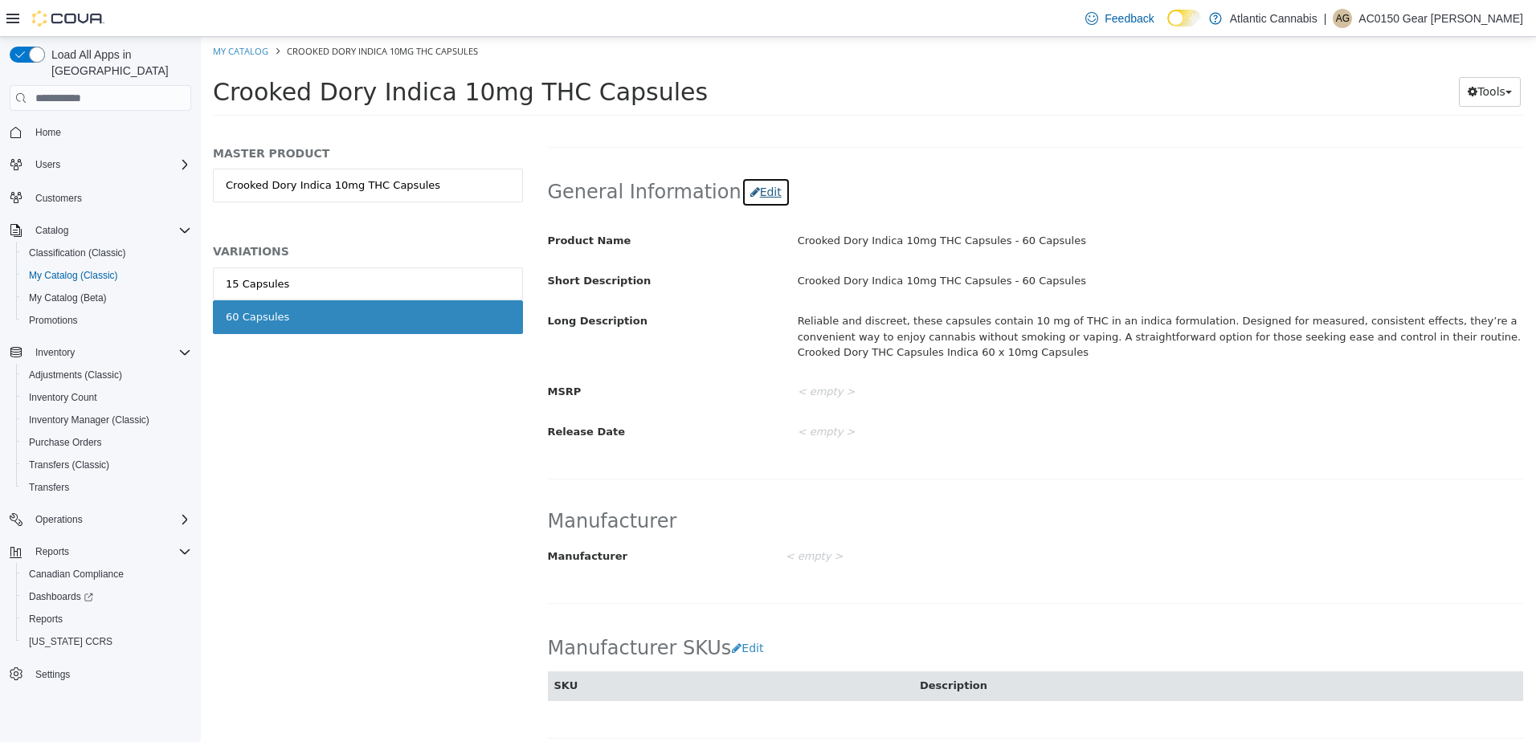
click at [749, 186] on button "Edit" at bounding box center [765, 193] width 49 height 30
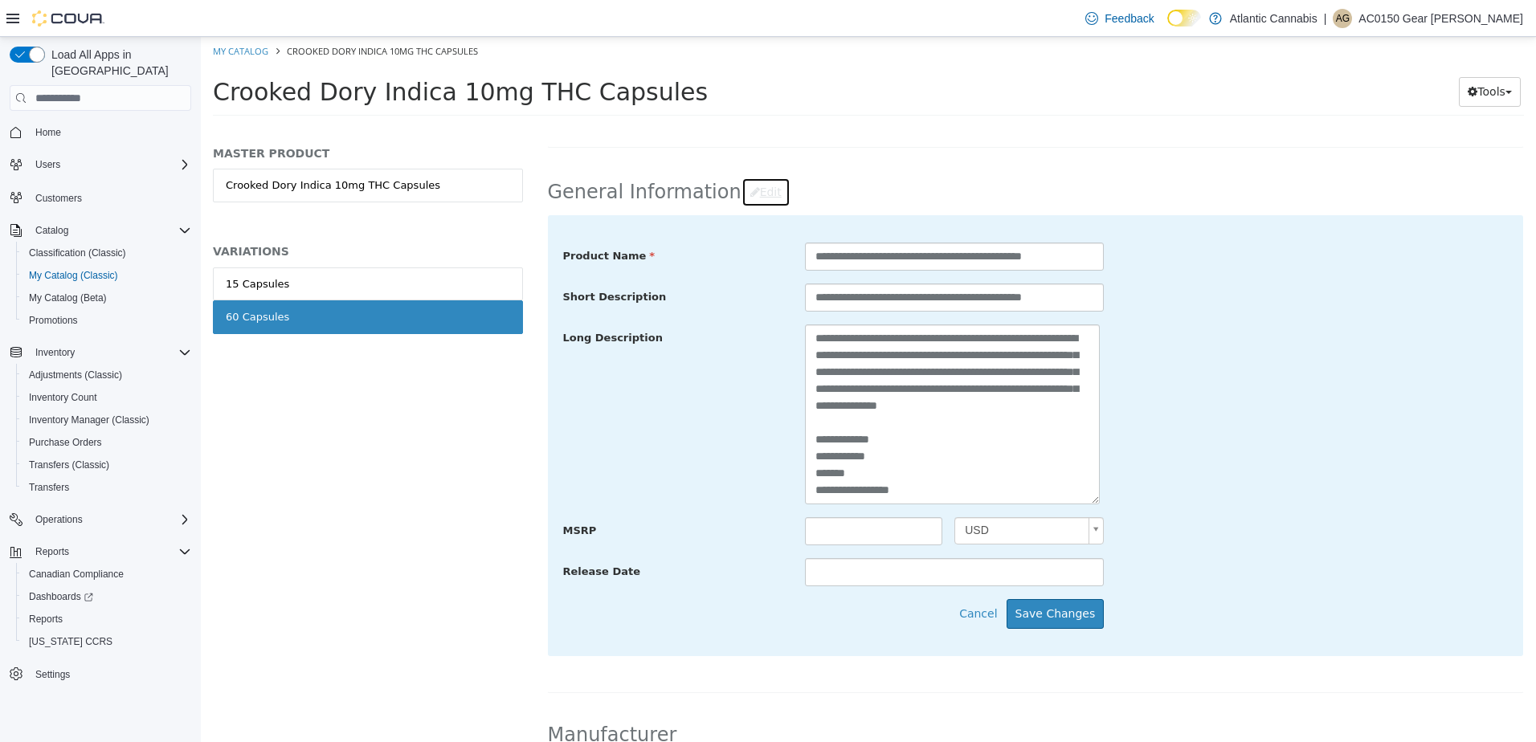
scroll to position [17, 0]
drag, startPoint x: 943, startPoint y: 487, endPoint x: 962, endPoint y: 470, distance: 25.6
click at [944, 487] on textarea "**********" at bounding box center [952, 414] width 295 height 180
paste textarea "**********"
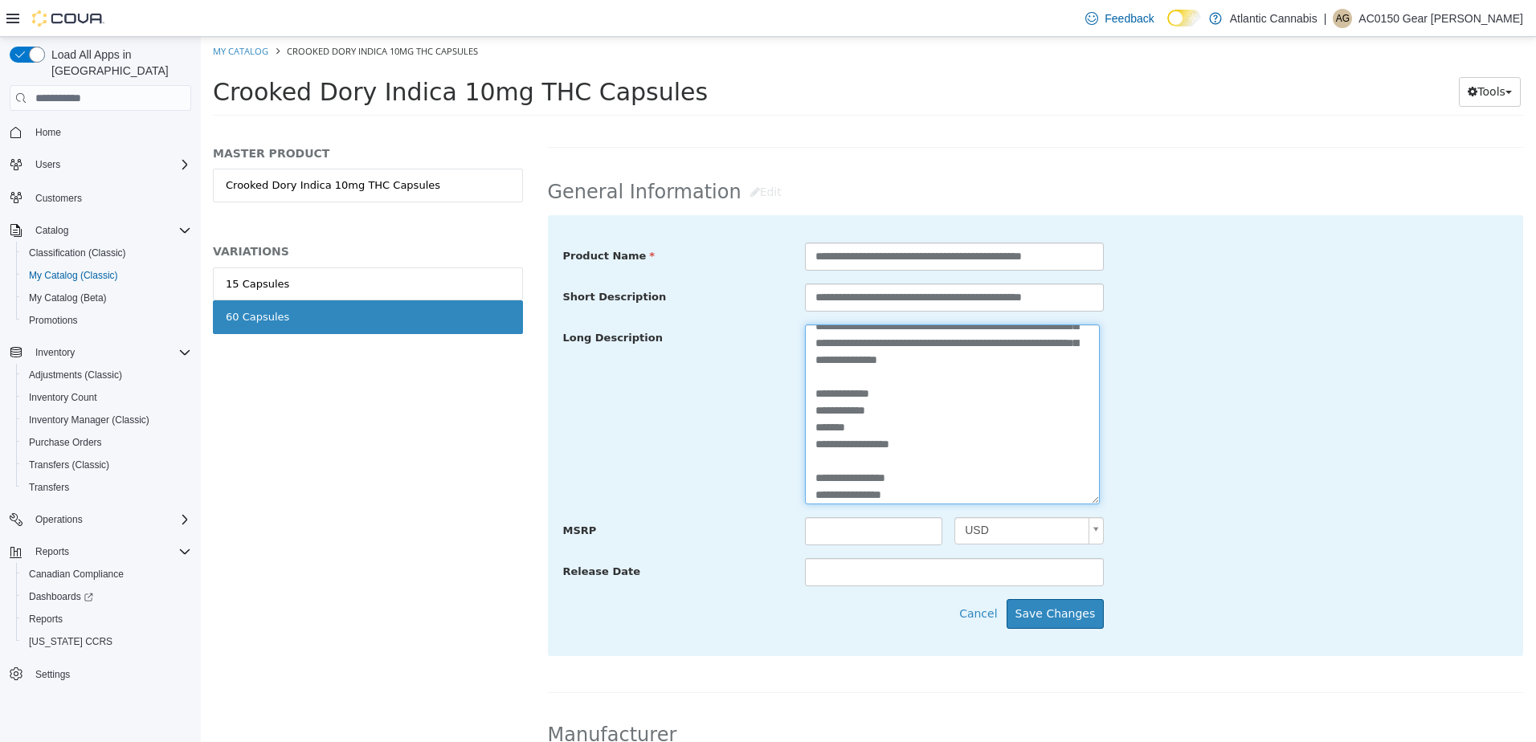
scroll to position [63, 0]
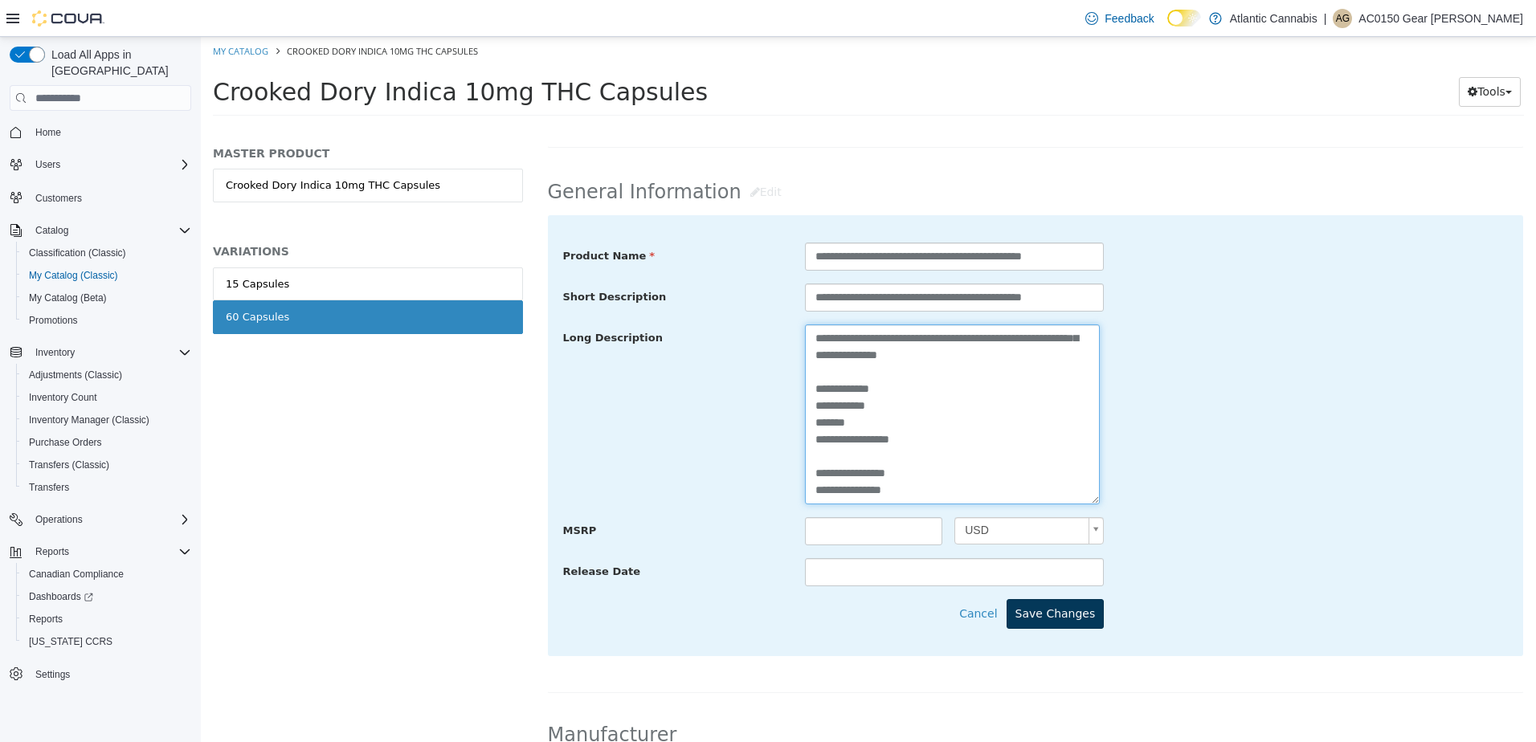
type textarea "**********"
click at [1085, 618] on button "Save Changes" at bounding box center [1055, 614] width 98 height 30
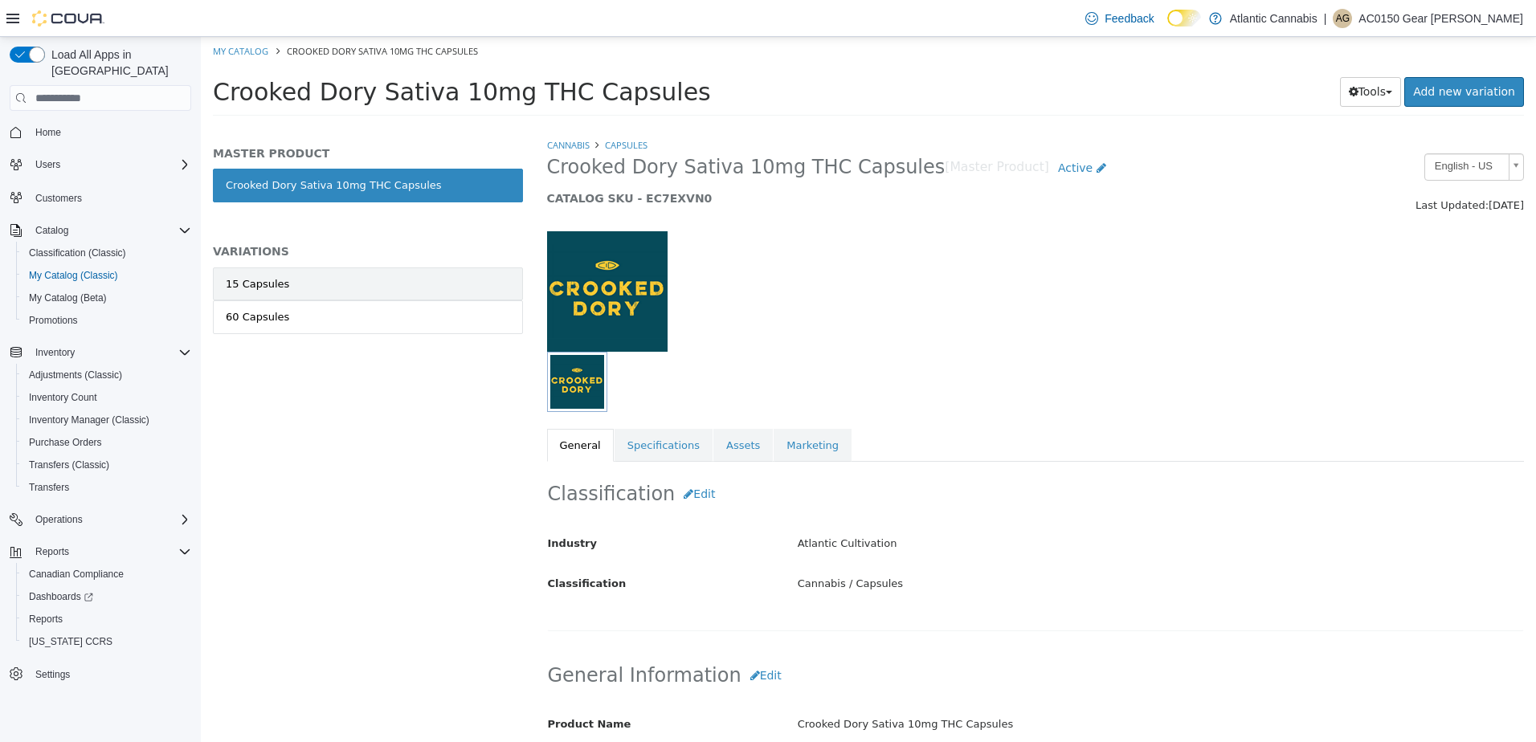
click at [384, 287] on link "15 Capsules" at bounding box center [368, 284] width 310 height 34
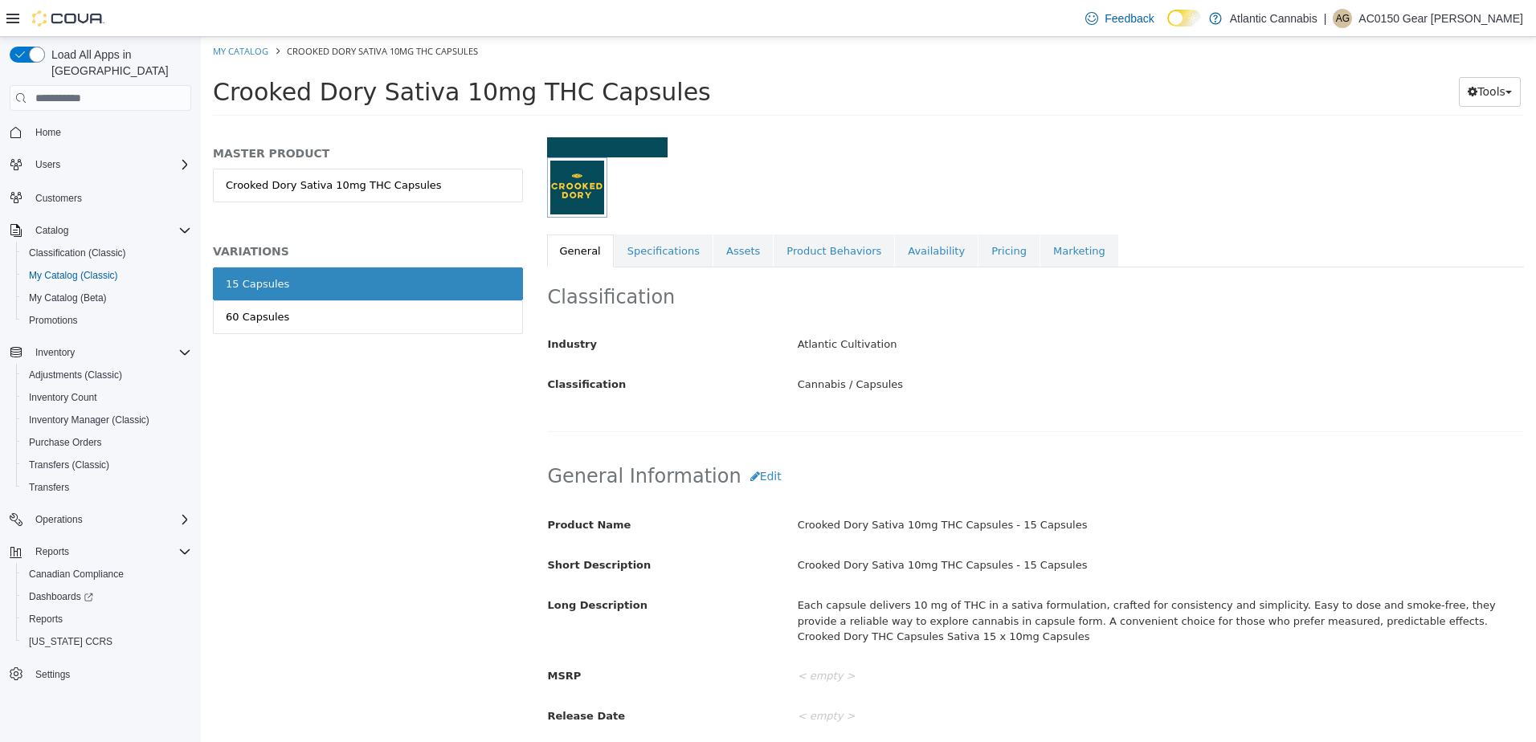
scroll to position [241, 0]
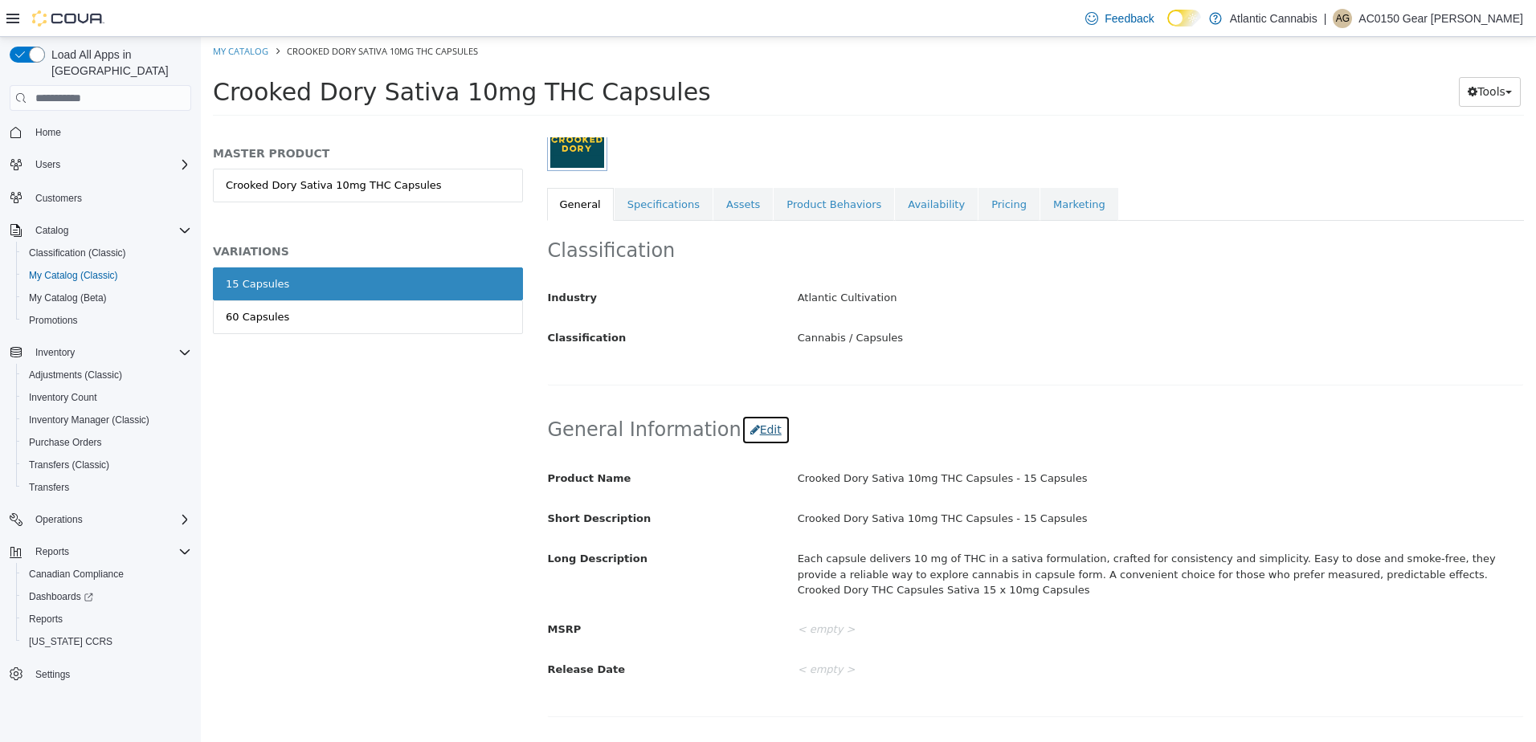
click at [754, 433] on button "Edit" at bounding box center [765, 430] width 49 height 30
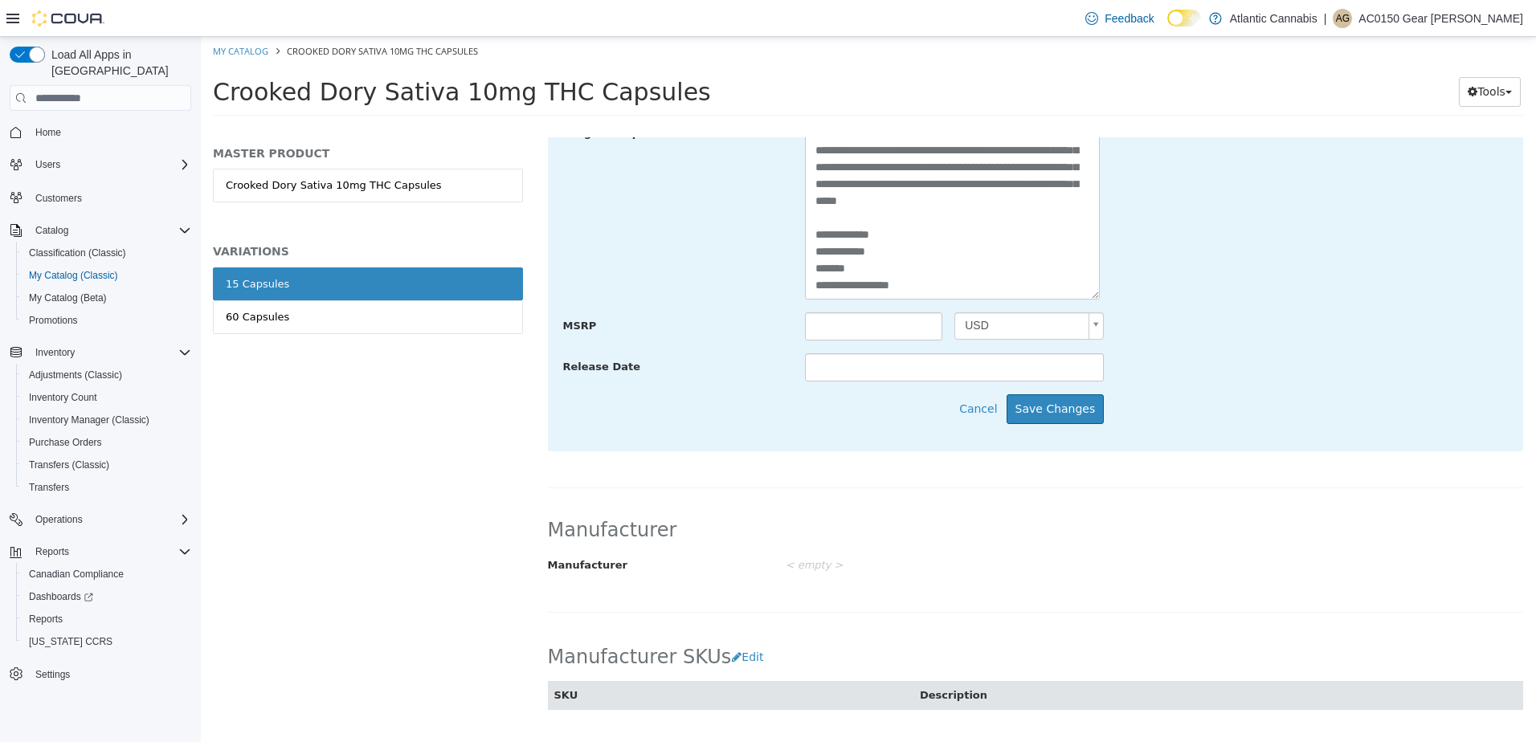
scroll to position [803, 0]
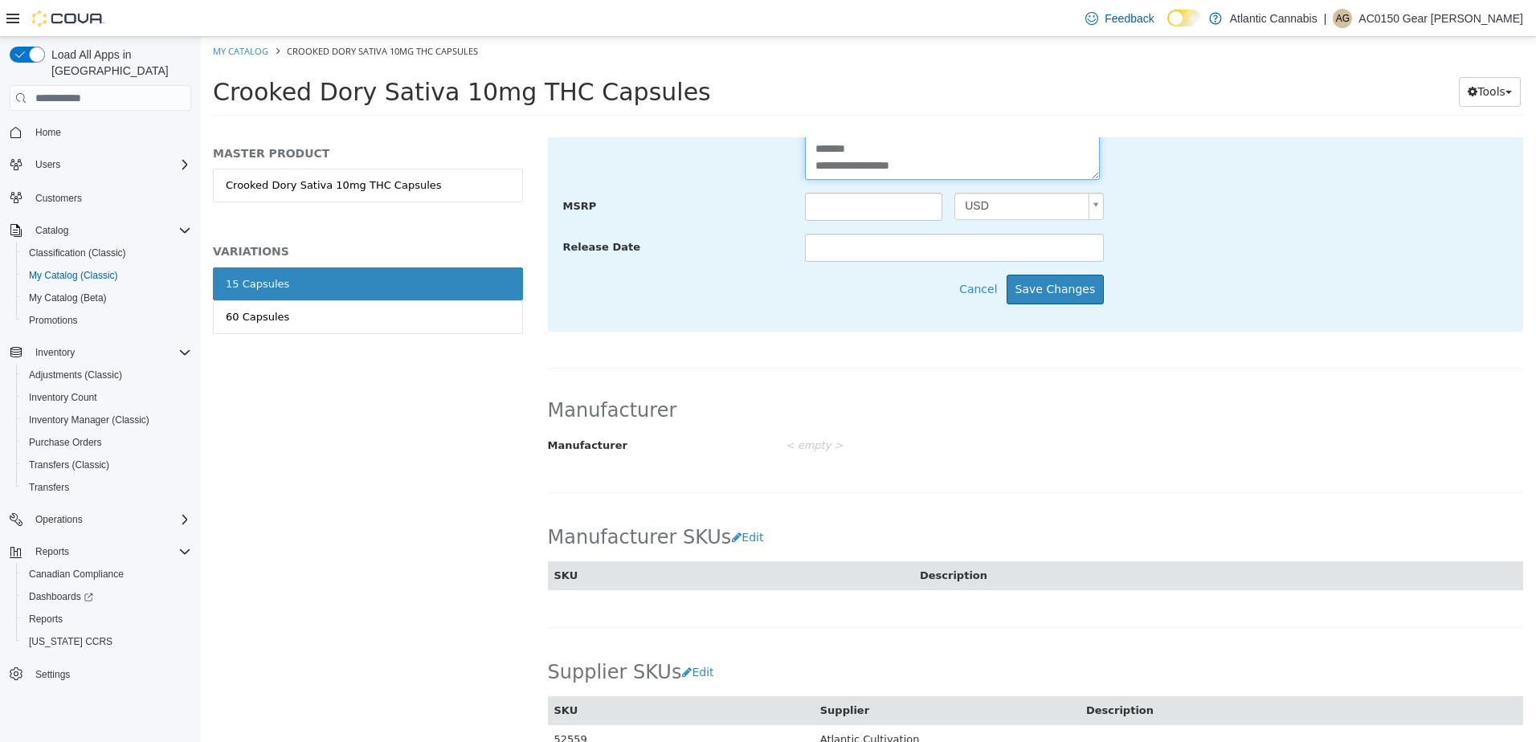
click at [954, 168] on textarea "**********" at bounding box center [952, 90] width 295 height 180
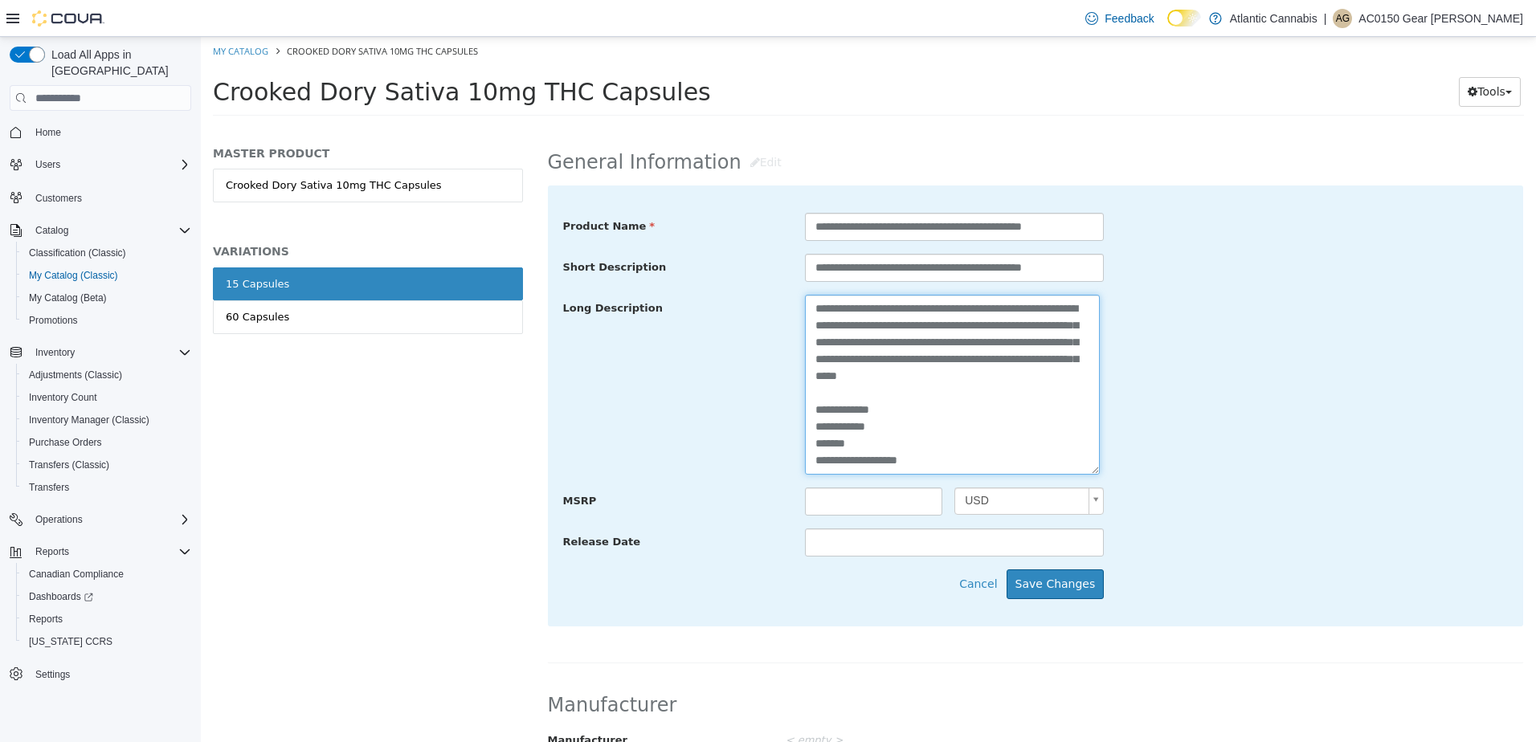
scroll to position [499, 0]
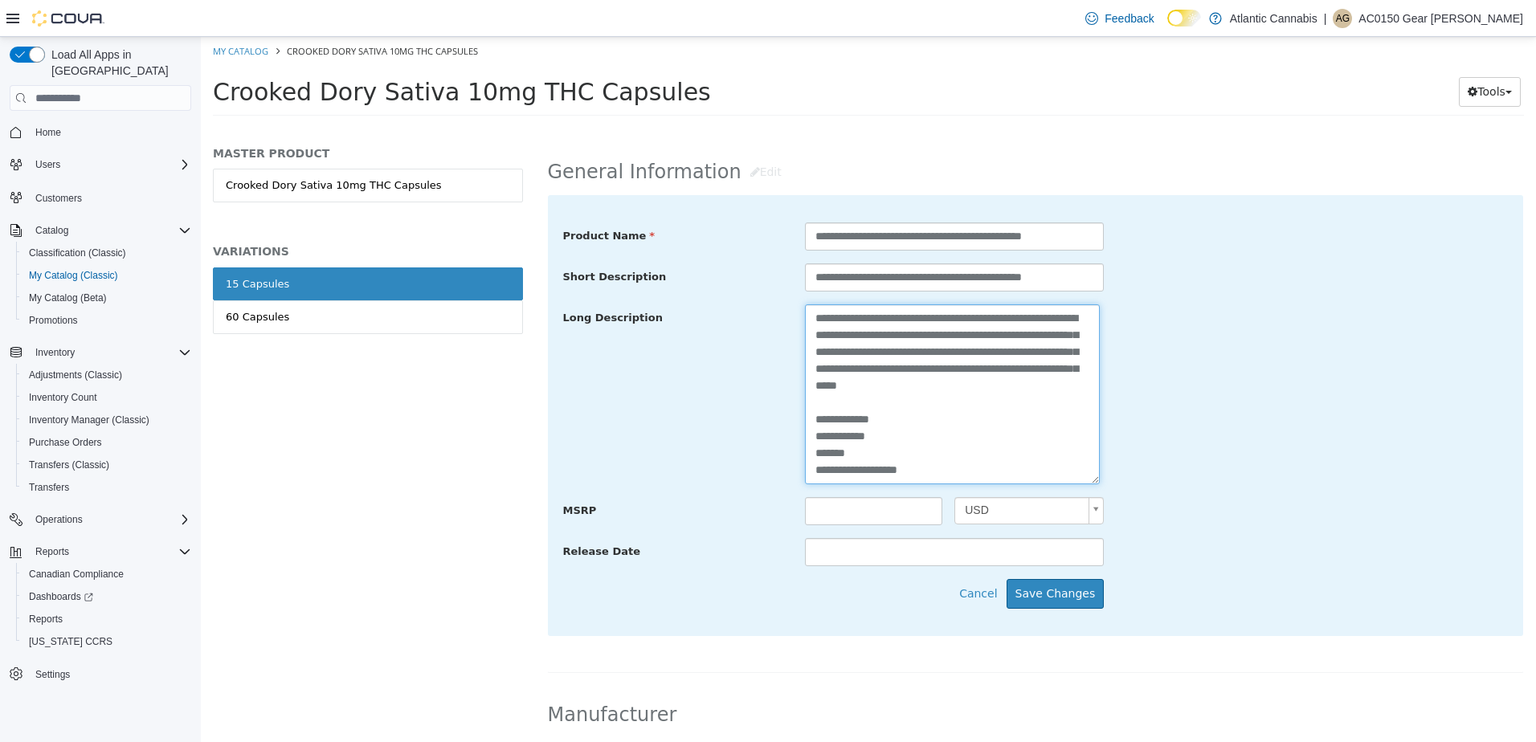
paste textarea "**********"
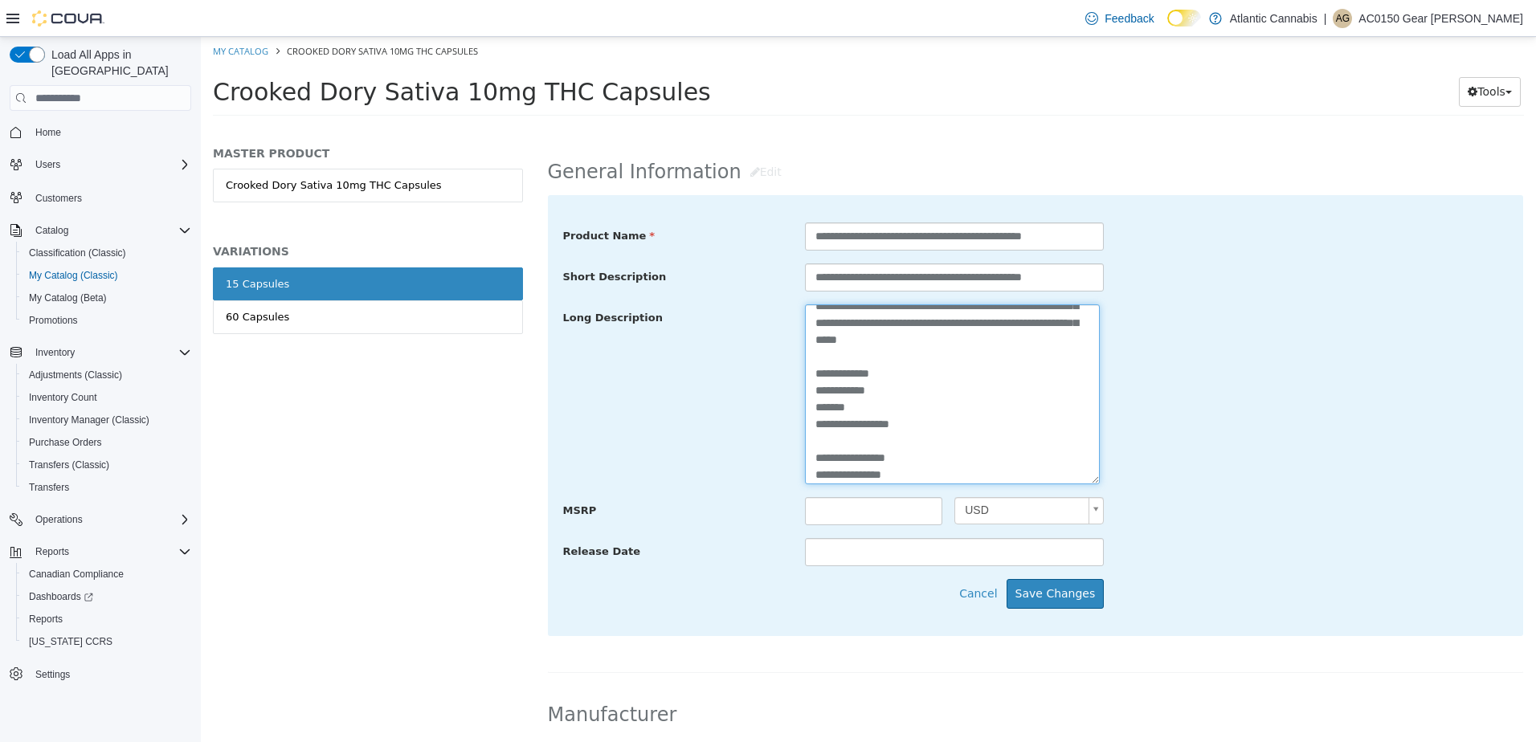
scroll to position [63, 0]
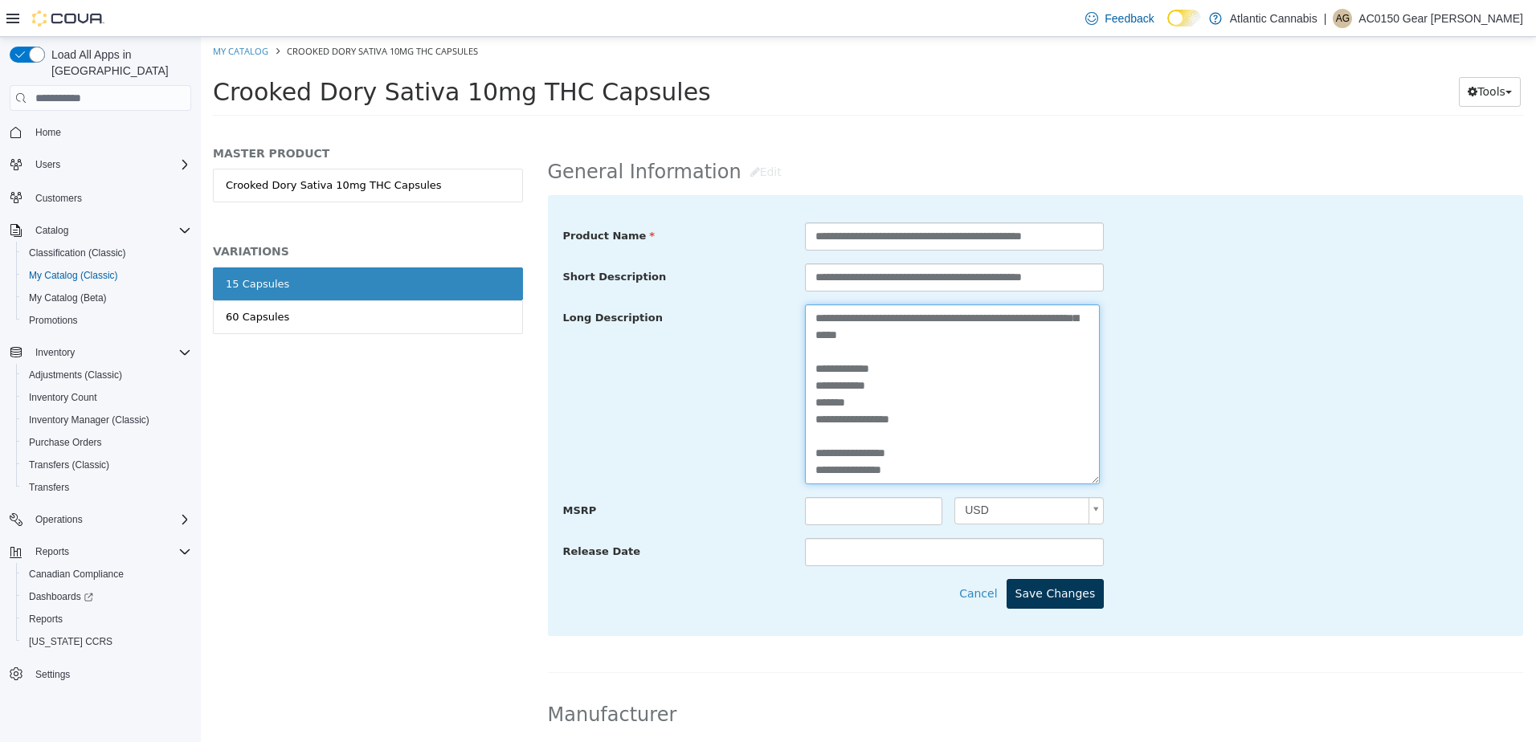
type textarea "**********"
click at [1067, 592] on button "Save Changes" at bounding box center [1055, 594] width 98 height 30
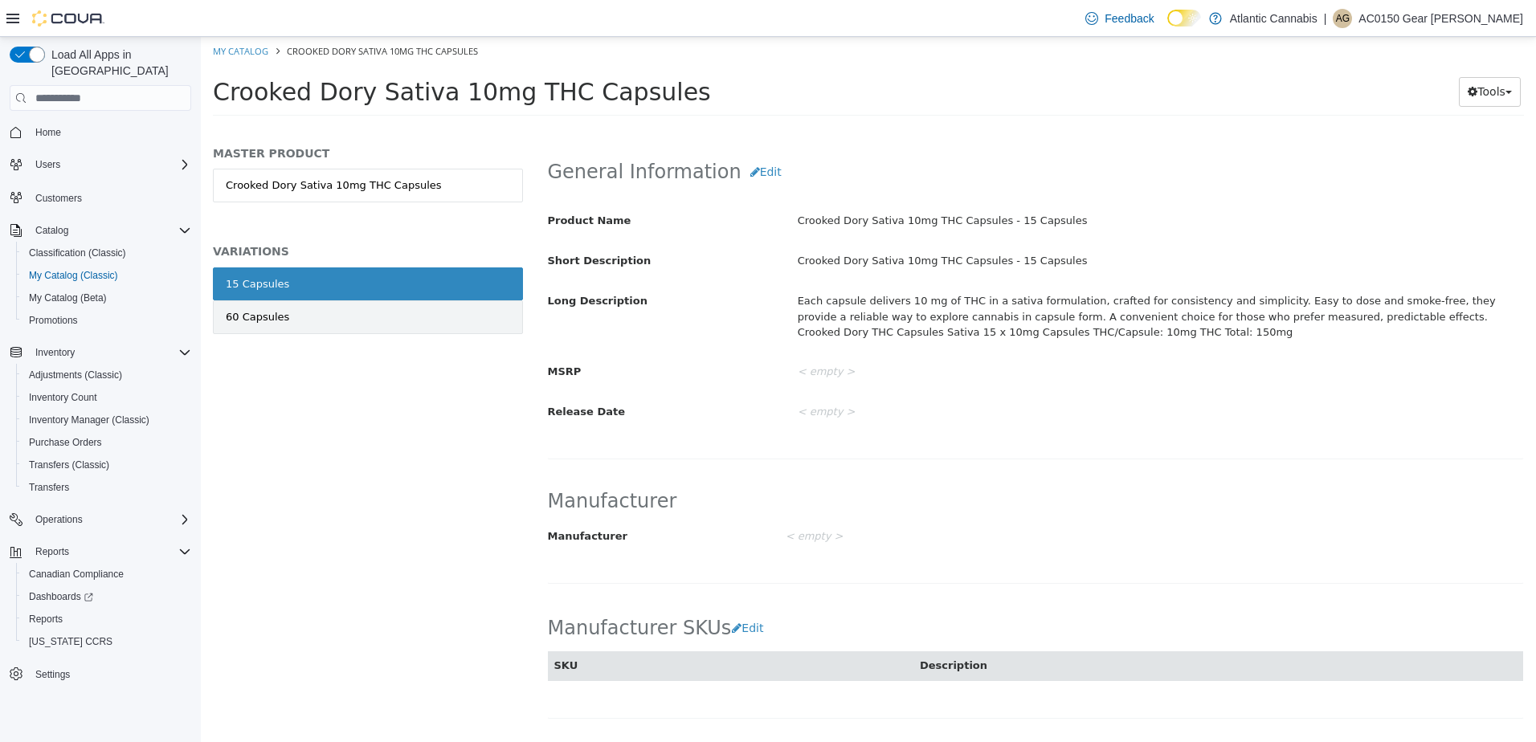
click at [324, 317] on link "60 Capsules" at bounding box center [368, 317] width 310 height 34
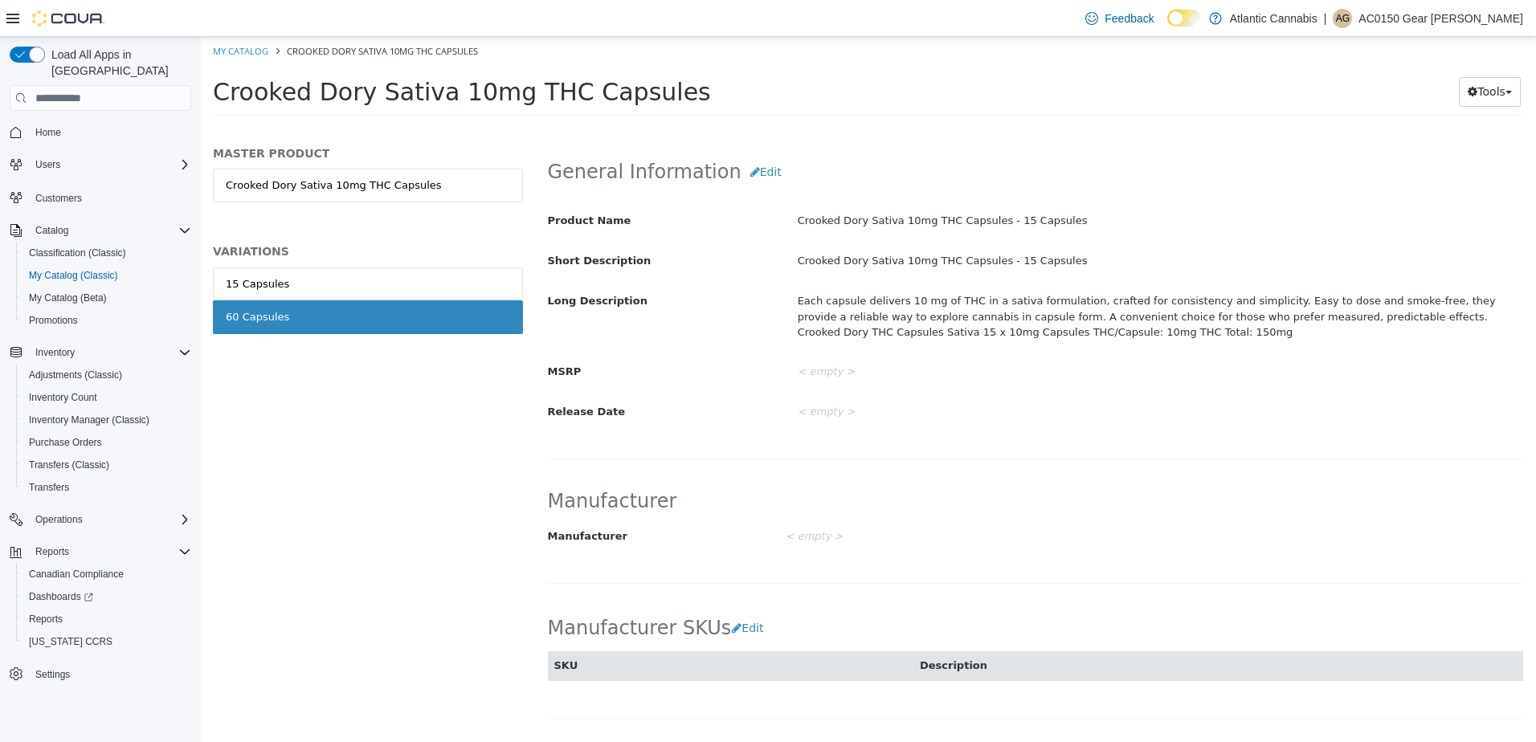
scroll to position [497, 0]
click at [751, 160] on button "Edit" at bounding box center [765, 174] width 49 height 30
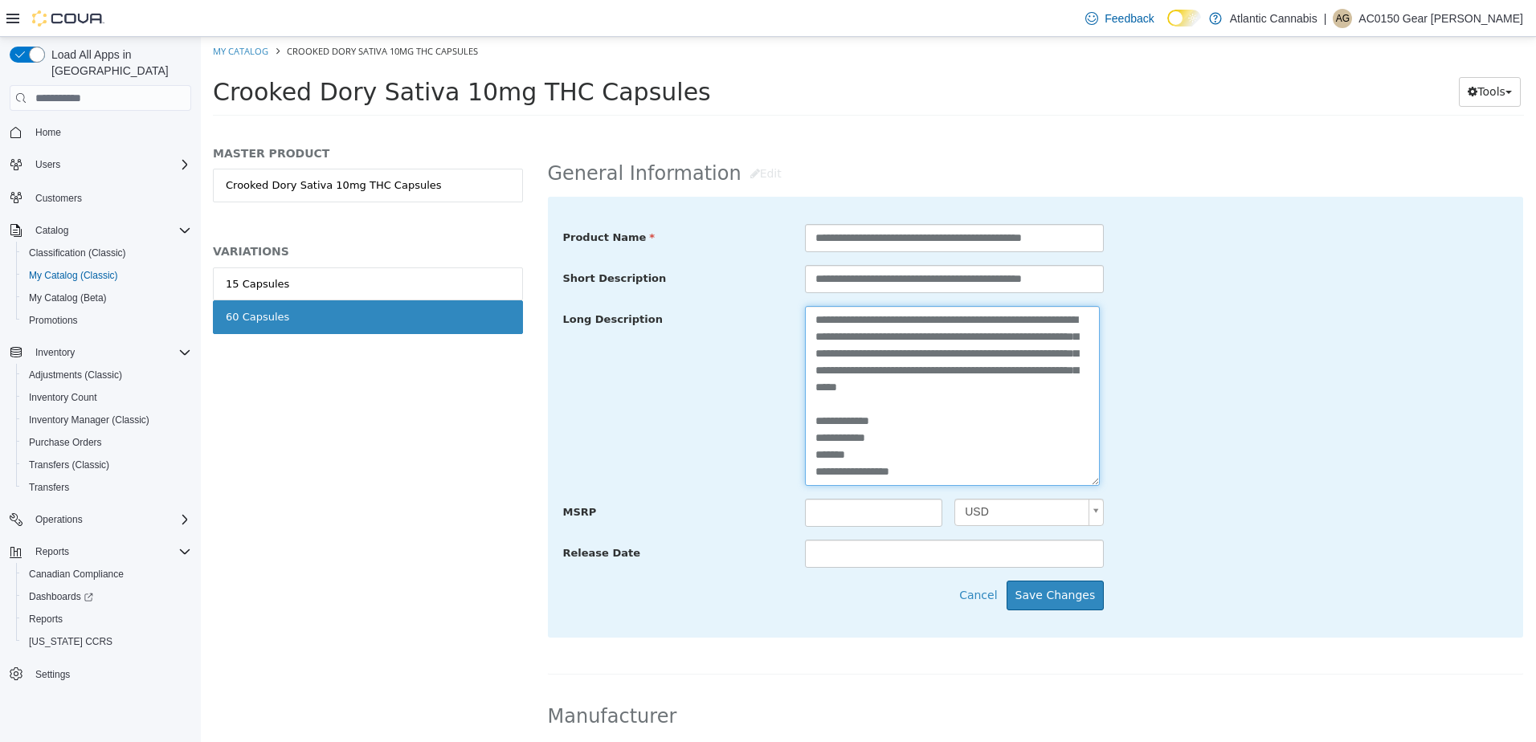
click at [937, 474] on textarea "**********" at bounding box center [952, 396] width 295 height 180
paste textarea "**********"
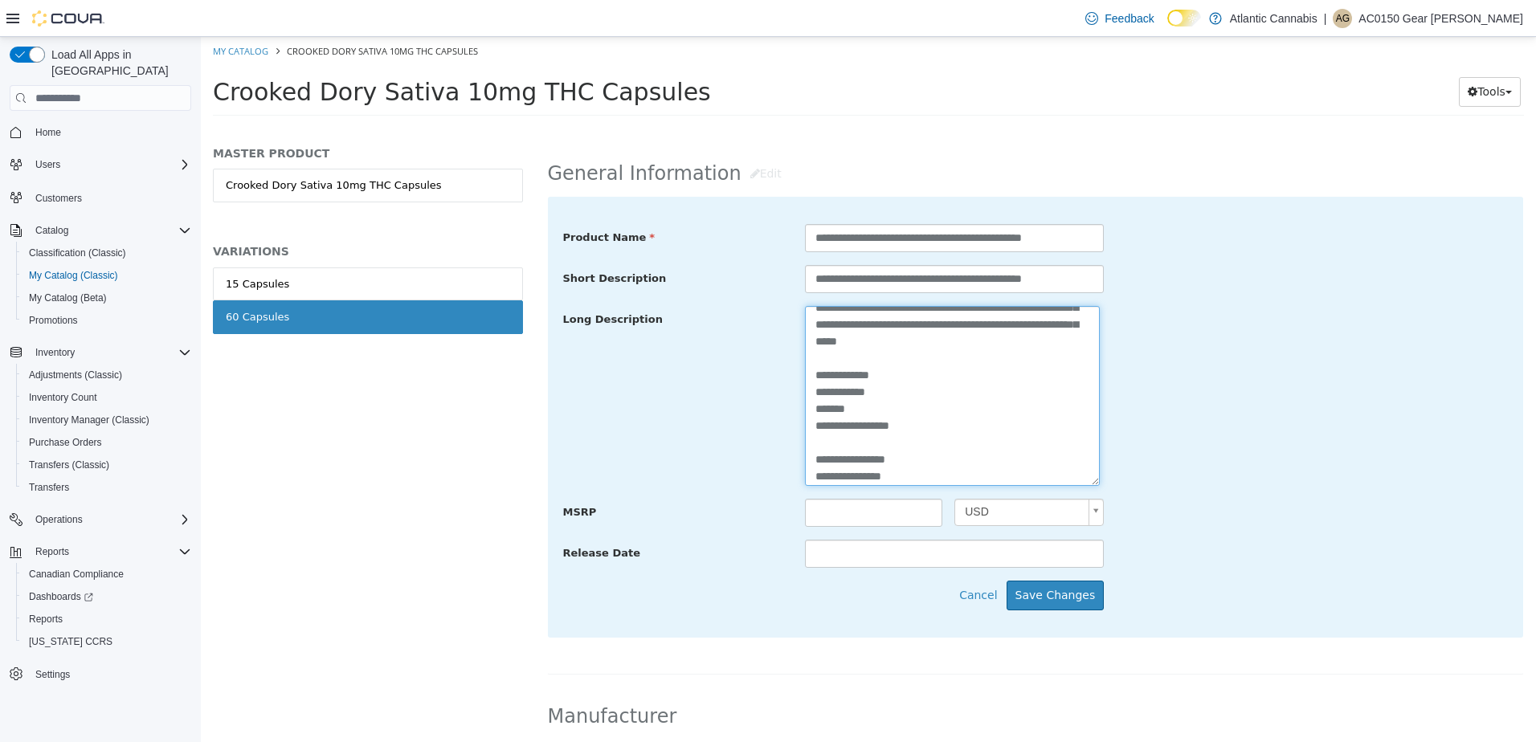
scroll to position [63, 0]
click at [880, 475] on textarea "**********" at bounding box center [952, 396] width 295 height 180
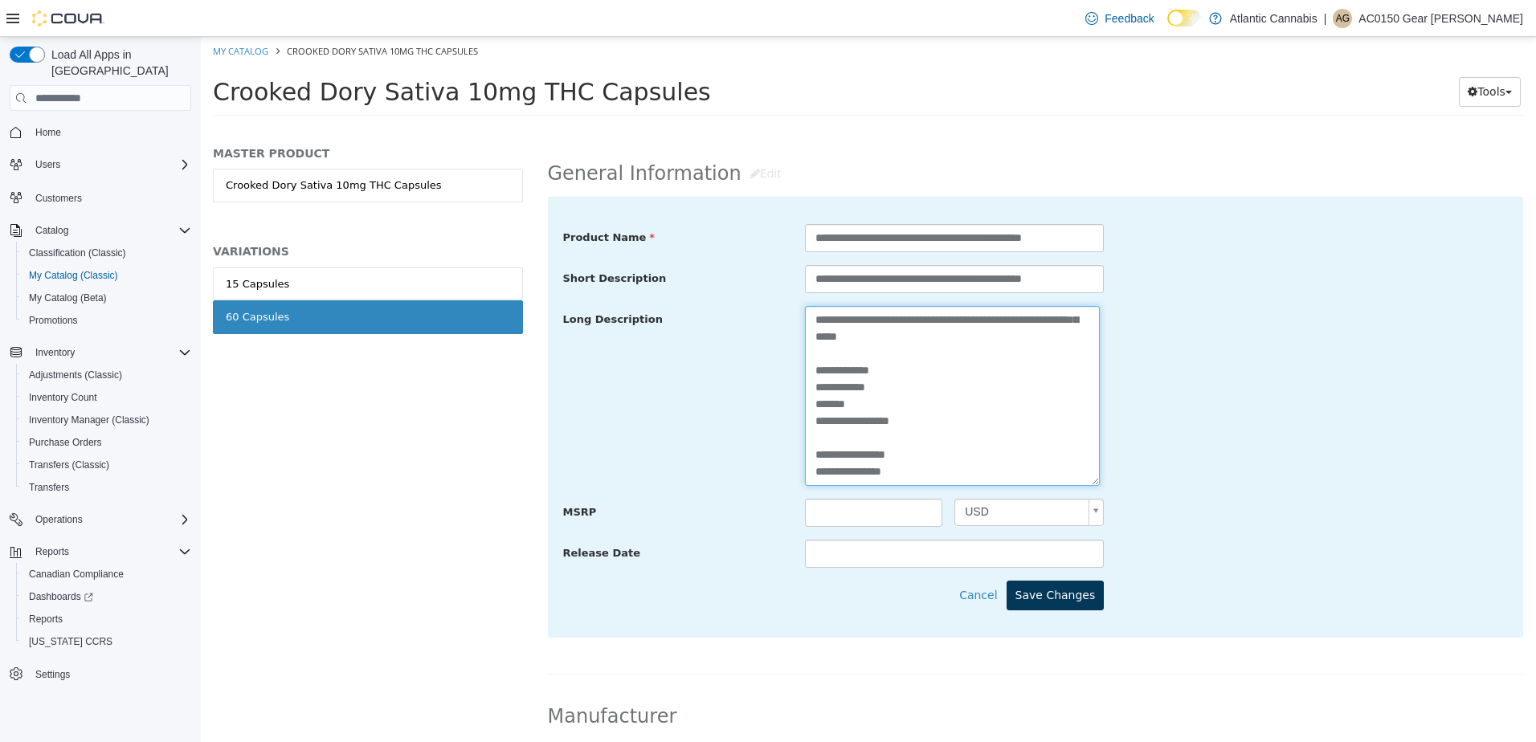
type textarea "**********"
click at [1043, 586] on button "Save Changes" at bounding box center [1055, 596] width 98 height 30
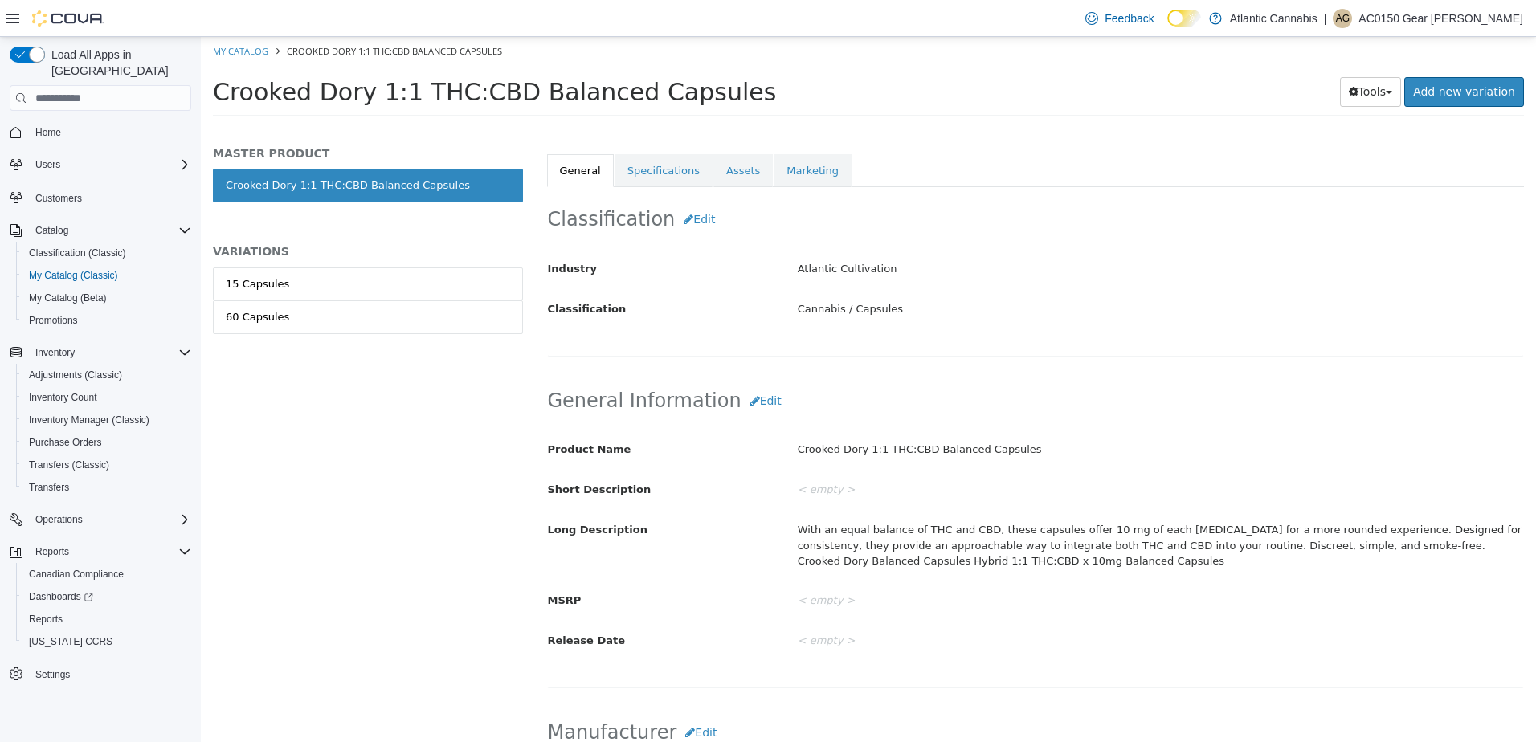
scroll to position [321, 0]
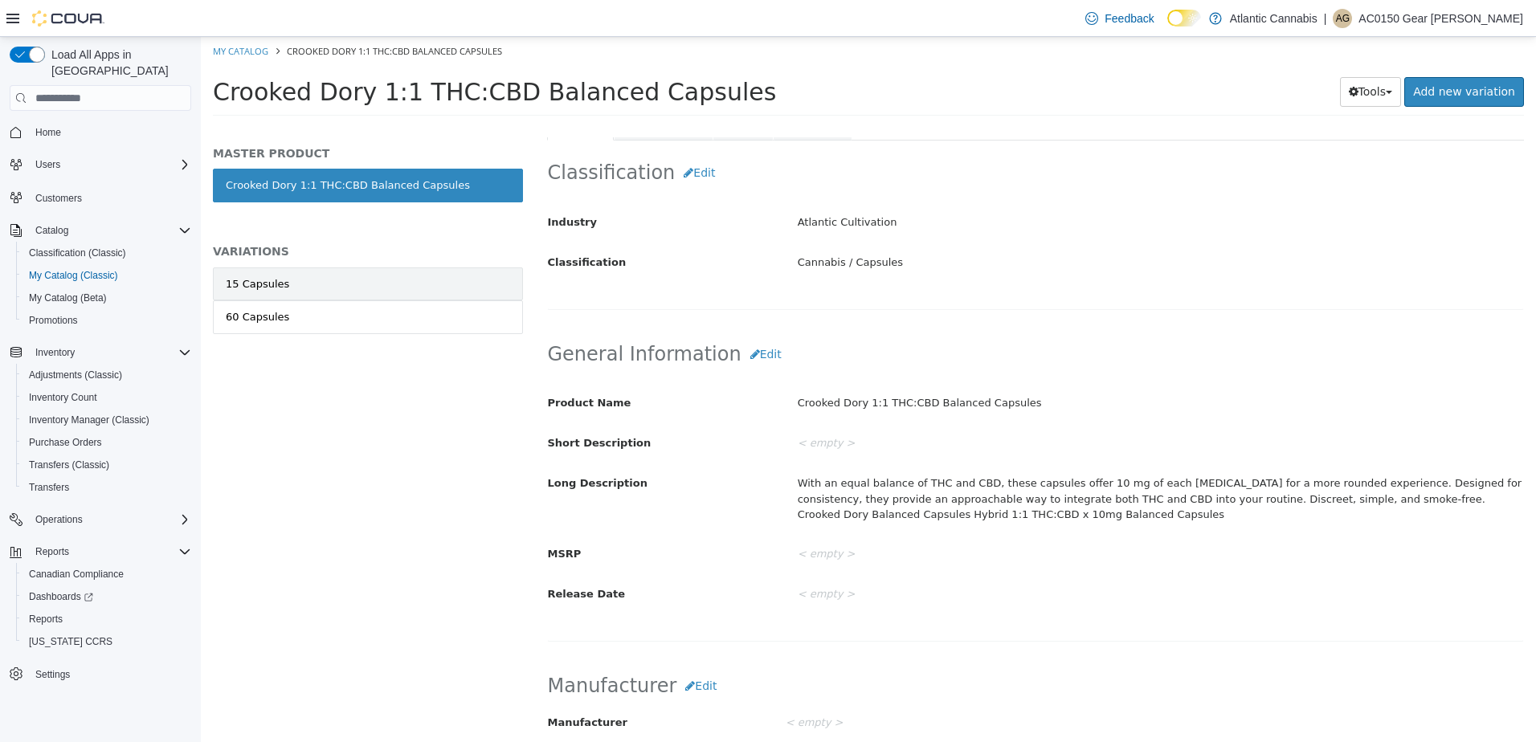
click at [308, 283] on link "15 Capsules" at bounding box center [368, 284] width 310 height 34
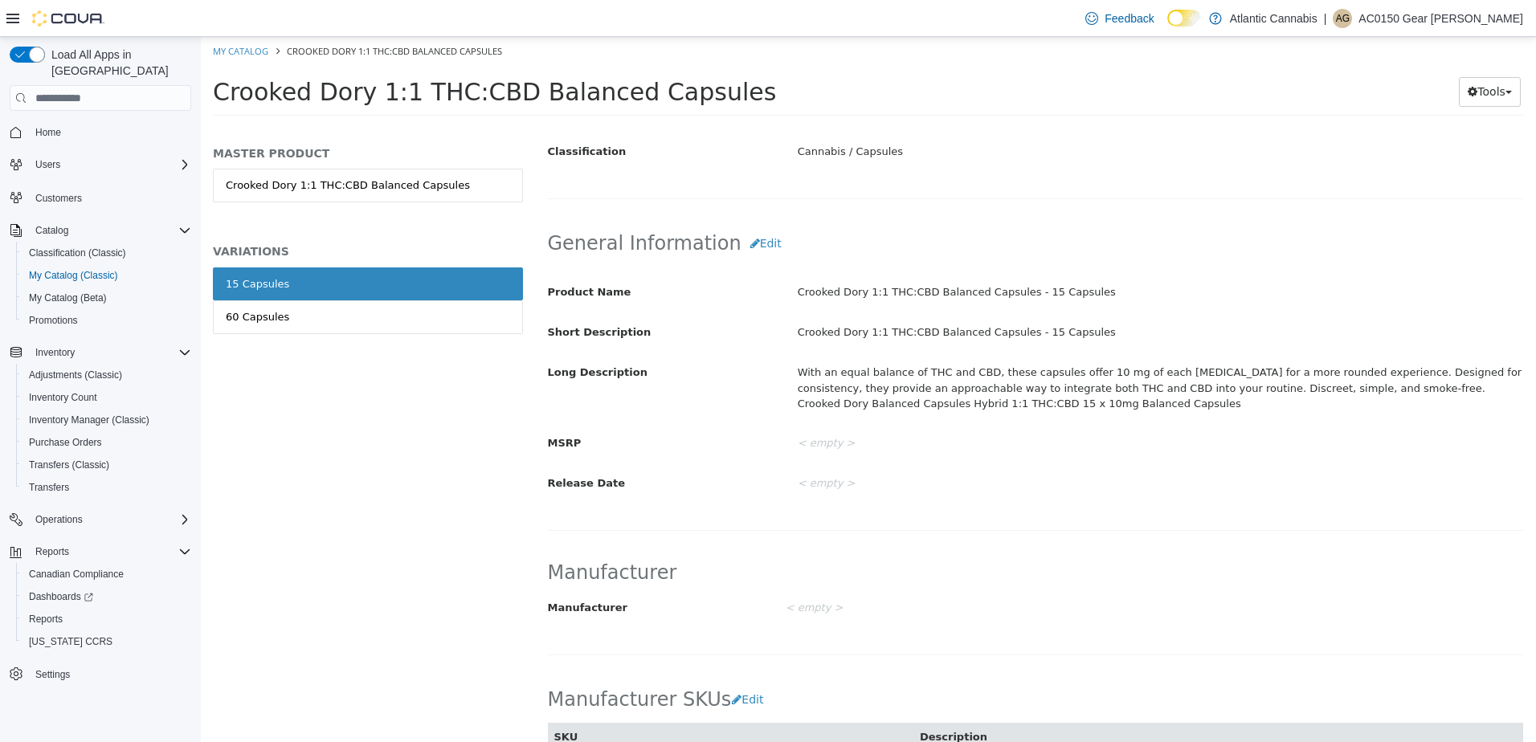
scroll to position [417, 0]
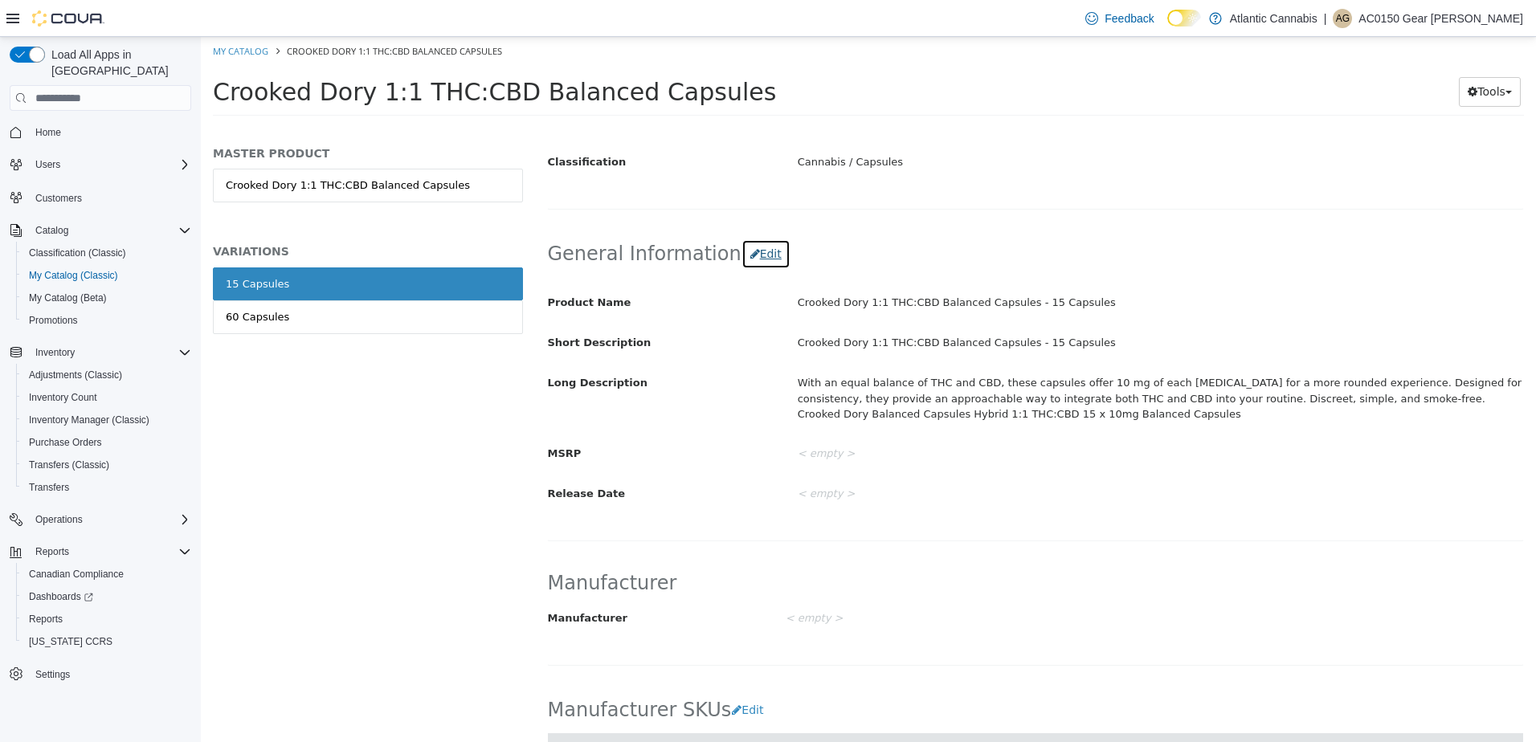
click at [757, 263] on button "Edit" at bounding box center [765, 254] width 49 height 30
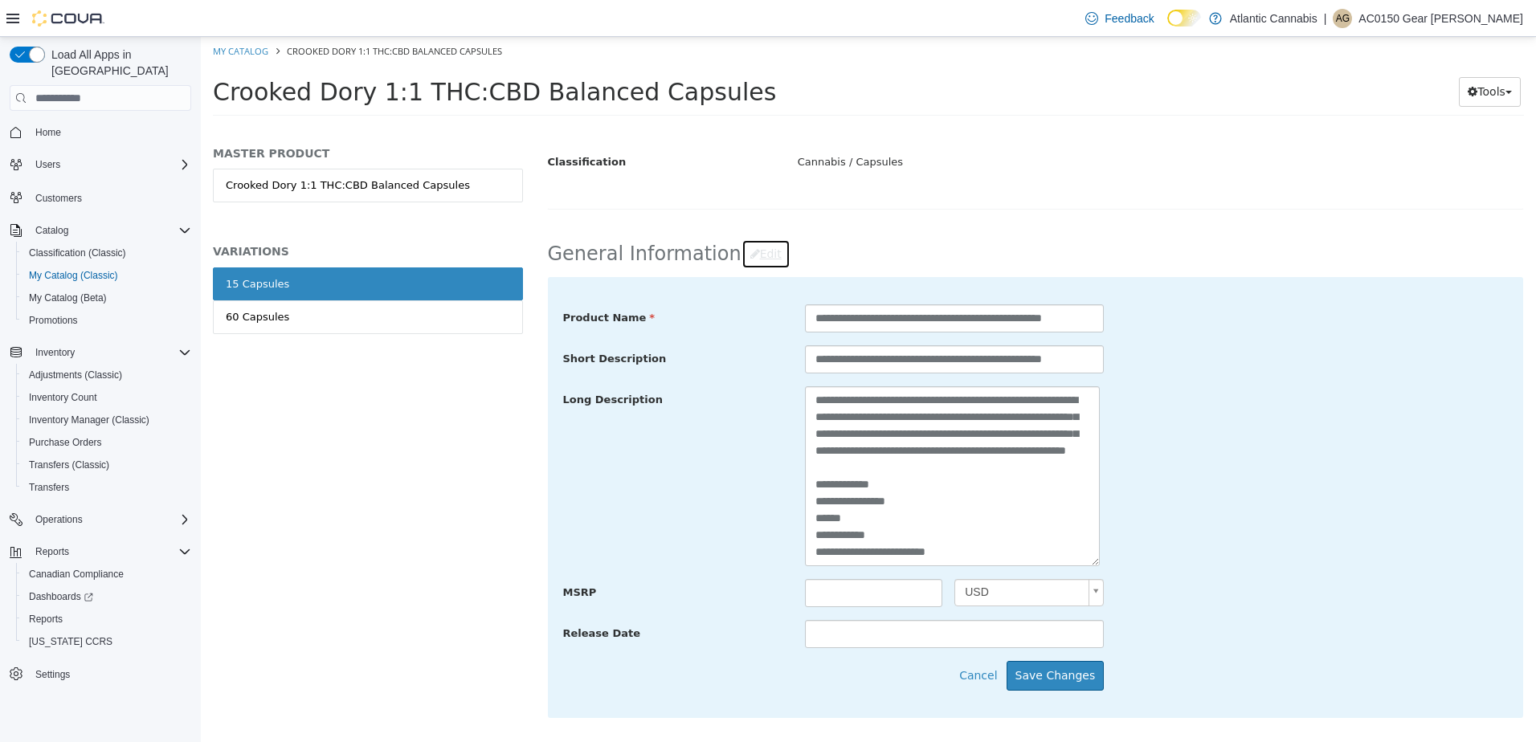
scroll to position [34, 0]
click at [976, 557] on textarea "**********" at bounding box center [952, 476] width 295 height 180
paste textarea "**********"
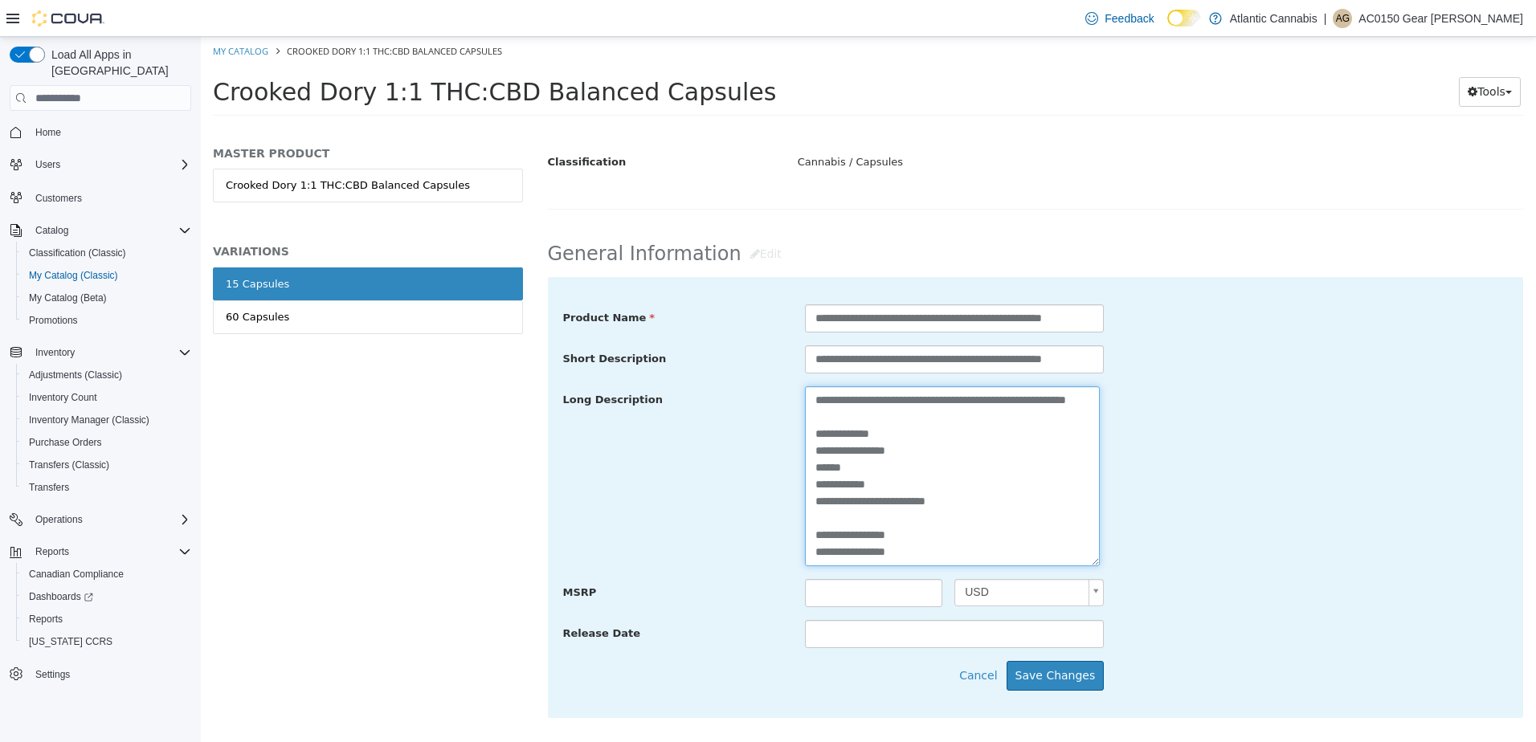
scroll to position [113, 0]
paste textarea "**********"
click at [826, 545] on textarea "**********" at bounding box center [952, 476] width 295 height 180
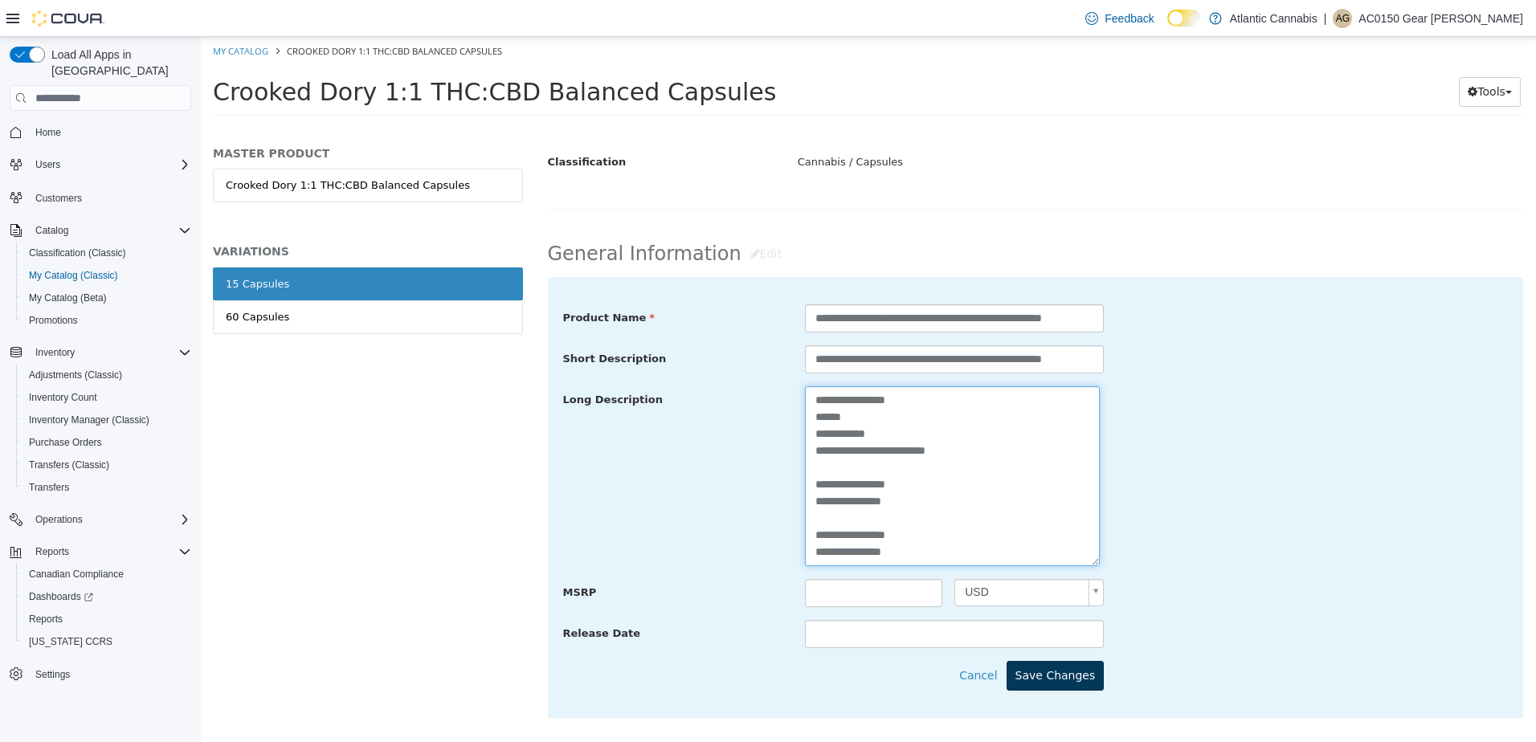
type textarea "**********"
click at [1075, 682] on button "Save Changes" at bounding box center [1055, 676] width 98 height 30
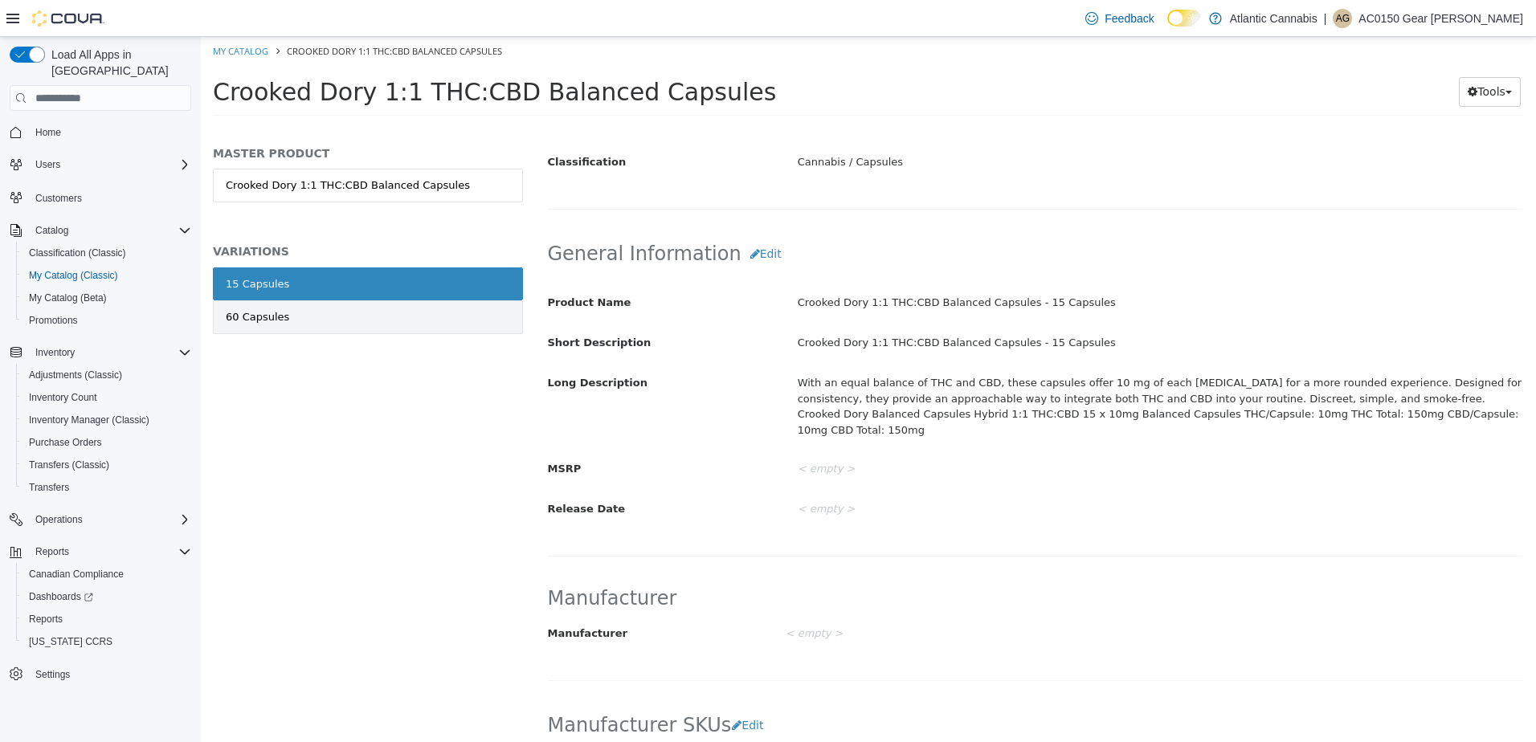
click at [304, 322] on link "60 Capsules" at bounding box center [368, 317] width 310 height 34
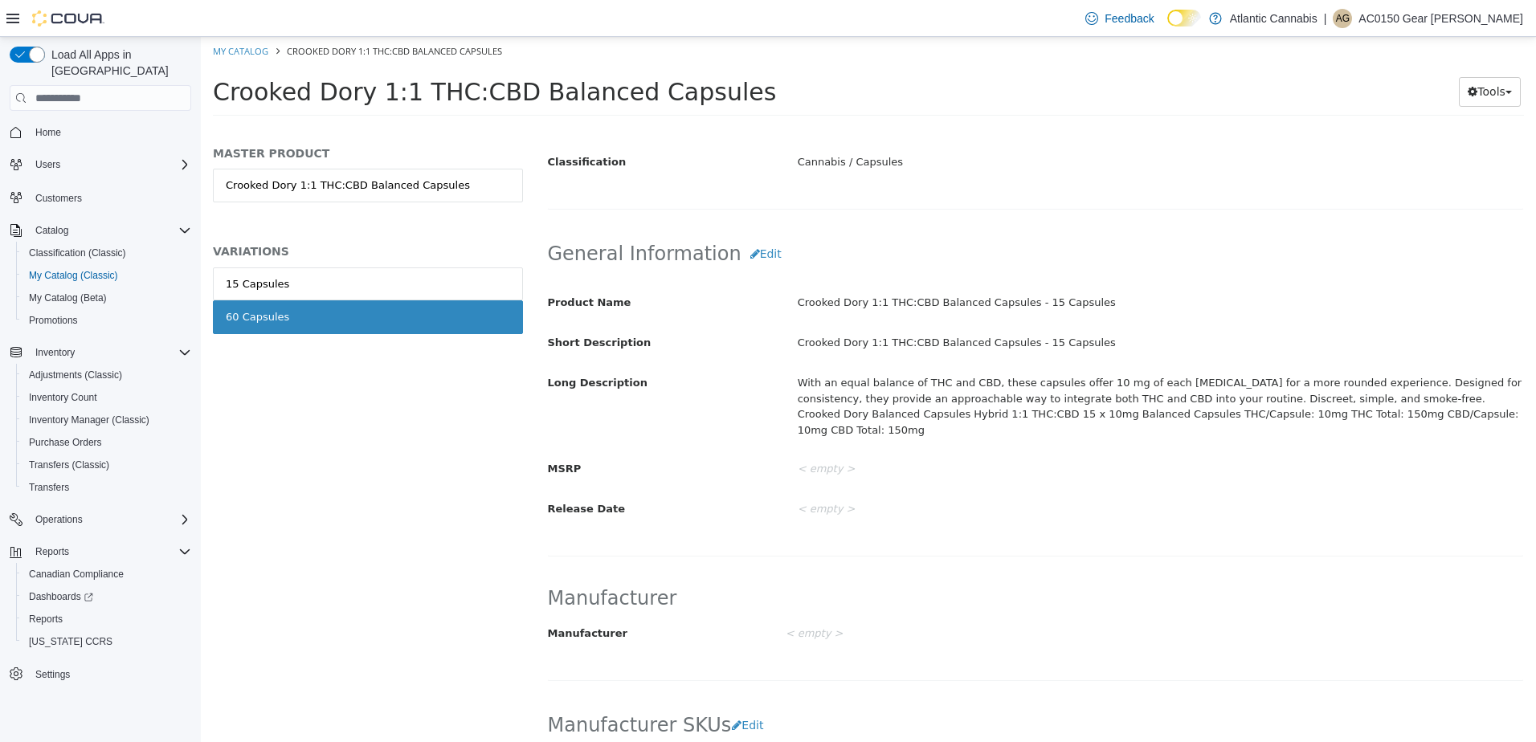
scroll to position [415, 0]
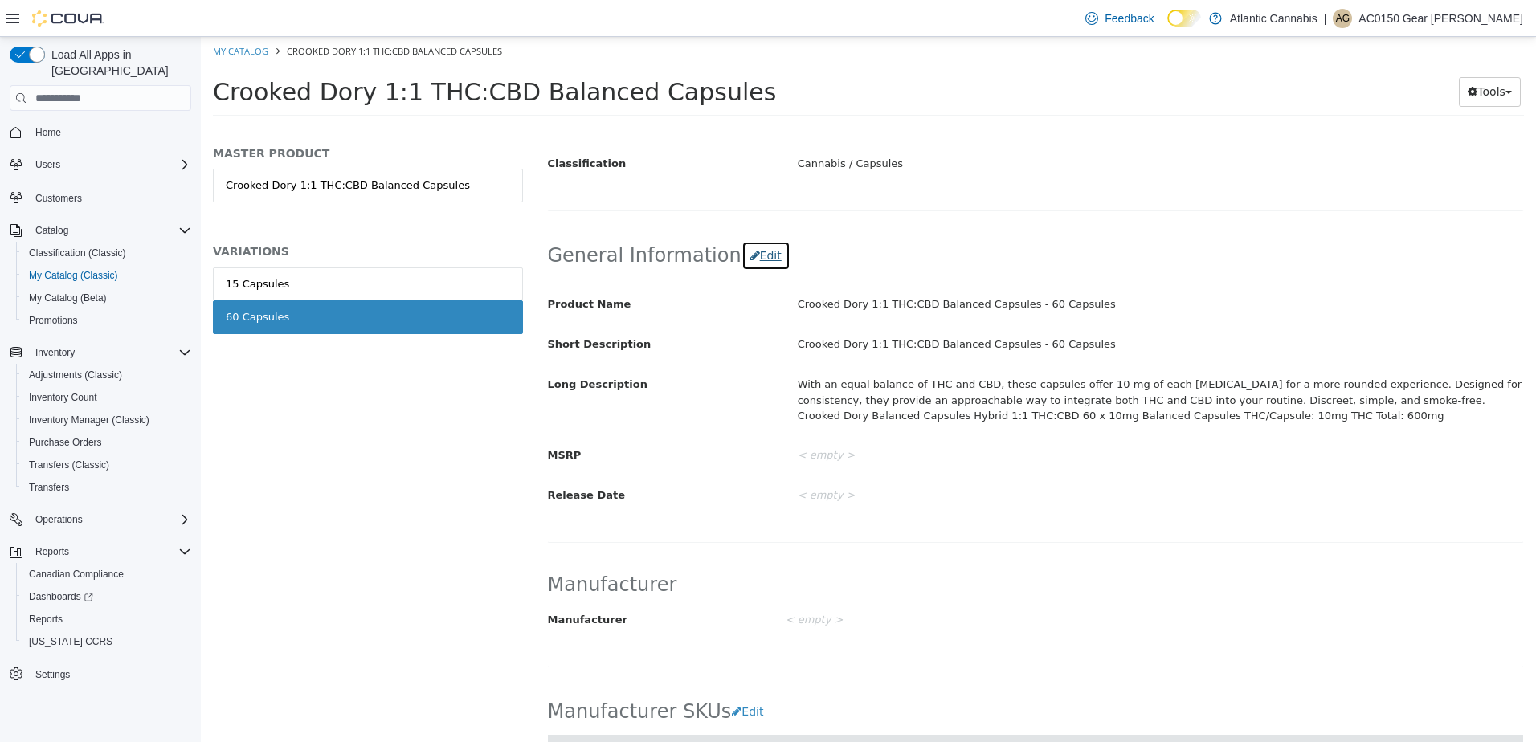
click at [753, 252] on button "Edit" at bounding box center [765, 256] width 49 height 30
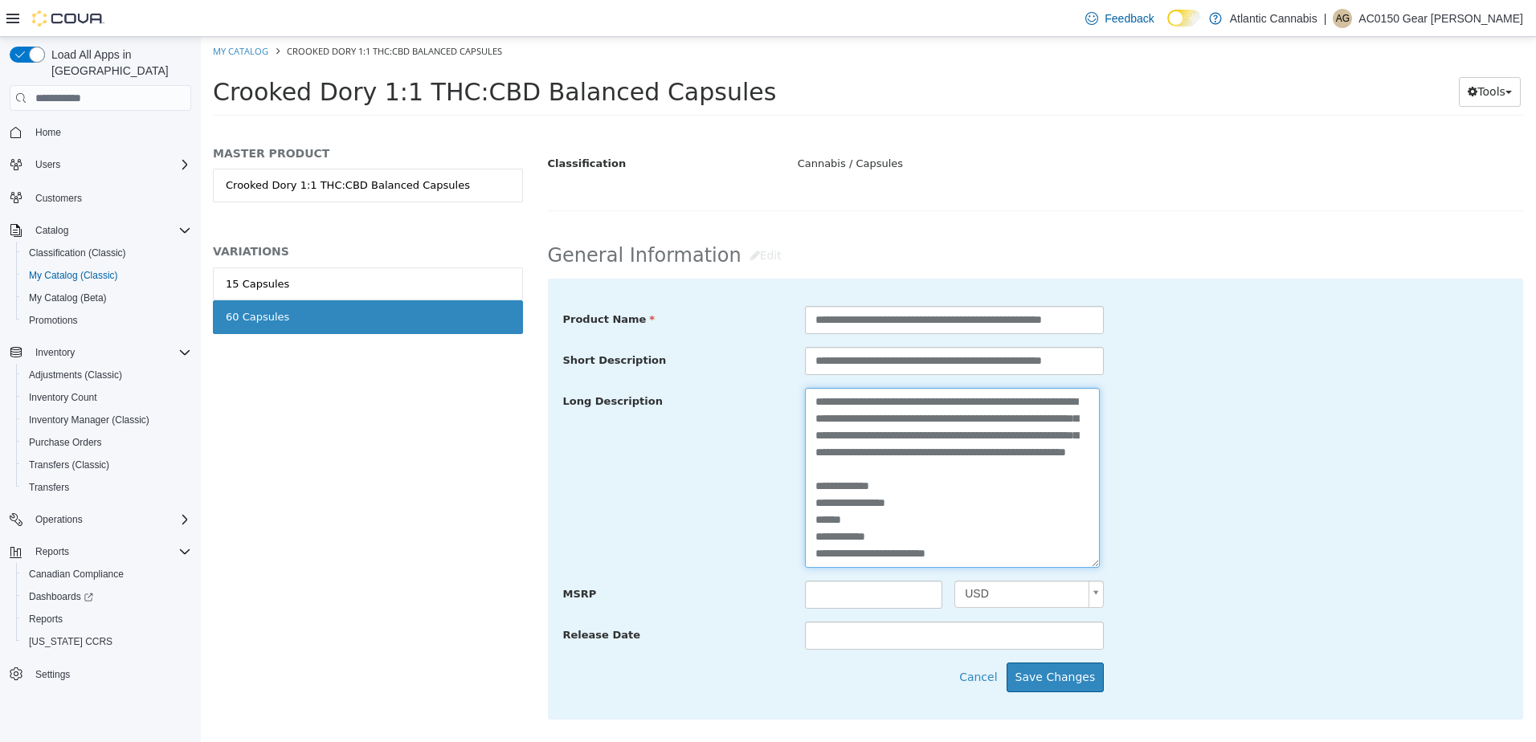
click at [898, 542] on textarea "**********" at bounding box center [952, 478] width 295 height 180
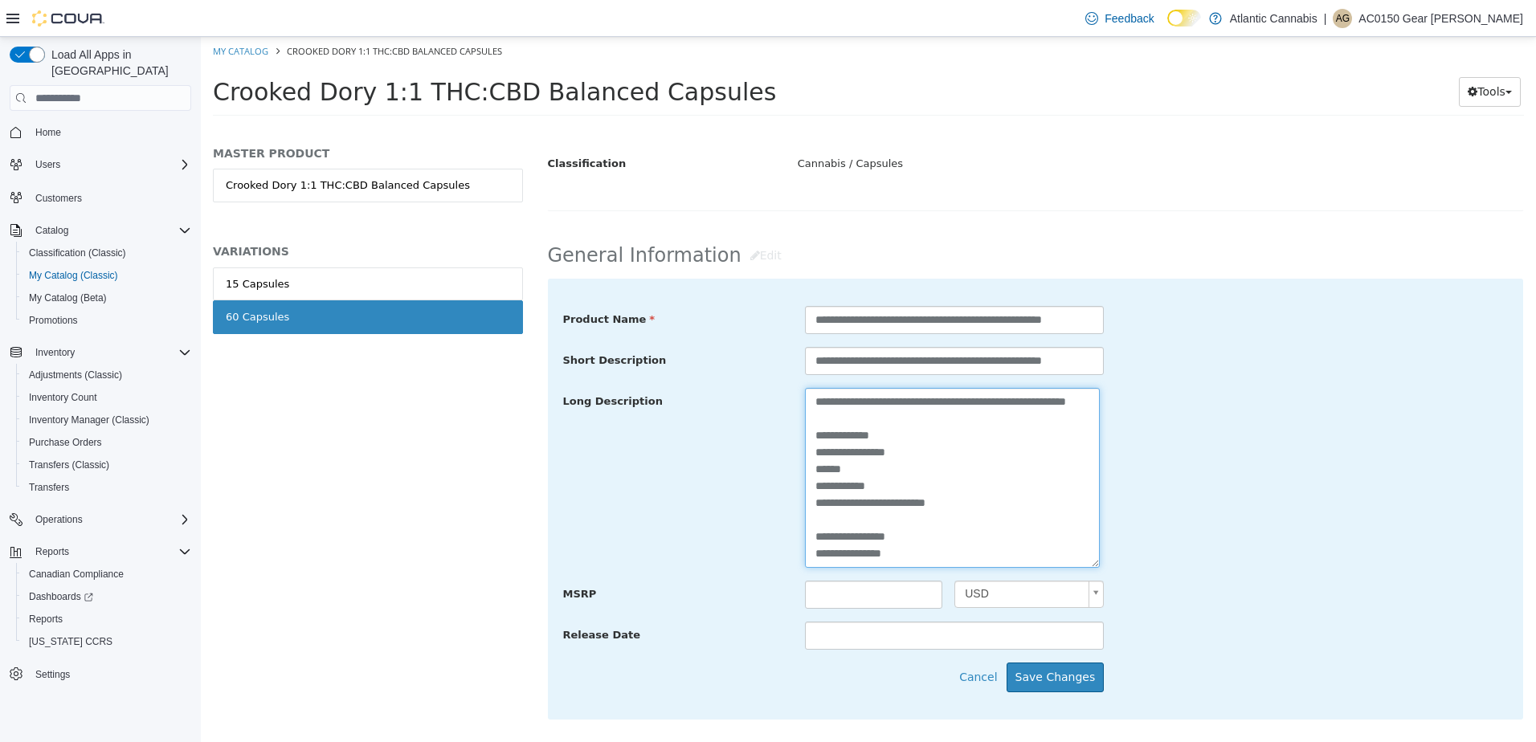
click at [928, 555] on textarea "**********" at bounding box center [952, 478] width 295 height 180
paste textarea "**********"
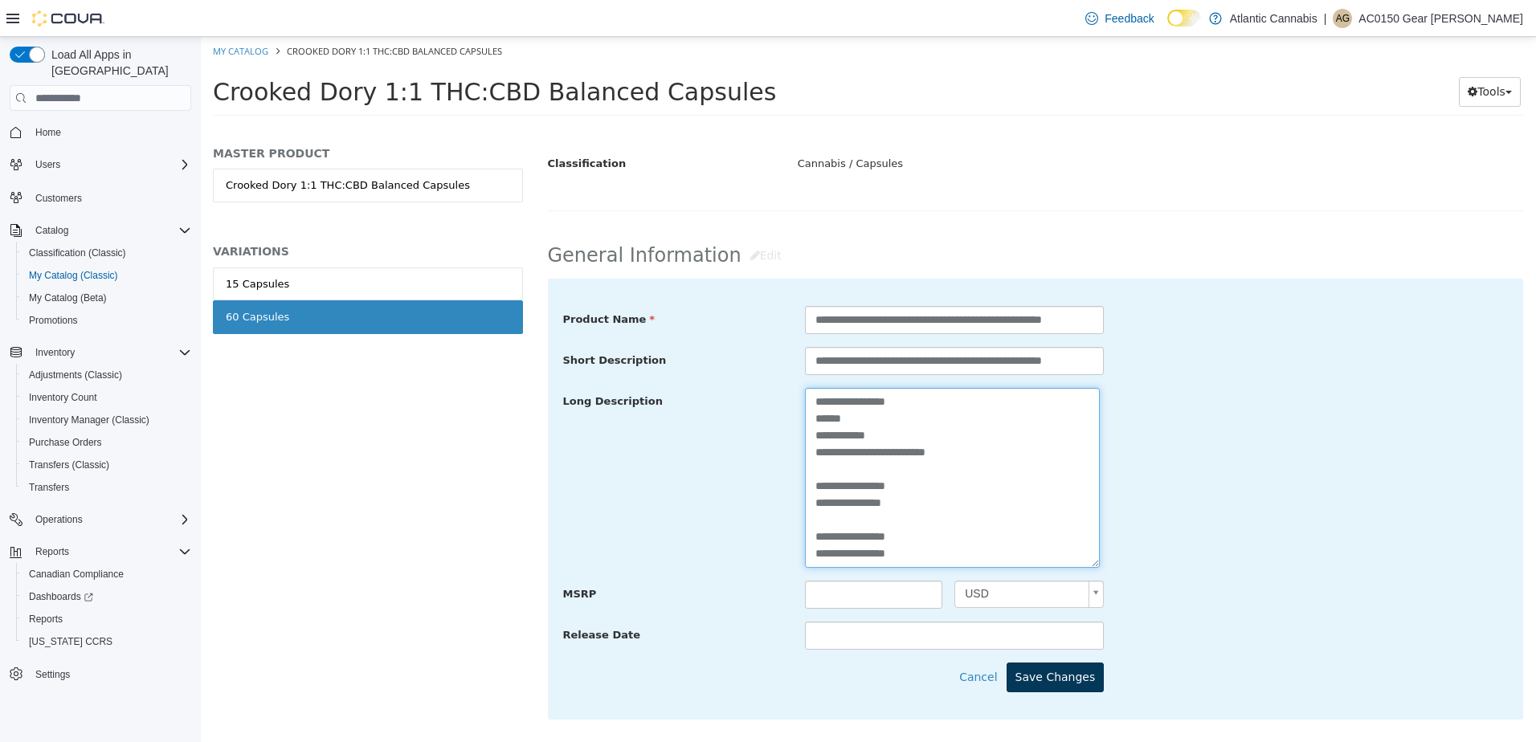
type textarea "**********"
click at [1074, 679] on button "Save Changes" at bounding box center [1055, 678] width 98 height 30
